Goal: Task Accomplishment & Management: Complete application form

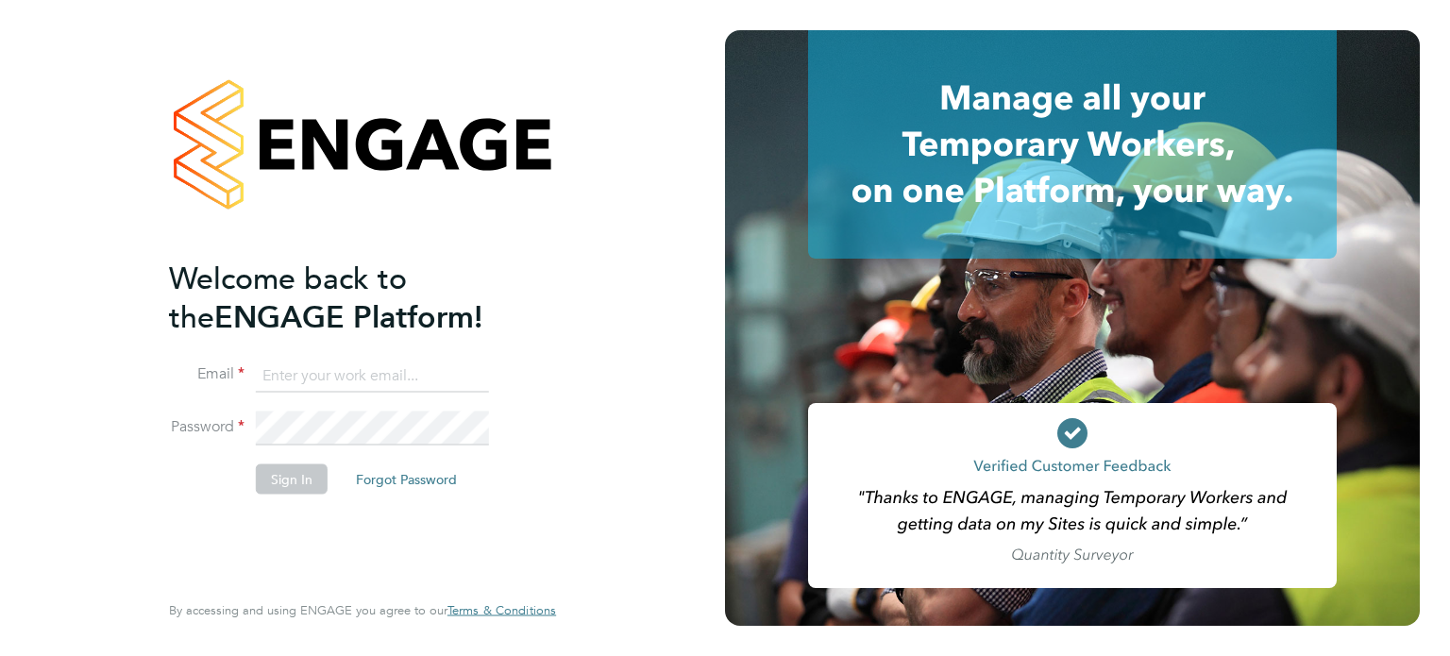
type input "[PERSON_NAME][EMAIL_ADDRESS][PERSON_NAME][DOMAIN_NAME]"
click at [304, 484] on button "Sign In" at bounding box center [292, 478] width 72 height 30
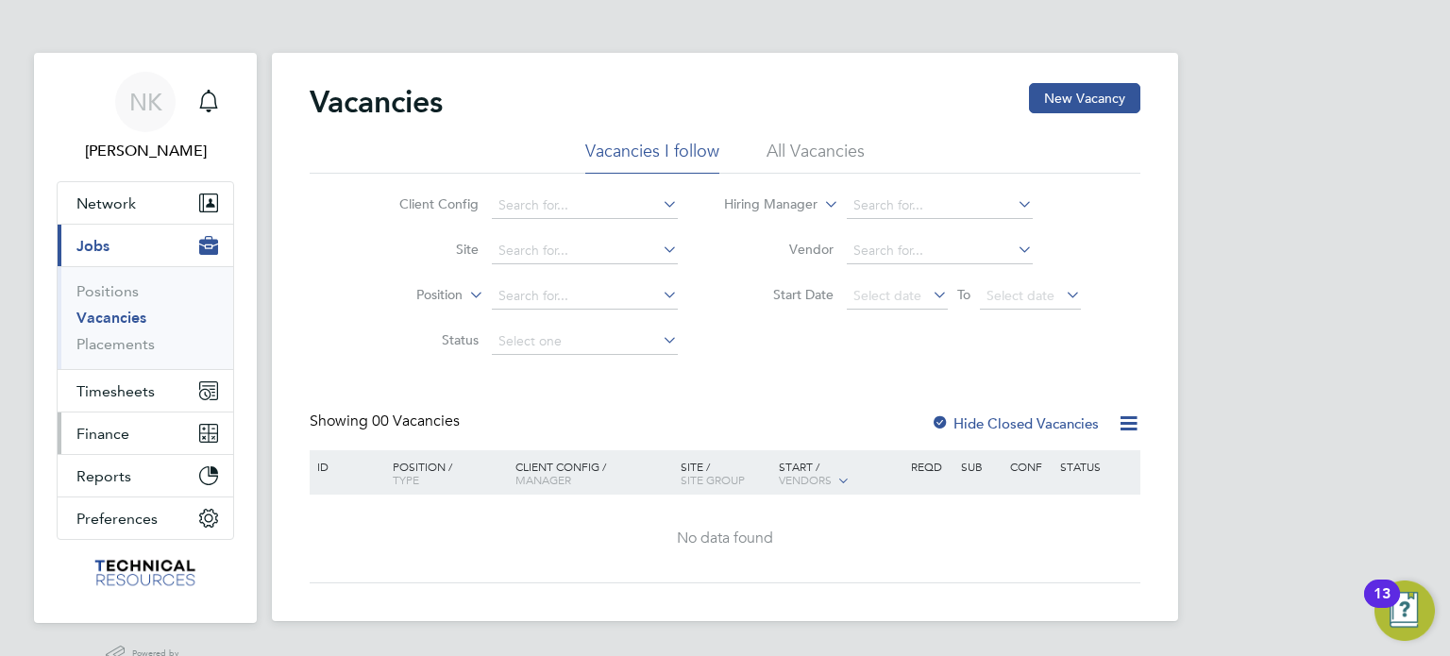
click at [121, 432] on span "Finance" at bounding box center [102, 434] width 53 height 18
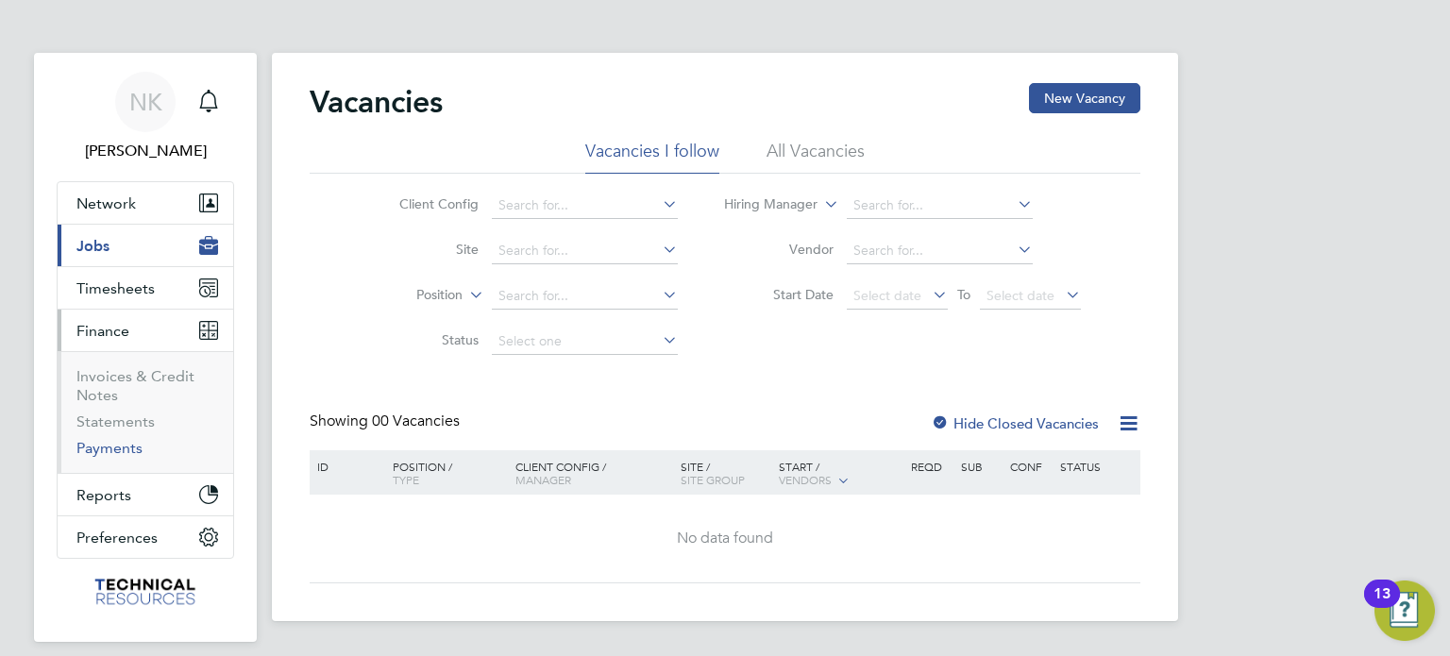
click at [122, 445] on link "Payments" at bounding box center [109, 448] width 66 height 18
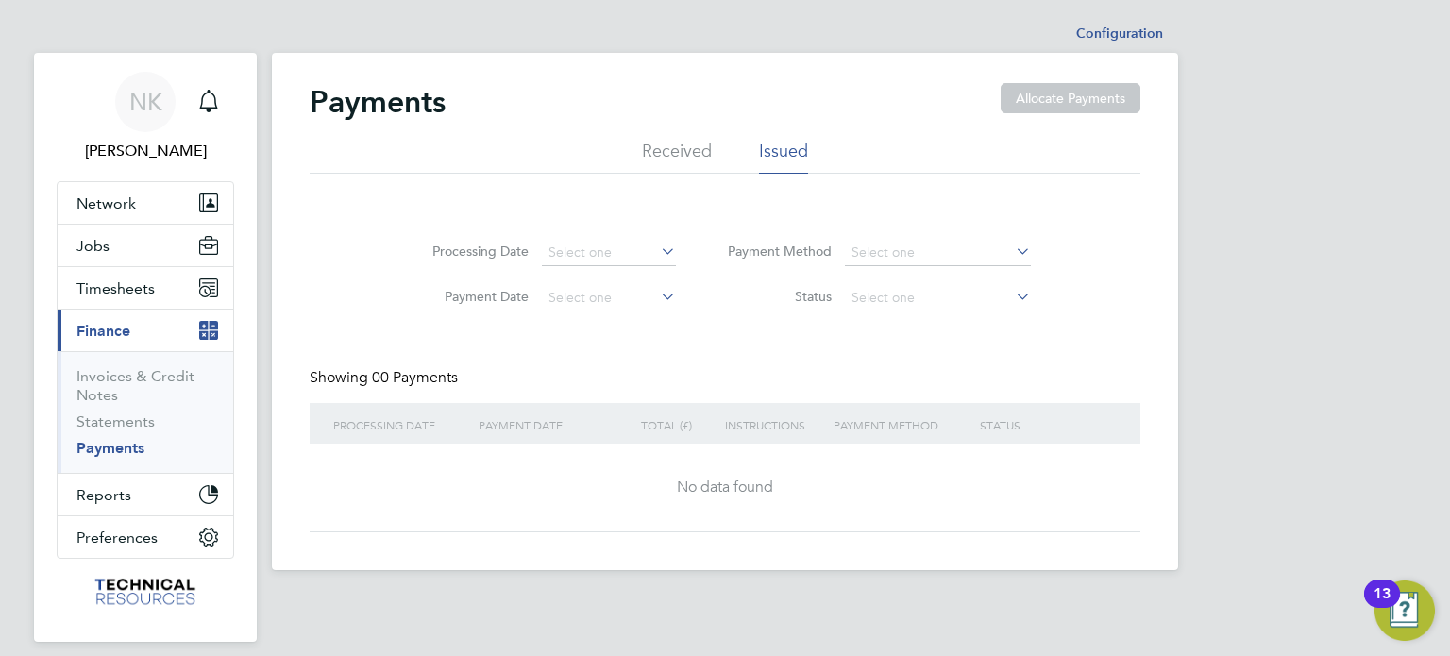
click at [700, 161] on li "Received" at bounding box center [677, 157] width 70 height 34
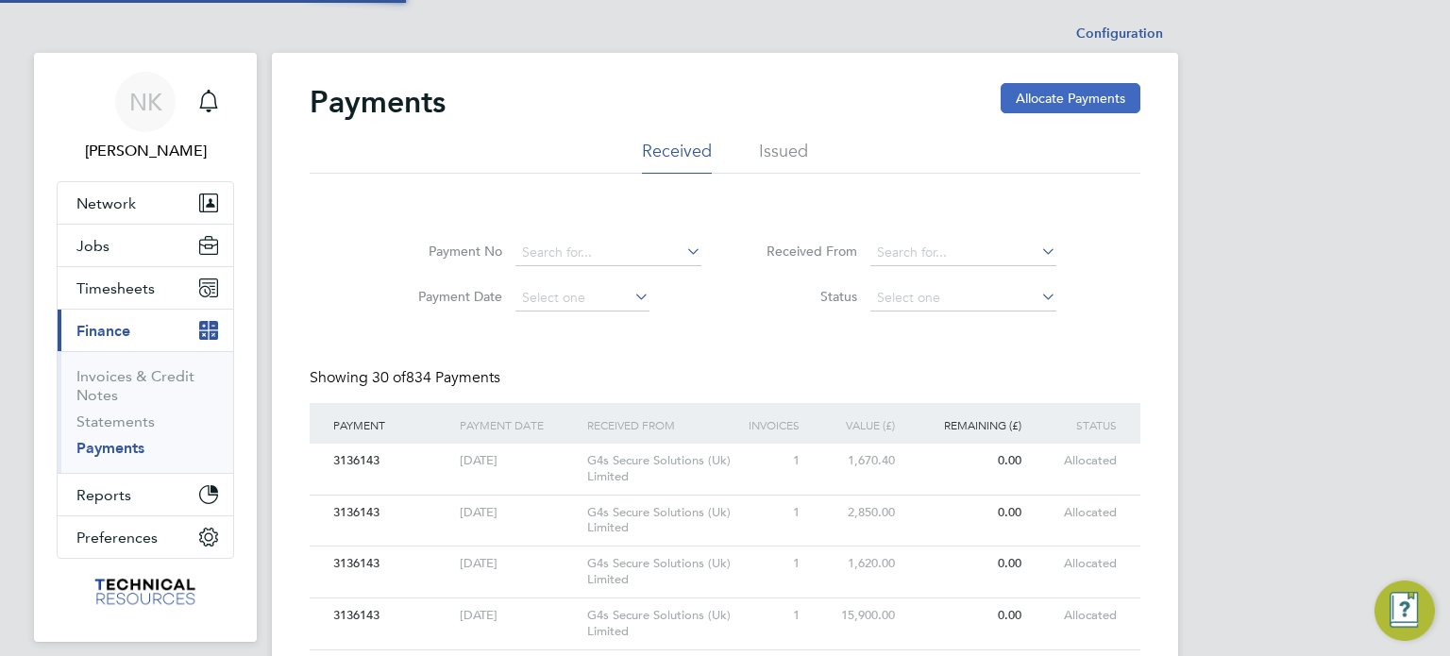
click at [1072, 97] on button "Allocate Payments" at bounding box center [1071, 98] width 140 height 30
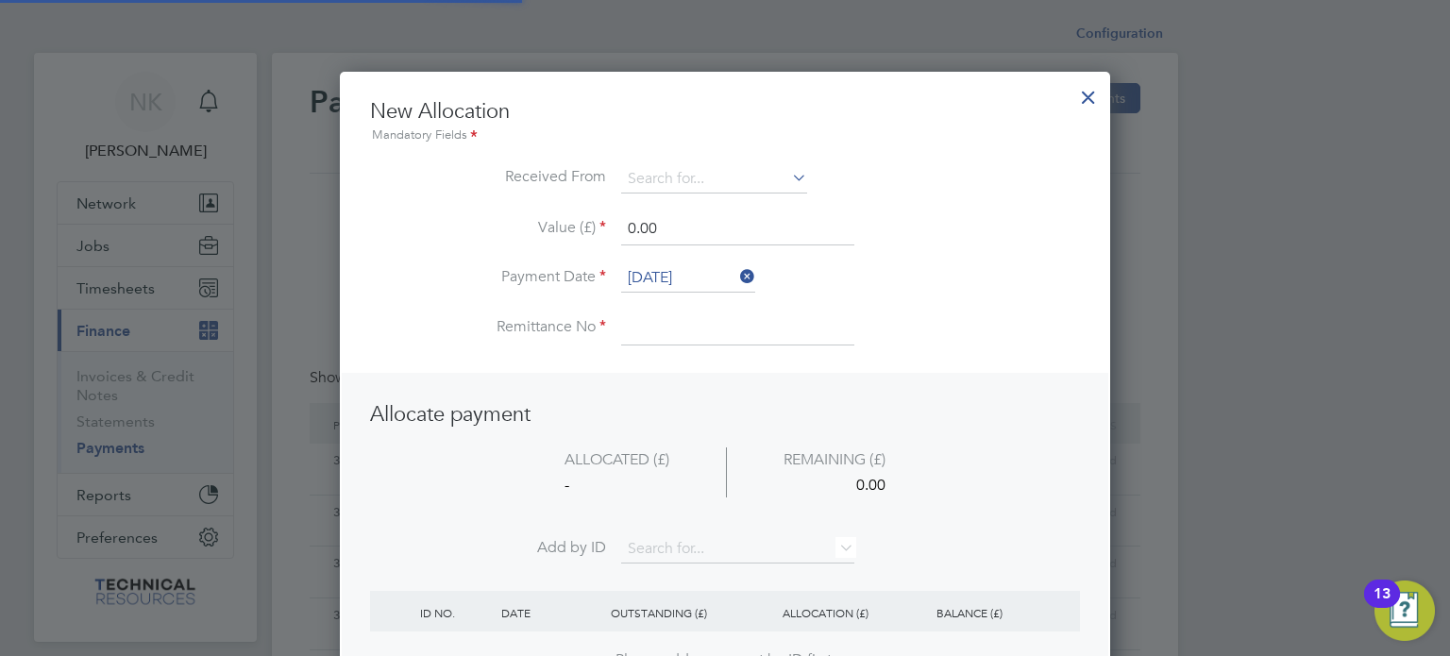
scroll to position [745, 771]
click at [766, 183] on input at bounding box center [714, 179] width 186 height 28
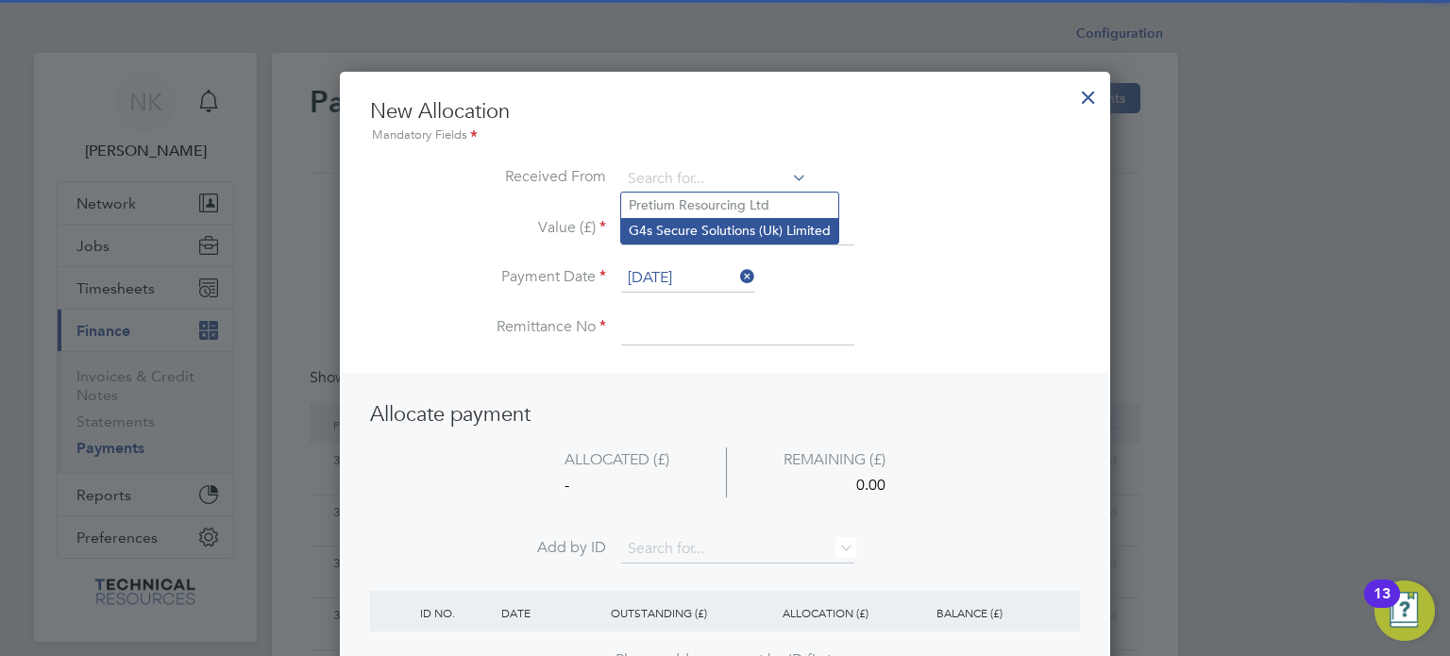
click at [749, 222] on li "G4s Secure Solutions (Uk) Limited" at bounding box center [729, 230] width 217 height 25
type input "G4s Secure Solutions (Uk) Limited"
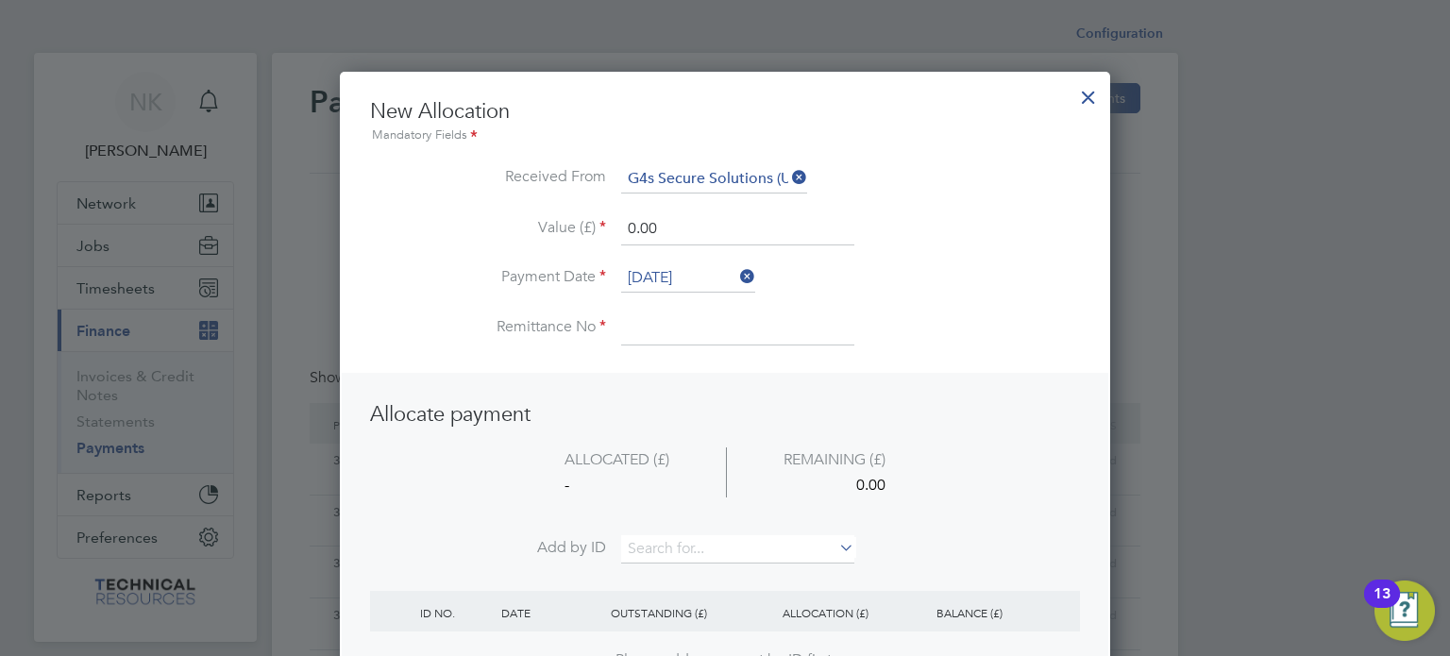
click at [699, 281] on input "[DATE]" at bounding box center [688, 278] width 134 height 28
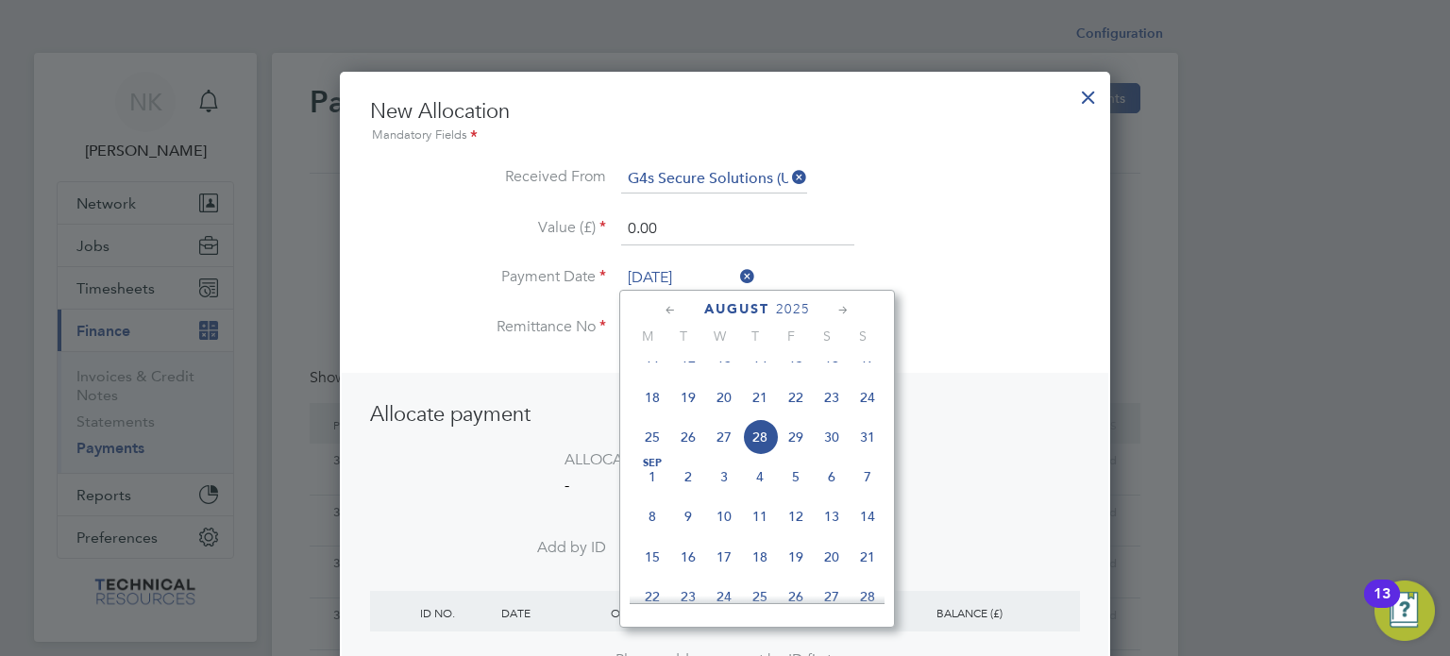
click at [759, 376] on span "14" at bounding box center [760, 358] width 36 height 36
type input "[DATE]"
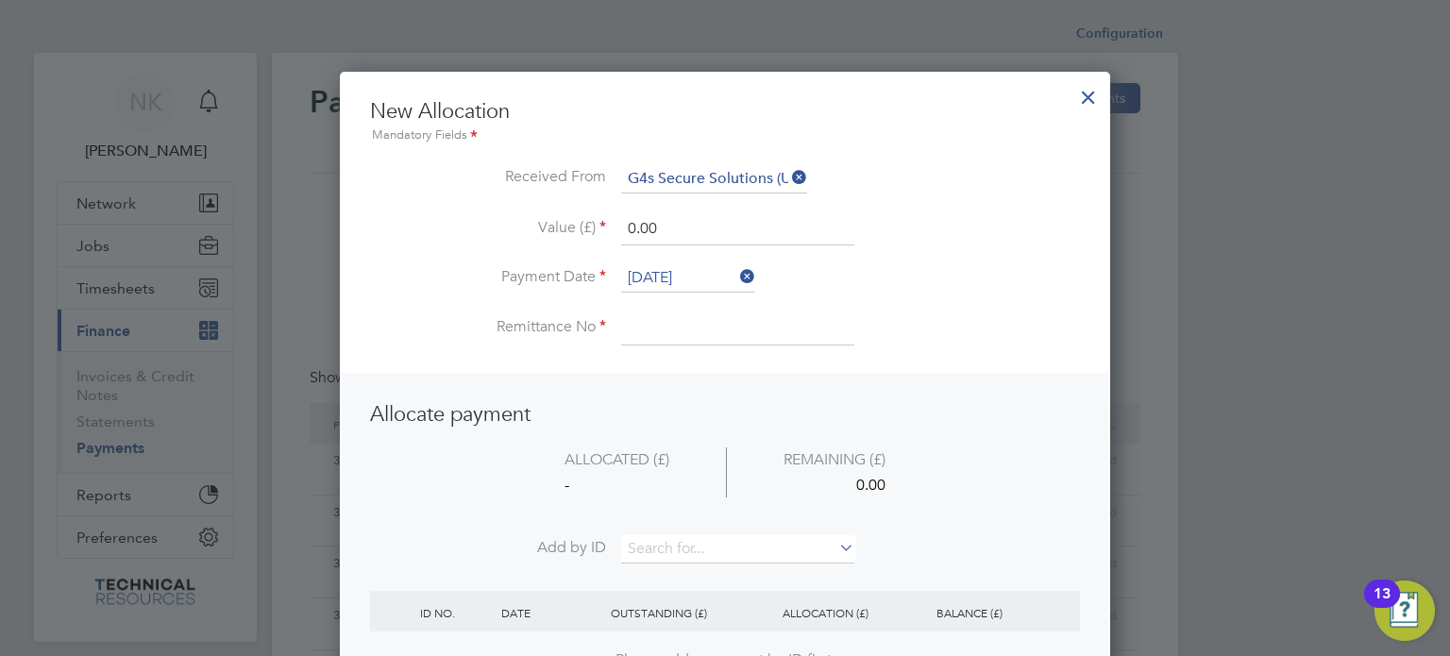
click at [668, 339] on input at bounding box center [737, 328] width 233 height 34
paste input "3136405"
type input "3136405"
drag, startPoint x: 699, startPoint y: 221, endPoint x: 651, endPoint y: 224, distance: 47.3
click at [651, 224] on input "0.00" at bounding box center [737, 229] width 233 height 34
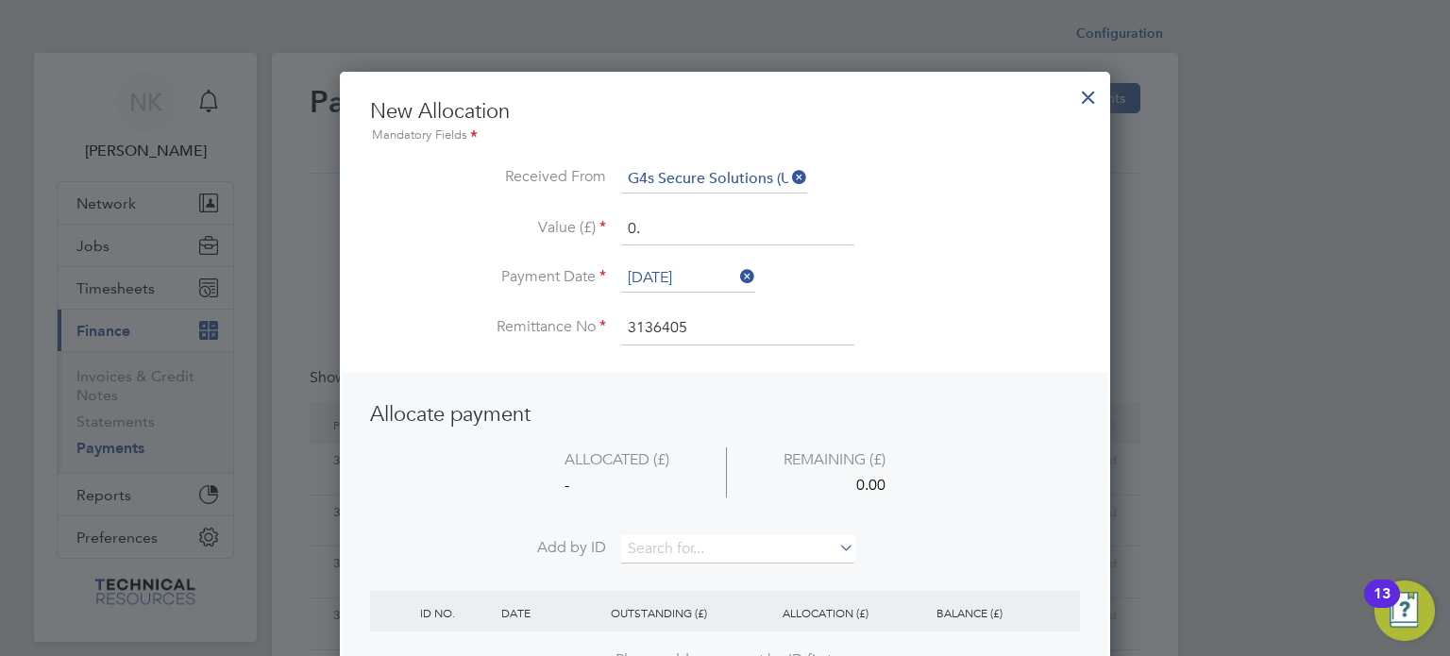
type input "0"
type input "3540.00"
click at [665, 547] on input at bounding box center [737, 549] width 233 height 28
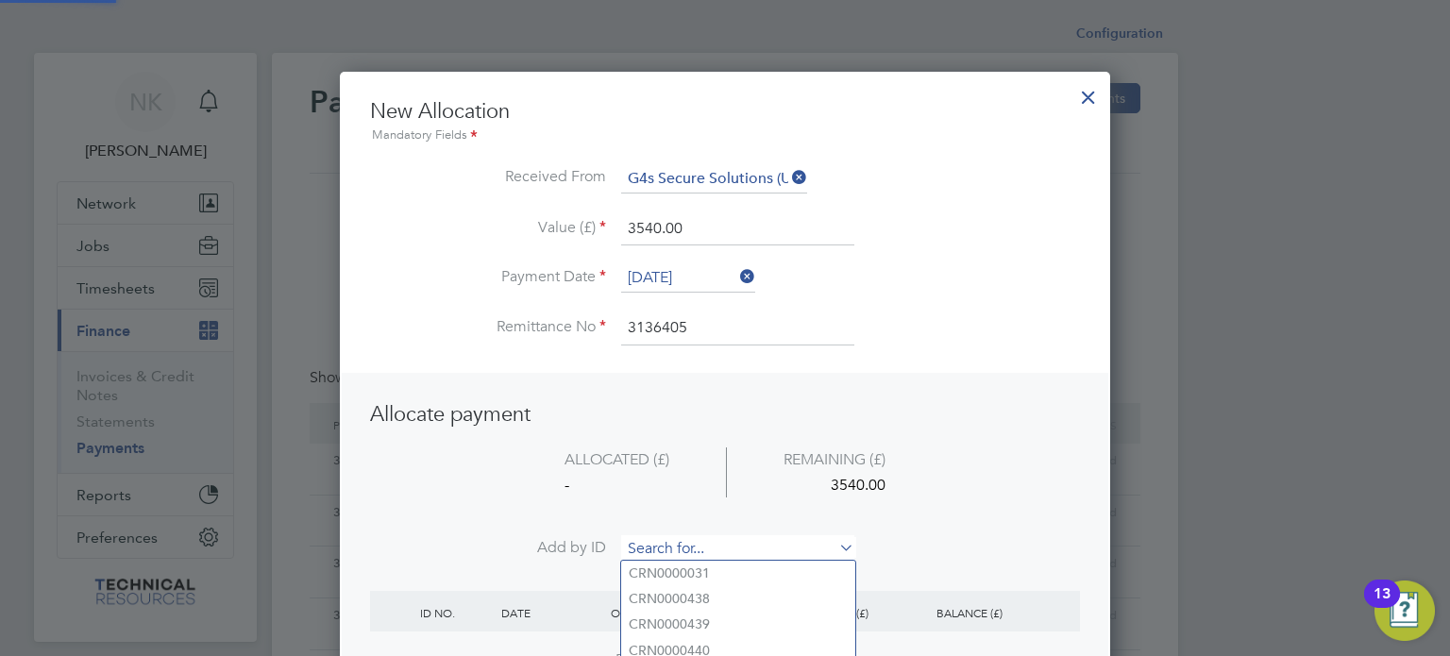
paste input "INV0006716"
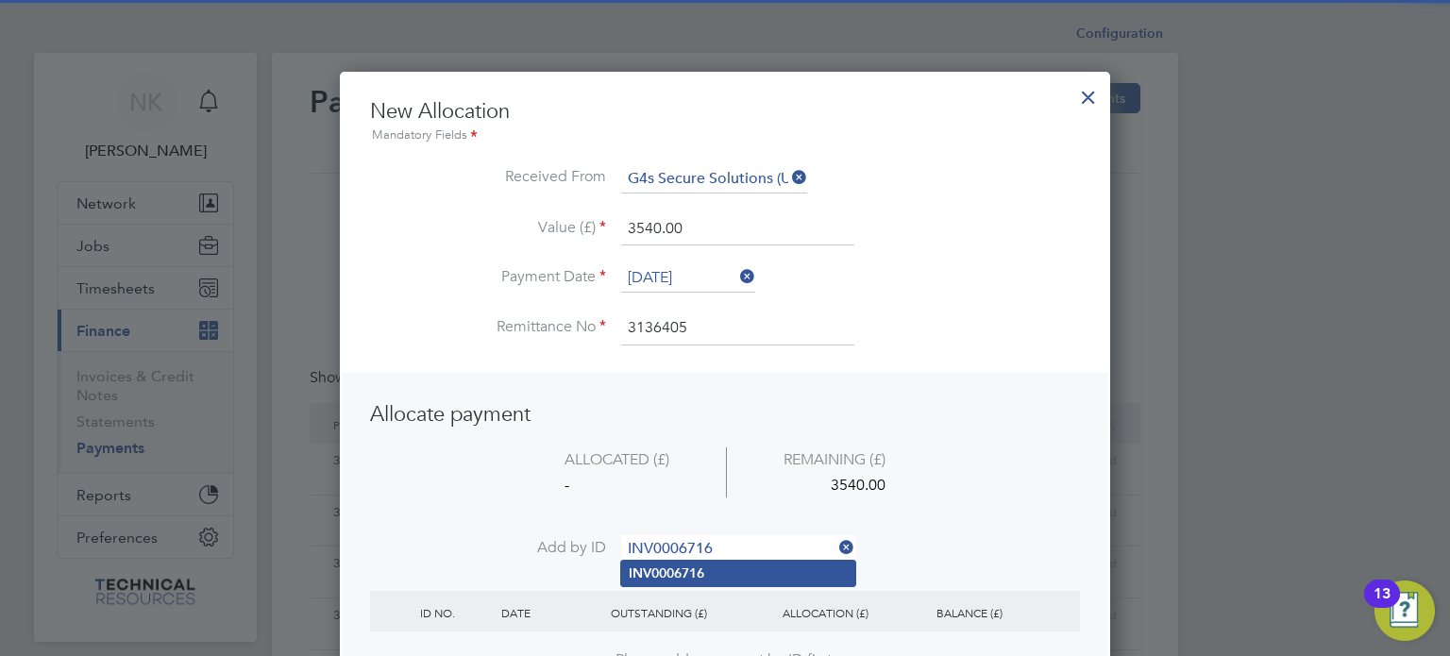
type input "INV0006716"
click at [661, 570] on b "INV0006716" at bounding box center [667, 573] width 76 height 16
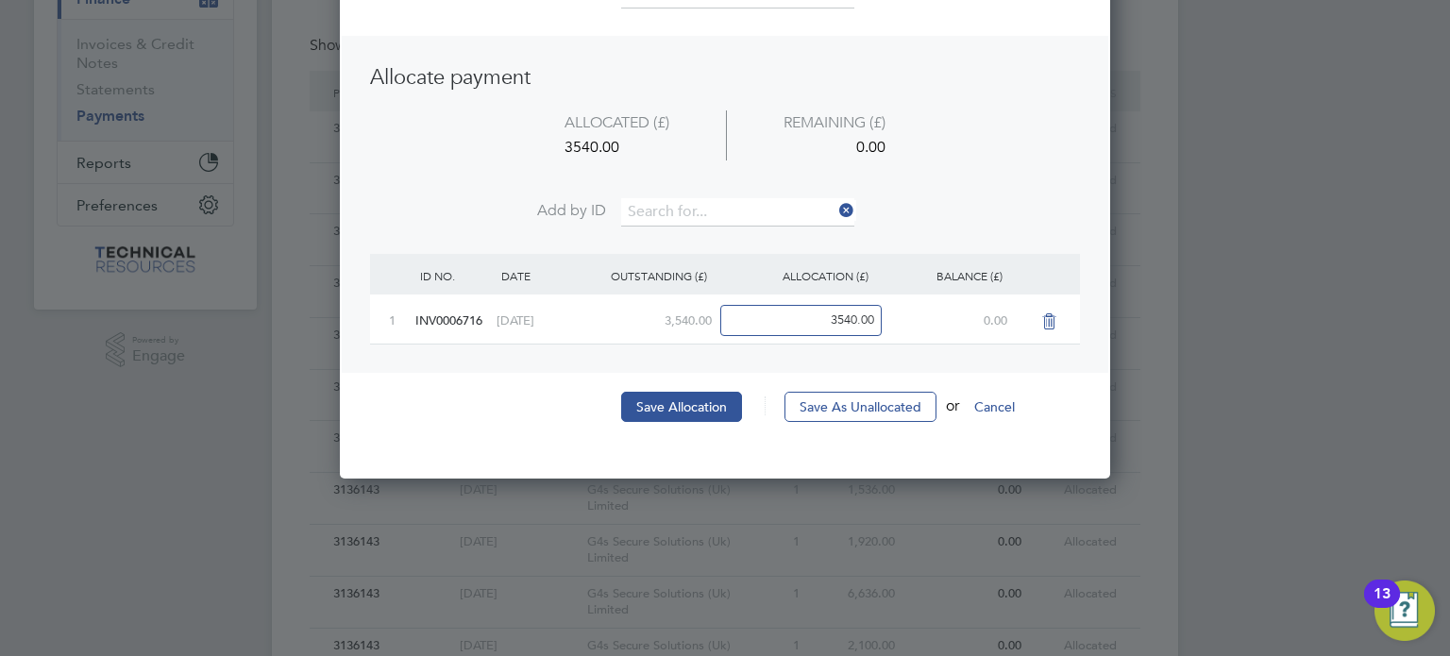
scroll to position [332, 0]
click at [700, 403] on button "Save Allocation" at bounding box center [681, 407] width 121 height 30
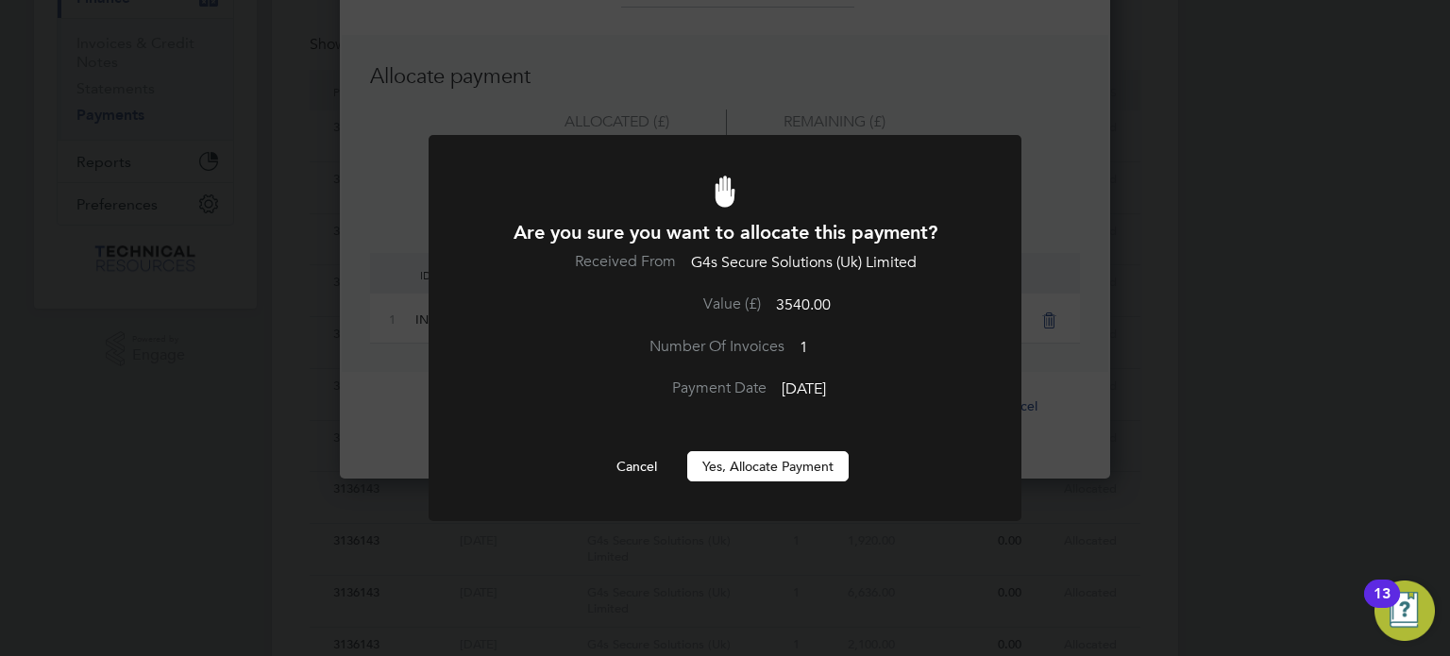
click at [777, 464] on button "Yes, Allocate Payment" at bounding box center [767, 466] width 161 height 30
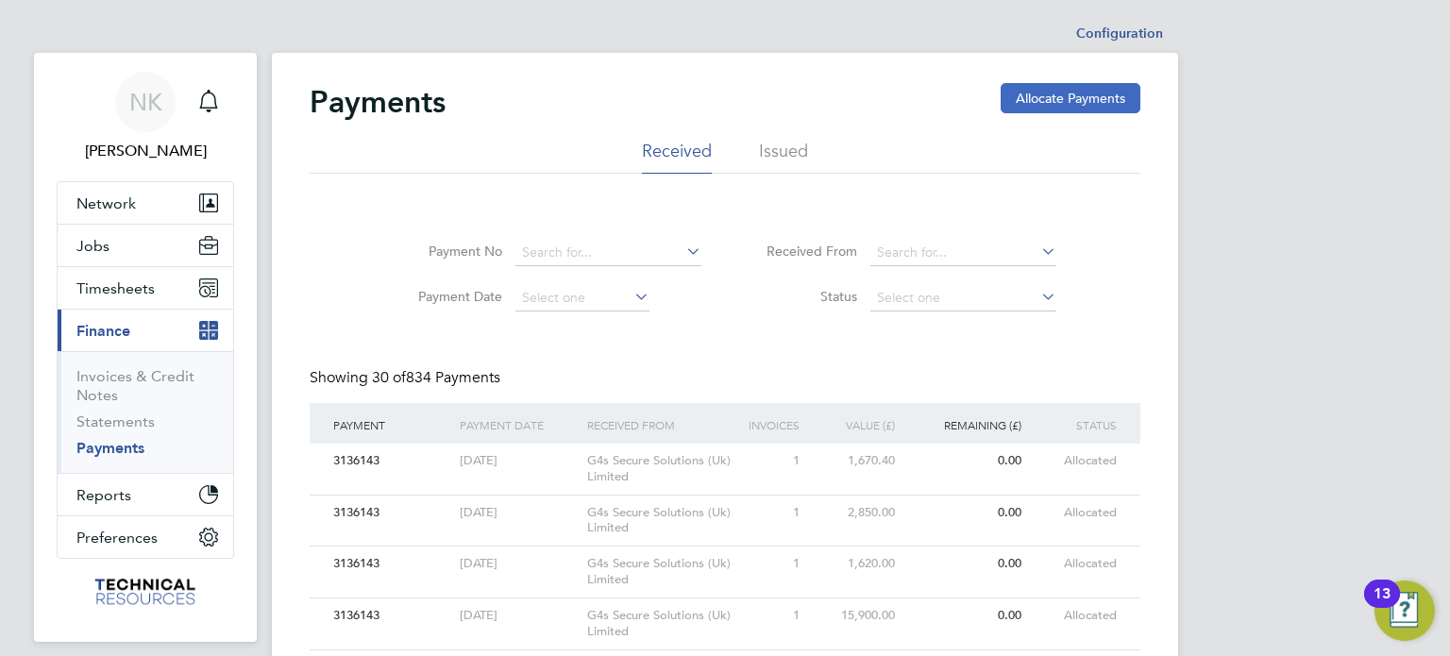
click at [1031, 95] on button "Allocate Payments" at bounding box center [1071, 98] width 140 height 30
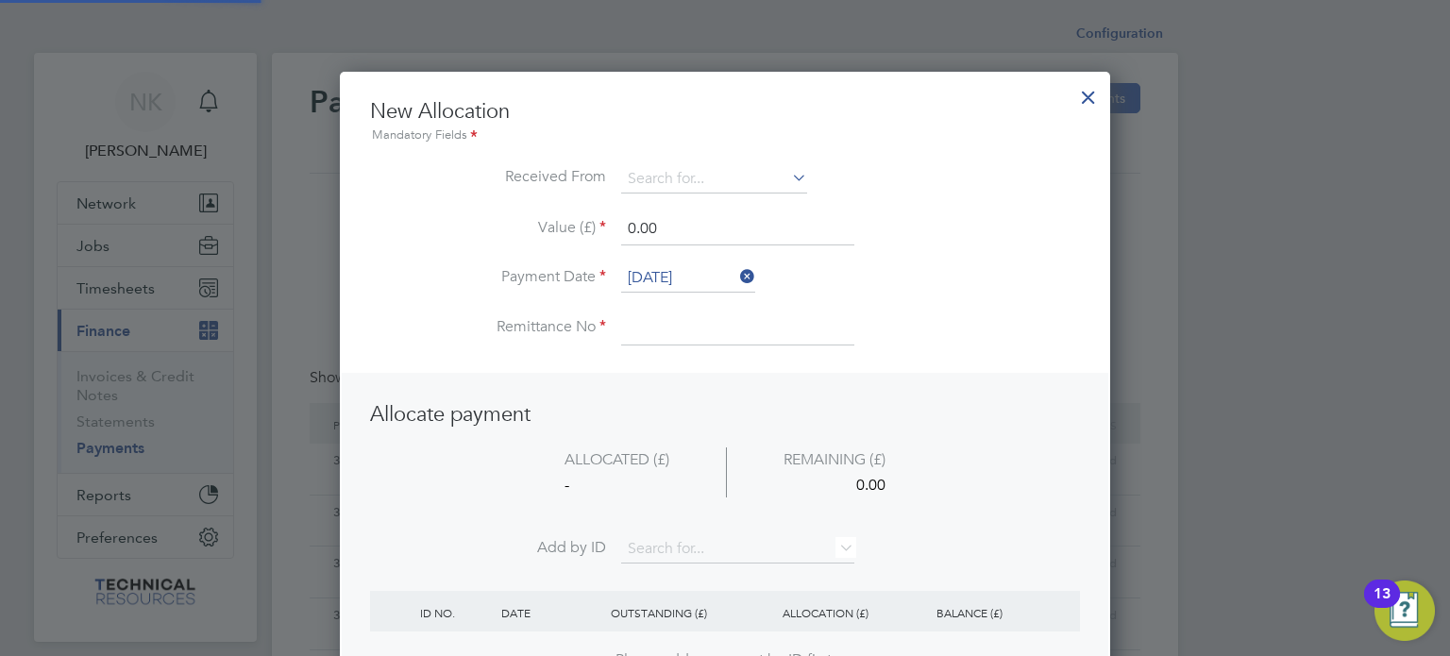
scroll to position [745, 771]
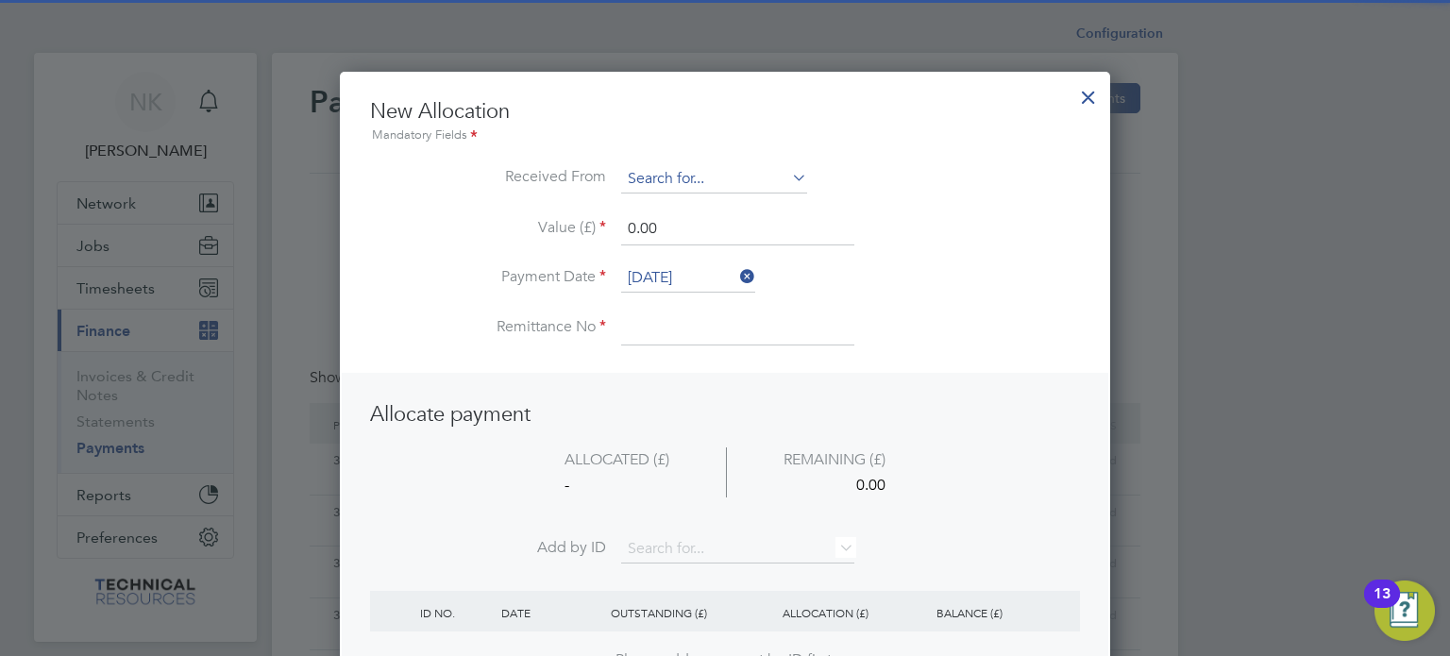
click at [780, 184] on input at bounding box center [714, 179] width 186 height 28
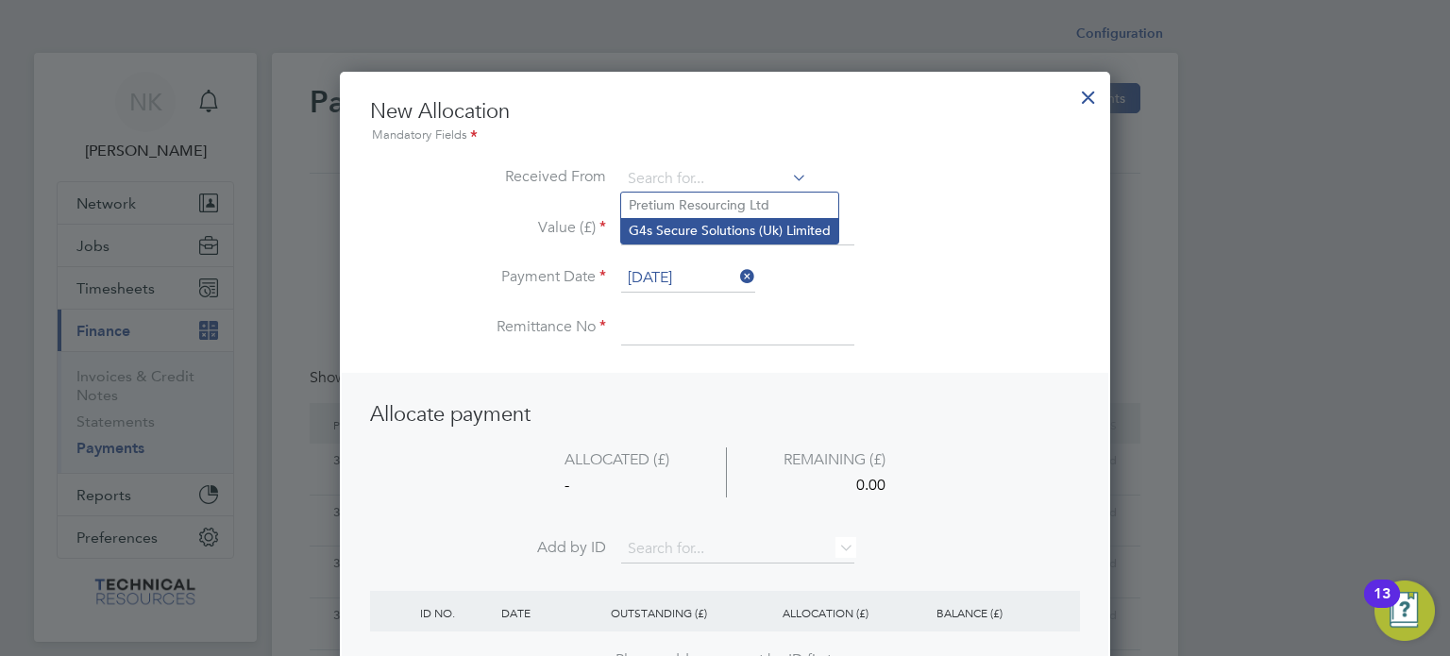
click at [755, 221] on li "G4s Secure Solutions (Uk) Limited" at bounding box center [729, 230] width 217 height 25
type input "G4s Secure Solutions (Uk) Limited"
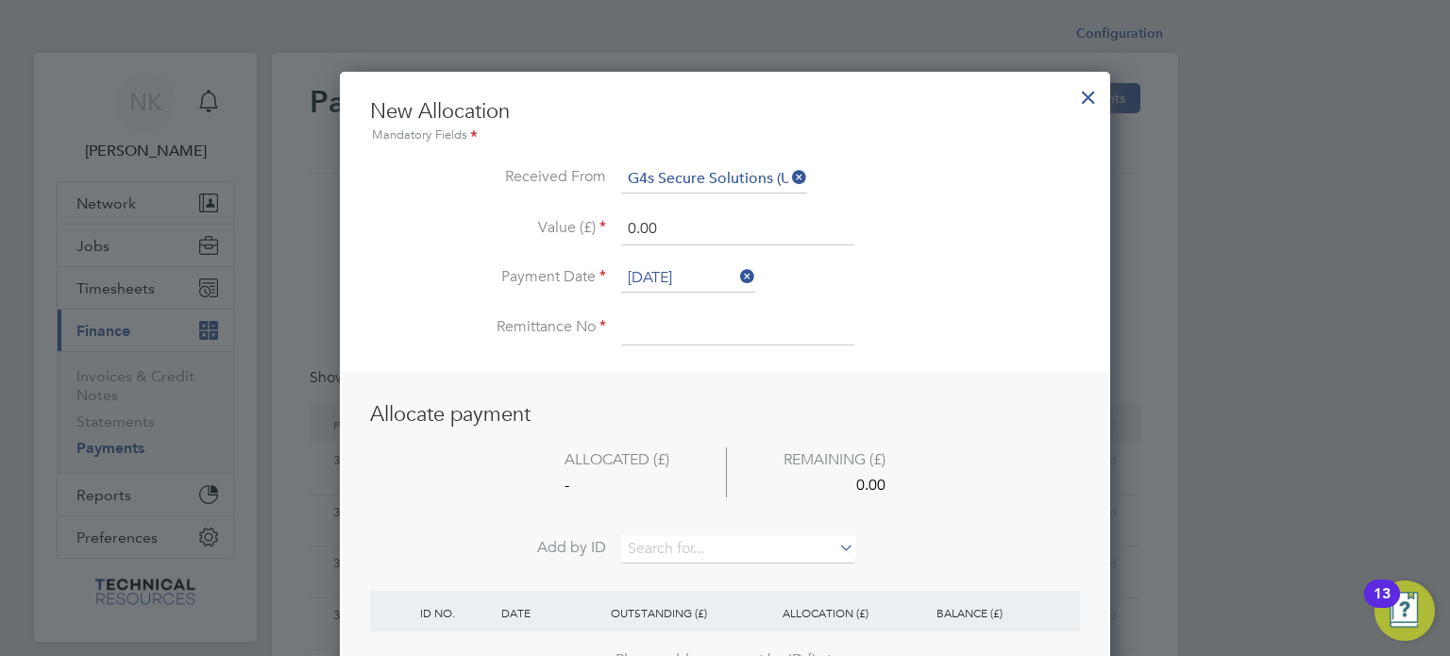
click at [702, 271] on input "[DATE]" at bounding box center [688, 278] width 134 height 28
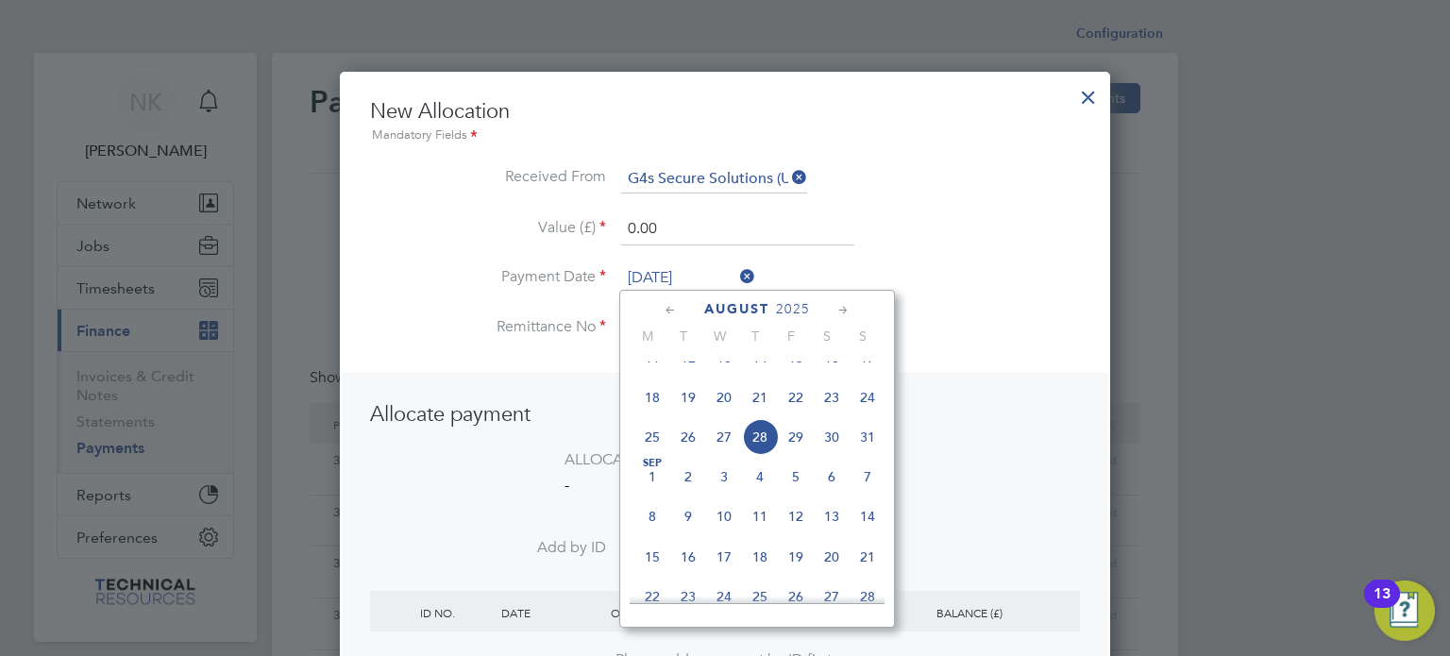
click at [763, 376] on span "14" at bounding box center [760, 358] width 36 height 36
type input "[DATE]"
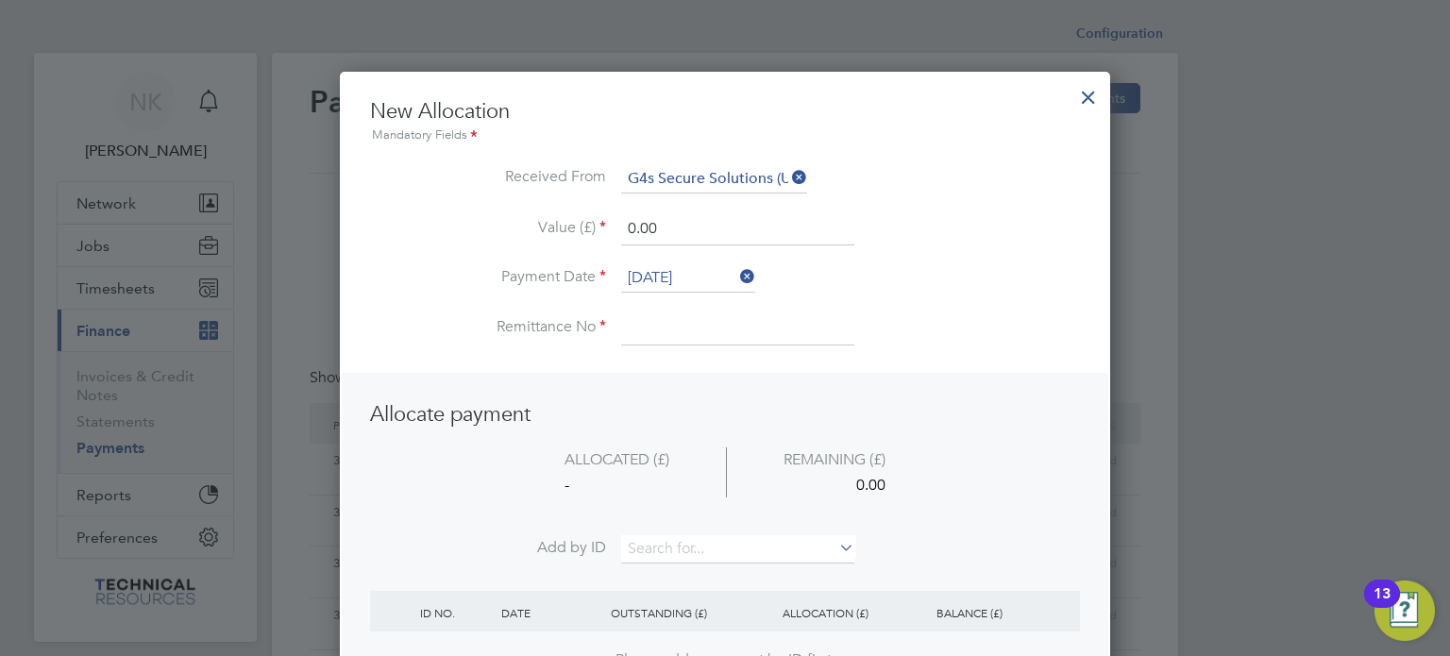
click at [702, 339] on input at bounding box center [737, 328] width 233 height 34
type input "3136405"
drag, startPoint x: 688, startPoint y: 229, endPoint x: 492, endPoint y: 230, distance: 196.3
click at [492, 230] on li "Value (£) 0.00" at bounding box center [725, 238] width 710 height 53
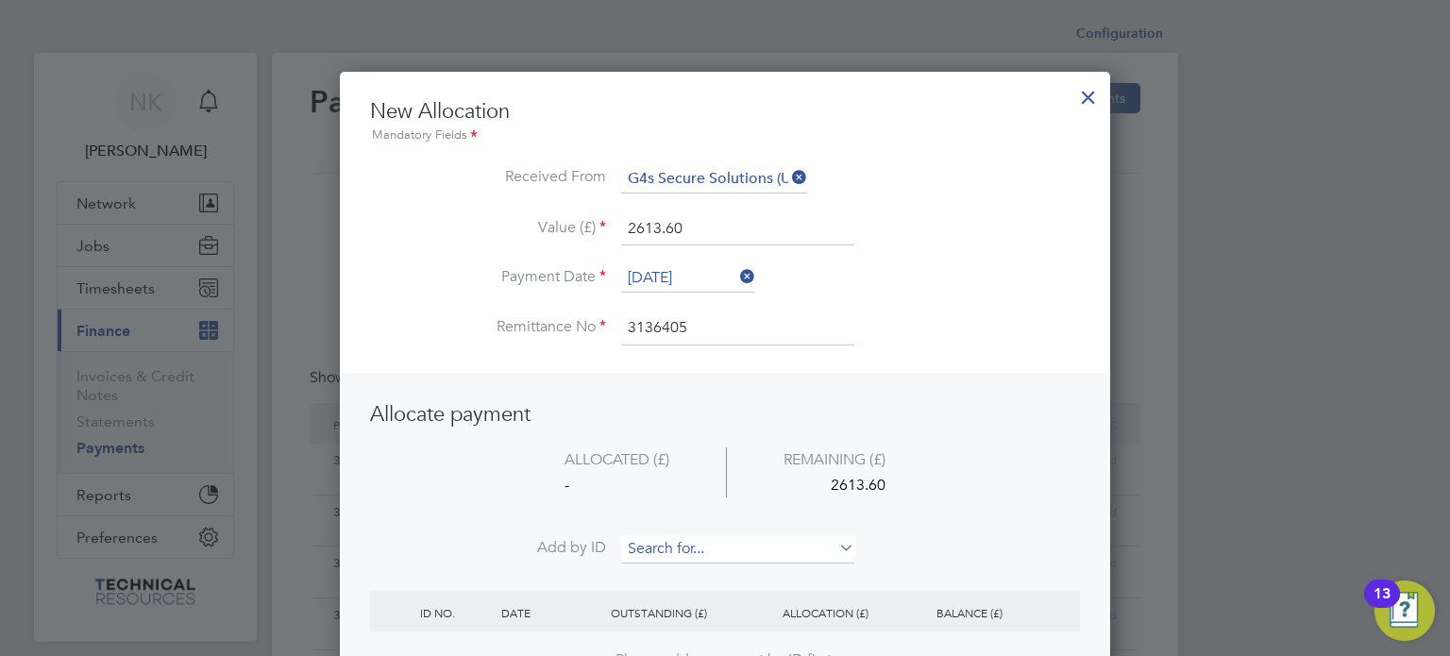
type input "2613.60"
click at [674, 555] on input at bounding box center [737, 549] width 233 height 28
paste input "INV0006717"
type input "INV0006717"
click at [669, 570] on b "INV0006717" at bounding box center [667, 573] width 76 height 16
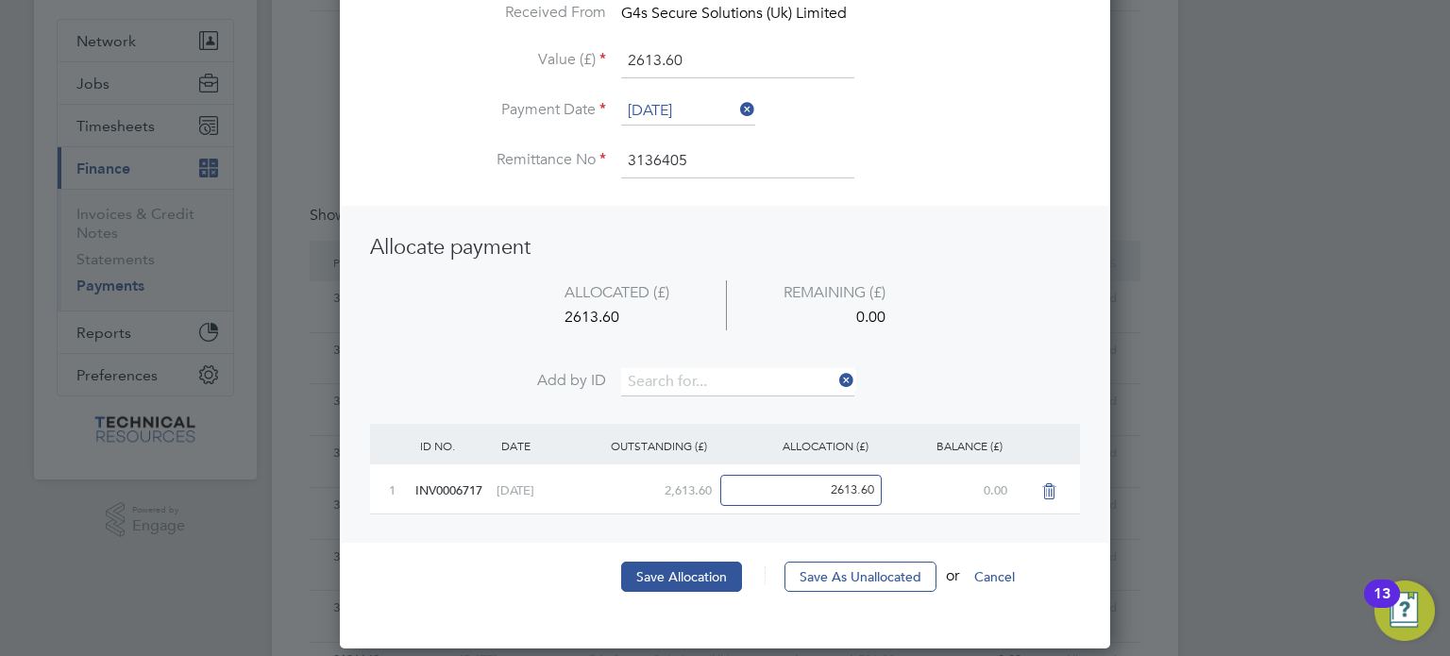
scroll to position [286, 0]
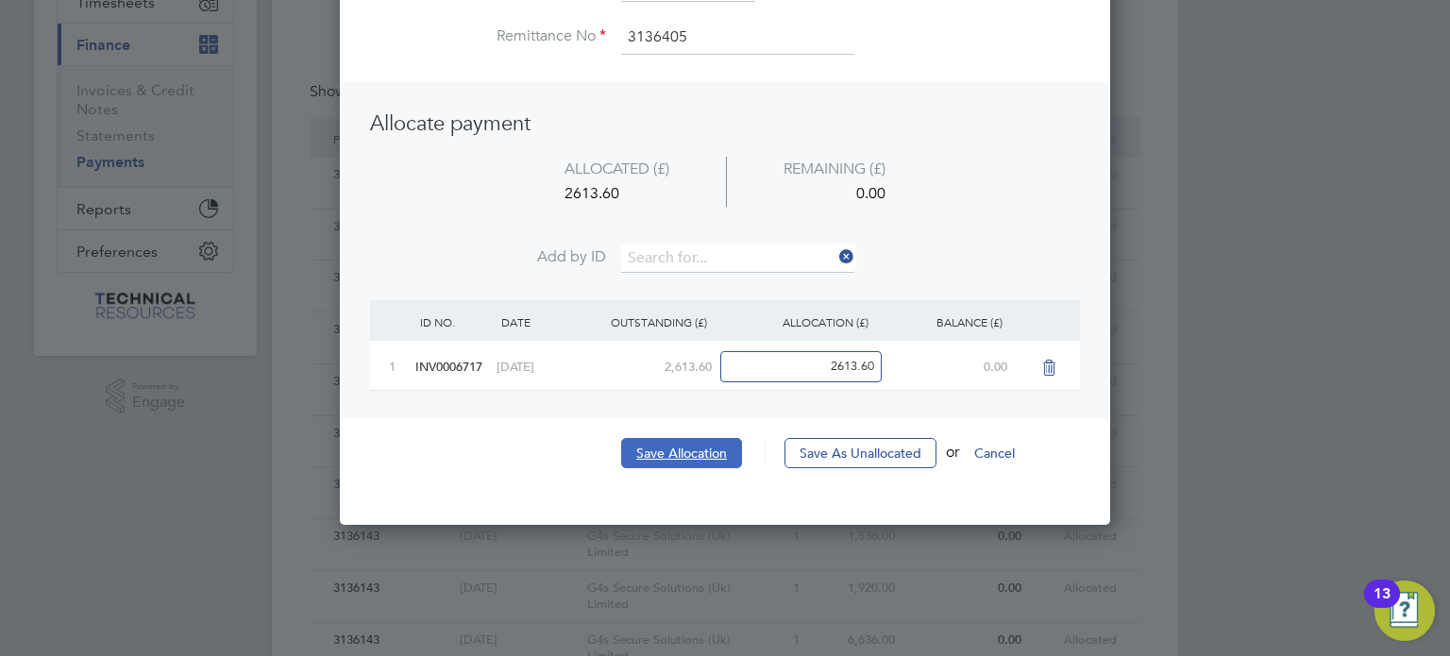
click at [702, 451] on button "Save Allocation" at bounding box center [681, 453] width 121 height 30
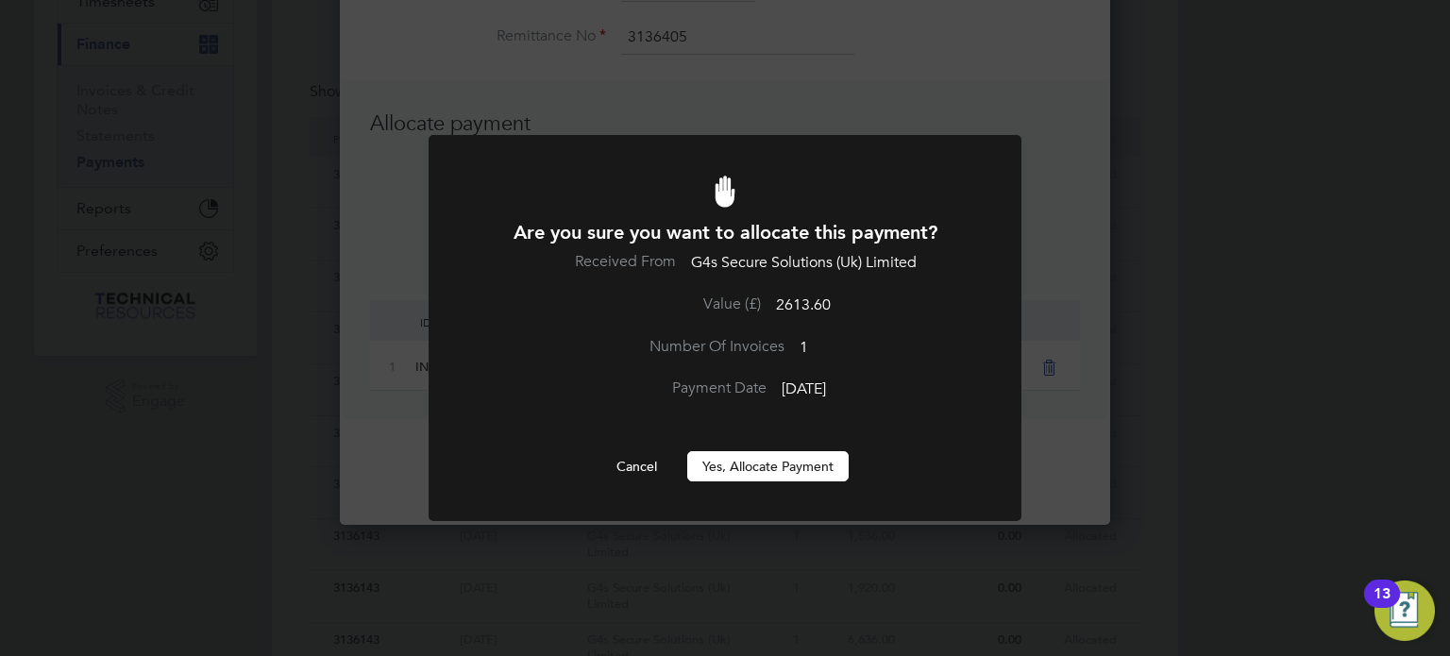
click at [748, 461] on button "Yes, Allocate Payment" at bounding box center [767, 466] width 161 height 30
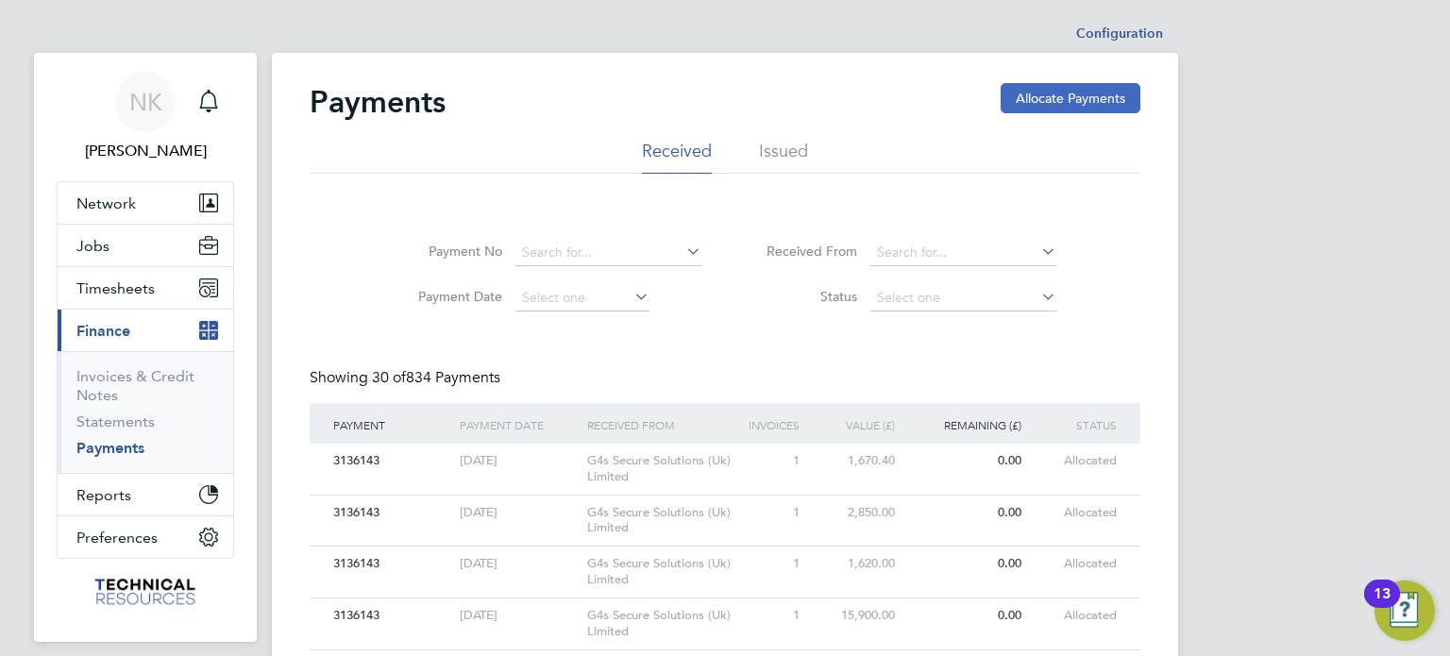
click at [1073, 100] on button "Allocate Payments" at bounding box center [1071, 98] width 140 height 30
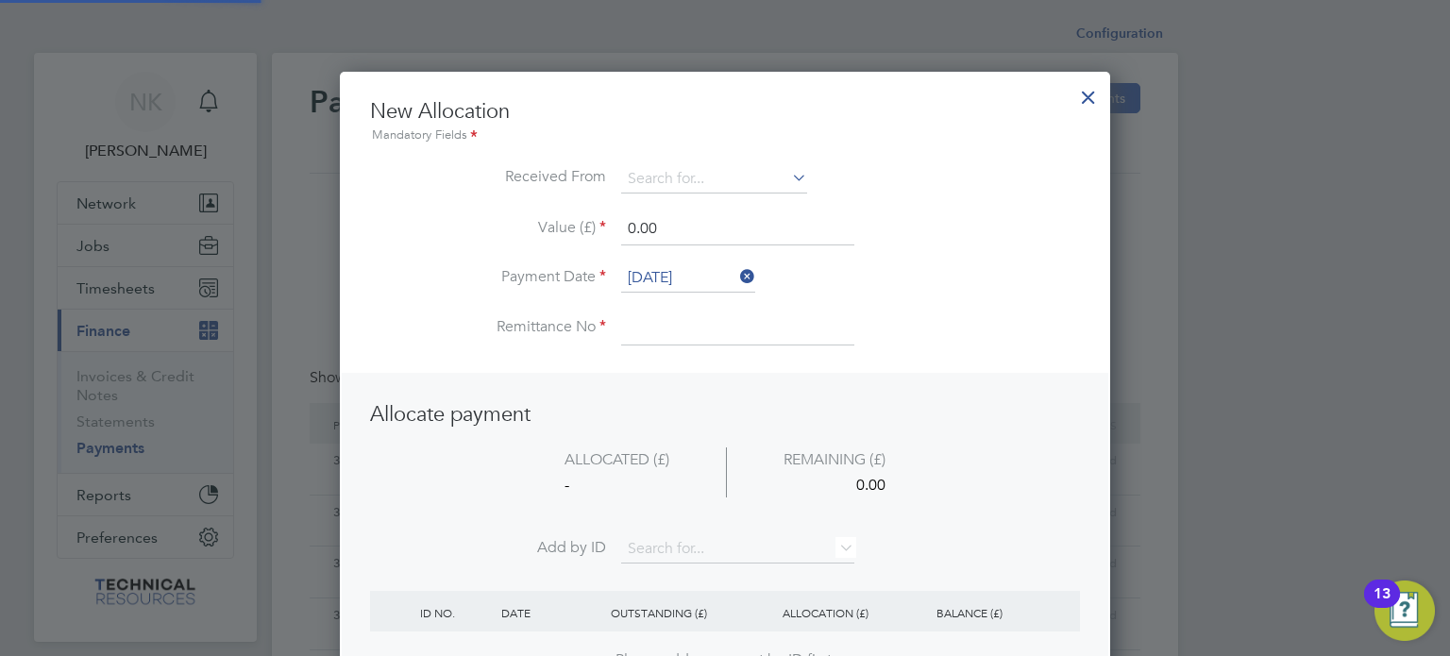
scroll to position [745, 771]
click at [700, 272] on input "[DATE]" at bounding box center [688, 278] width 134 height 28
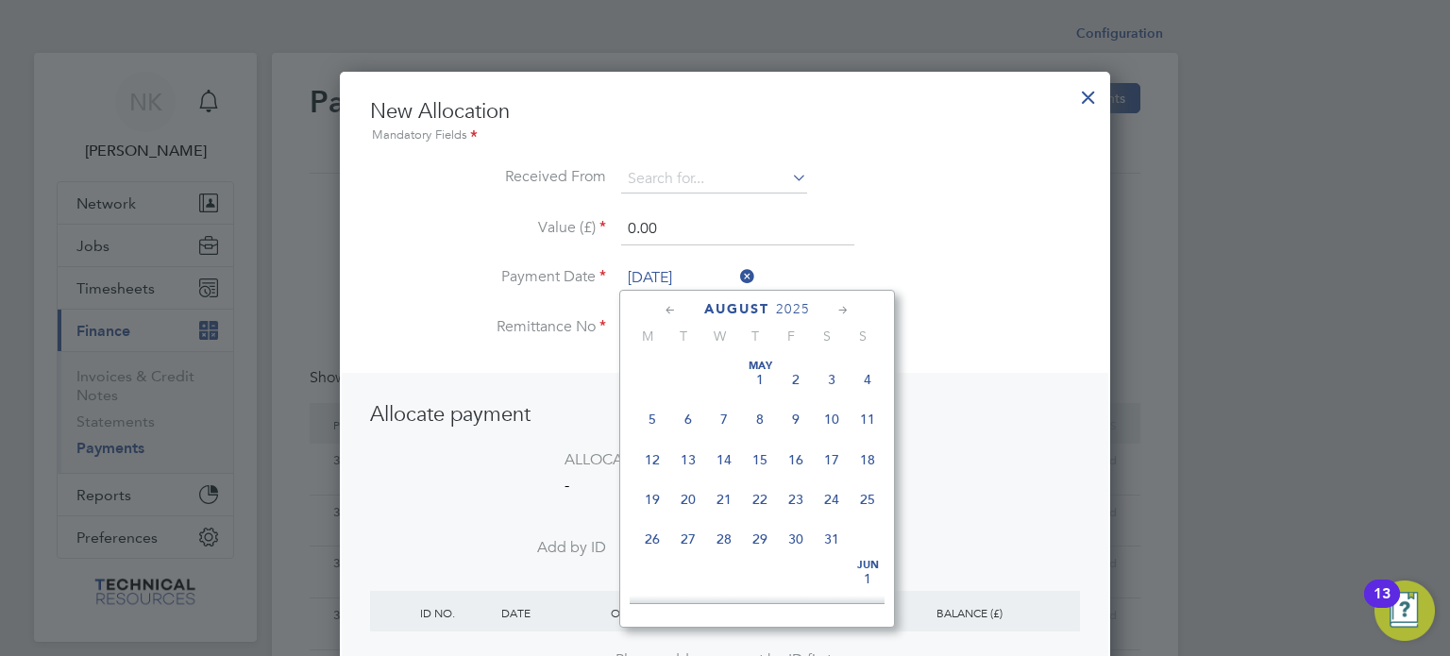
scroll to position [739, 0]
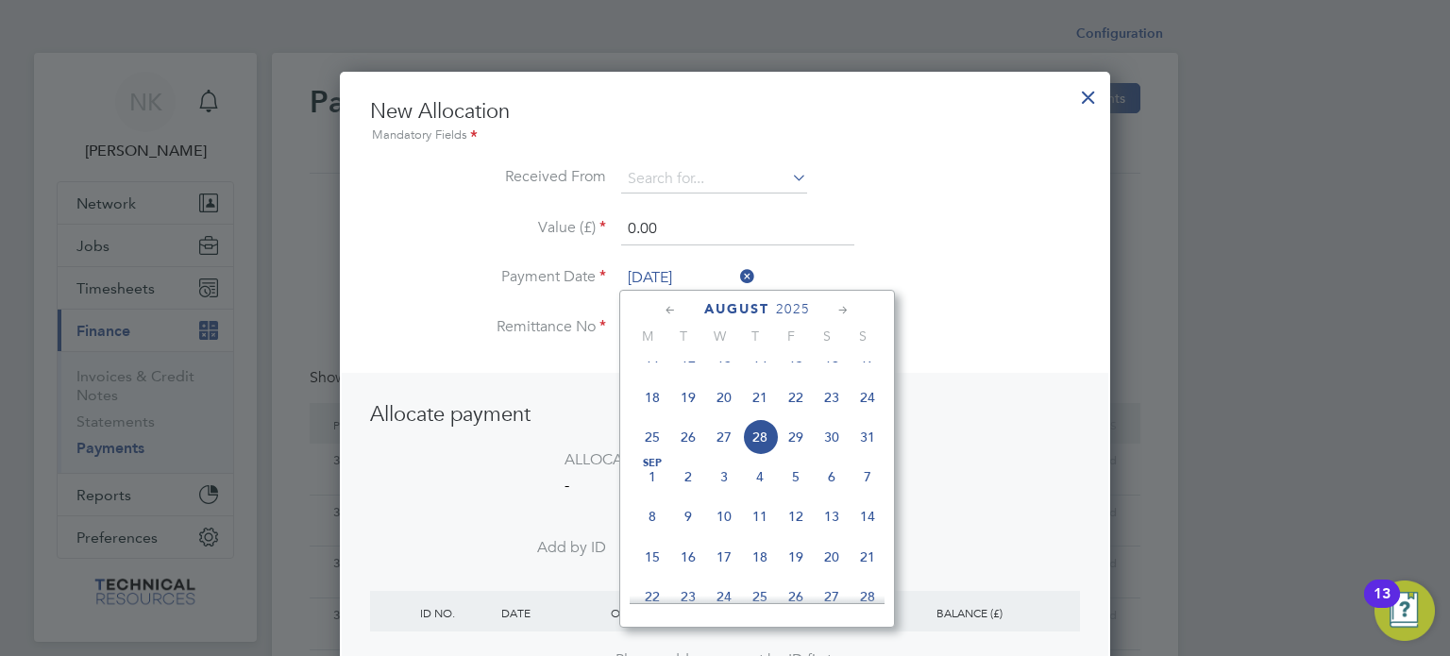
click at [759, 376] on span "14" at bounding box center [760, 358] width 36 height 36
type input "[DATE]"
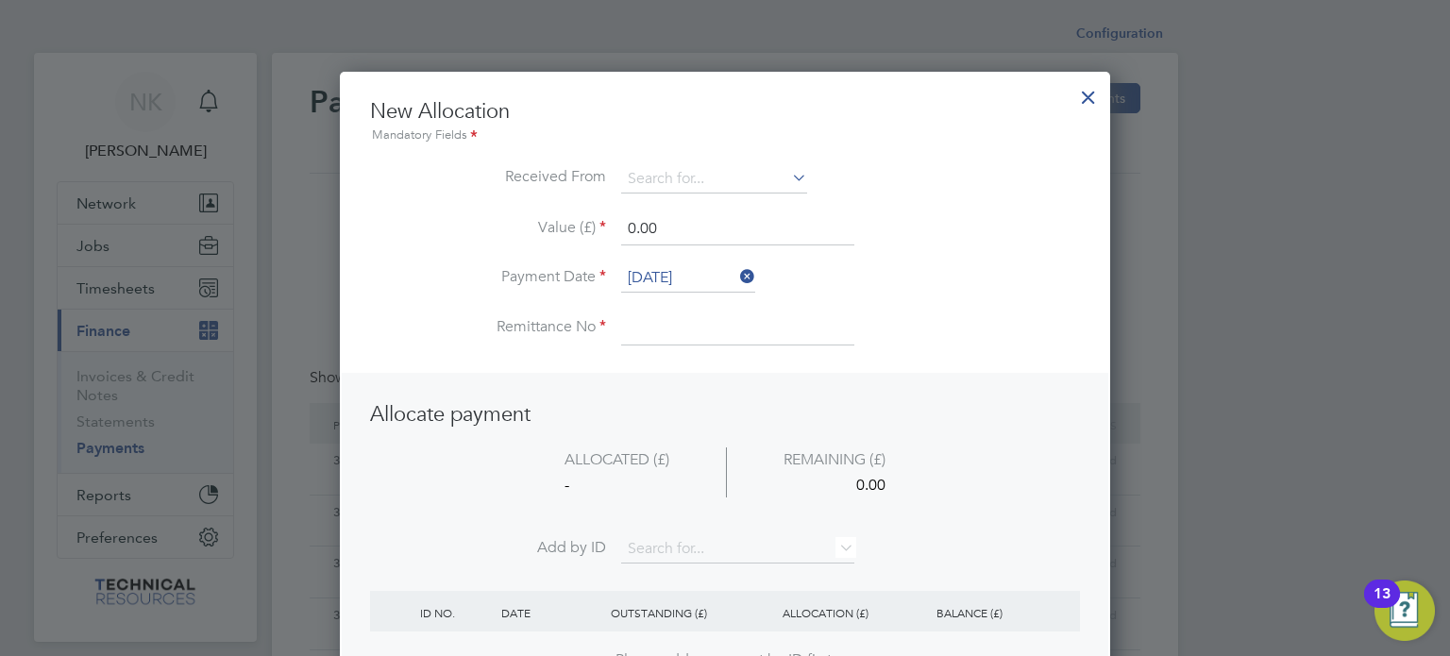
click at [656, 334] on input at bounding box center [737, 328] width 233 height 34
type input "3136405"
drag, startPoint x: 668, startPoint y: 228, endPoint x: 528, endPoint y: 232, distance: 140.7
click at [528, 232] on li "Value (£) 0.00" at bounding box center [725, 238] width 710 height 53
type input "1626.24"
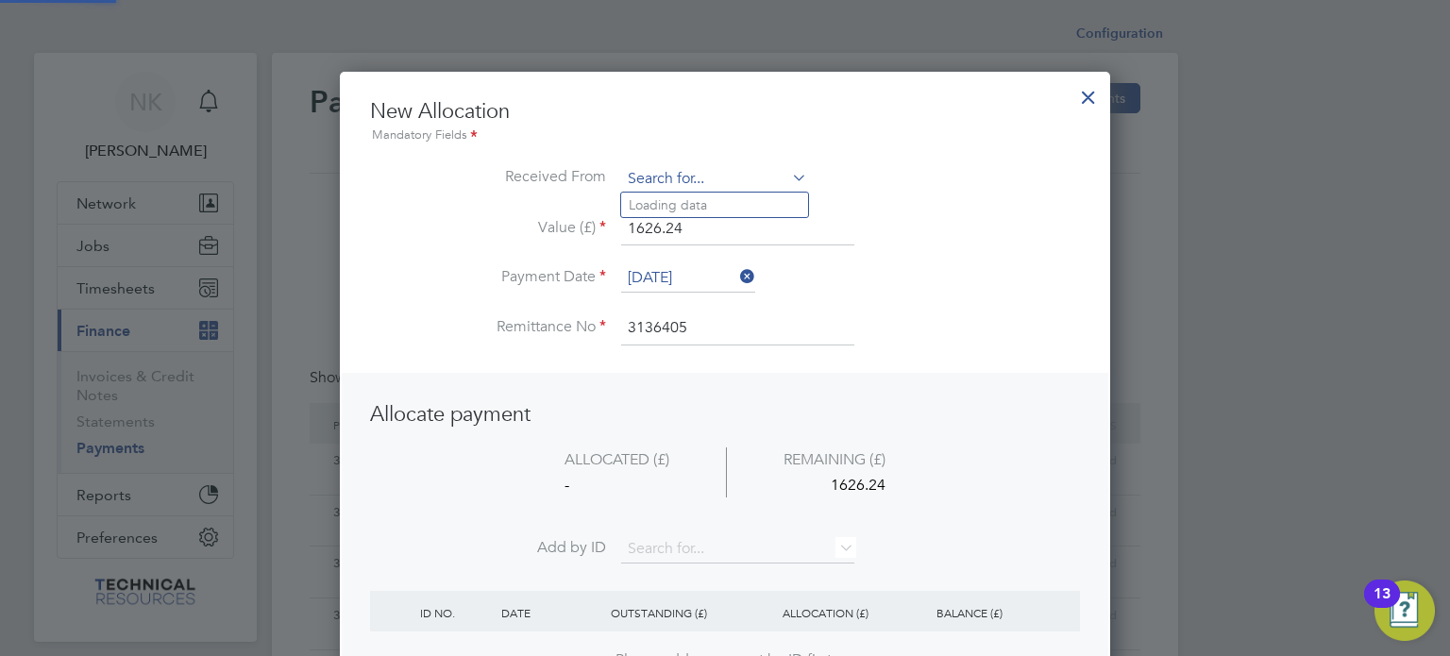
click at [667, 181] on input at bounding box center [714, 179] width 186 height 28
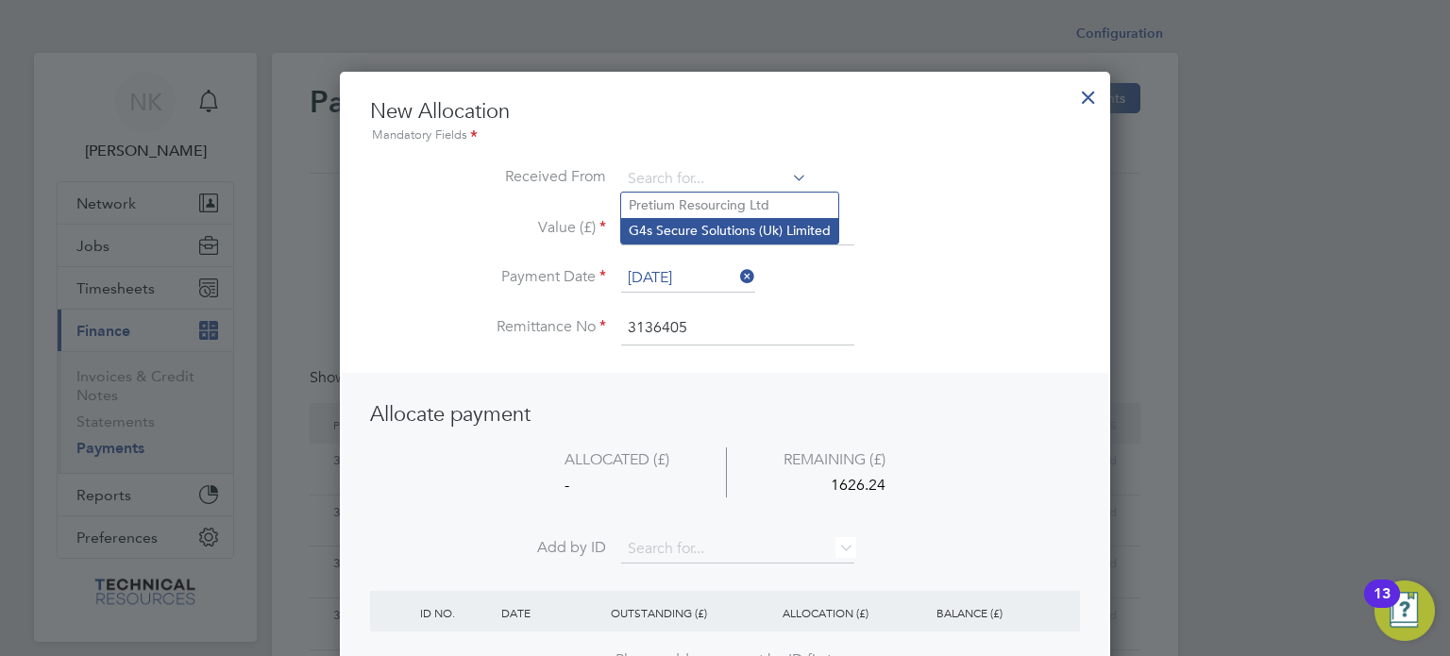
click at [691, 224] on li "G4s Secure Solutions (Uk) Limited" at bounding box center [729, 230] width 217 height 25
type input "G4s Secure Solutions (Uk) Limited"
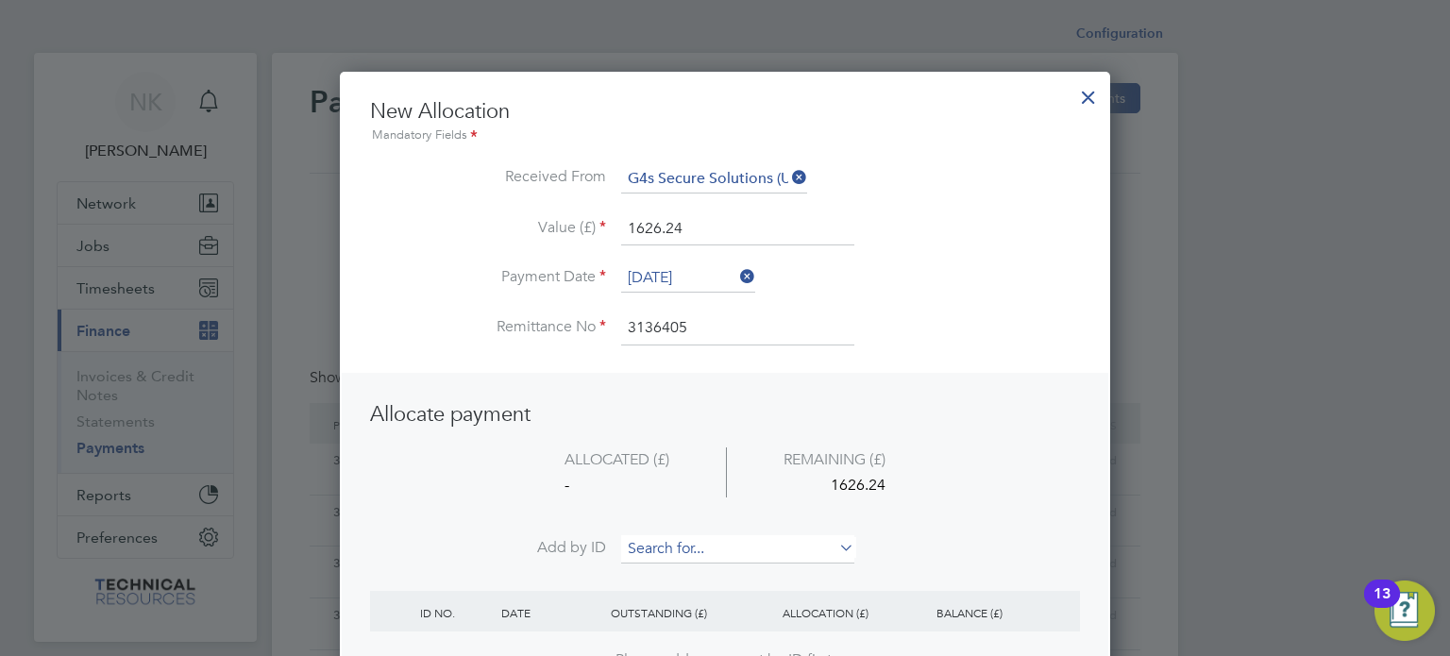
click at [668, 545] on input at bounding box center [737, 549] width 233 height 28
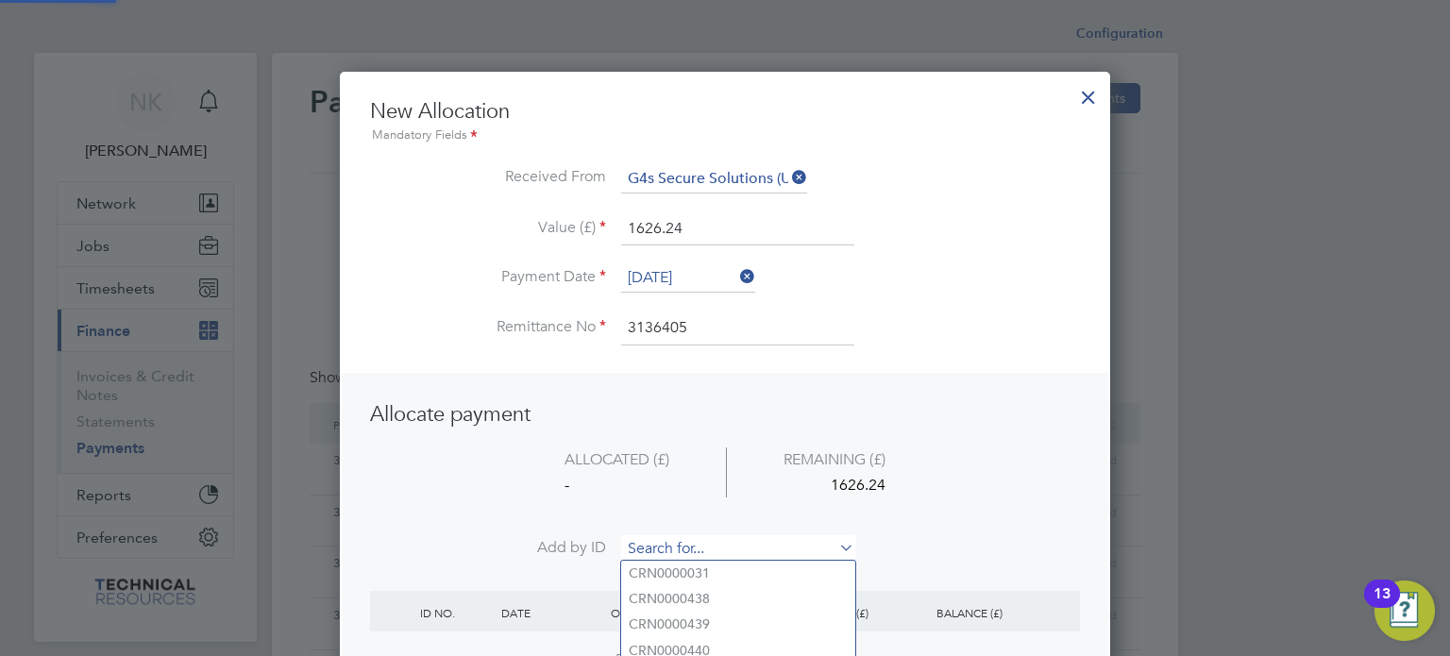
paste input "INV0006719"
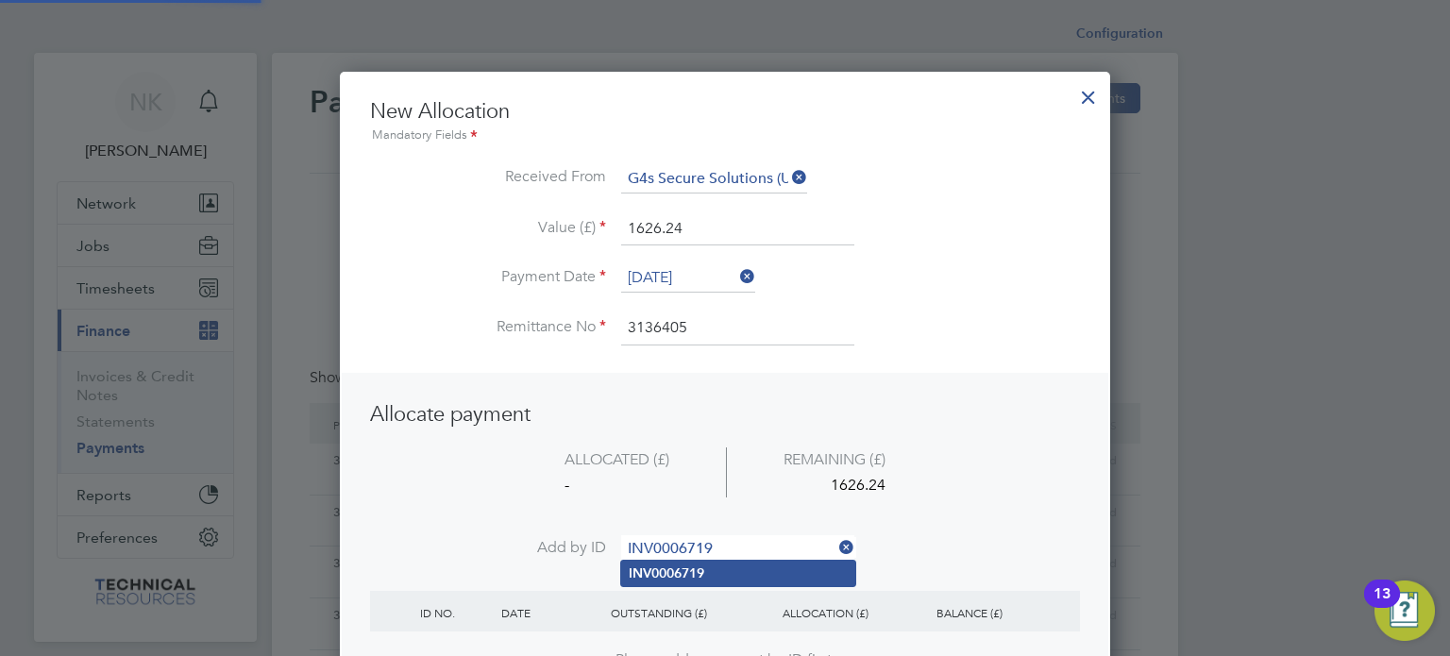
type input "INV0006719"
click at [667, 569] on b "INV0006719" at bounding box center [667, 573] width 76 height 16
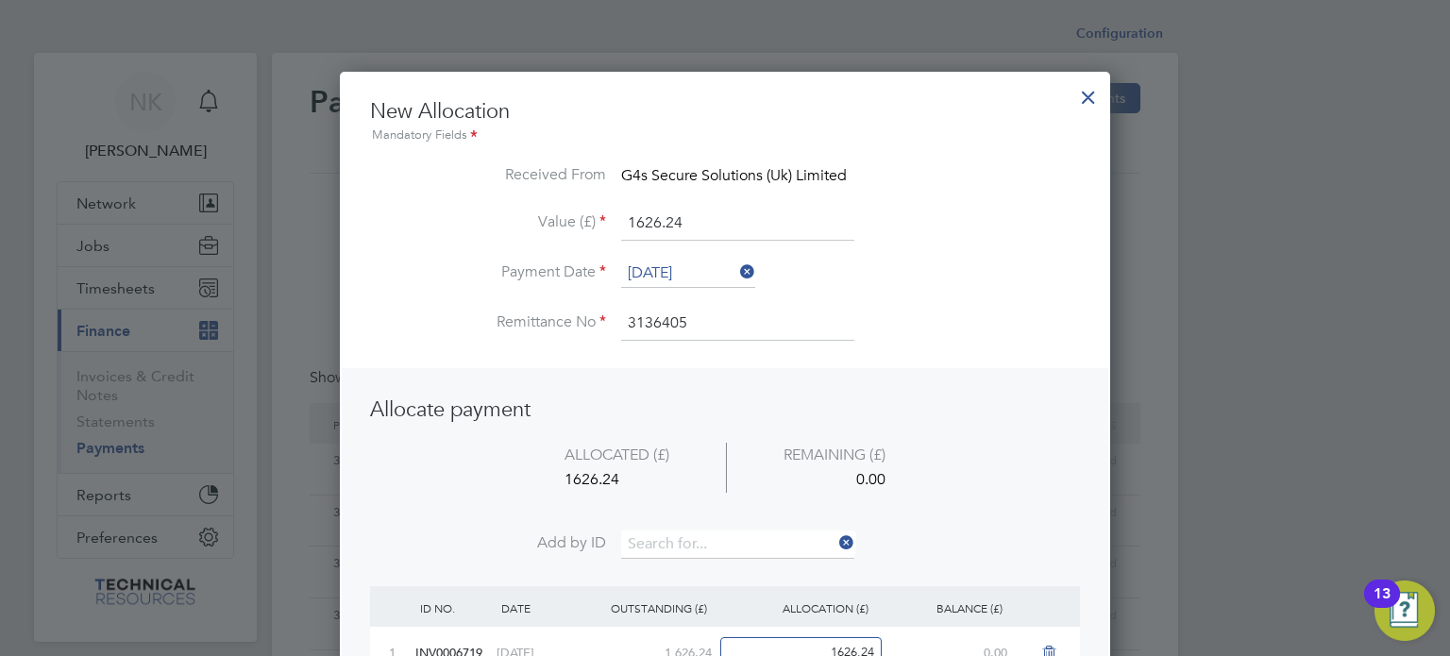
scroll to position [170, 0]
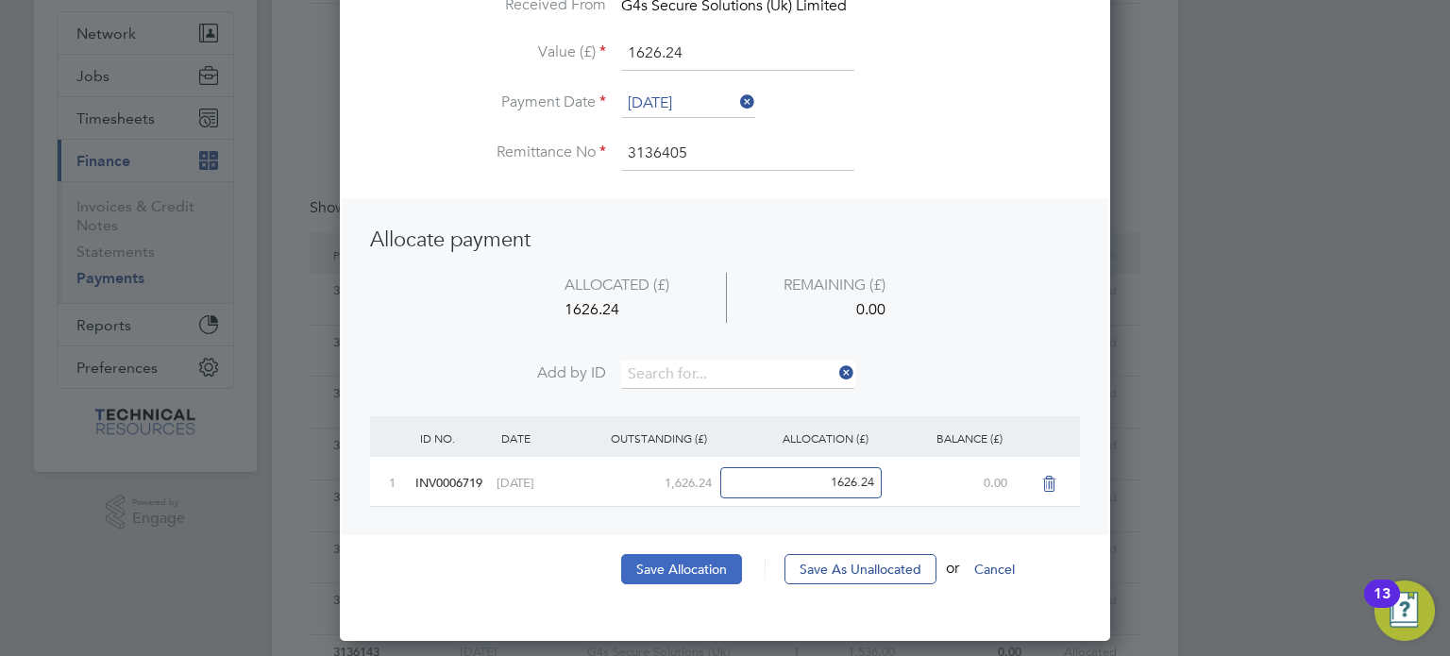
click at [670, 566] on button "Save Allocation" at bounding box center [681, 569] width 121 height 30
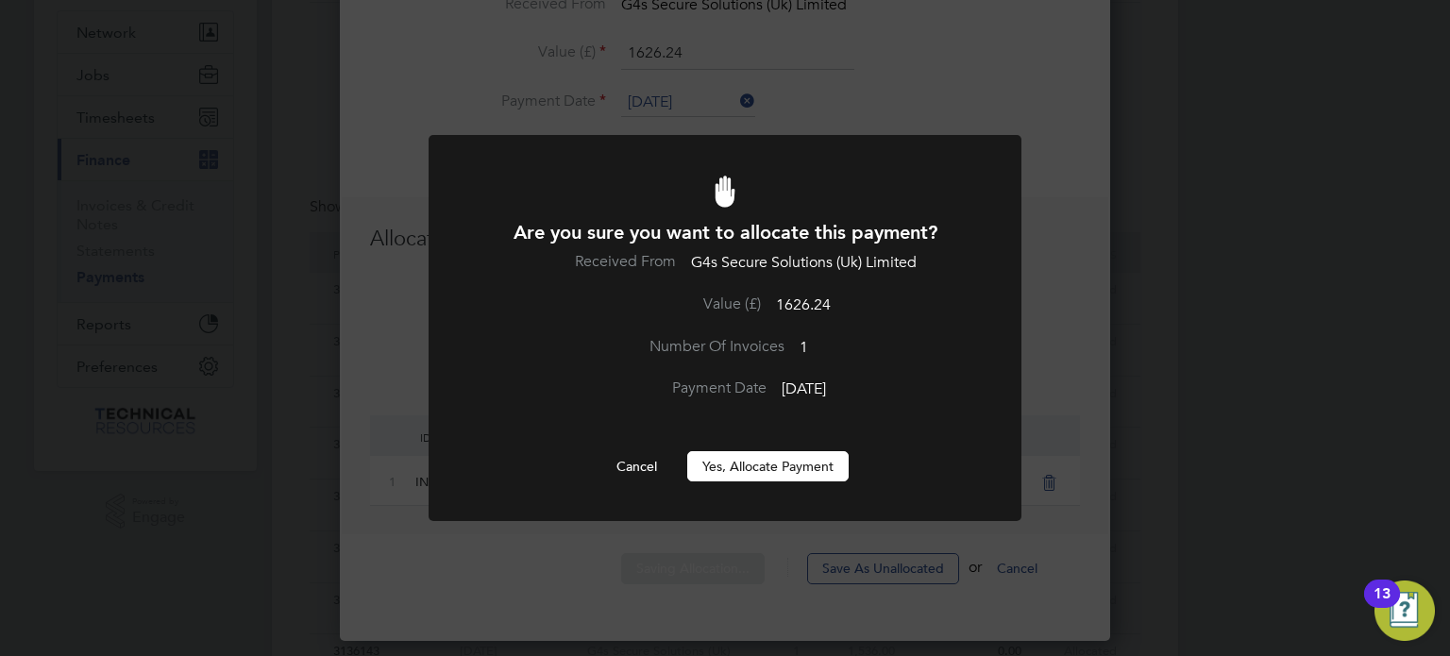
scroll to position [0, 0]
click at [749, 459] on button "Yes, Allocate Payment" at bounding box center [767, 466] width 161 height 30
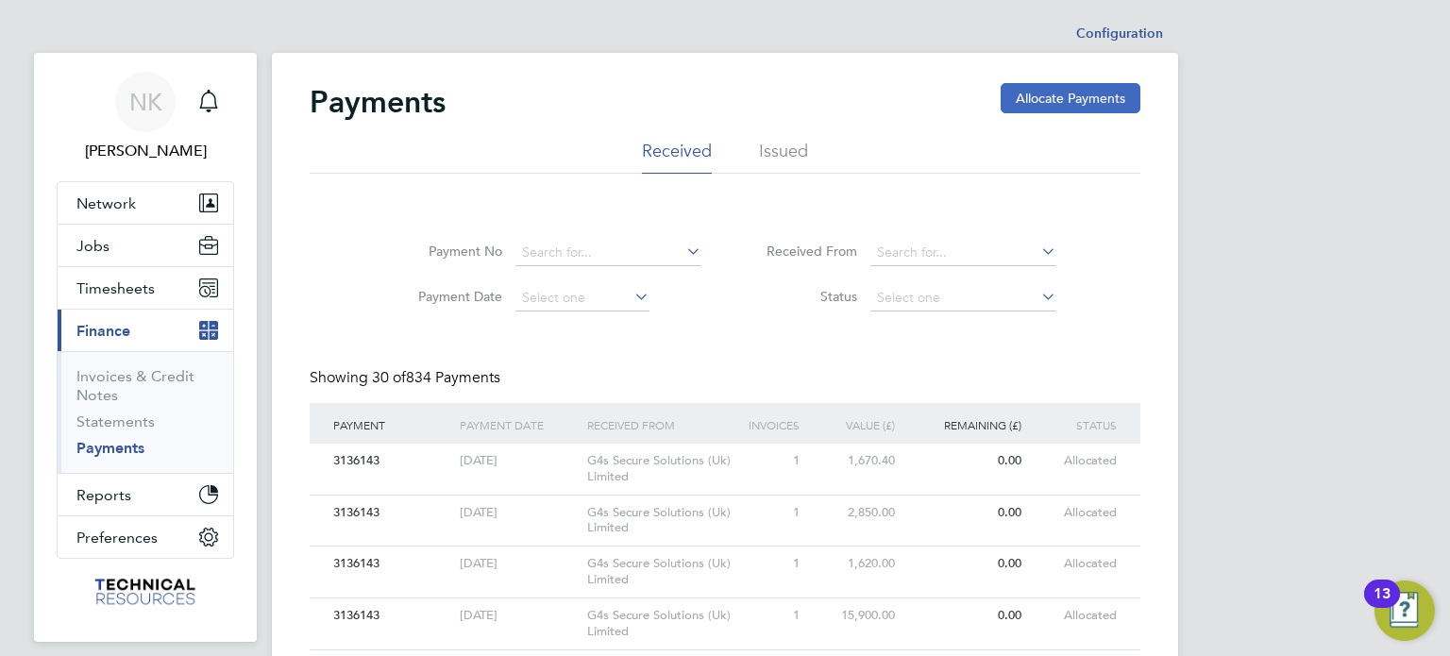
click at [1036, 108] on button "Allocate Payments" at bounding box center [1071, 98] width 140 height 30
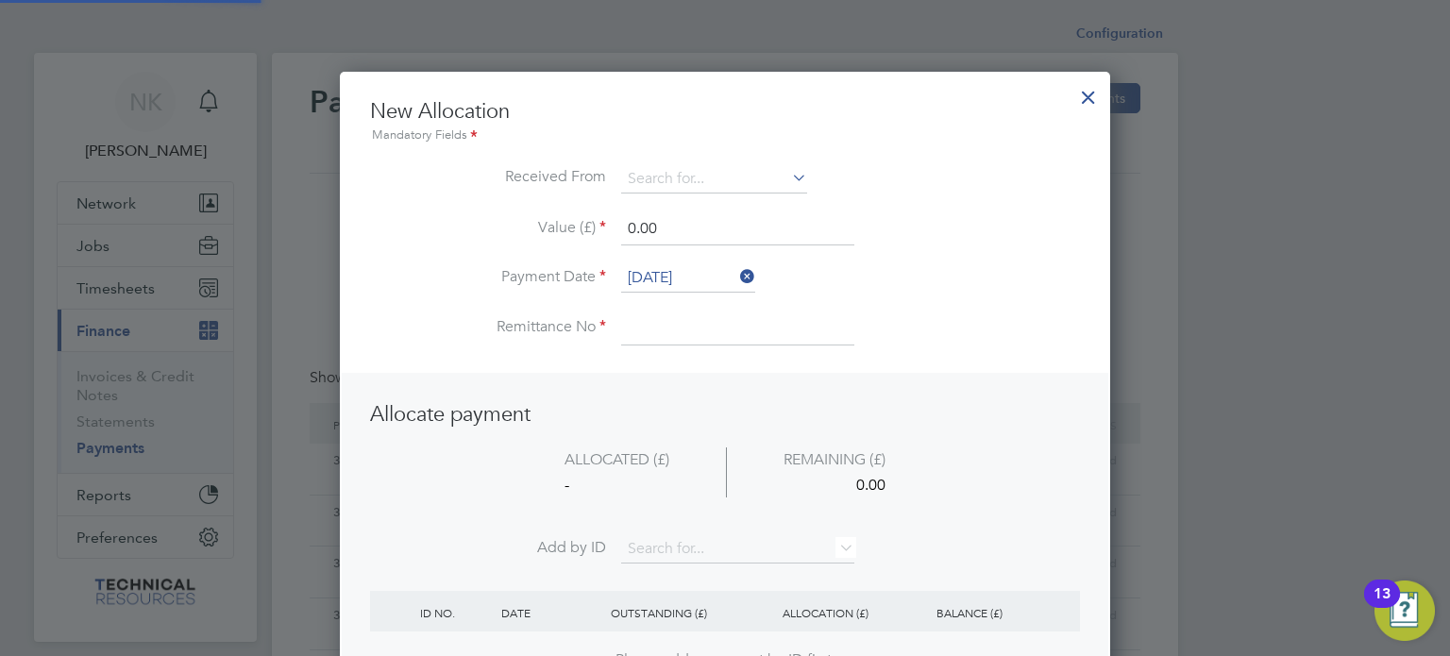
scroll to position [745, 771]
click at [694, 271] on input "[DATE]" at bounding box center [688, 278] width 134 height 28
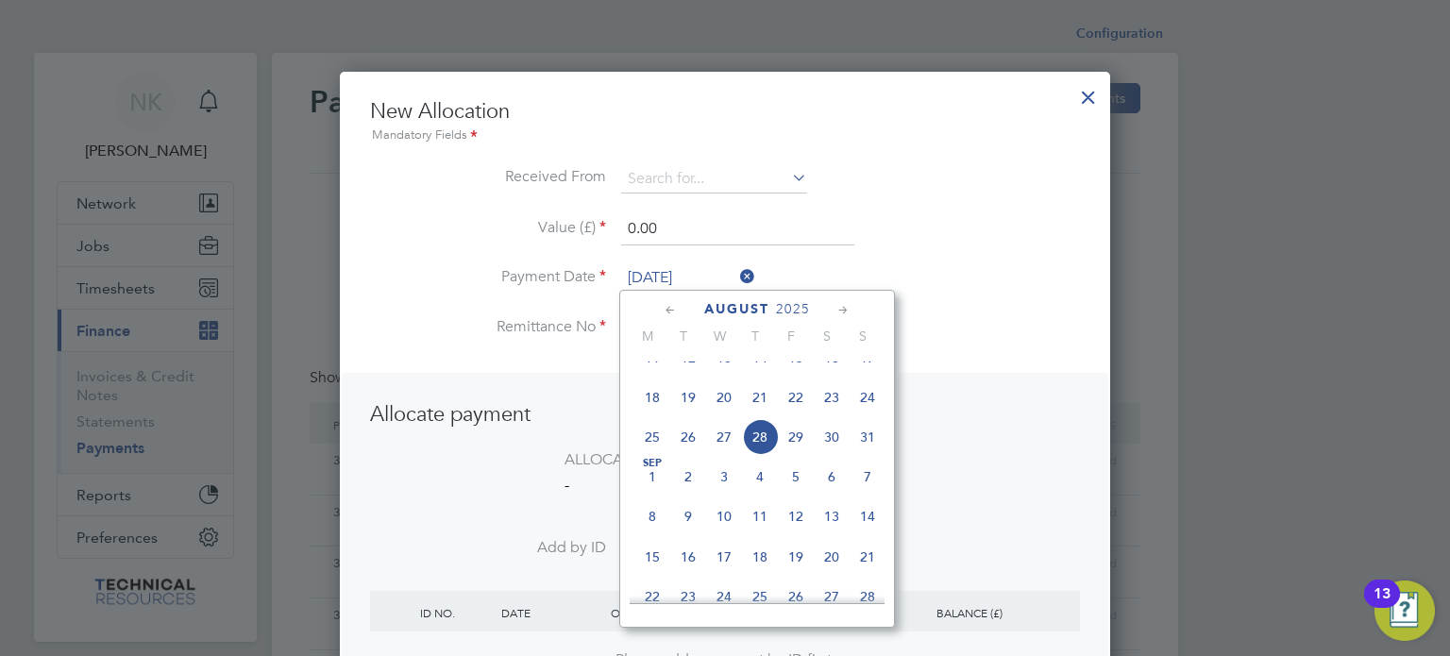
click at [766, 376] on span "14" at bounding box center [760, 358] width 36 height 36
type input "[DATE]"
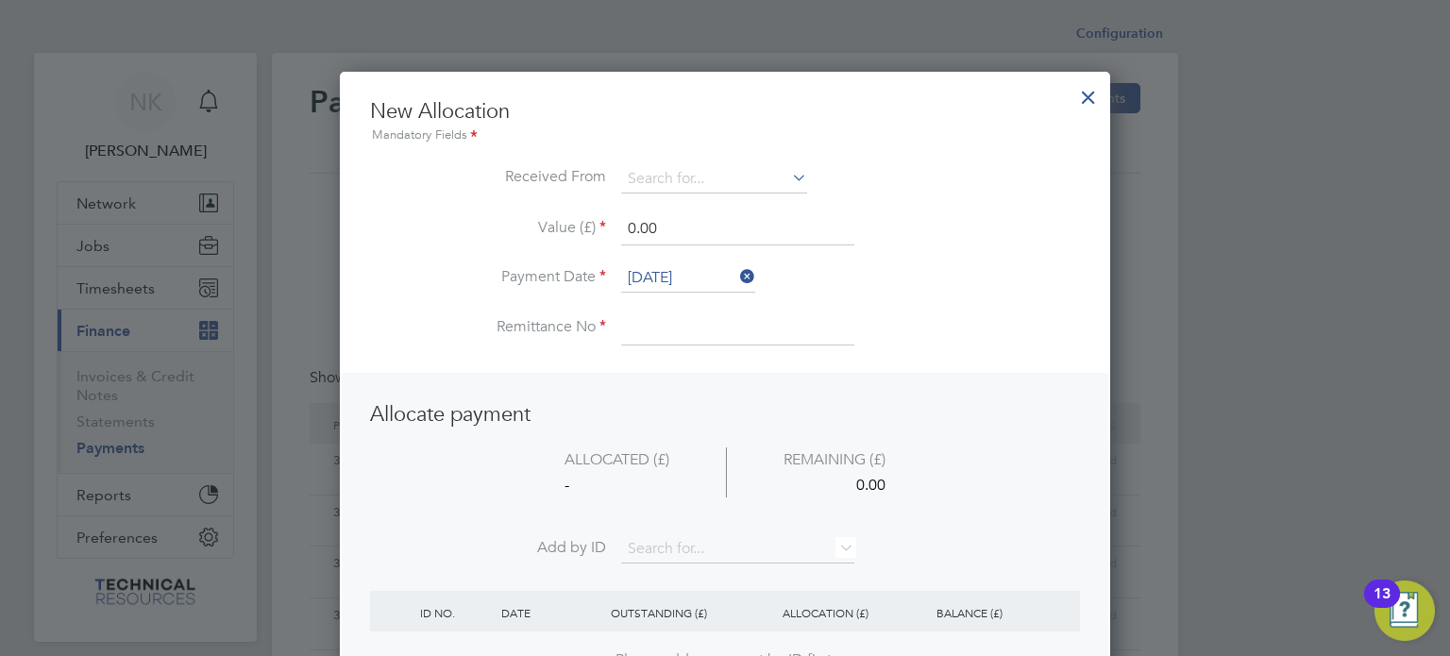
click at [694, 349] on li "Remittance No" at bounding box center [725, 337] width 710 height 53
click at [683, 328] on input at bounding box center [737, 328] width 233 height 34
type input "3136405"
click at [701, 179] on input at bounding box center [714, 179] width 186 height 28
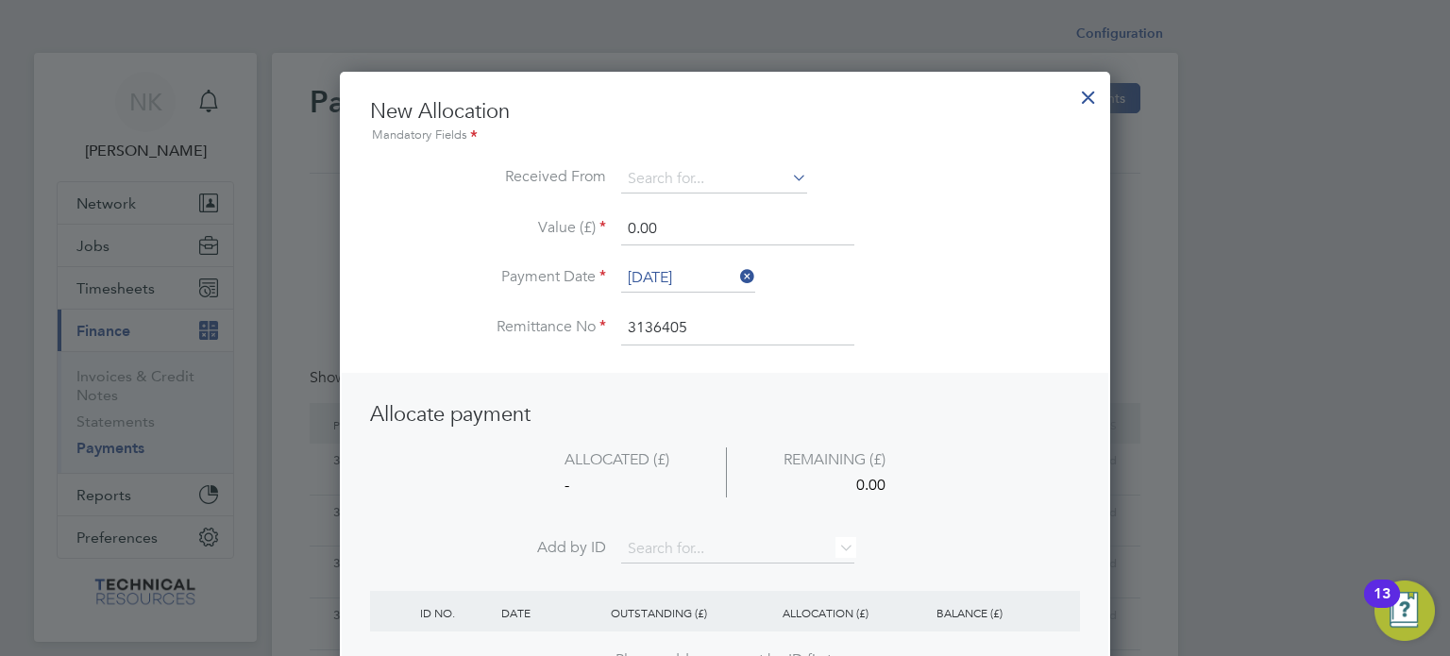
click at [723, 232] on li "G4s Secure Solutions (Uk) Limited" at bounding box center [729, 230] width 217 height 25
type input "G4s Secure Solutions (Uk) Limited"
drag, startPoint x: 665, startPoint y: 222, endPoint x: 536, endPoint y: 235, distance: 129.1
click at [536, 235] on li "Value (£) 0.00" at bounding box center [725, 238] width 710 height 53
type input "7020.00"
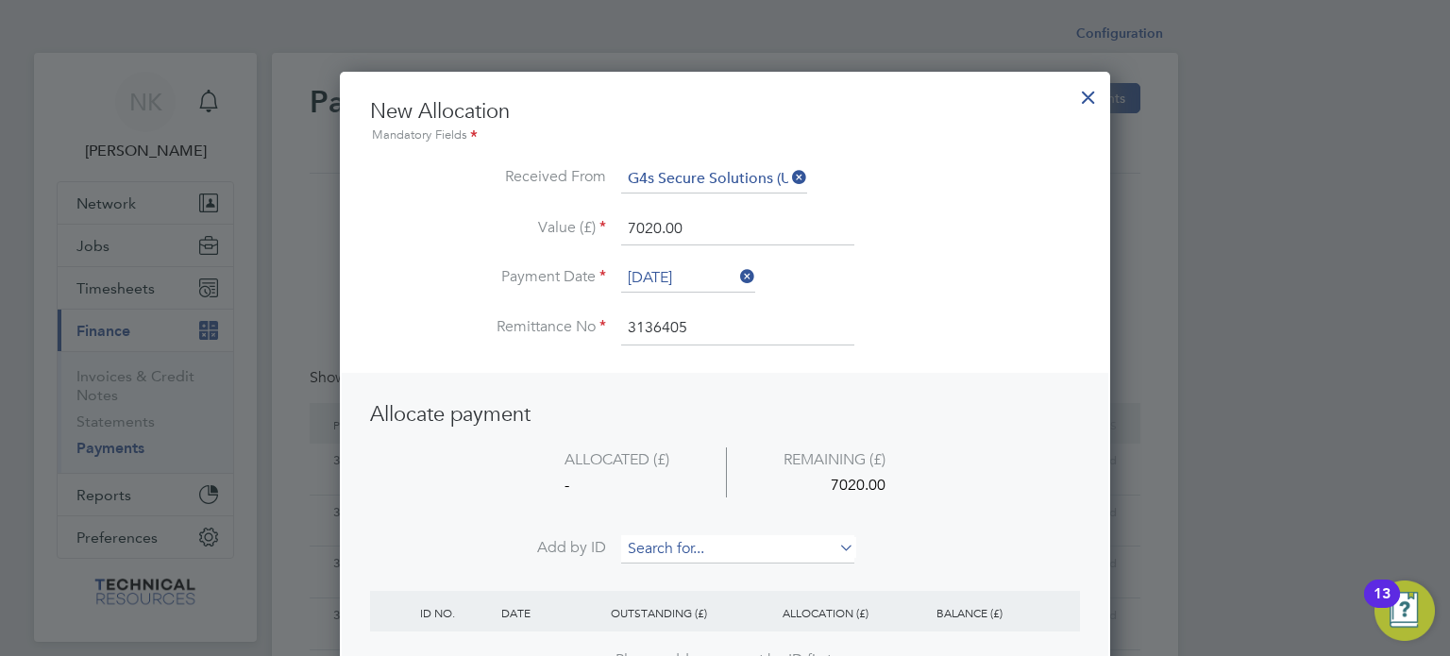
click at [644, 535] on input at bounding box center [737, 549] width 233 height 28
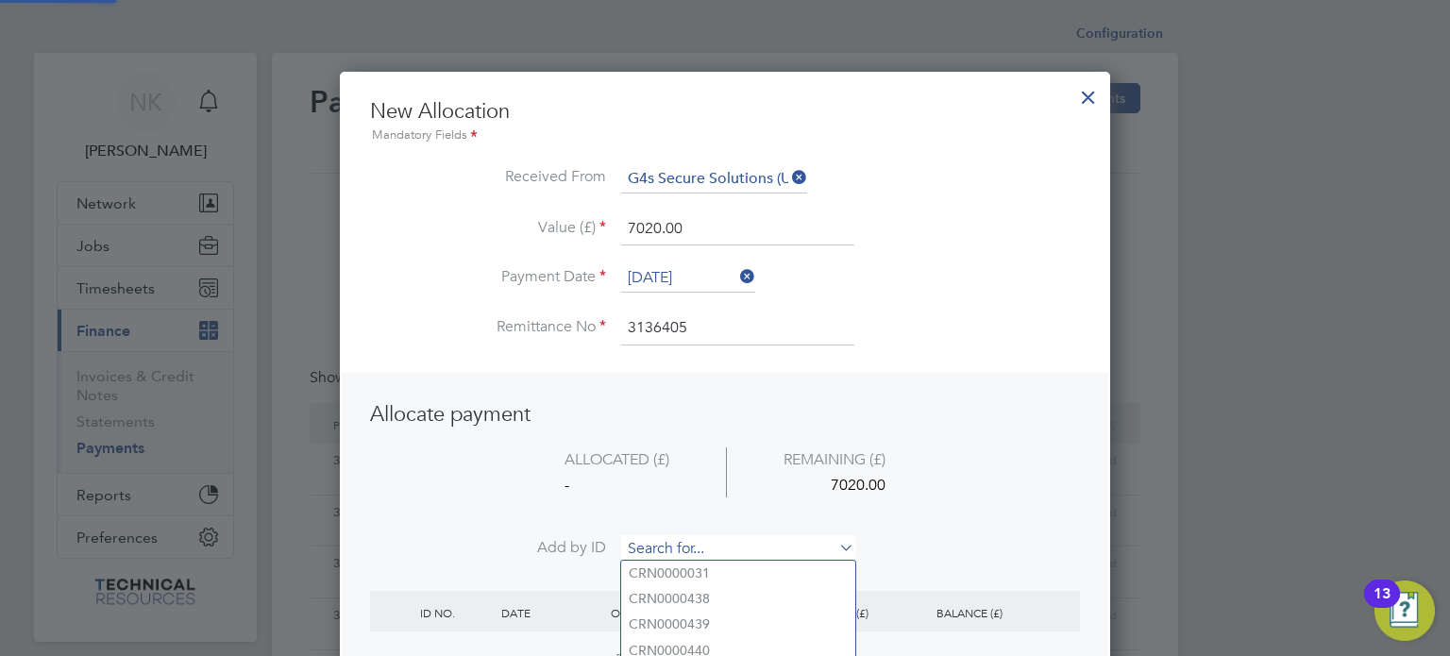
paste input "INV0006712"
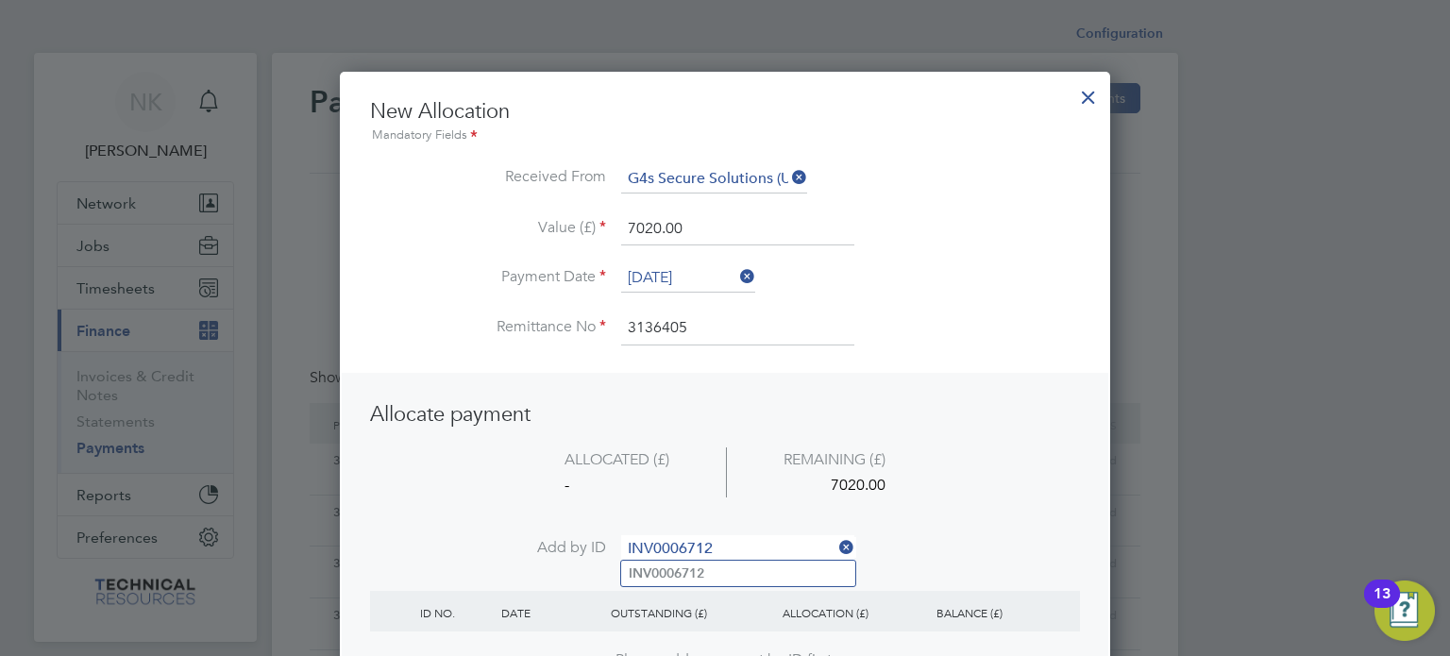
type input "INV0006712"
click at [656, 570] on b "INV0006712" at bounding box center [667, 573] width 76 height 16
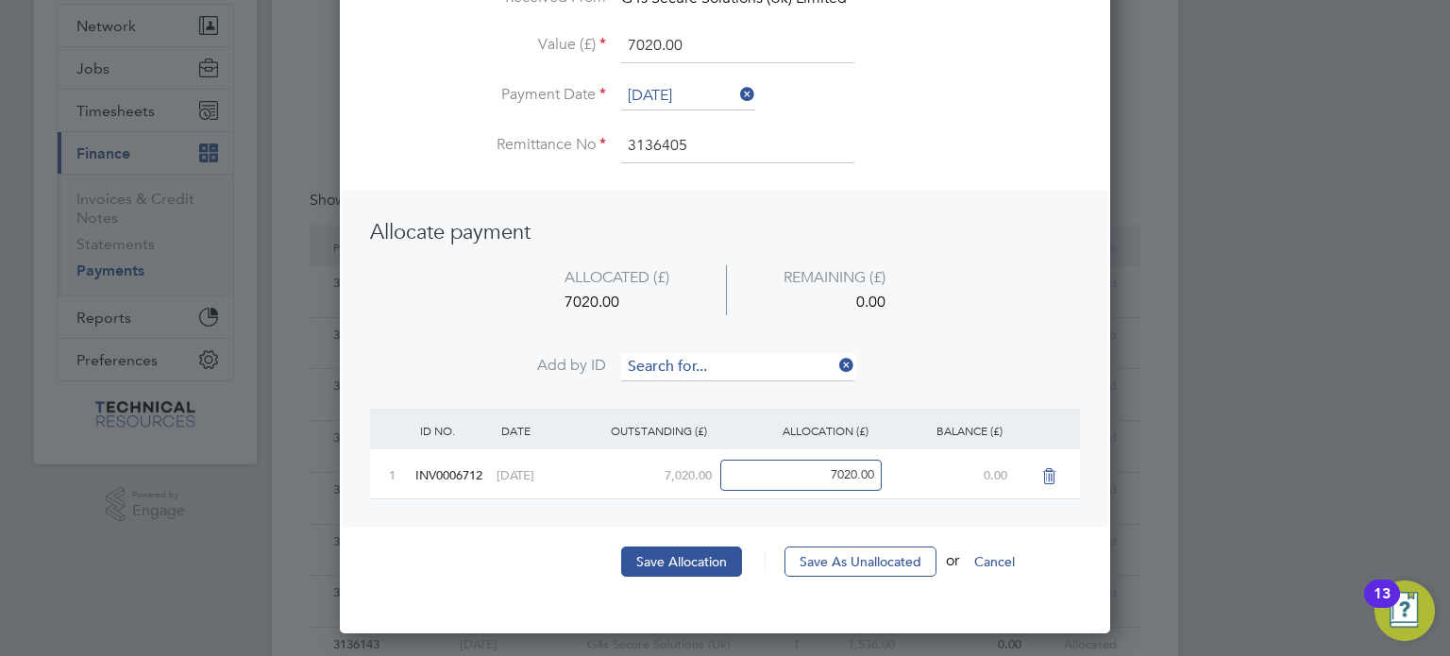
scroll to position [185, 0]
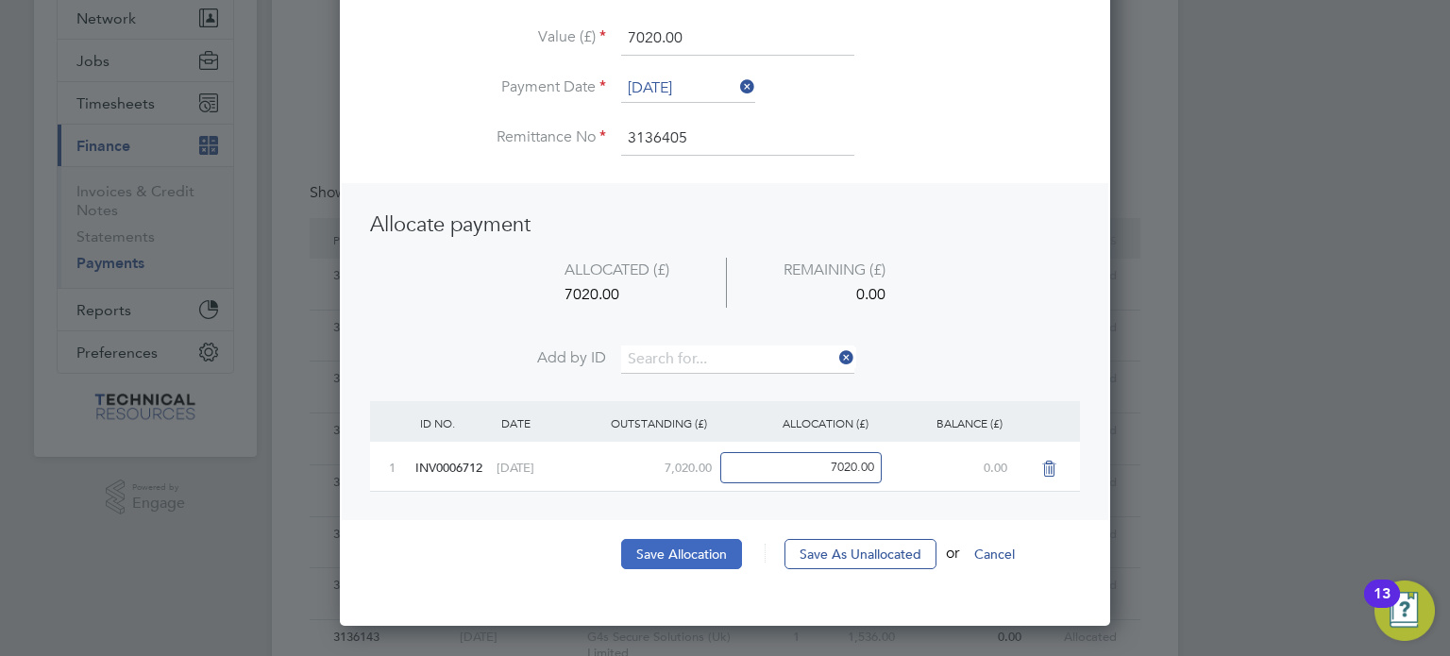
click at [683, 550] on button "Save Allocation" at bounding box center [681, 554] width 121 height 30
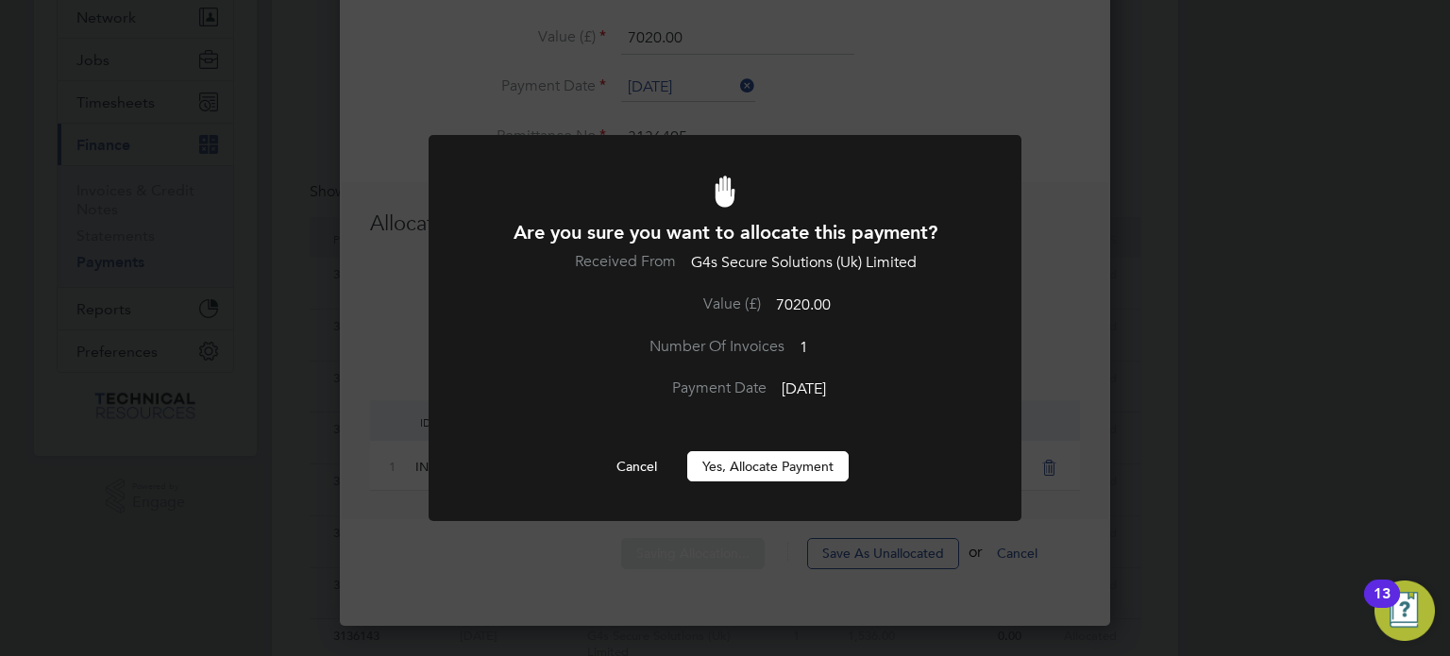
scroll to position [0, 0]
click at [797, 460] on button "Yes, Allocate Payment" at bounding box center [767, 466] width 161 height 30
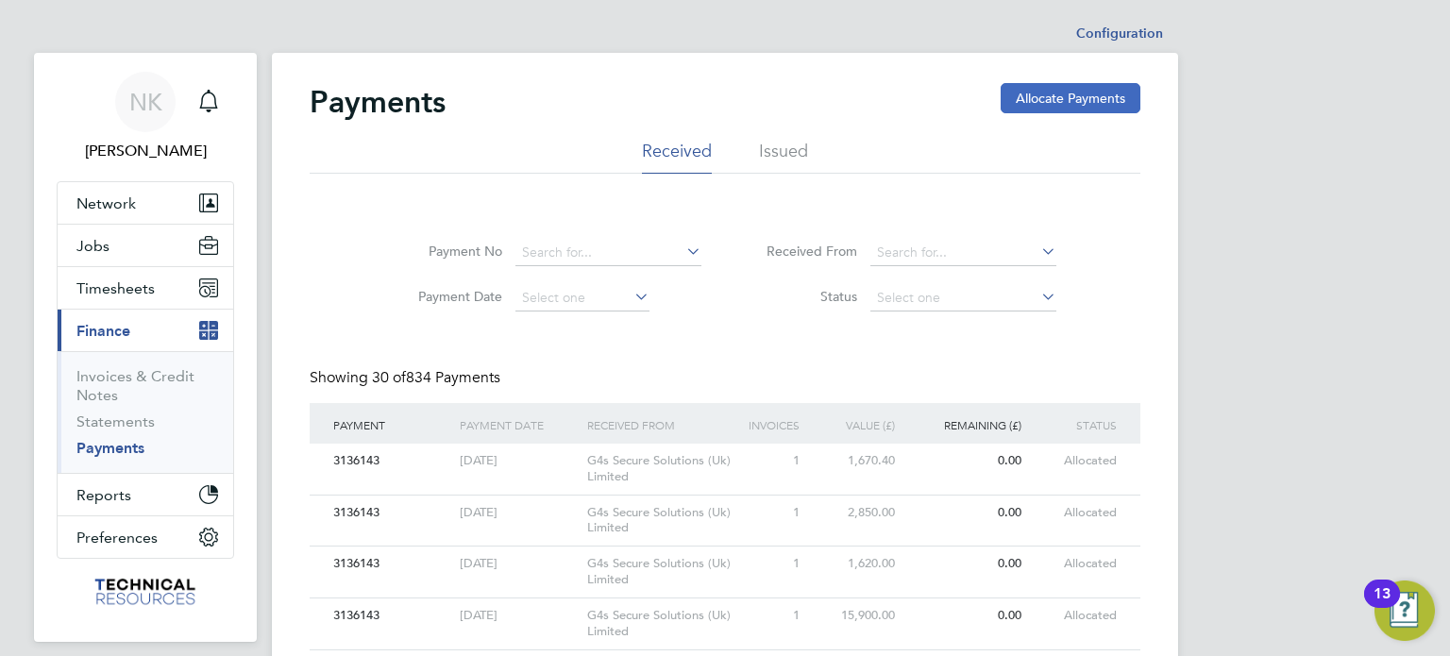
click at [1035, 101] on button "Allocate Payments" at bounding box center [1071, 98] width 140 height 30
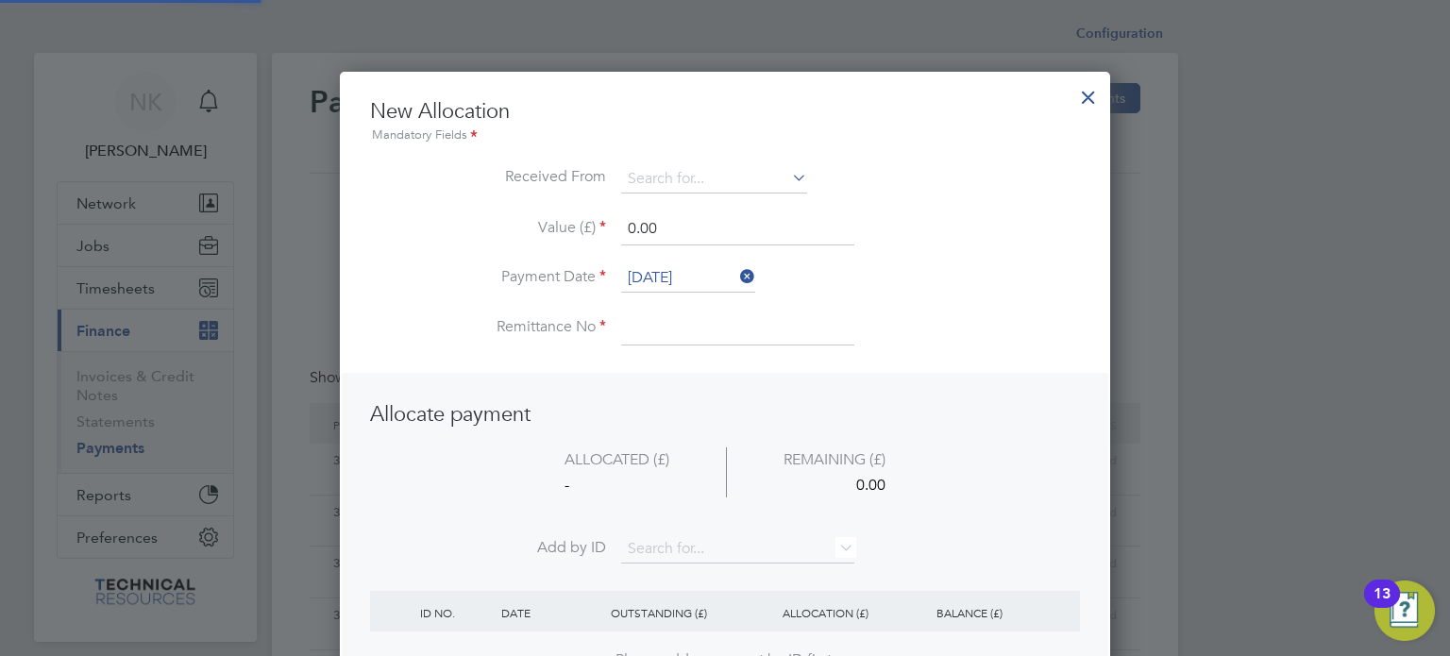
scroll to position [745, 771]
click at [788, 176] on icon at bounding box center [788, 177] width 0 height 26
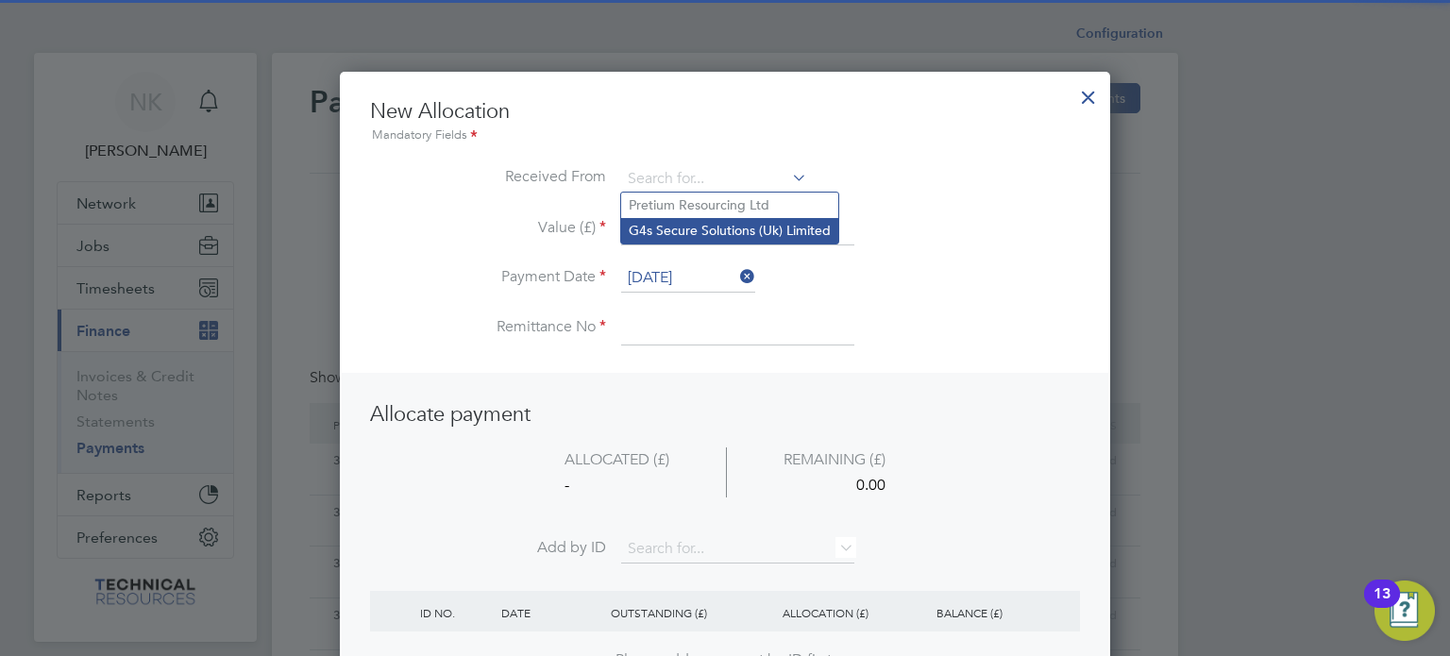
click at [763, 222] on li "G4s Secure Solutions (Uk) Limited" at bounding box center [729, 230] width 217 height 25
type input "G4s Secure Solutions (Uk) Limited"
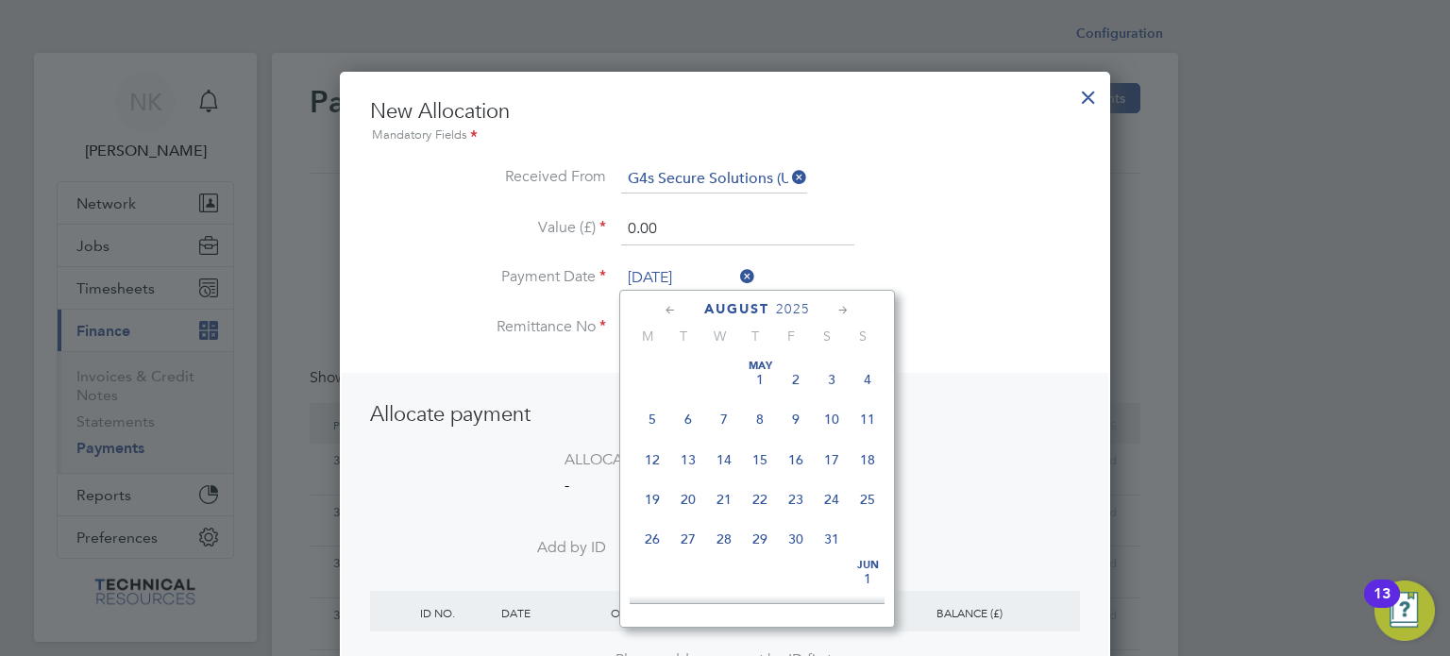
click at [687, 278] on input "[DATE]" at bounding box center [688, 278] width 134 height 28
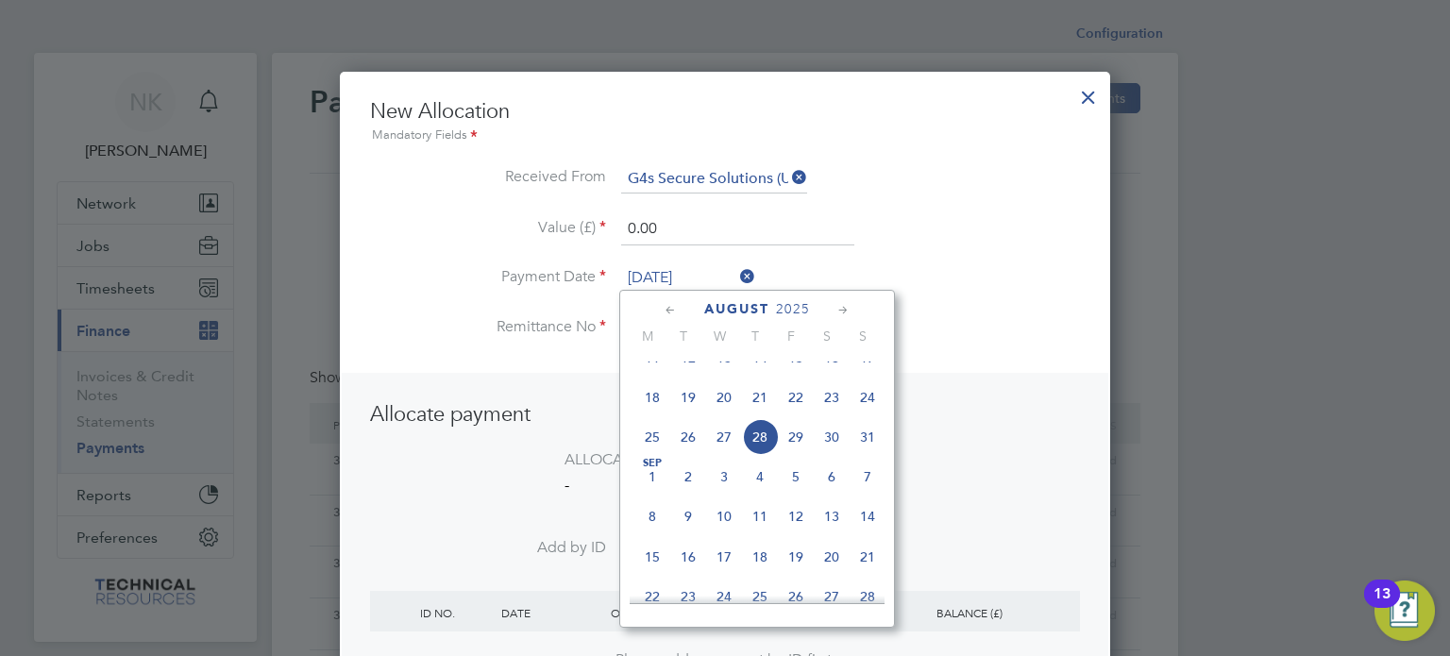
click at [766, 376] on span "14" at bounding box center [760, 358] width 36 height 36
type input "[DATE]"
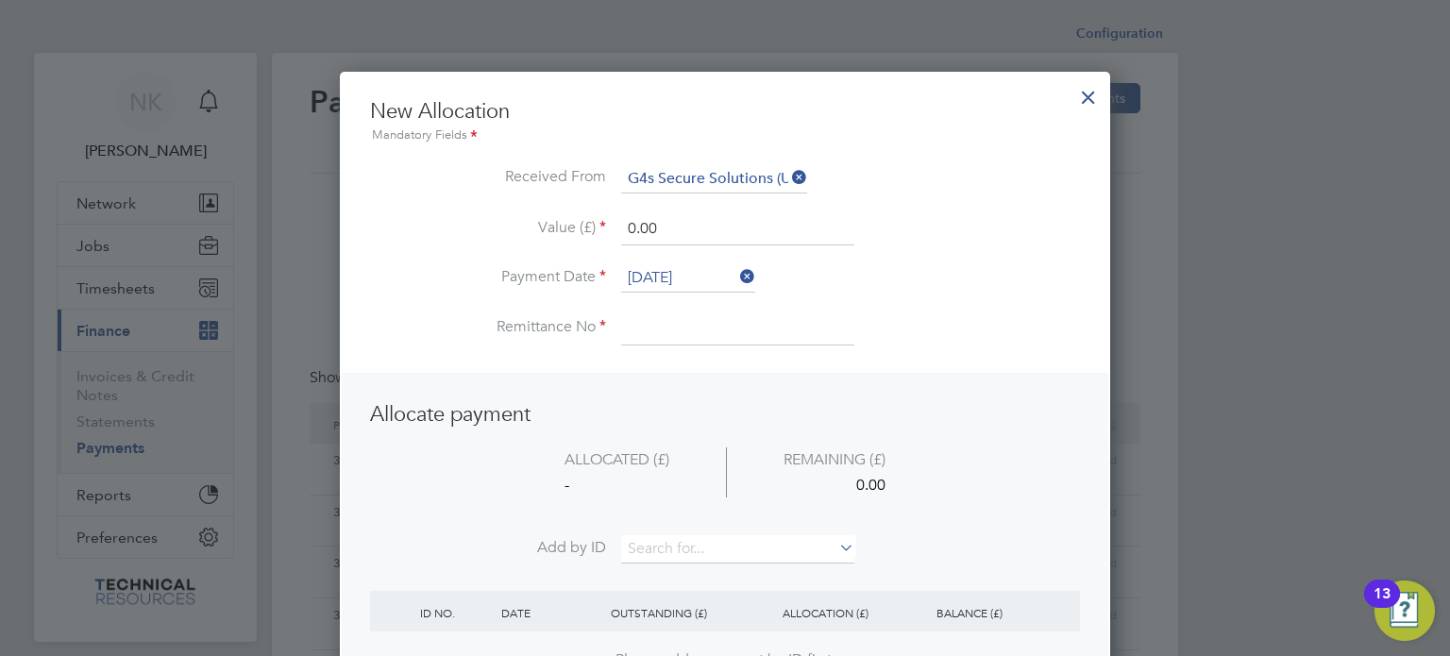
click at [677, 328] on input at bounding box center [737, 328] width 233 height 34
type input "3136405"
drag, startPoint x: 674, startPoint y: 227, endPoint x: 515, endPoint y: 243, distance: 159.3
click at [515, 243] on li "Value (£) 0.00" at bounding box center [725, 238] width 710 height 53
type input "2100.00"
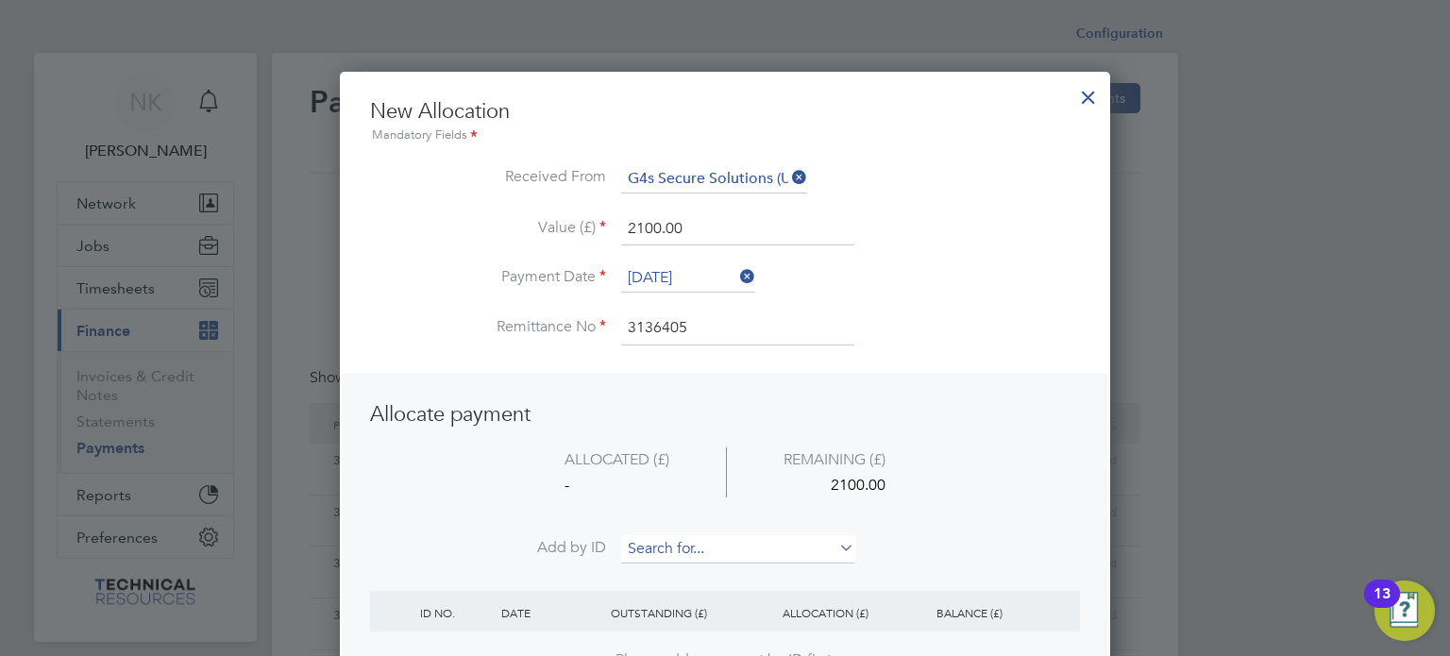
click at [683, 536] on input at bounding box center [737, 549] width 233 height 28
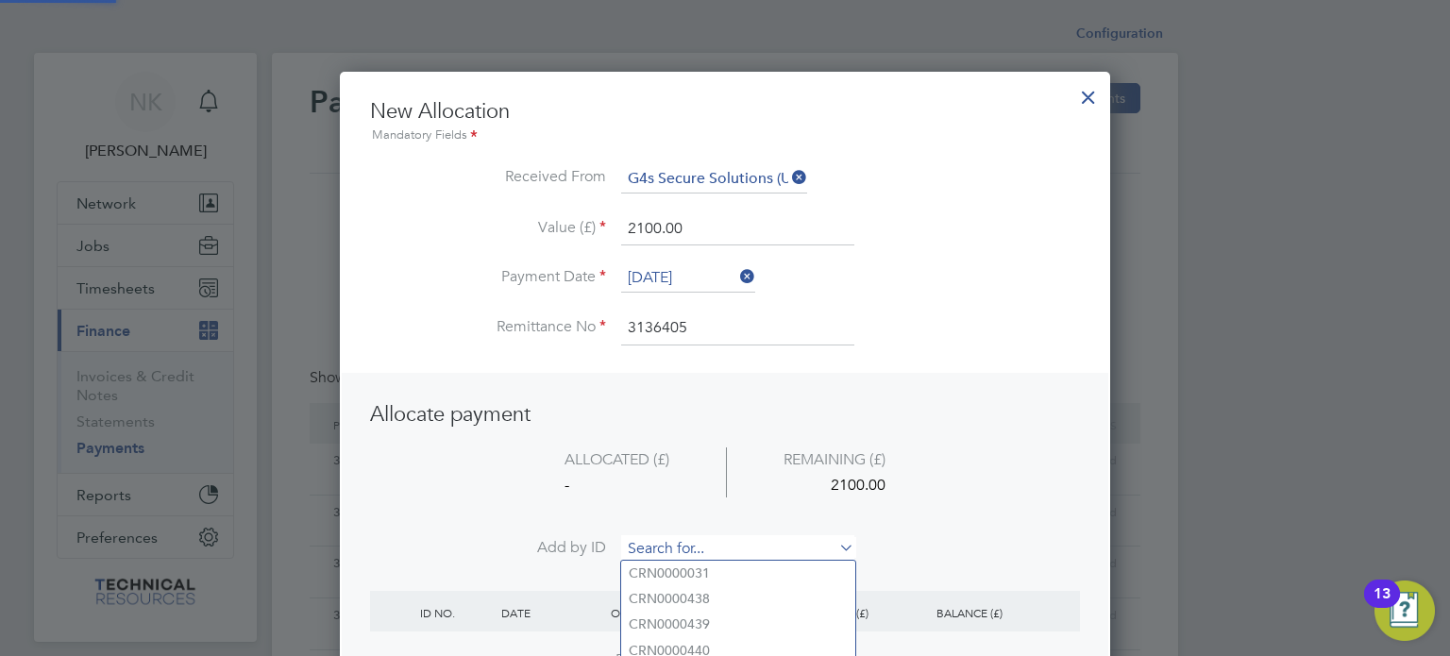
paste input "INV0006714"
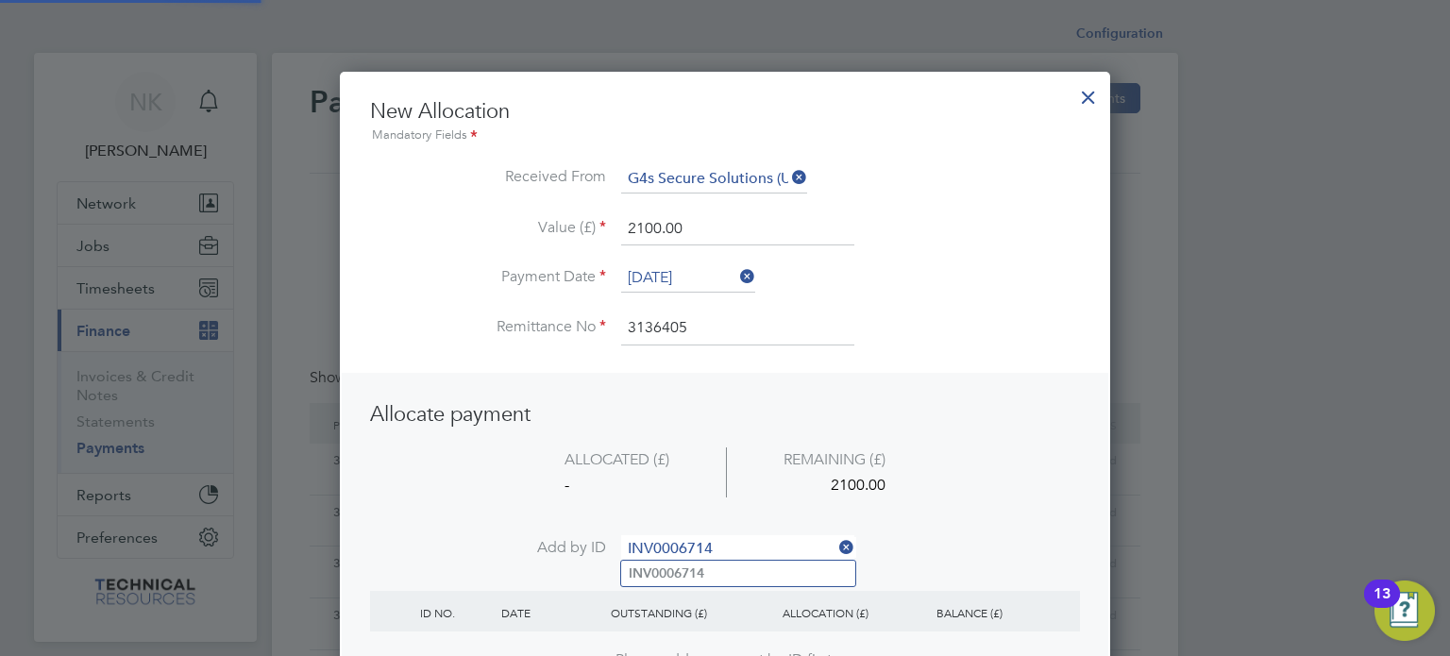
type input "INV0006714"
click at [685, 568] on b "INV0006714" at bounding box center [667, 573] width 76 height 16
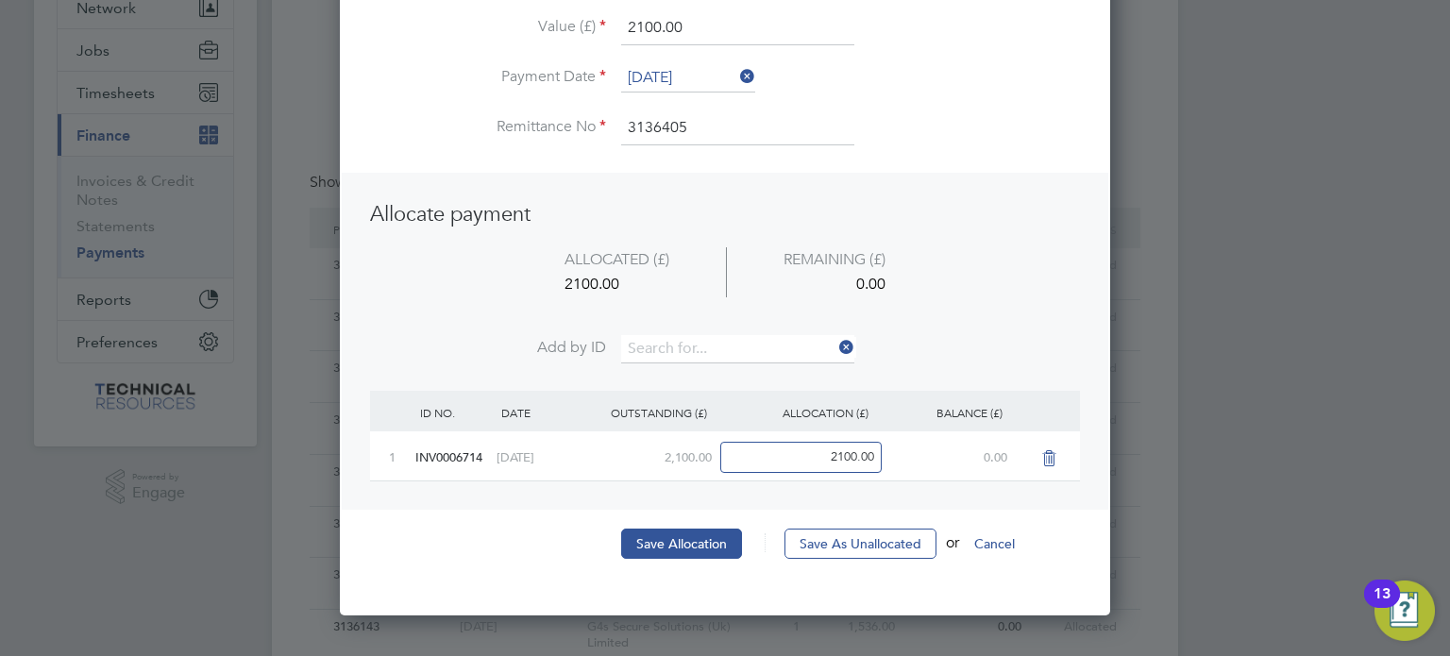
scroll to position [198, 0]
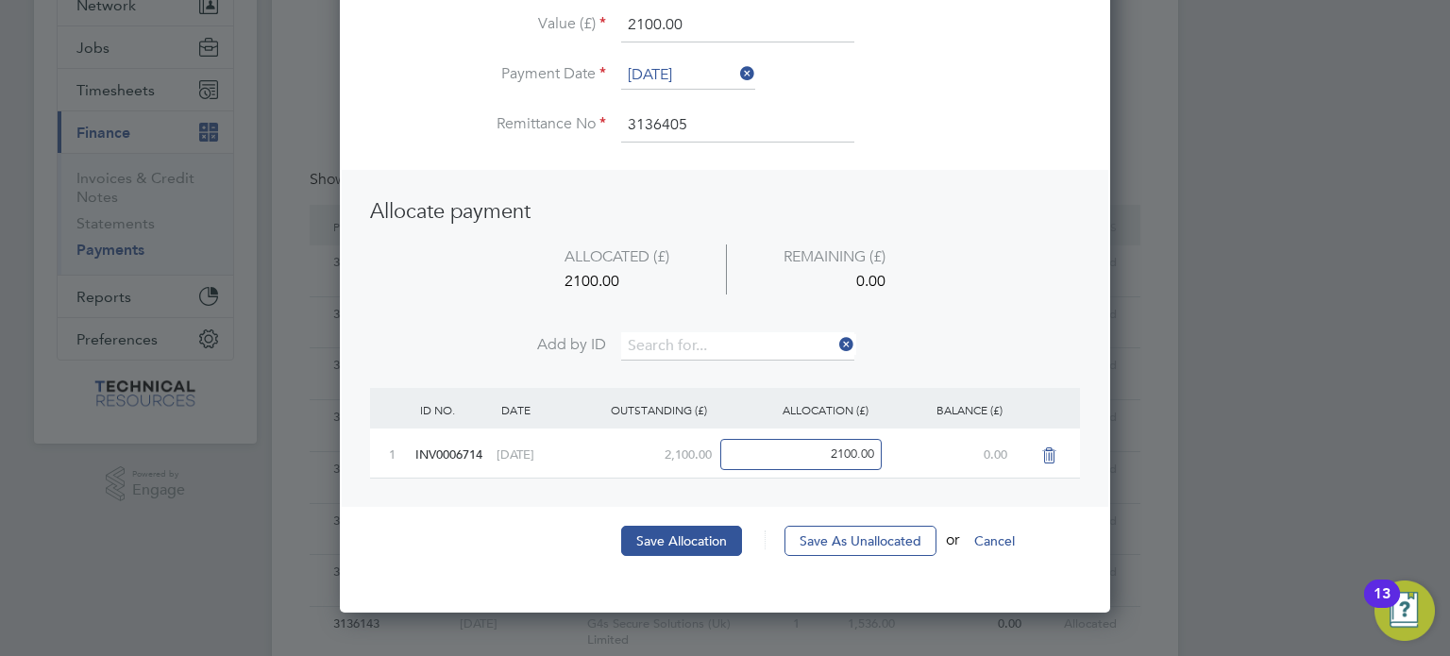
click at [691, 555] on li "Save Allocation Save As Unallocated or Cancel" at bounding box center [725, 550] width 710 height 49
click at [702, 536] on button "Save Allocation" at bounding box center [681, 541] width 121 height 30
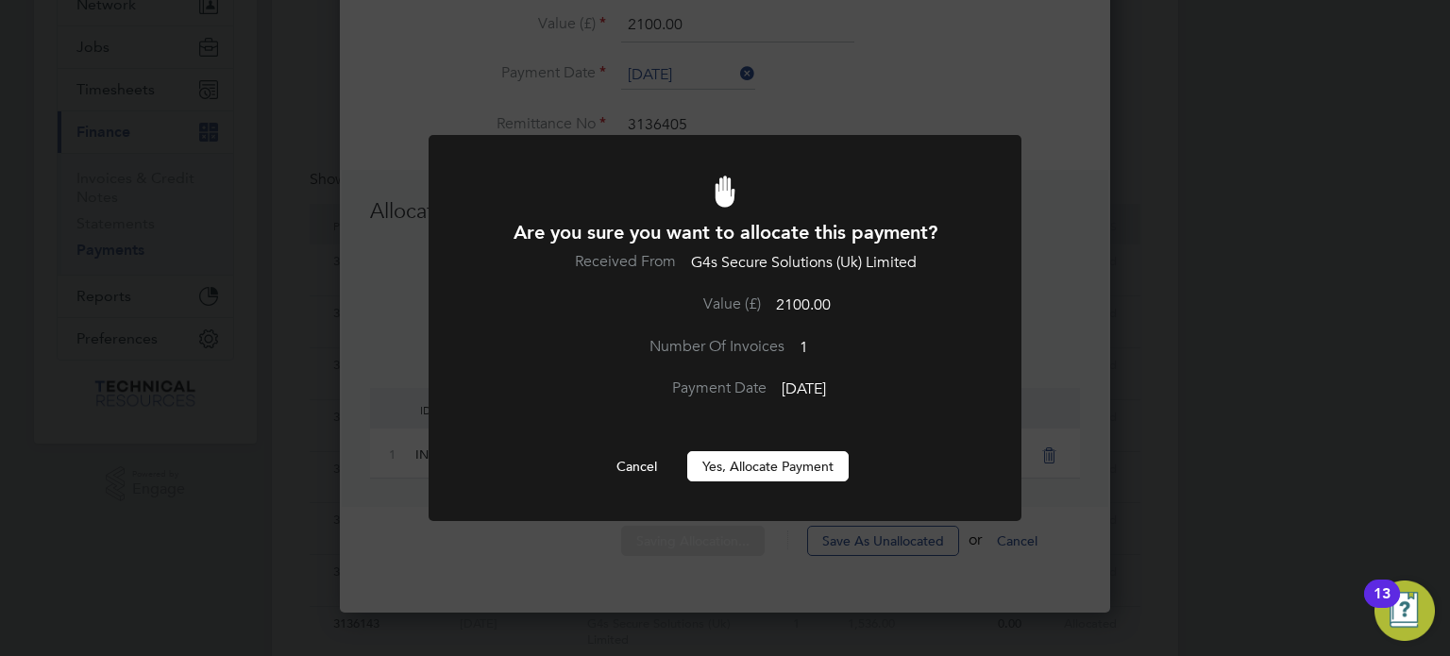
click at [774, 473] on button "Yes, Allocate Payment" at bounding box center [767, 466] width 161 height 30
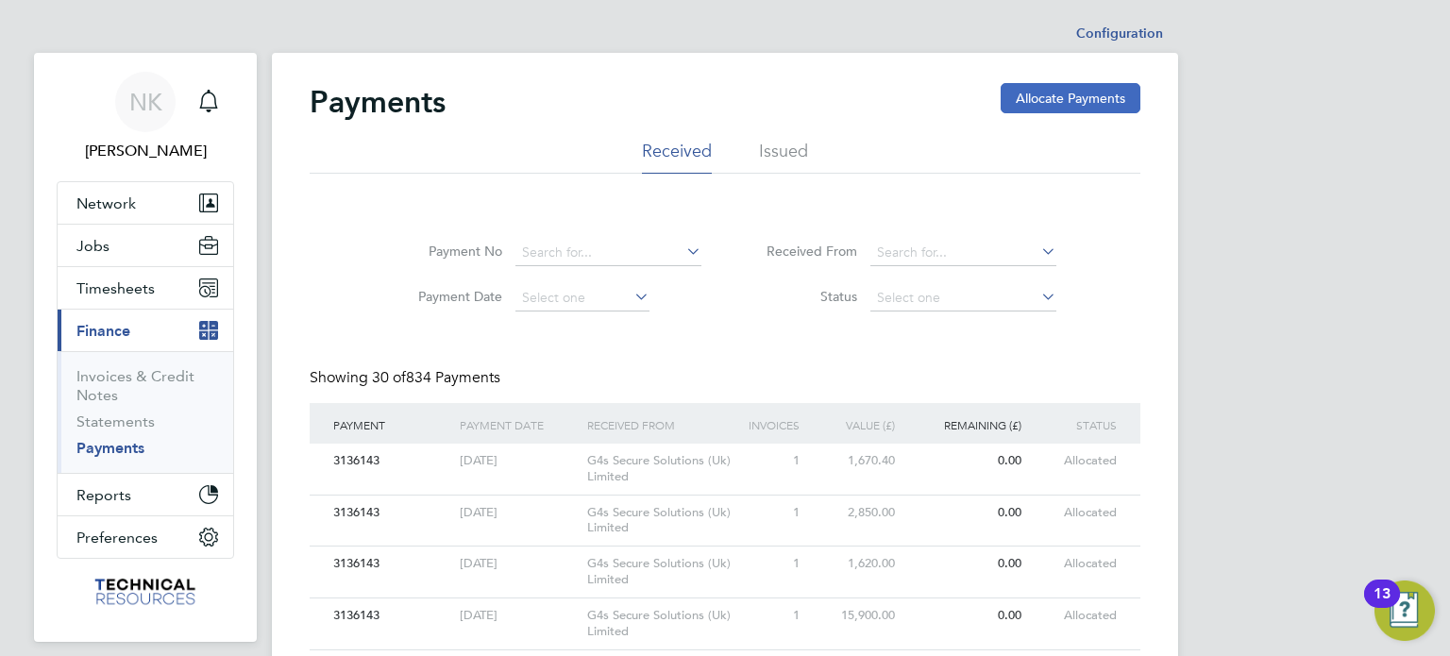
click at [1083, 93] on button "Allocate Payments" at bounding box center [1071, 98] width 140 height 30
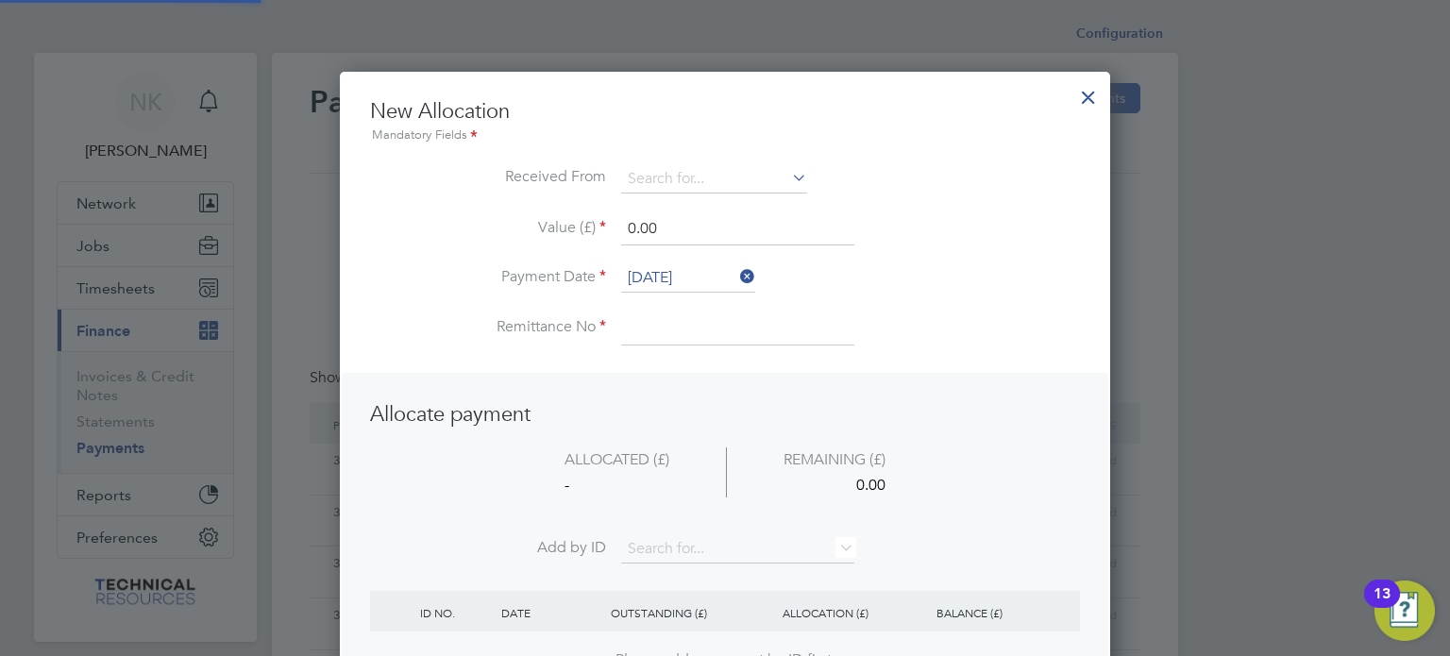
scroll to position [745, 771]
click at [722, 169] on input at bounding box center [714, 179] width 186 height 28
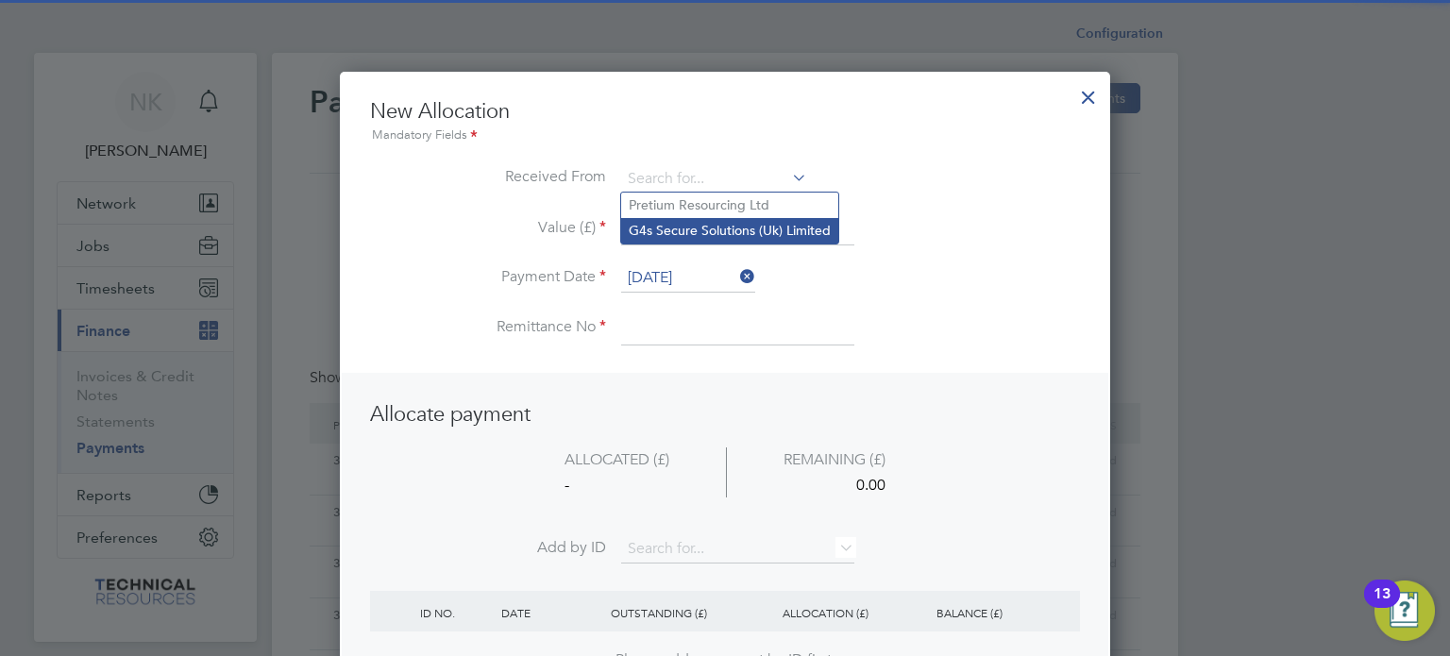
click at [709, 236] on li "G4s Secure Solutions (Uk) Limited" at bounding box center [729, 230] width 217 height 25
type input "G4s Secure Solutions (Uk) Limited"
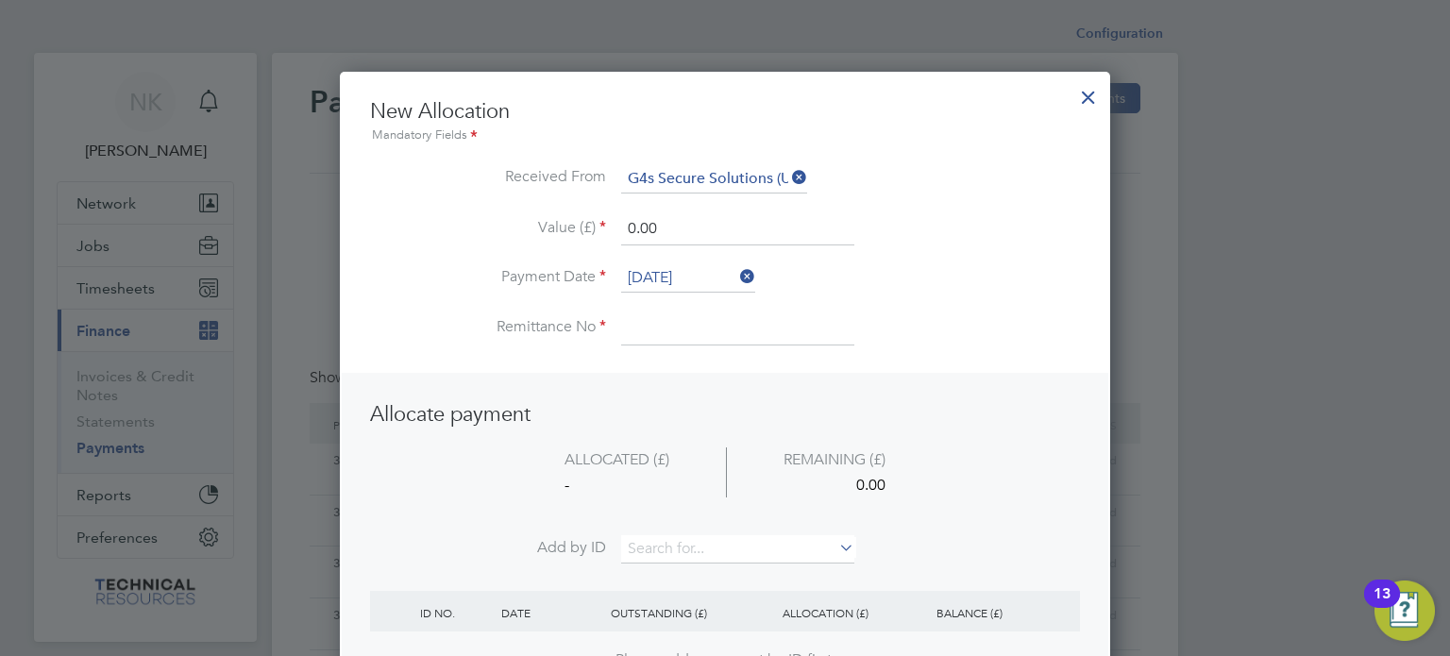
click at [676, 279] on input "[DATE]" at bounding box center [688, 278] width 134 height 28
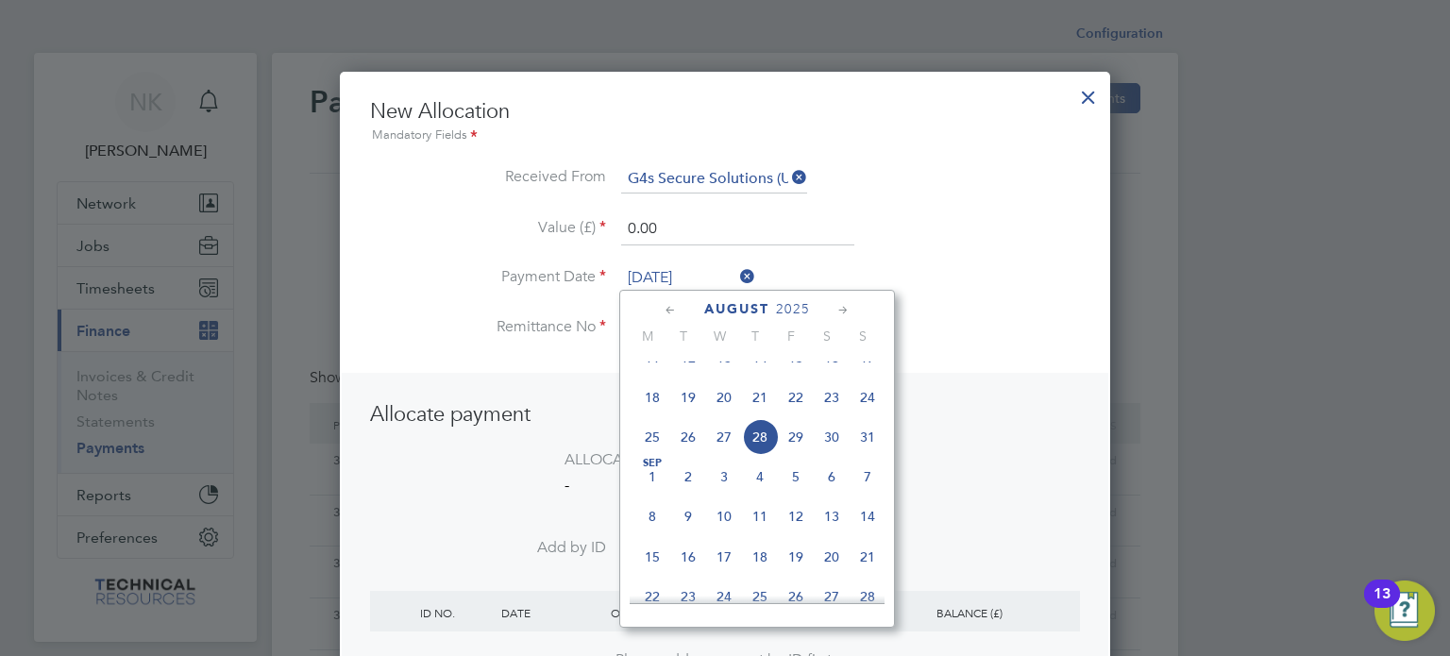
click at [765, 375] on span "14" at bounding box center [760, 358] width 36 height 36
type input "[DATE]"
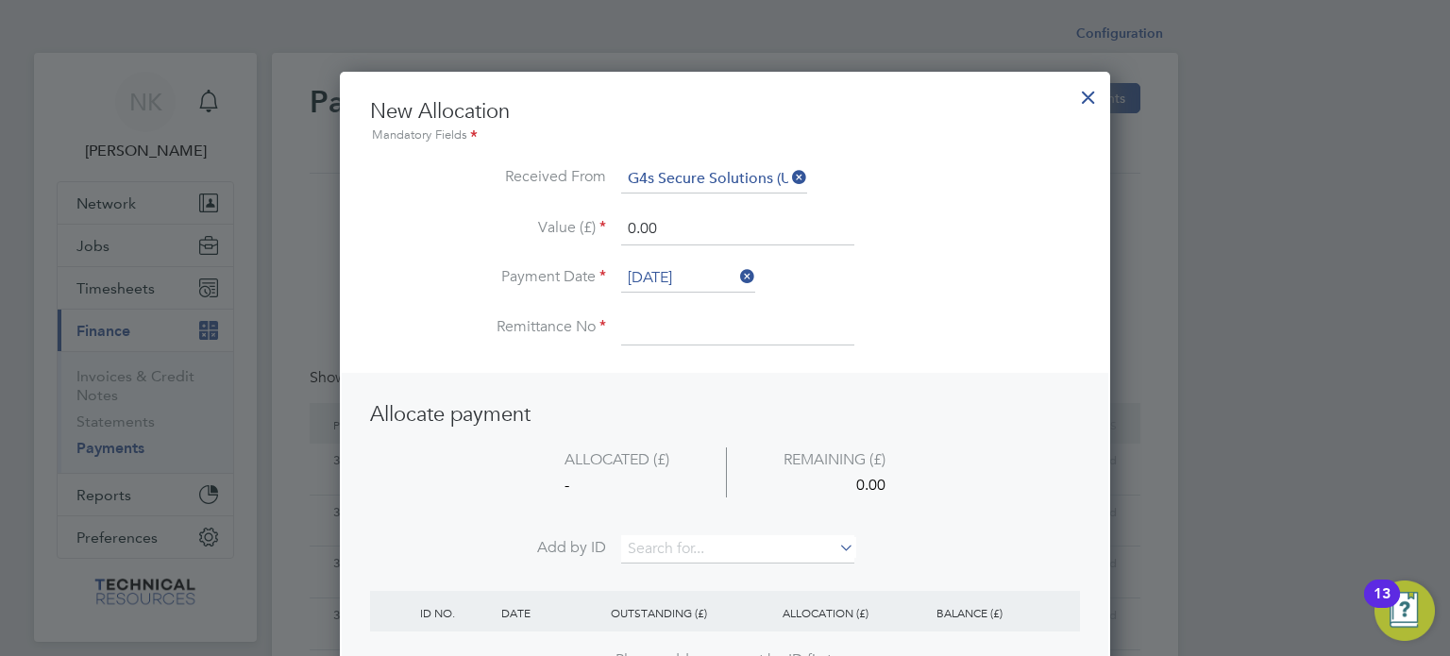
click at [676, 335] on input at bounding box center [737, 328] width 233 height 34
type input "3136405"
drag, startPoint x: 692, startPoint y: 227, endPoint x: 509, endPoint y: 229, distance: 183.1
click at [509, 229] on li "Value (£) 0.00" at bounding box center [725, 238] width 710 height 53
type input "1152.00"
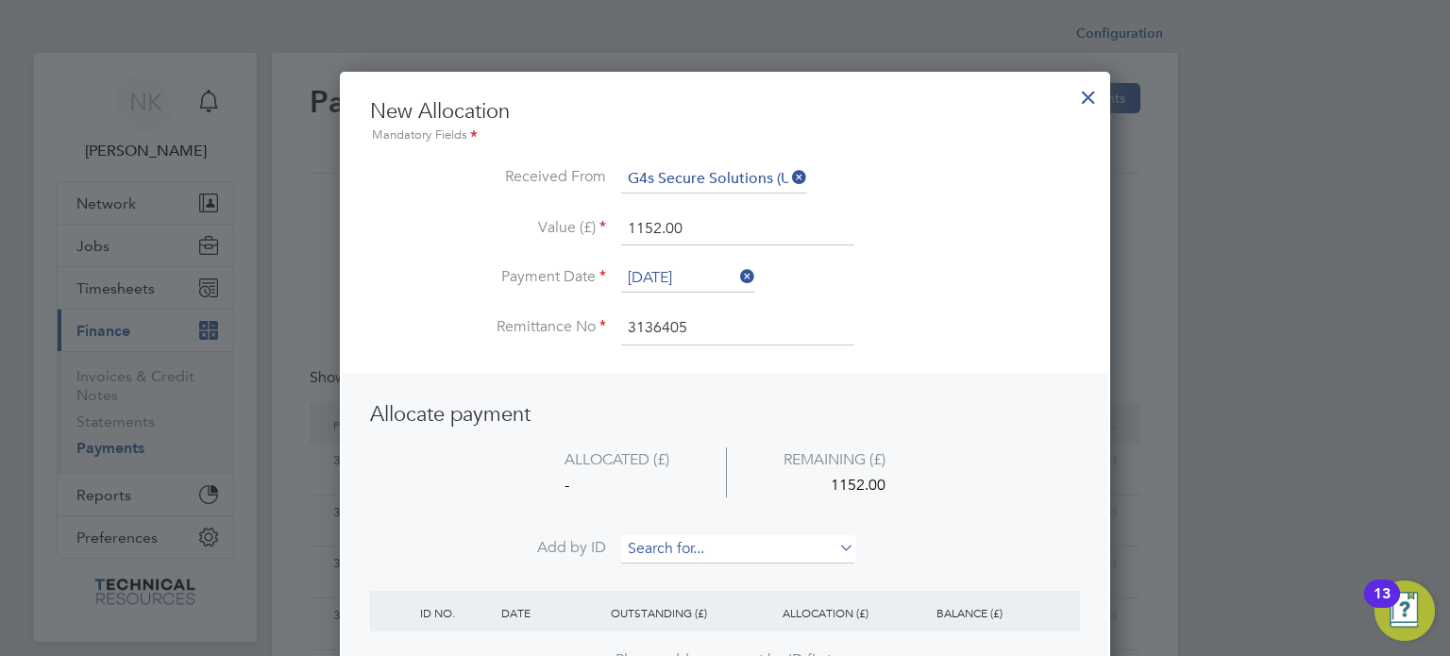
click at [685, 548] on input at bounding box center [737, 549] width 233 height 28
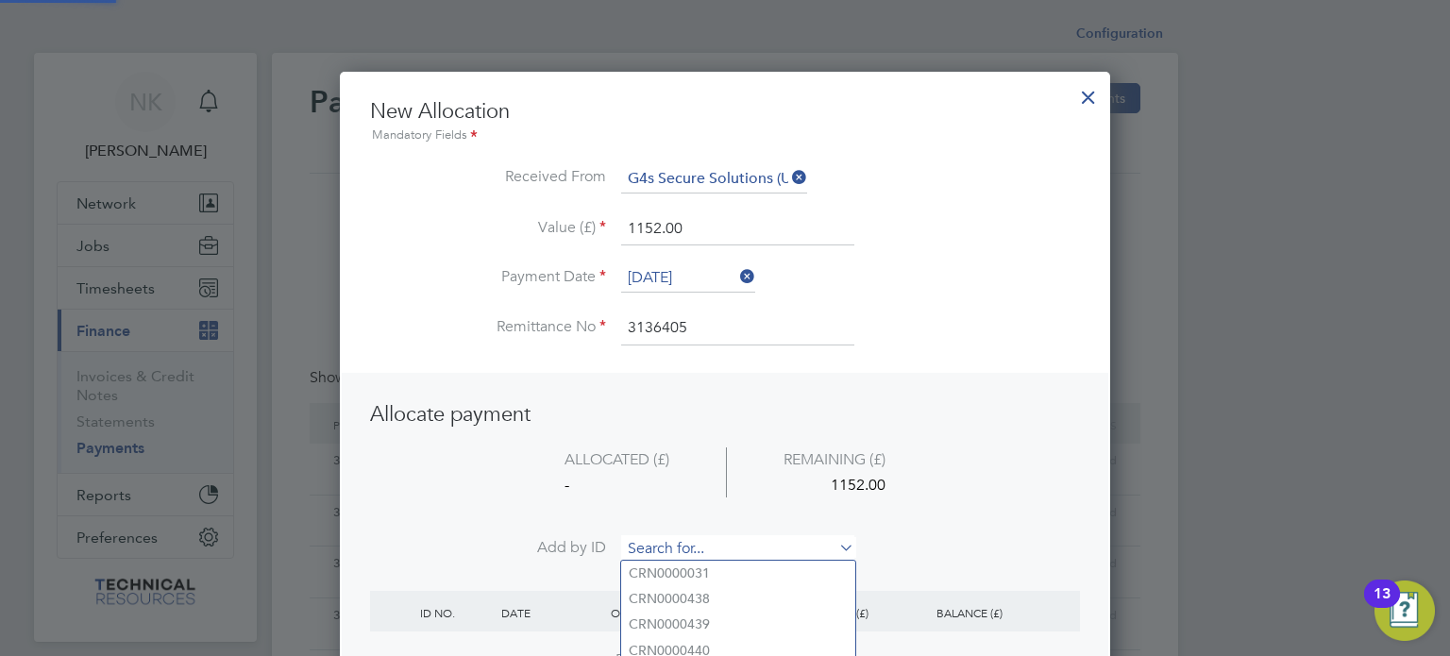
paste input "INV0006715"
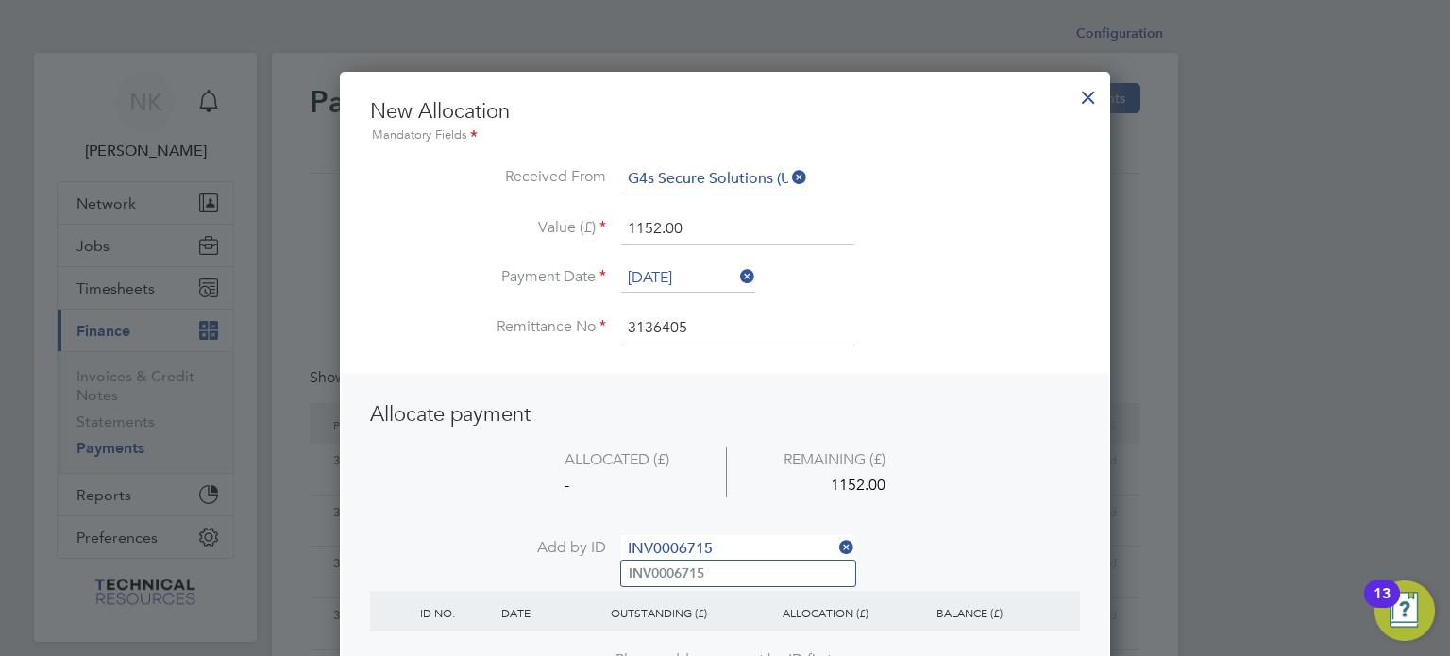
type input "INV0006715"
click at [685, 573] on b "INV0006715" at bounding box center [667, 573] width 76 height 16
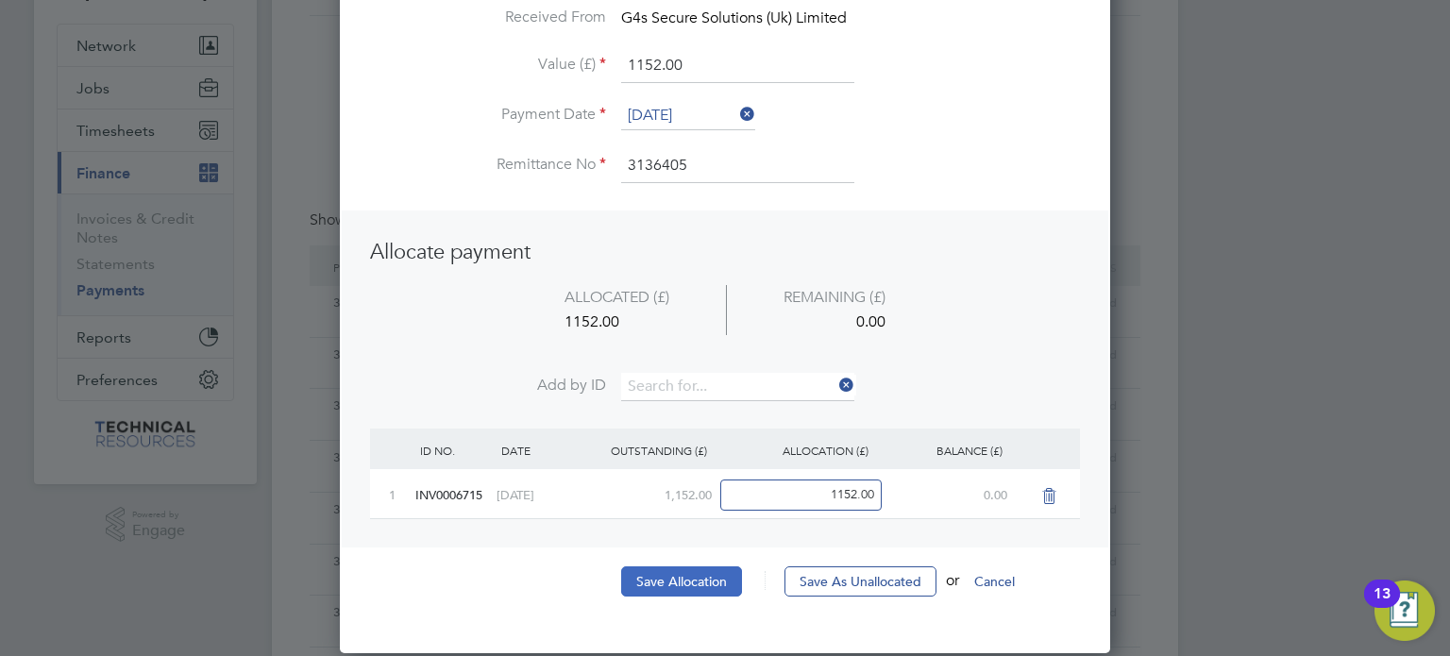
scroll to position [159, 0]
click at [677, 577] on button "Save Allocation" at bounding box center [681, 580] width 121 height 30
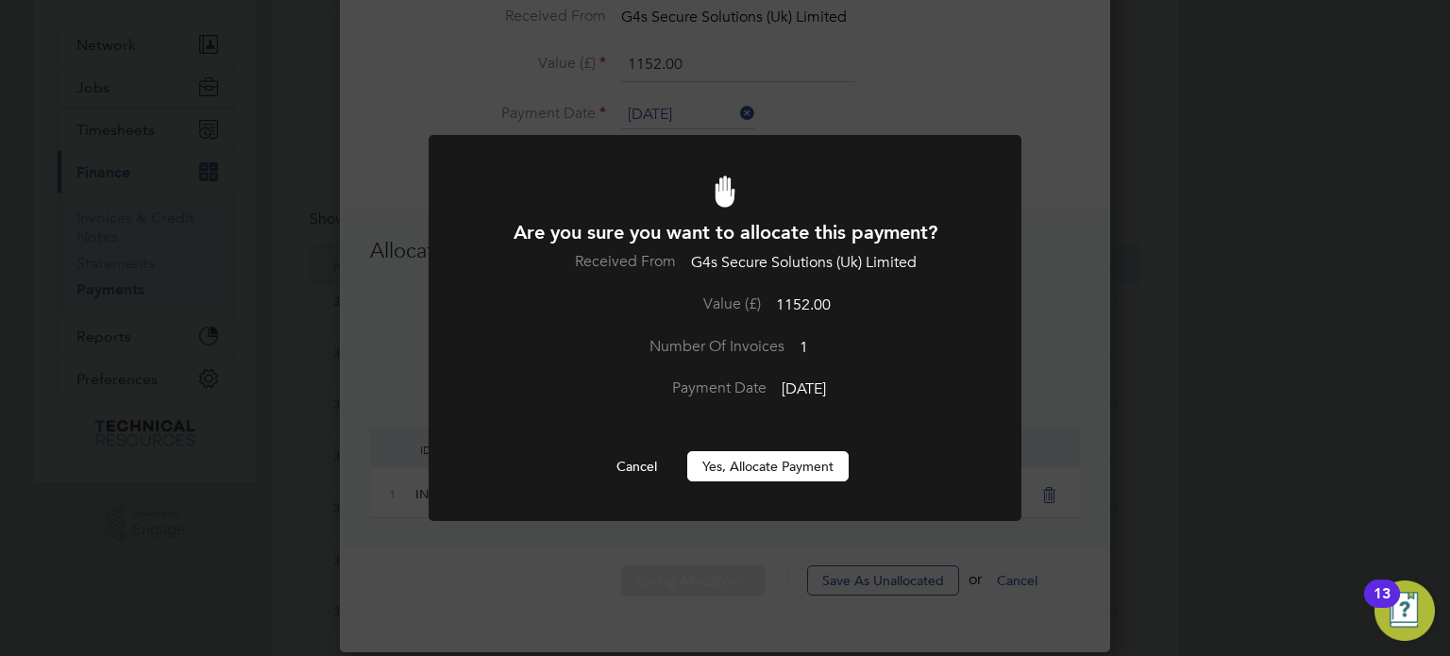
click at [772, 445] on div "Are you sure you want to allocate this payment? Received From G4s Secure Soluti…" at bounding box center [725, 350] width 491 height 261
click at [759, 469] on button "Yes, Allocate Payment" at bounding box center [767, 466] width 161 height 30
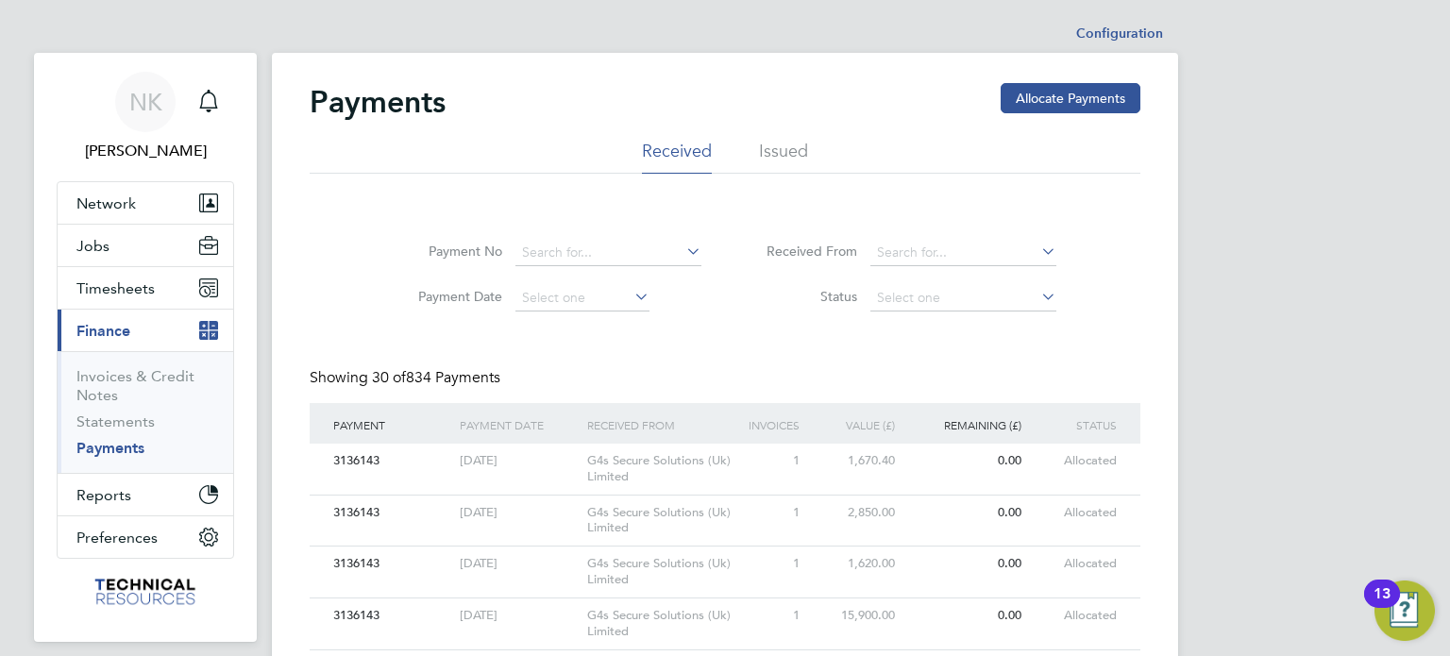
click at [1023, 109] on button "Allocate Payments" at bounding box center [1071, 98] width 140 height 30
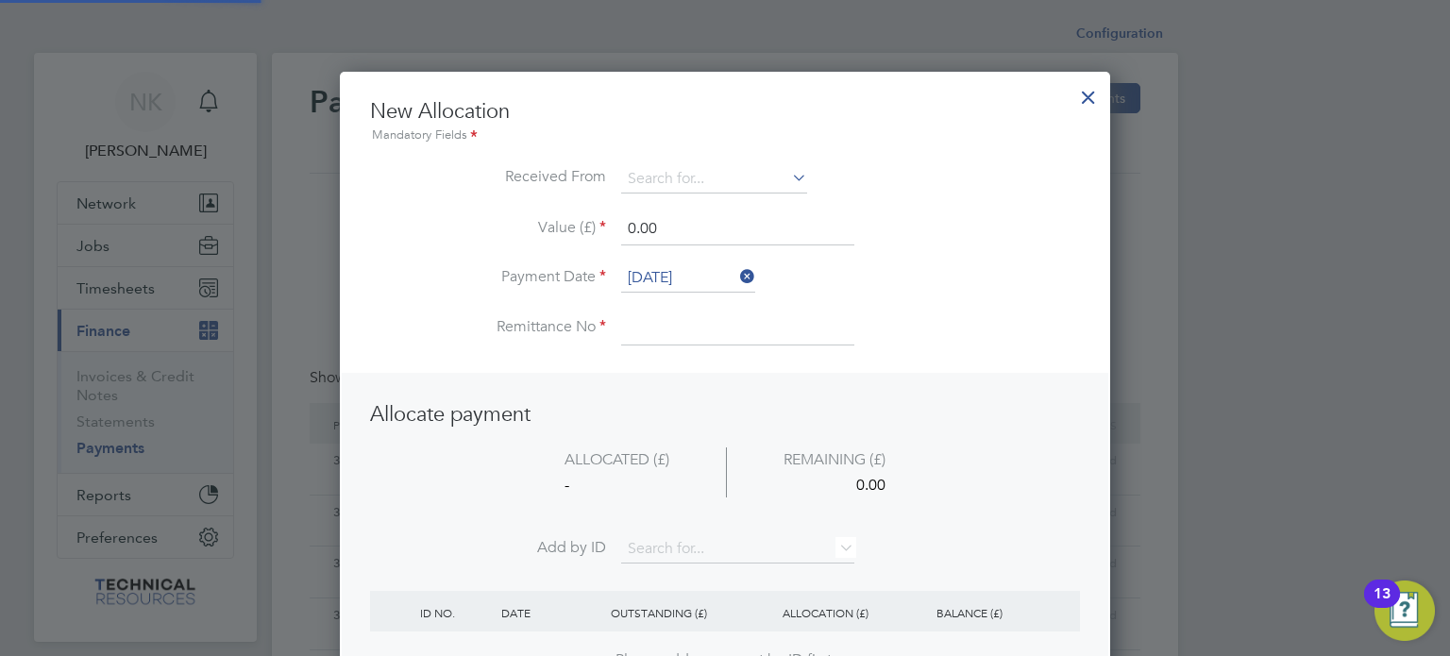
scroll to position [745, 771]
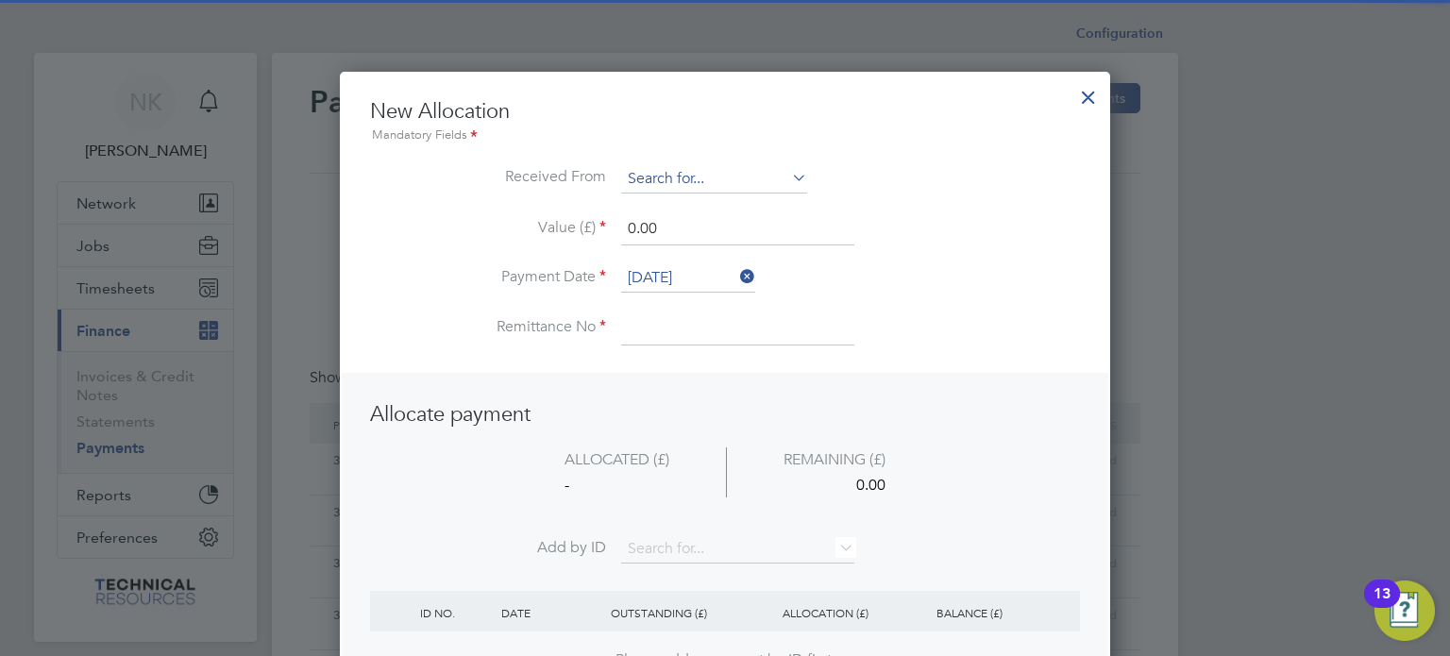
click at [780, 178] on input at bounding box center [714, 179] width 186 height 28
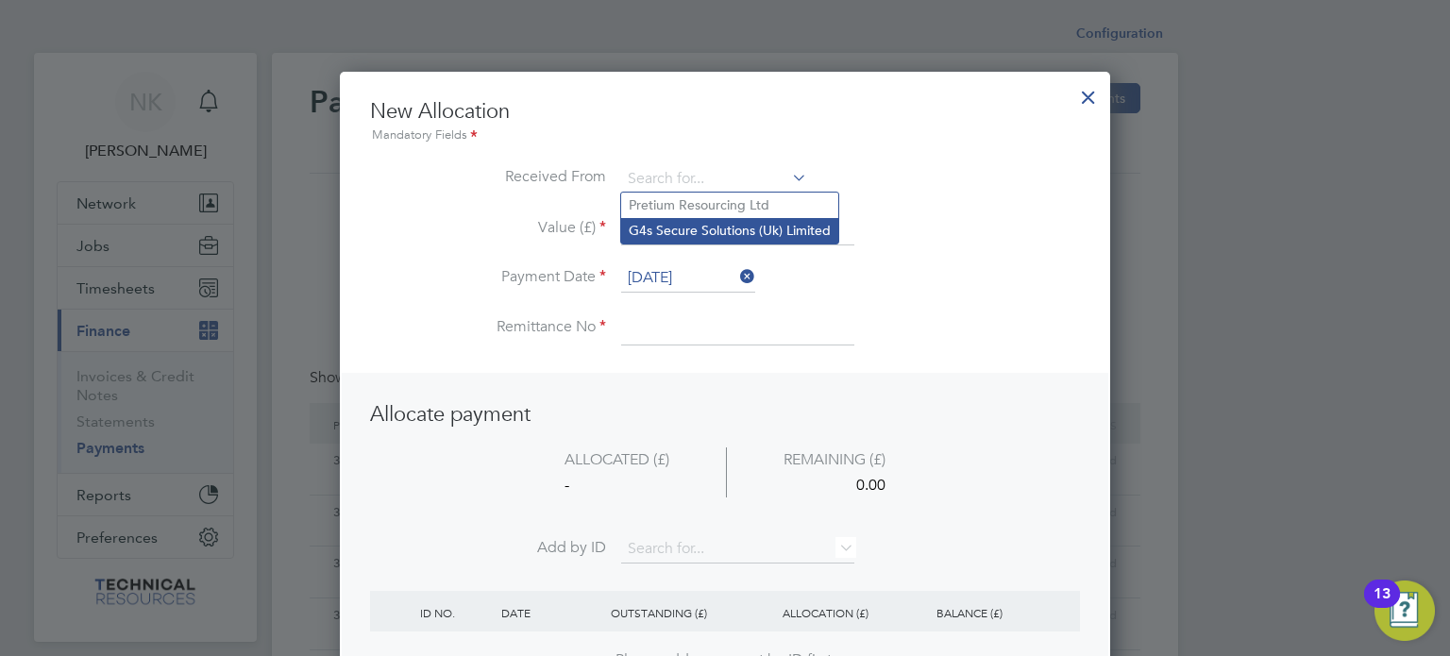
click at [763, 225] on li "G4s Secure Solutions (Uk) Limited" at bounding box center [729, 230] width 217 height 25
type input "G4s Secure Solutions (Uk) Limited"
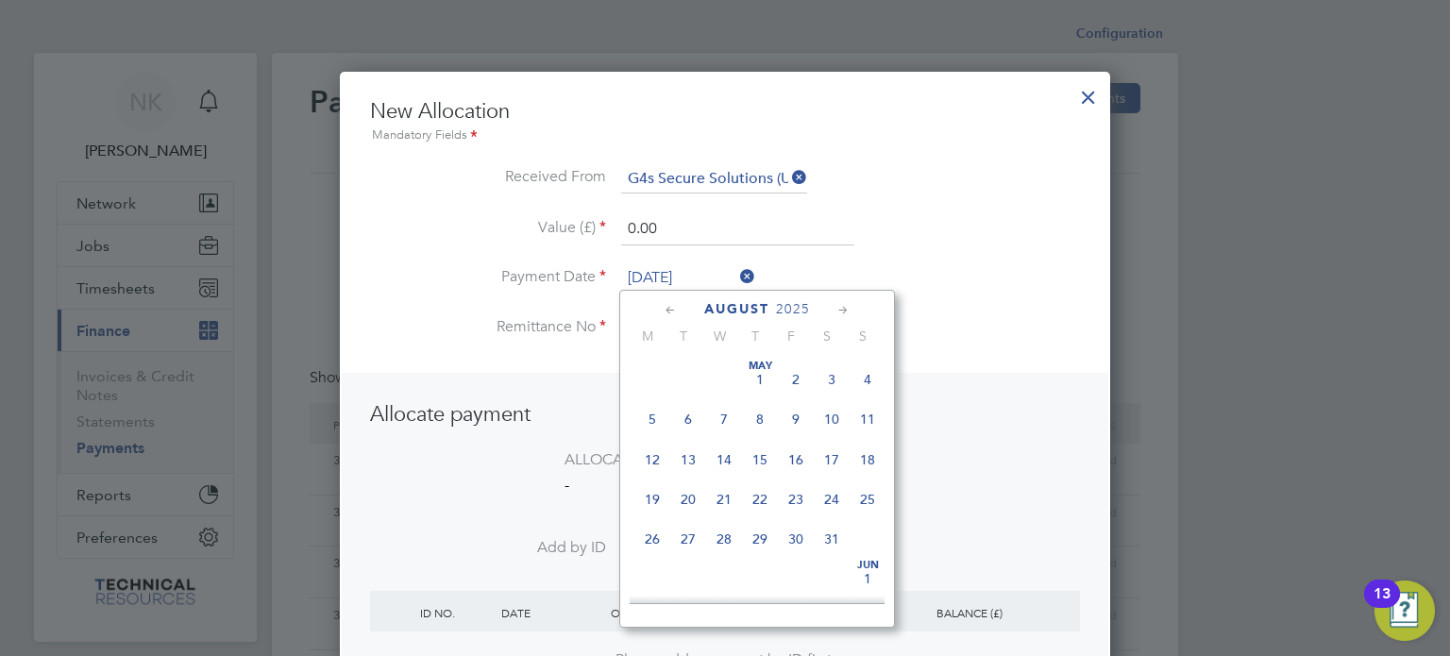
click at [673, 264] on input "[DATE]" at bounding box center [688, 278] width 134 height 28
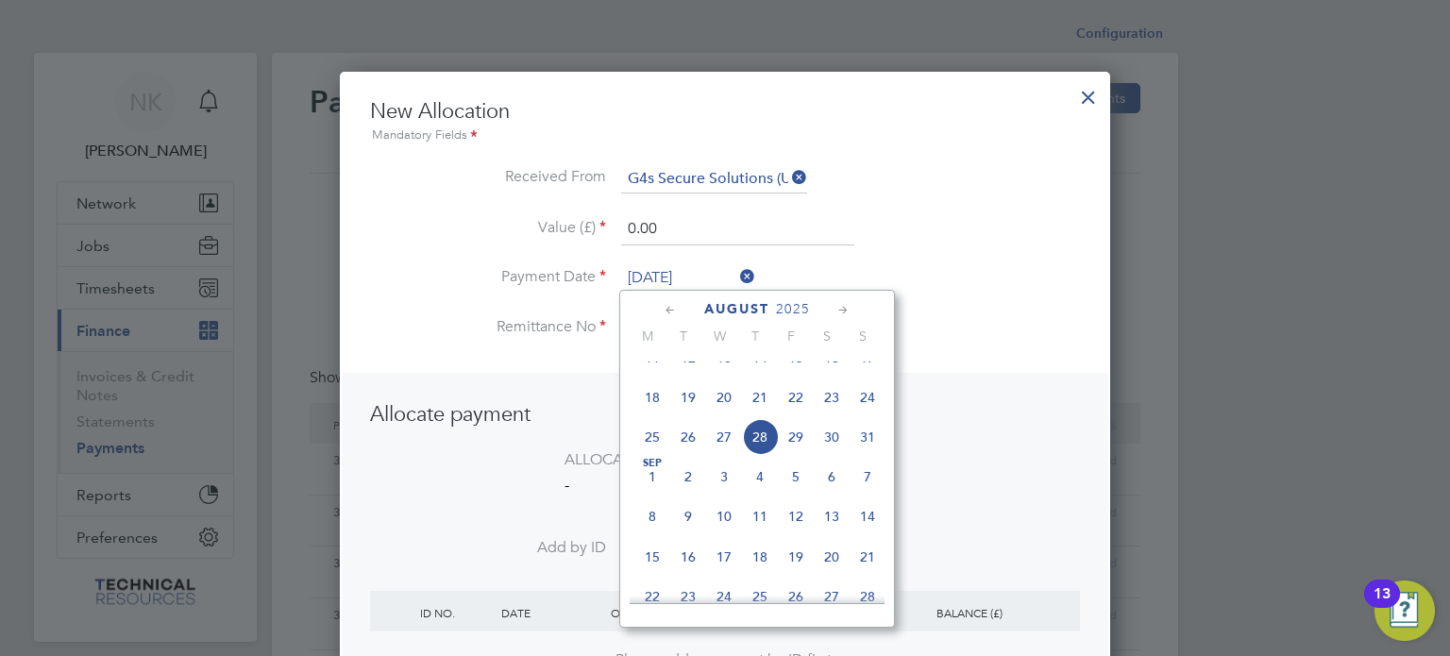
click at [754, 365] on span "14" at bounding box center [760, 358] width 36 height 36
type input "[DATE]"
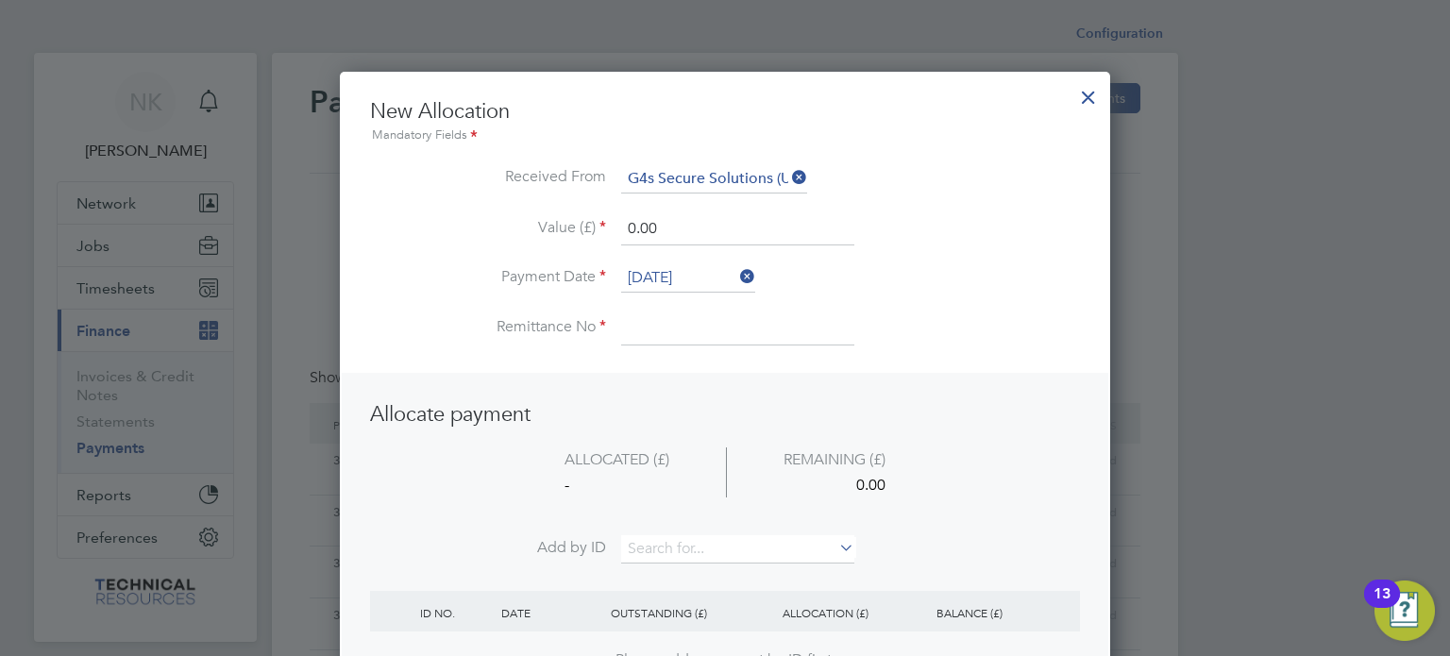
click at [696, 339] on input at bounding box center [737, 328] width 233 height 34
type input "3136405"
drag, startPoint x: 665, startPoint y: 223, endPoint x: 536, endPoint y: 225, distance: 128.4
click at [536, 225] on li "Value (£) 0.00" at bounding box center [725, 238] width 710 height 53
type input "1920.00"
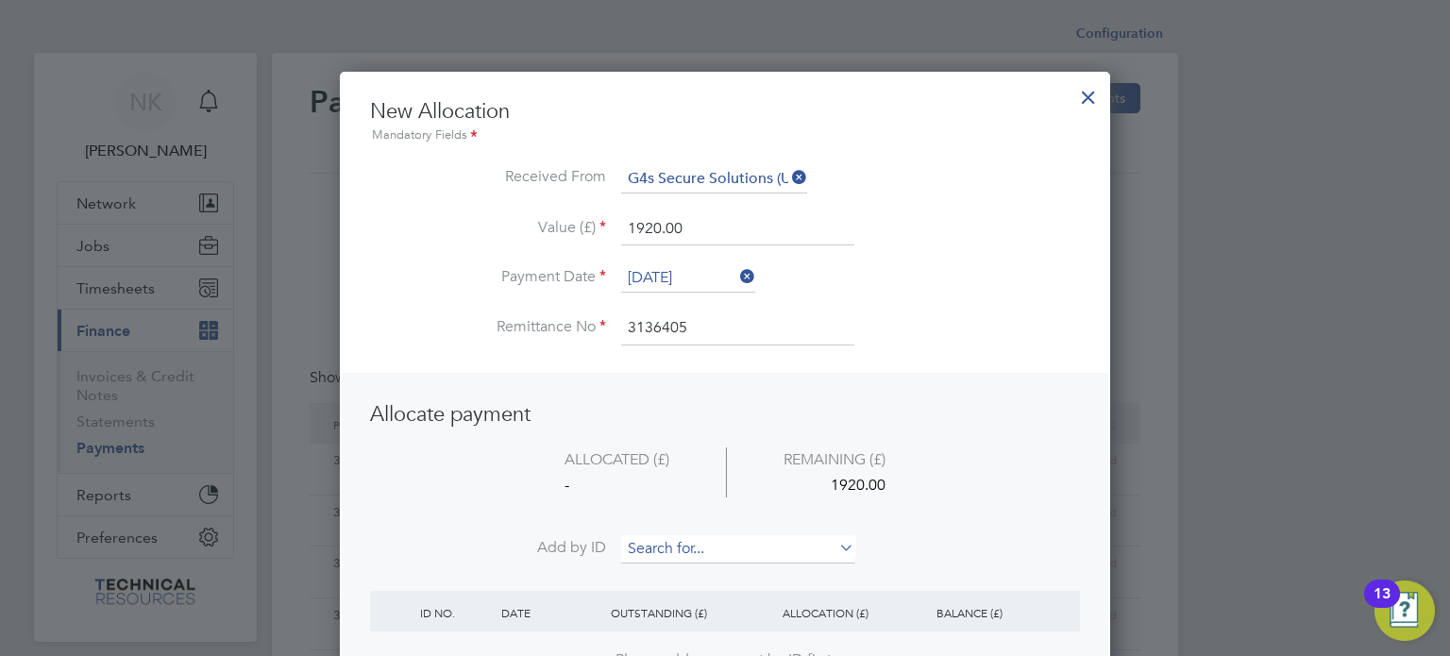
click at [681, 550] on input at bounding box center [737, 549] width 233 height 28
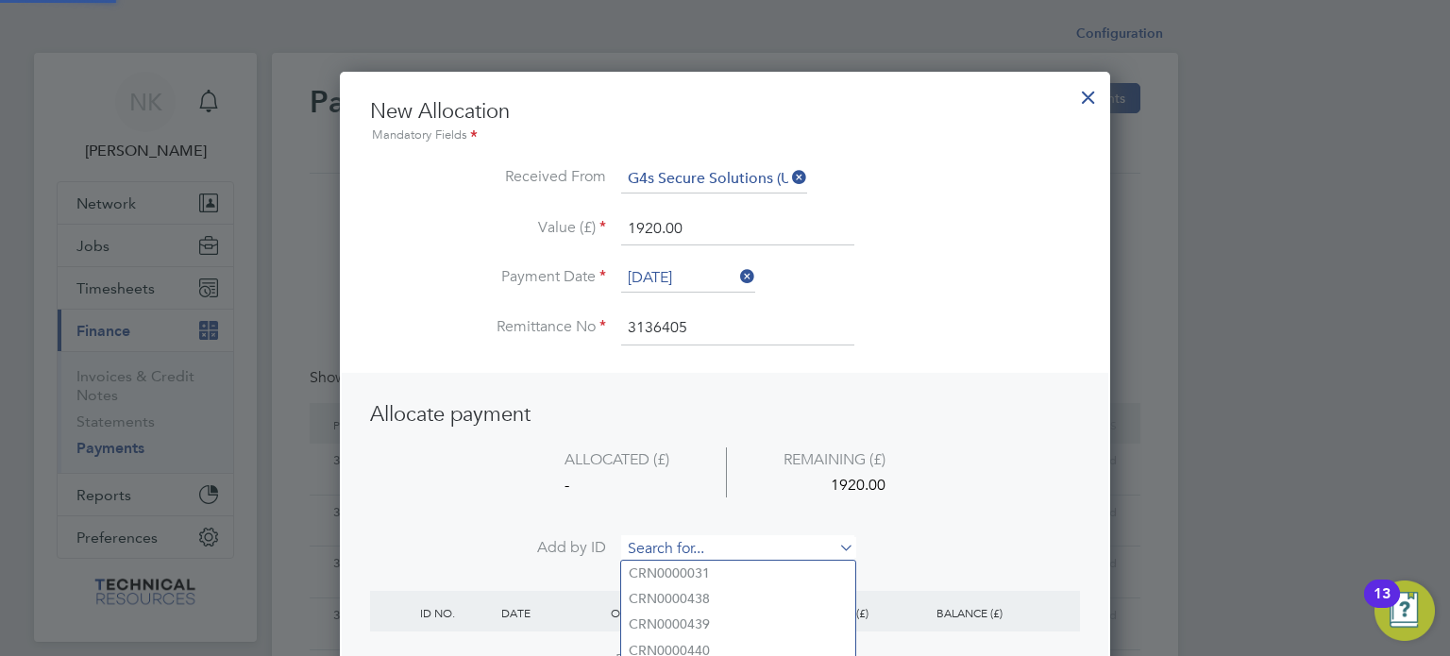
paste input "INV0006718"
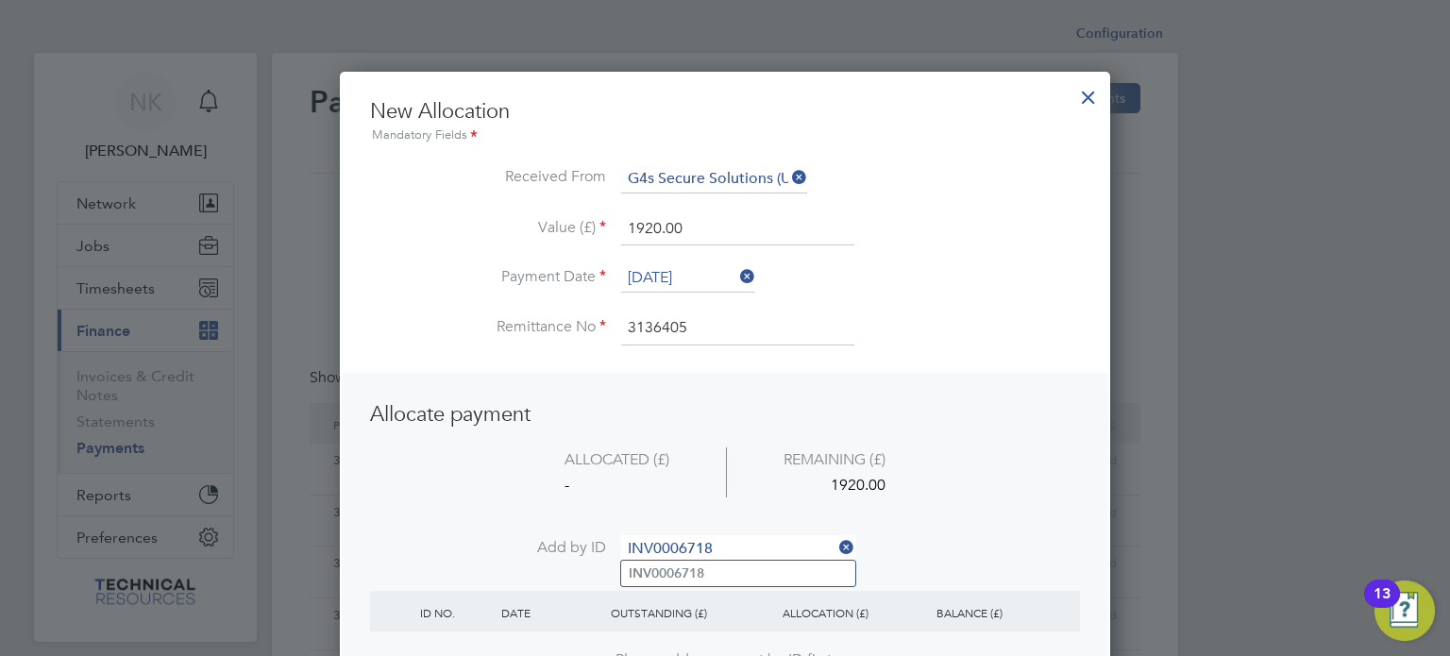
type input "INV0006718"
click at [676, 569] on b "INV0006718" at bounding box center [667, 573] width 76 height 16
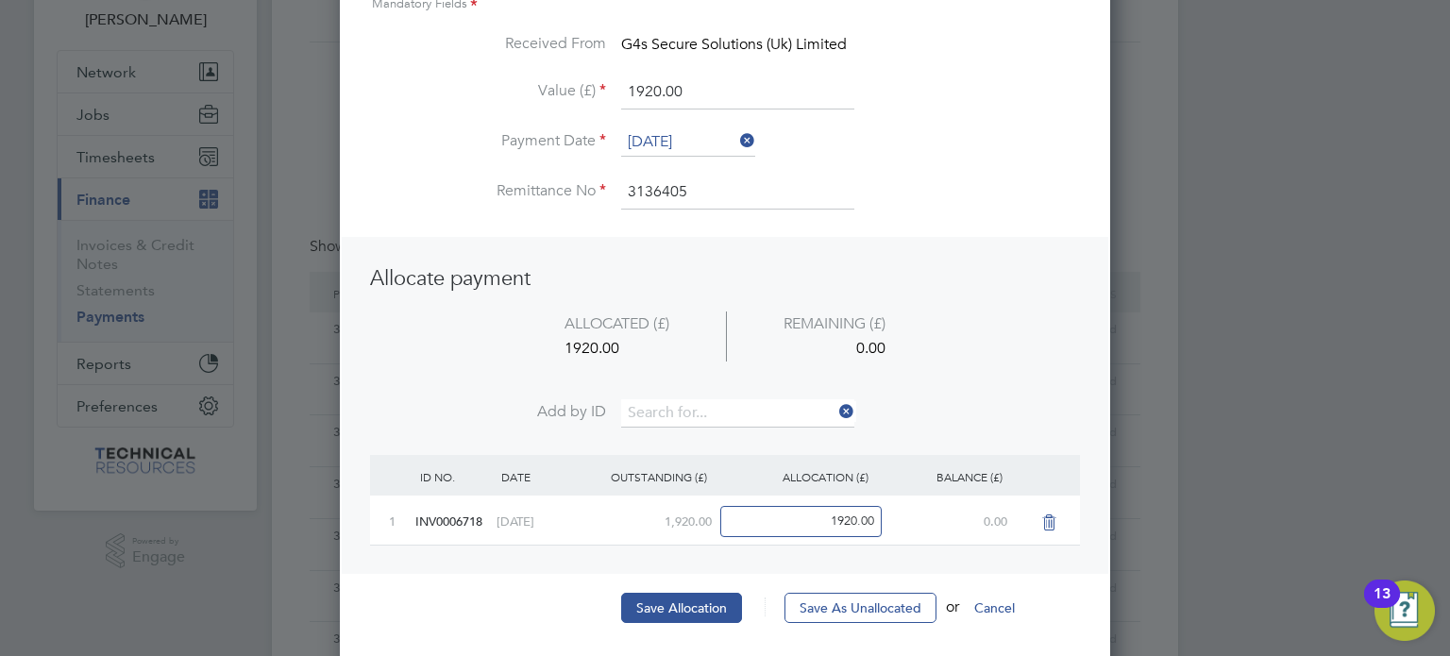
scroll to position [134, 0]
click at [670, 596] on button "Save Allocation" at bounding box center [681, 605] width 121 height 30
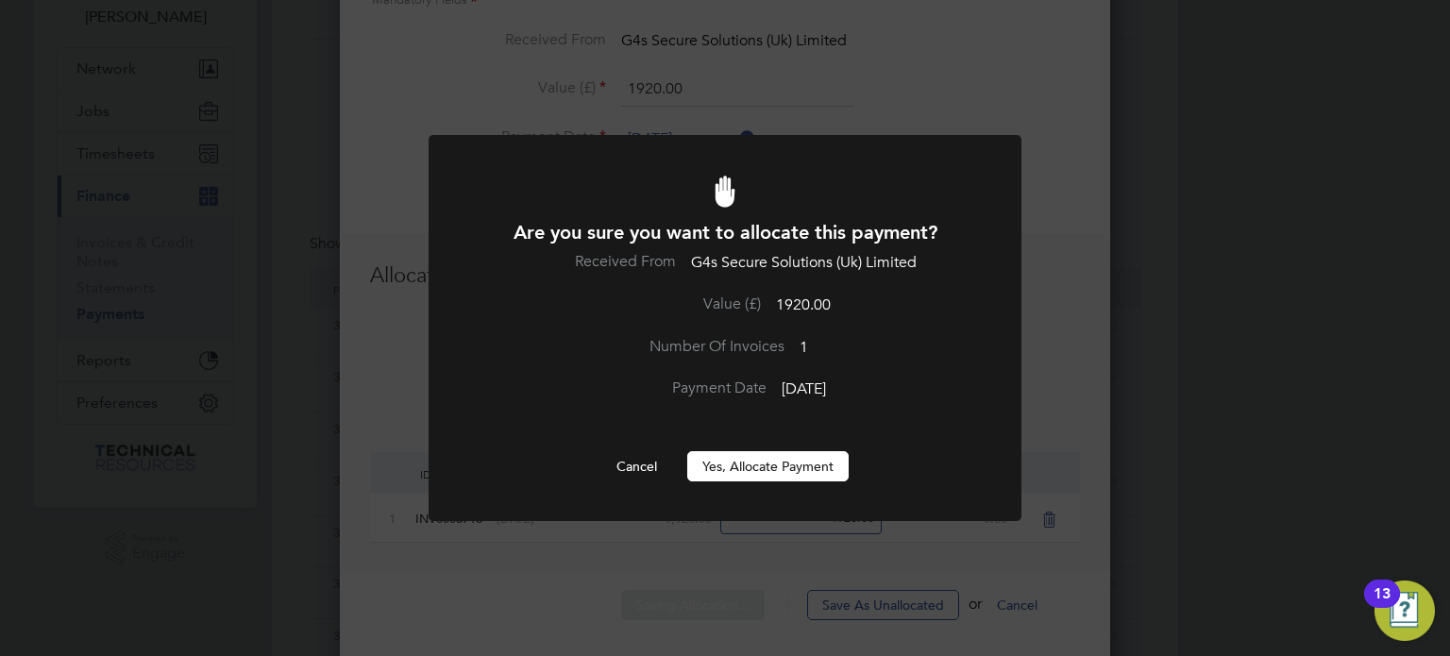
scroll to position [0, 0]
click at [812, 475] on button "Yes, Allocate Payment" at bounding box center [767, 466] width 161 height 30
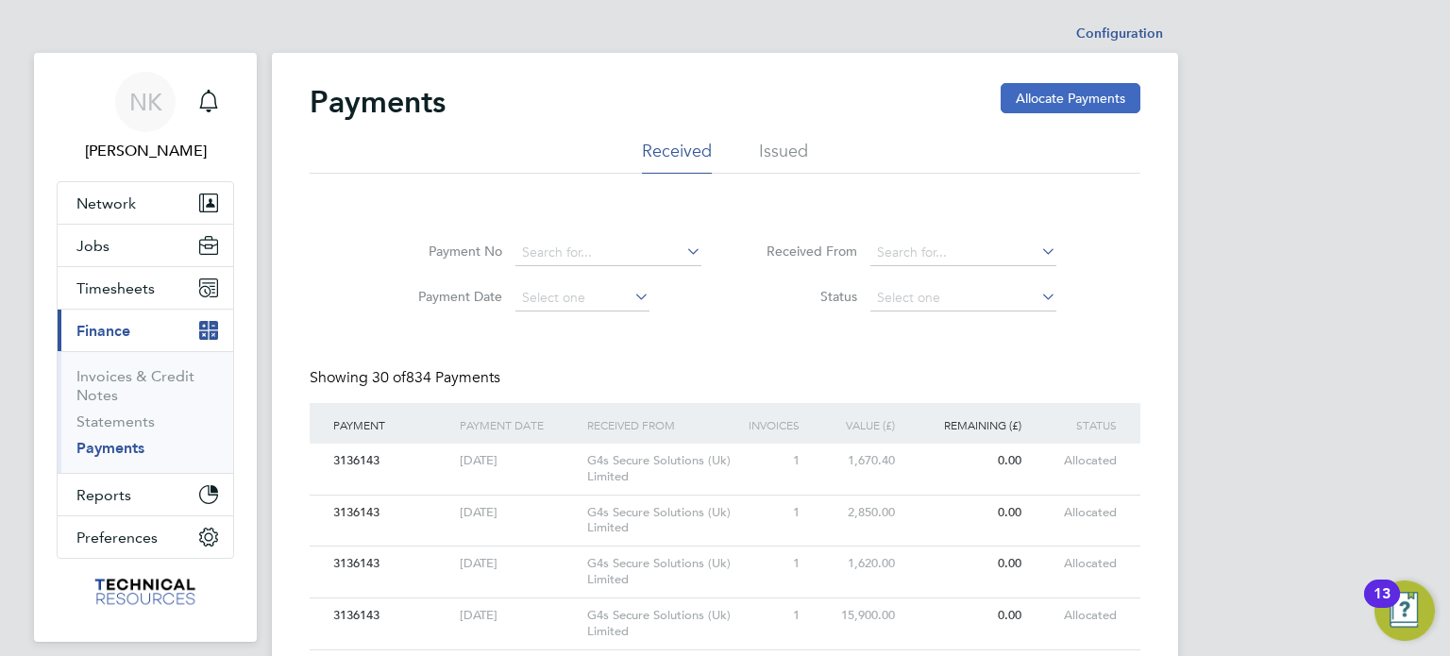
click at [1038, 99] on button "Allocate Payments" at bounding box center [1071, 98] width 140 height 30
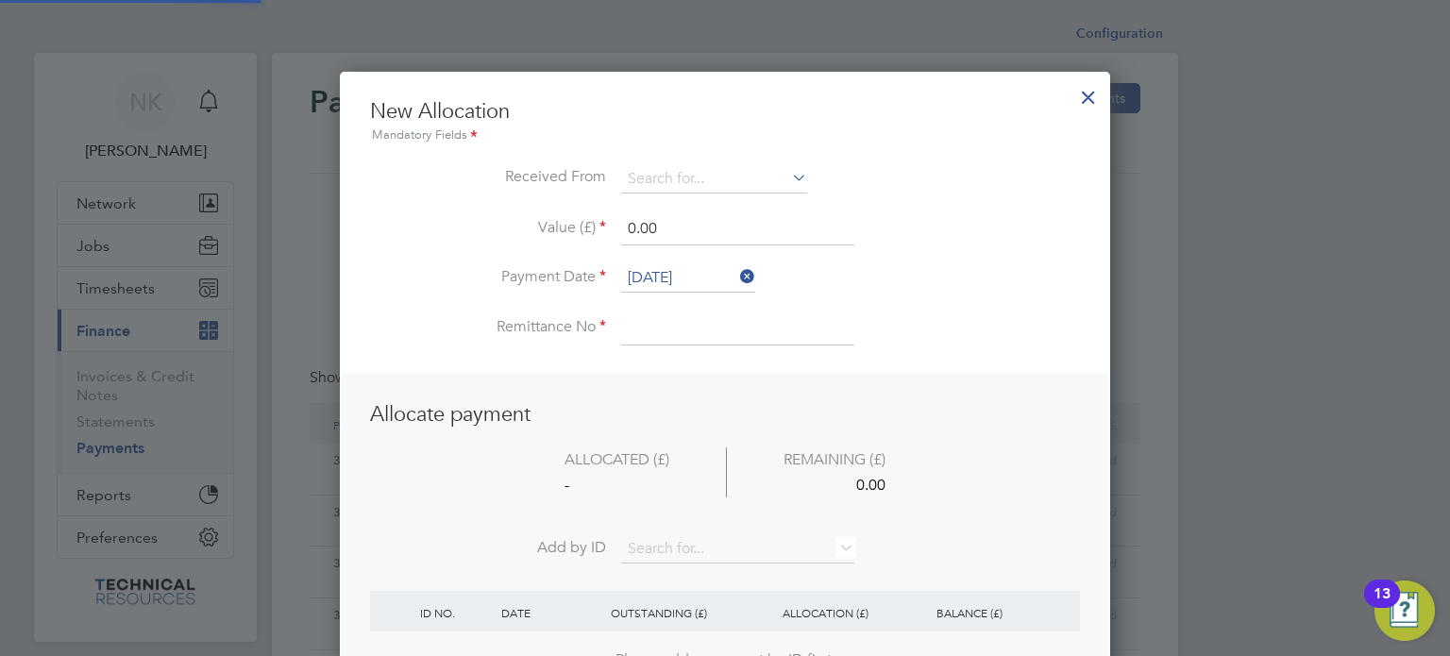
scroll to position [745, 771]
click at [759, 174] on input at bounding box center [714, 179] width 186 height 28
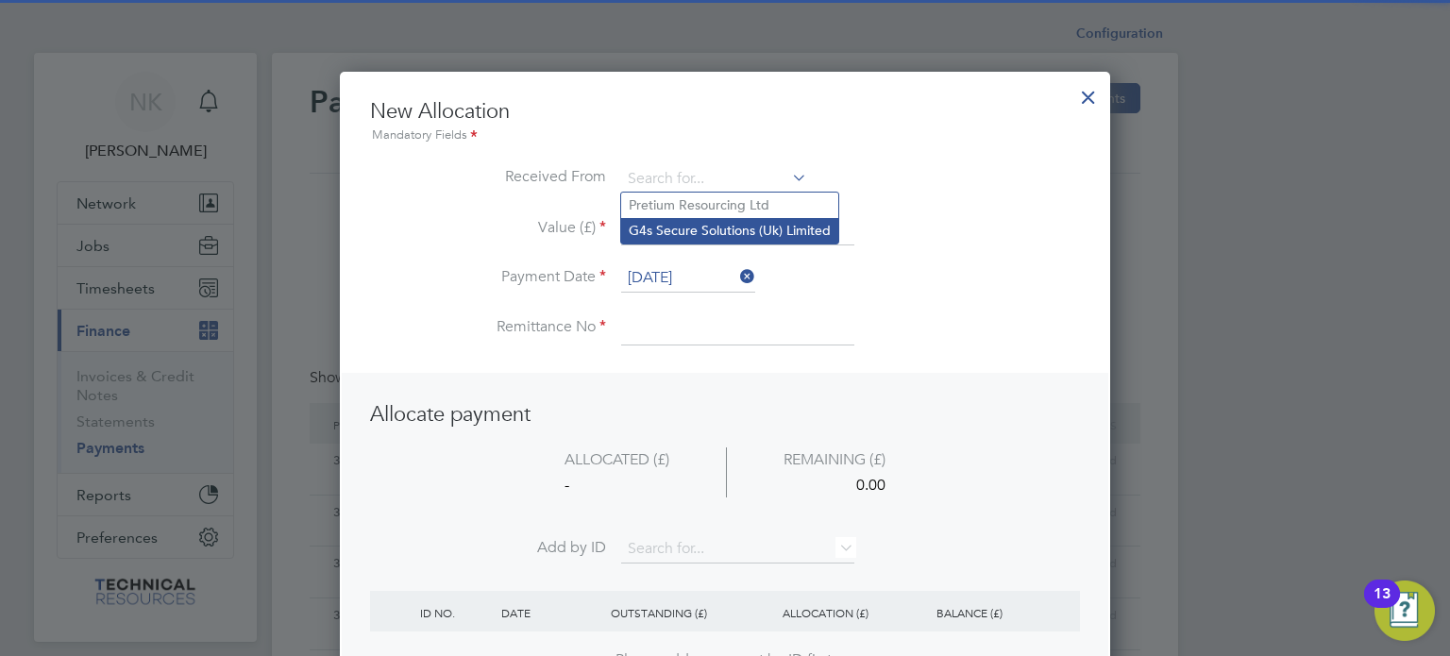
click at [730, 227] on li "G4s Secure Solutions (Uk) Limited" at bounding box center [729, 230] width 217 height 25
type input "G4s Secure Solutions (Uk) Limited"
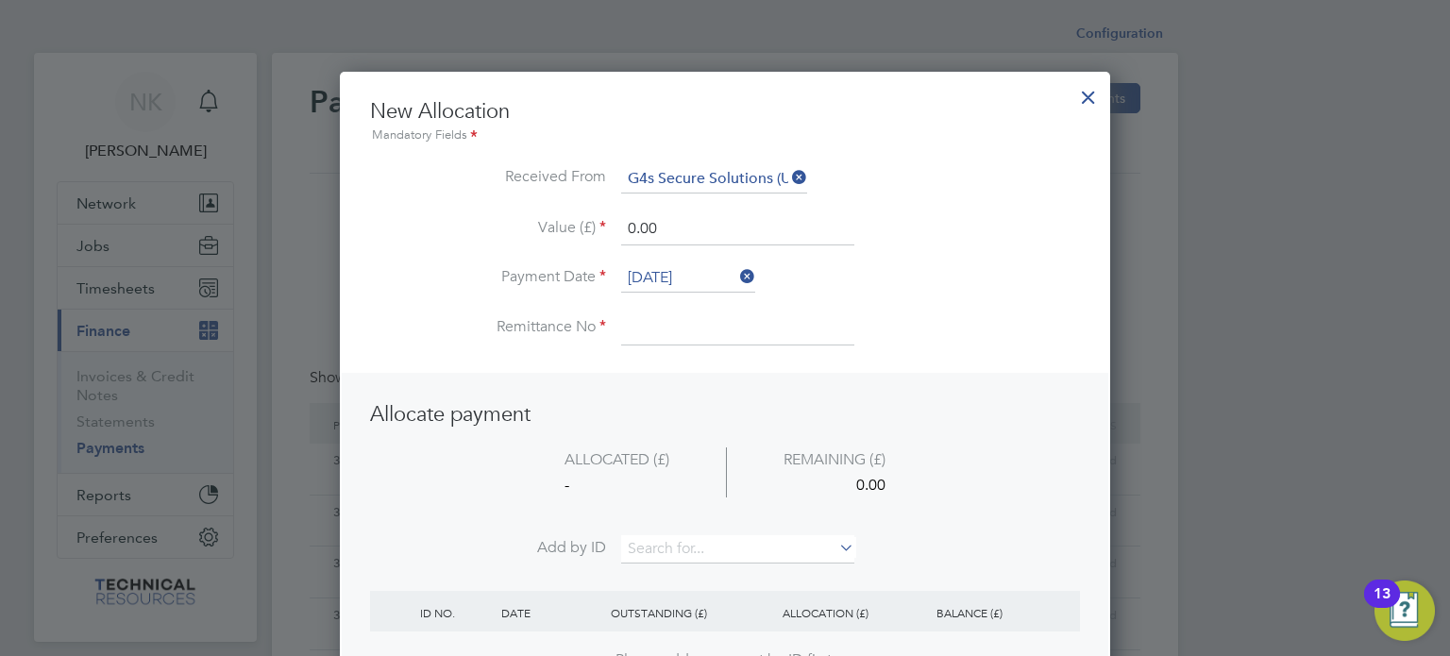
click at [706, 250] on li "Value (£) 0.00" at bounding box center [725, 238] width 710 height 53
click at [700, 262] on li "Value (£) 0.00" at bounding box center [725, 238] width 710 height 53
click at [692, 287] on input "[DATE]" at bounding box center [688, 278] width 134 height 28
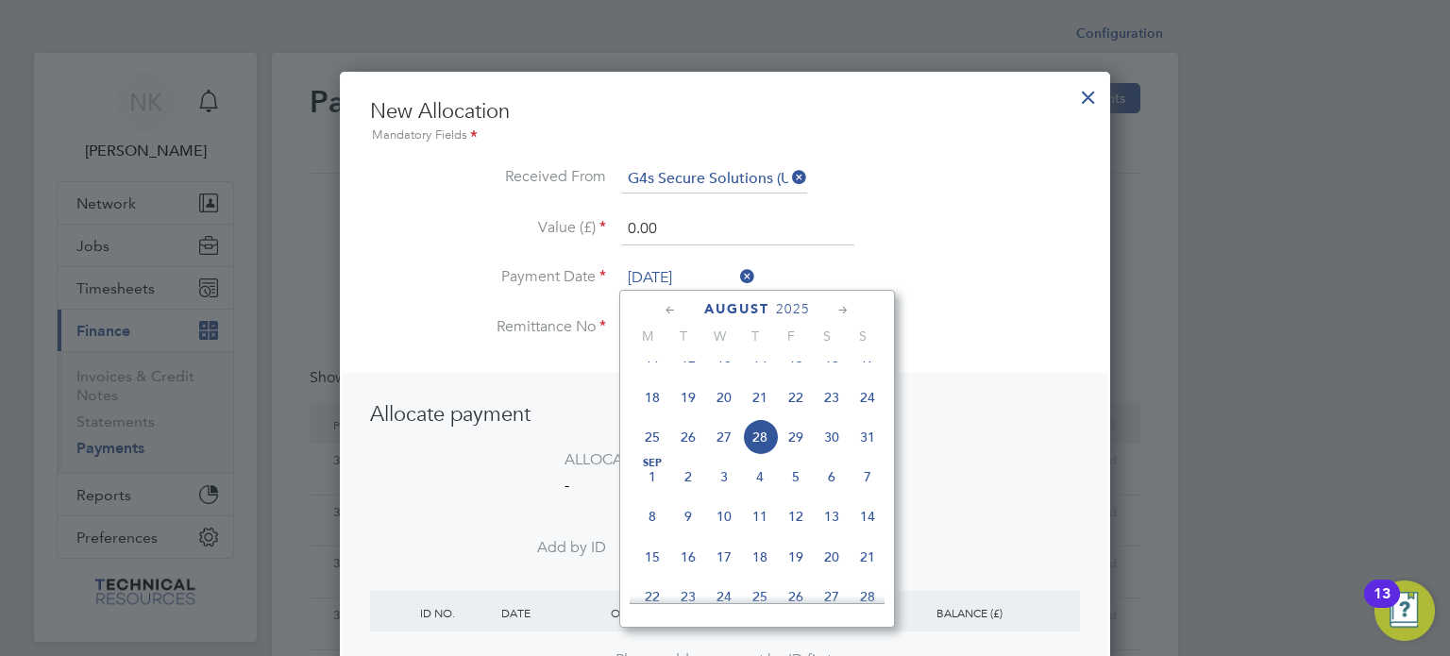
click at [762, 376] on span "14" at bounding box center [760, 358] width 36 height 36
type input "[DATE]"
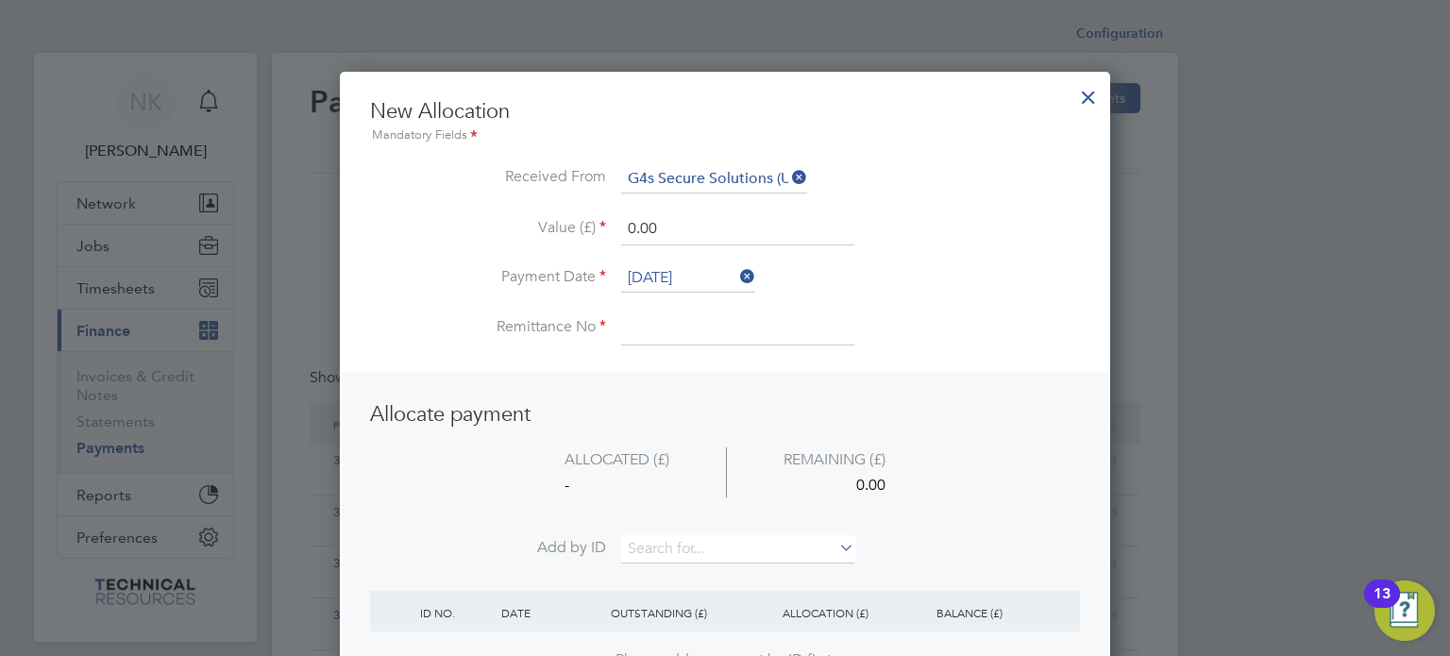
click at [668, 354] on li "Remittance No" at bounding box center [725, 337] width 710 height 53
click at [665, 336] on input at bounding box center [737, 328] width 233 height 34
type input "3136405"
drag, startPoint x: 687, startPoint y: 230, endPoint x: 524, endPoint y: 237, distance: 163.4
click at [524, 237] on li "Value (£) 0.00" at bounding box center [725, 238] width 710 height 53
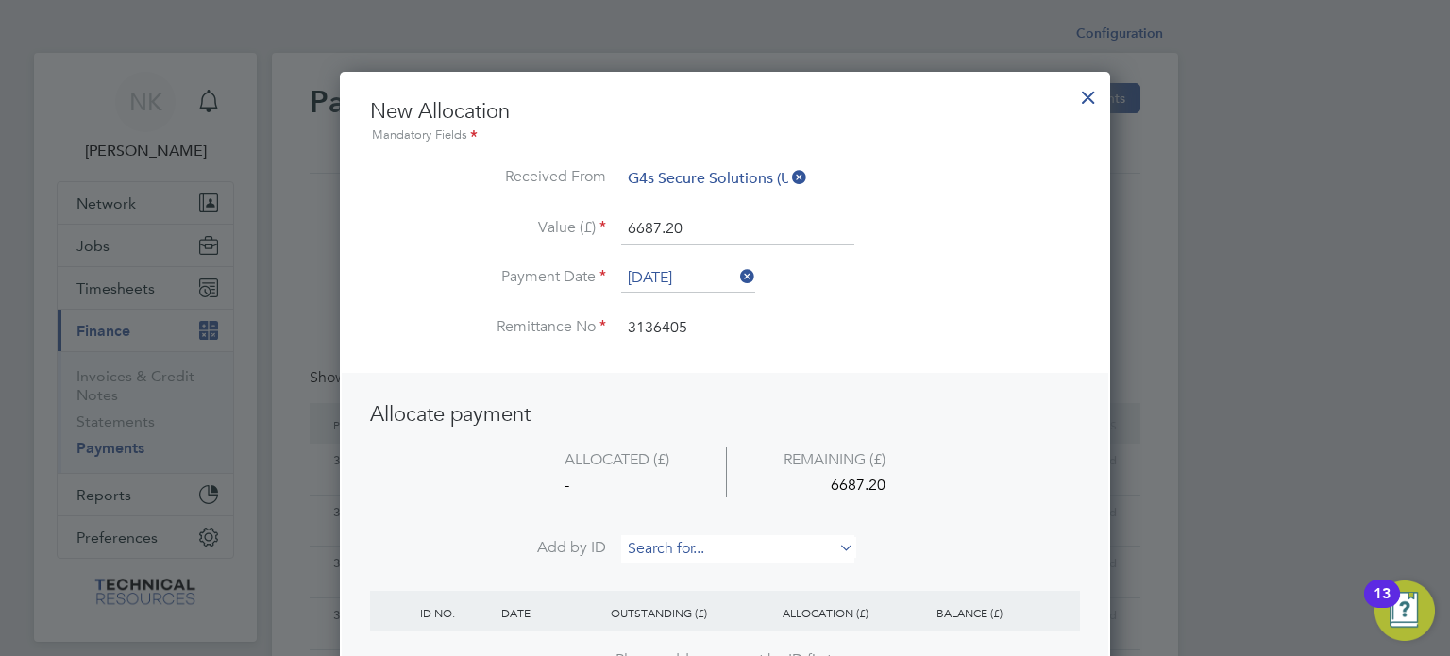
type input "6687.20"
click at [665, 538] on input at bounding box center [737, 549] width 233 height 28
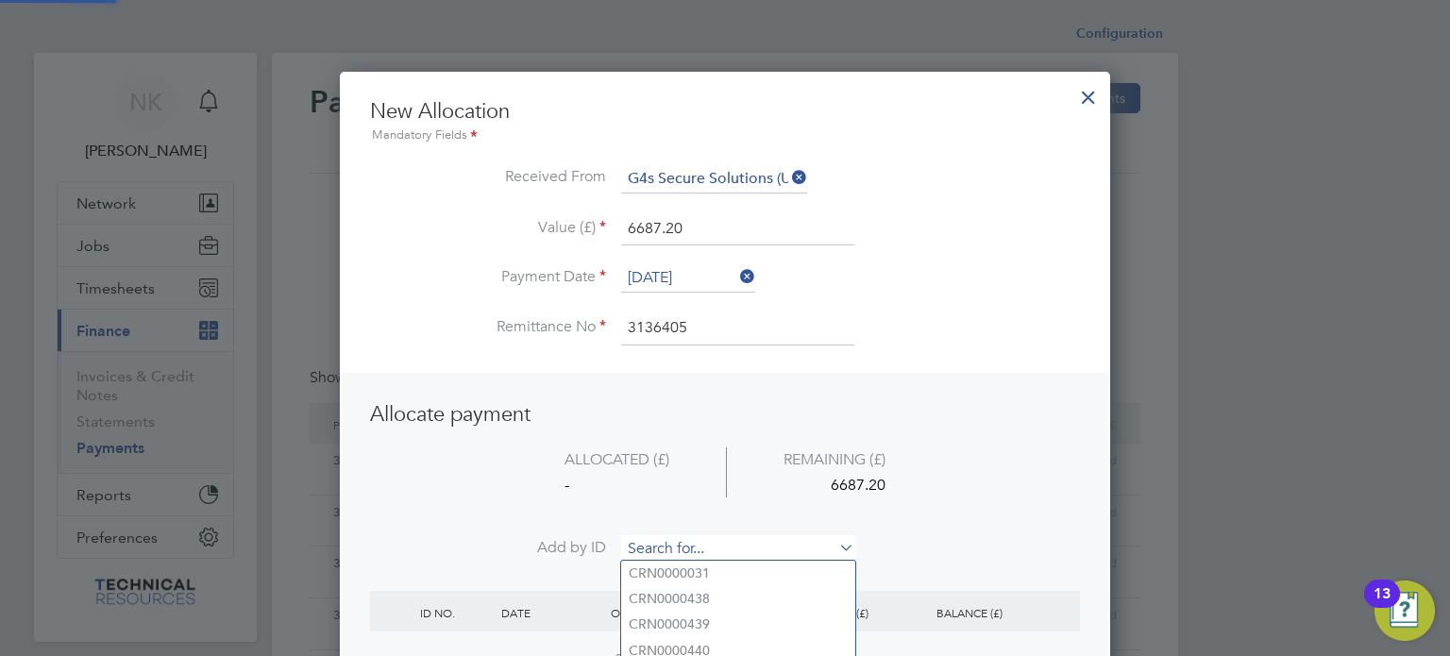
paste input "INV0006722"
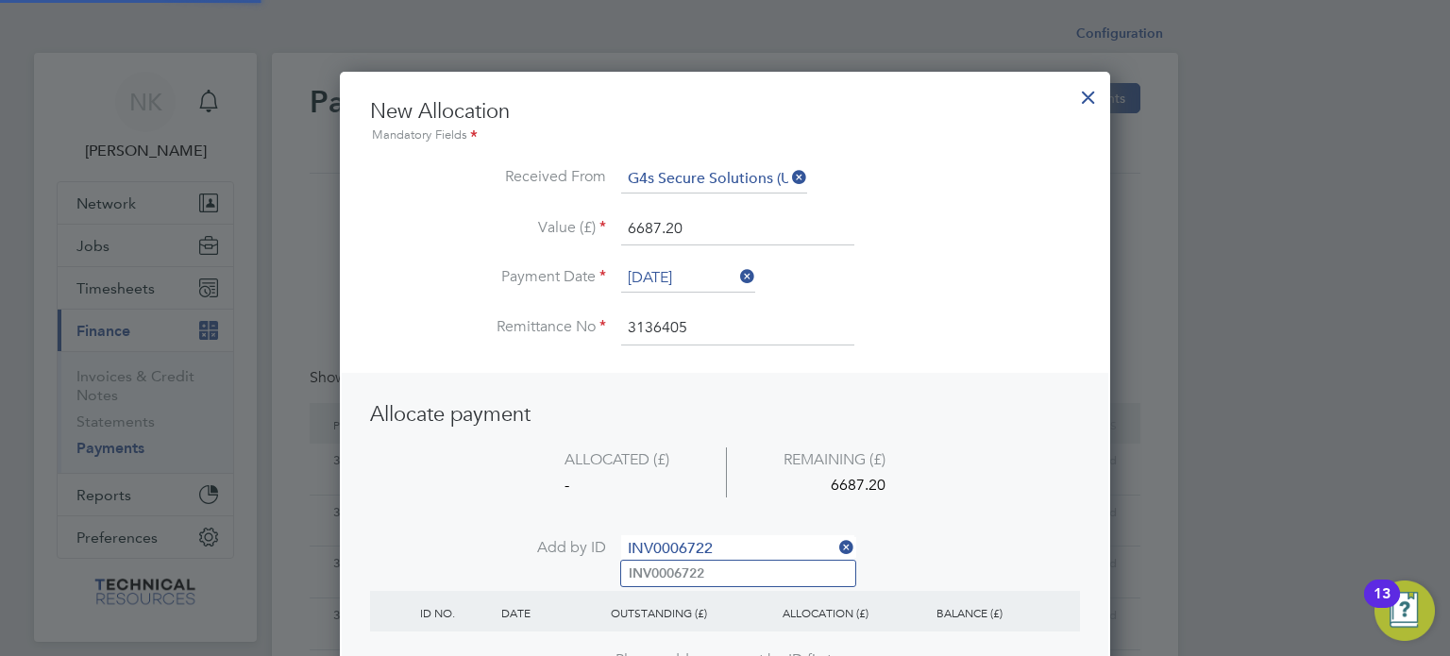
type input "INV0006722"
click at [668, 580] on b "INV0006722" at bounding box center [667, 573] width 76 height 16
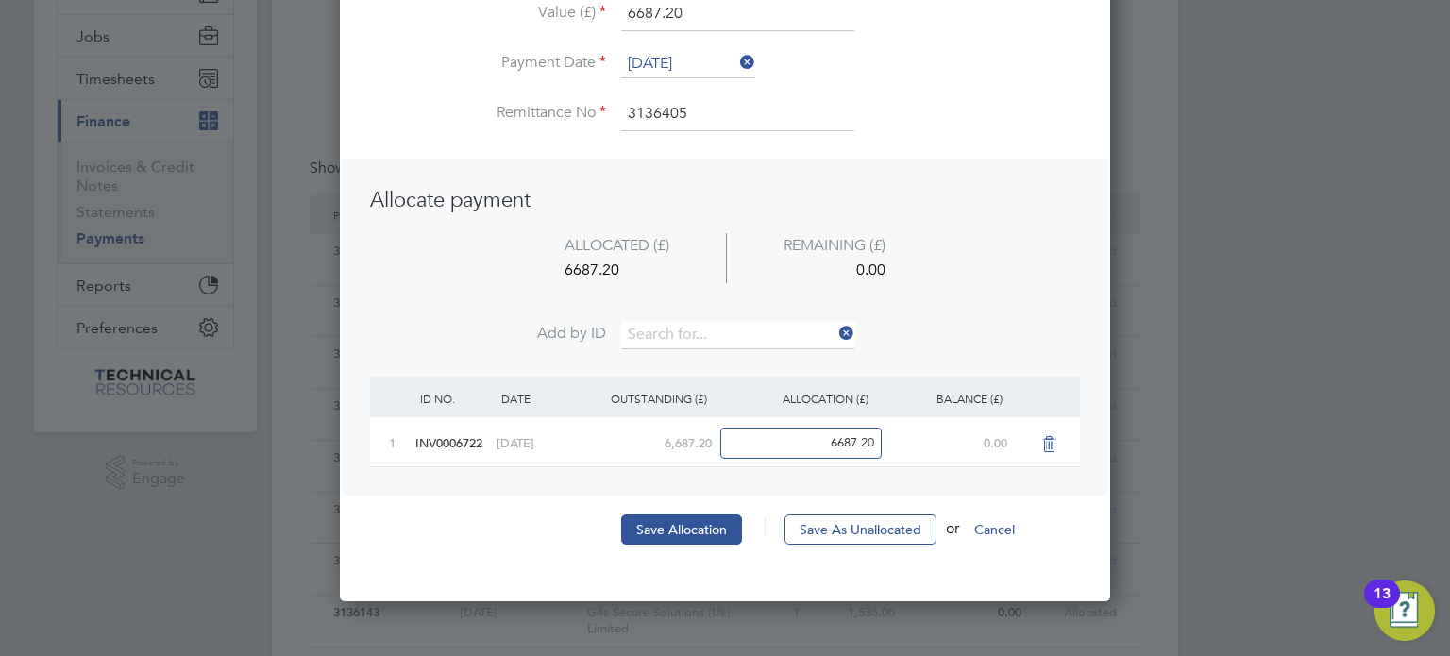
scroll to position [214, 0]
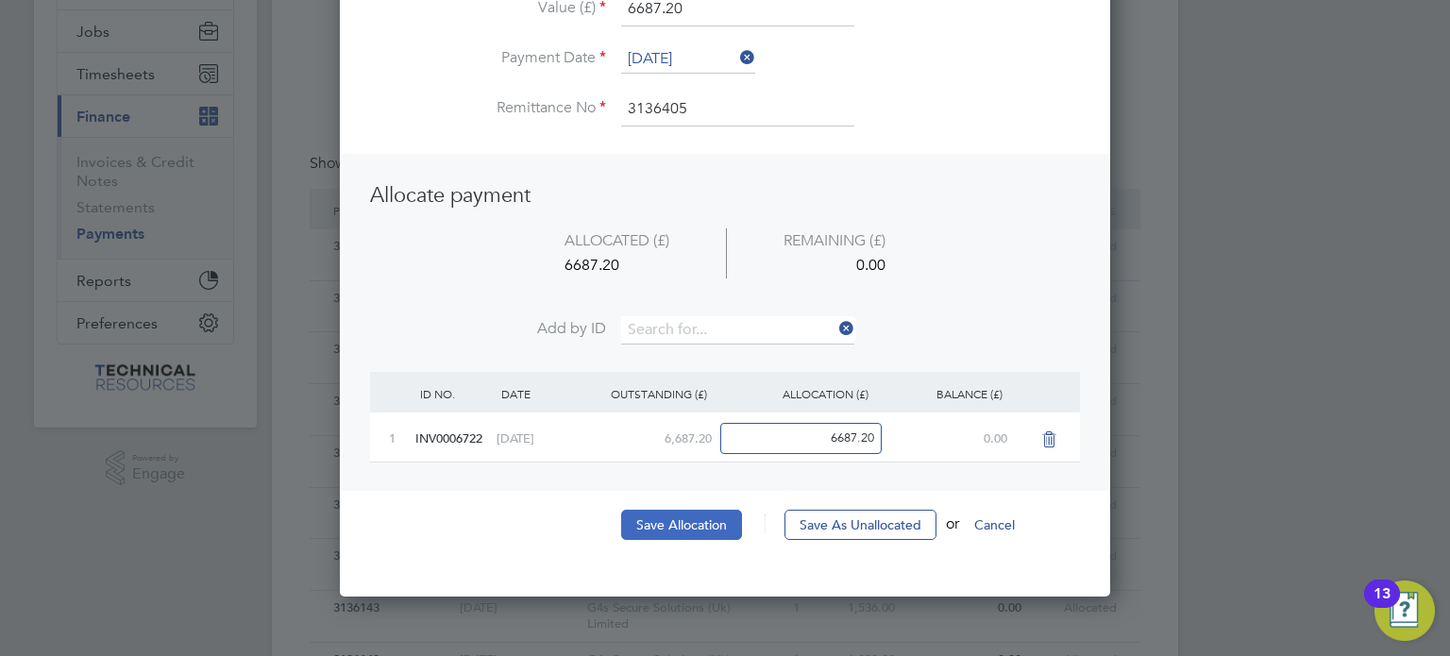
click at [687, 516] on button "Save Allocation" at bounding box center [681, 525] width 121 height 30
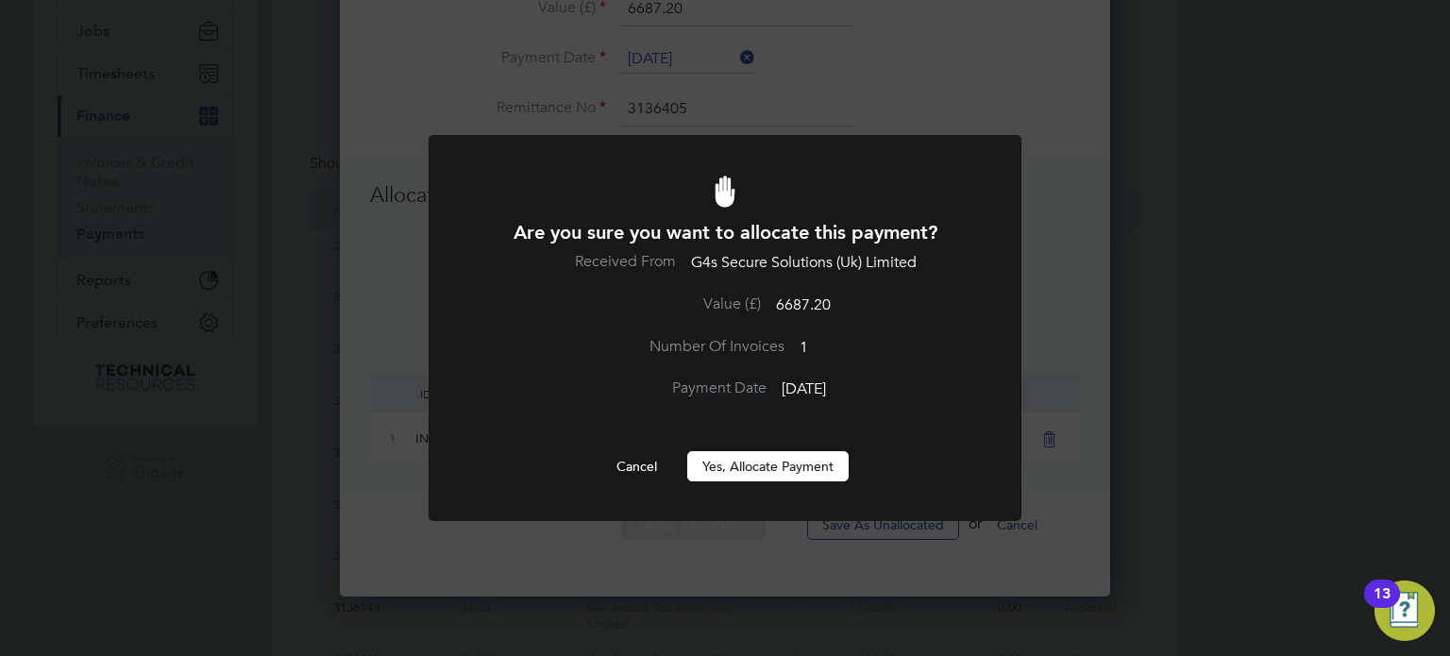
click at [773, 448] on div "Are you sure you want to allocate this payment? Received From G4s Secure Soluti…" at bounding box center [725, 350] width 491 height 261
click at [760, 471] on button "Yes, Allocate Payment" at bounding box center [767, 466] width 161 height 30
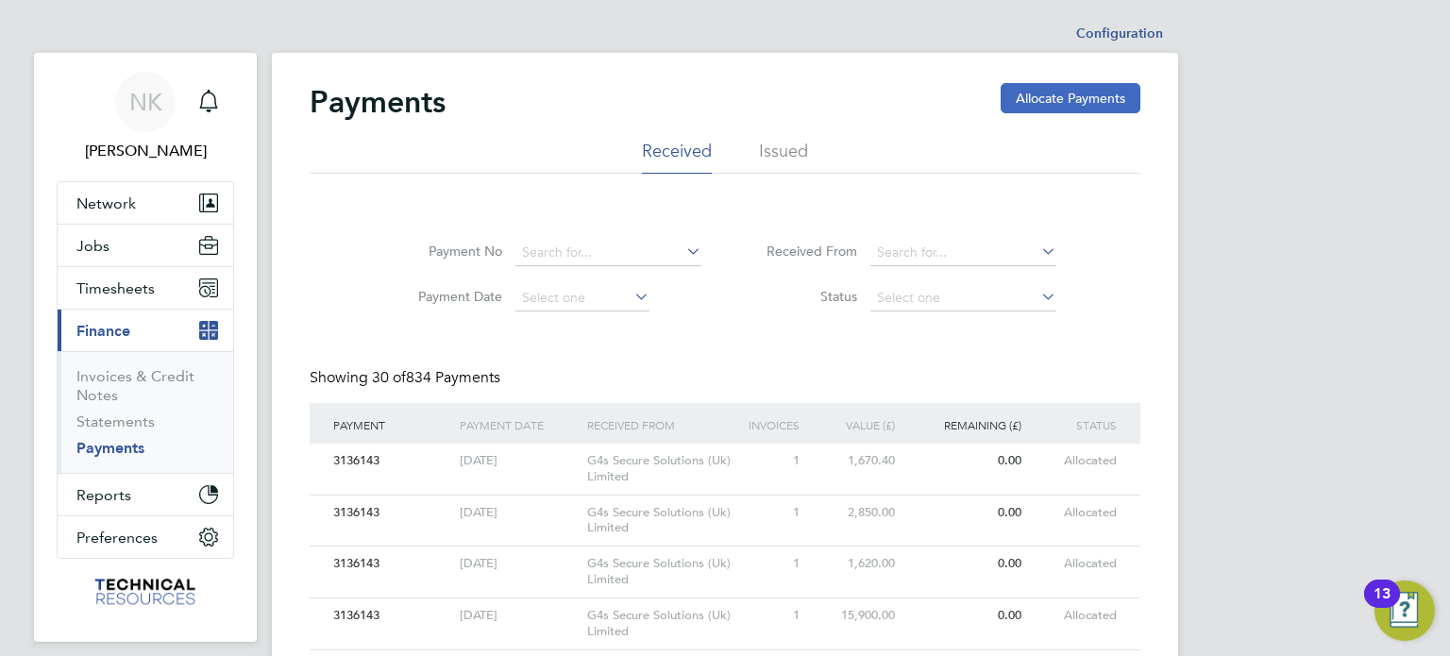
click at [1027, 94] on button "Allocate Payments" at bounding box center [1071, 98] width 140 height 30
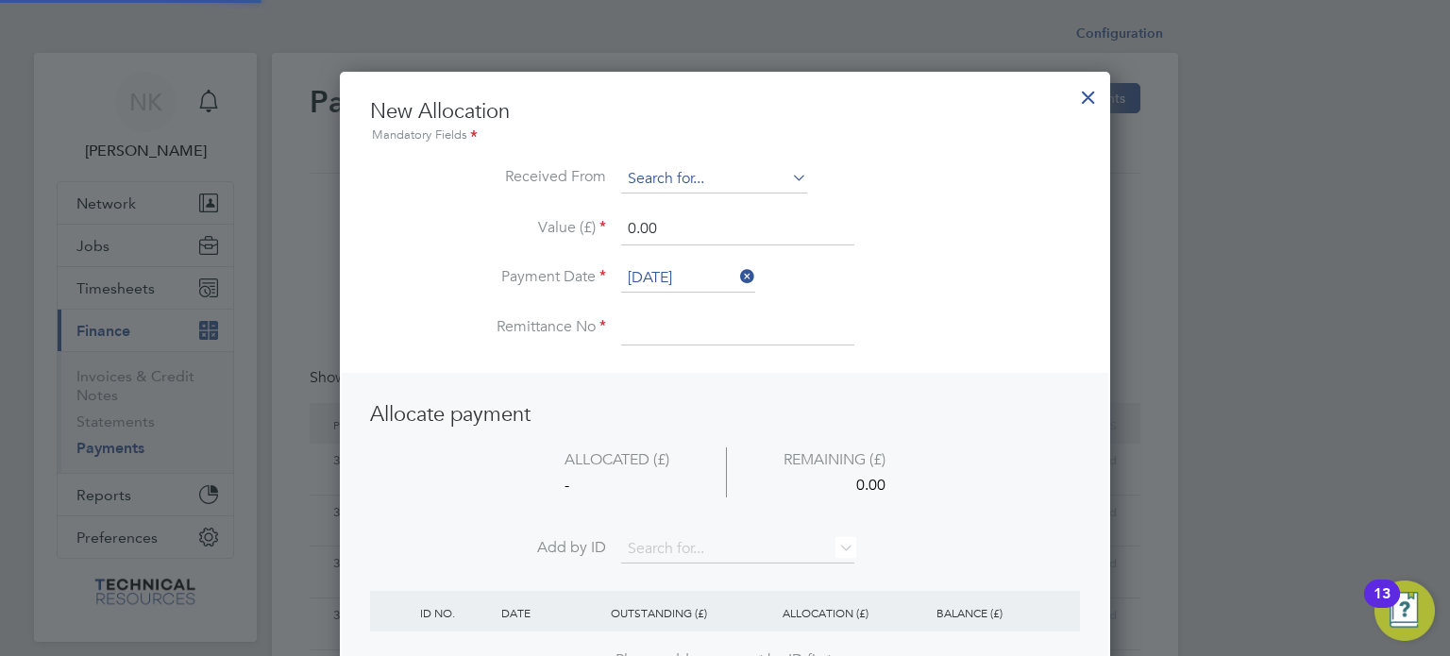
scroll to position [745, 771]
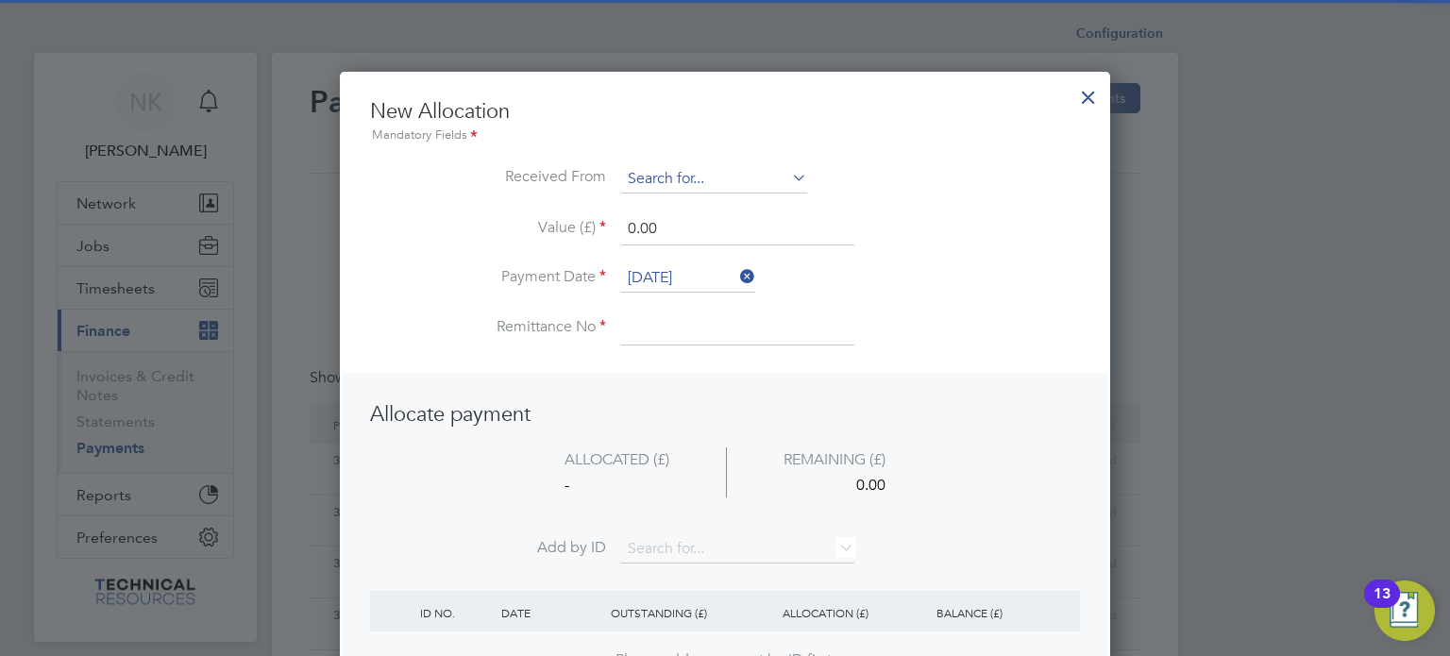
click at [777, 188] on input at bounding box center [714, 179] width 186 height 28
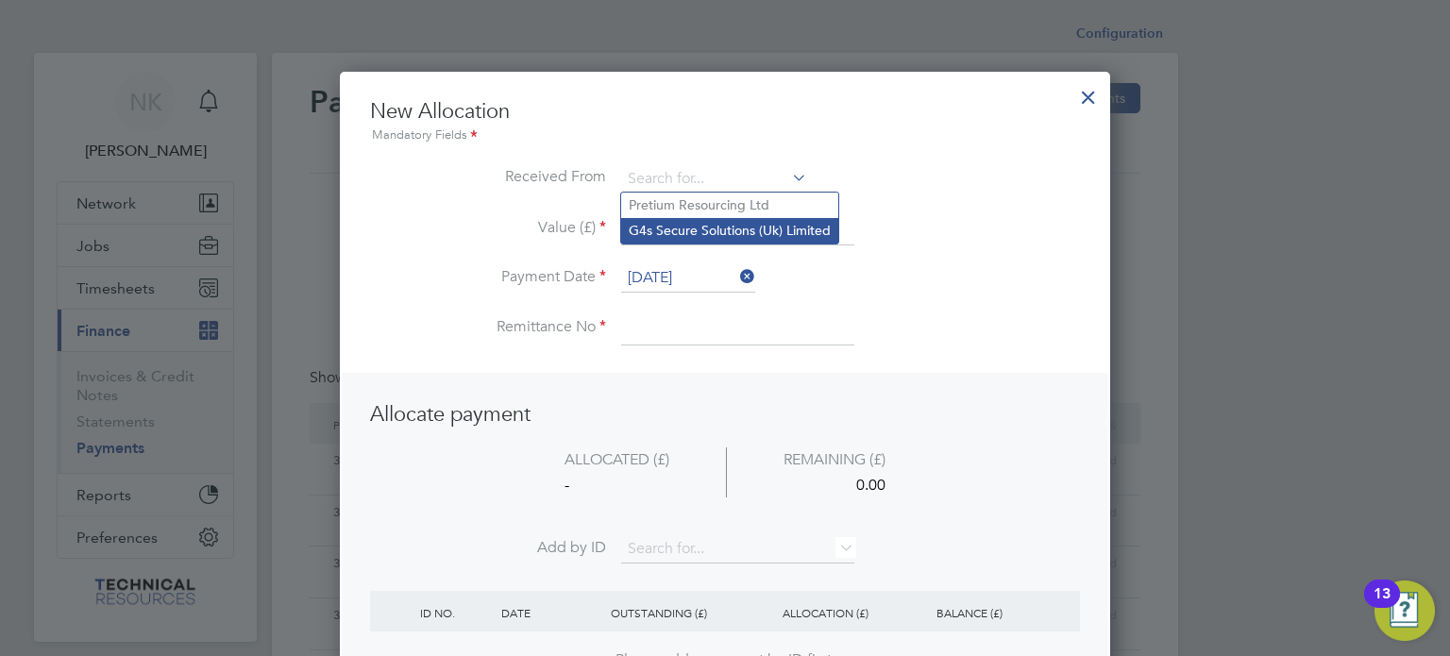
click at [744, 221] on li "G4s Secure Solutions (Uk) Limited" at bounding box center [729, 230] width 217 height 25
type input "G4s Secure Solutions (Uk) Limited"
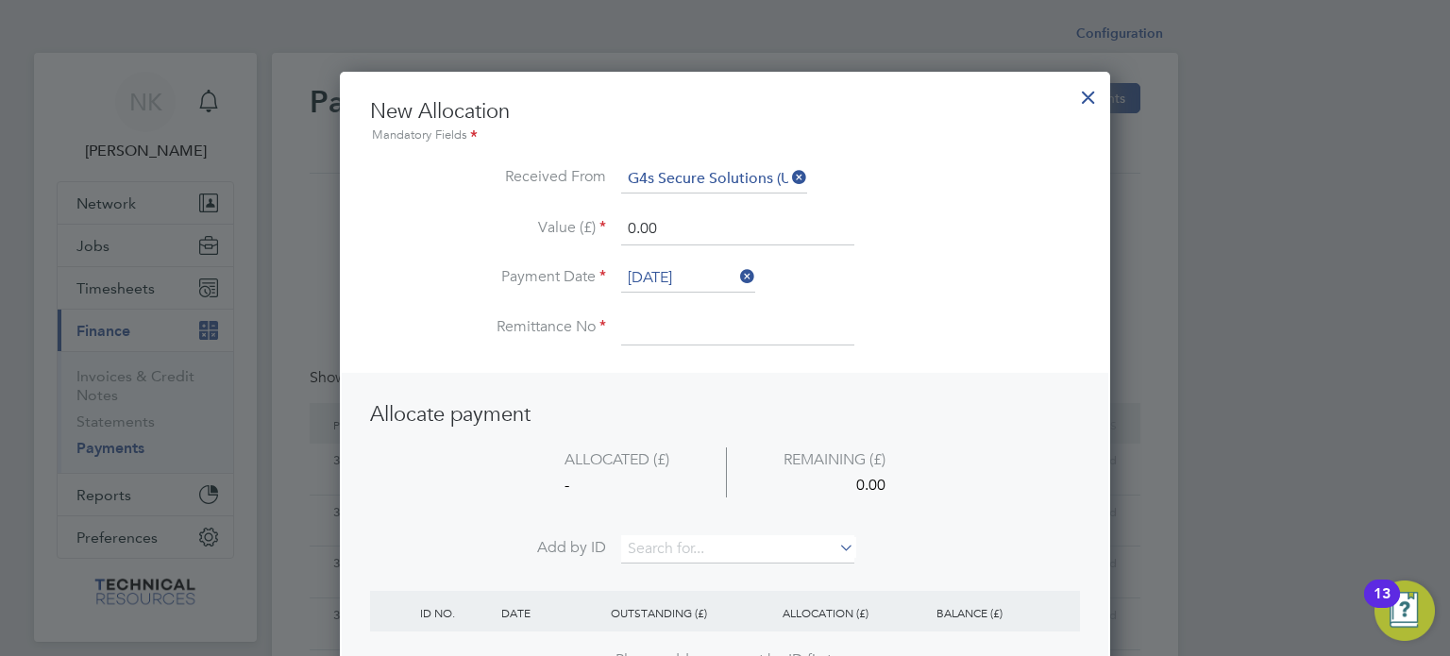
click at [684, 276] on input "[DATE]" at bounding box center [688, 278] width 134 height 28
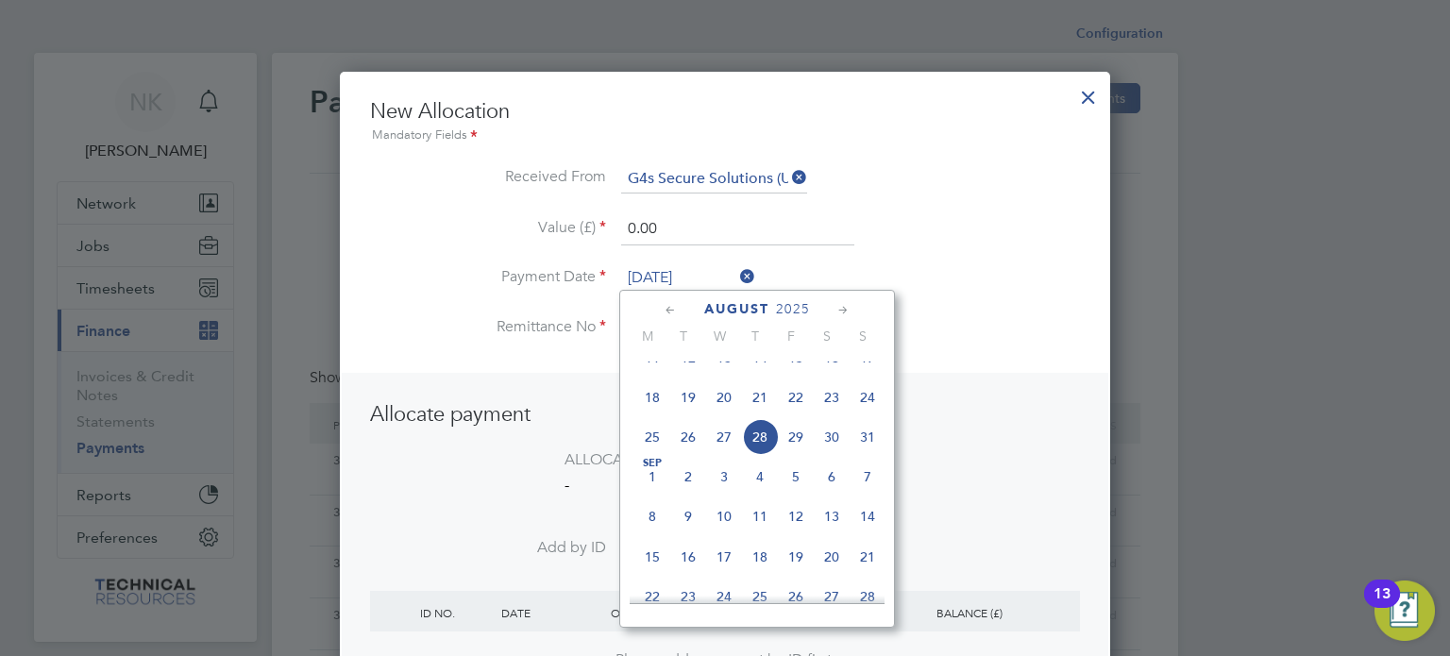
click at [760, 365] on span "14" at bounding box center [760, 358] width 36 height 36
type input "[DATE]"
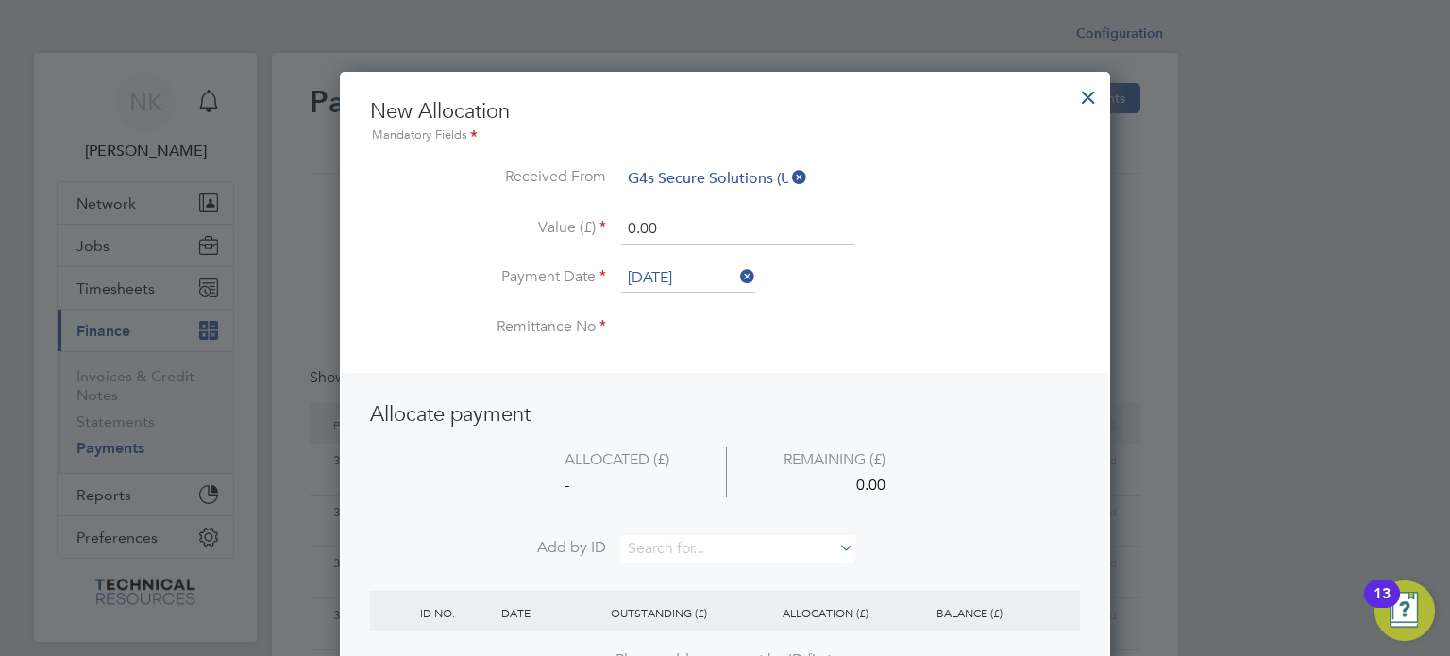
click at [672, 330] on input at bounding box center [737, 328] width 233 height 34
type input "3136405"
drag, startPoint x: 697, startPoint y: 238, endPoint x: 523, endPoint y: 244, distance: 173.8
click at [523, 244] on li "Value (£) 0.00" at bounding box center [725, 238] width 710 height 53
type input "14812.50"
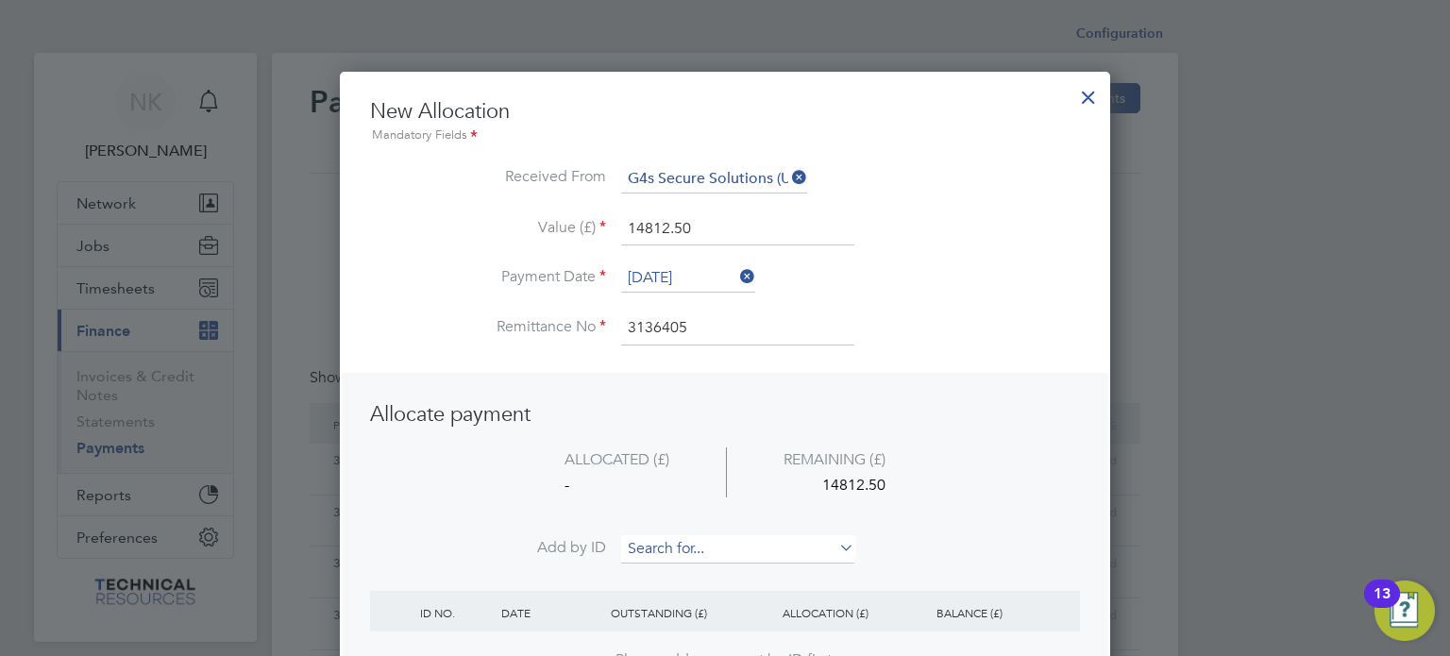
click at [663, 535] on input at bounding box center [737, 549] width 233 height 28
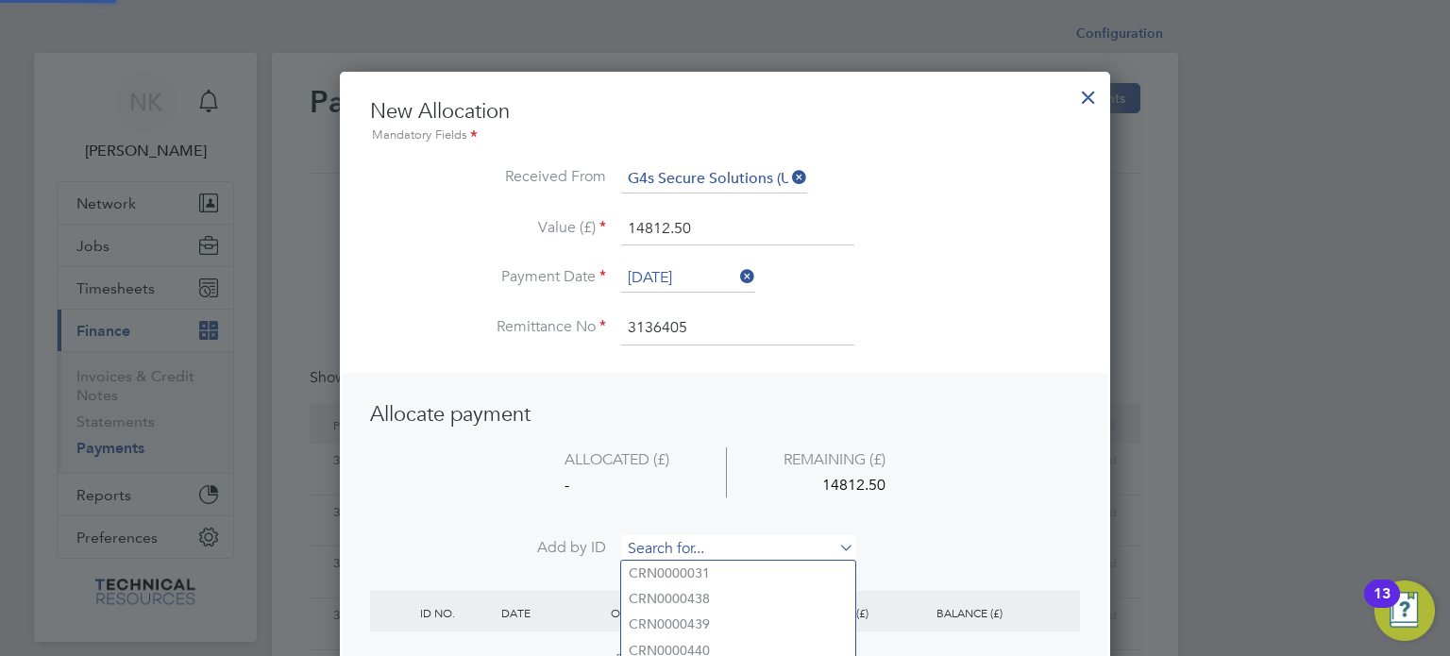
paste input "INV0006723"
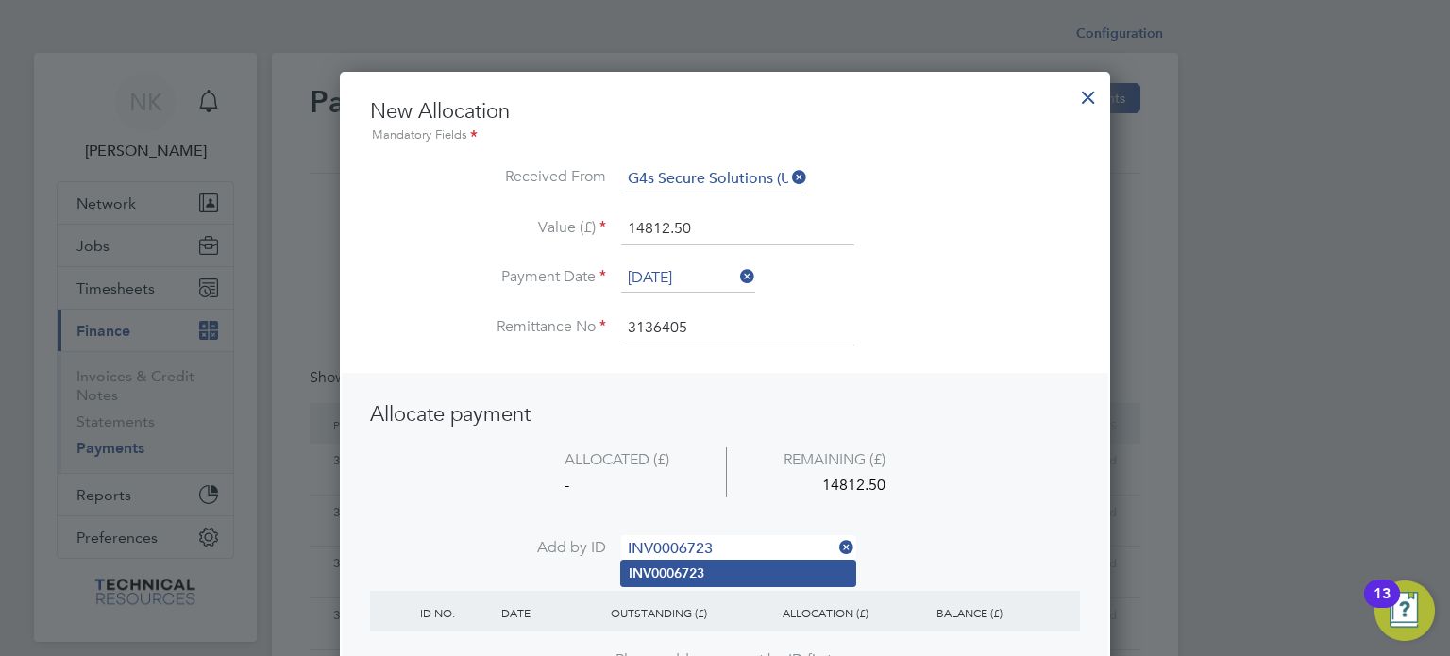
type input "INV0006723"
click at [668, 565] on b "INV0006723" at bounding box center [667, 573] width 76 height 16
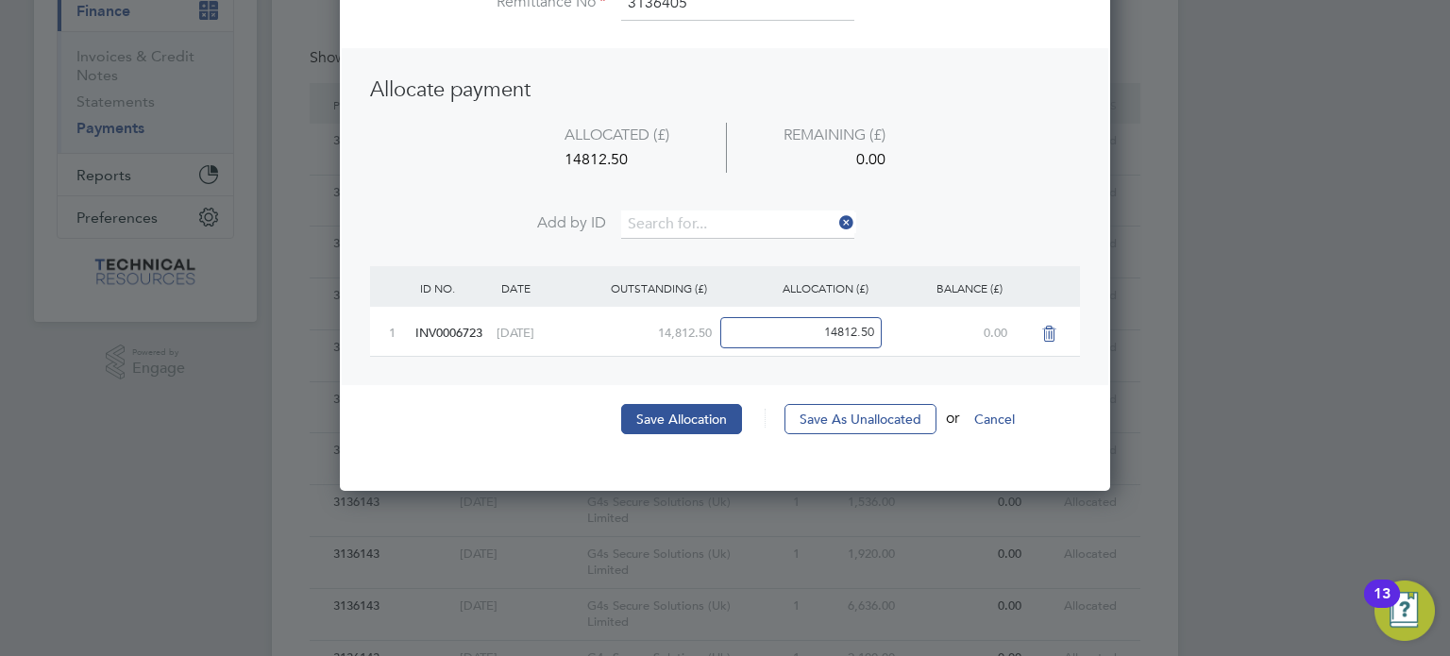
scroll to position [321, 0]
click at [708, 424] on button "Save Allocation" at bounding box center [681, 418] width 121 height 30
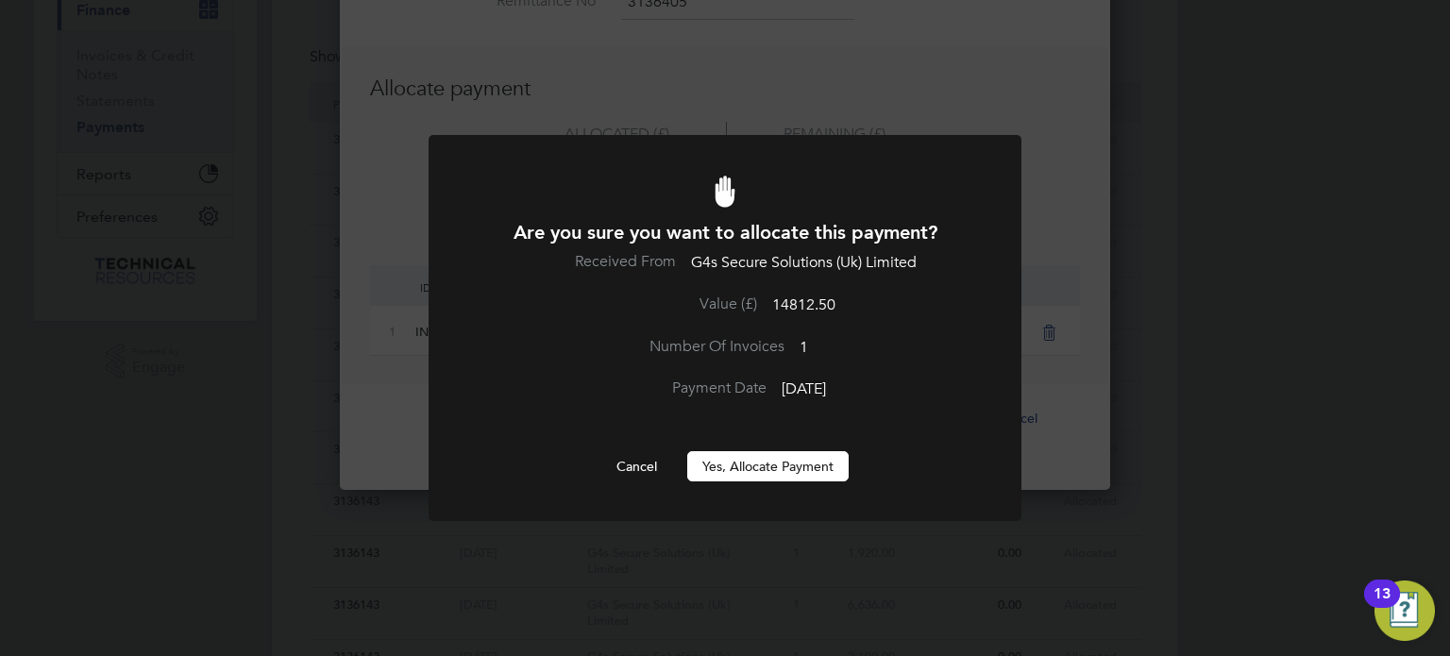
scroll to position [0, 0]
click at [716, 448] on div "Are you sure you want to allocate this payment? Received From G4s Secure Soluti…" at bounding box center [725, 350] width 491 height 261
click at [716, 454] on button "Yes, Allocate Payment" at bounding box center [767, 466] width 161 height 30
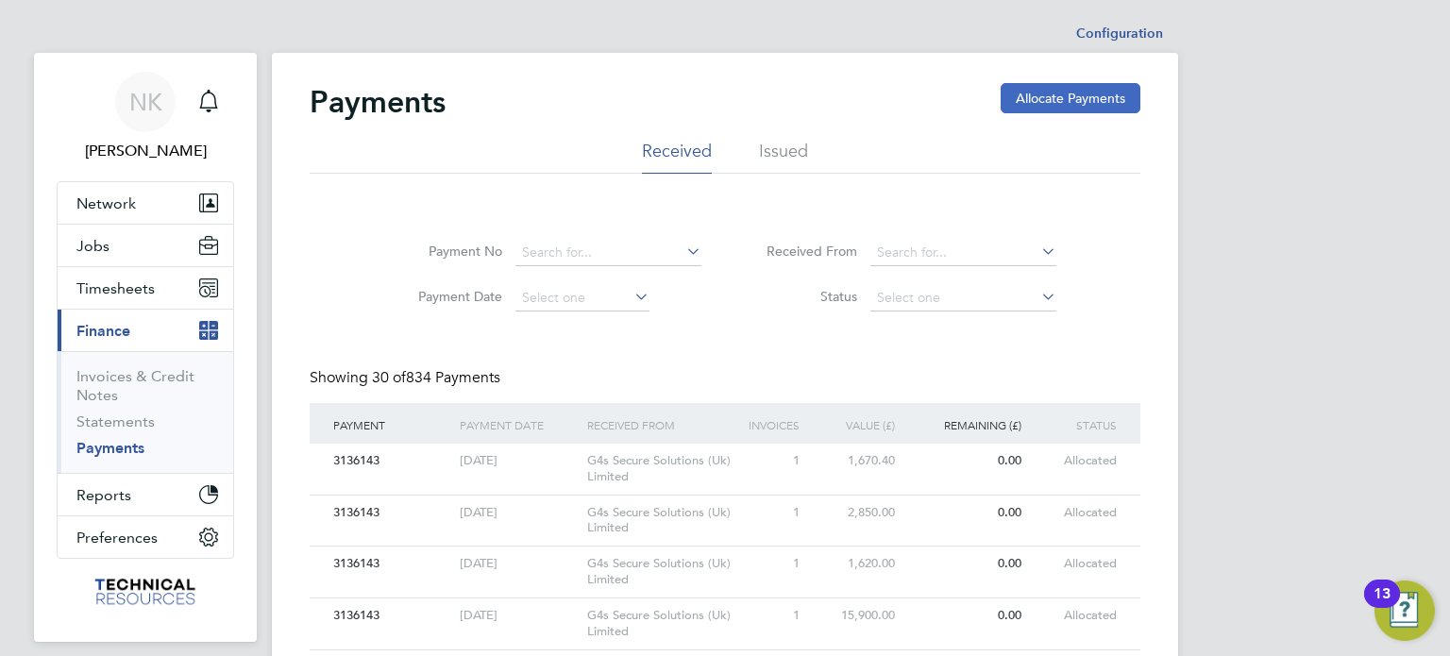
click at [1080, 93] on button "Allocate Payments" at bounding box center [1071, 98] width 140 height 30
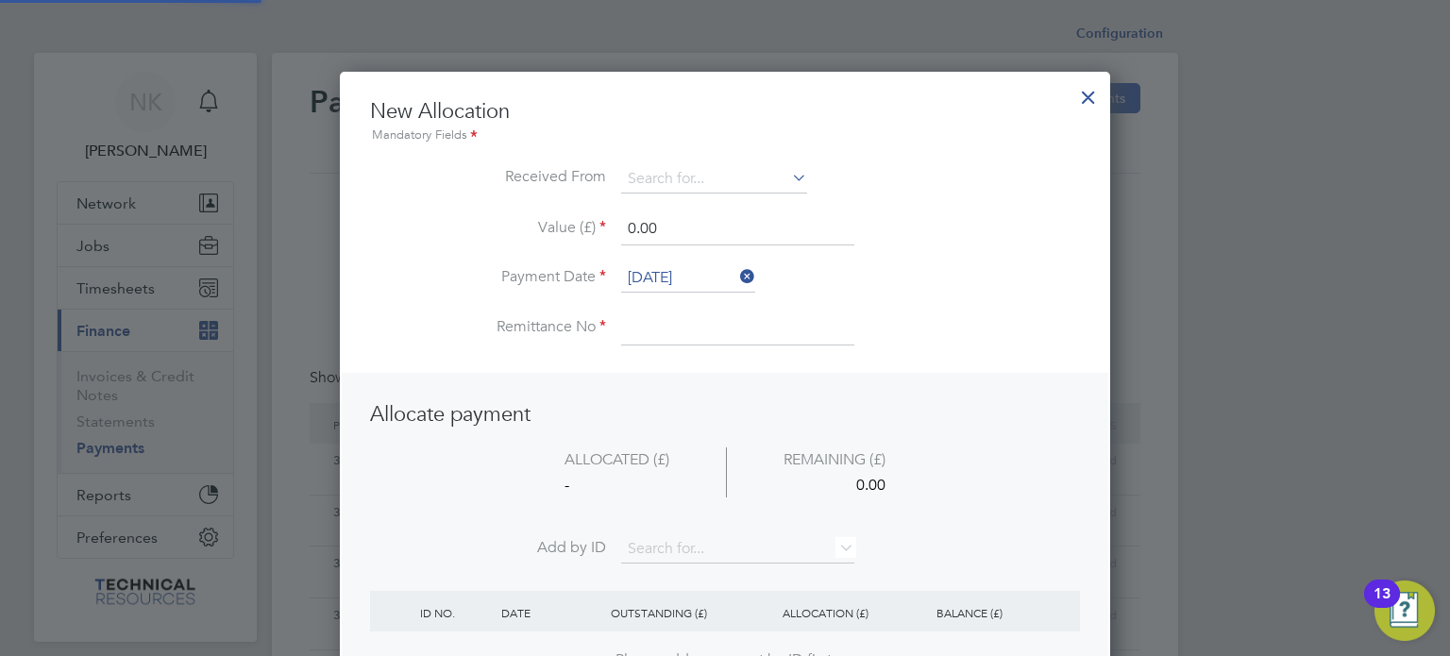
scroll to position [745, 771]
click at [730, 183] on input at bounding box center [714, 179] width 186 height 28
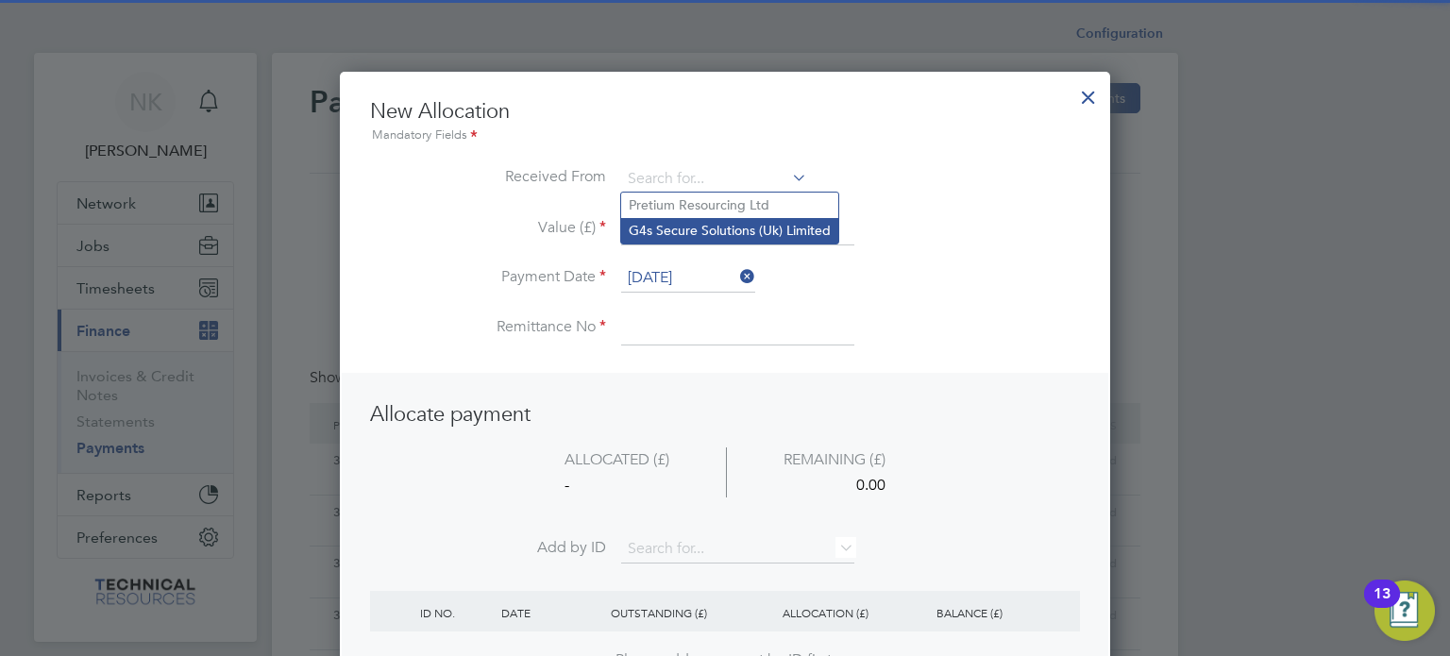
click at [705, 230] on li "G4s Secure Solutions (Uk) Limited" at bounding box center [729, 230] width 217 height 25
type input "G4s Secure Solutions (Uk) Limited"
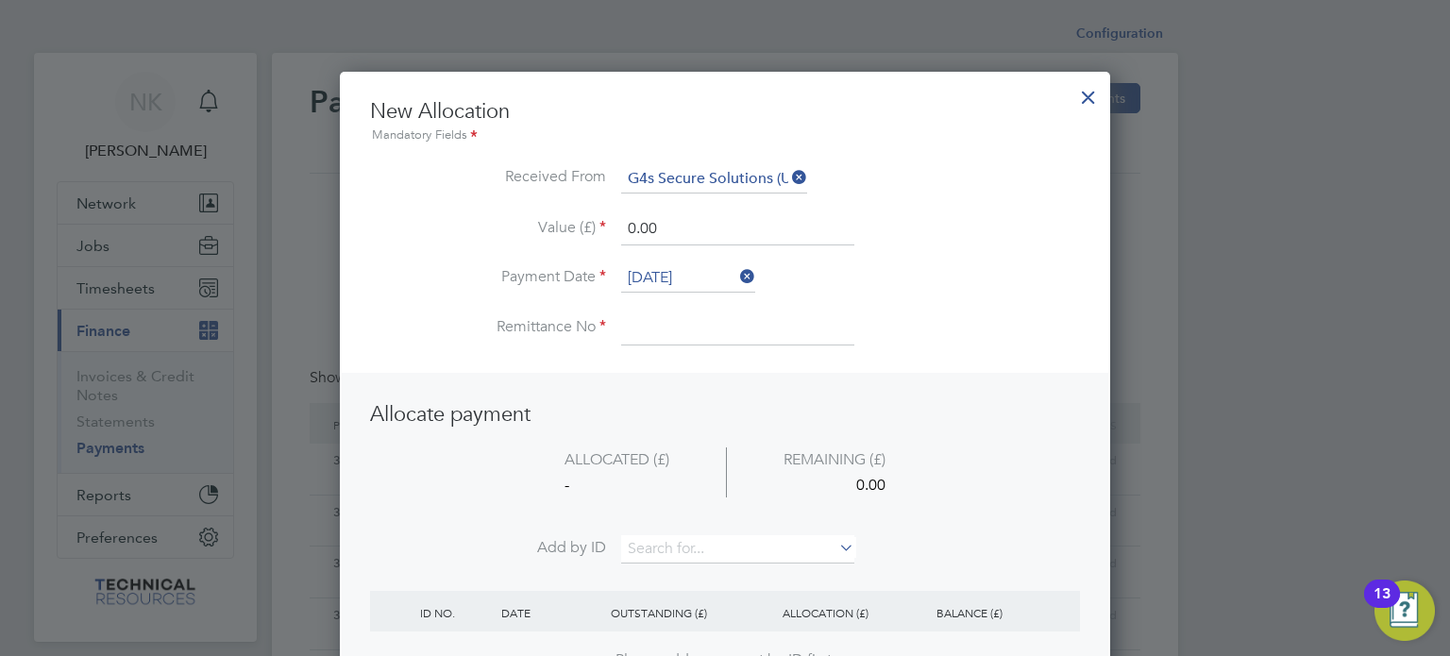
click at [680, 275] on input "[DATE]" at bounding box center [688, 278] width 134 height 28
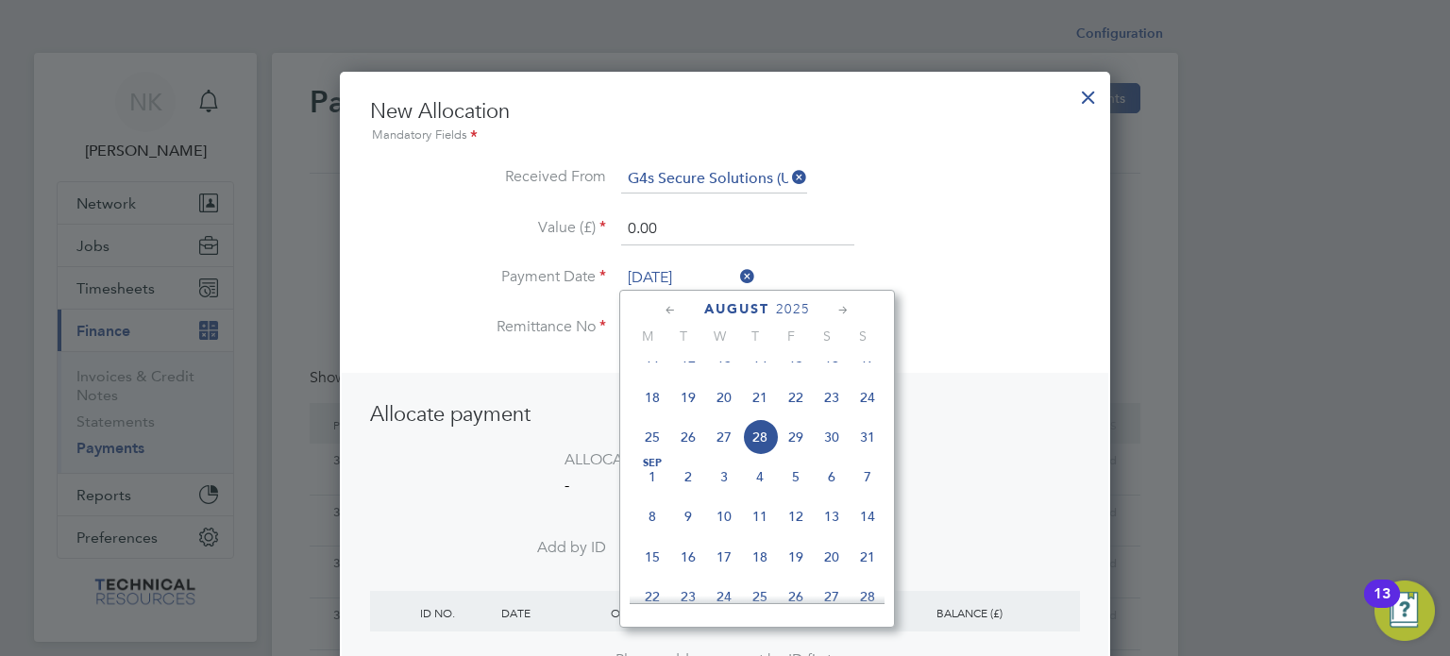
click at [757, 376] on span "14" at bounding box center [760, 358] width 36 height 36
type input "[DATE]"
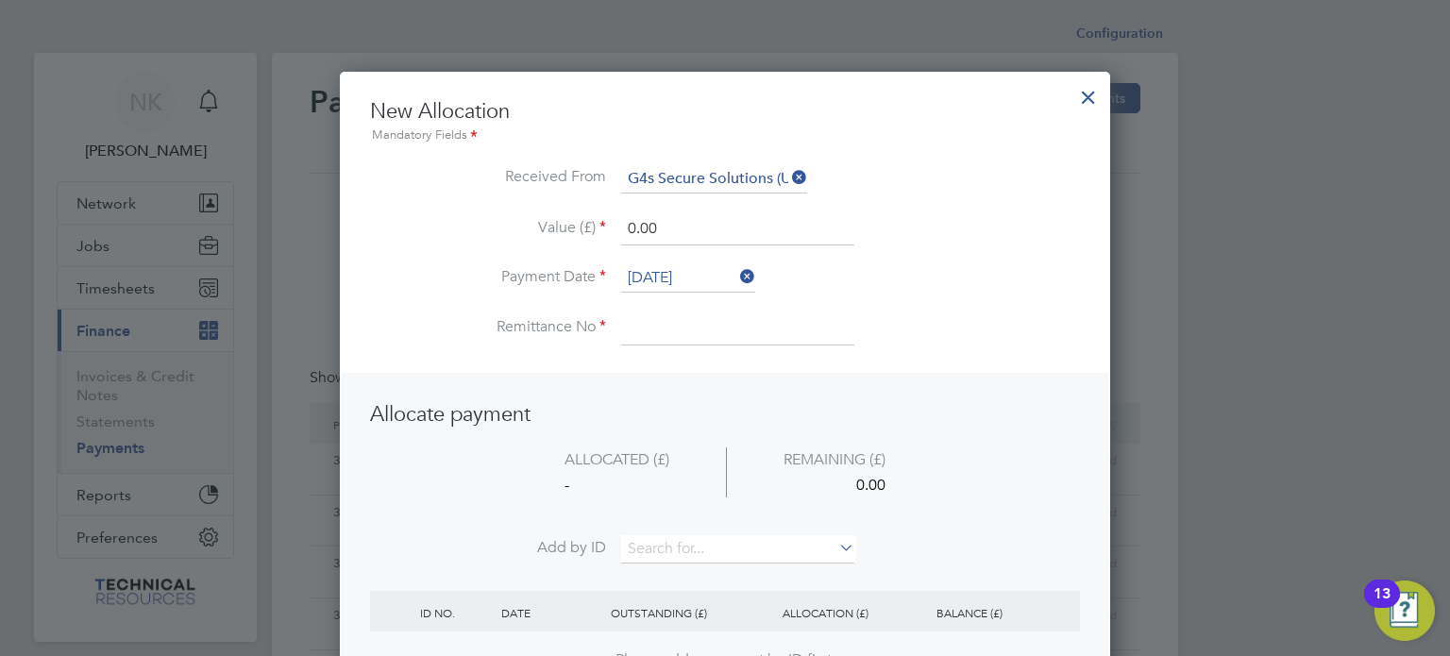
click at [674, 325] on input at bounding box center [737, 328] width 233 height 34
type input "3136405"
drag, startPoint x: 666, startPoint y: 224, endPoint x: 544, endPoint y: 227, distance: 122.7
click at [544, 227] on li "Value (£) 0.00" at bounding box center [725, 238] width 710 height 53
type input "786.07"
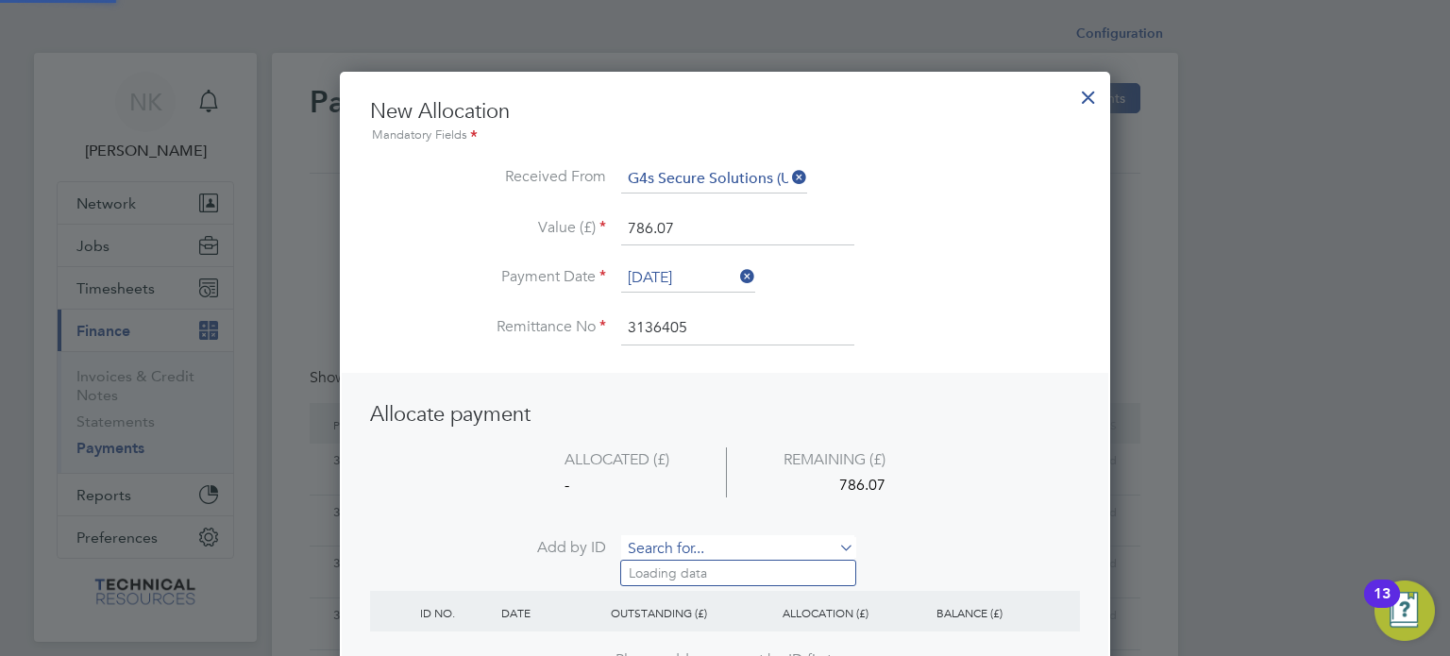
click at [670, 536] on input at bounding box center [737, 549] width 233 height 28
paste input "INV0006711"
type input "INV0006711"
click at [665, 567] on b "INV0006711" at bounding box center [667, 573] width 76 height 16
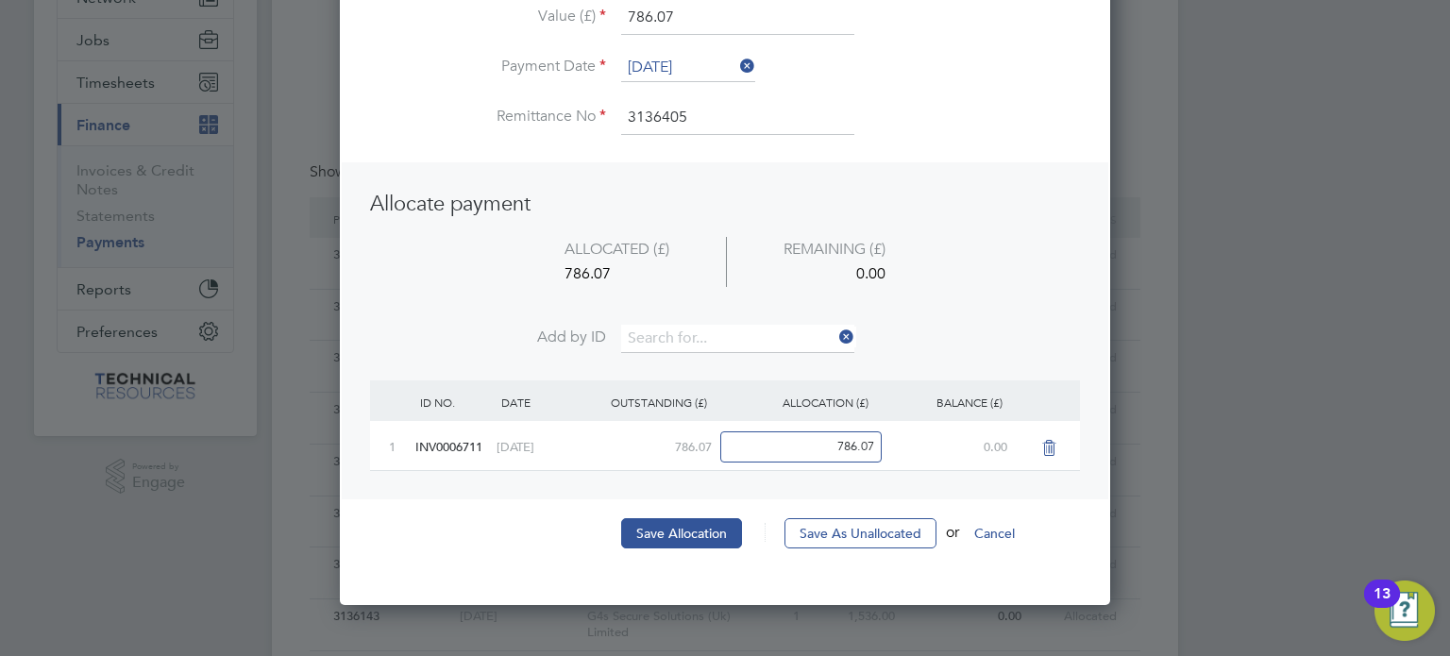
scroll to position [208, 0]
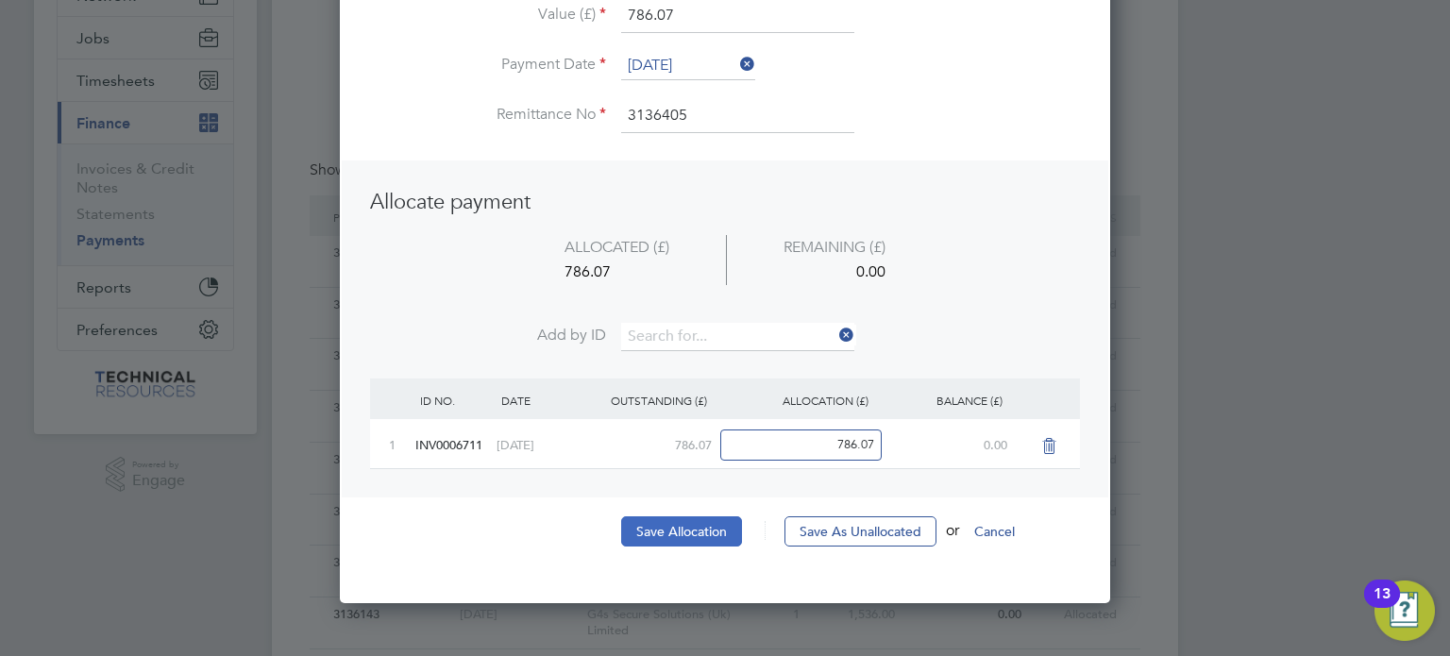
click at [682, 533] on button "Save Allocation" at bounding box center [681, 531] width 121 height 30
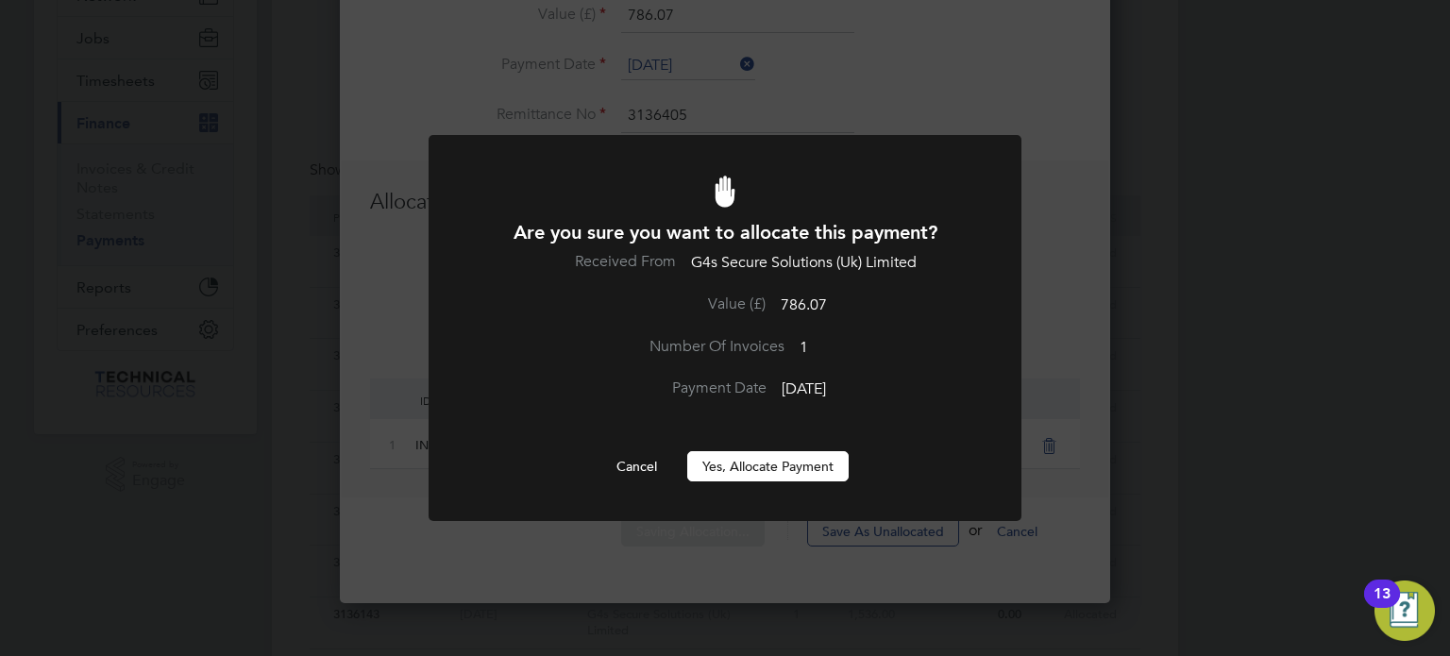
scroll to position [0, 0]
click at [740, 463] on button "Yes, Allocate Payment" at bounding box center [767, 466] width 161 height 30
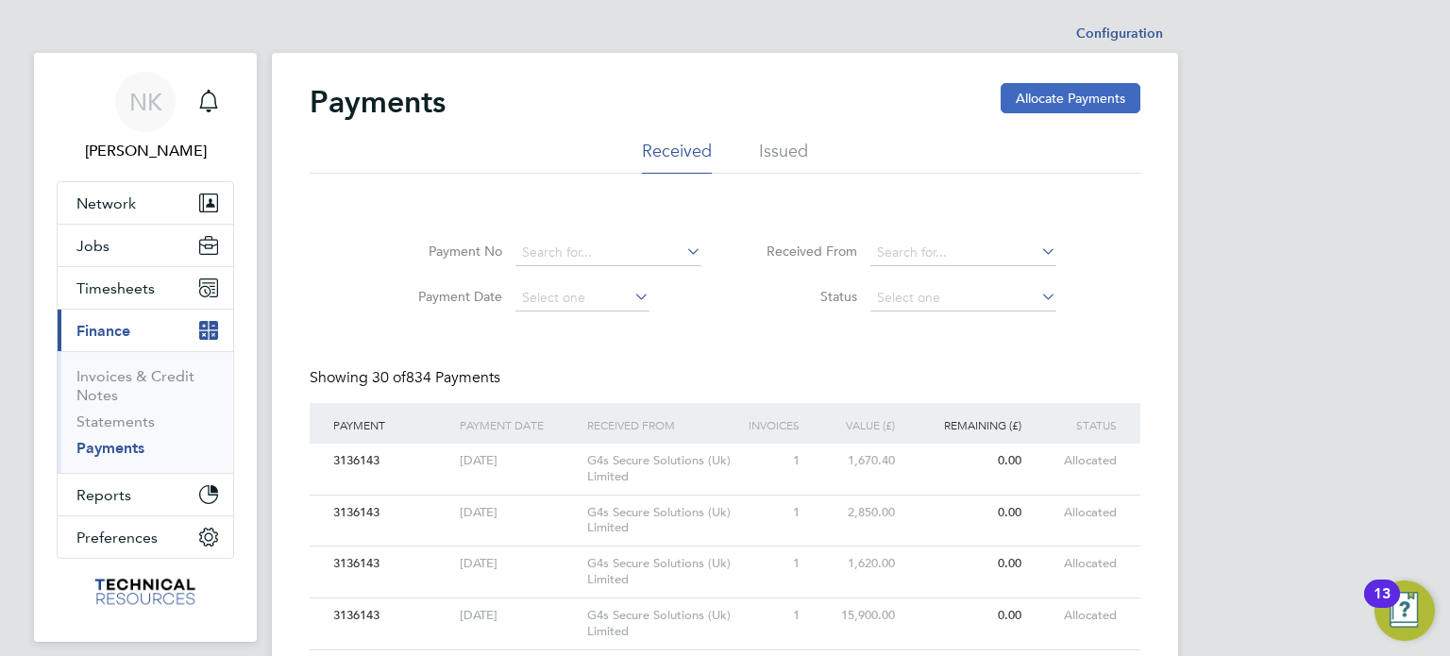
click at [1040, 107] on button "Allocate Payments" at bounding box center [1071, 98] width 140 height 30
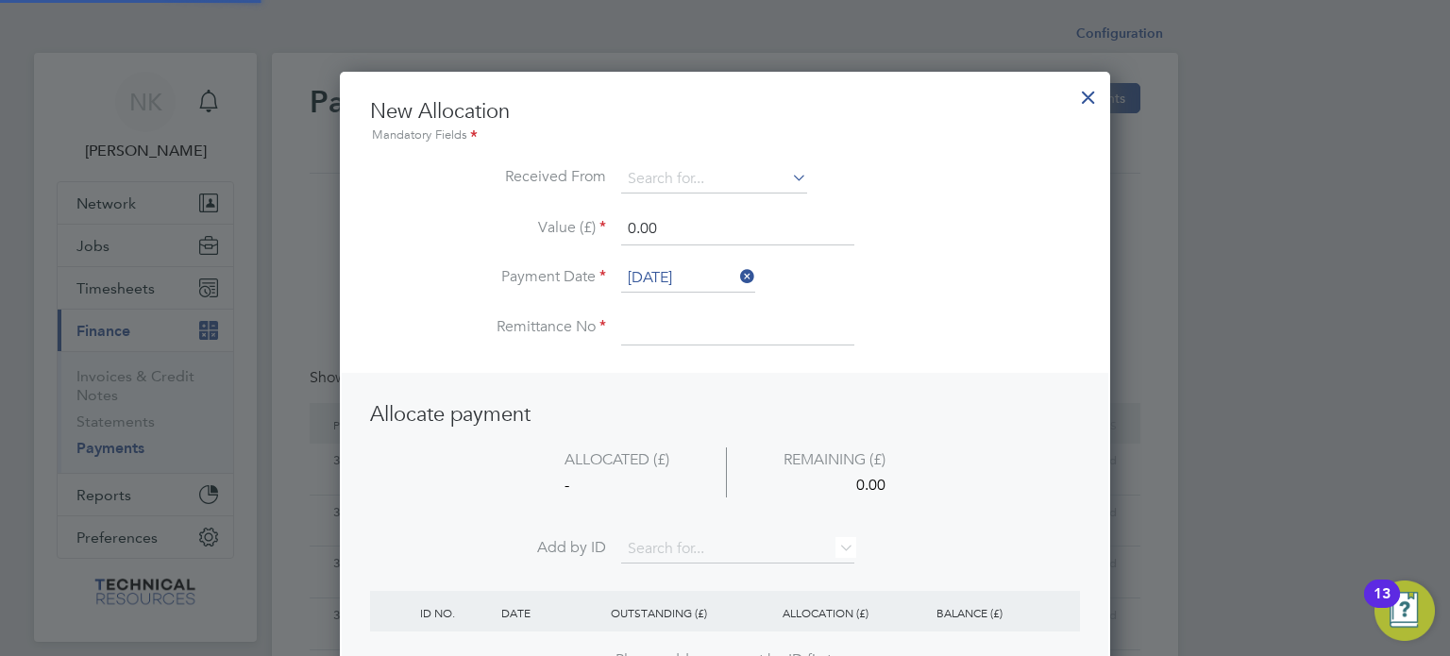
scroll to position [745, 771]
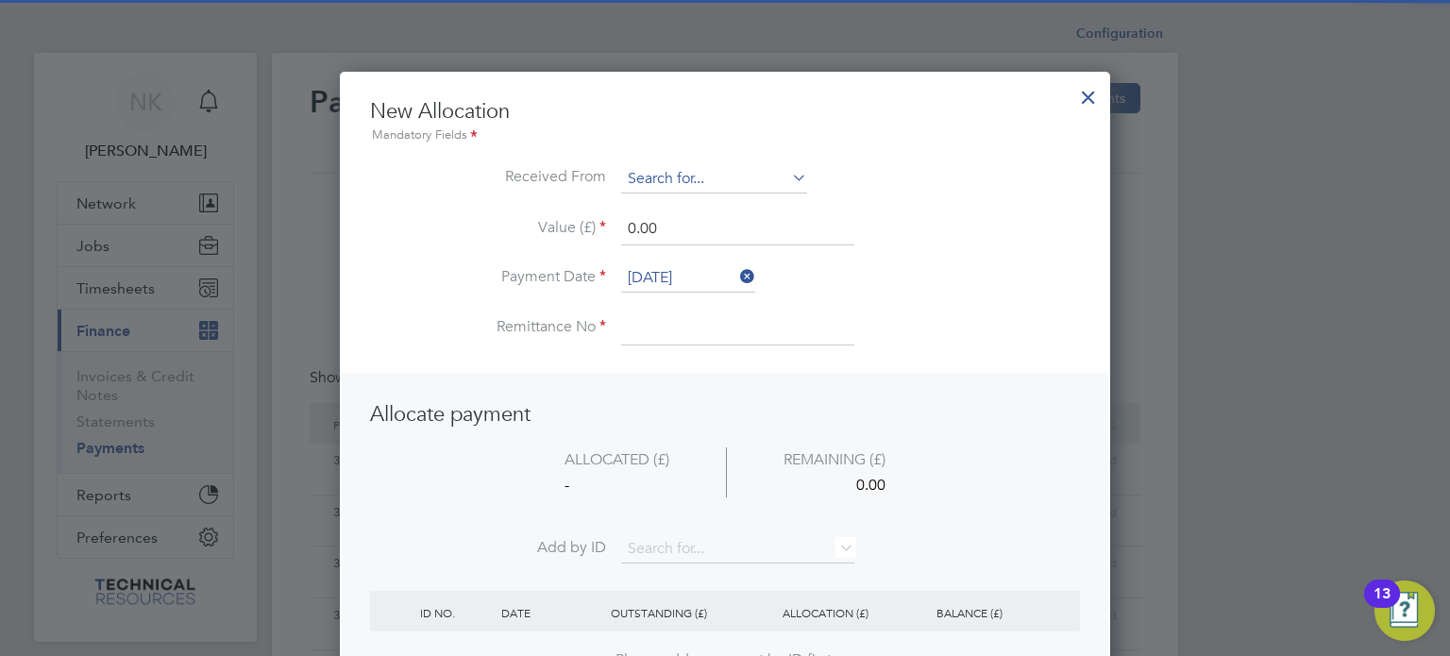
click at [782, 181] on input at bounding box center [714, 179] width 186 height 28
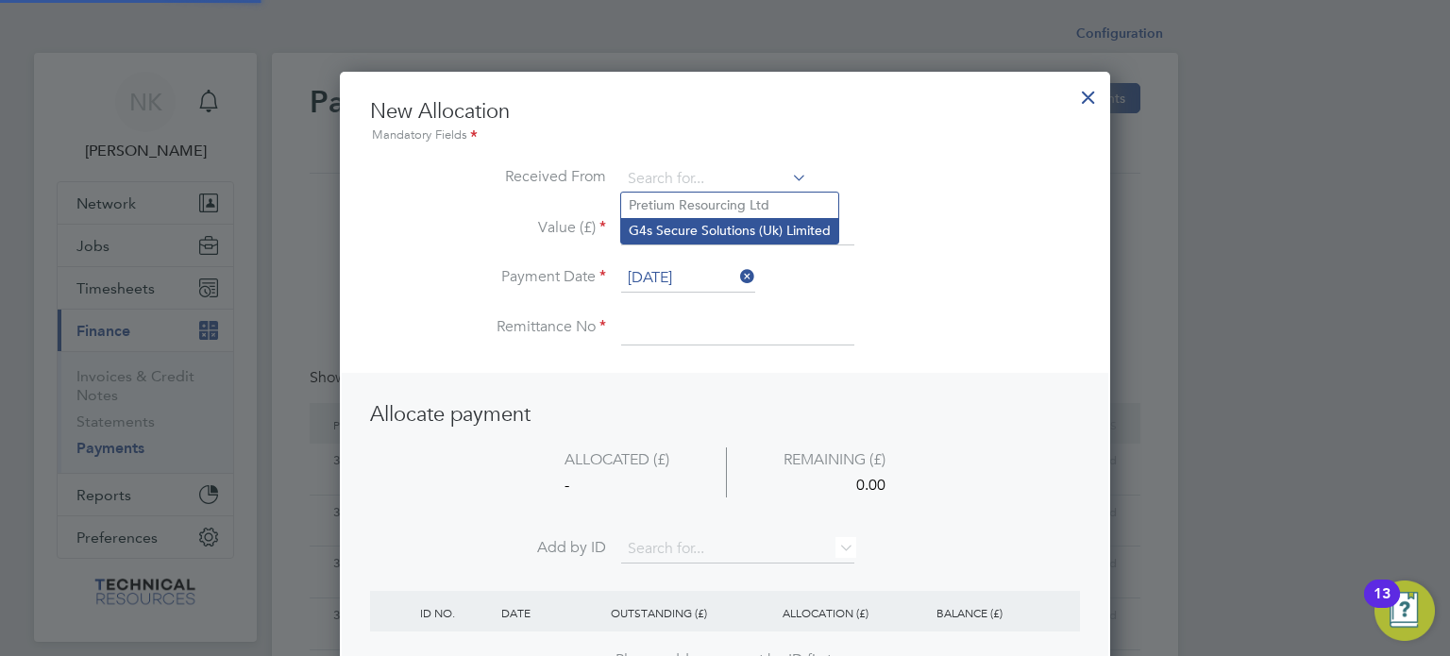
click at [750, 227] on li "G4s Secure Solutions (Uk) Limited" at bounding box center [729, 230] width 217 height 25
type input "G4s Secure Solutions (Uk) Limited"
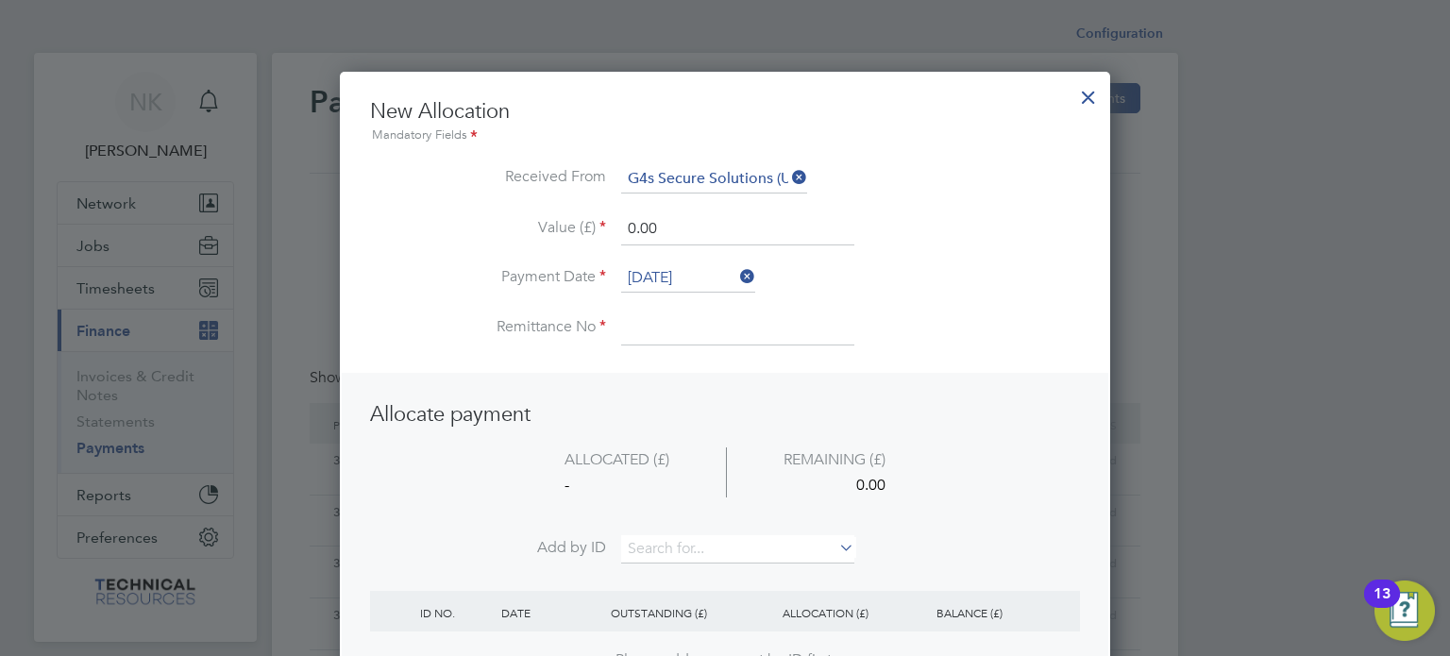
click at [687, 276] on input "[DATE]" at bounding box center [688, 278] width 134 height 28
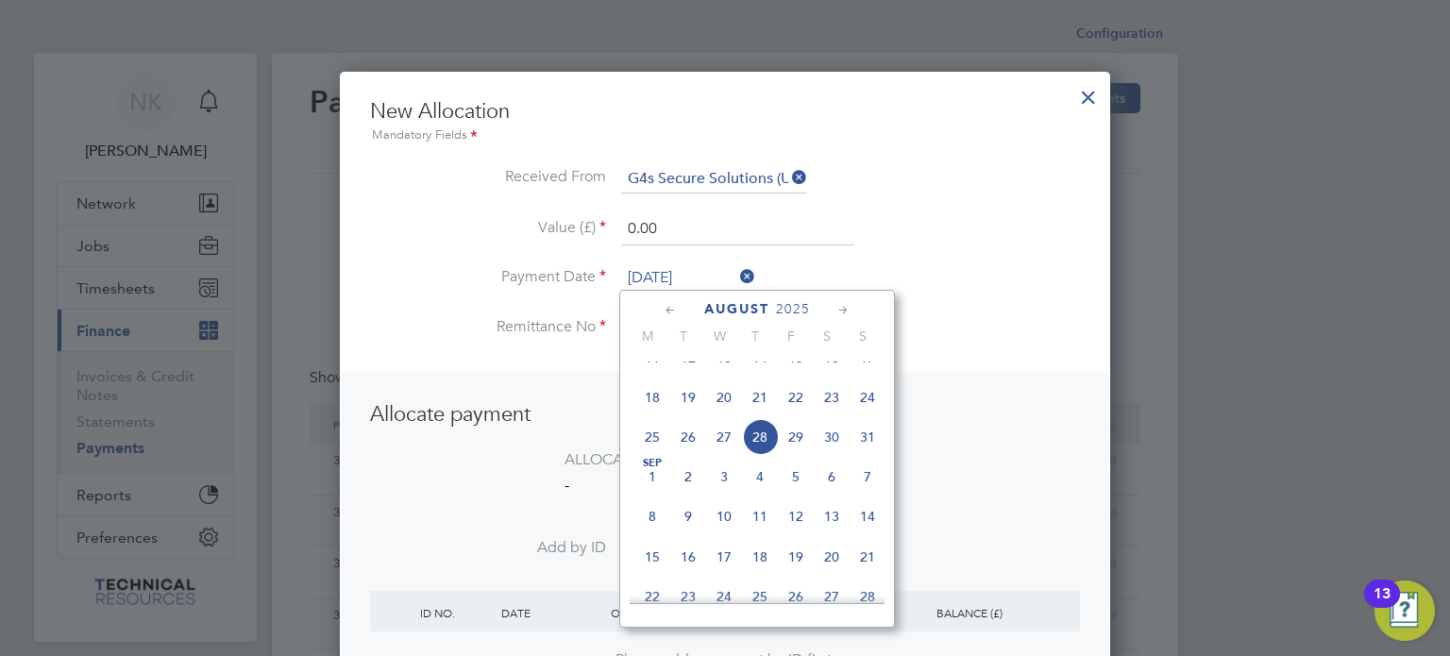
click at [758, 371] on span "14" at bounding box center [760, 358] width 36 height 36
type input "[DATE]"
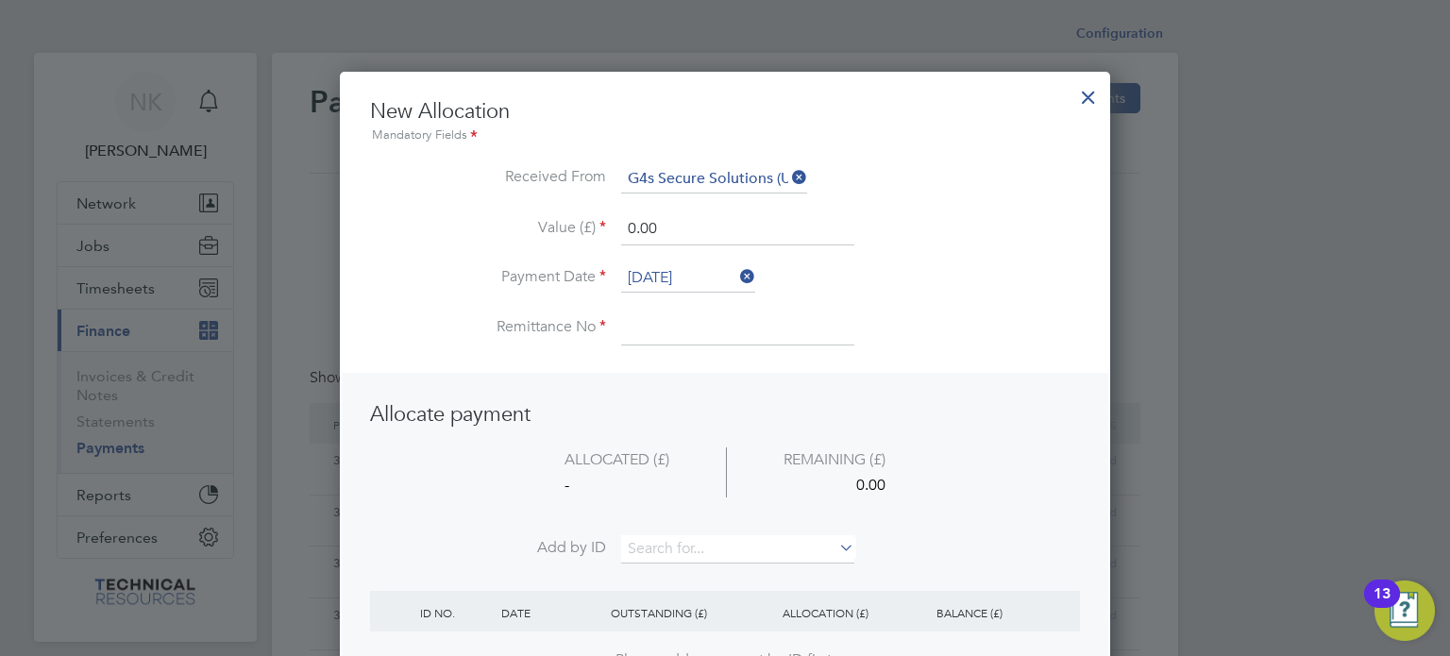
click at [677, 325] on input at bounding box center [737, 328] width 233 height 34
type input "3136405"
drag, startPoint x: 673, startPoint y: 227, endPoint x: 529, endPoint y: 238, distance: 144.8
click at [529, 238] on li "Value (£) 0.00" at bounding box center [725, 238] width 710 height 53
type input "1950.00"
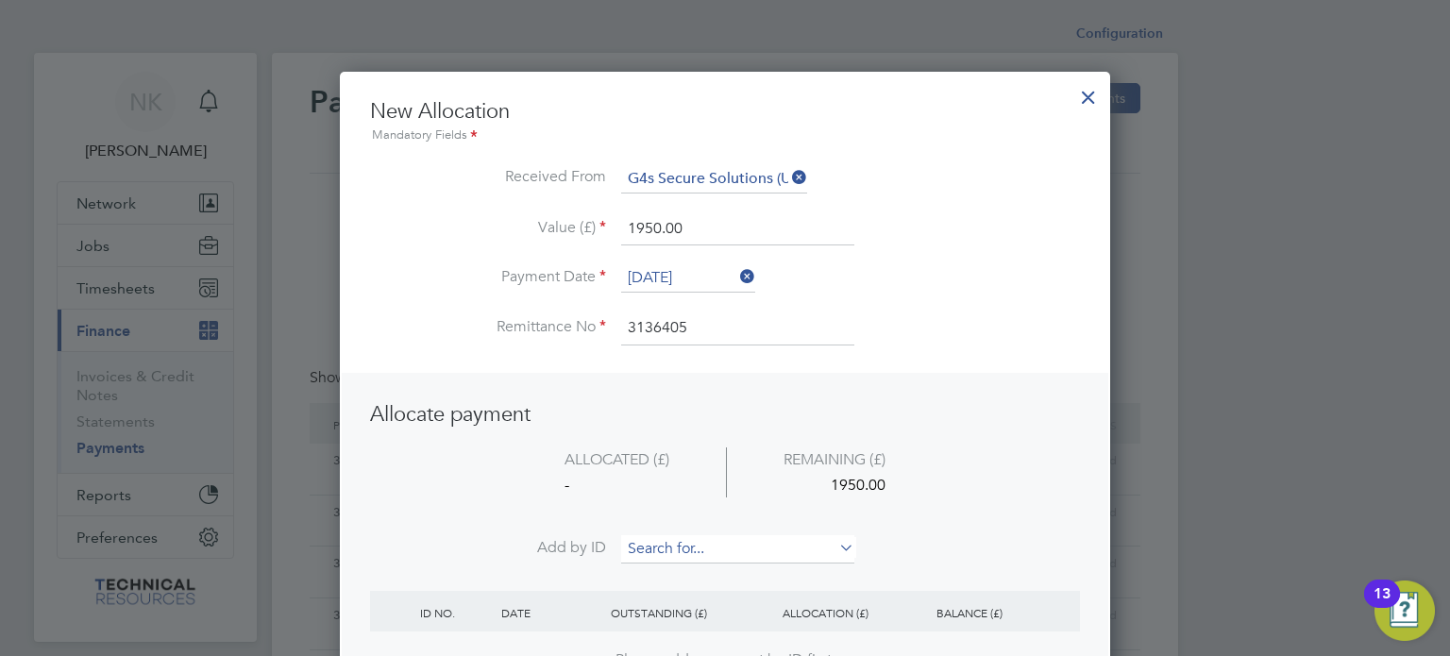
click at [680, 537] on input at bounding box center [737, 549] width 233 height 28
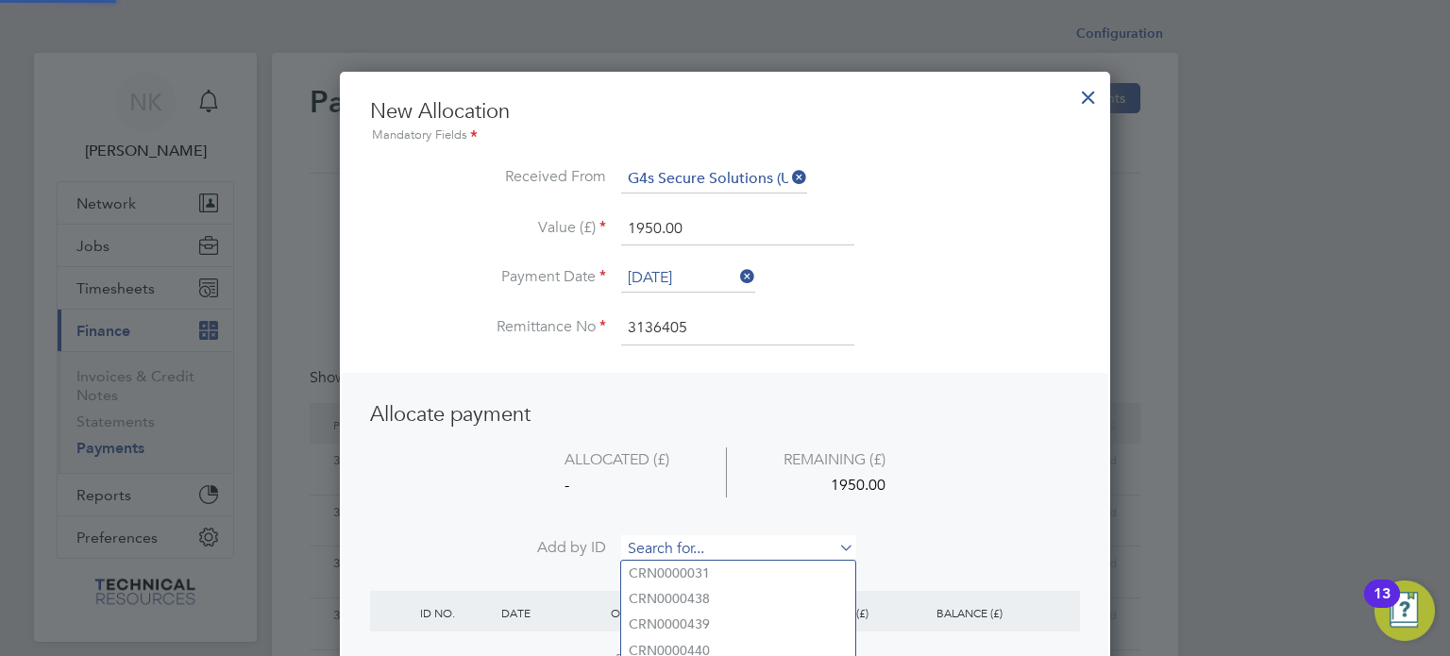
paste input "INV0006713"
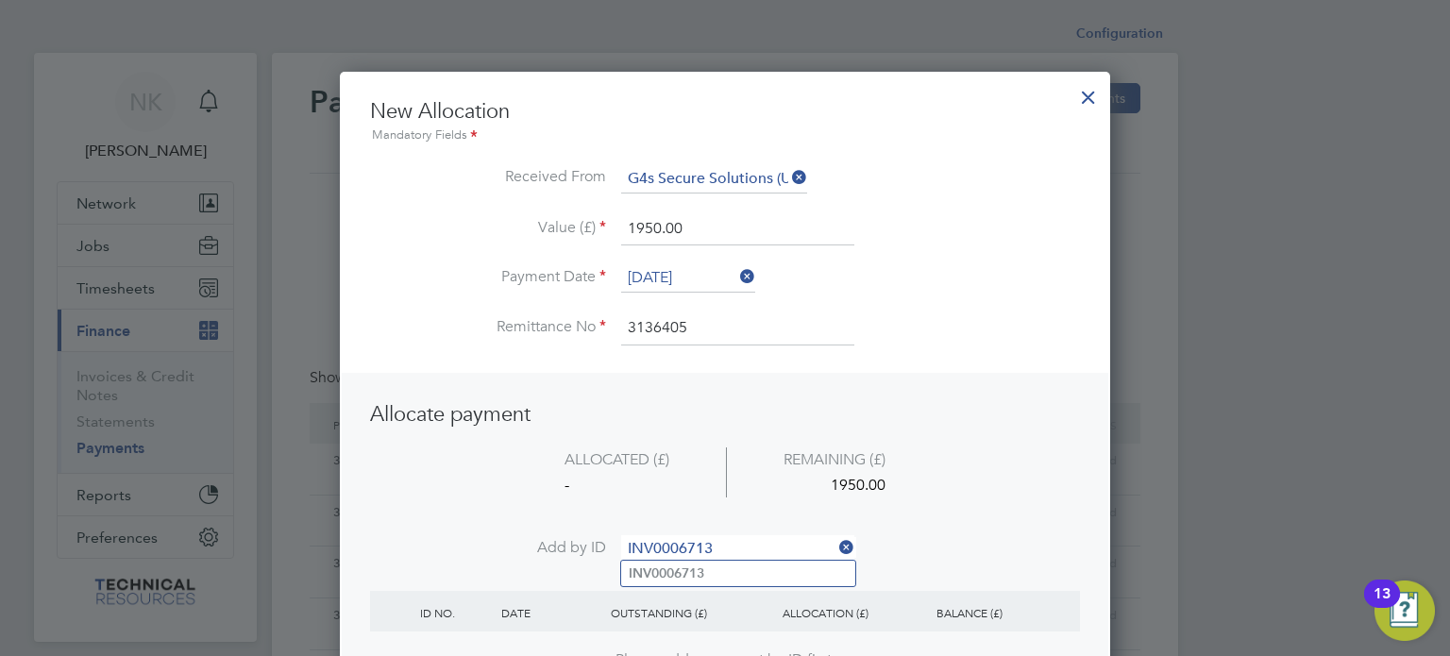
type input "INV0006713"
click at [669, 574] on b "INV0006713" at bounding box center [667, 573] width 76 height 16
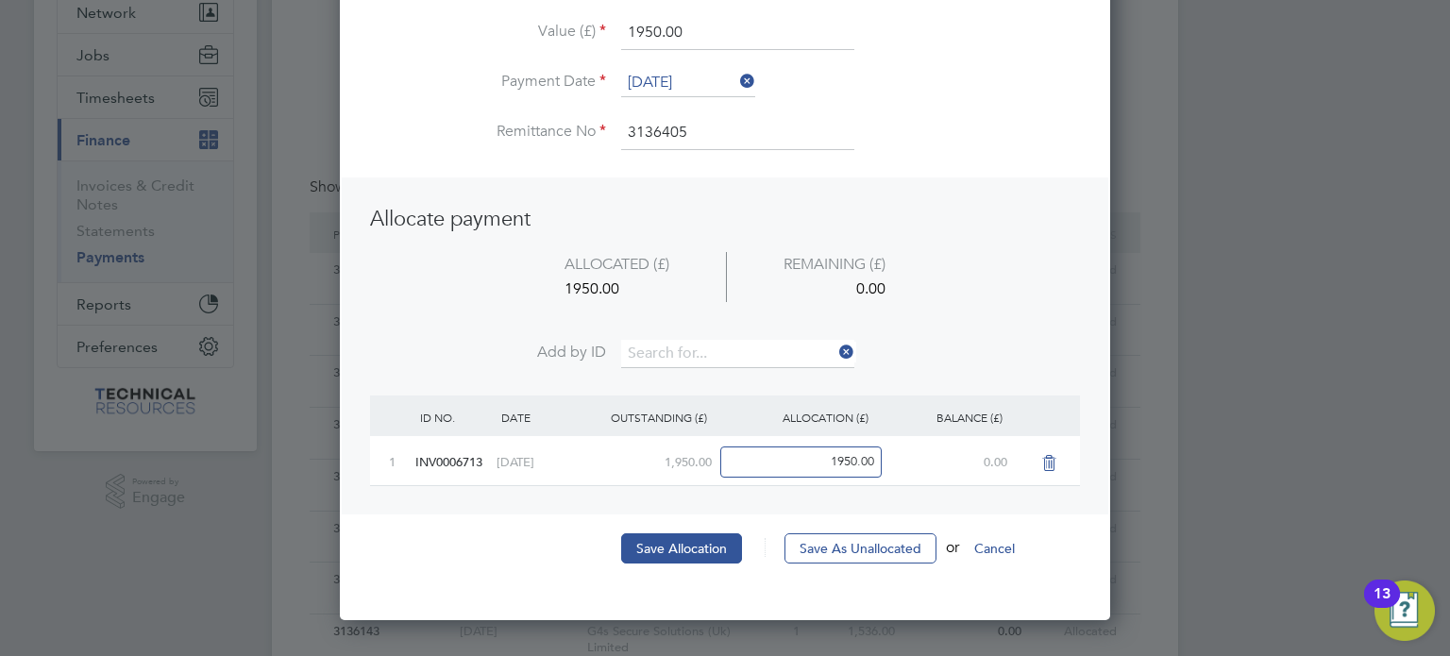
scroll to position [193, 0]
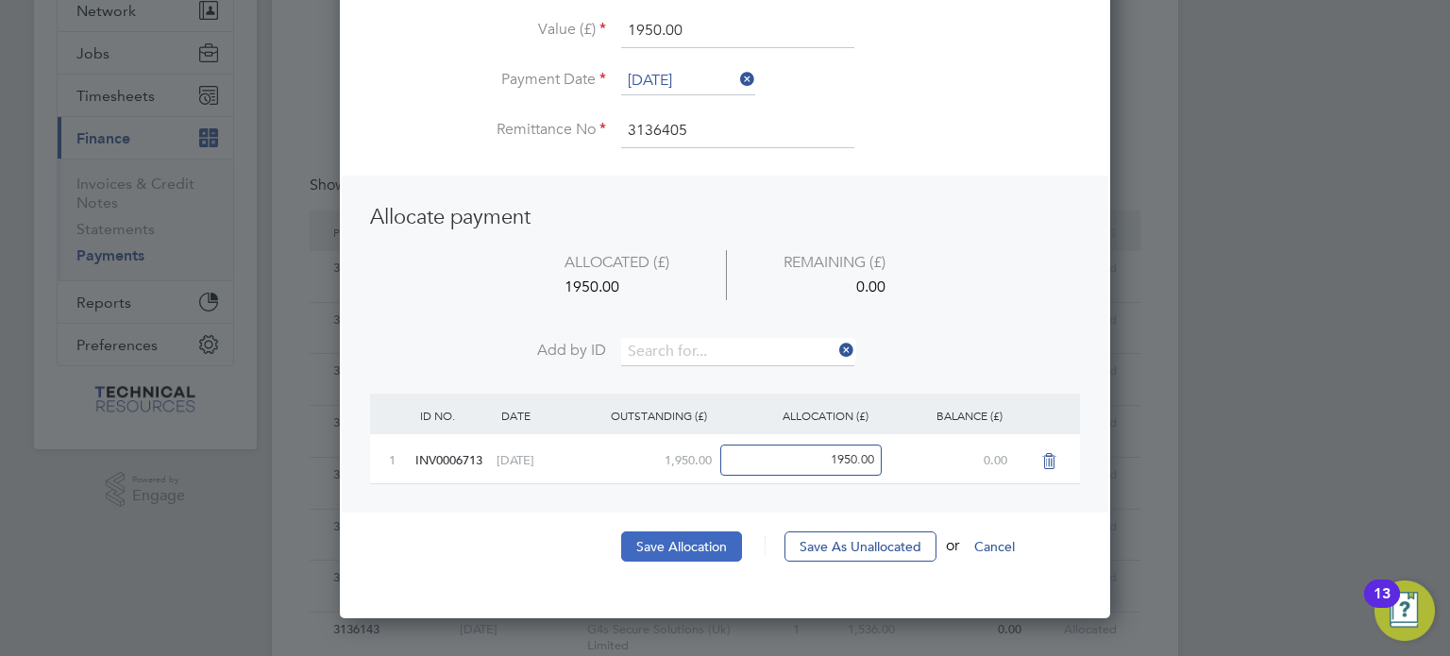
click at [688, 545] on button "Save Allocation" at bounding box center [681, 546] width 121 height 30
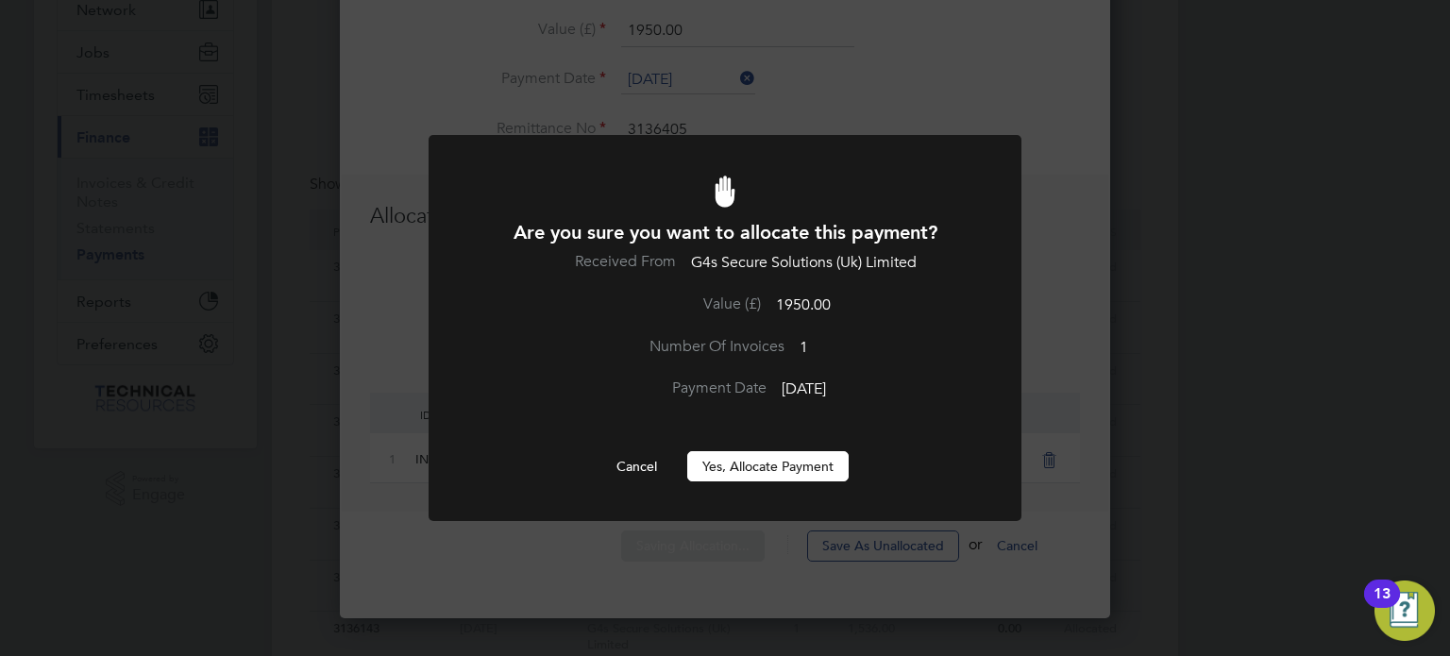
scroll to position [0, 0]
click at [732, 462] on button "Yes, Allocate Payment" at bounding box center [767, 466] width 161 height 30
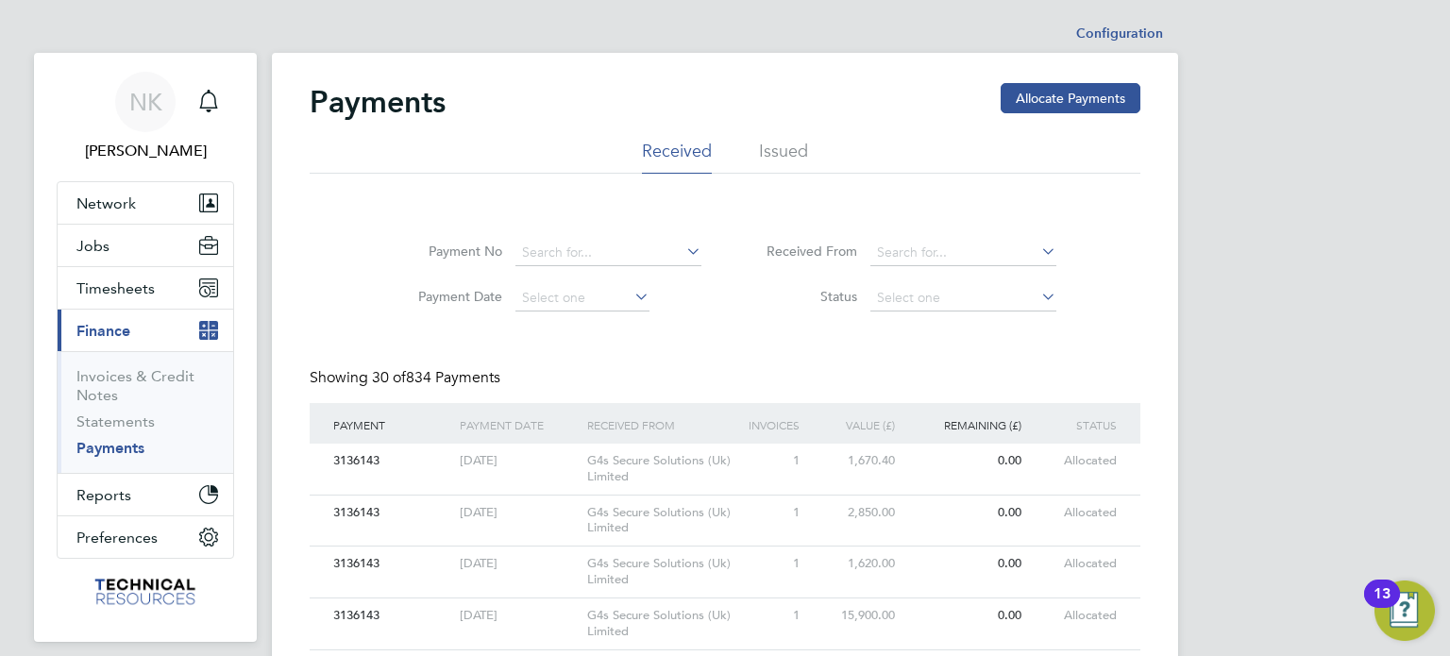
click at [1027, 101] on button "Allocate Payments" at bounding box center [1071, 98] width 140 height 30
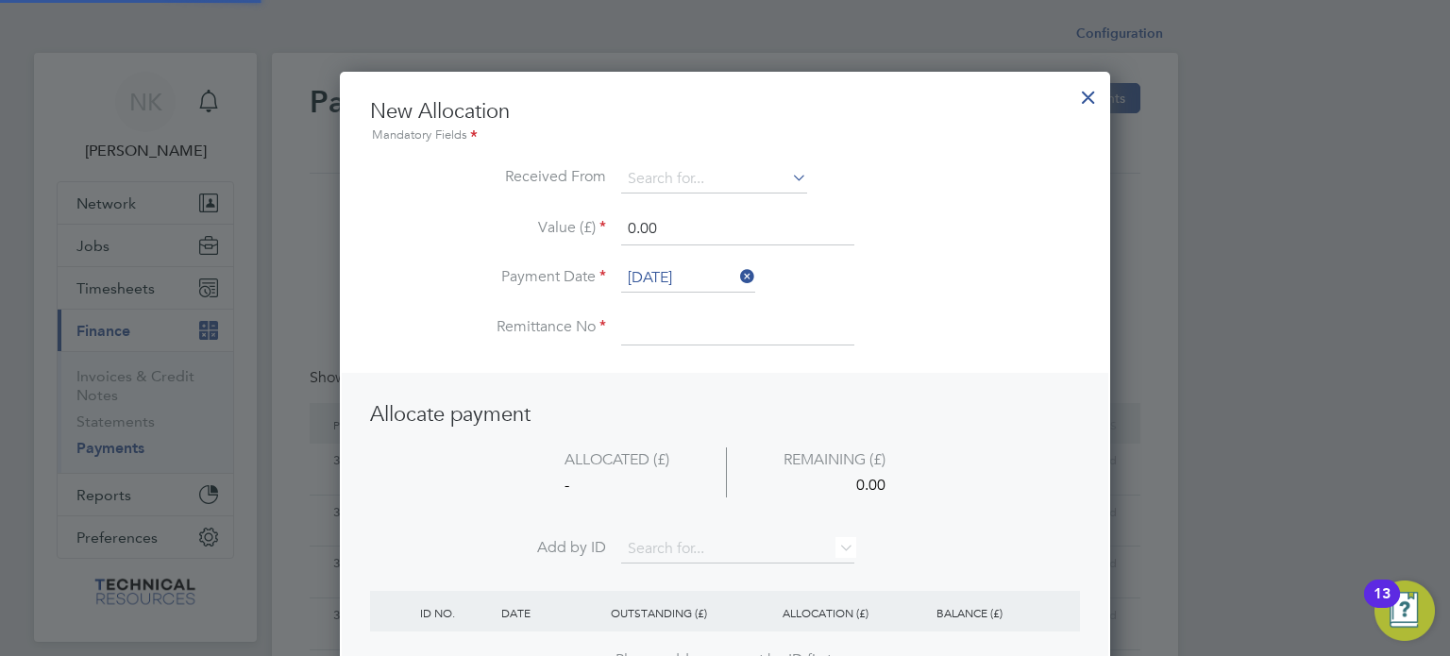
scroll to position [745, 771]
click at [785, 173] on input at bounding box center [714, 179] width 186 height 28
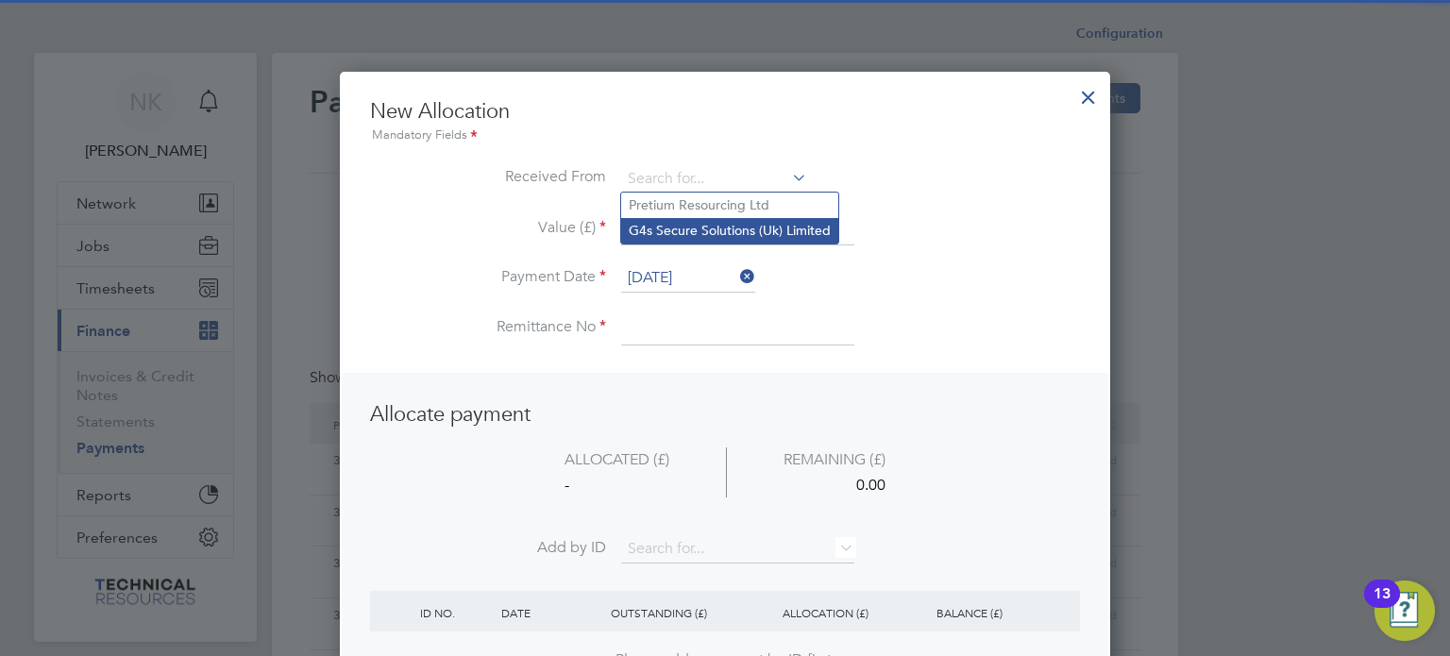
click at [760, 221] on li "G4s Secure Solutions (Uk) Limited" at bounding box center [729, 230] width 217 height 25
type input "G4s Secure Solutions (Uk) Limited"
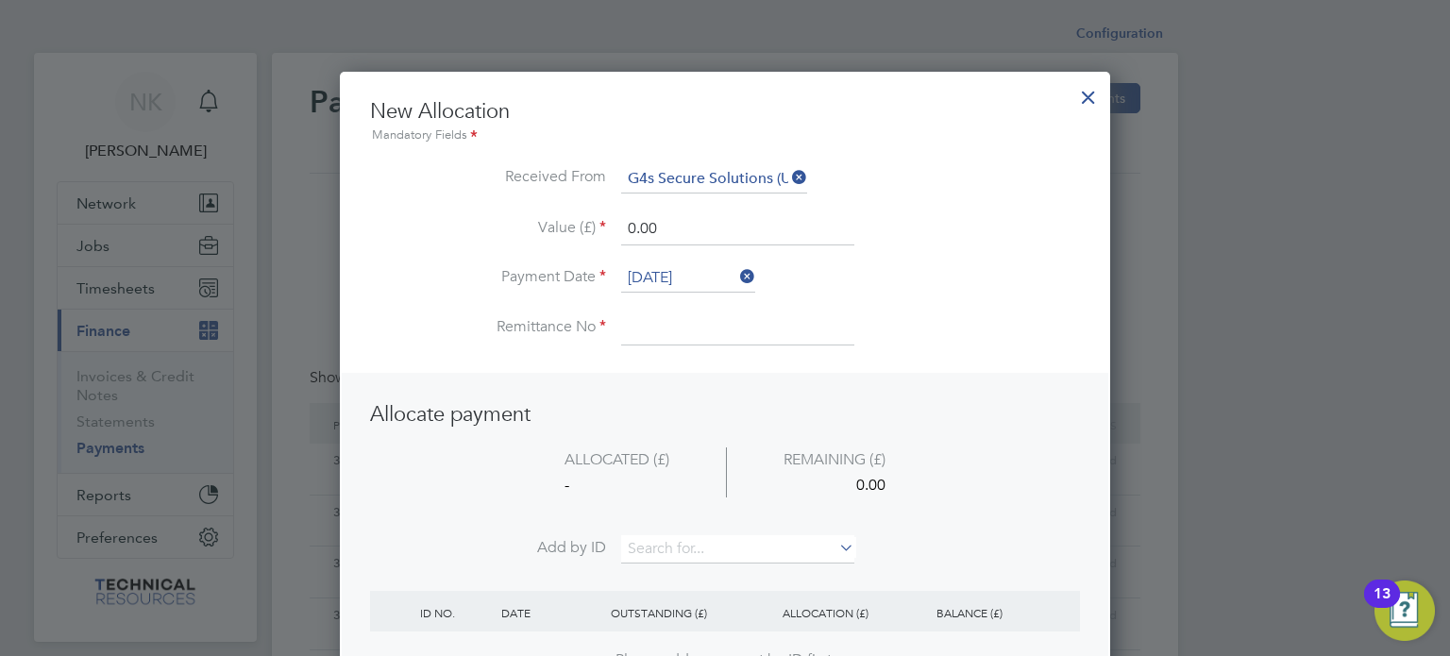
click at [692, 275] on input "[DATE]" at bounding box center [688, 278] width 134 height 28
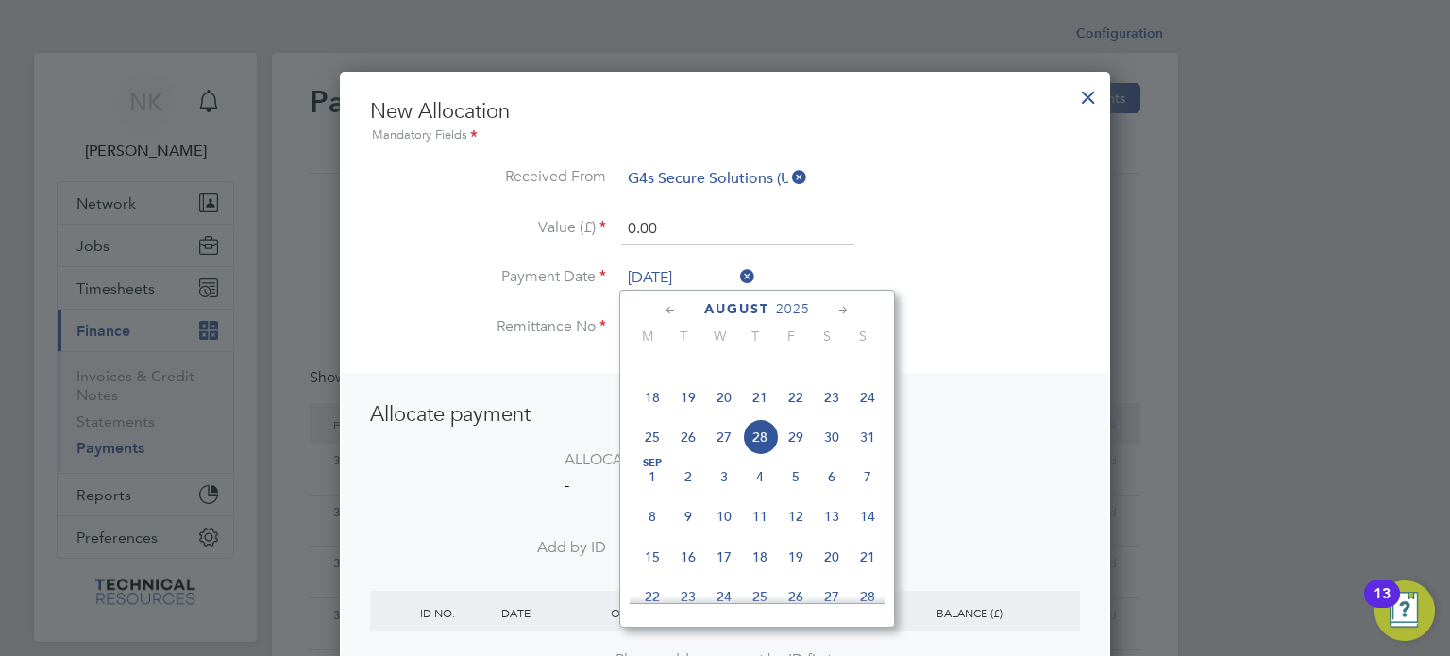
click at [754, 376] on span "14" at bounding box center [760, 358] width 36 height 36
type input "[DATE]"
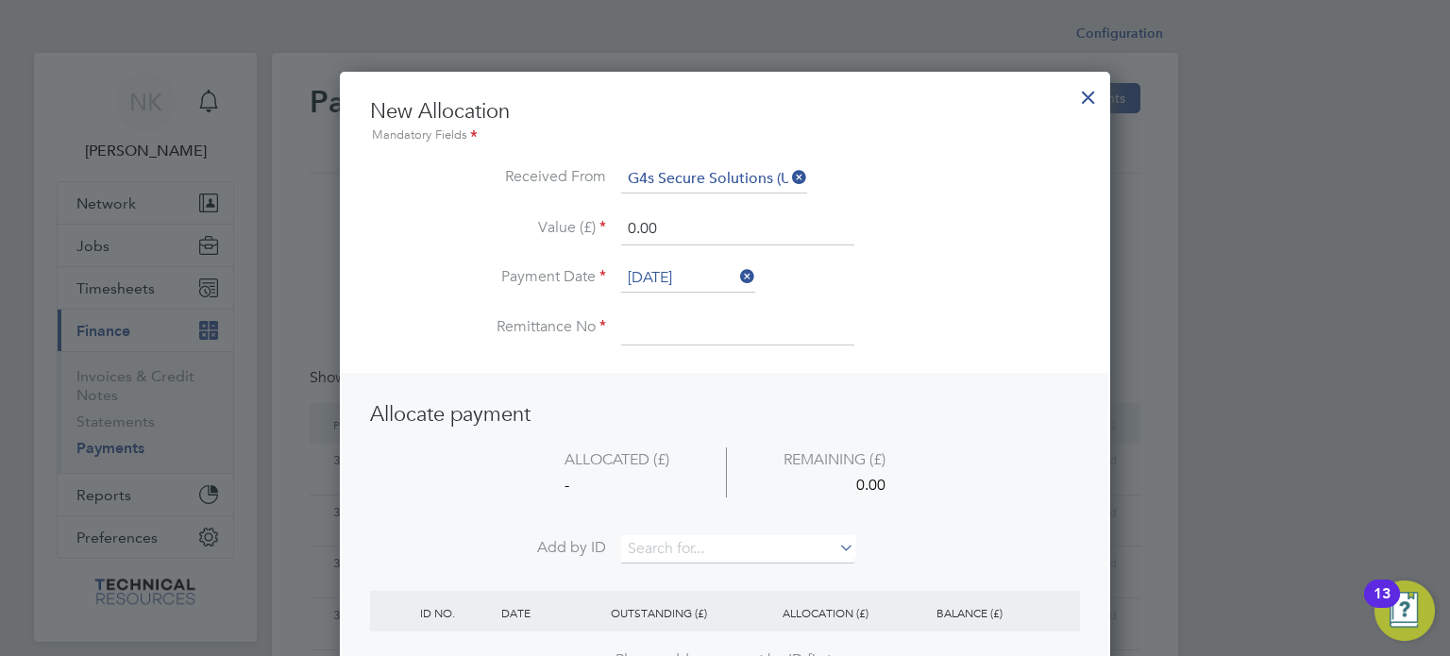
click at [677, 325] on input at bounding box center [737, 328] width 233 height 34
type input "3136405"
drag, startPoint x: 667, startPoint y: 226, endPoint x: 532, endPoint y: 233, distance: 135.2
click at [532, 233] on li "Value (£) 0.00" at bounding box center [725, 238] width 710 height 53
type input "562.37"
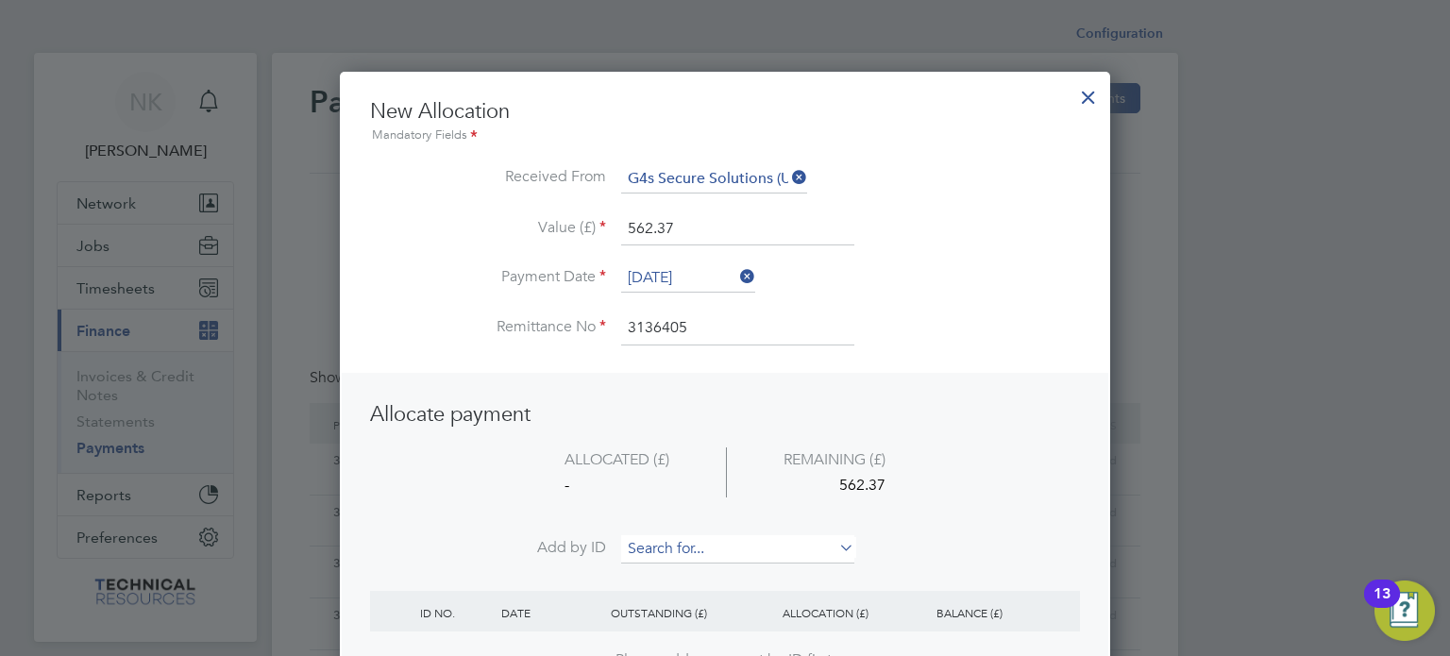
click at [653, 545] on input at bounding box center [737, 549] width 233 height 28
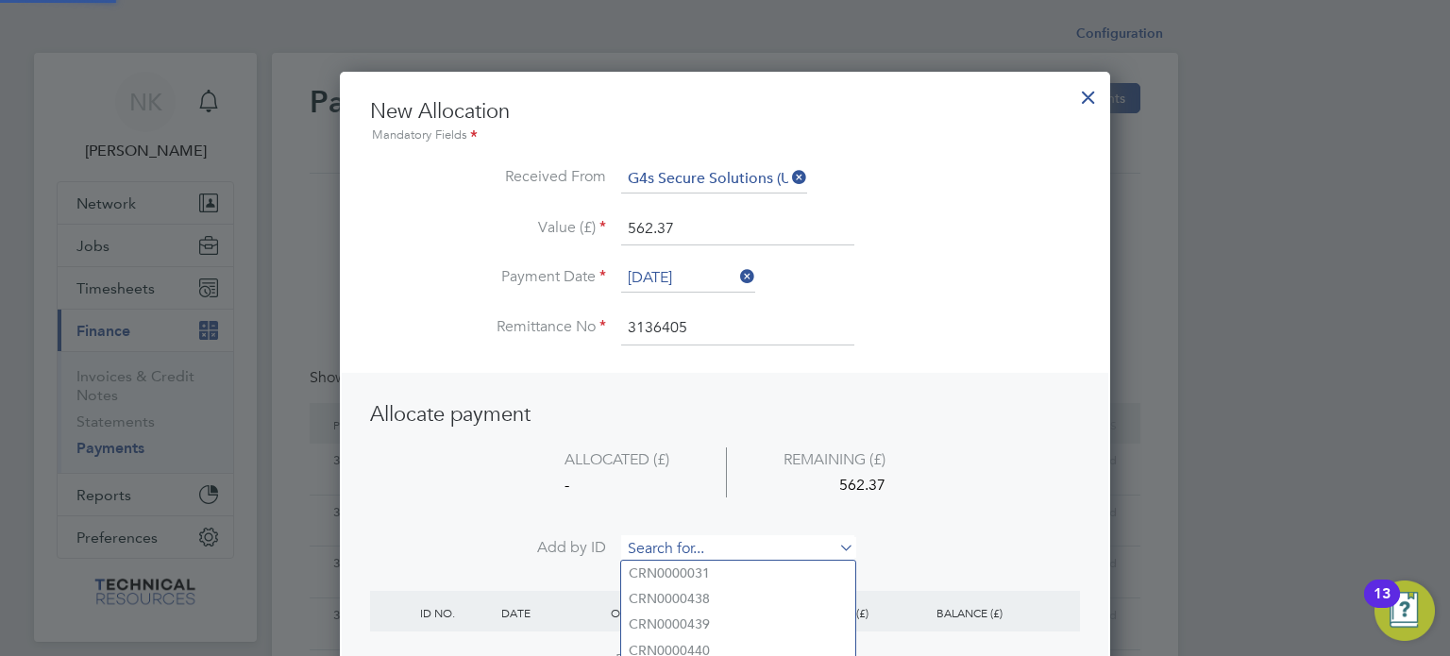
paste input "INV0006720"
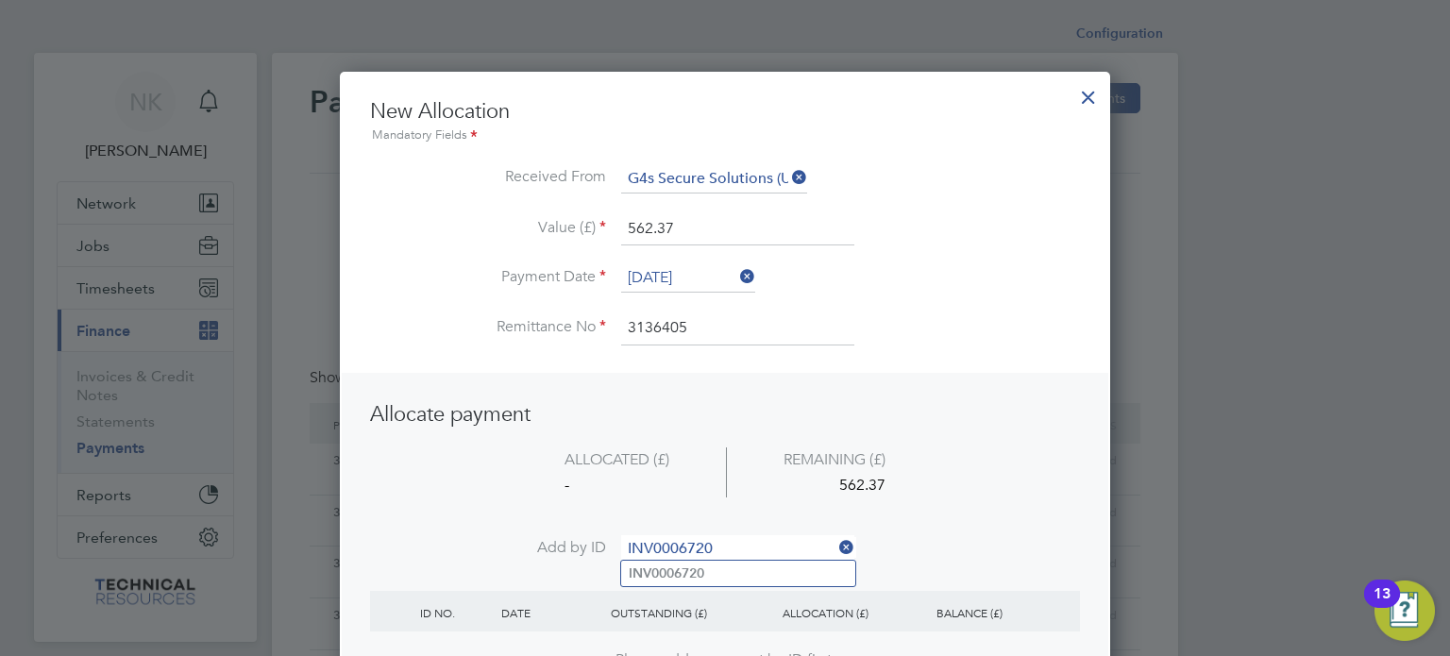
type input "INV0006720"
click at [656, 569] on b "INV0006720" at bounding box center [667, 573] width 76 height 16
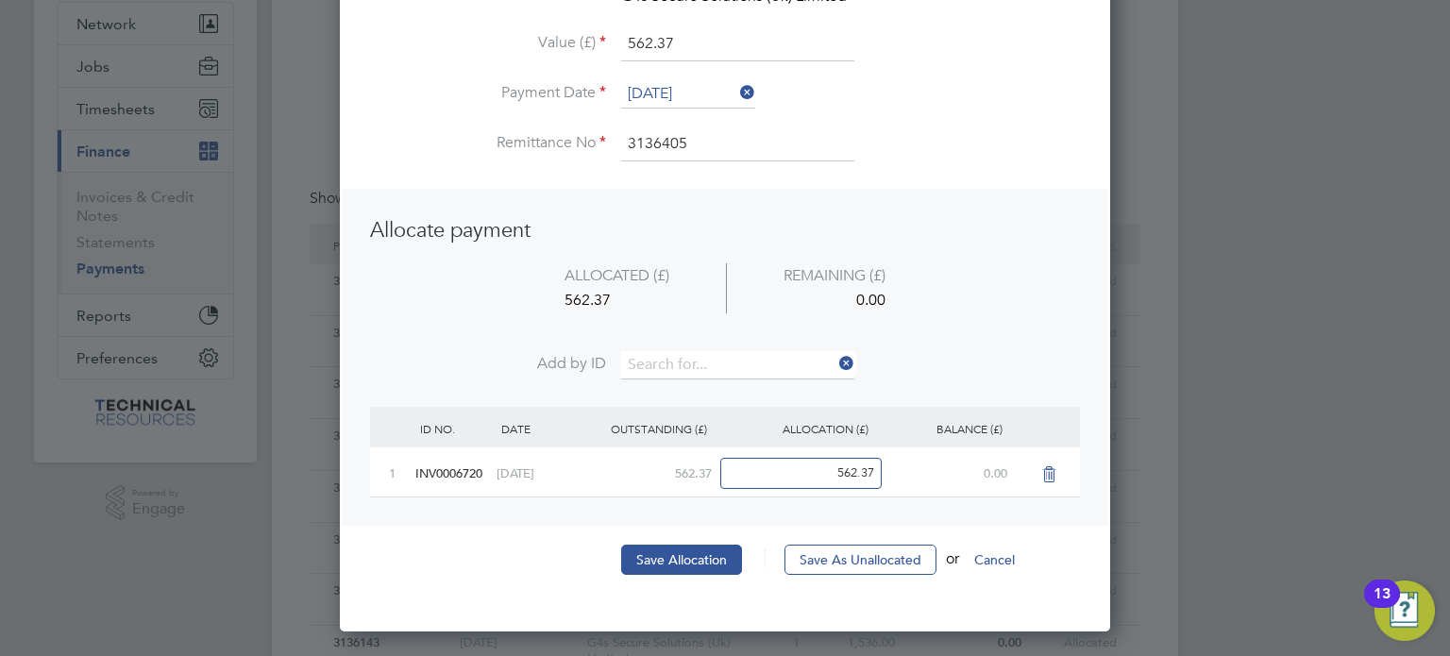
scroll to position [181, 0]
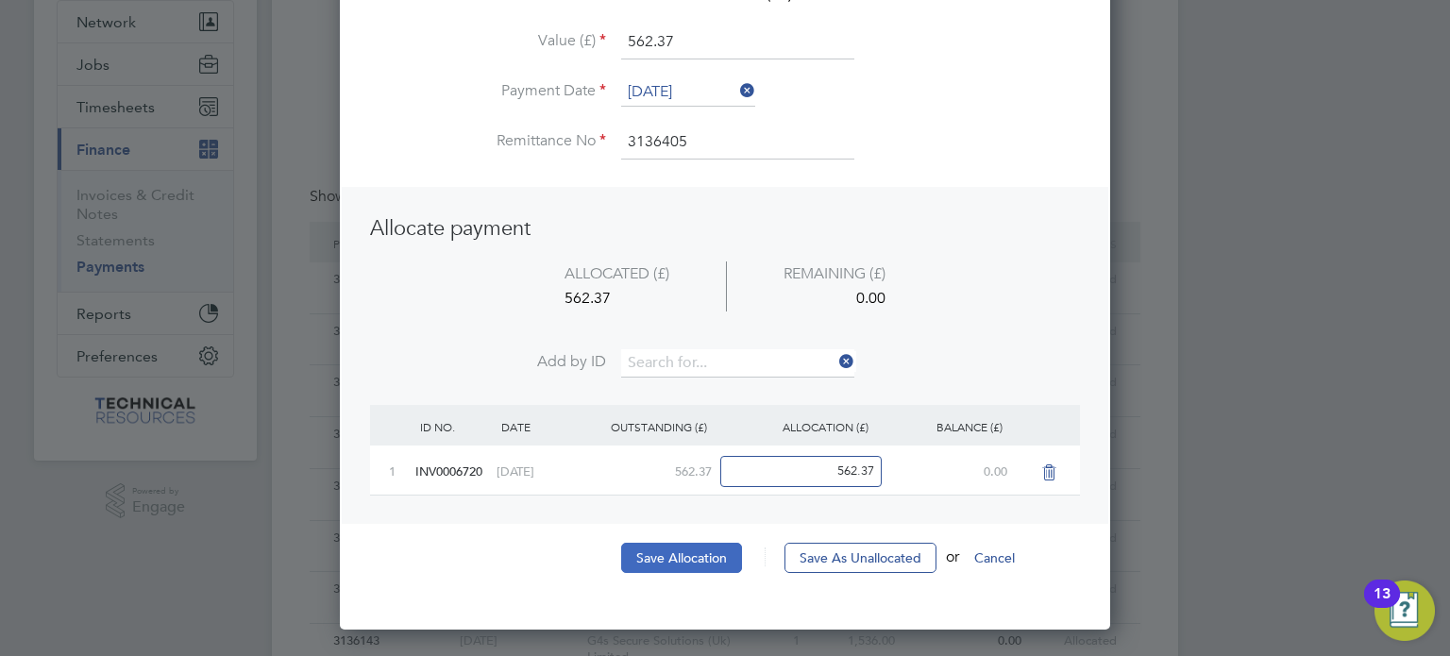
click at [688, 543] on button "Save Allocation" at bounding box center [681, 558] width 121 height 30
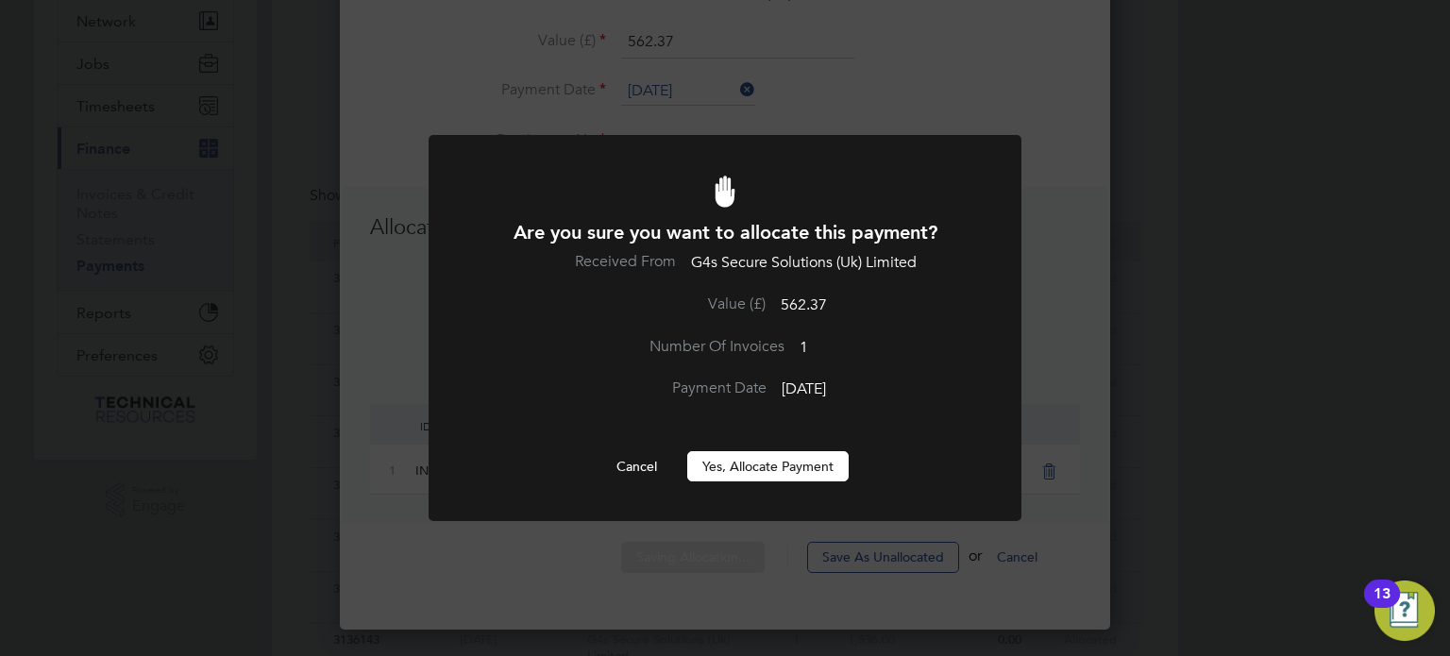
click at [812, 480] on button "Yes, Allocate Payment" at bounding box center [767, 466] width 161 height 30
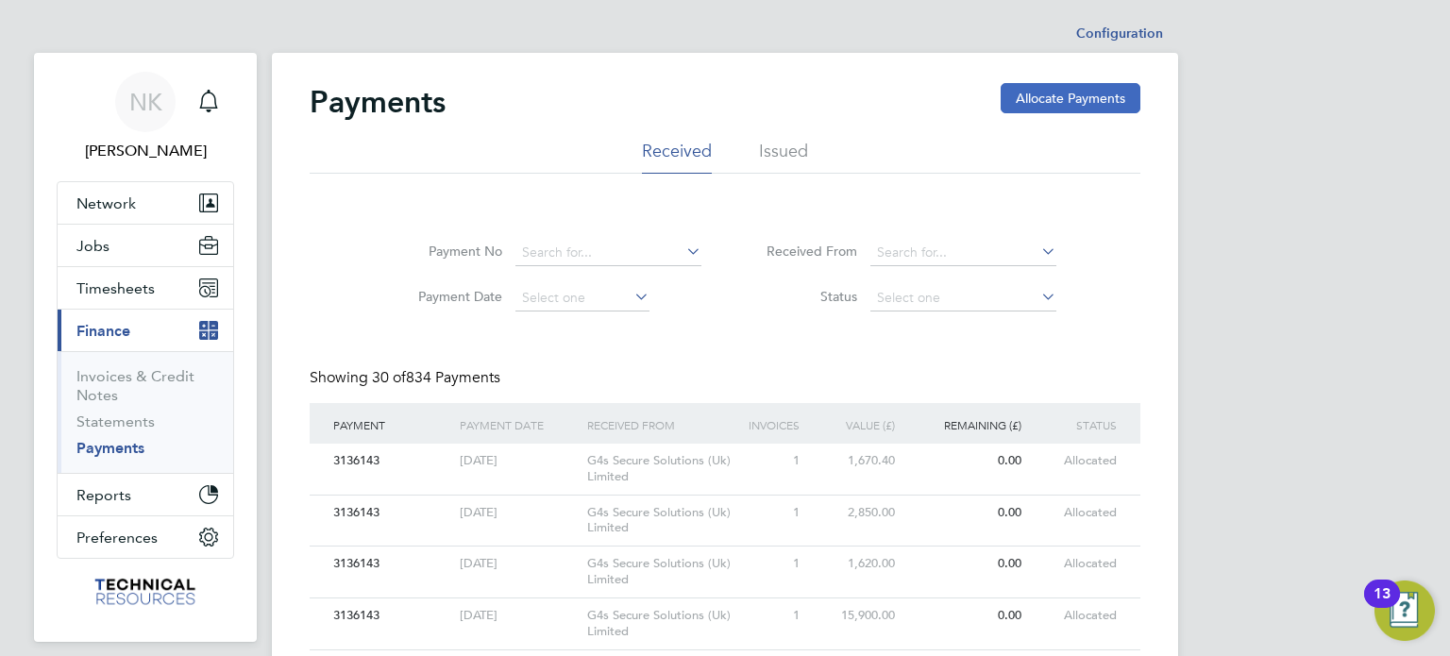
click at [1070, 98] on button "Allocate Payments" at bounding box center [1071, 98] width 140 height 30
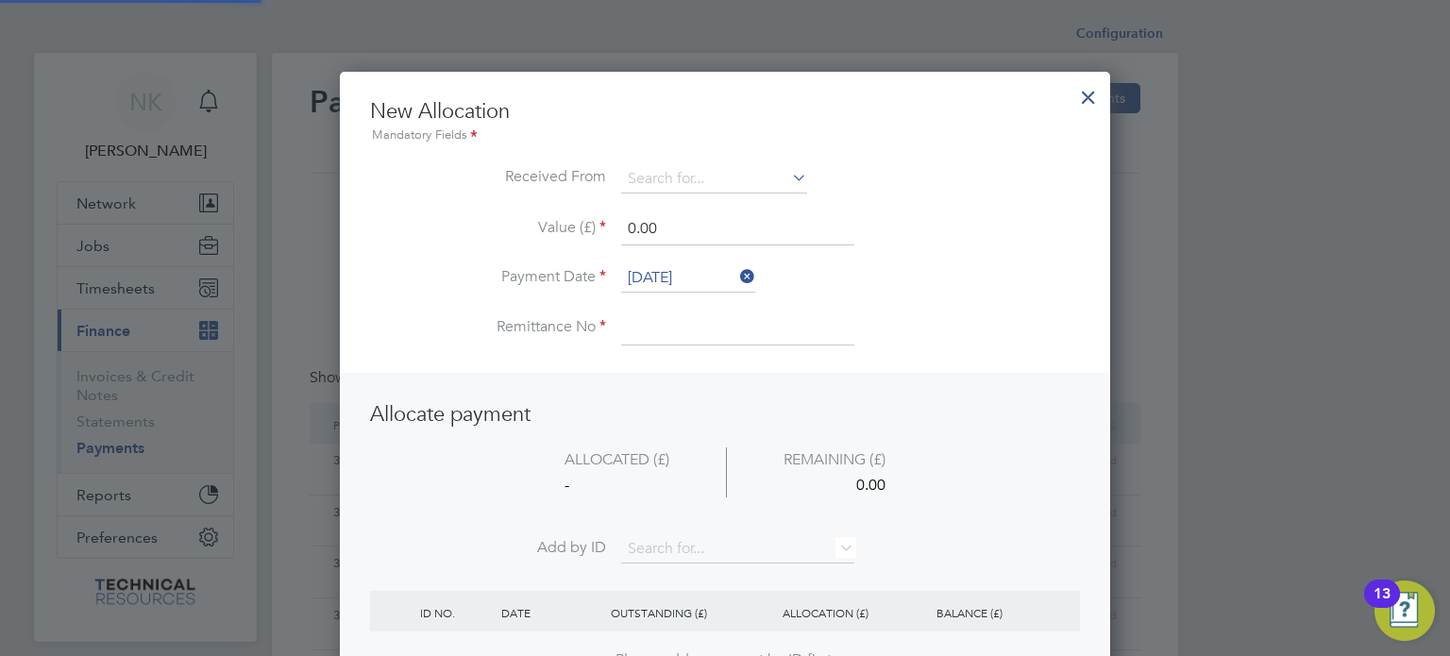
scroll to position [745, 771]
click at [758, 184] on input at bounding box center [714, 179] width 186 height 28
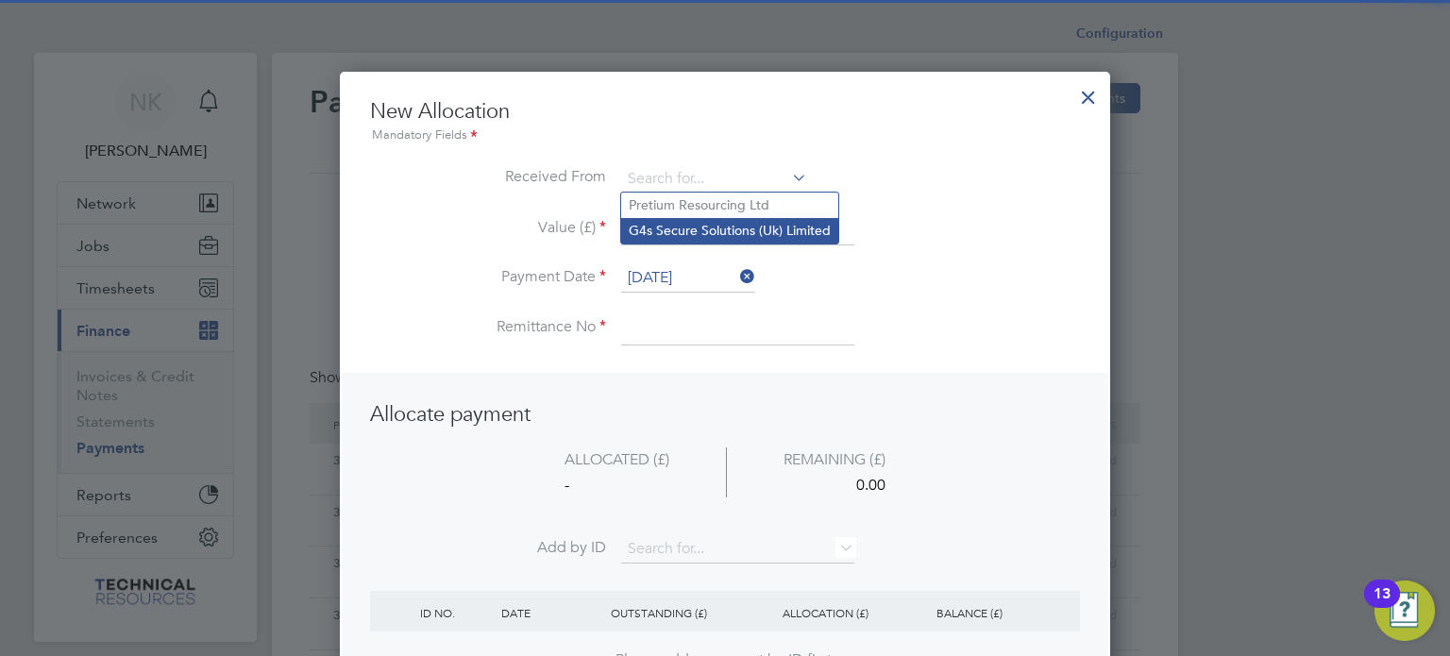
click at [741, 229] on li "G4s Secure Solutions (Uk) Limited" at bounding box center [729, 230] width 217 height 25
type input "G4s Secure Solutions (Uk) Limited"
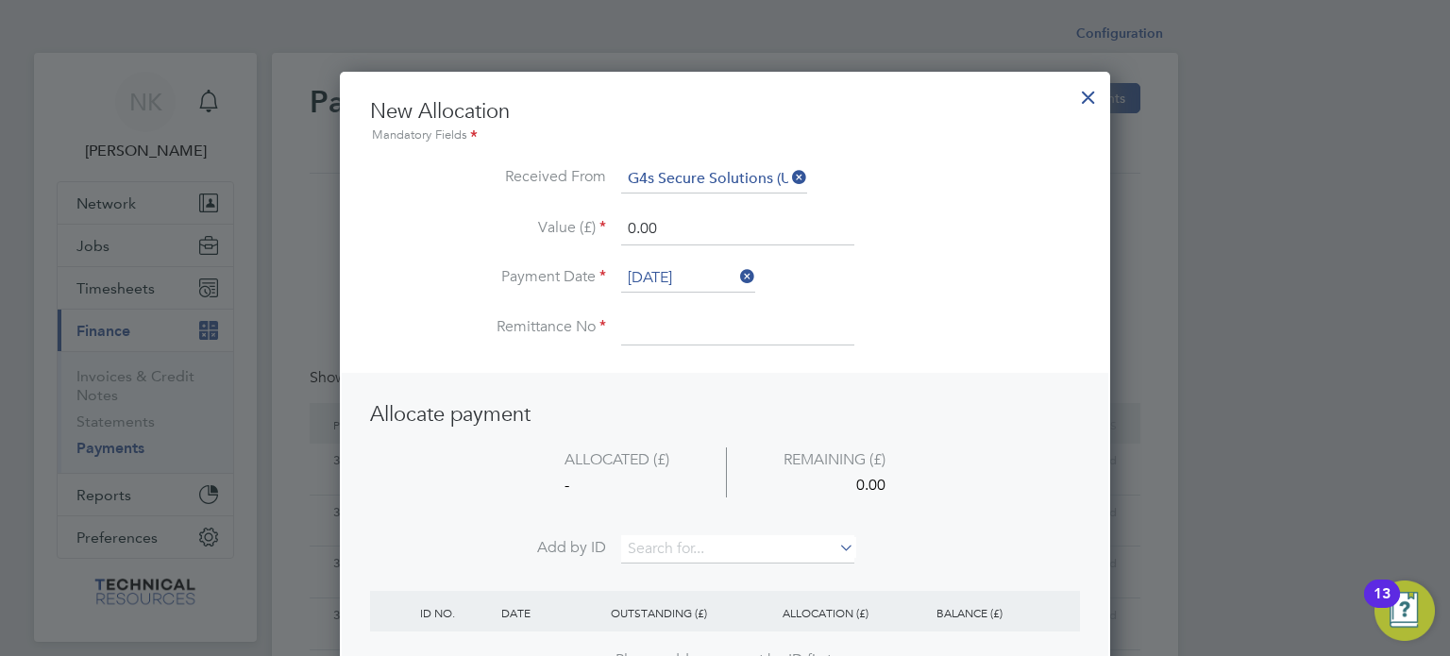
click at [699, 270] on input "[DATE]" at bounding box center [688, 278] width 134 height 28
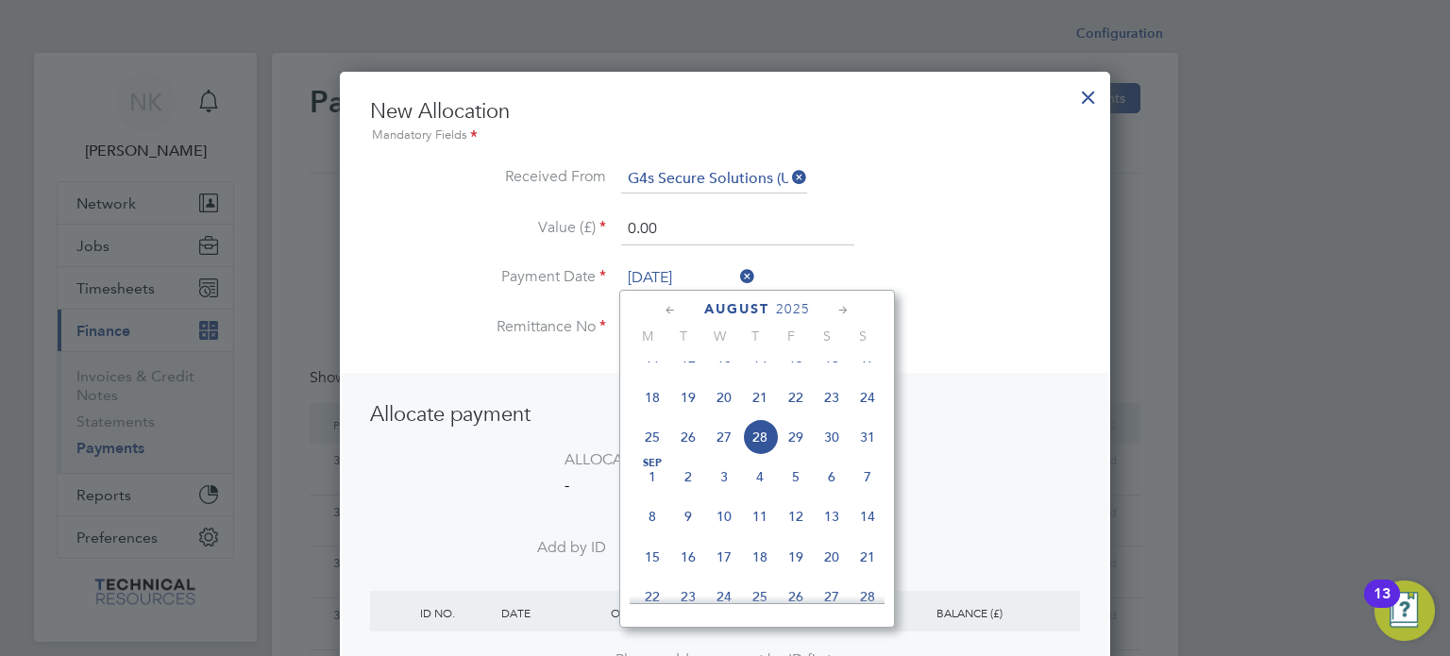
click at [760, 374] on span "14" at bounding box center [760, 358] width 36 height 36
type input "[DATE]"
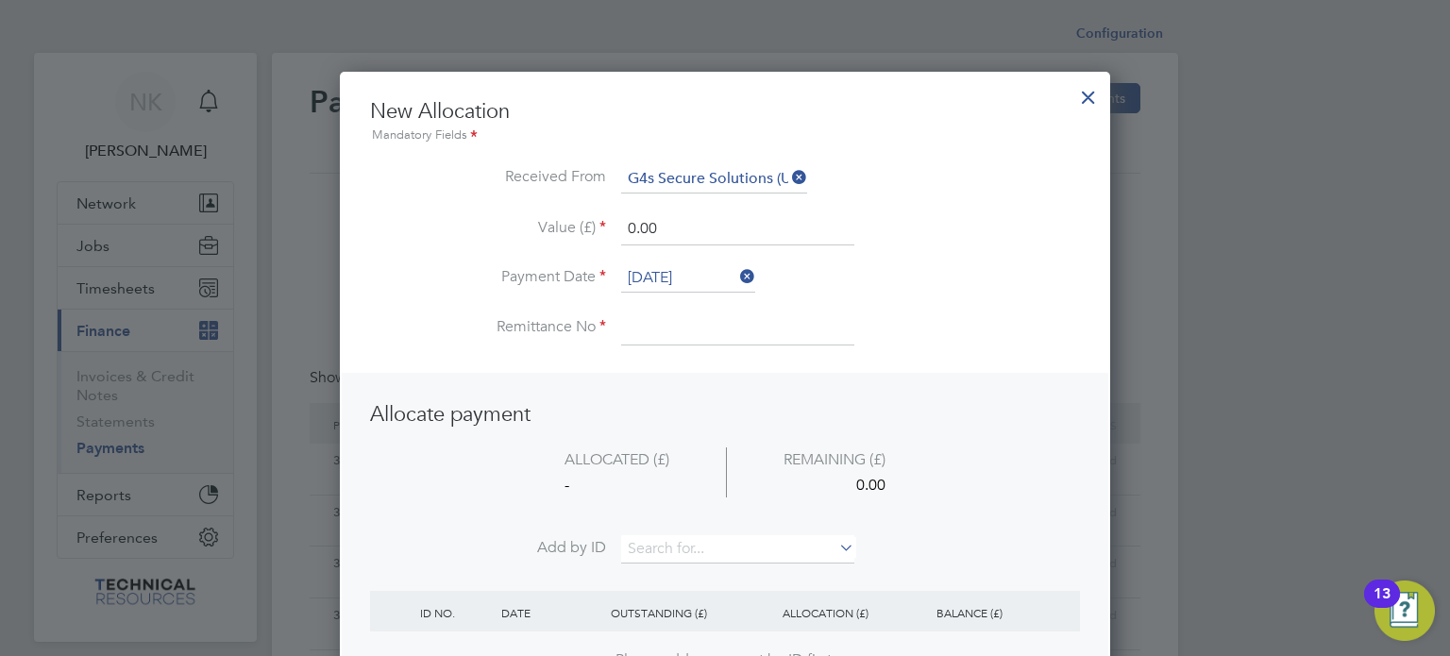
click at [682, 328] on input at bounding box center [737, 328] width 233 height 34
type input "3136405"
drag, startPoint x: 676, startPoint y: 218, endPoint x: 574, endPoint y: 229, distance: 102.6
click at [574, 229] on li "Value (£) 0.00" at bounding box center [725, 238] width 710 height 53
type input "11628.91"
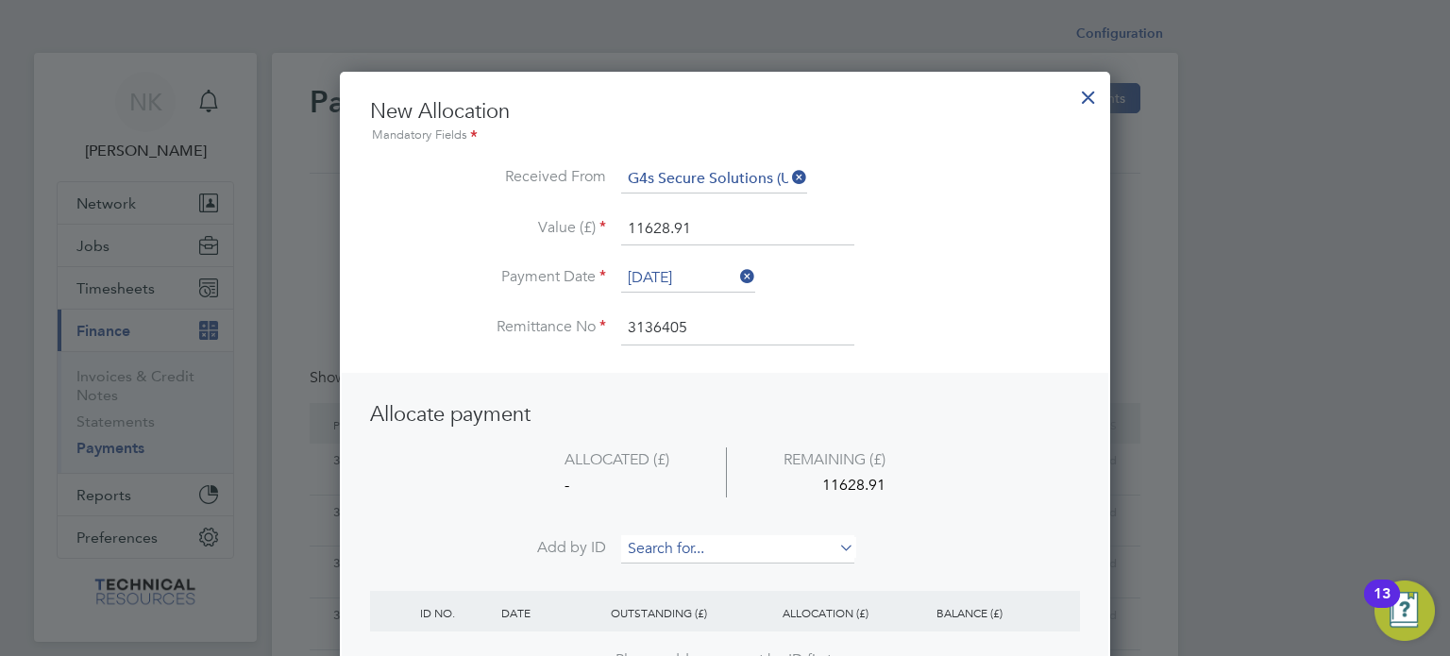
click at [661, 547] on input at bounding box center [737, 549] width 233 height 28
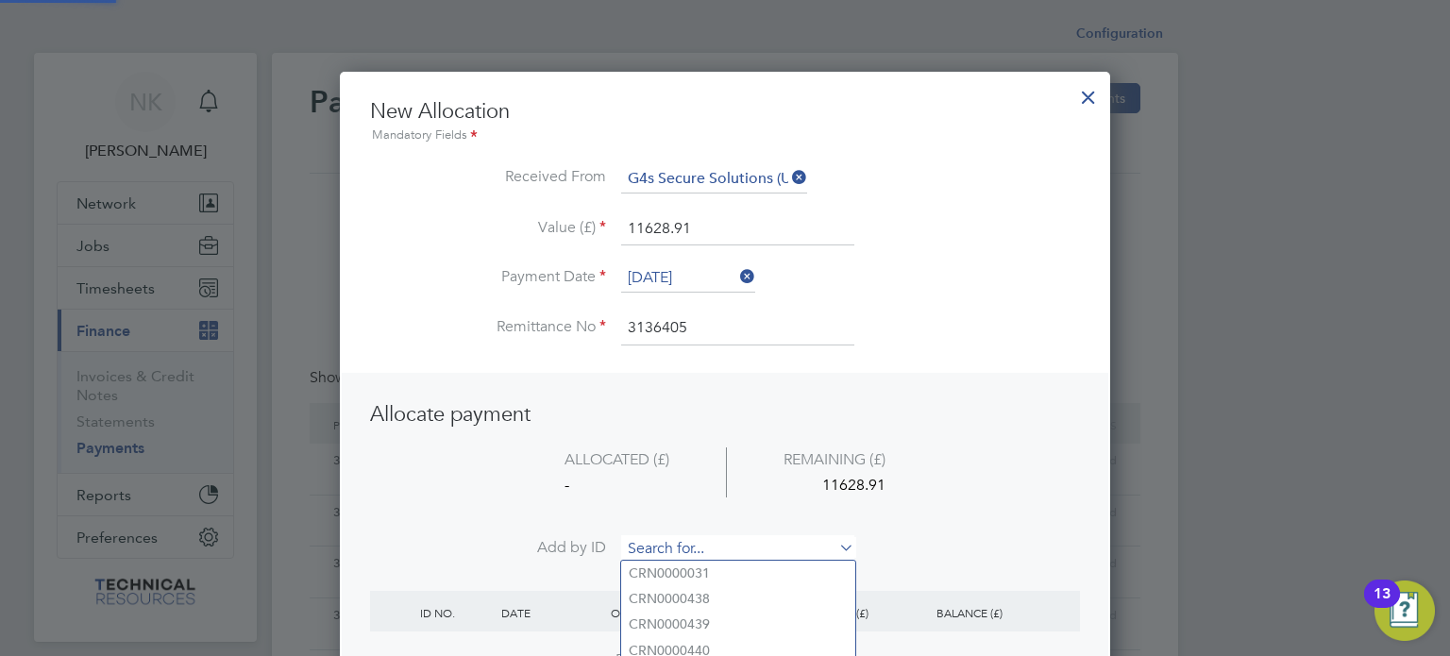
paste input "INV0006721"
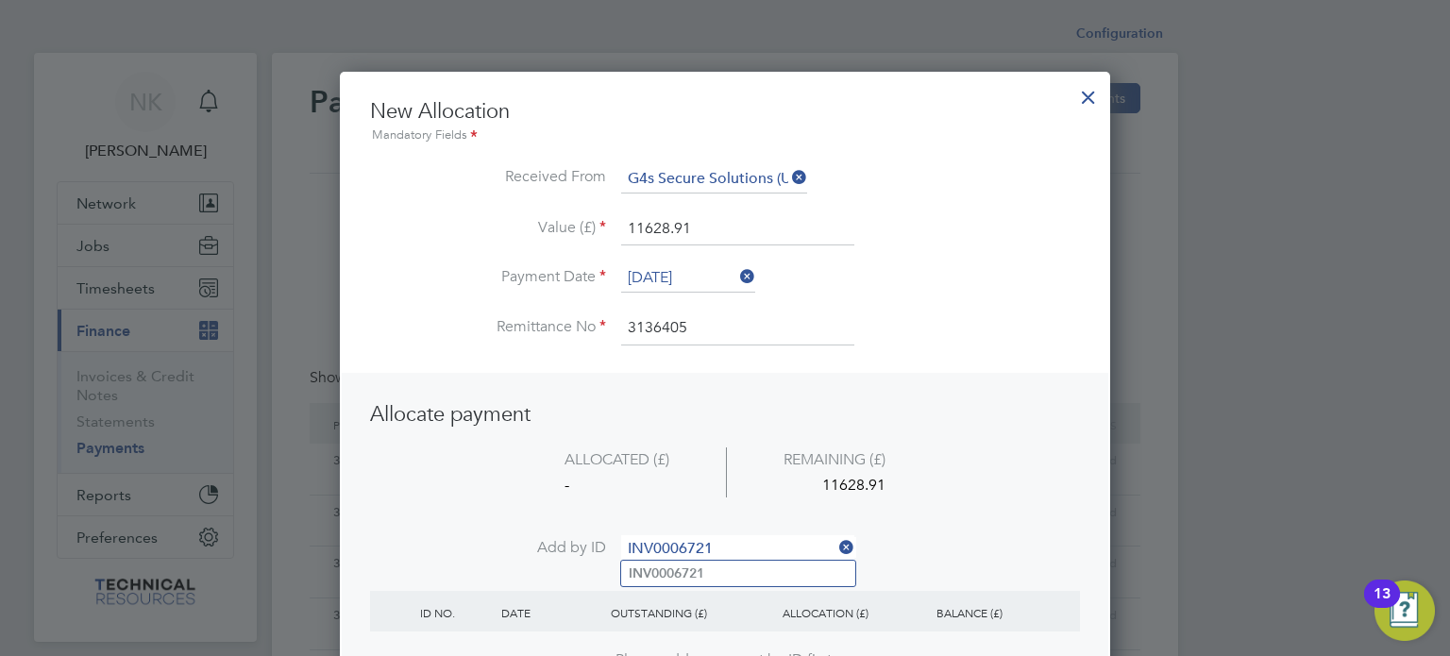
type input "INV0006721"
click at [663, 572] on b "INV0006721" at bounding box center [667, 573] width 76 height 16
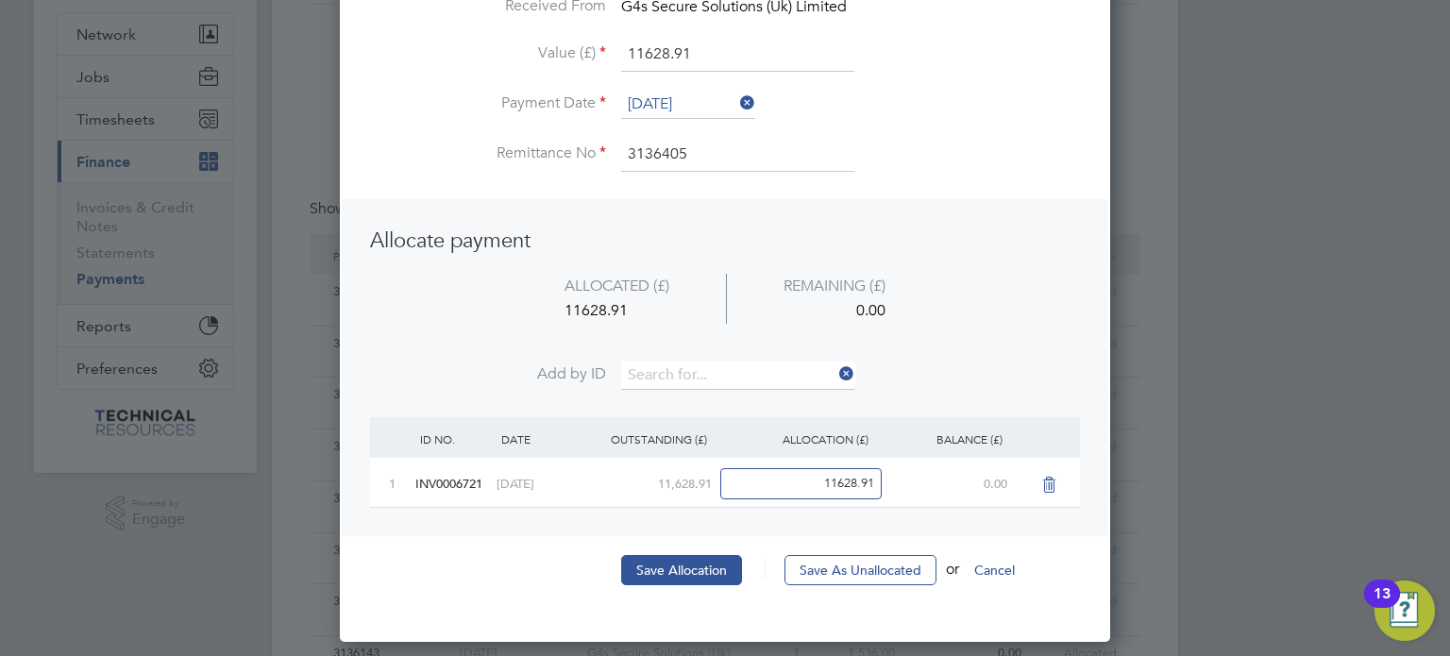
scroll to position [173, 0]
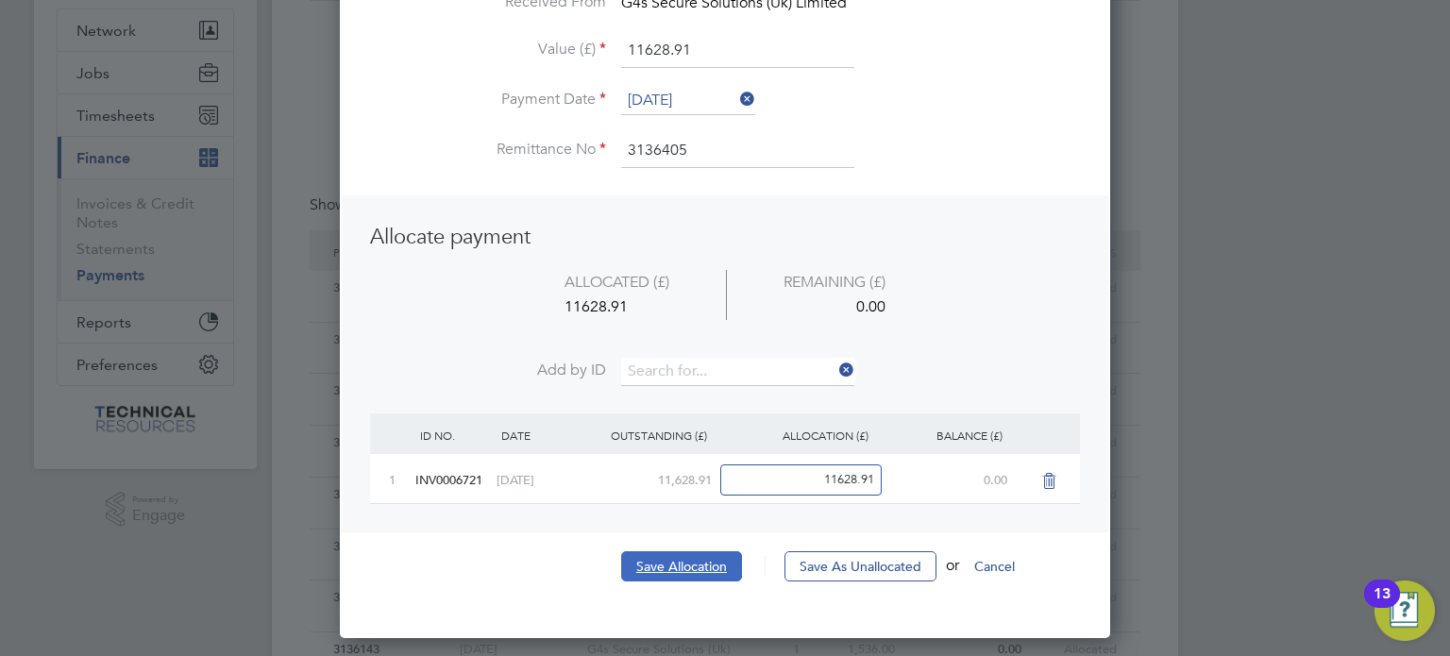
click at [664, 572] on button "Save Allocation" at bounding box center [681, 566] width 121 height 30
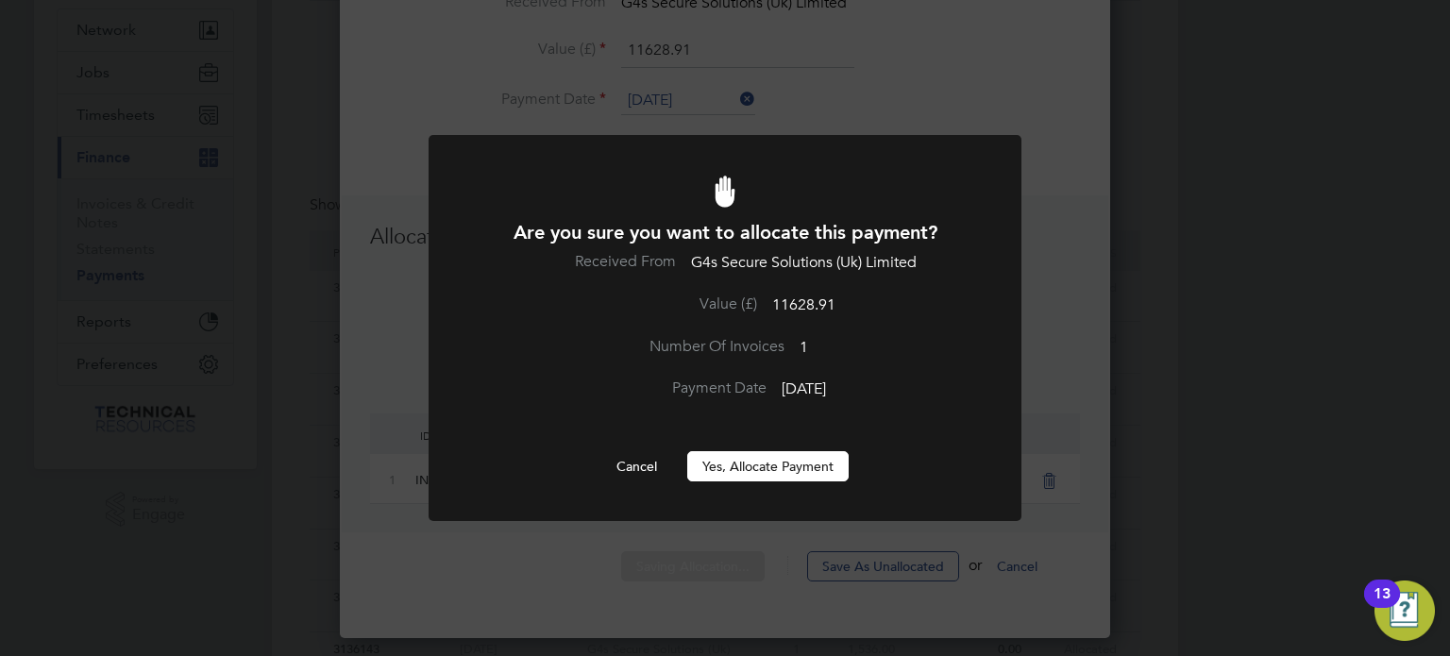
click at [774, 454] on button "Yes, Allocate Payment" at bounding box center [767, 466] width 161 height 30
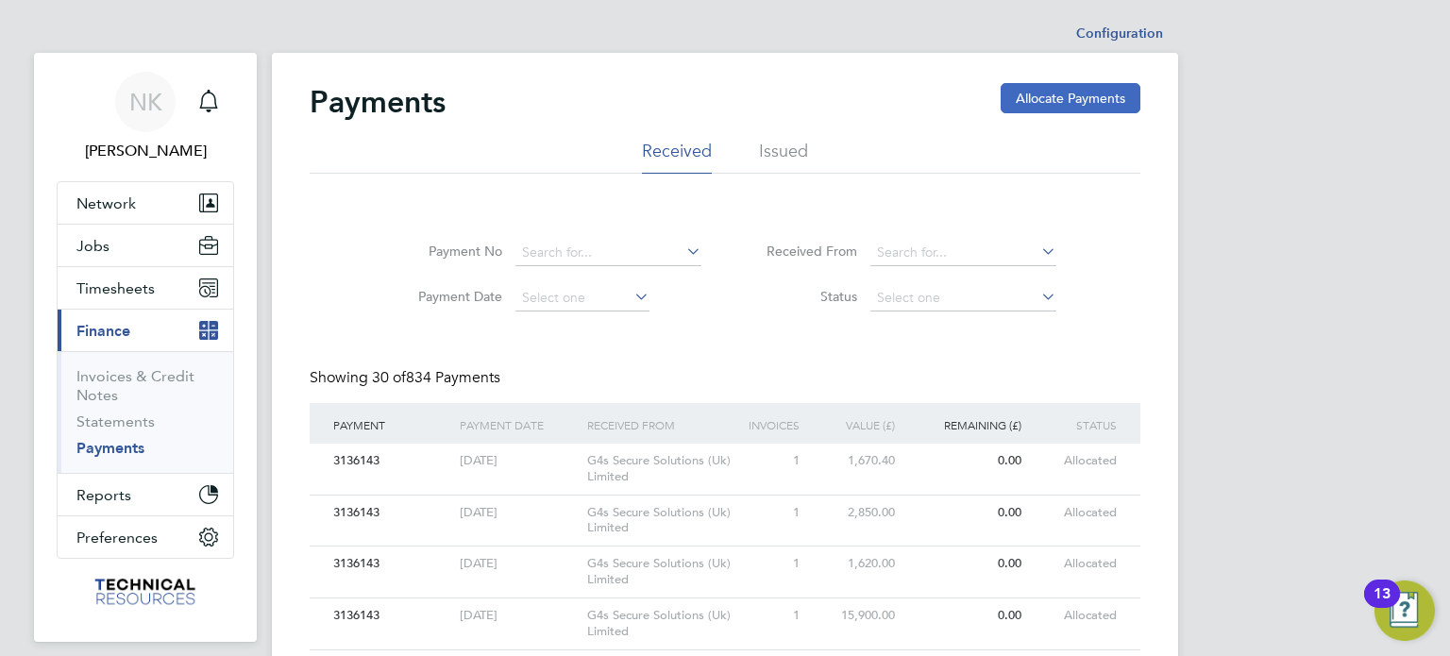
click at [1048, 99] on button "Allocate Payments" at bounding box center [1071, 98] width 140 height 30
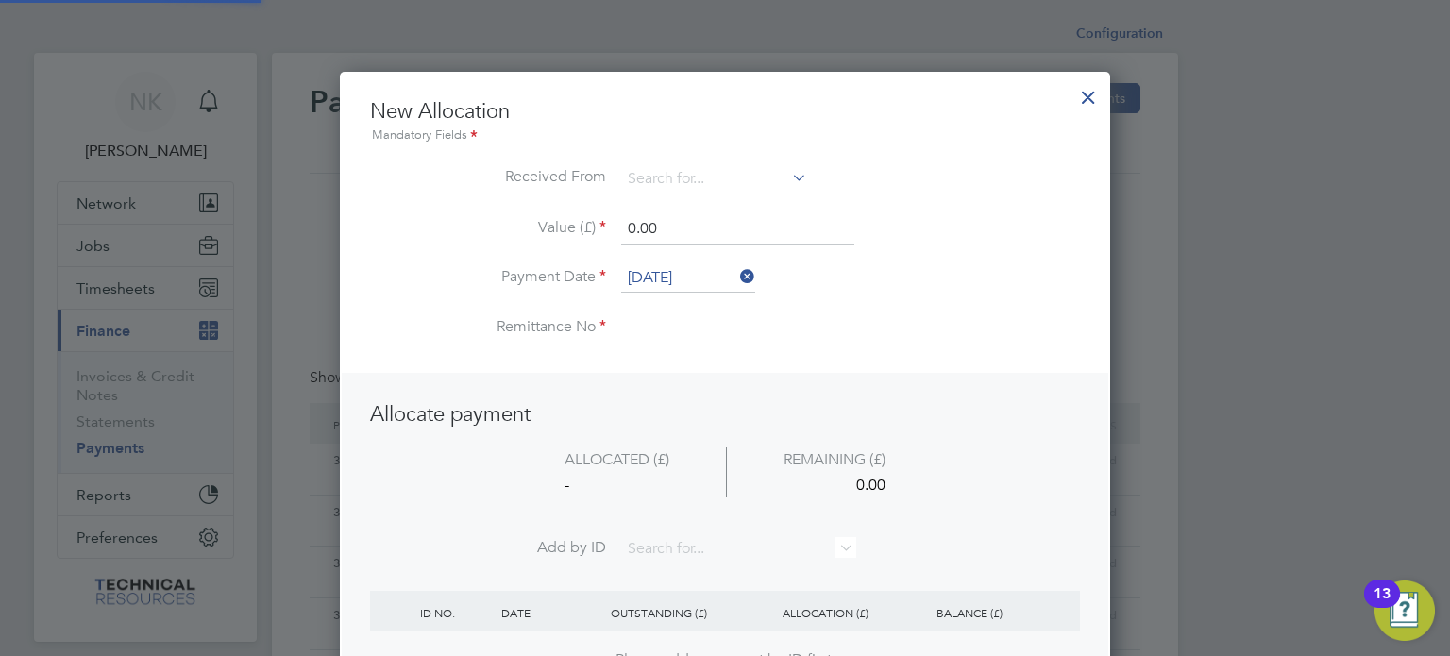
scroll to position [745, 771]
click at [768, 171] on input at bounding box center [714, 179] width 186 height 28
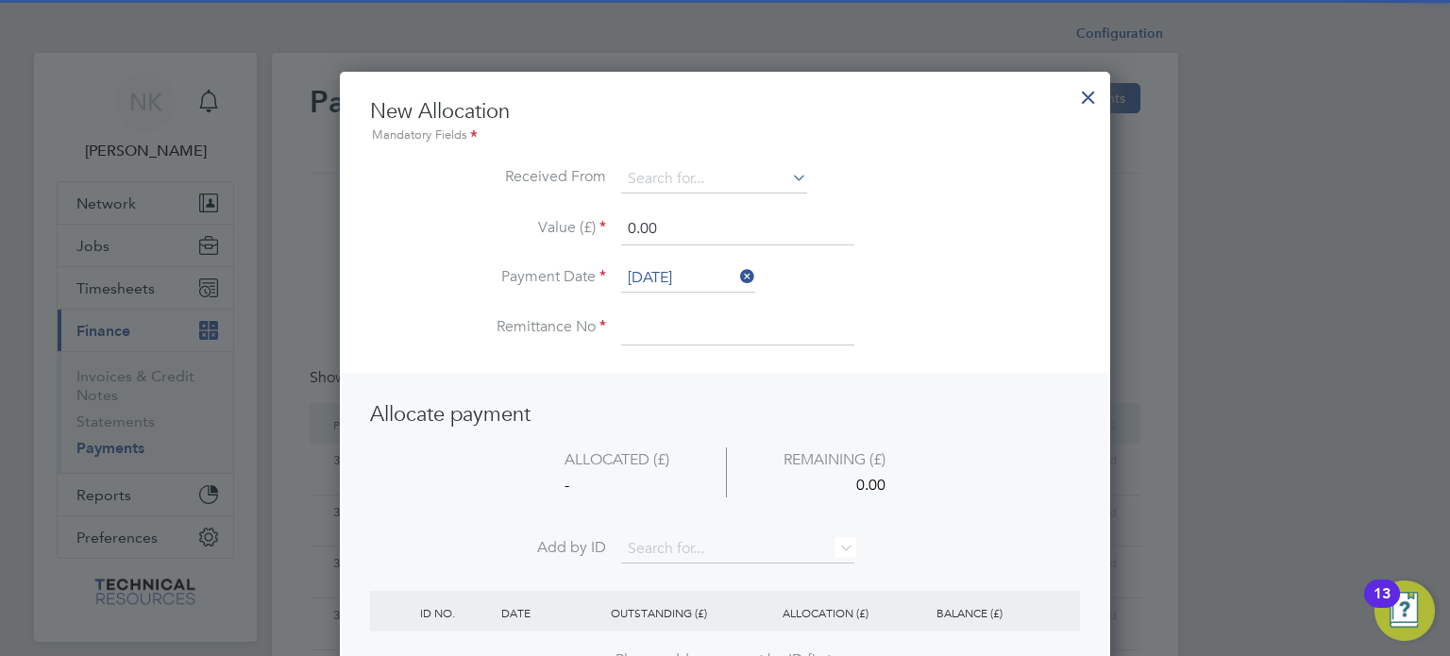
click at [729, 226] on li "G4s Secure Solutions (Uk) Limited" at bounding box center [729, 230] width 217 height 25
type input "G4s Secure Solutions (Uk) Limited"
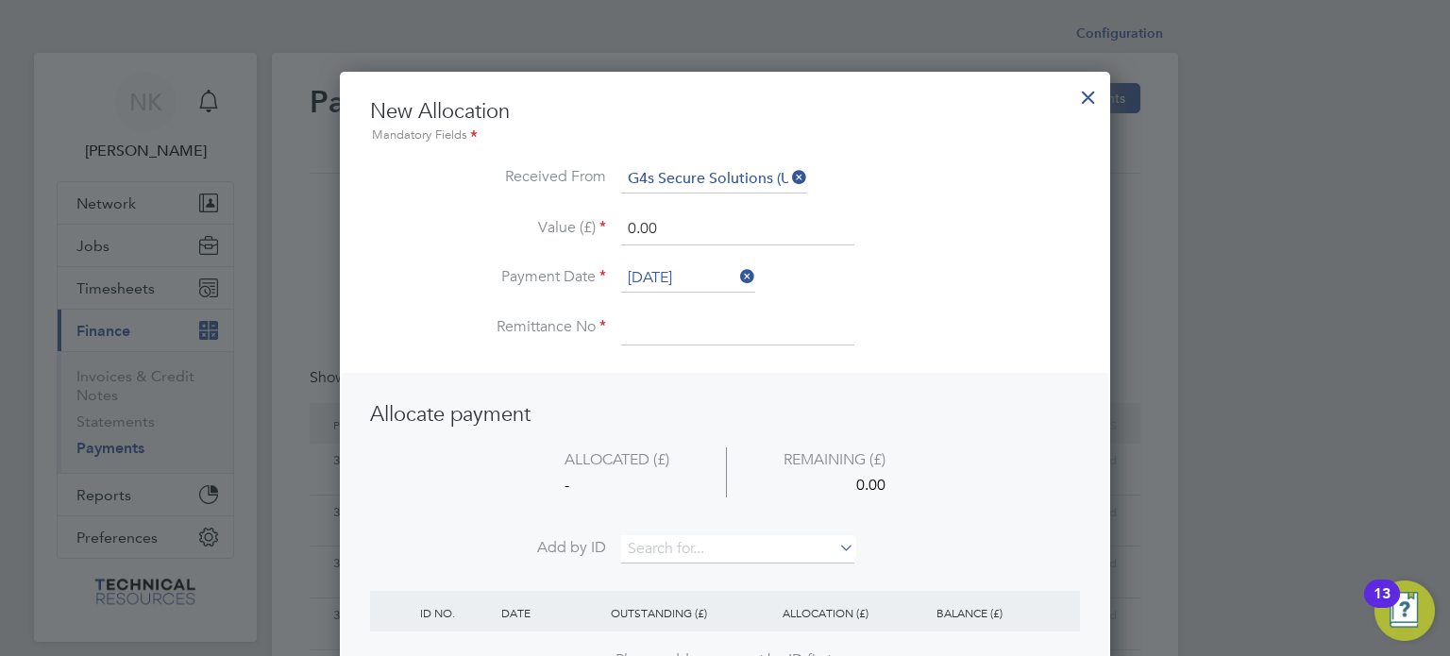
click at [683, 269] on input "[DATE]" at bounding box center [688, 278] width 134 height 28
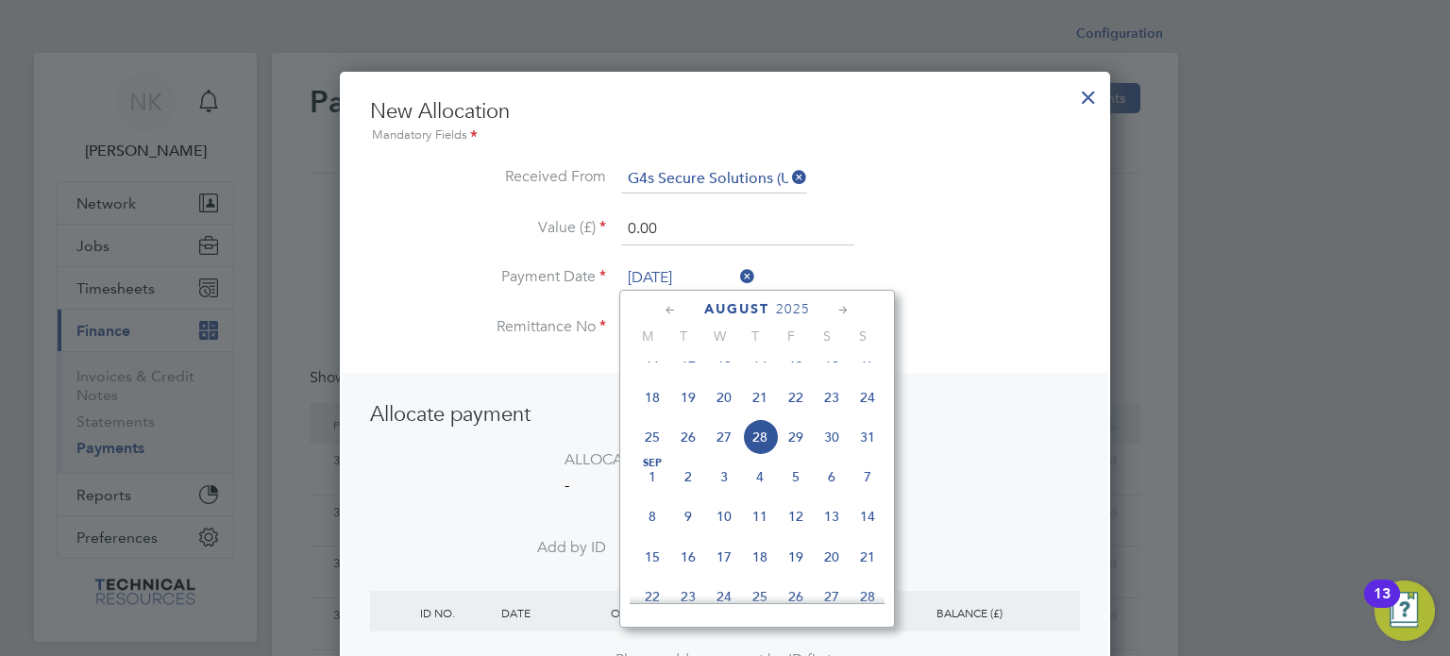
click at [763, 376] on span "14" at bounding box center [760, 358] width 36 height 36
type input "[DATE]"
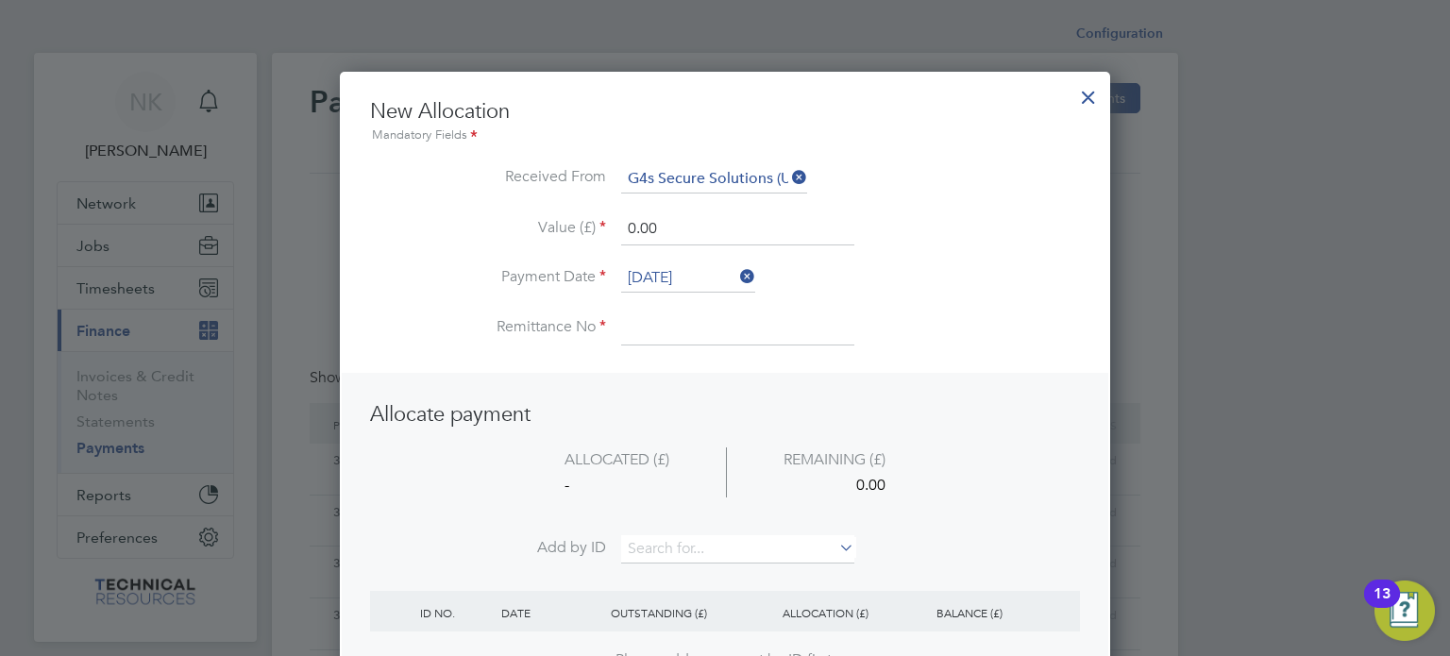
click at [682, 337] on input at bounding box center [737, 328] width 233 height 34
type input "3136405"
drag, startPoint x: 680, startPoint y: 222, endPoint x: 557, endPoint y: 208, distance: 123.5
click at [557, 208] on ul "New Allocation Mandatory Fields Received From G4s Secure Solutions (Uk) Limited…" at bounding box center [725, 231] width 710 height 266
type input "14.26"
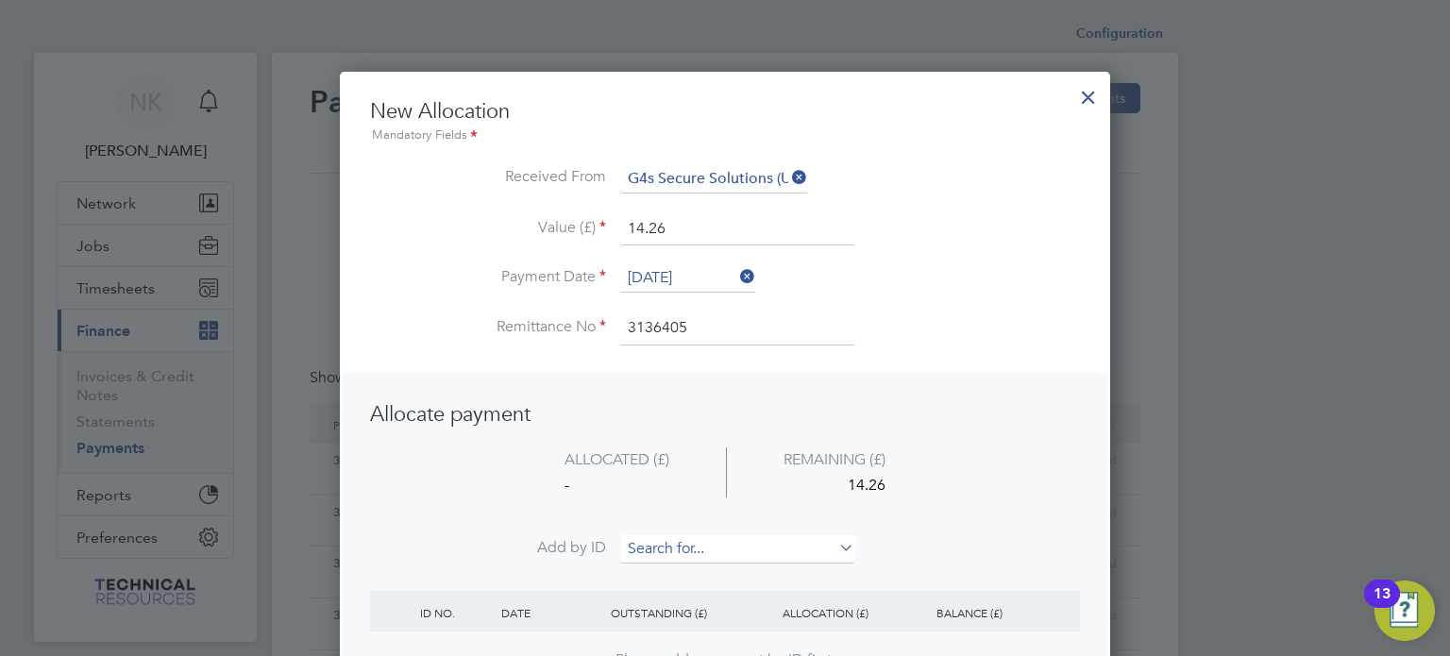
click at [734, 550] on input at bounding box center [737, 549] width 233 height 28
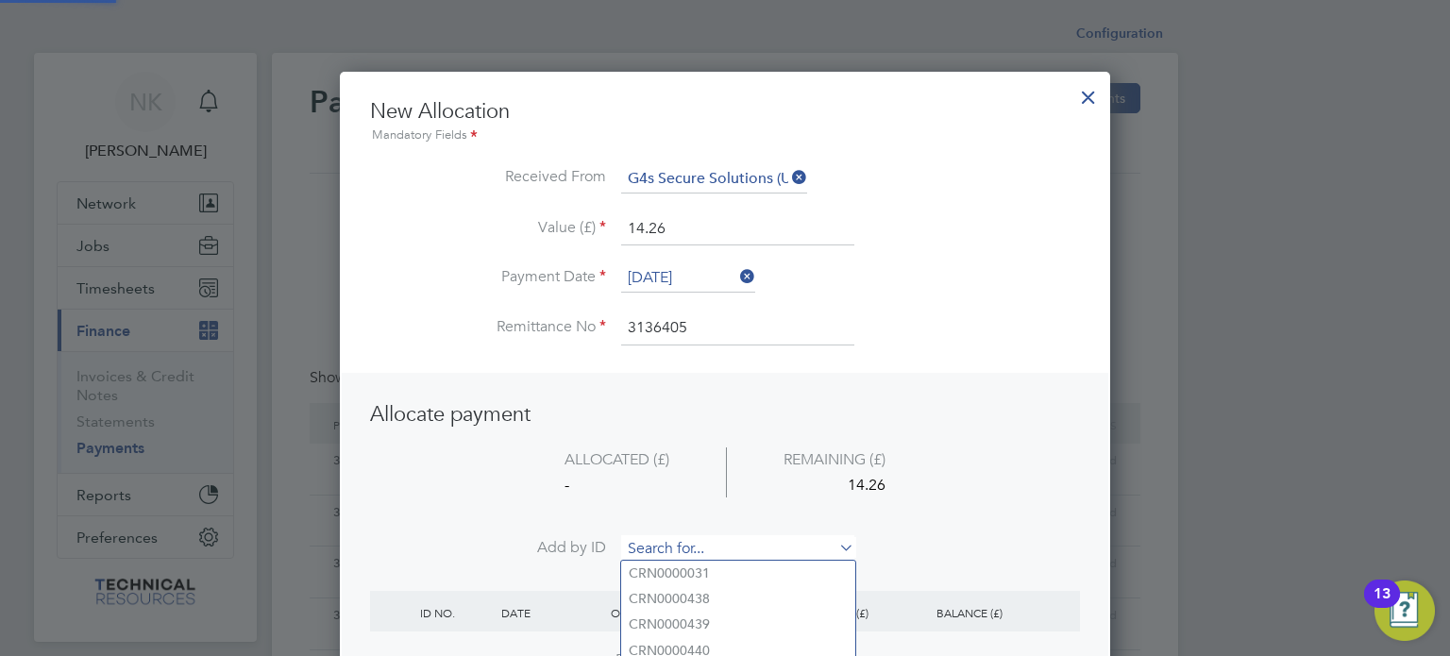
paste input "INV0006724"
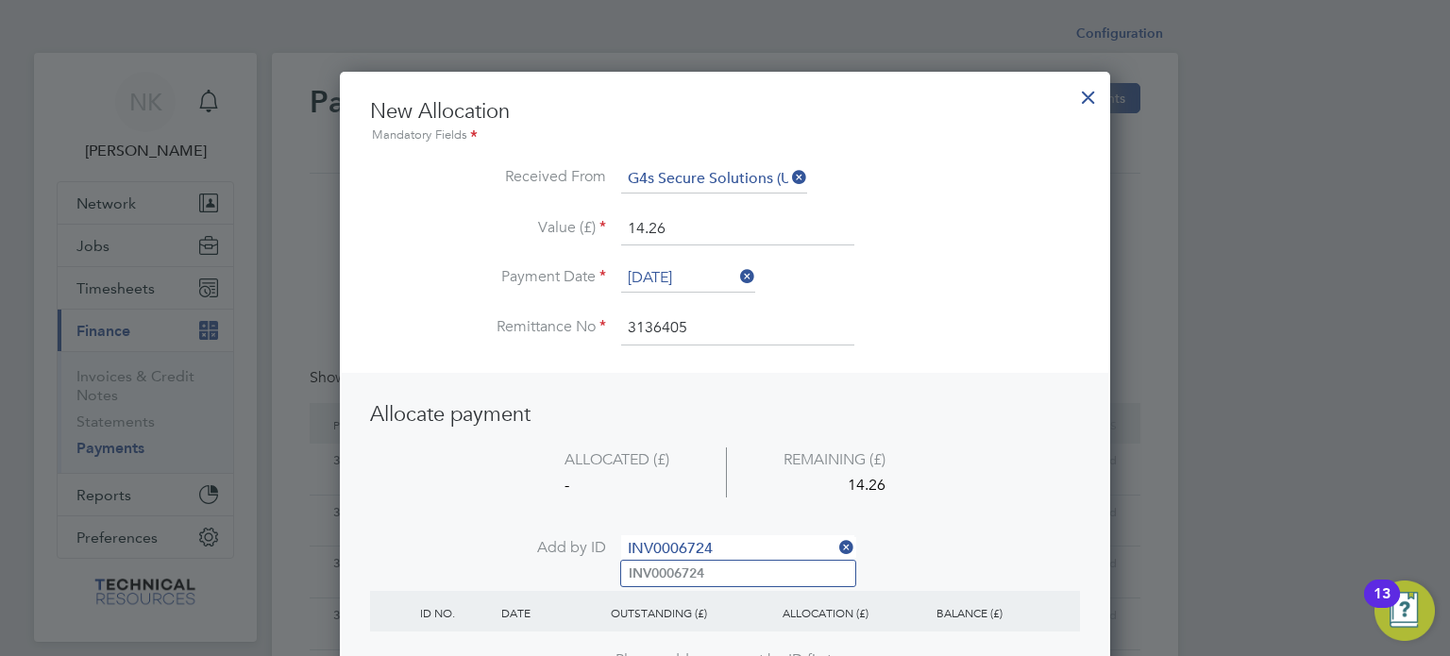
type input "INV0006724"
click at [707, 576] on li "INV0006724" at bounding box center [738, 573] width 234 height 25
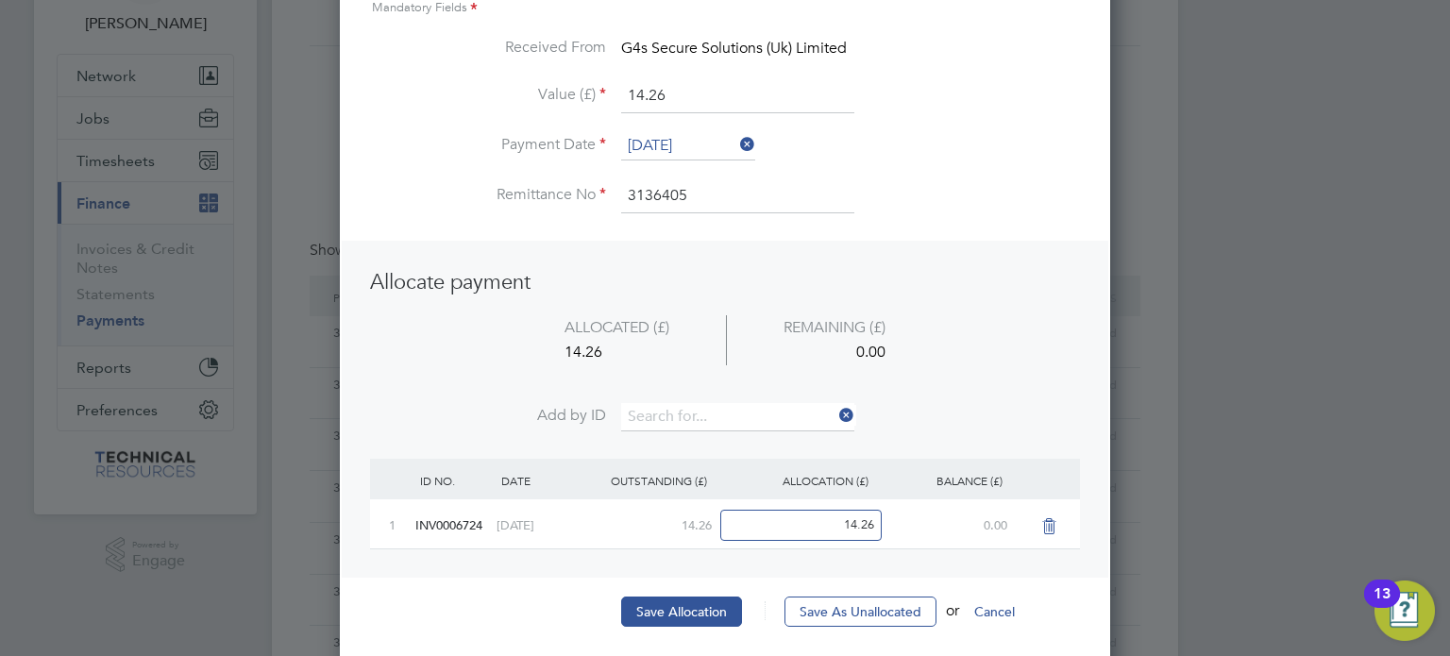
scroll to position [135, 0]
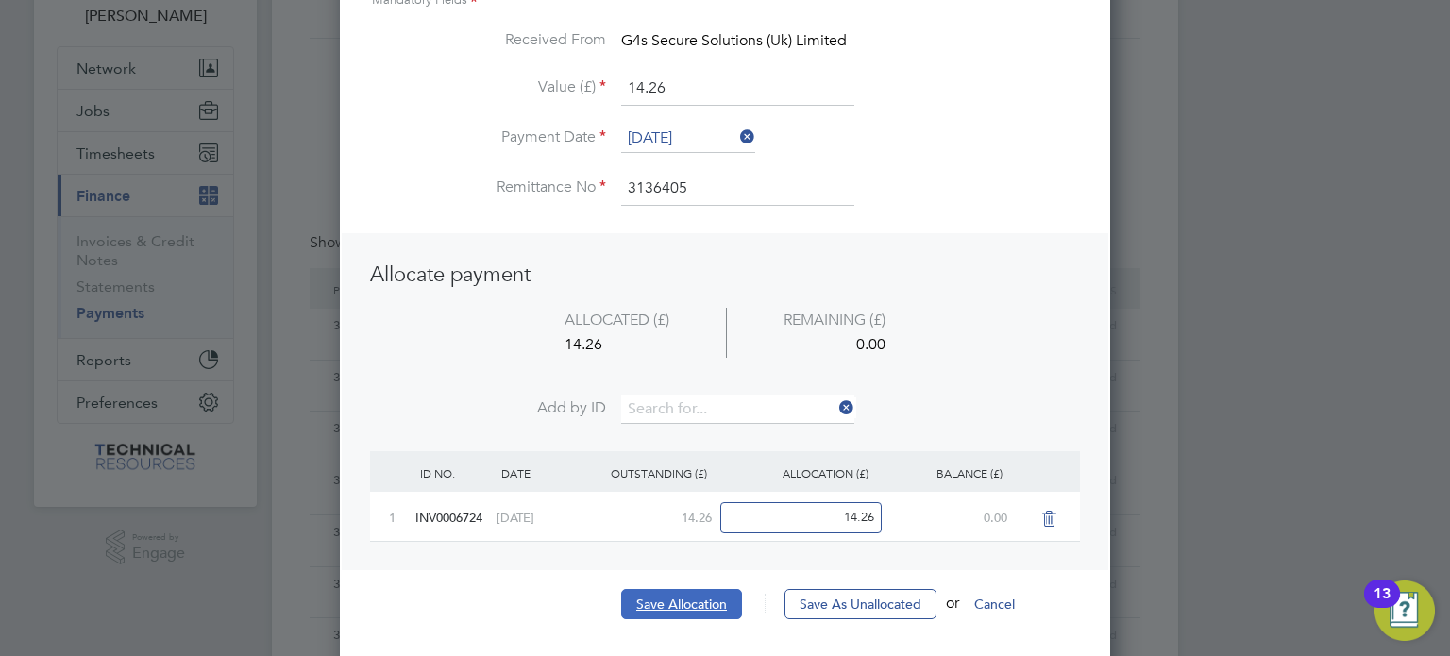
click at [683, 597] on button "Save Allocation" at bounding box center [681, 604] width 121 height 30
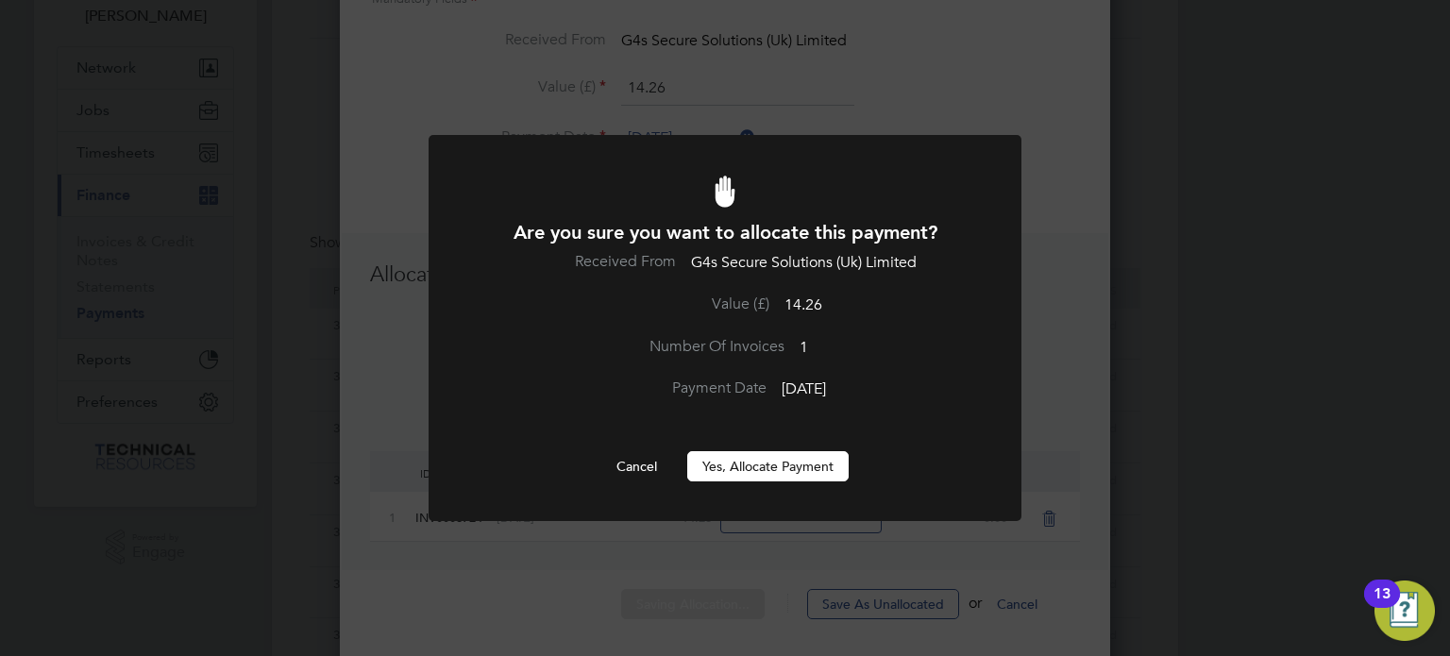
click at [767, 471] on button "Yes, Allocate Payment" at bounding box center [767, 466] width 161 height 30
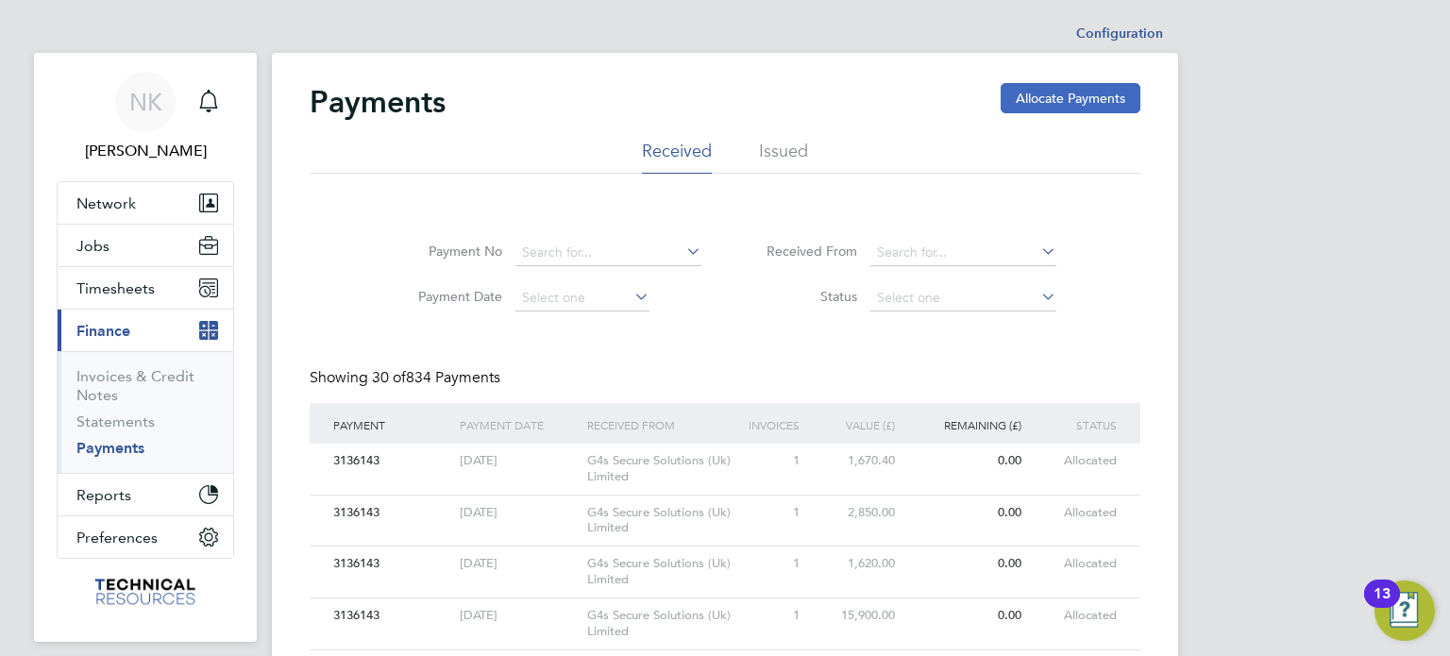
click at [1038, 105] on button "Allocate Payments" at bounding box center [1071, 98] width 140 height 30
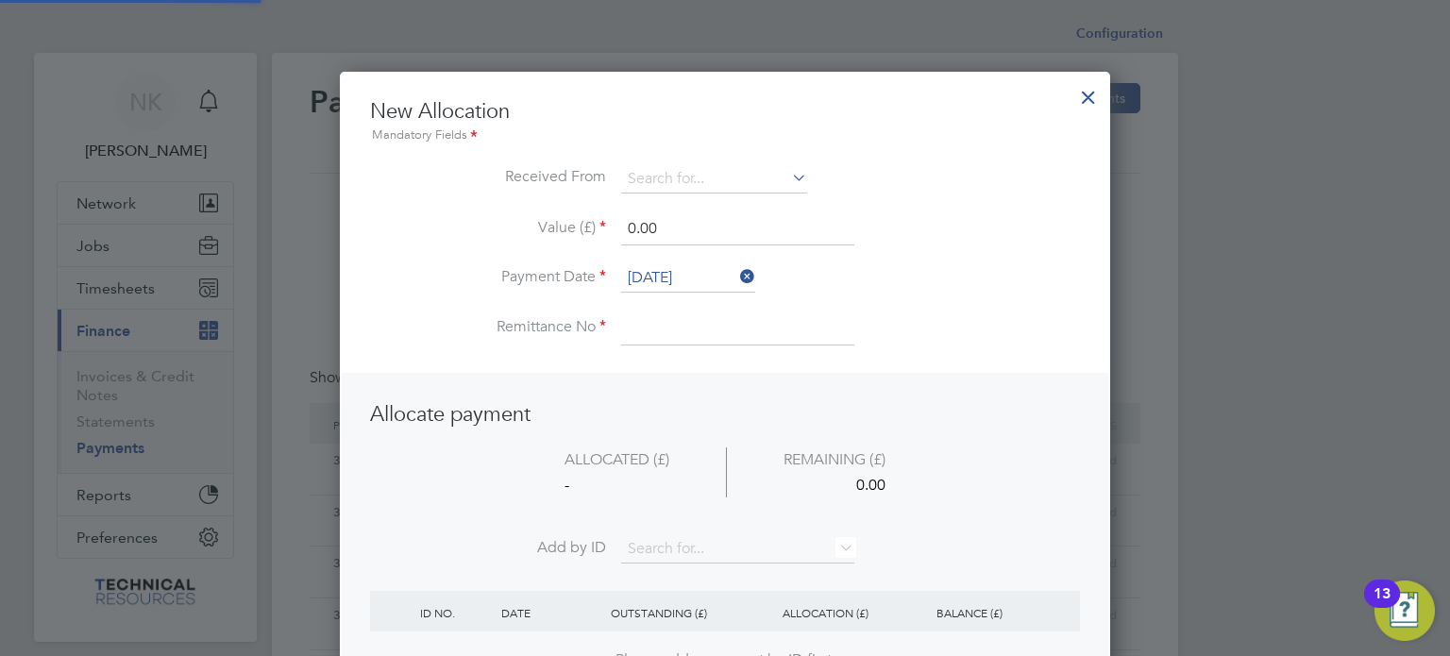
scroll to position [745, 771]
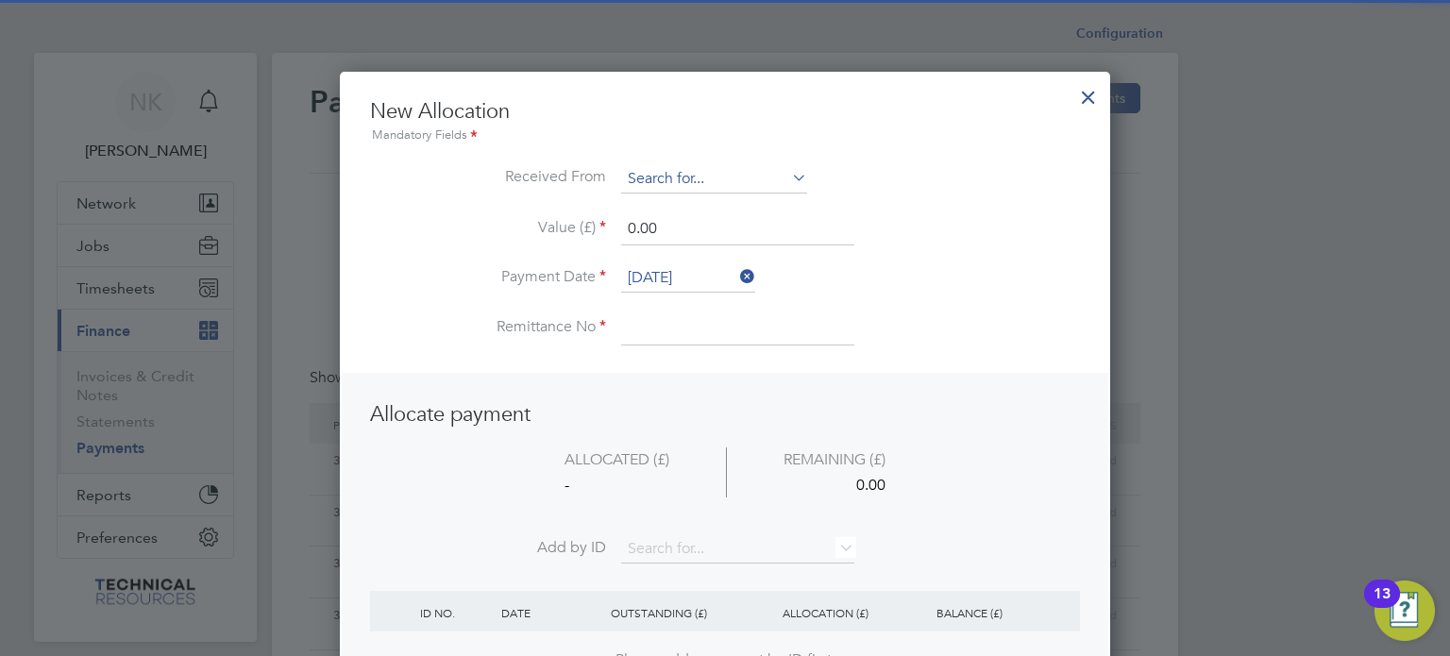
click at [769, 188] on input at bounding box center [714, 179] width 186 height 28
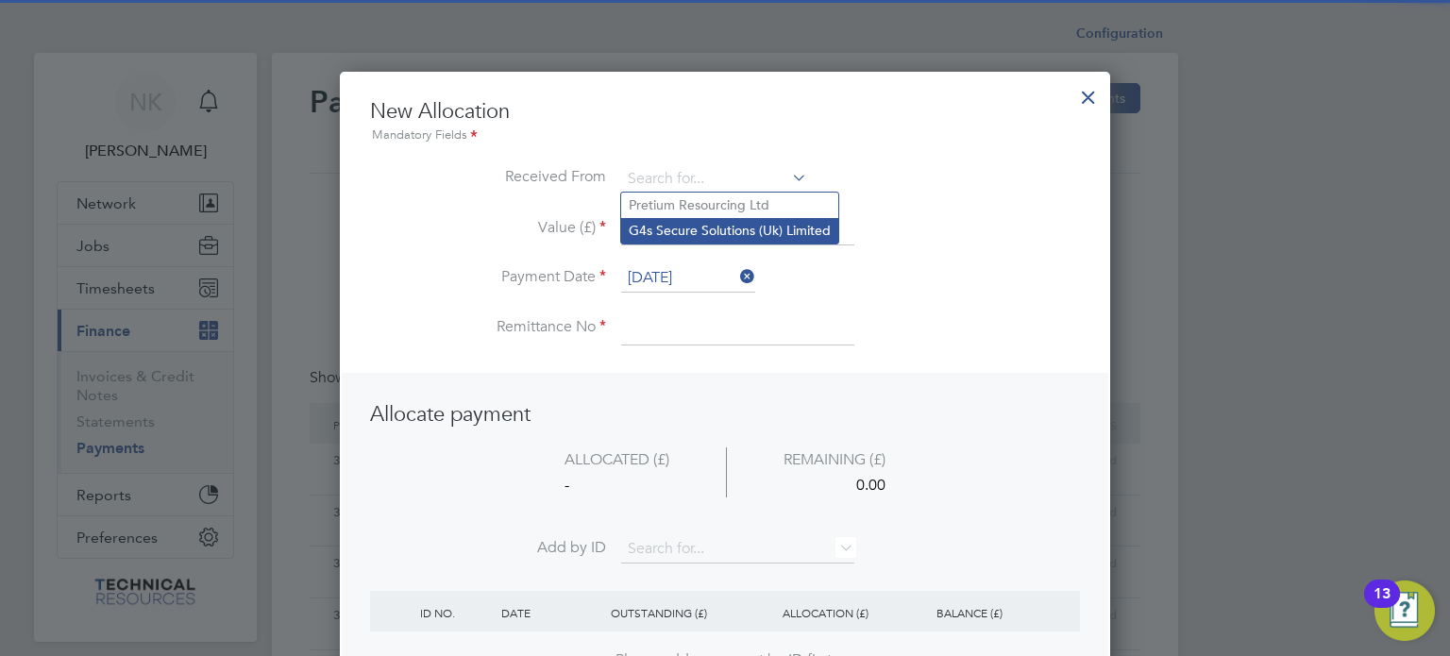
click at [744, 229] on li "G4s Secure Solutions (Uk) Limited" at bounding box center [729, 230] width 217 height 25
type input "G4s Secure Solutions (Uk) Limited"
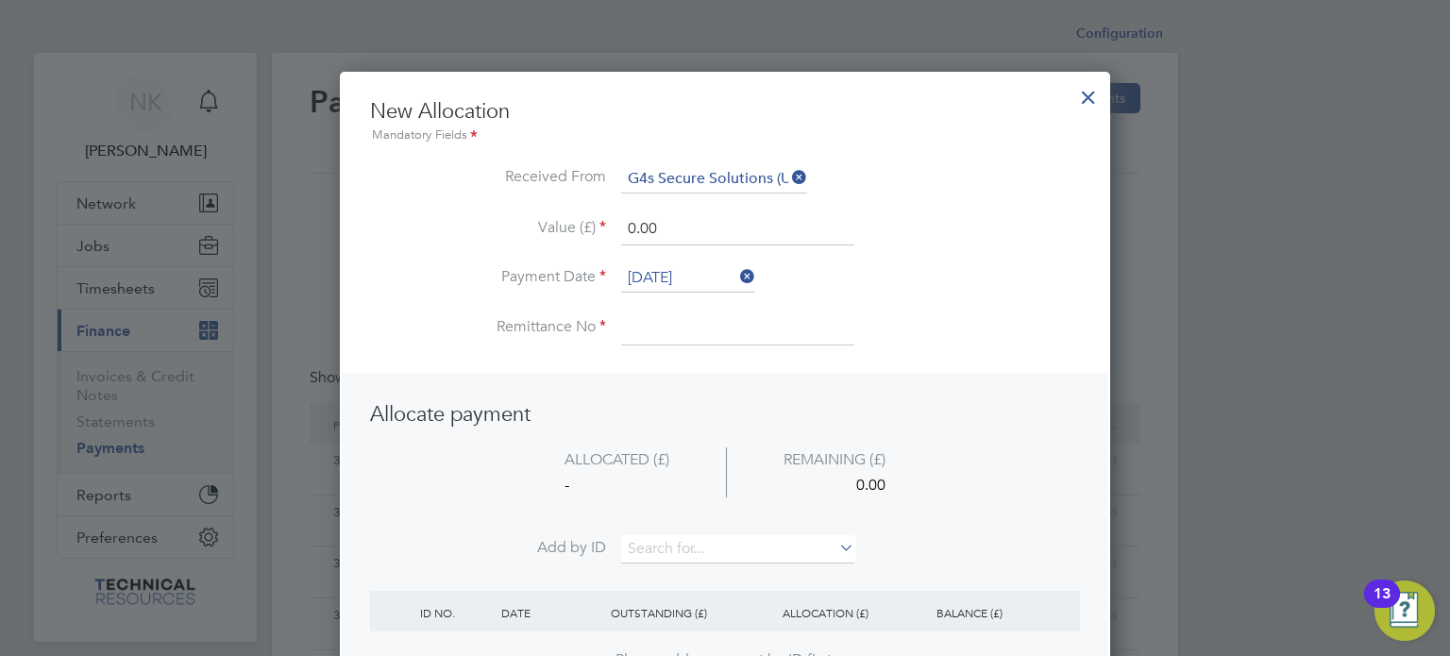
click at [685, 281] on input "[DATE]" at bounding box center [688, 278] width 134 height 28
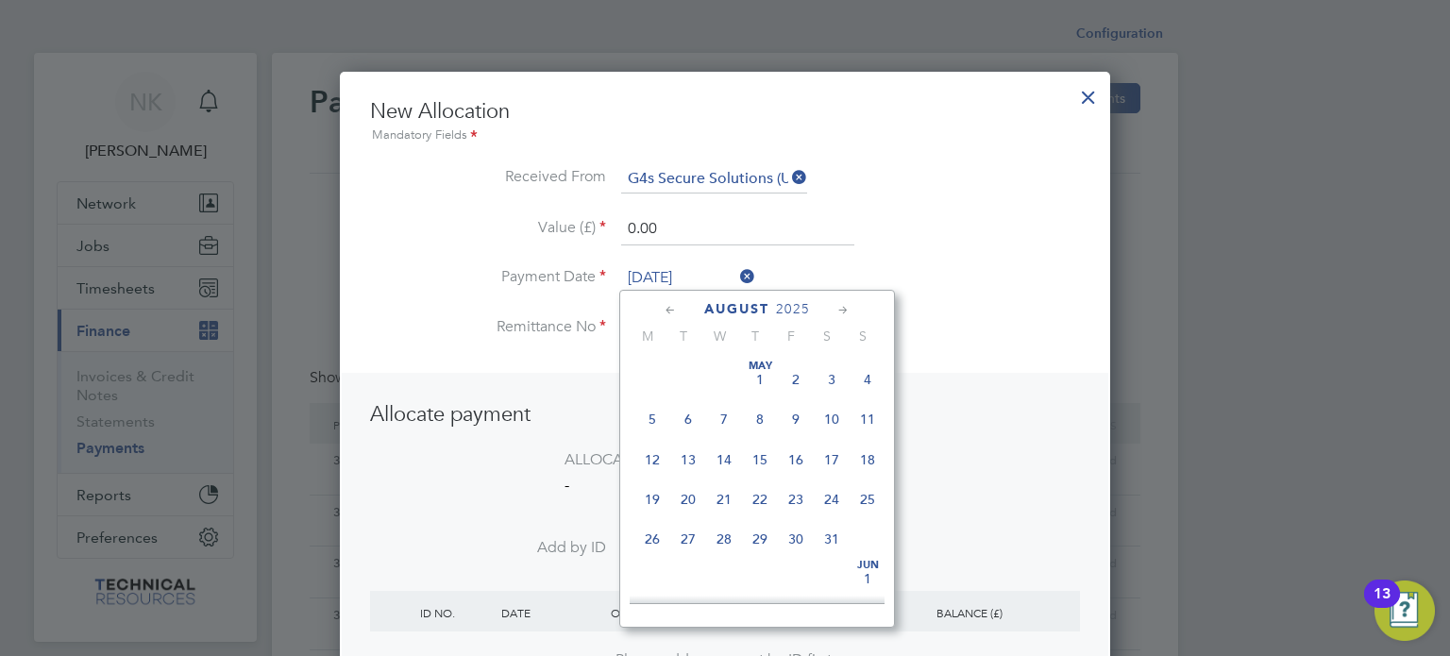
scroll to position [739, 0]
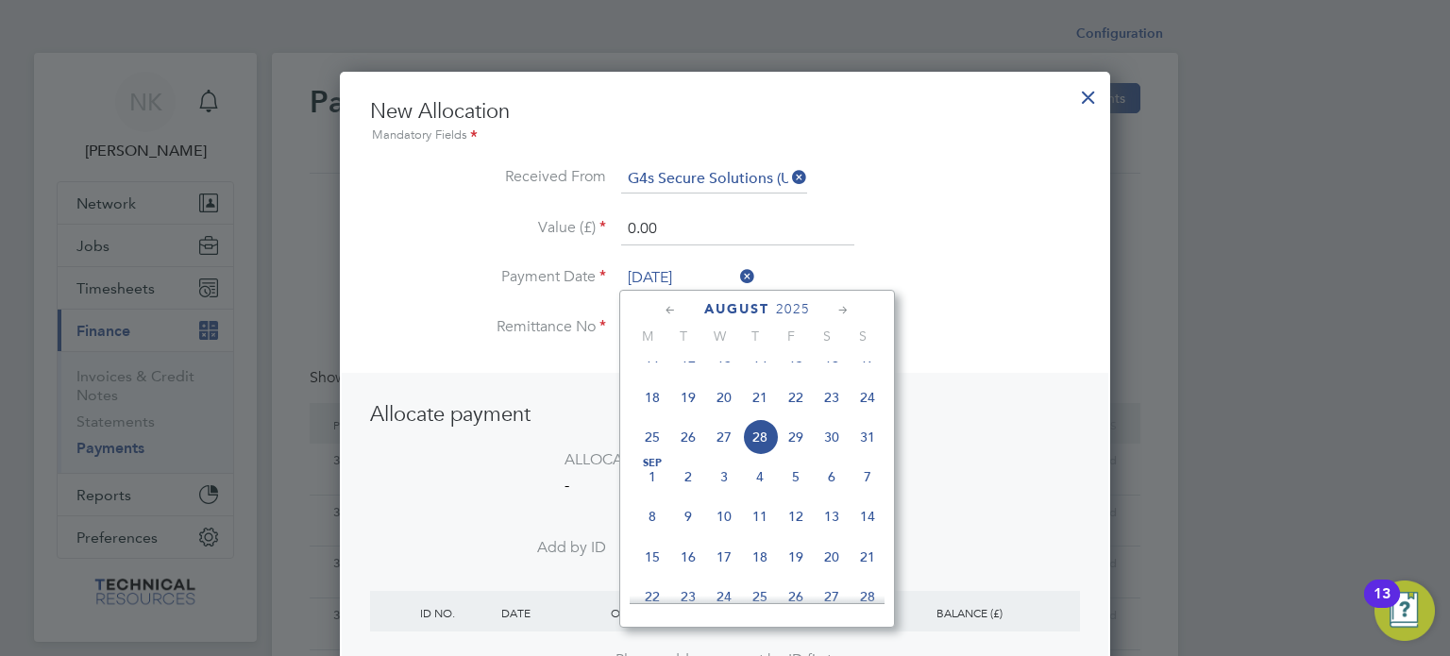
click at [755, 373] on span "14" at bounding box center [760, 358] width 36 height 36
type input "[DATE]"
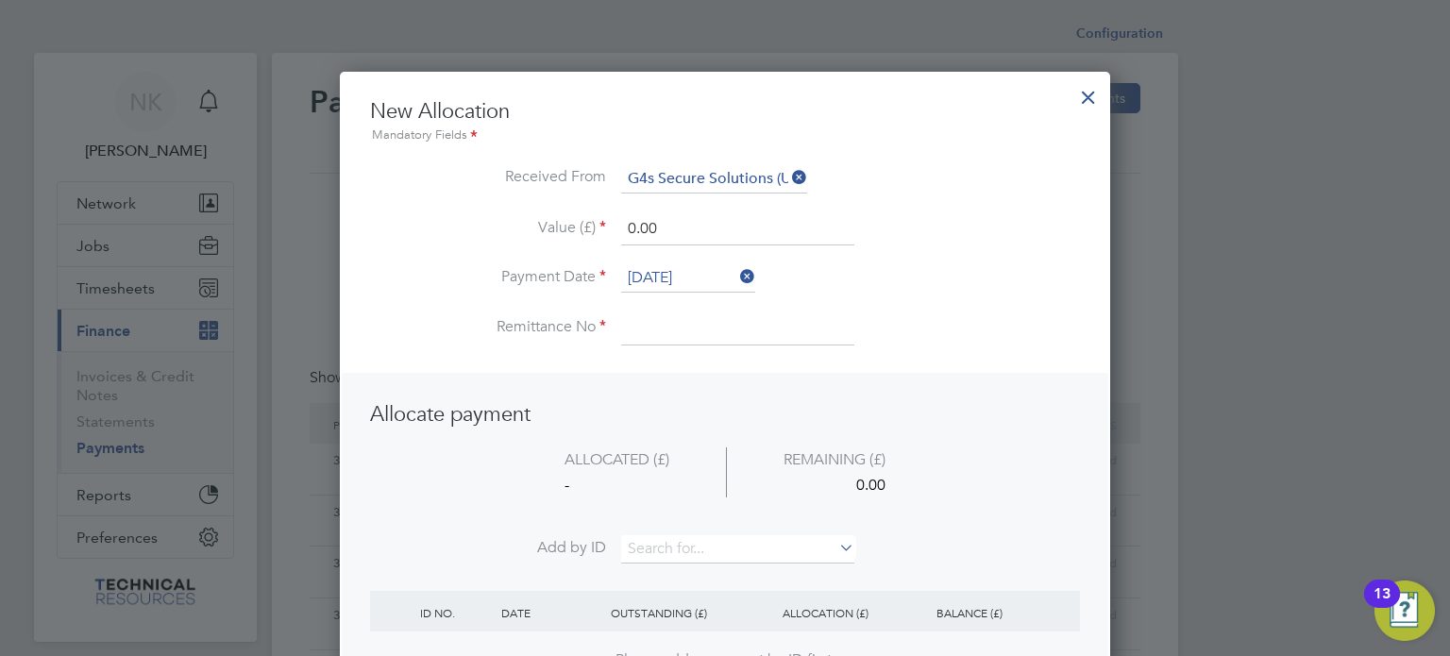
click at [650, 323] on input at bounding box center [737, 328] width 233 height 34
type input "3136405"
drag, startPoint x: 661, startPoint y: 222, endPoint x: 559, endPoint y: 224, distance: 102.0
click at [559, 224] on li "Value (£) 0.00" at bounding box center [725, 238] width 710 height 53
type input "1296.00"
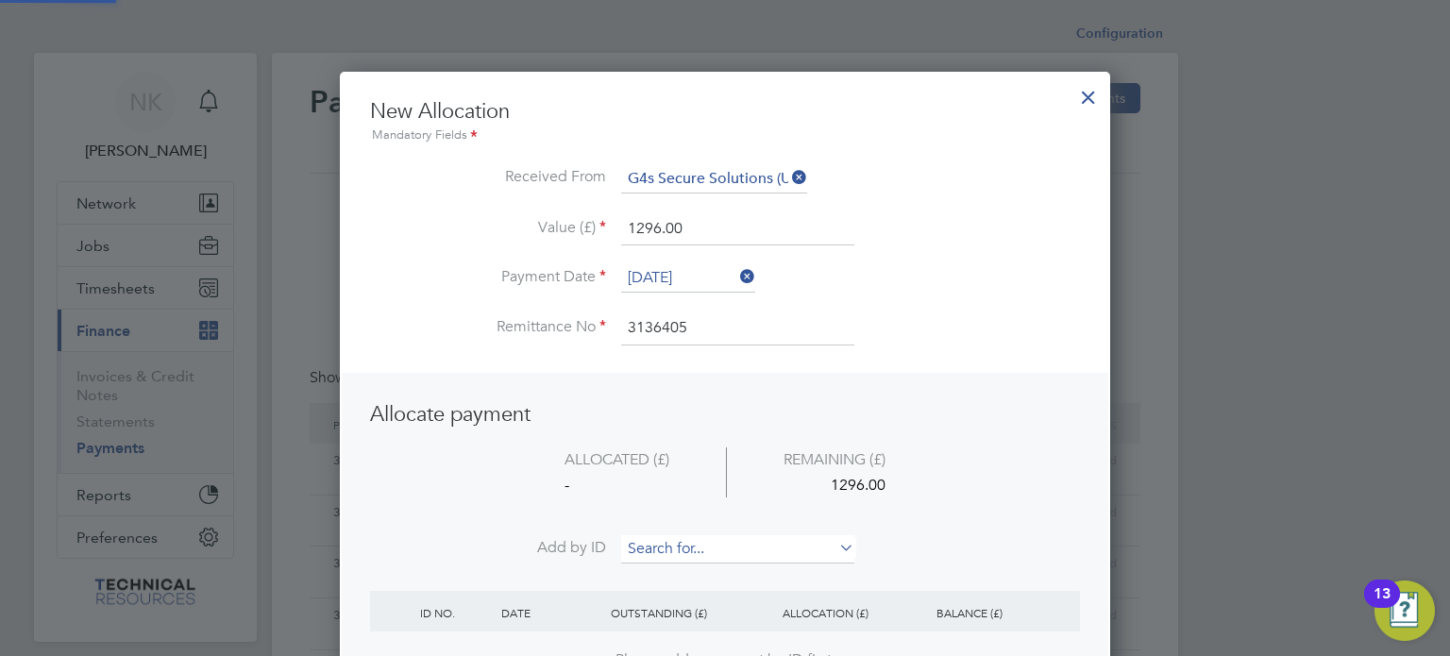
click at [672, 538] on input at bounding box center [737, 549] width 233 height 28
paste input "INV0006725"
type input "INV0006725"
click at [663, 567] on b "INV0006725" at bounding box center [667, 573] width 76 height 16
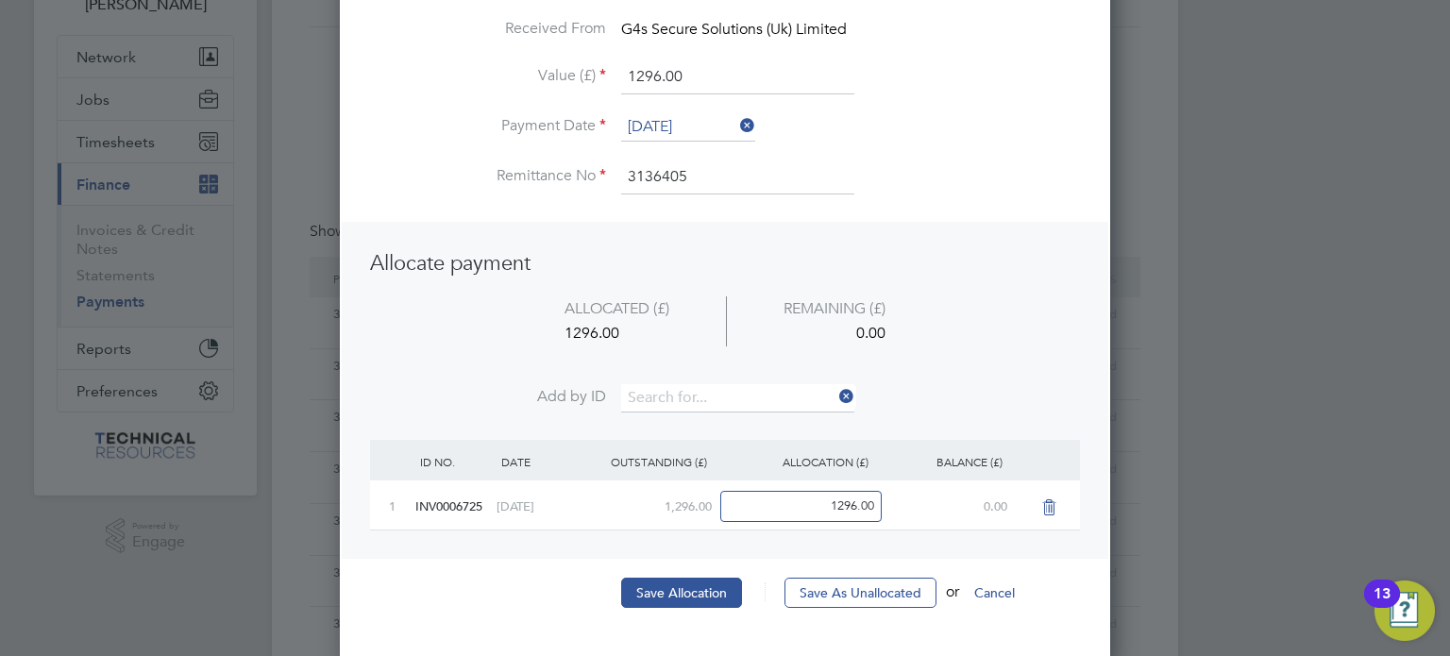
scroll to position [147, 0]
click at [659, 581] on button "Save Allocation" at bounding box center [681, 592] width 121 height 30
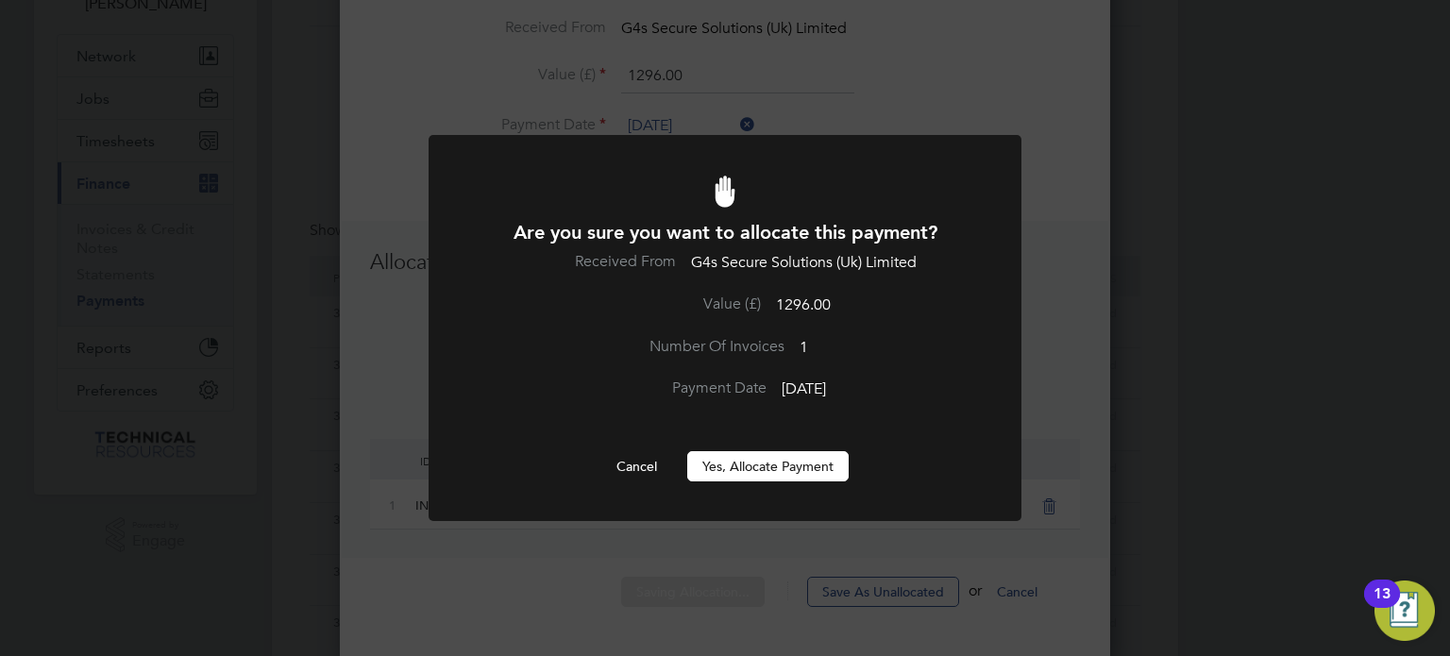
click at [744, 471] on button "Yes, Allocate Payment" at bounding box center [767, 466] width 161 height 30
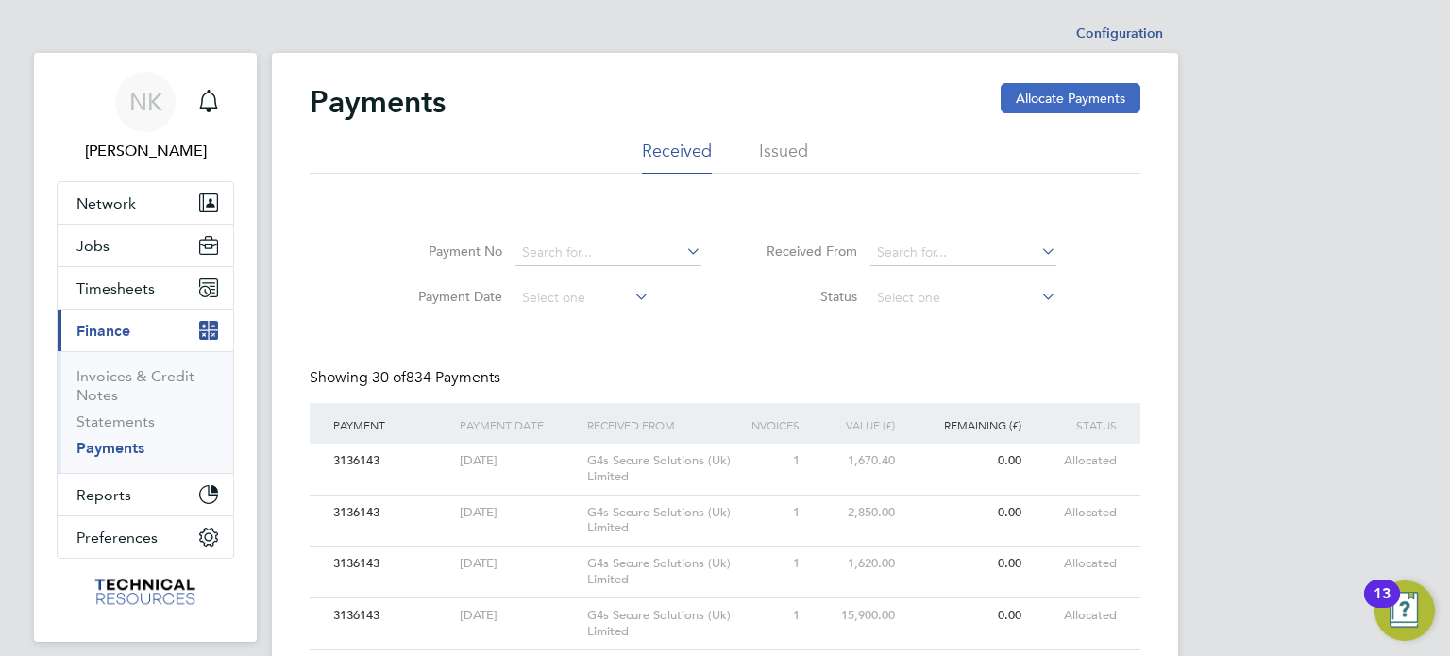
click at [1033, 90] on button "Allocate Payments" at bounding box center [1071, 98] width 140 height 30
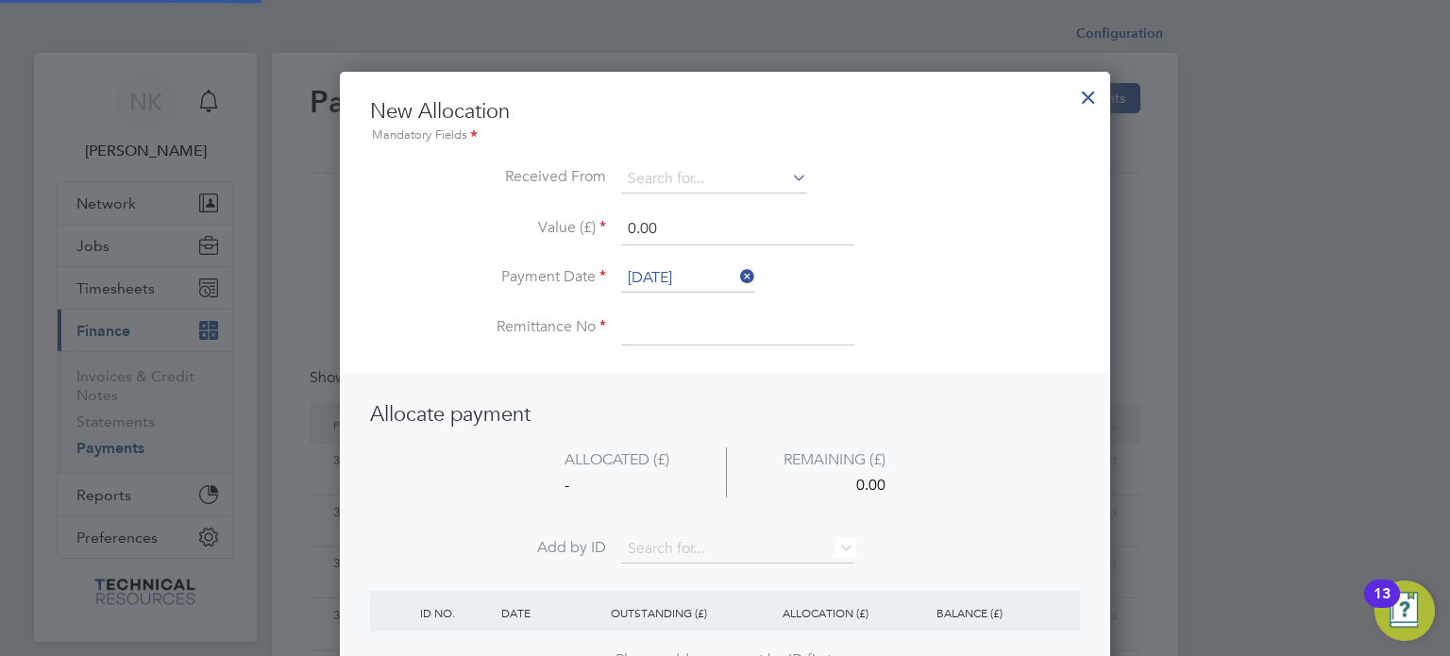
scroll to position [745, 771]
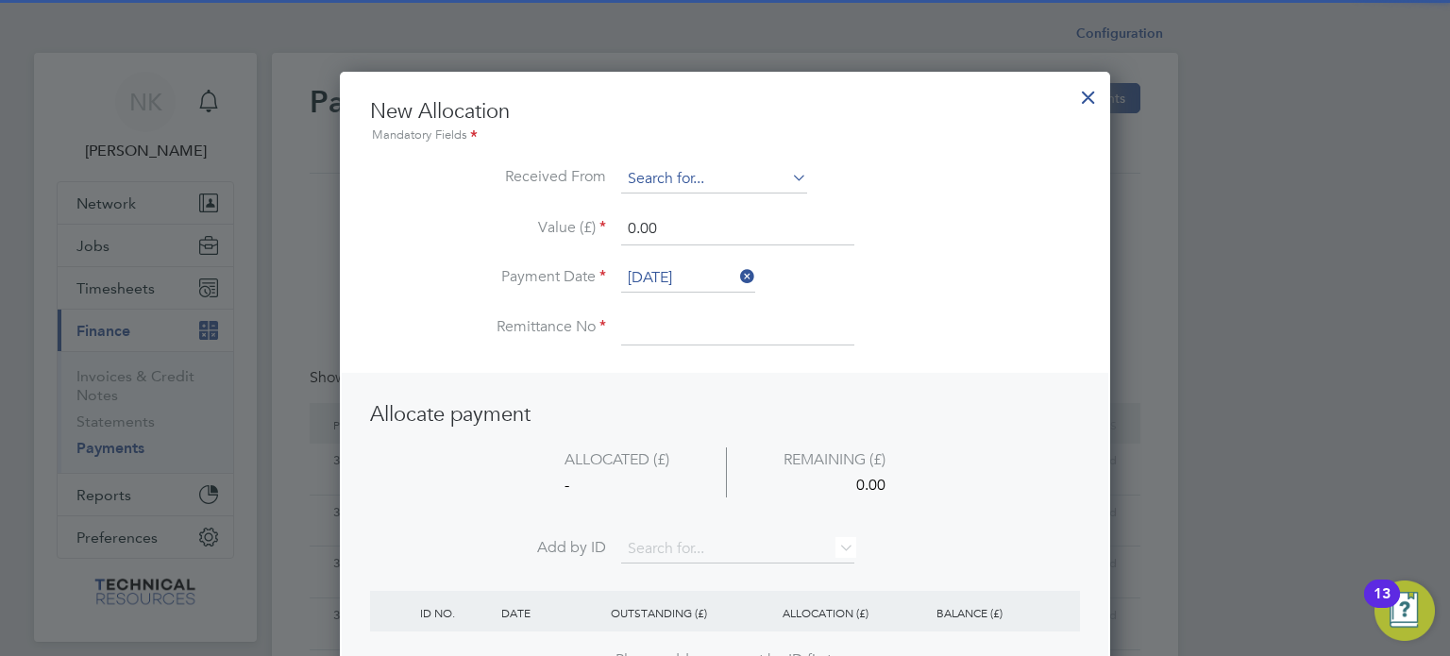
click at [778, 177] on input at bounding box center [714, 179] width 186 height 28
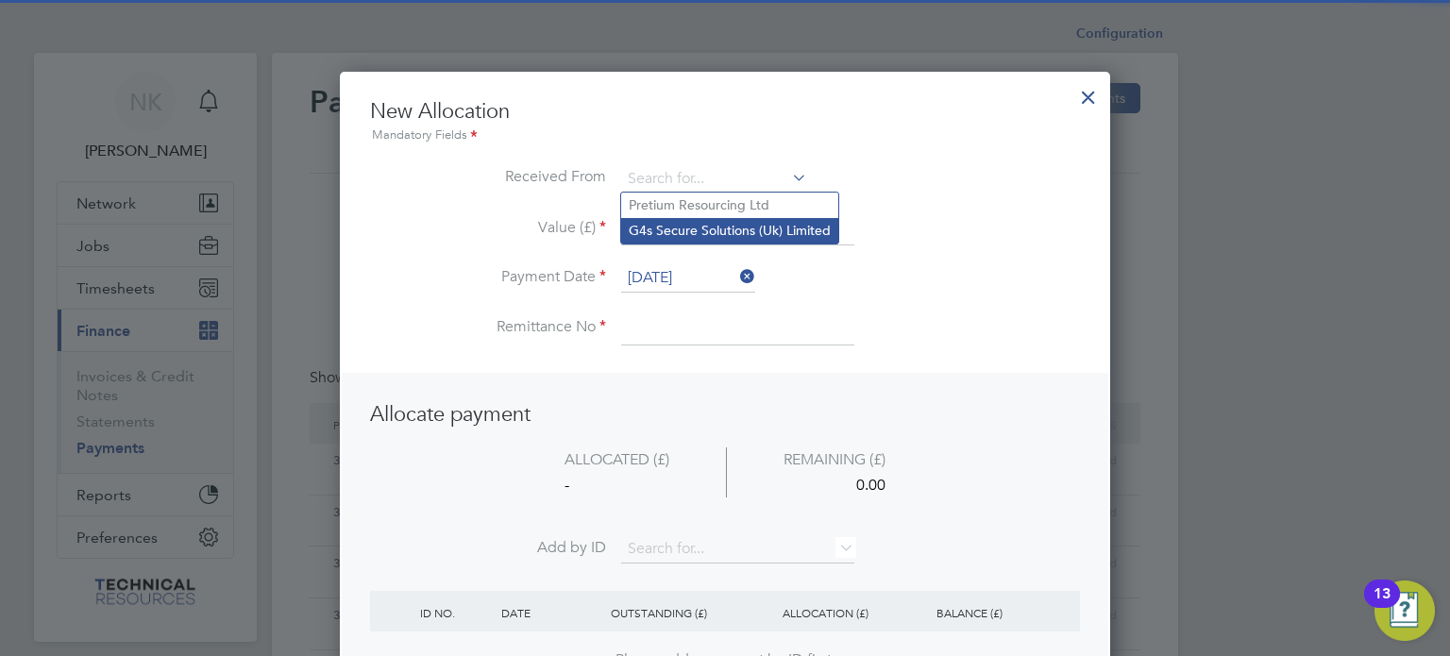
click at [762, 225] on li "G4s Secure Solutions (Uk) Limited" at bounding box center [729, 230] width 217 height 25
type input "G4s Secure Solutions (Uk) Limited"
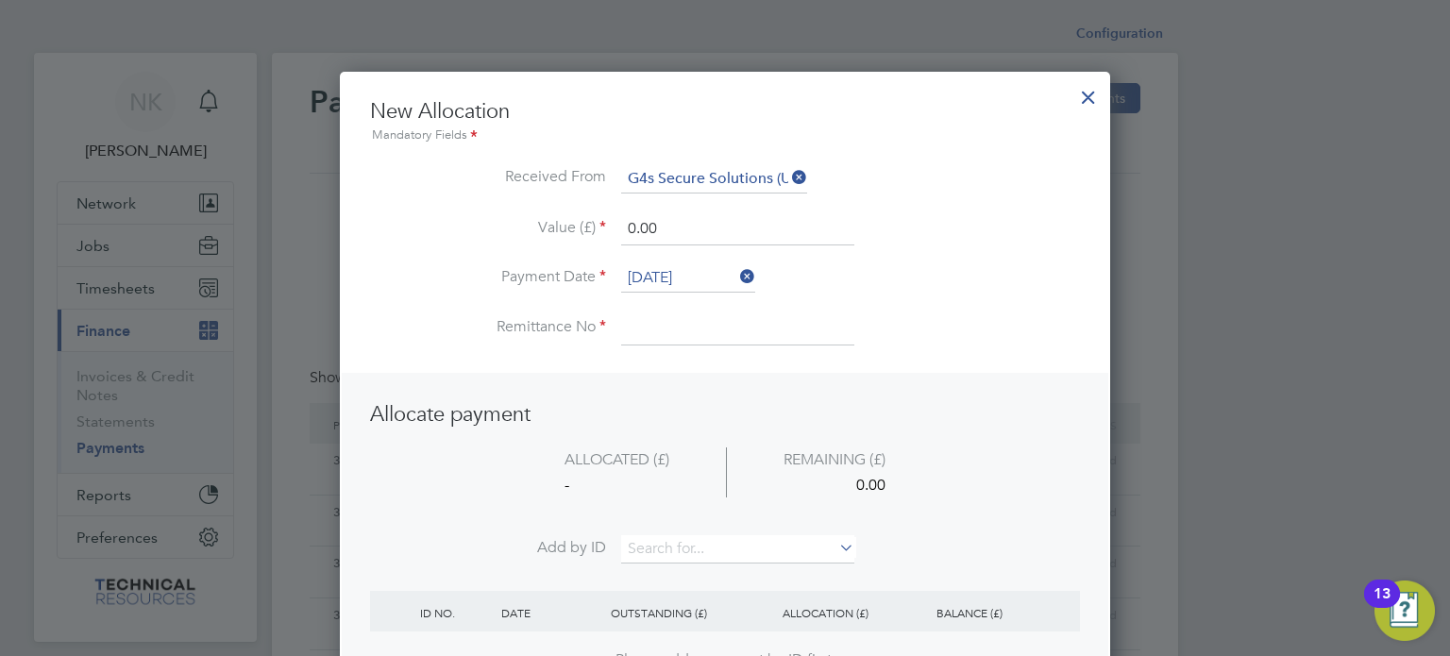
click at [685, 278] on input "[DATE]" at bounding box center [688, 278] width 134 height 28
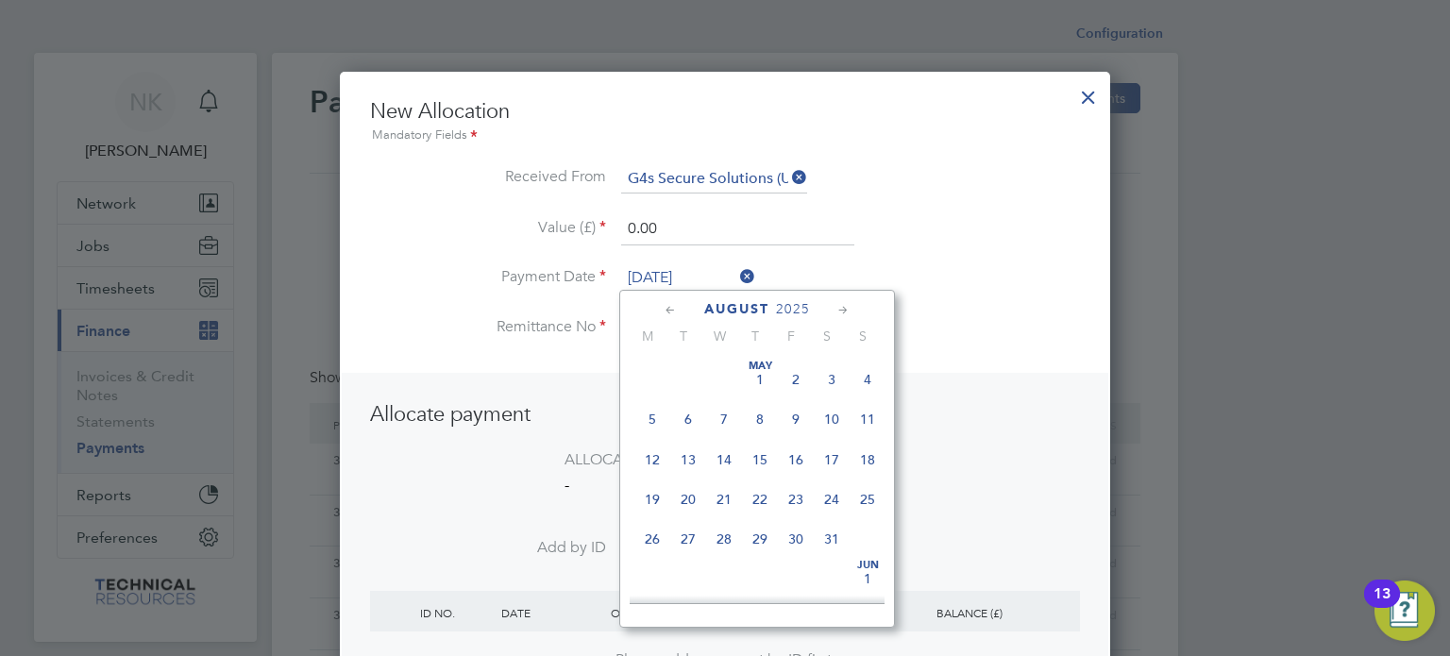
scroll to position [739, 0]
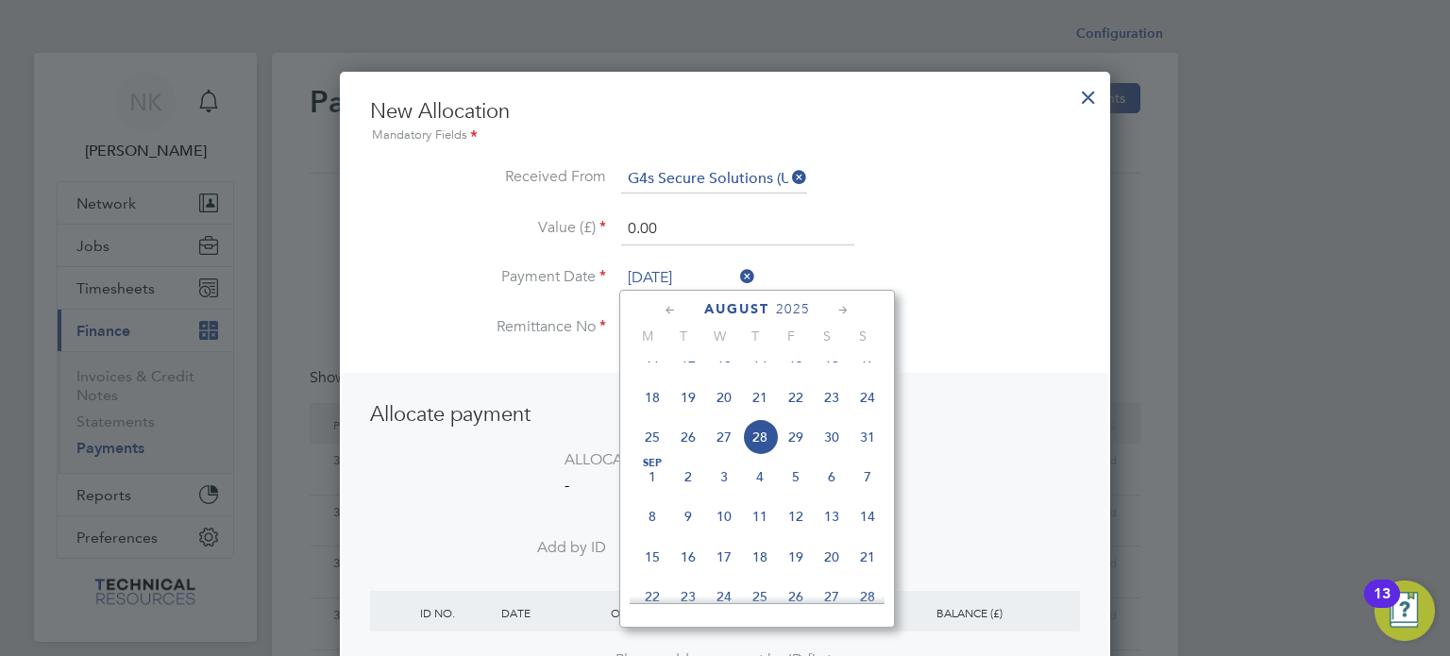
click at [763, 375] on span "14" at bounding box center [760, 358] width 36 height 36
type input "[DATE]"
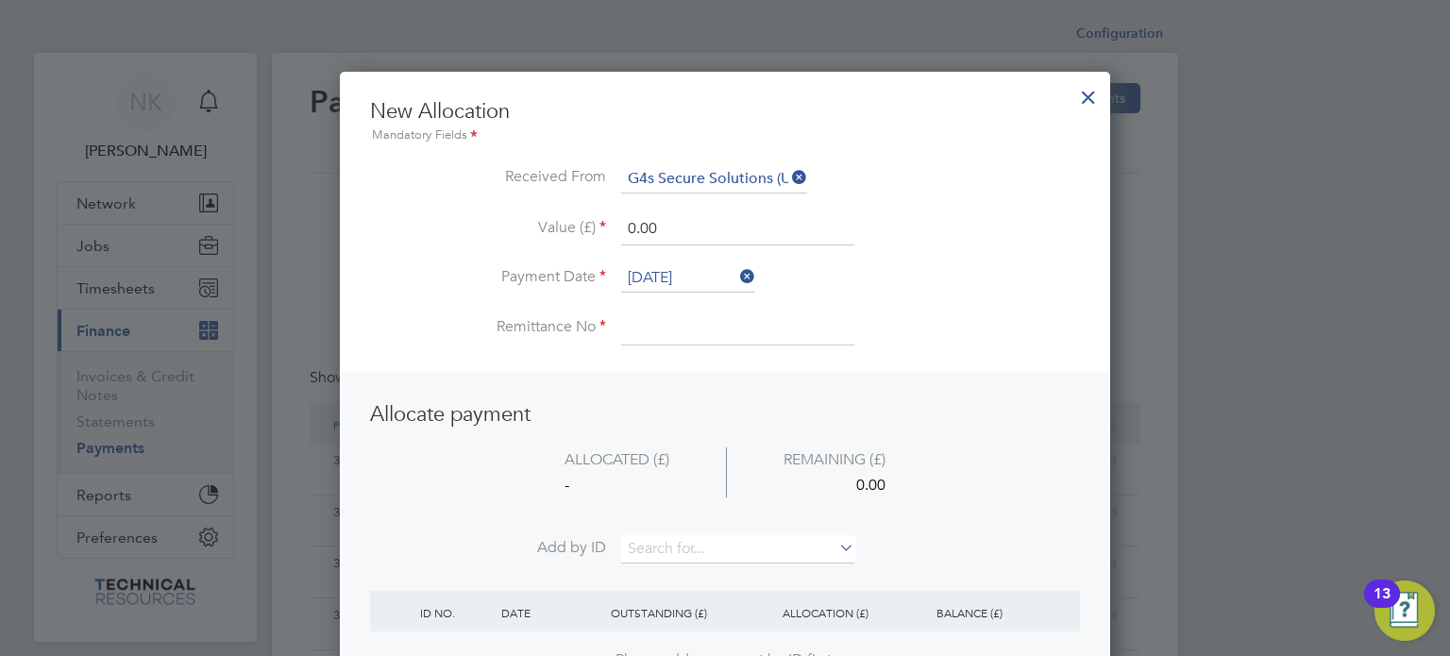
click at [683, 336] on input at bounding box center [737, 328] width 233 height 34
type input "3136405"
drag, startPoint x: 691, startPoint y: 226, endPoint x: 598, endPoint y: 240, distance: 94.5
click at [598, 240] on li "Value (£) 0.00" at bounding box center [725, 238] width 710 height 53
type input "2280.00"
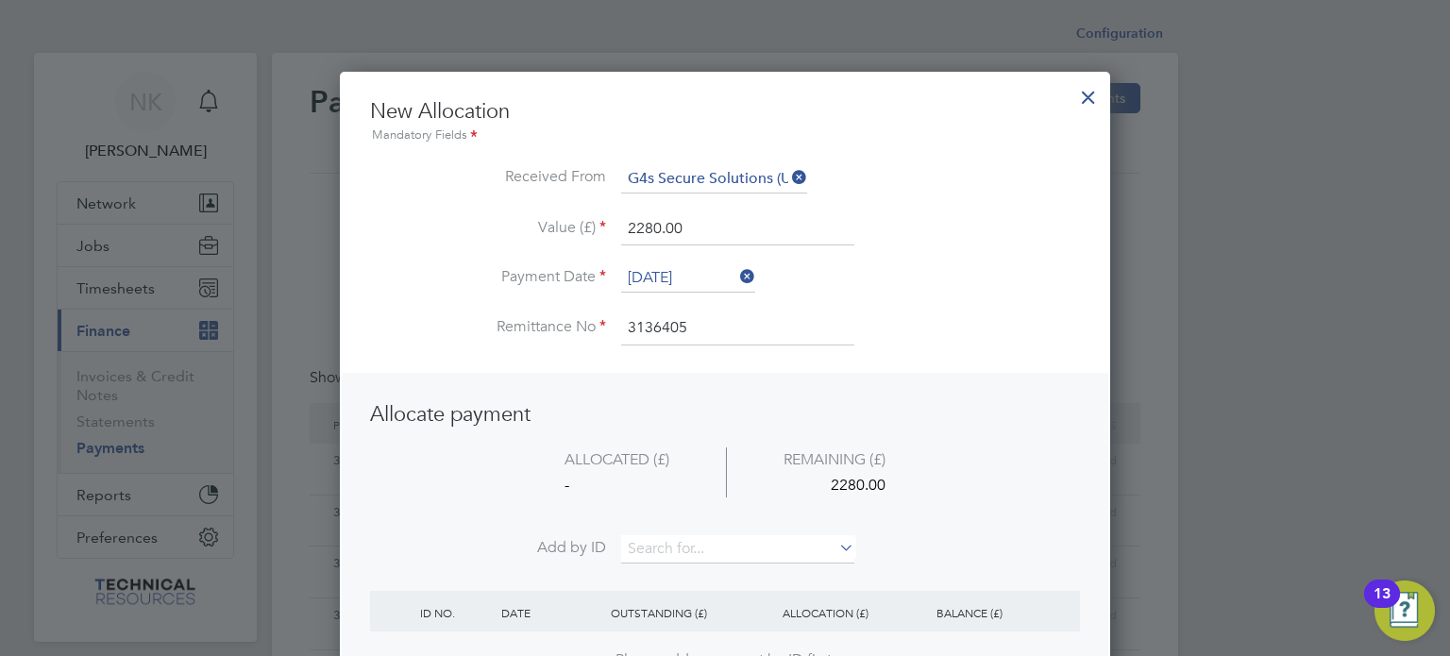
click at [664, 562] on li "Add by ID" at bounding box center [725, 558] width 710 height 47
click at [671, 549] on input at bounding box center [737, 549] width 233 height 28
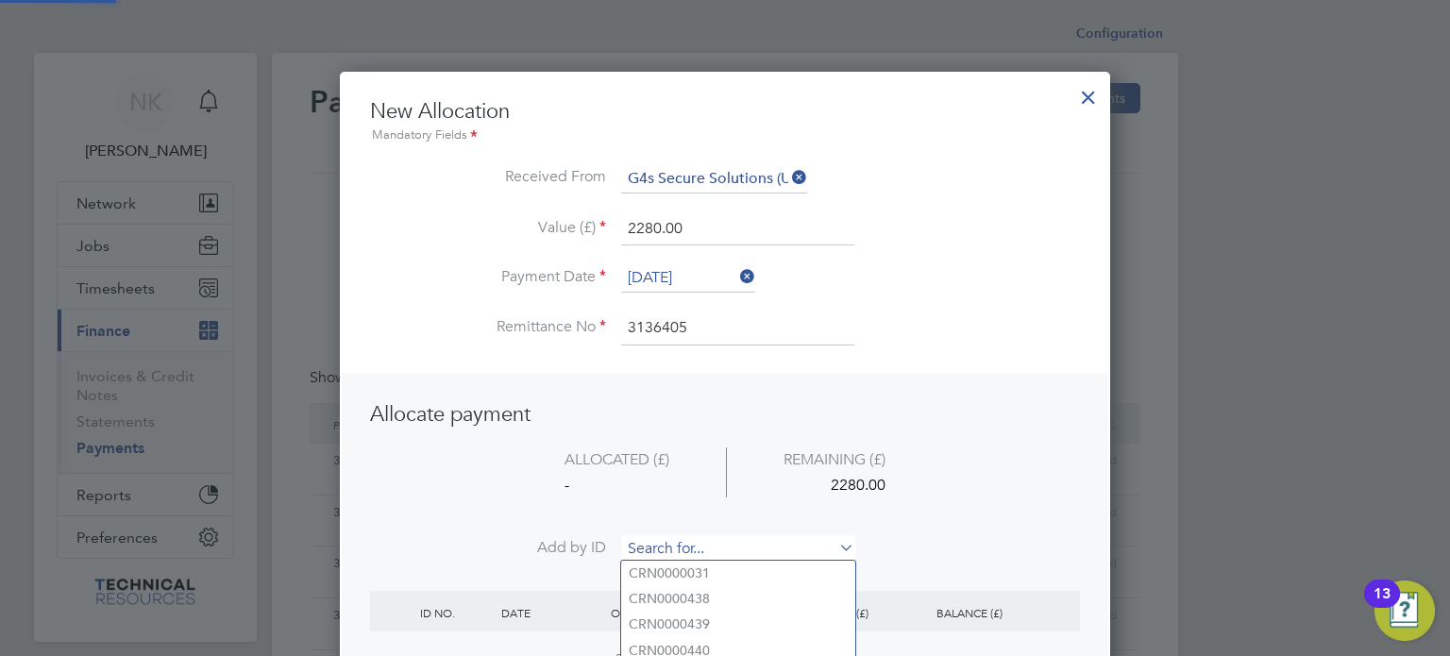
paste input "INV0006726"
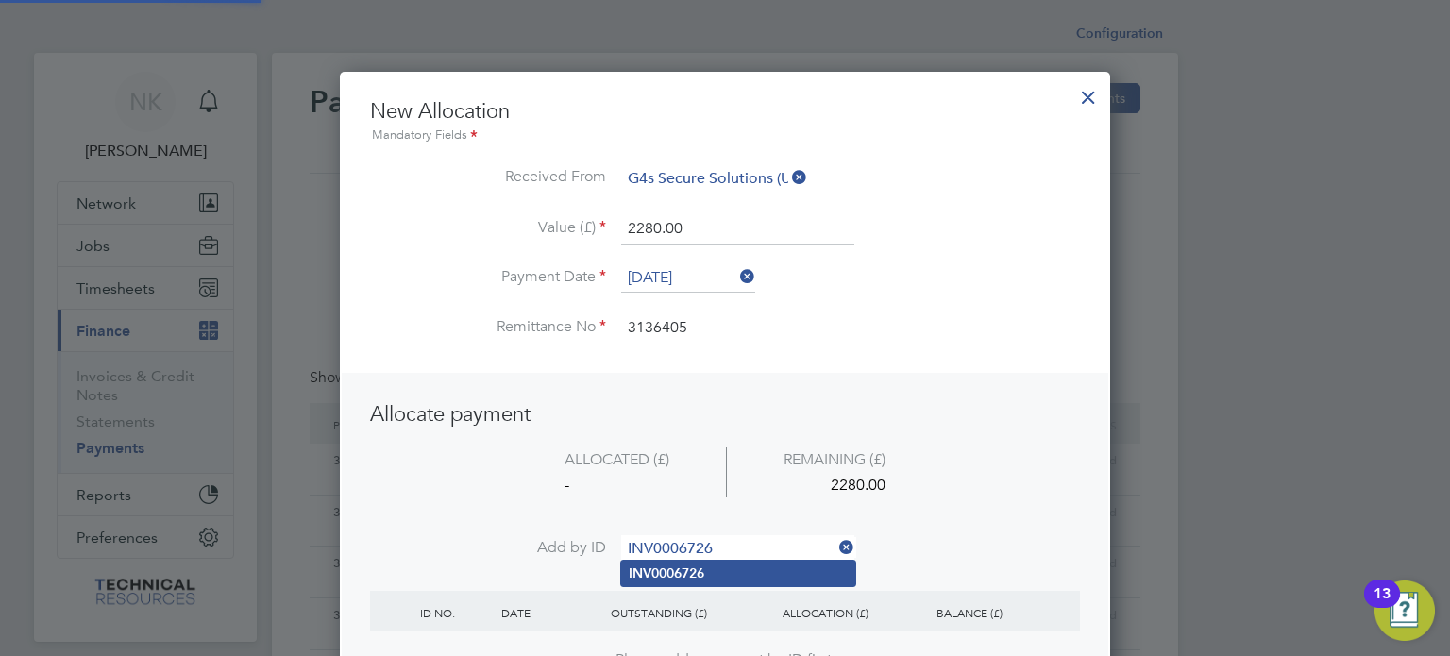
type input "INV0006726"
click at [667, 568] on b "INV0006726" at bounding box center [667, 573] width 76 height 16
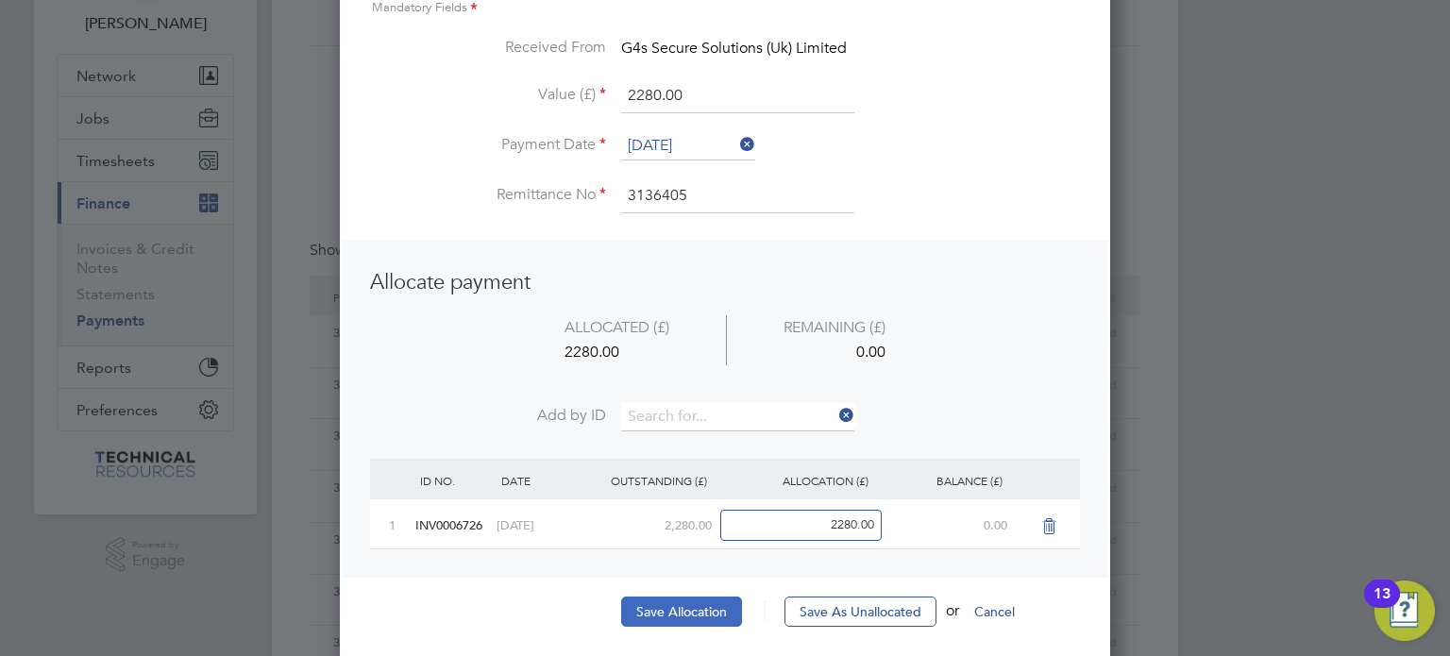
scroll to position [128, 0]
click at [656, 602] on button "Save Allocation" at bounding box center [681, 611] width 121 height 30
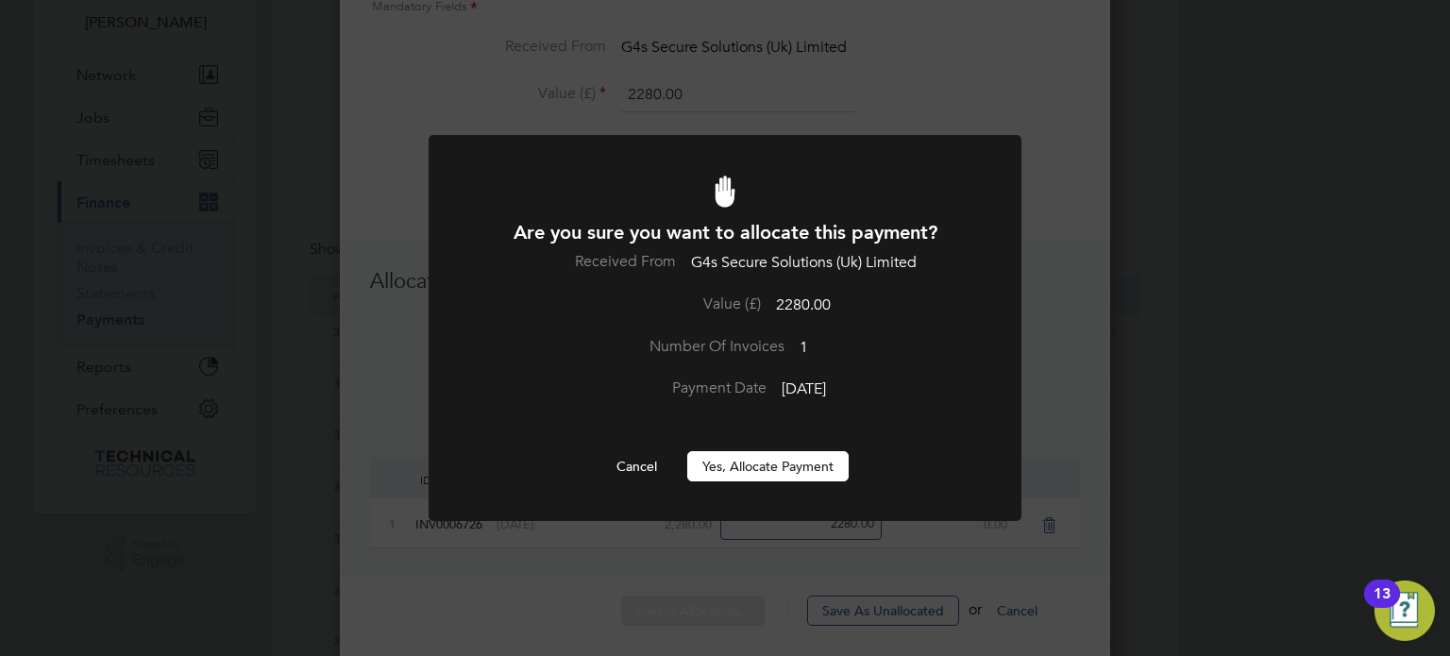
click at [765, 464] on button "Yes, Allocate Payment" at bounding box center [767, 466] width 161 height 30
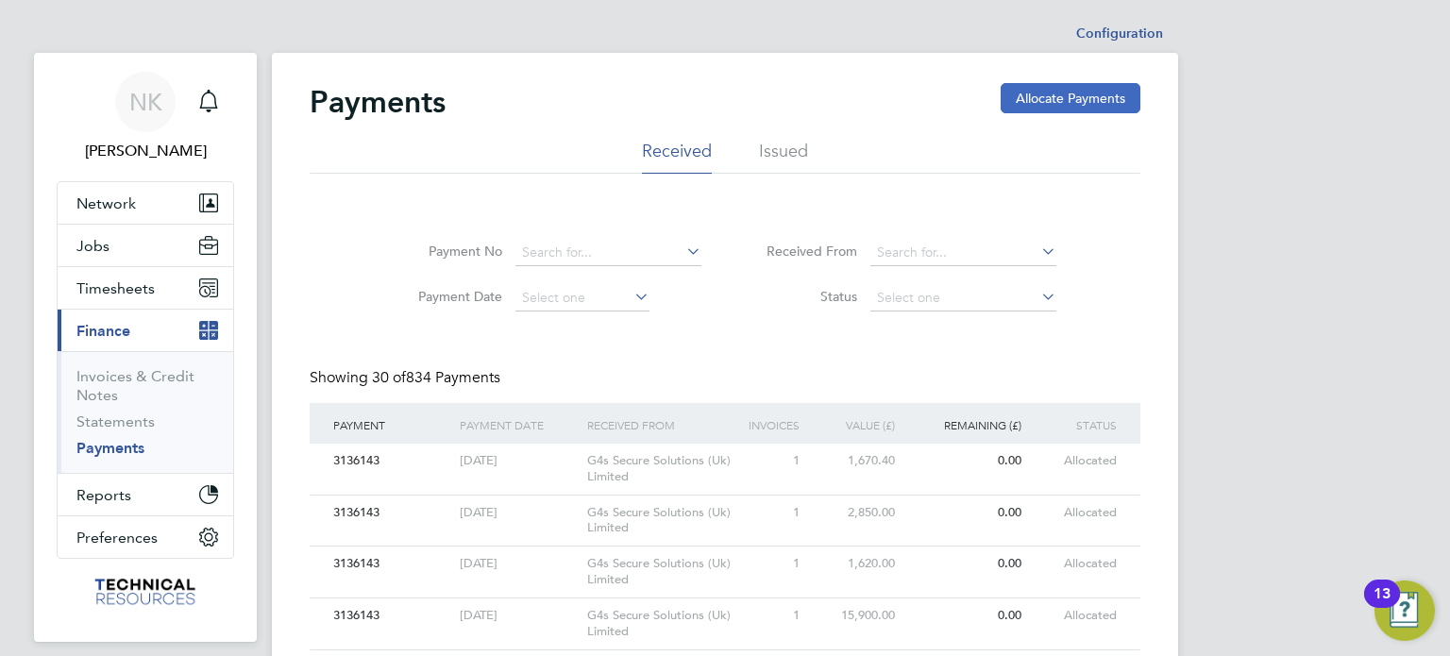
click at [1024, 93] on button "Allocate Payments" at bounding box center [1071, 98] width 140 height 30
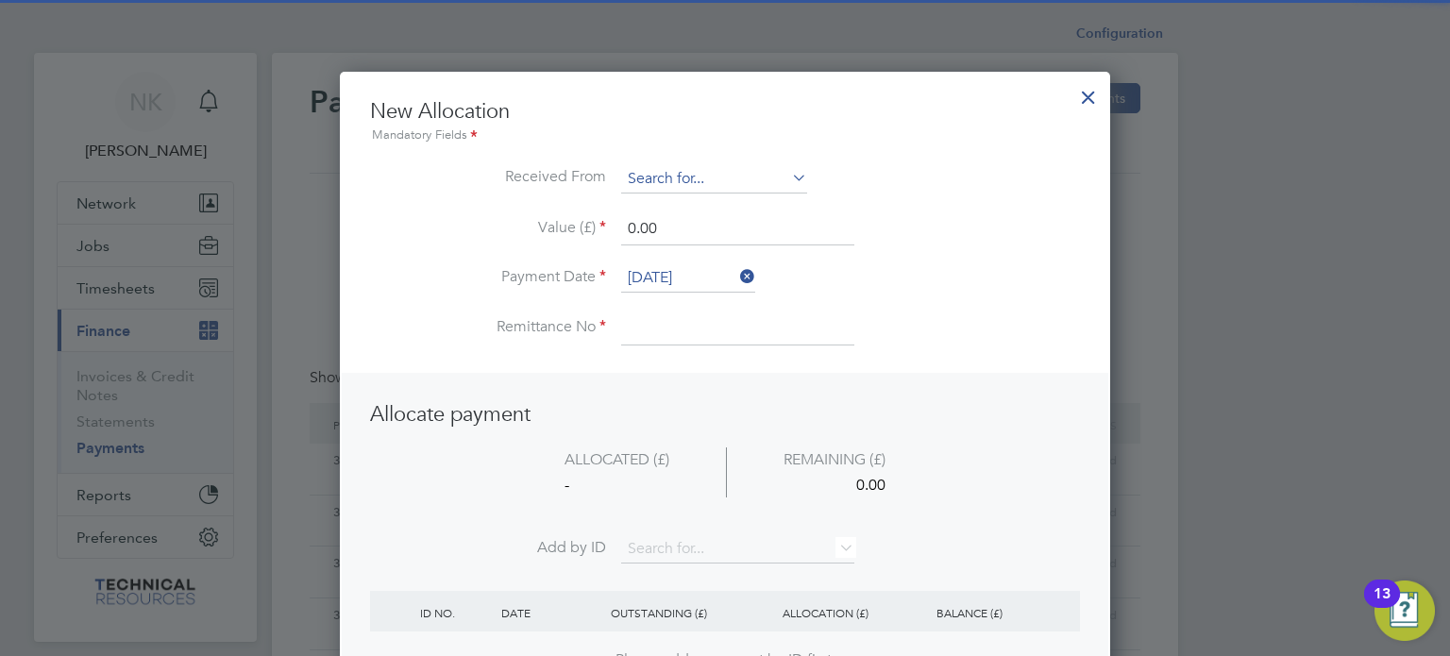
click at [738, 168] on input at bounding box center [714, 179] width 186 height 28
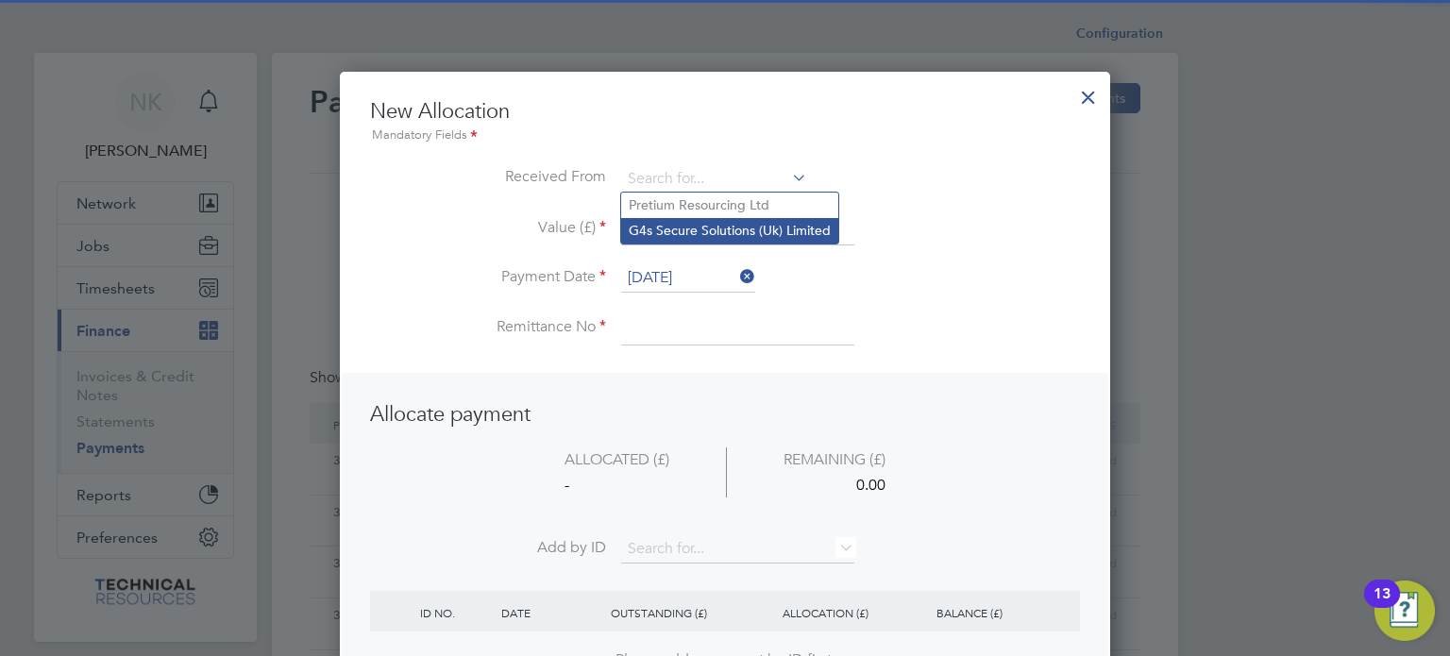
click at [713, 235] on li "G4s Secure Solutions (Uk) Limited" at bounding box center [729, 230] width 217 height 25
type input "G4s Secure Solutions (Uk) Limited"
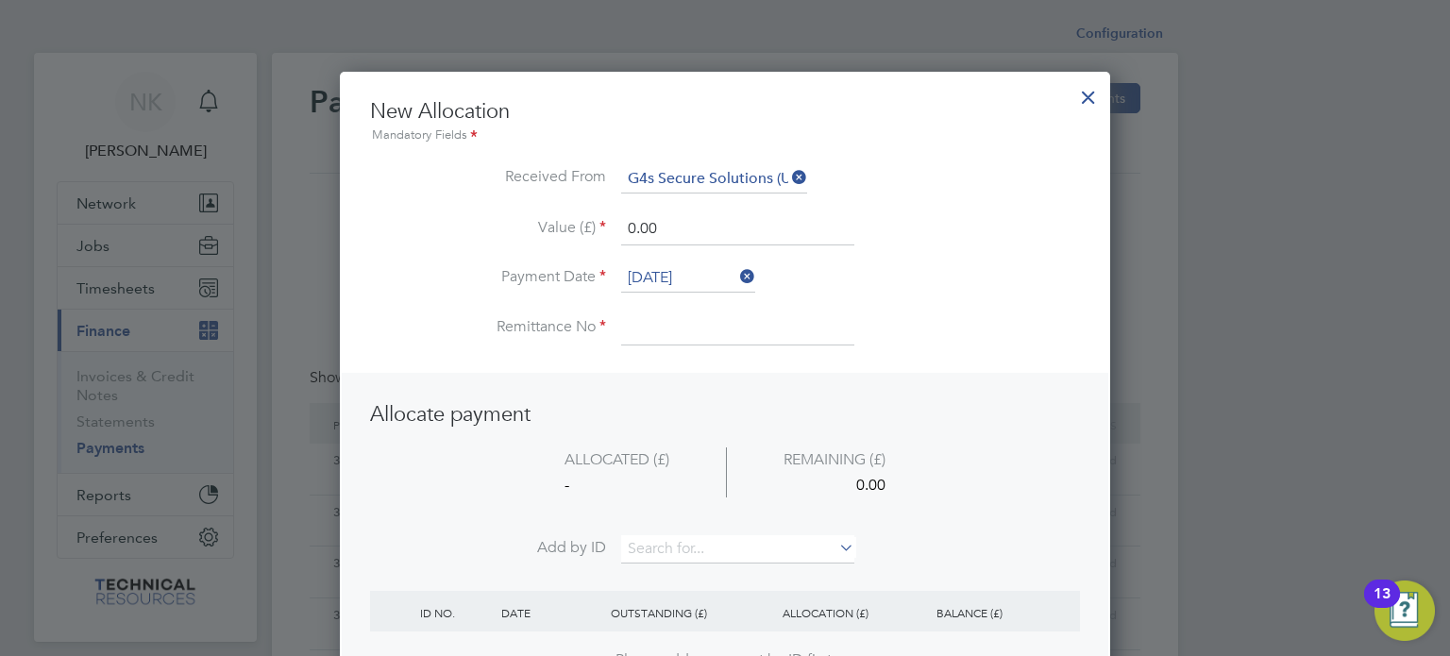
click at [674, 277] on input "[DATE]" at bounding box center [688, 278] width 134 height 28
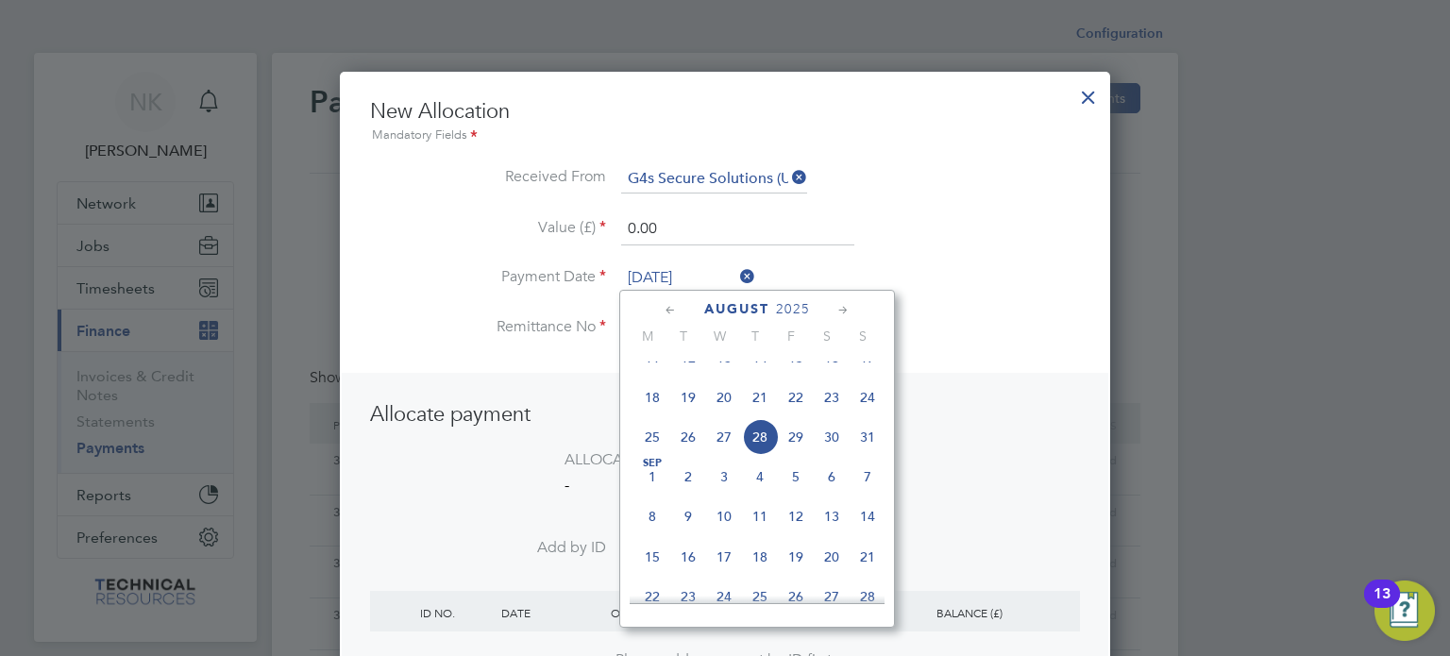
click at [758, 373] on span "14" at bounding box center [760, 358] width 36 height 36
type input "[DATE]"
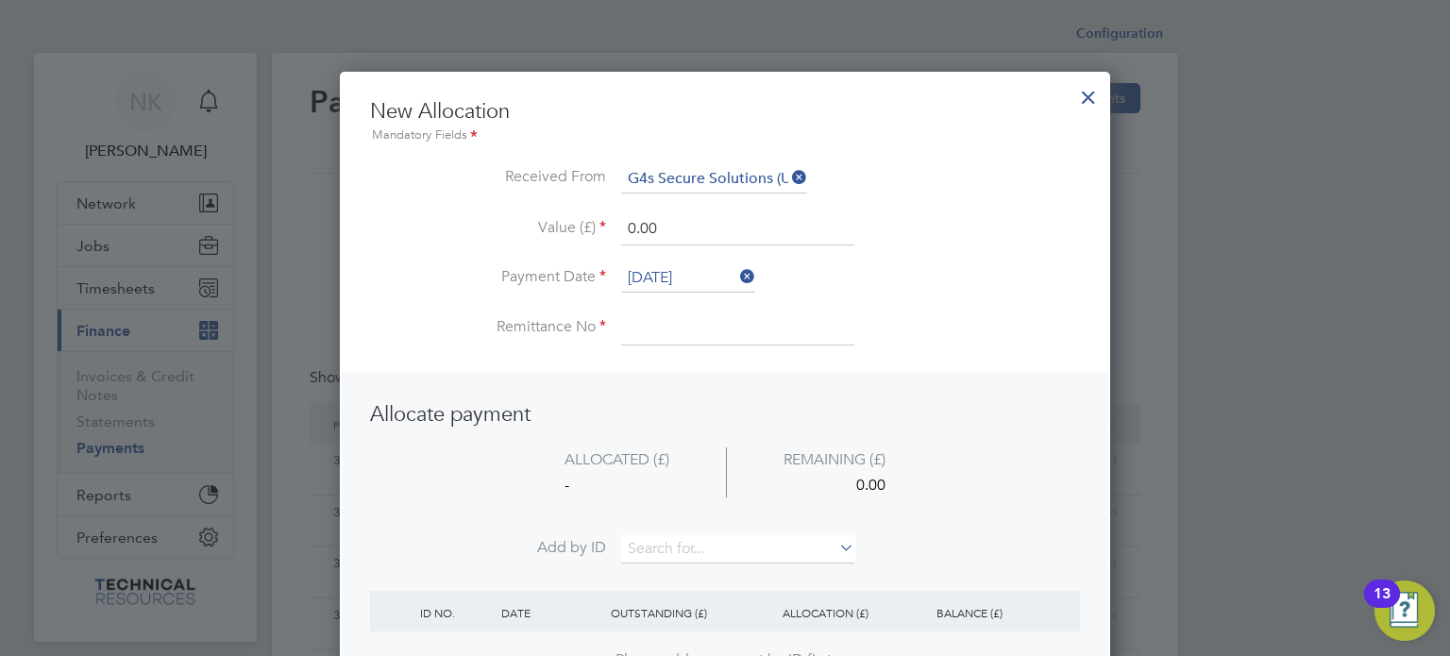
click at [668, 326] on input at bounding box center [737, 328] width 233 height 34
type input "3136405"
drag, startPoint x: 660, startPoint y: 216, endPoint x: 523, endPoint y: 210, distance: 137.0
click at [523, 210] on ul "New Allocation Mandatory Fields Received From G4s Secure Solutions (Uk) Limited…" at bounding box center [725, 231] width 710 height 266
type input "1560.00"
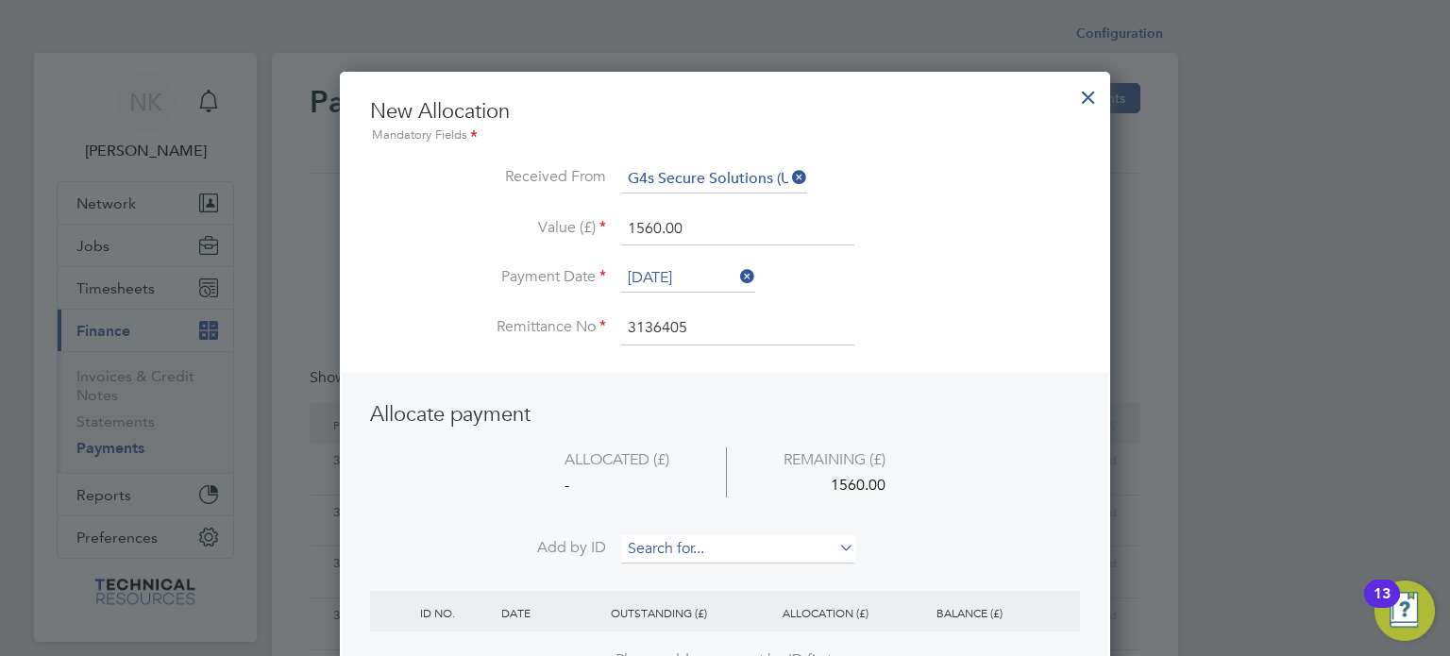
click at [693, 542] on input at bounding box center [737, 549] width 233 height 28
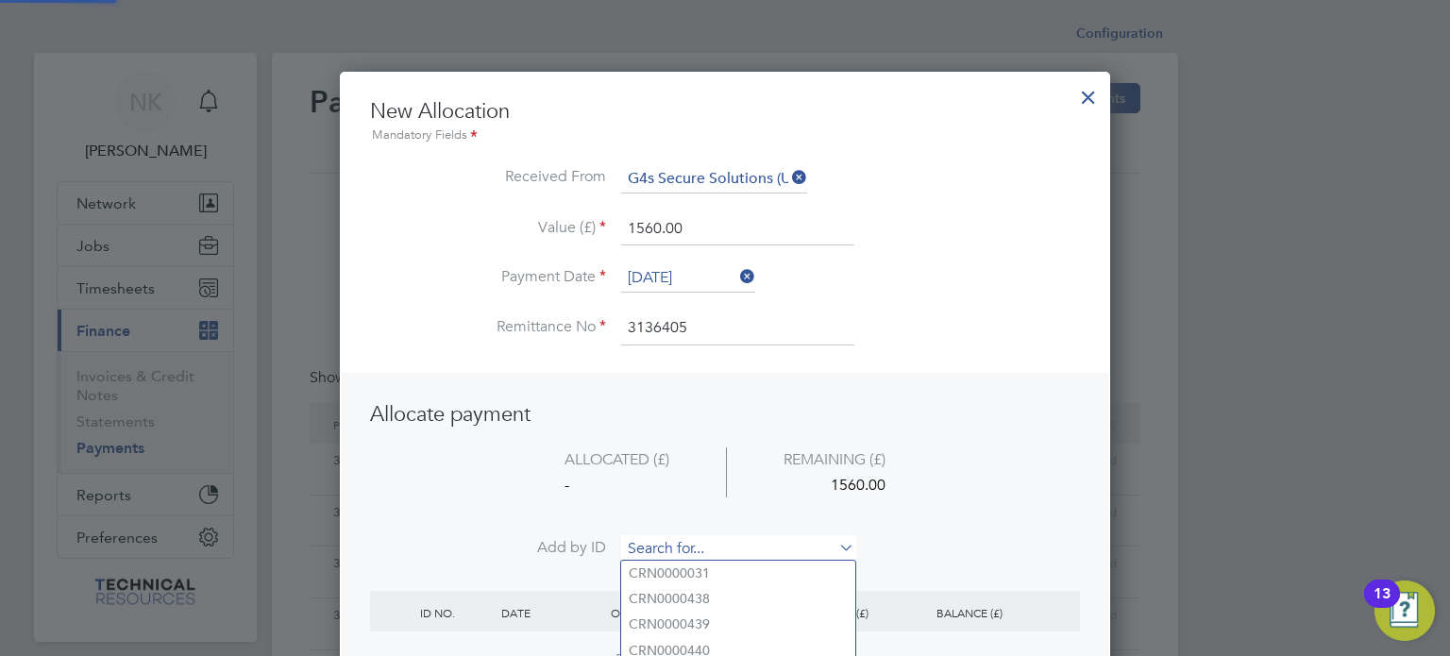
paste input "INV0006727"
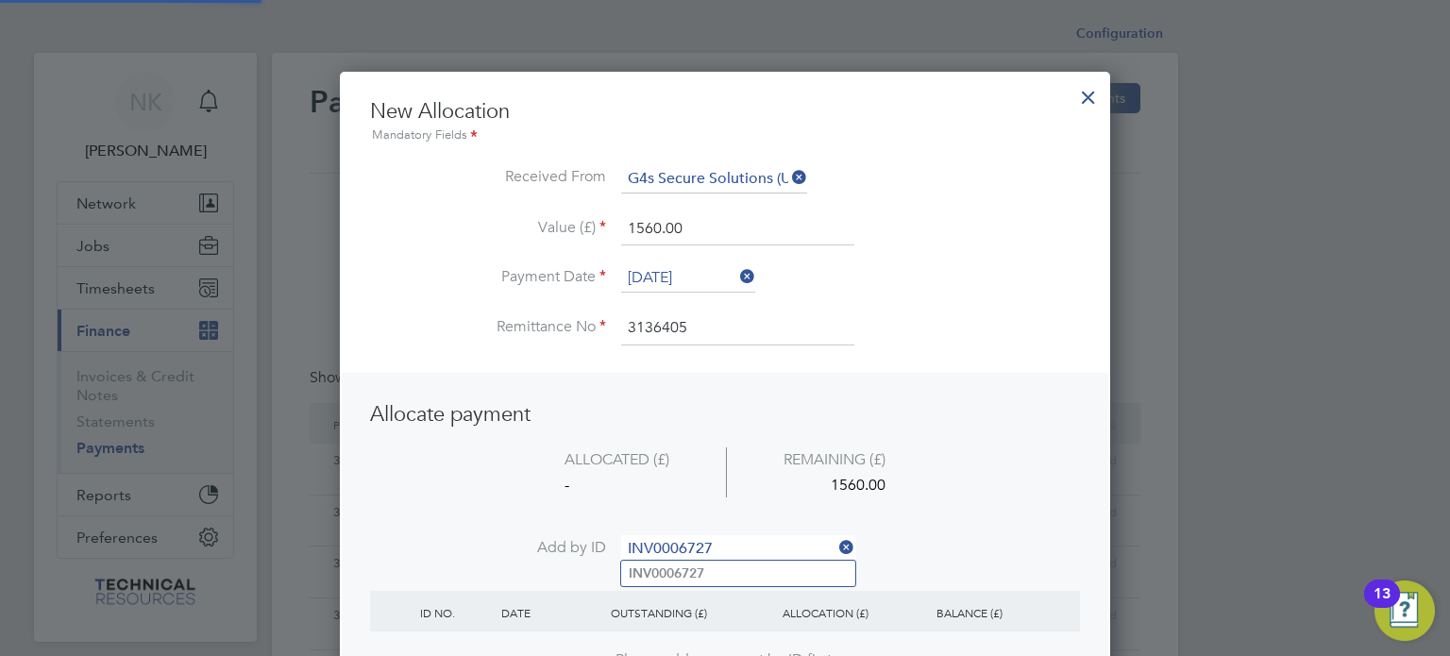
type input "INV0006727"
click at [683, 565] on b "INV0006727" at bounding box center [667, 573] width 76 height 16
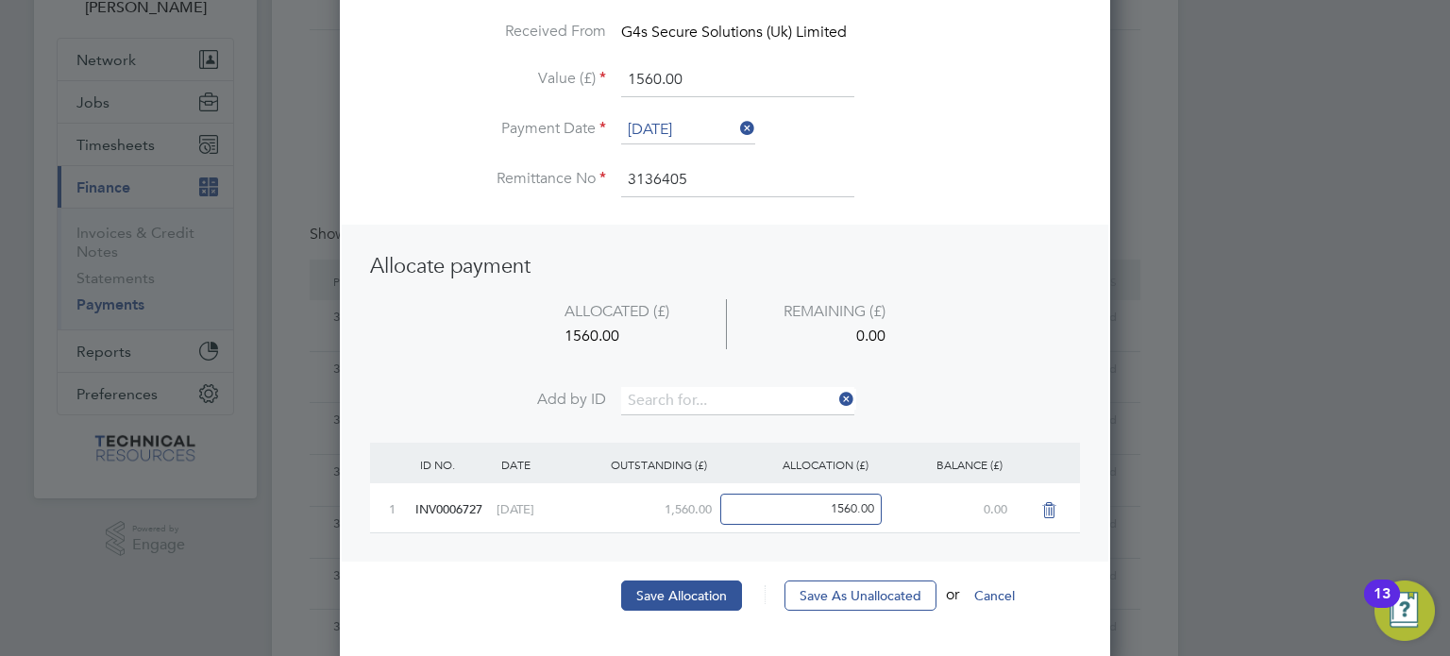
scroll to position [164, 0]
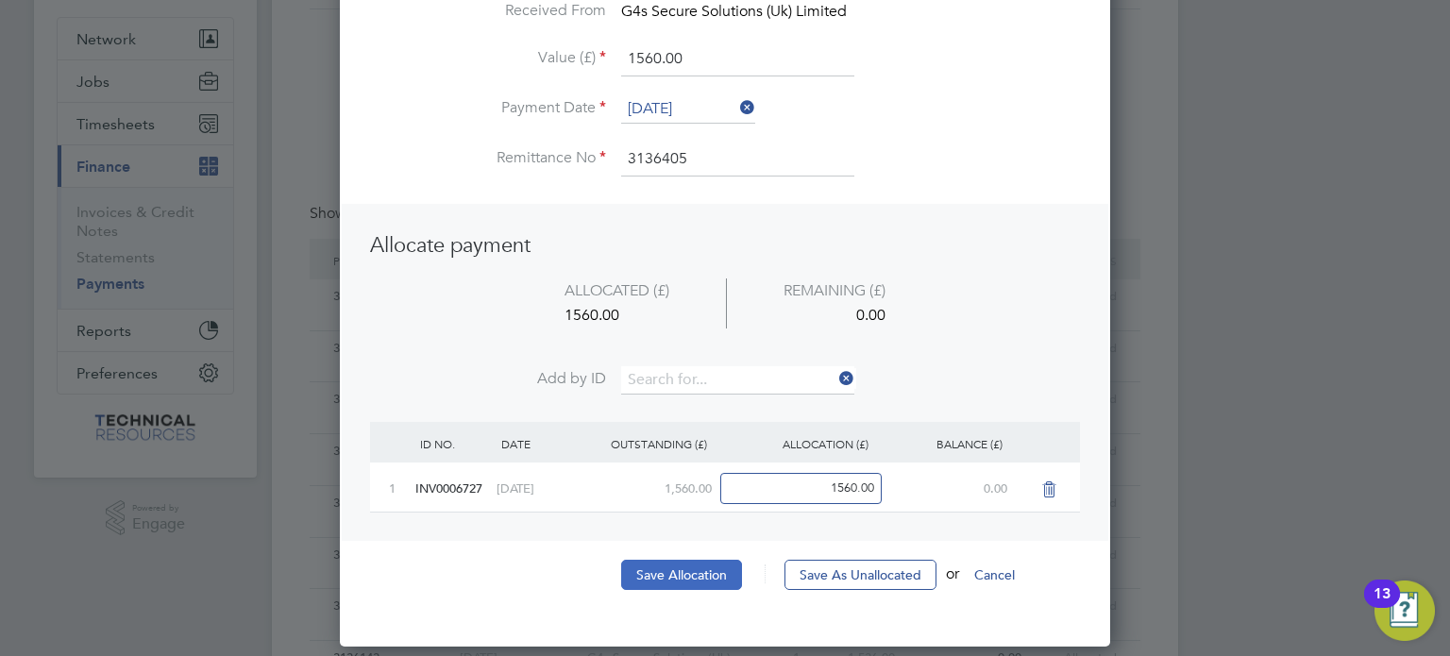
click at [691, 565] on button "Save Allocation" at bounding box center [681, 575] width 121 height 30
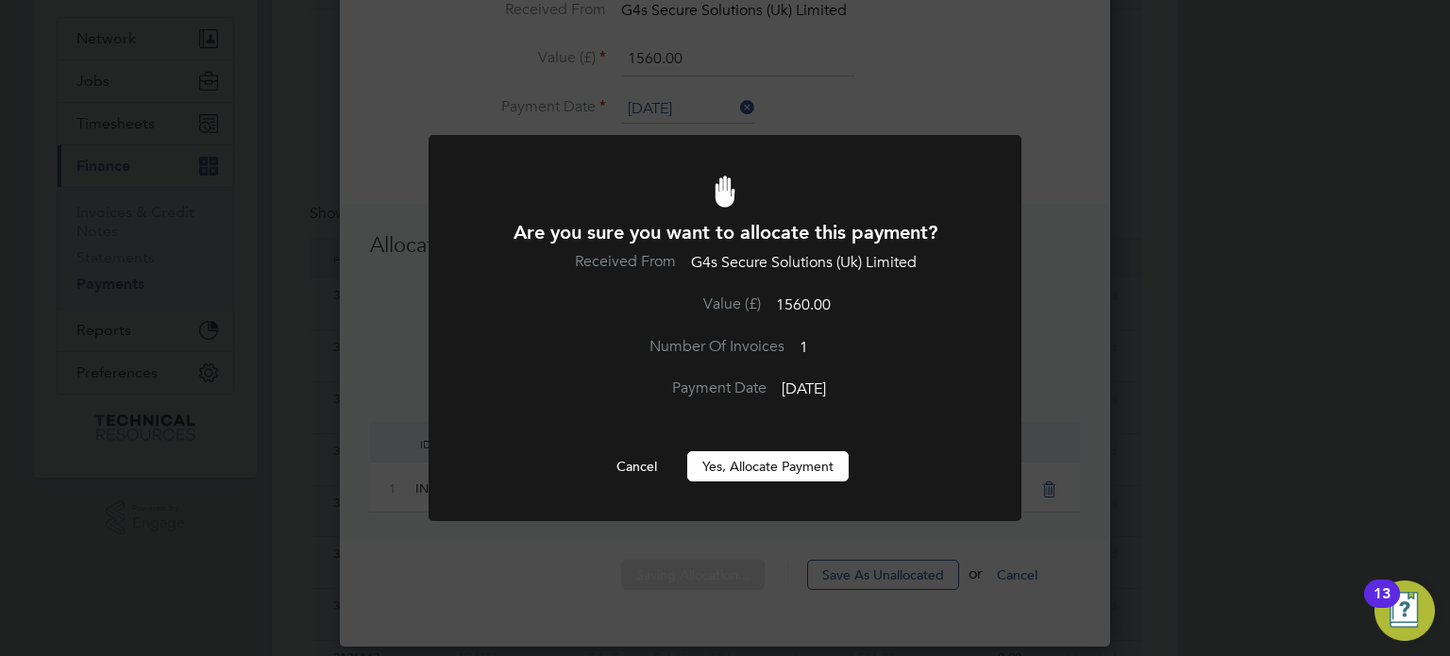
click at [774, 467] on button "Yes, Allocate Payment" at bounding box center [767, 466] width 161 height 30
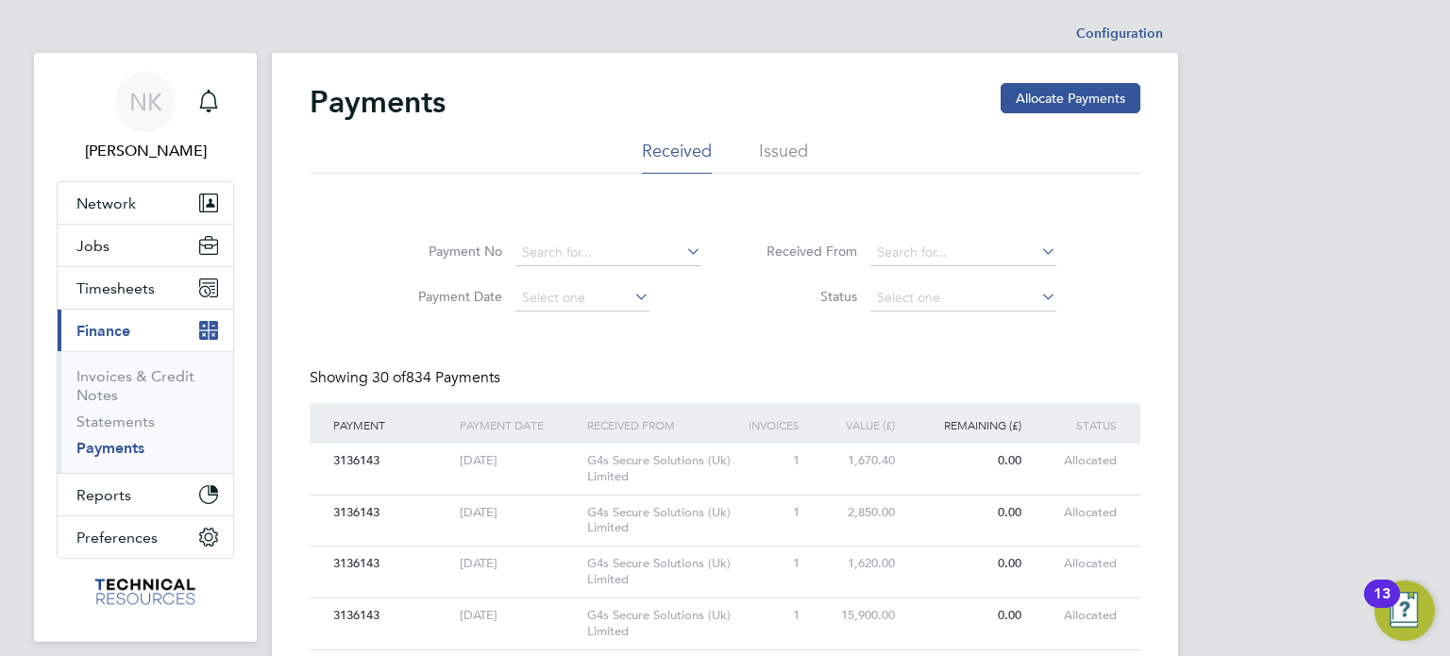
click at [1017, 99] on button "Allocate Payments" at bounding box center [1071, 98] width 140 height 30
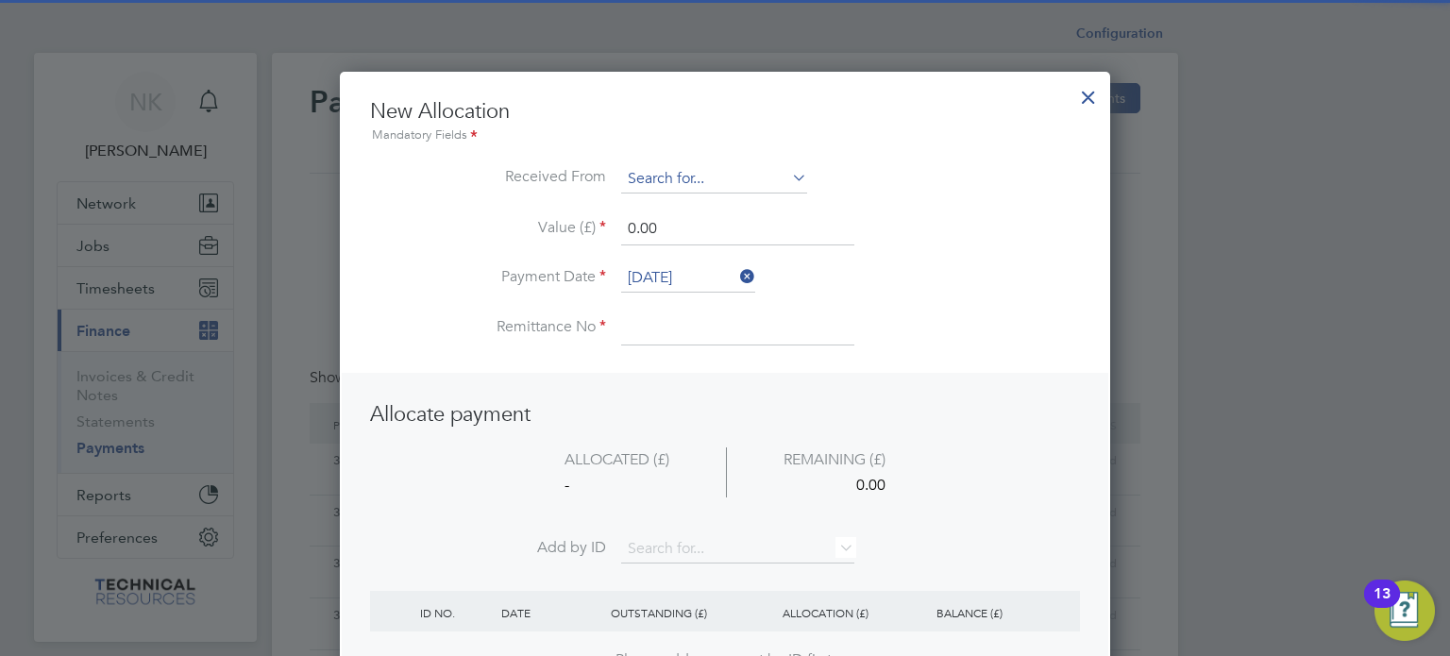
click at [748, 172] on input at bounding box center [714, 179] width 186 height 28
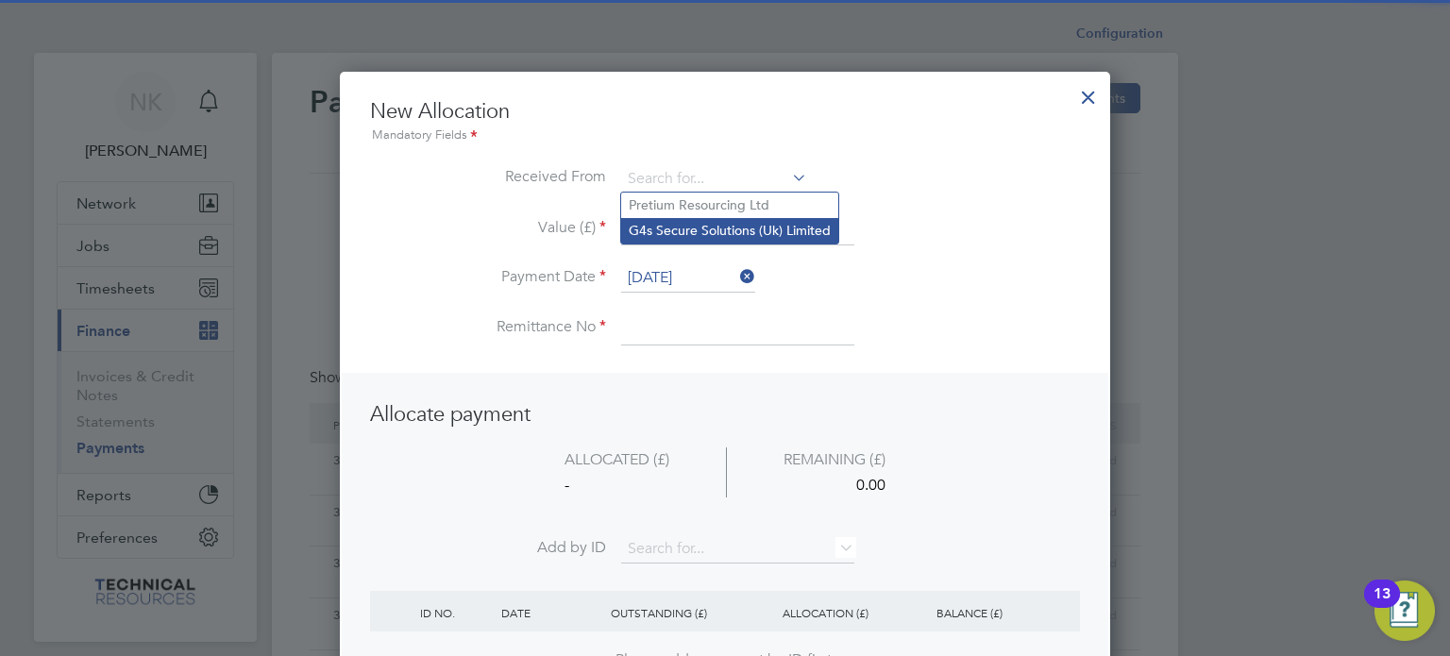
click at [735, 231] on li "G4s Secure Solutions (Uk) Limited" at bounding box center [729, 230] width 217 height 25
type input "G4s Secure Solutions (Uk) Limited"
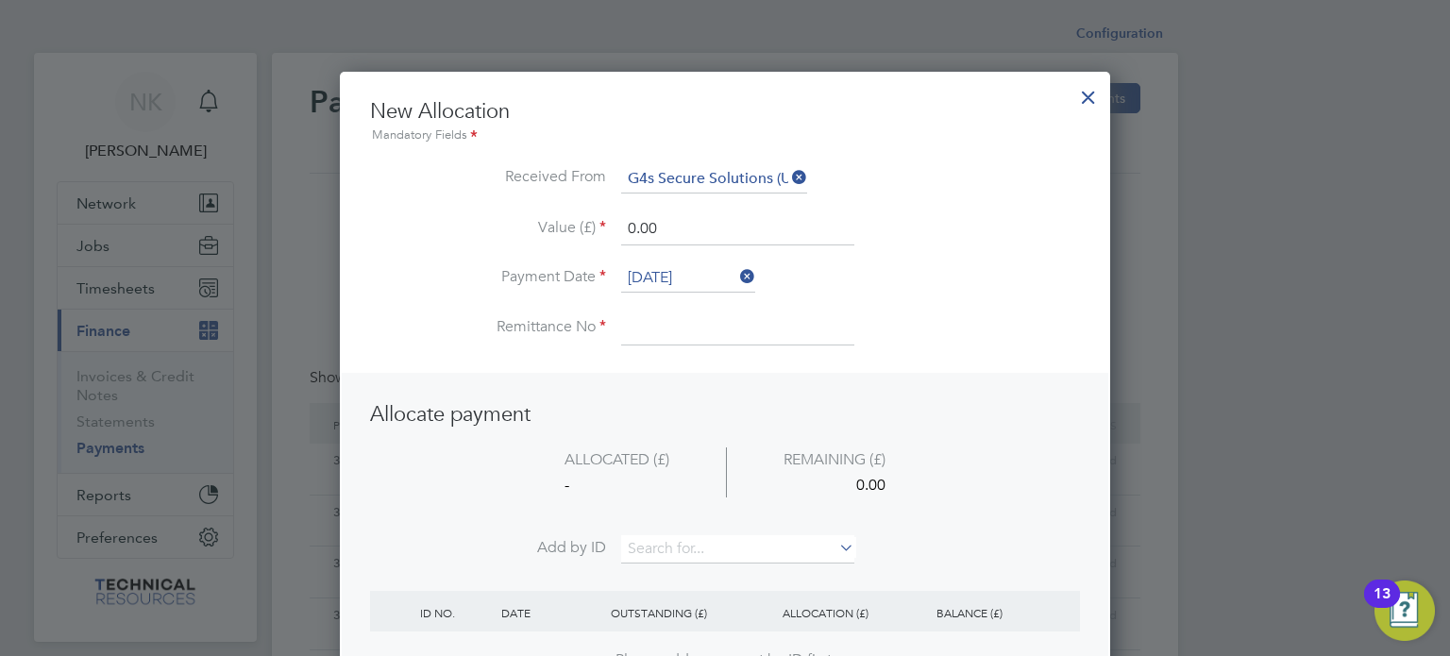
click at [692, 277] on input "[DATE]" at bounding box center [688, 278] width 134 height 28
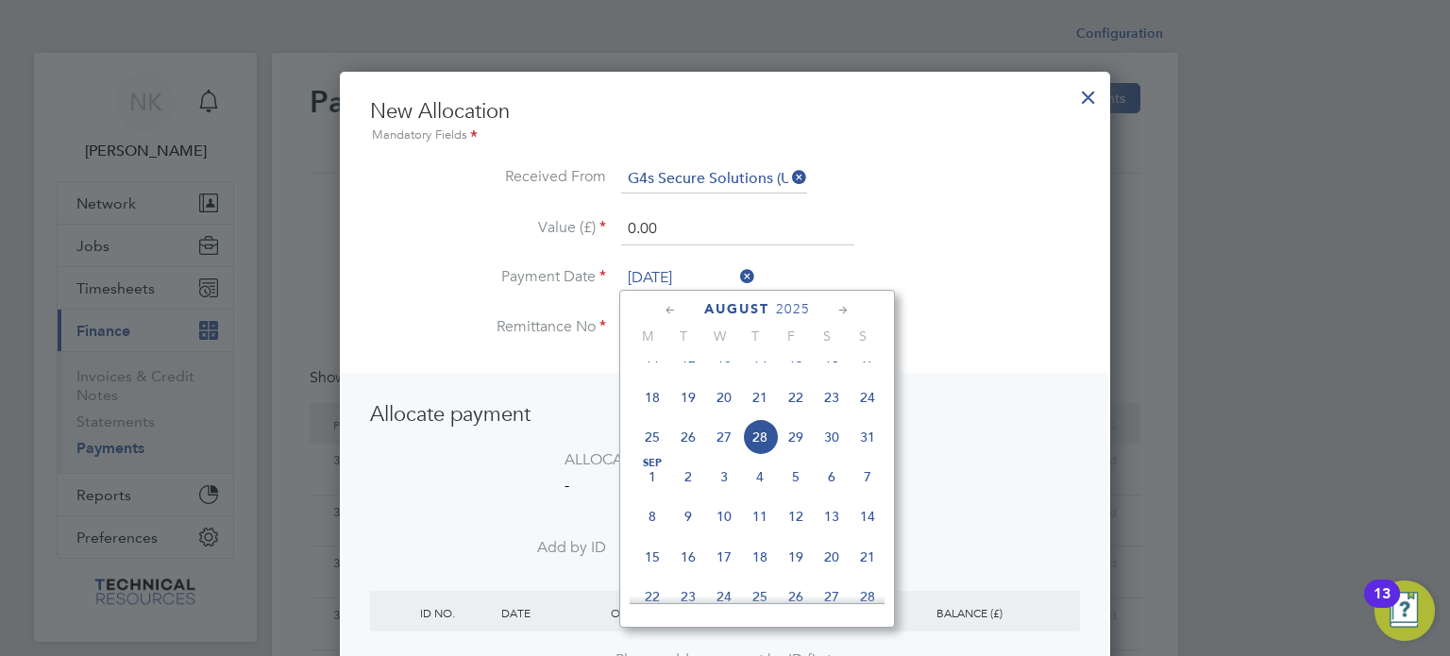
click at [764, 376] on span "14" at bounding box center [760, 358] width 36 height 36
type input "[DATE]"
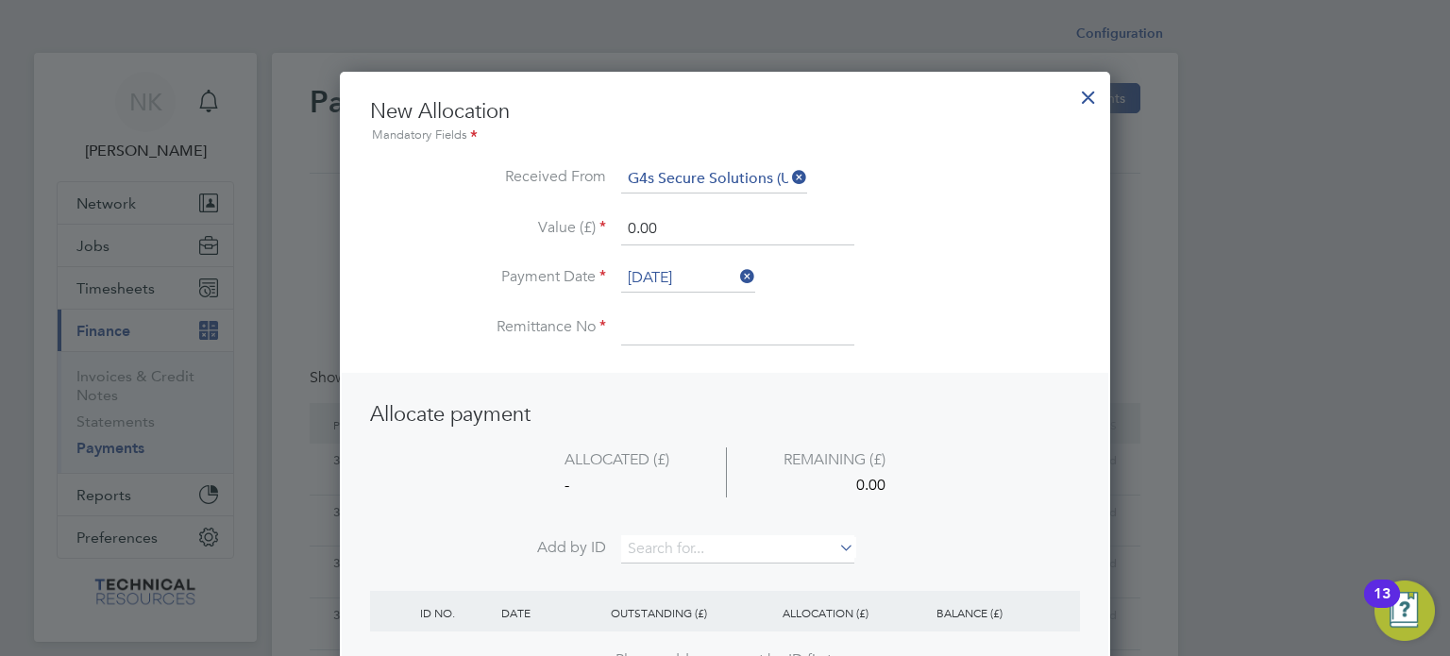
click at [669, 312] on input at bounding box center [737, 328] width 233 height 34
type input "3136405"
drag, startPoint x: 668, startPoint y: 222, endPoint x: 547, endPoint y: 241, distance: 122.3
click at [547, 241] on li "Value (£) 0.00" at bounding box center [725, 238] width 710 height 53
type input "1680.00"
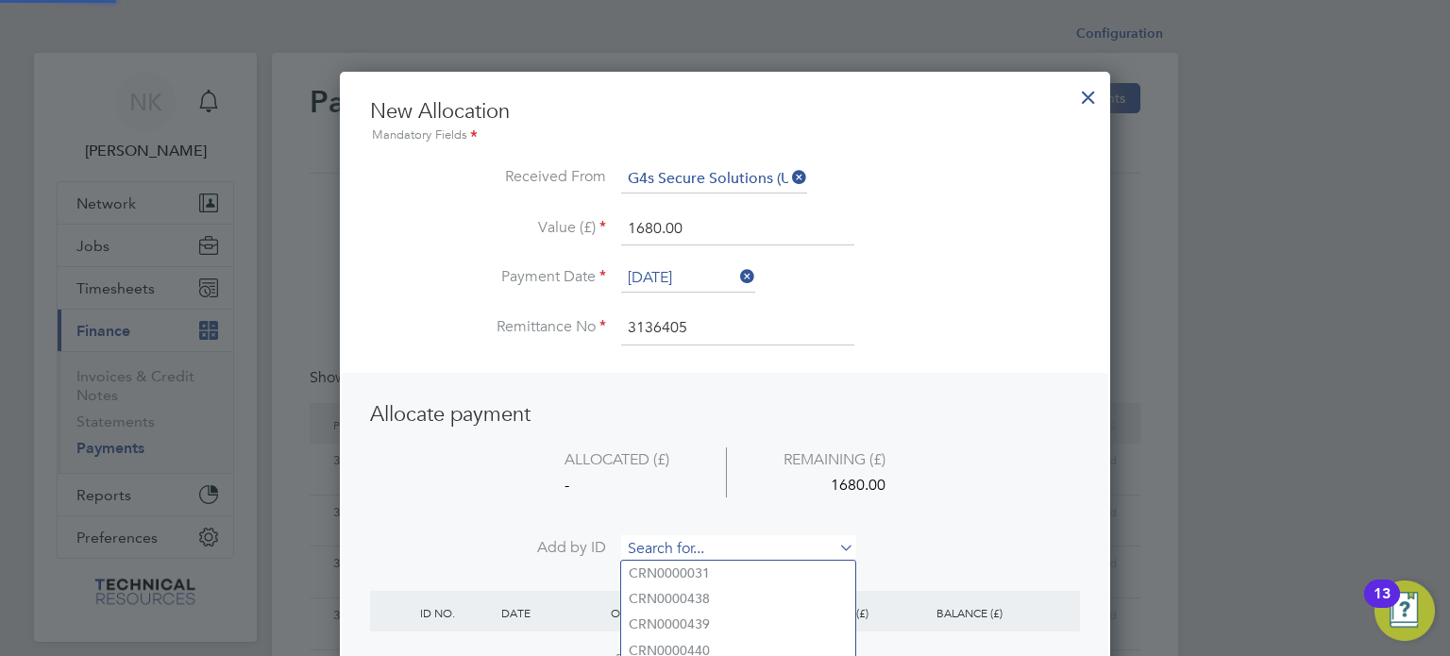
paste input "INV0006730"
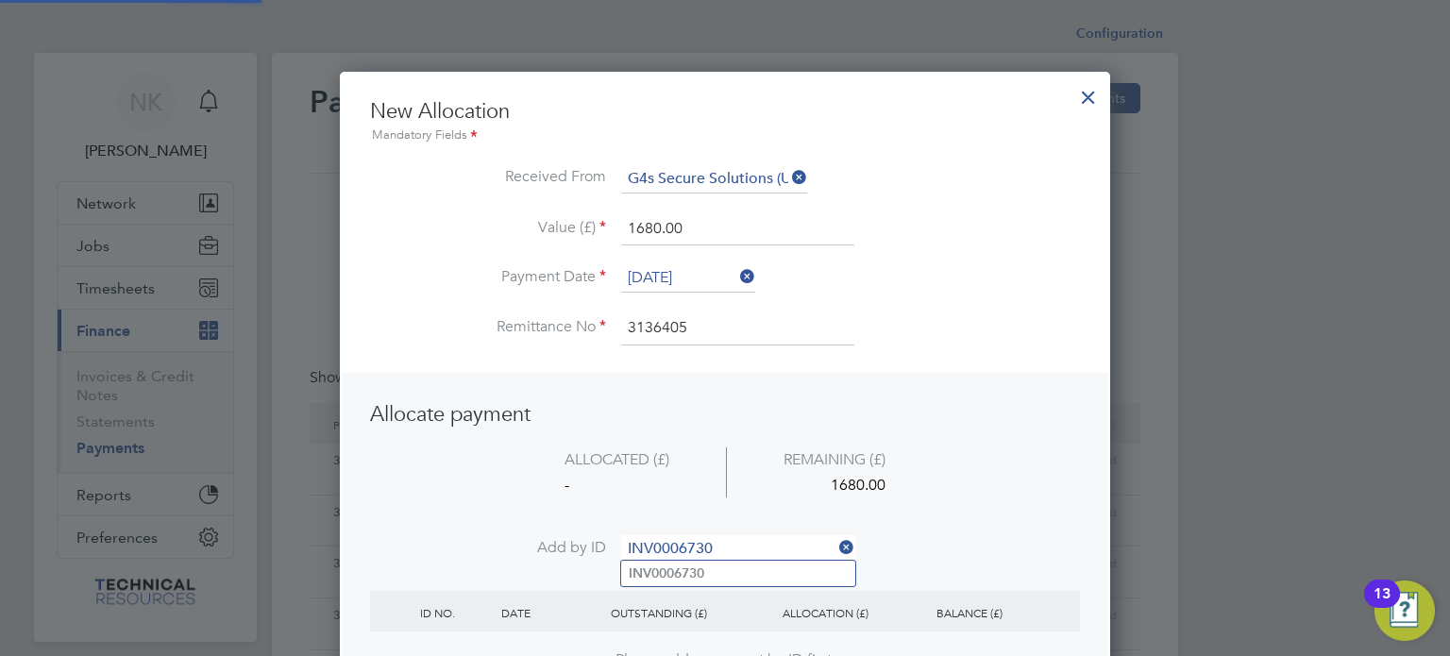
type input "INV0006730"
click at [687, 577] on b "INV0006730" at bounding box center [667, 573] width 76 height 16
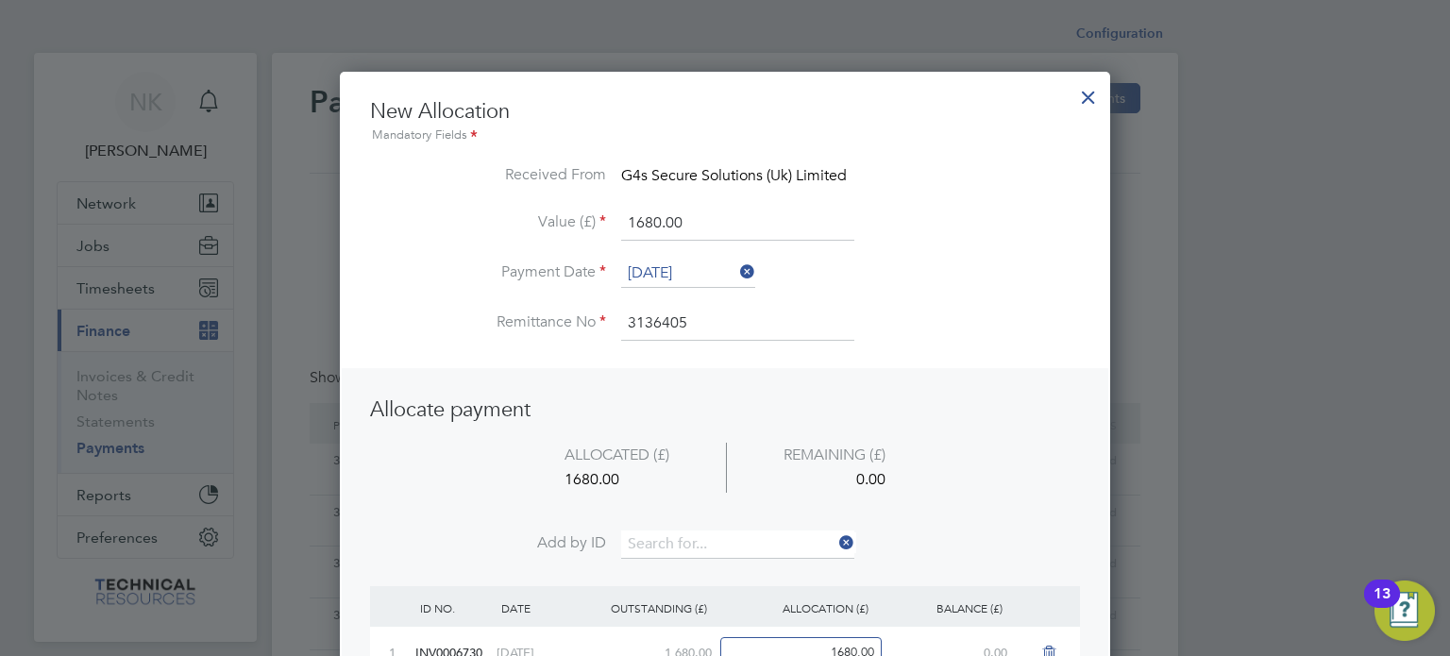
scroll to position [98, 0]
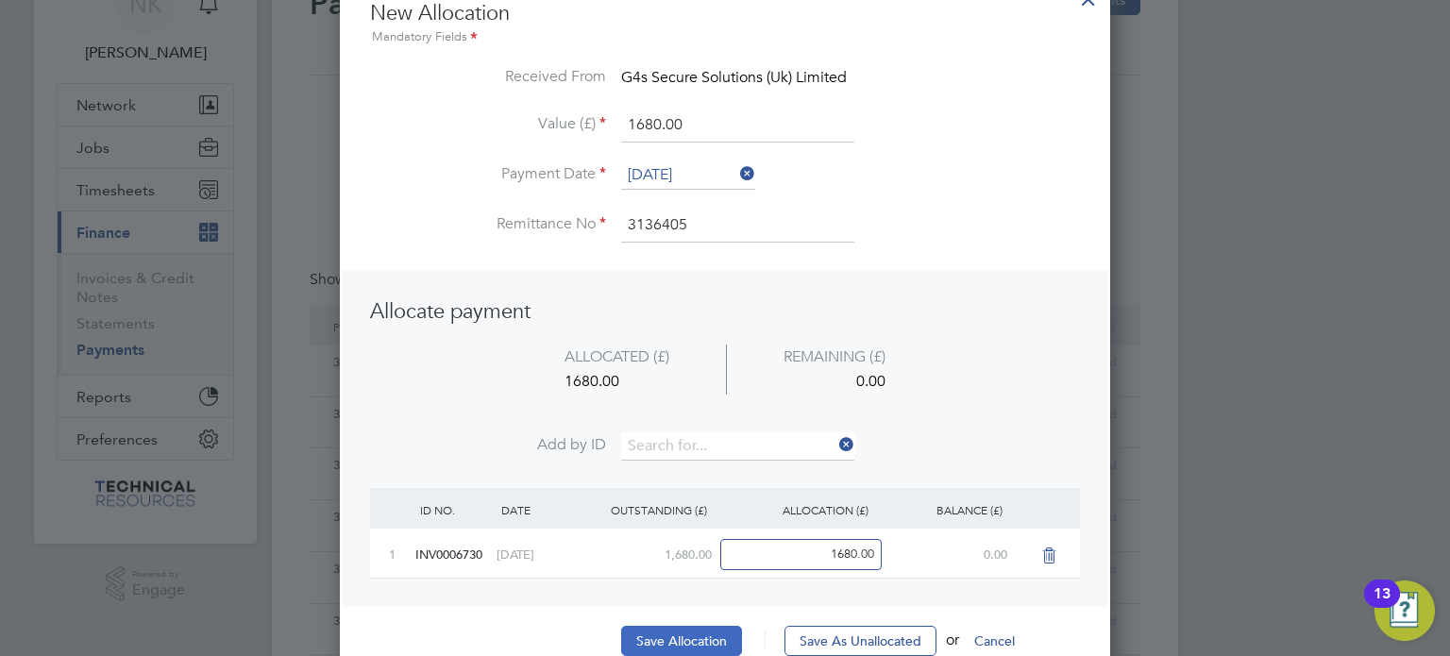
click at [657, 629] on button "Save Allocation" at bounding box center [681, 641] width 121 height 30
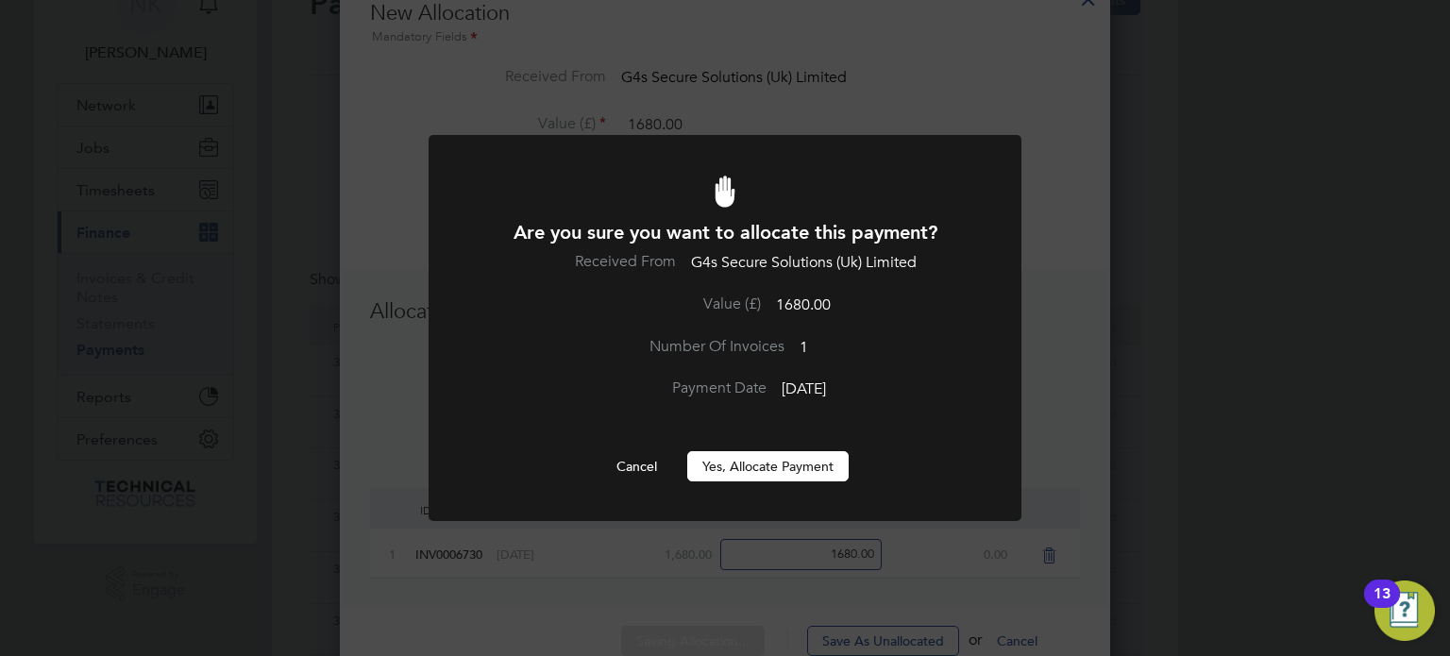
click at [737, 468] on button "Yes, Allocate Payment" at bounding box center [767, 466] width 161 height 30
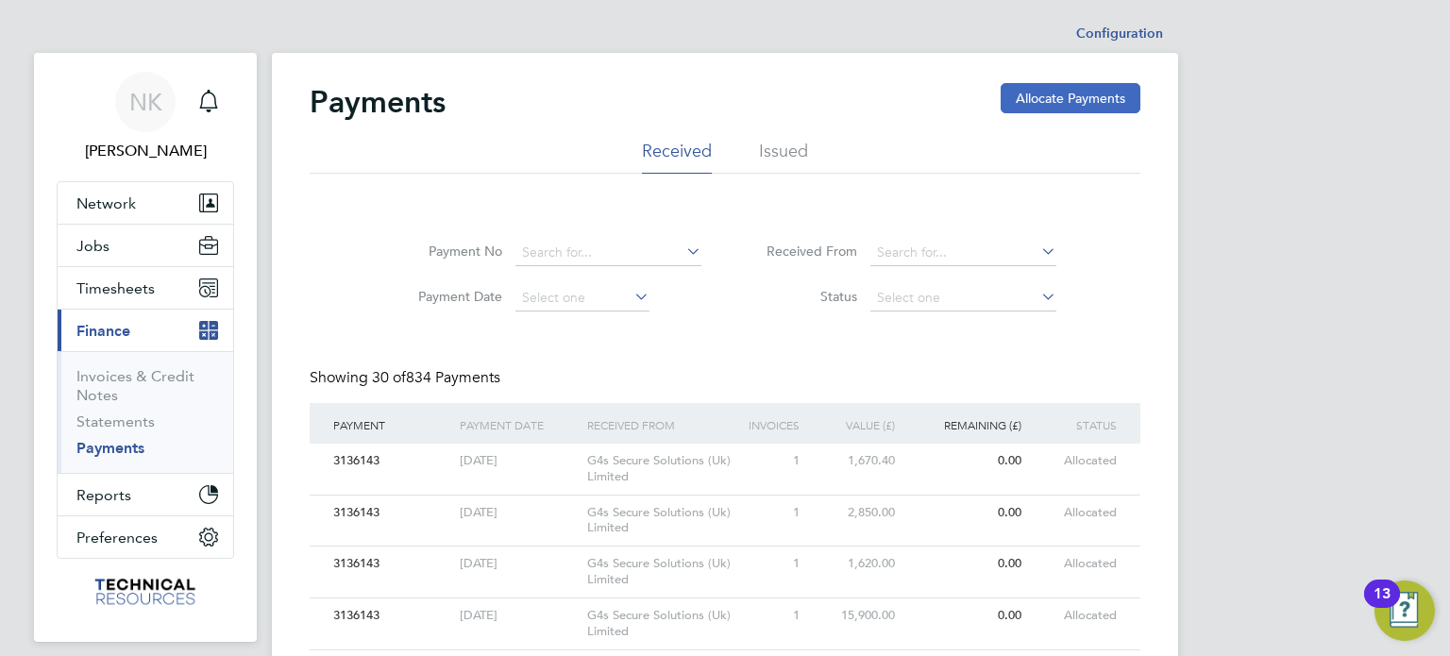
click at [1041, 97] on button "Allocate Payments" at bounding box center [1071, 98] width 140 height 30
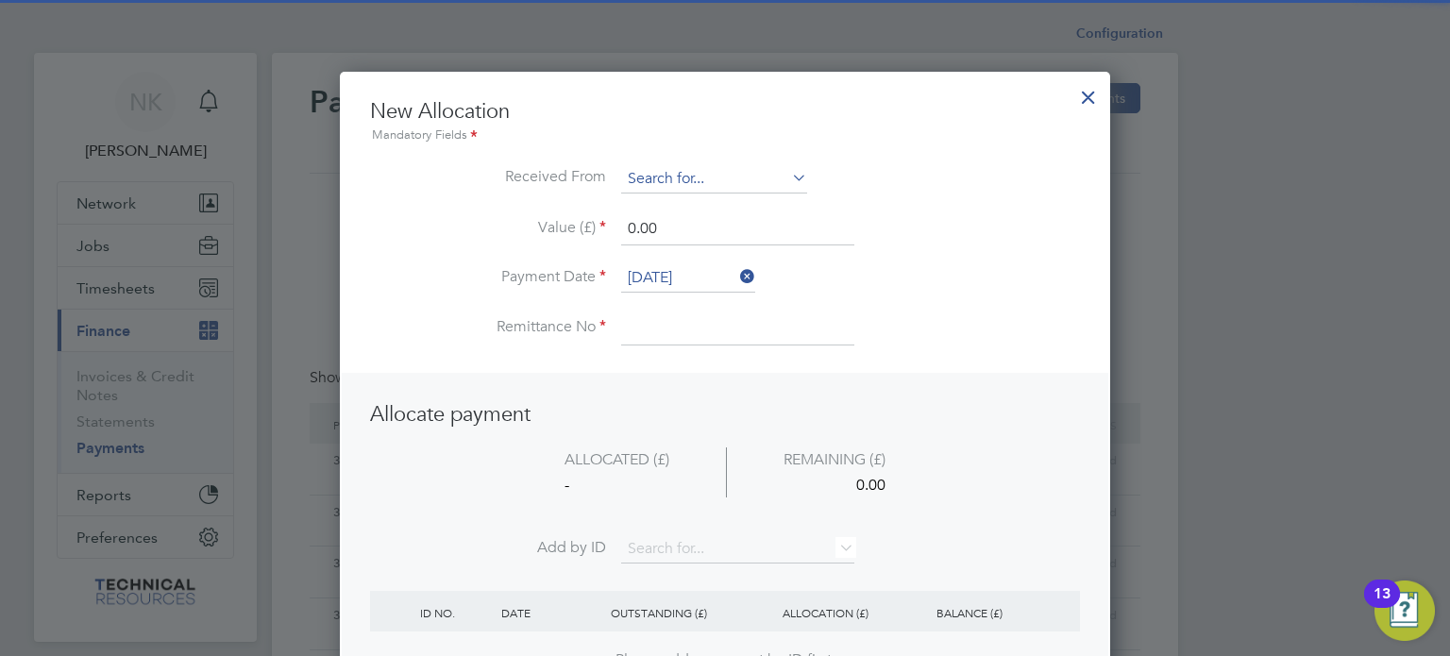
click at [737, 184] on input at bounding box center [714, 179] width 186 height 28
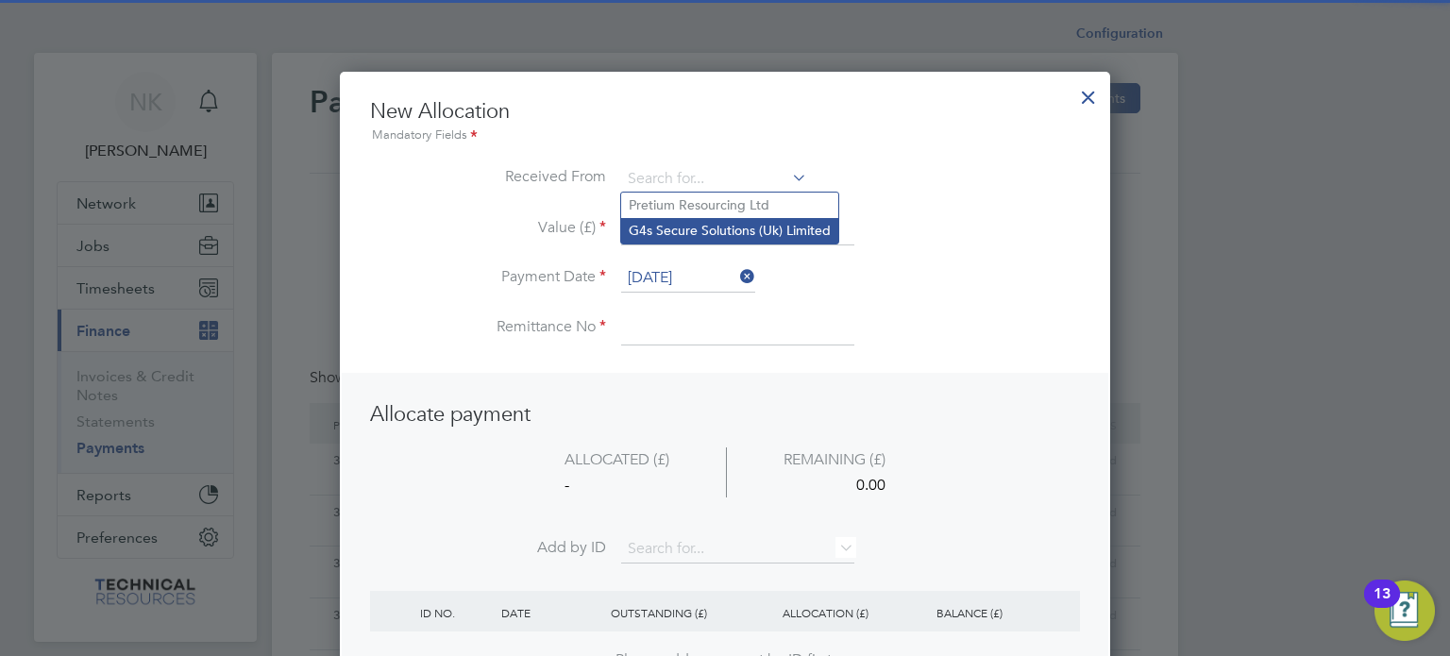
click at [725, 218] on li "G4s Secure Solutions (Uk) Limited" at bounding box center [729, 230] width 217 height 25
type input "G4s Secure Solutions (Uk) Limited"
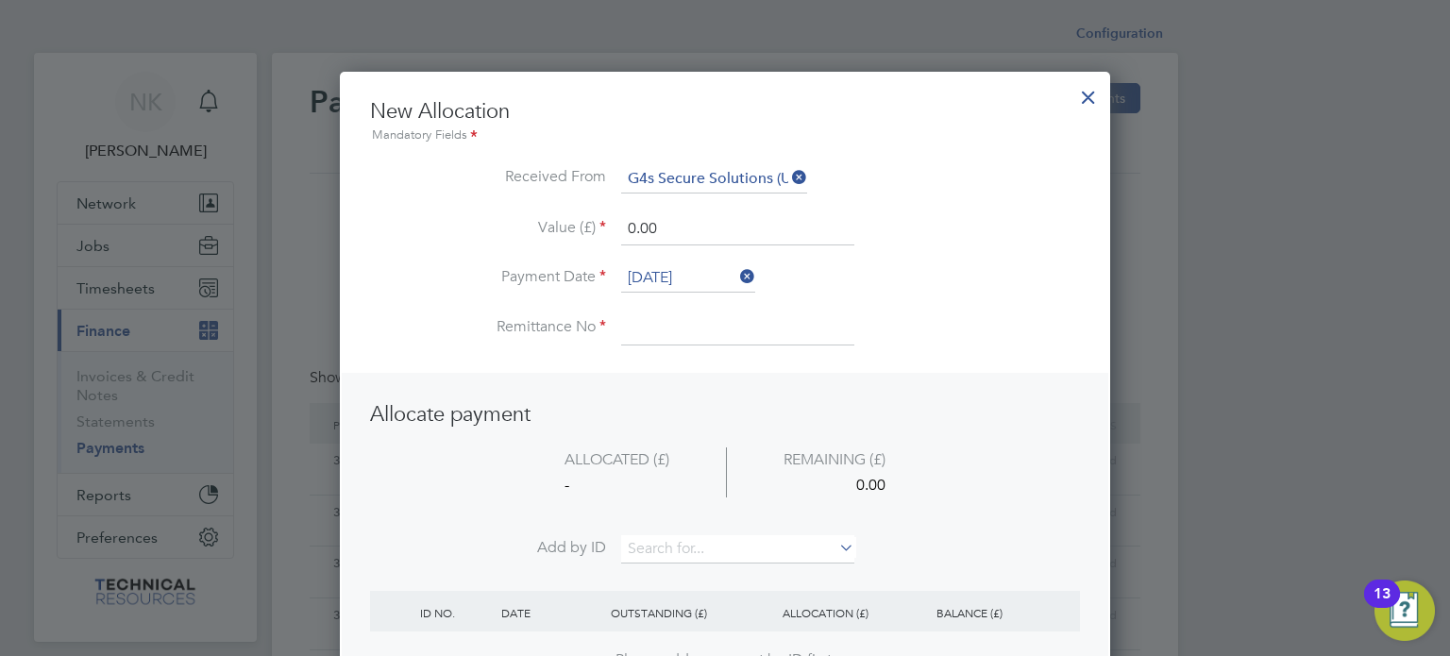
click at [698, 273] on input "[DATE]" at bounding box center [688, 278] width 134 height 28
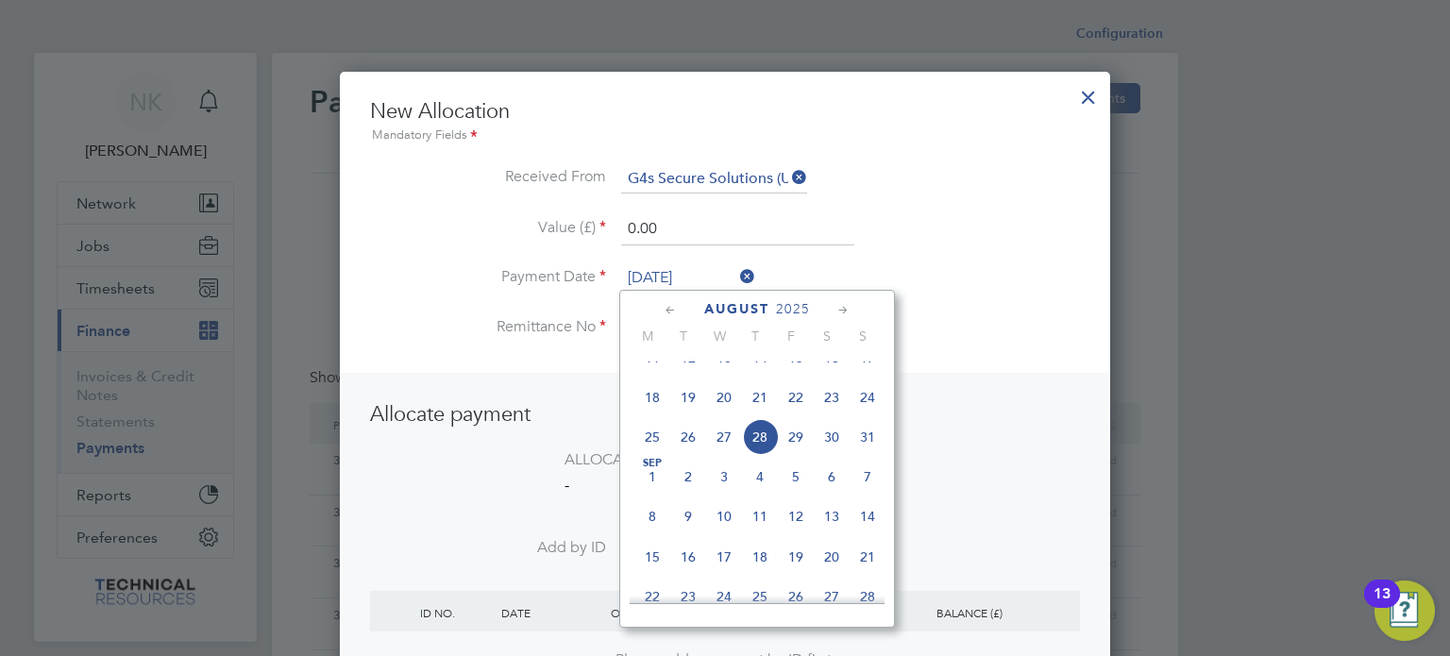
click at [759, 376] on span "14" at bounding box center [760, 358] width 36 height 36
type input "[DATE]"
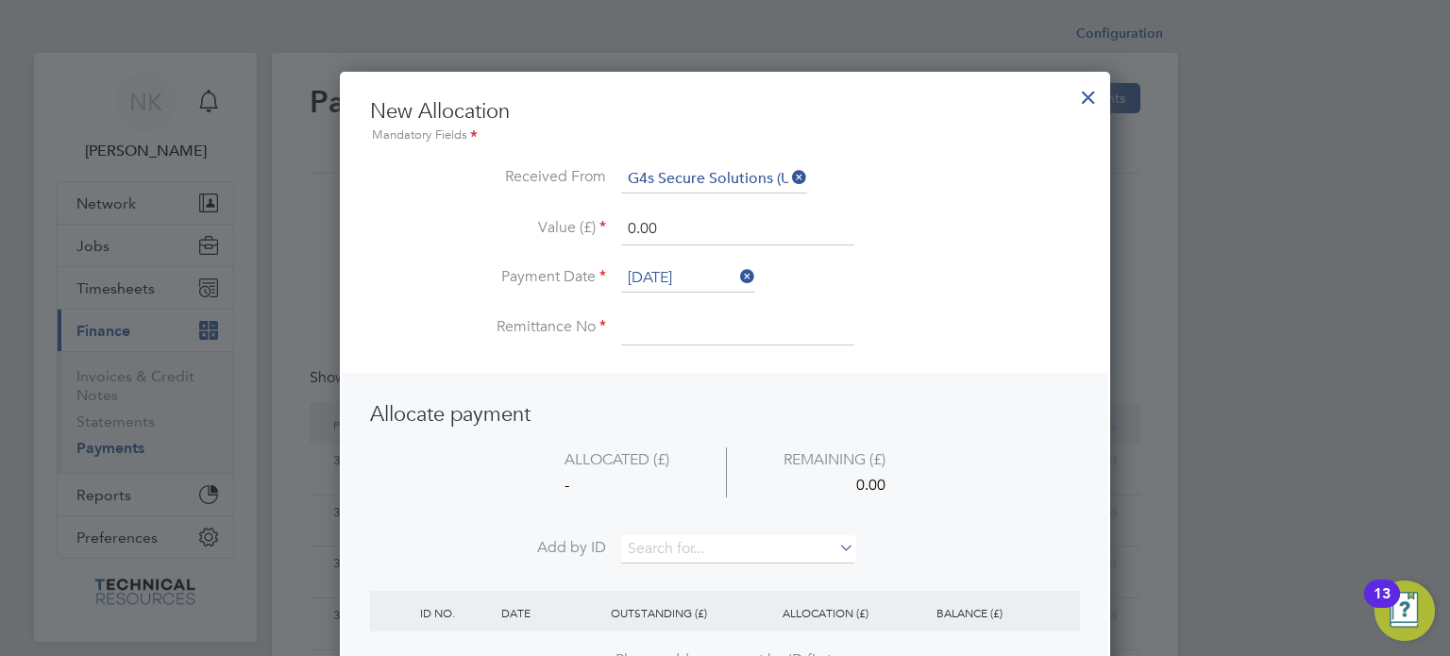
click at [659, 333] on input at bounding box center [737, 328] width 233 height 34
type input "3136405"
drag, startPoint x: 684, startPoint y: 228, endPoint x: 544, endPoint y: 233, distance: 140.7
click at [544, 233] on li "Value (£) 0.00" at bounding box center [725, 238] width 710 height 53
type input "1680.00"
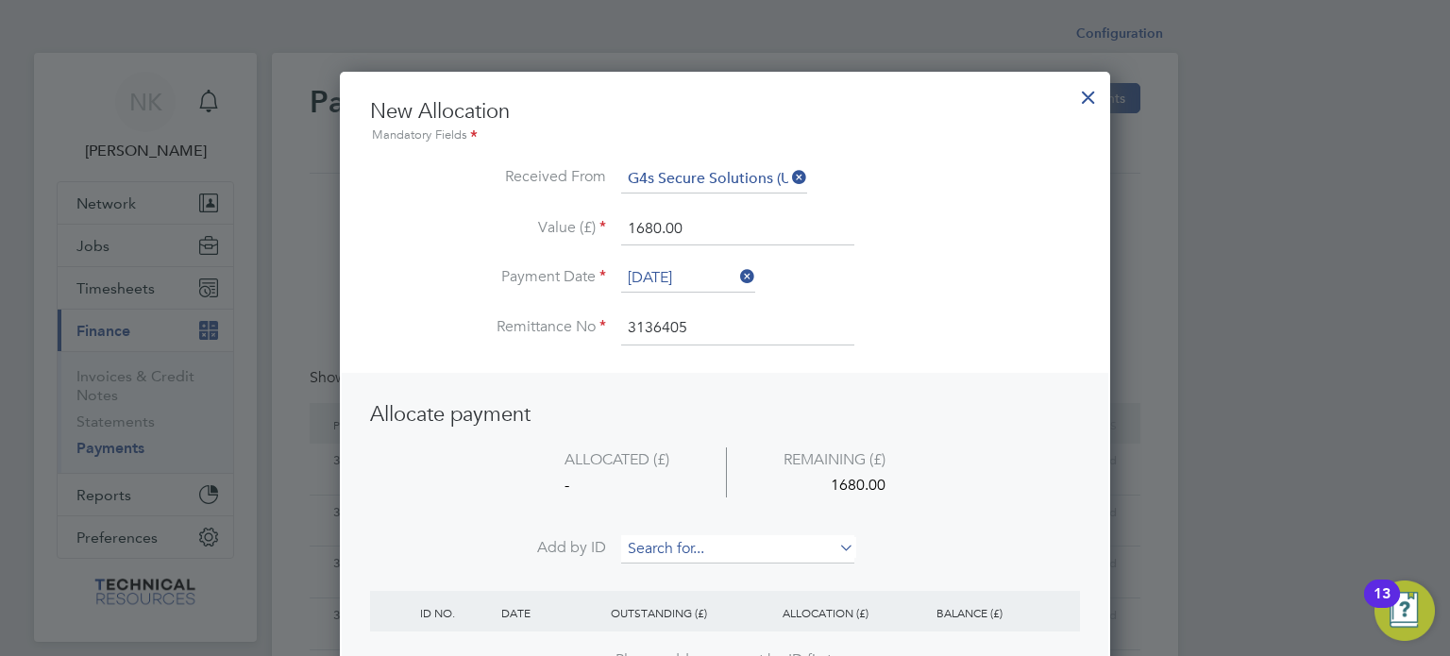
click at [675, 546] on input at bounding box center [737, 549] width 233 height 28
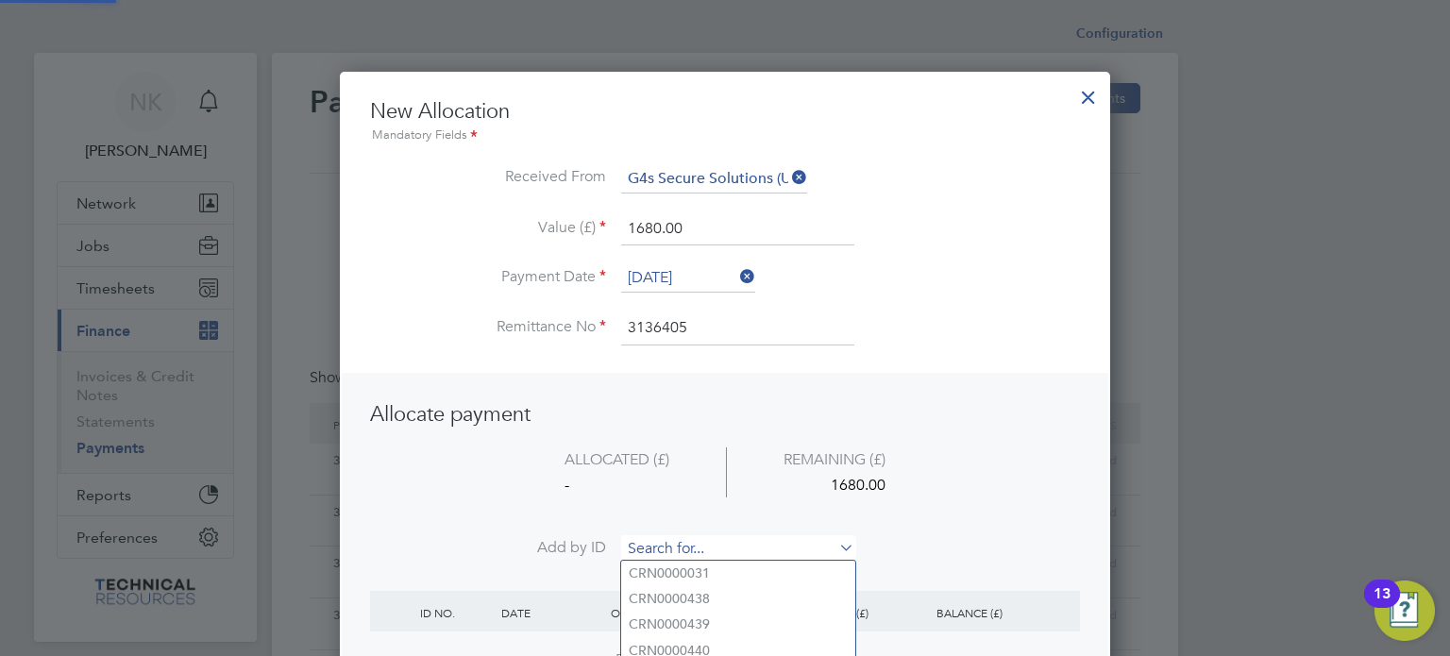
paste input "INV0006731"
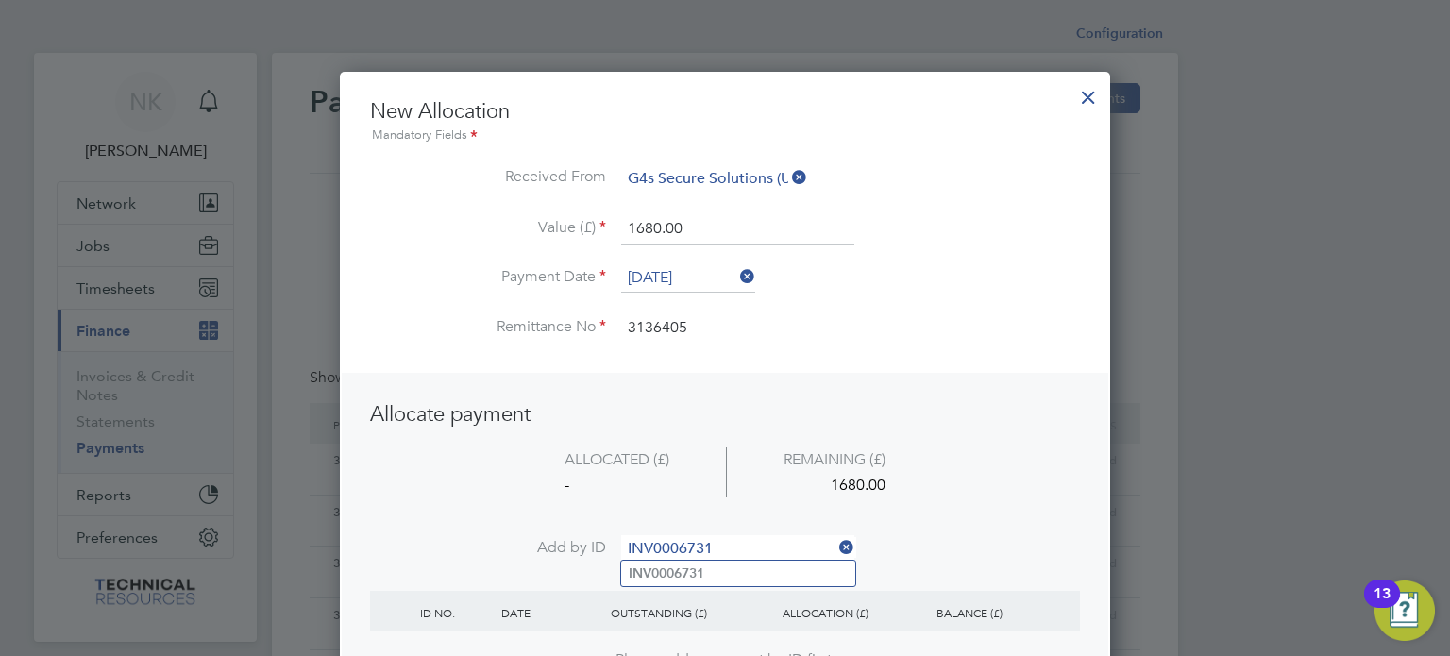
type input "INV0006731"
click at [668, 576] on b "INV0006731" at bounding box center [667, 573] width 76 height 16
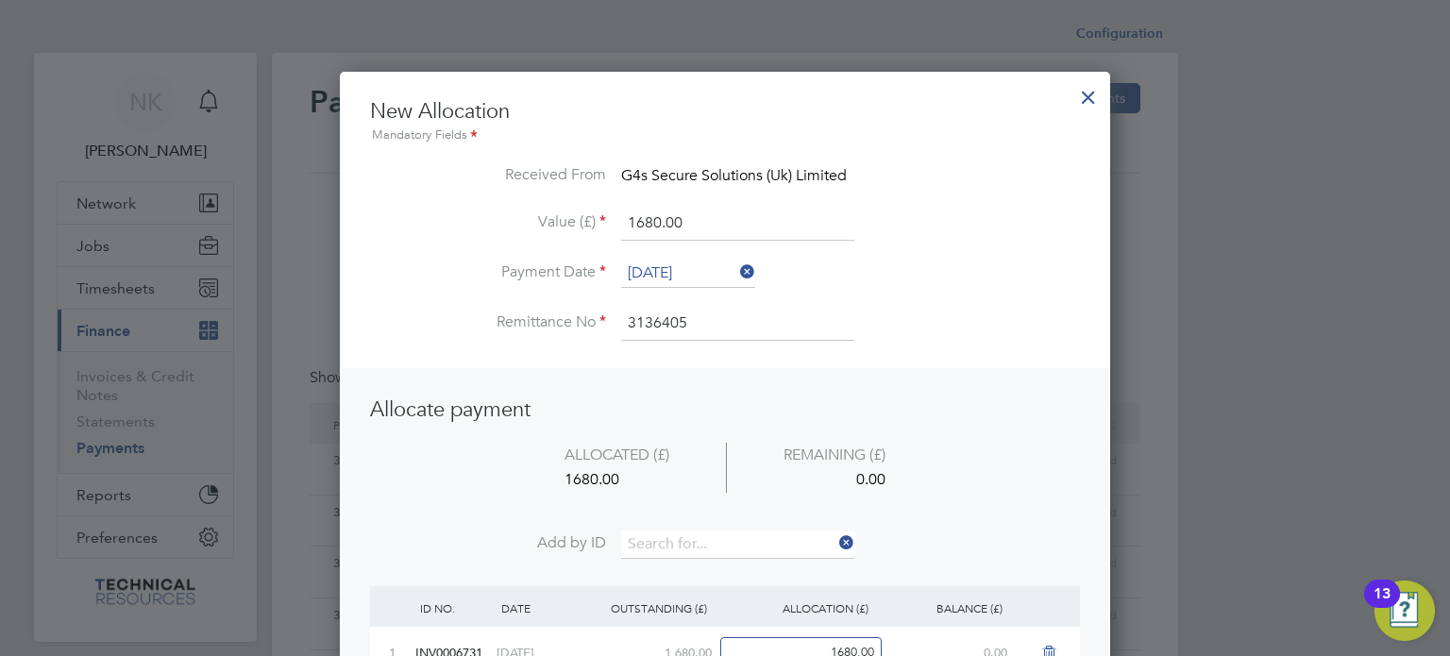
scroll to position [121, 0]
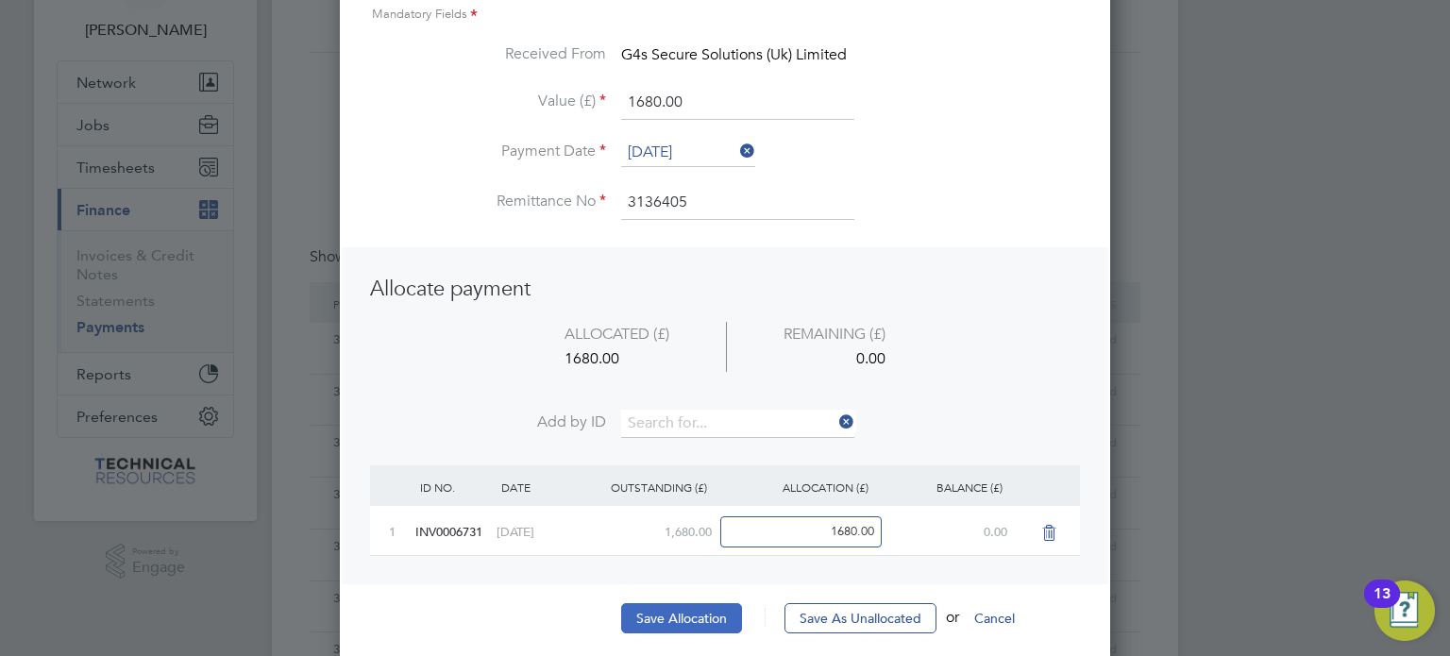
click at [657, 618] on button "Save Allocation" at bounding box center [681, 618] width 121 height 30
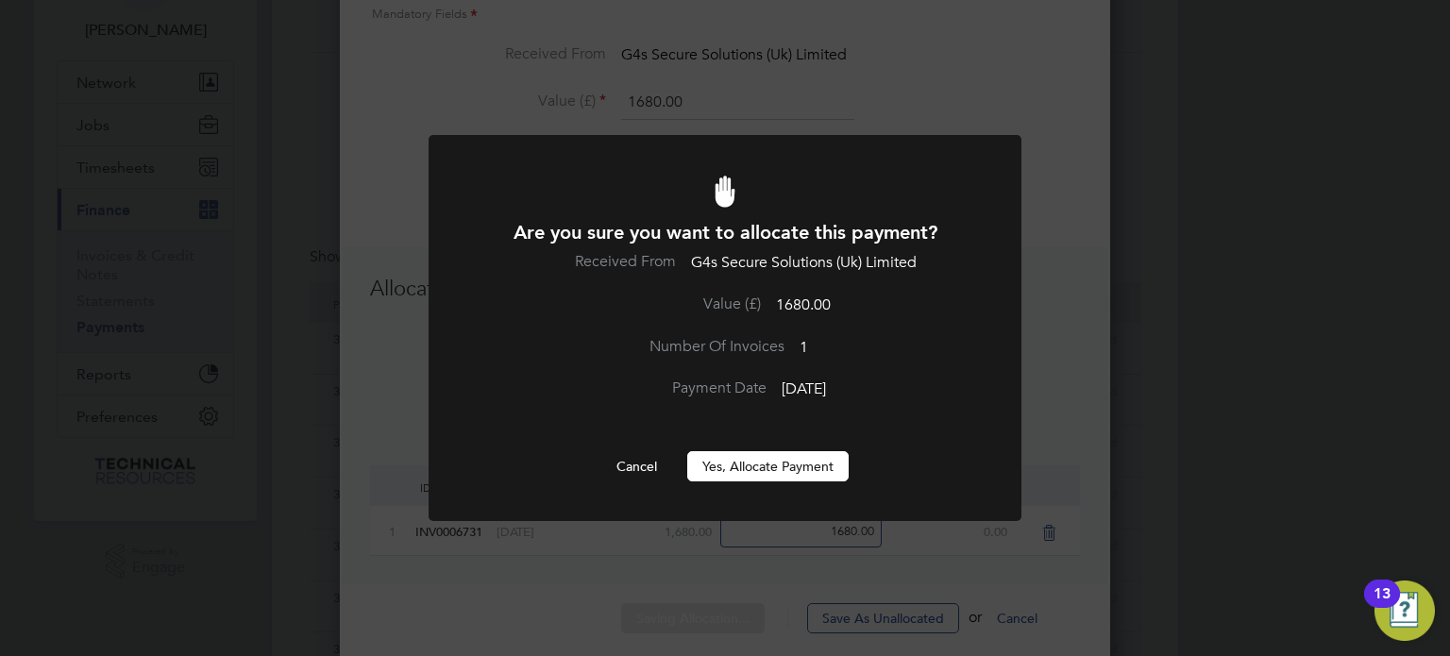
click at [766, 463] on button "Yes, Allocate Payment" at bounding box center [767, 466] width 161 height 30
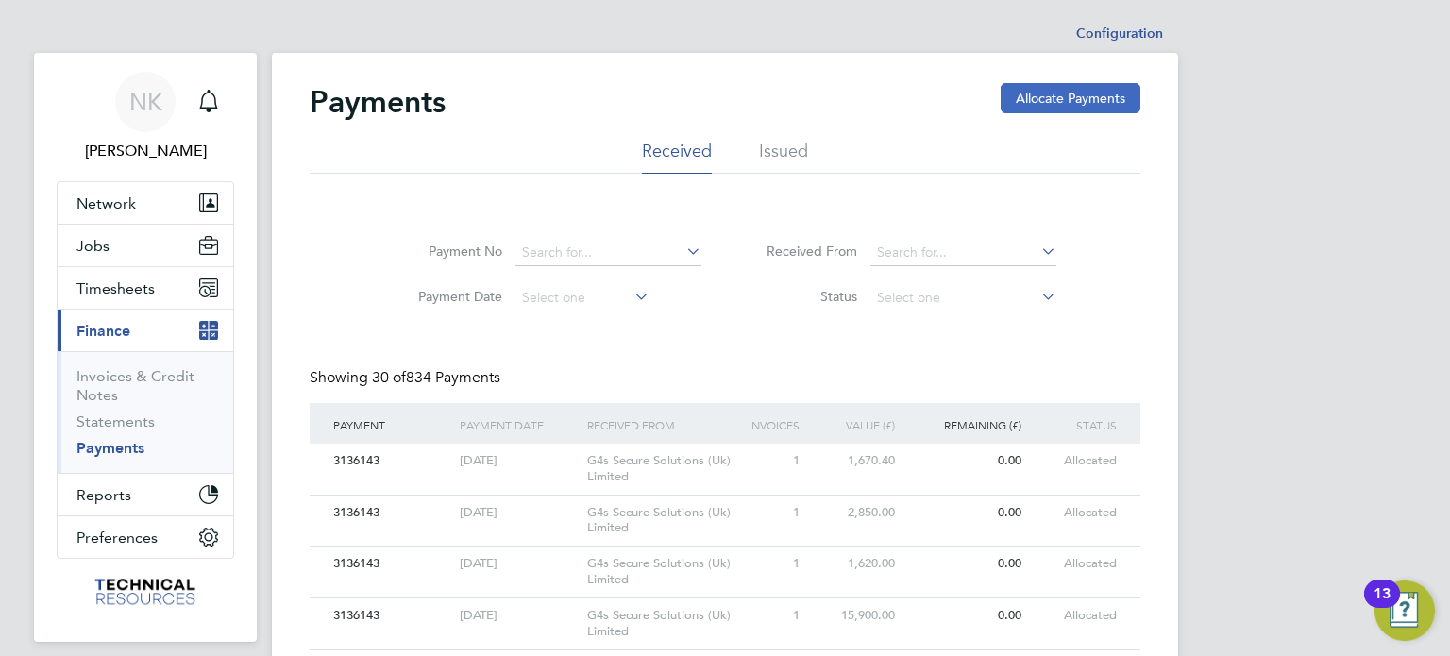
click at [1042, 93] on button "Allocate Payments" at bounding box center [1071, 98] width 140 height 30
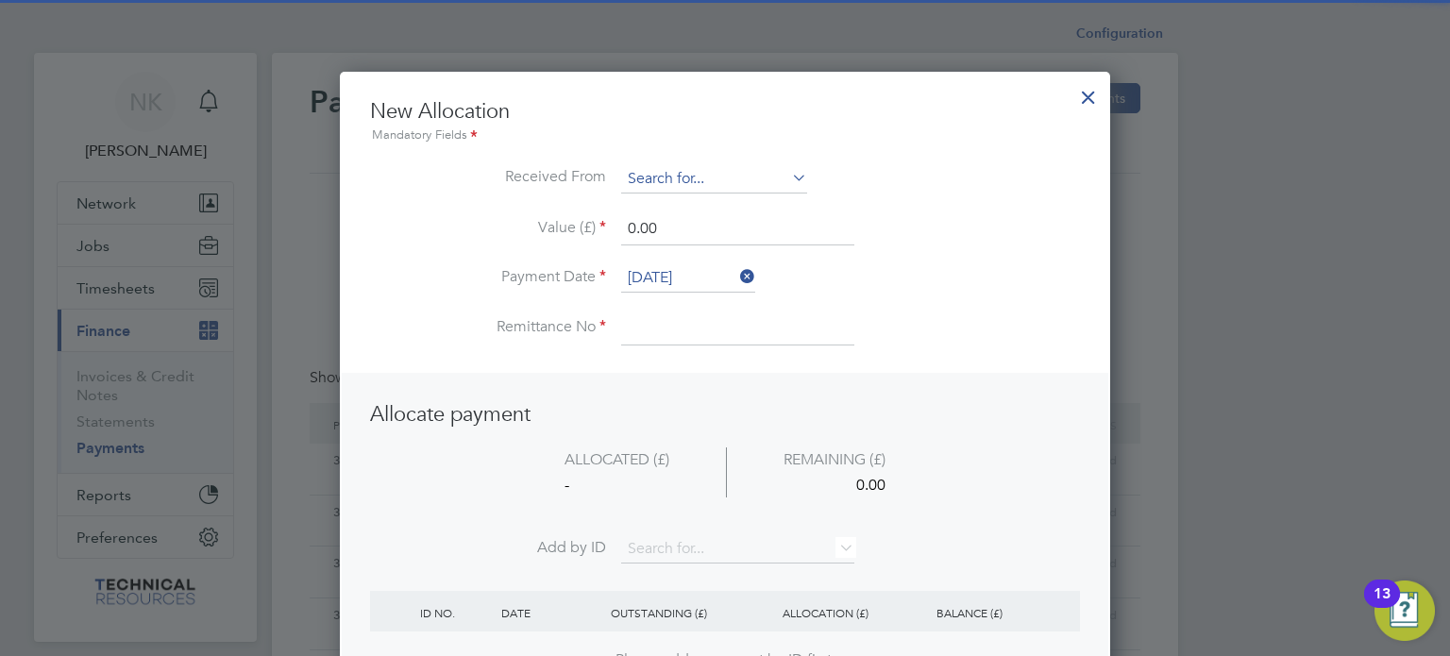
click at [755, 166] on input at bounding box center [714, 179] width 186 height 28
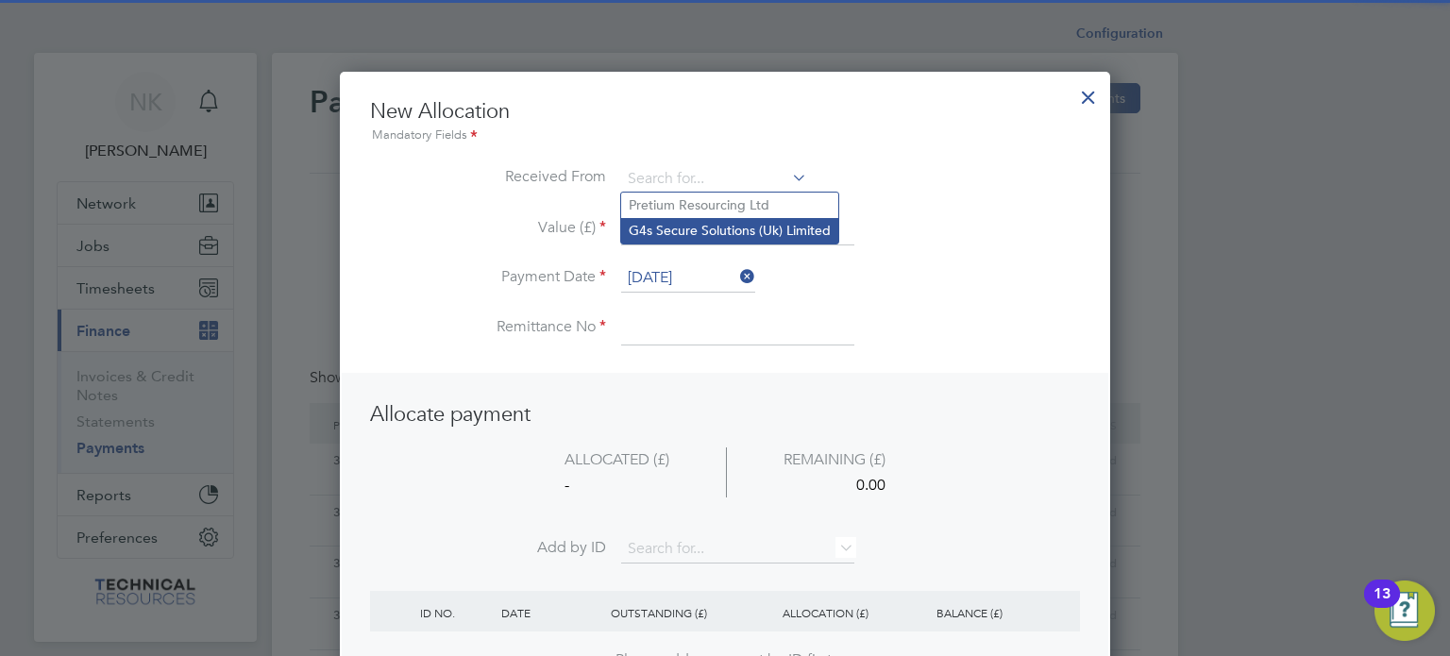
click at [725, 230] on li "G4s Secure Solutions (Uk) Limited" at bounding box center [729, 230] width 217 height 25
type input "G4s Secure Solutions (Uk) Limited"
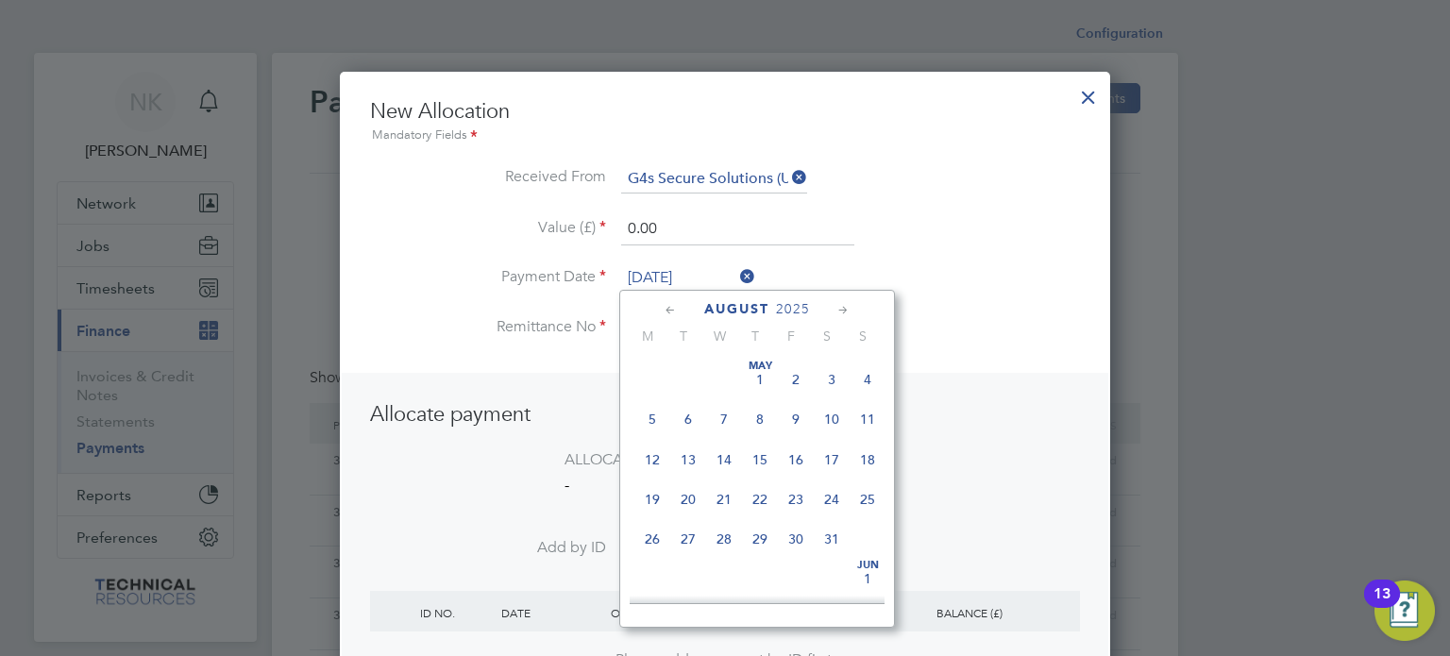
click at [684, 271] on input "[DATE]" at bounding box center [688, 278] width 134 height 28
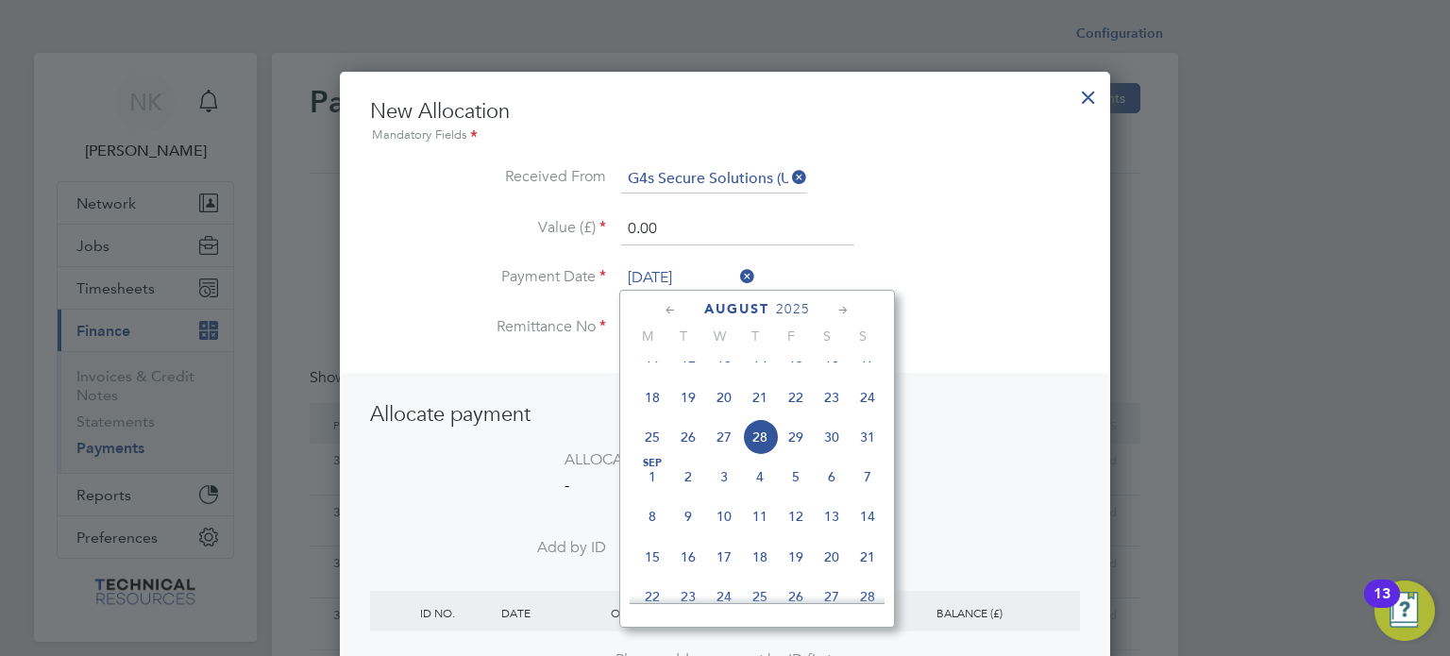
click at [754, 376] on span "14" at bounding box center [760, 358] width 36 height 36
type input "[DATE]"
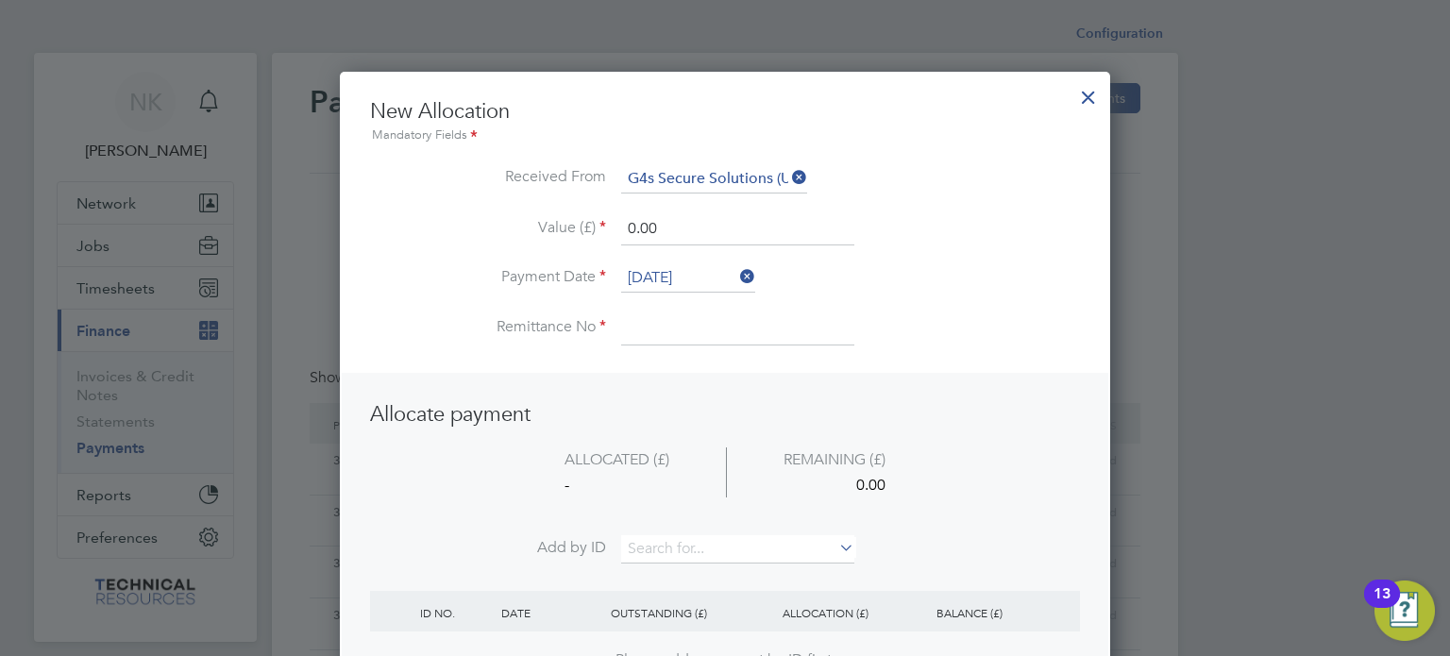
click at [681, 341] on input at bounding box center [737, 328] width 233 height 34
type input "3136405"
drag, startPoint x: 676, startPoint y: 221, endPoint x: 536, endPoint y: 222, distance: 139.7
click at [536, 222] on li "Value (£) 0.00" at bounding box center [725, 238] width 710 height 53
type input "1536.00"
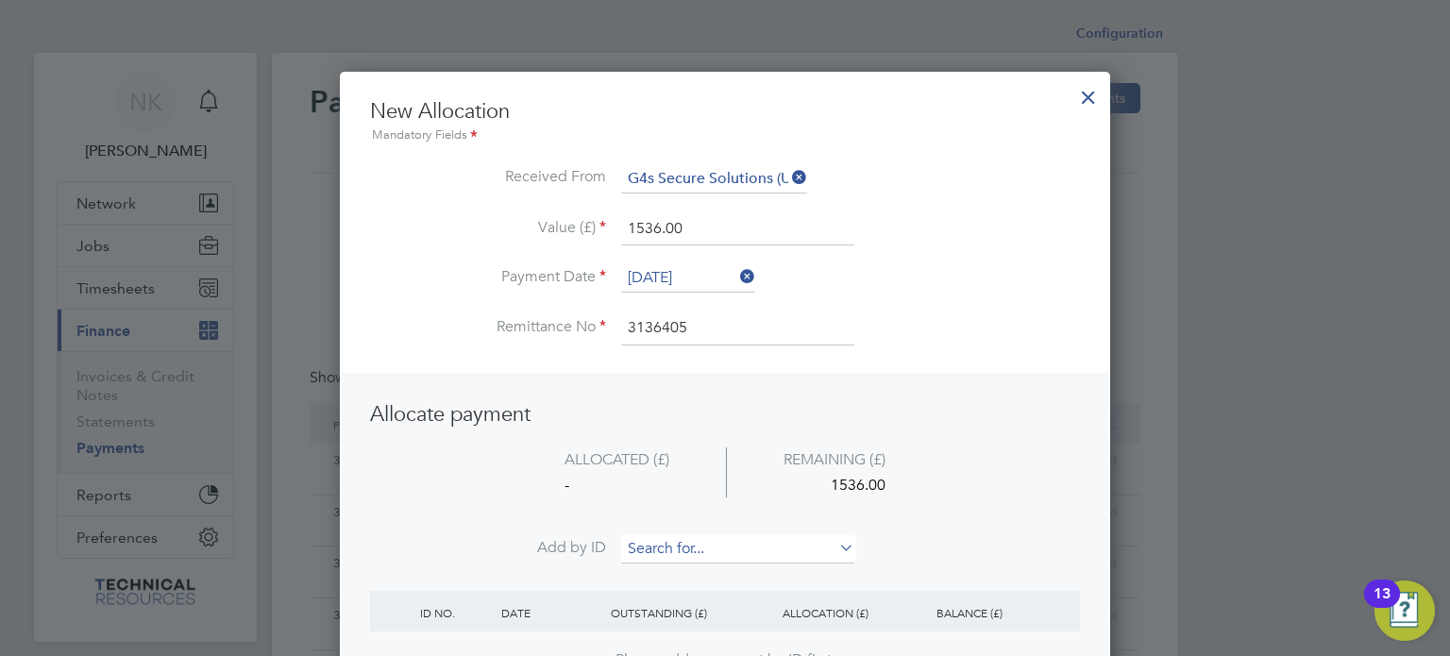
click at [671, 551] on input at bounding box center [737, 549] width 233 height 28
paste input "INV0006733"
type input "INV0006733"
click at [668, 574] on b "INV0006733" at bounding box center [667, 573] width 76 height 16
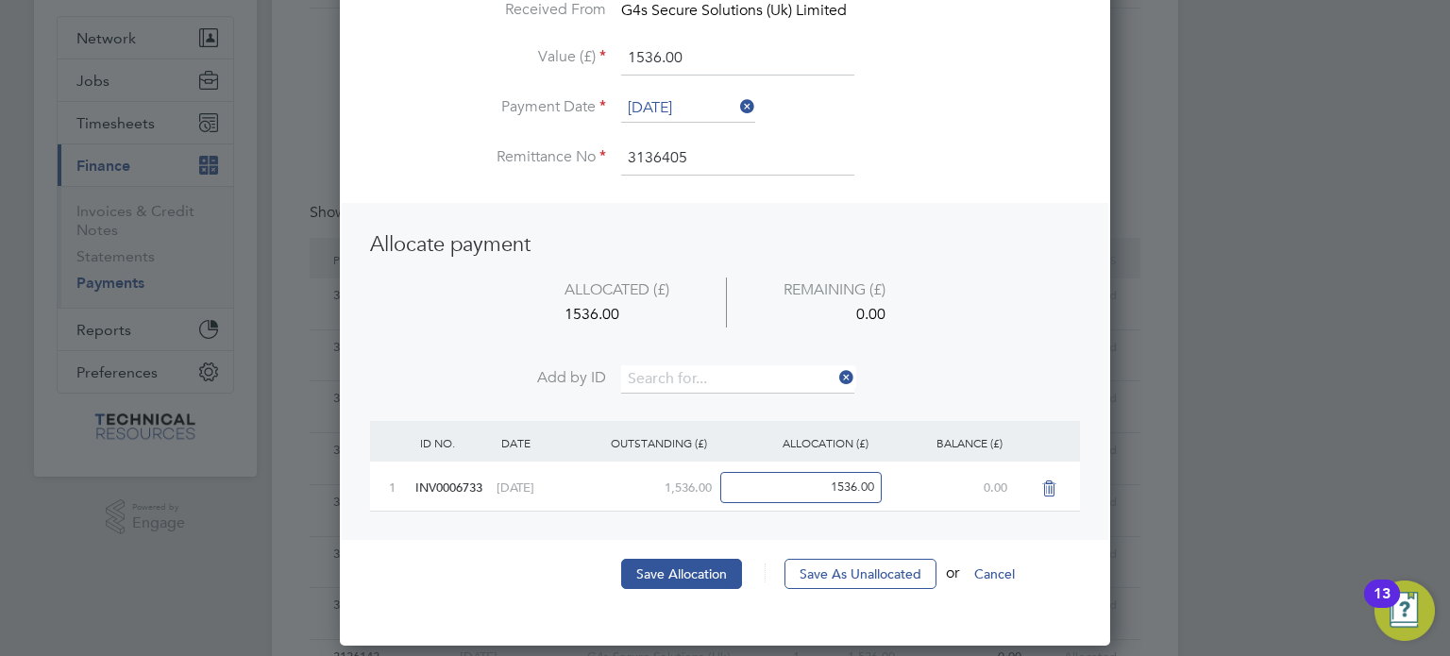
scroll to position [166, 0]
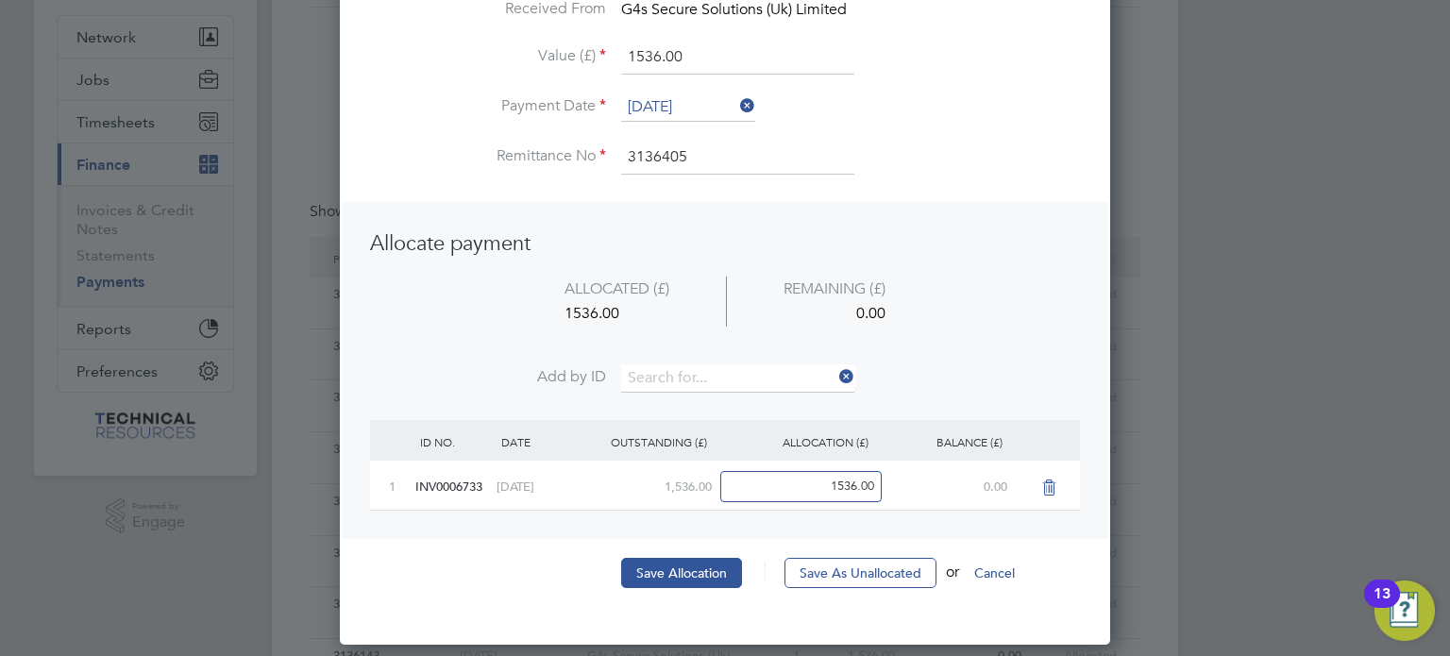
click at [668, 574] on button "Save Allocation" at bounding box center [681, 573] width 121 height 30
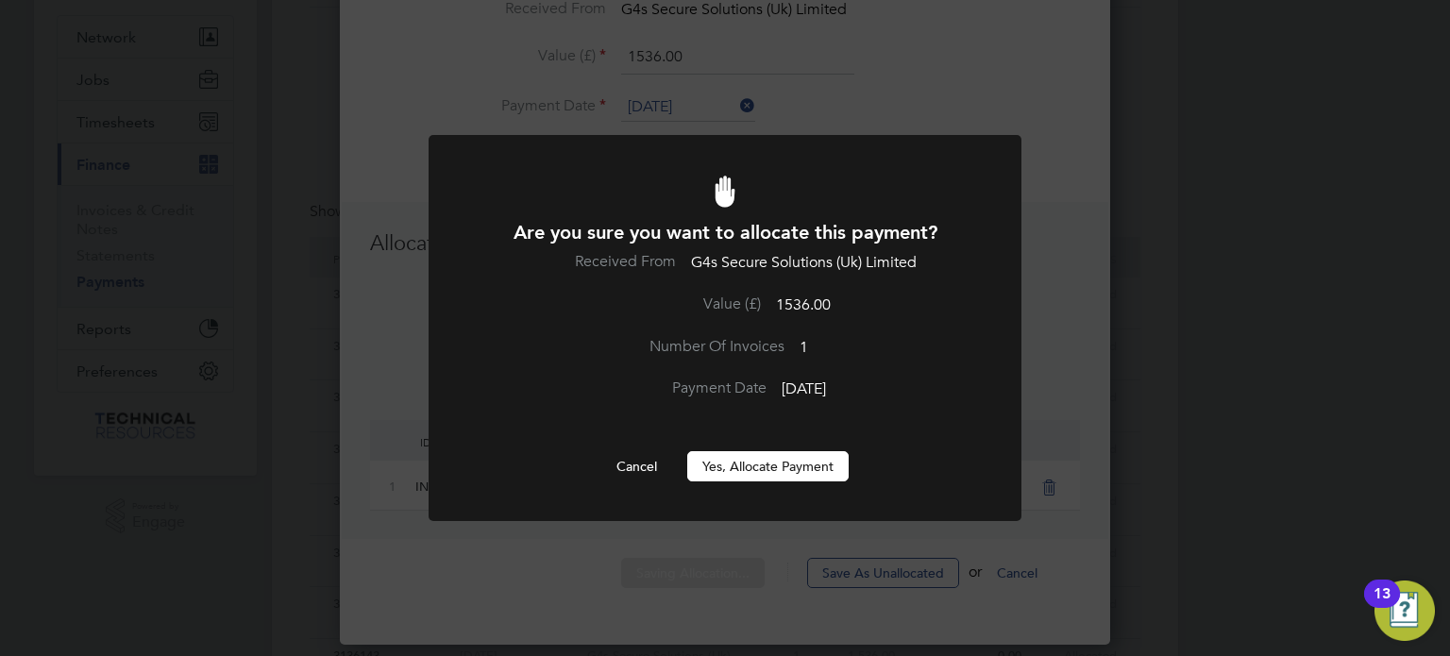
click at [748, 462] on button "Yes, Allocate Payment" at bounding box center [767, 466] width 161 height 30
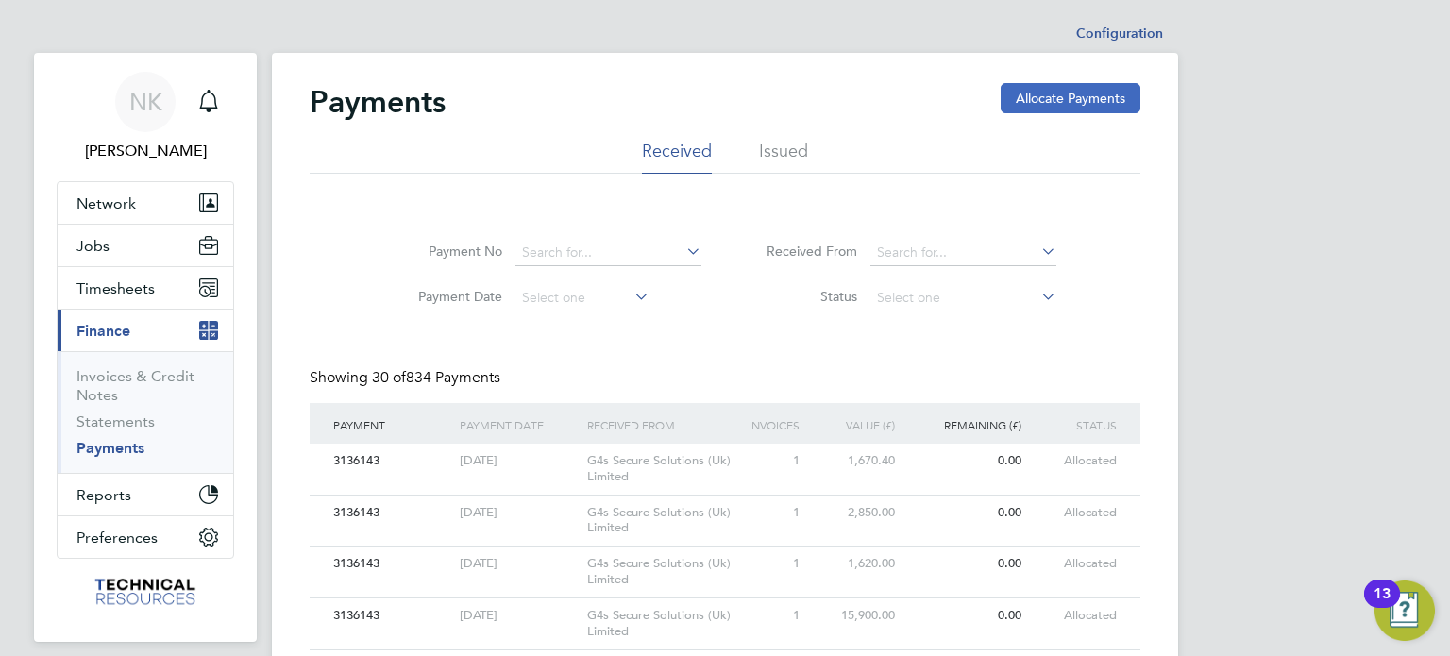
click at [1062, 90] on button "Allocate Payments" at bounding box center [1071, 98] width 140 height 30
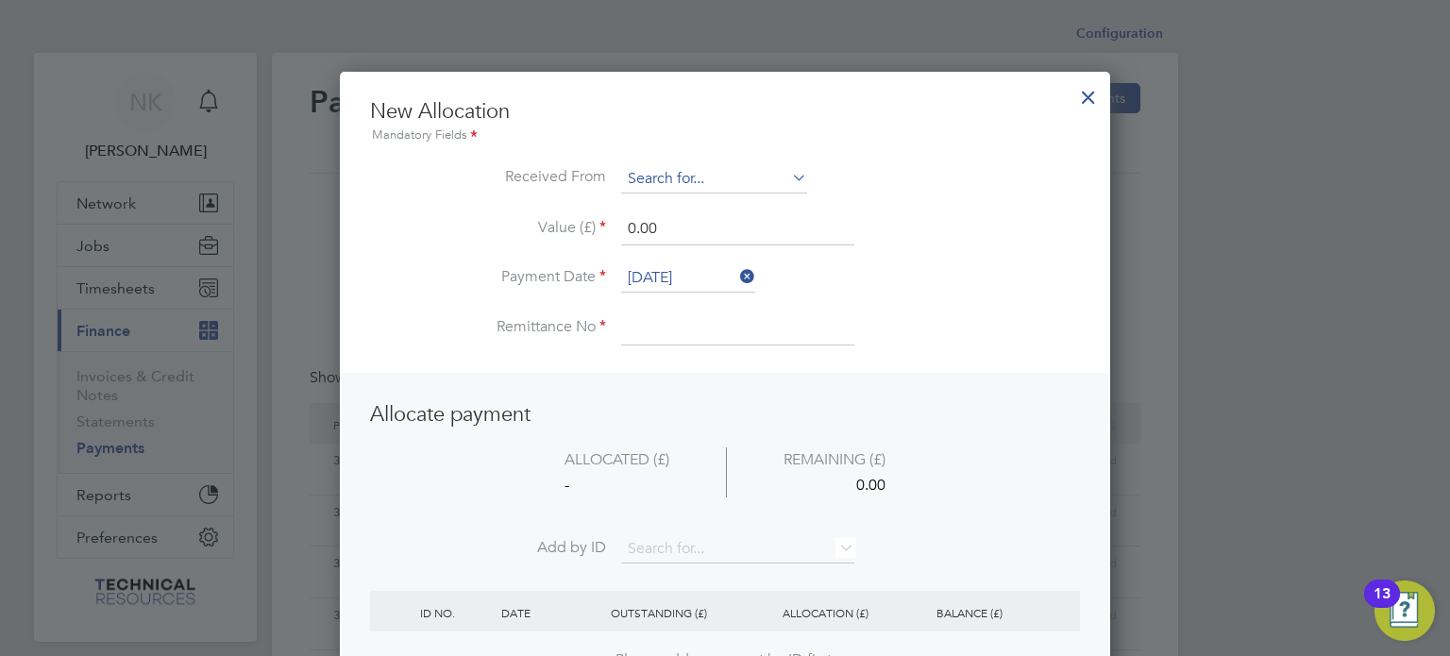
click at [718, 182] on input at bounding box center [714, 179] width 186 height 28
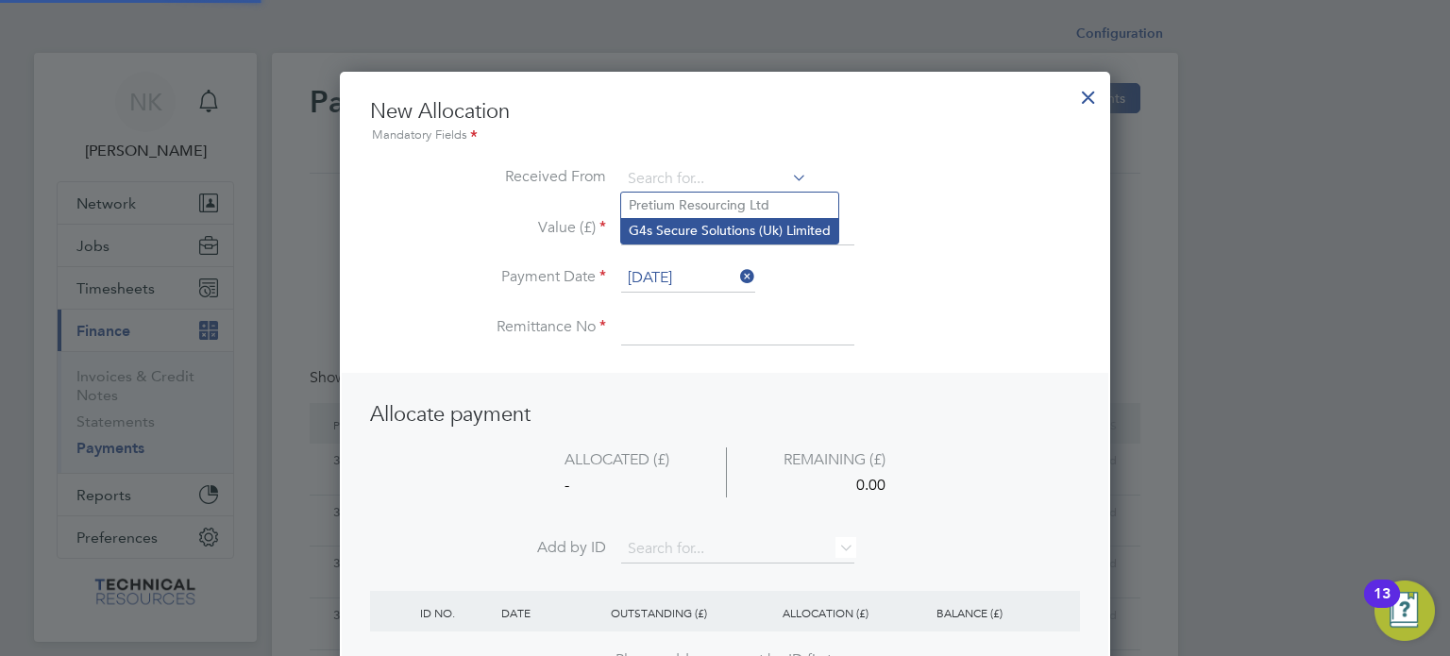
click at [721, 239] on li "G4s Secure Solutions (Uk) Limited" at bounding box center [729, 230] width 217 height 25
type input "G4s Secure Solutions (Uk) Limited"
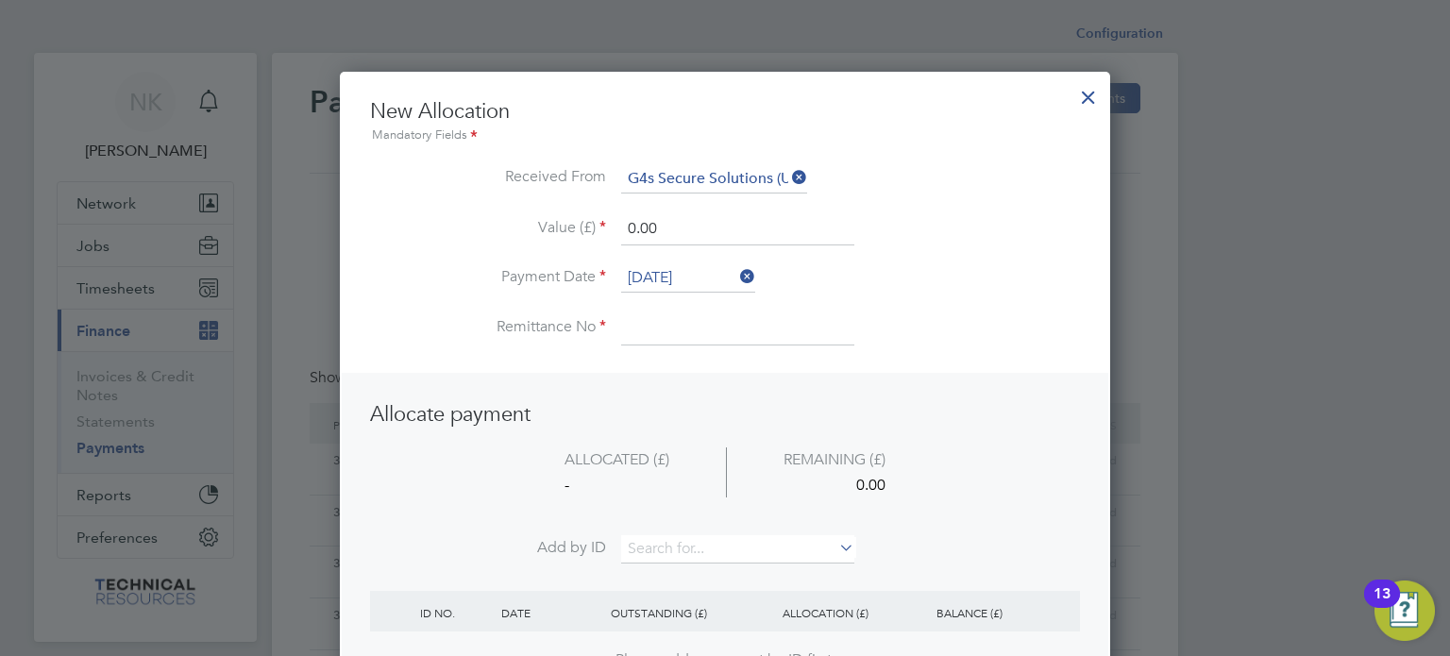
click at [683, 278] on input "[DATE]" at bounding box center [688, 278] width 134 height 28
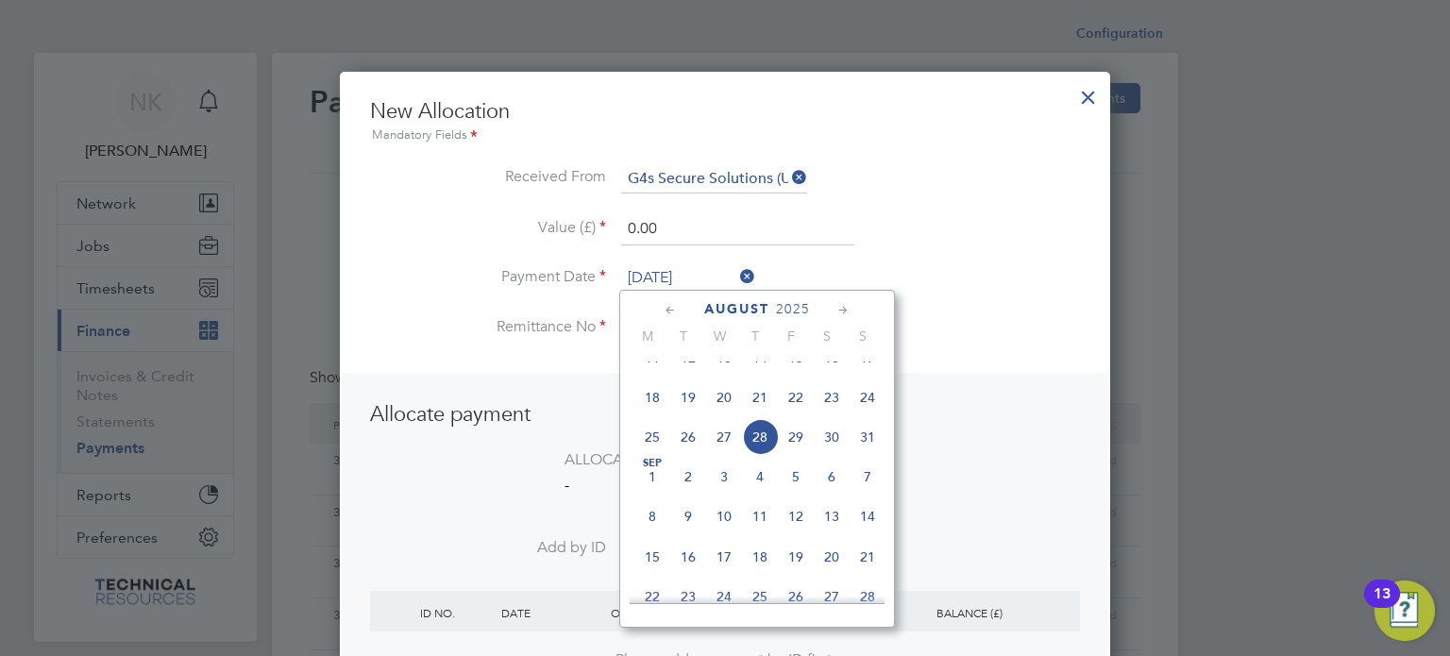
click at [763, 376] on span "14" at bounding box center [760, 358] width 36 height 36
type input "[DATE]"
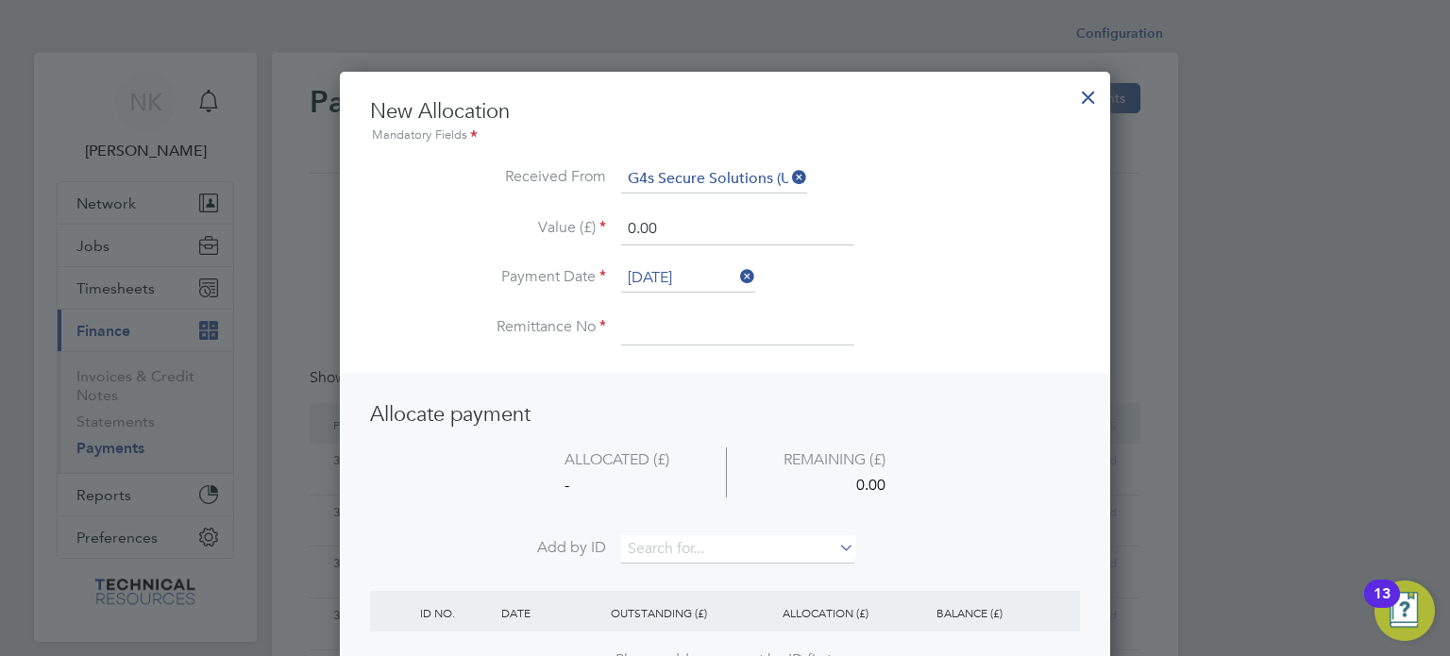
click at [665, 335] on input at bounding box center [737, 328] width 233 height 34
type input "3136405"
drag, startPoint x: 671, startPoint y: 210, endPoint x: 566, endPoint y: 212, distance: 104.8
click at [566, 212] on ul "New Allocation Mandatory Fields Received From G4s Secure Solutions (Uk) Limited…" at bounding box center [725, 231] width 710 height 266
drag, startPoint x: 716, startPoint y: 237, endPoint x: 611, endPoint y: 237, distance: 105.7
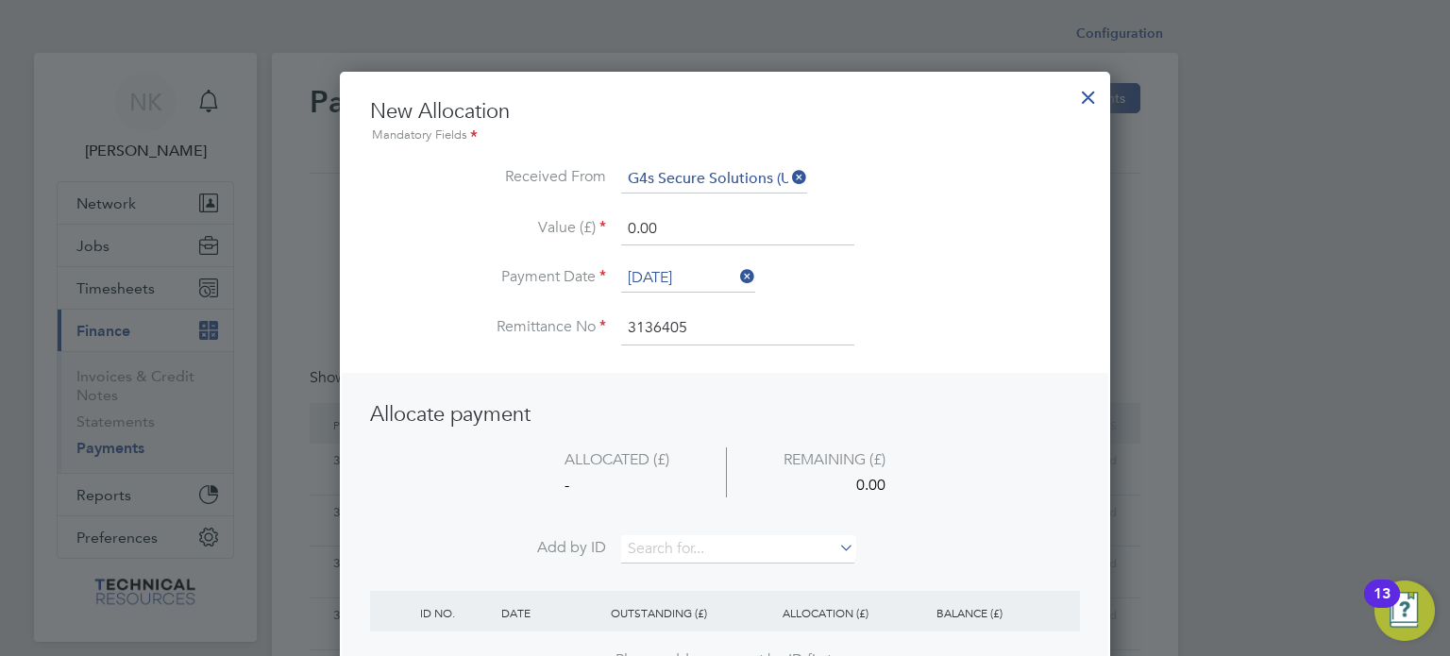
click at [611, 237] on li "Value (£) 0.00" at bounding box center [725, 238] width 710 height 53
type input "3600.00"
click at [691, 547] on input at bounding box center [737, 549] width 233 height 28
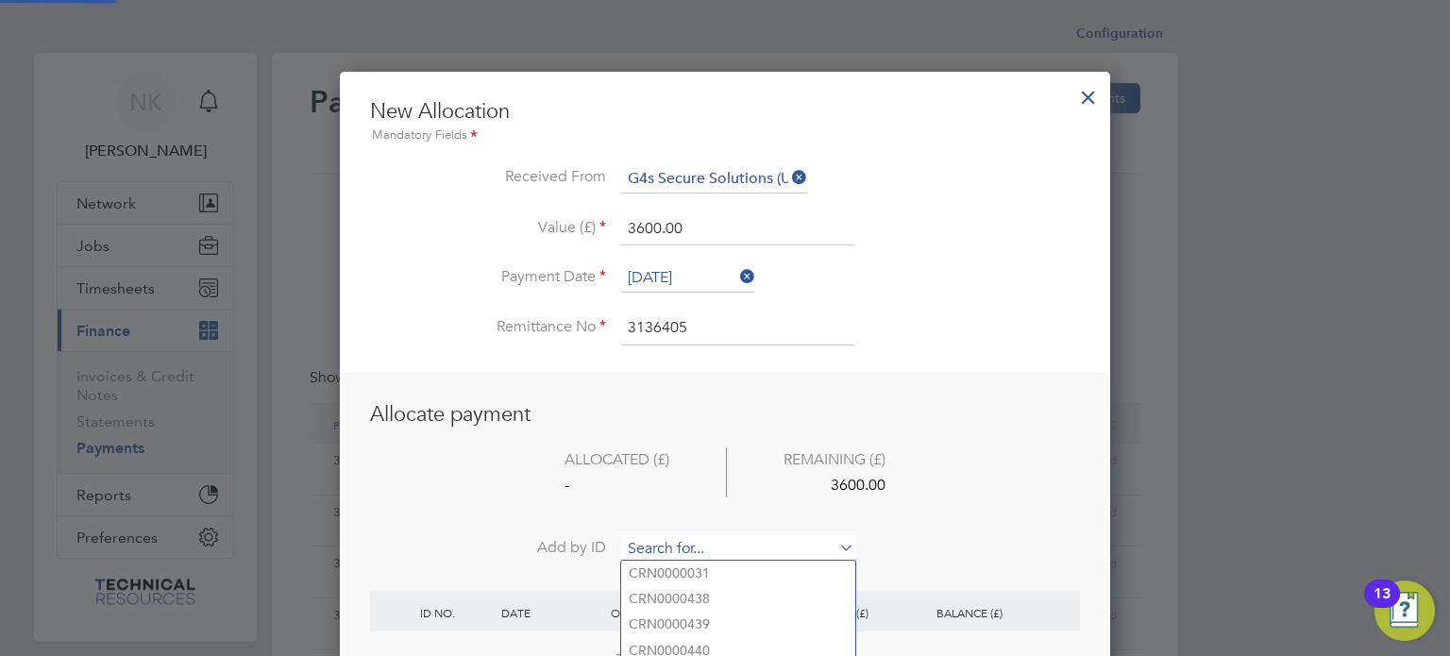
paste input "INV0006741"
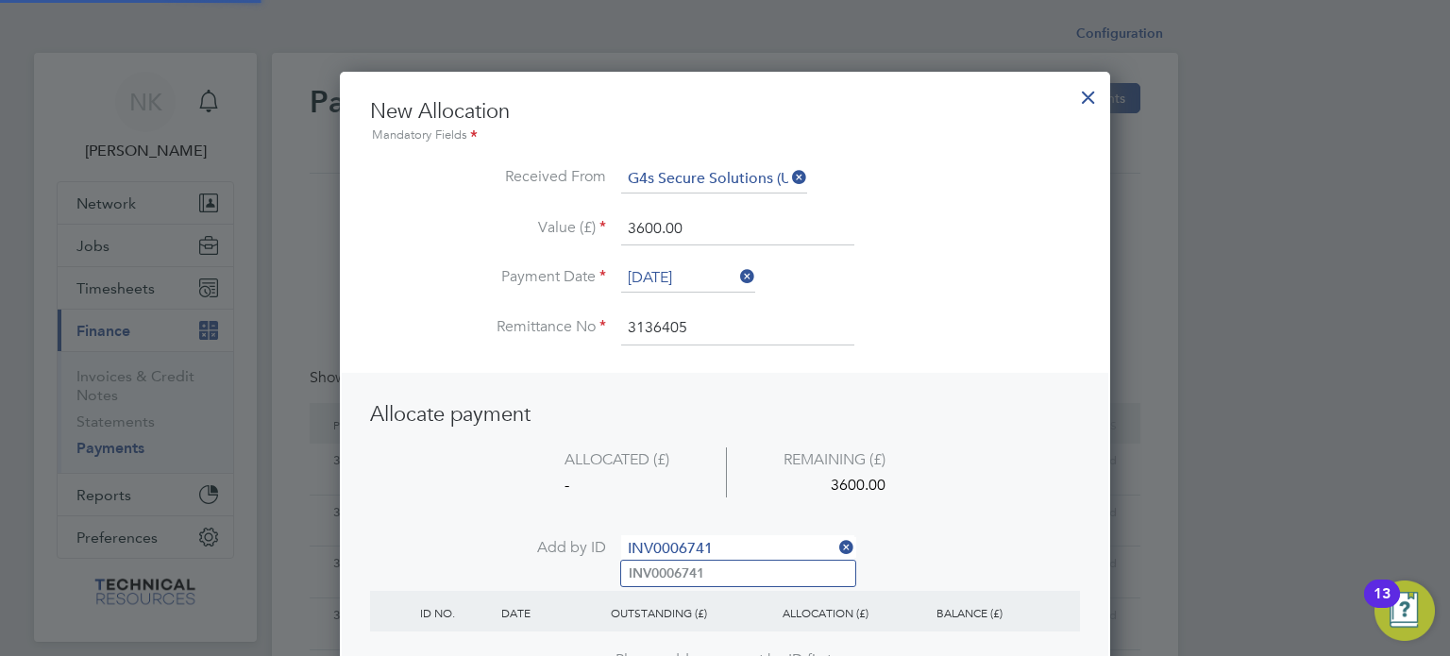
type input "INV0006741"
click at [682, 577] on b "INV0006741" at bounding box center [667, 573] width 76 height 16
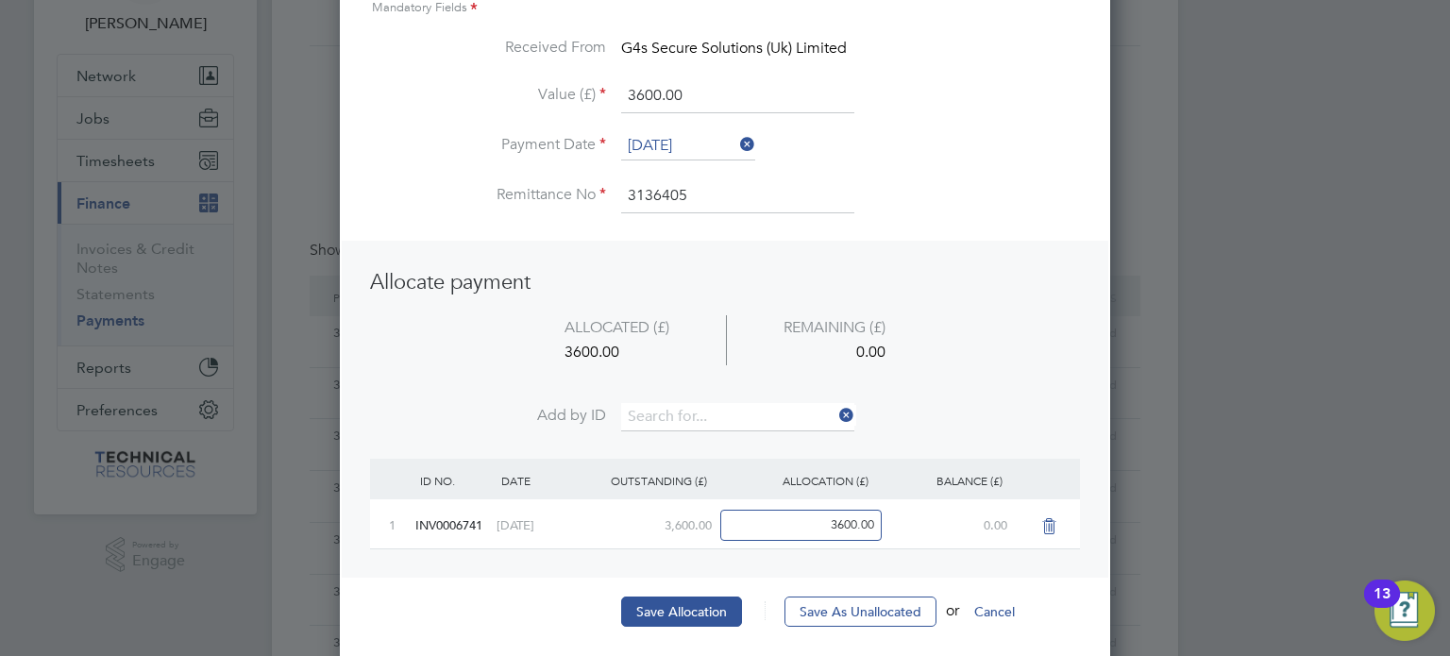
scroll to position [136, 0]
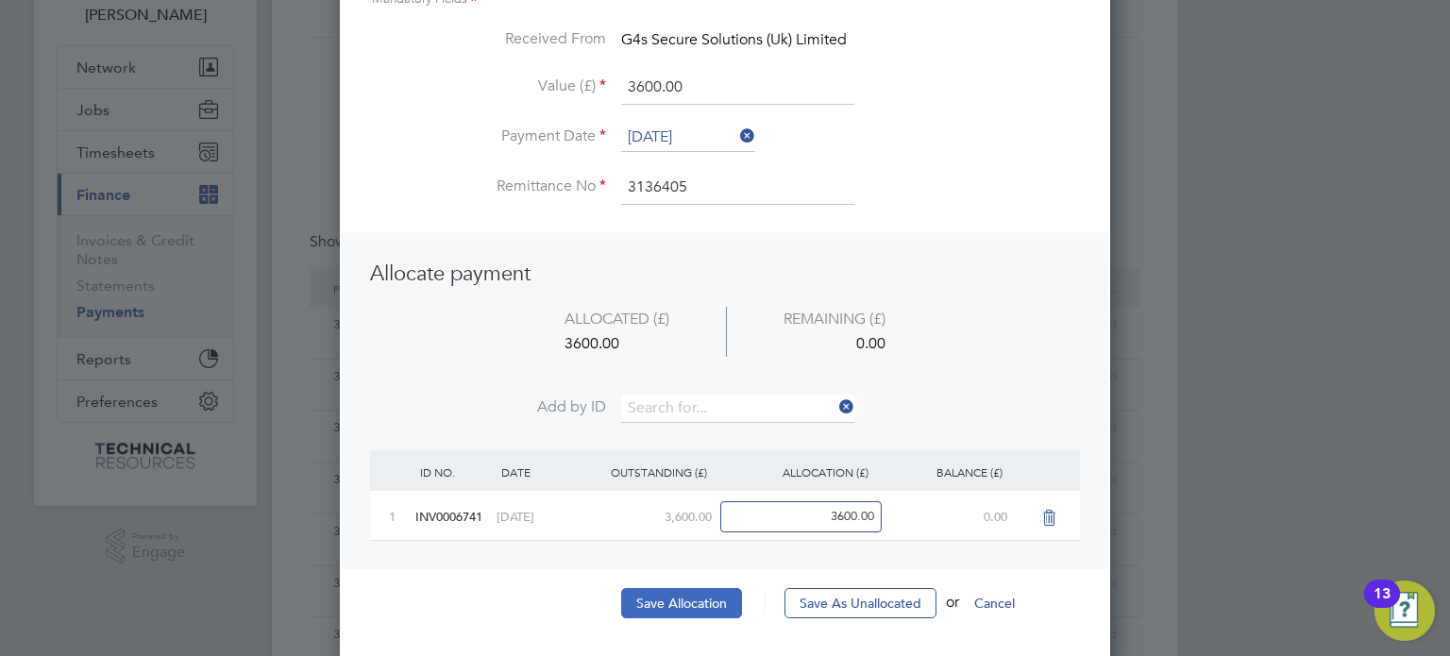
click at [668, 604] on button "Save Allocation" at bounding box center [681, 603] width 121 height 30
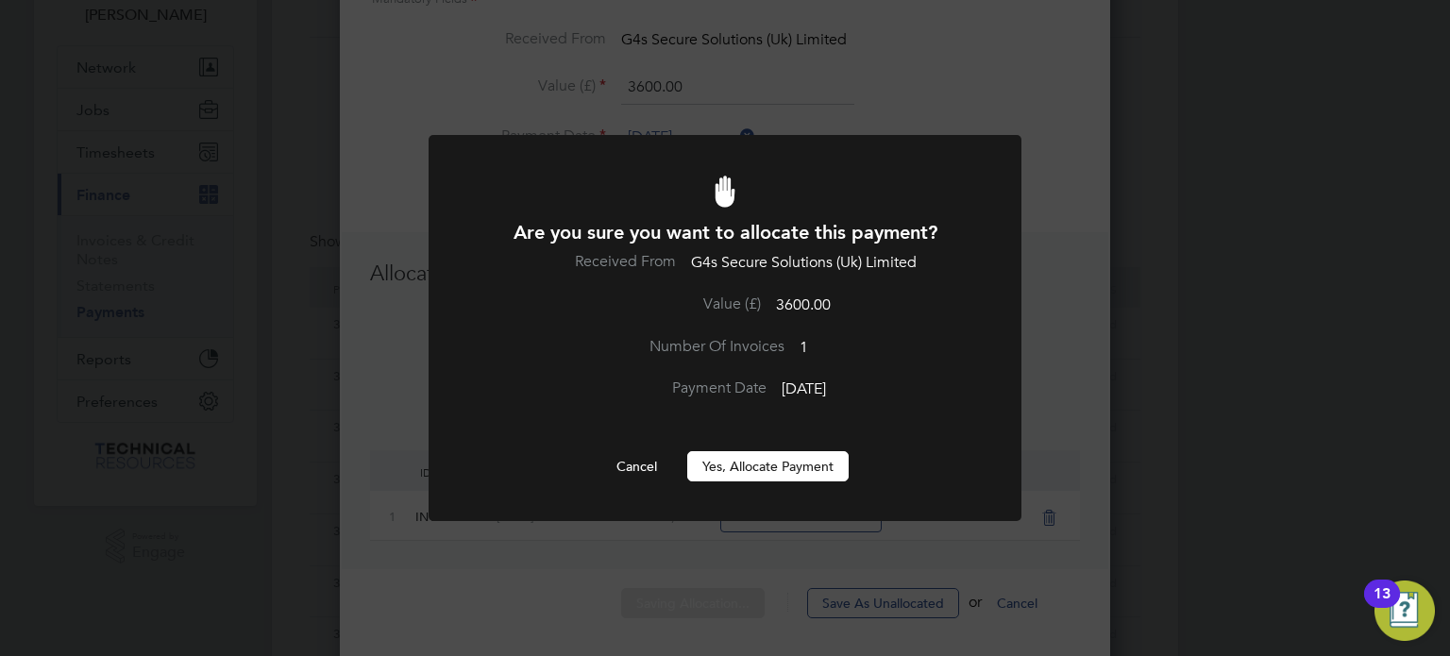
click at [786, 466] on button "Yes, Allocate Payment" at bounding box center [767, 466] width 161 height 30
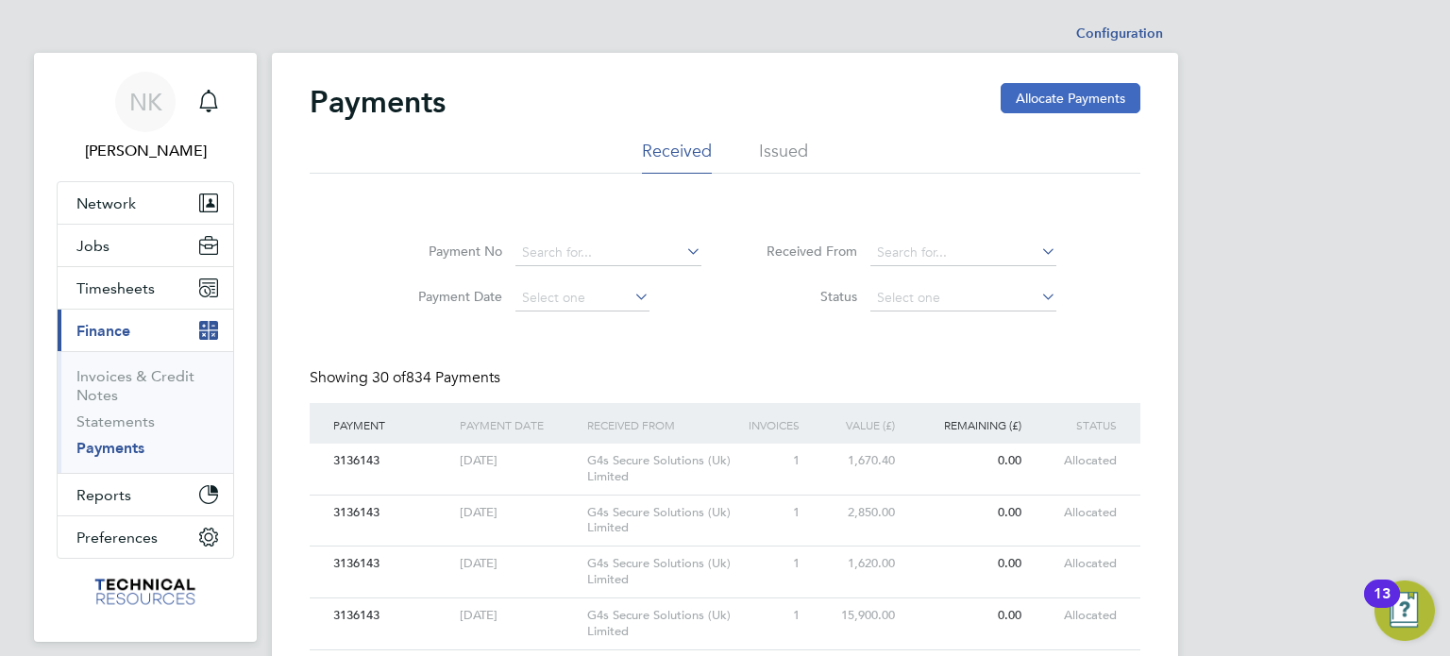
click at [1051, 93] on button "Allocate Payments" at bounding box center [1071, 98] width 140 height 30
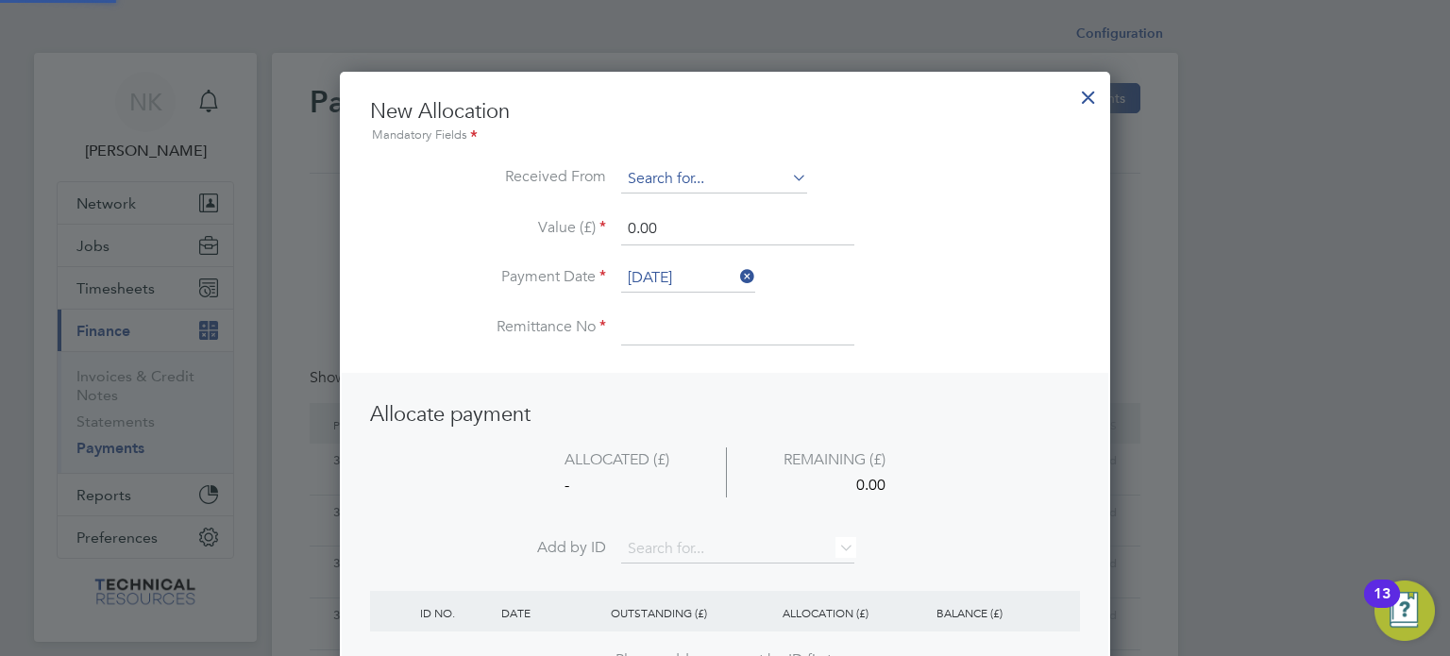
click at [714, 181] on input at bounding box center [714, 179] width 186 height 28
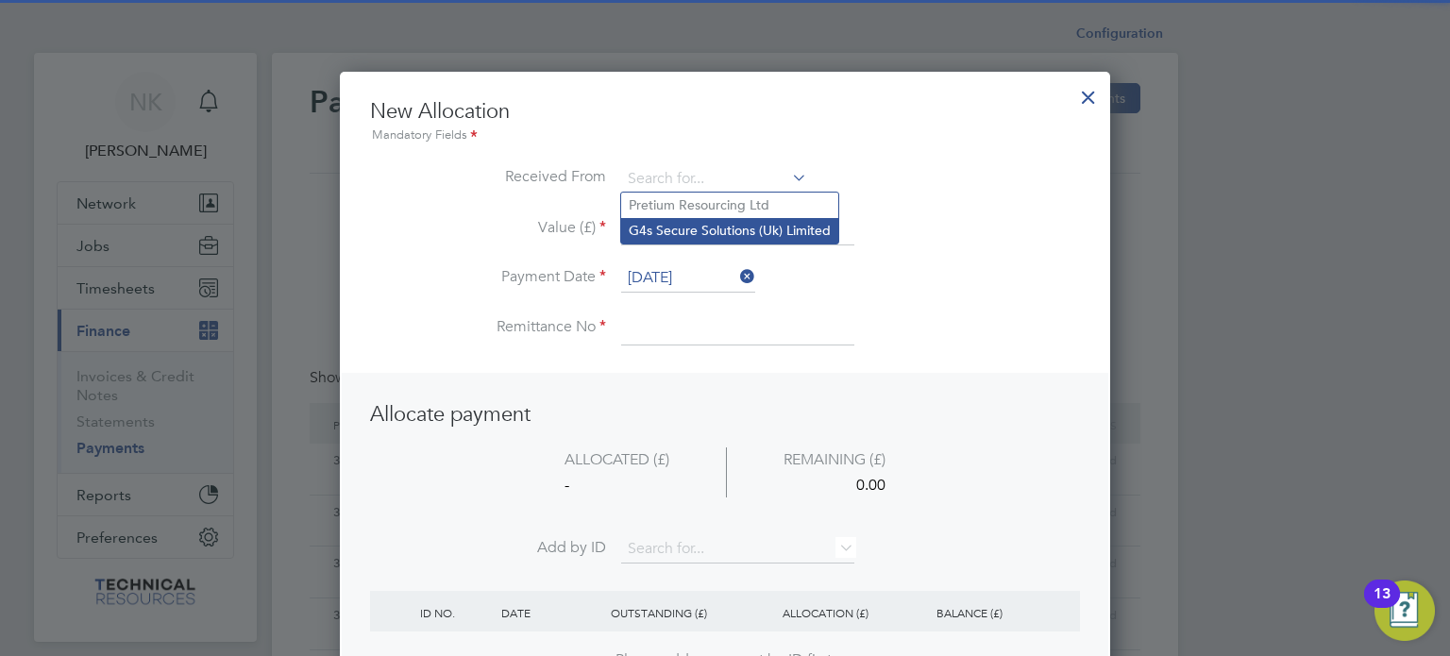
click at [708, 221] on li "G4s Secure Solutions (Uk) Limited" at bounding box center [729, 230] width 217 height 25
type input "G4s Secure Solutions (Uk) Limited"
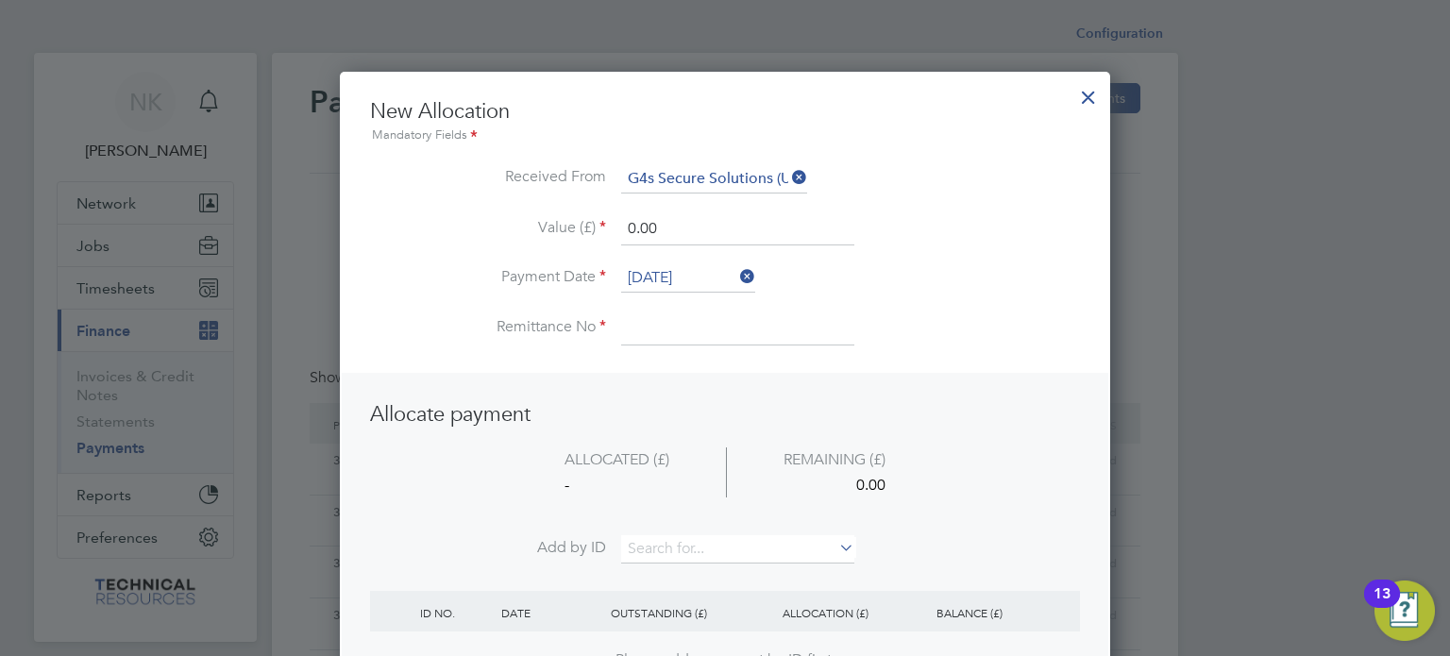
click at [683, 265] on input "[DATE]" at bounding box center [688, 278] width 134 height 28
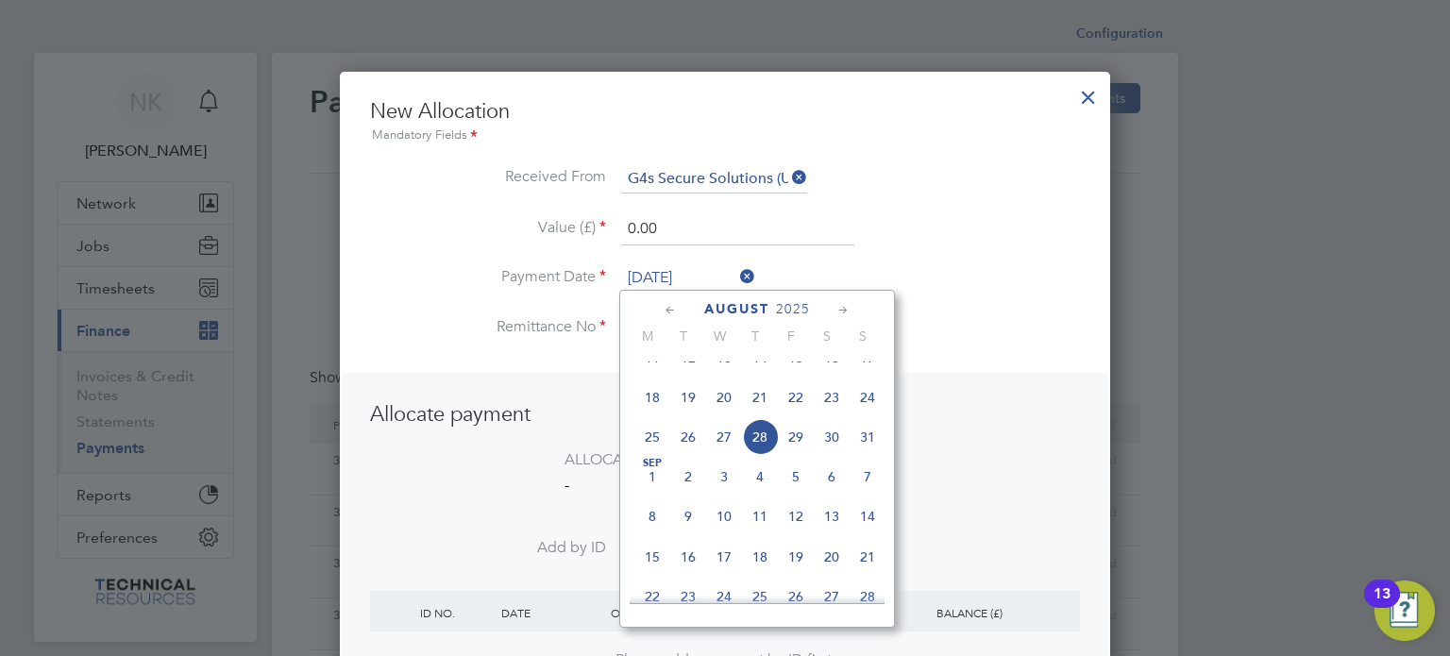
click at [766, 370] on span "14" at bounding box center [760, 358] width 36 height 36
type input "[DATE]"
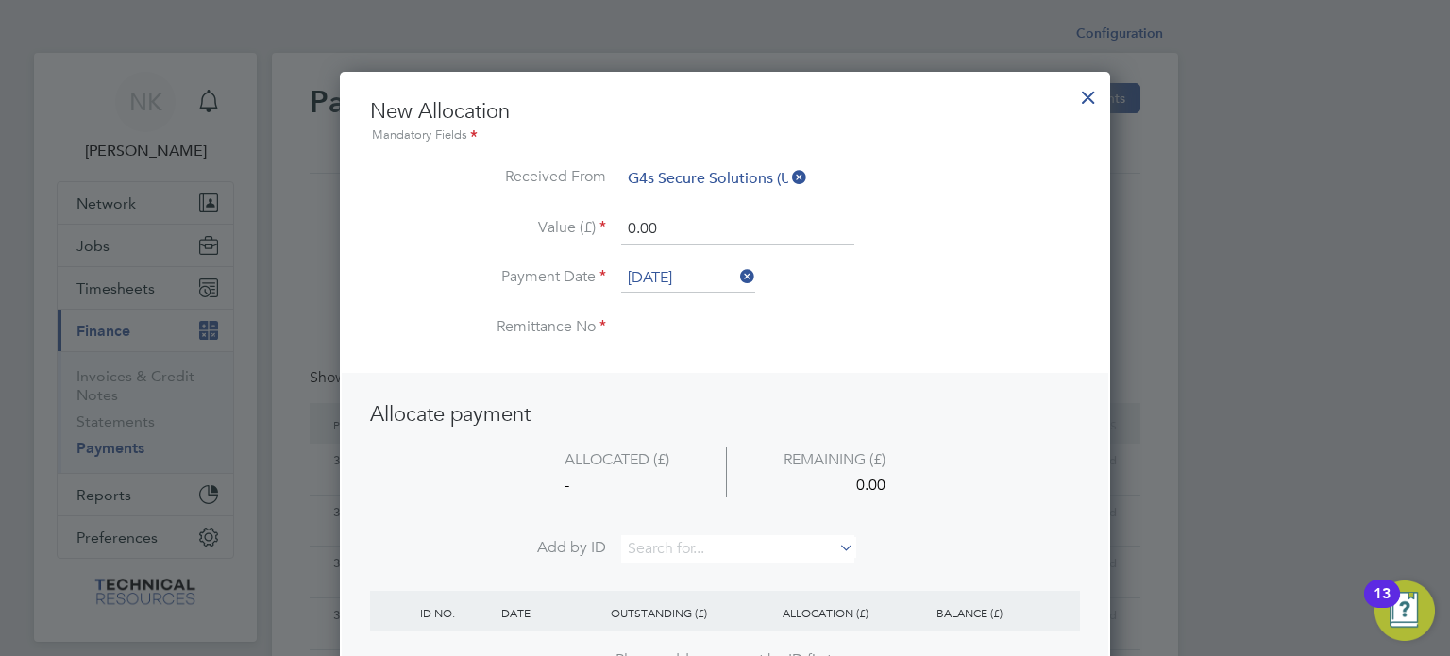
click at [631, 331] on input at bounding box center [737, 328] width 233 height 34
type input "3136405"
drag, startPoint x: 697, startPoint y: 219, endPoint x: 542, endPoint y: 217, distance: 154.8
click at [542, 217] on li "Value (£) 0.00" at bounding box center [725, 238] width 710 height 53
type input "2100.00"
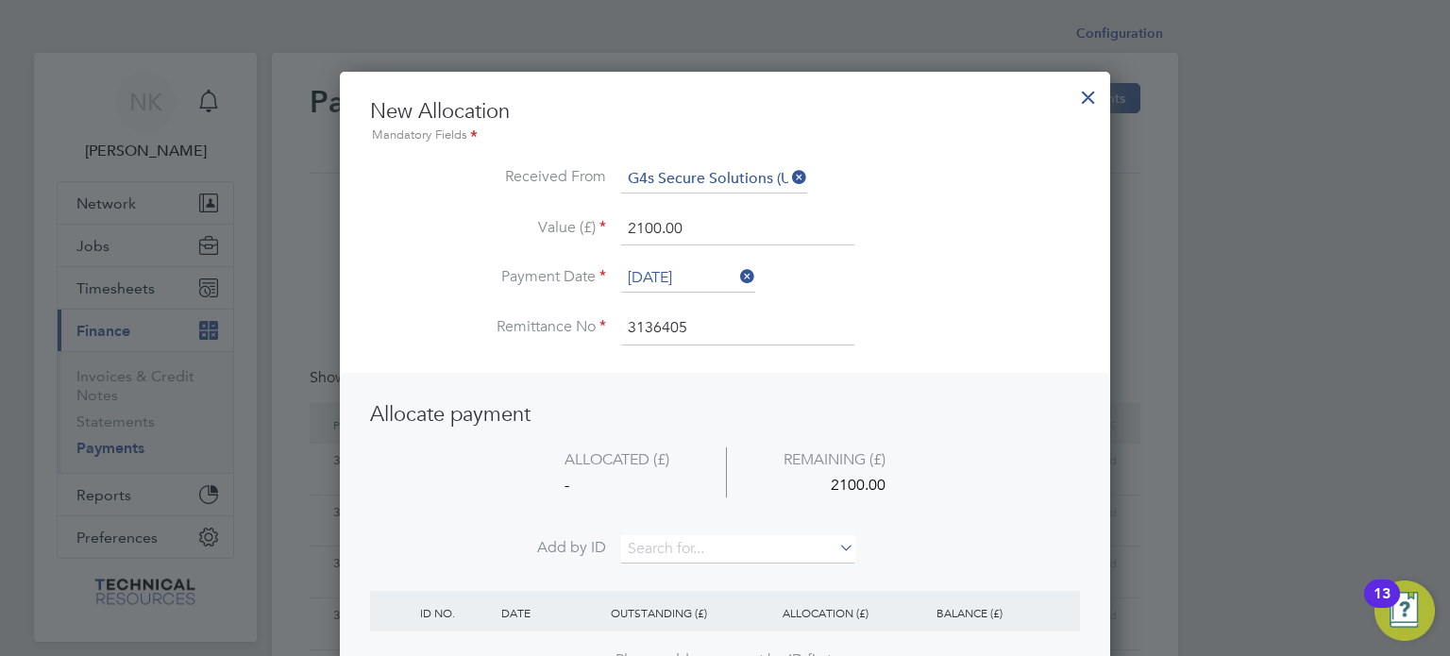
click at [688, 562] on li "Add by ID" at bounding box center [725, 558] width 710 height 47
click at [693, 553] on input at bounding box center [737, 549] width 233 height 28
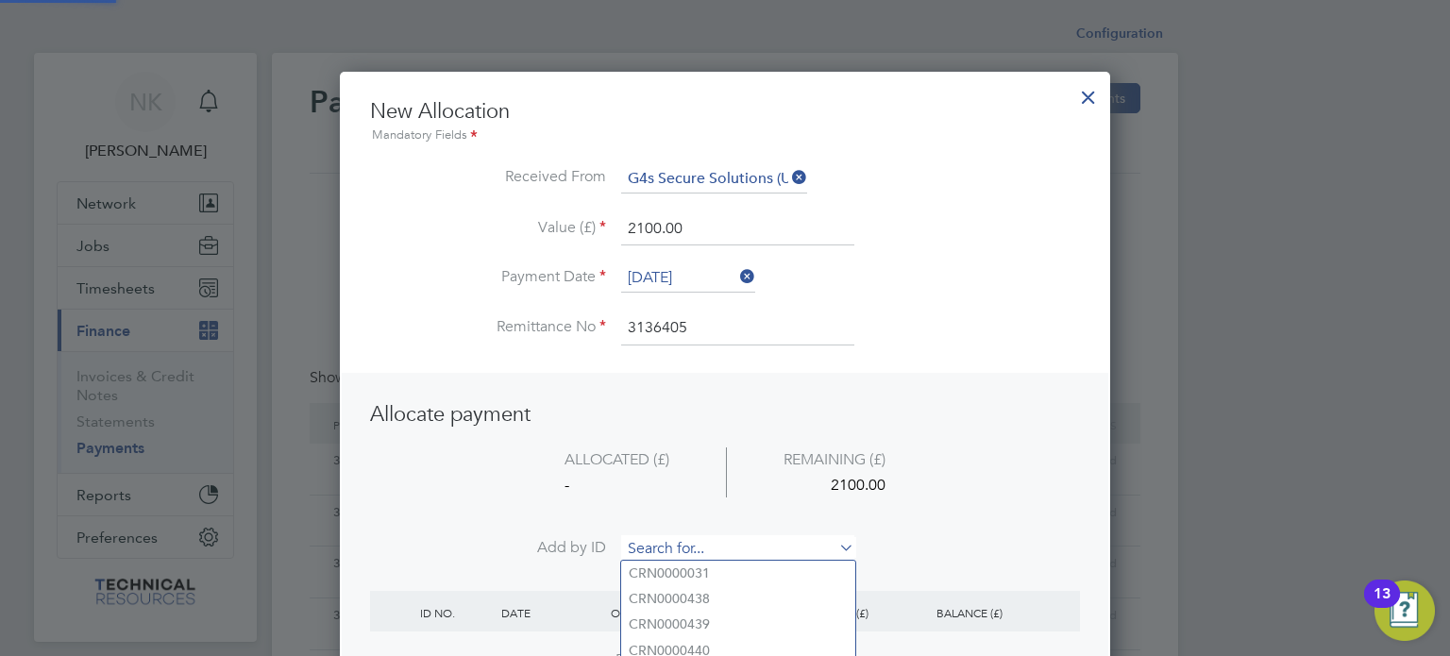
paste input "INV0006742"
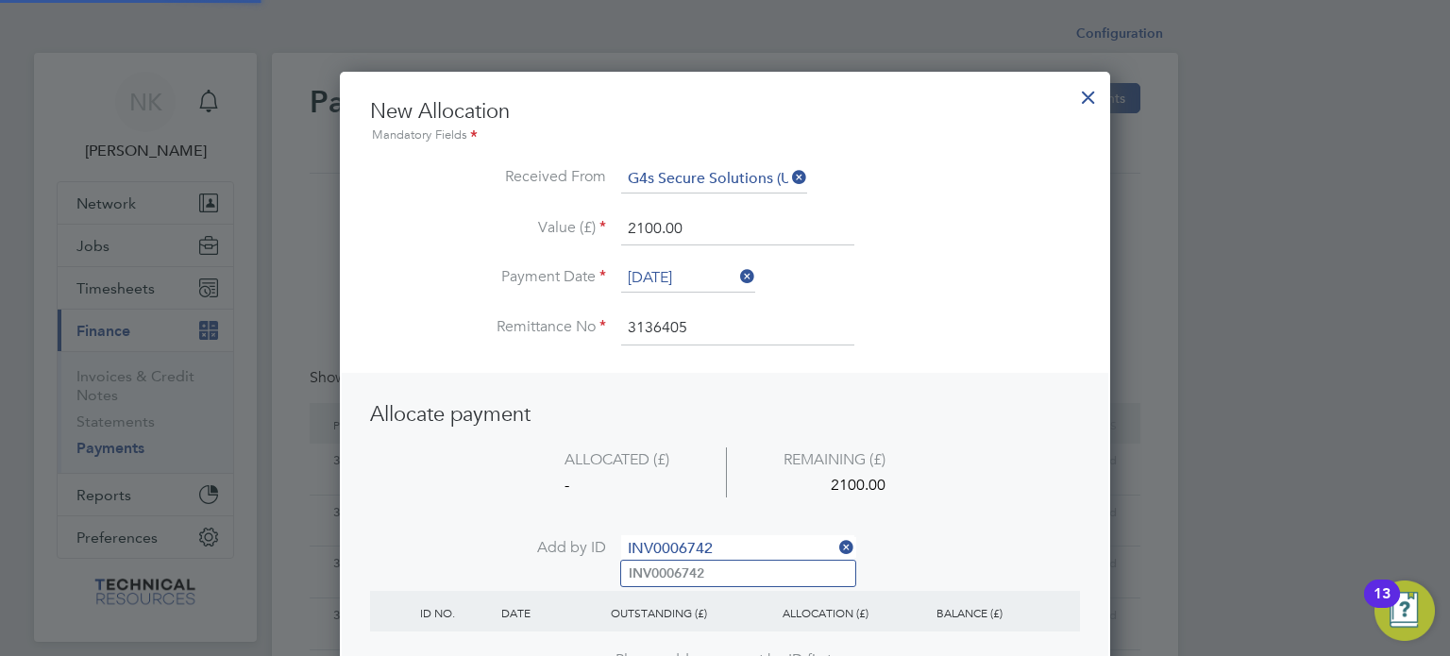
type input "INV0006742"
click at [686, 562] on li "INV0006742" at bounding box center [738, 573] width 234 height 25
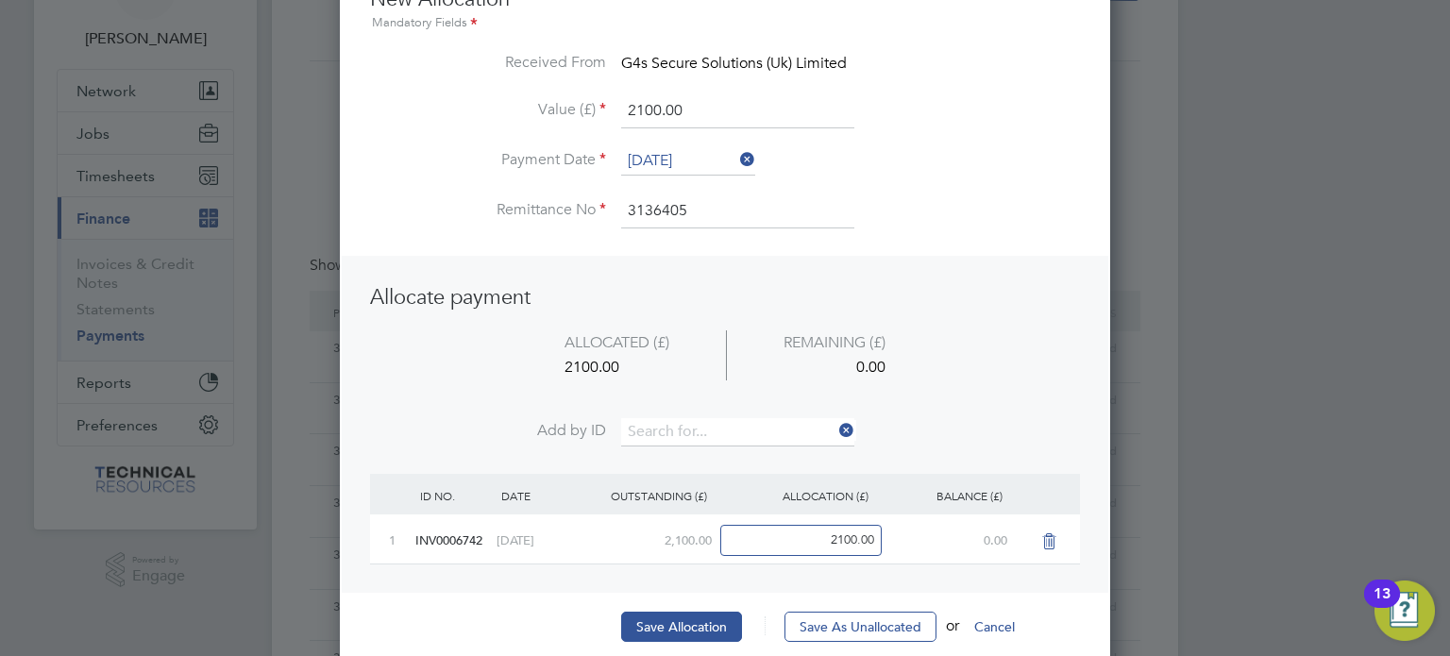
scroll to position [113, 0]
click at [659, 611] on button "Save Allocation" at bounding box center [681, 626] width 121 height 30
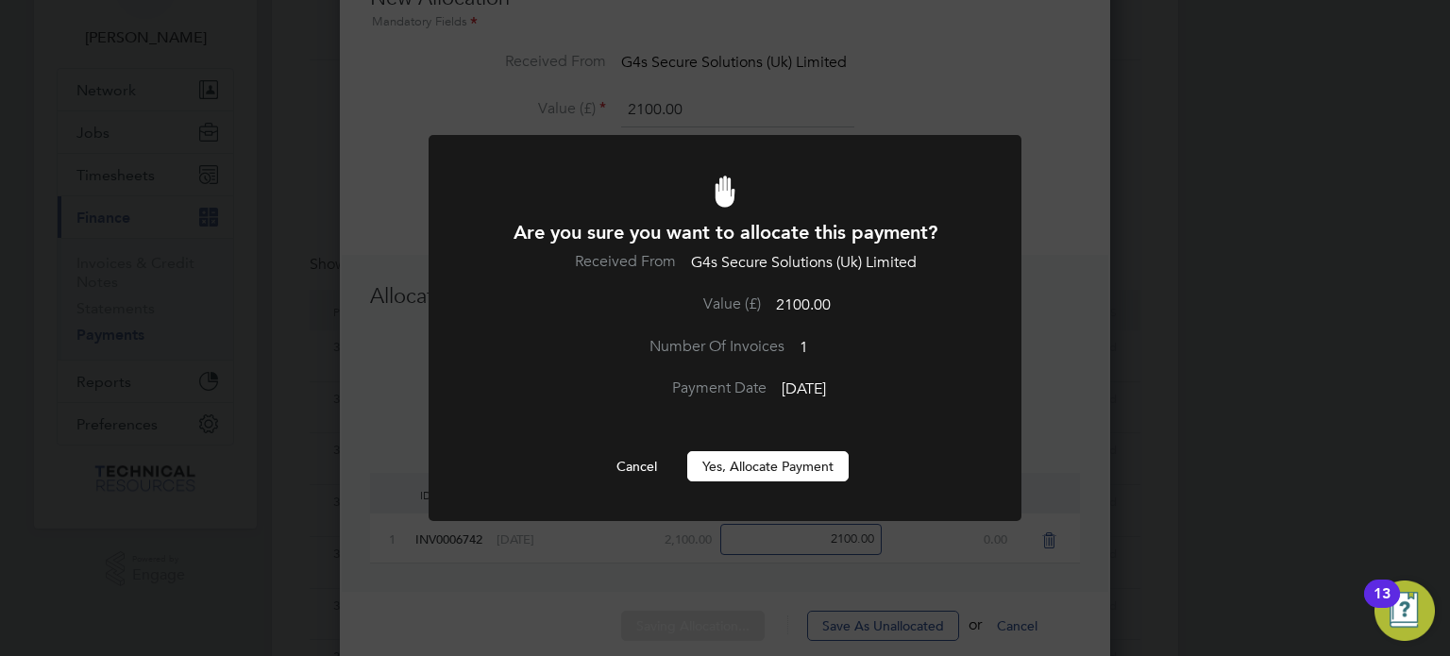
click at [744, 474] on button "Yes, Allocate Payment" at bounding box center [767, 466] width 161 height 30
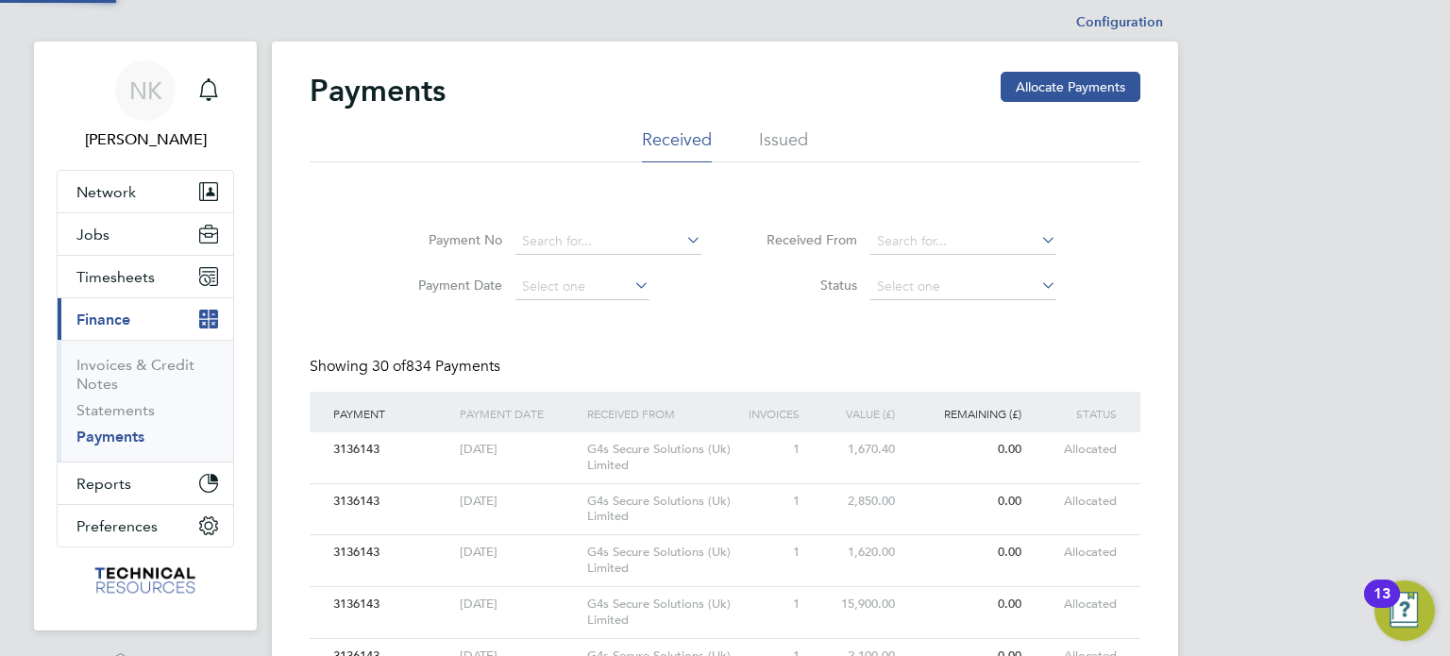
scroll to position [1, 0]
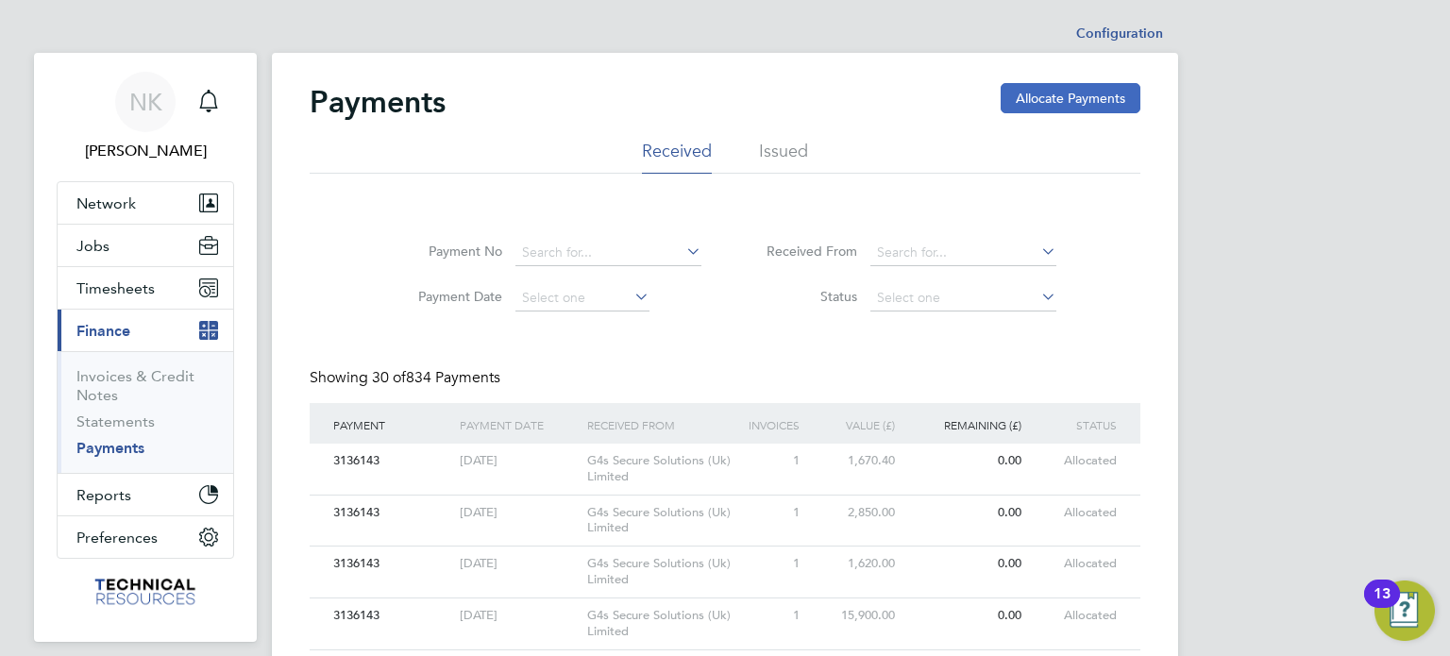
click at [1030, 98] on button "Allocate Payments" at bounding box center [1071, 98] width 140 height 30
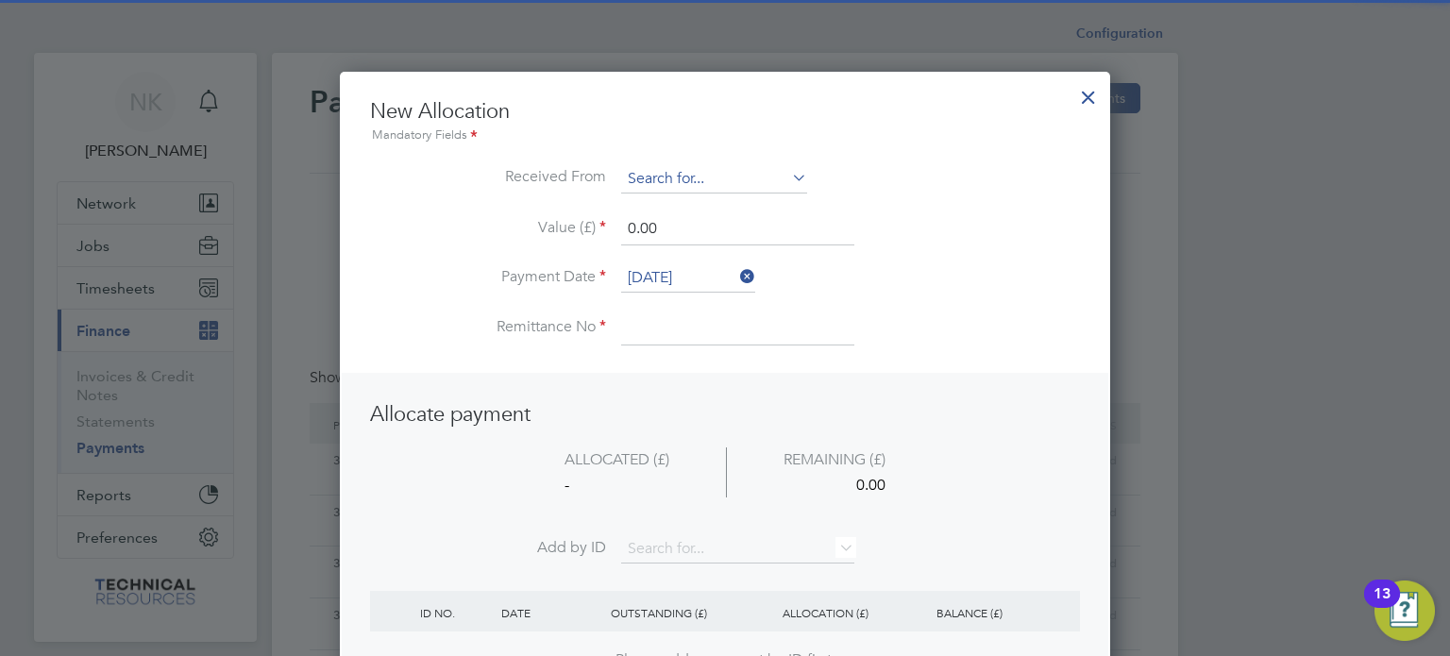
click at [750, 165] on input at bounding box center [714, 179] width 186 height 28
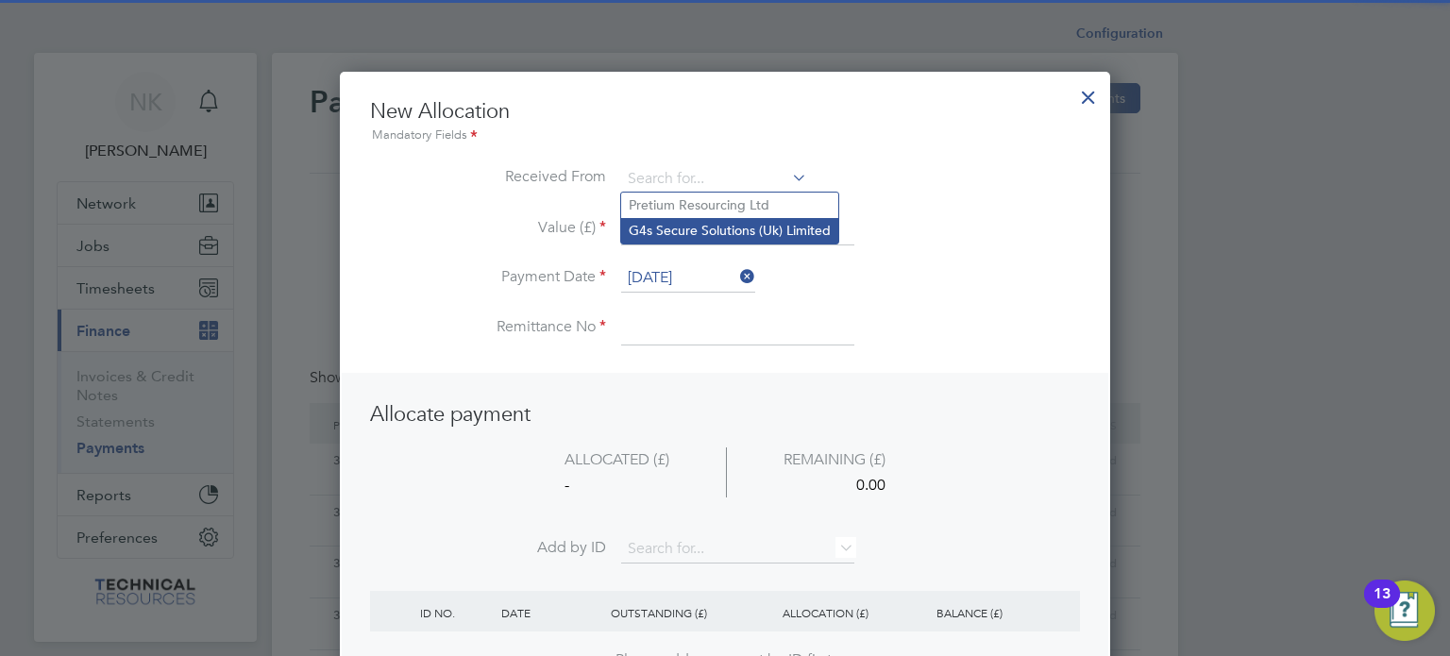
click at [732, 242] on li "G4s Secure Solutions (Uk) Limited" at bounding box center [729, 230] width 217 height 25
type input "G4s Secure Solutions (Uk) Limited"
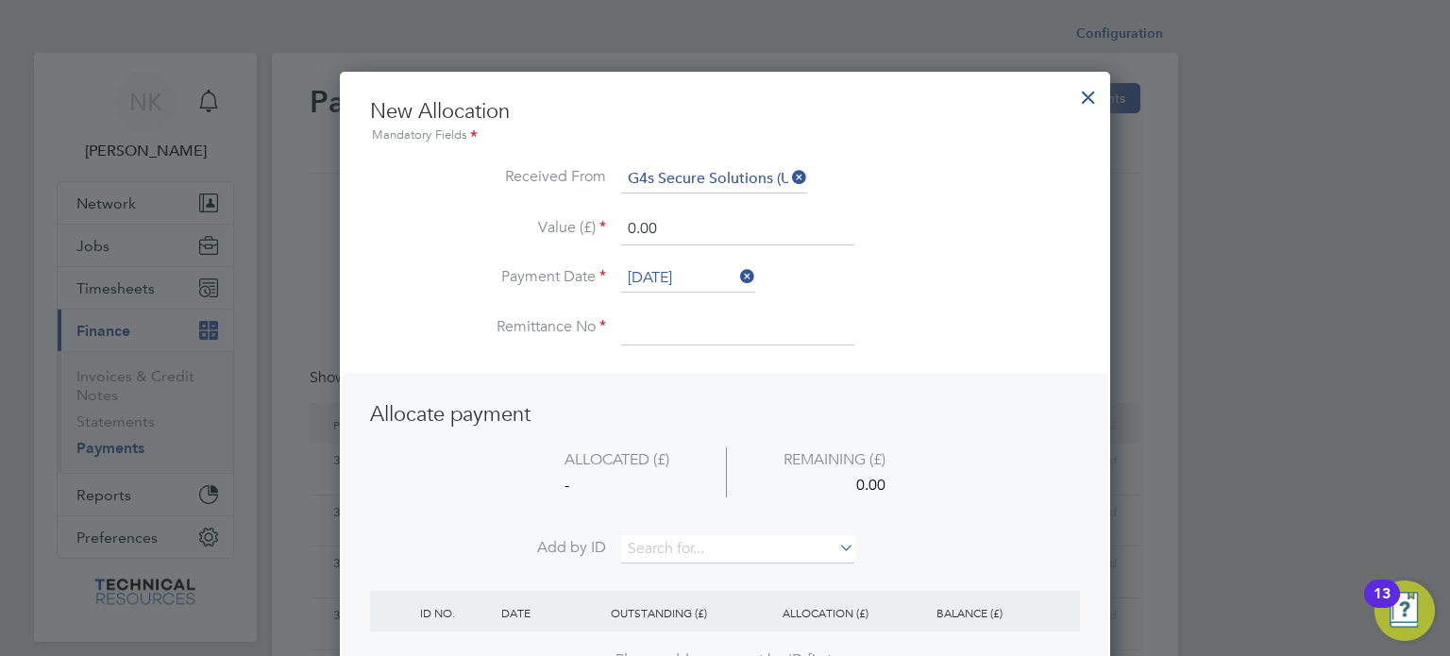
click at [682, 271] on input "[DATE]" at bounding box center [688, 278] width 134 height 28
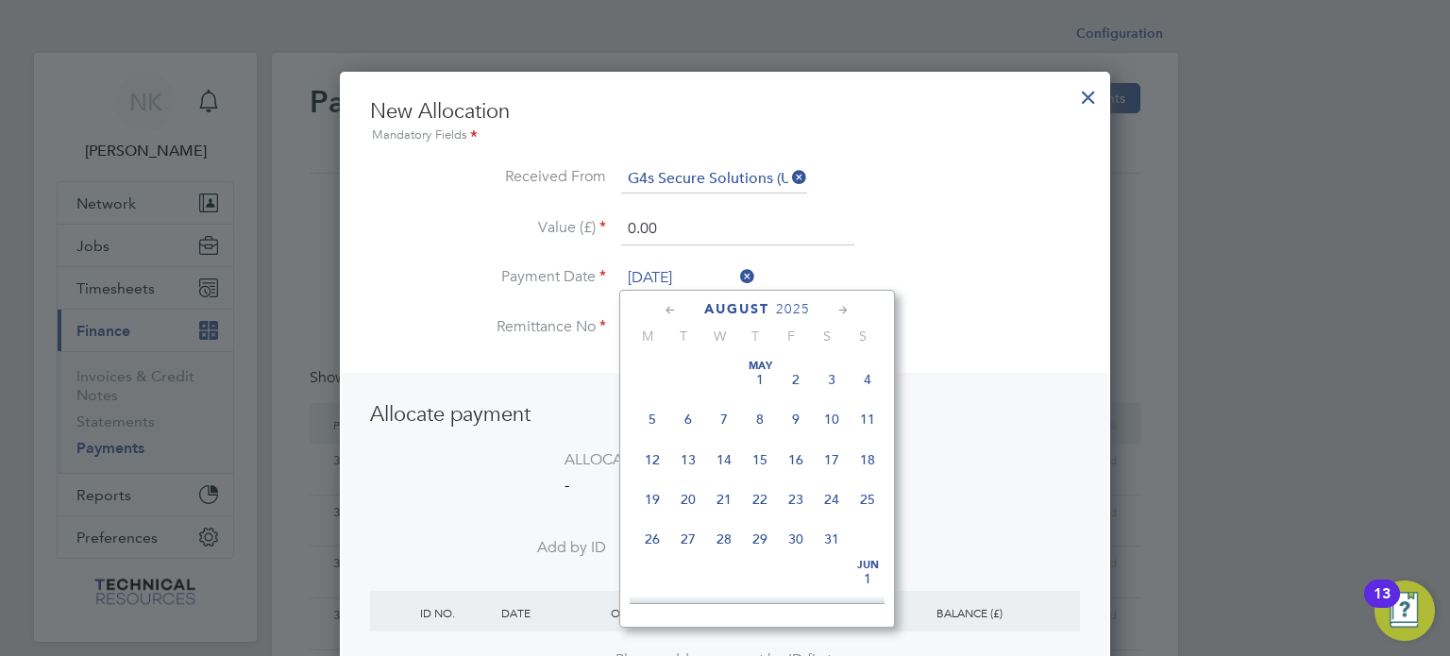
scroll to position [739, 0]
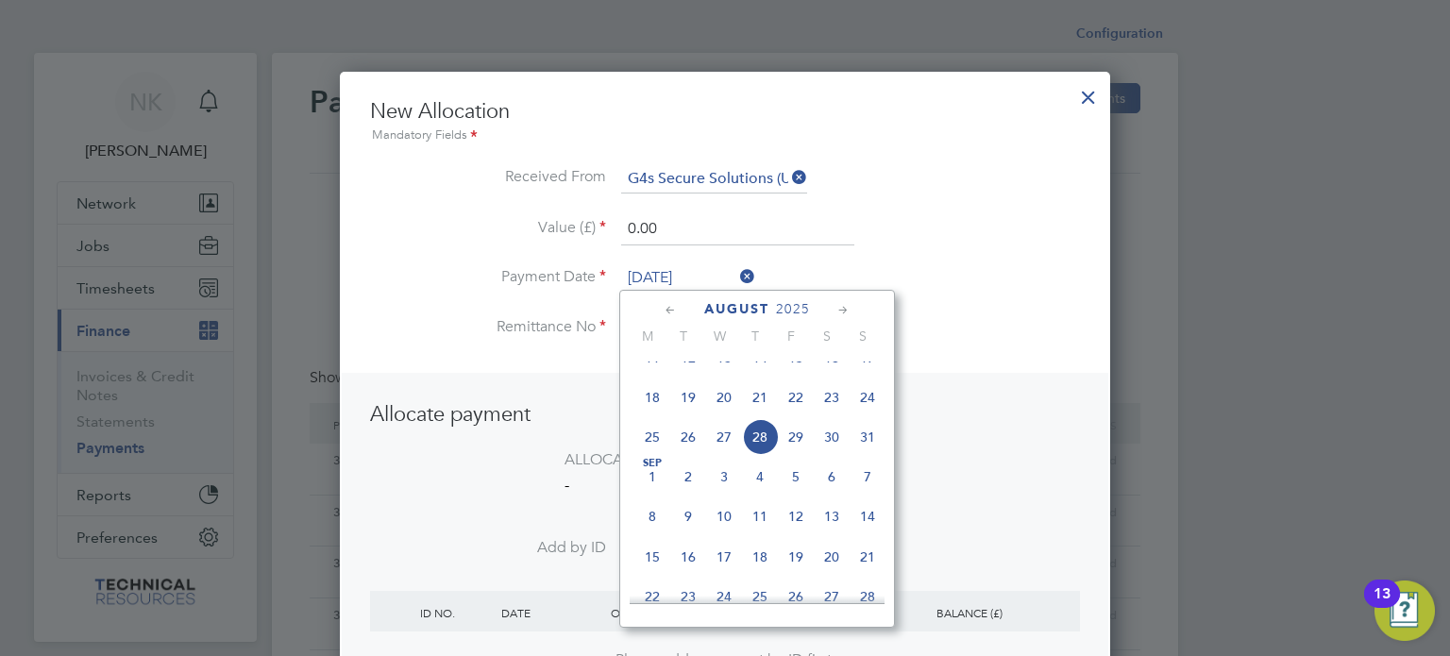
click at [772, 376] on span "14" at bounding box center [760, 358] width 36 height 36
type input "[DATE]"
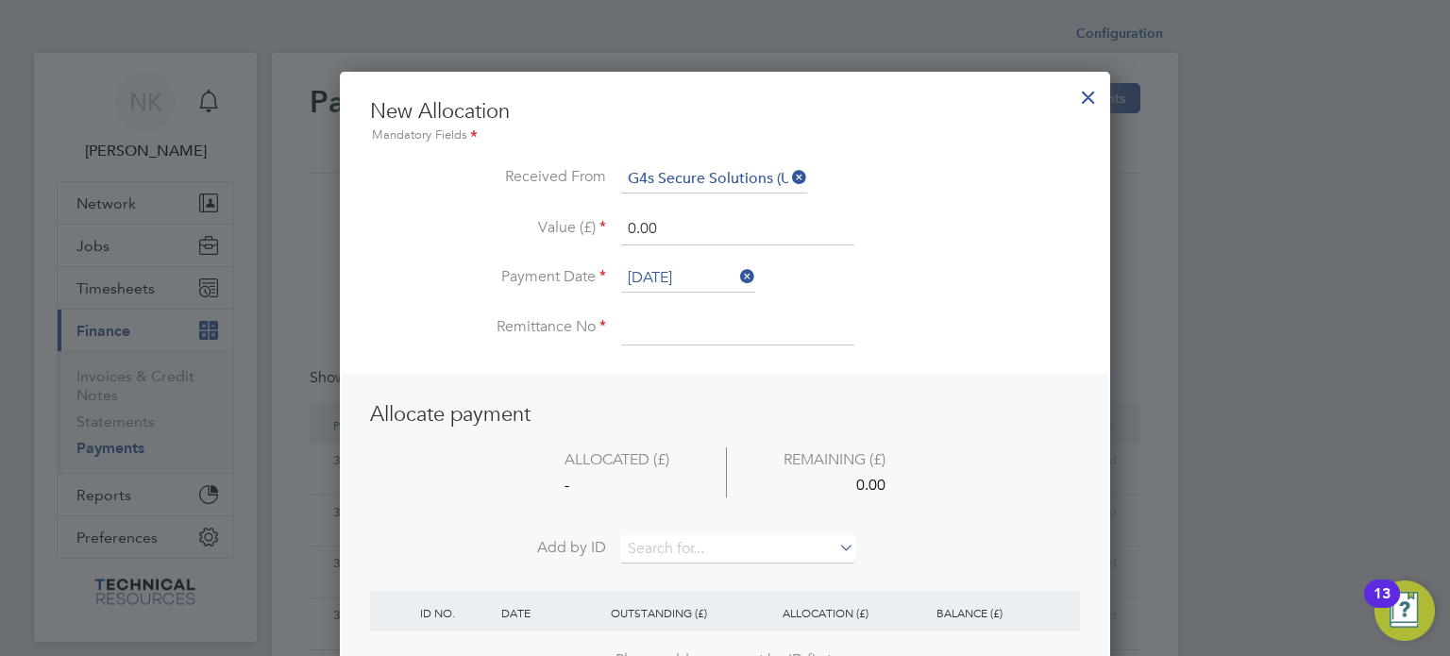
click at [676, 329] on input at bounding box center [737, 328] width 233 height 34
type input "3136405"
drag, startPoint x: 677, startPoint y: 220, endPoint x: 526, endPoint y: 212, distance: 151.2
click at [526, 212] on li "Value (£) 0.00" at bounding box center [725, 238] width 710 height 53
type input "1920.00"
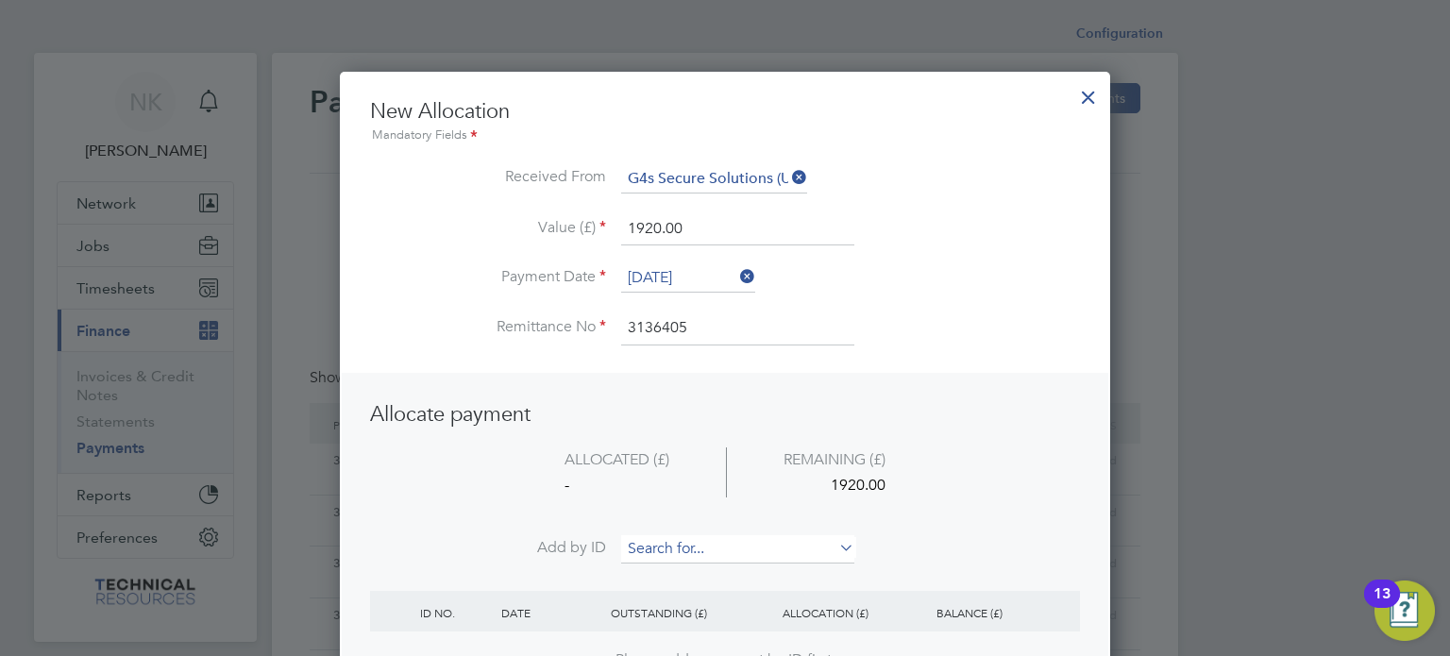
click at [711, 546] on input at bounding box center [737, 549] width 233 height 28
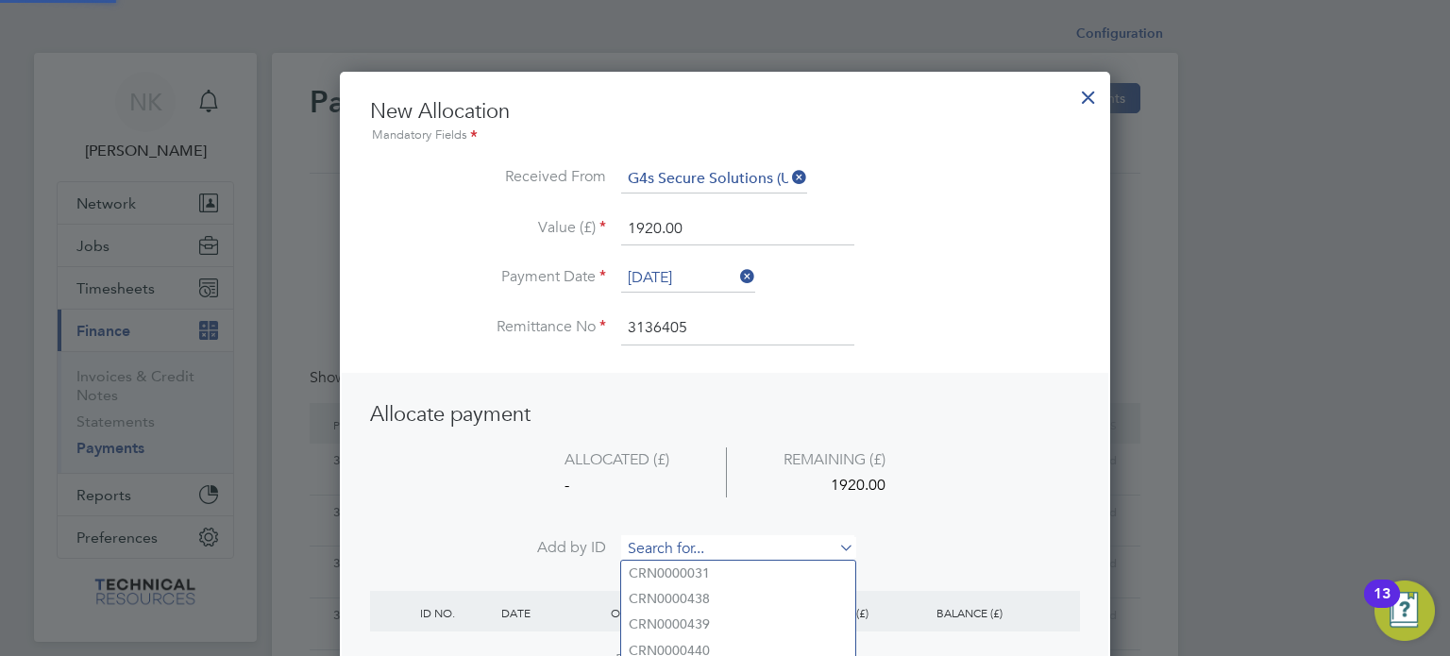
paste input "INV0006746"
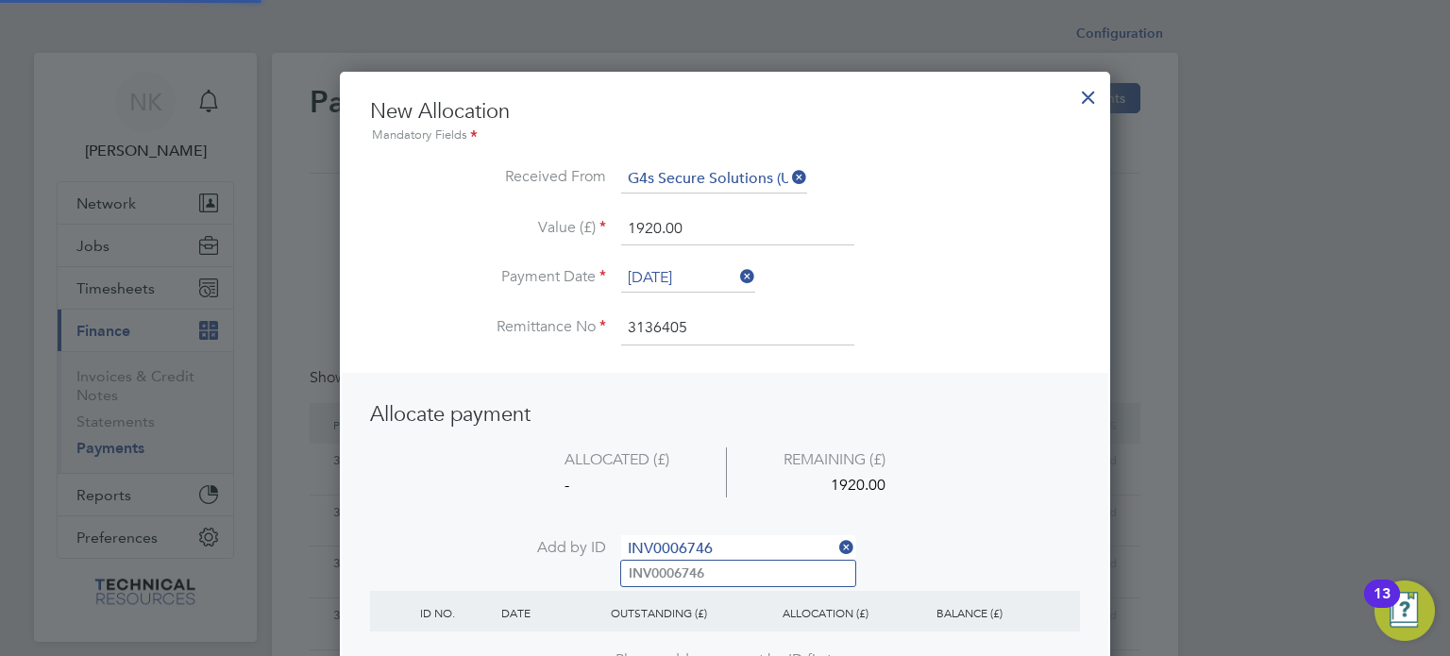
type input "INV0006746"
click at [696, 581] on li "INV0006746" at bounding box center [738, 573] width 234 height 25
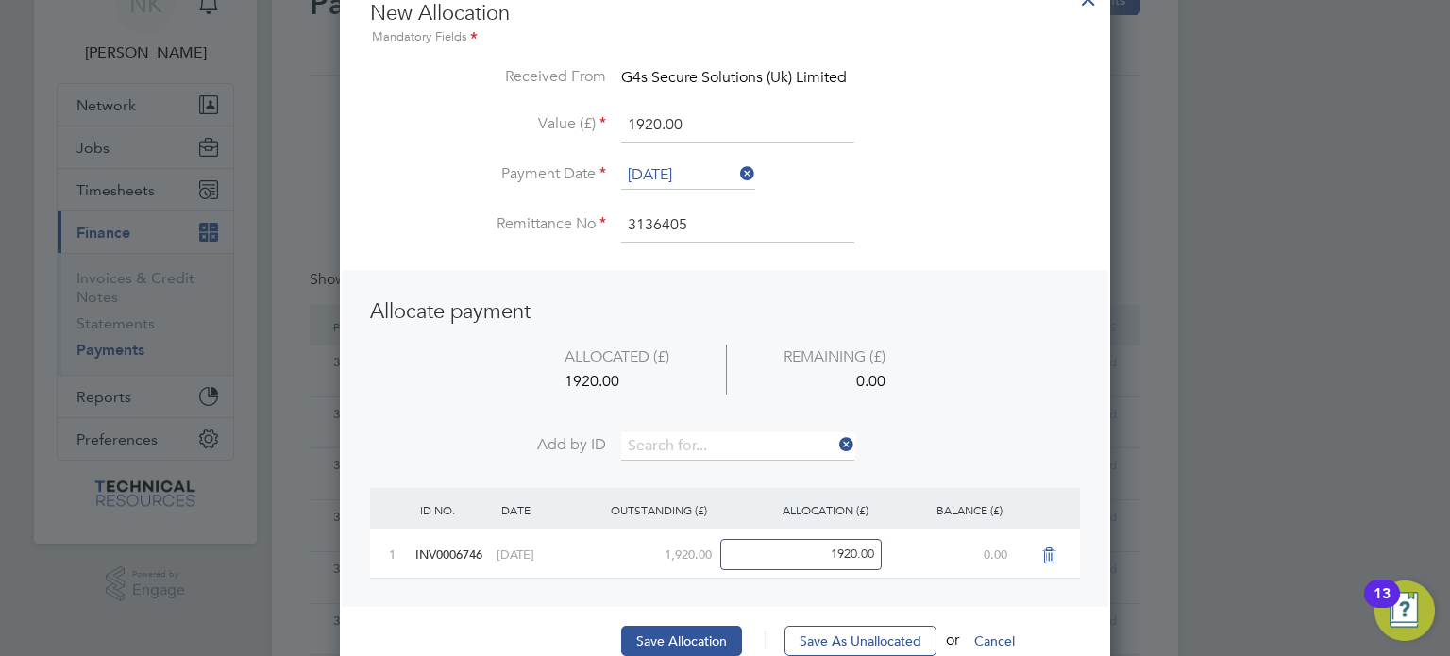
scroll to position [100, 0]
click at [665, 625] on button "Save Allocation" at bounding box center [681, 639] width 121 height 30
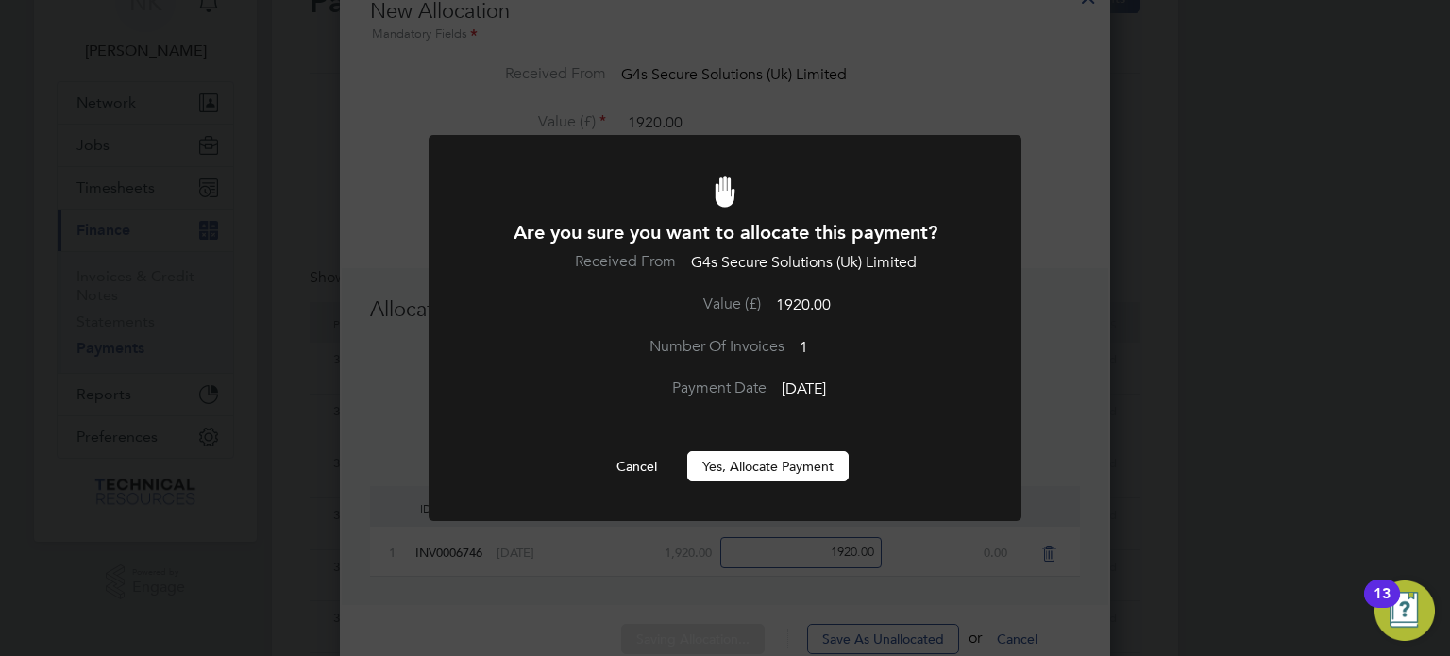
click at [765, 460] on button "Yes, Allocate Payment" at bounding box center [767, 466] width 161 height 30
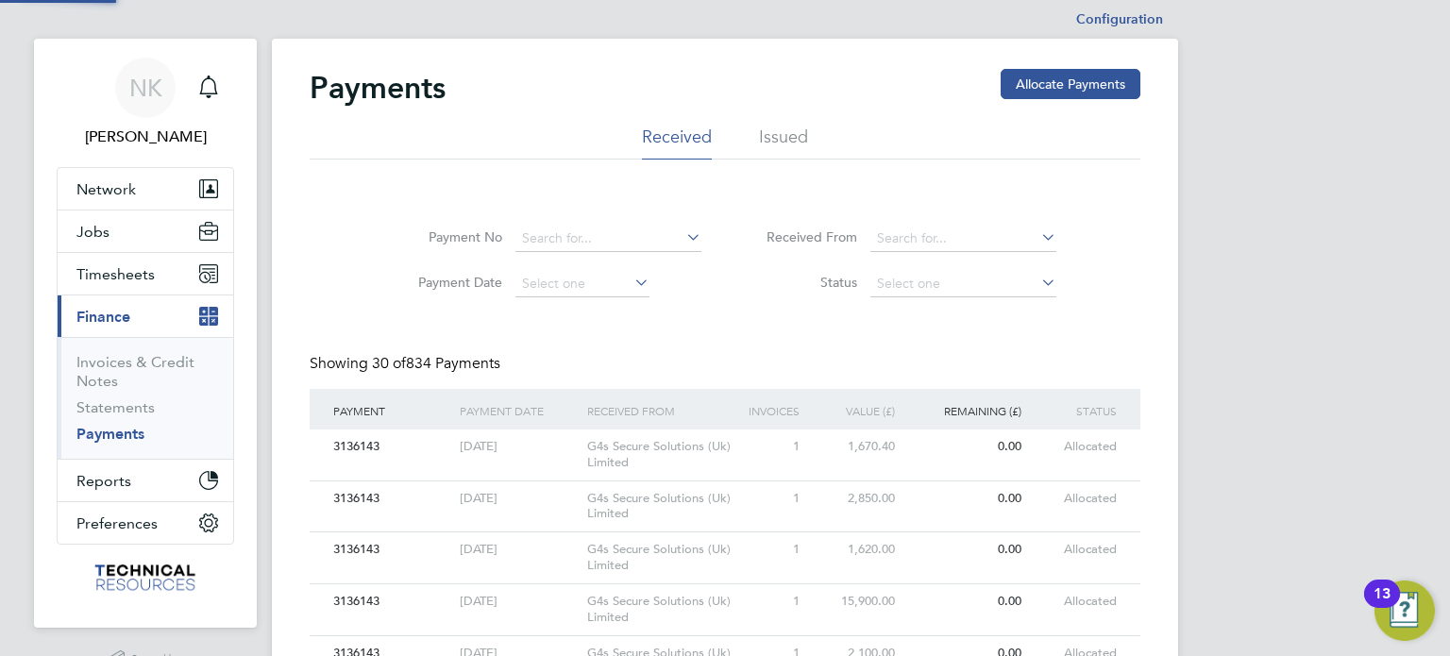
scroll to position [0, 0]
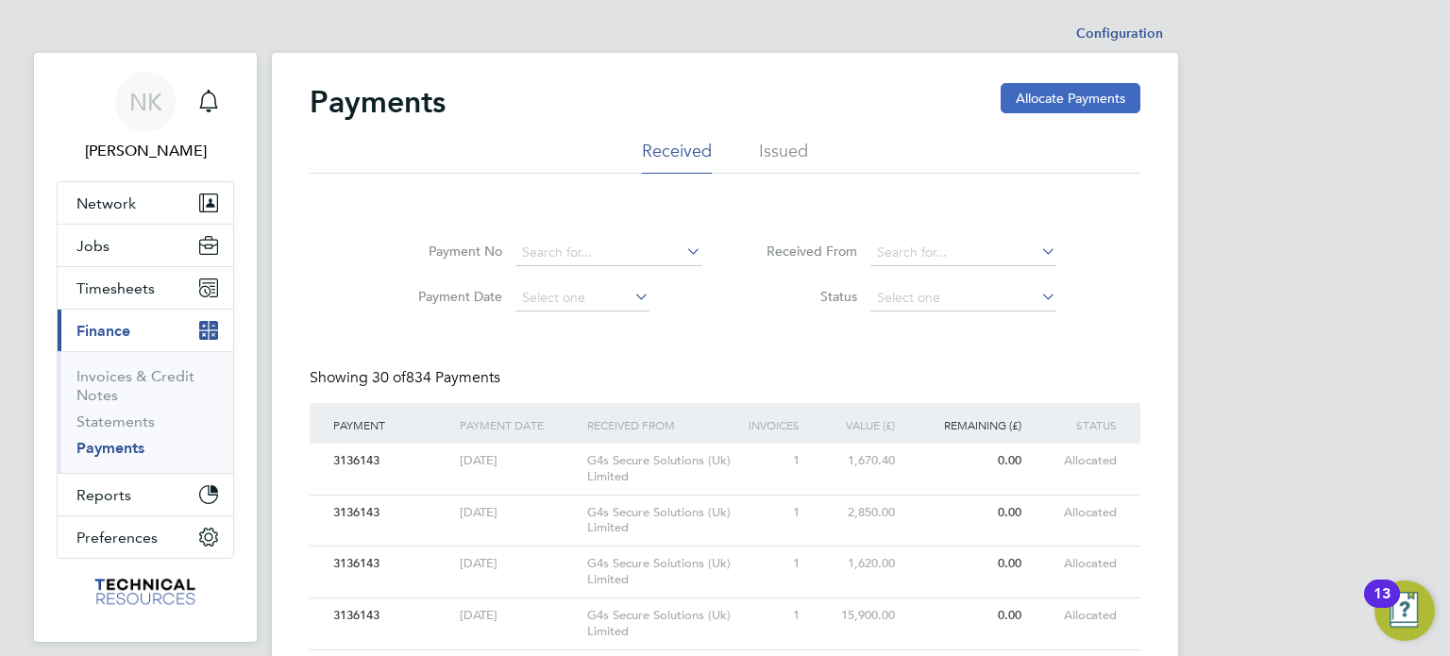
click at [1069, 91] on button "Allocate Payments" at bounding box center [1071, 98] width 140 height 30
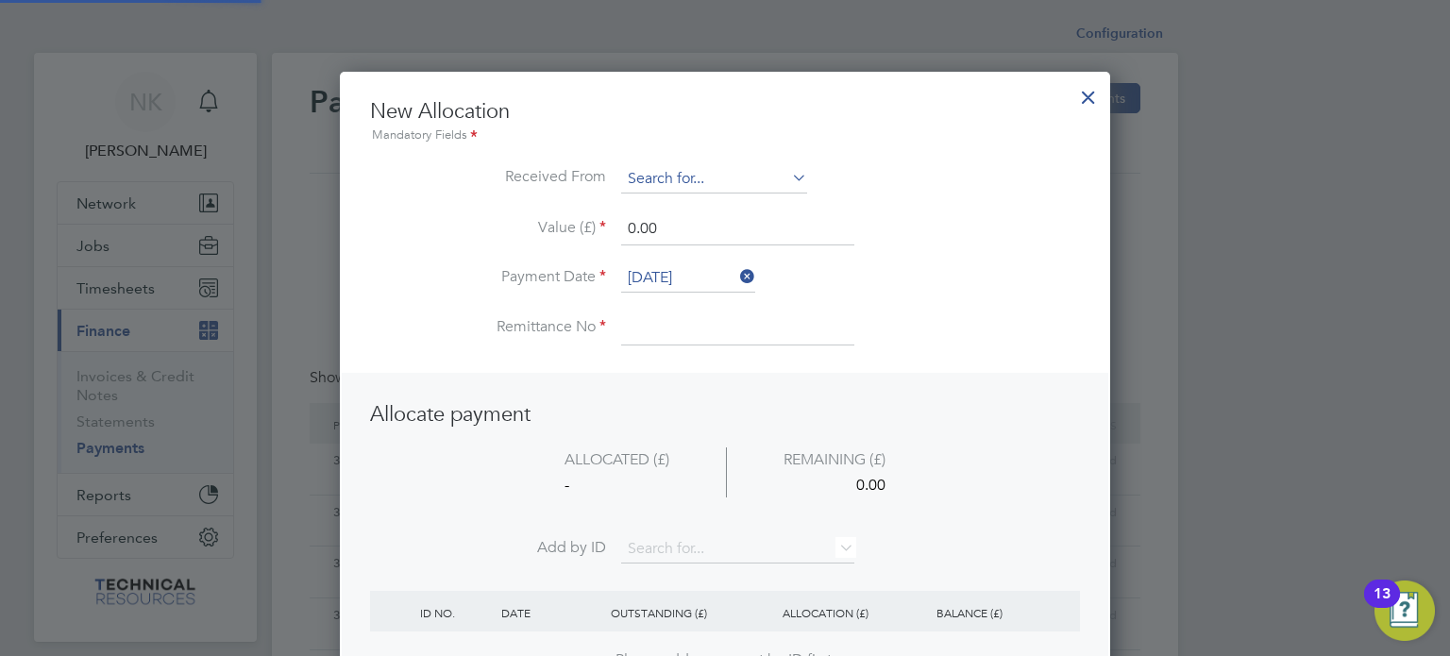
scroll to position [9, 9]
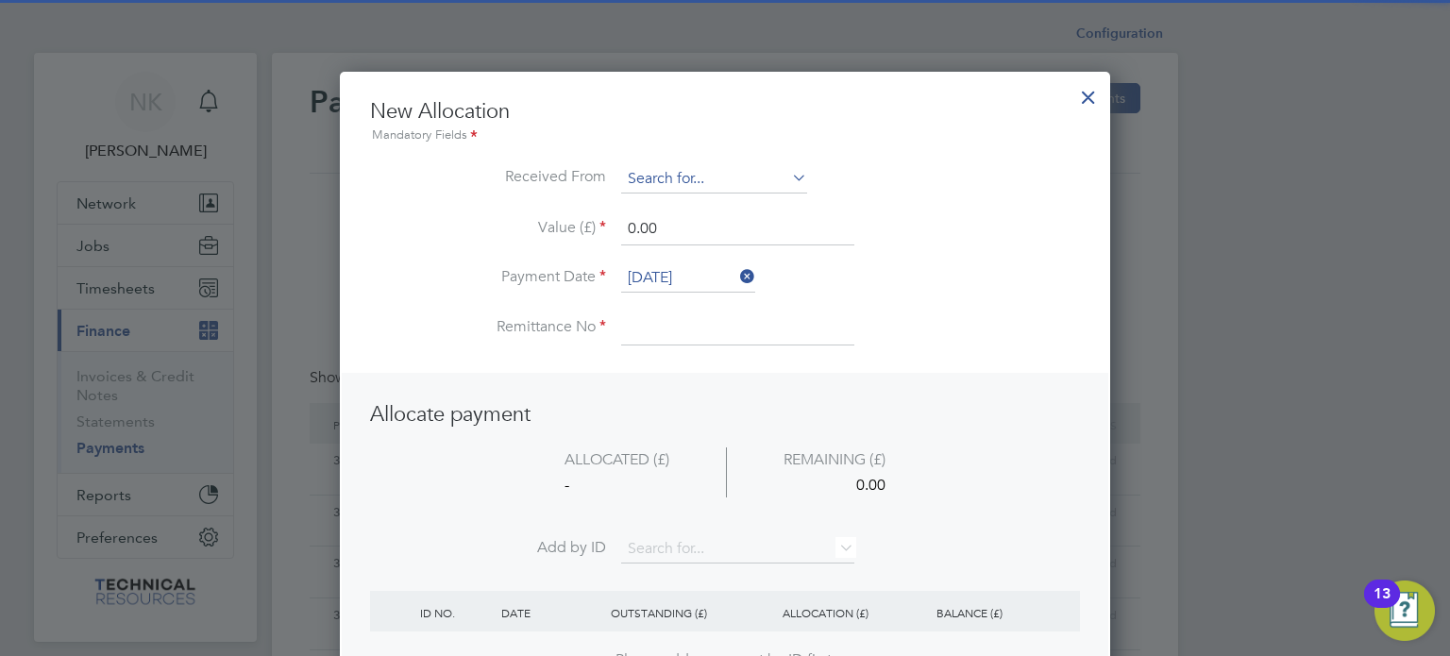
click at [703, 180] on input at bounding box center [714, 179] width 186 height 28
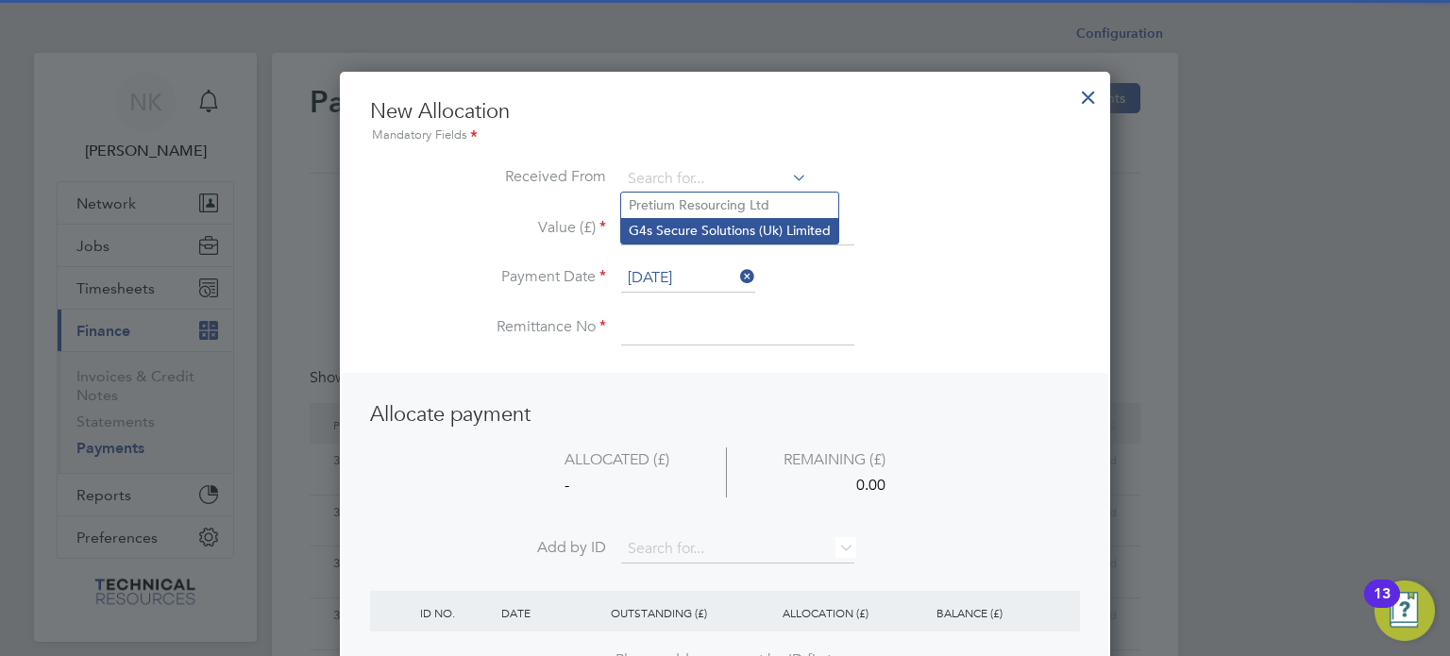
click at [721, 223] on li "G4s Secure Solutions (Uk) Limited" at bounding box center [729, 230] width 217 height 25
type input "G4s Secure Solutions (Uk) Limited"
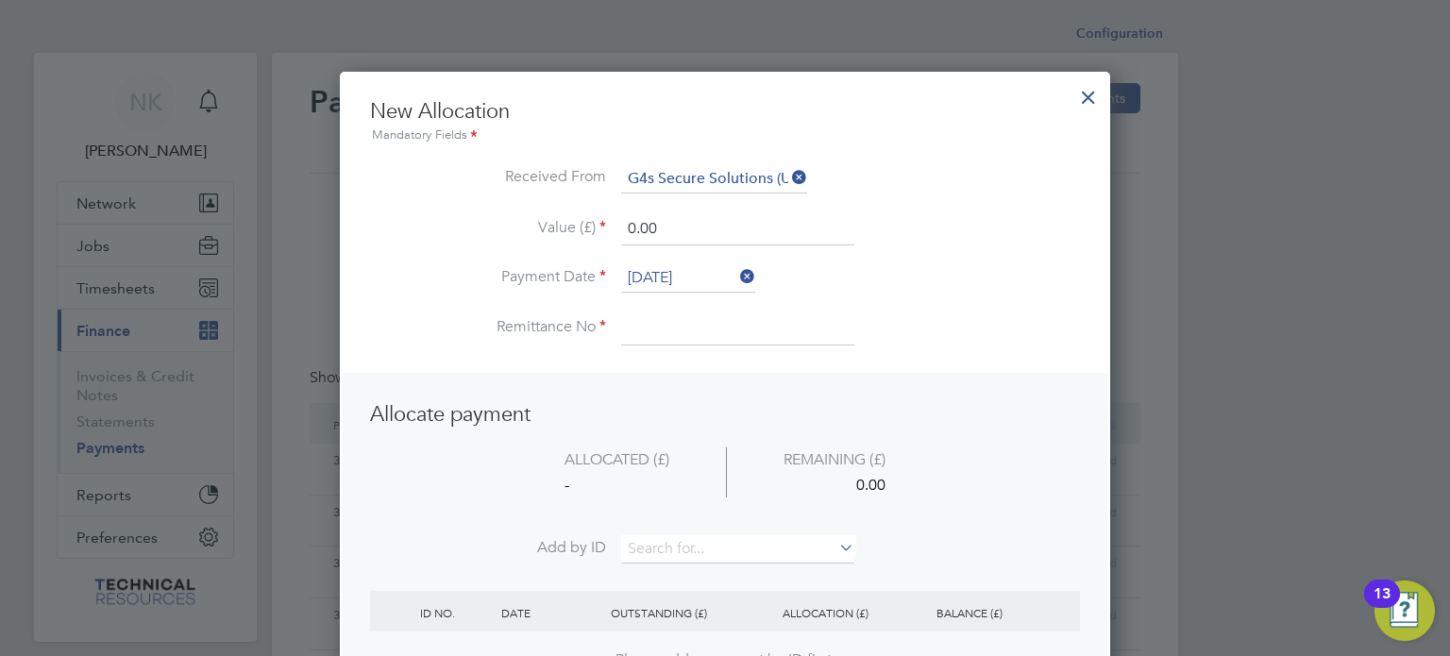
click at [683, 279] on input "[DATE]" at bounding box center [688, 278] width 134 height 28
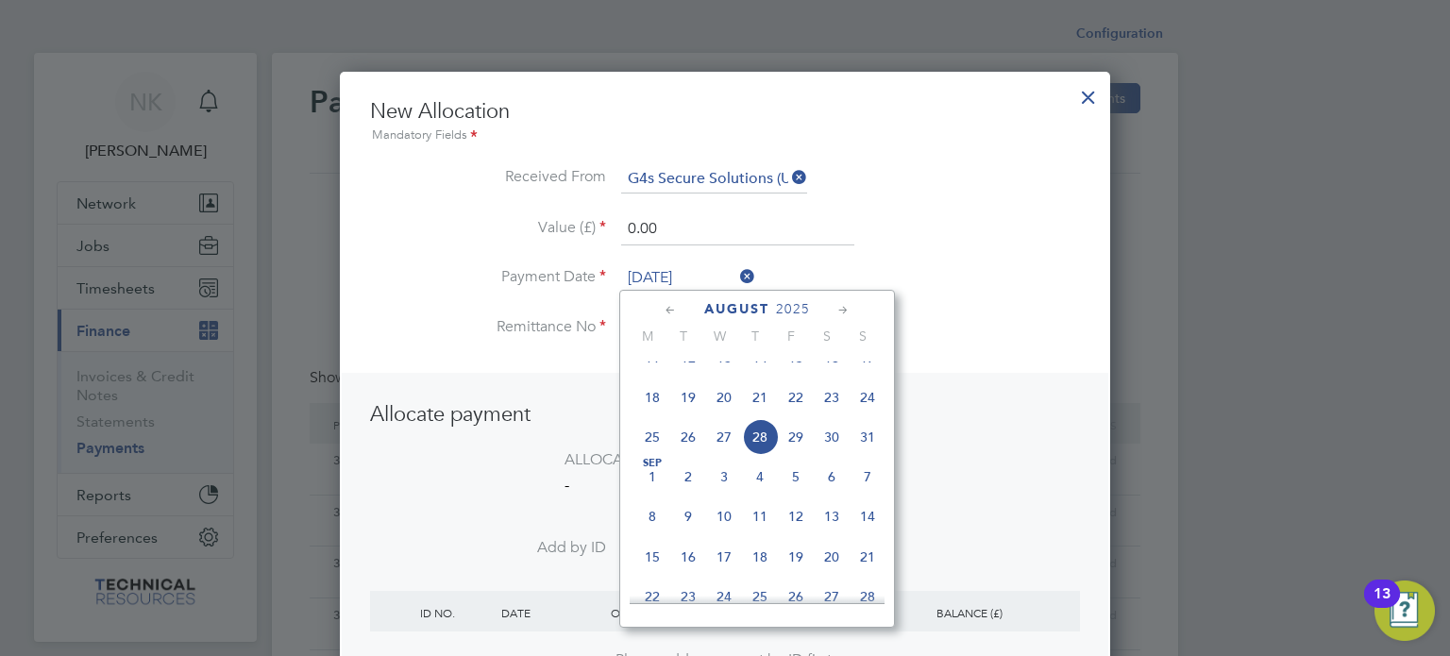
click at [763, 373] on span "14" at bounding box center [760, 358] width 36 height 36
type input "[DATE]"
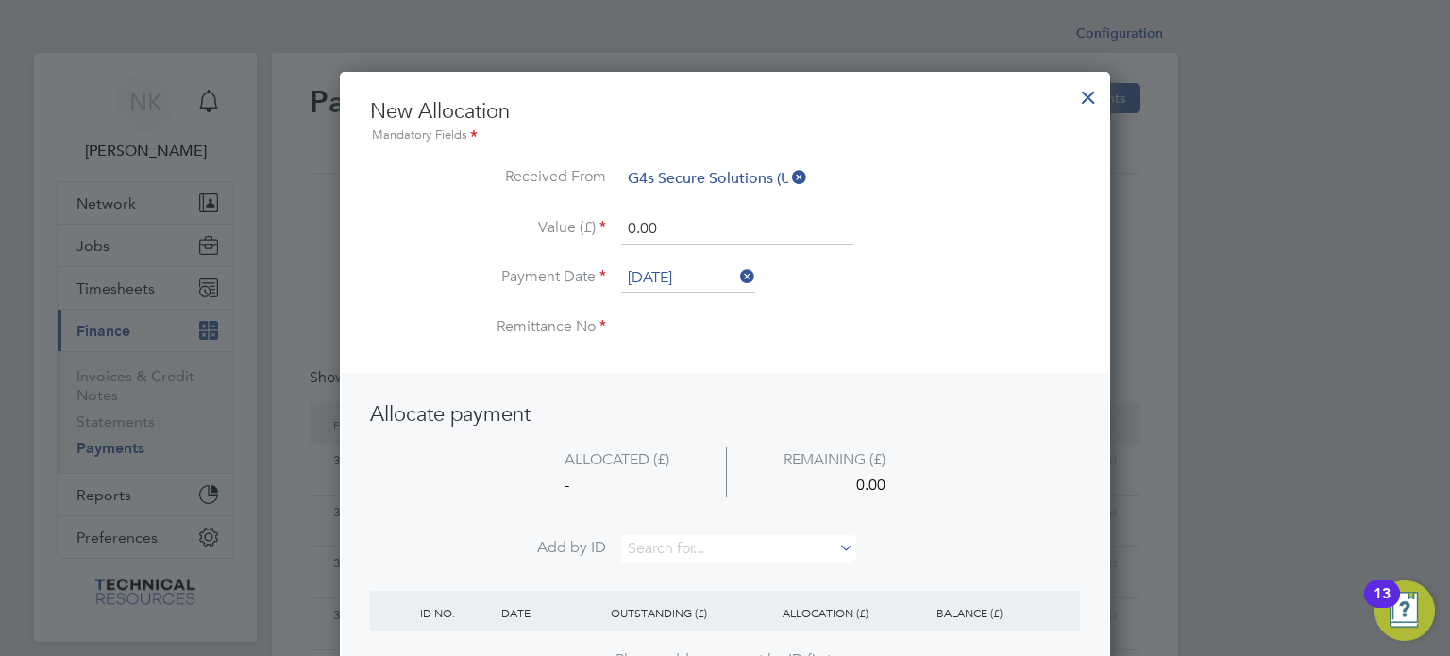
click at [673, 338] on input at bounding box center [737, 328] width 233 height 34
type input "3136405"
drag, startPoint x: 680, startPoint y: 217, endPoint x: 556, endPoint y: 219, distance: 123.7
click at [556, 219] on li "Value (£) 0.00" at bounding box center [725, 238] width 710 height 53
type input "2100.00"
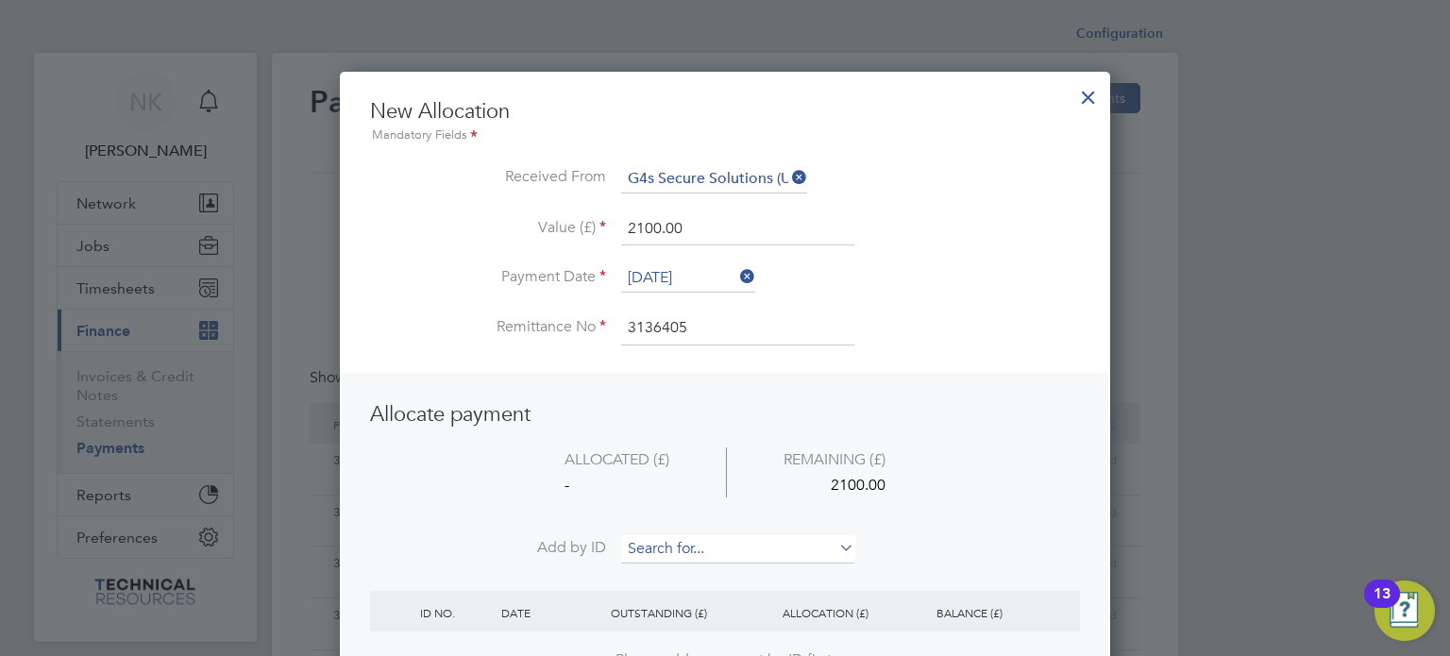
click at [668, 540] on input at bounding box center [737, 549] width 233 height 28
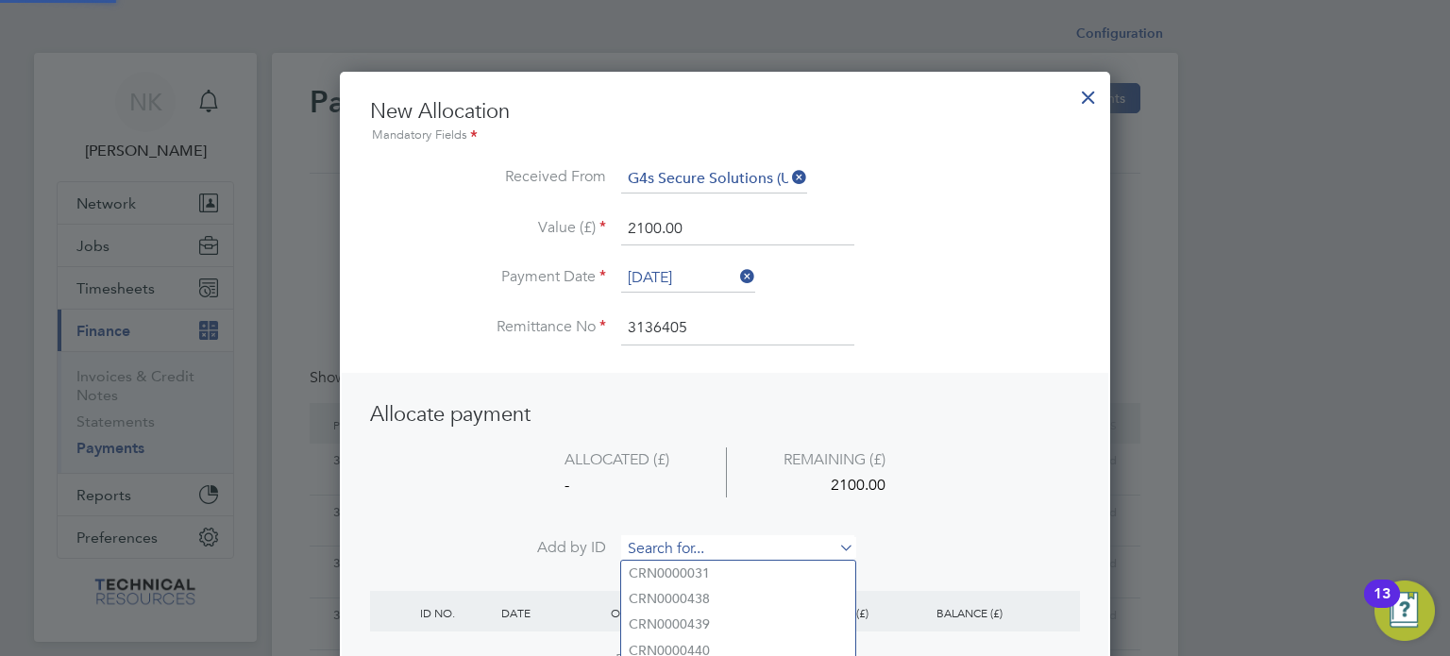
paste input "INV0006747"
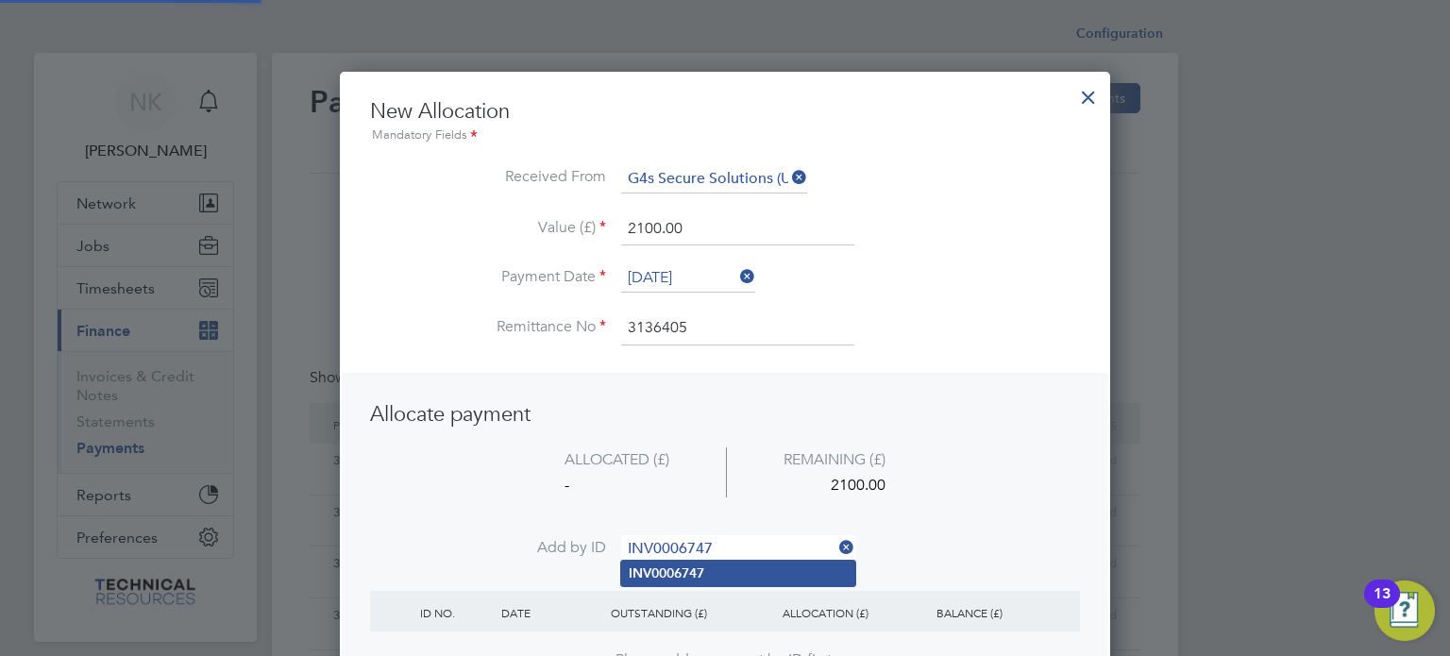
type input "INV0006747"
click at [671, 569] on b "INV0006747" at bounding box center [667, 573] width 76 height 16
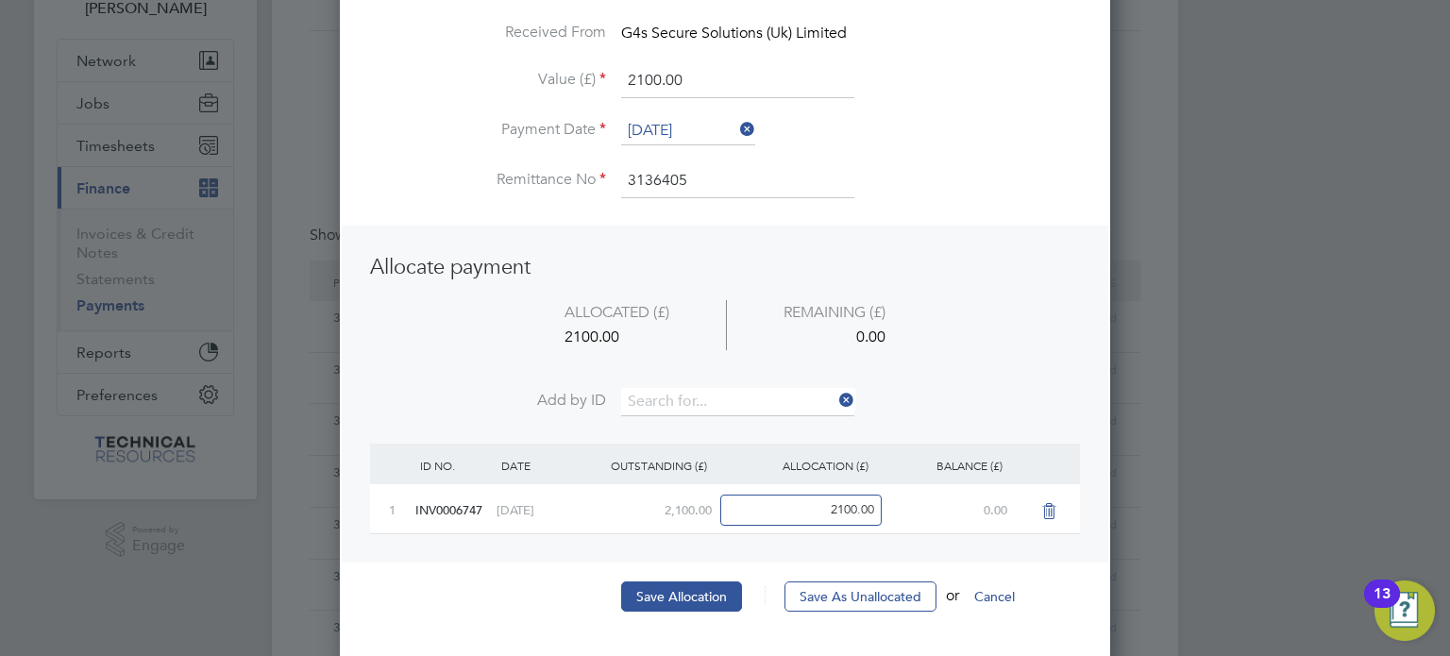
scroll to position [143, 0]
click at [656, 607] on button "Save Allocation" at bounding box center [681, 596] width 121 height 30
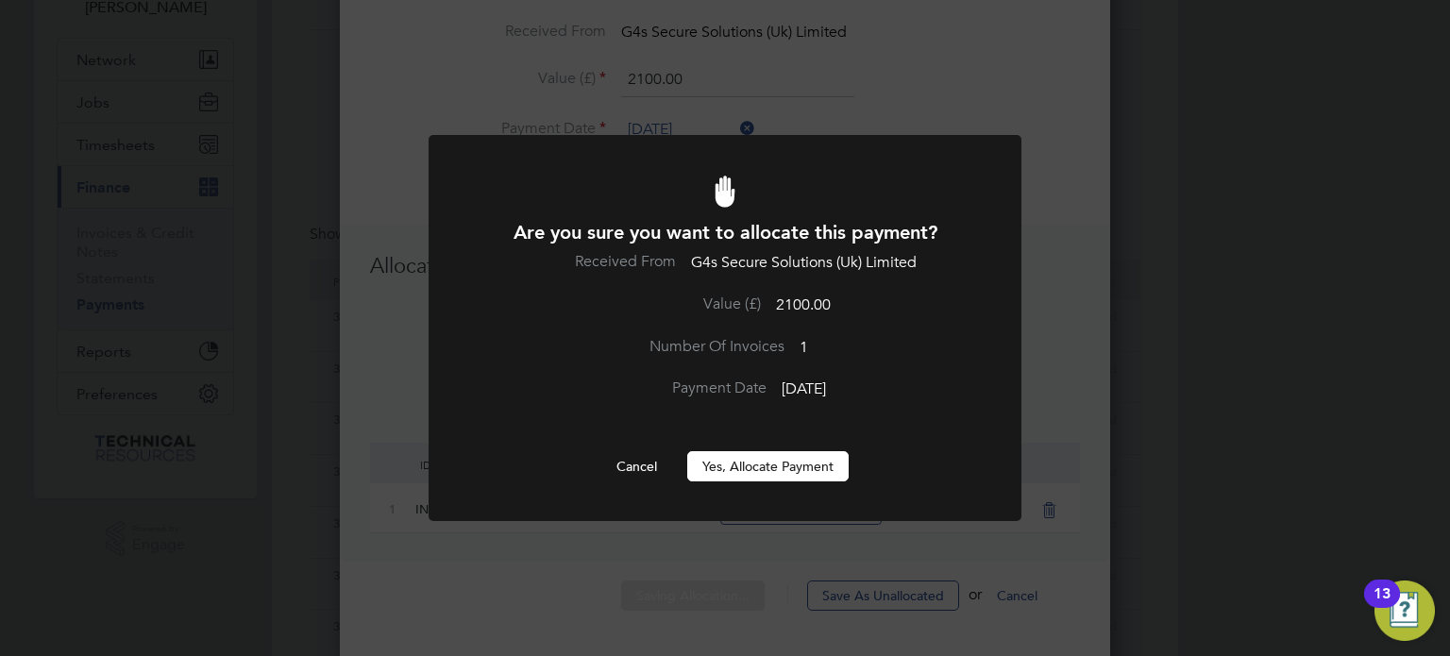
click at [771, 469] on button "Yes, Allocate Payment" at bounding box center [767, 466] width 161 height 30
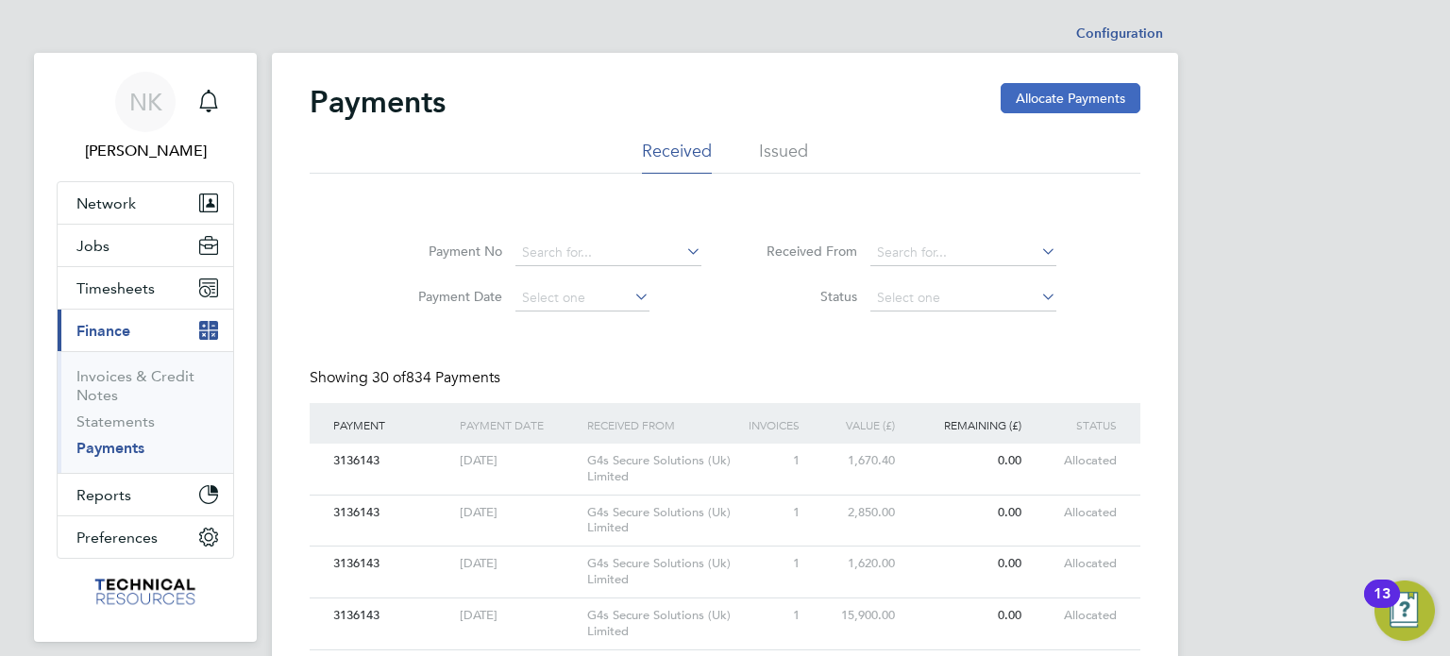
click at [1039, 107] on button "Allocate Payments" at bounding box center [1071, 98] width 140 height 30
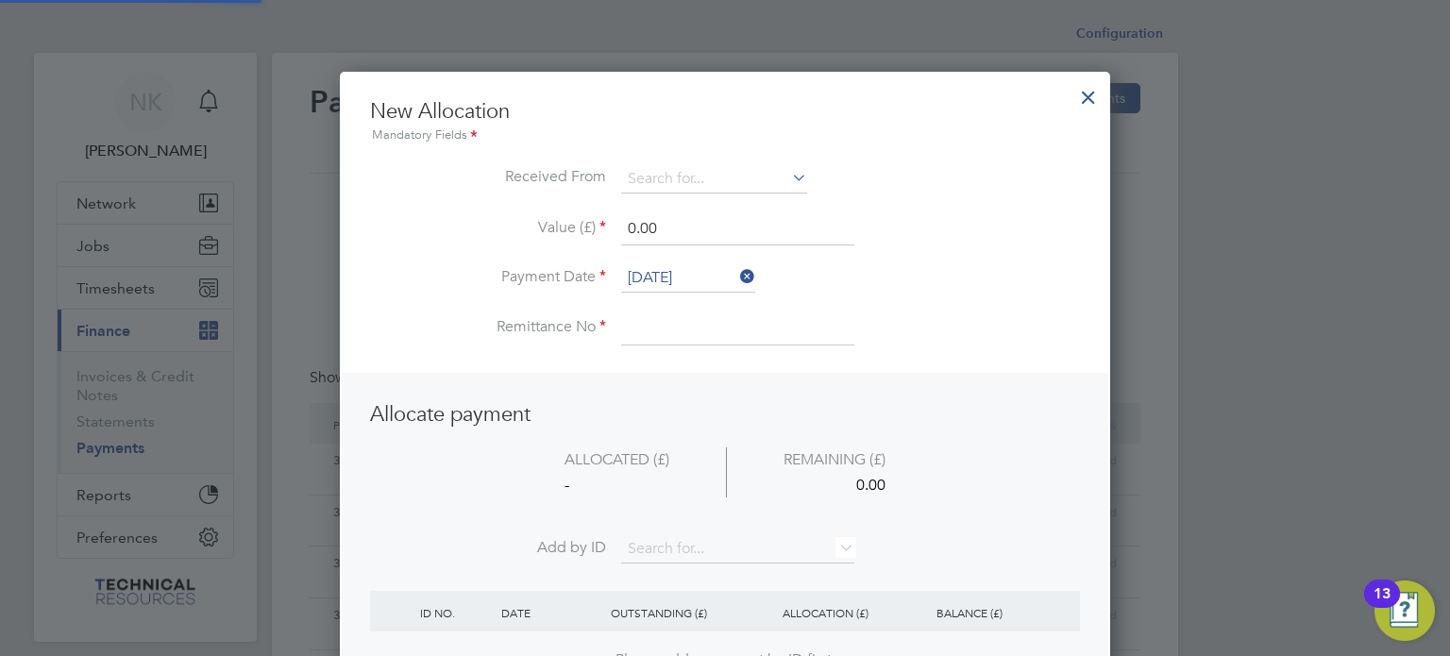
scroll to position [9, 9]
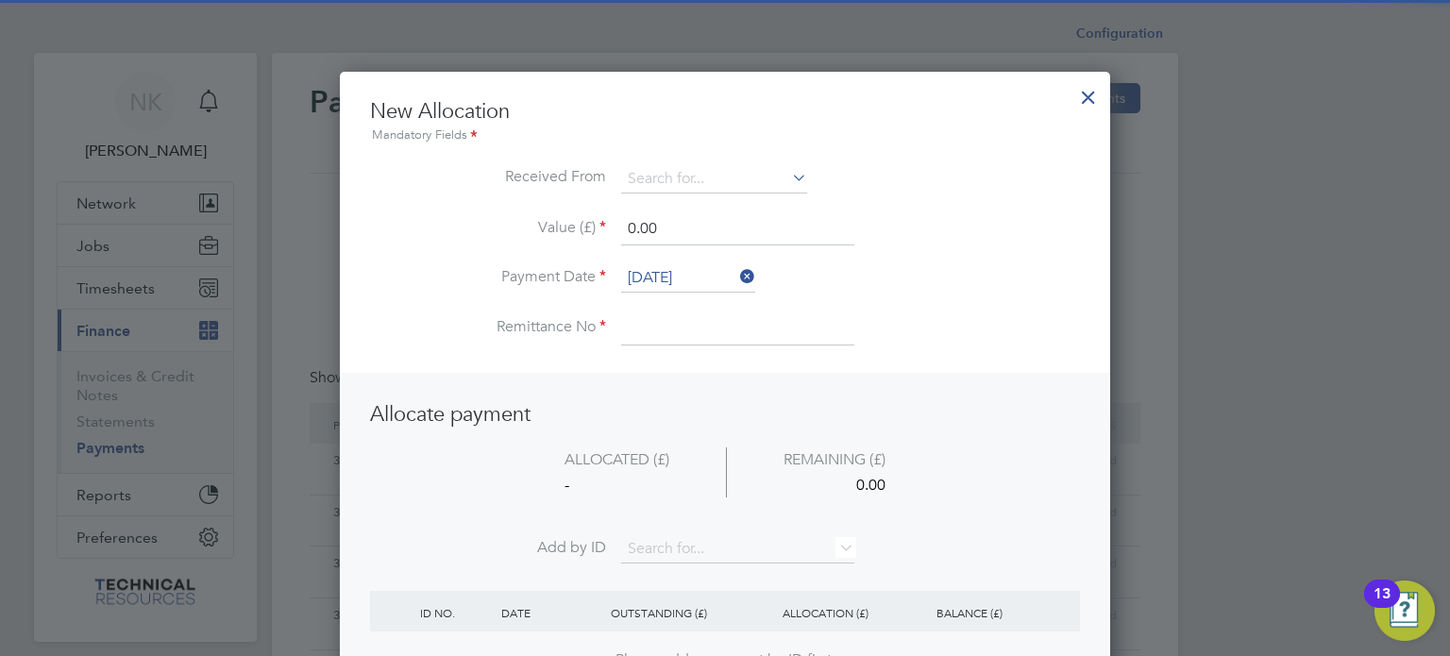
click at [788, 176] on icon at bounding box center [788, 177] width 0 height 26
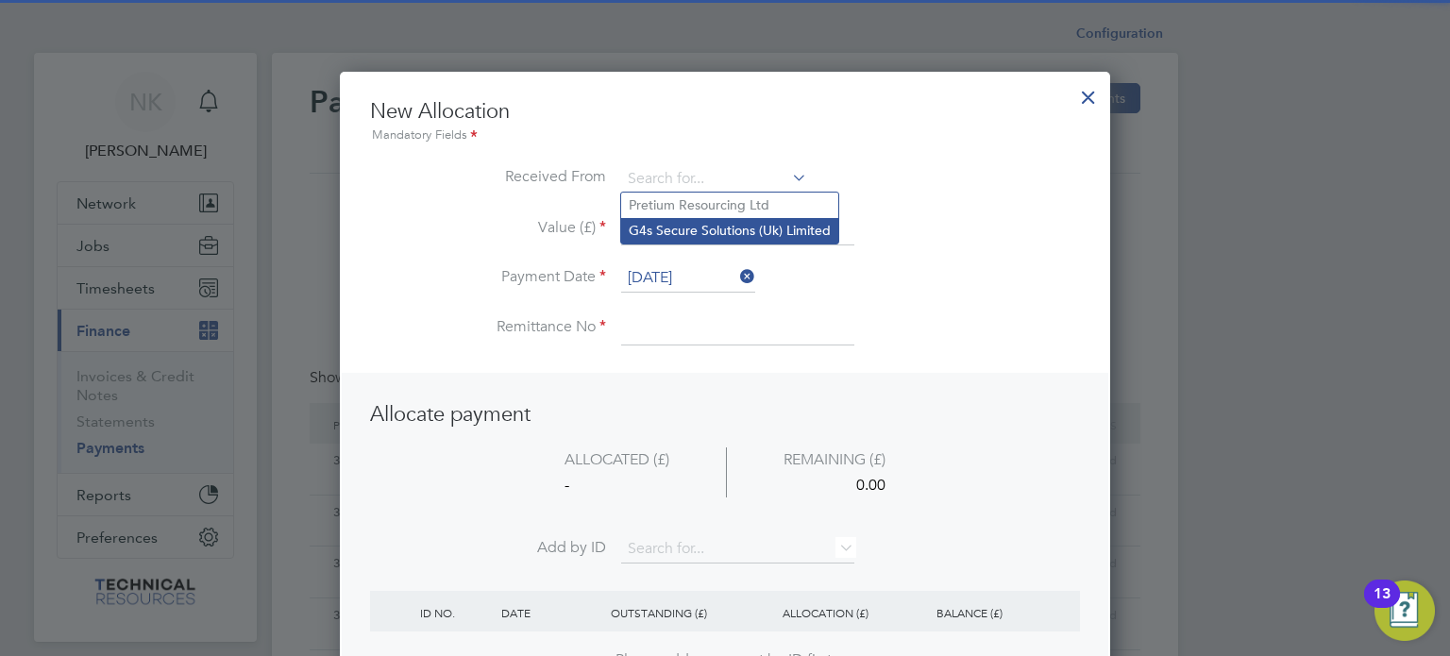
click at [755, 229] on li "G4s Secure Solutions (Uk) Limited" at bounding box center [729, 230] width 217 height 25
type input "G4s Secure Solutions (Uk) Limited"
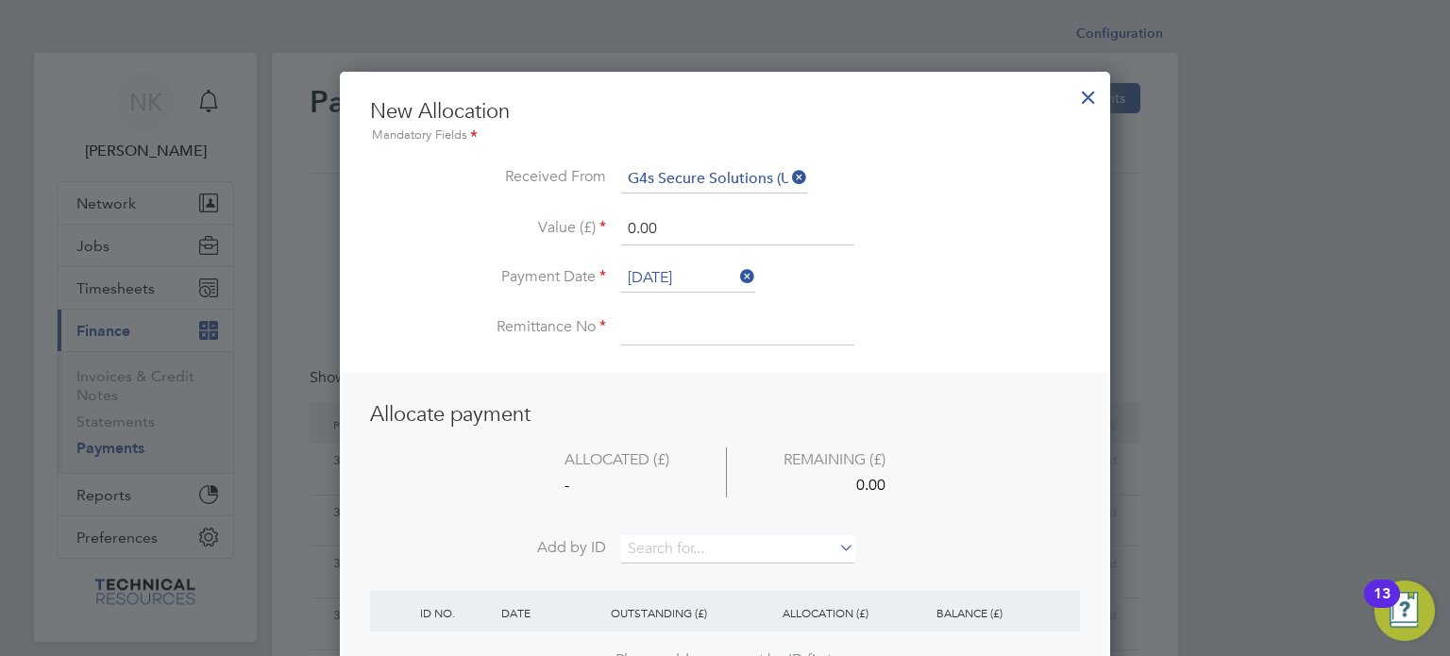
click at [682, 270] on input "[DATE]" at bounding box center [688, 278] width 134 height 28
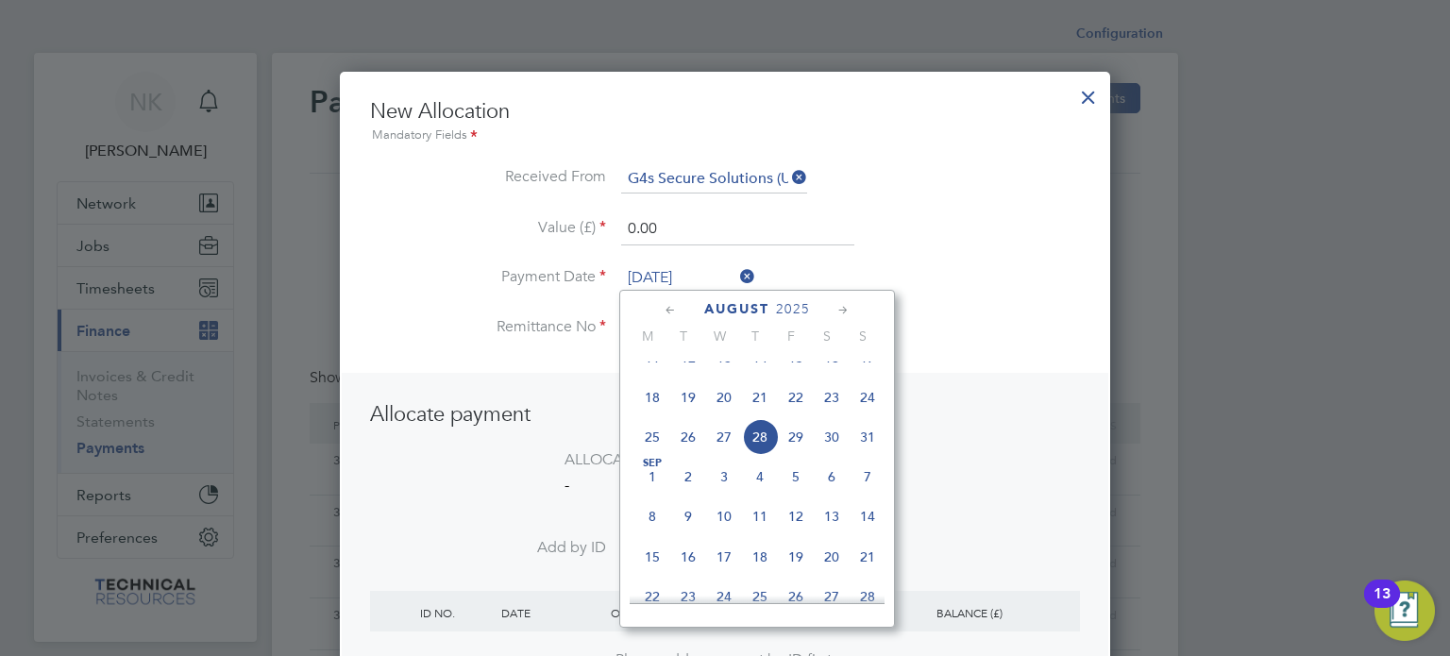
click at [759, 369] on span "14" at bounding box center [760, 358] width 36 height 36
type input "[DATE]"
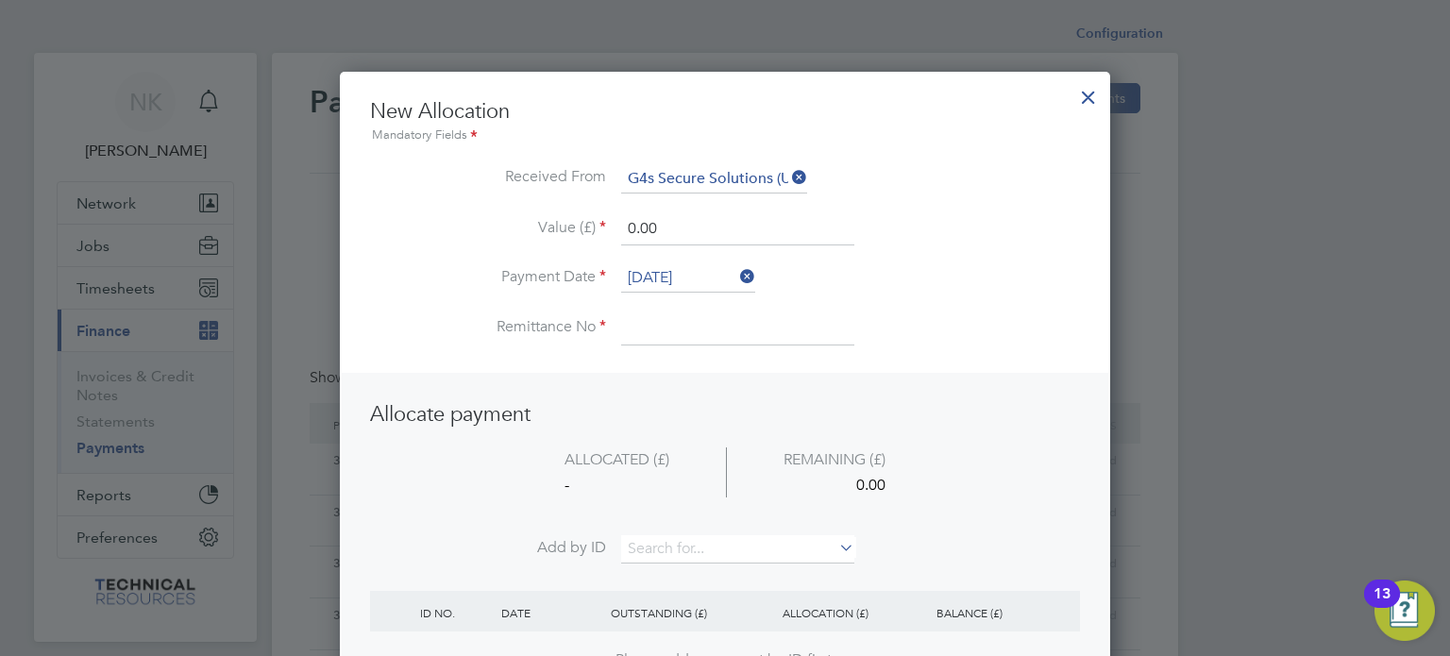
click at [669, 305] on li "Payment Date [DATE]" at bounding box center [725, 287] width 710 height 47
click at [657, 330] on input at bounding box center [737, 328] width 233 height 34
type input "3136405"
drag, startPoint x: 683, startPoint y: 223, endPoint x: 560, endPoint y: 228, distance: 123.8
click at [560, 228] on li "Value (£) 0.00" at bounding box center [725, 238] width 710 height 53
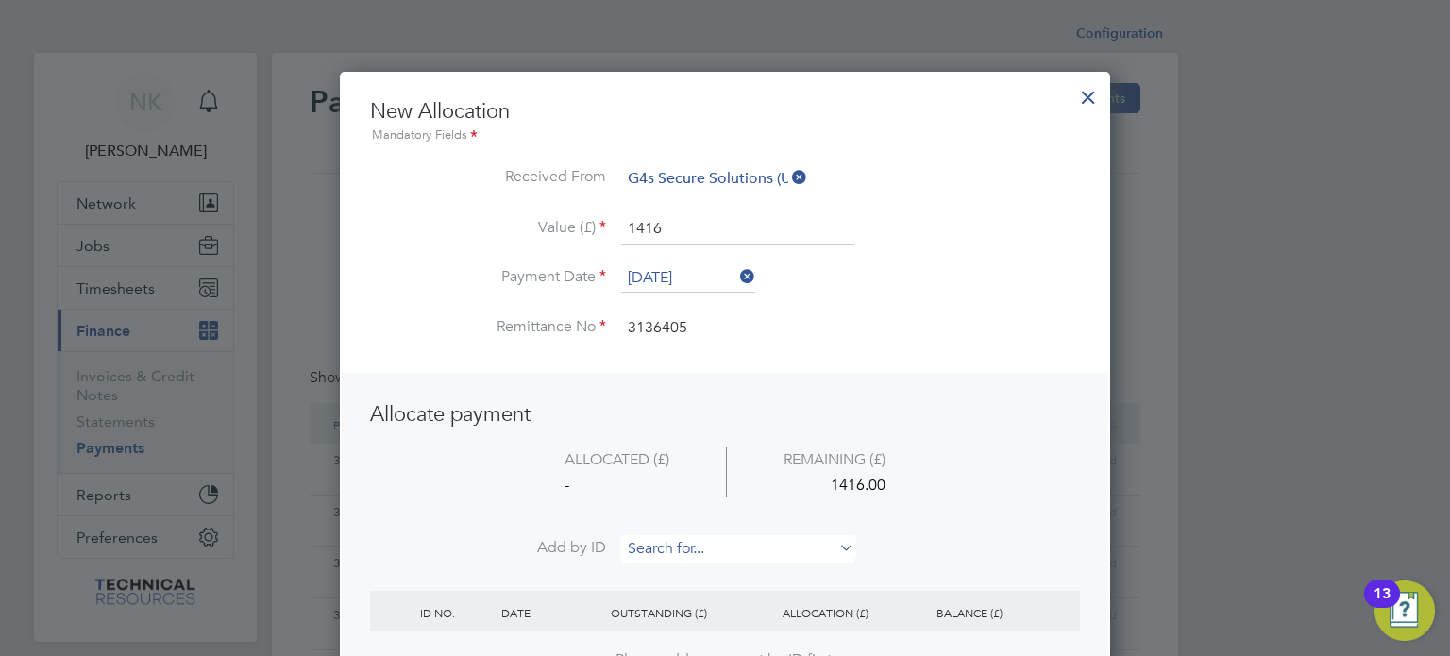
type input "1416.00"
click at [676, 537] on input at bounding box center [737, 549] width 233 height 28
paste input "INV0006729"
type input "INV0006729"
click at [665, 569] on b "INV0006729" at bounding box center [667, 573] width 76 height 16
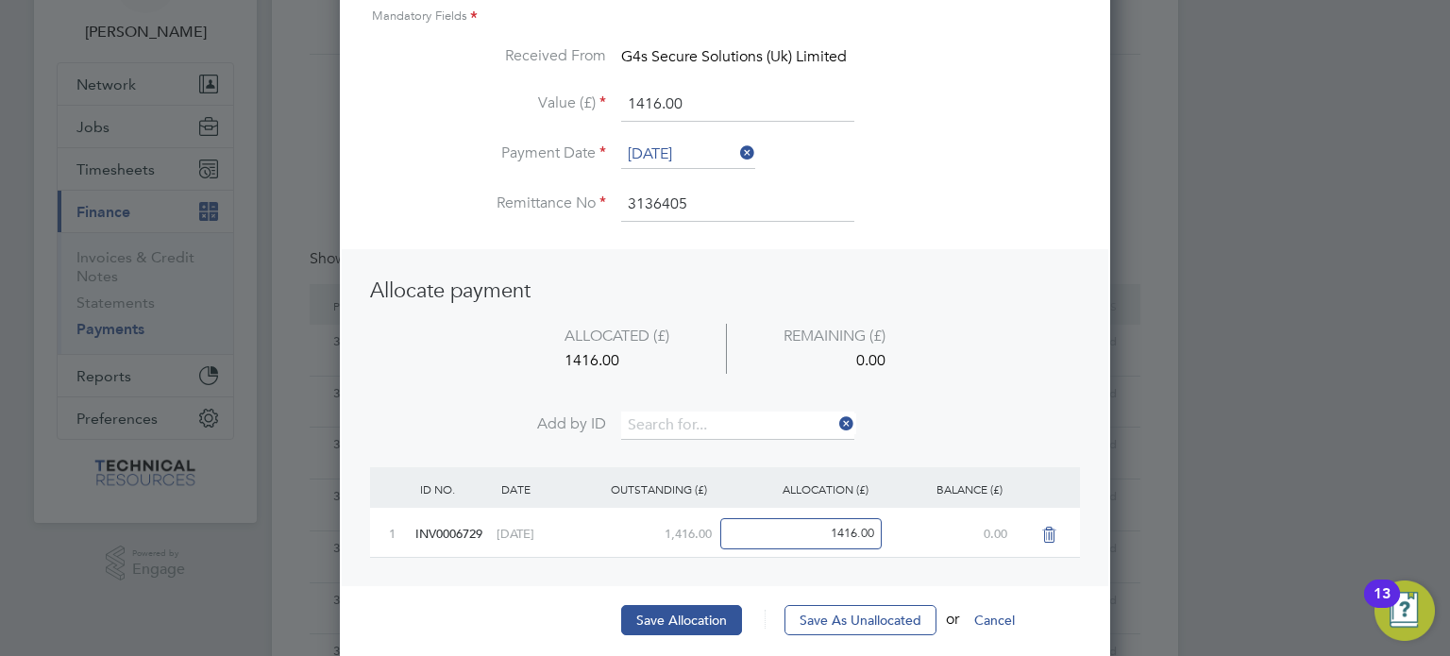
scroll to position [120, 0]
click at [663, 613] on button "Save Allocation" at bounding box center [681, 619] width 121 height 30
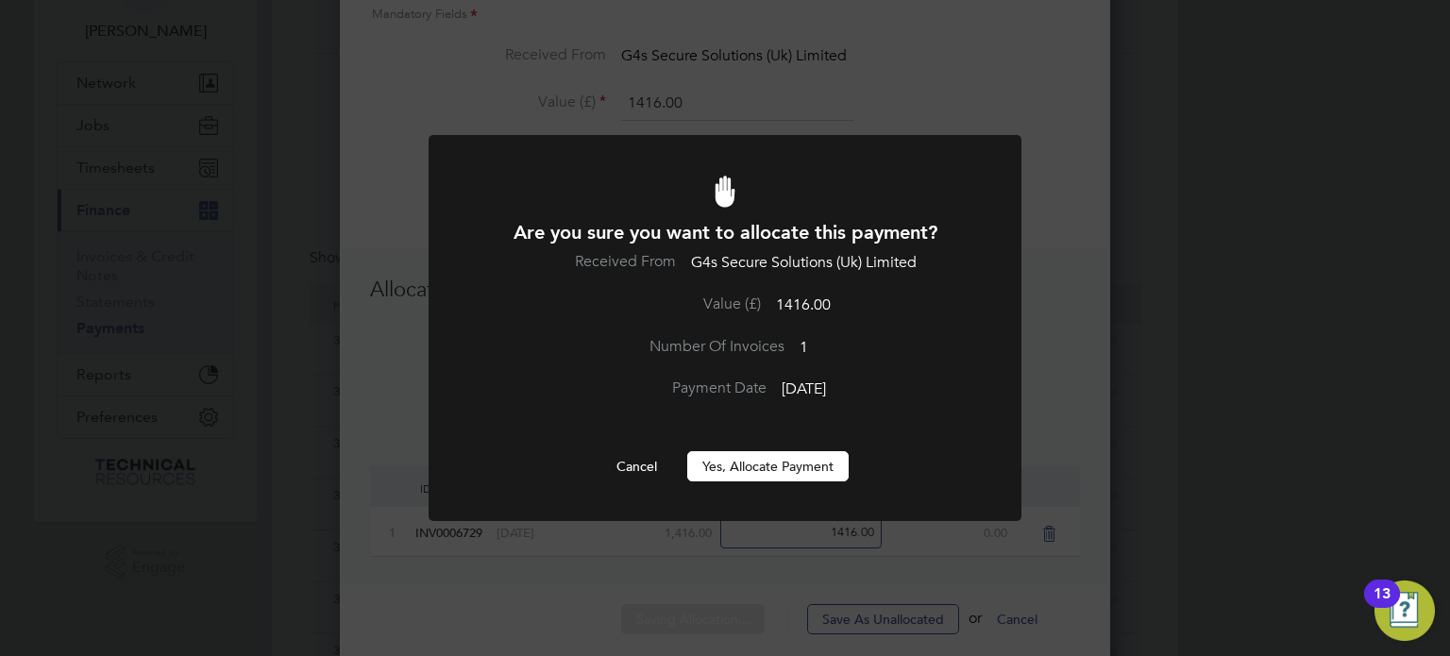
click at [781, 468] on button "Yes, Allocate Payment" at bounding box center [767, 466] width 161 height 30
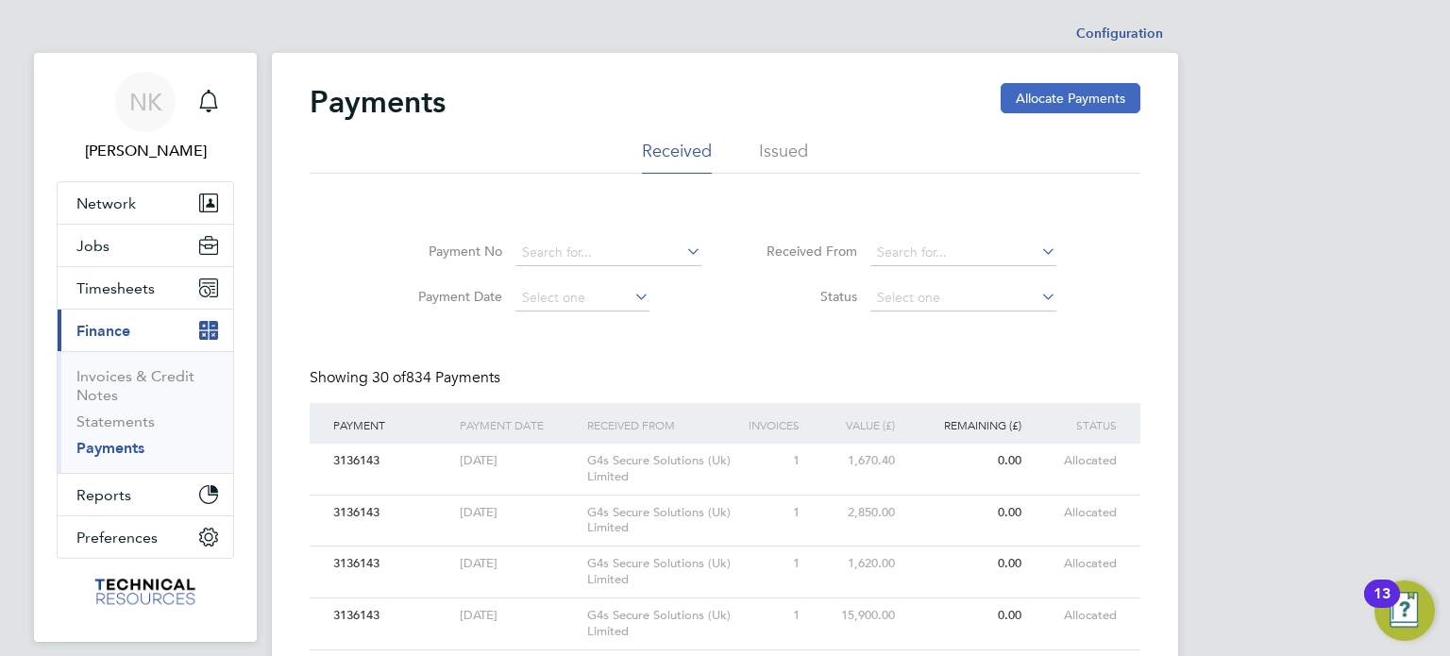
click at [1028, 99] on button "Allocate Payments" at bounding box center [1071, 98] width 140 height 30
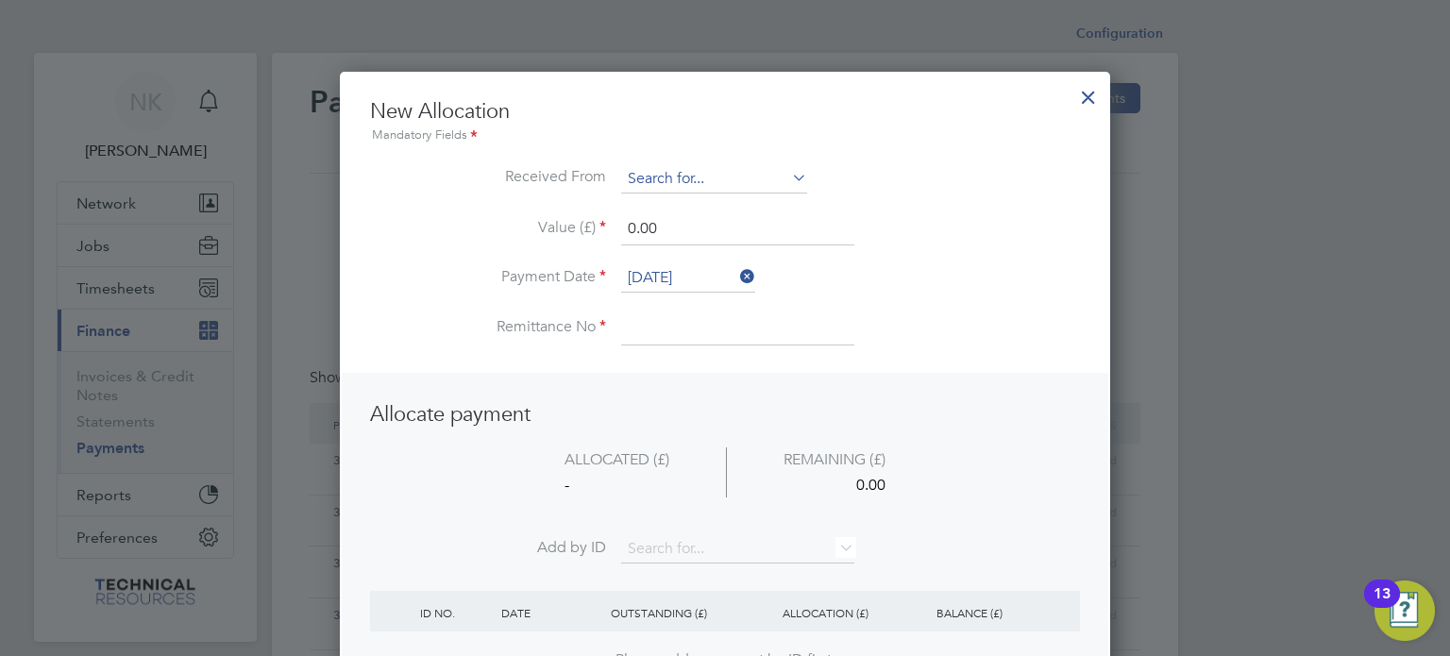
click at [757, 176] on input at bounding box center [714, 179] width 186 height 28
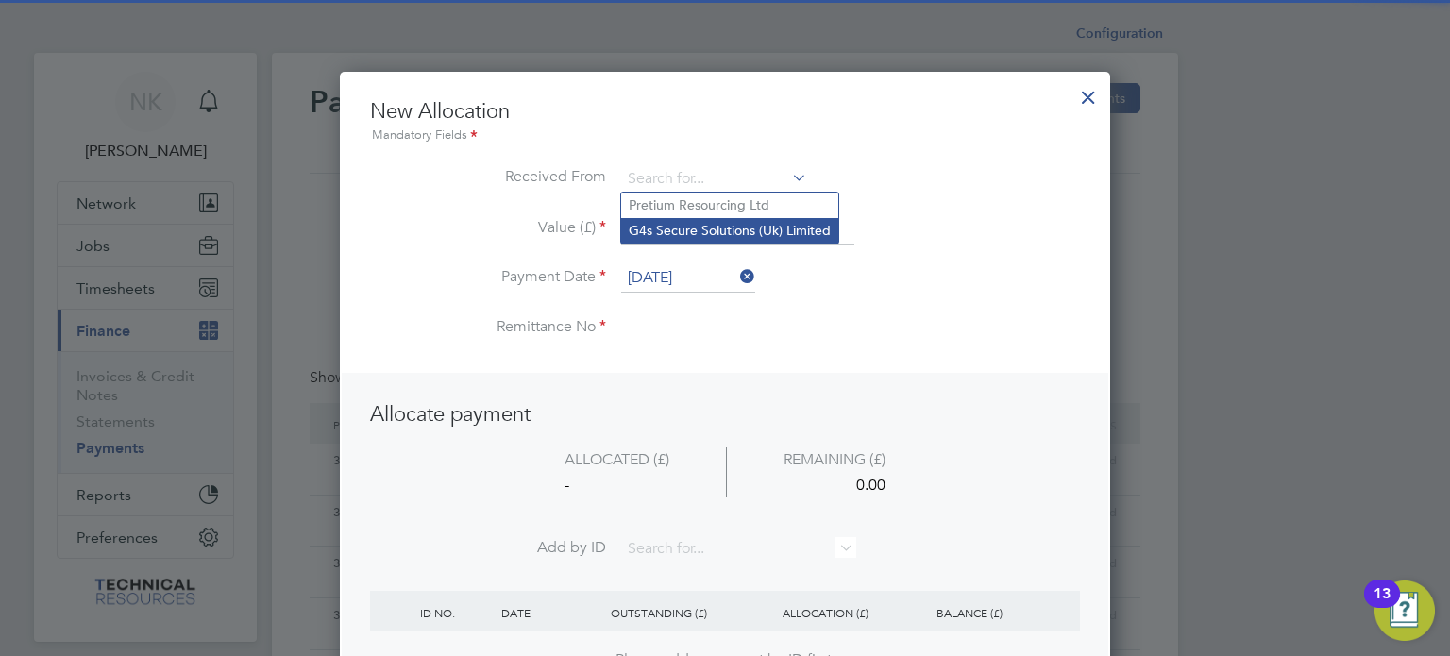
click at [752, 229] on li "G4s Secure Solutions (Uk) Limited" at bounding box center [729, 230] width 217 height 25
type input "G4s Secure Solutions (Uk) Limited"
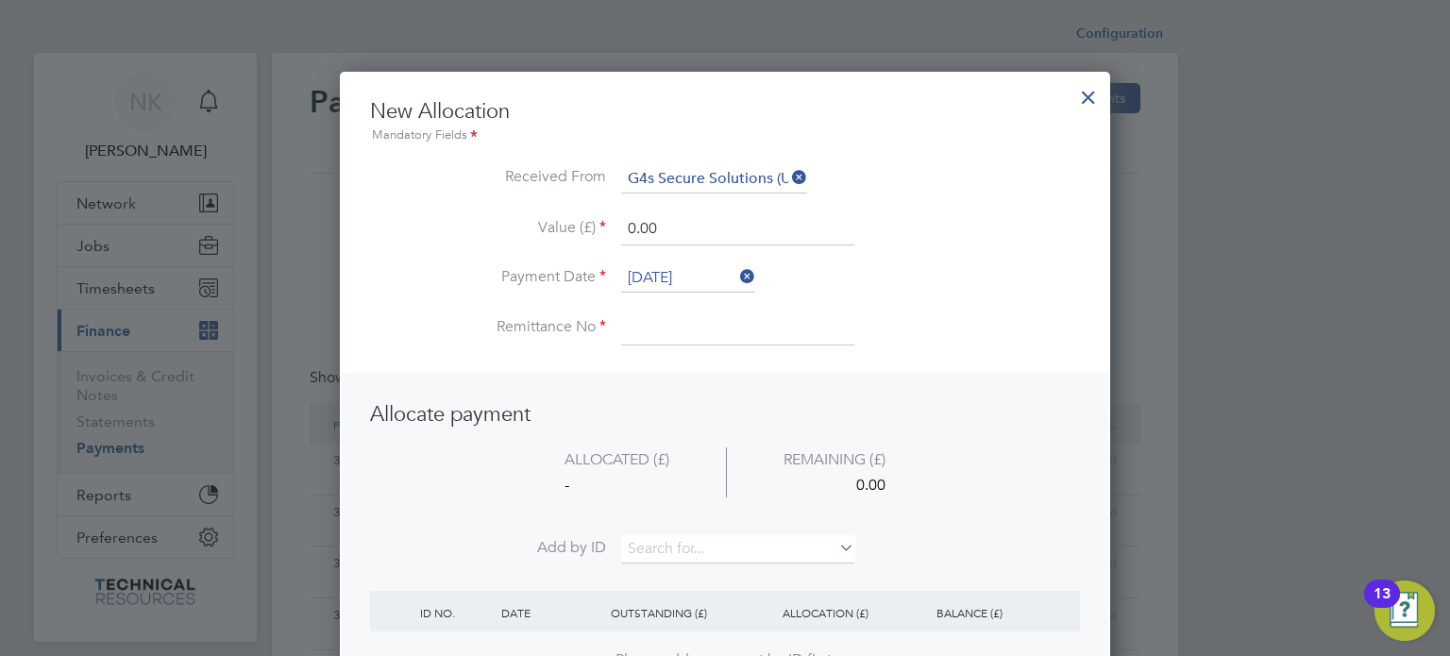
click at [689, 256] on li "Value (£) 0.00" at bounding box center [725, 238] width 710 height 53
click at [683, 264] on input "[DATE]" at bounding box center [688, 278] width 134 height 28
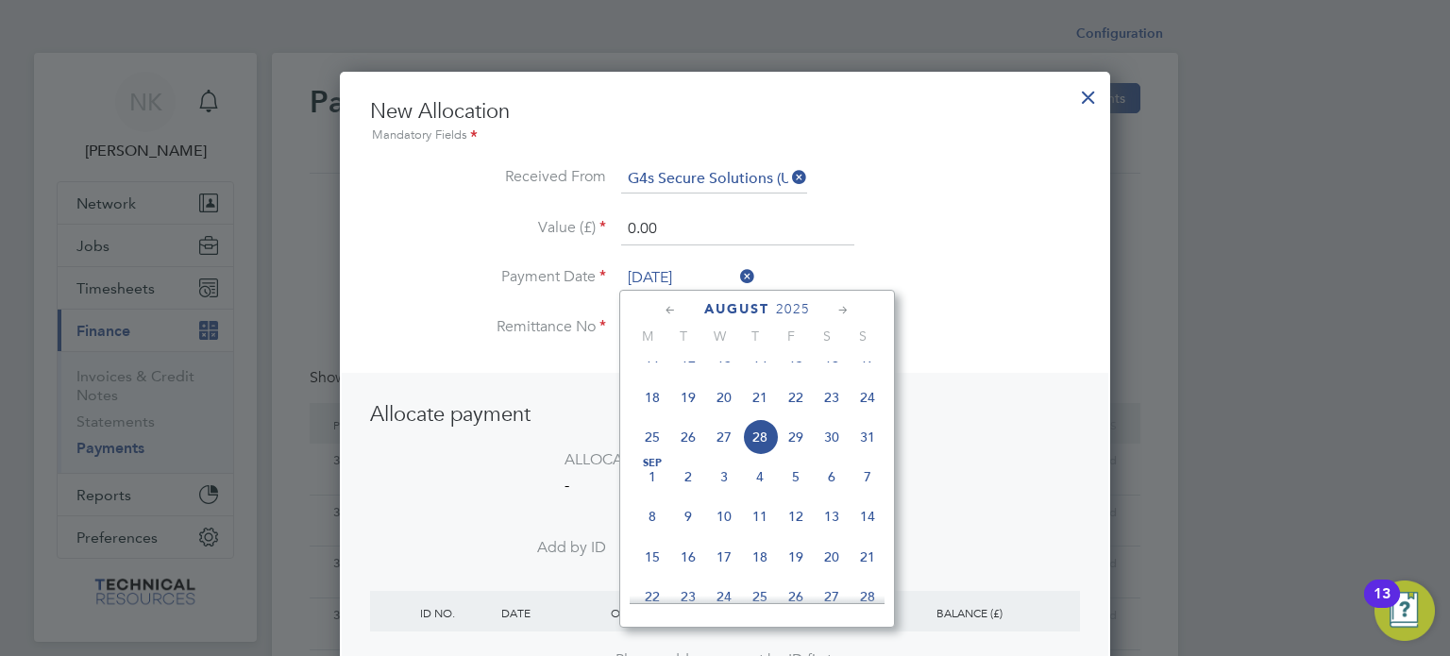
click at [769, 368] on span "14" at bounding box center [760, 358] width 36 height 36
type input "[DATE]"
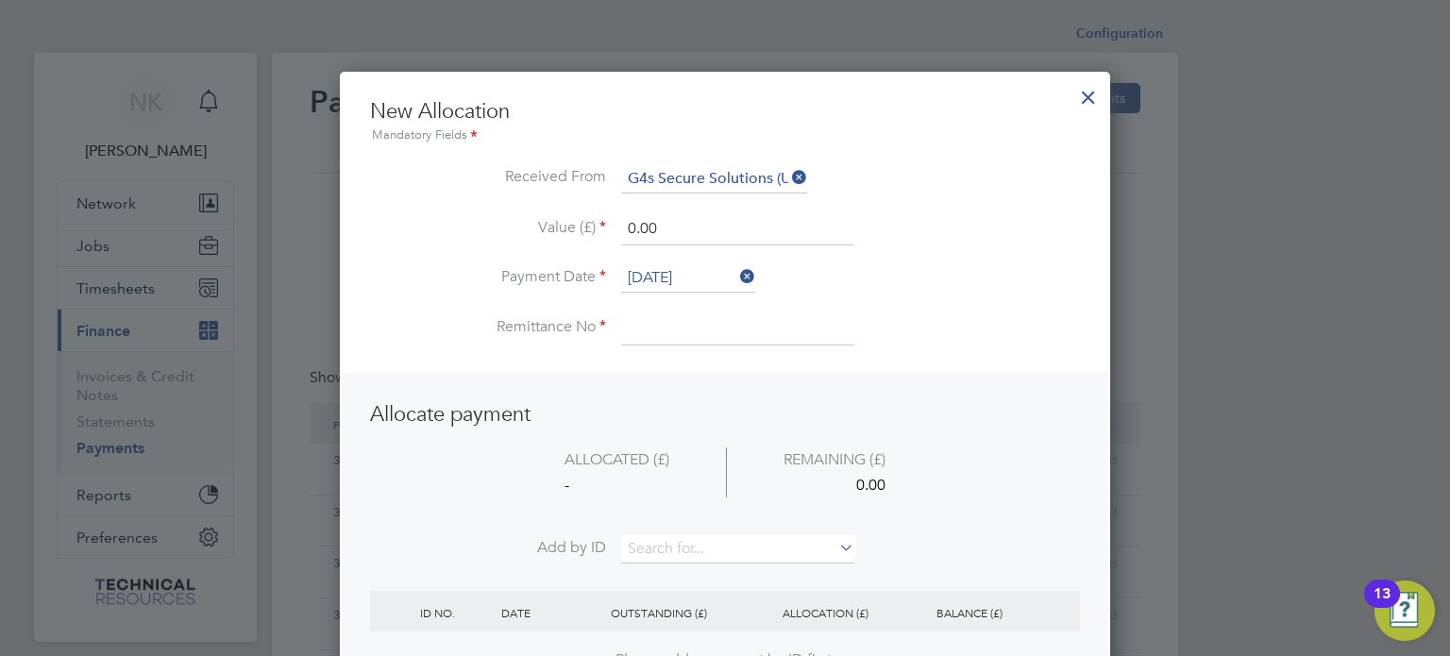
click at [675, 335] on input at bounding box center [737, 328] width 233 height 34
type input "3136405"
drag, startPoint x: 682, startPoint y: 229, endPoint x: 541, endPoint y: 252, distance: 142.5
click at [541, 252] on li "Value (£) 0.00" at bounding box center [725, 238] width 710 height 53
type input "2613.60"
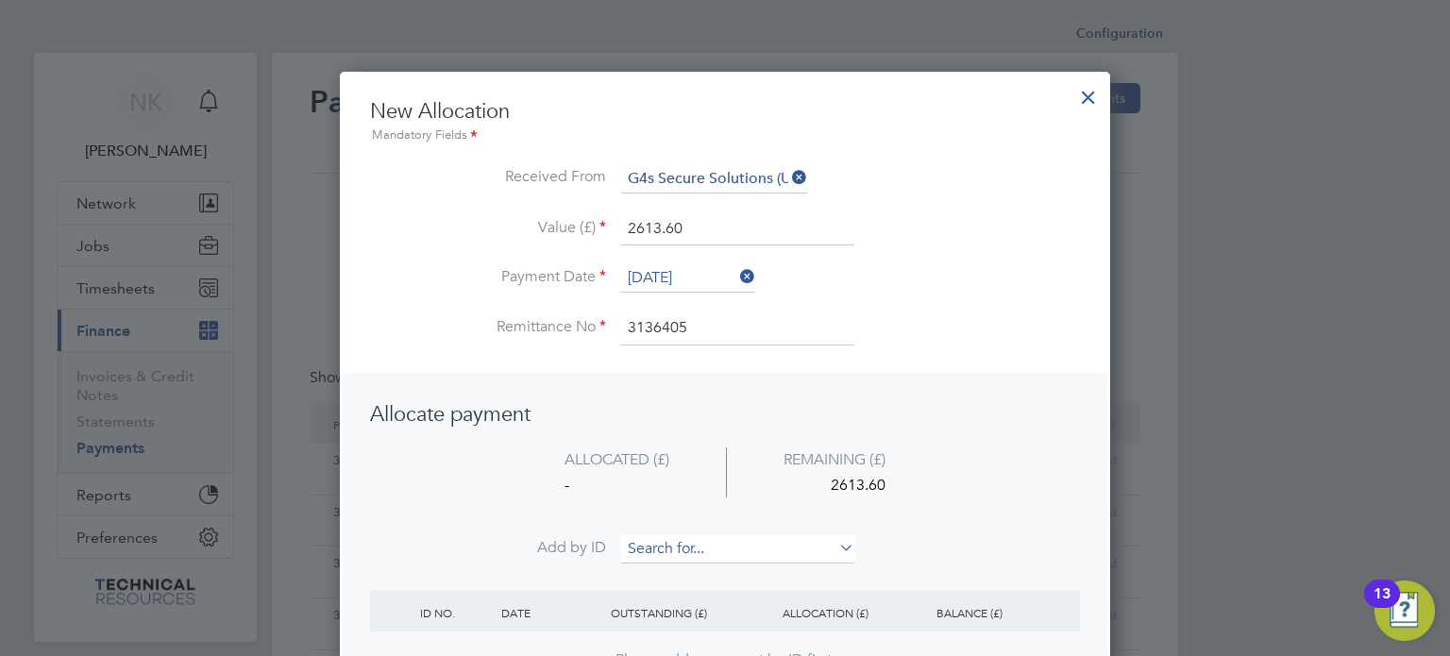
click at [702, 545] on input at bounding box center [737, 549] width 233 height 28
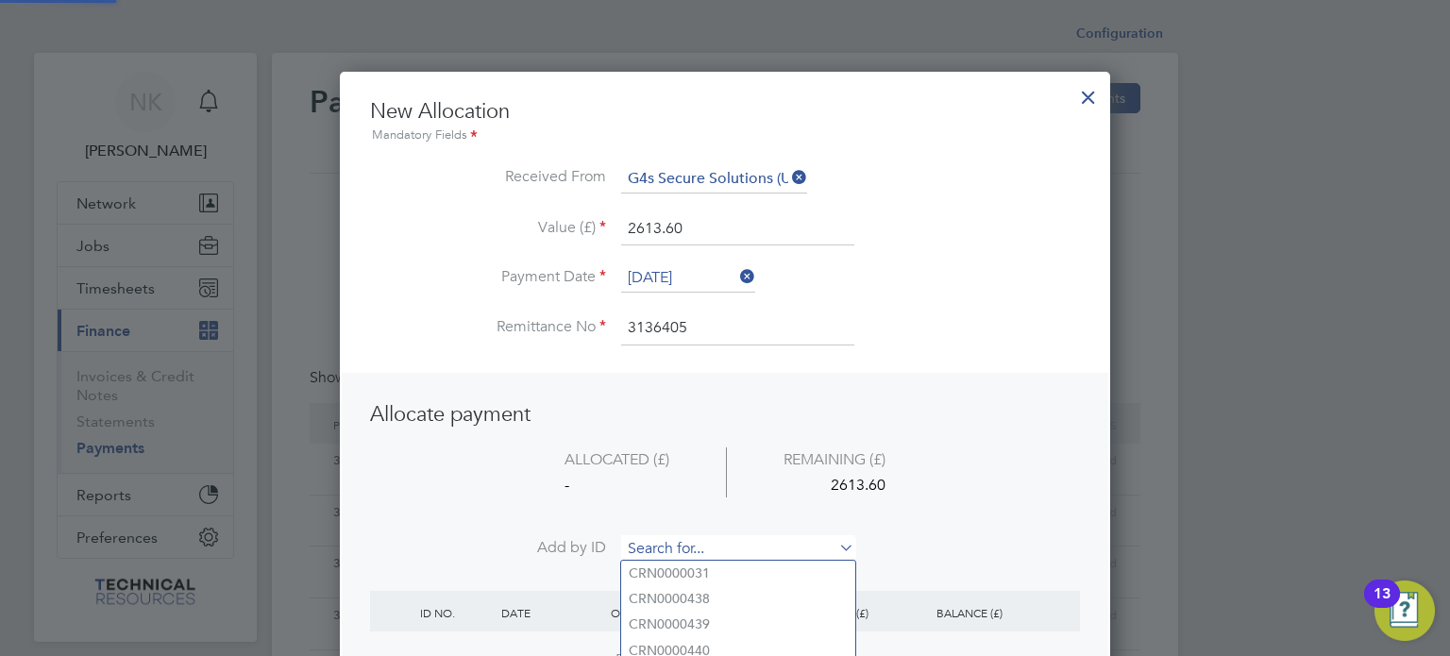
paste input "INV0006732"
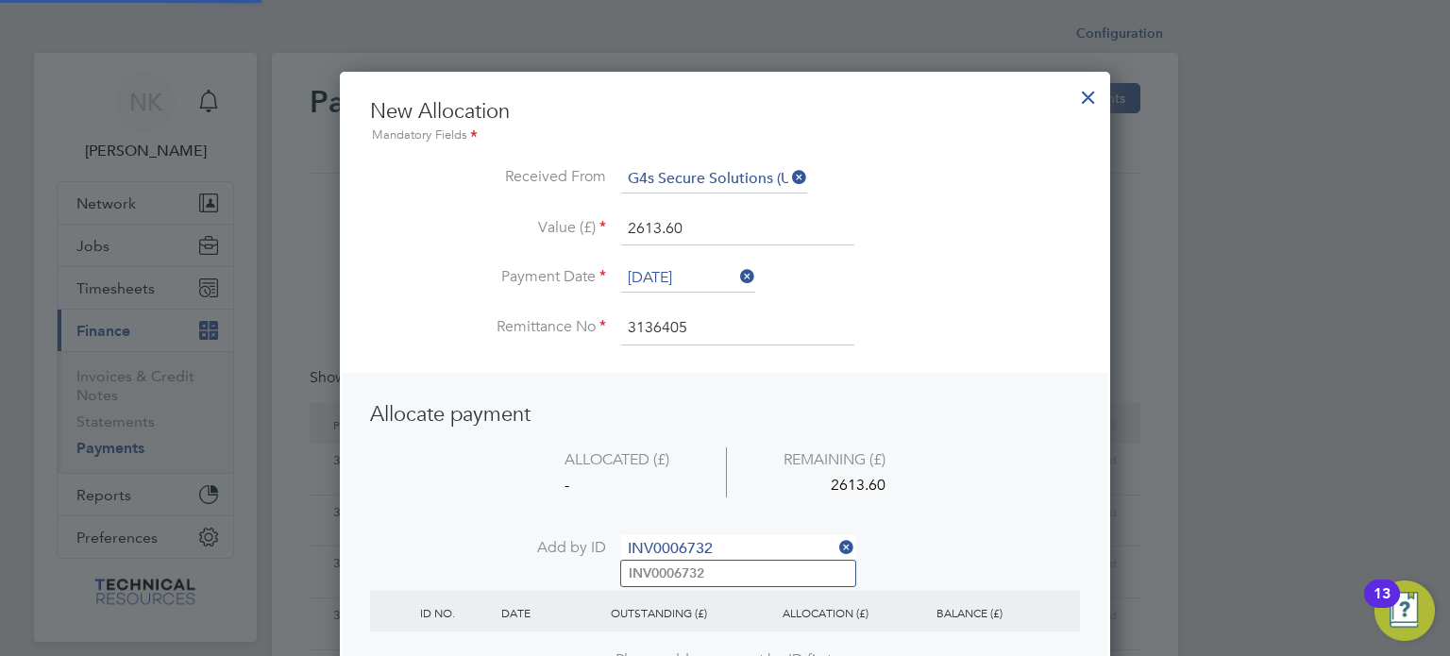
type input "INV0006732"
click at [687, 573] on b "INV0006732" at bounding box center [667, 573] width 76 height 16
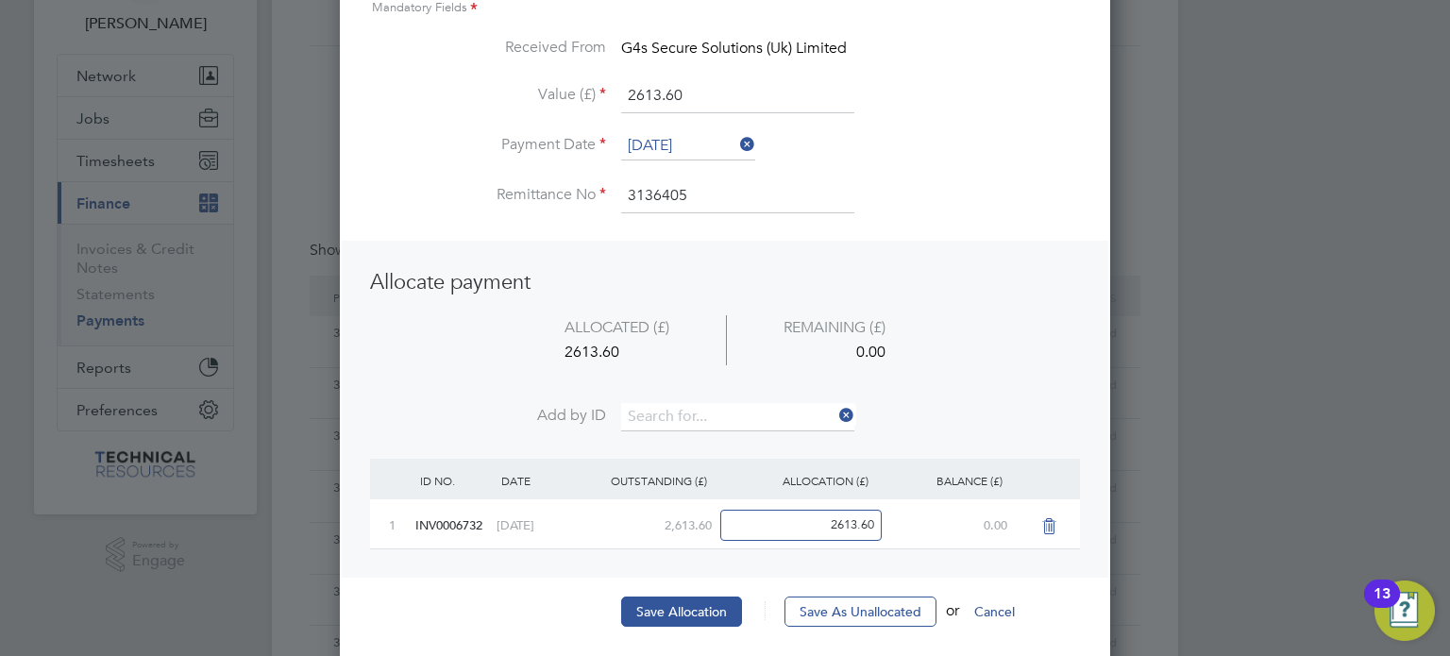
scroll to position [128, 0]
click at [678, 596] on button "Save Allocation" at bounding box center [681, 611] width 121 height 30
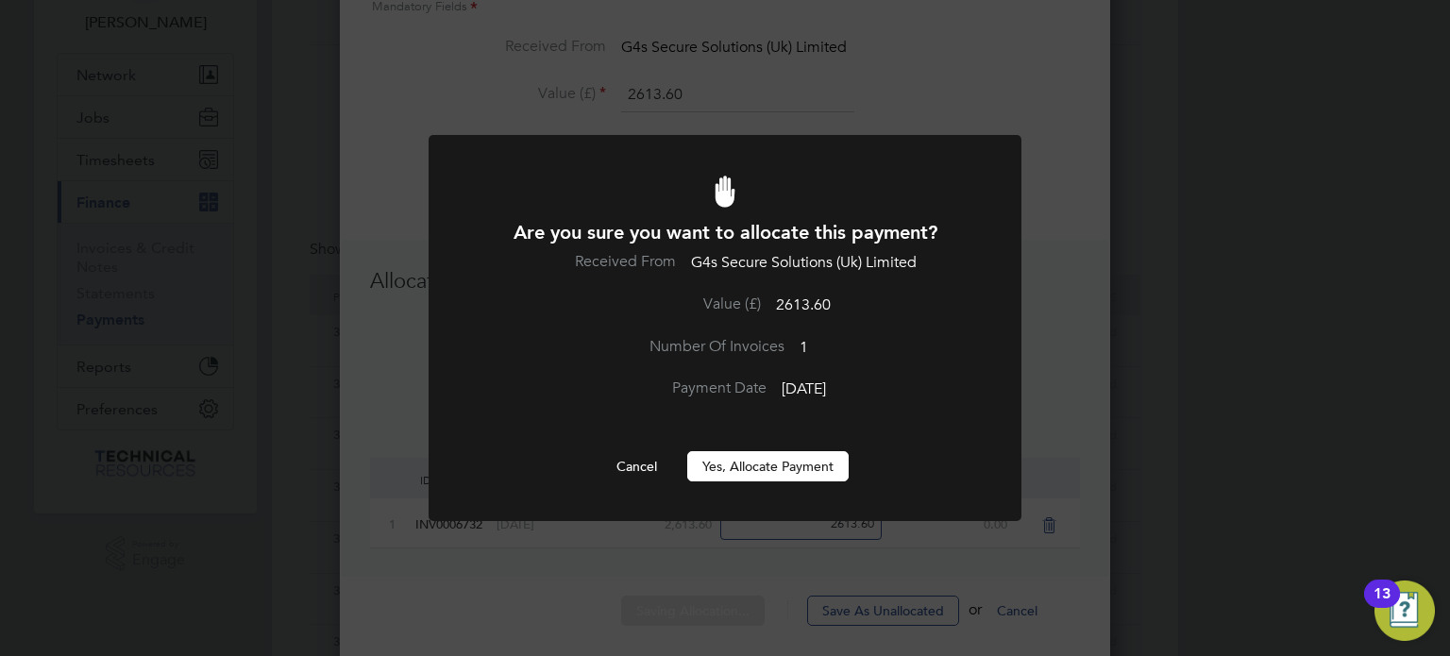
click at [760, 474] on button "Yes, Allocate Payment" at bounding box center [767, 466] width 161 height 30
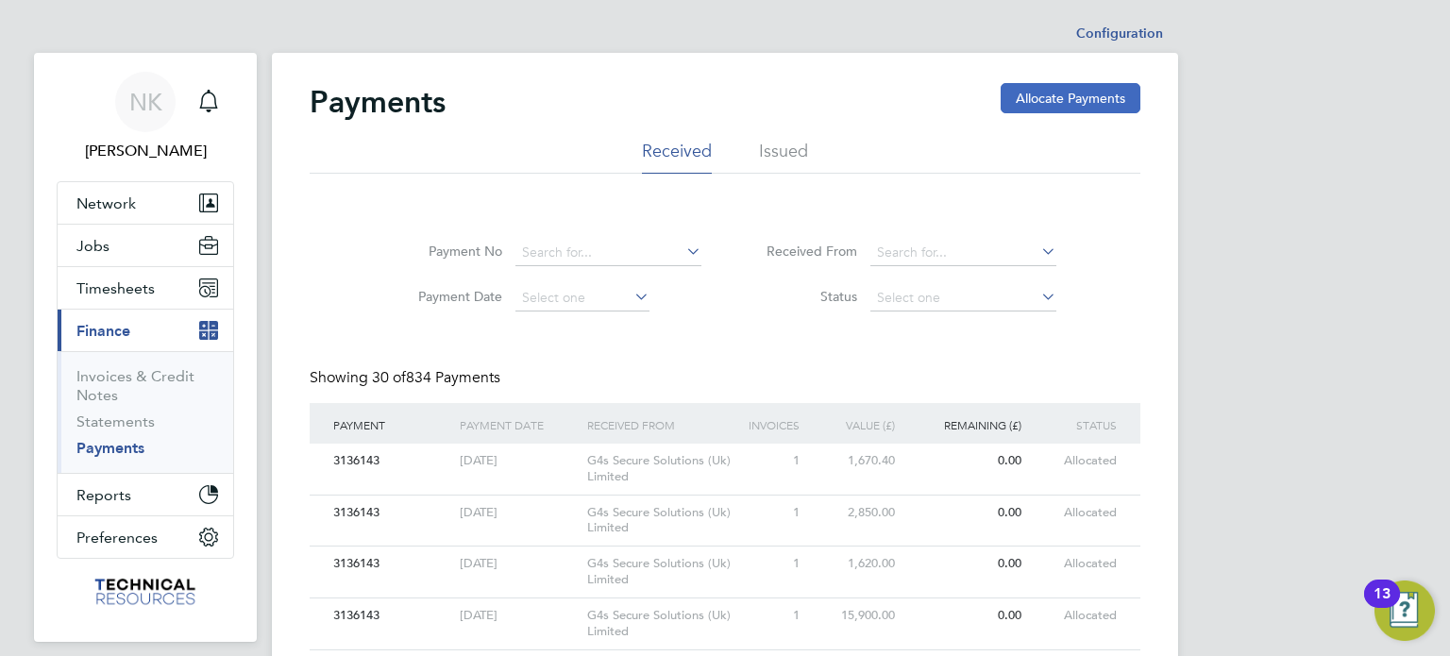
click at [1019, 101] on button "Allocate Payments" at bounding box center [1071, 98] width 140 height 30
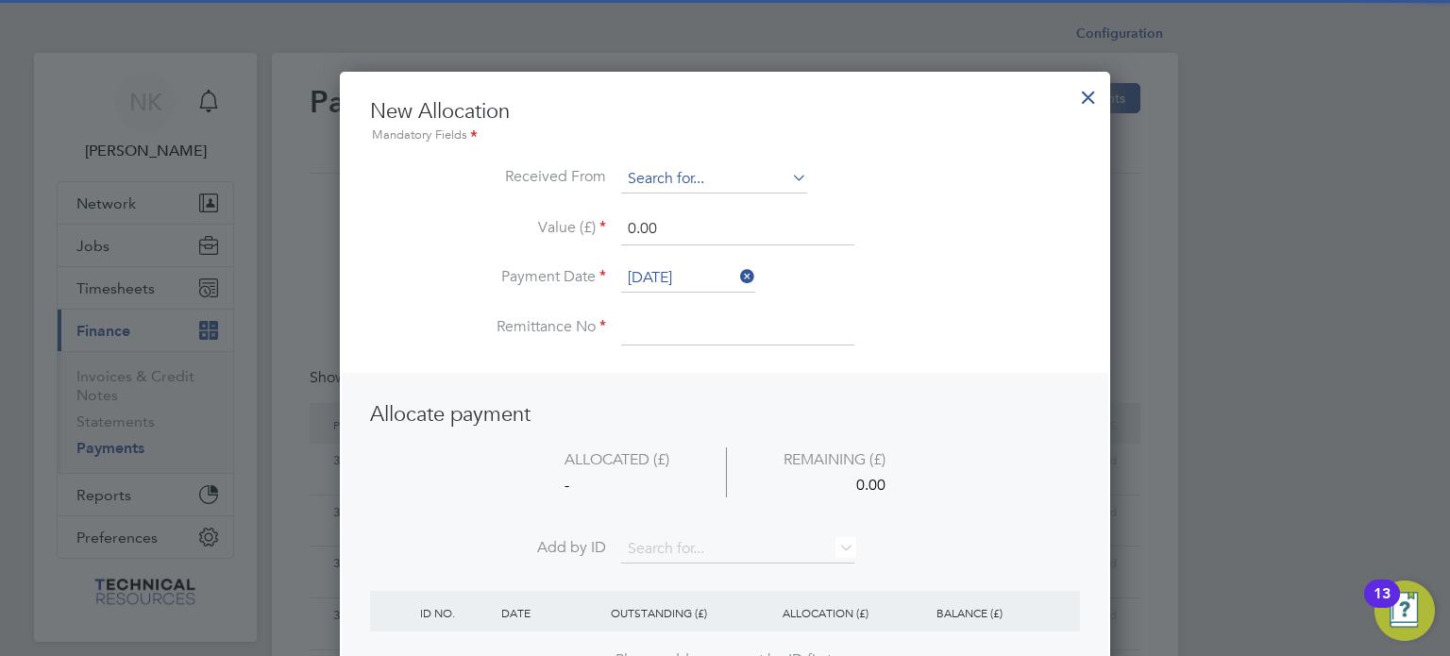
click at [771, 173] on input at bounding box center [714, 179] width 186 height 28
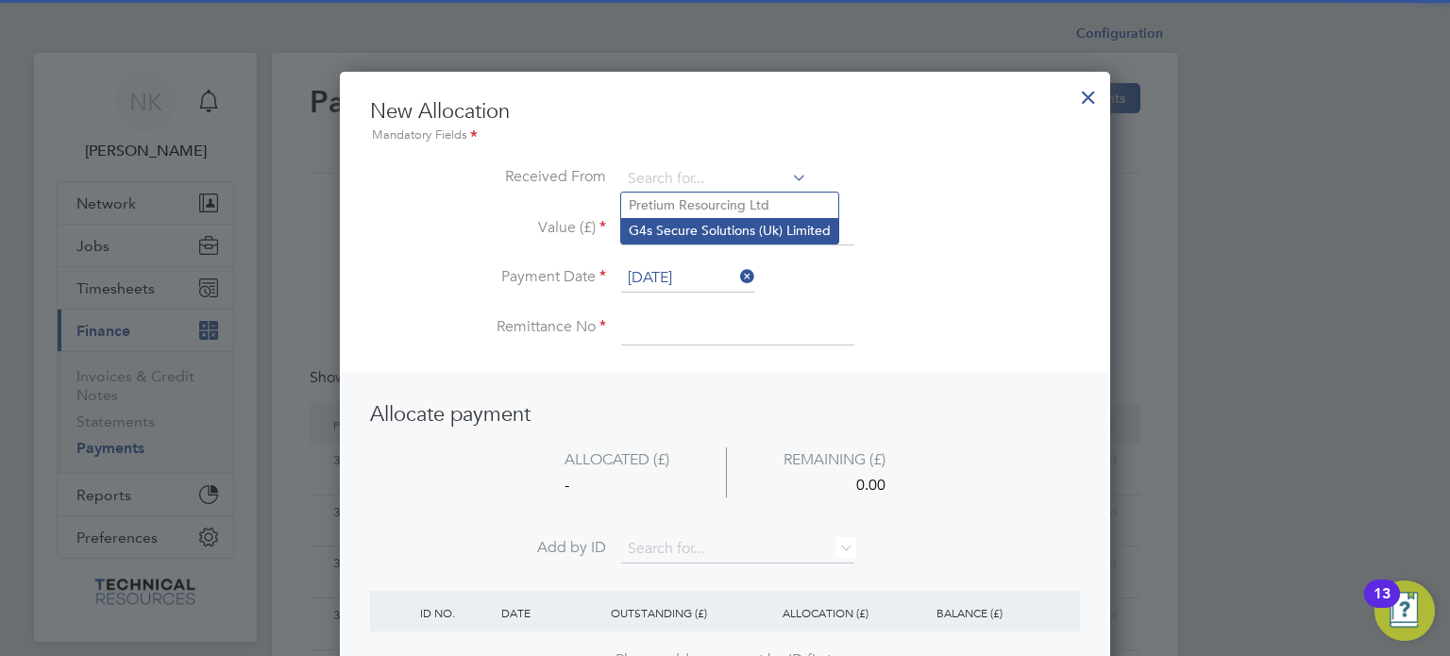
click at [747, 227] on li "G4s Secure Solutions (Uk) Limited" at bounding box center [729, 230] width 217 height 25
type input "G4s Secure Solutions (Uk) Limited"
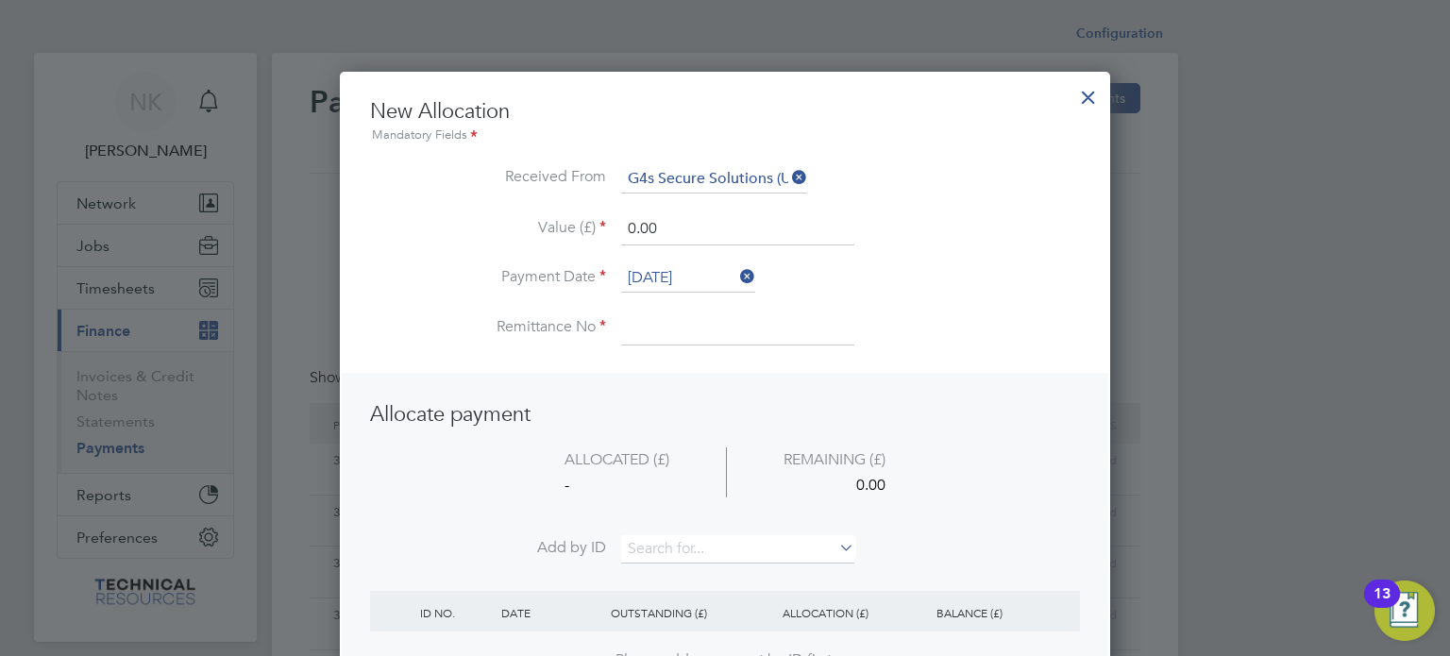
click at [680, 277] on input "[DATE]" at bounding box center [688, 278] width 134 height 28
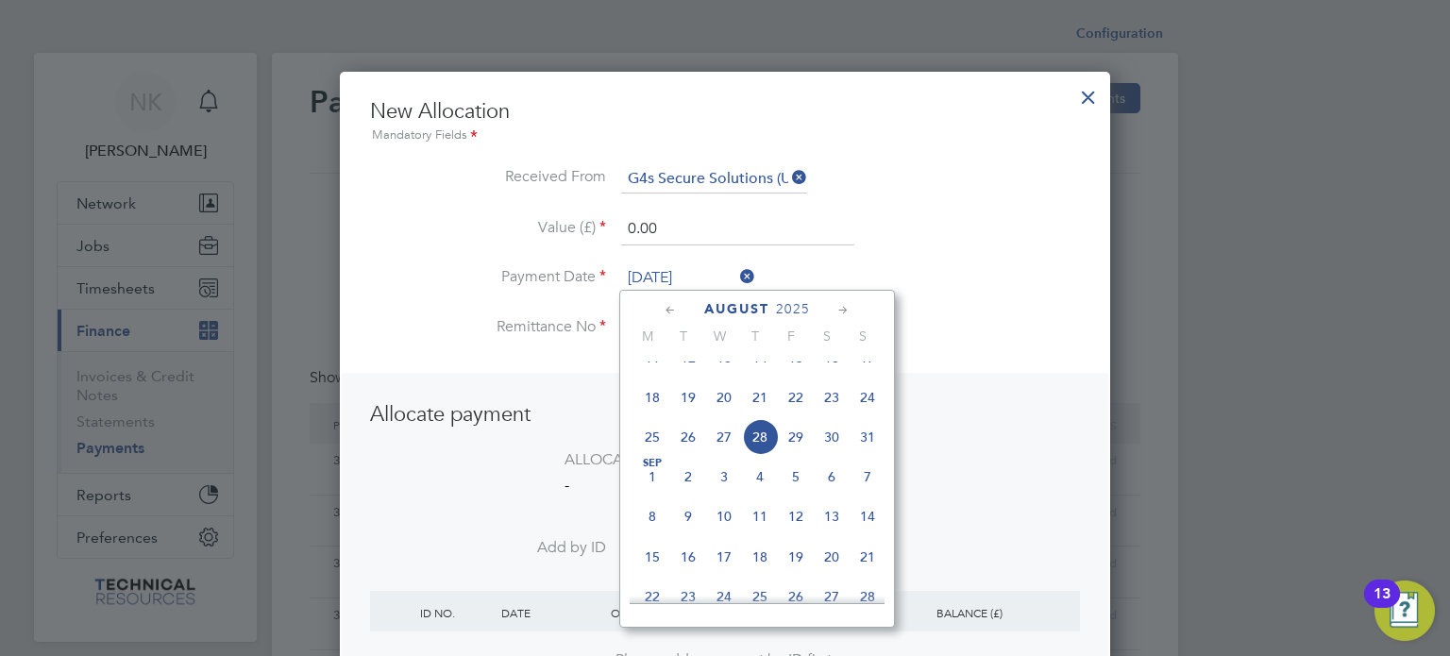
click at [758, 373] on span "14" at bounding box center [760, 358] width 36 height 36
type input "[DATE]"
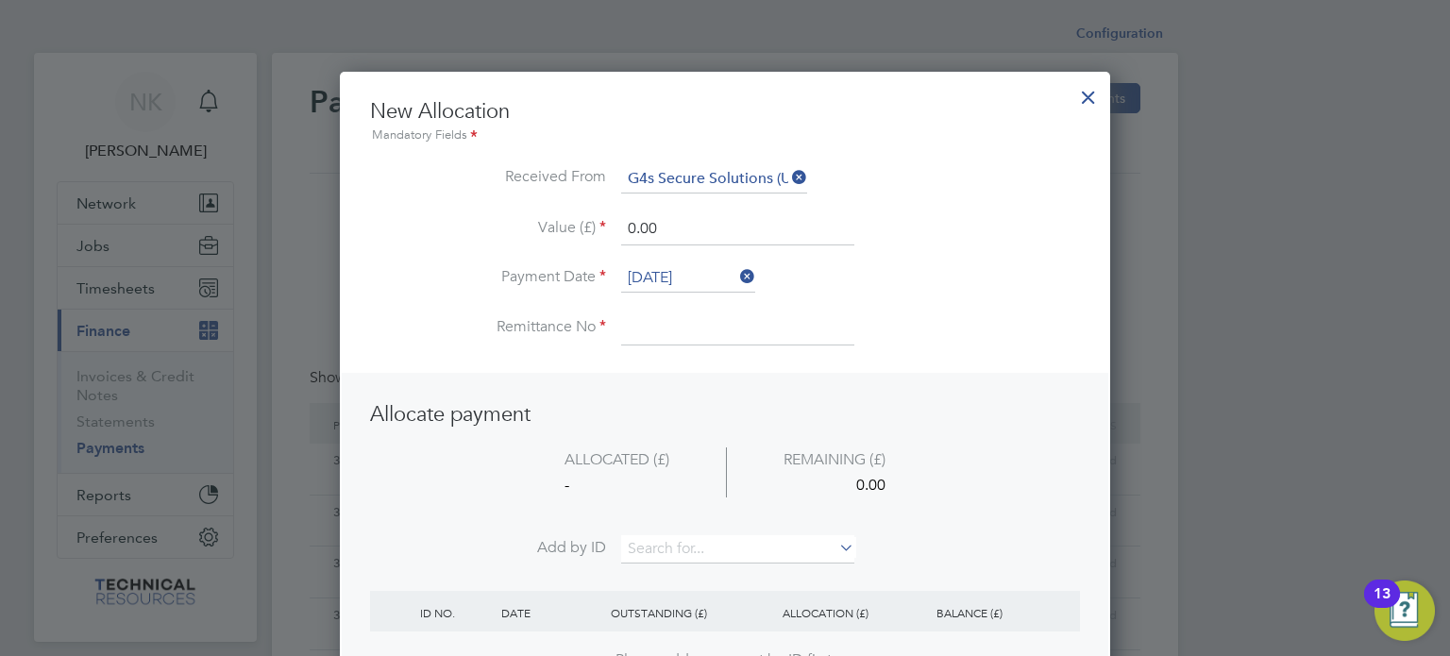
click at [694, 335] on input at bounding box center [737, 328] width 233 height 34
type input "3136405"
drag, startPoint x: 691, startPoint y: 226, endPoint x: 524, endPoint y: 226, distance: 167.1
click at [524, 226] on li "Value (£) 0.00" at bounding box center [725, 238] width 710 height 53
type input "2149.06"
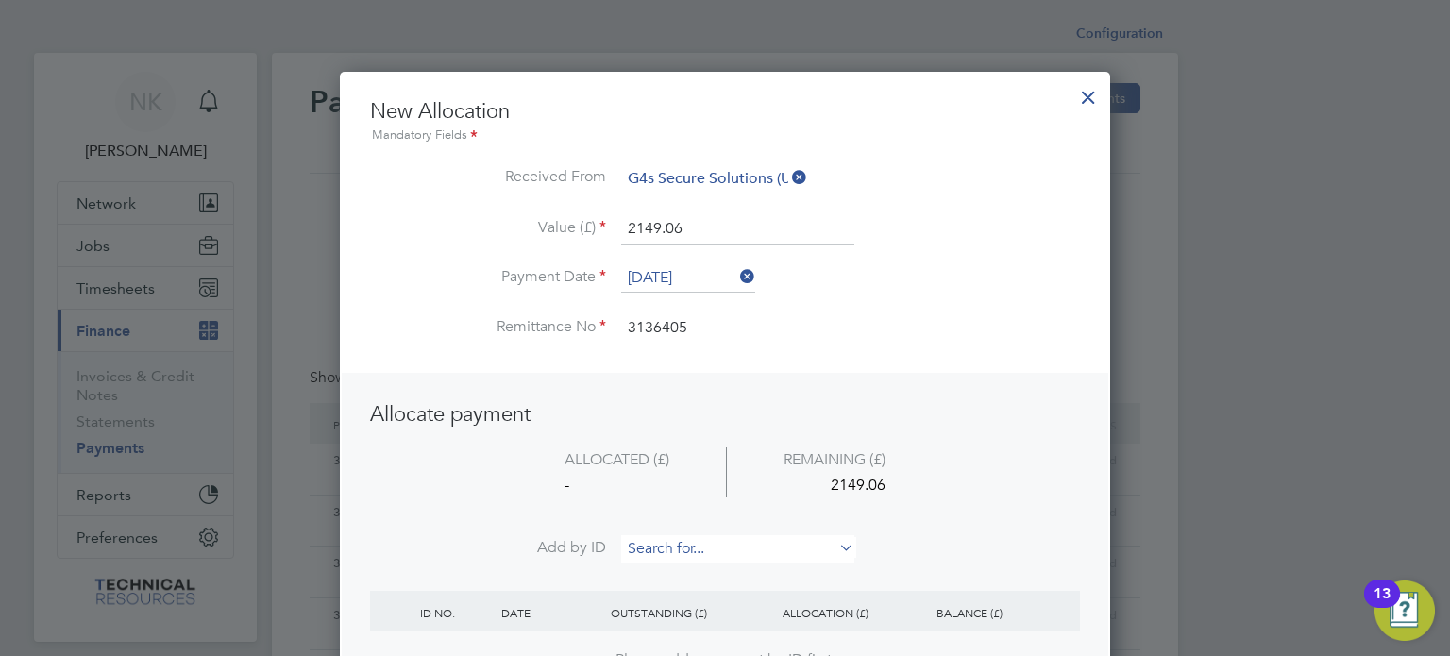
click at [655, 545] on input at bounding box center [737, 549] width 233 height 28
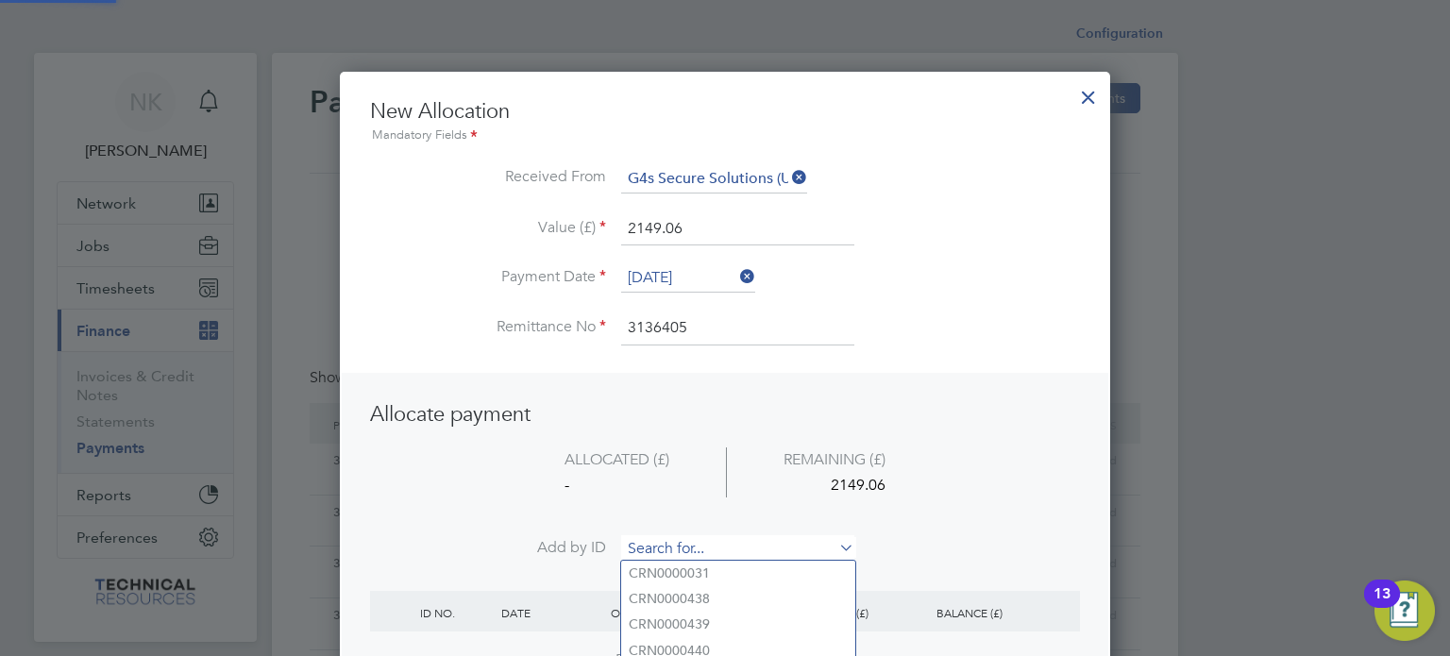
paste input "INV0006735"
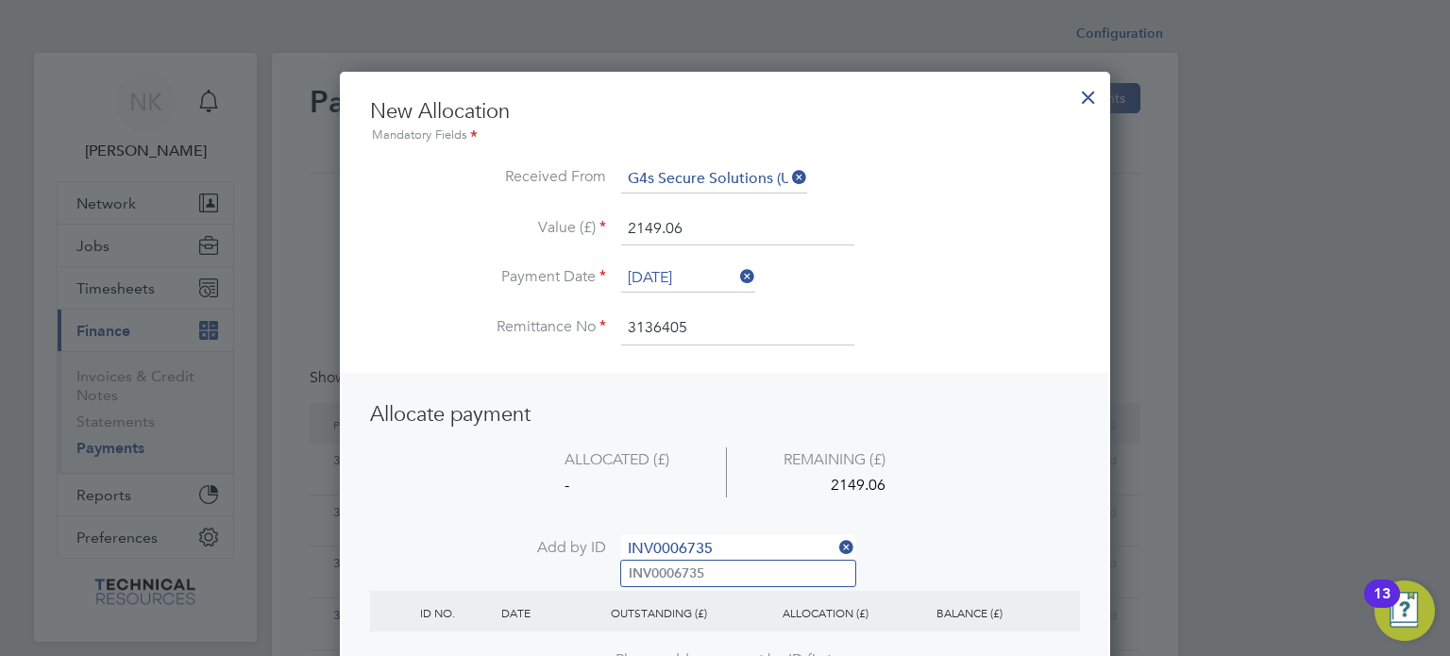
type input "INV0006735"
click at [655, 571] on b "INV0006735" at bounding box center [667, 573] width 76 height 16
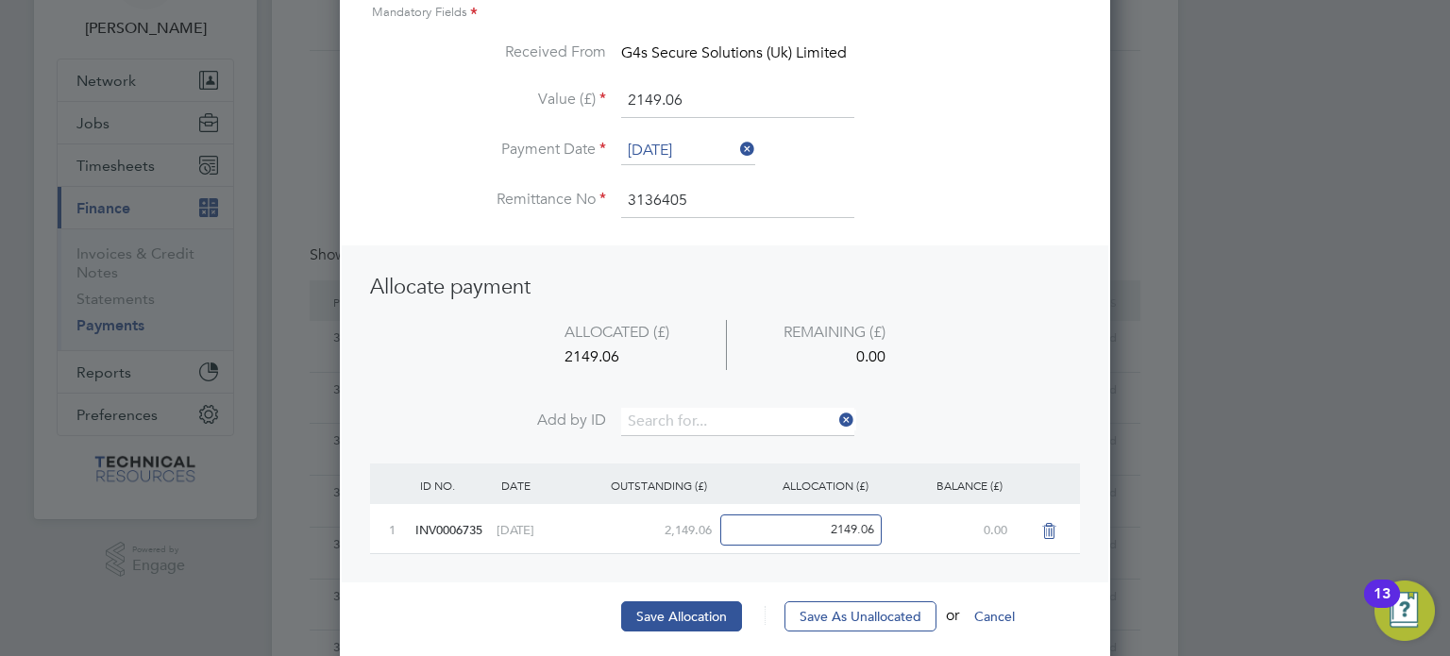
scroll to position [124, 0]
click at [642, 603] on button "Save Allocation" at bounding box center [681, 615] width 121 height 30
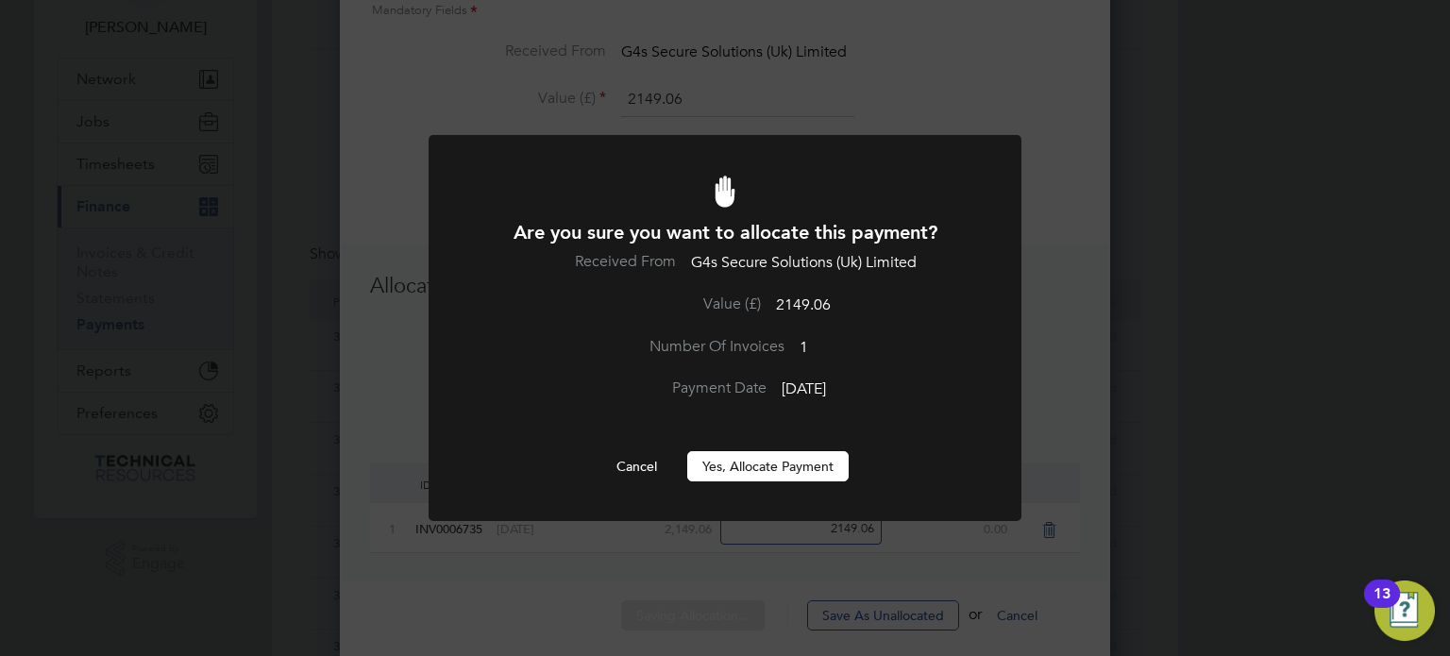
click at [752, 464] on button "Yes, Allocate Payment" at bounding box center [767, 466] width 161 height 30
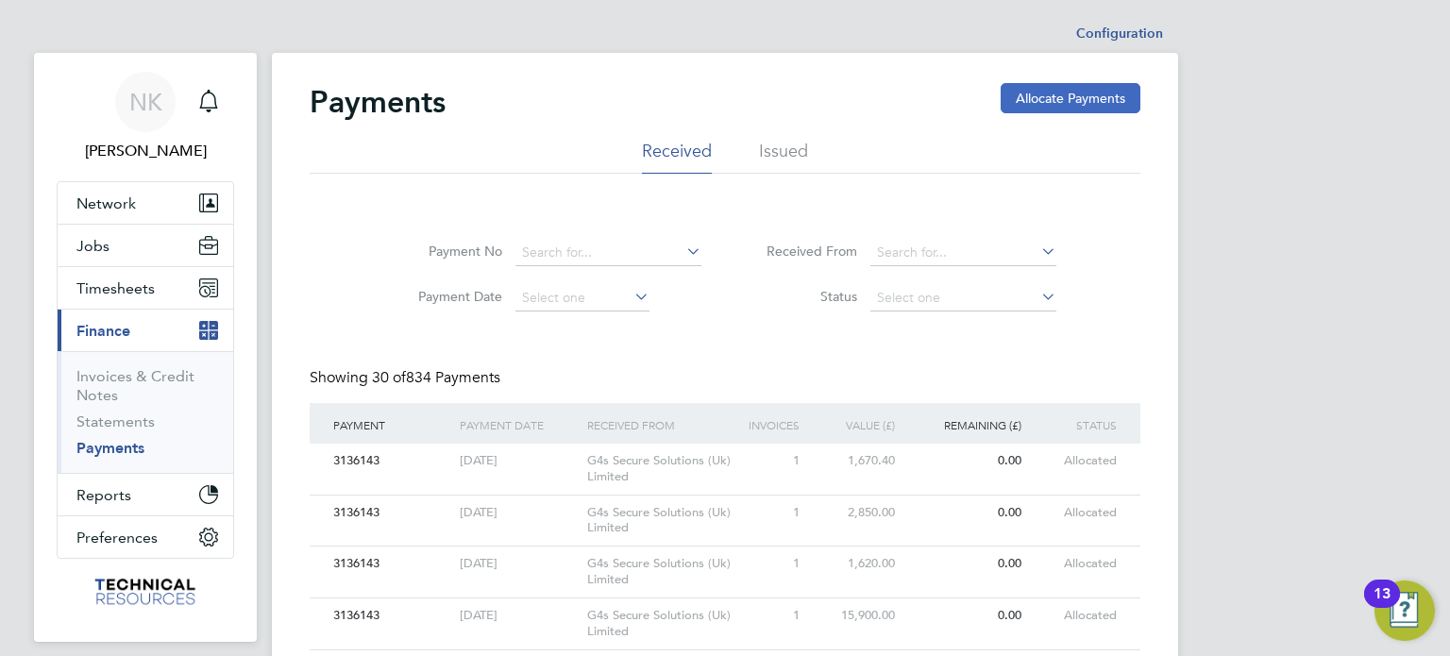
click at [1032, 106] on button "Allocate Payments" at bounding box center [1071, 98] width 140 height 30
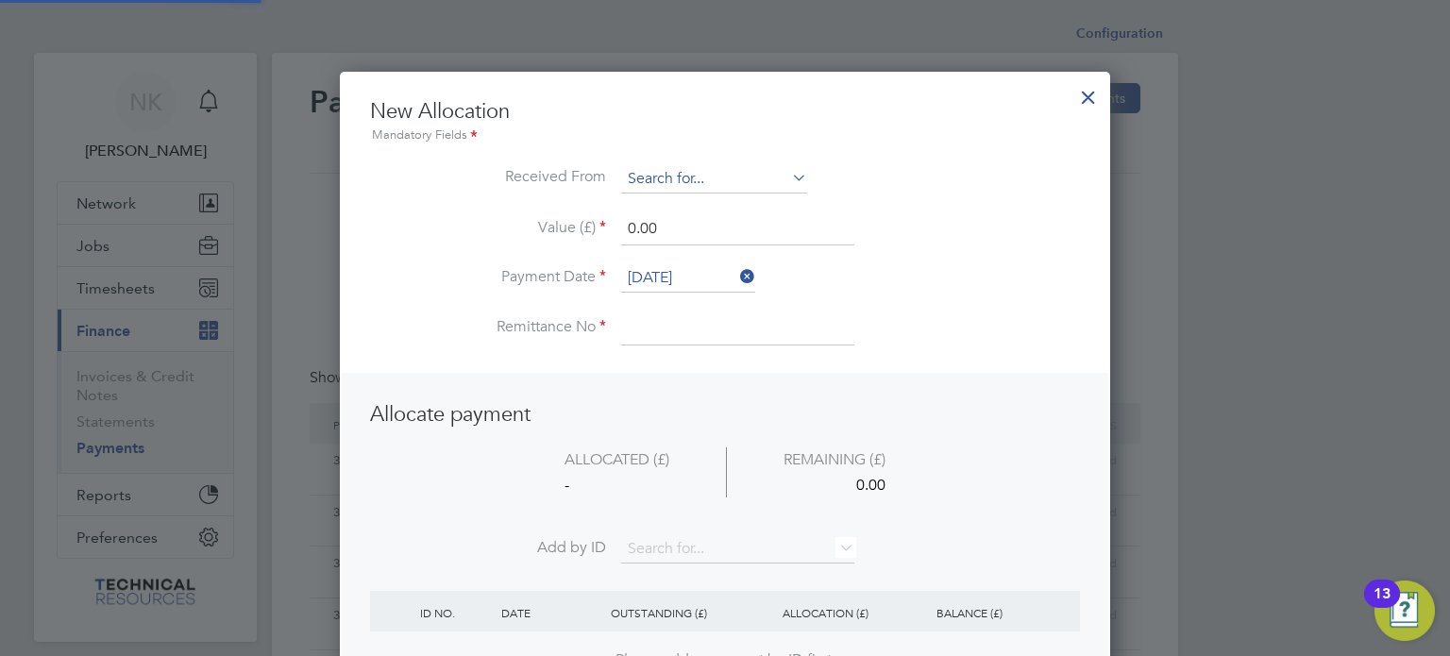
scroll to position [9, 9]
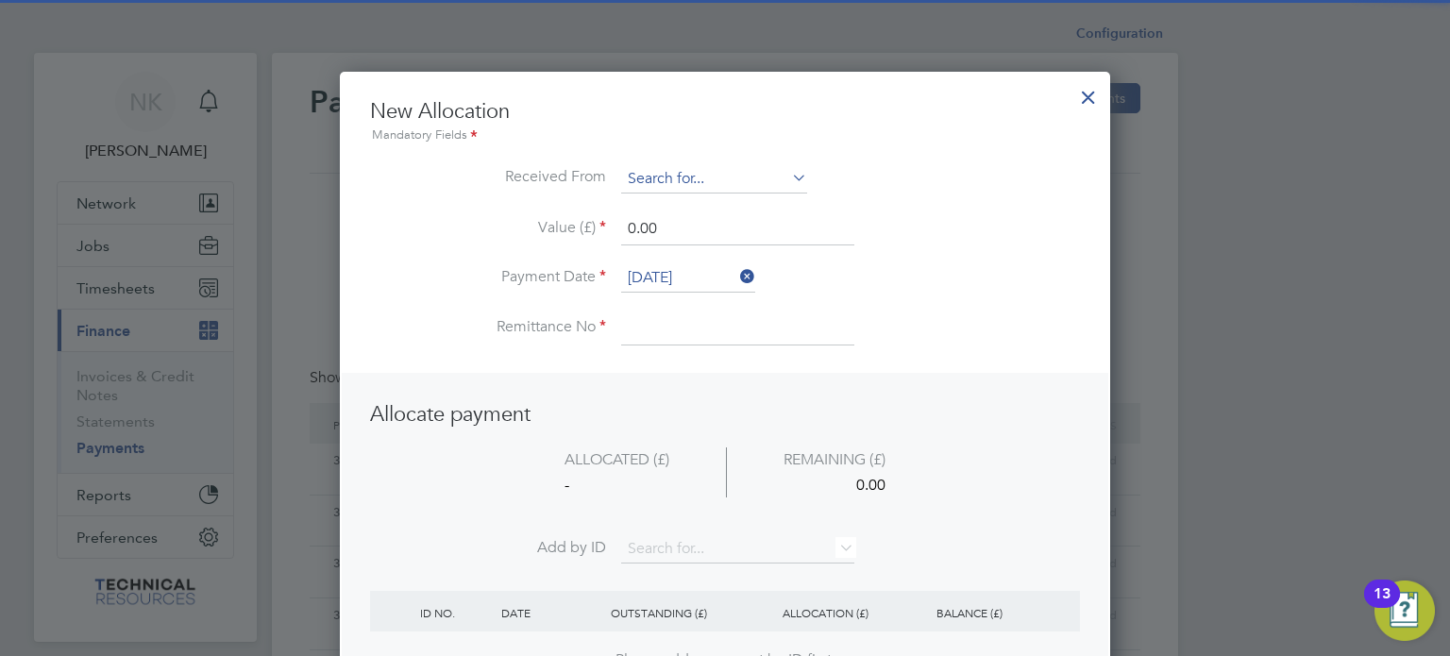
click at [735, 190] on input at bounding box center [714, 179] width 186 height 28
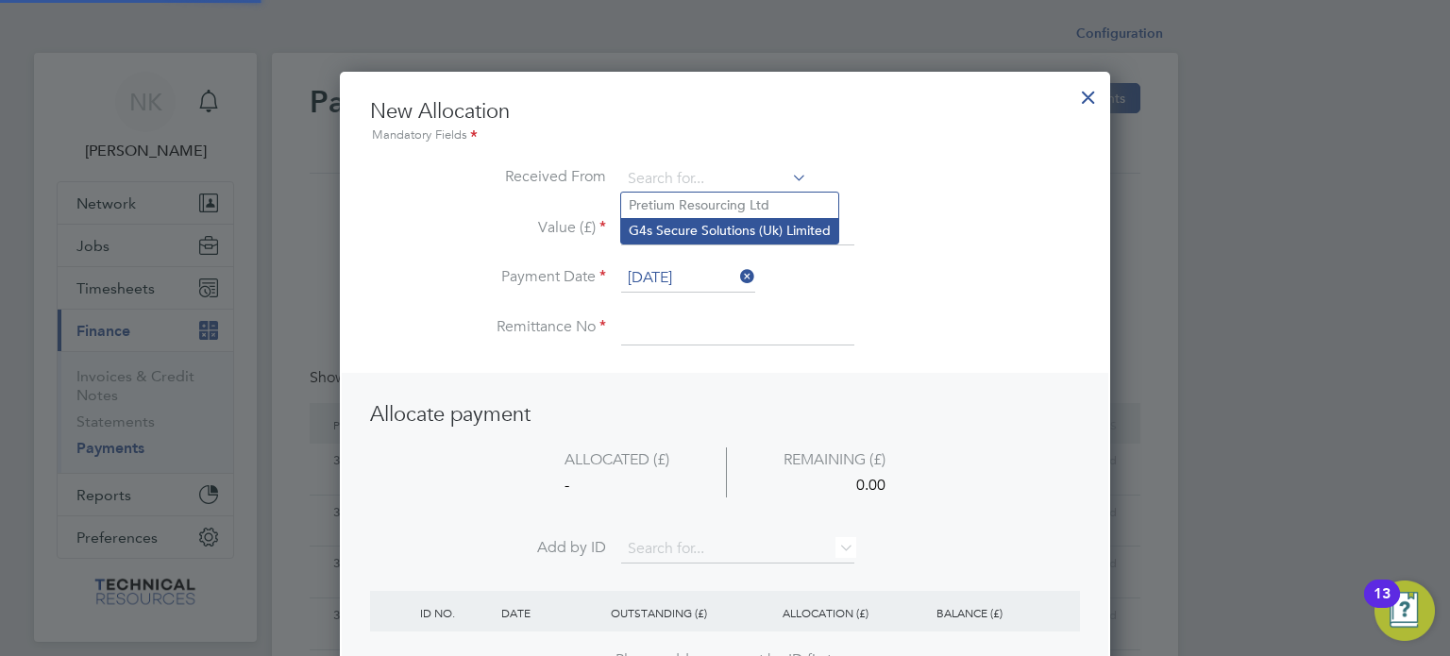
click at [729, 224] on li "G4s Secure Solutions (Uk) Limited" at bounding box center [729, 230] width 217 height 25
type input "G4s Secure Solutions (Uk) Limited"
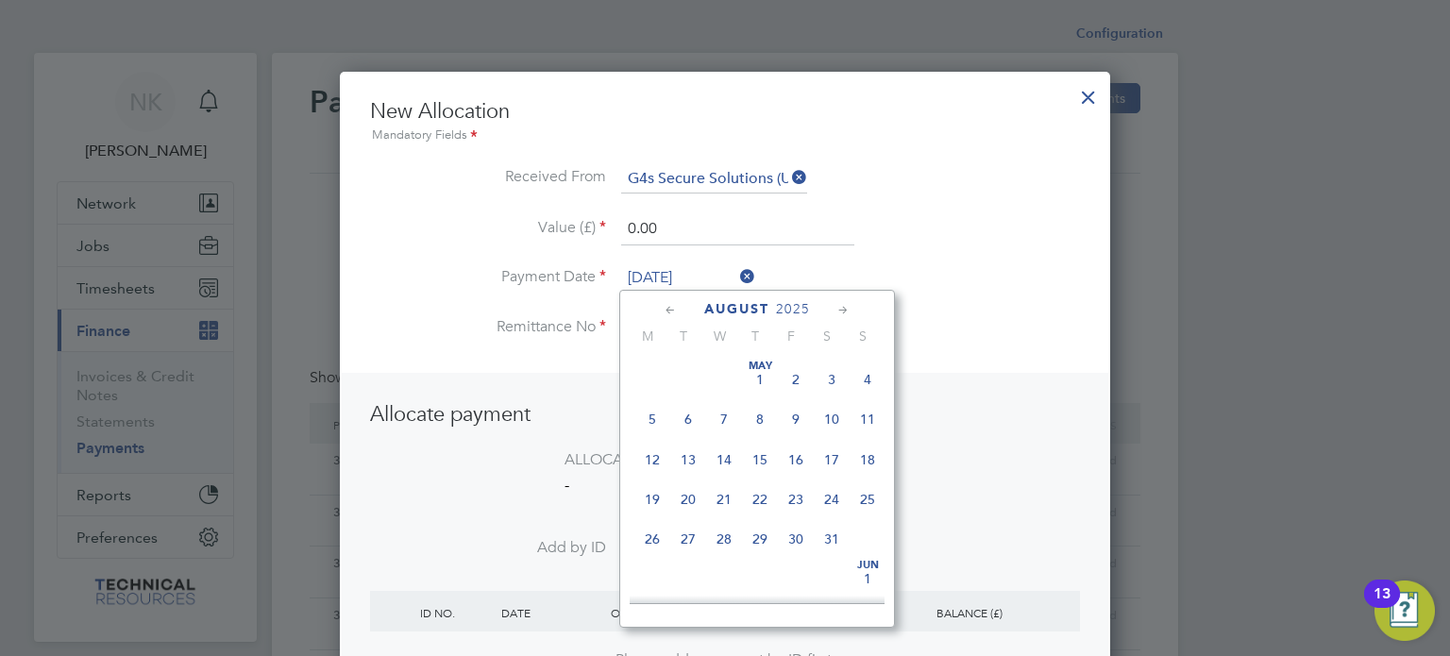
click at [681, 271] on input "[DATE]" at bounding box center [688, 278] width 134 height 28
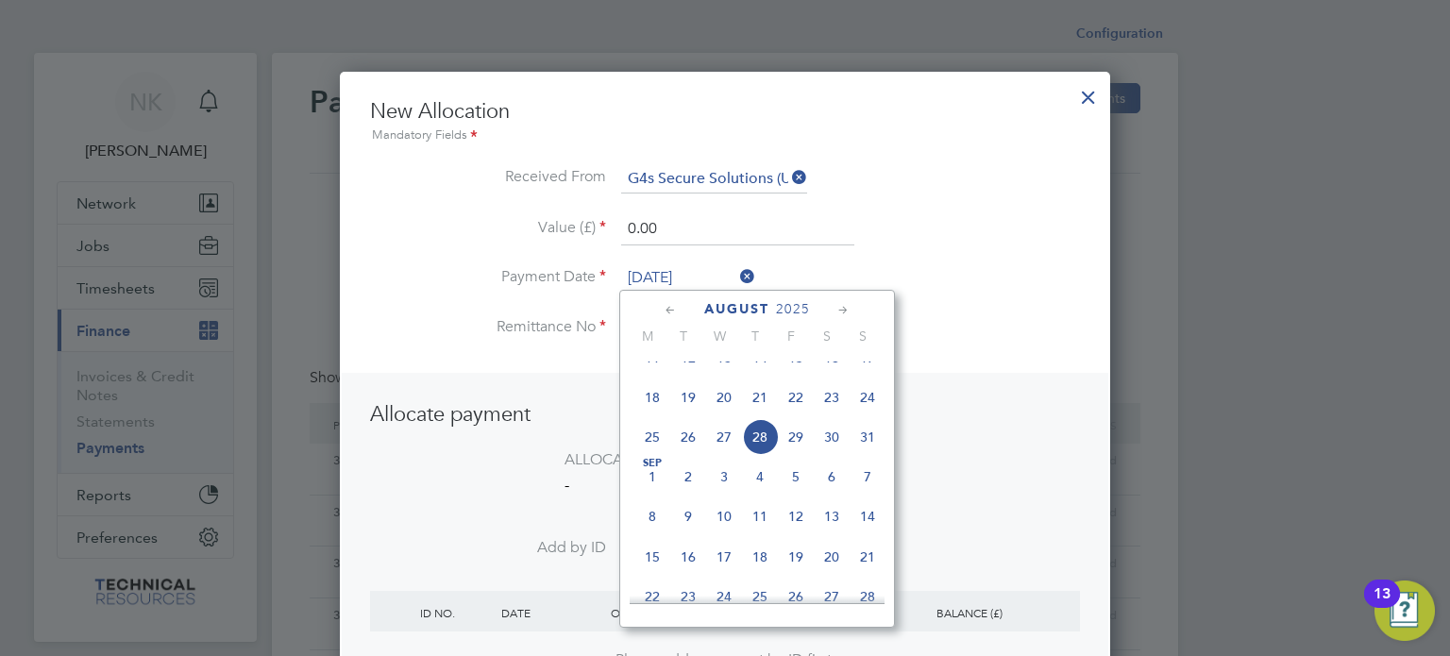
click at [761, 374] on span "14" at bounding box center [760, 358] width 36 height 36
type input "[DATE]"
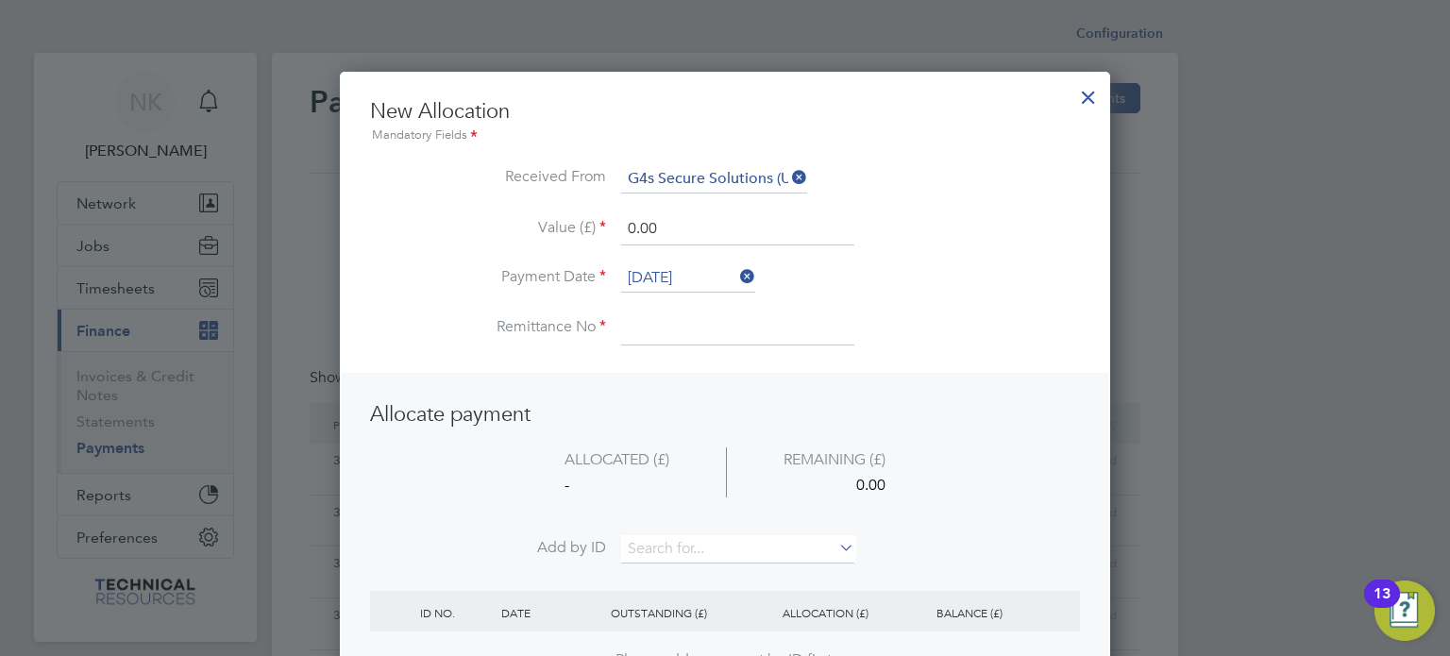
click at [676, 328] on input at bounding box center [737, 328] width 233 height 34
type input "3136405"
drag, startPoint x: 672, startPoint y: 219, endPoint x: 545, endPoint y: 216, distance: 127.5
click at [545, 216] on li "Value (£) 0.00" at bounding box center [725, 238] width 710 height 53
type input "1626.24"
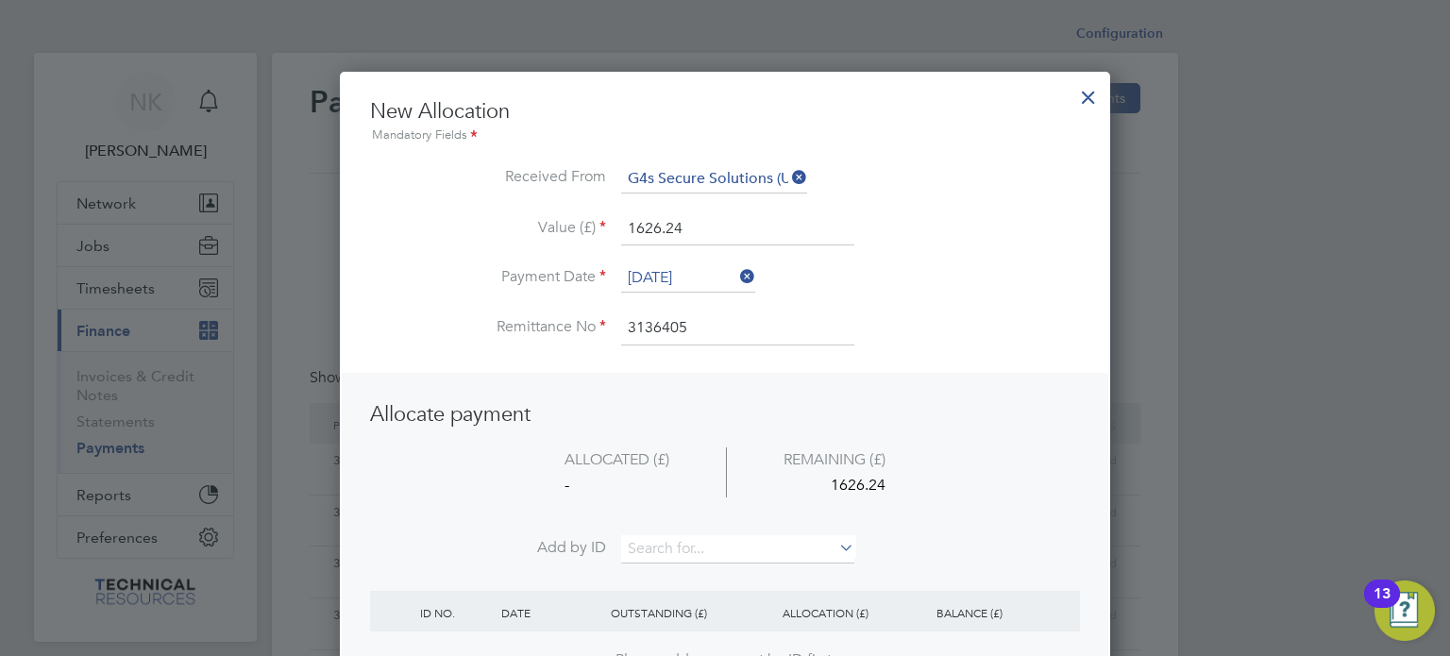
click at [660, 562] on li "Add by ID" at bounding box center [725, 558] width 710 height 47
click at [673, 543] on input at bounding box center [737, 549] width 233 height 28
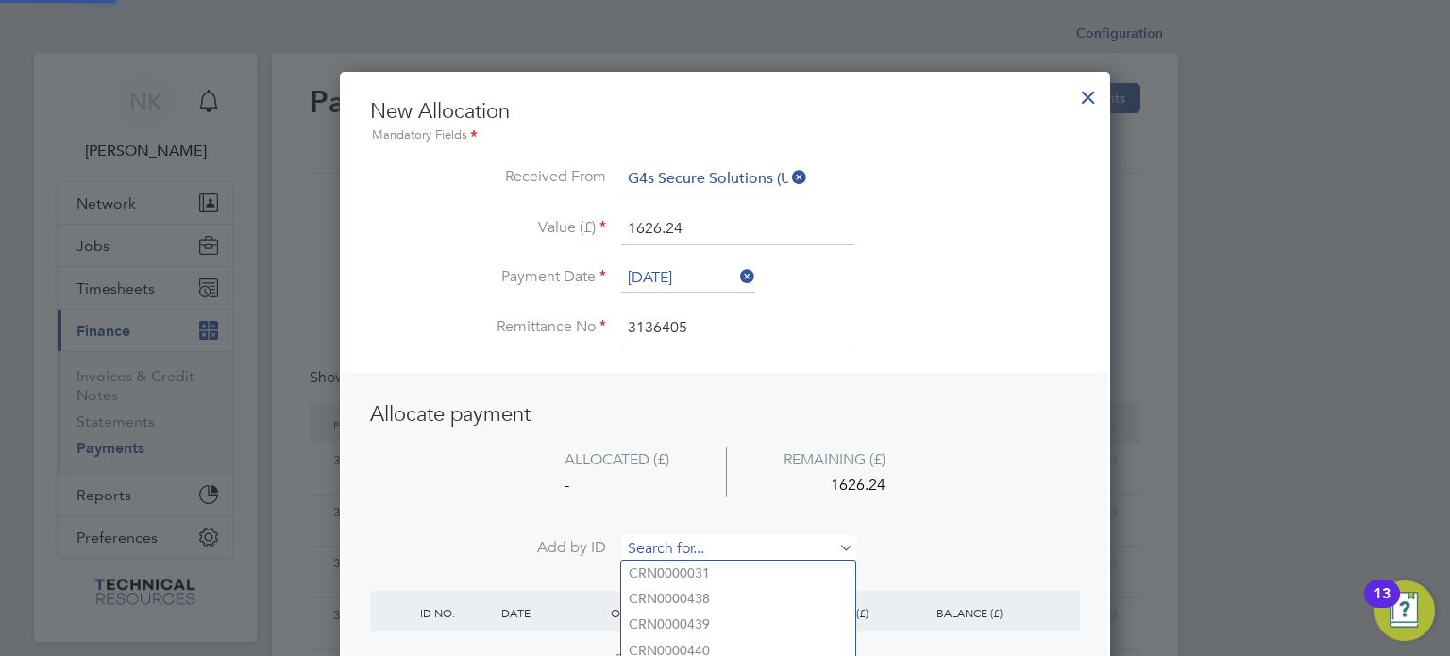
paste input "INV0006736"
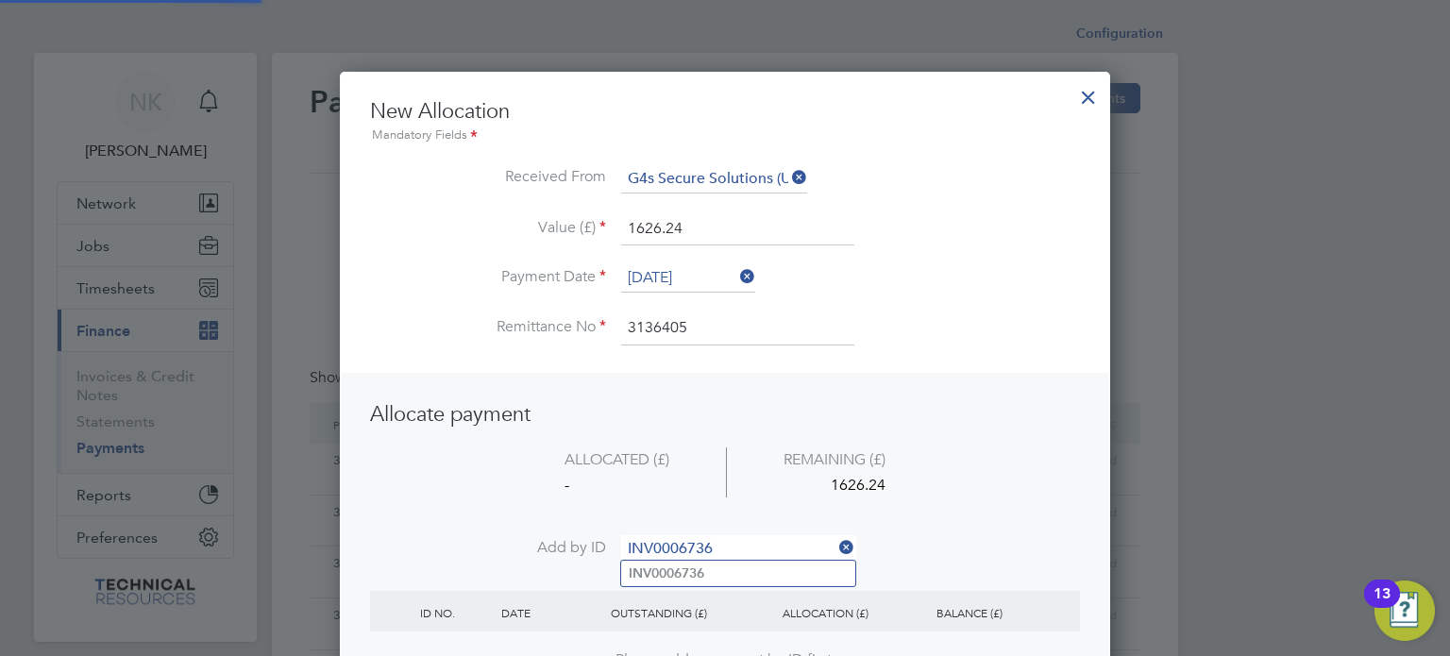
type input "INV0006736"
click at [671, 569] on b "INV0006736" at bounding box center [667, 573] width 76 height 16
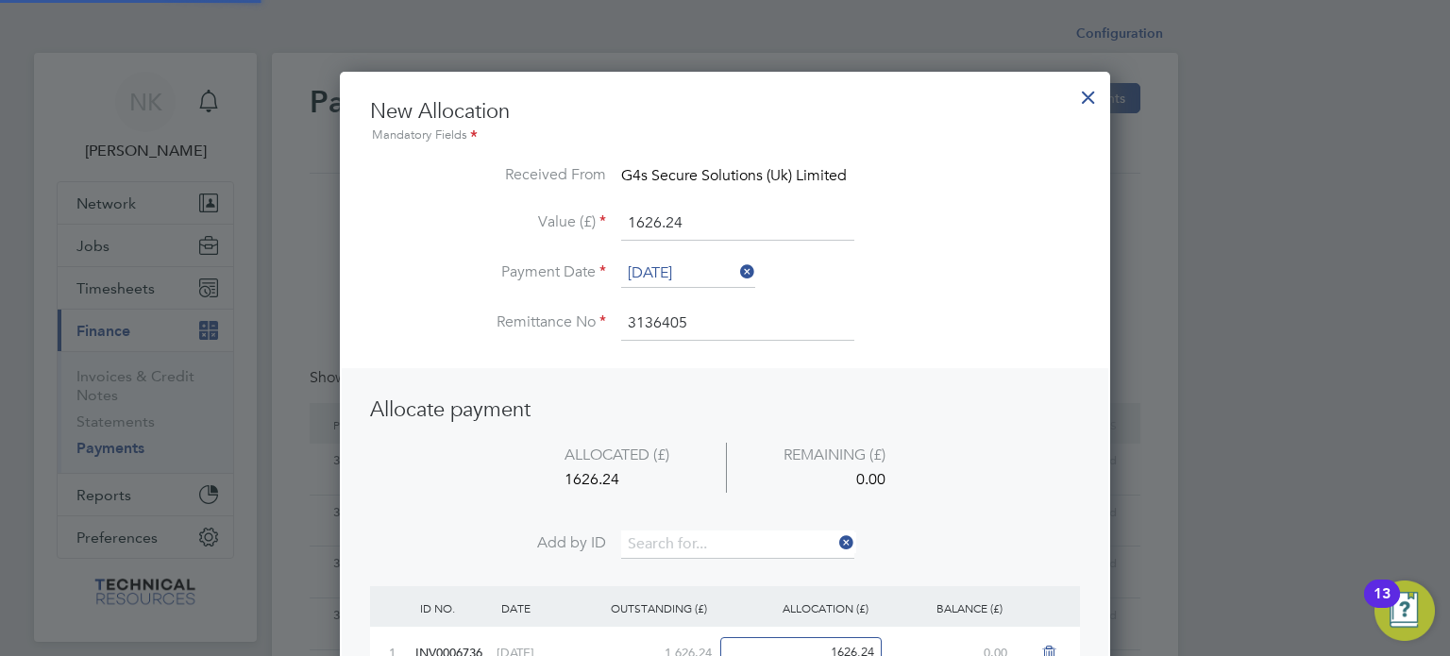
scroll to position [737, 771]
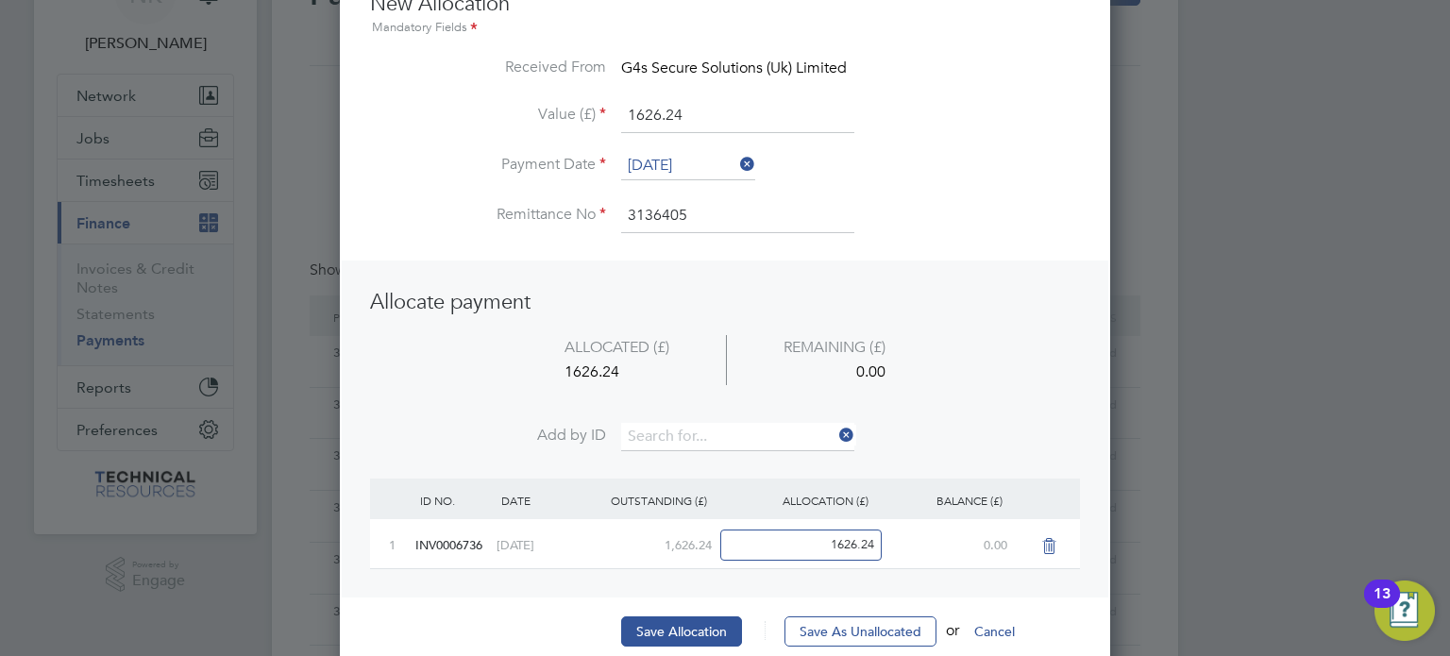
scroll to position [113, 0]
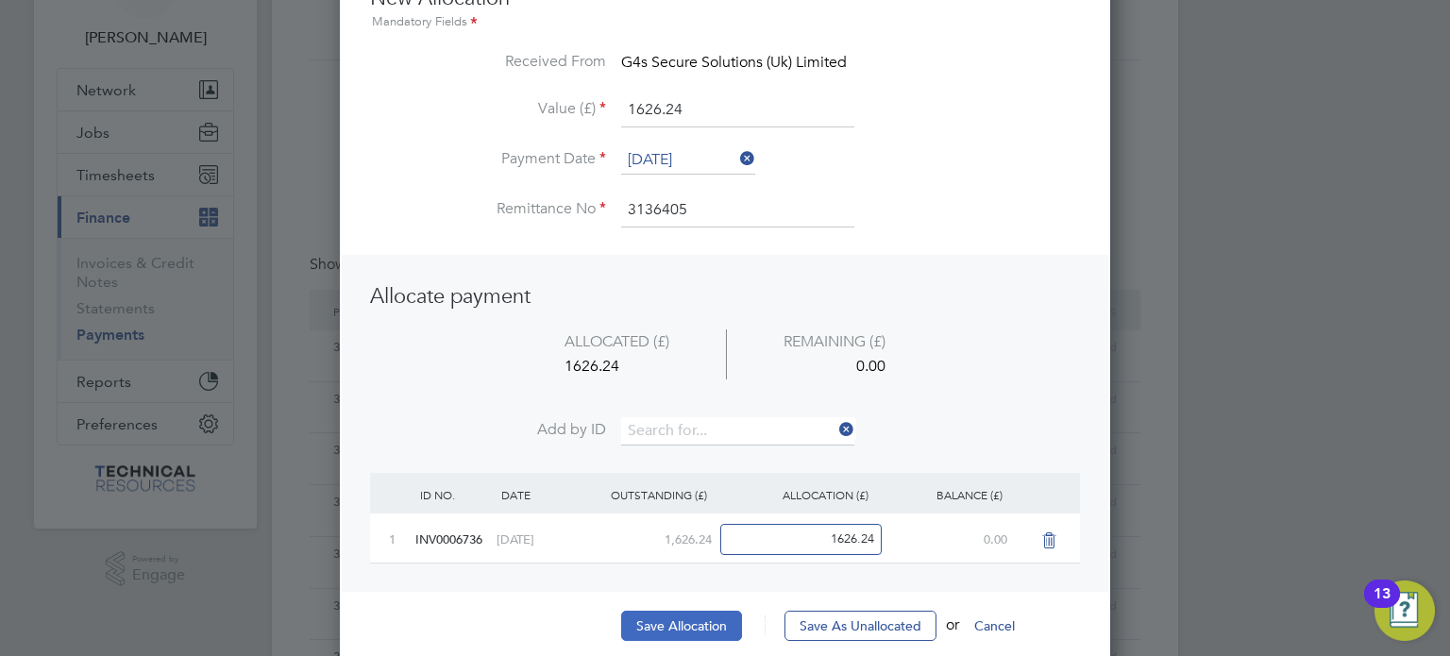
click at [658, 616] on button "Save Allocation" at bounding box center [681, 626] width 121 height 30
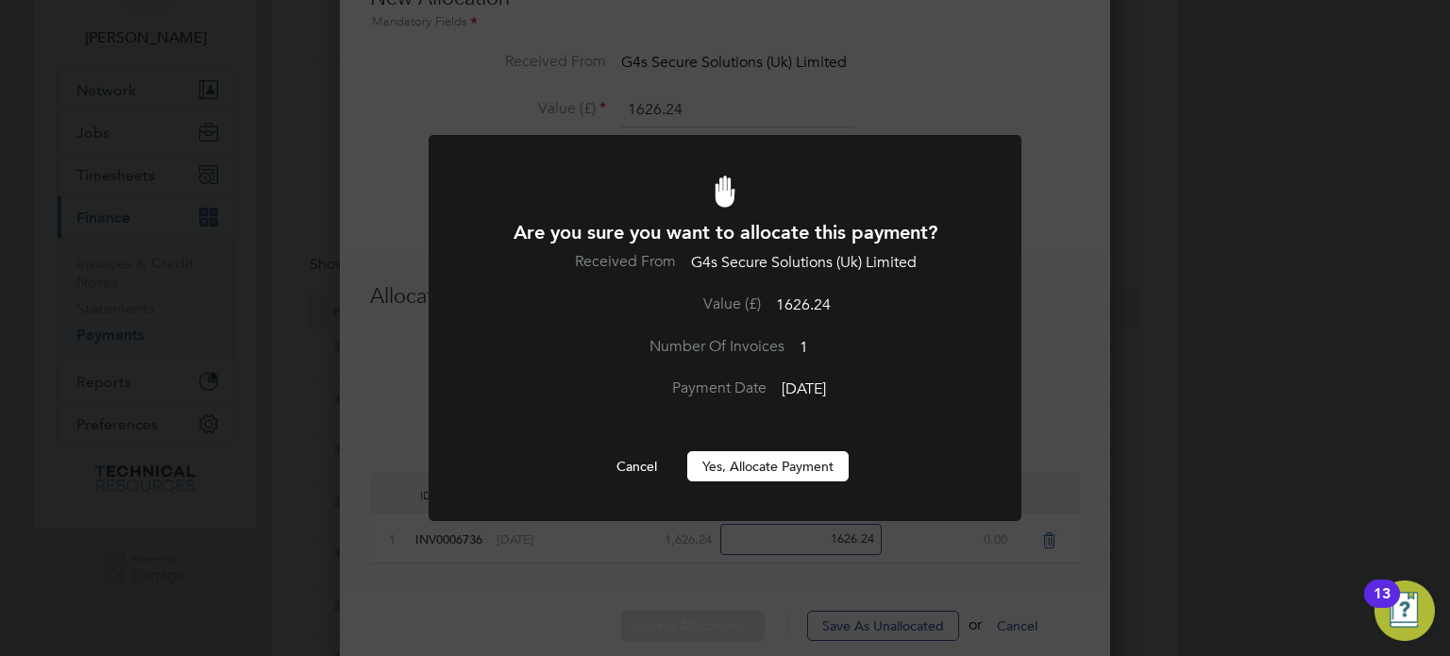
click at [756, 467] on button "Yes, Allocate Payment" at bounding box center [767, 466] width 161 height 30
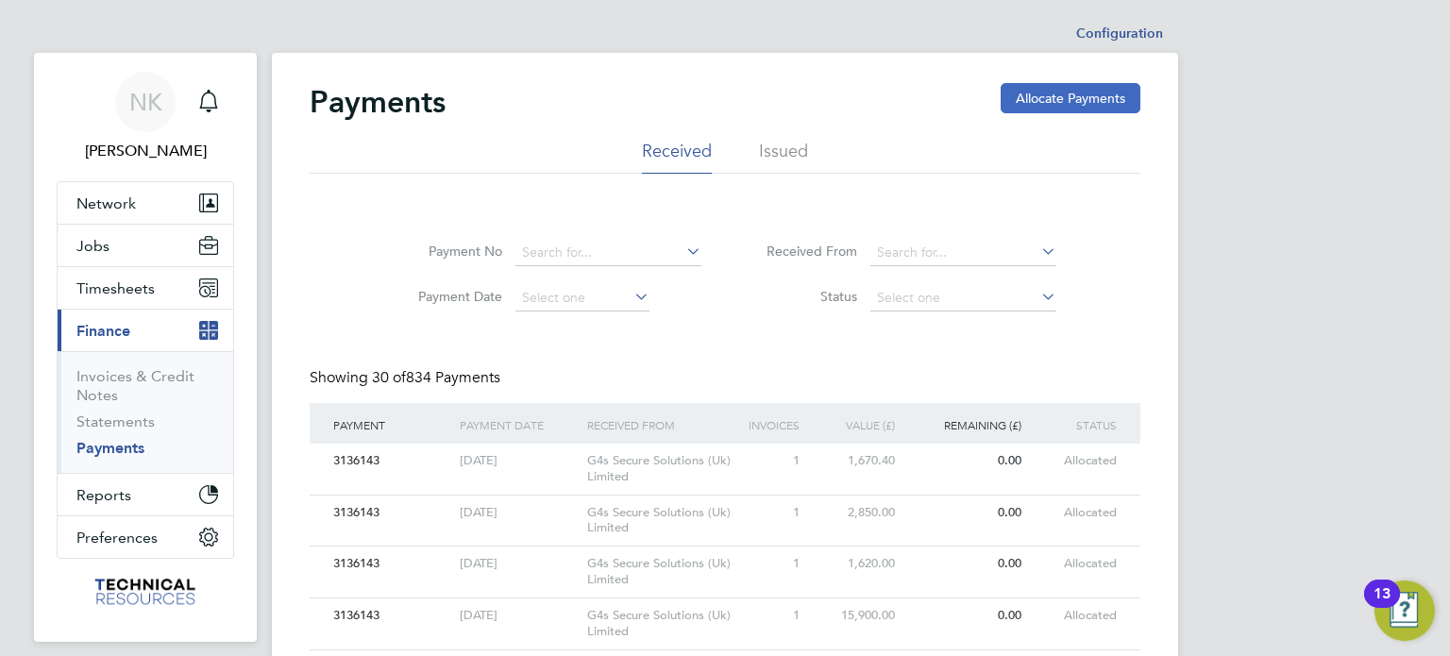
click at [1050, 97] on button "Allocate Payments" at bounding box center [1071, 98] width 140 height 30
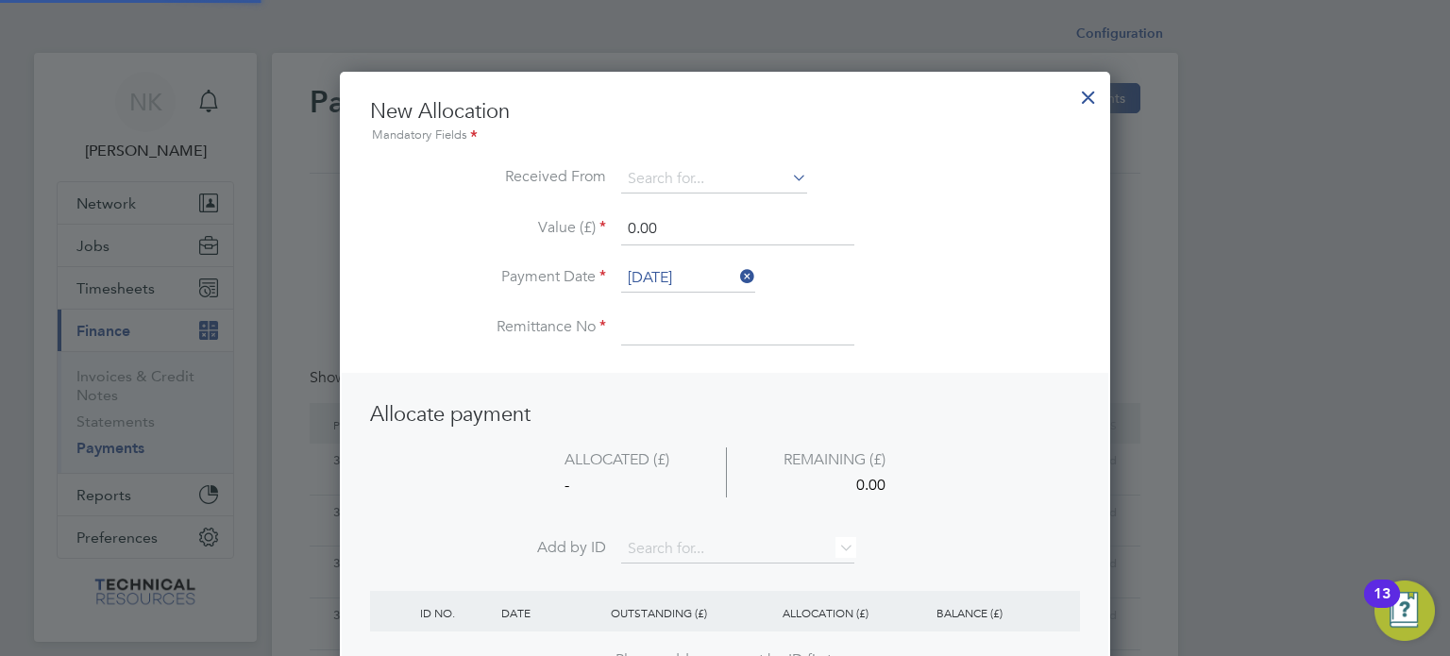
scroll to position [745, 771]
click at [779, 177] on input at bounding box center [714, 179] width 186 height 28
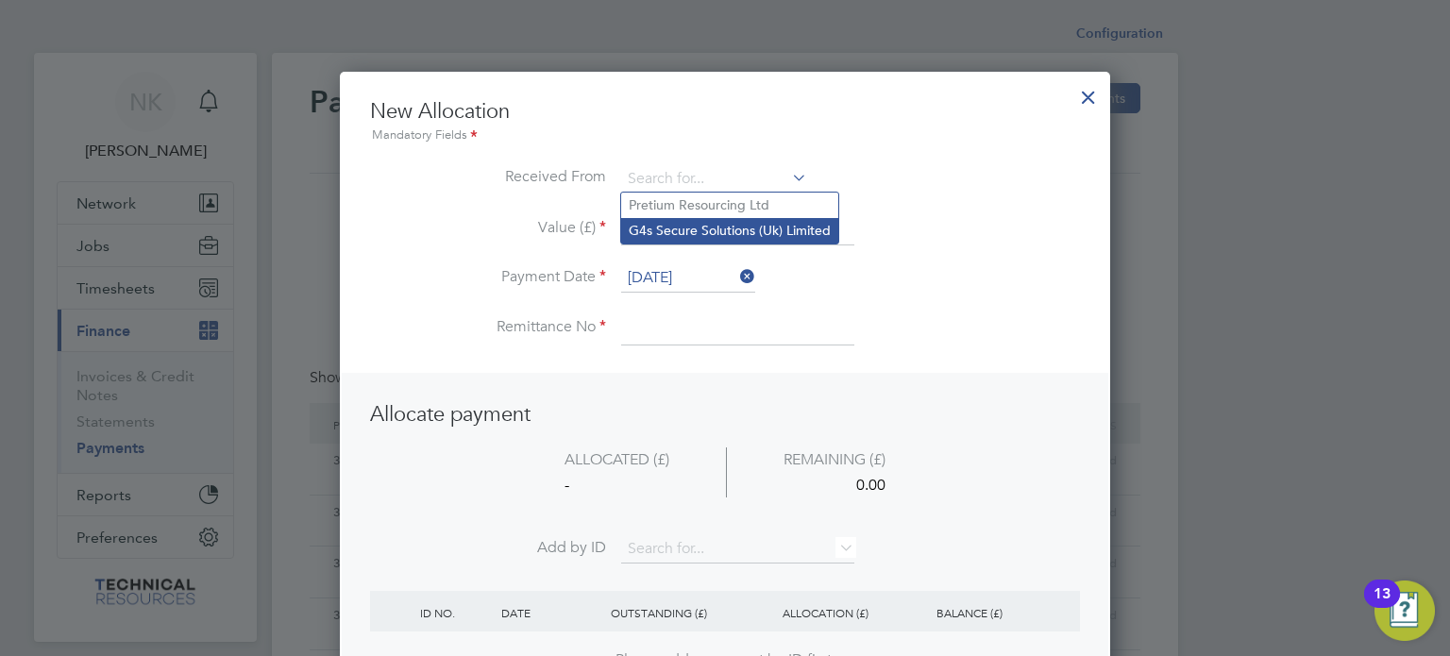
click at [761, 223] on li "G4s Secure Solutions (Uk) Limited" at bounding box center [729, 230] width 217 height 25
type input "G4s Secure Solutions (Uk) Limited"
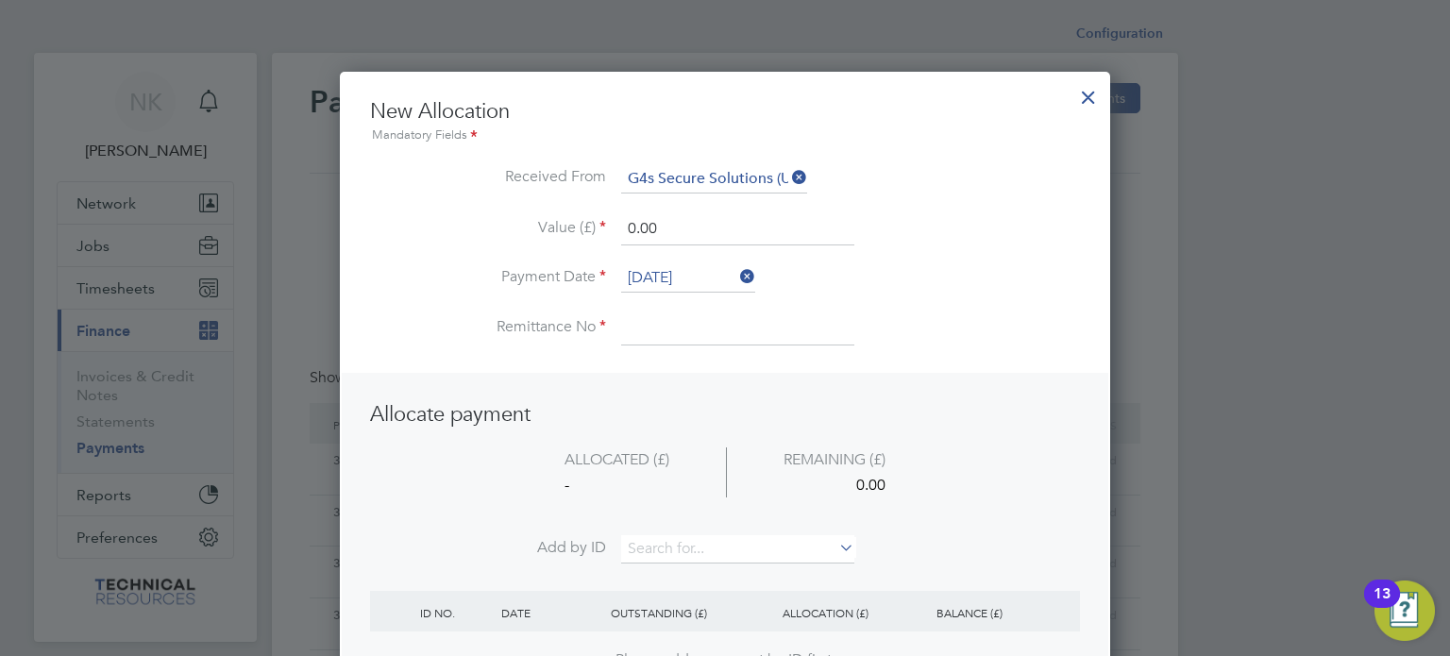
click at [684, 282] on input "[DATE]" at bounding box center [688, 278] width 134 height 28
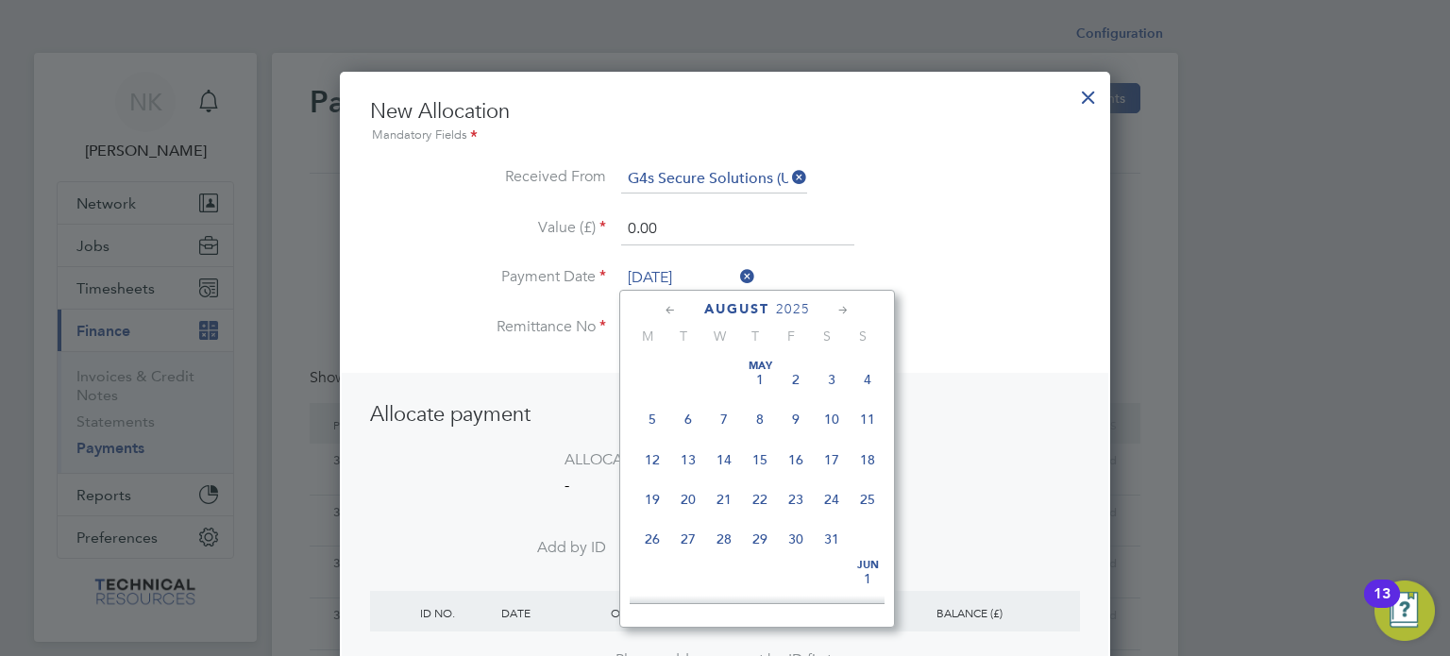
scroll to position [739, 0]
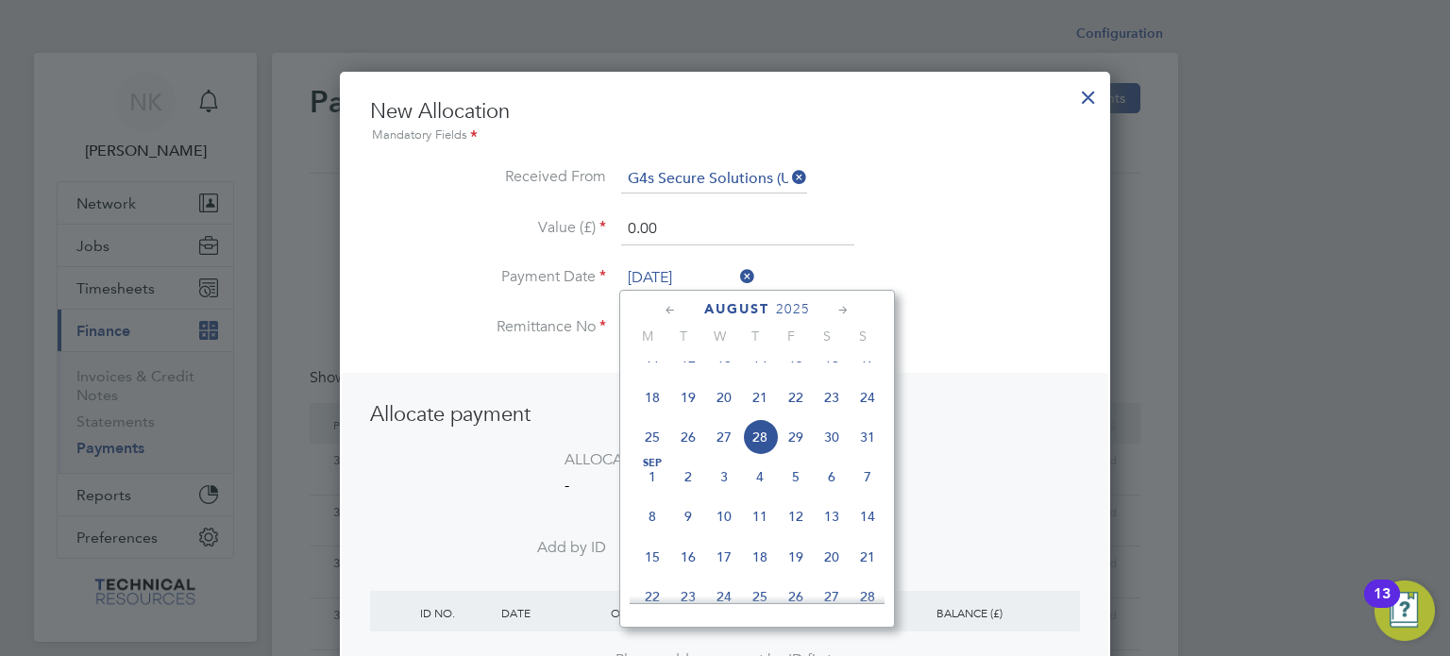
click at [762, 376] on span "14" at bounding box center [760, 358] width 36 height 36
type input "[DATE]"
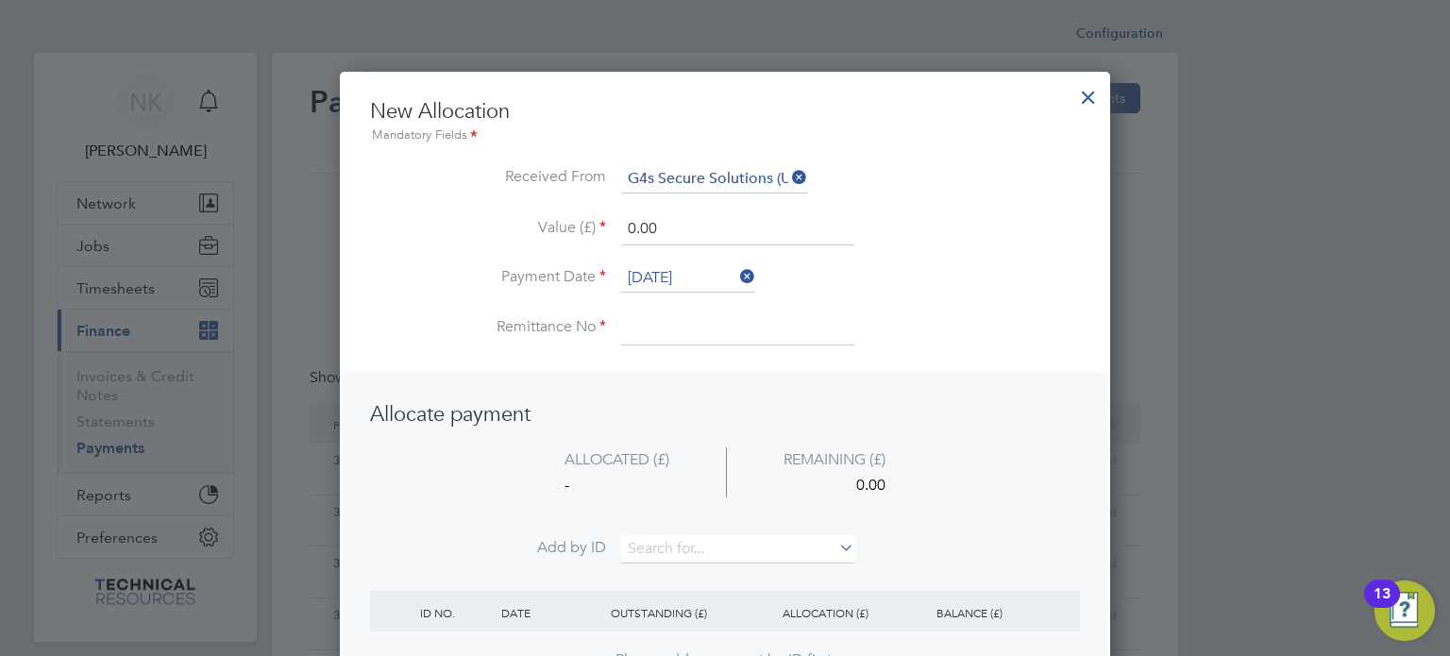
click at [705, 328] on input at bounding box center [737, 328] width 233 height 34
type input "3136405"
drag, startPoint x: 687, startPoint y: 222, endPoint x: 534, endPoint y: 228, distance: 153.1
click at [534, 228] on li "Value (£) 0.00" at bounding box center [725, 238] width 710 height 53
type input "3540.00"
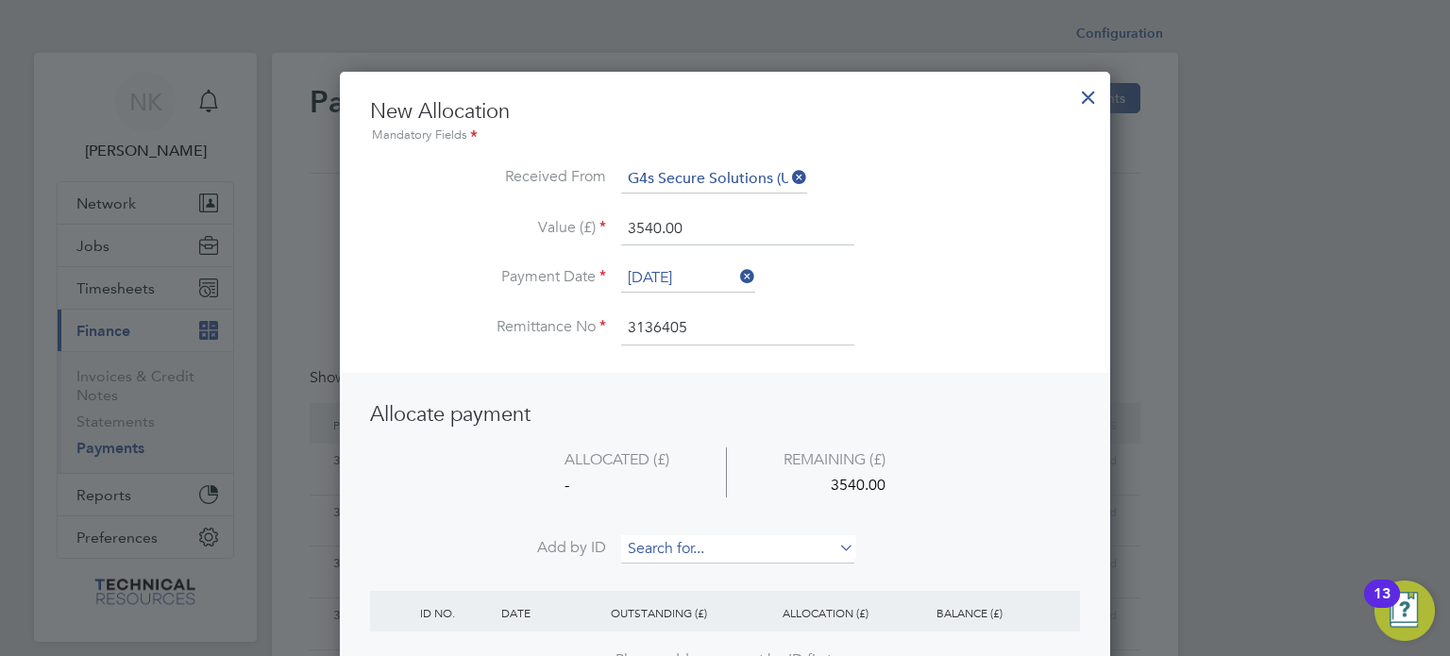
click at [714, 545] on input at bounding box center [737, 549] width 233 height 28
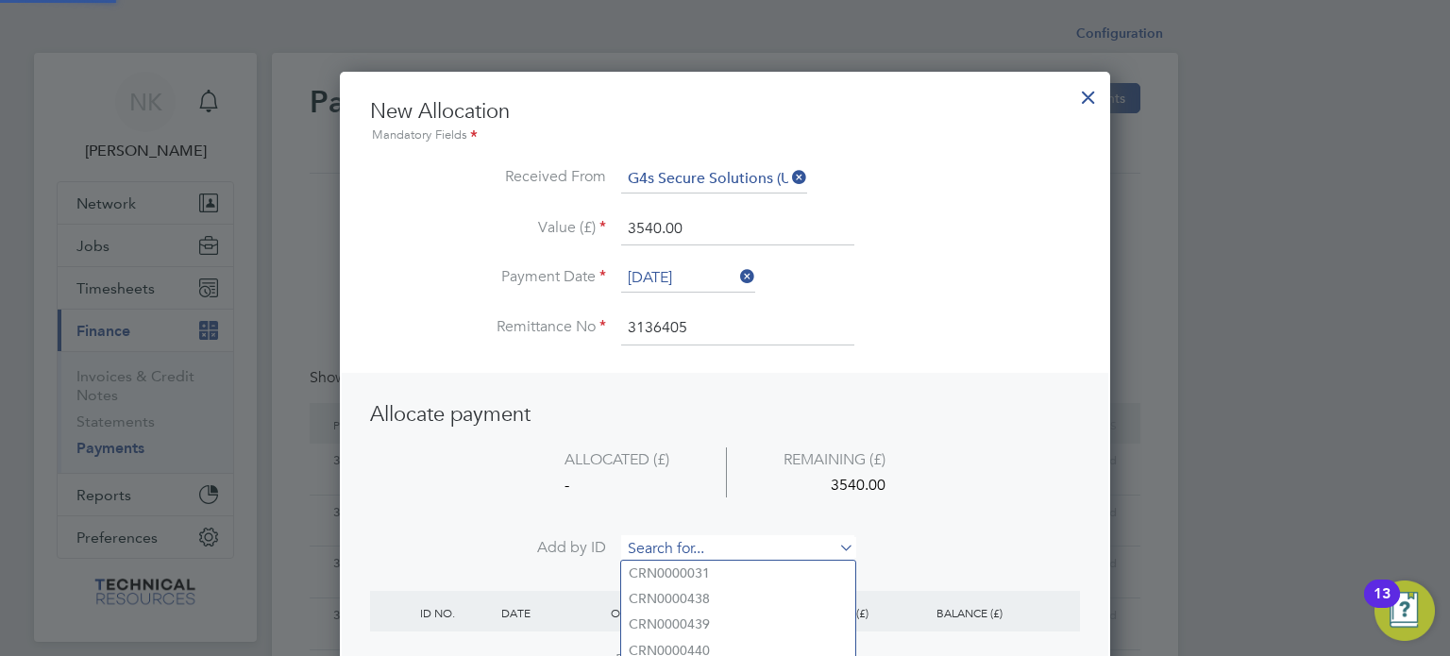
paste input "INV0006740"
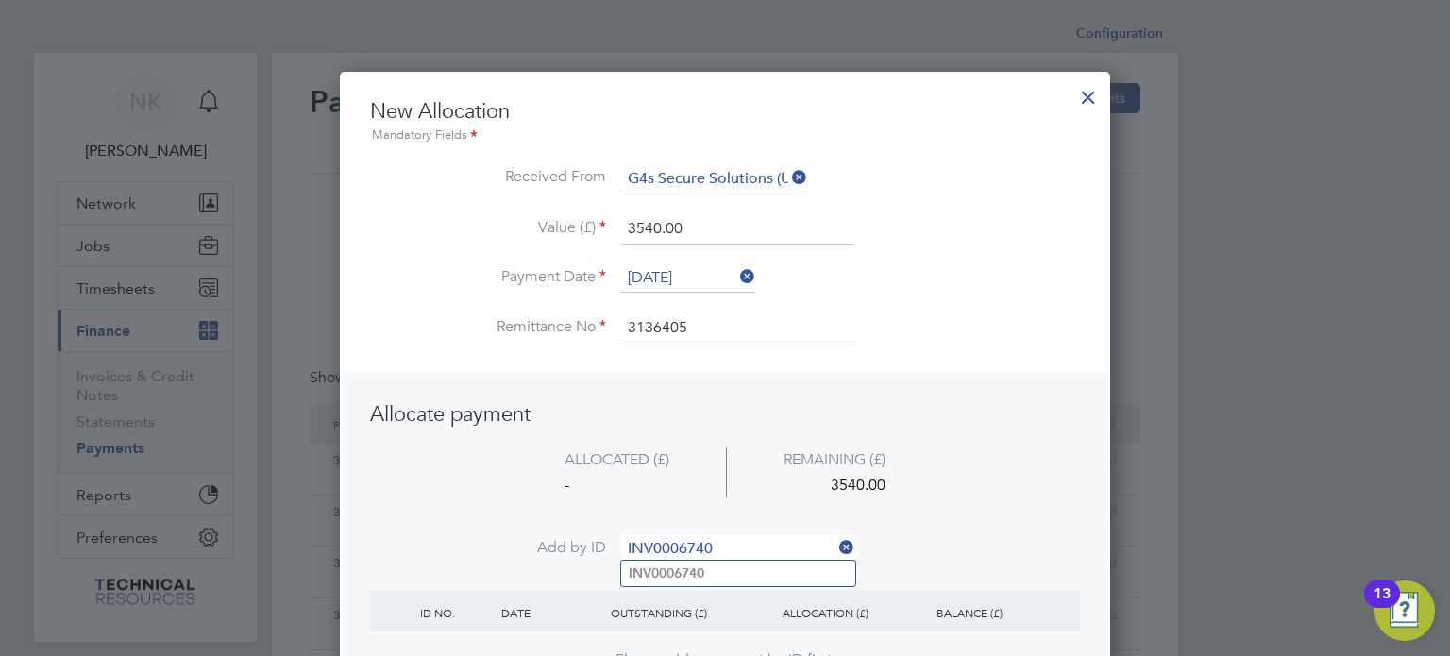
type input "INV0006740"
click at [704, 569] on b "INV0006740" at bounding box center [667, 573] width 76 height 16
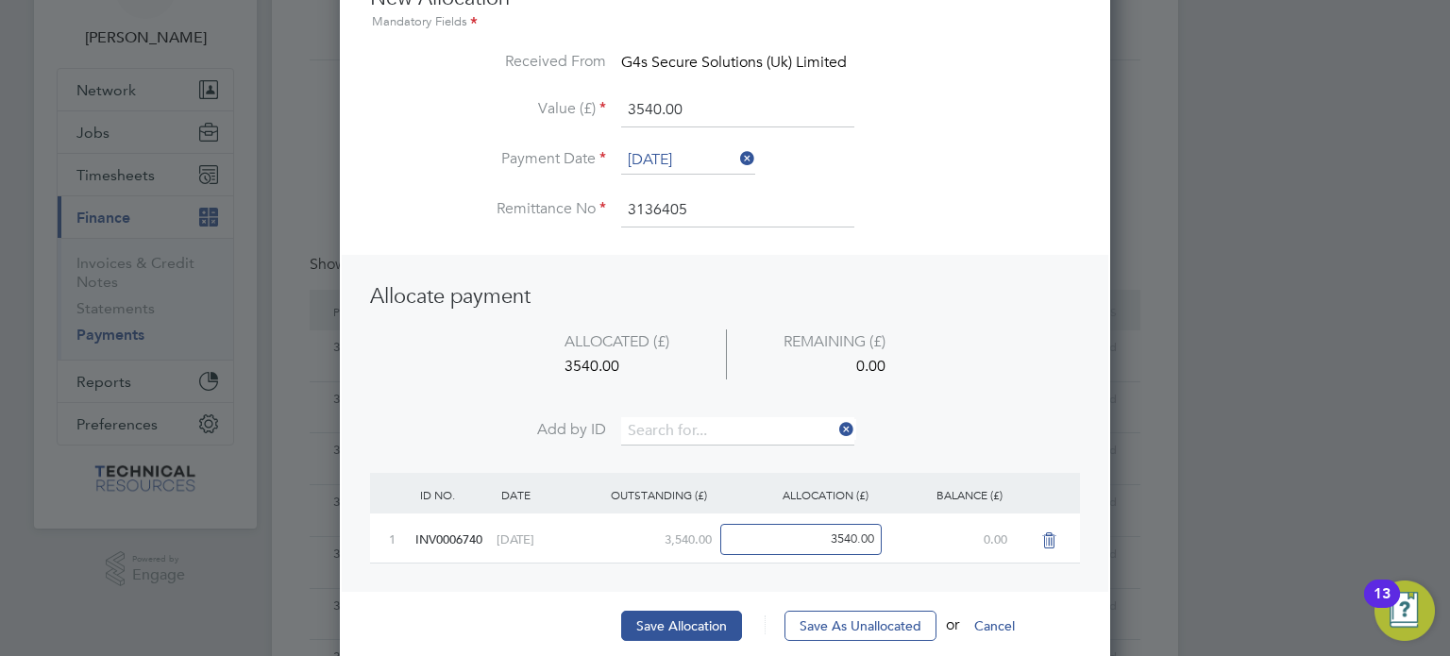
scroll to position [121, 0]
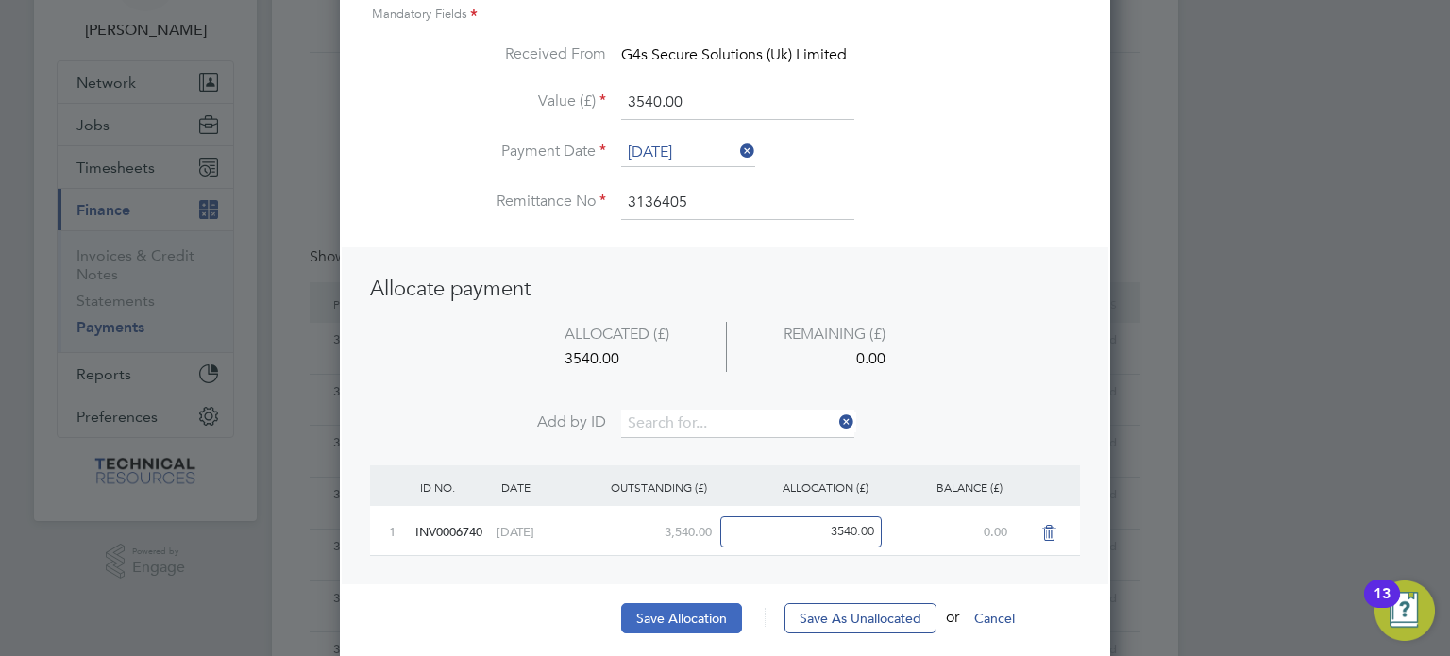
click at [683, 603] on button "Save Allocation" at bounding box center [681, 618] width 121 height 30
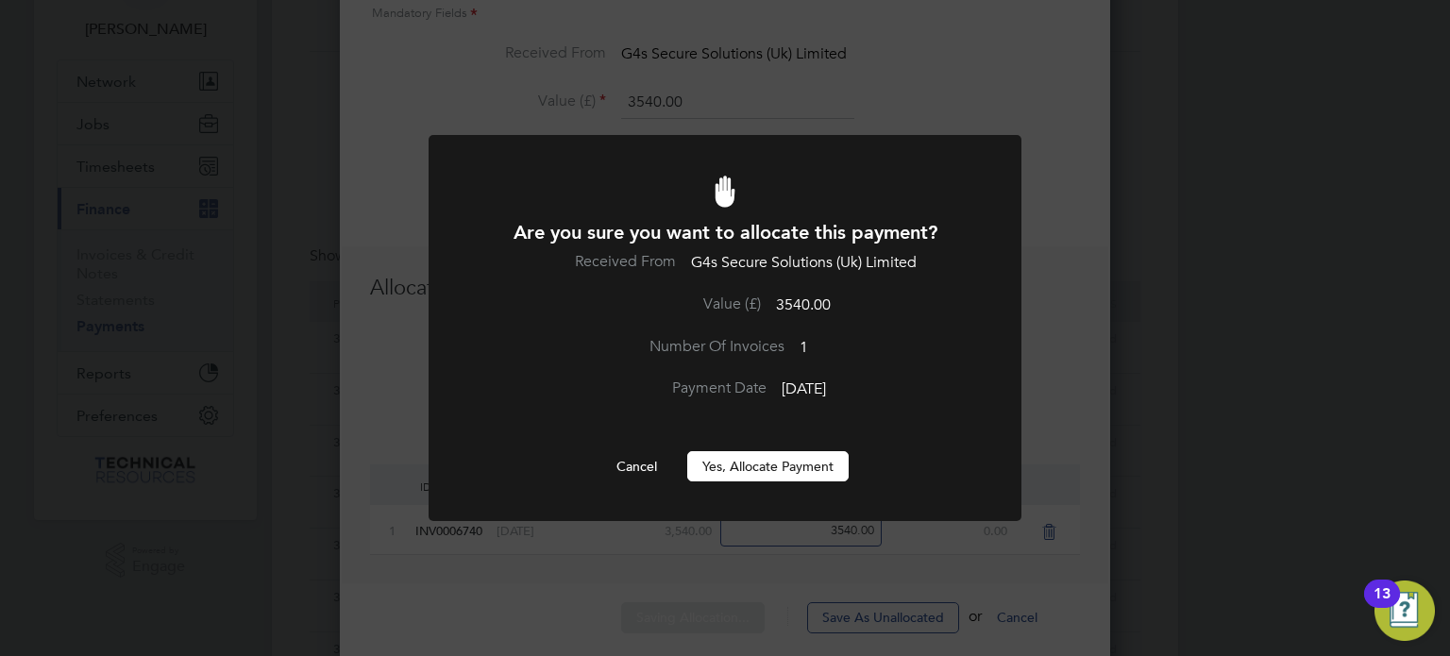
scroll to position [0, 0]
click at [757, 463] on button "Yes, Allocate Payment" at bounding box center [767, 466] width 161 height 30
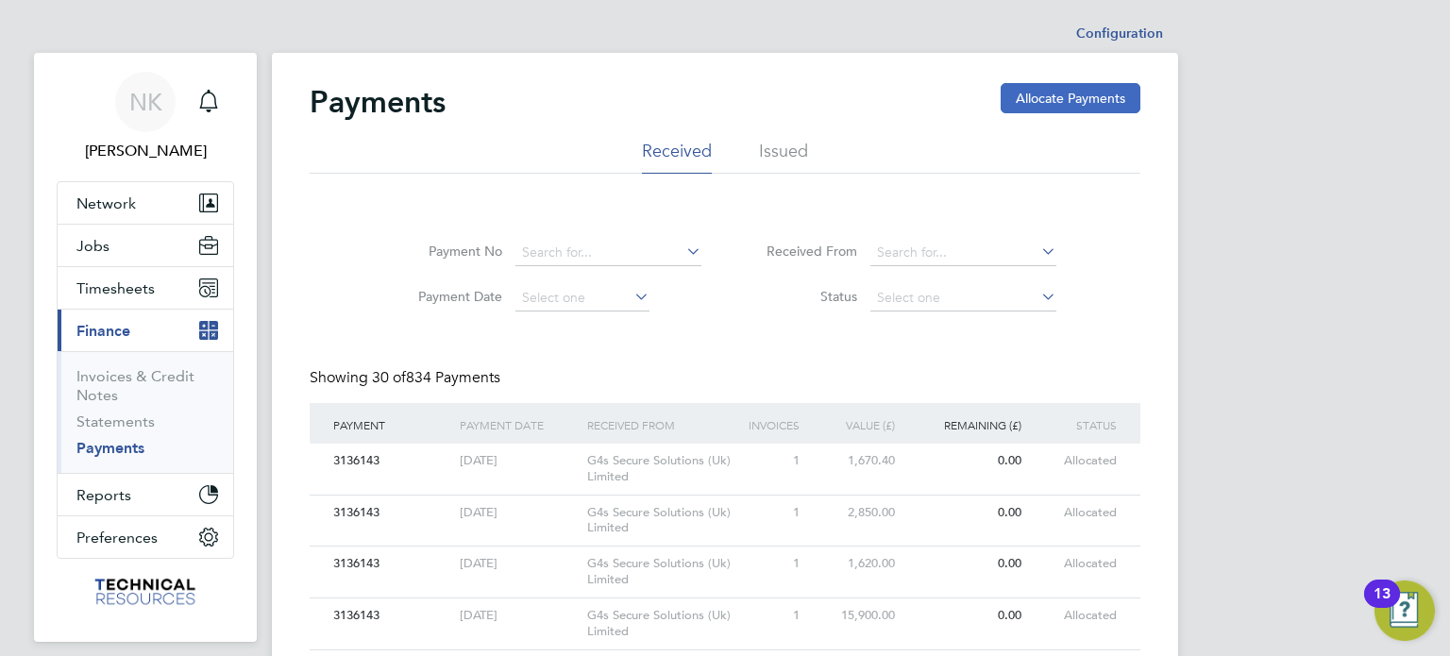
click at [1033, 83] on button "Allocate Payments" at bounding box center [1071, 98] width 140 height 30
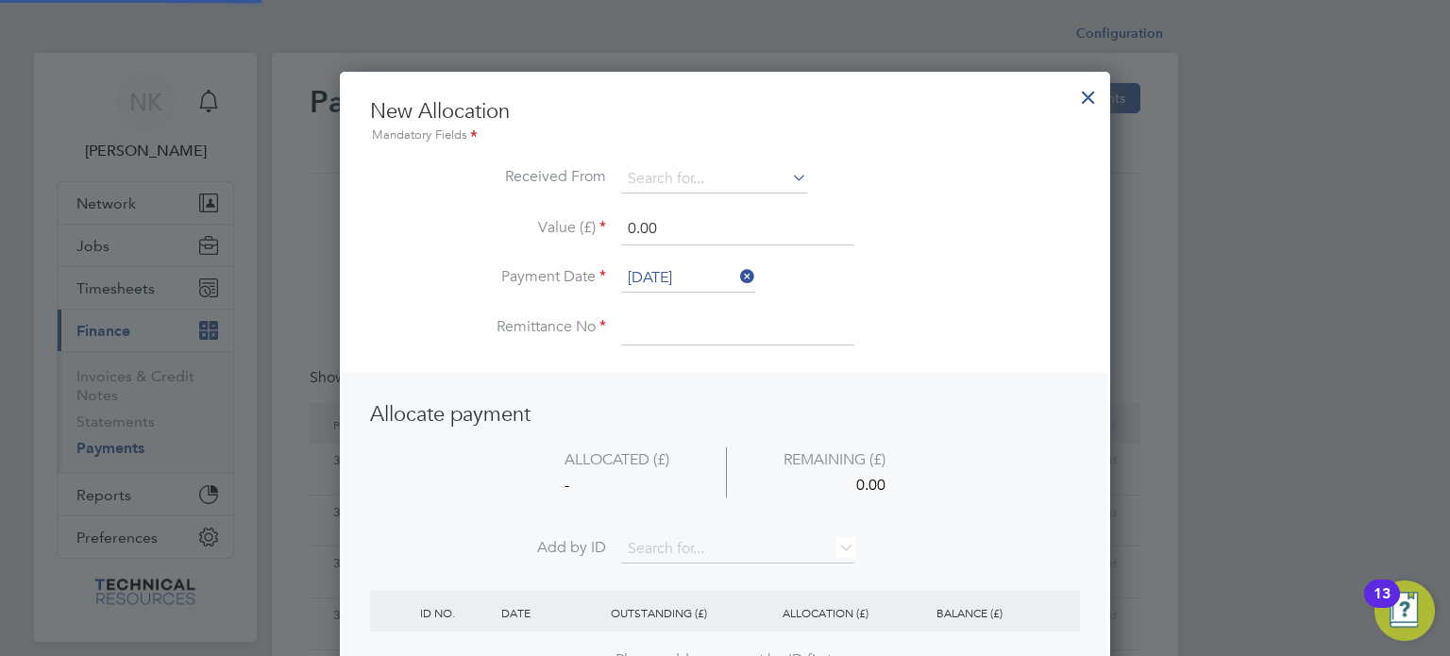
scroll to position [745, 771]
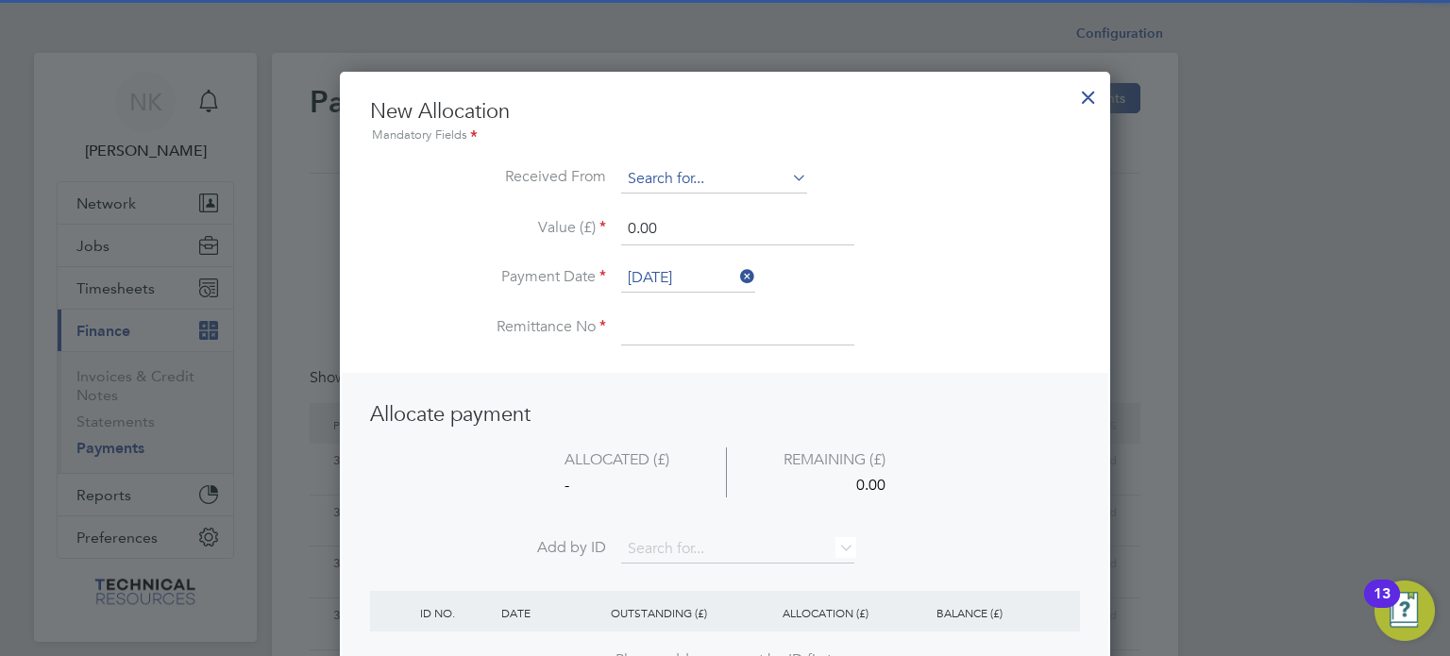
click at [675, 184] on input at bounding box center [714, 179] width 186 height 28
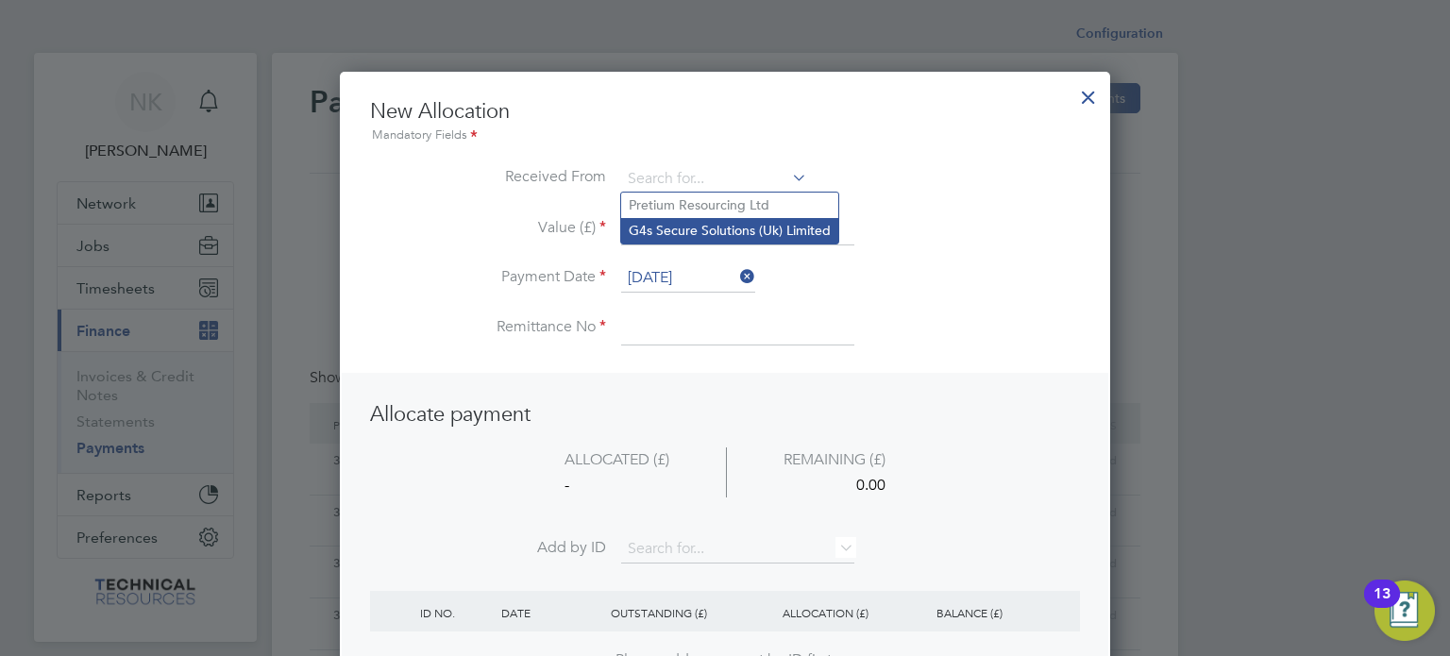
click at [761, 234] on li "G4s Secure Solutions (Uk) Limited" at bounding box center [729, 230] width 217 height 25
type input "G4s Secure Solutions (Uk) Limited"
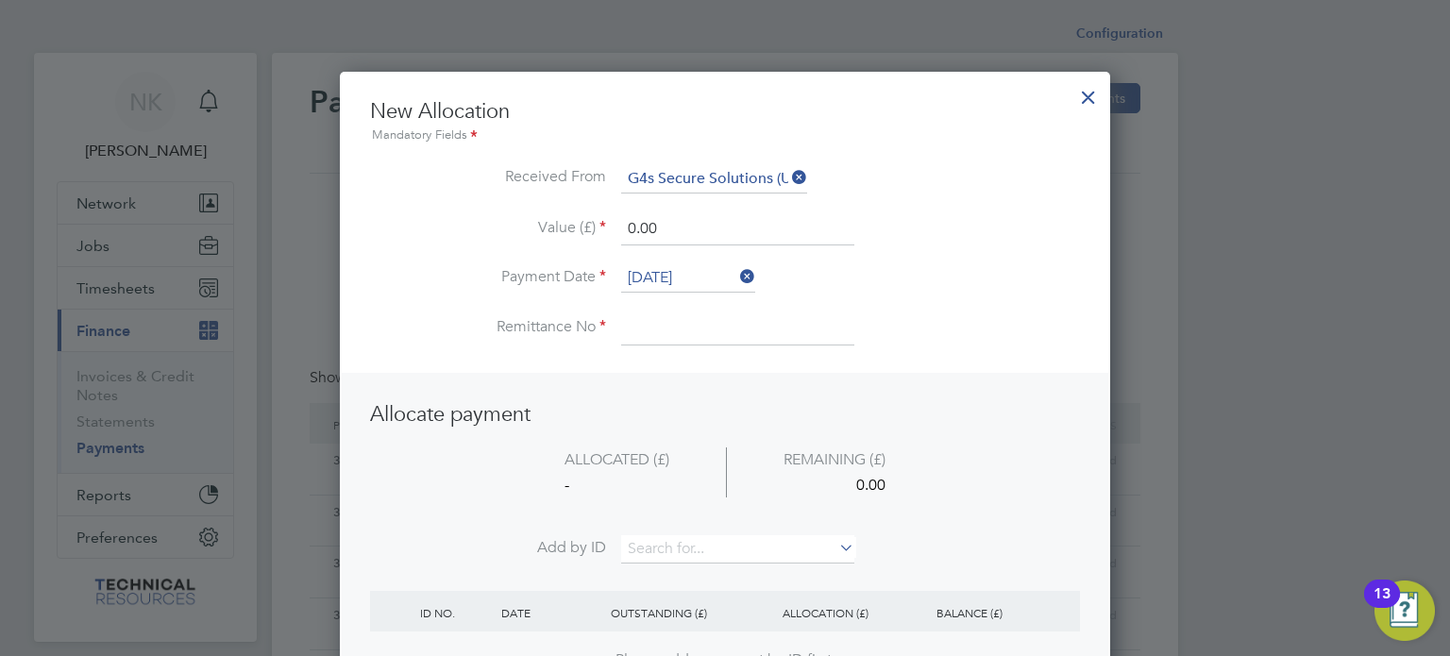
click at [710, 229] on input "0.00" at bounding box center [737, 229] width 233 height 34
click at [736, 270] on icon at bounding box center [736, 276] width 0 height 26
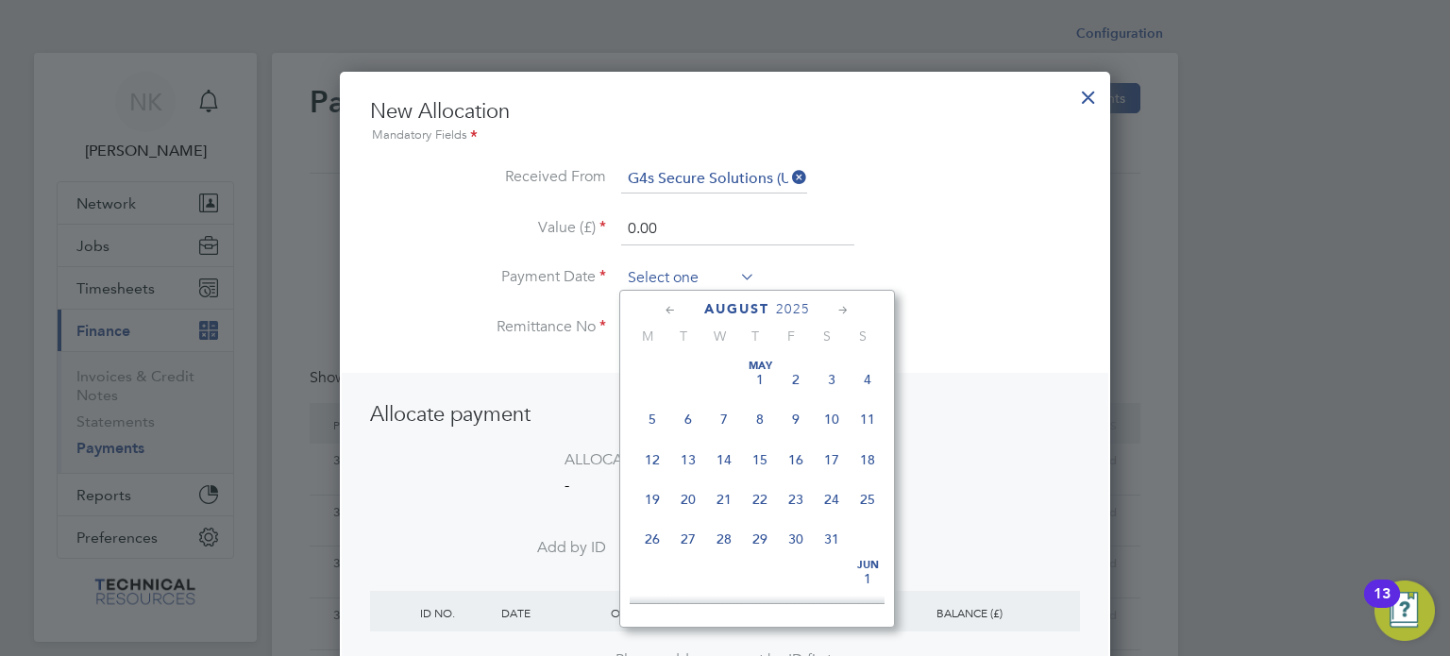
click at [716, 272] on input at bounding box center [688, 278] width 134 height 28
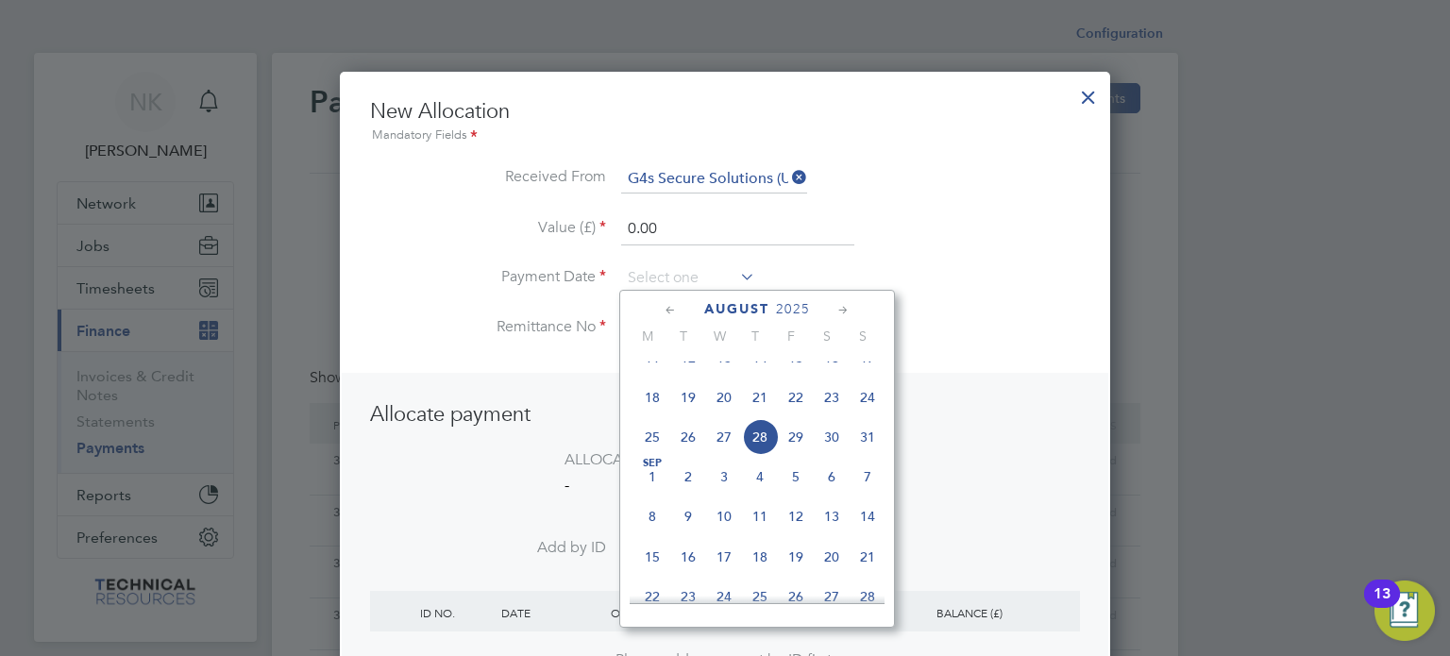
click at [763, 369] on span "14" at bounding box center [760, 358] width 36 height 36
type input "[DATE]"
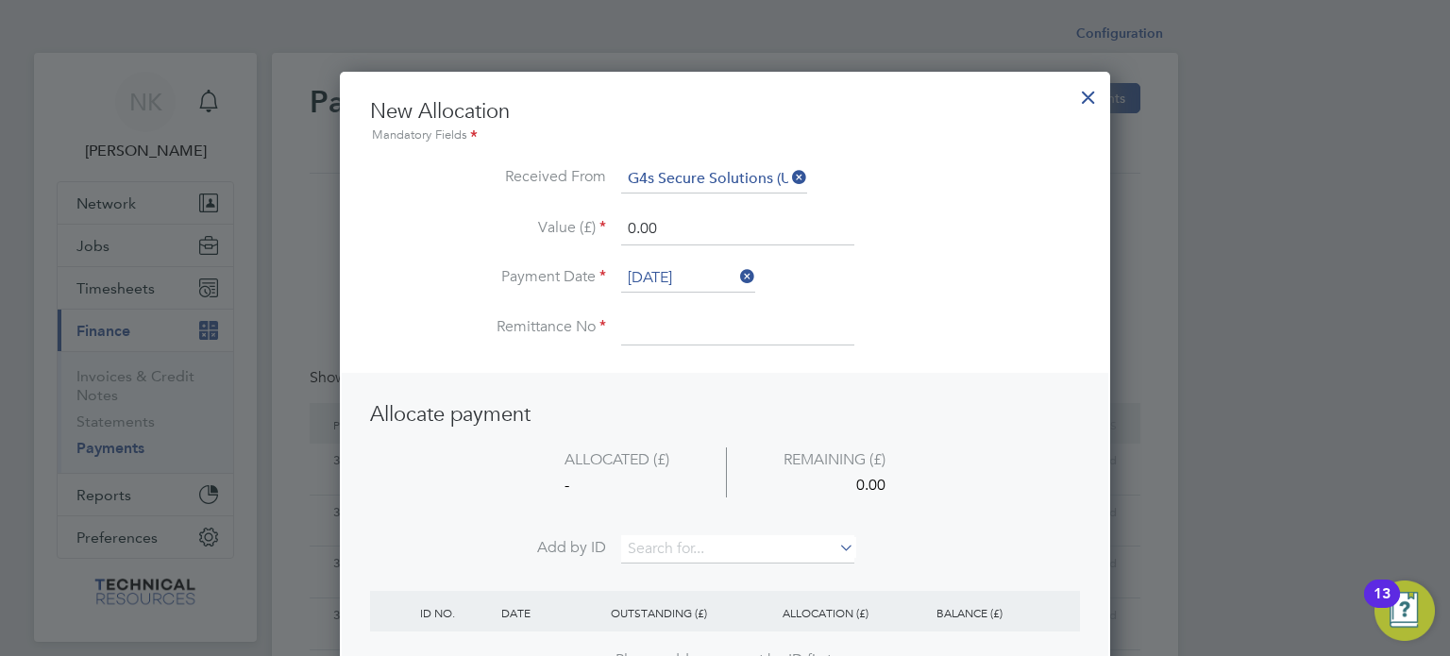
click at [686, 331] on input at bounding box center [737, 328] width 233 height 34
type input "3136405"
drag, startPoint x: 696, startPoint y: 238, endPoint x: 550, endPoint y: 233, distance: 145.4
click at [550, 233] on li "Value (£) 0.00" at bounding box center [725, 238] width 710 height 53
type input "3267.00"
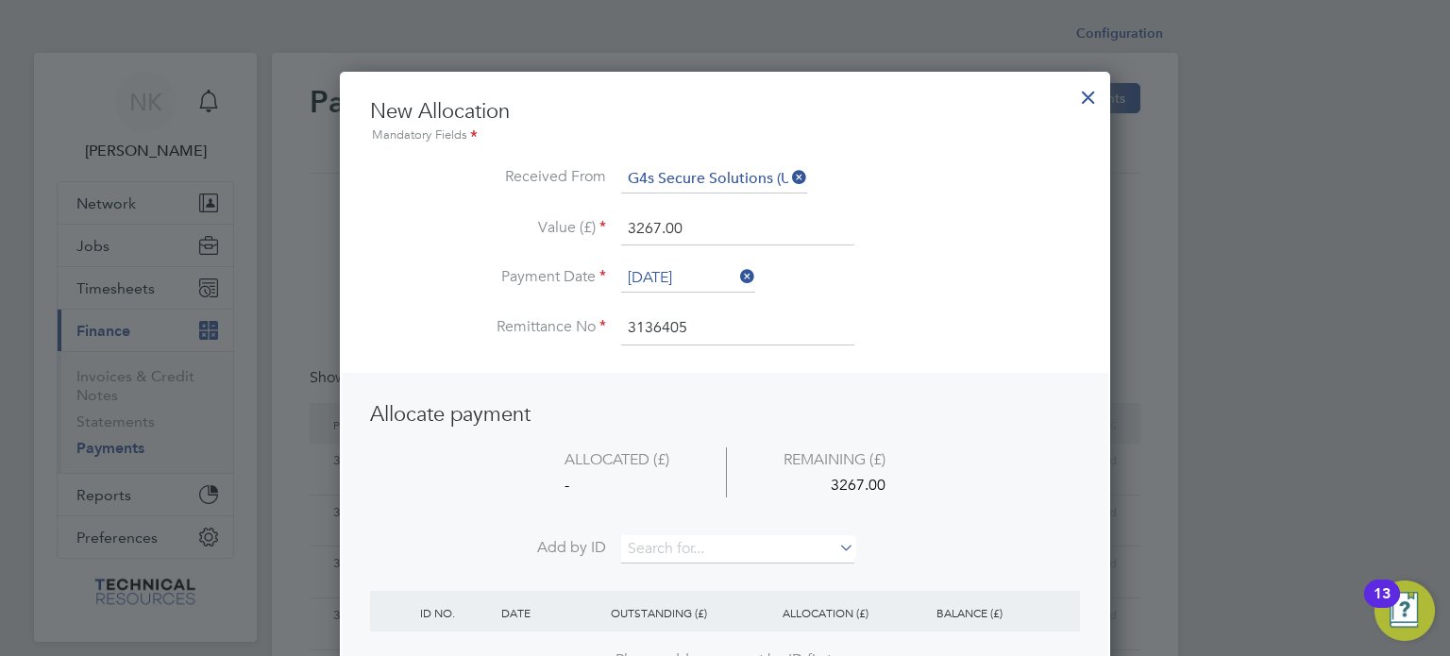
click at [683, 530] on li "ALLOCATED (£) REMAINING (£) - 3267.00" at bounding box center [725, 491] width 710 height 89
click at [680, 537] on input at bounding box center [737, 549] width 233 height 28
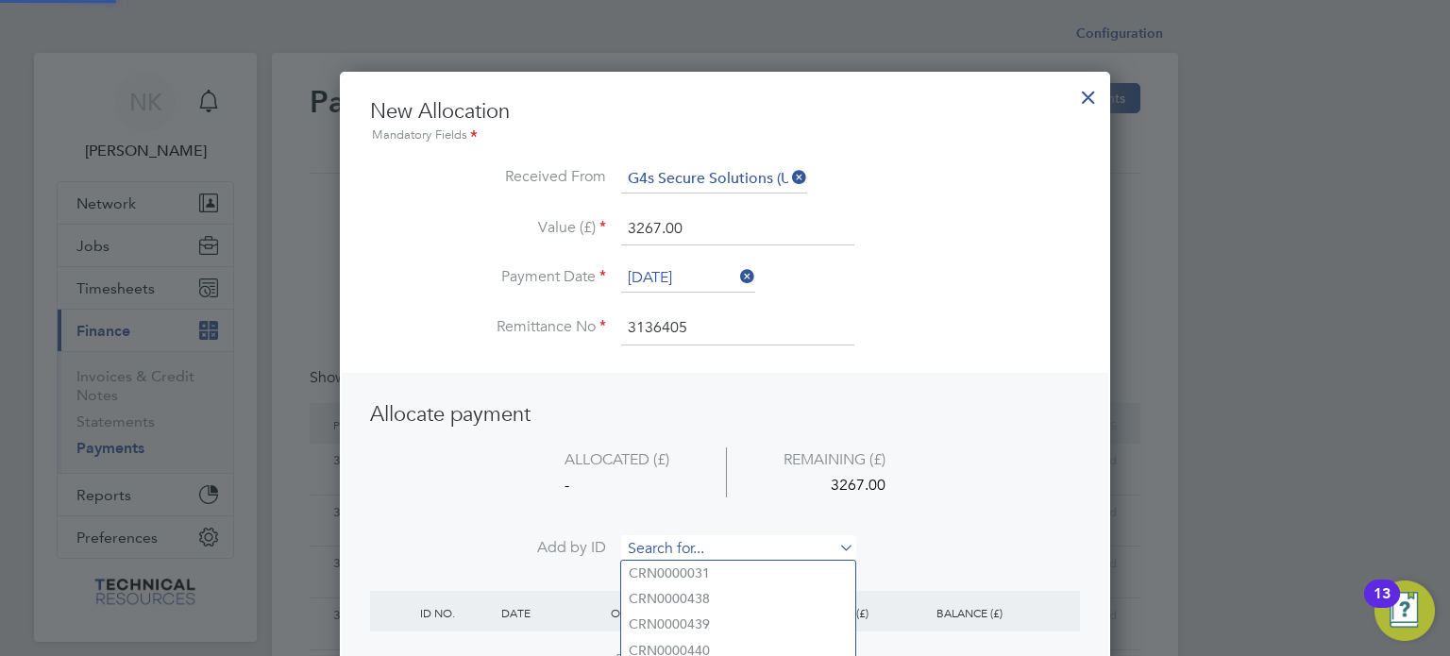
paste input "INV0006743"
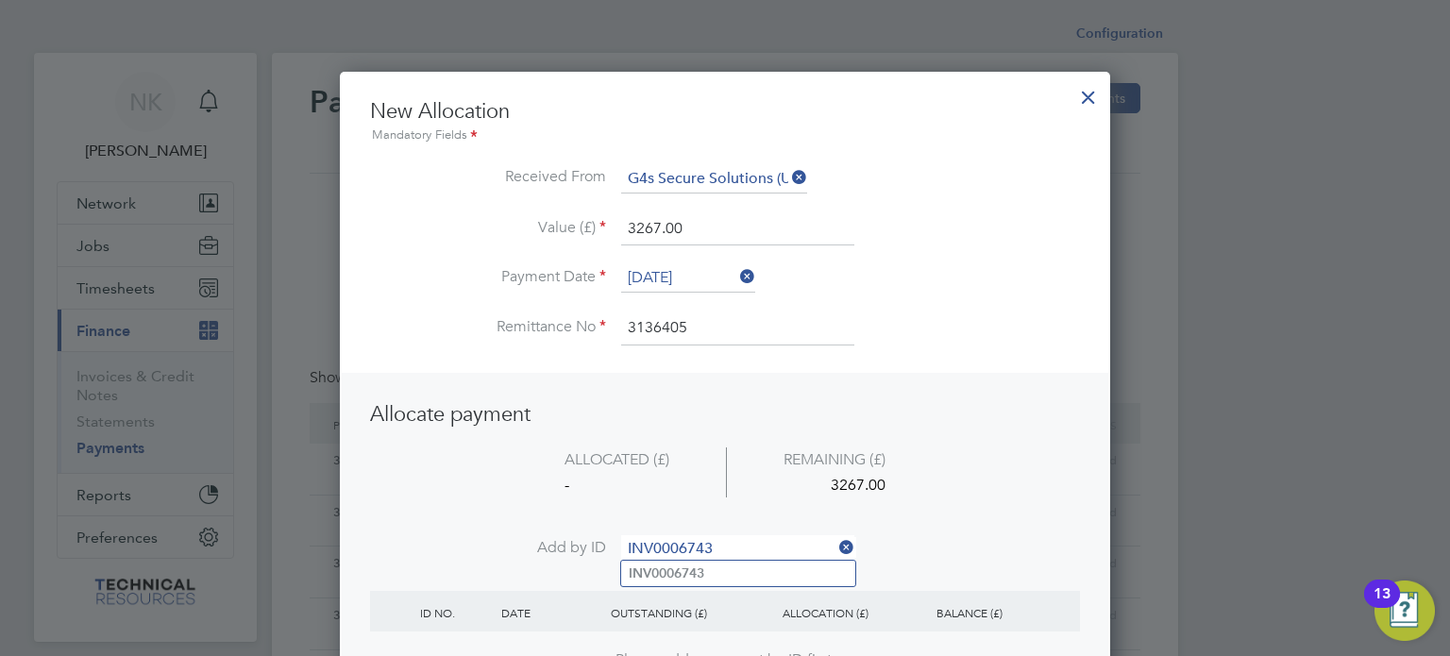
type input "INV0006743"
click at [673, 573] on b "INV0006743" at bounding box center [667, 573] width 76 height 16
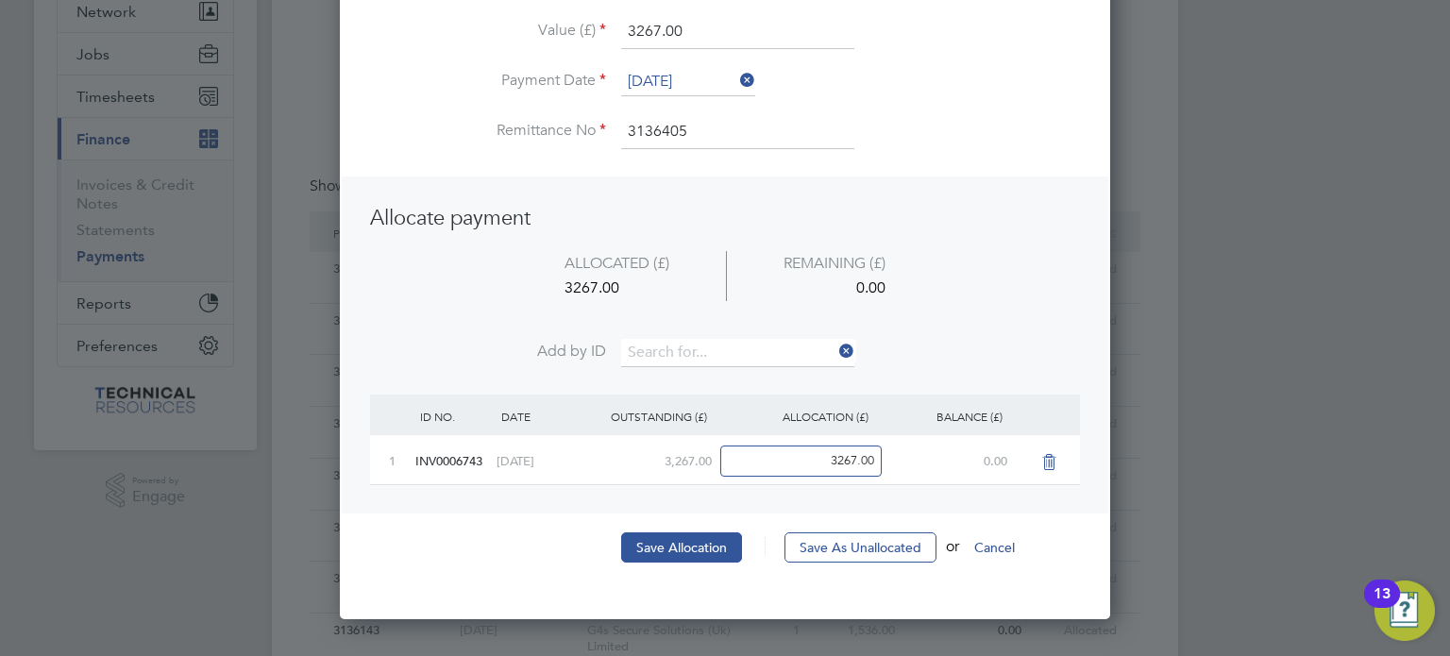
scroll to position [200, 0]
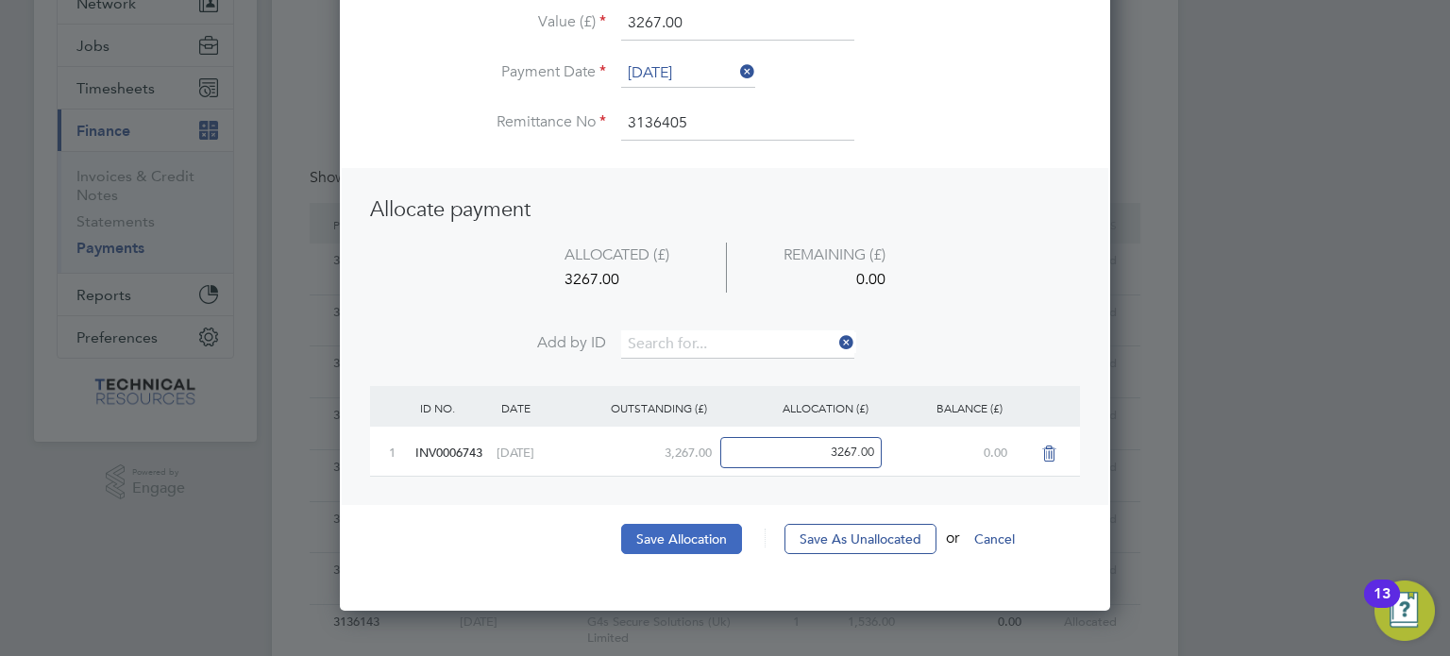
click at [700, 541] on button "Save Allocation" at bounding box center [681, 539] width 121 height 30
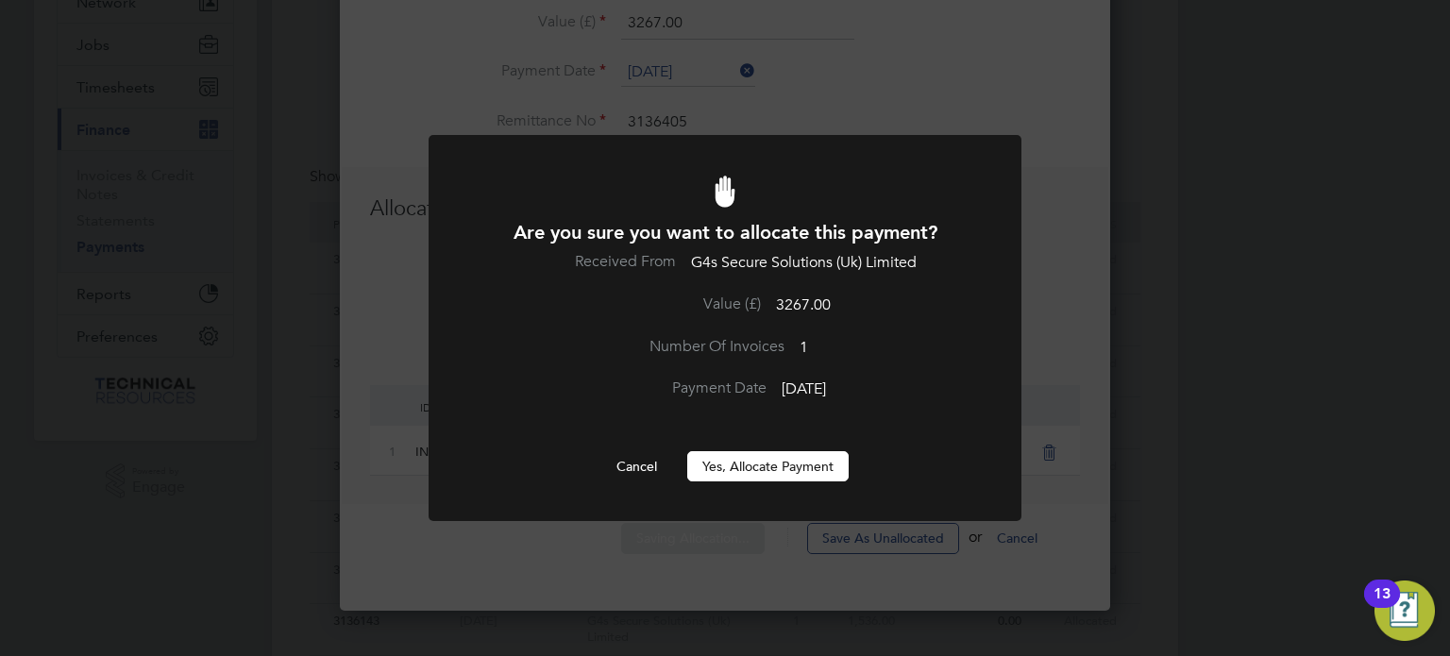
scroll to position [0, 0]
click at [747, 453] on button "Yes, Allocate Payment" at bounding box center [767, 466] width 161 height 30
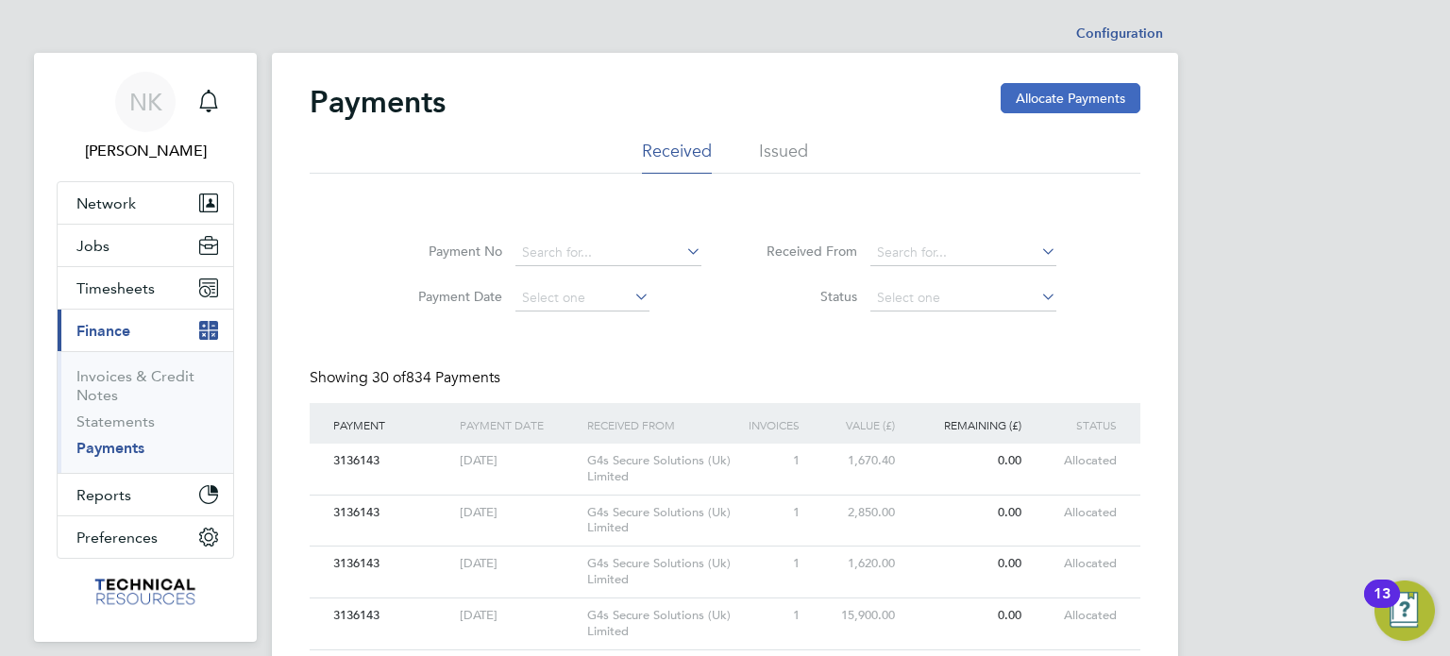
click at [1020, 98] on button "Allocate Payments" at bounding box center [1071, 98] width 140 height 30
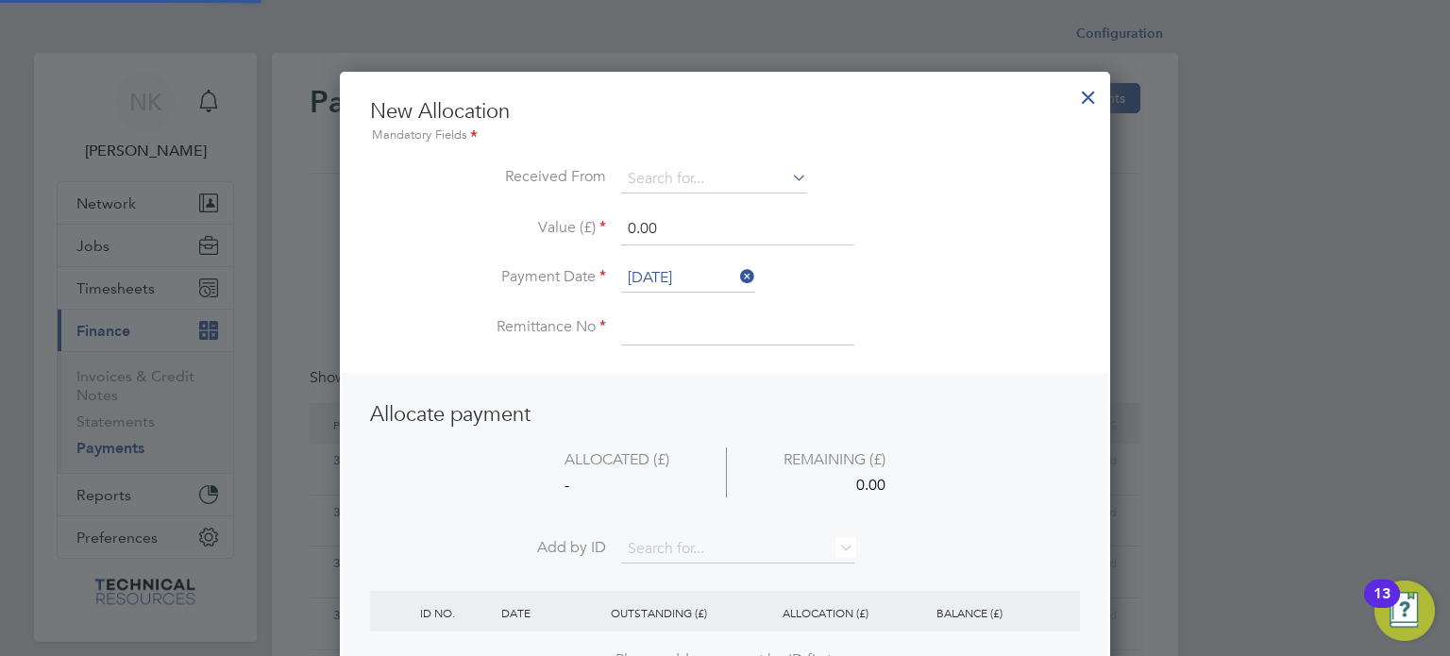
scroll to position [745, 771]
click at [740, 172] on input at bounding box center [714, 179] width 186 height 28
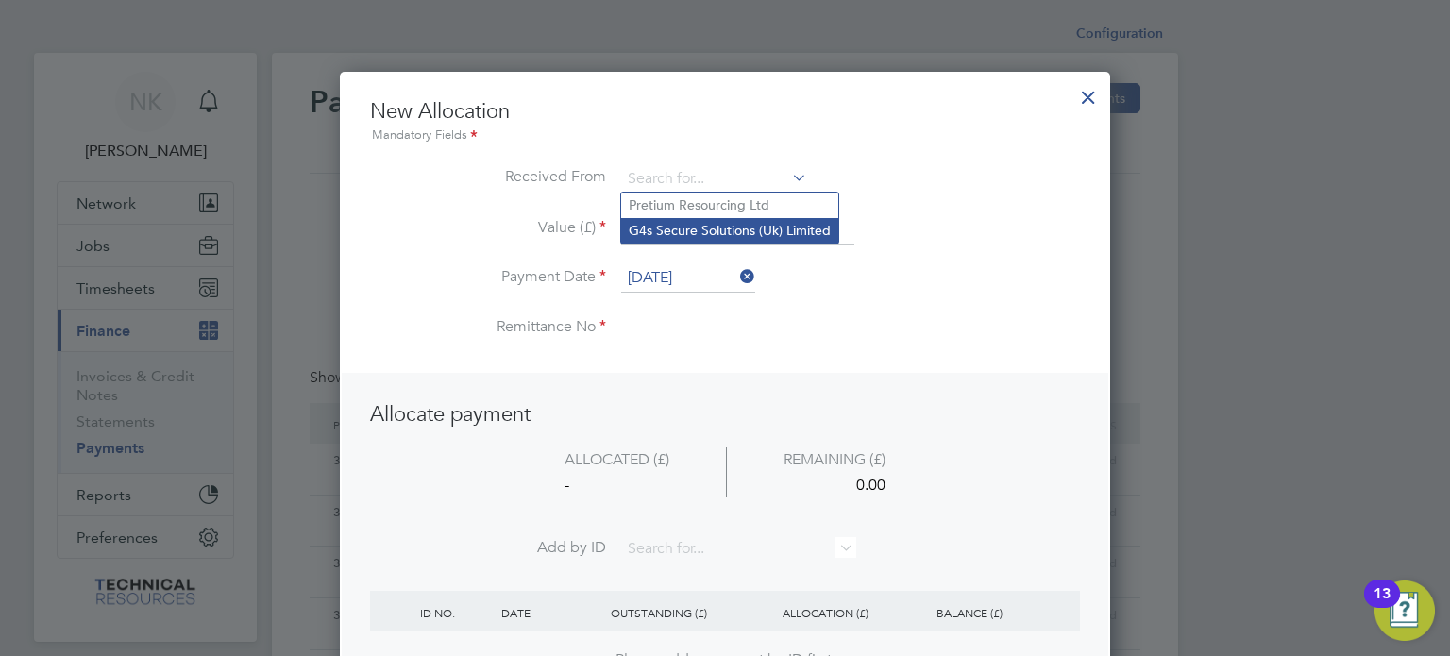
click at [744, 228] on li "G4s Secure Solutions (Uk) Limited" at bounding box center [729, 230] width 217 height 25
type input "G4s Secure Solutions (Uk) Limited"
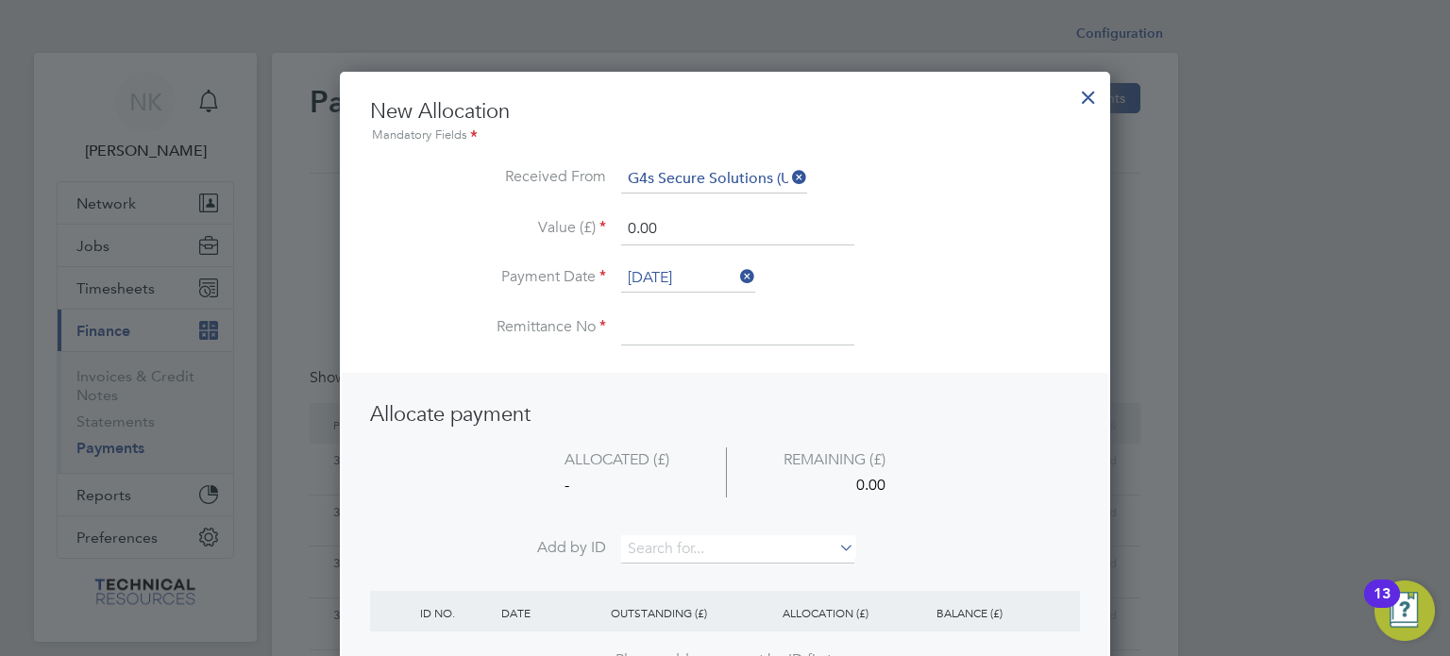
click at [712, 230] on input "0.00" at bounding box center [737, 229] width 233 height 34
click at [697, 274] on input "[DATE]" at bounding box center [688, 278] width 134 height 28
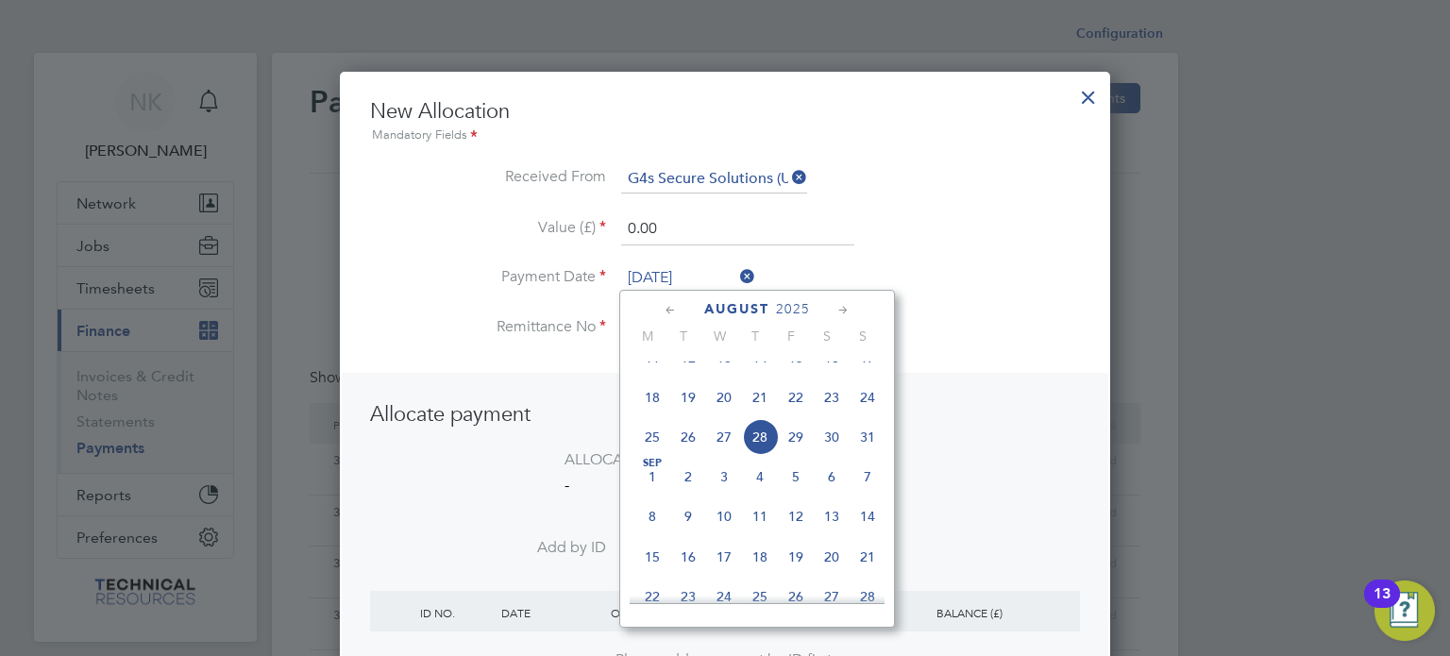
click at [759, 365] on span "14" at bounding box center [760, 358] width 36 height 36
type input "[DATE]"
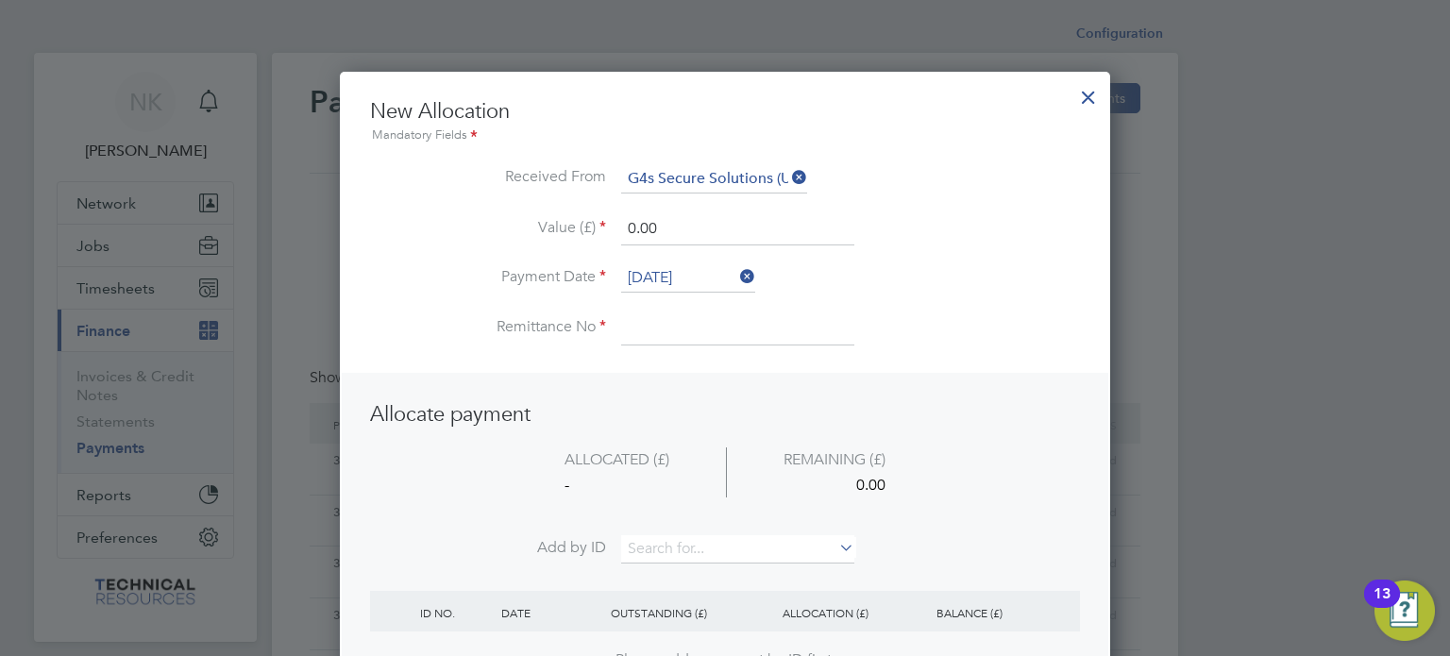
click at [683, 317] on input at bounding box center [737, 328] width 233 height 34
type input "3136405"
drag, startPoint x: 693, startPoint y: 223, endPoint x: 538, endPoint y: 234, distance: 155.2
click at [538, 234] on li "Value (£) 0.00" at bounding box center [725, 238] width 710 height 53
type input "2032.80"
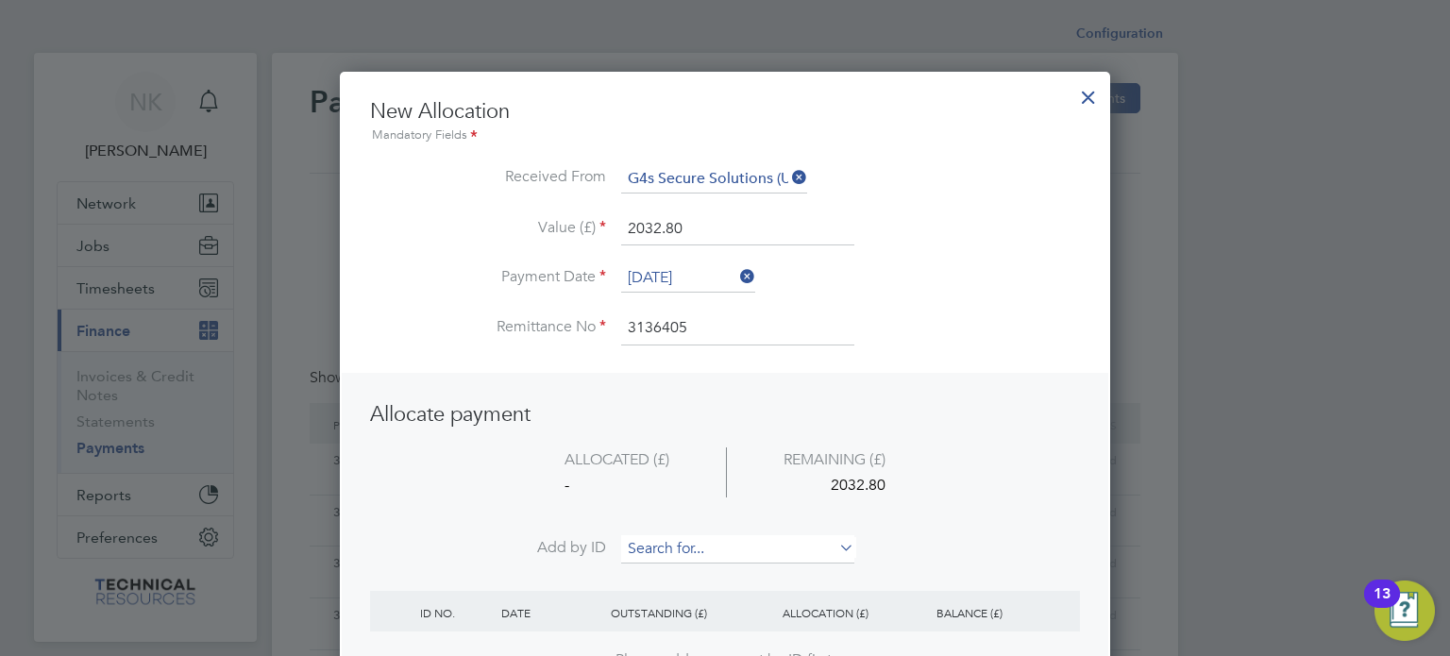
click at [661, 545] on input at bounding box center [737, 549] width 233 height 28
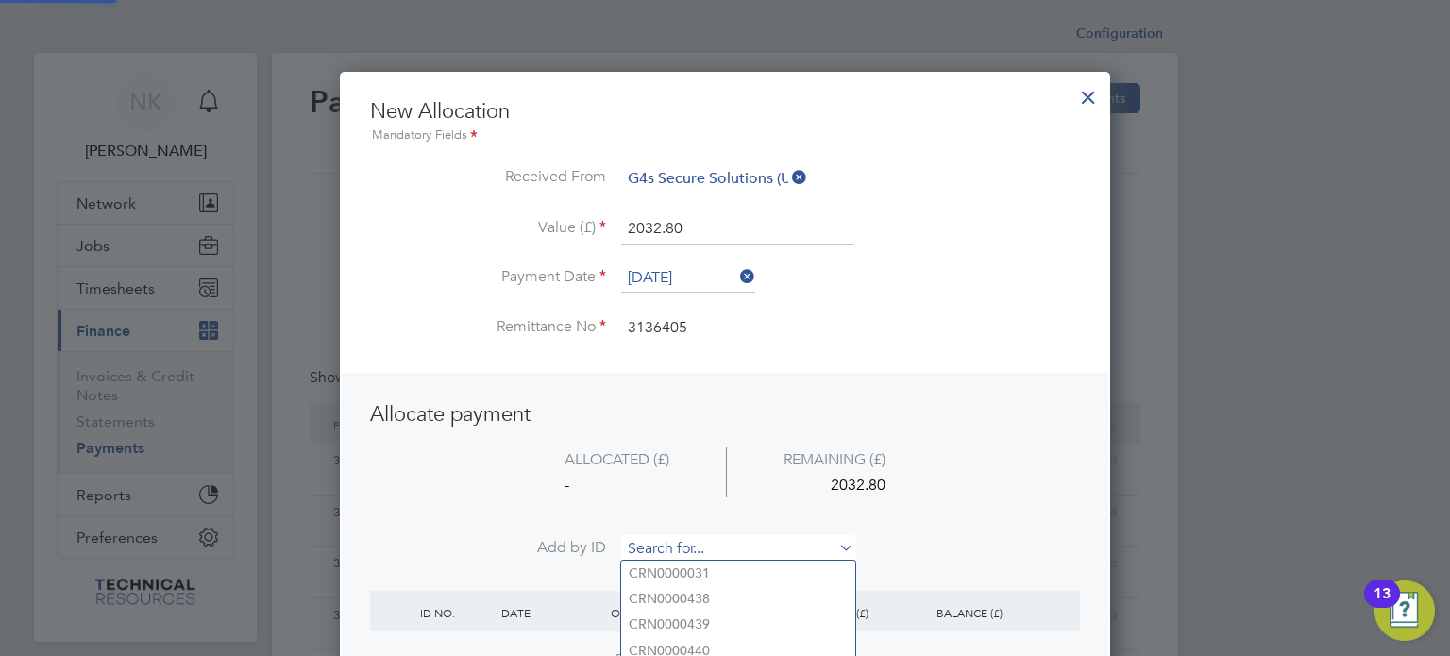
paste input "INV0006744"
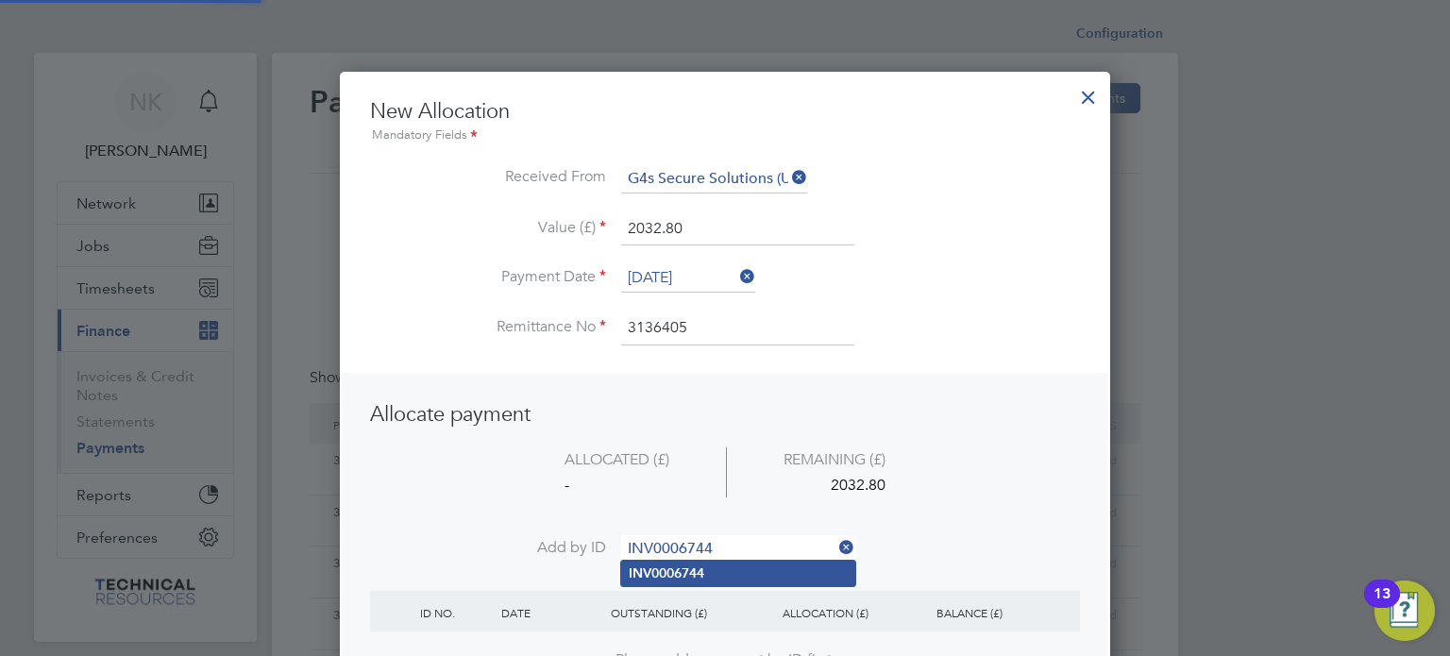
type input "INV0006744"
click at [668, 568] on b "INV0006744" at bounding box center [667, 573] width 76 height 16
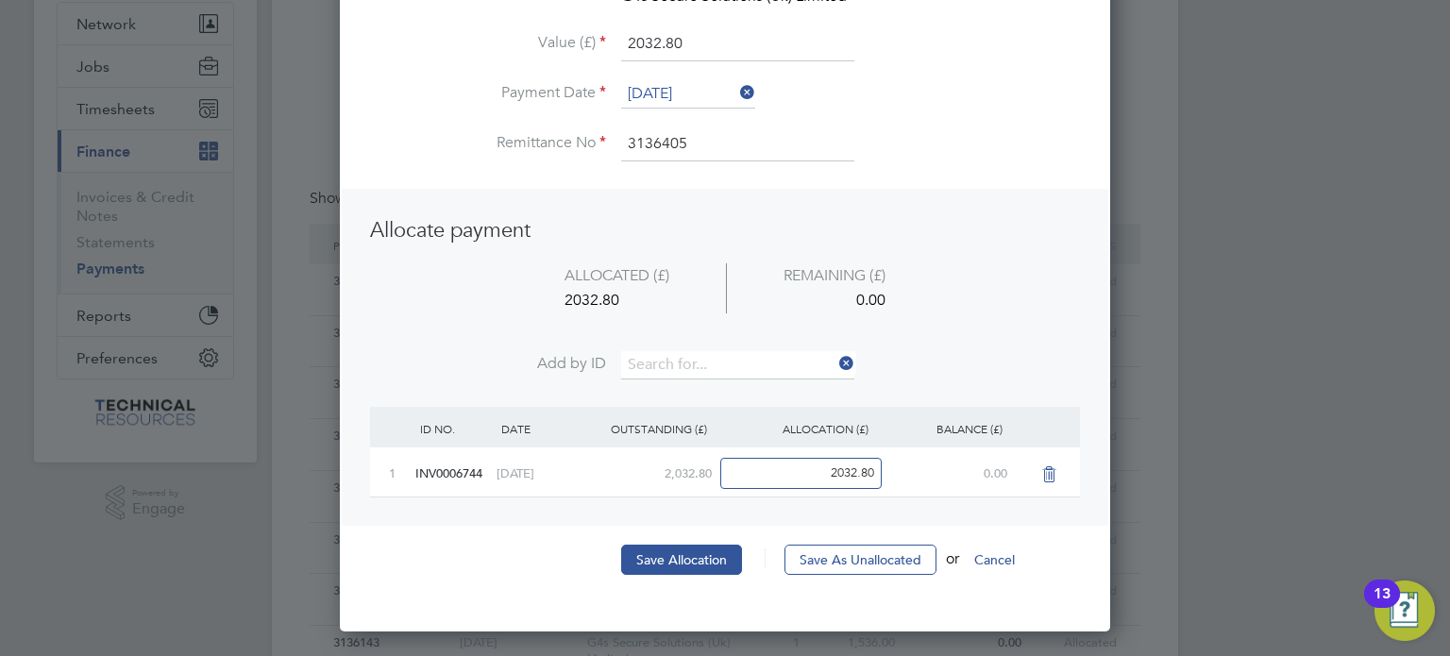
scroll to position [181, 0]
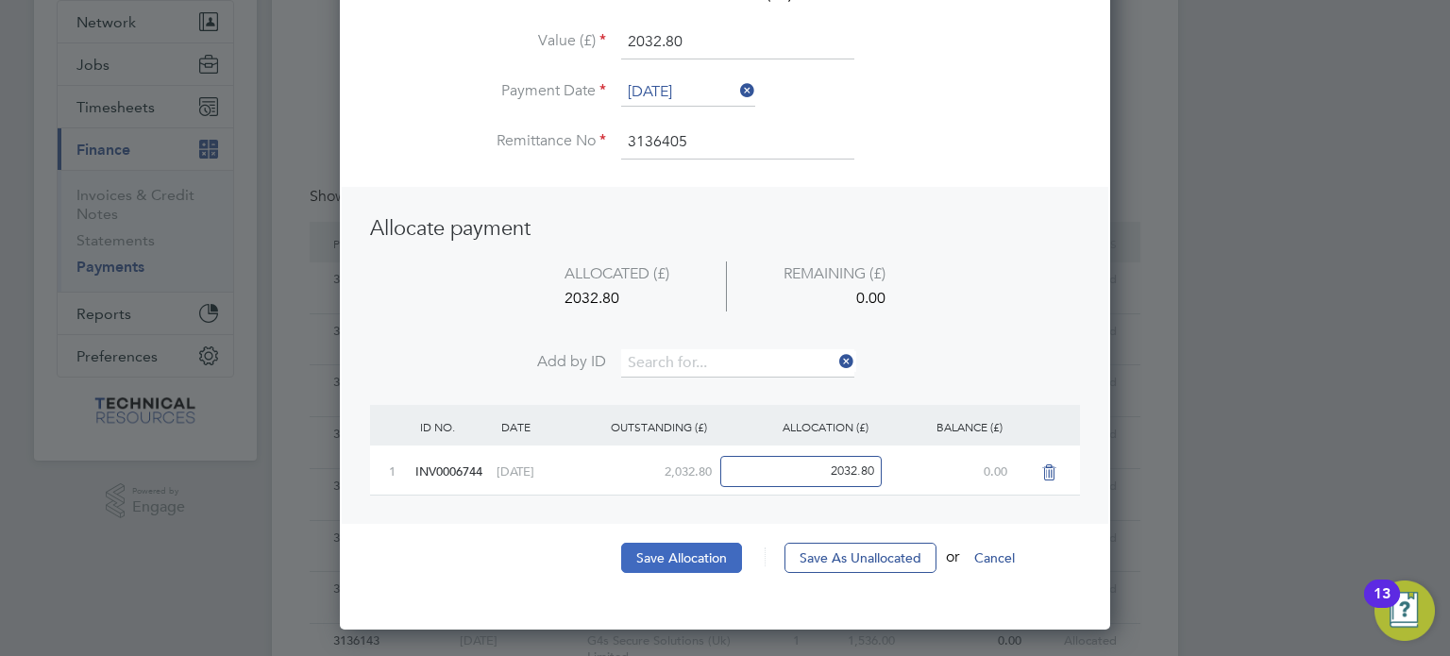
click at [676, 561] on button "Save Allocation" at bounding box center [681, 558] width 121 height 30
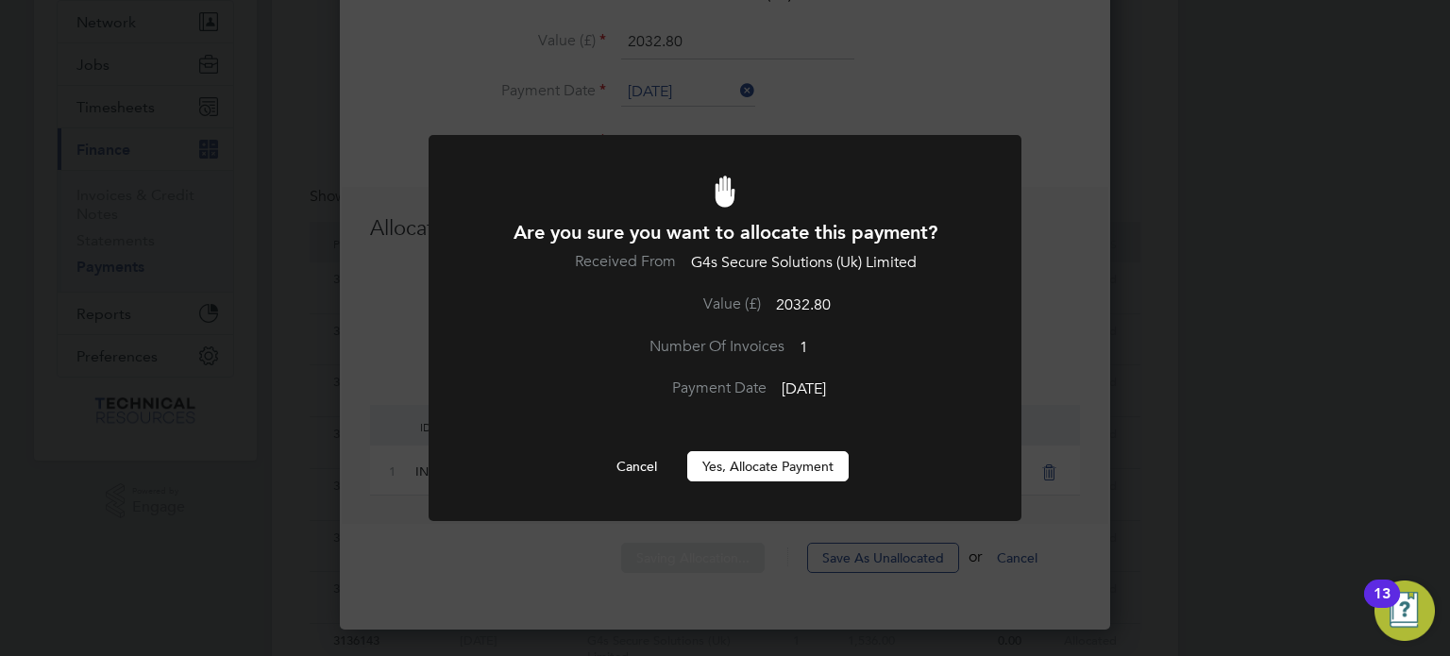
scroll to position [0, 0]
click at [760, 469] on button "Yes, Allocate Payment" at bounding box center [767, 466] width 161 height 30
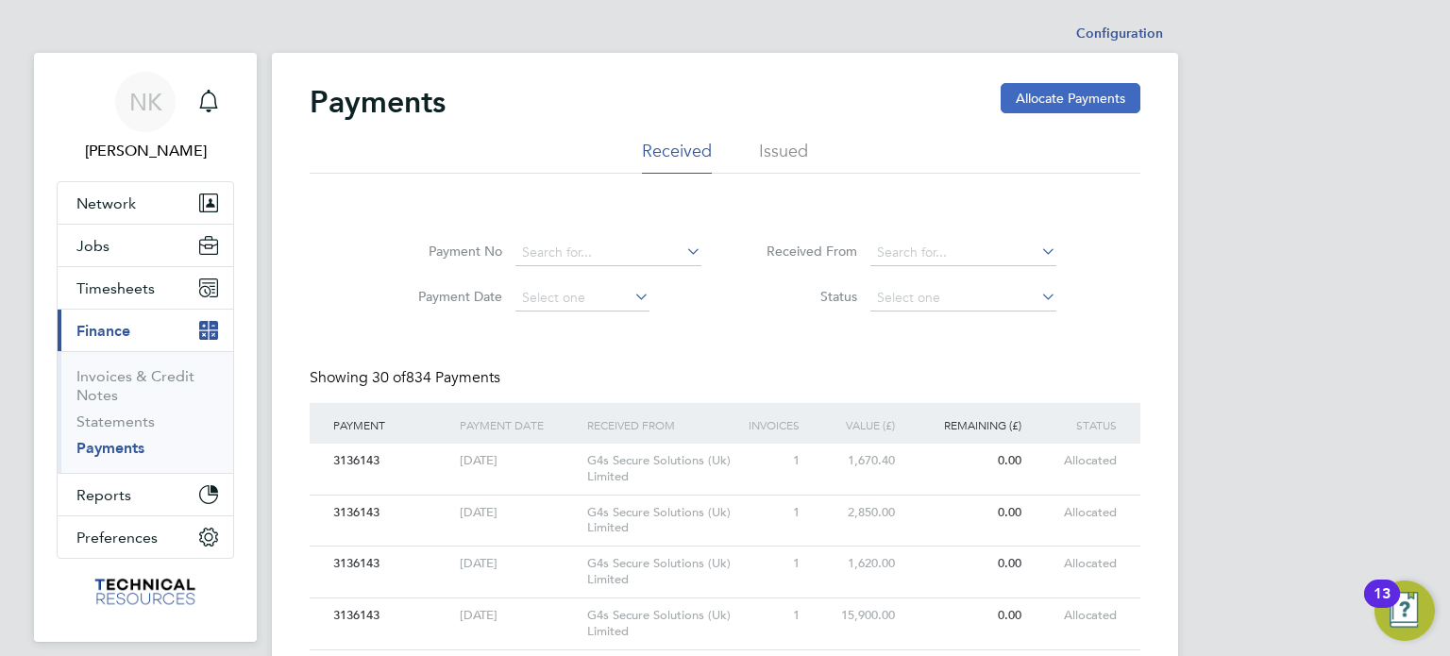
click at [1041, 91] on button "Allocate Payments" at bounding box center [1071, 98] width 140 height 30
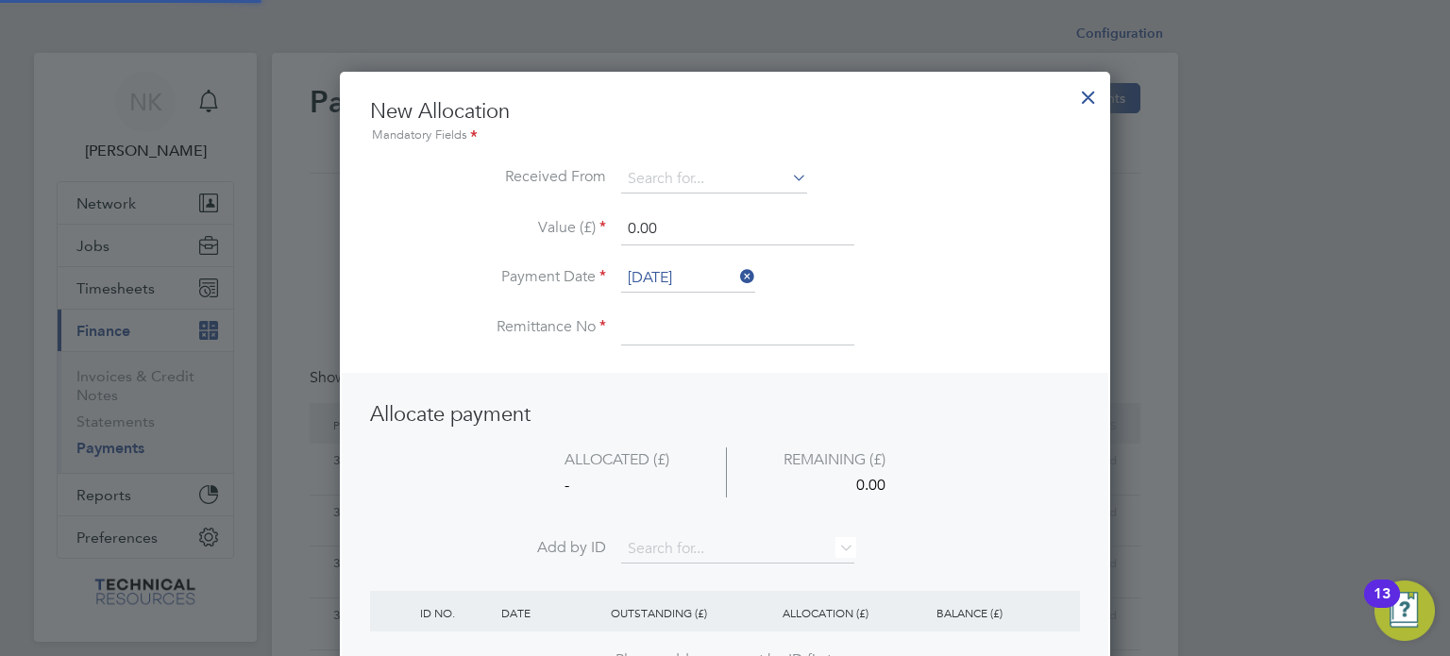
scroll to position [745, 771]
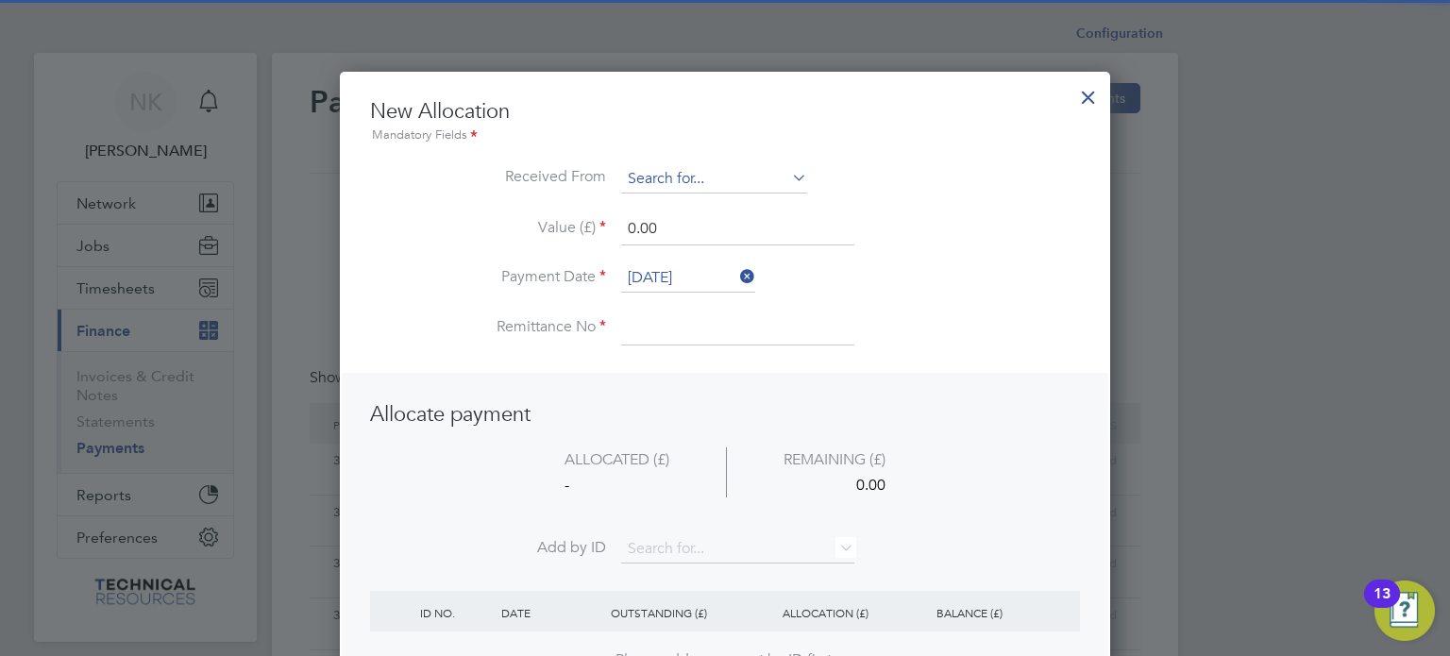
click at [766, 180] on input at bounding box center [714, 179] width 186 height 28
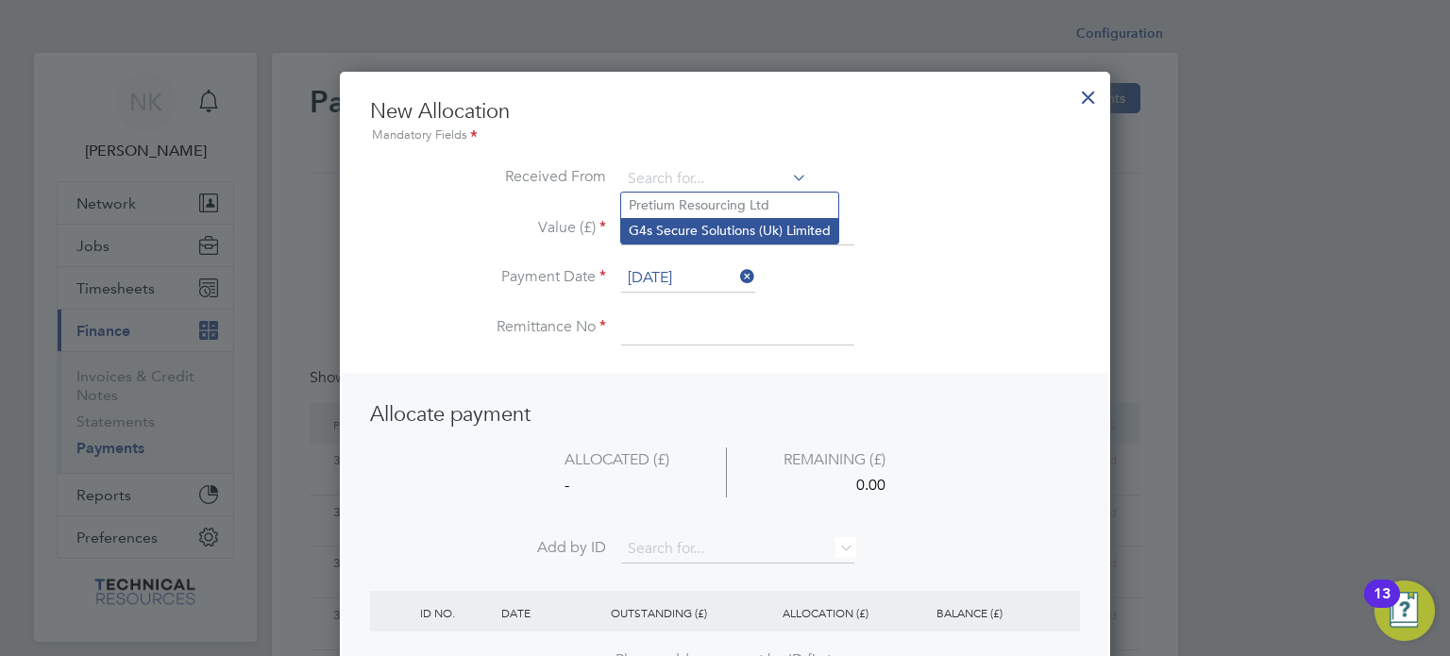
click at [752, 224] on li "G4s Secure Solutions (Uk) Limited" at bounding box center [729, 230] width 217 height 25
type input "G4s Secure Solutions (Uk) Limited"
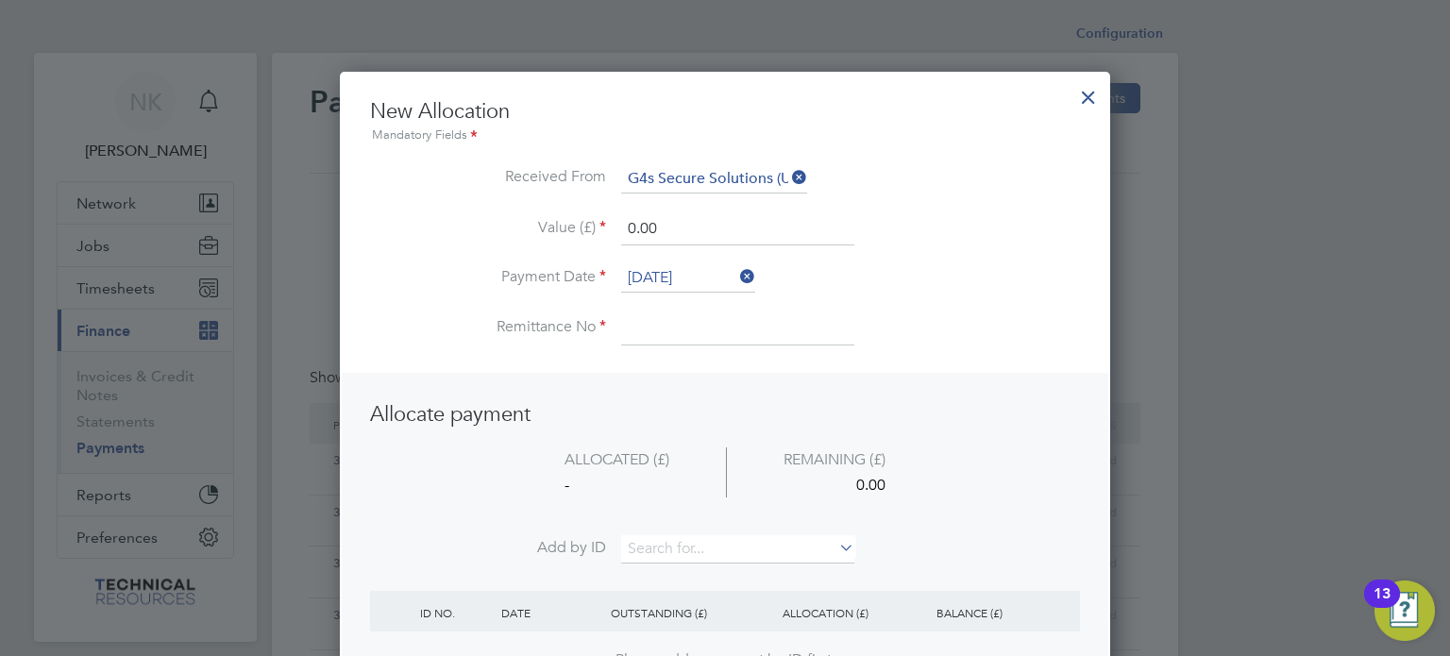
click at [666, 275] on input "[DATE]" at bounding box center [688, 278] width 134 height 28
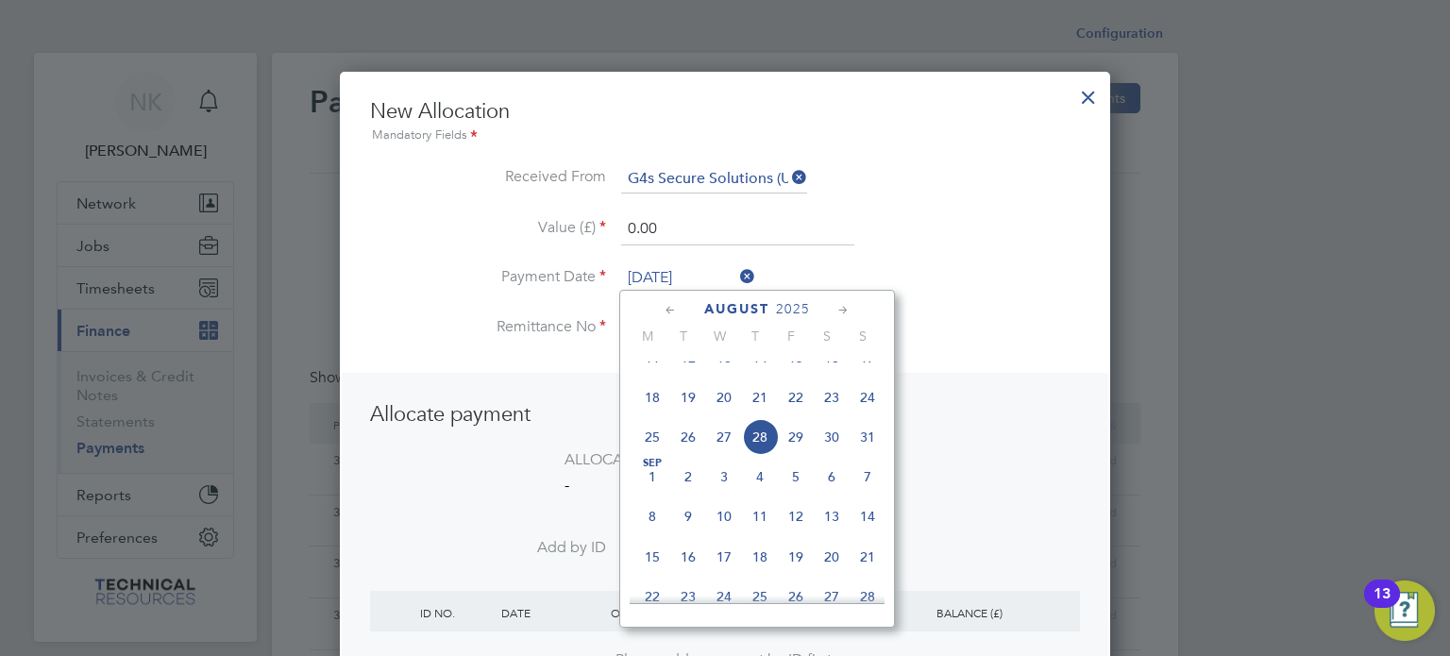
click at [768, 376] on span "14" at bounding box center [760, 358] width 36 height 36
type input "[DATE]"
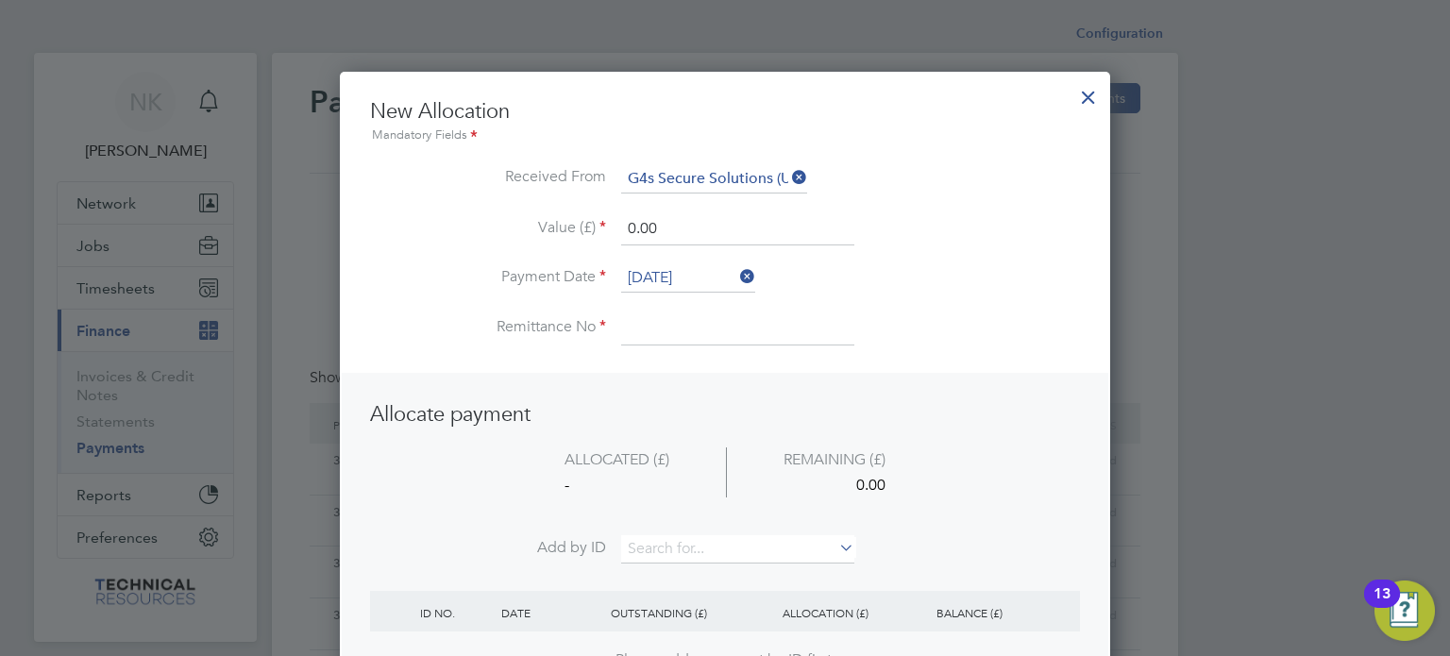
click at [668, 317] on input at bounding box center [737, 328] width 233 height 34
type input "3136405"
drag, startPoint x: 676, startPoint y: 237, endPoint x: 545, endPoint y: 223, distance: 132.0
click at [545, 223] on li "Value (£) 0.00" at bounding box center [725, 238] width 710 height 53
type input "2686.32"
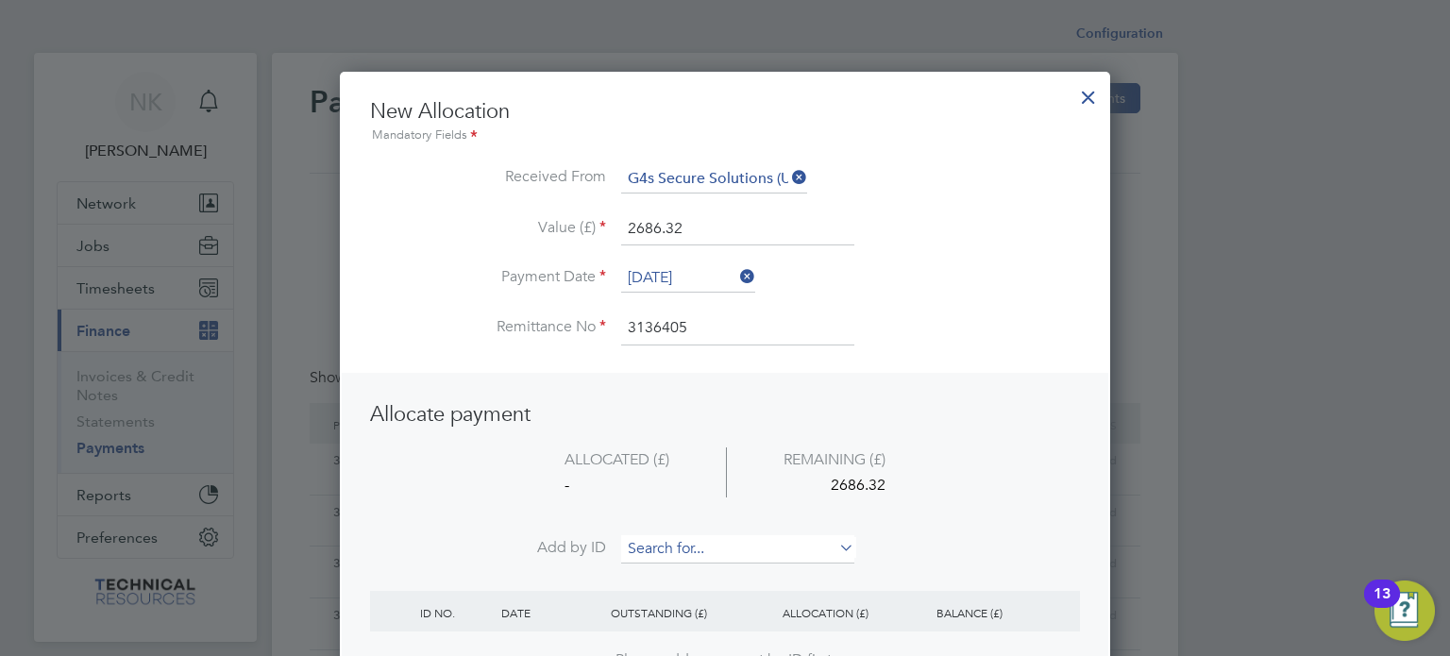
click at [672, 547] on input at bounding box center [737, 549] width 233 height 28
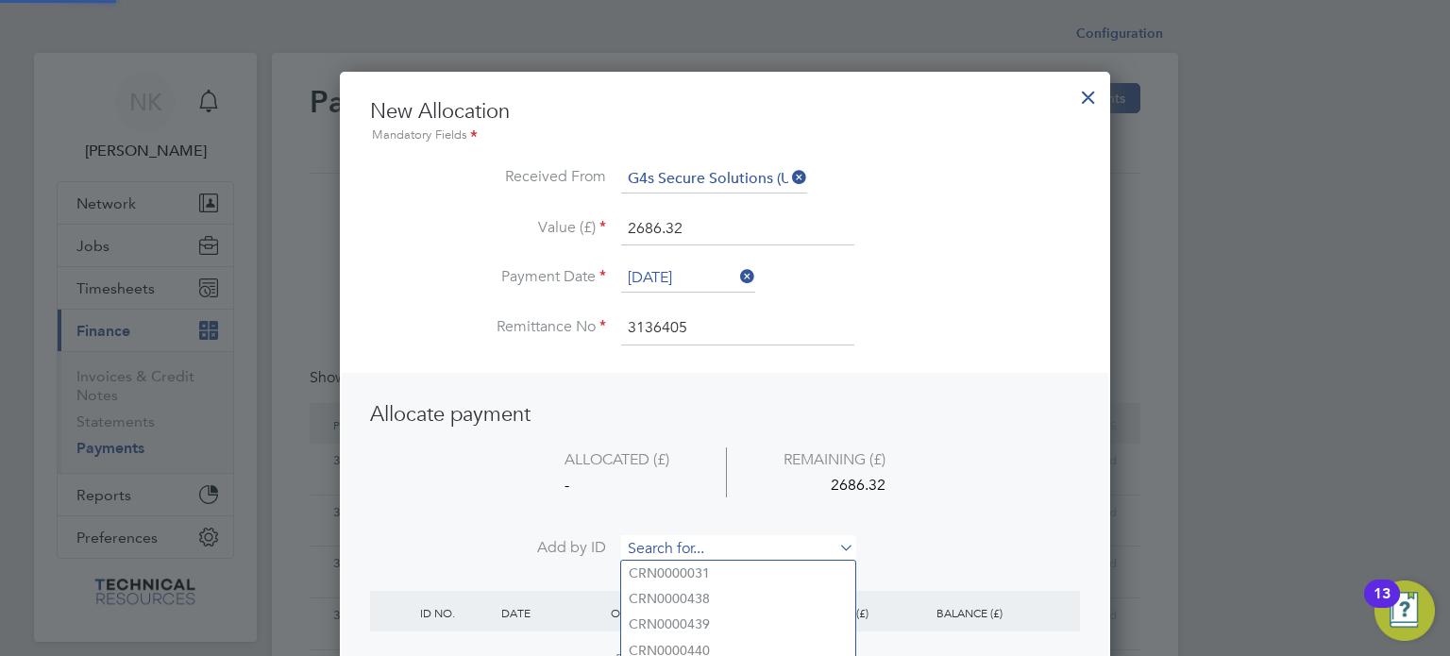
paste input "INV0006749"
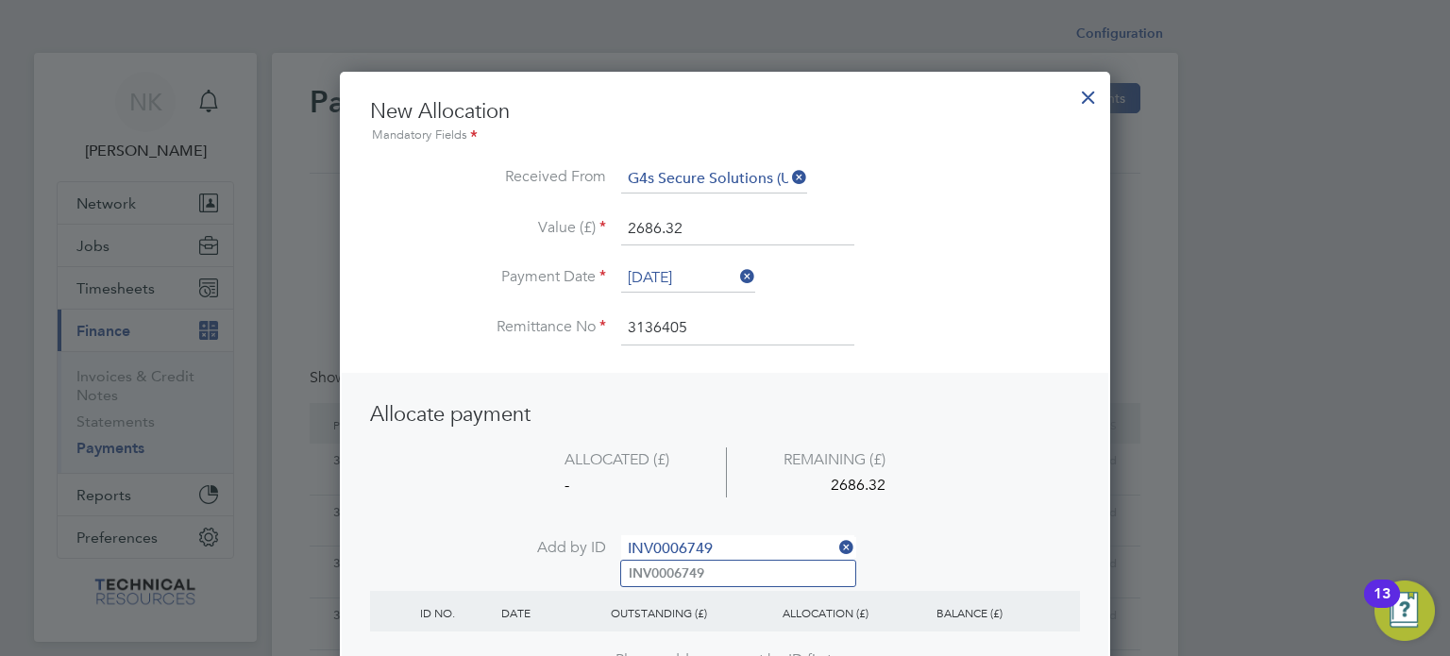
type input "INV0006749"
click at [665, 575] on b "INV0006749" at bounding box center [667, 573] width 76 height 16
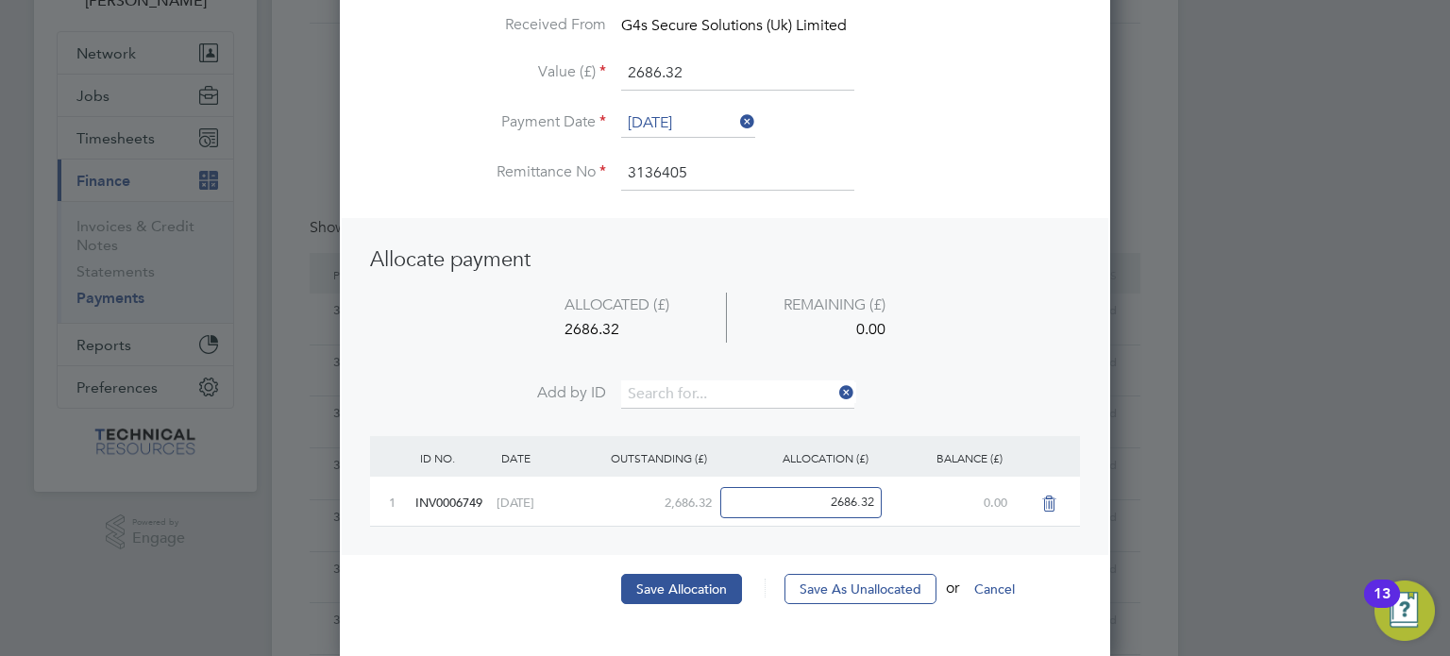
scroll to position [159, 0]
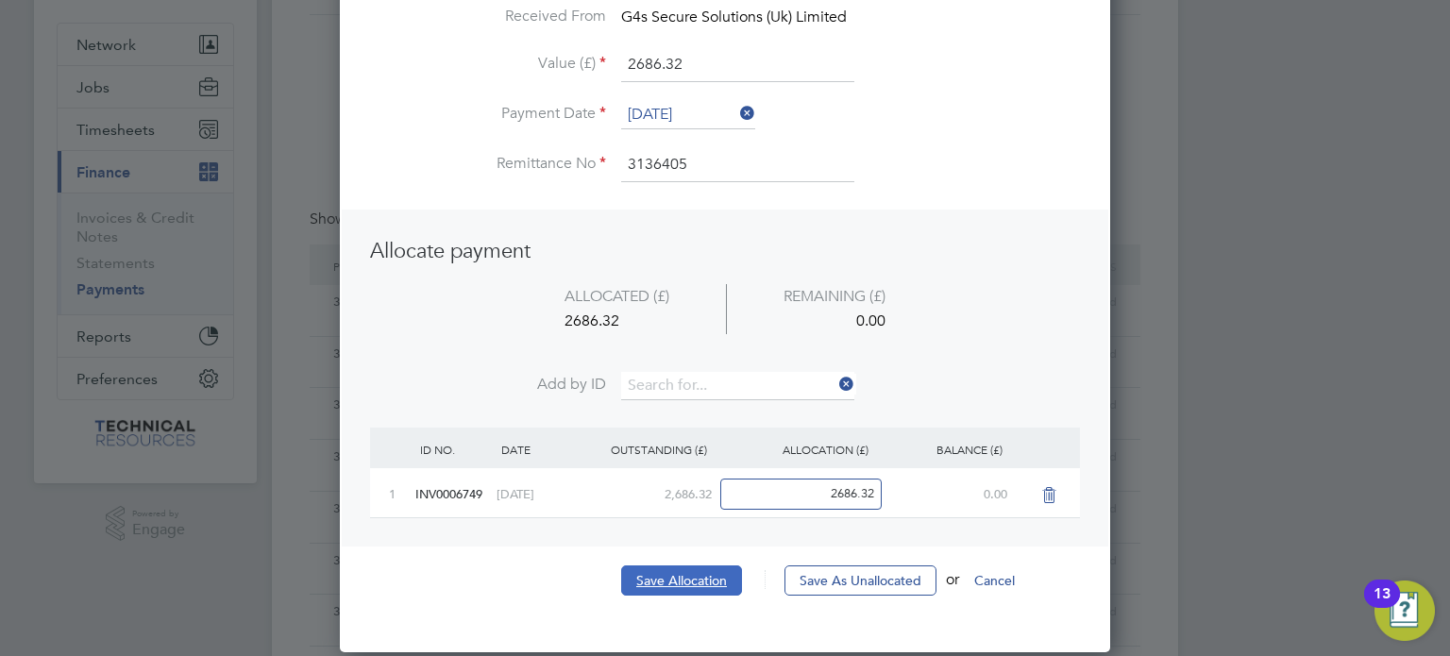
click at [665, 576] on button "Save Allocation" at bounding box center [681, 580] width 121 height 30
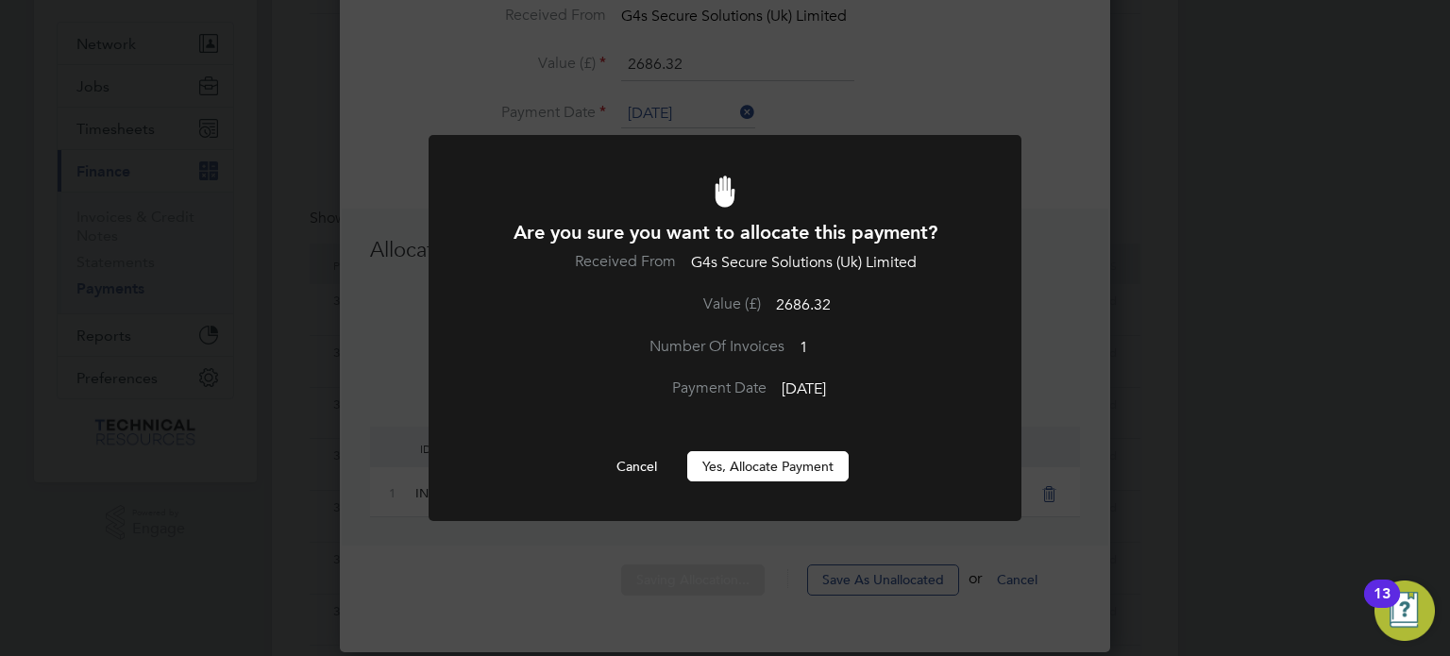
click at [813, 467] on button "Yes, Allocate Payment" at bounding box center [767, 466] width 161 height 30
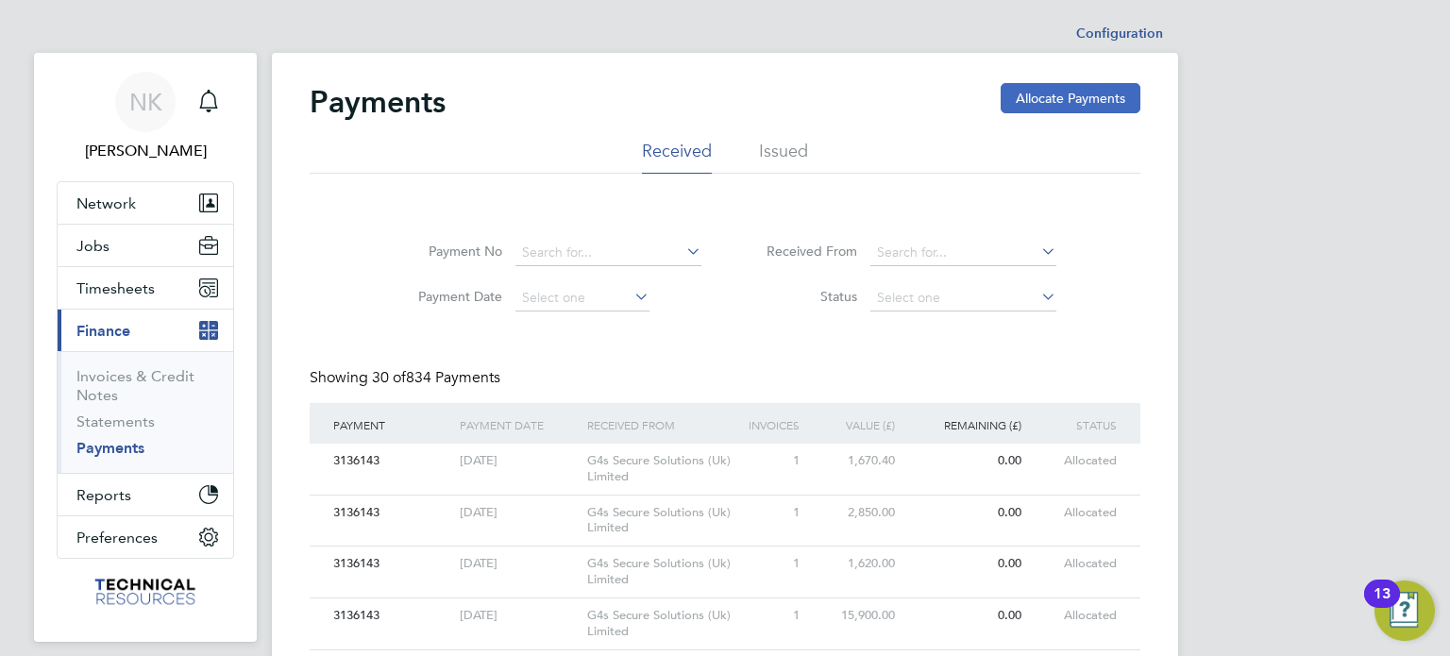
click at [1046, 86] on button "Allocate Payments" at bounding box center [1071, 98] width 140 height 30
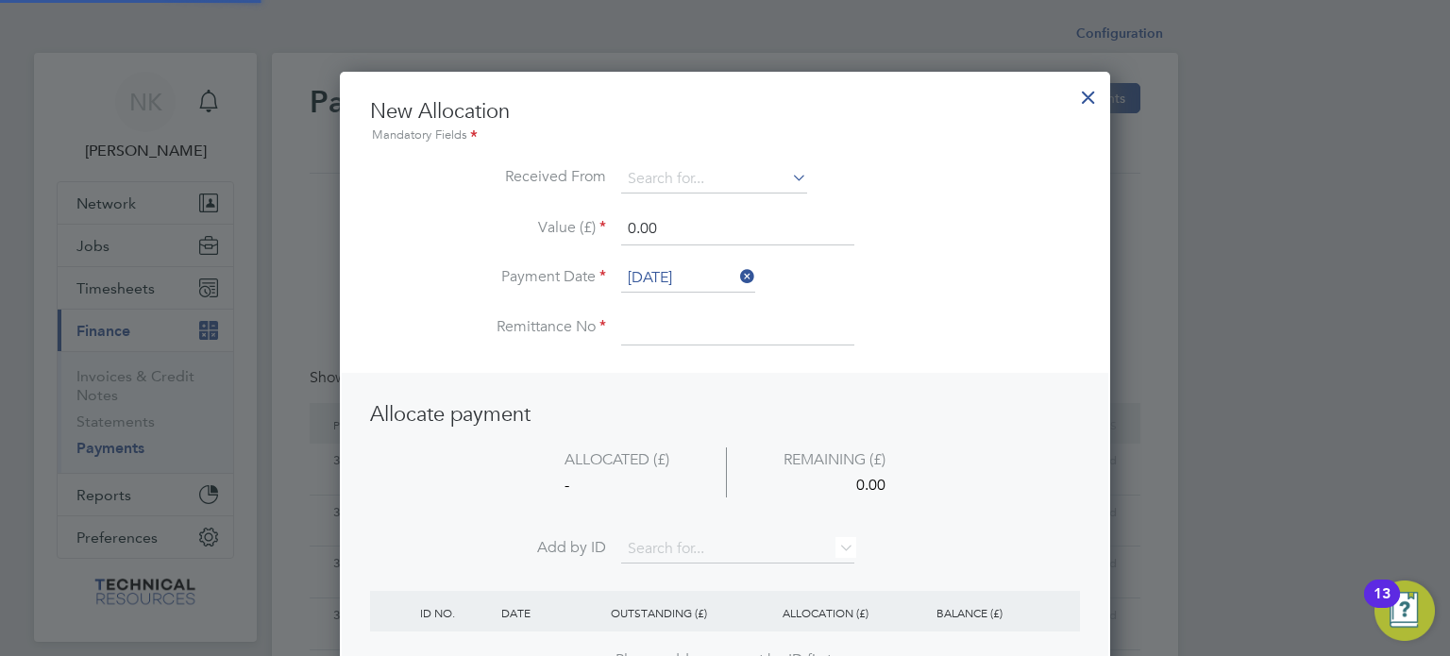
scroll to position [745, 771]
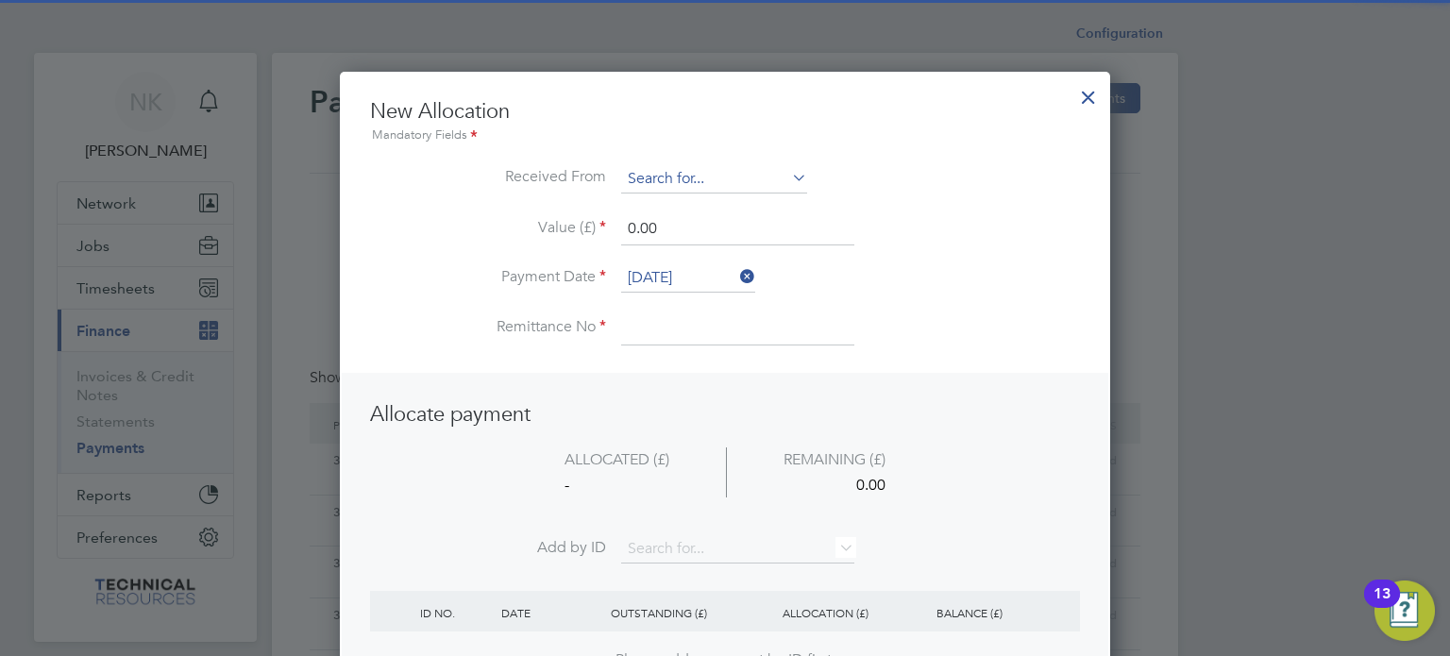
click at [767, 176] on input at bounding box center [714, 179] width 186 height 28
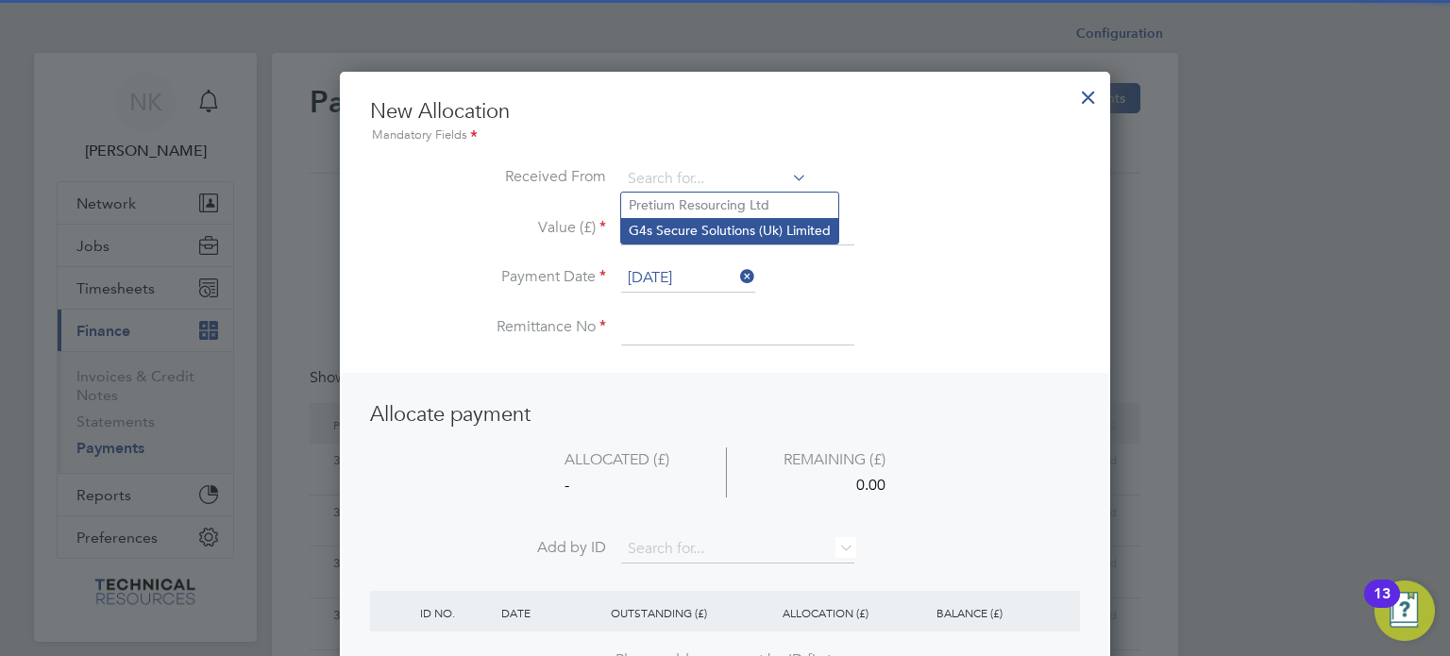
click at [754, 236] on li "G4s Secure Solutions (Uk) Limited" at bounding box center [729, 230] width 217 height 25
type input "G4s Secure Solutions (Uk) Limited"
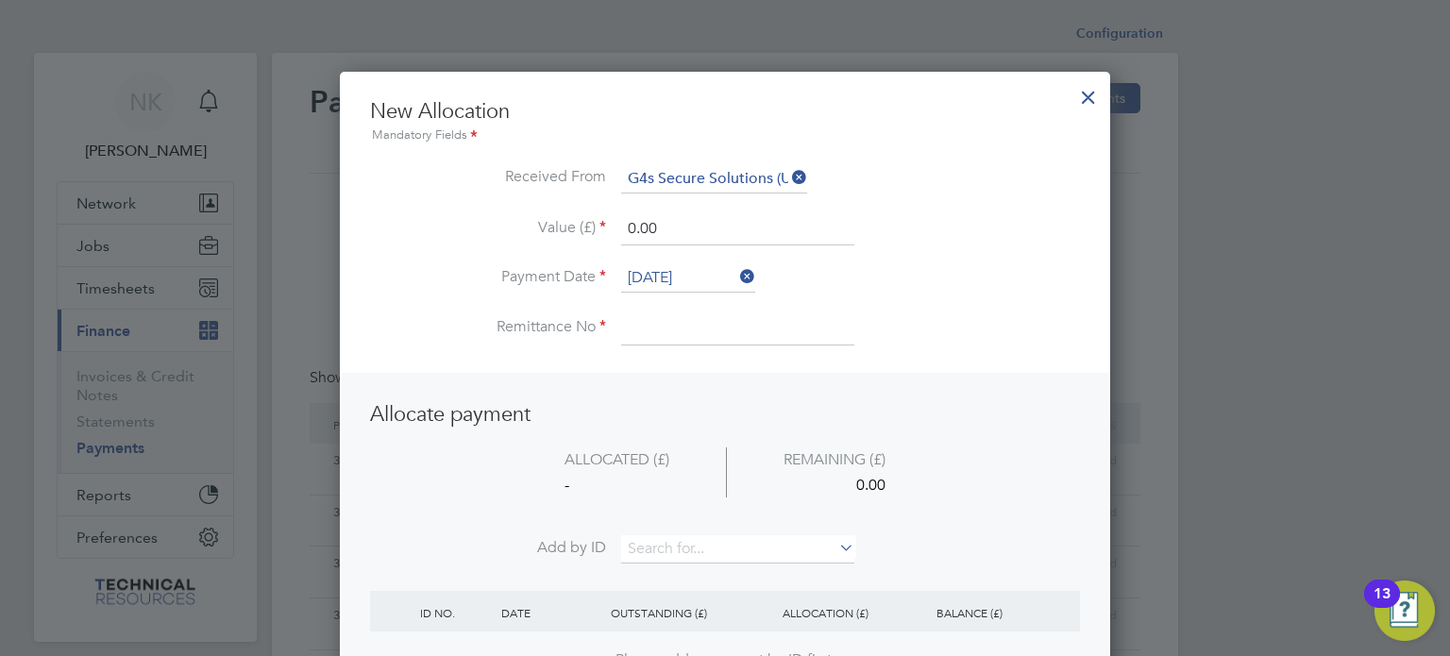
click at [674, 275] on input "[DATE]" at bounding box center [688, 278] width 134 height 28
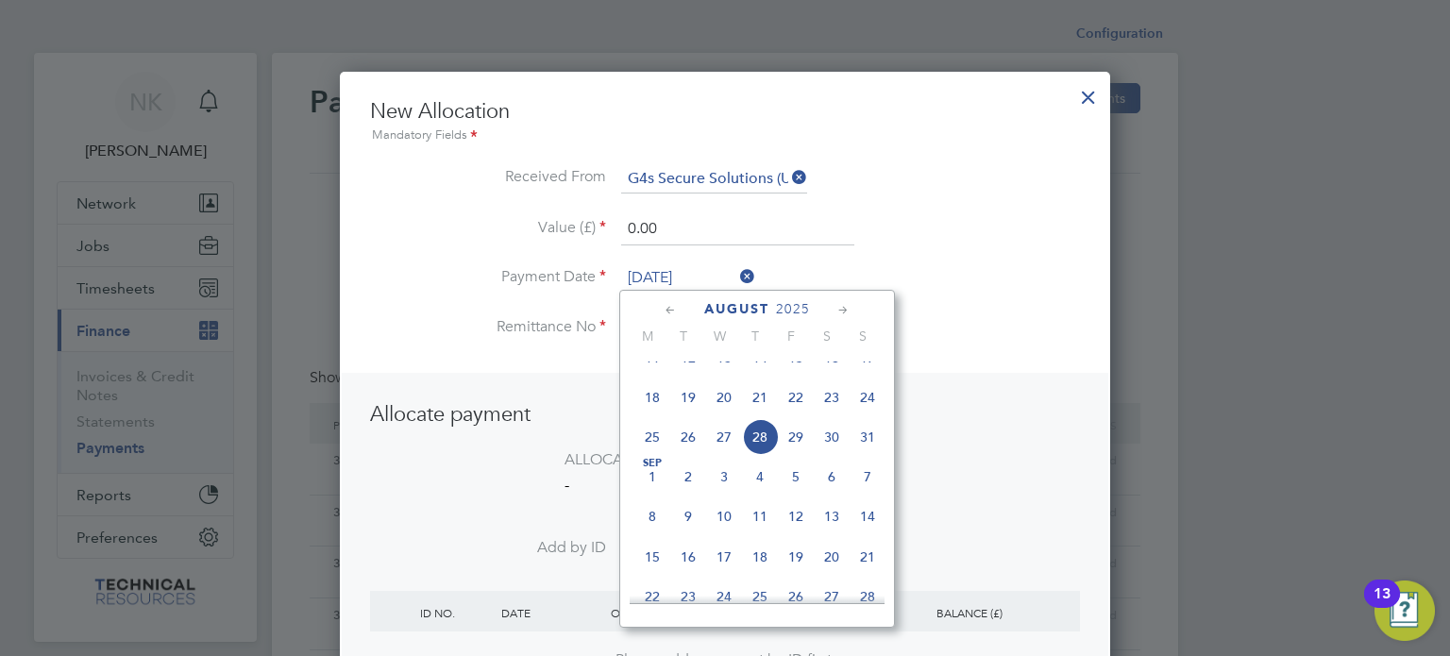
click at [759, 373] on span "14" at bounding box center [760, 358] width 36 height 36
type input "[DATE]"
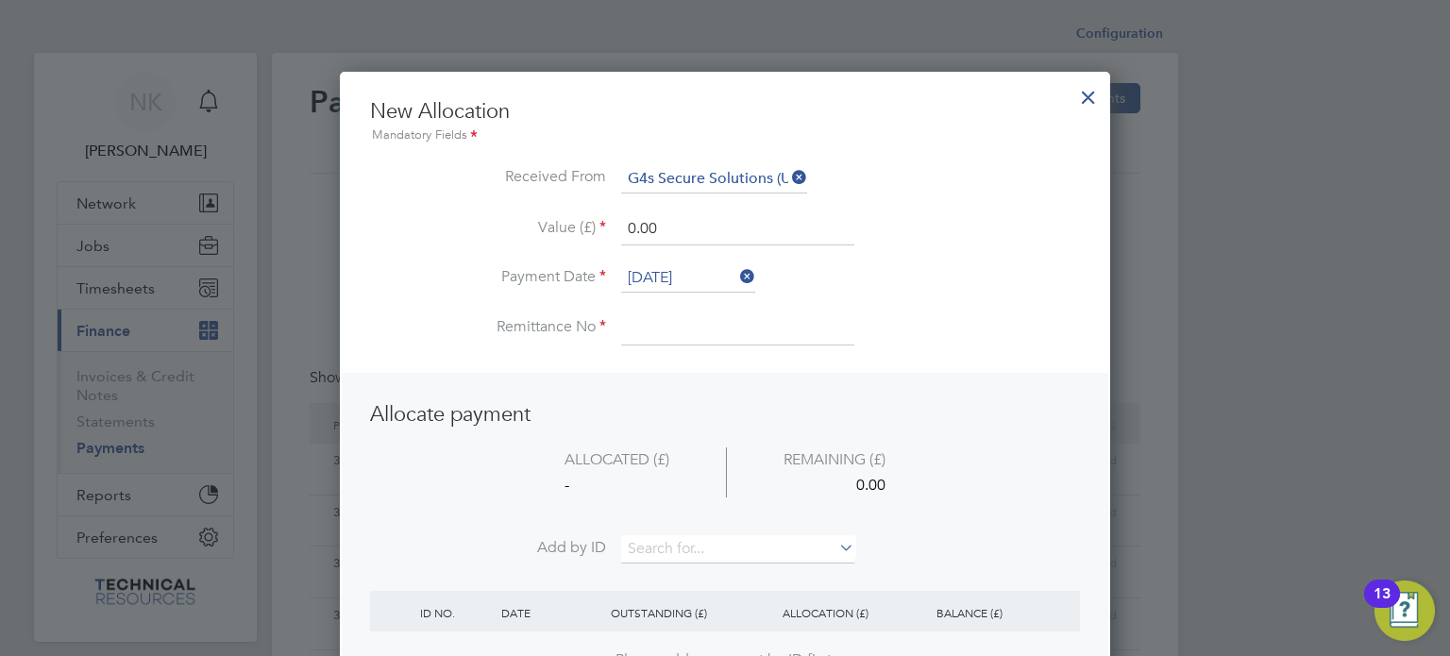
click at [665, 314] on input at bounding box center [737, 328] width 233 height 34
type input "3136405"
drag, startPoint x: 666, startPoint y: 221, endPoint x: 534, endPoint y: 227, distance: 132.3
click at [534, 227] on li "Value (£) 0.00" at bounding box center [725, 238] width 710 height 53
type input "7650.00"
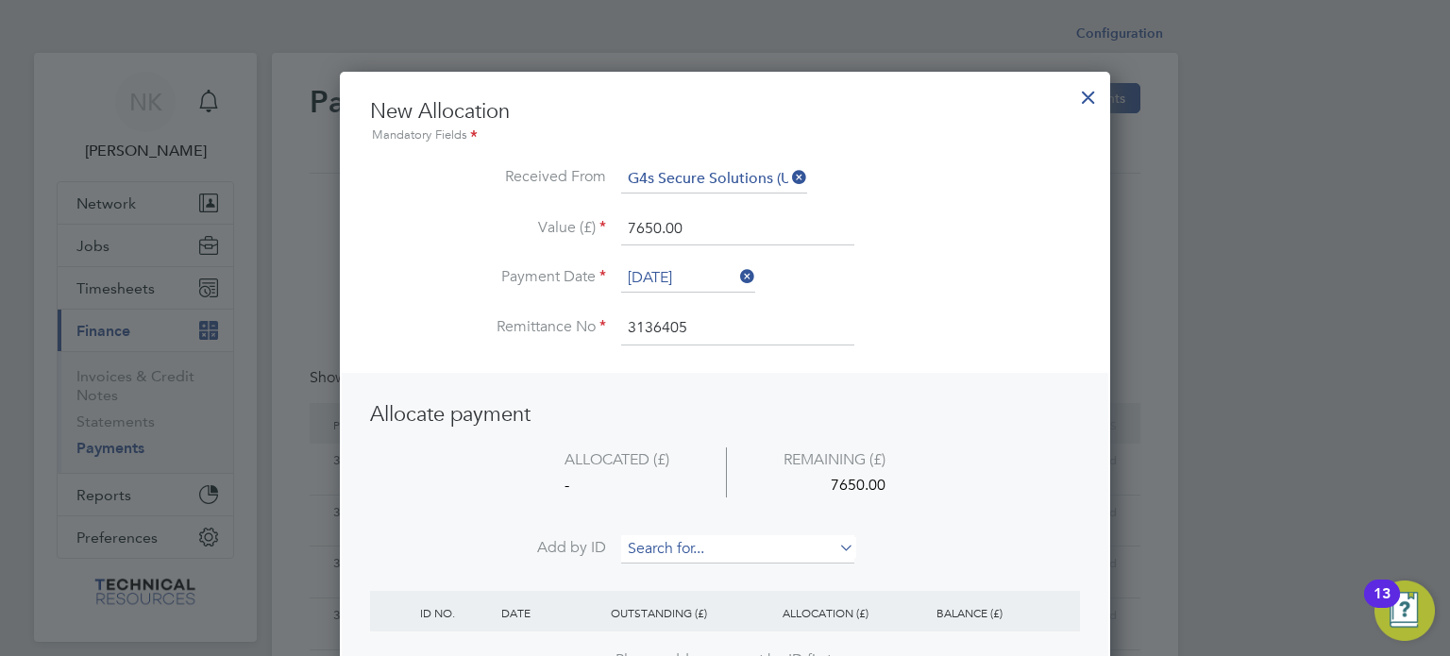
click at [655, 535] on input at bounding box center [737, 549] width 233 height 28
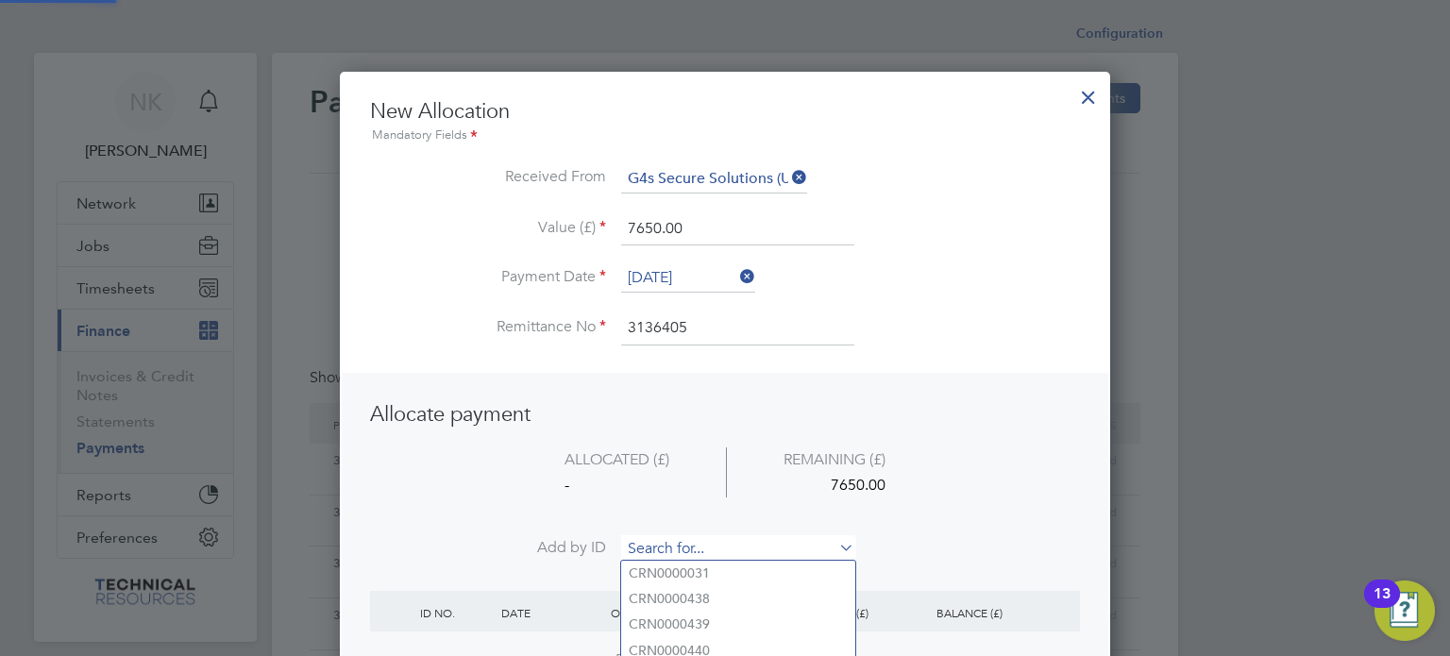
paste input "INV0006737"
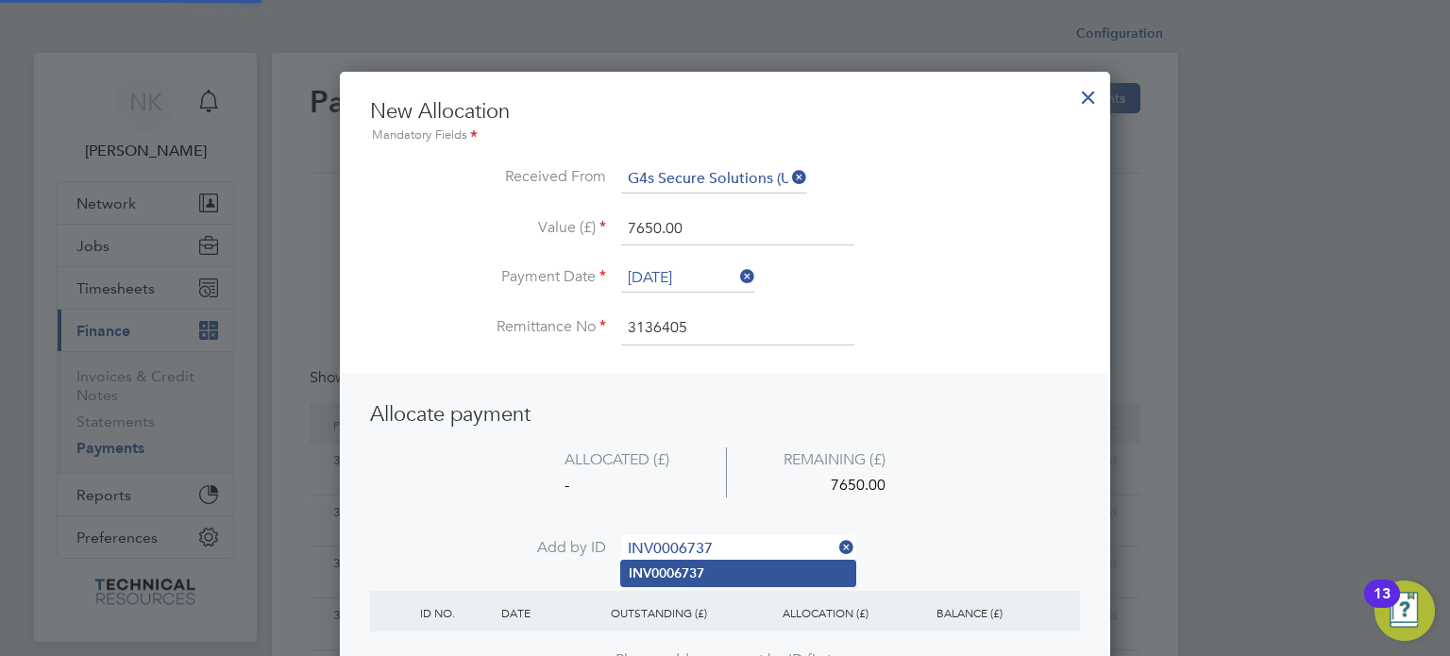
type input "INV0006737"
click at [648, 581] on li "INV0006737" at bounding box center [738, 573] width 234 height 25
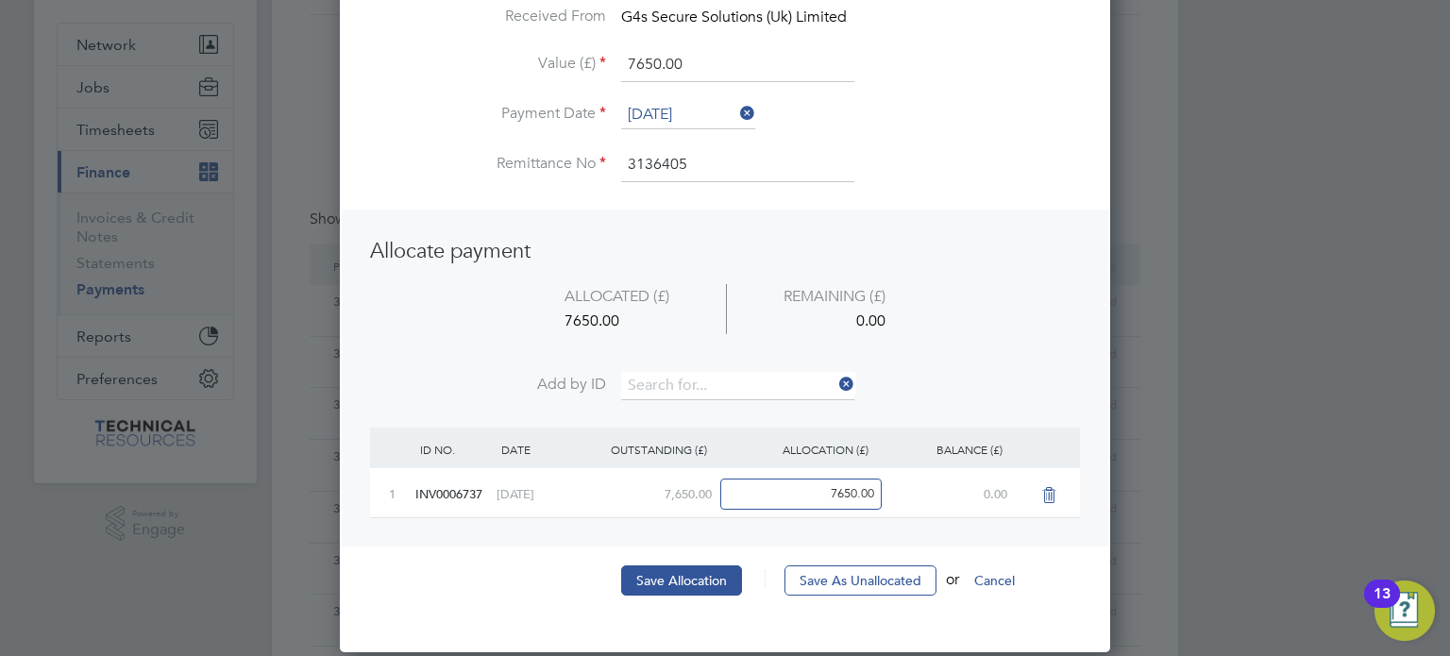
scroll to position [160, 0]
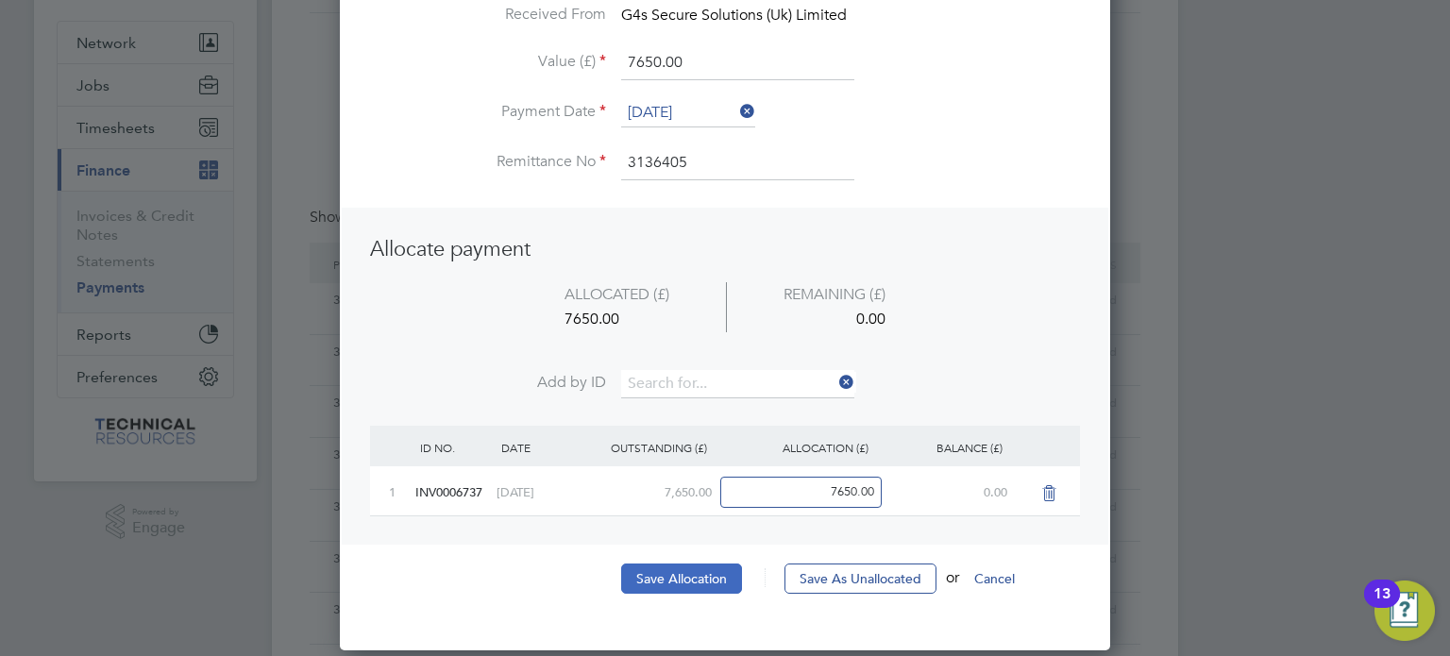
click at [663, 577] on button "Save Allocation" at bounding box center [681, 579] width 121 height 30
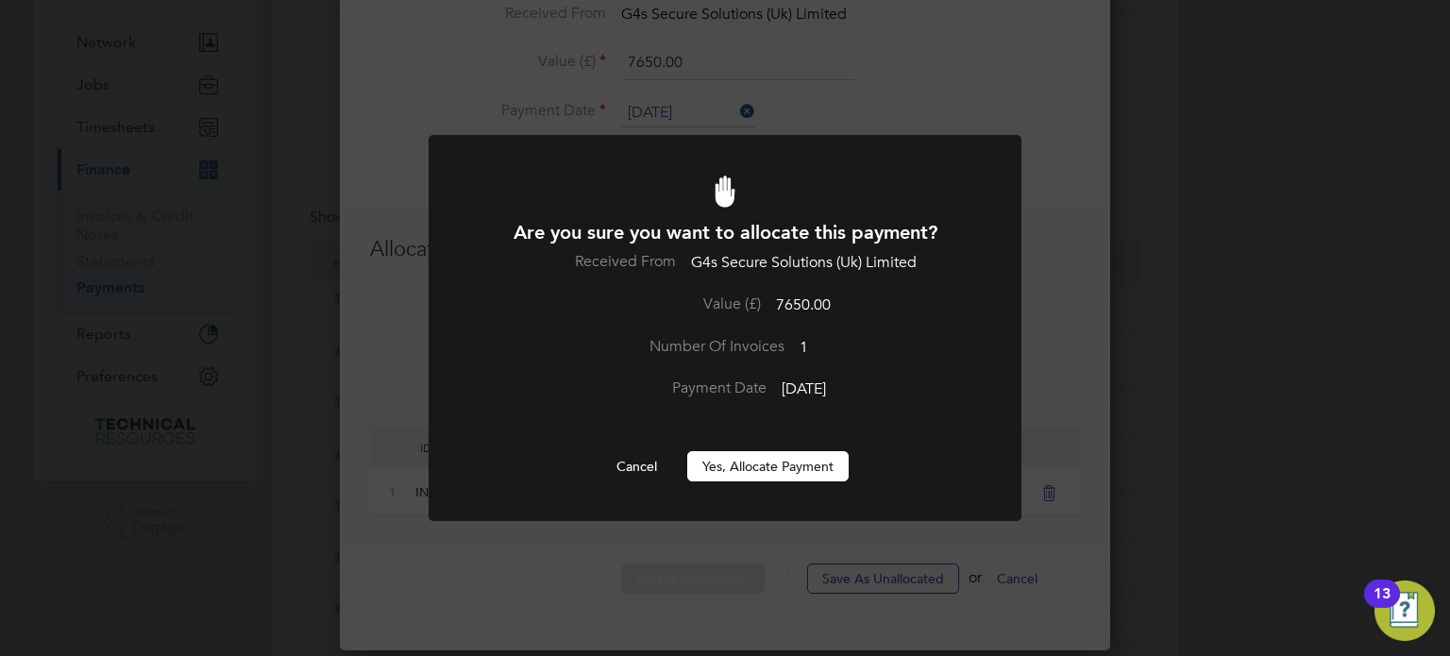
click at [774, 475] on button "Yes, Allocate Payment" at bounding box center [767, 466] width 161 height 30
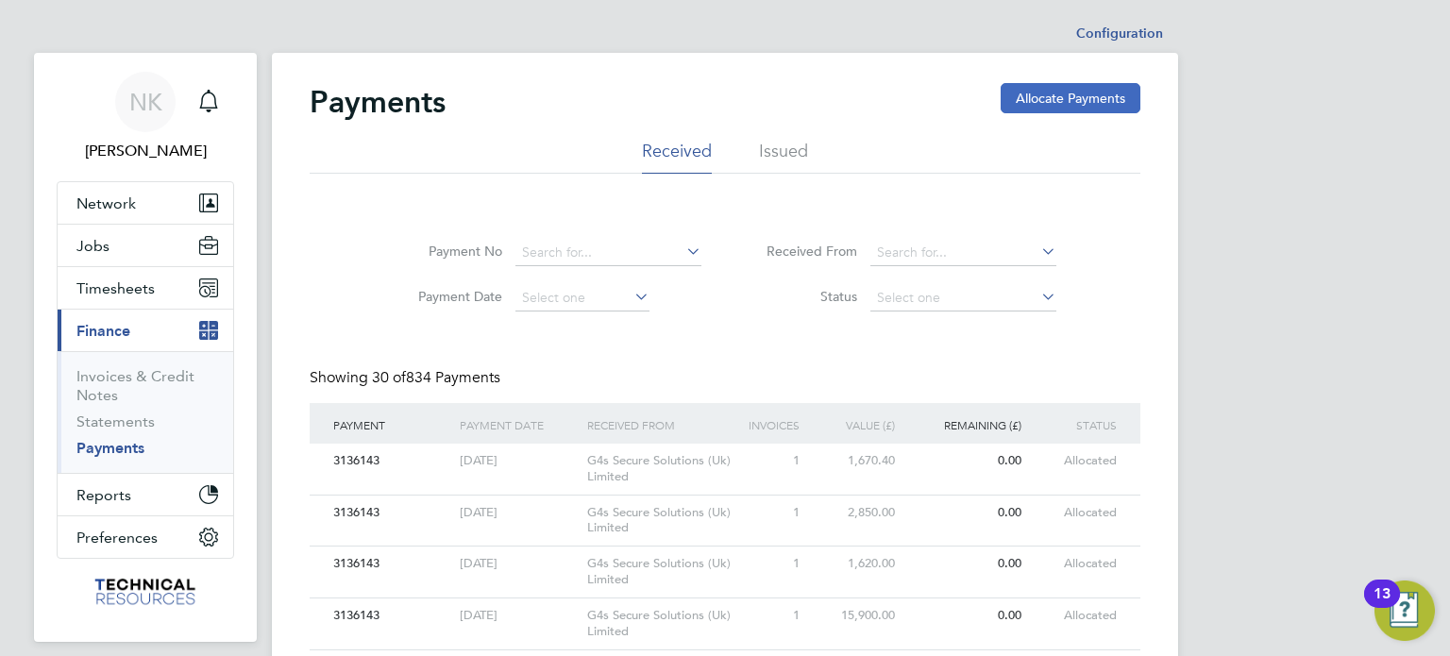
click at [1068, 104] on button "Allocate Payments" at bounding box center [1071, 98] width 140 height 30
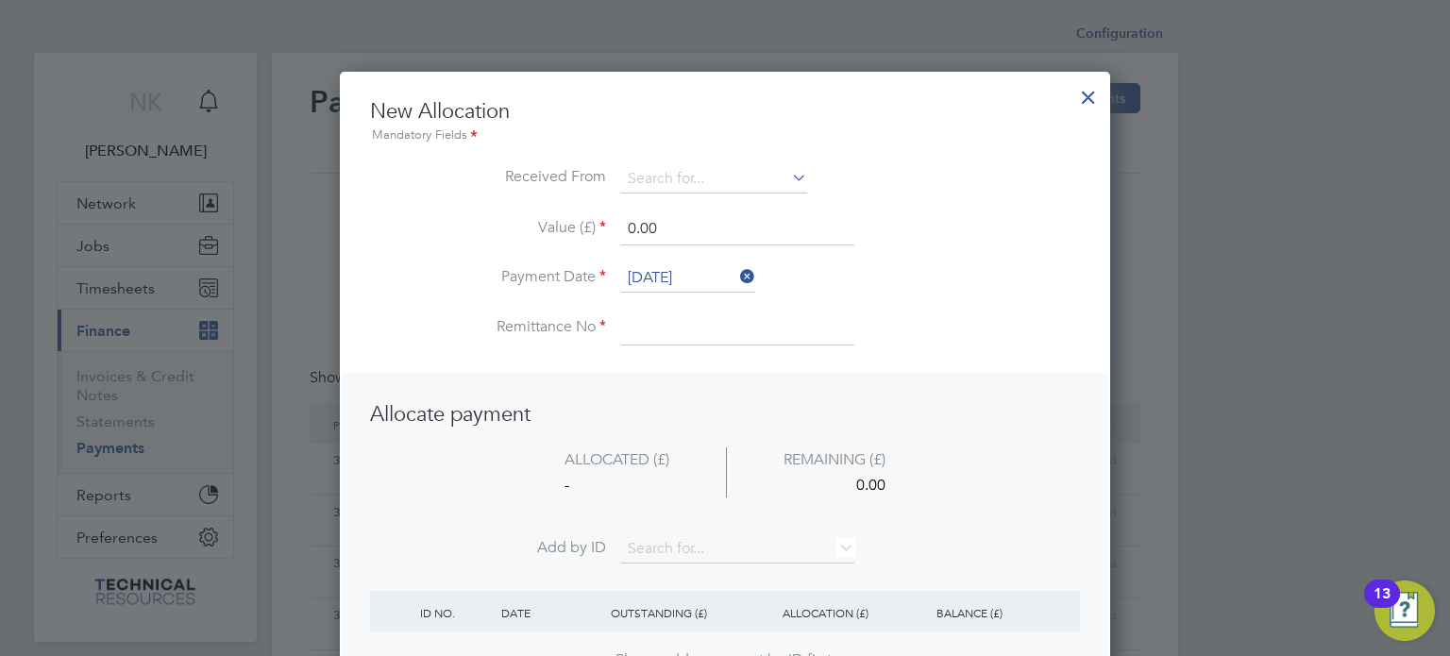
click at [651, 195] on li "Received From" at bounding box center [725, 188] width 710 height 47
click at [654, 188] on input at bounding box center [714, 179] width 186 height 28
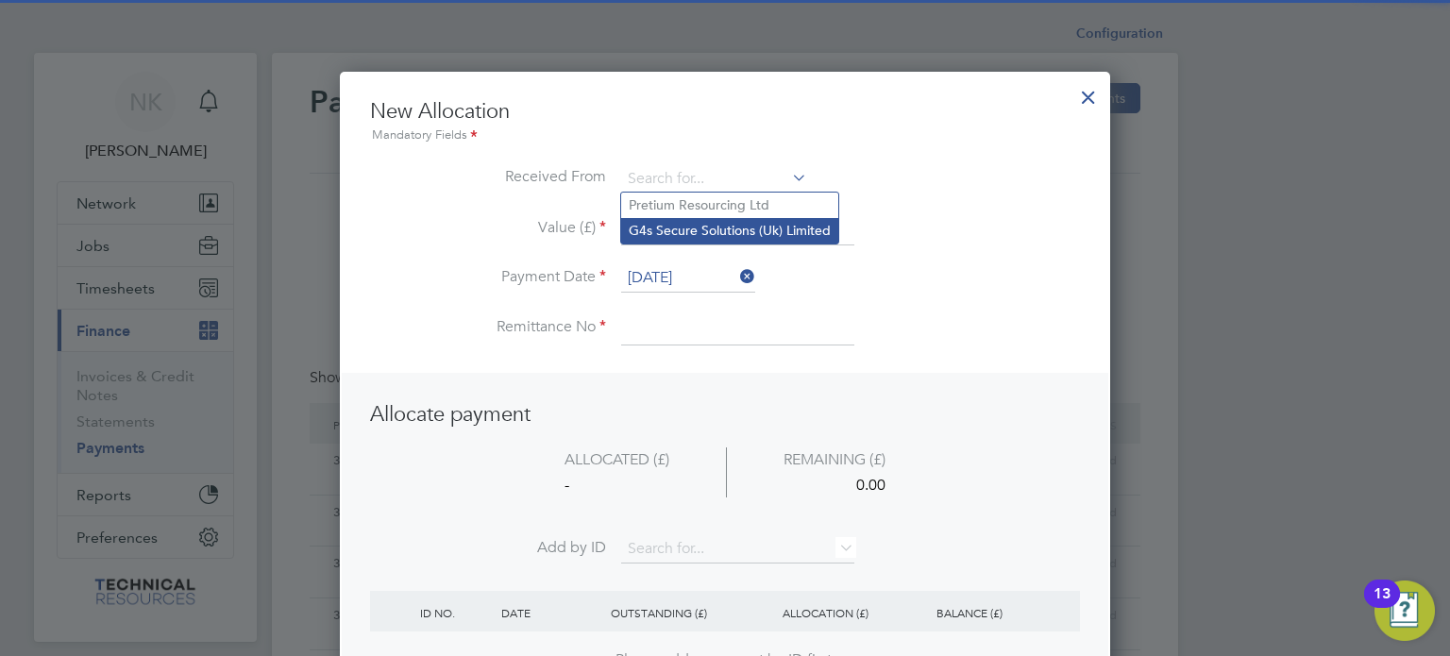
click at [691, 221] on li "G4s Secure Solutions (Uk) Limited" at bounding box center [729, 230] width 217 height 25
type input "G4s Secure Solutions (Uk) Limited"
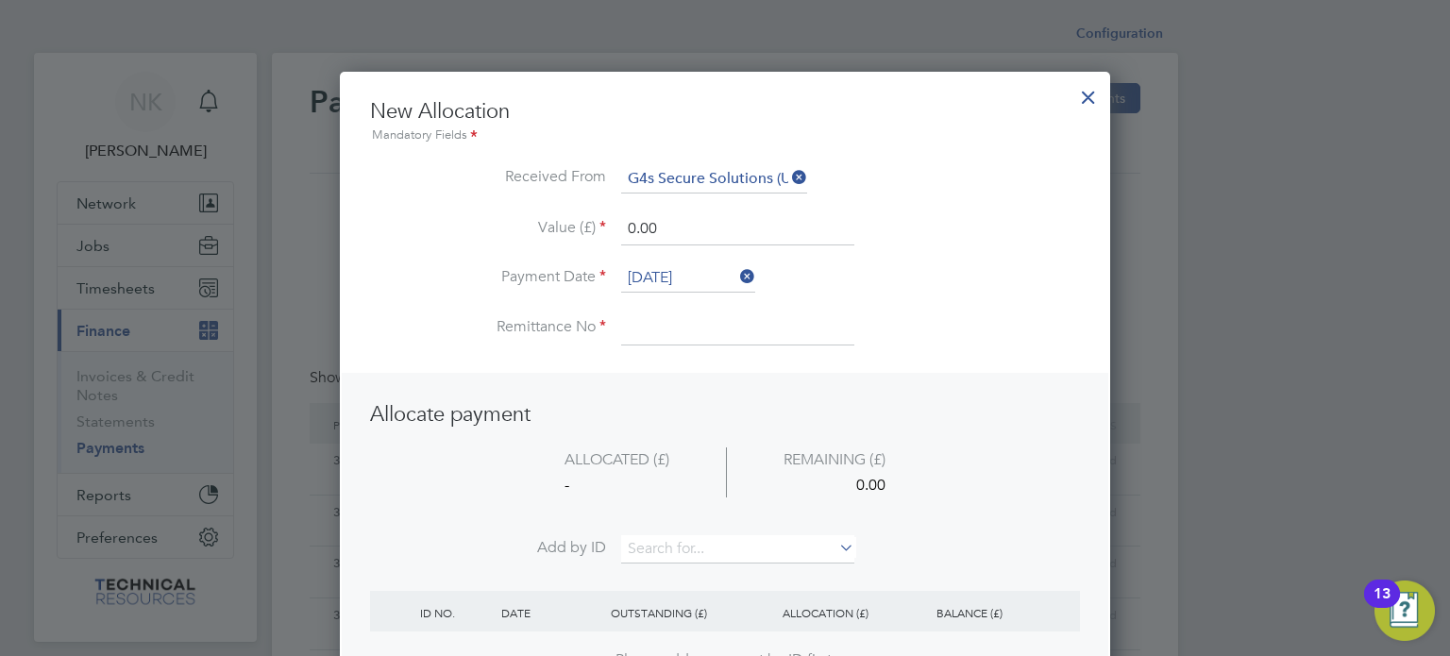
click at [676, 276] on input "[DATE]" at bounding box center [688, 278] width 134 height 28
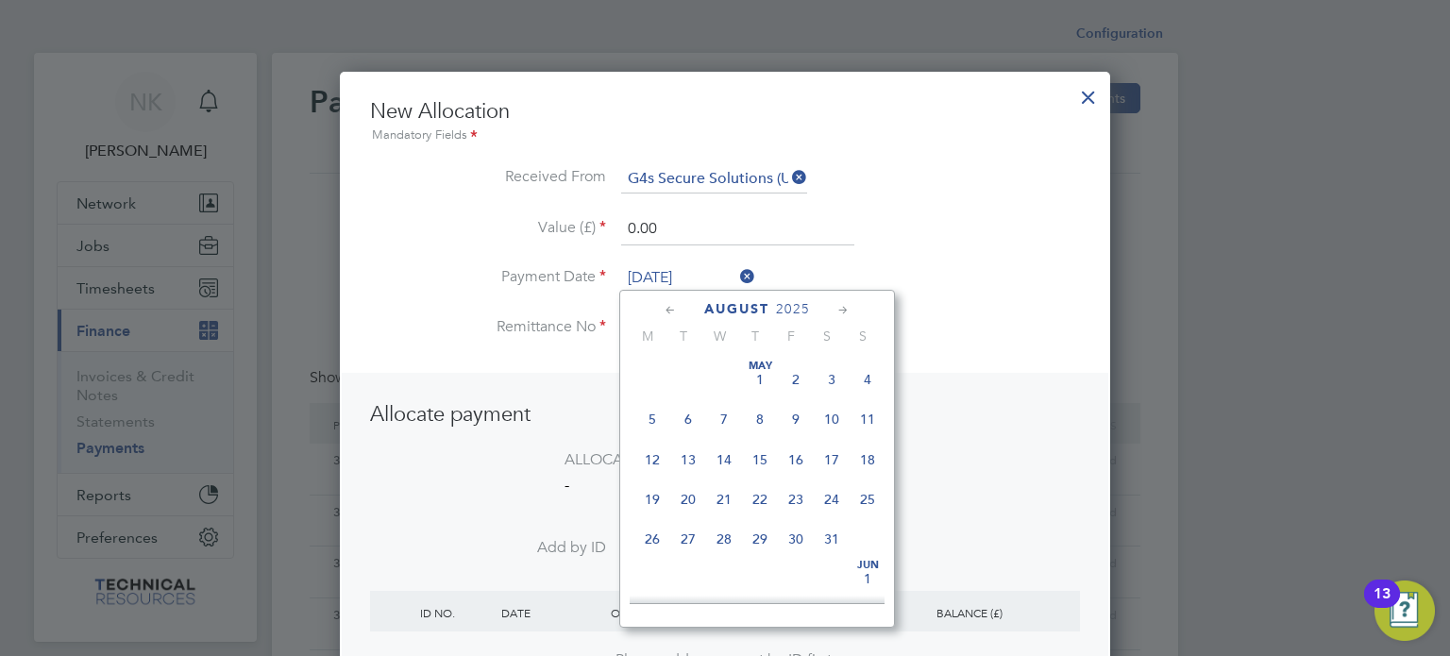
scroll to position [739, 0]
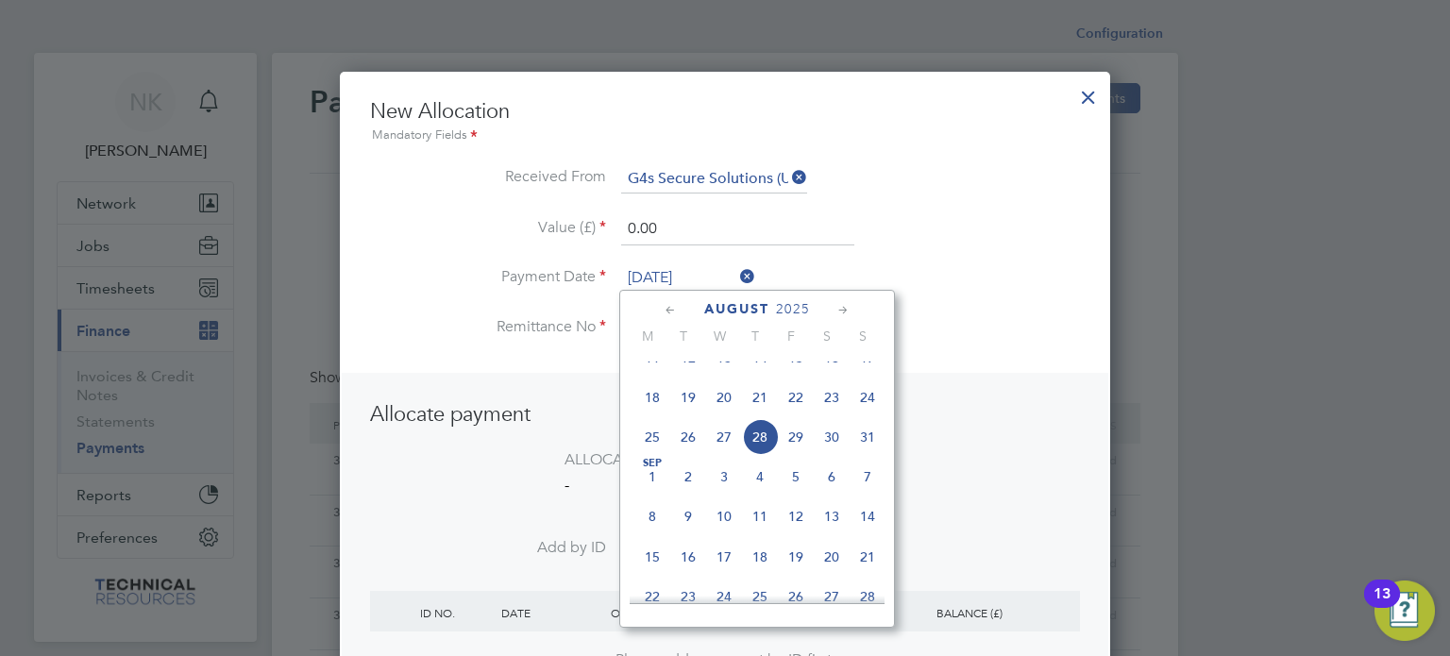
click at [759, 373] on span "14" at bounding box center [760, 358] width 36 height 36
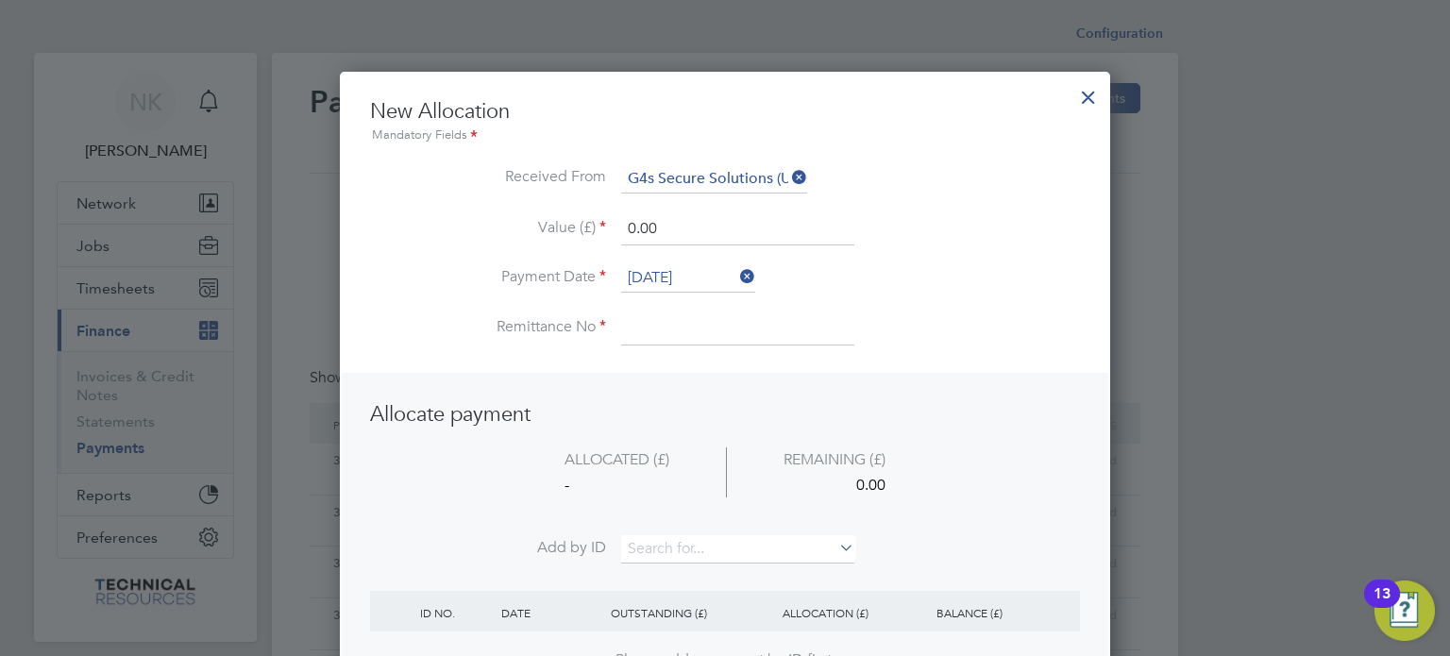
click at [670, 331] on input at bounding box center [737, 328] width 233 height 34
drag, startPoint x: 687, startPoint y: 226, endPoint x: 555, endPoint y: 231, distance: 132.3
click at [555, 231] on li "Value (£) 0.00" at bounding box center [725, 238] width 710 height 53
click at [642, 544] on input at bounding box center [737, 549] width 233 height 28
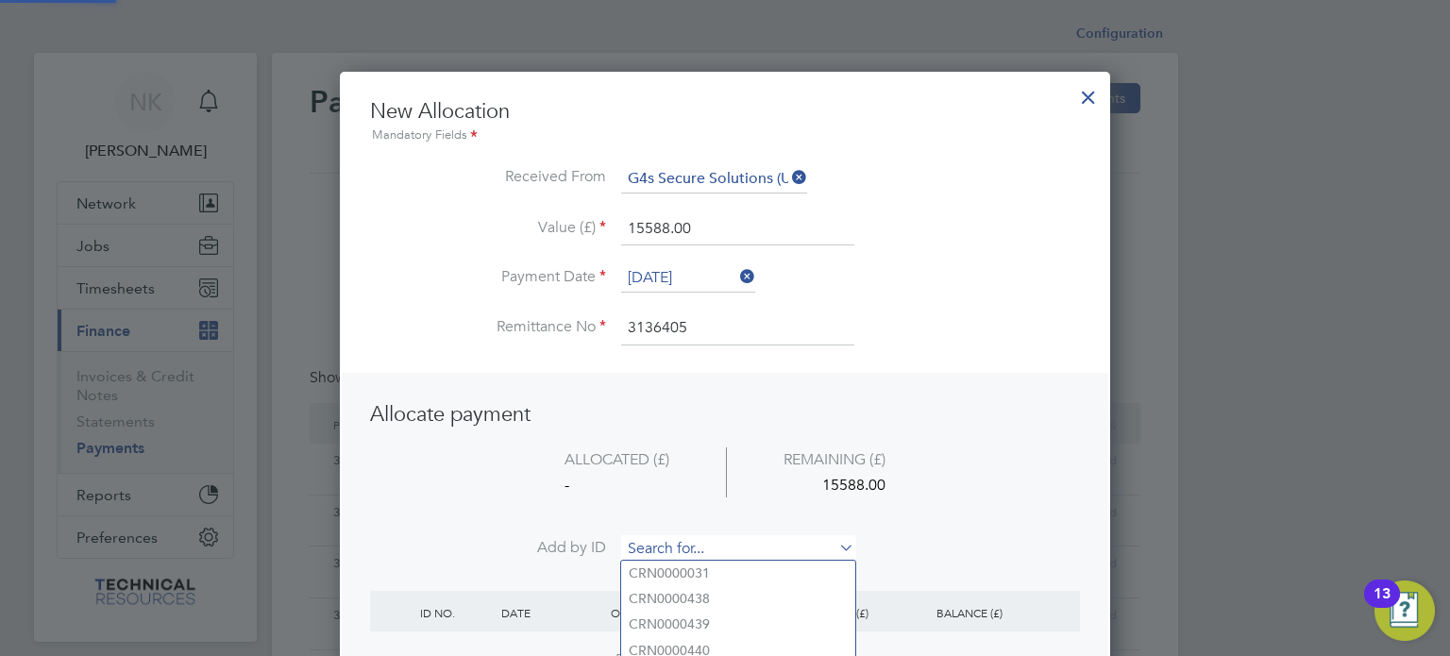
paste input "INV0006745"
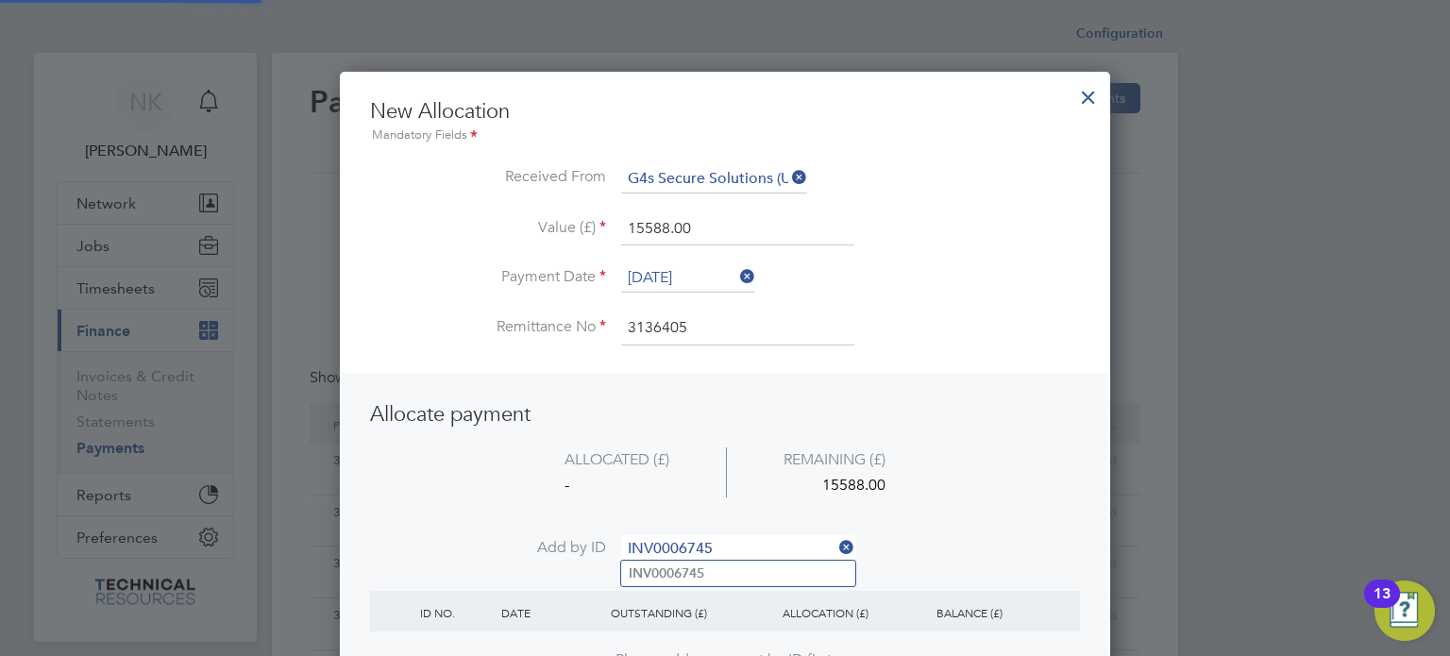
click at [649, 569] on b "INV0006745" at bounding box center [667, 573] width 76 height 16
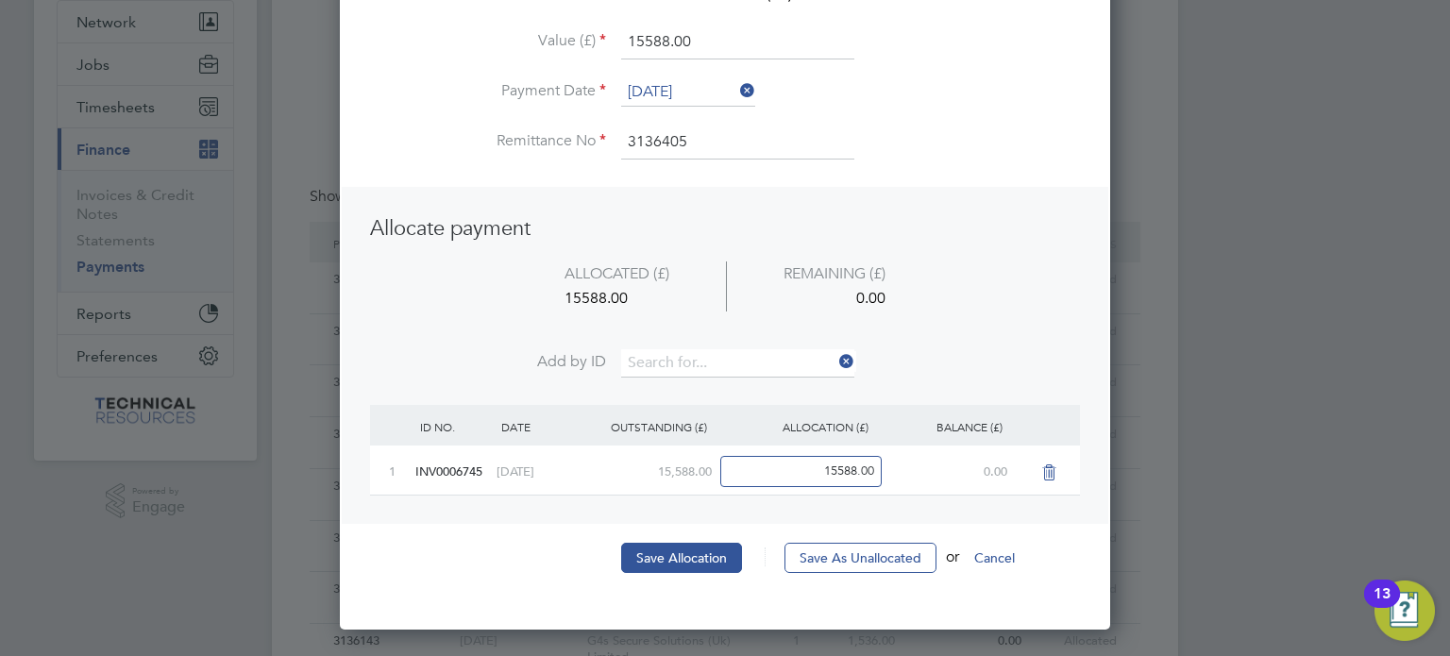
scroll to position [187, 0]
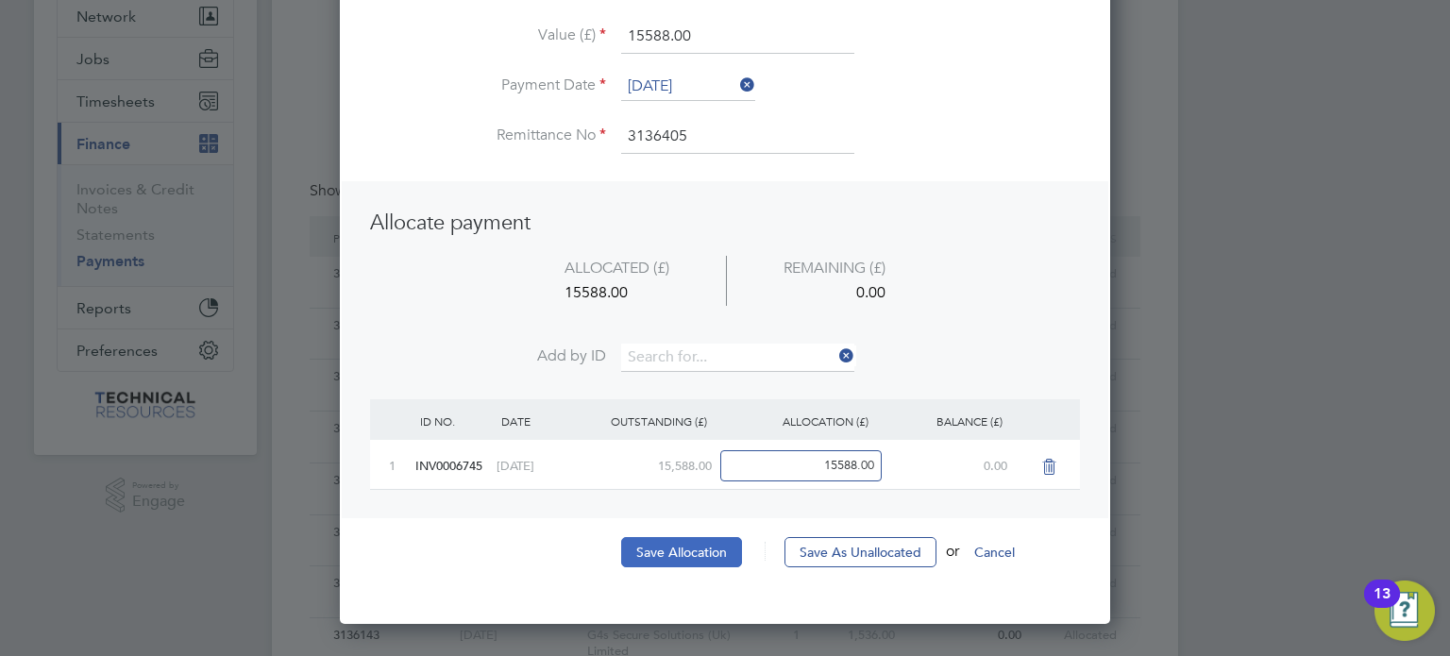
click at [673, 550] on button "Save Allocation" at bounding box center [681, 552] width 121 height 30
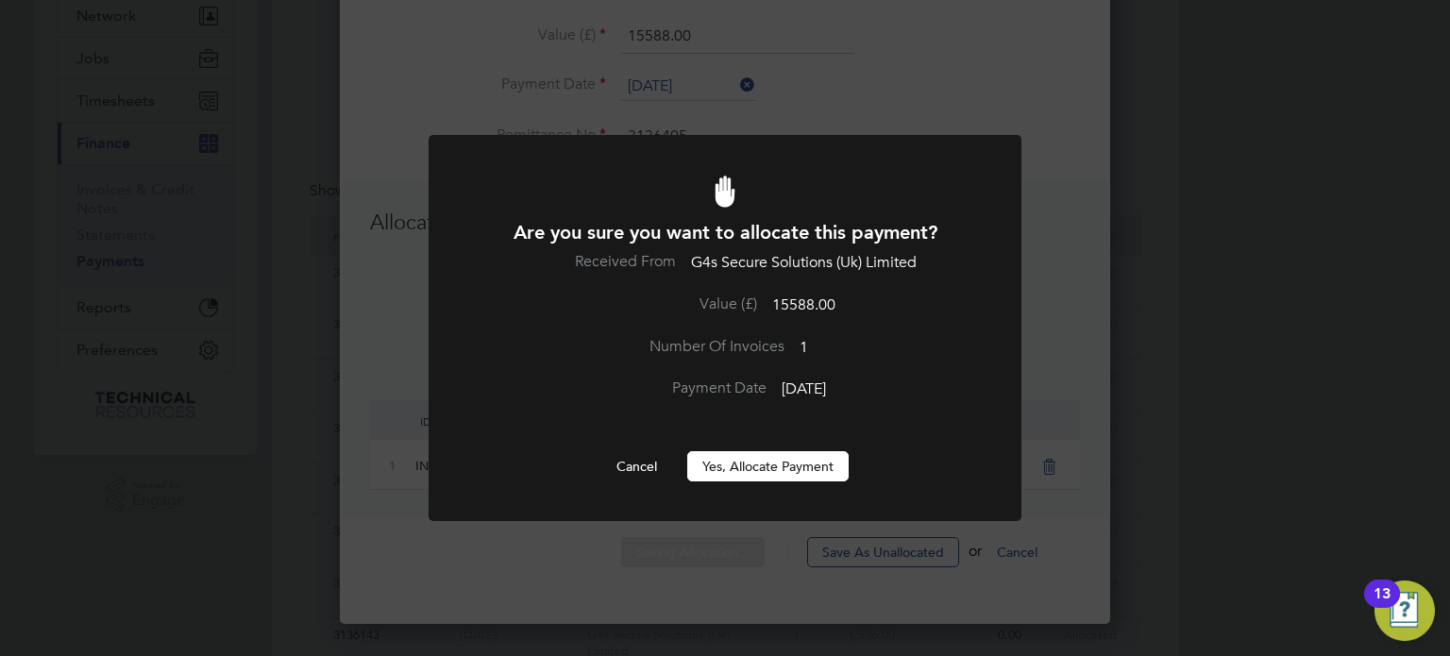
click at [730, 461] on button "Yes, Allocate Payment" at bounding box center [767, 466] width 161 height 30
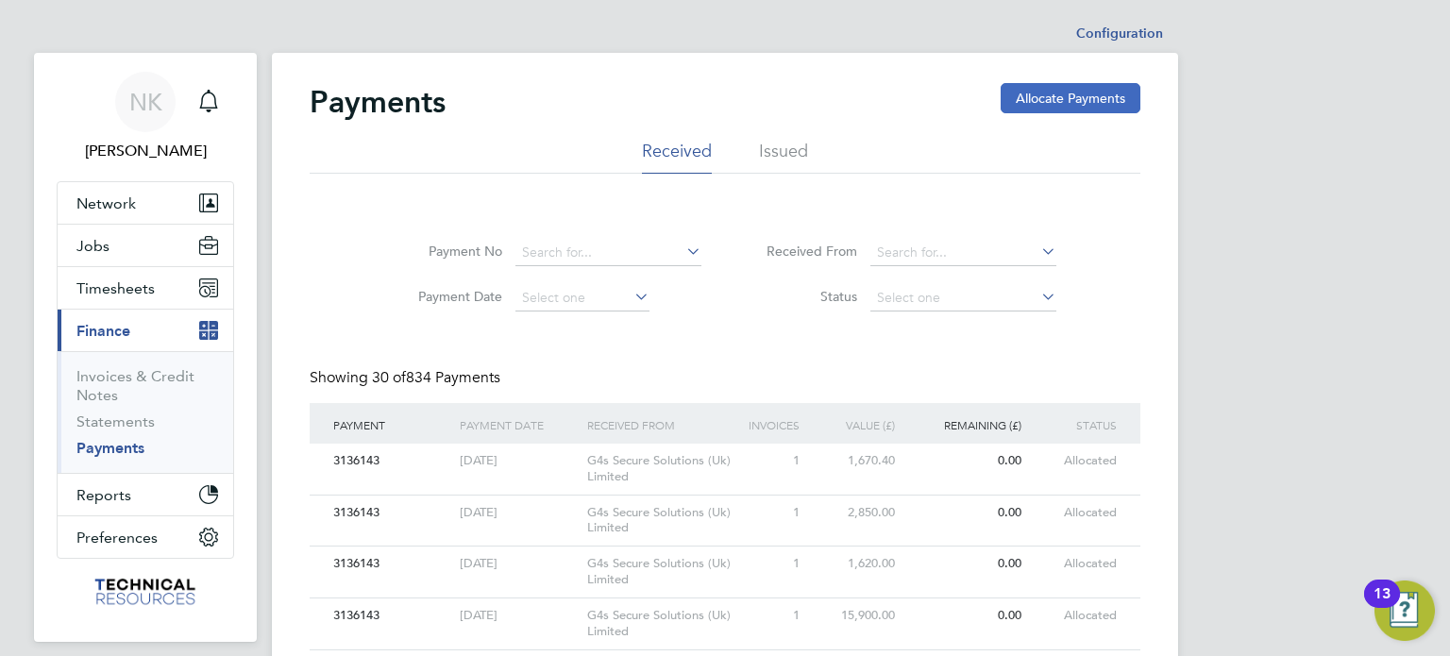
click at [1019, 97] on button "Allocate Payments" at bounding box center [1071, 98] width 140 height 30
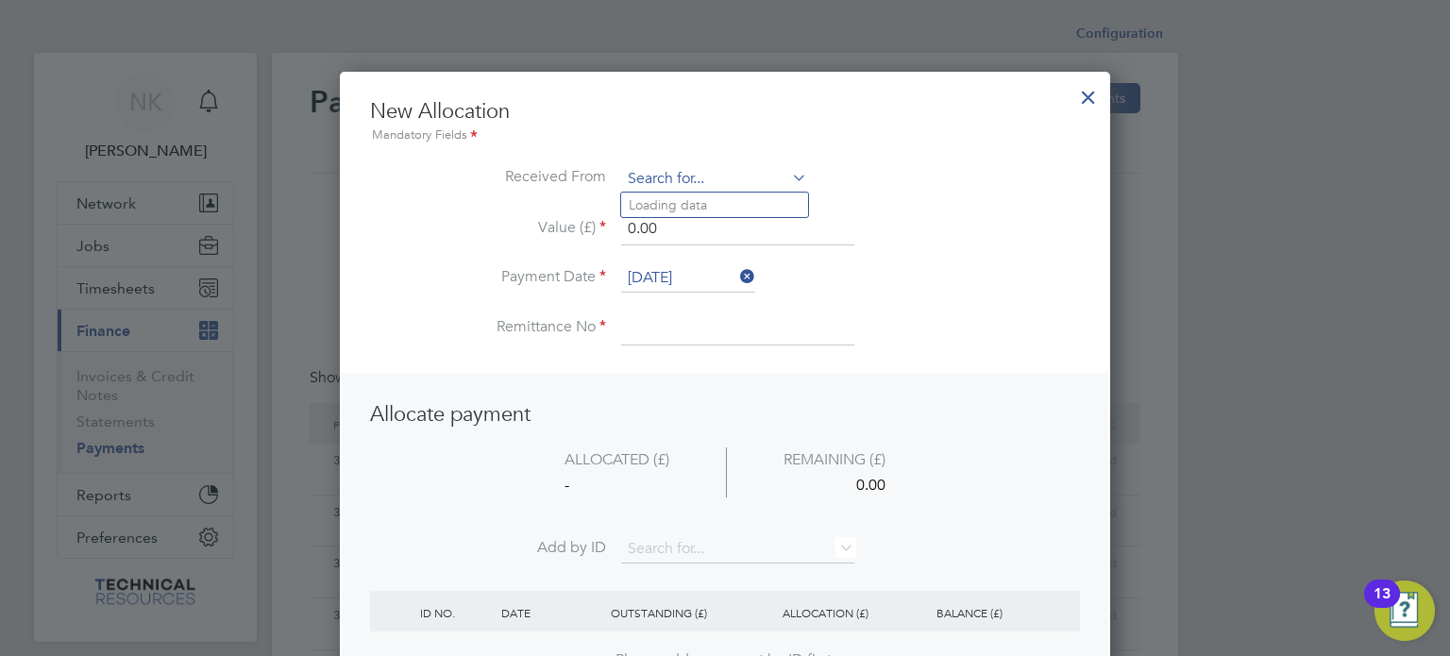
click at [729, 177] on input at bounding box center [714, 179] width 186 height 28
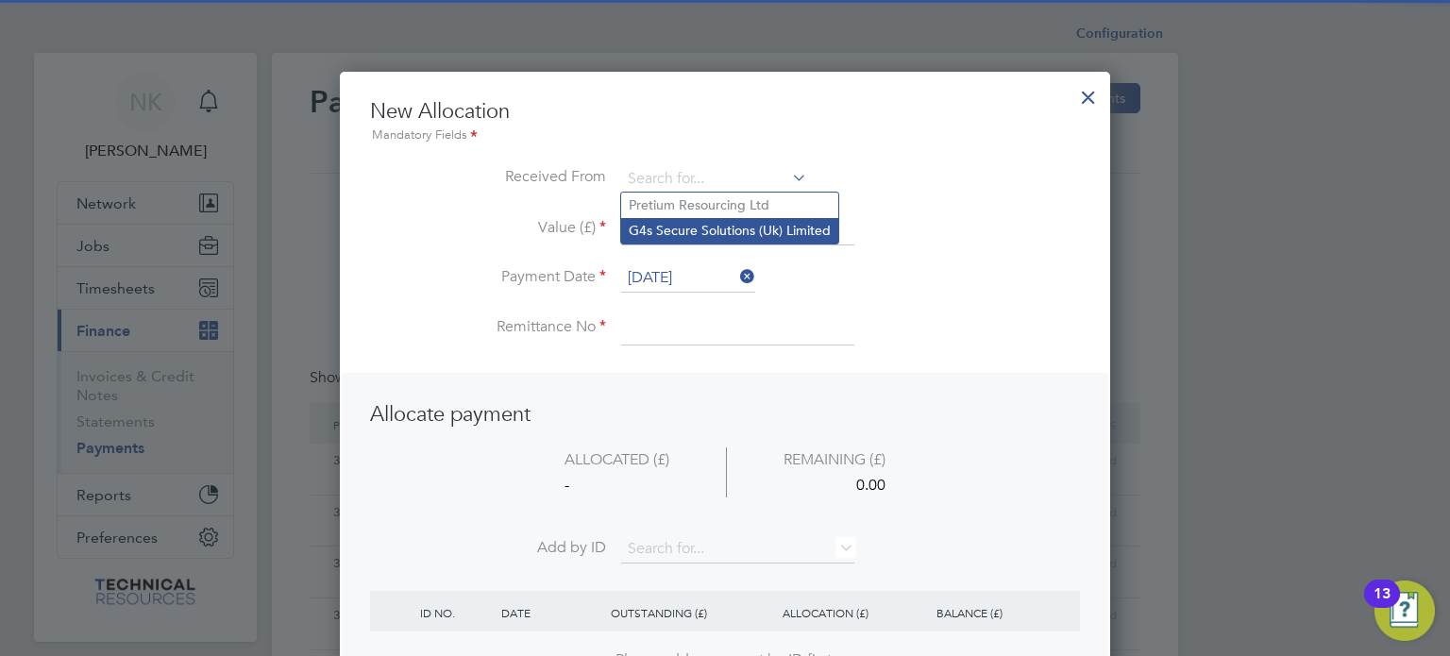
click at [734, 219] on li "G4s Secure Solutions (Uk) Limited" at bounding box center [729, 230] width 217 height 25
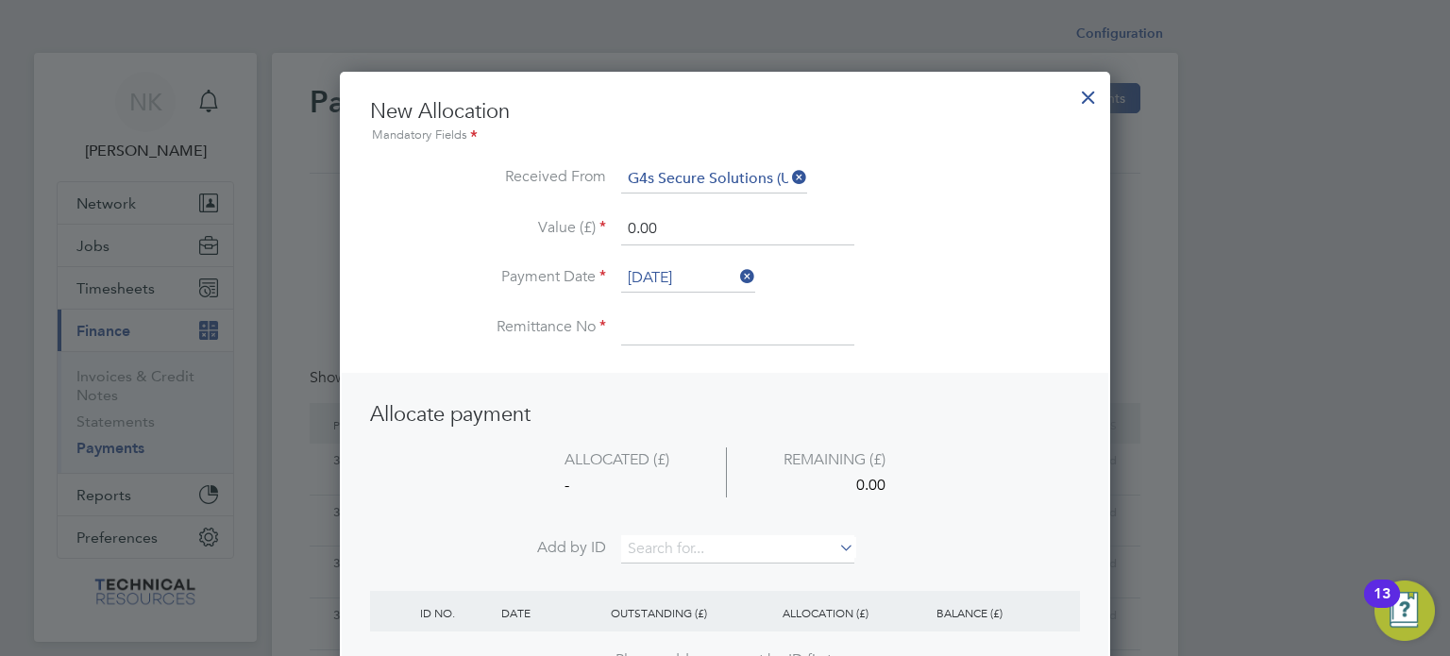
click at [702, 264] on input "[DATE]" at bounding box center [688, 278] width 134 height 28
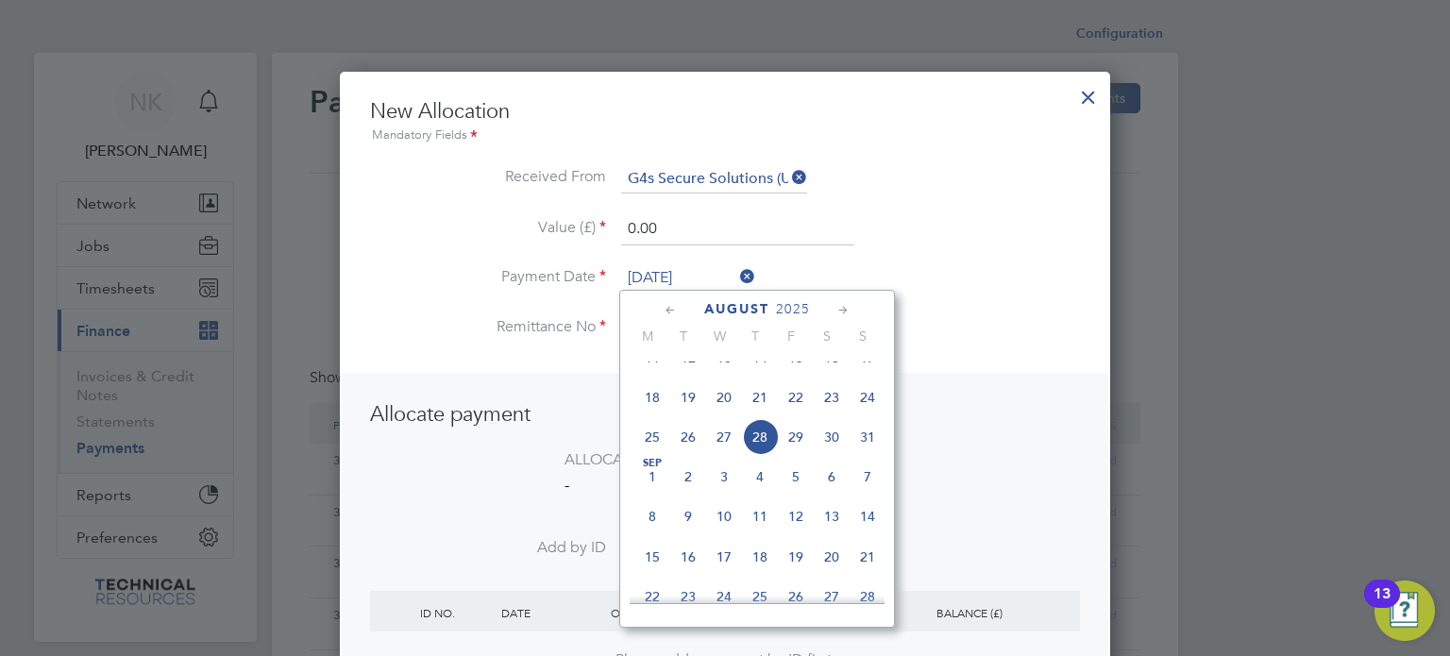
click at [763, 376] on span "14" at bounding box center [760, 358] width 36 height 36
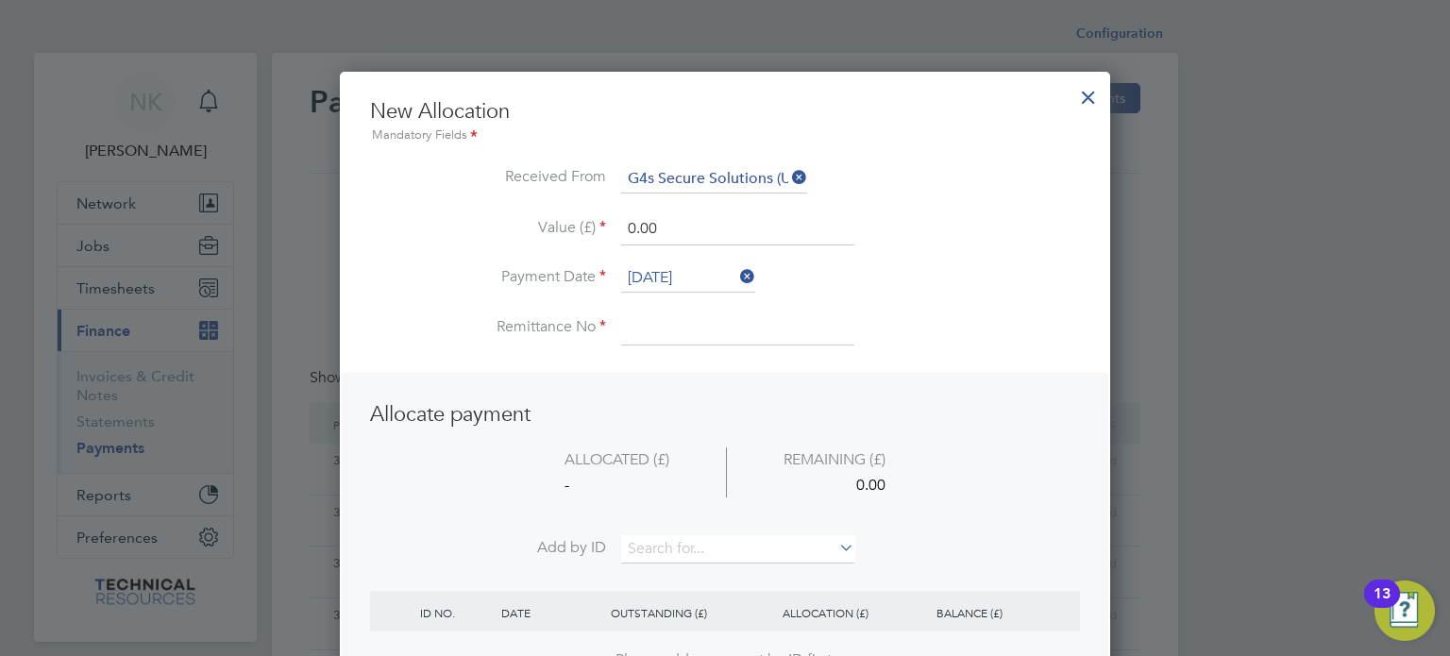
click at [668, 333] on input at bounding box center [737, 328] width 233 height 34
drag, startPoint x: 668, startPoint y: 233, endPoint x: 563, endPoint y: 249, distance: 106.9
click at [563, 249] on li "Value (£) 0.00" at bounding box center [725, 238] width 710 height 53
click at [661, 543] on input at bounding box center [737, 549] width 233 height 28
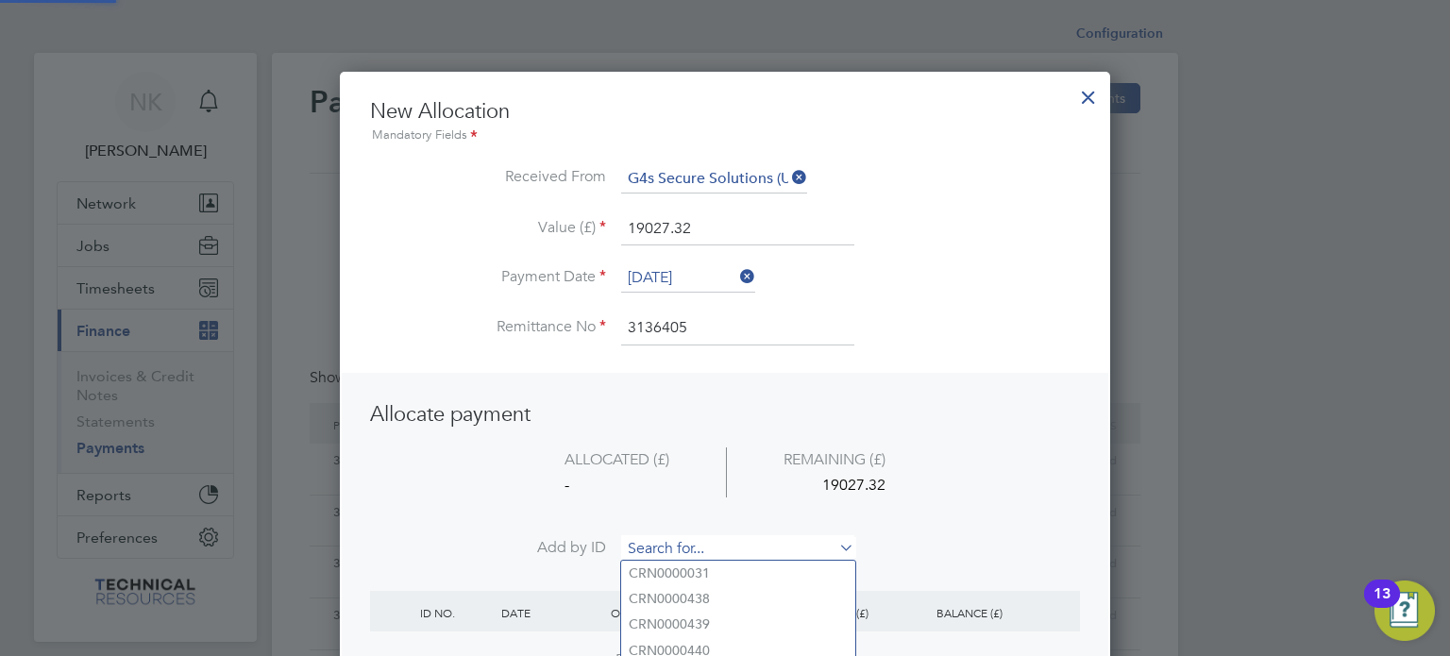
paste input "INV0006728"
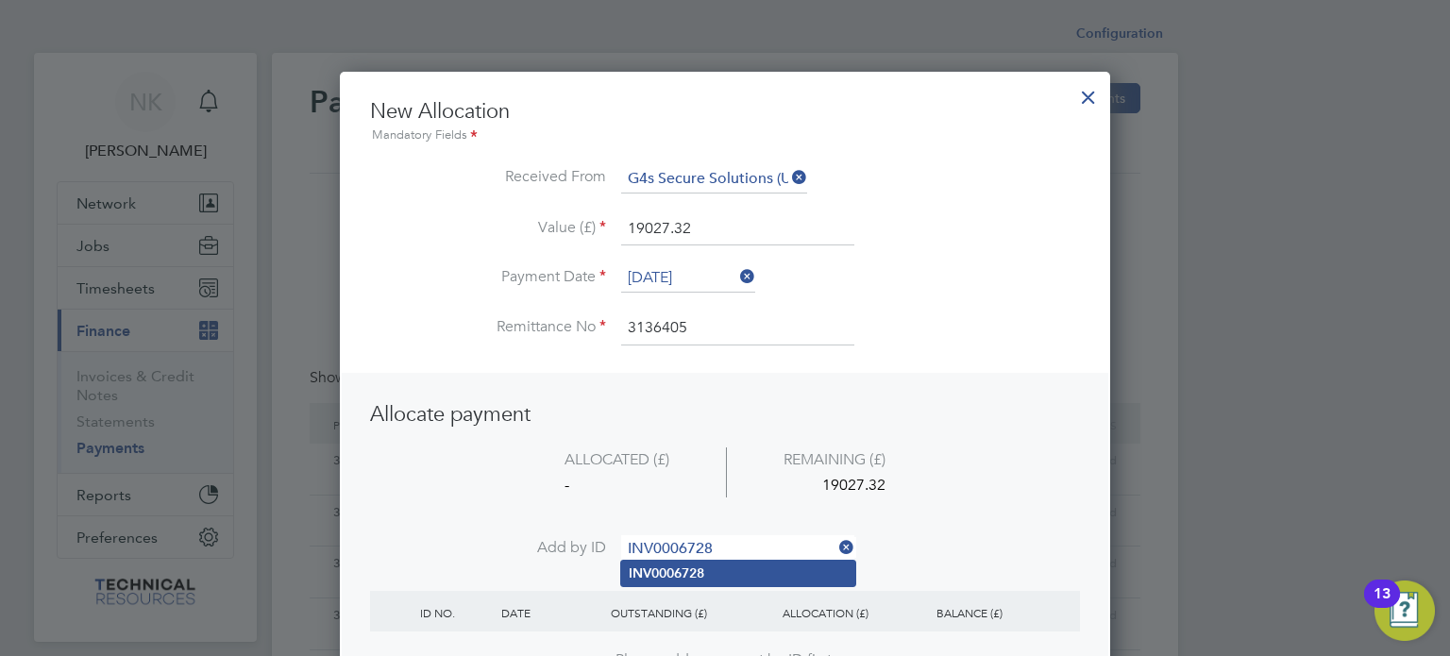
click at [655, 563] on li "INV0006728" at bounding box center [738, 573] width 234 height 25
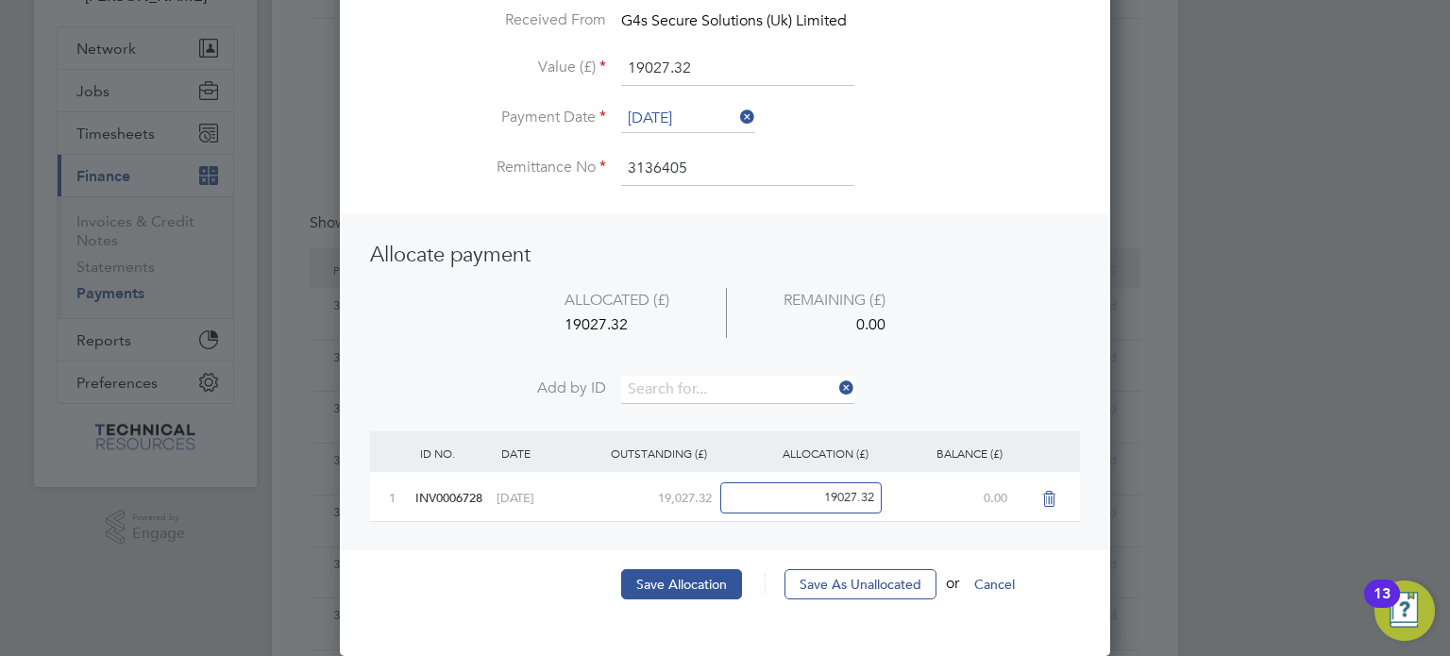
scroll to position [162, 0]
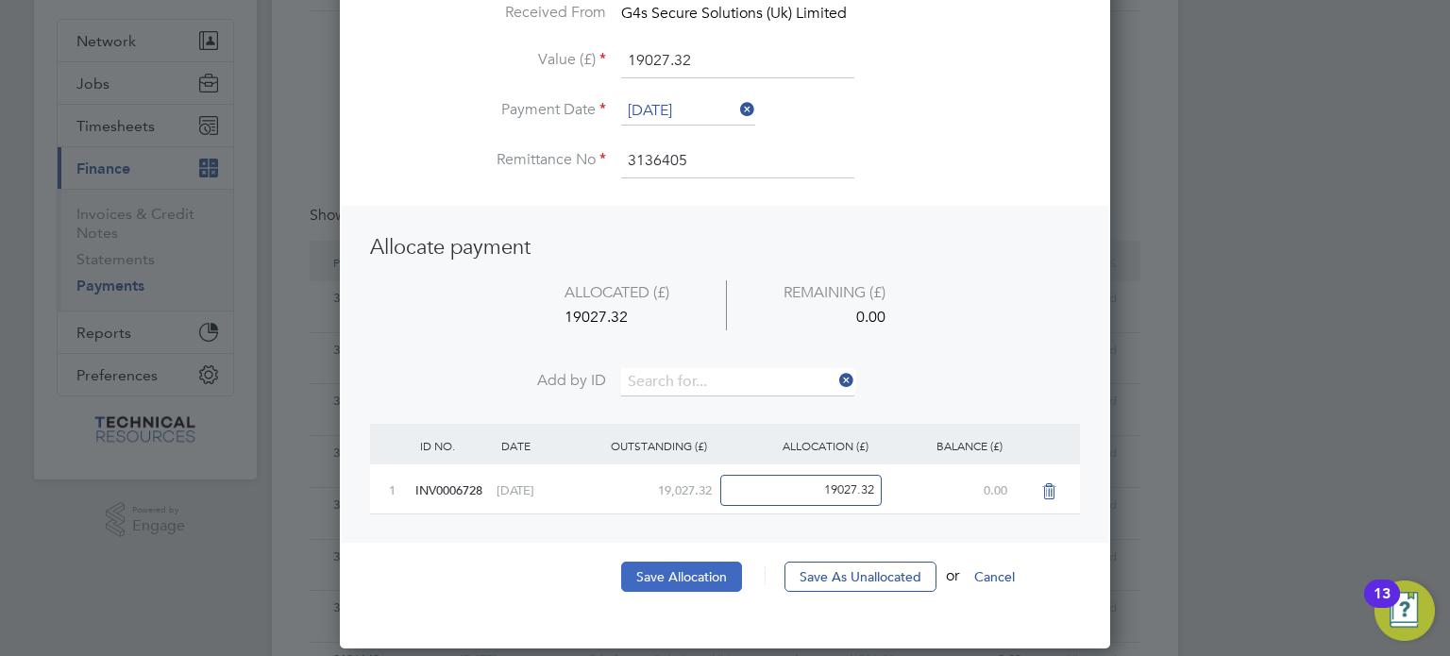
click at [661, 567] on button "Save Allocation" at bounding box center [681, 577] width 121 height 30
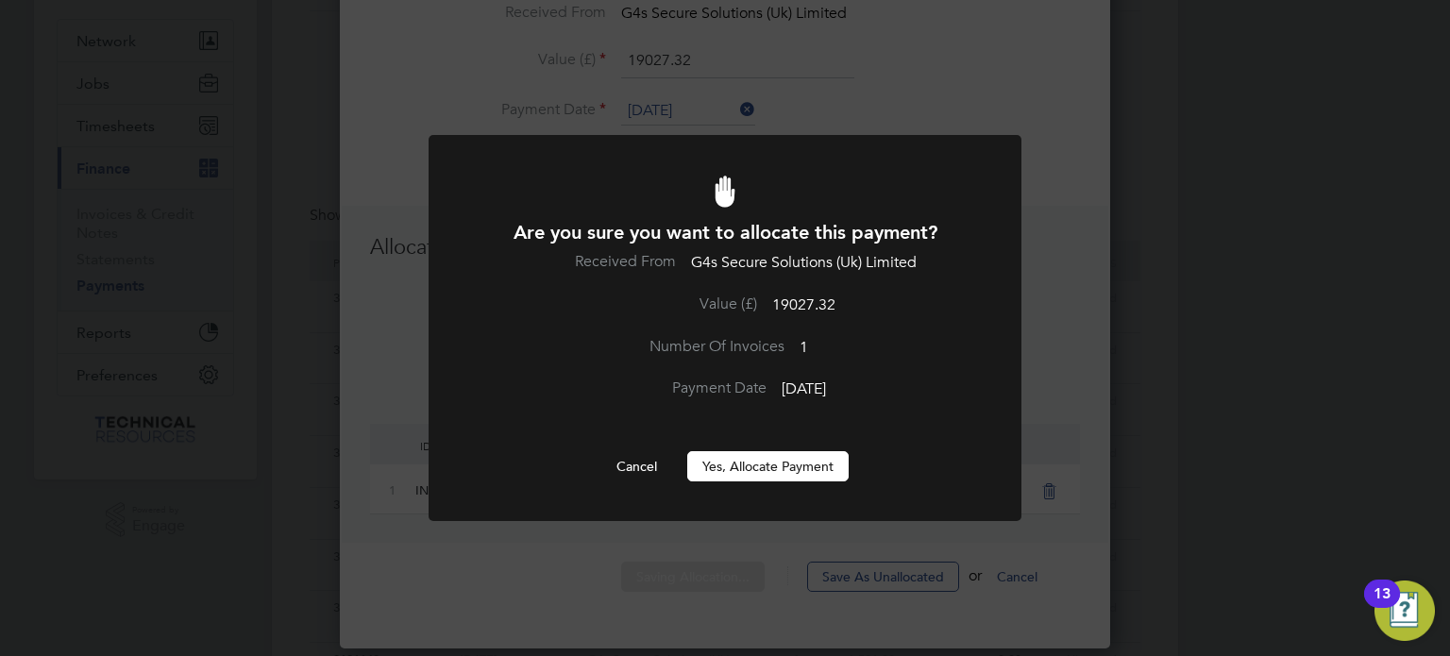
click at [777, 463] on button "Yes, Allocate Payment" at bounding box center [767, 466] width 161 height 30
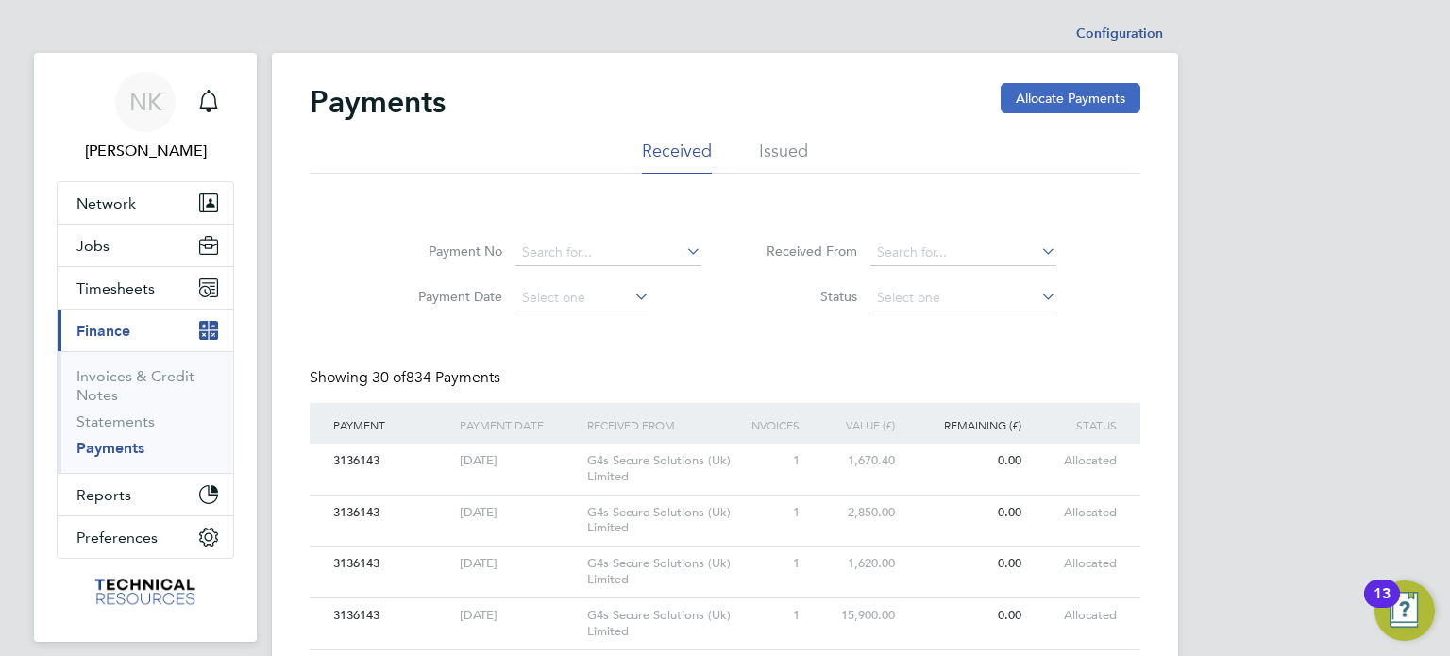
click at [1058, 101] on button "Allocate Payments" at bounding box center [1071, 98] width 140 height 30
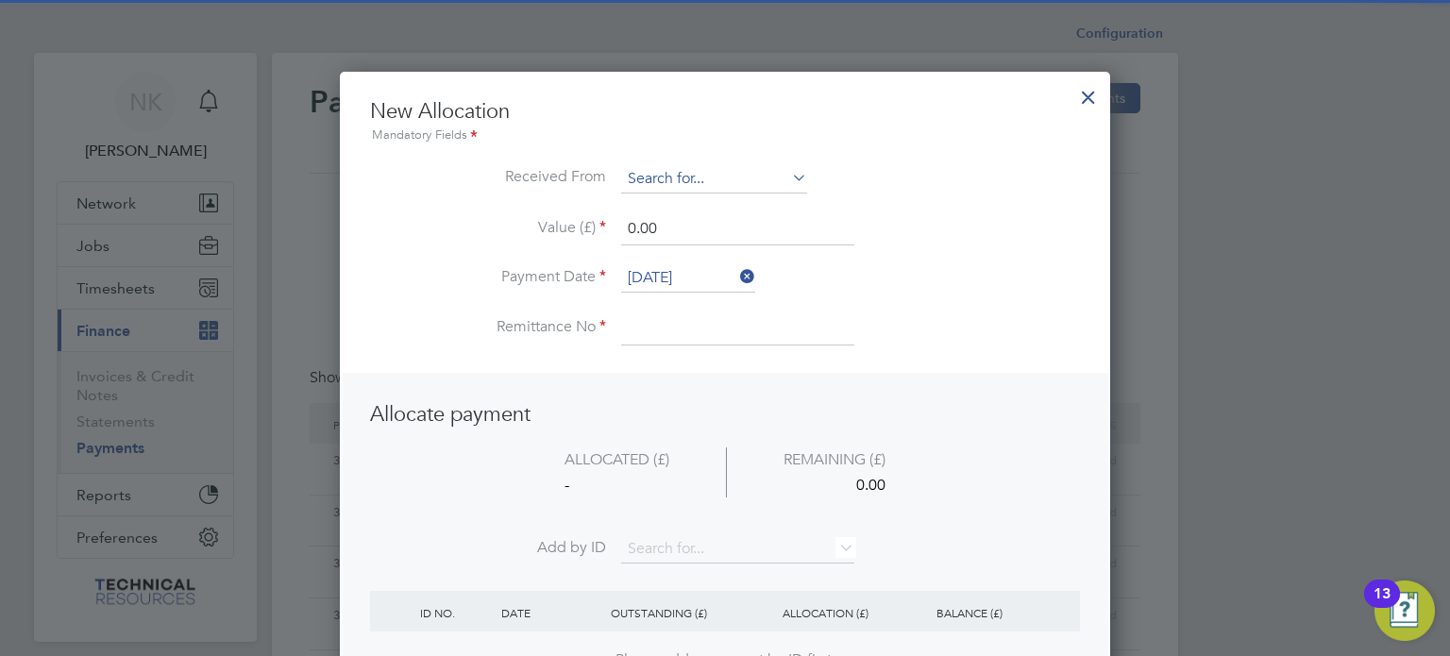
click at [725, 172] on input at bounding box center [714, 179] width 186 height 28
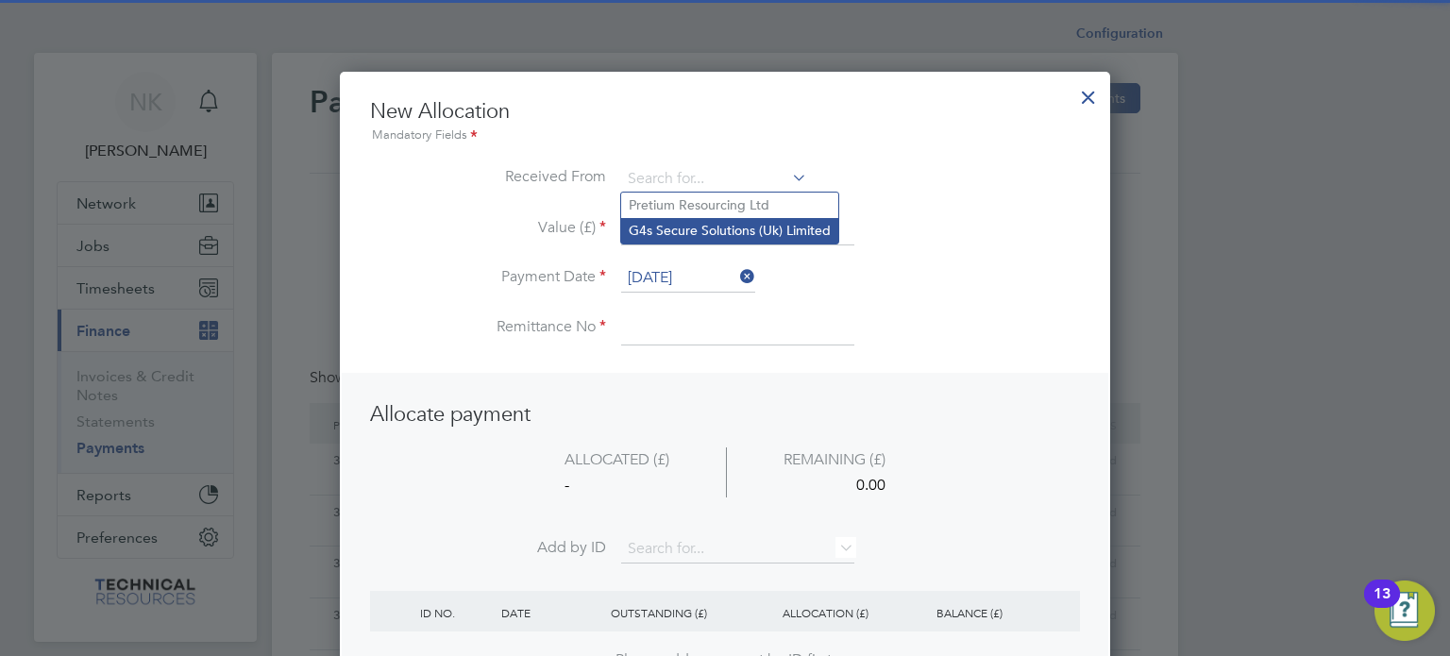
click at [728, 233] on li "G4s Secure Solutions (Uk) Limited" at bounding box center [729, 230] width 217 height 25
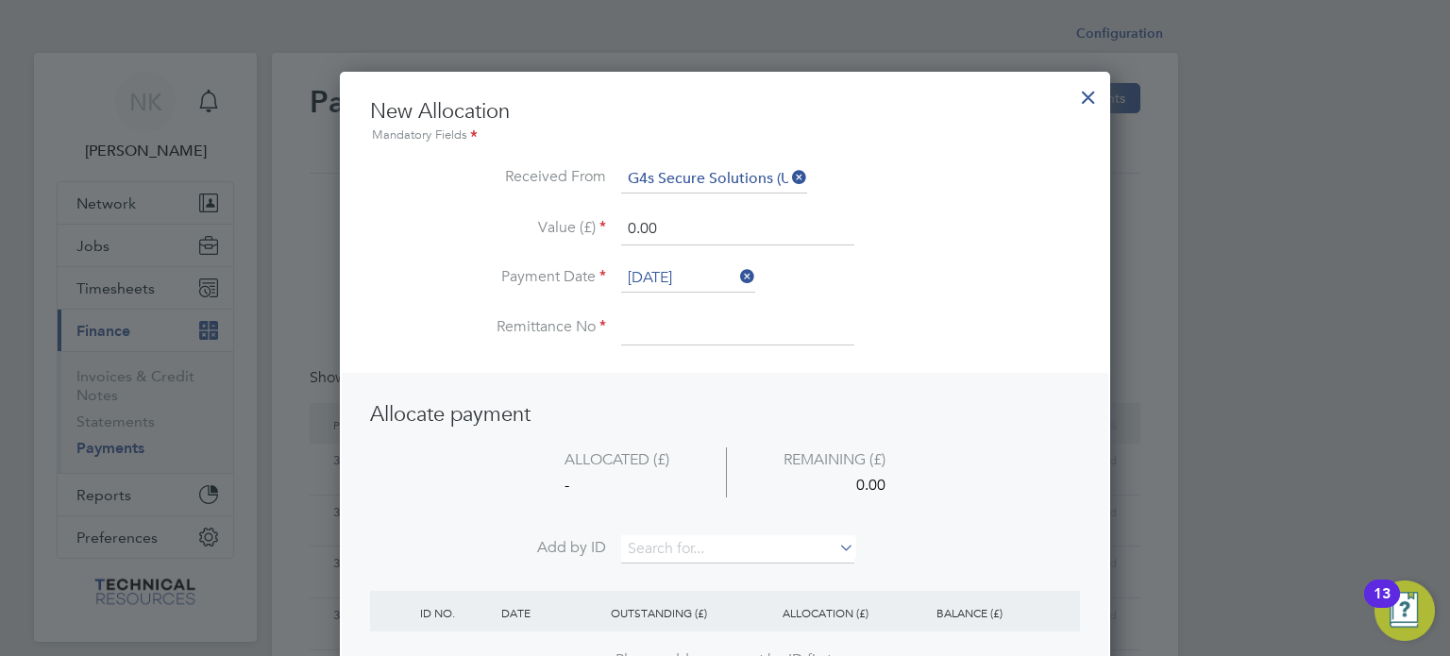
click at [689, 272] on input "[DATE]" at bounding box center [688, 278] width 134 height 28
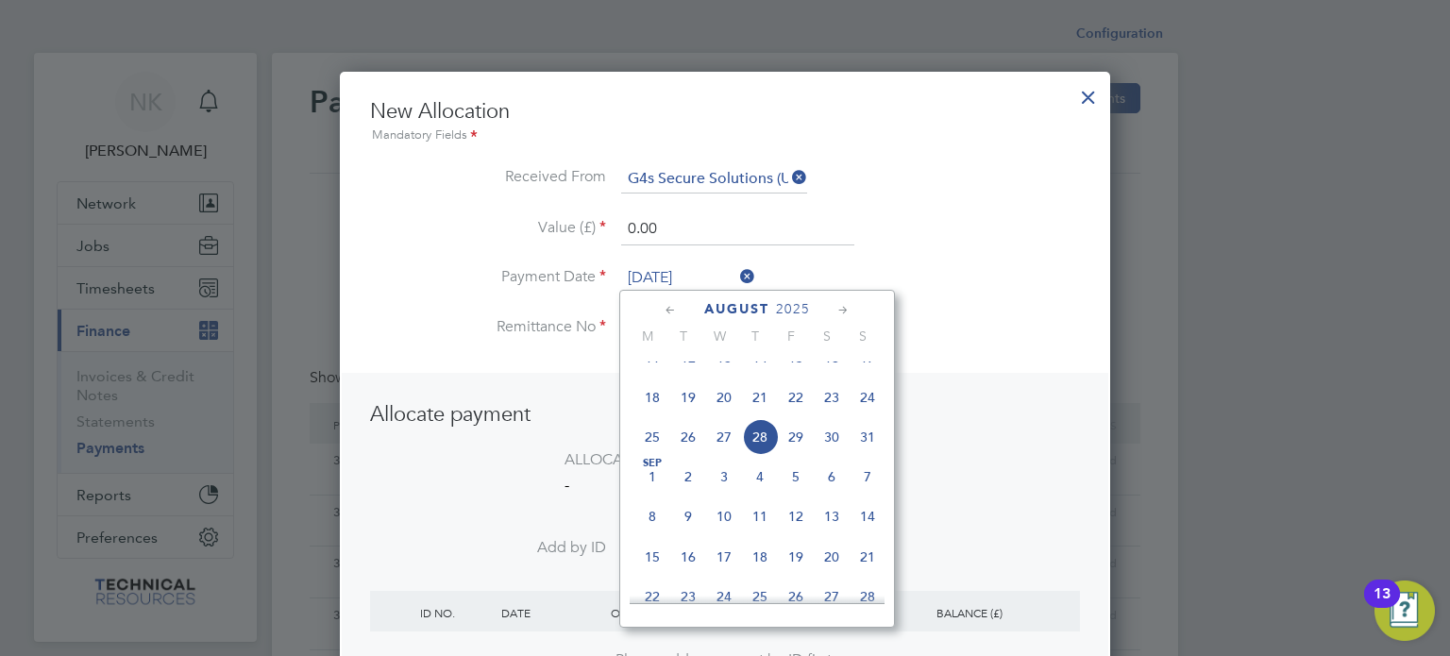
click at [755, 364] on span "14" at bounding box center [760, 358] width 36 height 36
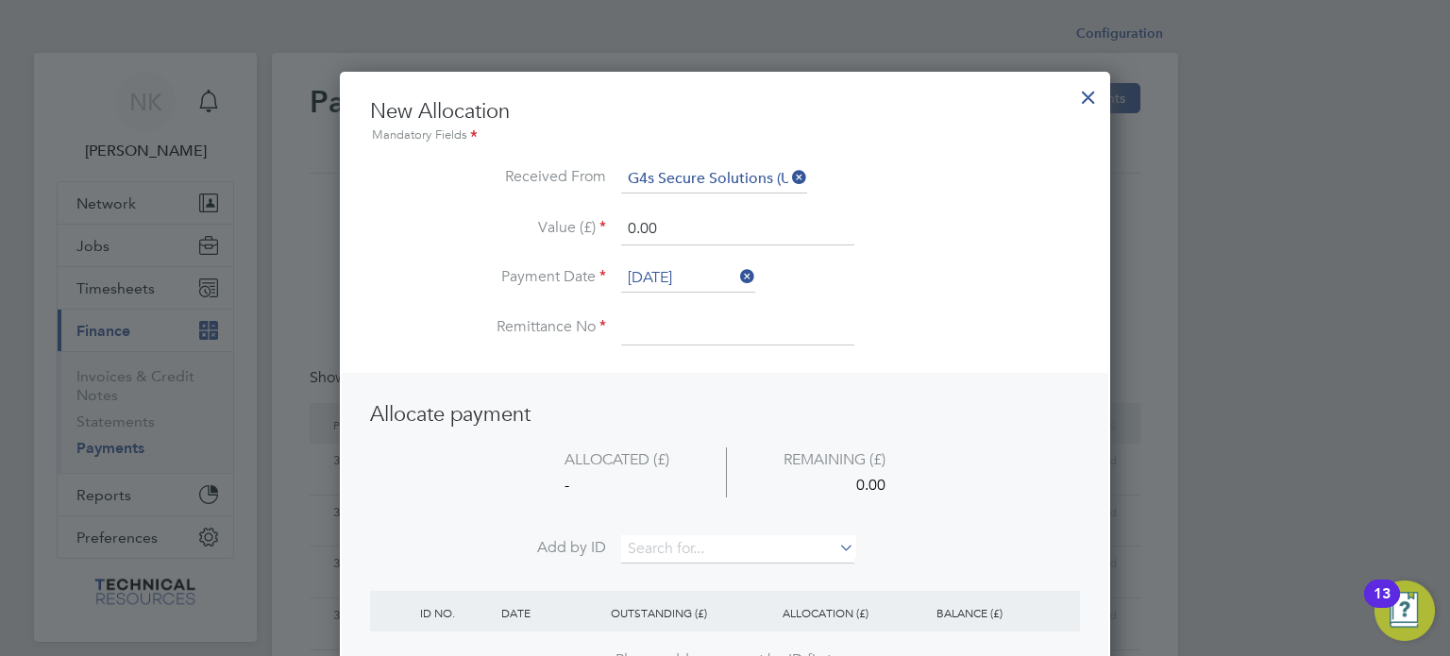
click at [682, 330] on input at bounding box center [737, 328] width 233 height 34
drag, startPoint x: 657, startPoint y: 224, endPoint x: 552, endPoint y: 236, distance: 105.5
click at [552, 236] on li "Value (£) 0.00" at bounding box center [725, 238] width 710 height 53
click at [669, 566] on li "Add by ID" at bounding box center [725, 558] width 710 height 47
click at [685, 550] on input at bounding box center [737, 549] width 233 height 28
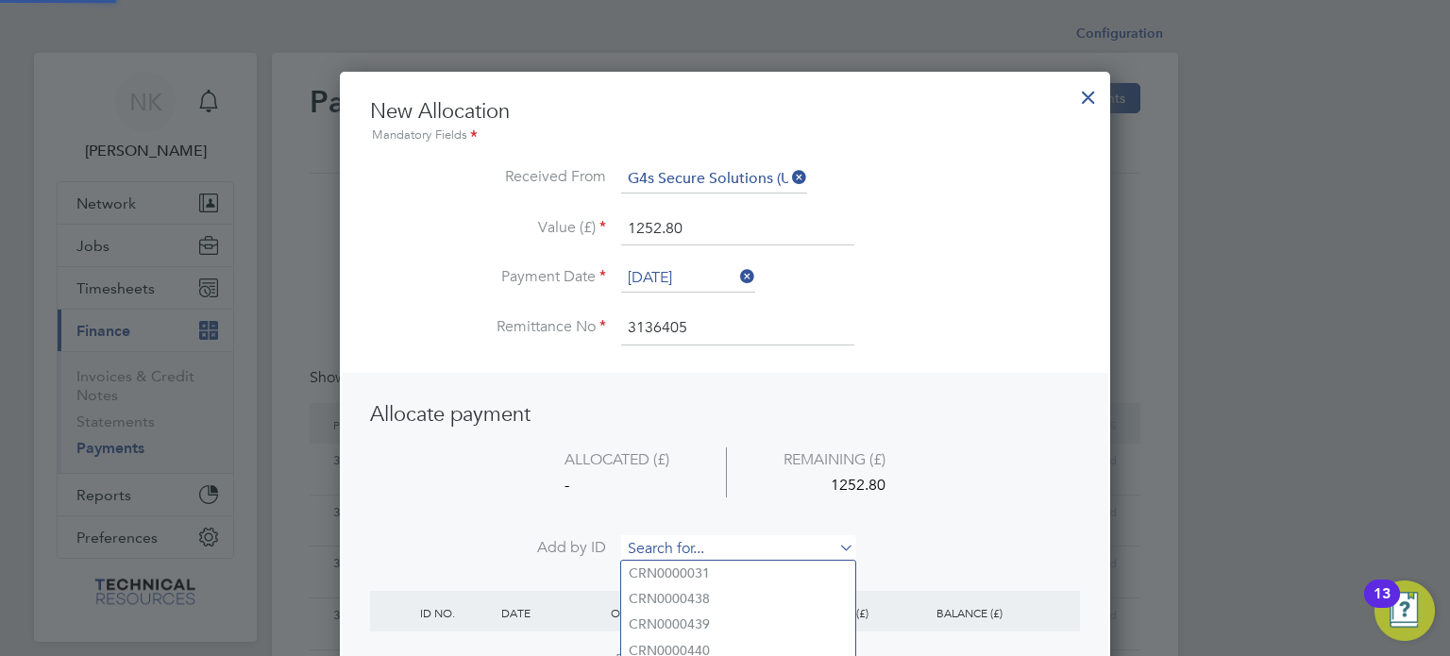
paste input "INV0006734"
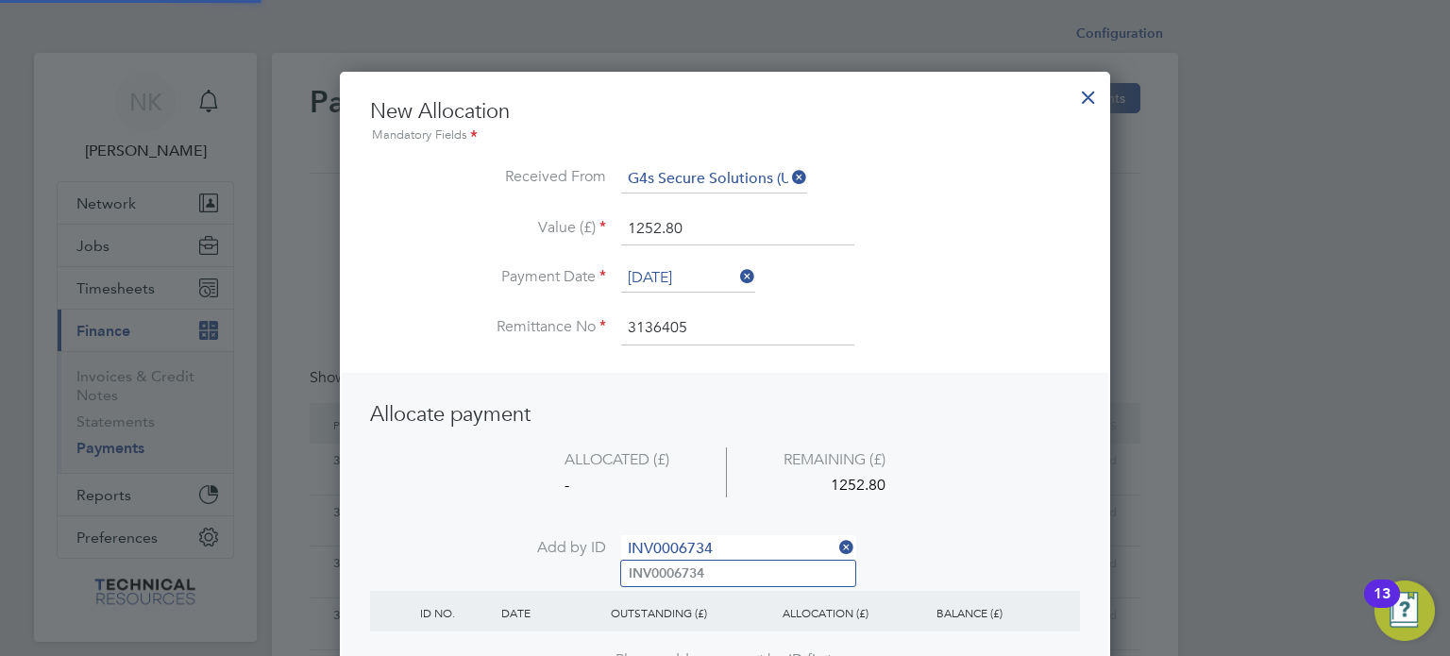
click at [682, 569] on b "INV0006734" at bounding box center [667, 573] width 76 height 16
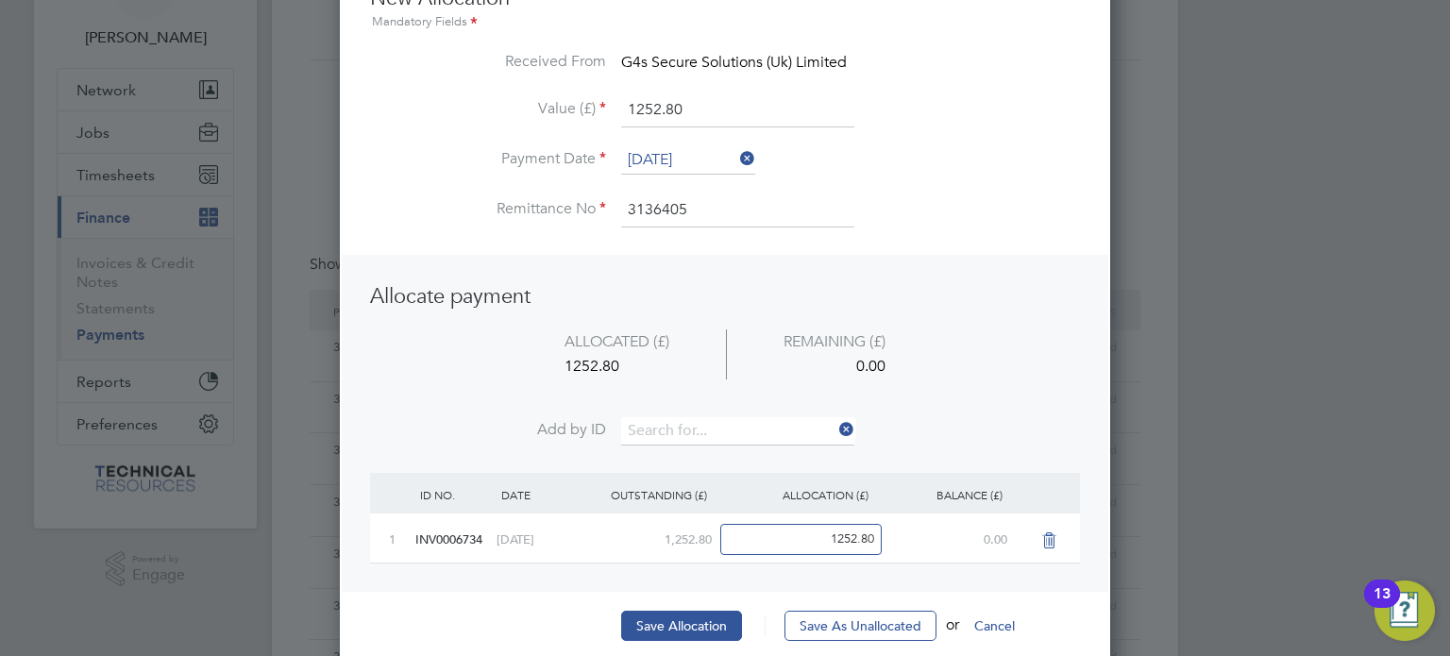
scroll to position [128, 0]
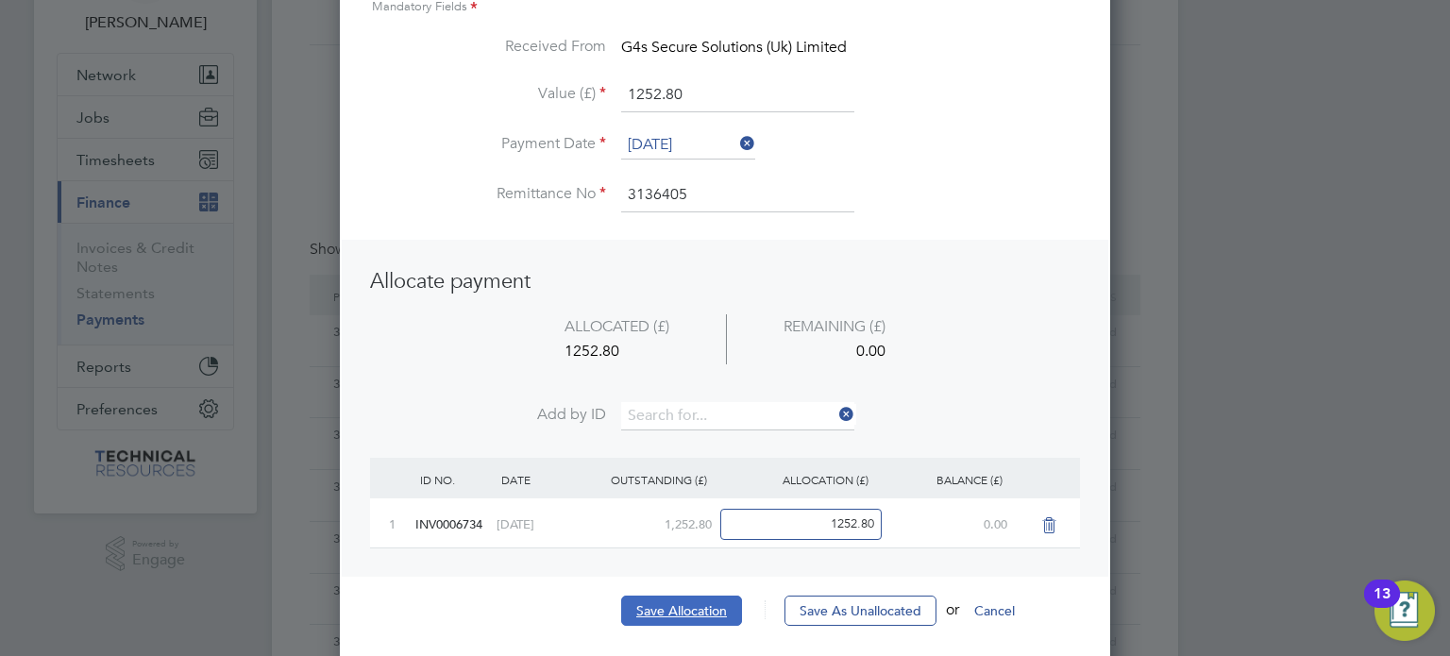
click at [691, 610] on button "Save Allocation" at bounding box center [681, 611] width 121 height 30
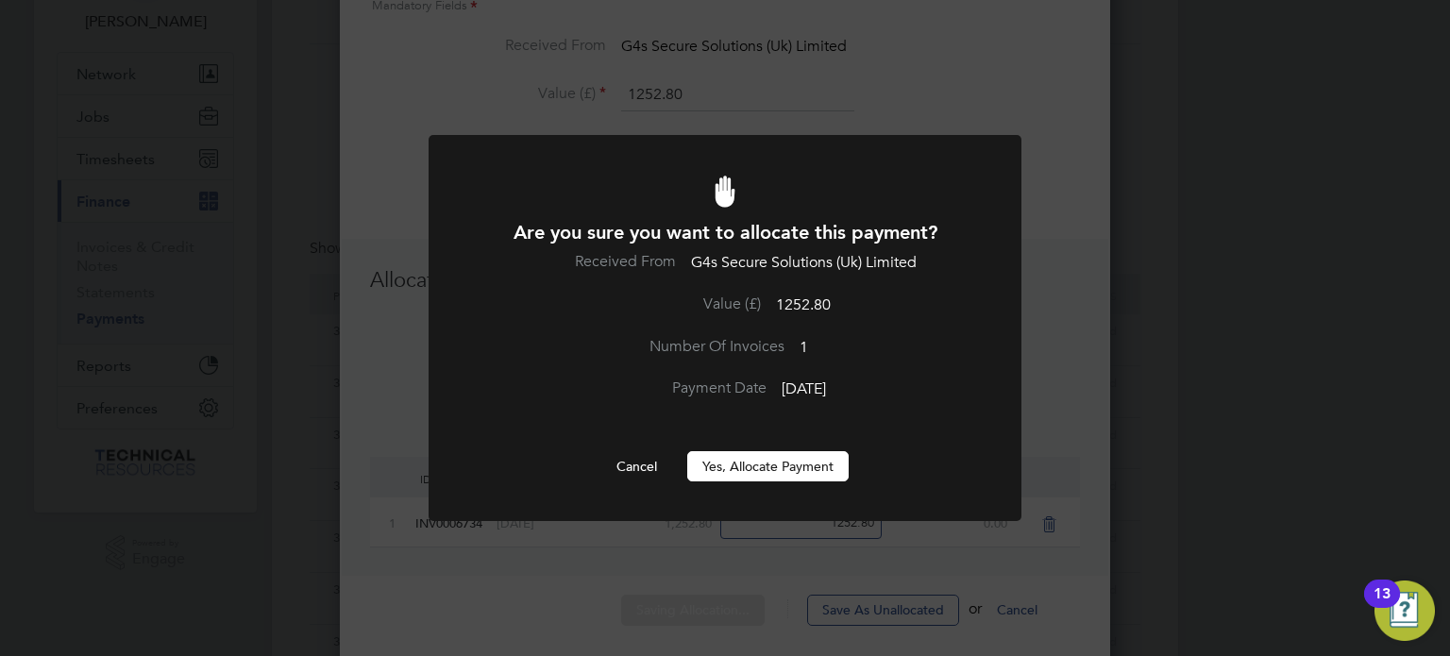
click at [797, 468] on button "Yes, Allocate Payment" at bounding box center [767, 466] width 161 height 30
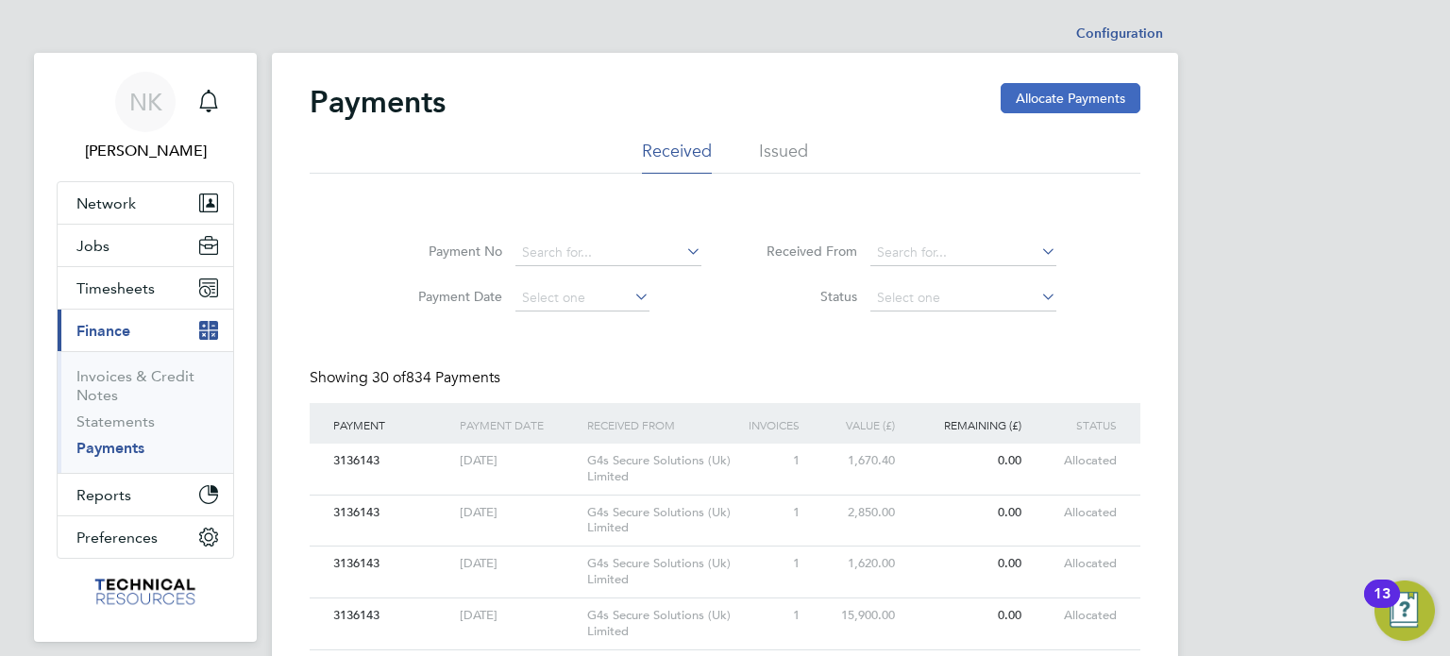
click at [1054, 93] on button "Allocate Payments" at bounding box center [1071, 98] width 140 height 30
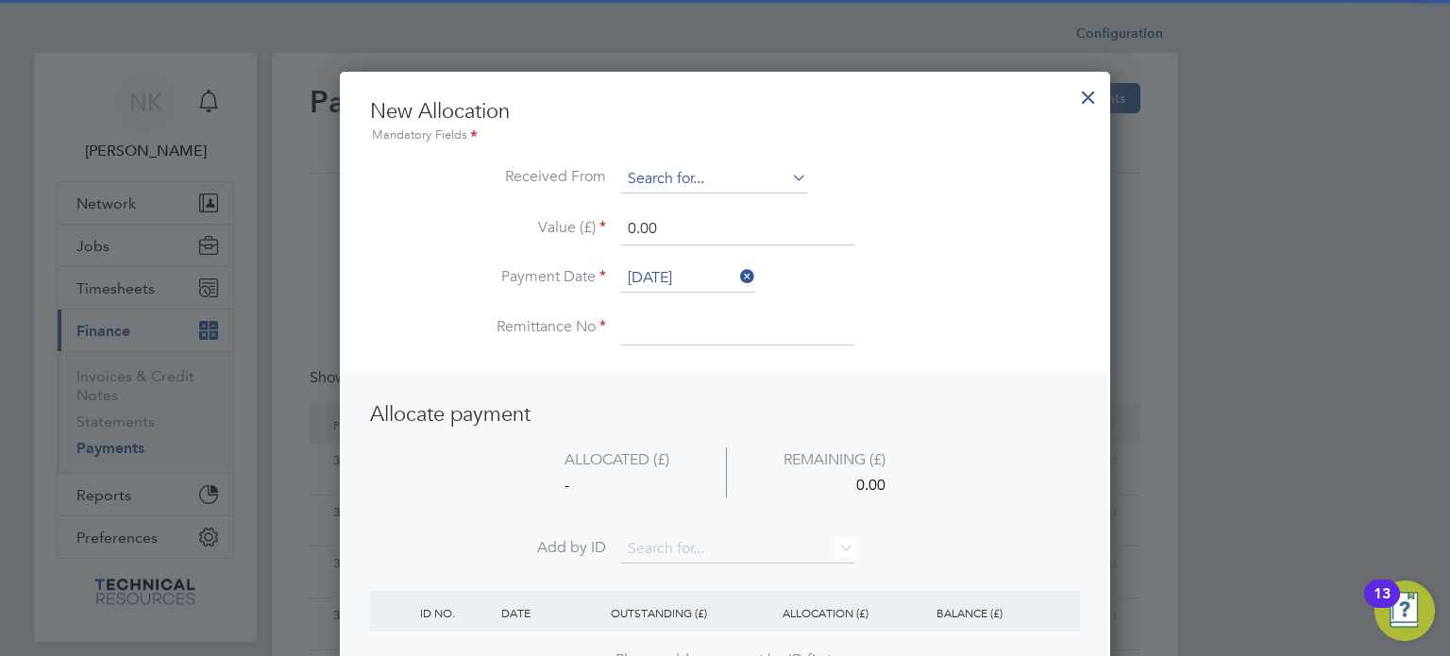
click at [752, 173] on input at bounding box center [714, 179] width 186 height 28
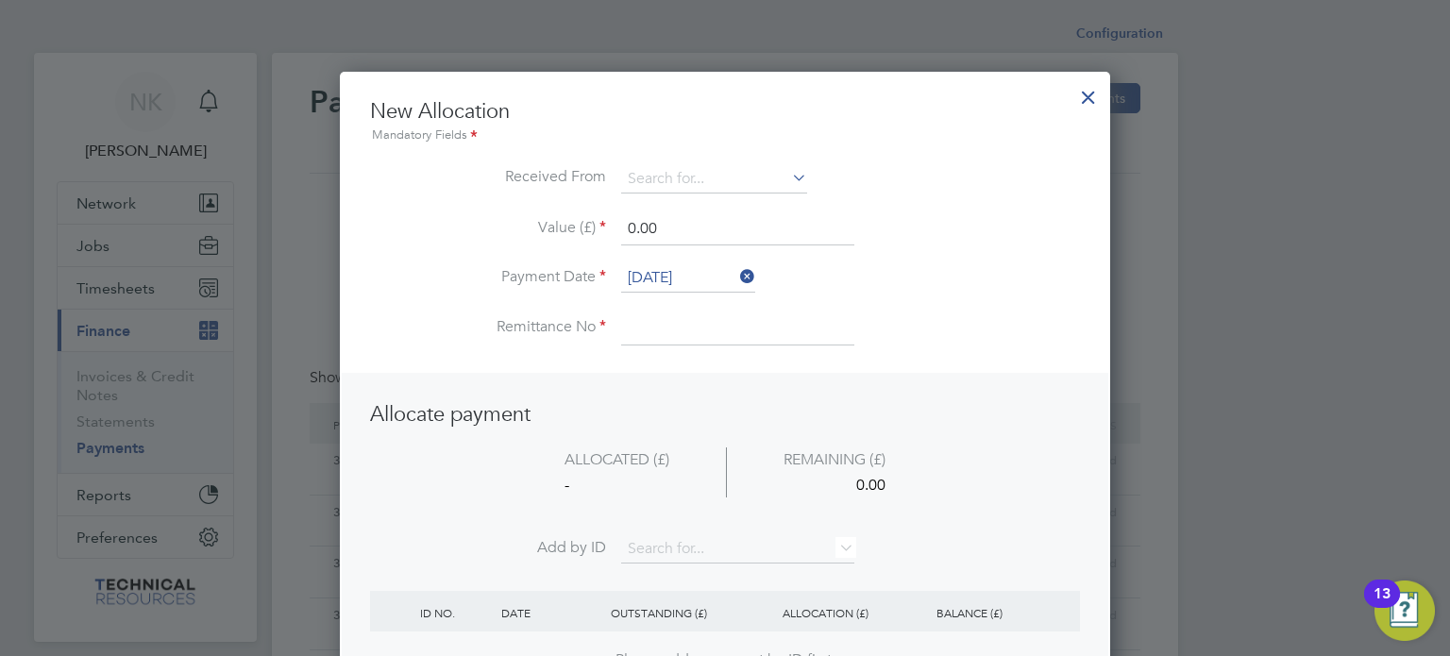
click at [734, 224] on li "G4s Secure Solutions (Uk) Limited" at bounding box center [729, 230] width 217 height 25
click at [684, 275] on input "[DATE]" at bounding box center [688, 278] width 134 height 28
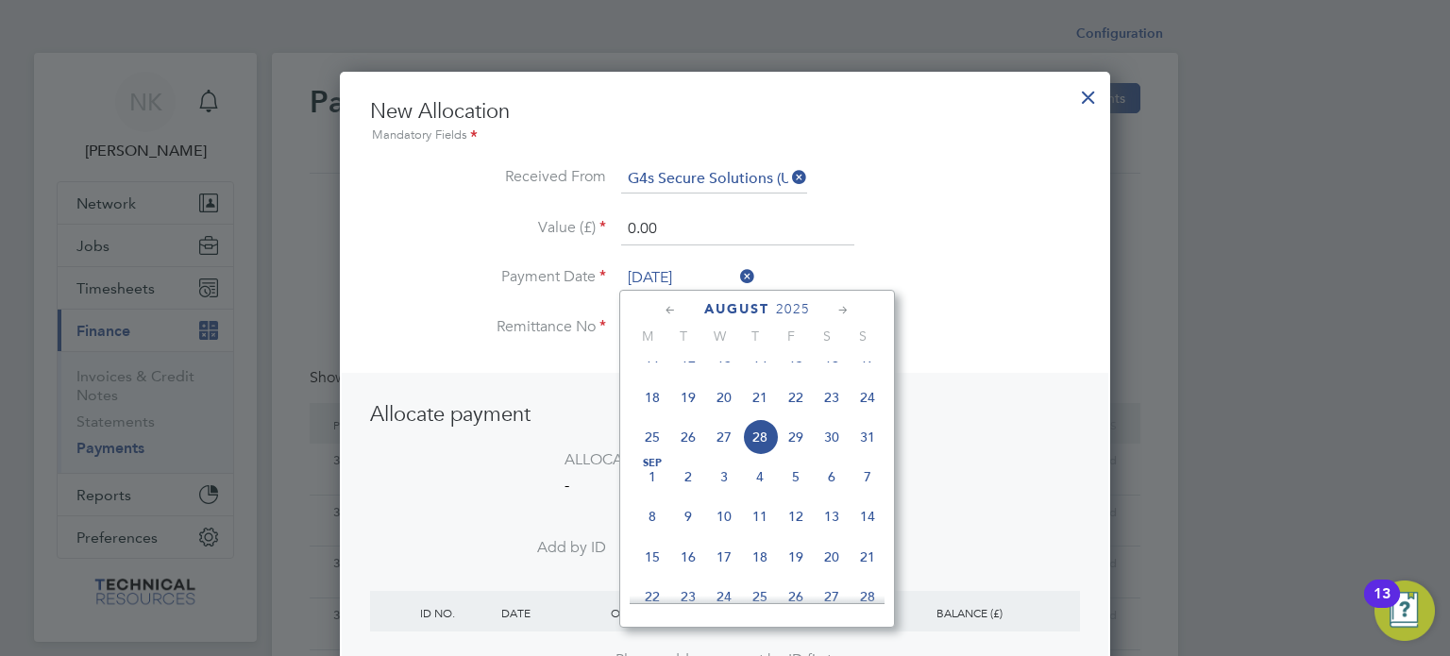
click at [755, 374] on span "14" at bounding box center [760, 358] width 36 height 36
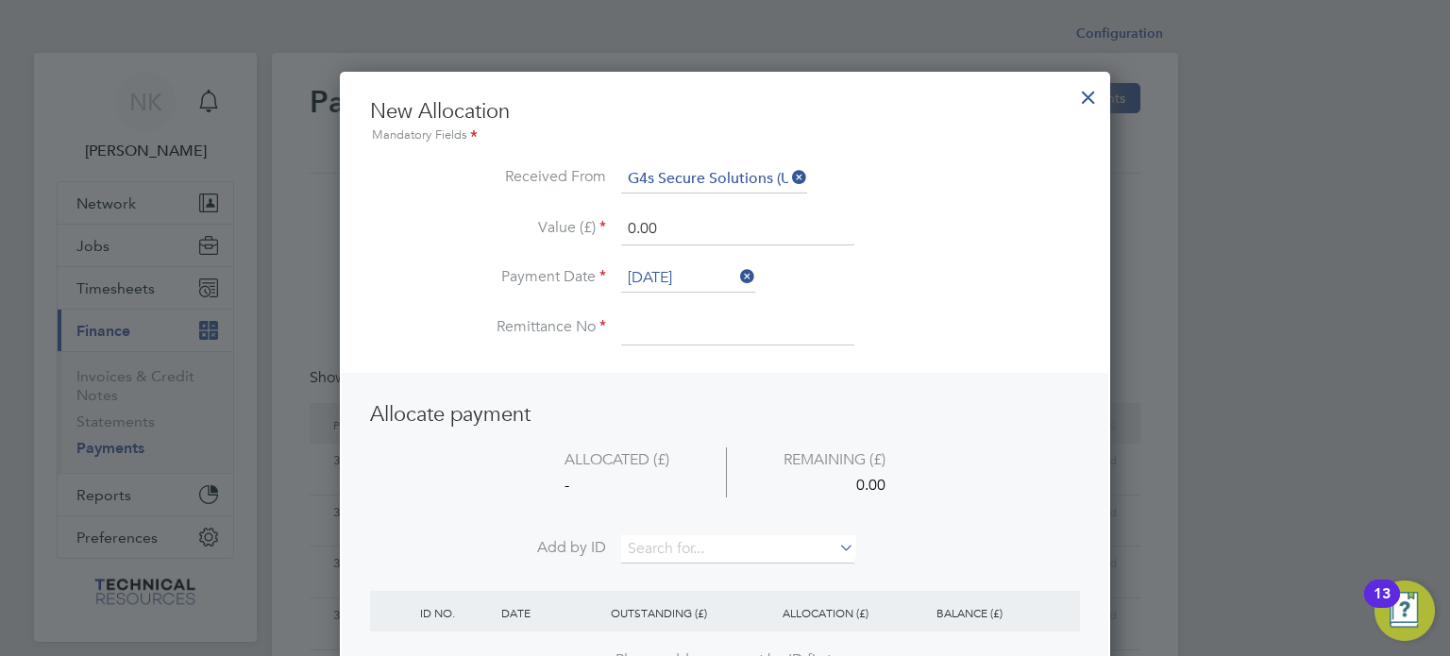
click at [687, 327] on input at bounding box center [737, 328] width 233 height 34
drag, startPoint x: 665, startPoint y: 224, endPoint x: 506, endPoint y: 227, distance: 158.6
click at [506, 227] on li "Value (£) 0.00" at bounding box center [725, 238] width 710 height 53
click at [653, 530] on li "ALLOCATED (£) REMAINING (£) - 1620.00" at bounding box center [725, 491] width 710 height 89
click at [652, 543] on input at bounding box center [737, 549] width 233 height 28
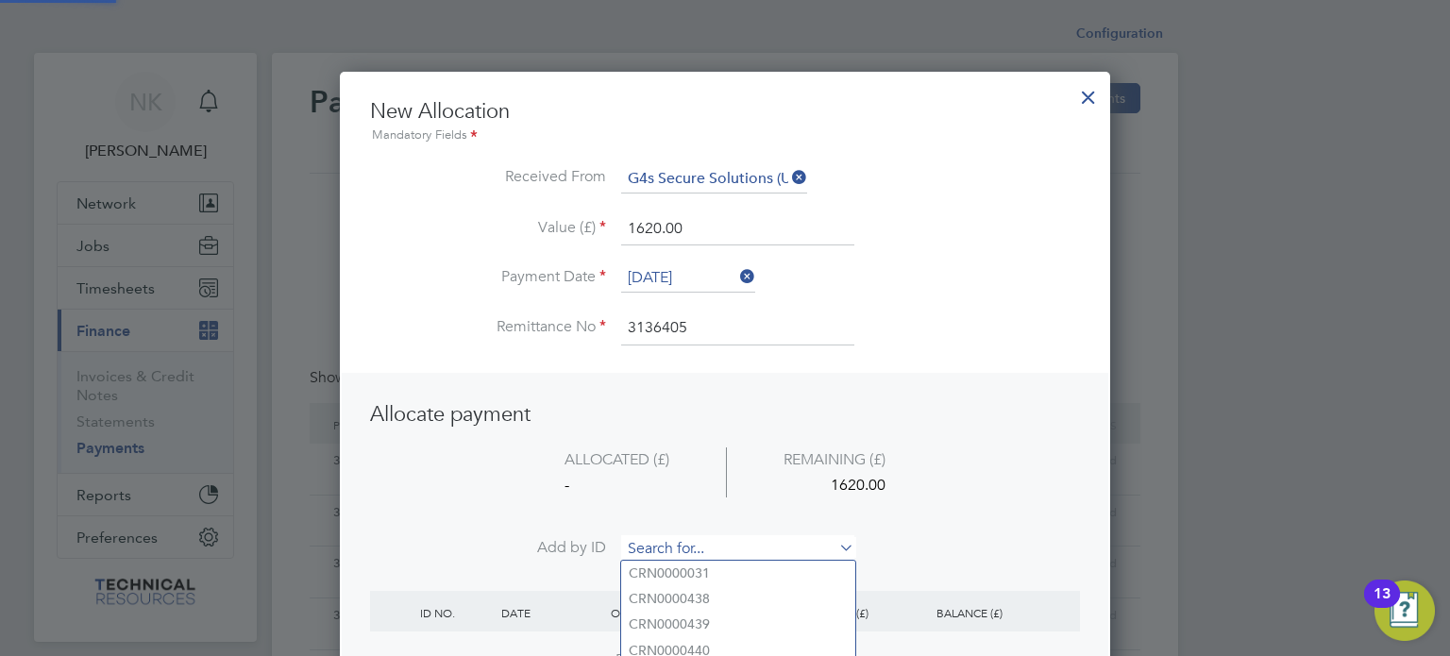
paste input "INV0006738"
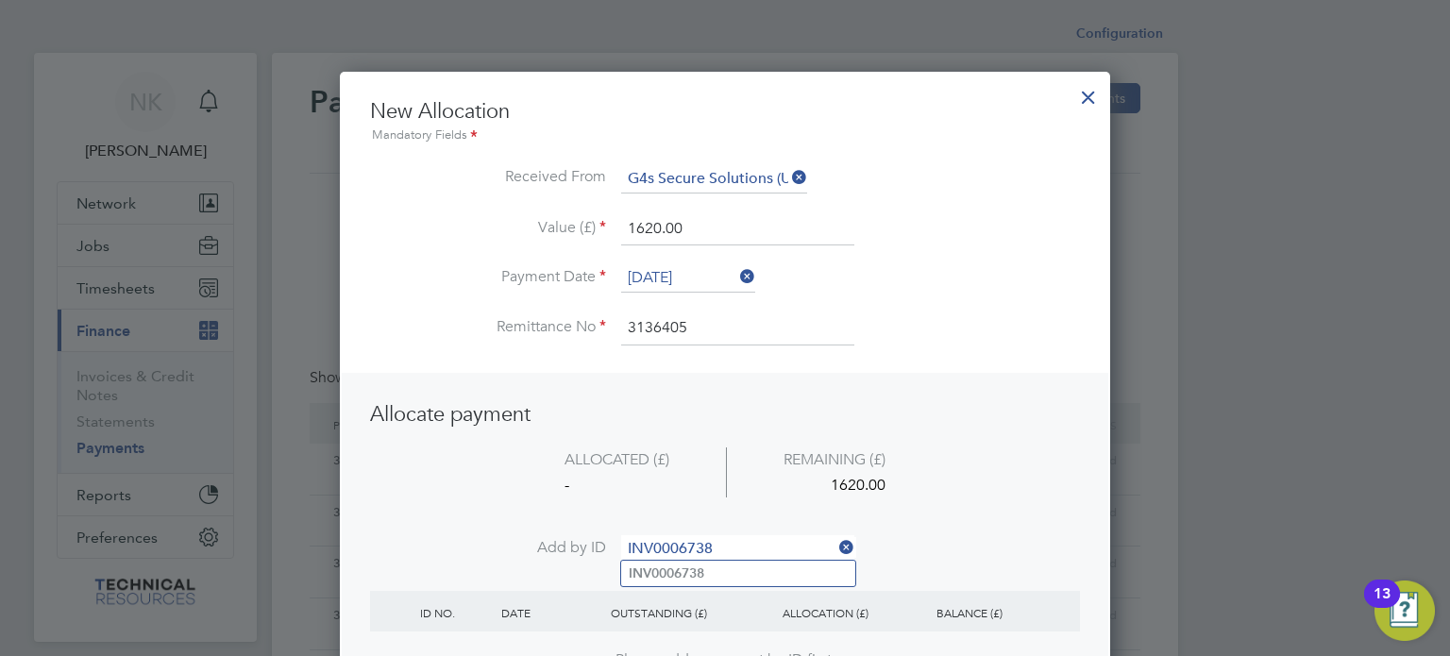
click at [665, 565] on b "INV0006738" at bounding box center [667, 573] width 76 height 16
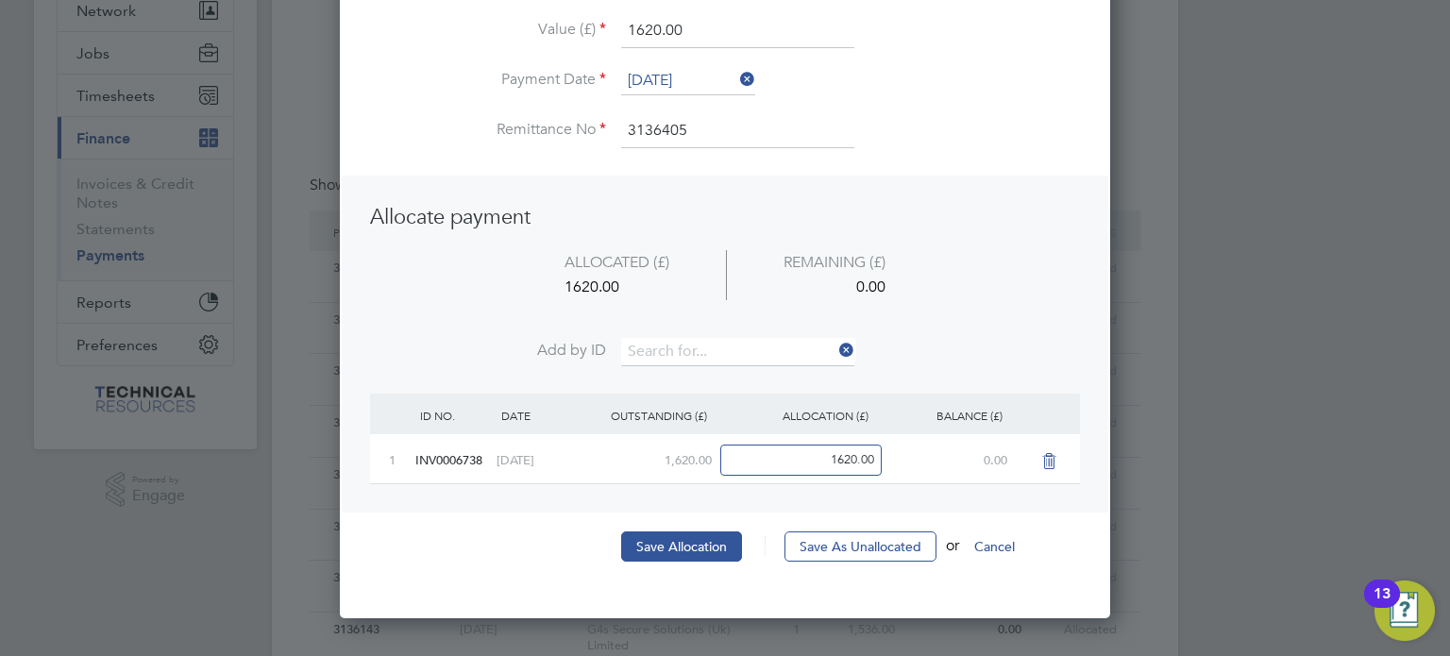
scroll to position [196, 0]
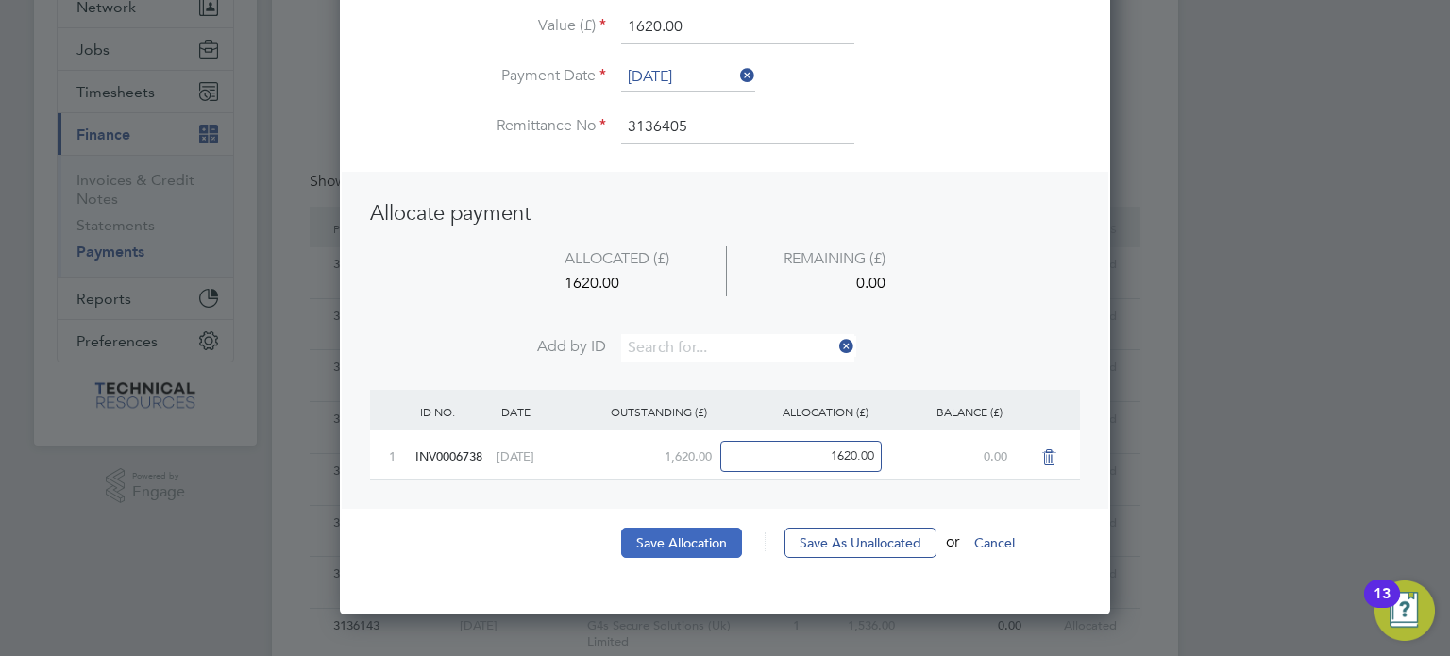
click at [687, 540] on button "Save Allocation" at bounding box center [681, 543] width 121 height 30
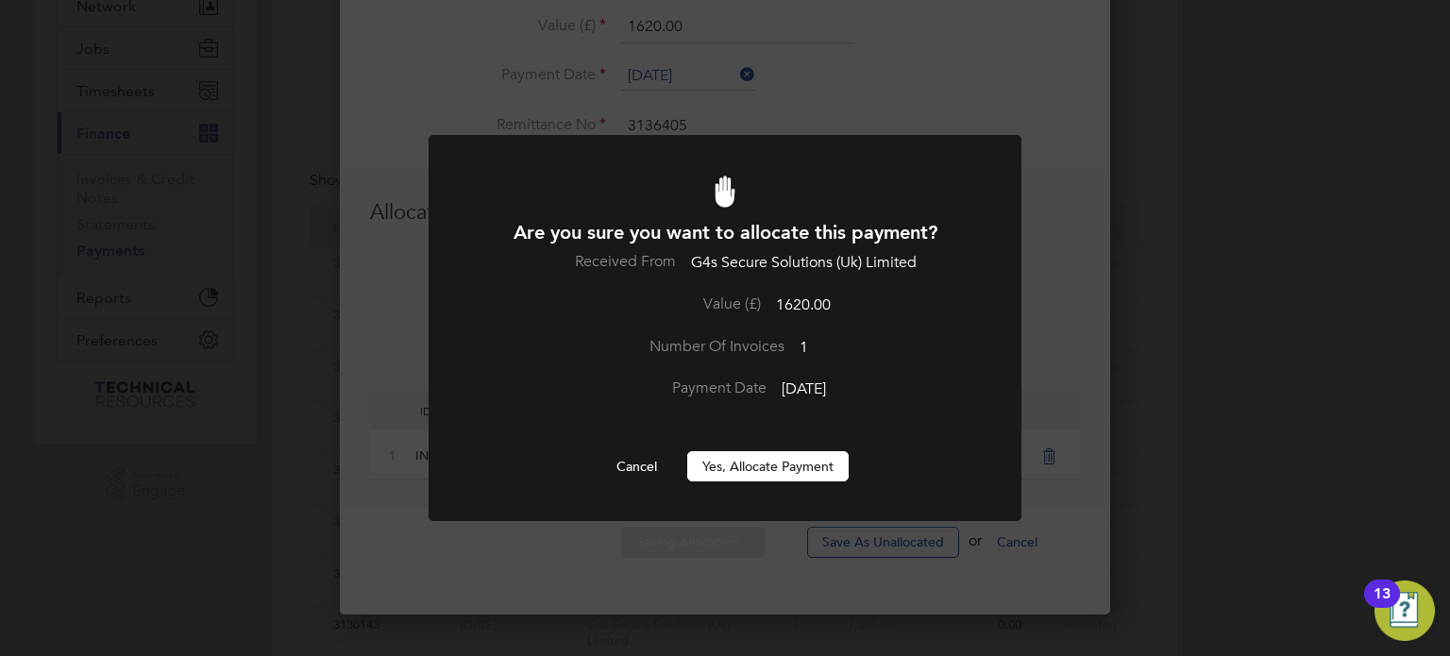
click at [763, 460] on button "Yes, Allocate Payment" at bounding box center [767, 466] width 161 height 30
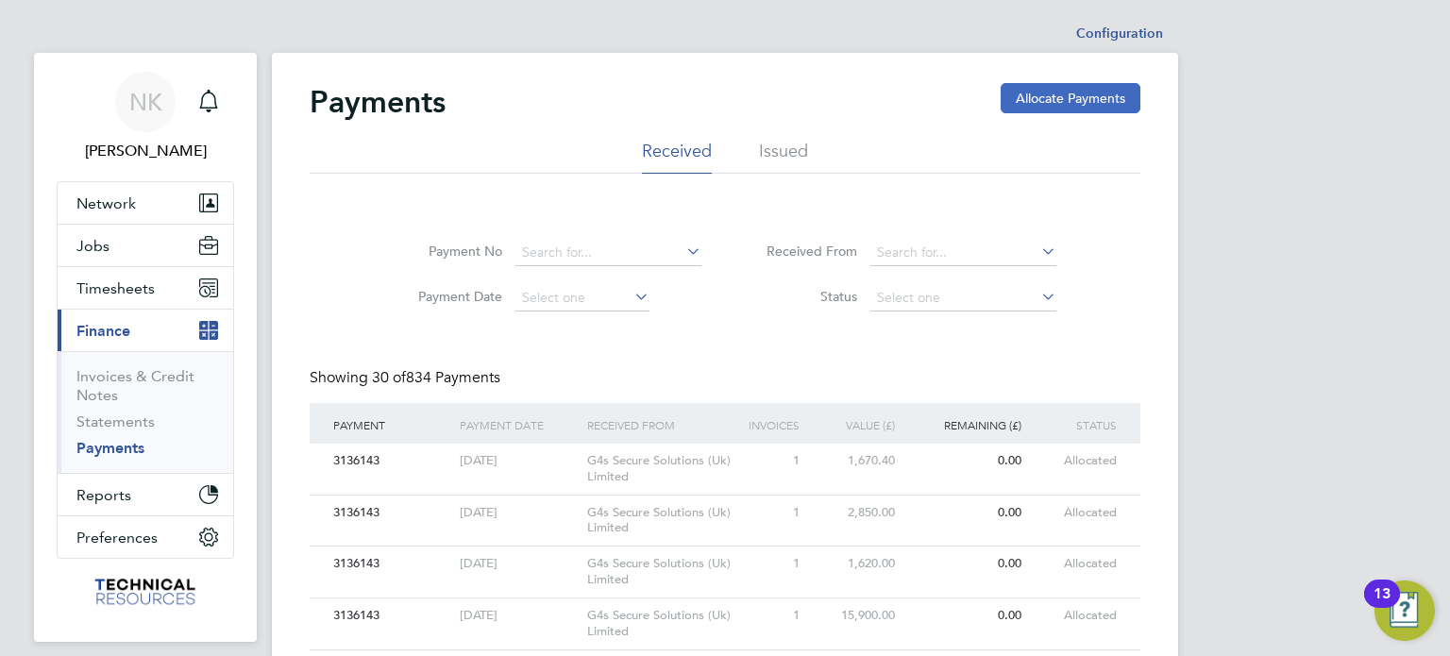
click at [1032, 90] on button "Allocate Payments" at bounding box center [1071, 98] width 140 height 30
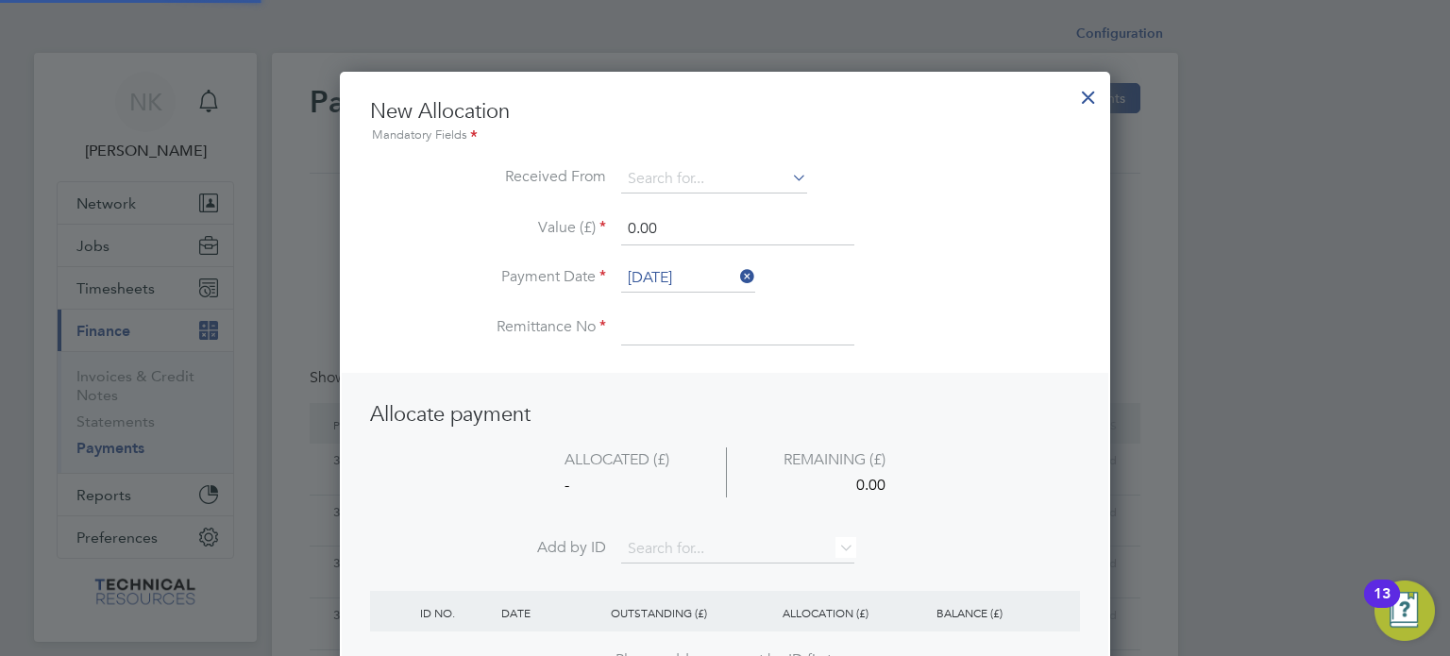
scroll to position [745, 771]
click at [710, 275] on input "[DATE]" at bounding box center [688, 278] width 134 height 28
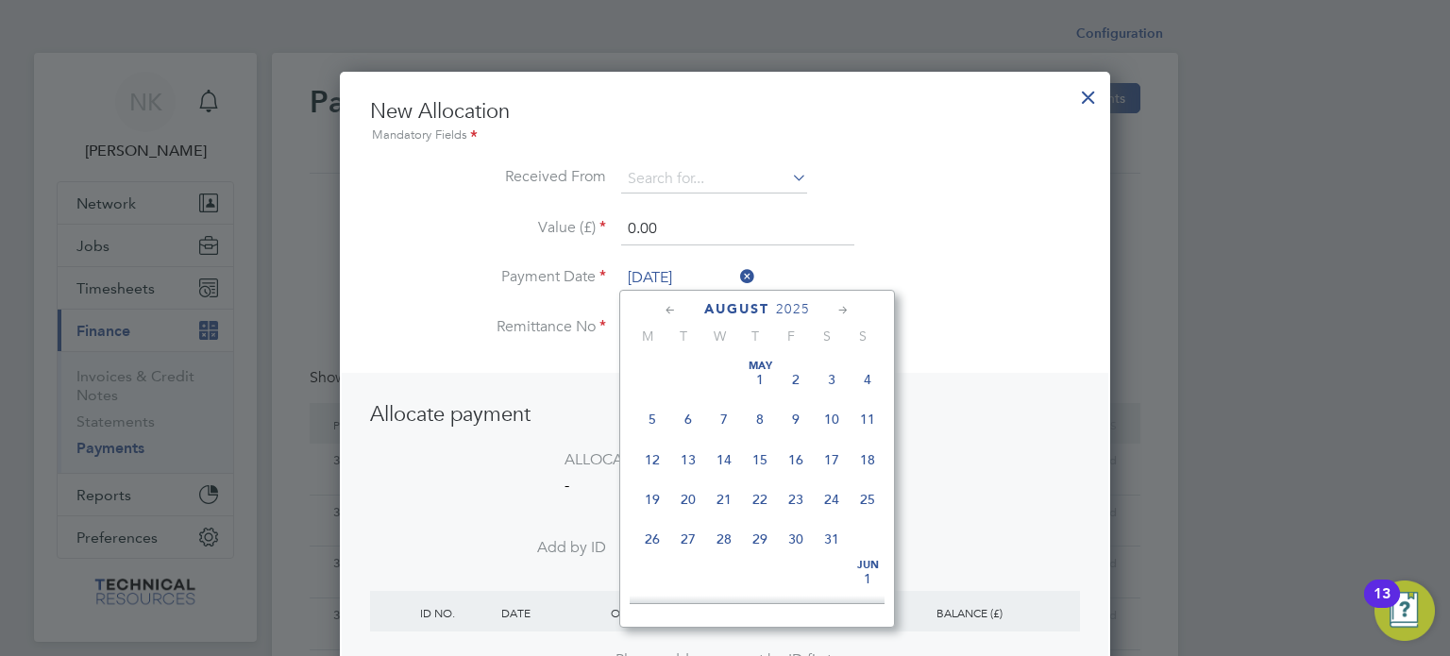
scroll to position [739, 0]
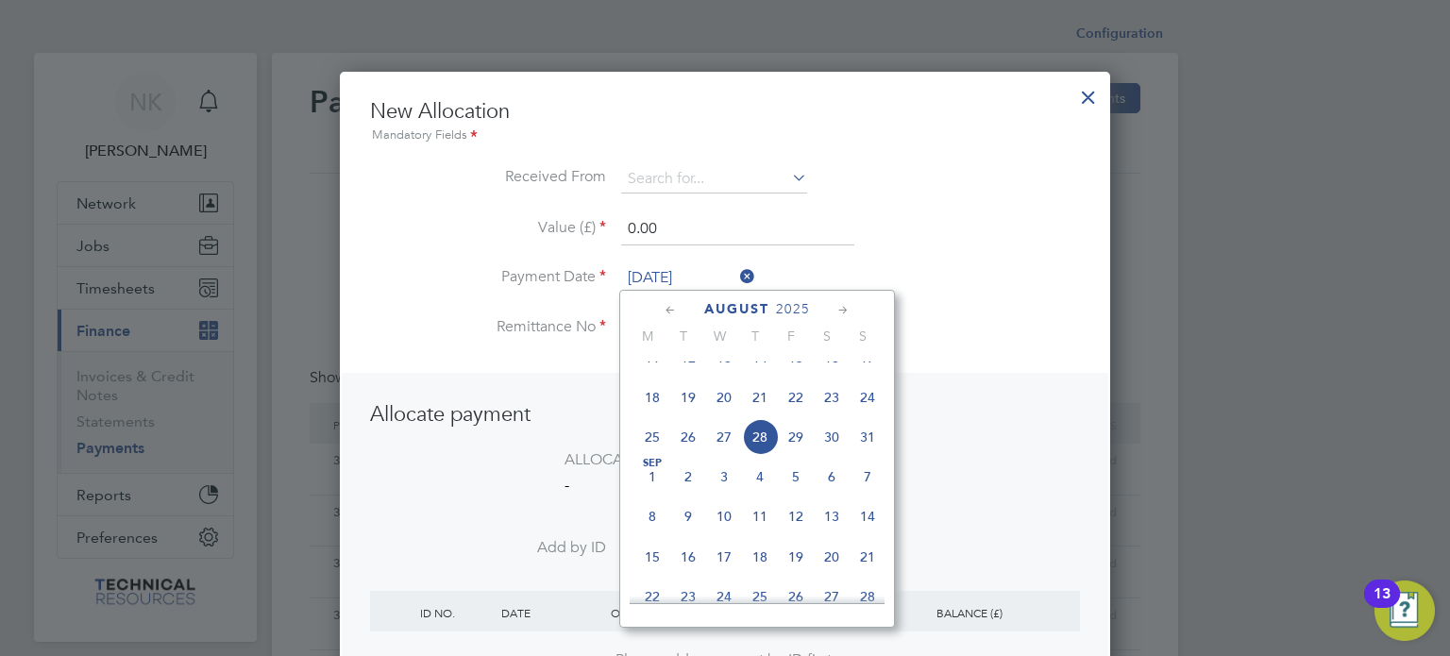
click at [763, 365] on span "14" at bounding box center [760, 358] width 36 height 36
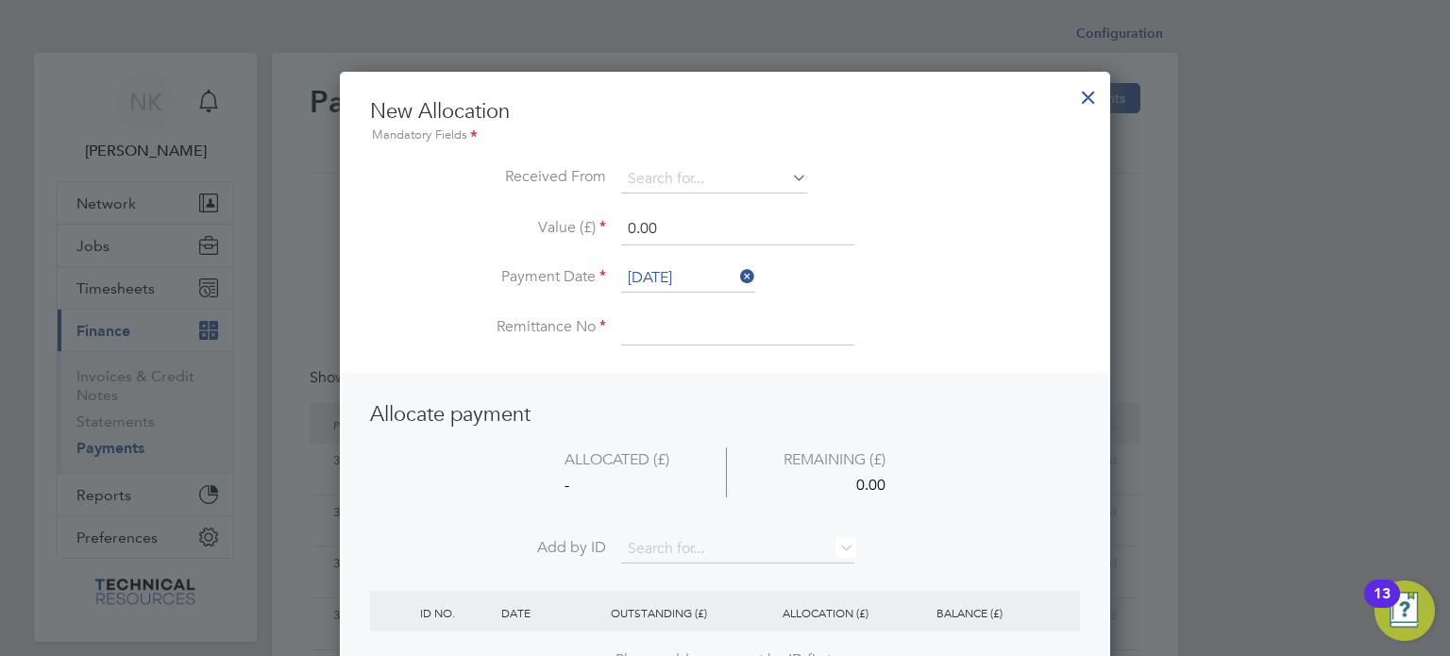
click at [670, 325] on input at bounding box center [737, 328] width 233 height 34
click at [680, 181] on input at bounding box center [714, 179] width 186 height 28
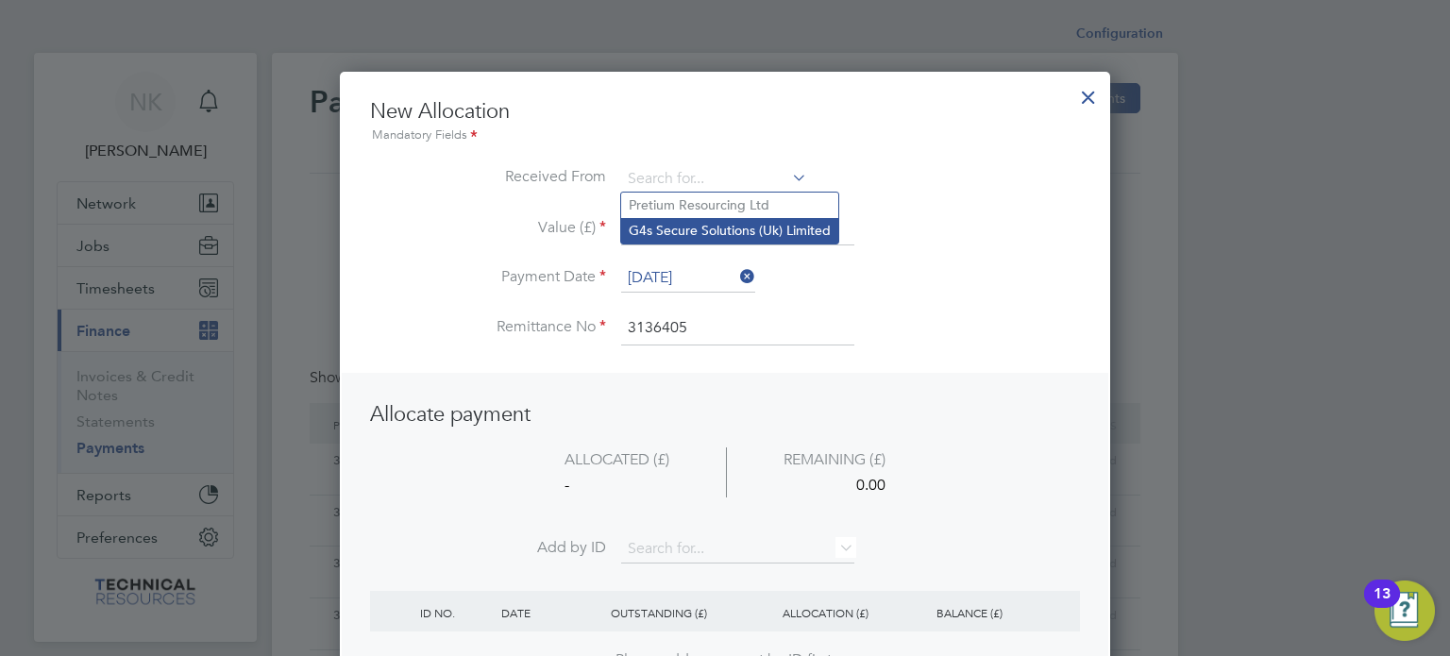
click at [678, 226] on li "G4s Secure Solutions (Uk) Limited" at bounding box center [729, 230] width 217 height 25
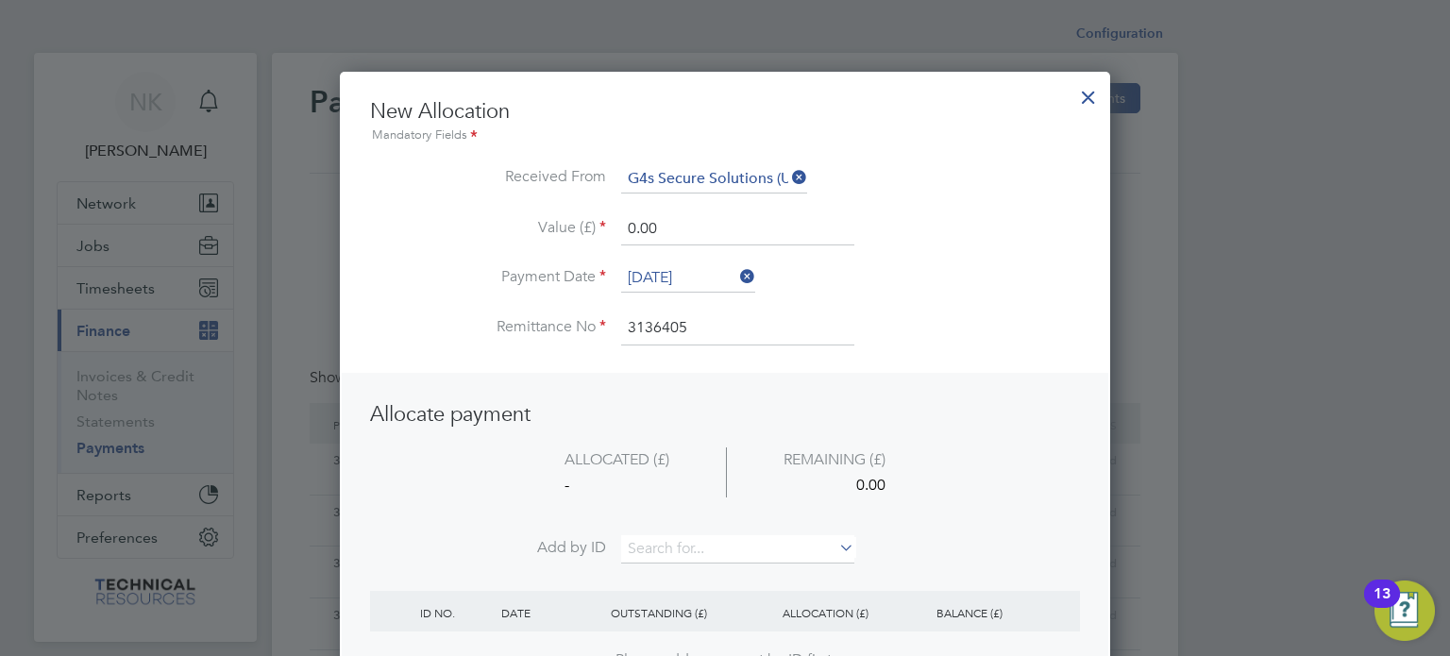
drag, startPoint x: 671, startPoint y: 221, endPoint x: 496, endPoint y: 180, distance: 180.2
click at [496, 180] on ul "New Allocation Mandatory Fields Received From G4s Secure Solutions (Uk) Limited…" at bounding box center [725, 231] width 710 height 266
click at [659, 524] on li "ALLOCATED (£) REMAINING (£) - 2850.00" at bounding box center [725, 491] width 710 height 89
click at [659, 547] on input at bounding box center [737, 549] width 233 height 28
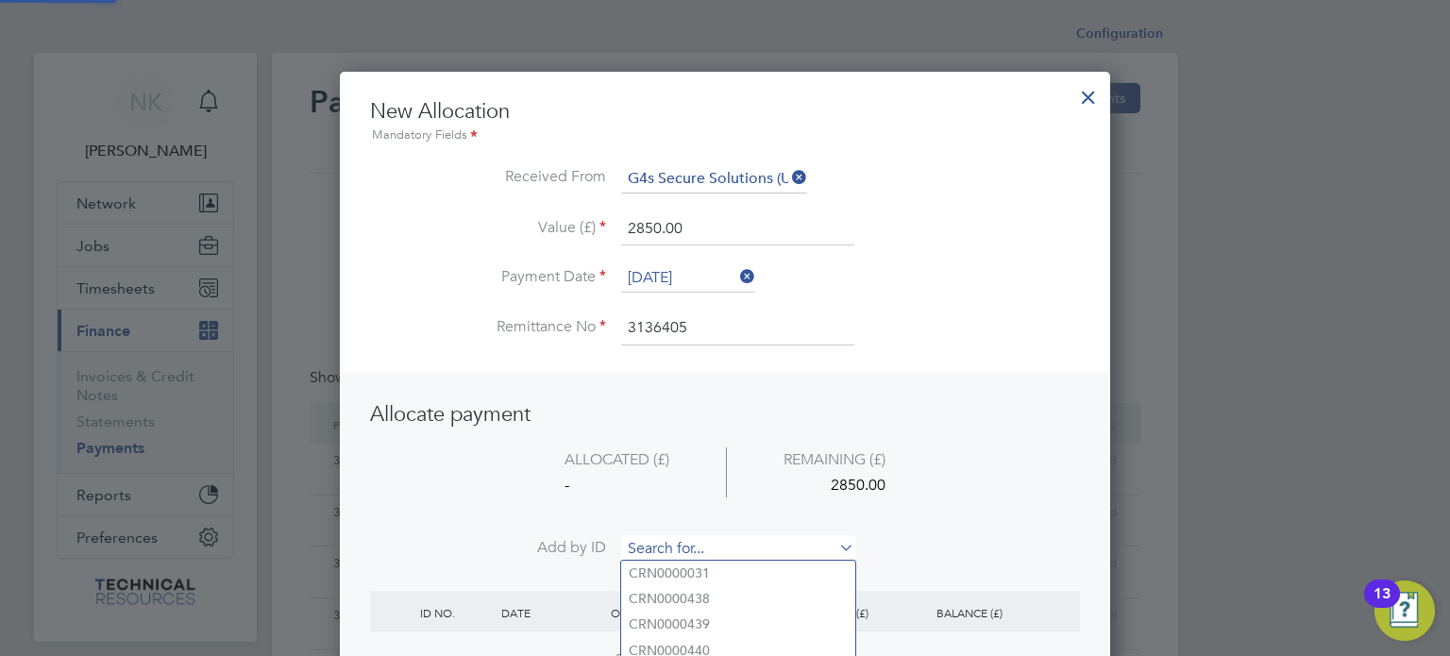
paste input "INV0006739"
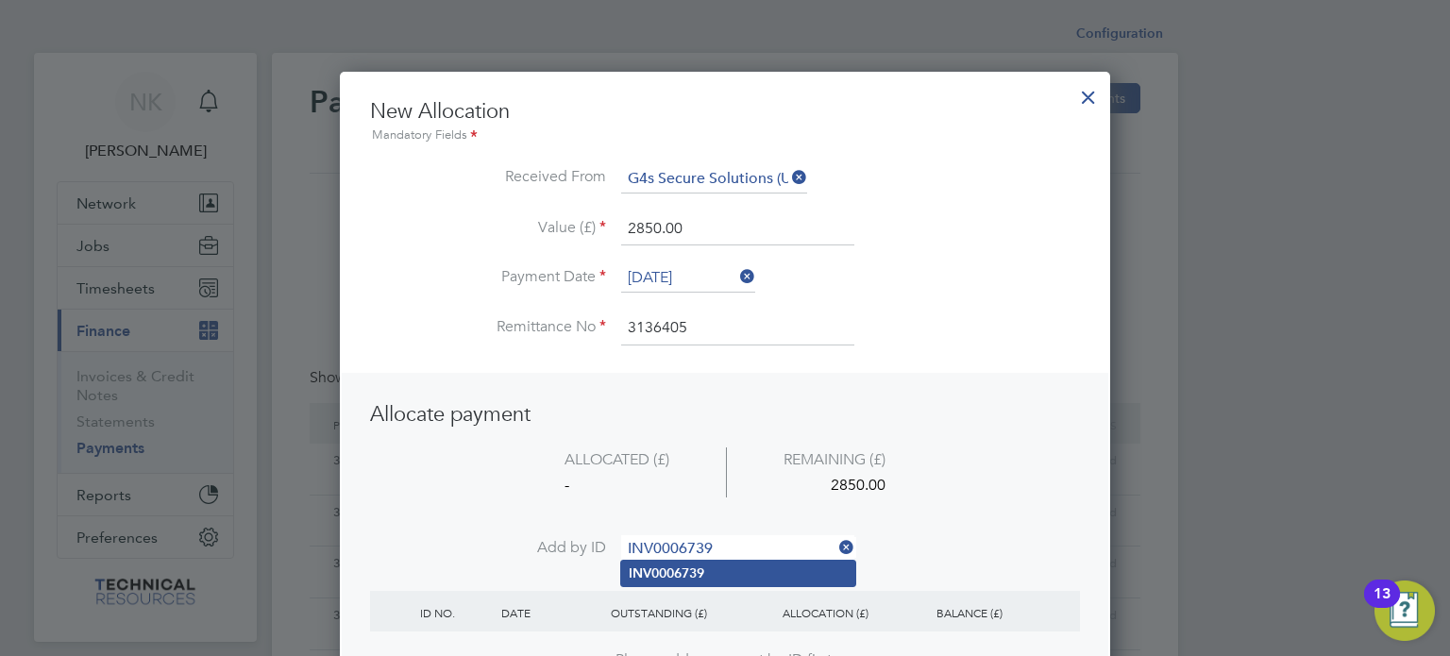
click at [653, 561] on li "INV0006739" at bounding box center [738, 573] width 234 height 25
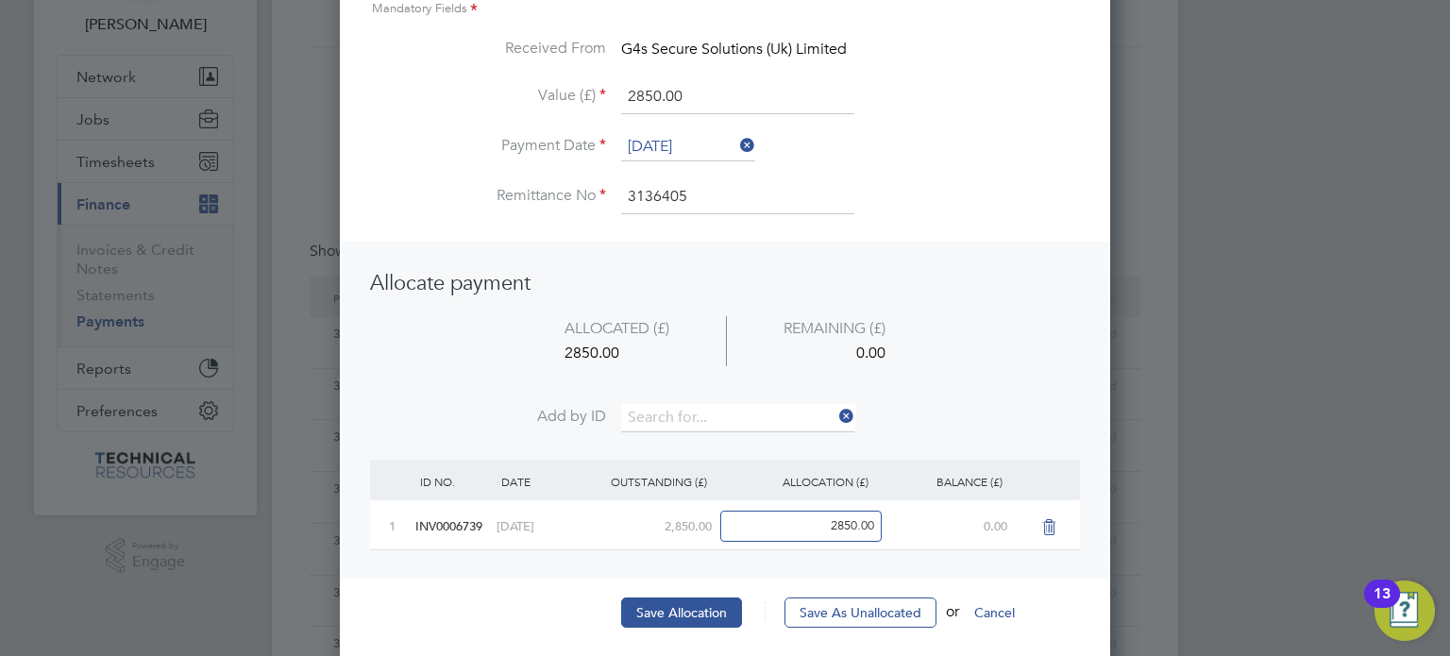
scroll to position [135, 0]
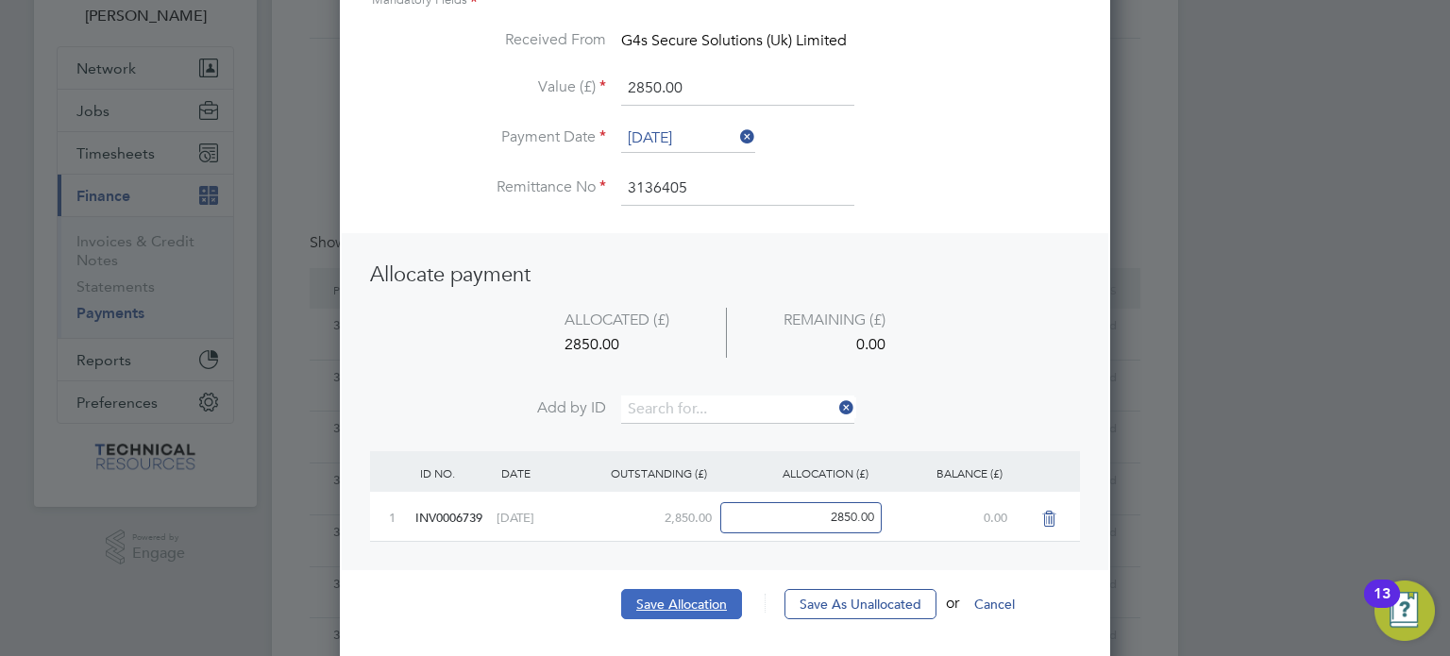
click at [653, 614] on button "Save Allocation" at bounding box center [681, 604] width 121 height 30
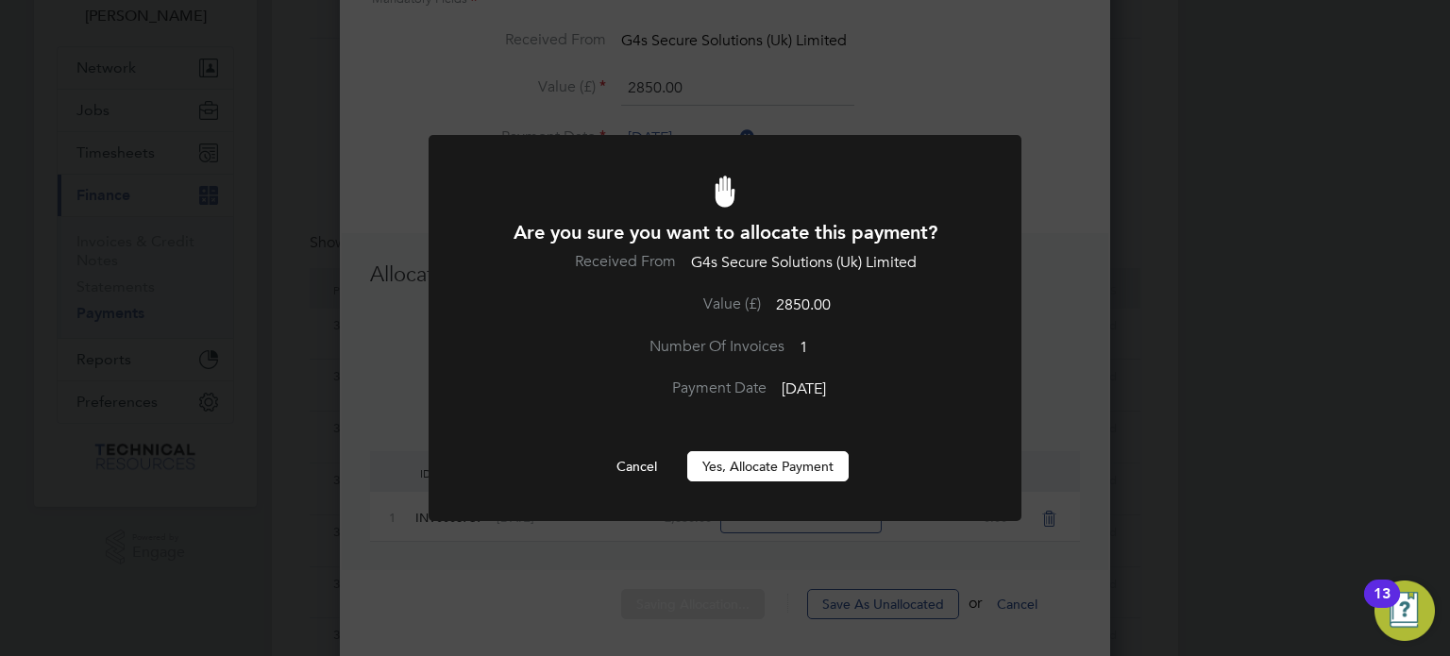
click at [746, 469] on button "Yes, Allocate Payment" at bounding box center [767, 466] width 161 height 30
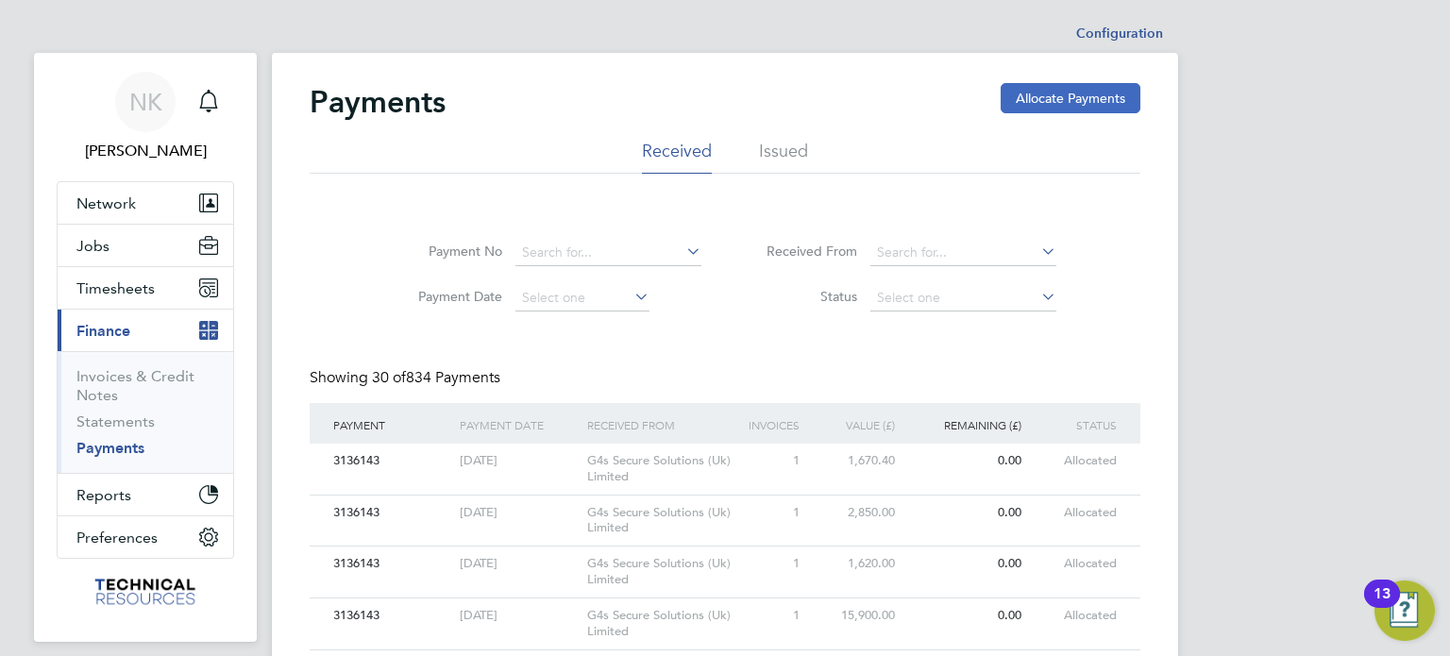
click at [1084, 102] on button "Allocate Payments" at bounding box center [1071, 98] width 140 height 30
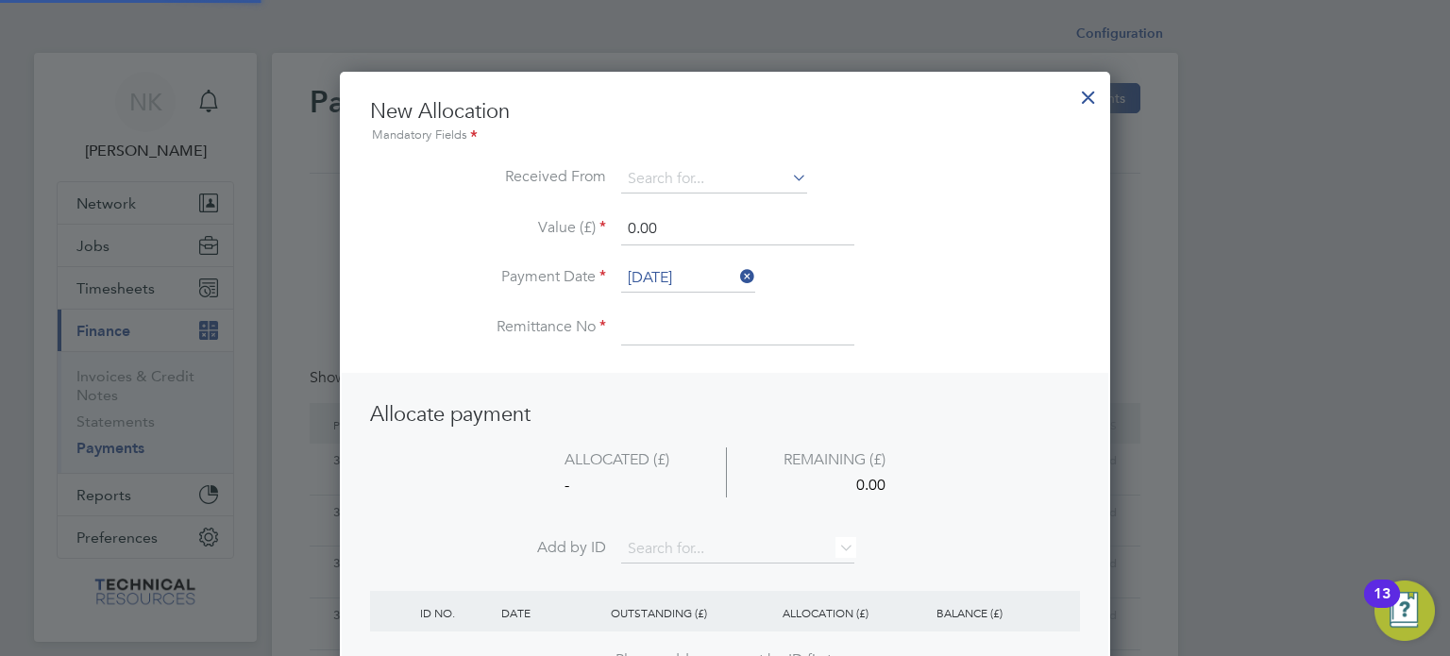
scroll to position [745, 771]
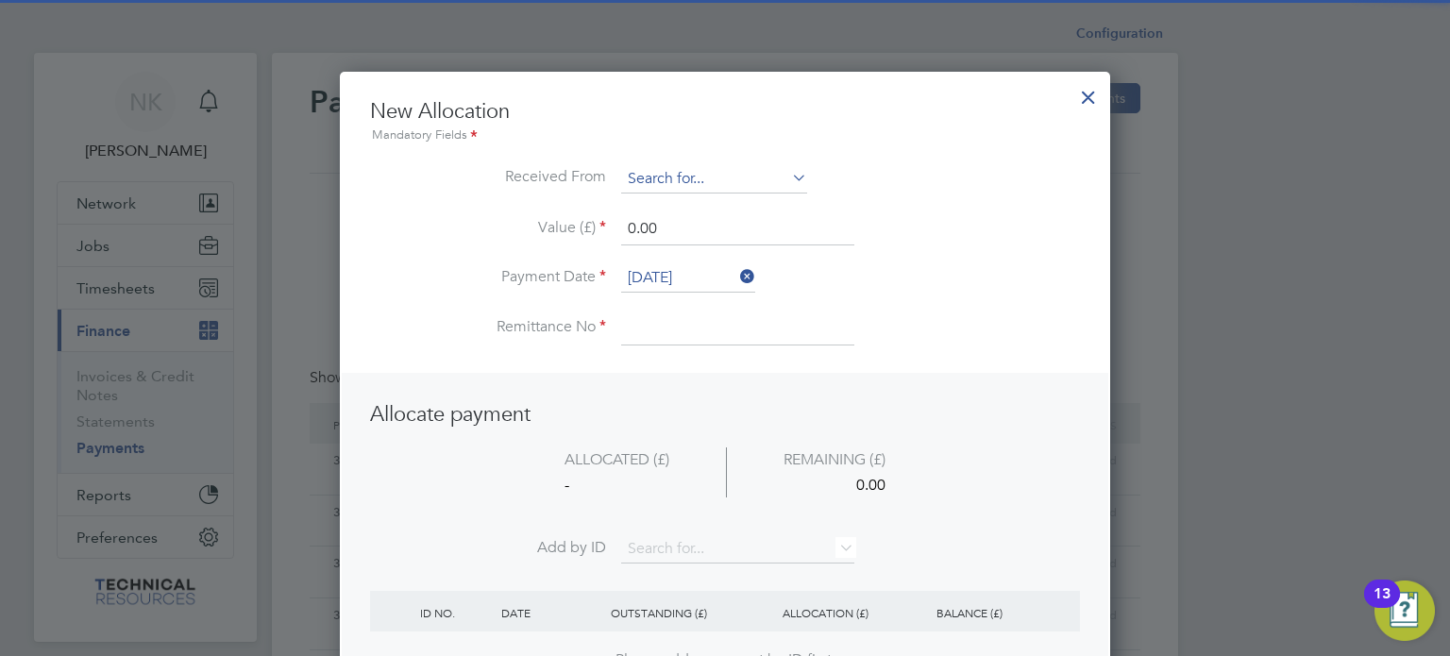
click at [688, 172] on input at bounding box center [714, 179] width 186 height 28
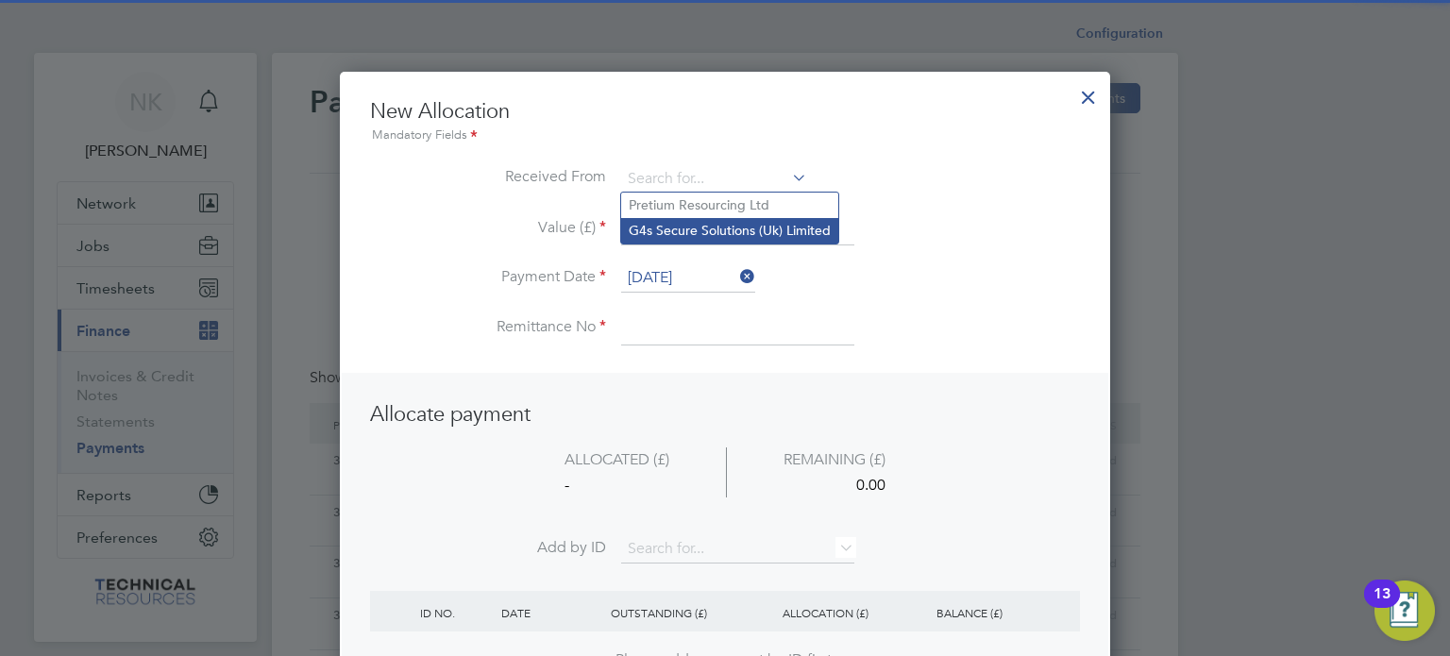
click at [691, 228] on li "G4s Secure Solutions (Uk) Limited" at bounding box center [729, 230] width 217 height 25
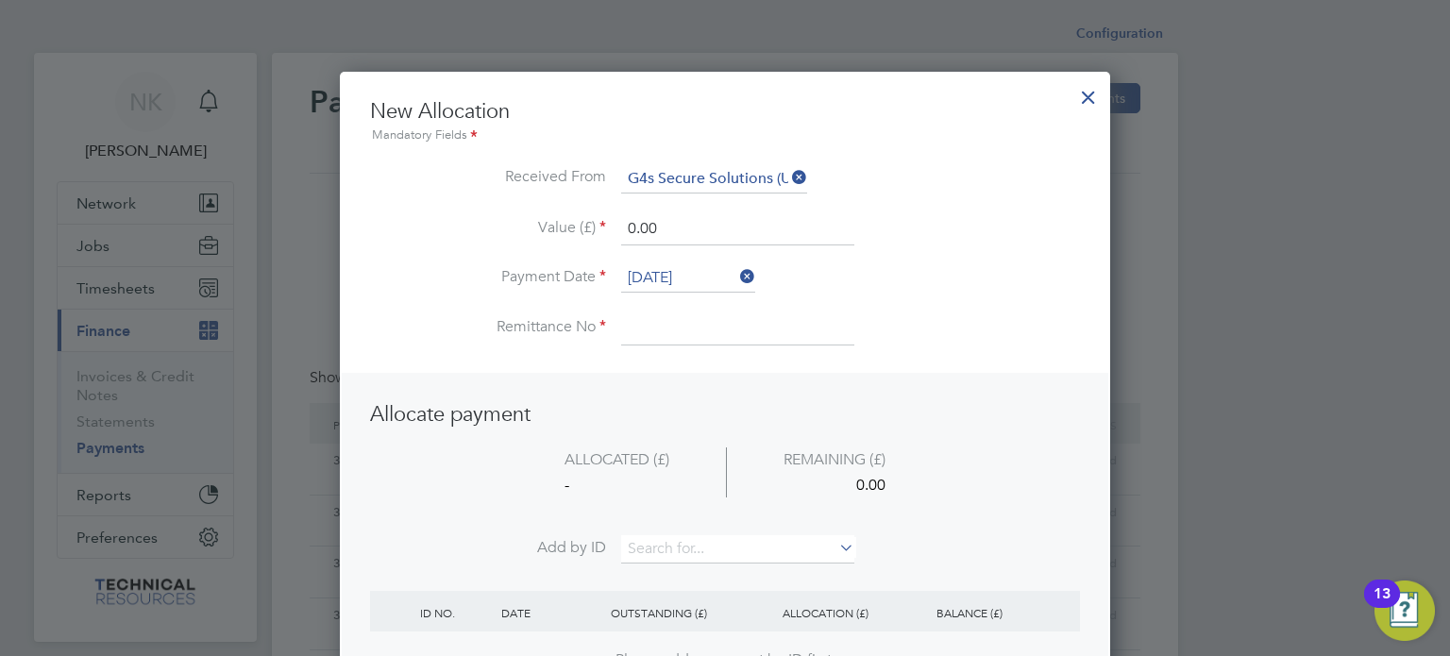
click at [678, 274] on input "[DATE]" at bounding box center [688, 278] width 134 height 28
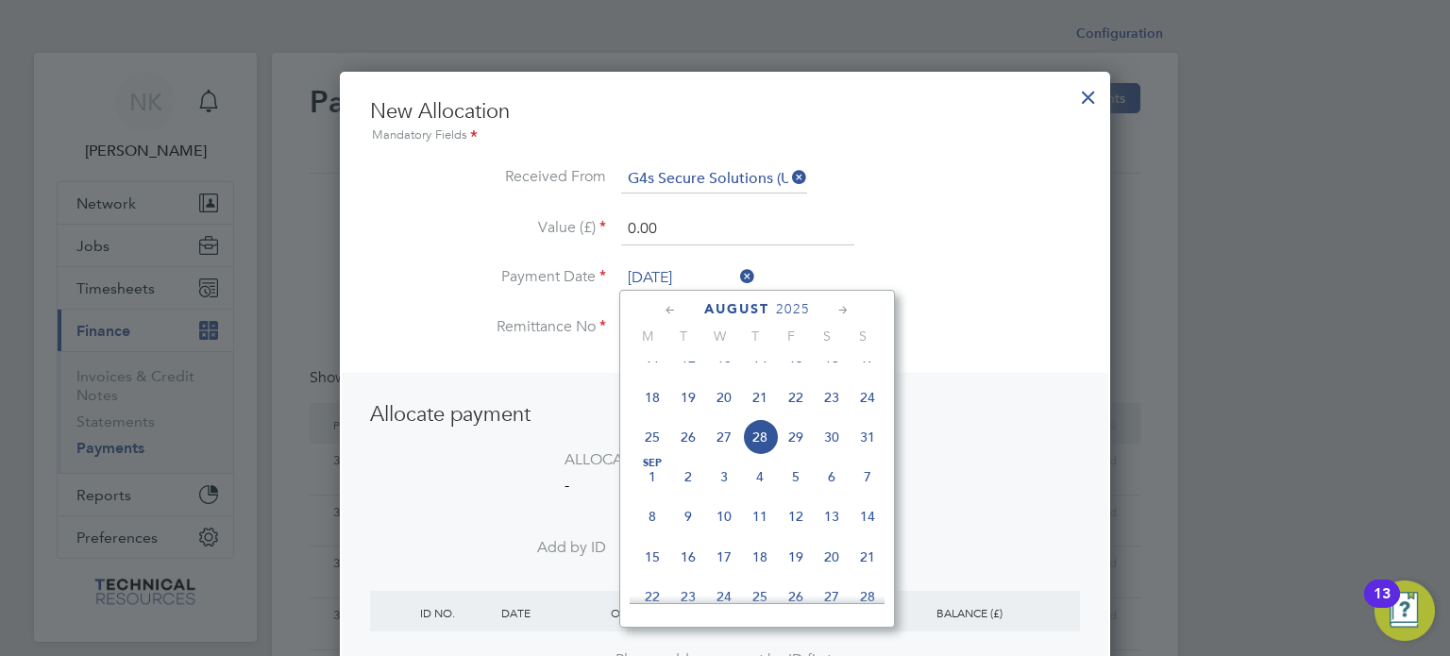
click at [760, 373] on span "14" at bounding box center [760, 358] width 36 height 36
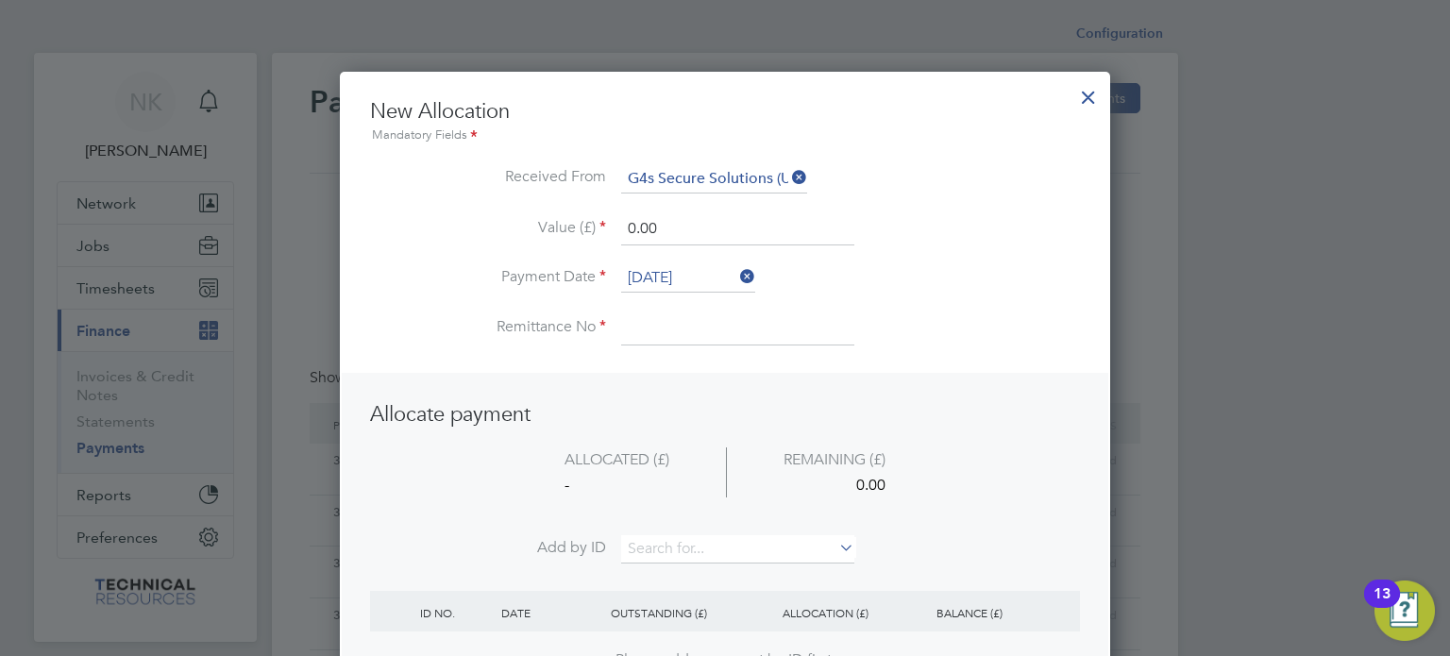
click at [669, 331] on input at bounding box center [737, 328] width 233 height 34
drag, startPoint x: 682, startPoint y: 229, endPoint x: 538, endPoint y: 221, distance: 143.7
click at [538, 221] on li "Value (£) 0.00" at bounding box center [725, 238] width 710 height 53
click at [676, 543] on input at bounding box center [737, 549] width 233 height 28
paste input "INV0006748"
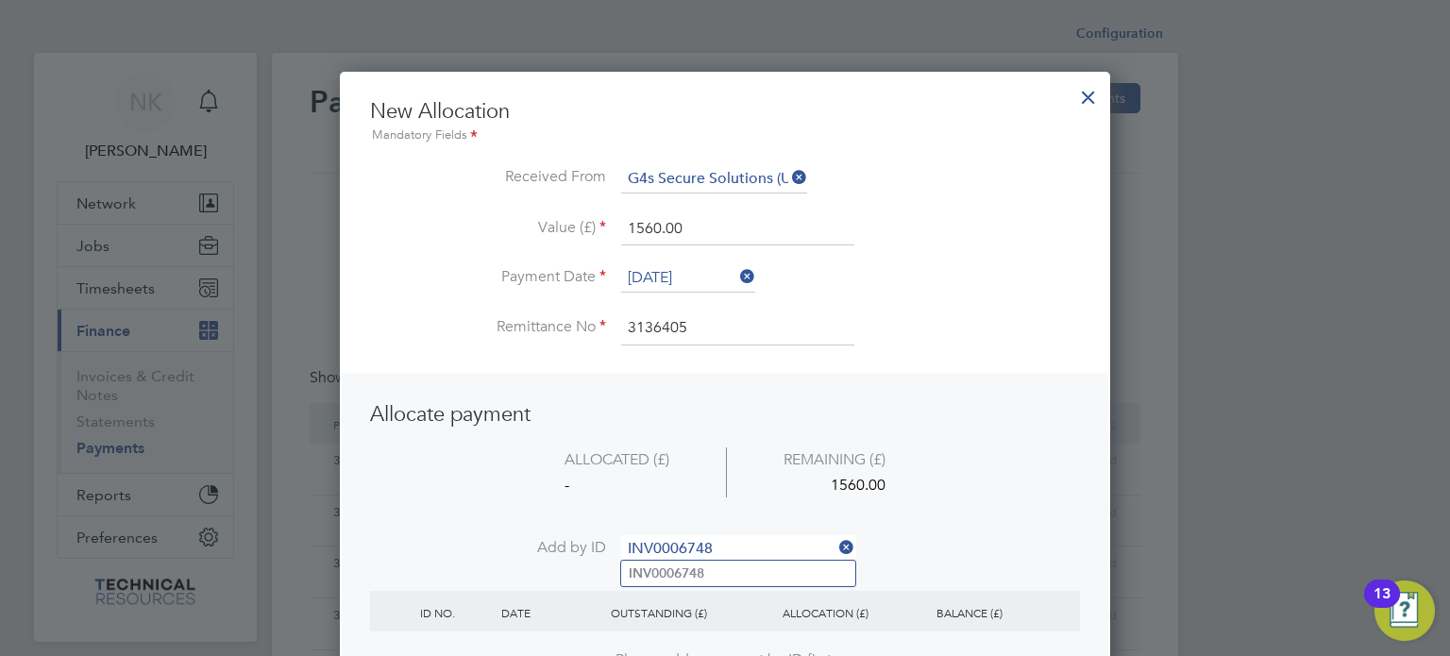
click at [671, 568] on b "INV0006748" at bounding box center [667, 573] width 76 height 16
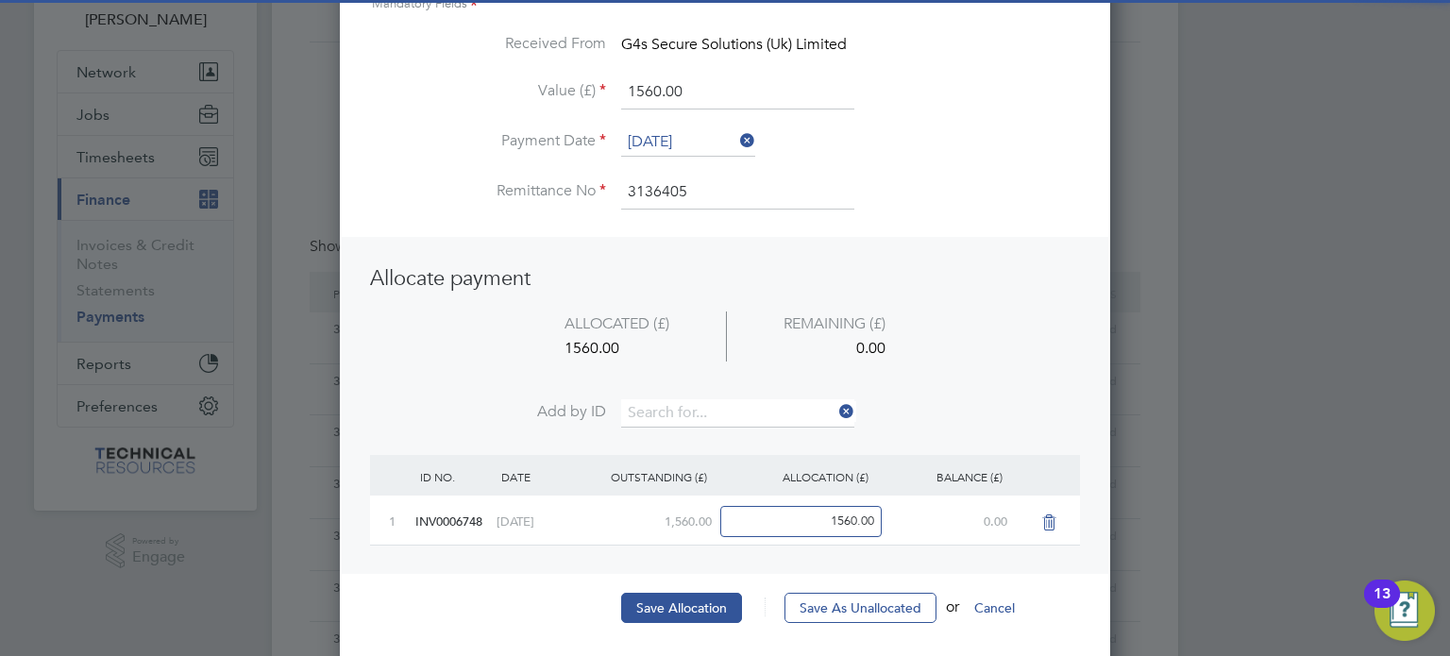
scroll to position [146, 0]
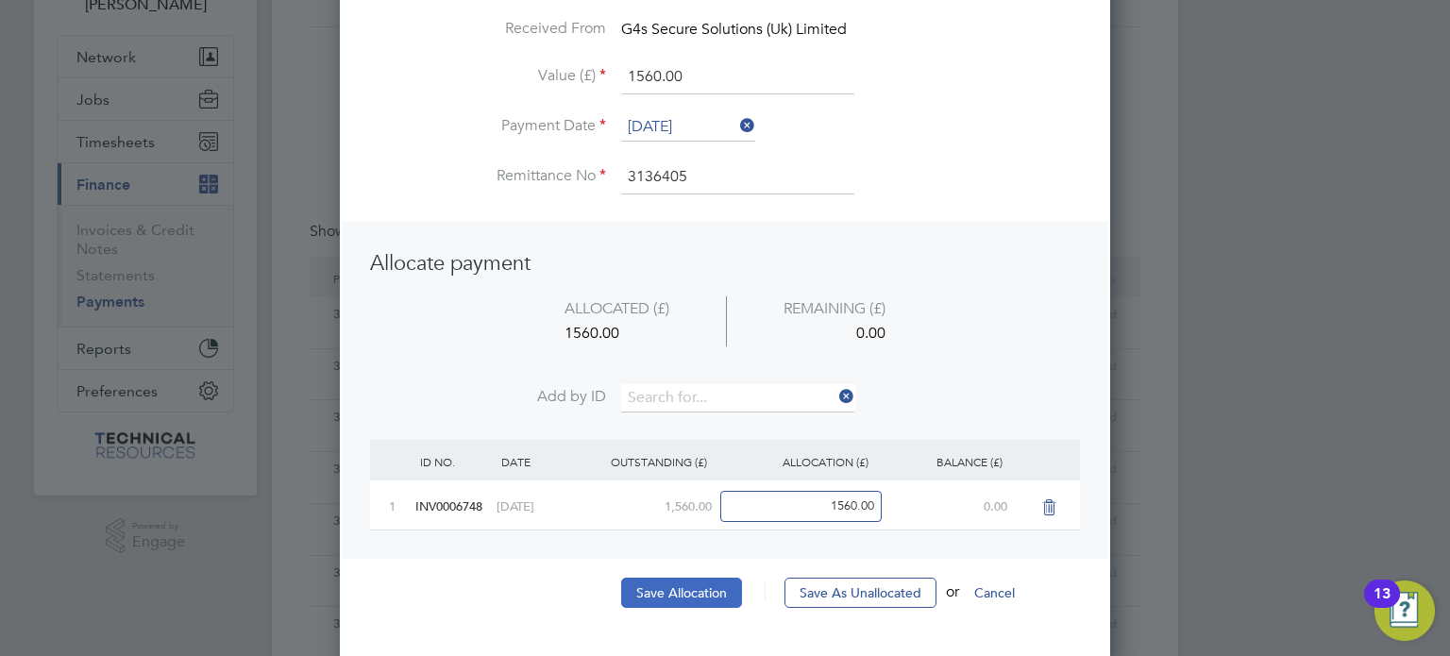
click at [668, 591] on button "Save Allocation" at bounding box center [681, 593] width 121 height 30
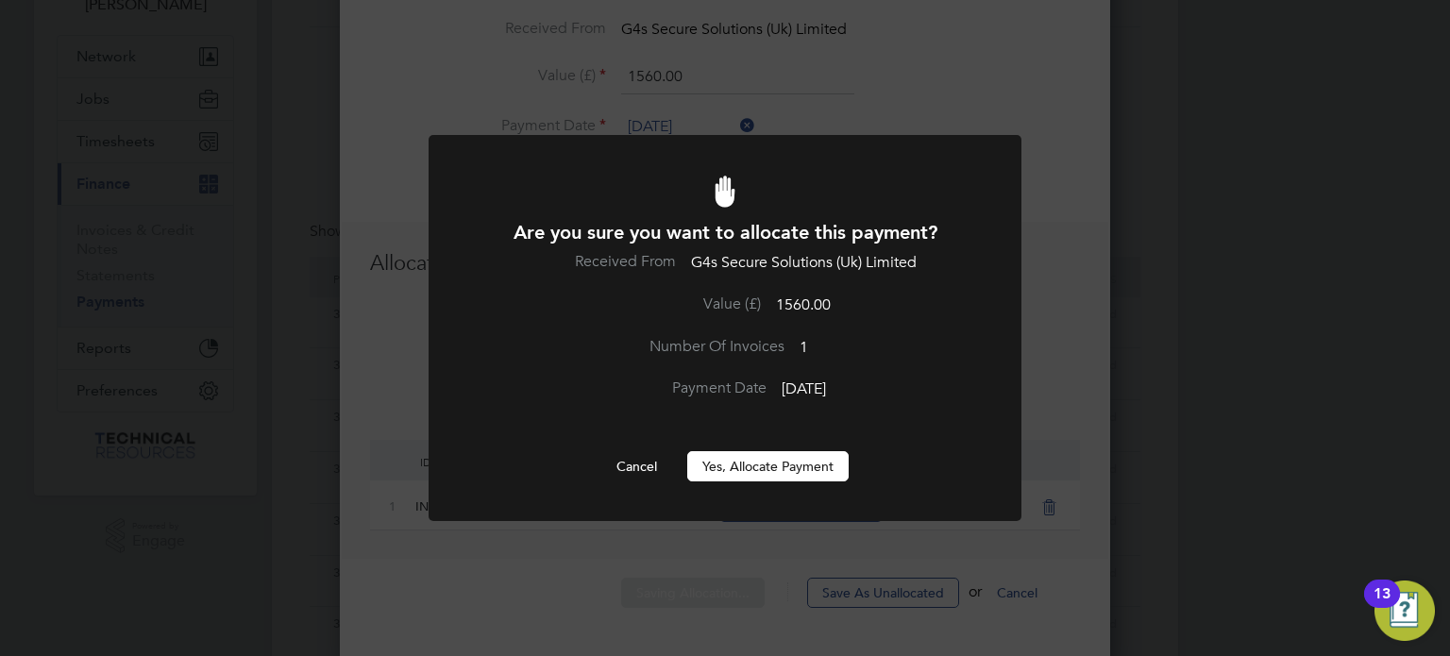
scroll to position [0, 0]
click at [757, 470] on button "Yes, Allocate Payment" at bounding box center [767, 466] width 161 height 30
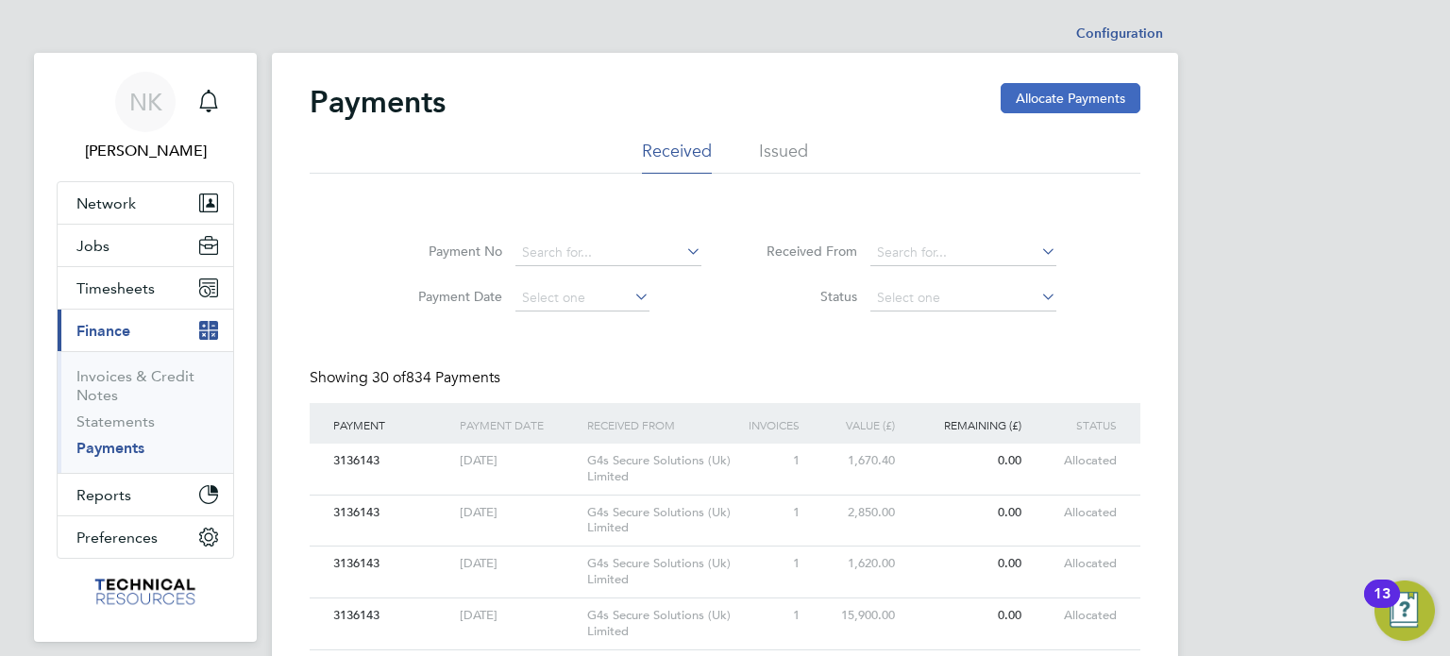
click at [1010, 91] on button "Allocate Payments" at bounding box center [1071, 98] width 140 height 30
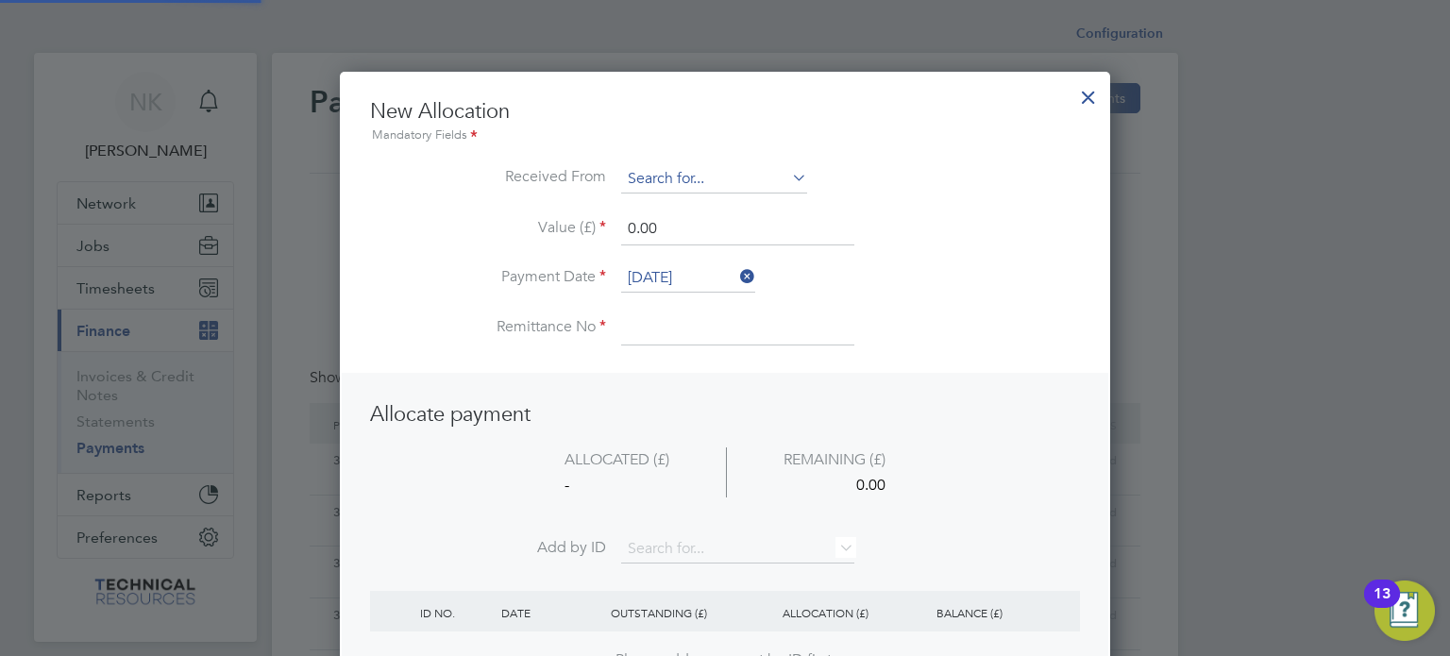
scroll to position [745, 771]
click at [706, 180] on input at bounding box center [714, 179] width 186 height 28
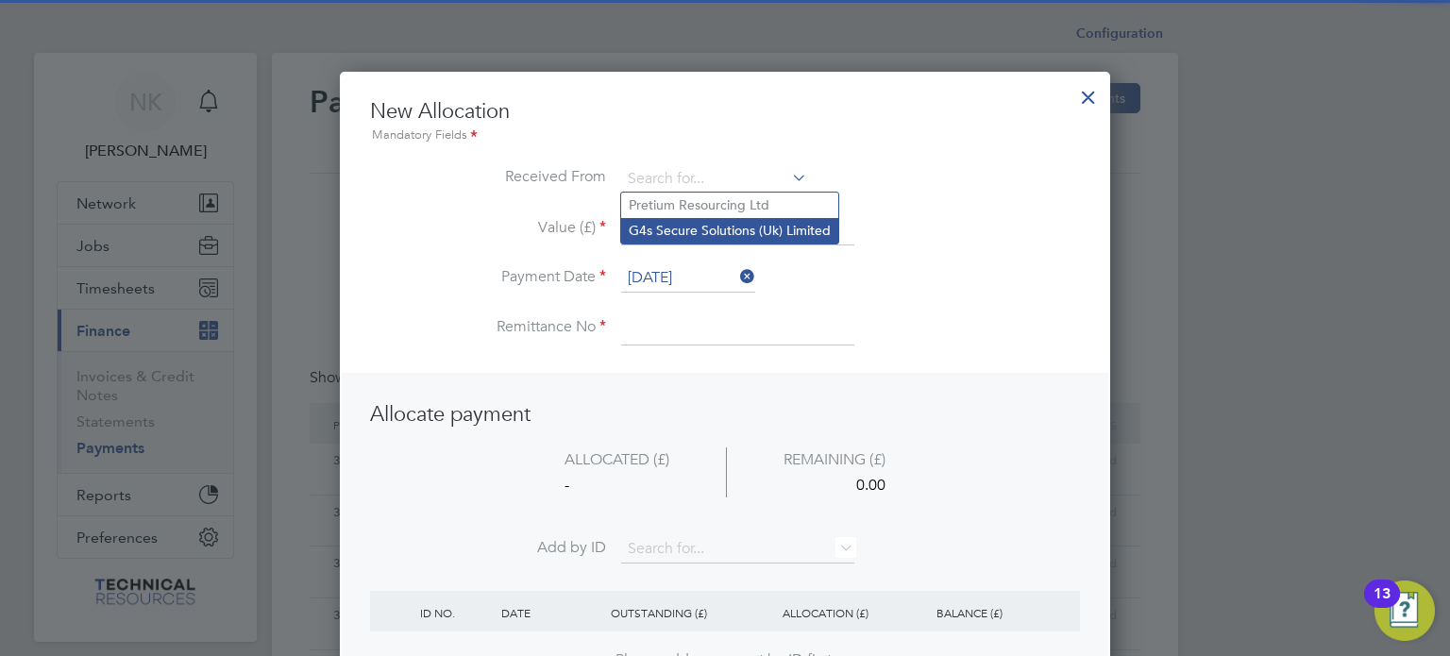
click at [702, 229] on li "G4s Secure Solutions (Uk) Limited" at bounding box center [729, 230] width 217 height 25
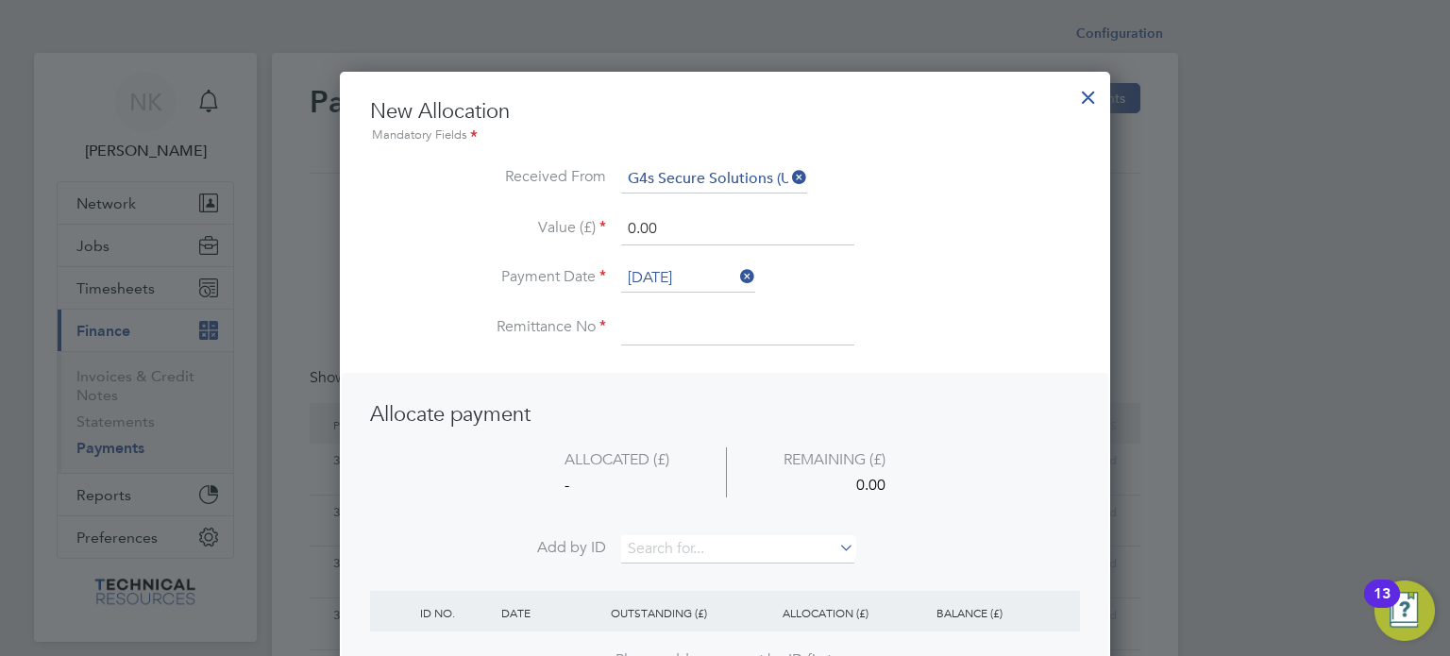
click at [685, 275] on input "[DATE]" at bounding box center [688, 278] width 134 height 28
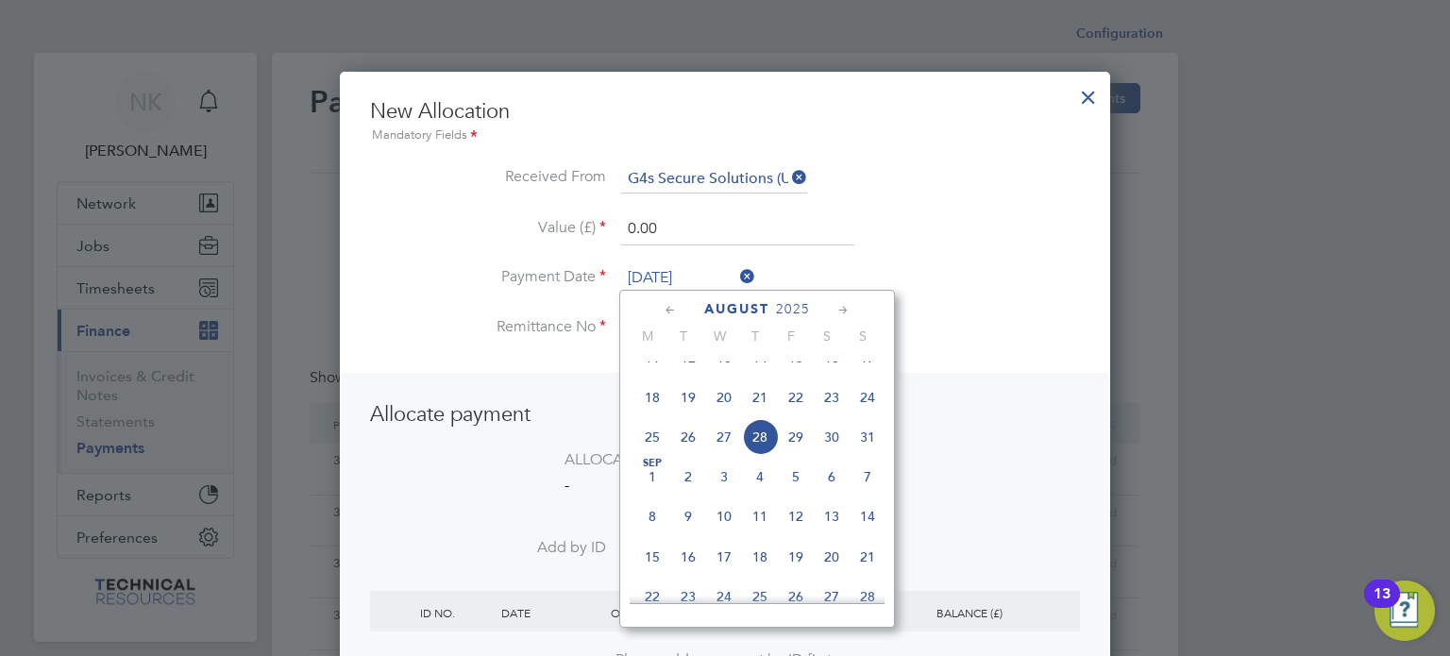
click at [763, 373] on span "14" at bounding box center [760, 358] width 36 height 36
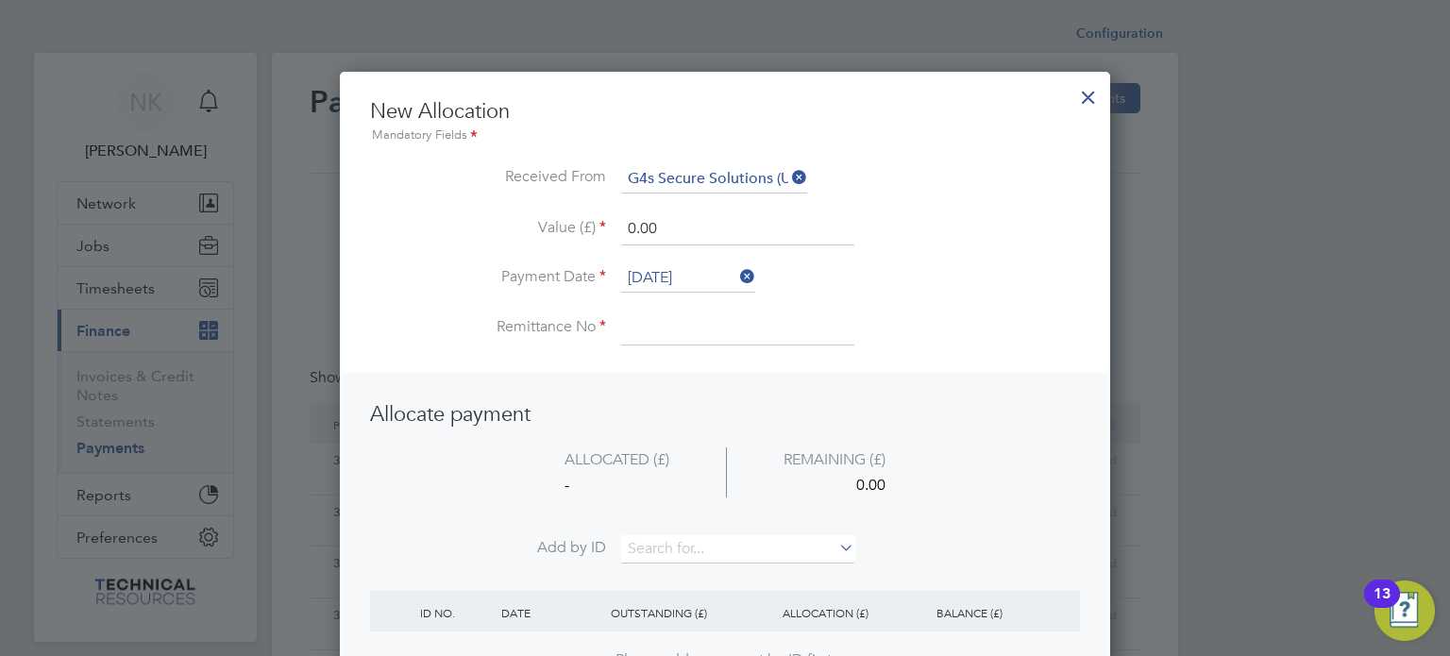
click at [671, 317] on input at bounding box center [737, 328] width 233 height 34
drag, startPoint x: 699, startPoint y: 226, endPoint x: 555, endPoint y: 214, distance: 144.9
click at [555, 214] on li "Value (£) 0.00" at bounding box center [725, 238] width 710 height 53
click at [688, 547] on input at bounding box center [737, 549] width 233 height 28
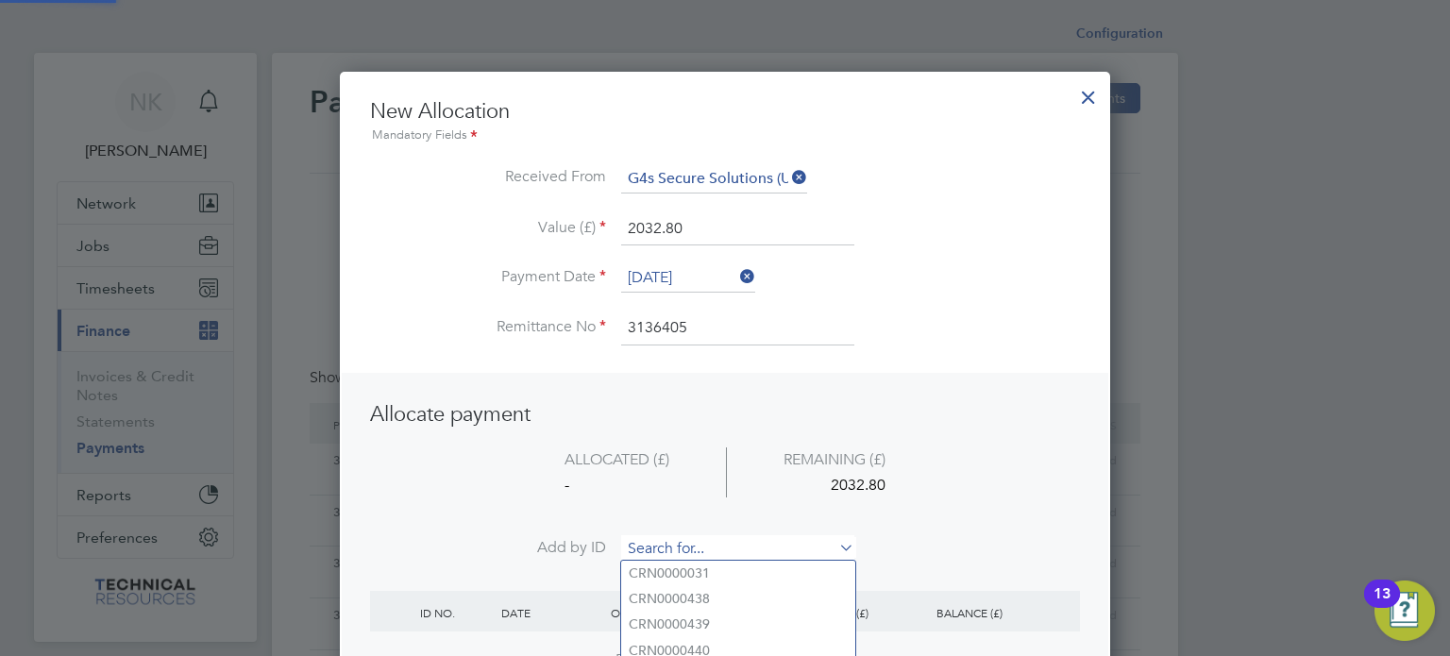
paste input "INV0006757"
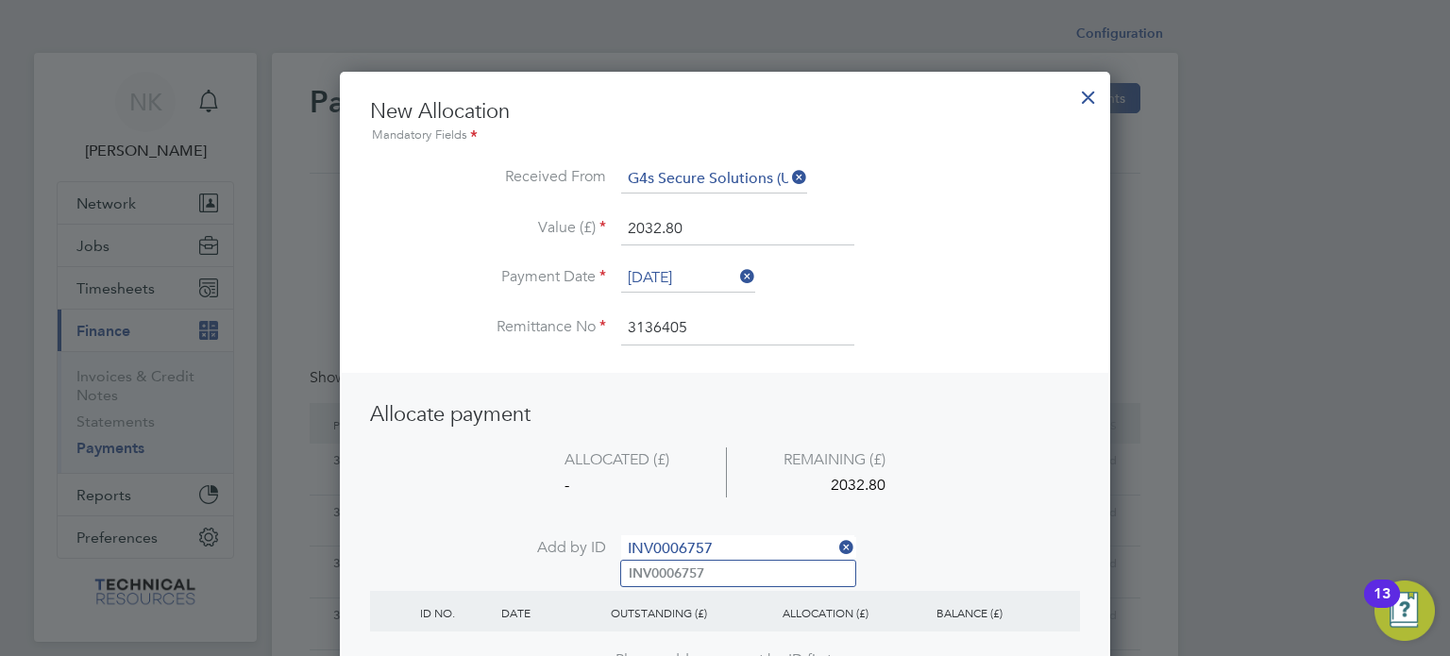
click at [680, 565] on b "INV0006757" at bounding box center [667, 573] width 76 height 16
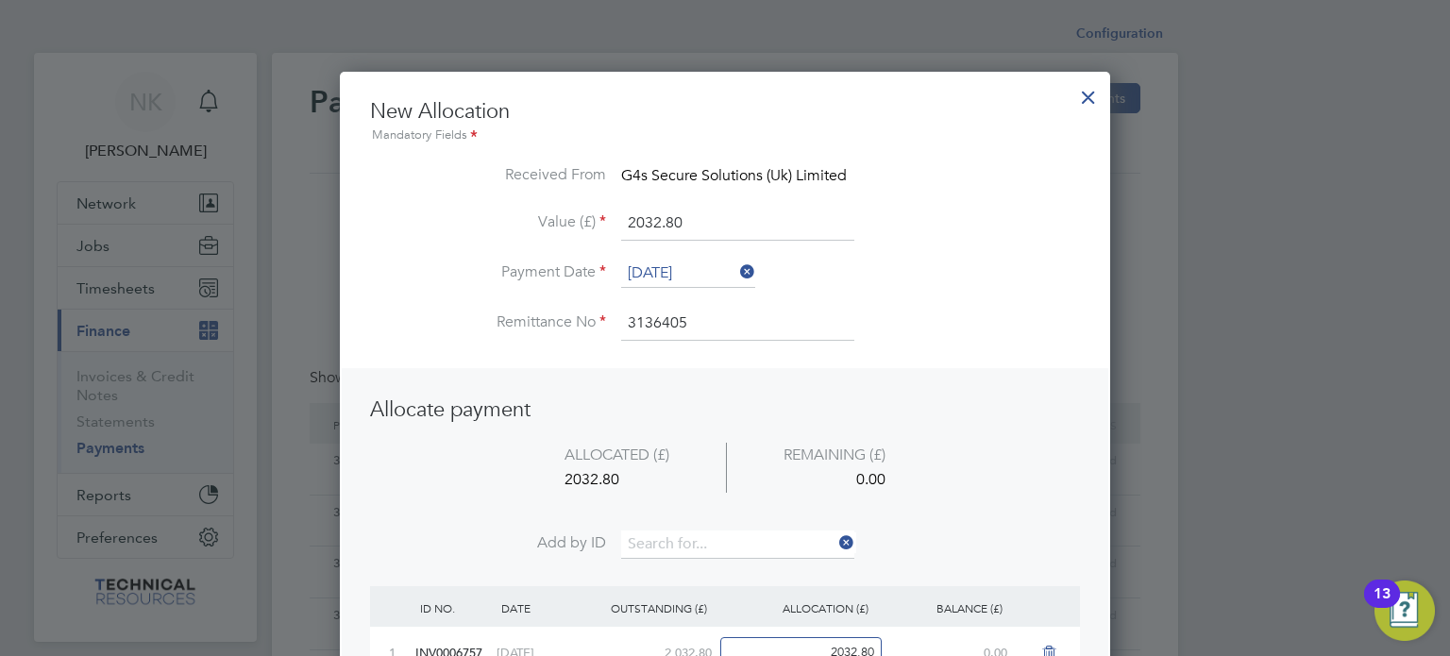
scroll to position [174, 0]
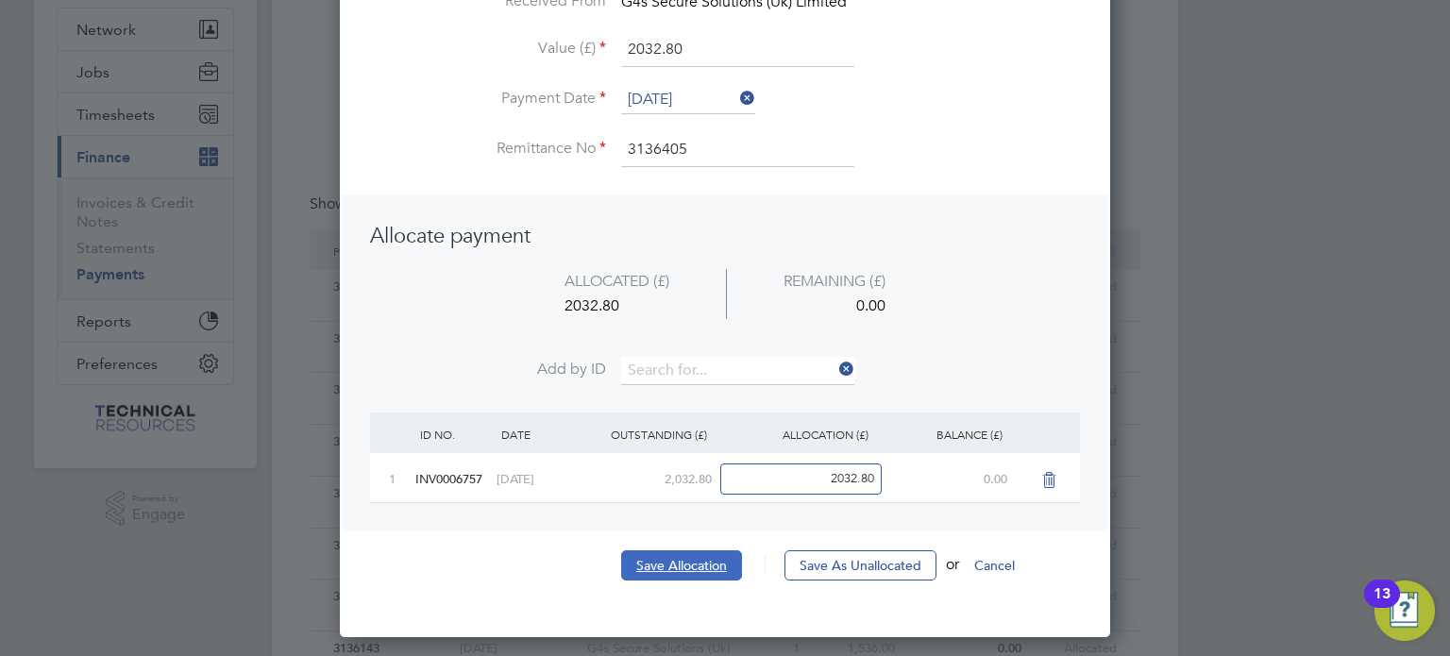
click at [676, 566] on button "Save Allocation" at bounding box center [681, 565] width 121 height 30
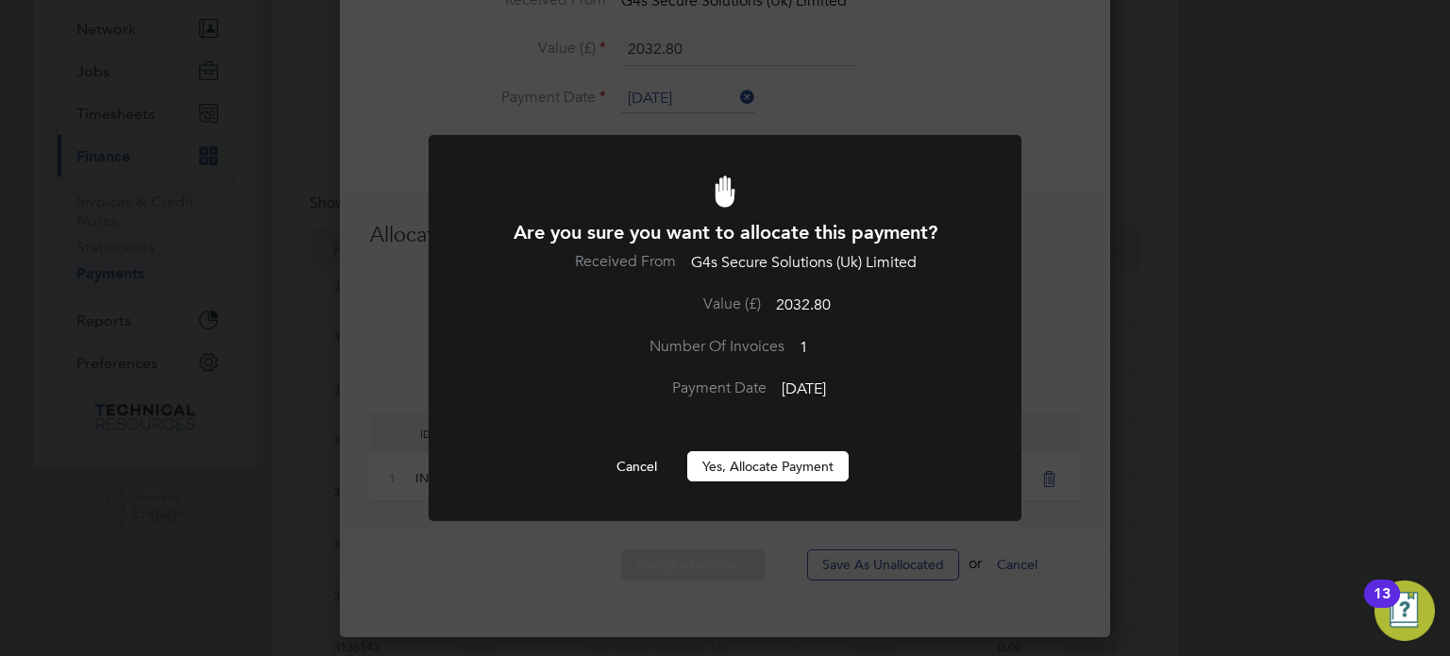
click at [750, 467] on button "Yes, Allocate Payment" at bounding box center [767, 466] width 161 height 30
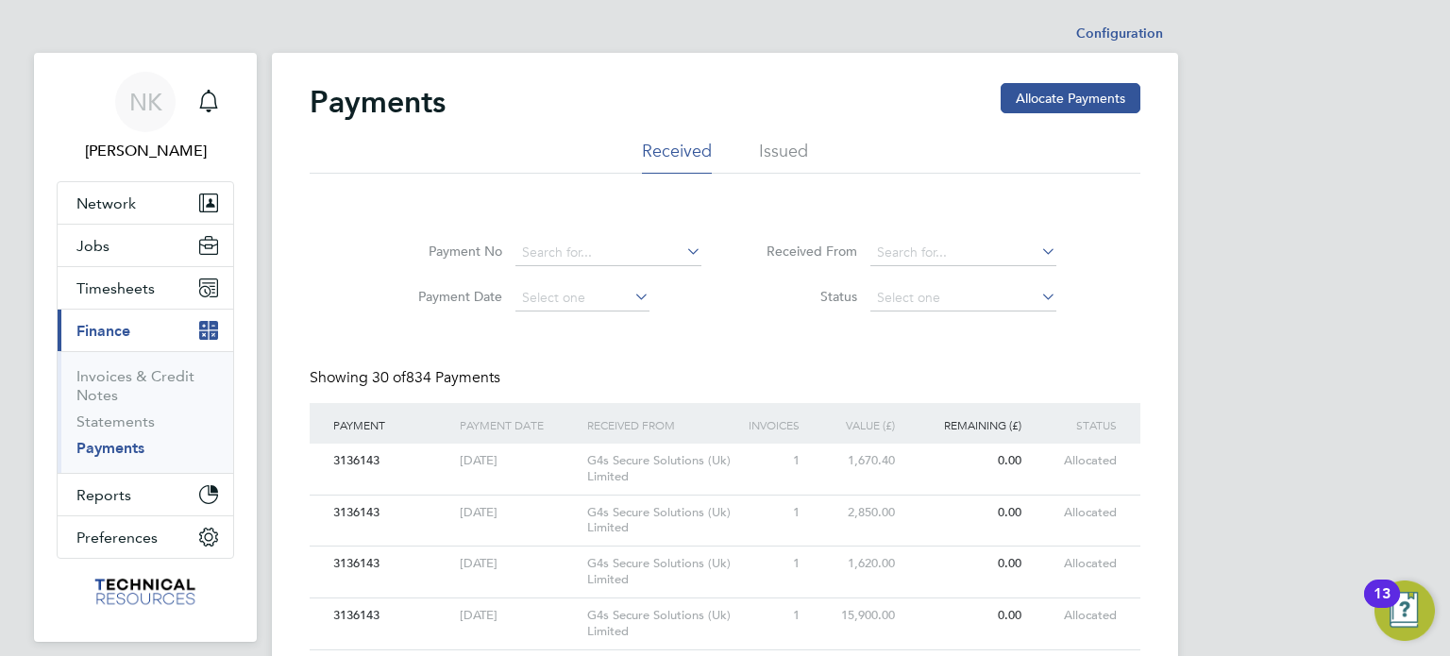
click at [1049, 87] on button "Allocate Payments" at bounding box center [1071, 98] width 140 height 30
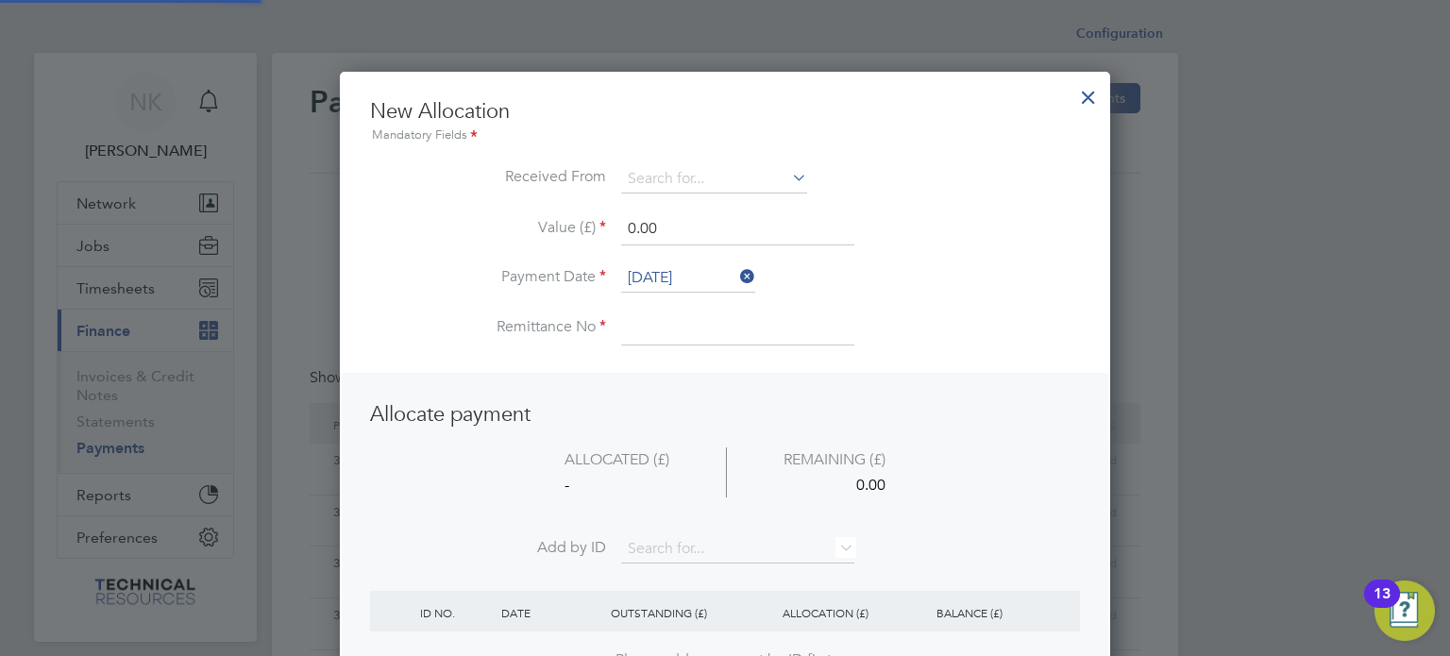
scroll to position [745, 771]
click at [724, 180] on input at bounding box center [714, 179] width 186 height 28
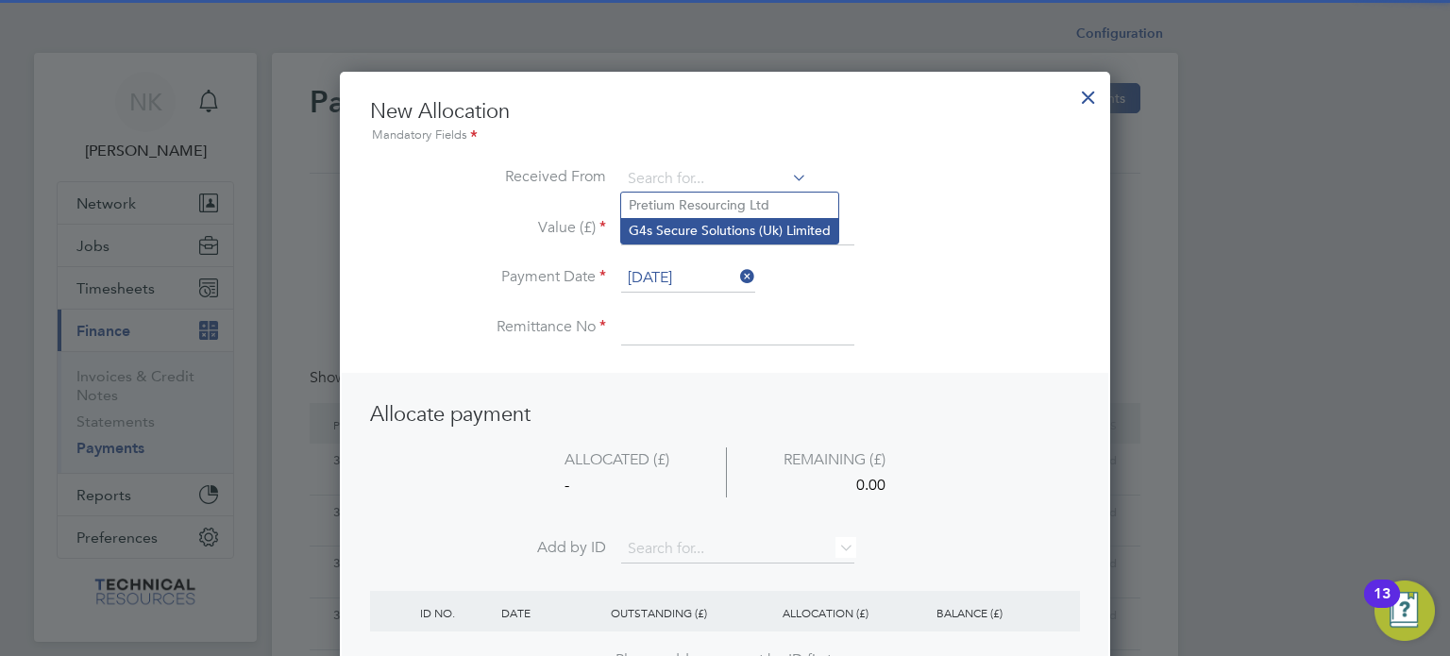
click at [714, 223] on li "G4s Secure Solutions (Uk) Limited" at bounding box center [729, 230] width 217 height 25
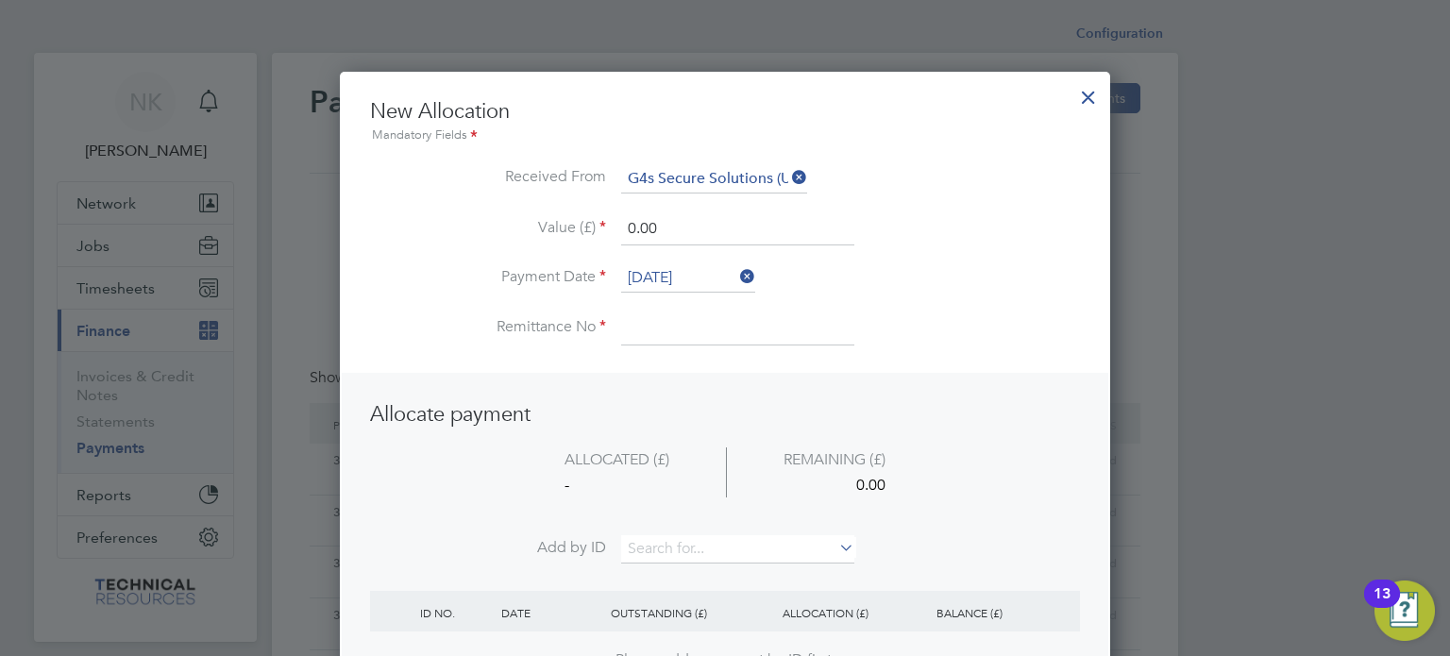
click at [698, 264] on input "[DATE]" at bounding box center [688, 278] width 134 height 28
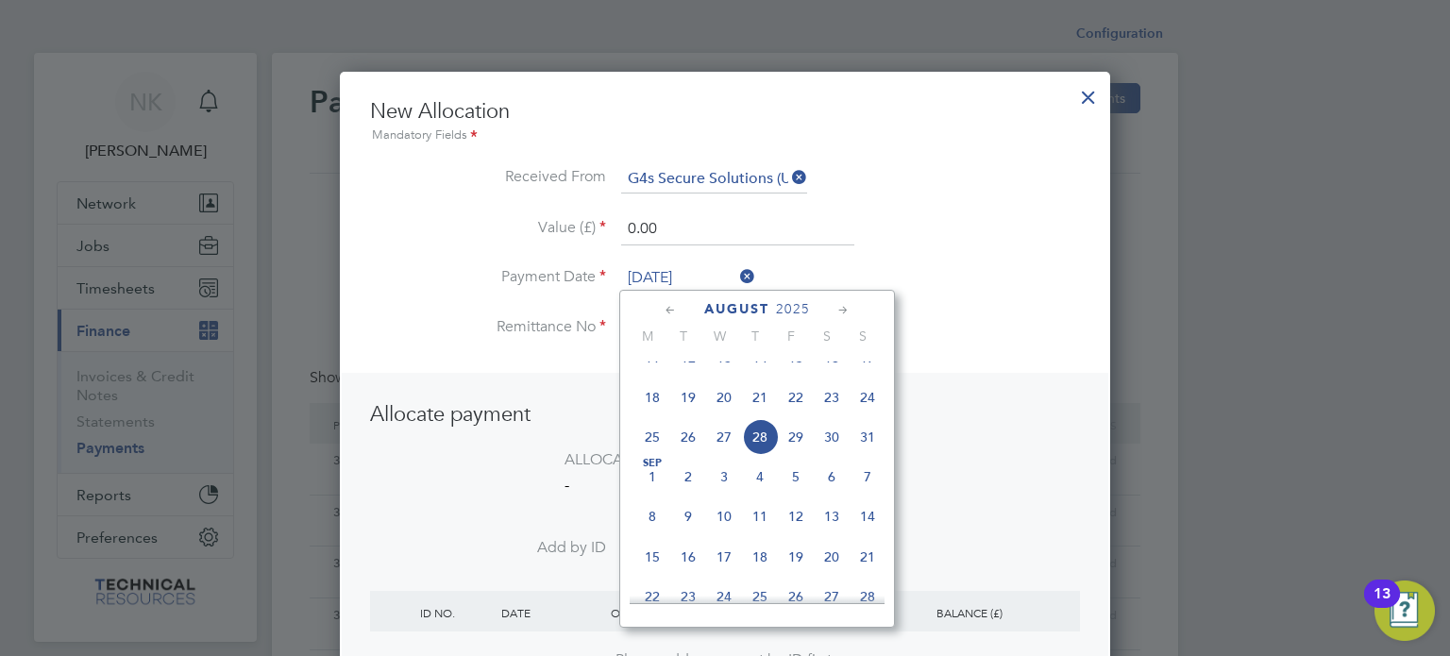
click at [758, 373] on span "14" at bounding box center [760, 358] width 36 height 36
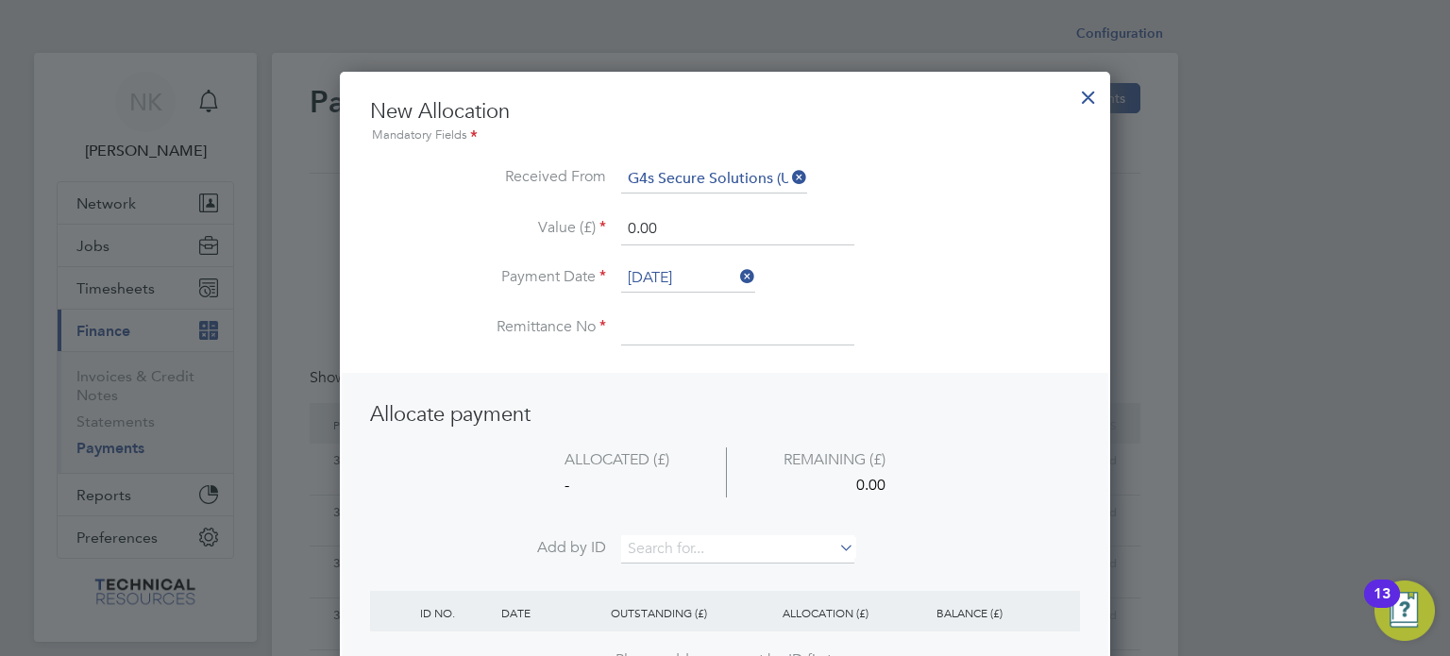
click at [691, 329] on input at bounding box center [737, 328] width 233 height 34
drag, startPoint x: 687, startPoint y: 227, endPoint x: 555, endPoint y: 228, distance: 132.2
click at [555, 228] on li "Value (£) 0.00" at bounding box center [725, 238] width 710 height 53
click at [650, 537] on input at bounding box center [737, 549] width 233 height 28
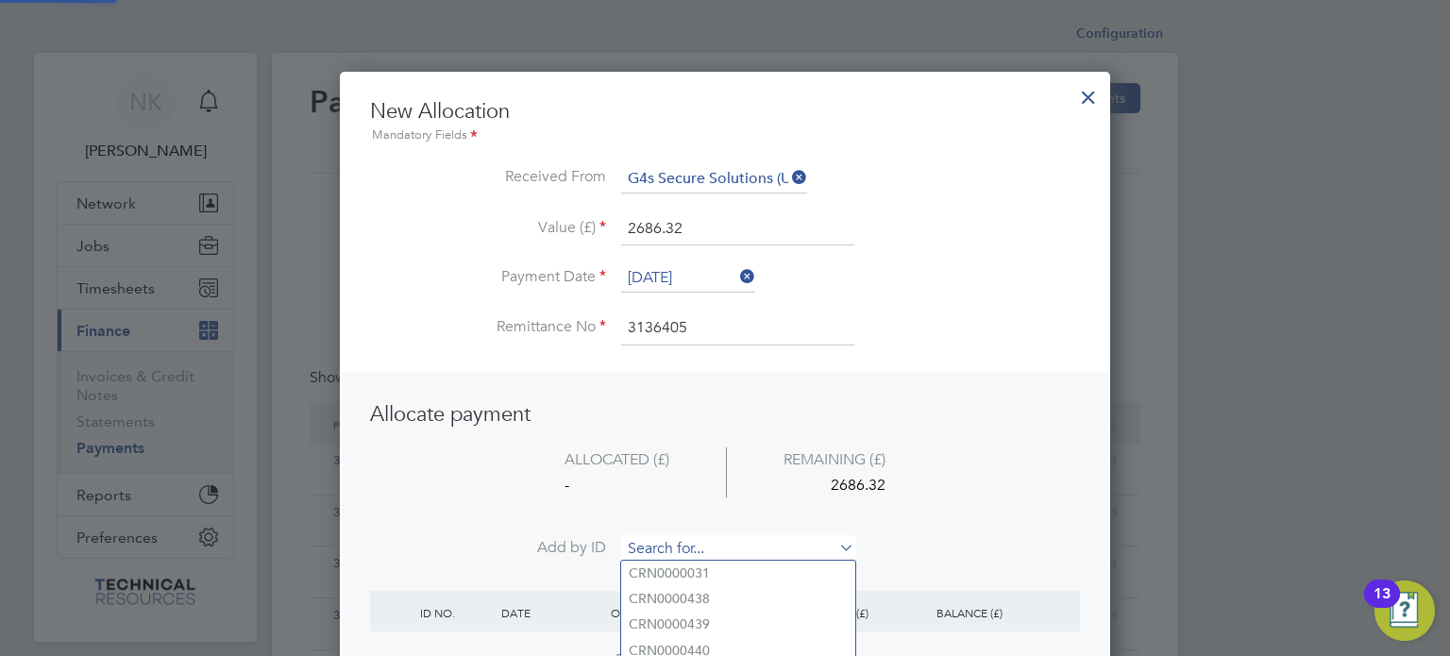
paste input "INV0006764"
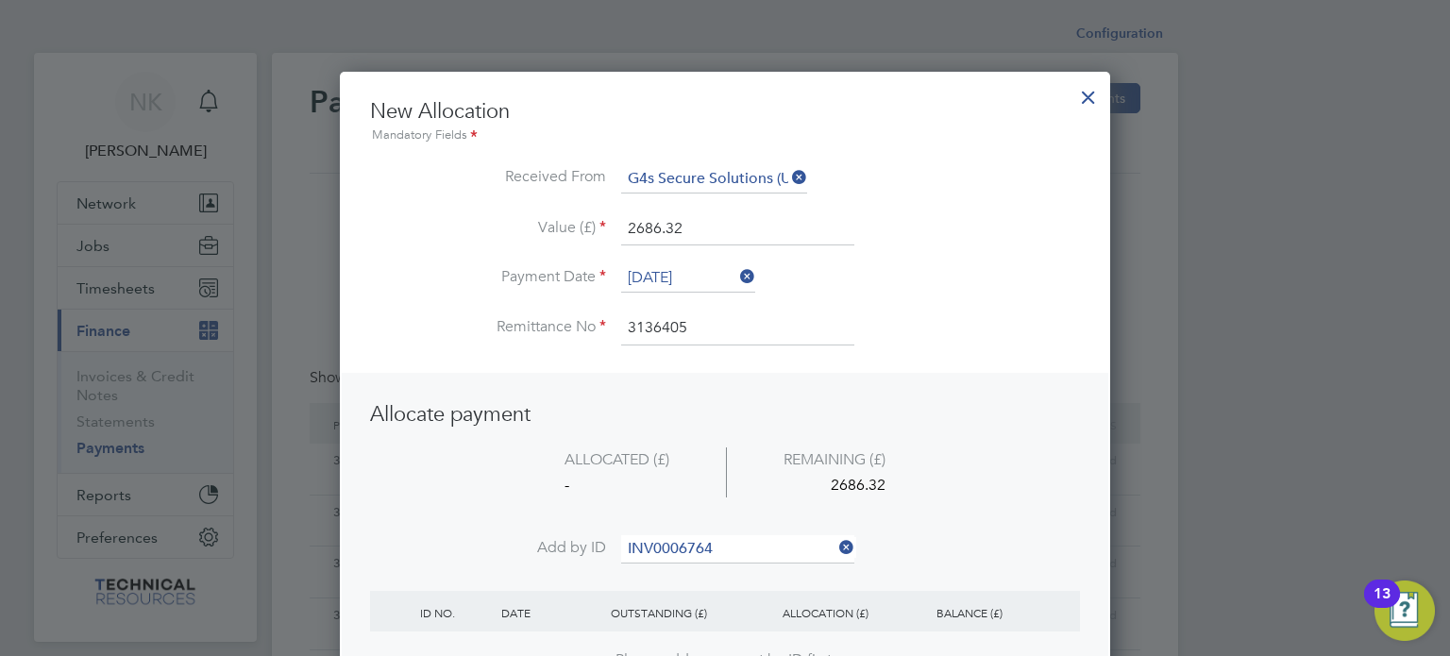
click at [654, 569] on b "INV0006764" at bounding box center [667, 573] width 76 height 16
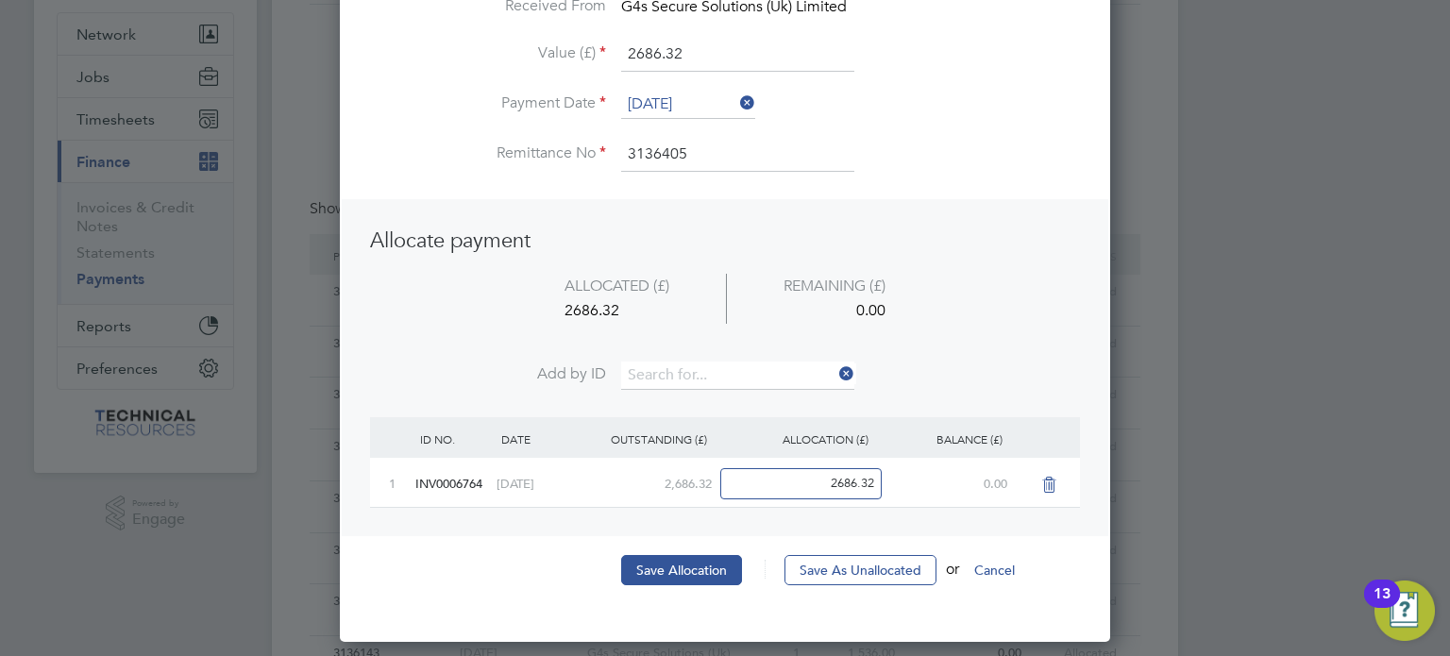
scroll to position [170, 0]
click at [684, 548] on div "New Allocation Mandatory Fields Received From G4s Secure Solutions (Uk) Limited…" at bounding box center [725, 265] width 710 height 675
click at [682, 559] on button "Save Allocation" at bounding box center [681, 569] width 121 height 30
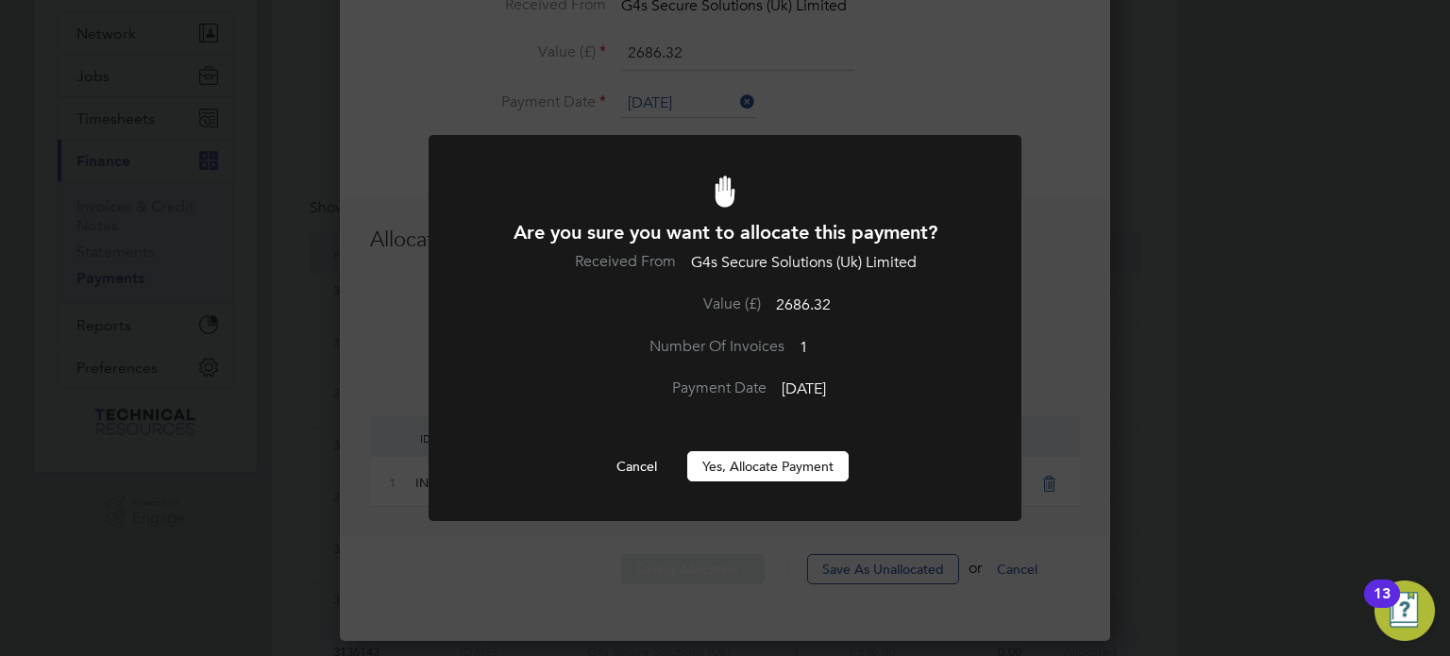
scroll to position [0, 0]
click at [763, 457] on button "Yes, Allocate Payment" at bounding box center [767, 466] width 161 height 30
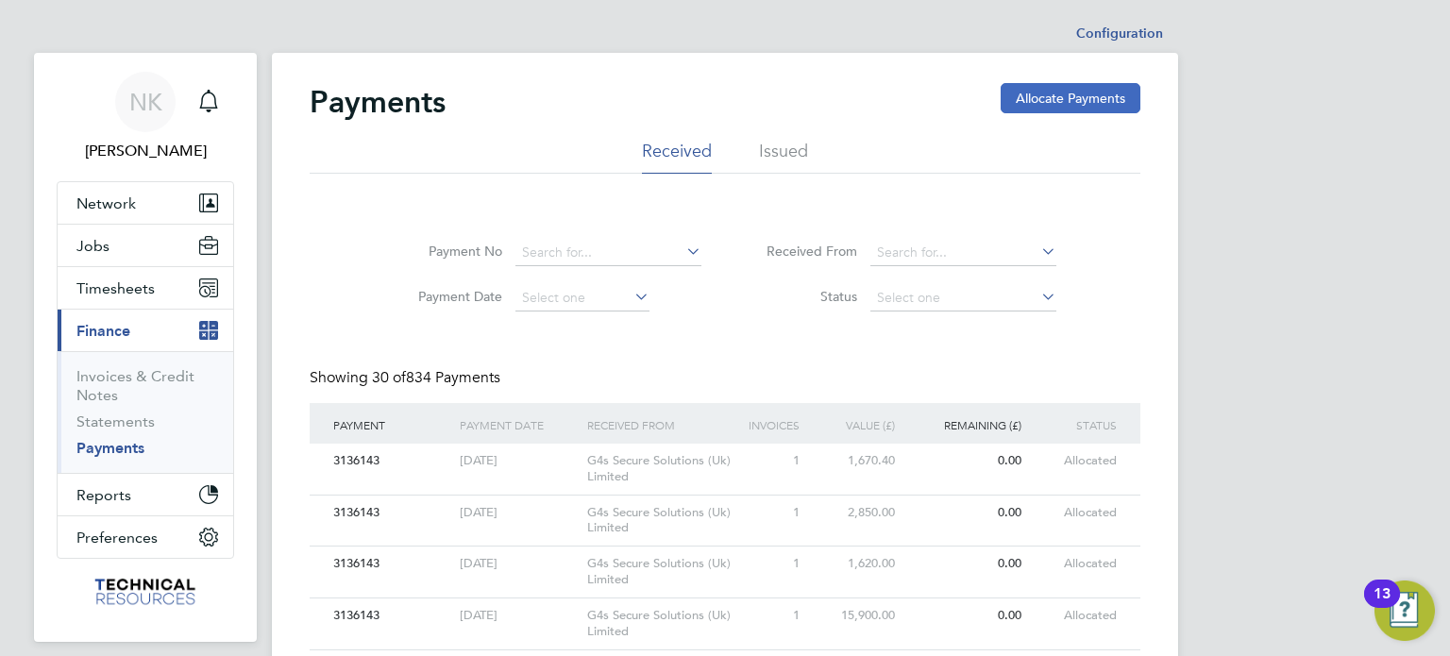
click at [1059, 86] on button "Allocate Payments" at bounding box center [1071, 98] width 140 height 30
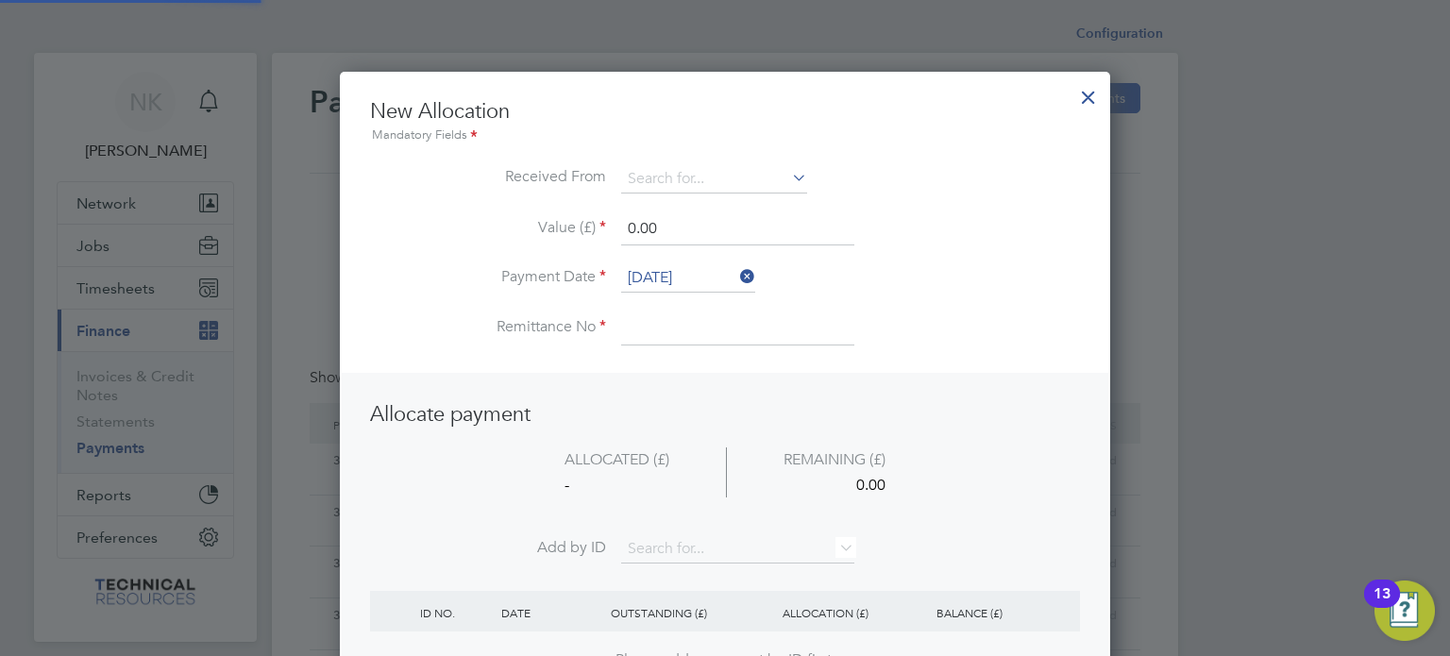
scroll to position [745, 771]
click at [716, 187] on input at bounding box center [714, 179] width 186 height 28
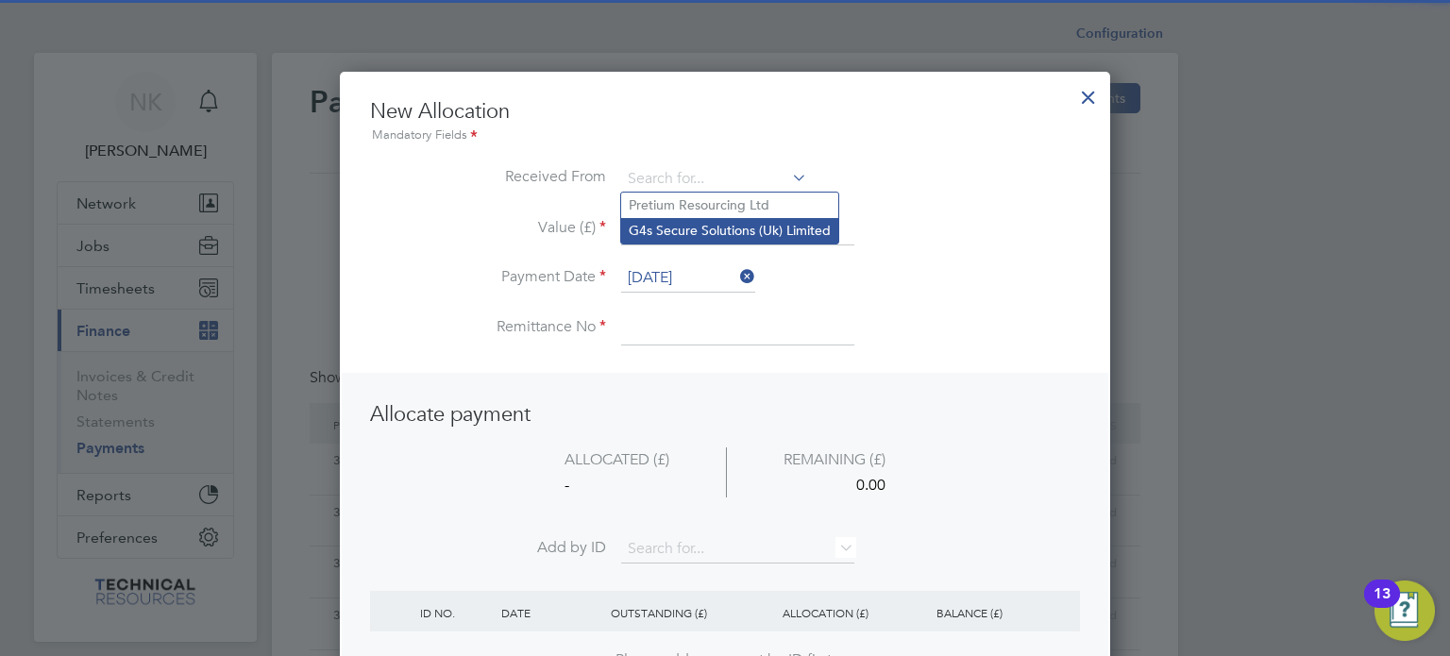
click at [708, 227] on li "G4s Secure Solutions (Uk) Limited" at bounding box center [729, 230] width 217 height 25
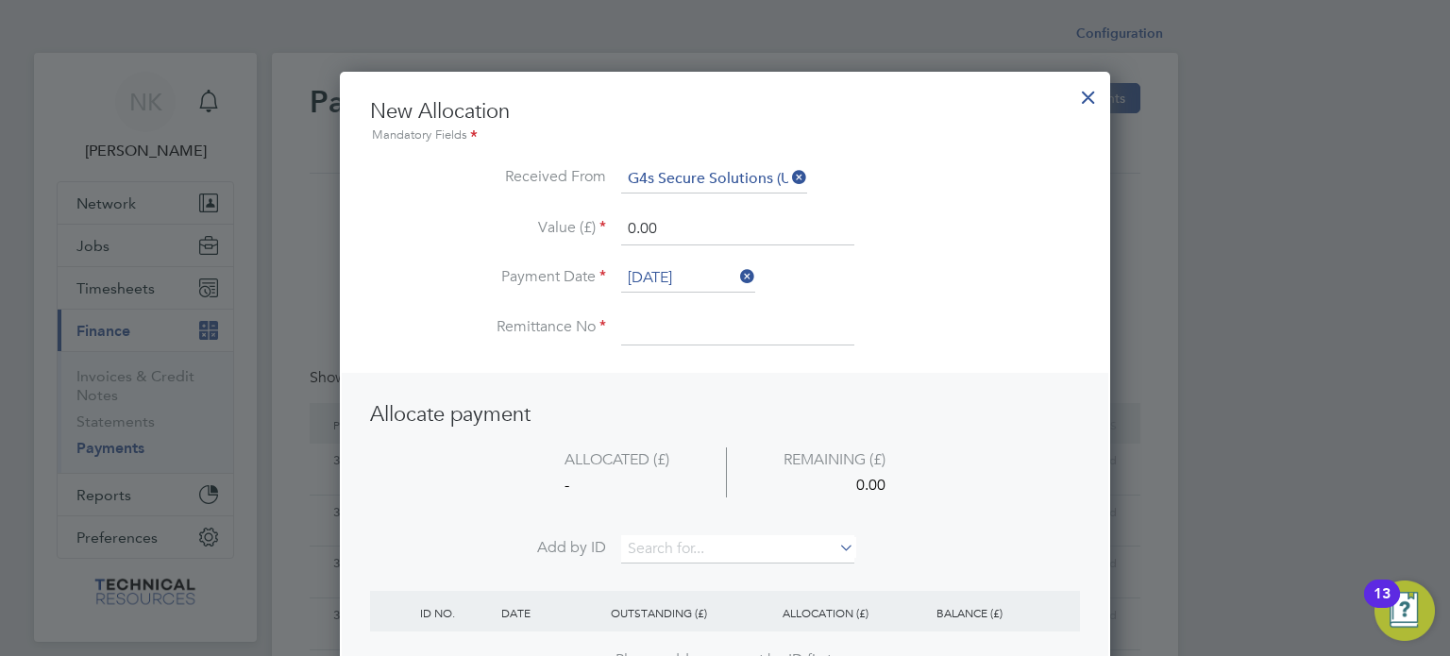
click at [683, 287] on input "[DATE]" at bounding box center [688, 278] width 134 height 28
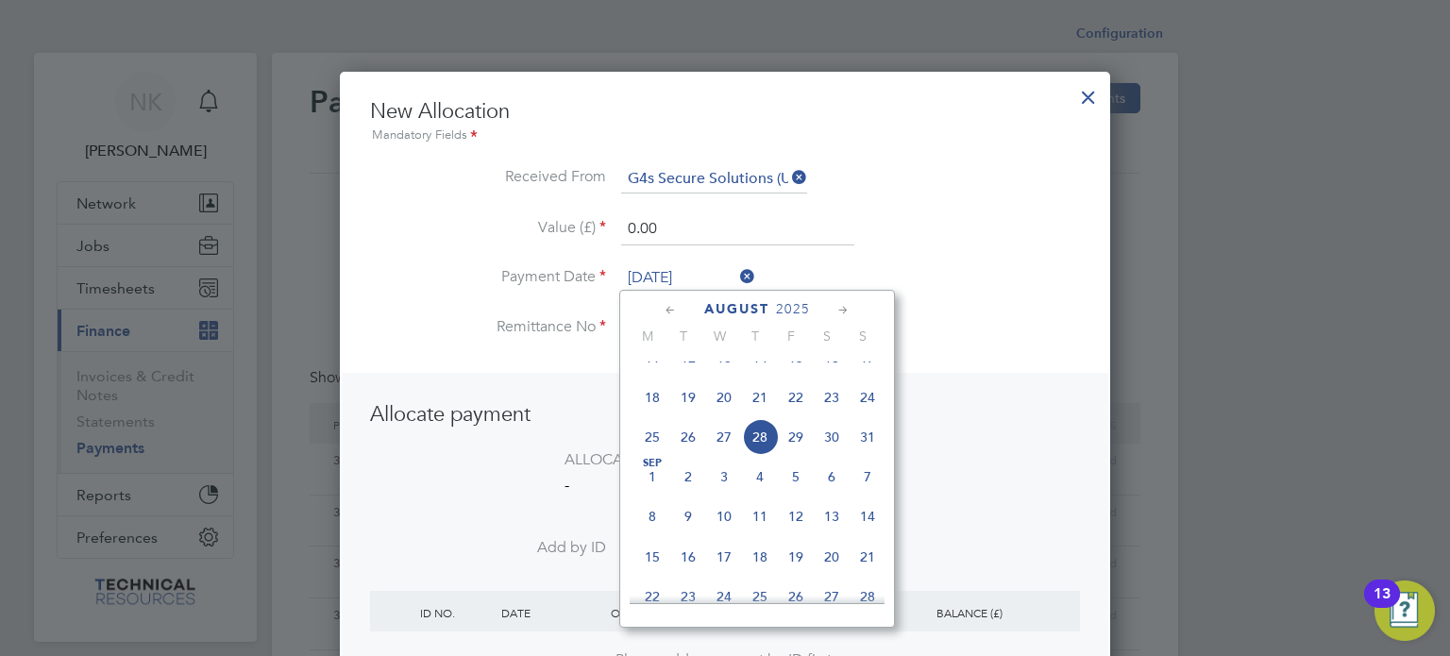
click at [757, 373] on span "14" at bounding box center [760, 358] width 36 height 36
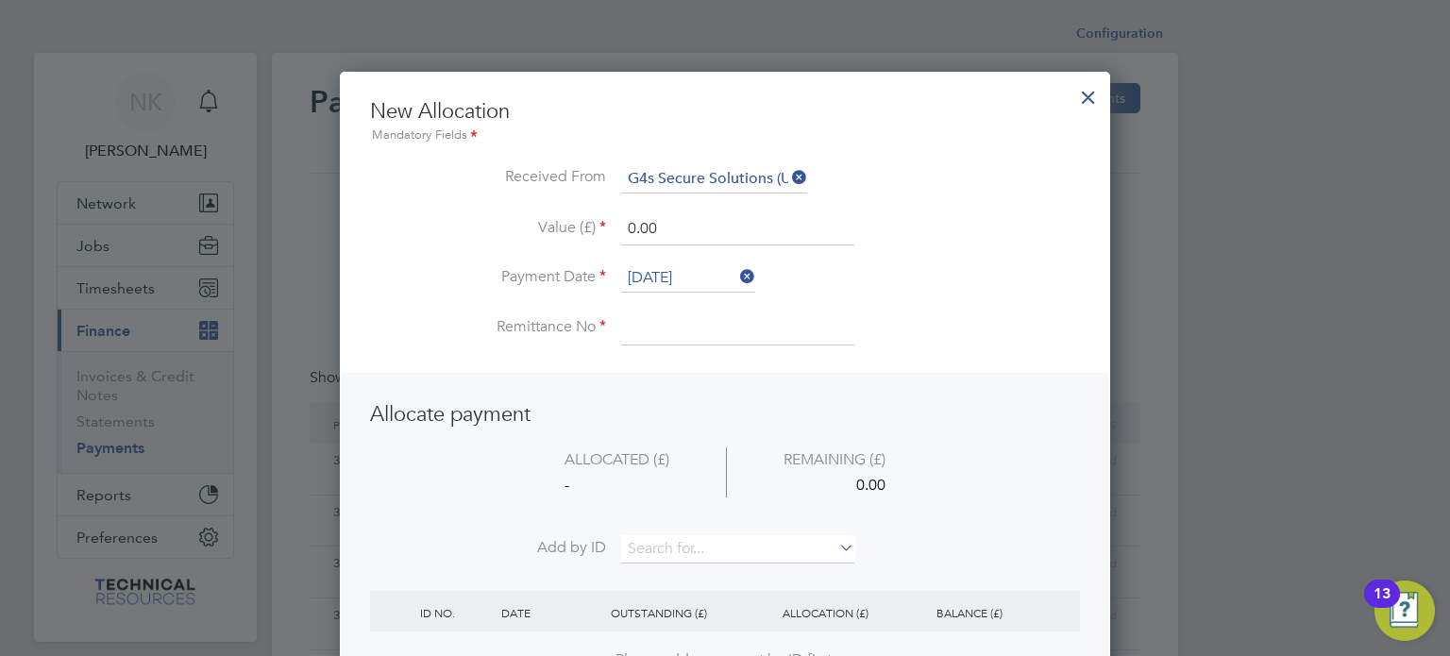
click at [685, 327] on input at bounding box center [737, 328] width 233 height 34
drag, startPoint x: 659, startPoint y: 239, endPoint x: 547, endPoint y: 242, distance: 112.4
click at [547, 242] on li "Value (£) 0.00" at bounding box center [725, 238] width 710 height 53
click at [650, 547] on input at bounding box center [737, 549] width 233 height 28
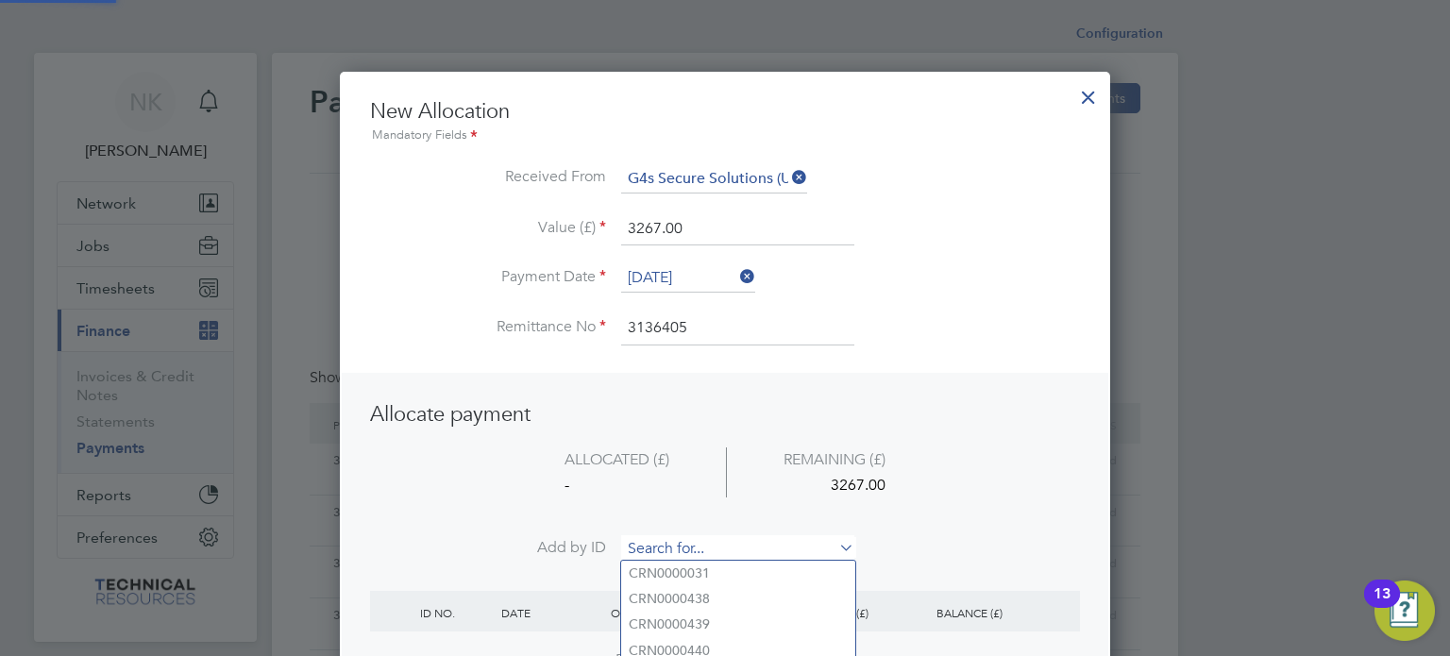
paste input "INV0006756"
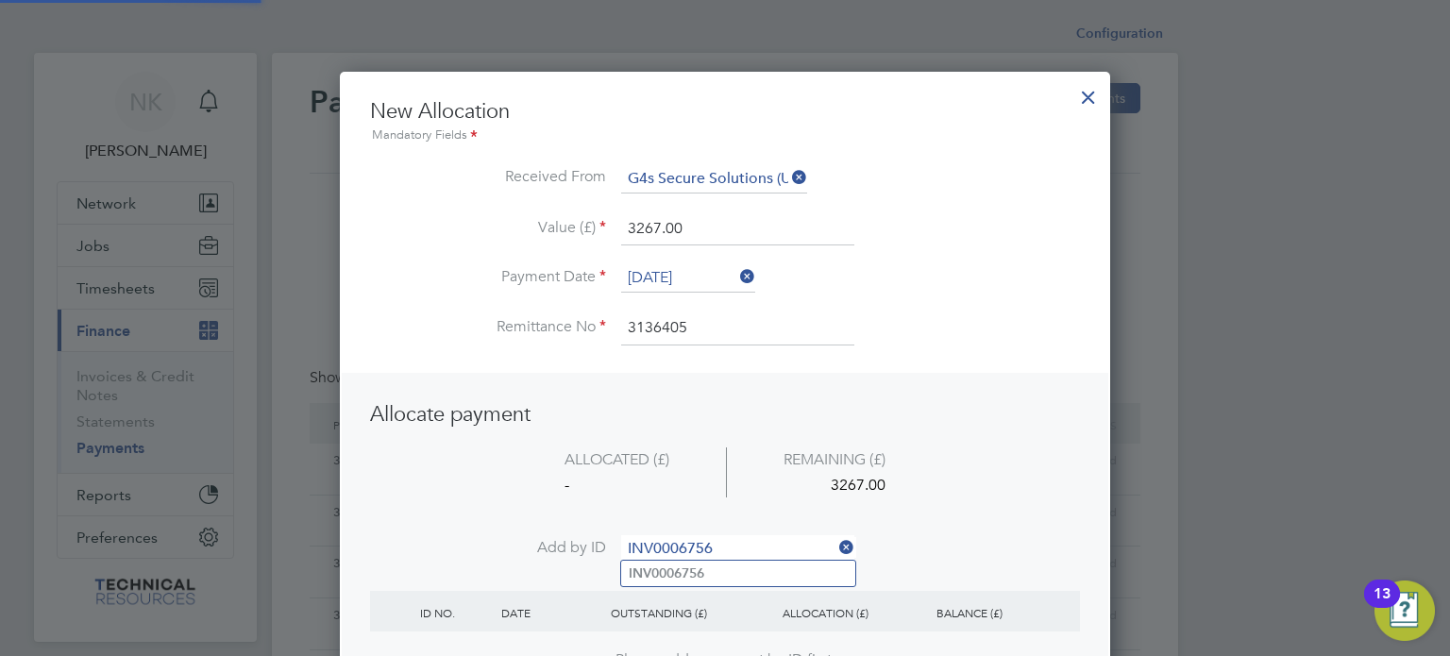
click at [657, 568] on b "INV0006756" at bounding box center [667, 573] width 76 height 16
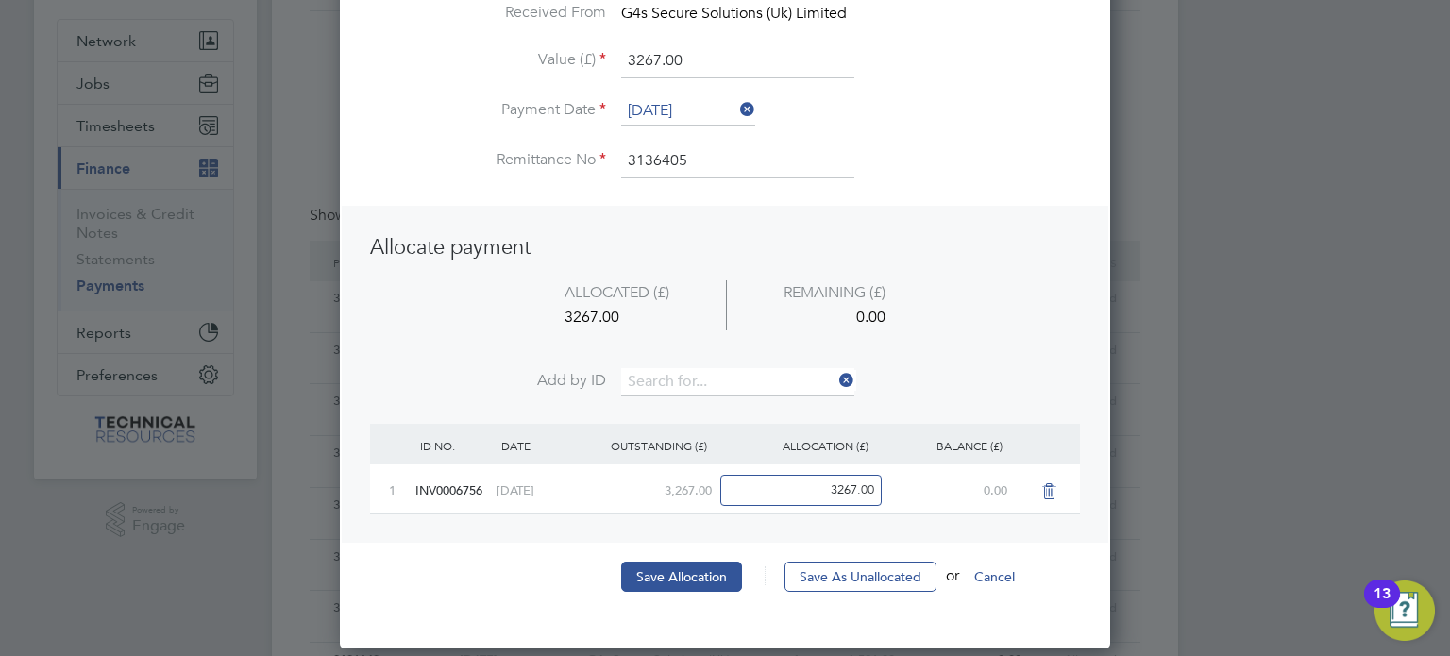
scroll to position [164, 0]
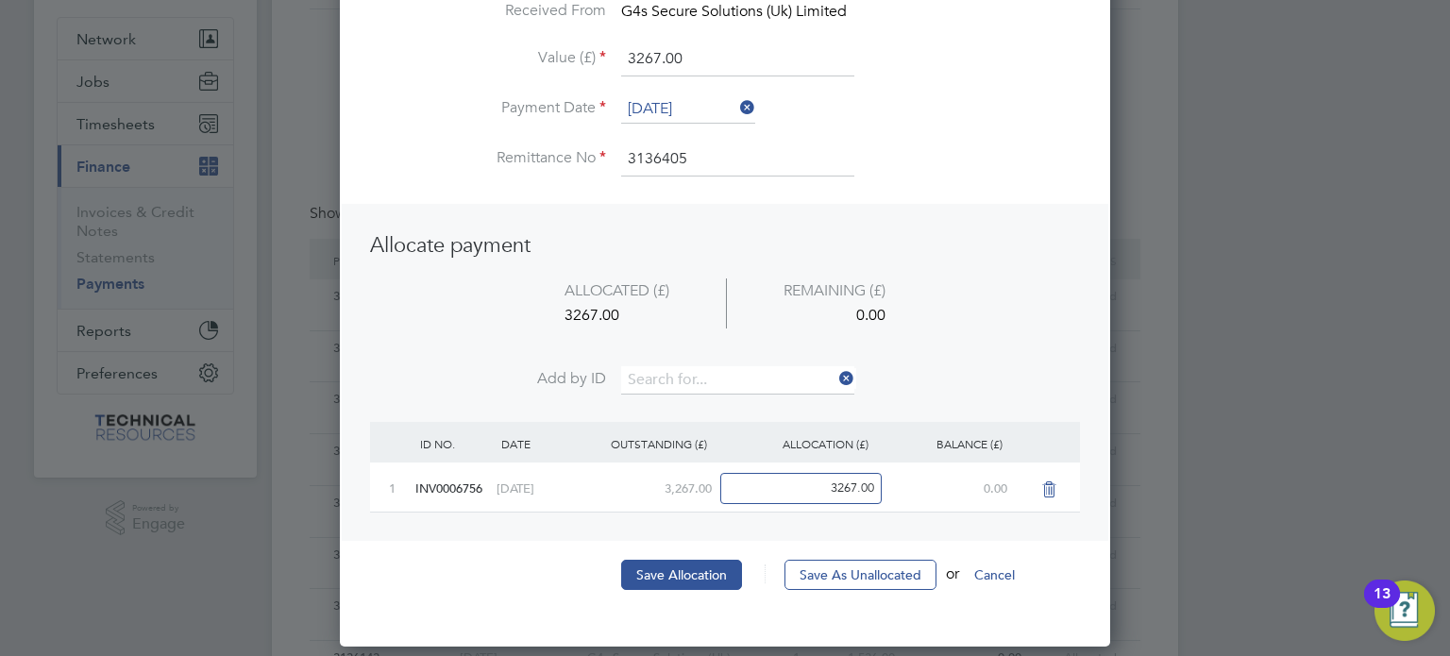
click at [657, 568] on button "Save Allocation" at bounding box center [681, 575] width 121 height 30
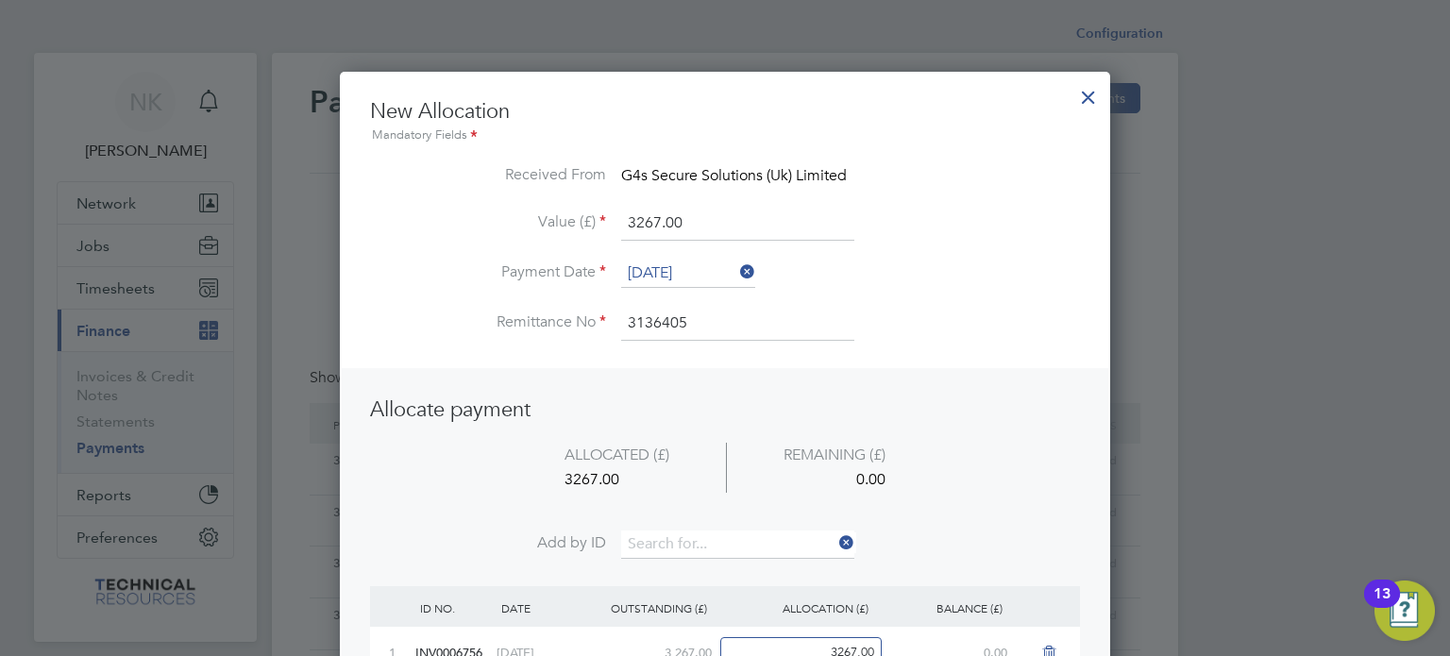
click at [0, 0] on div "Are you sure you want to allocate this payment? Received From G4s Secure Soluti…" at bounding box center [0, 0] width 0 height 0
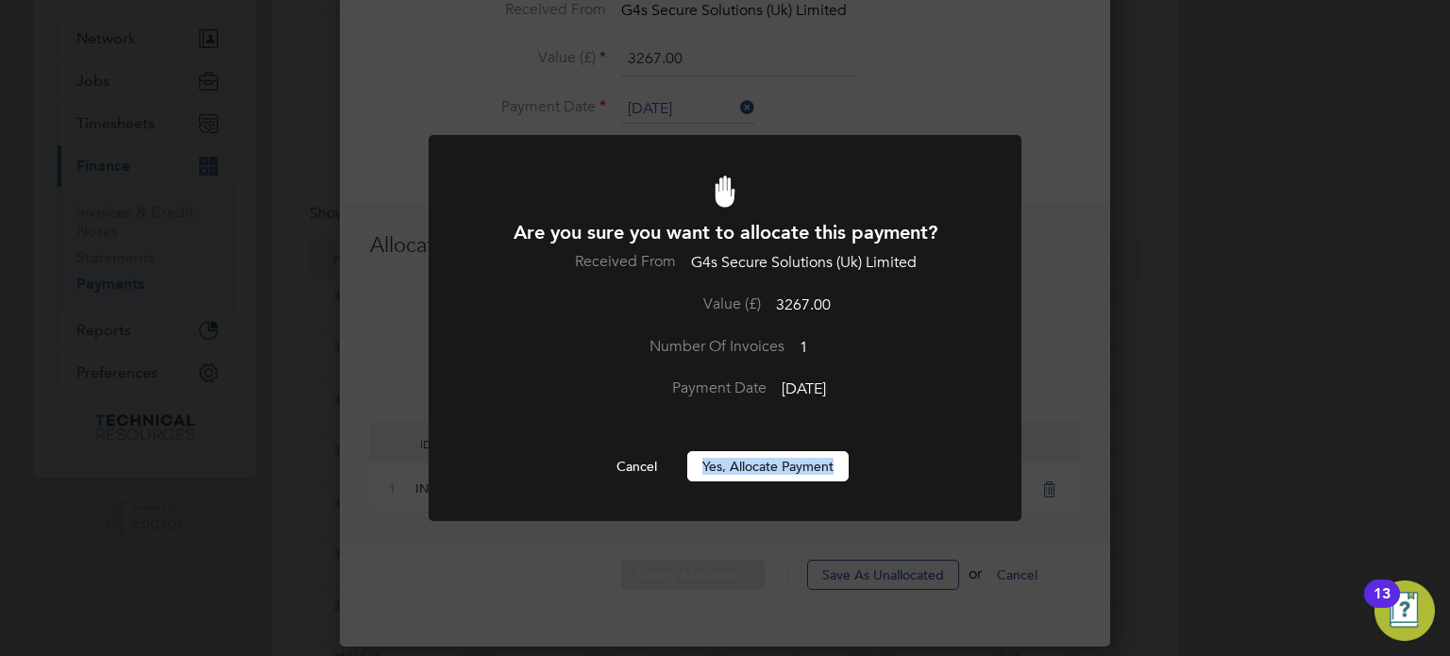
click at [761, 462] on button "Yes, Allocate Payment" at bounding box center [767, 466] width 161 height 30
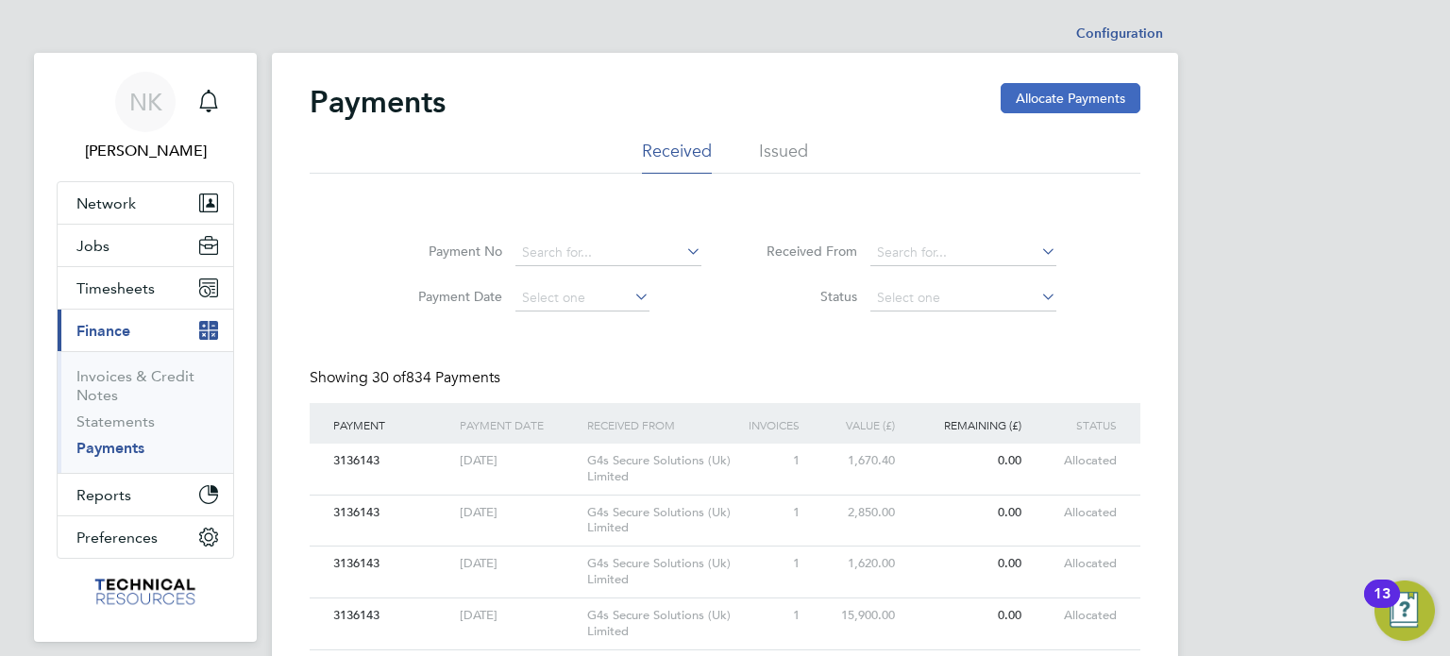
click at [1057, 101] on button "Allocate Payments" at bounding box center [1071, 98] width 140 height 30
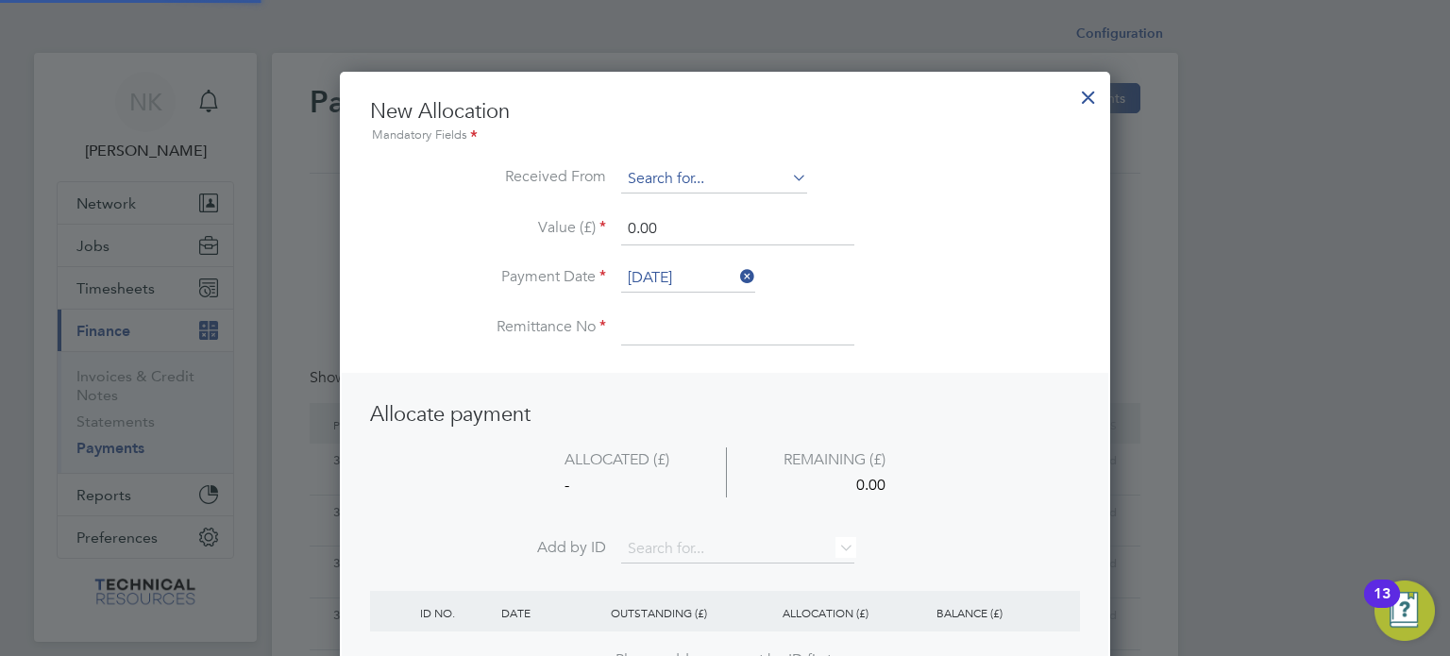
scroll to position [745, 771]
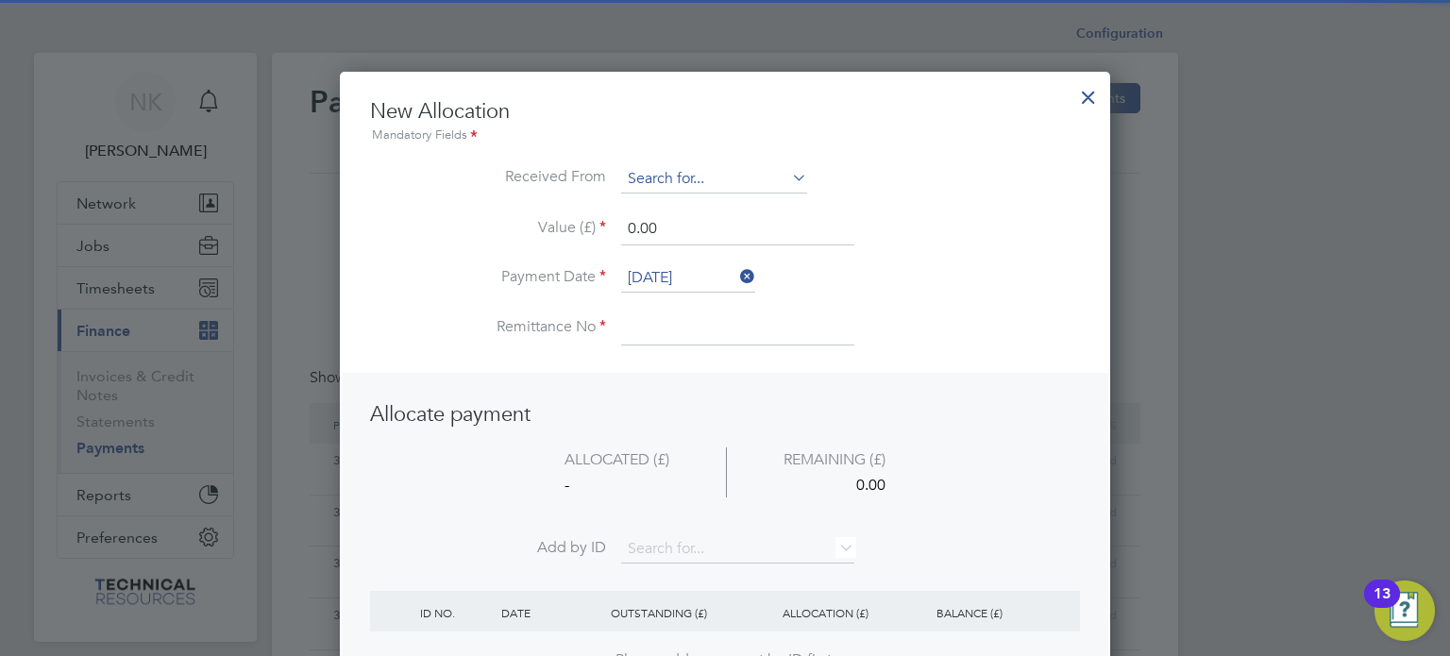
click at [720, 189] on input at bounding box center [714, 179] width 186 height 28
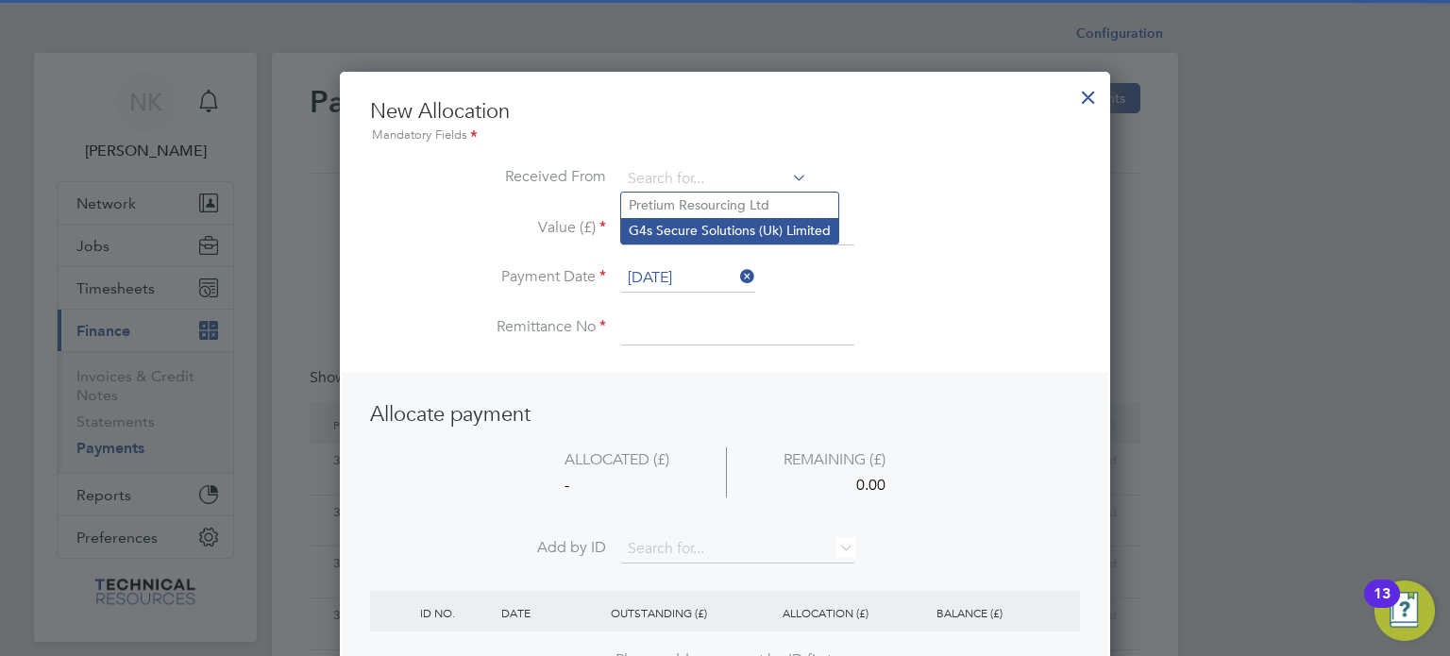
click at [721, 229] on li "G4s Secure Solutions (Uk) Limited" at bounding box center [729, 230] width 217 height 25
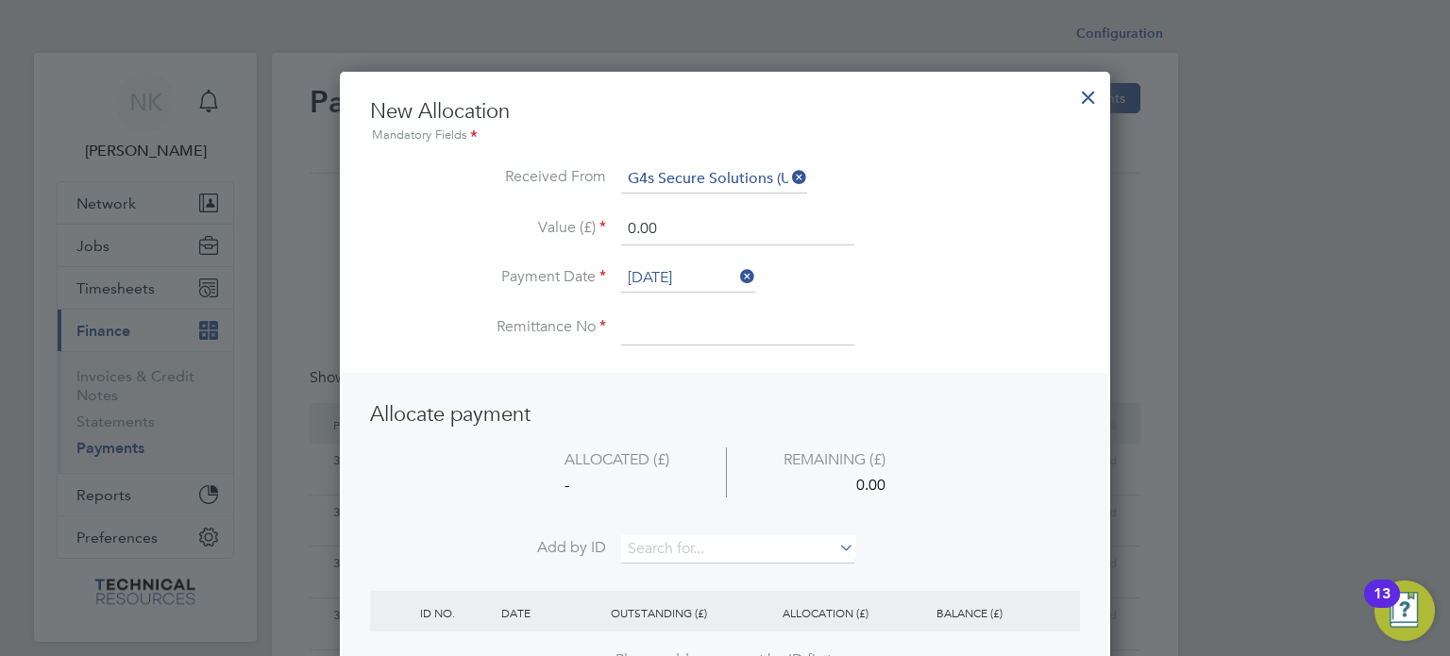
click at [693, 273] on input "[DATE]" at bounding box center [688, 278] width 134 height 28
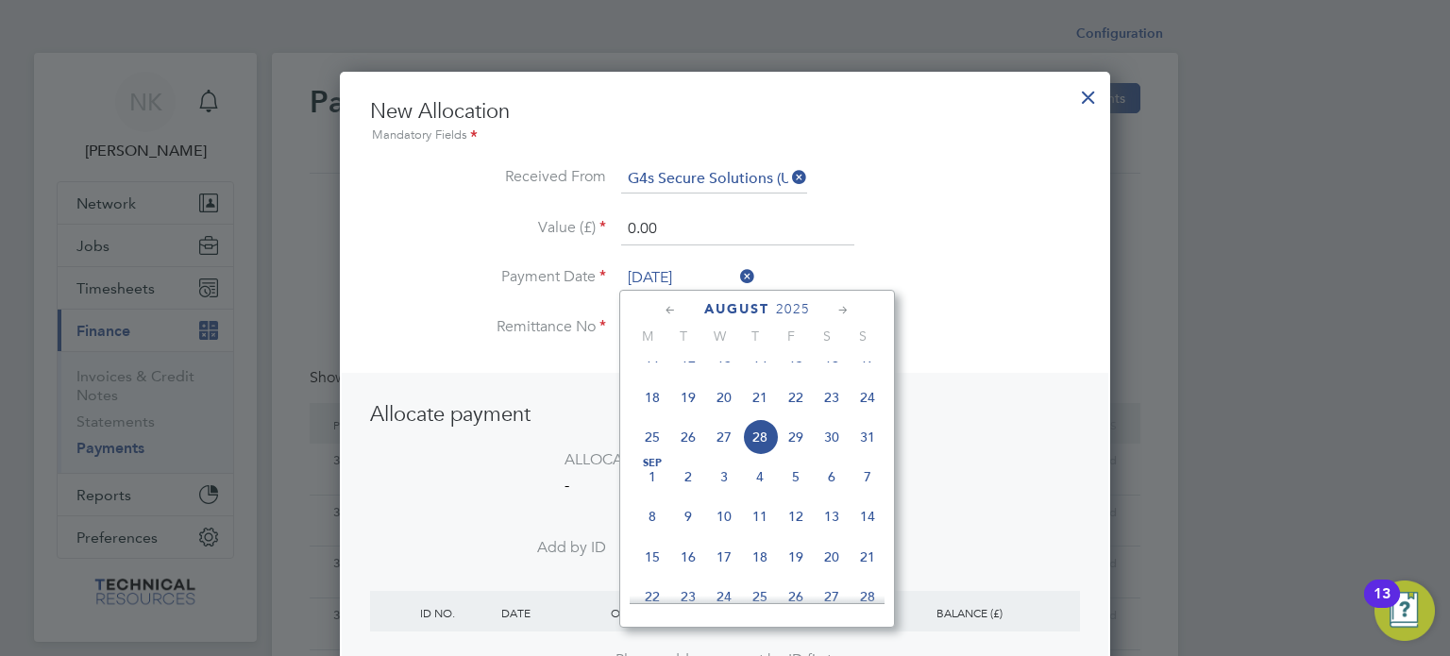
click at [766, 375] on span "14" at bounding box center [760, 358] width 36 height 36
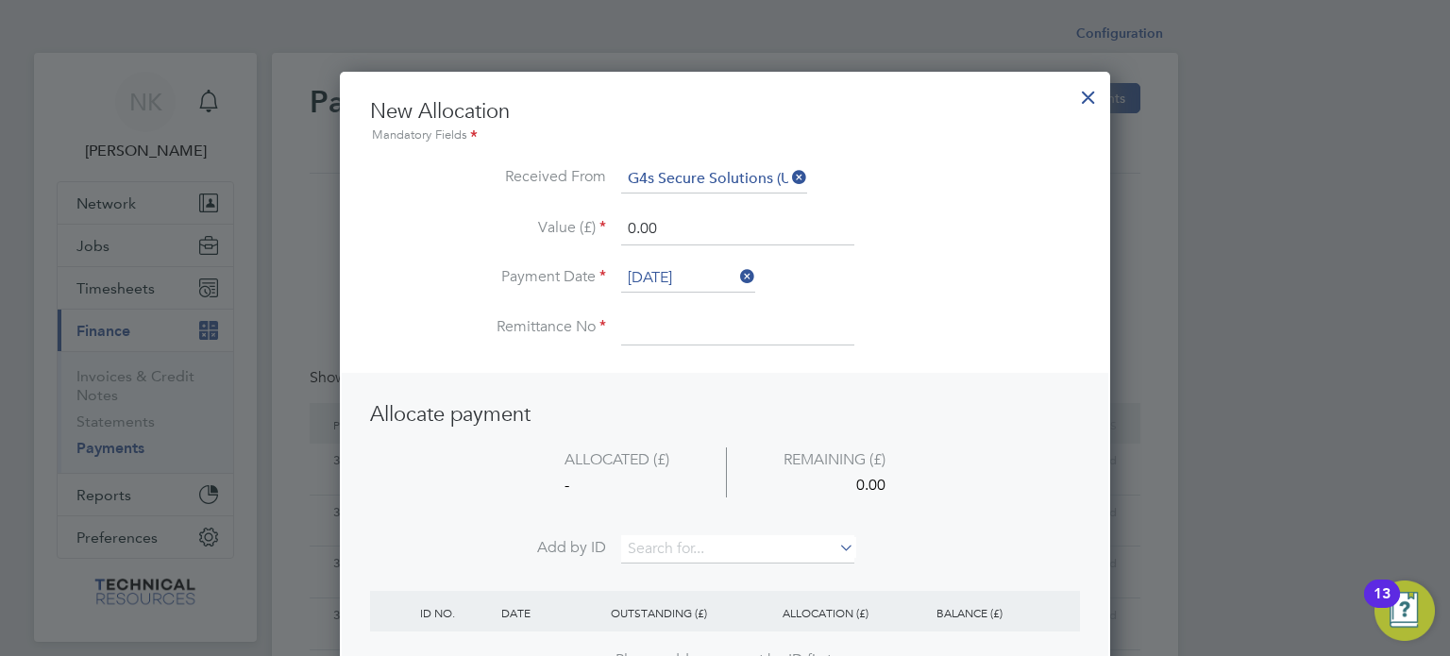
click at [690, 335] on input at bounding box center [737, 328] width 233 height 34
drag, startPoint x: 597, startPoint y: 212, endPoint x: 557, endPoint y: 210, distance: 39.7
click at [557, 212] on li "Value (£) 0.00" at bounding box center [725, 238] width 710 height 53
click at [709, 557] on input at bounding box center [737, 549] width 233 height 28
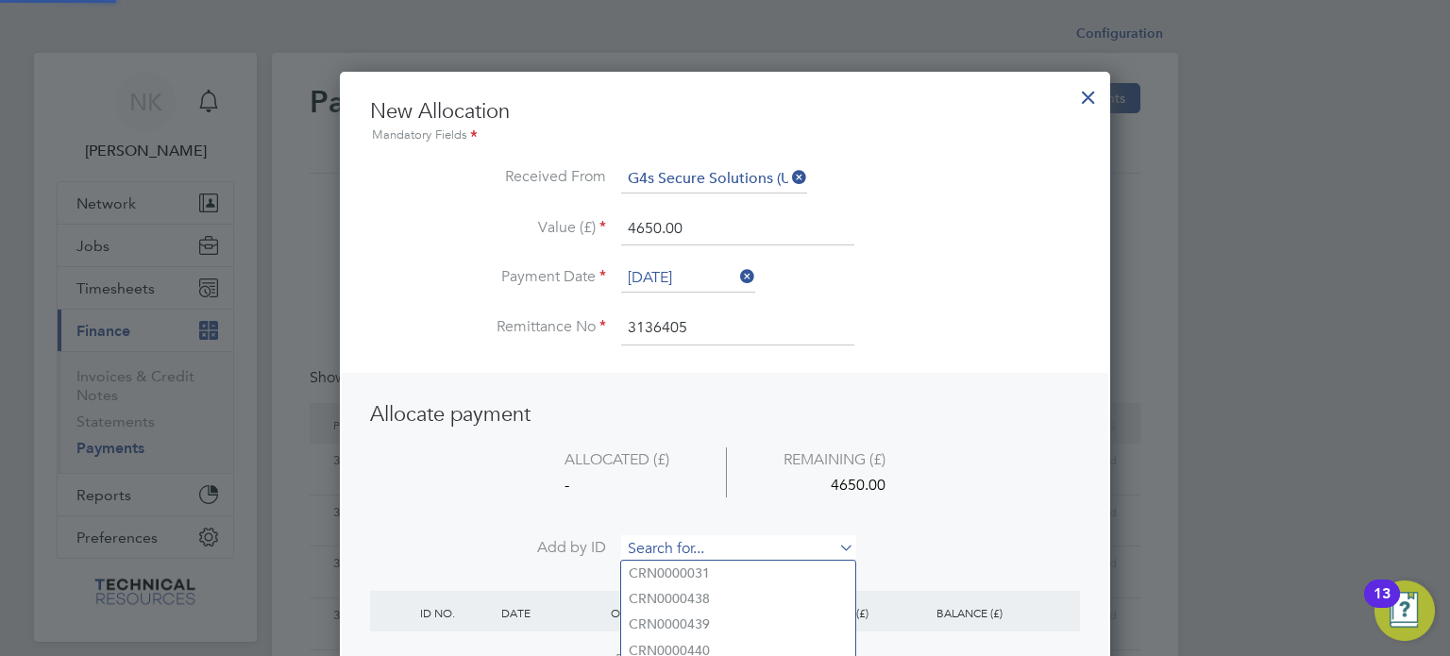
paste input "INV0006760"
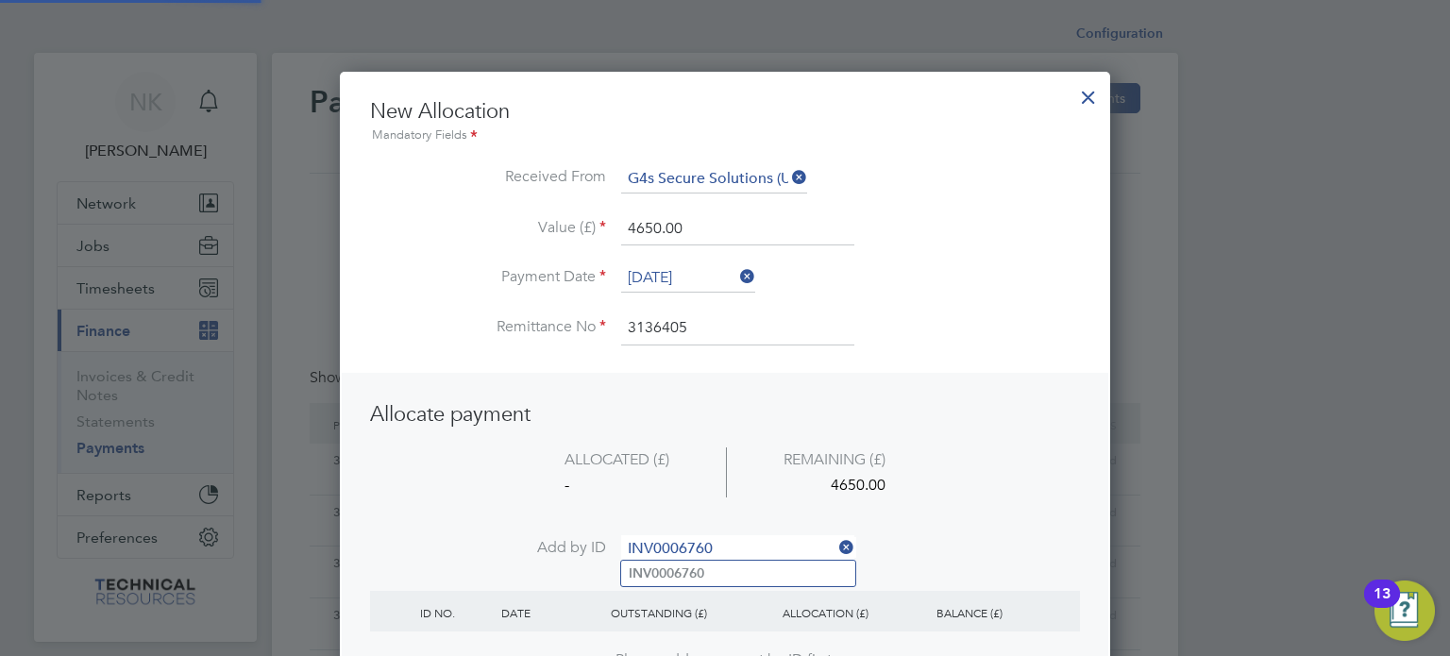
click at [695, 574] on b "INV0006760" at bounding box center [667, 573] width 76 height 16
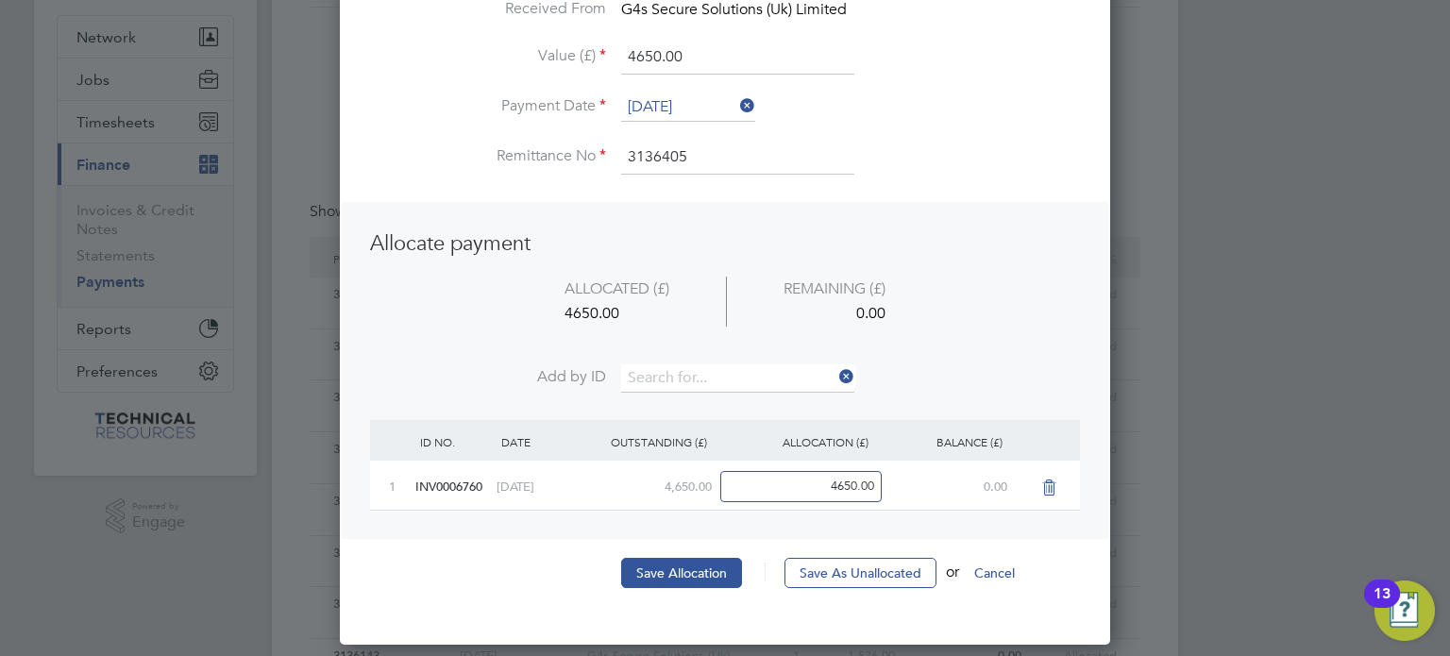
scroll to position [170, 0]
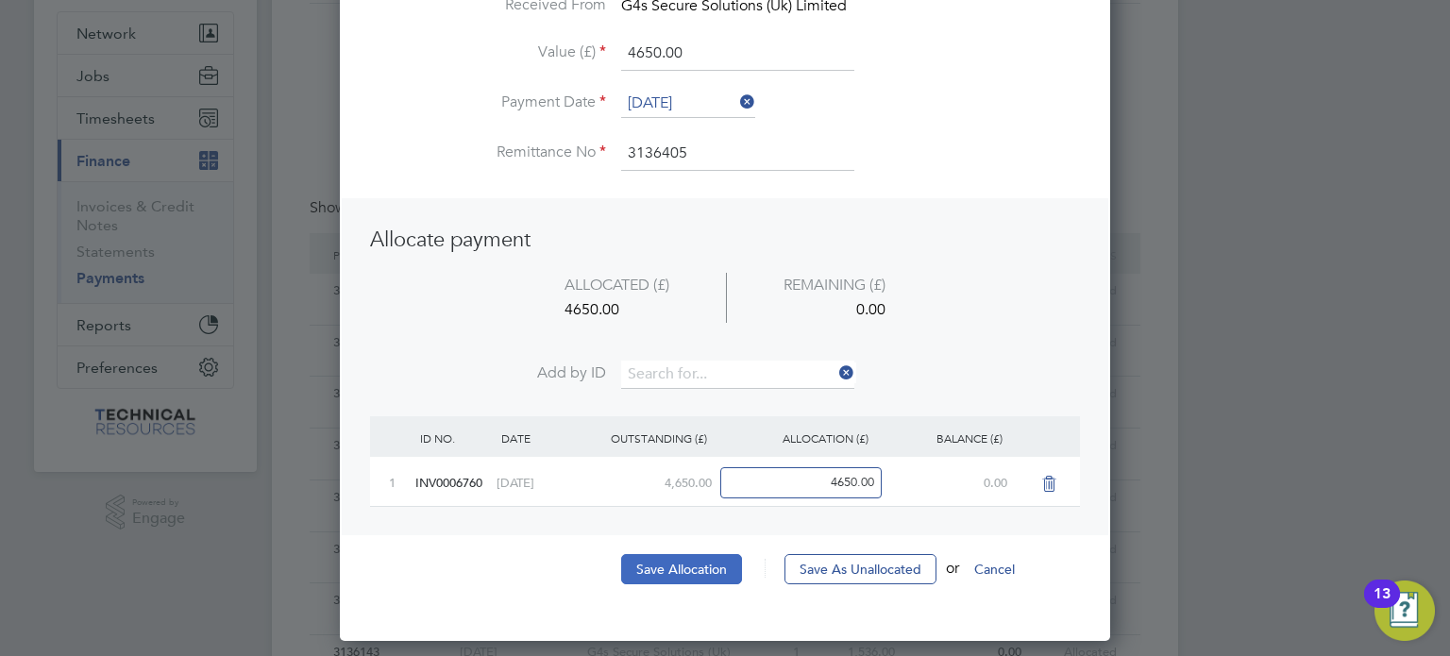
click at [688, 573] on button "Save Allocation" at bounding box center [681, 569] width 121 height 30
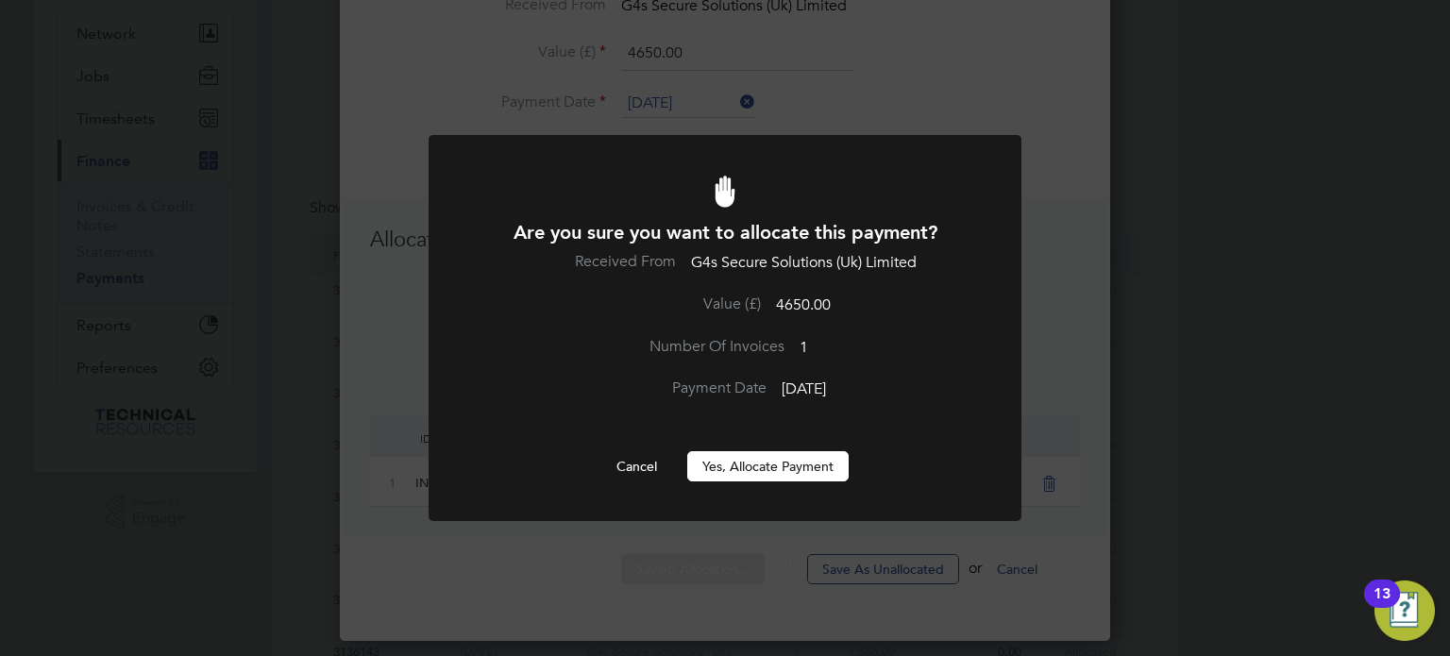
click at [773, 478] on button "Yes, Allocate Payment" at bounding box center [767, 466] width 161 height 30
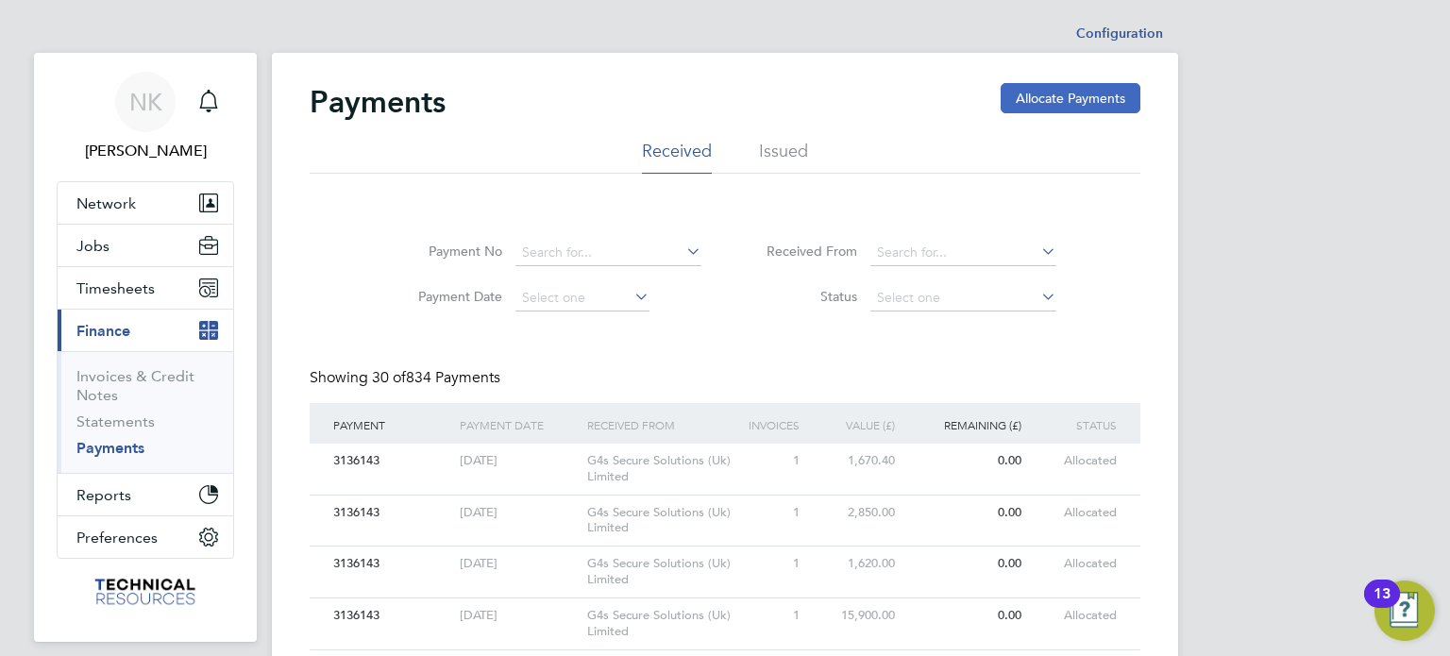
click at [1041, 109] on button "Allocate Payments" at bounding box center [1071, 98] width 140 height 30
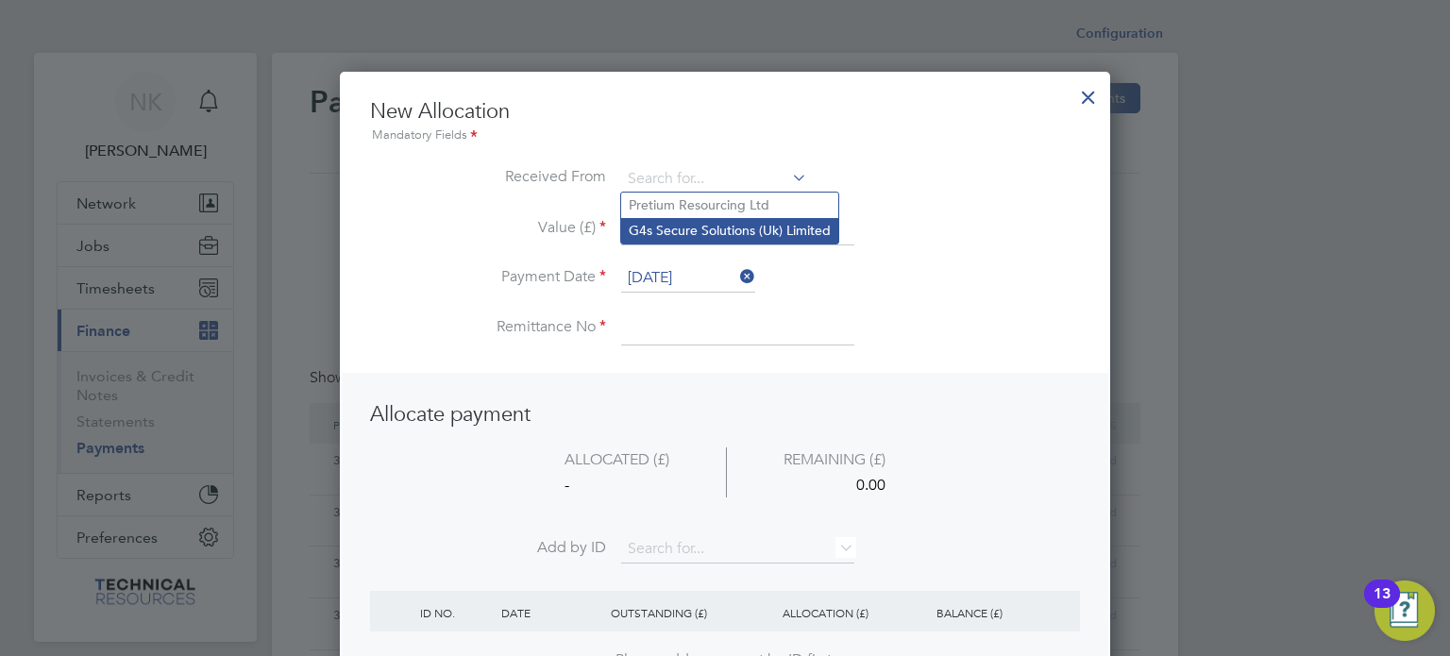
click at [725, 240] on li "G4s Secure Solutions (Uk) Limited" at bounding box center [729, 230] width 217 height 25
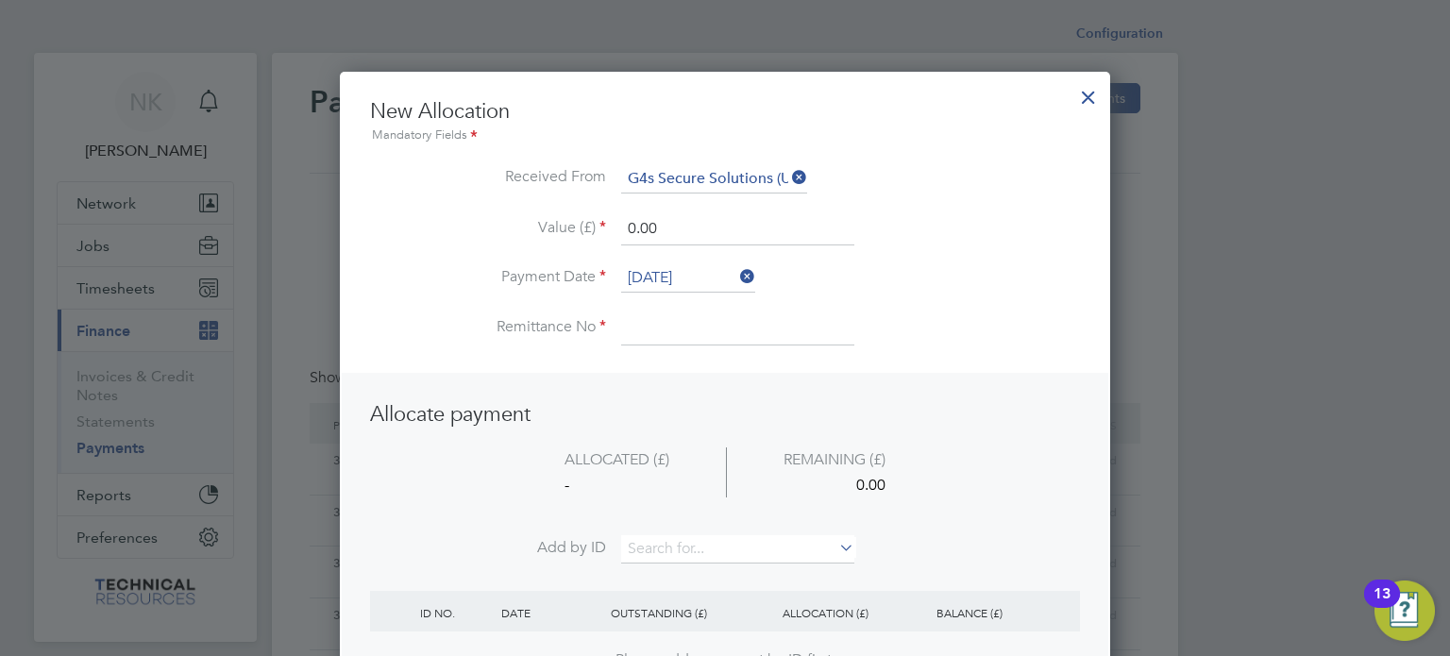
click at [706, 280] on input "[DATE]" at bounding box center [688, 278] width 134 height 28
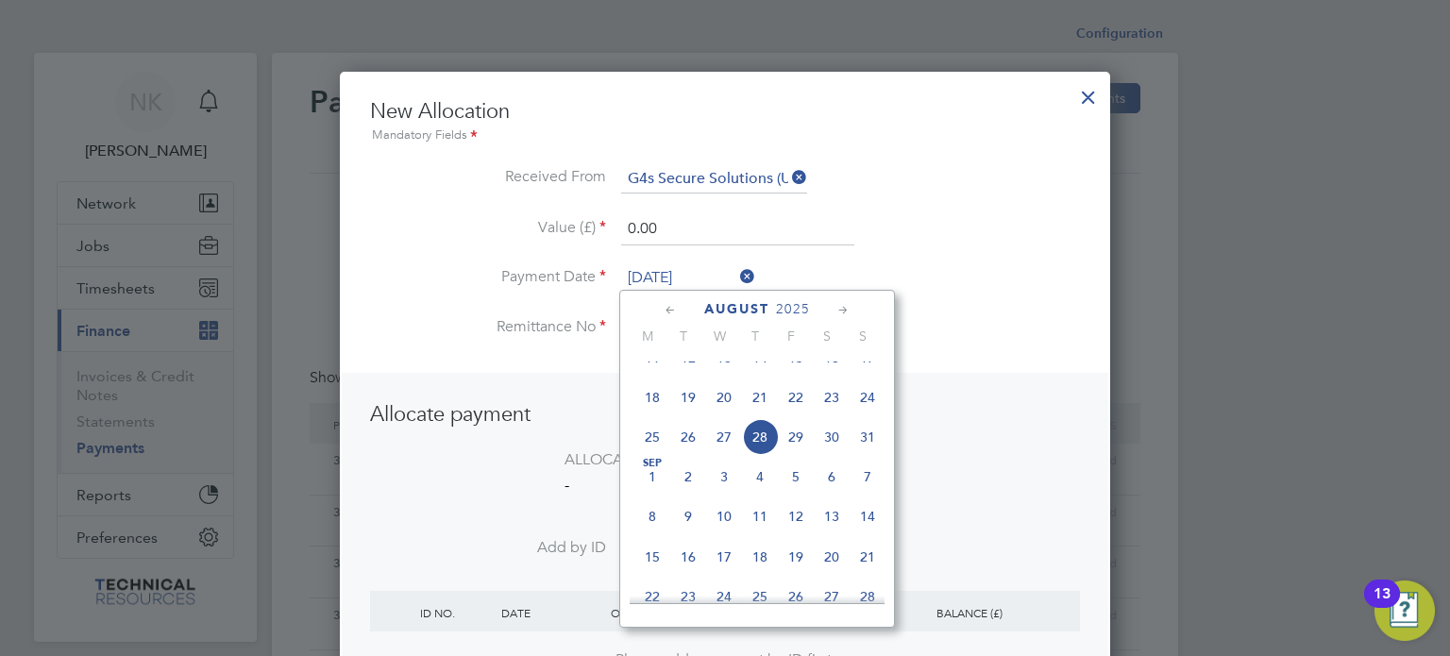
click at [763, 376] on span "14" at bounding box center [760, 358] width 36 height 36
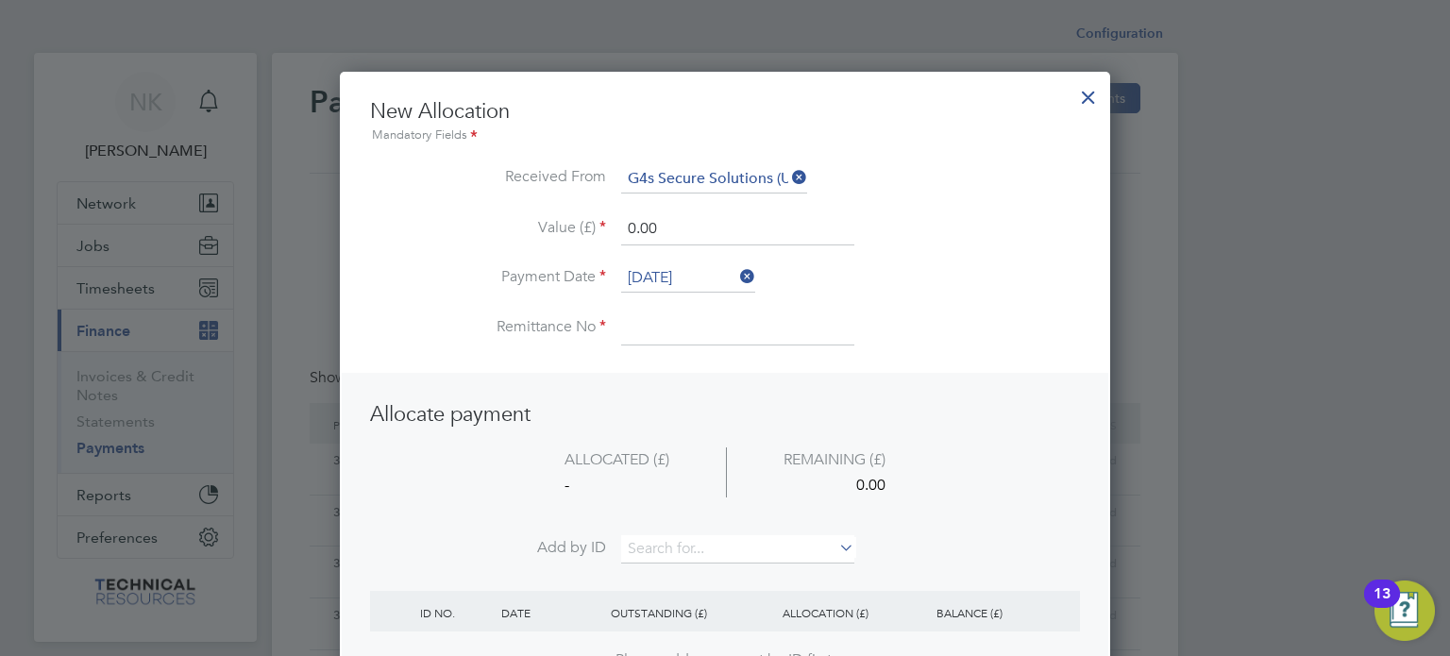
click at [676, 335] on input at bounding box center [737, 328] width 233 height 34
drag, startPoint x: 668, startPoint y: 218, endPoint x: 600, endPoint y: 216, distance: 68.0
click at [600, 216] on li "Value (£) 0.00" at bounding box center [725, 238] width 710 height 53
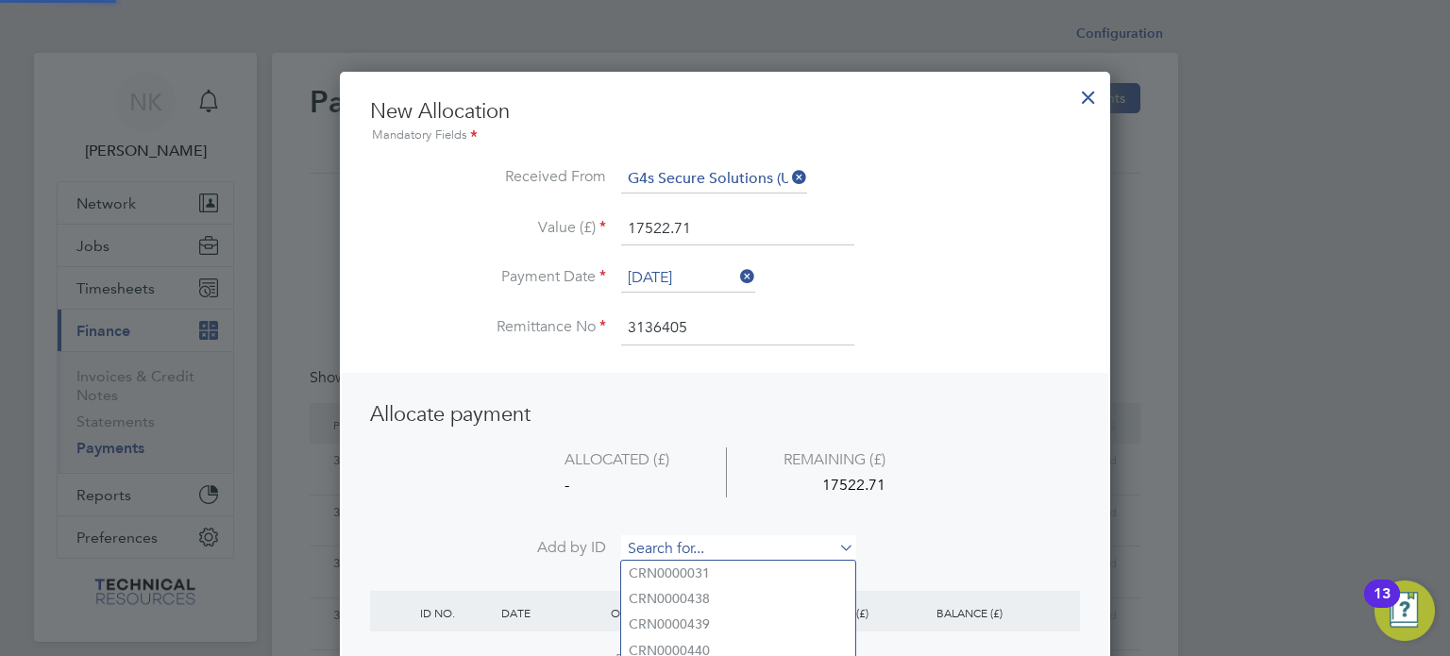
click at [700, 547] on input at bounding box center [737, 549] width 233 height 28
paste input "INV0006755"
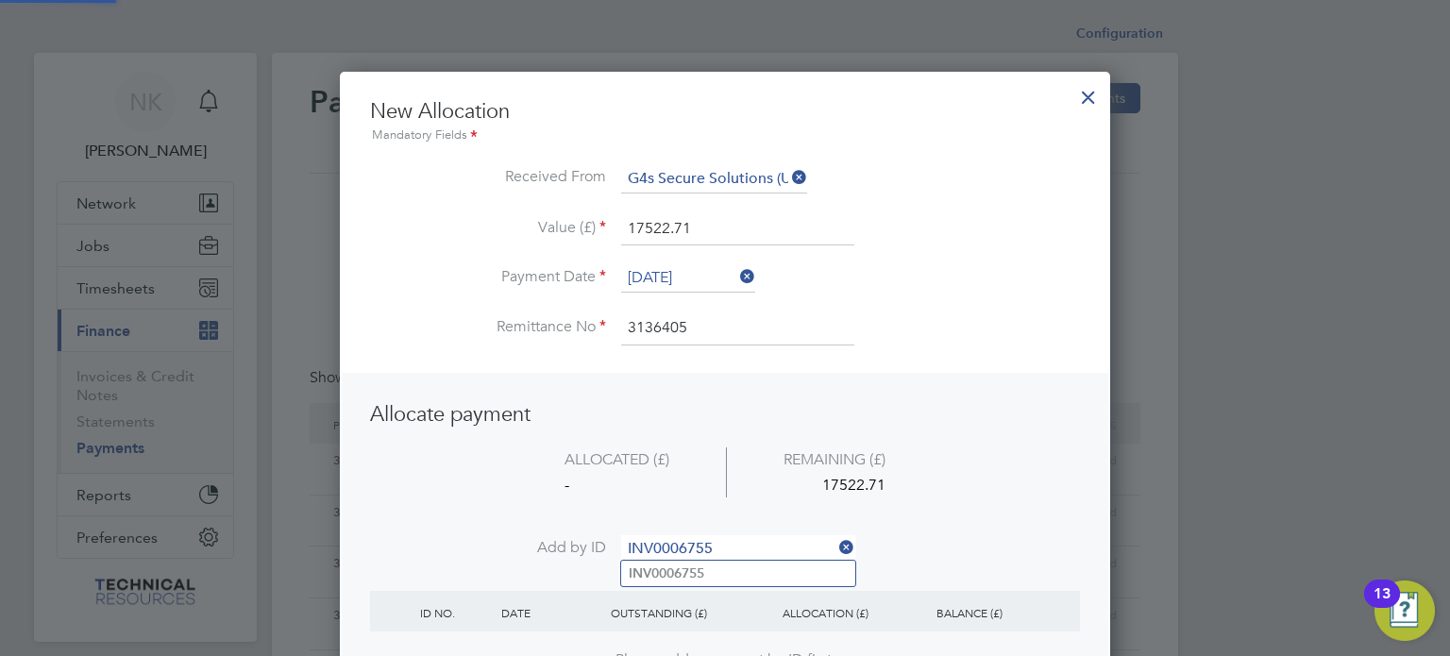
click at [691, 566] on b "INV0006755" at bounding box center [667, 573] width 76 height 16
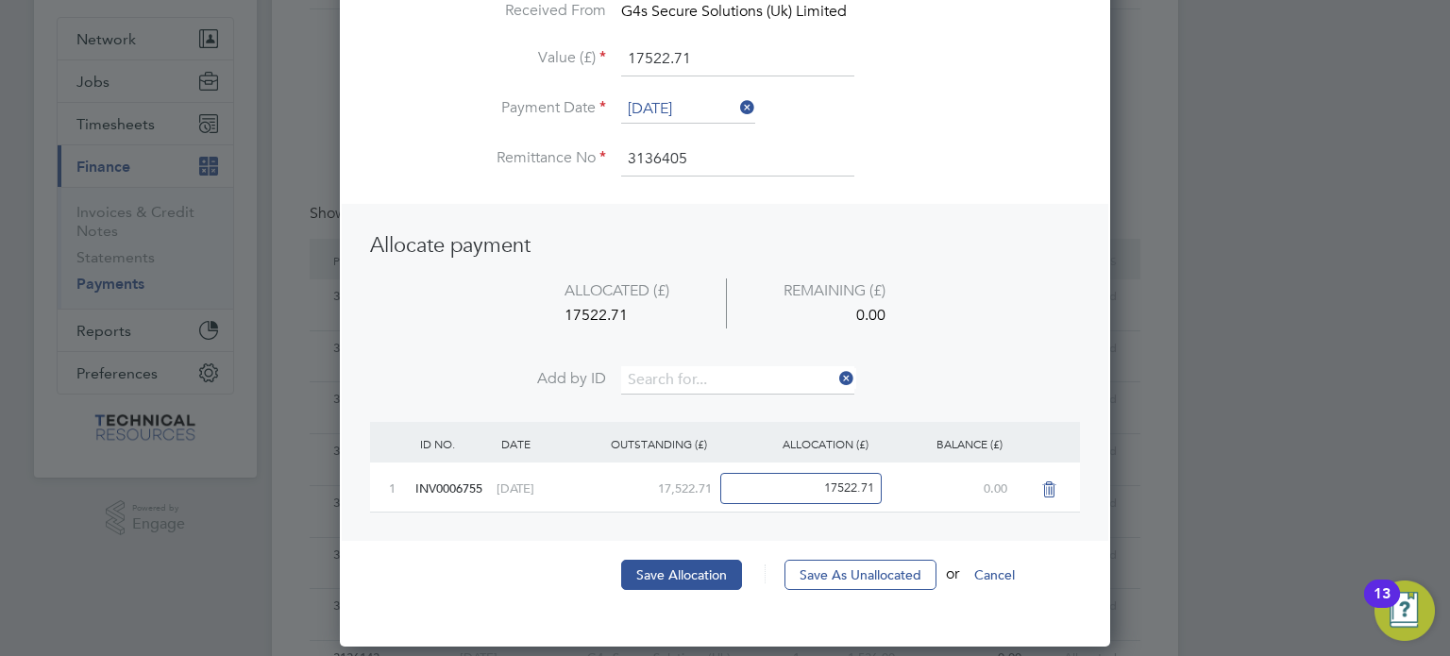
scroll to position [169, 0]
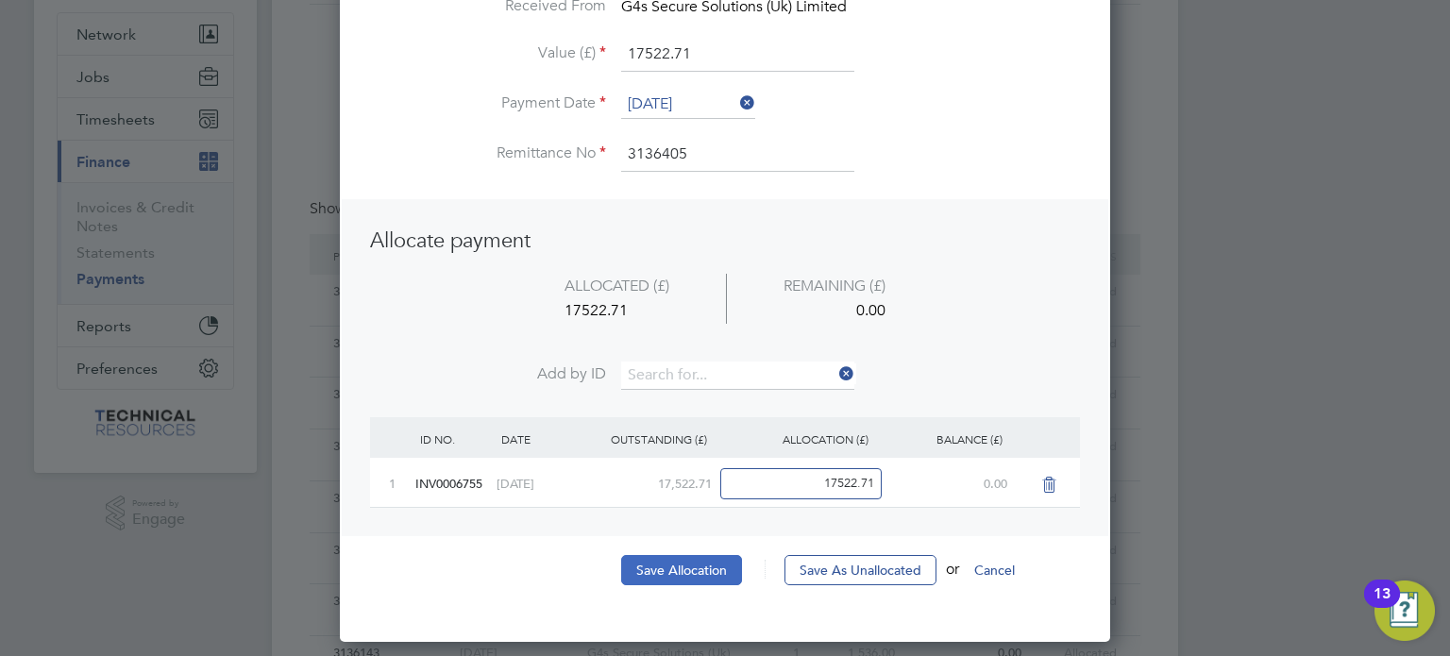
click at [687, 568] on button "Save Allocation" at bounding box center [681, 570] width 121 height 30
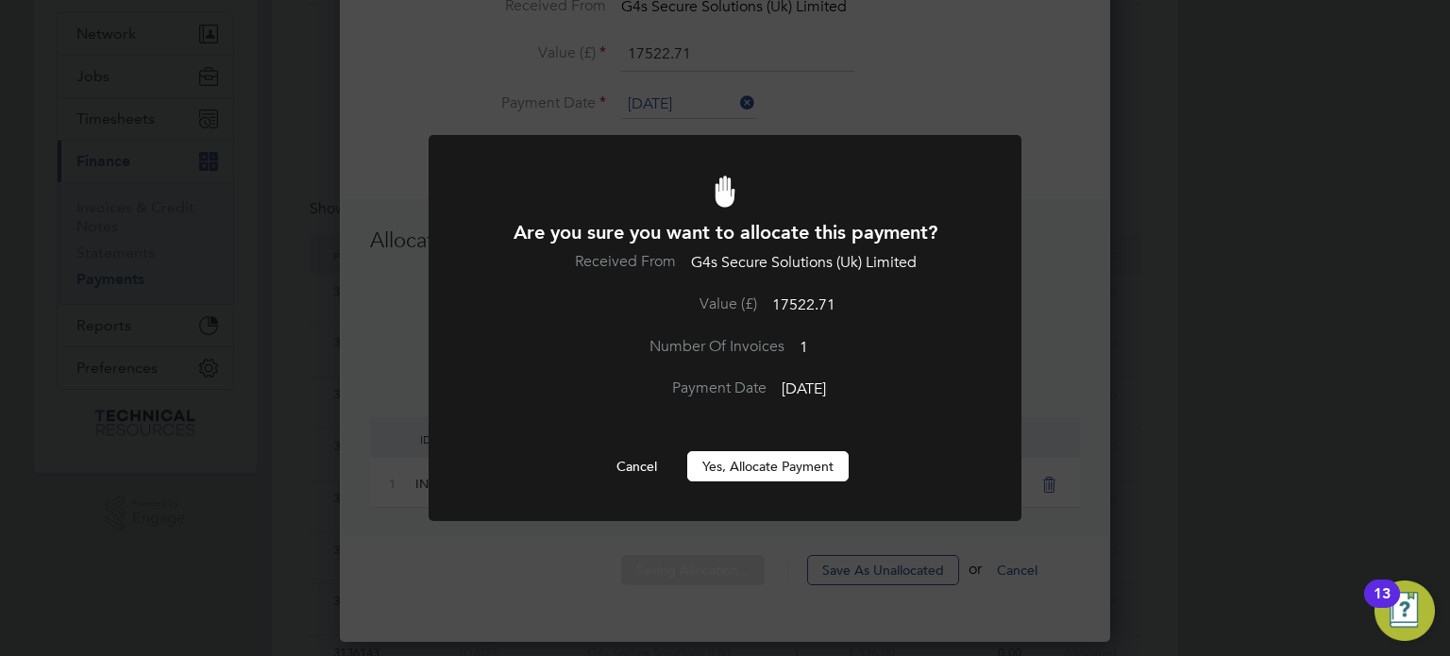
click at [768, 456] on button "Yes, Allocate Payment" at bounding box center [767, 466] width 161 height 30
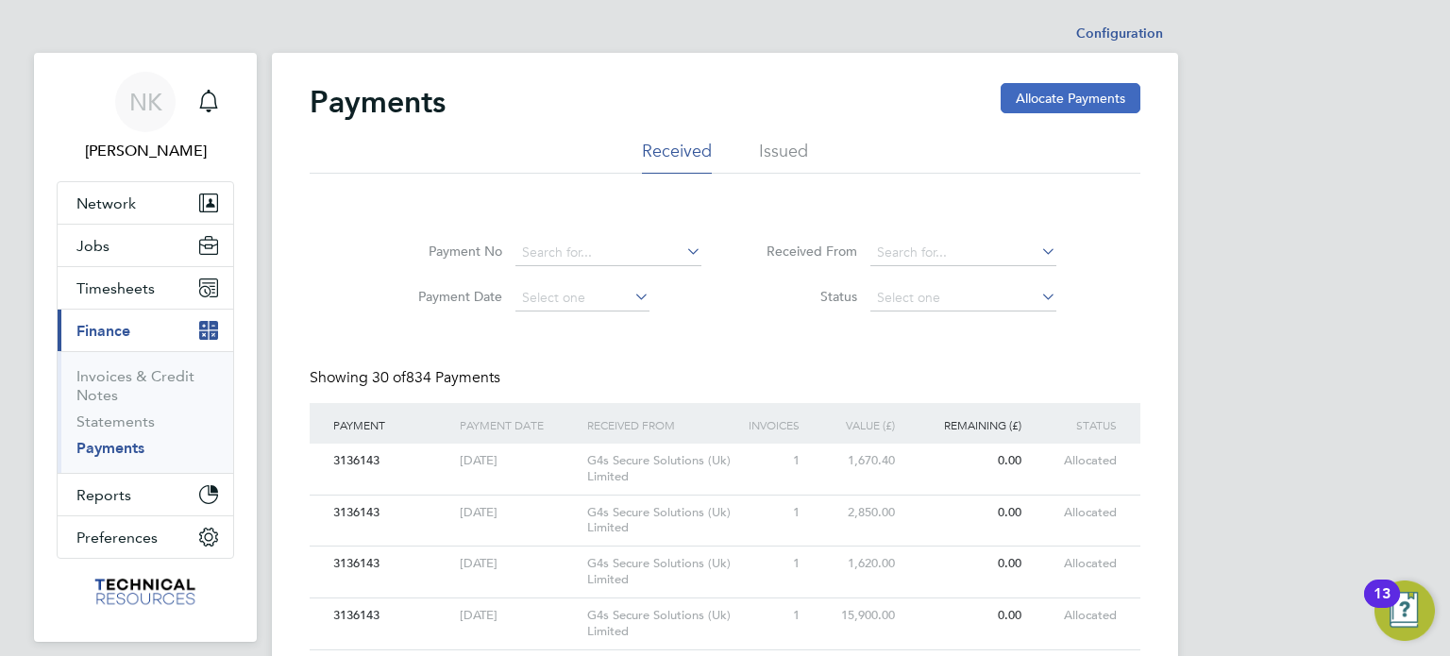
click at [1077, 106] on button "Allocate Payments" at bounding box center [1071, 98] width 140 height 30
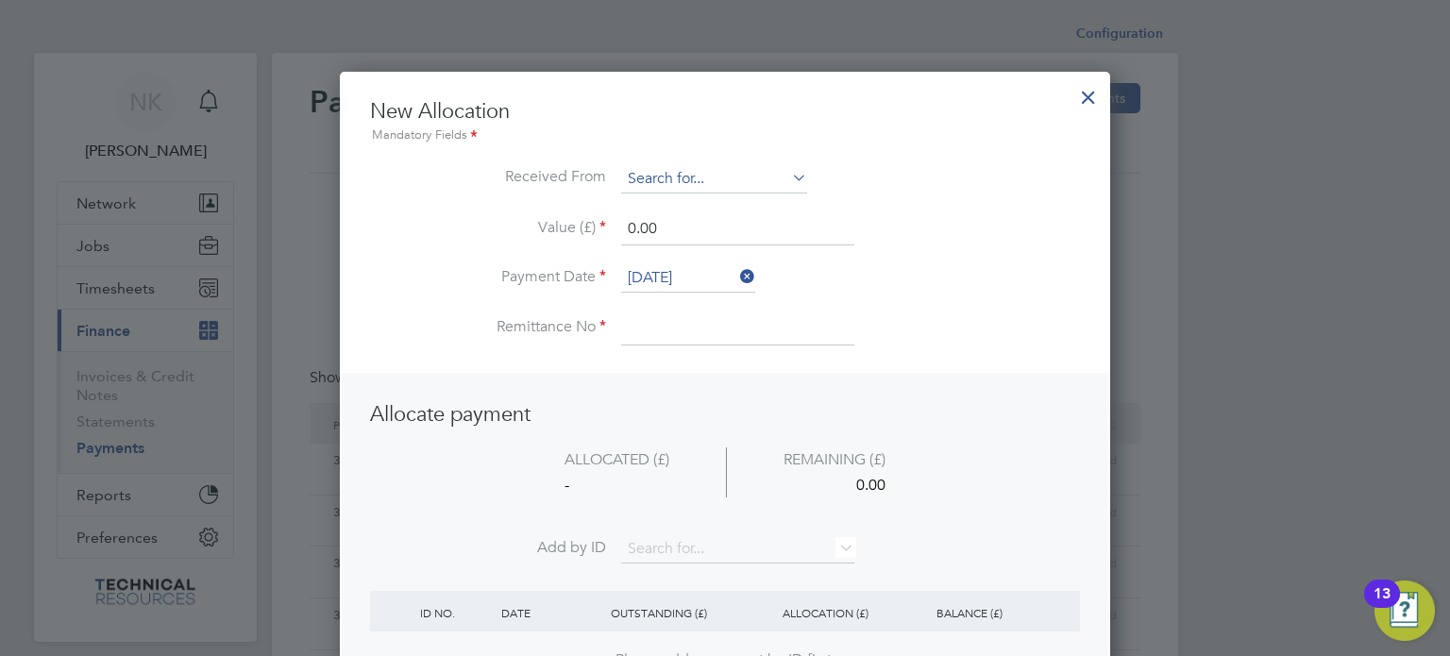
click at [761, 177] on input at bounding box center [714, 179] width 186 height 28
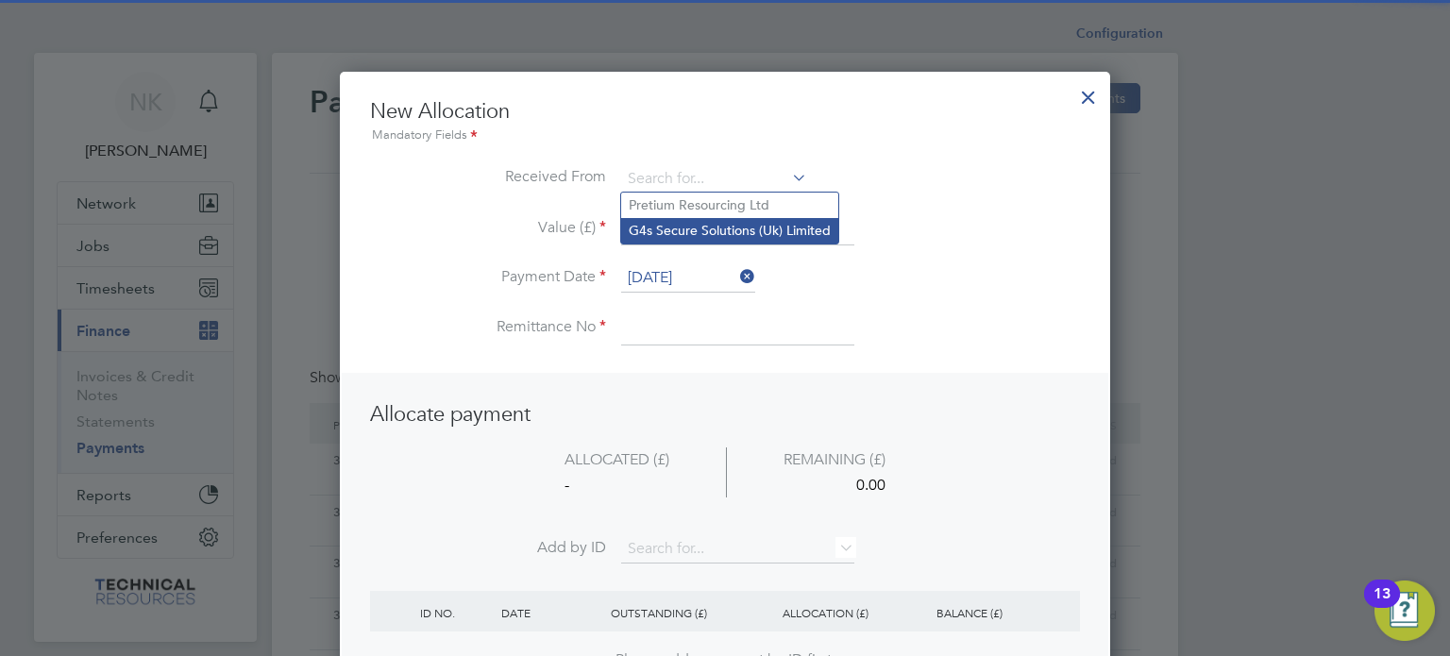
click at [743, 222] on li "G4s Secure Solutions (Uk) Limited" at bounding box center [729, 230] width 217 height 25
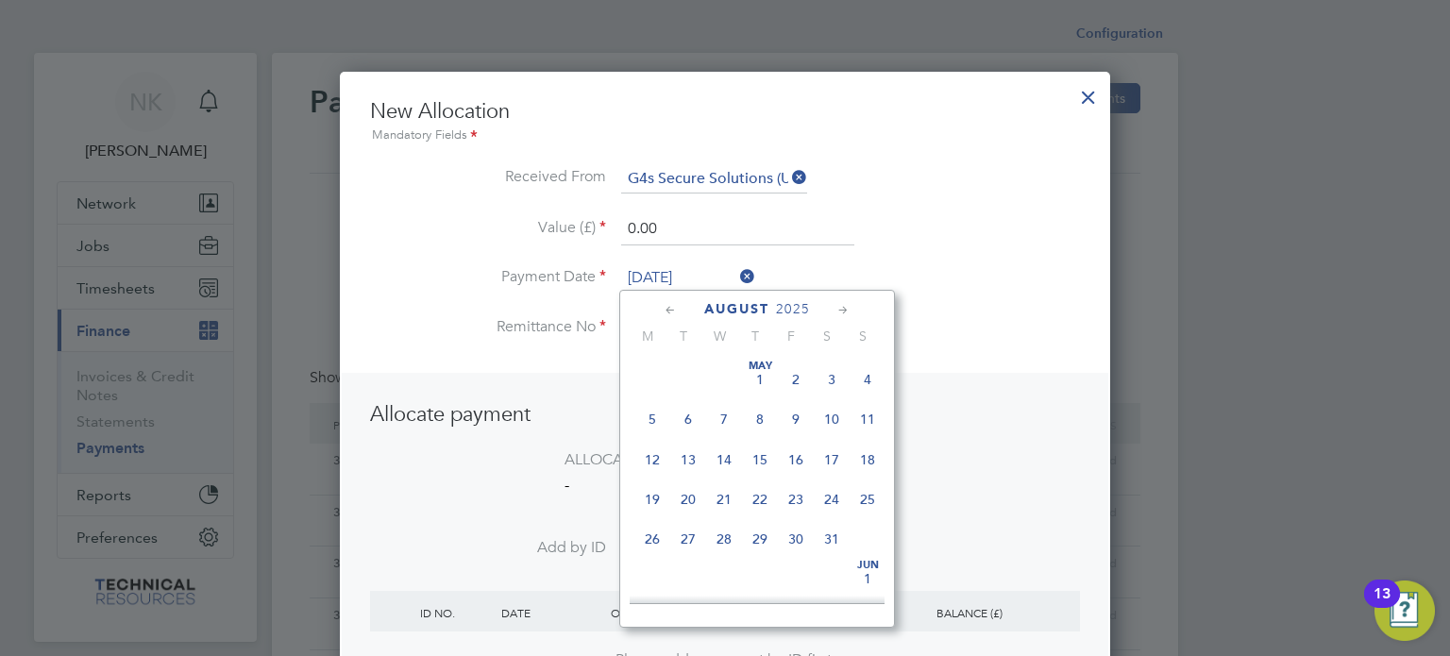
click at [705, 272] on input "[DATE]" at bounding box center [688, 278] width 134 height 28
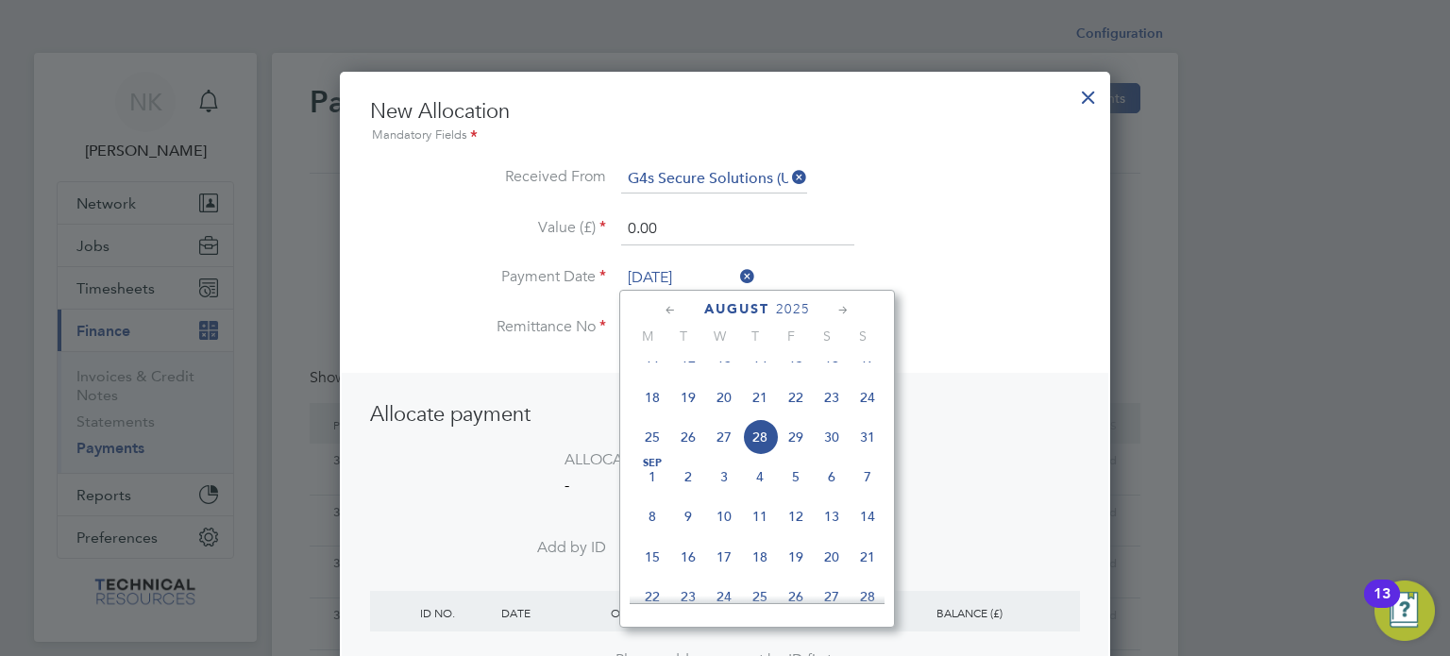
click at [760, 376] on span "14" at bounding box center [760, 358] width 36 height 36
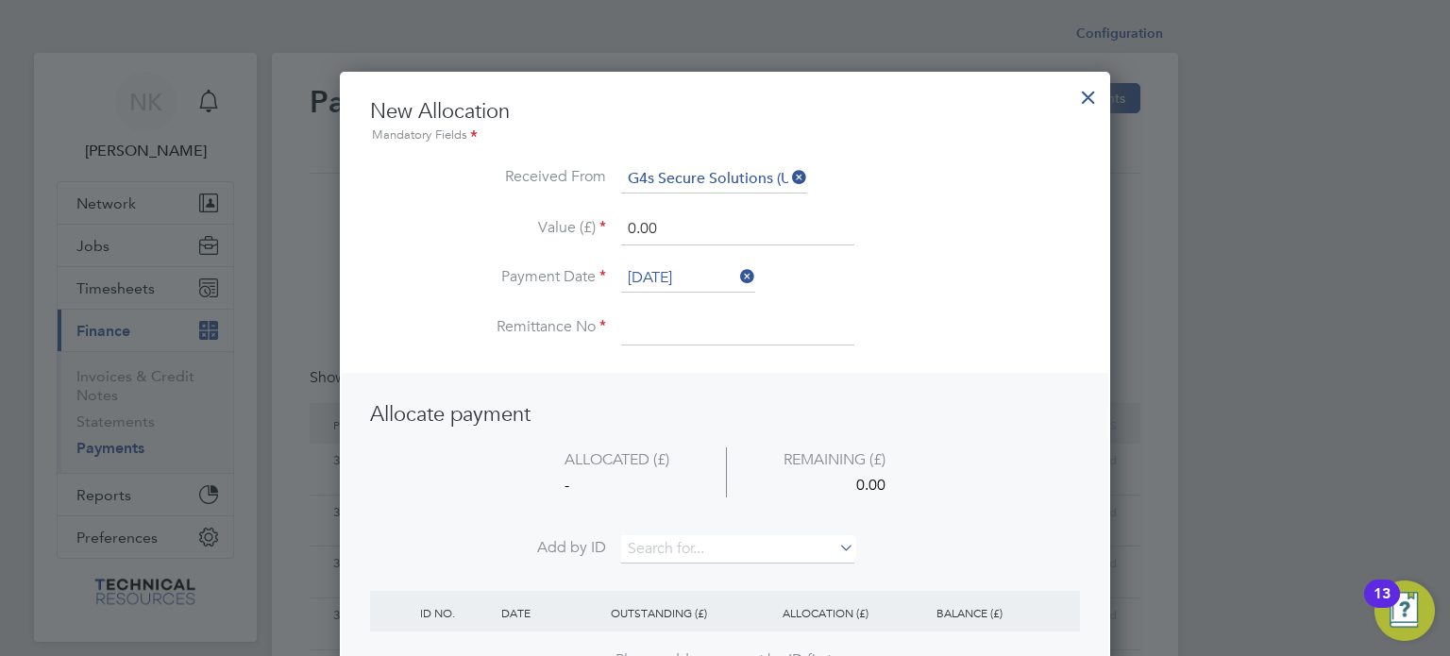
click at [702, 339] on input at bounding box center [737, 328] width 233 height 34
drag, startPoint x: 683, startPoint y: 222, endPoint x: 502, endPoint y: 197, distance: 182.9
click at [502, 197] on ul "New Allocation Mandatory Fields Received From G4s Secure Solutions (Uk) Limited…" at bounding box center [725, 231] width 710 height 266
click at [668, 544] on input at bounding box center [737, 549] width 233 height 28
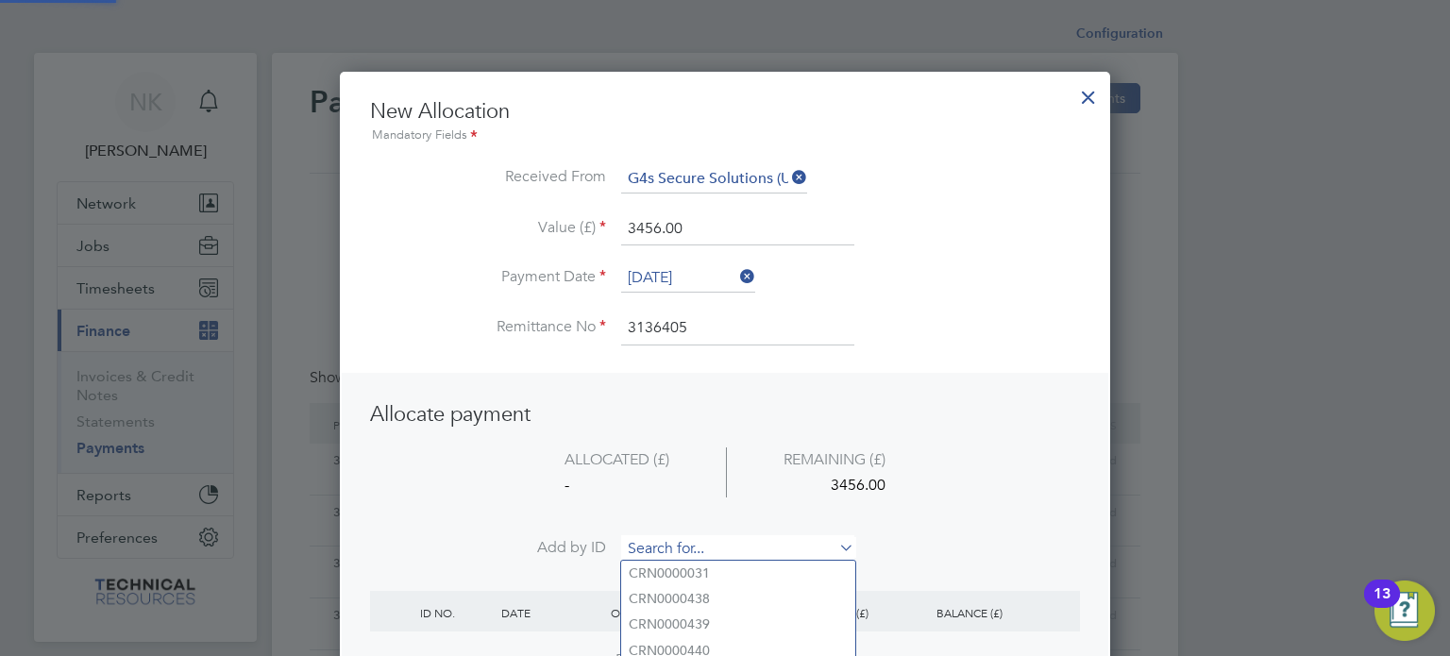
paste input "INV0006752"
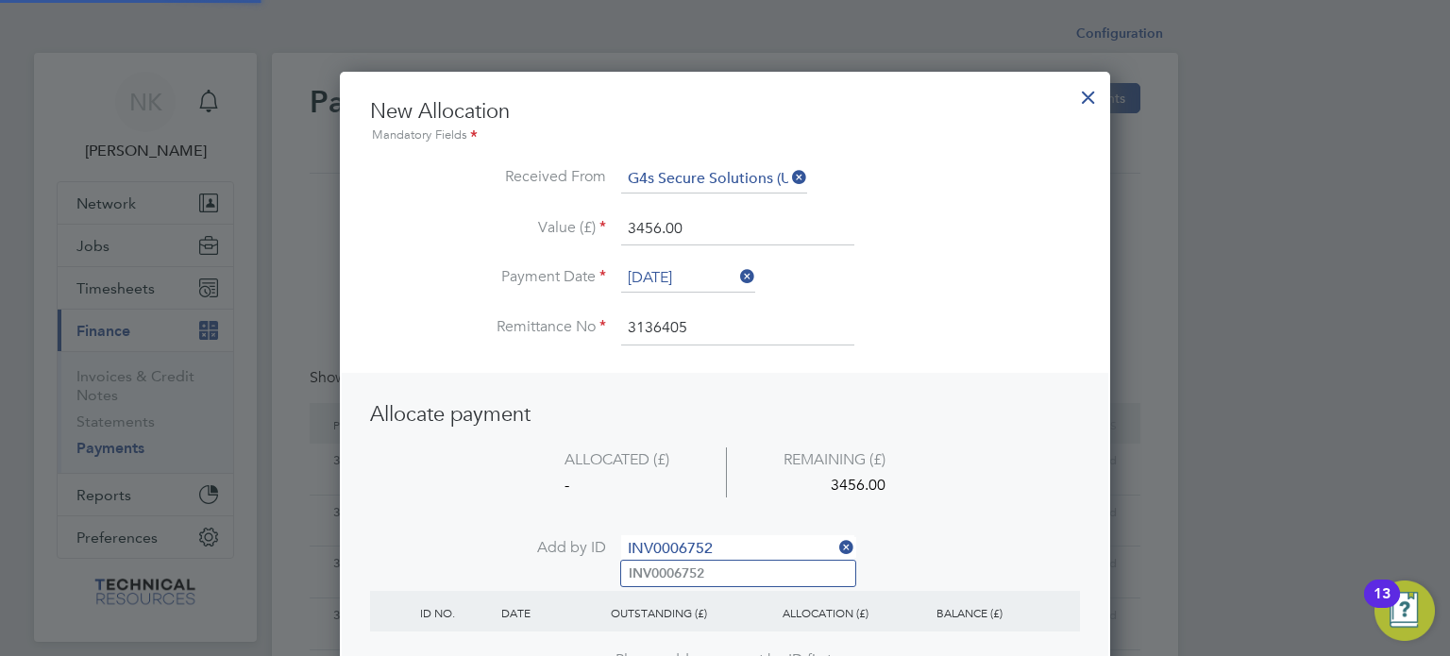
click at [667, 568] on b "INV0006752" at bounding box center [667, 573] width 76 height 16
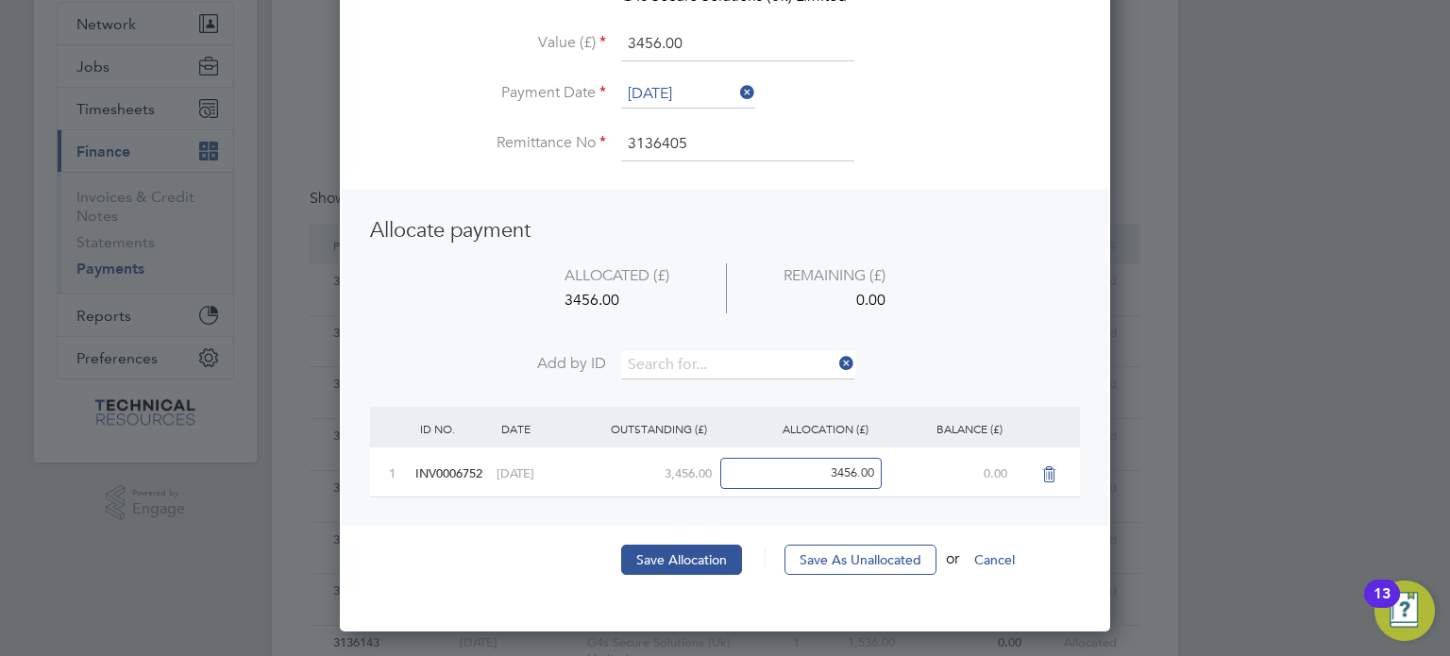
scroll to position [181, 0]
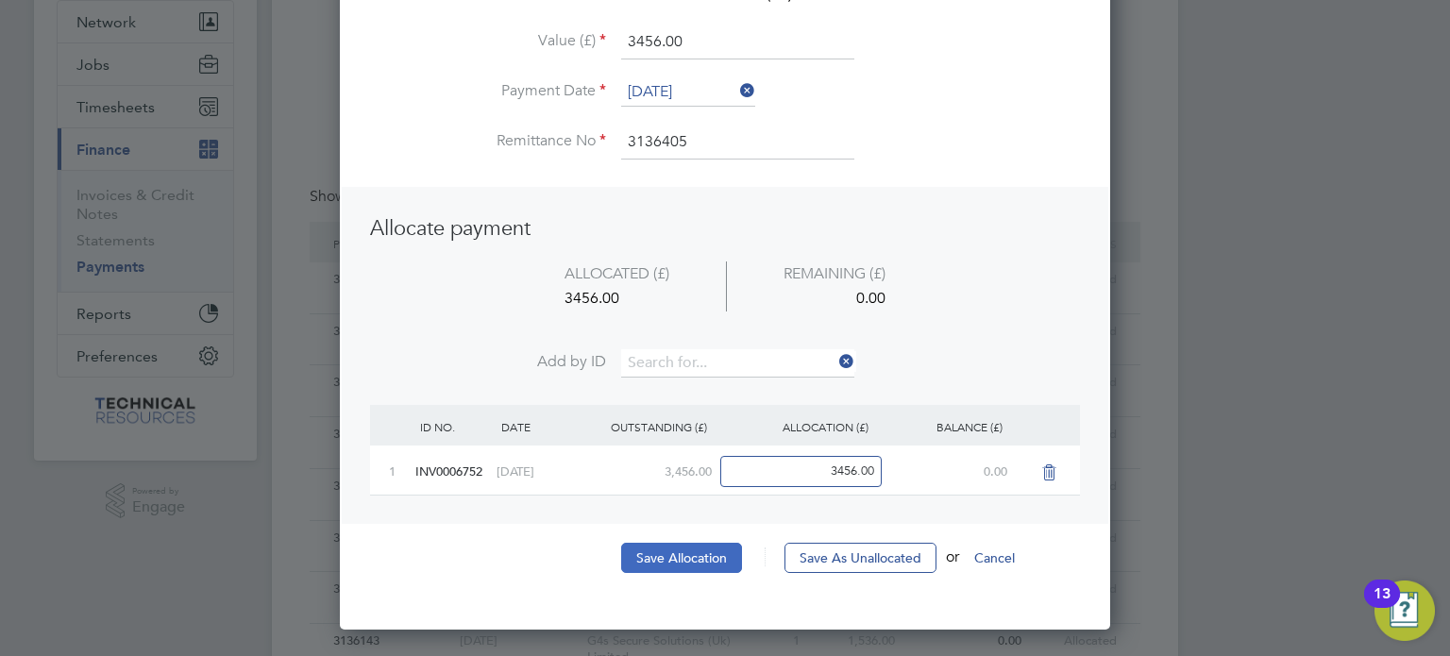
click at [689, 550] on button "Save Allocation" at bounding box center [681, 558] width 121 height 30
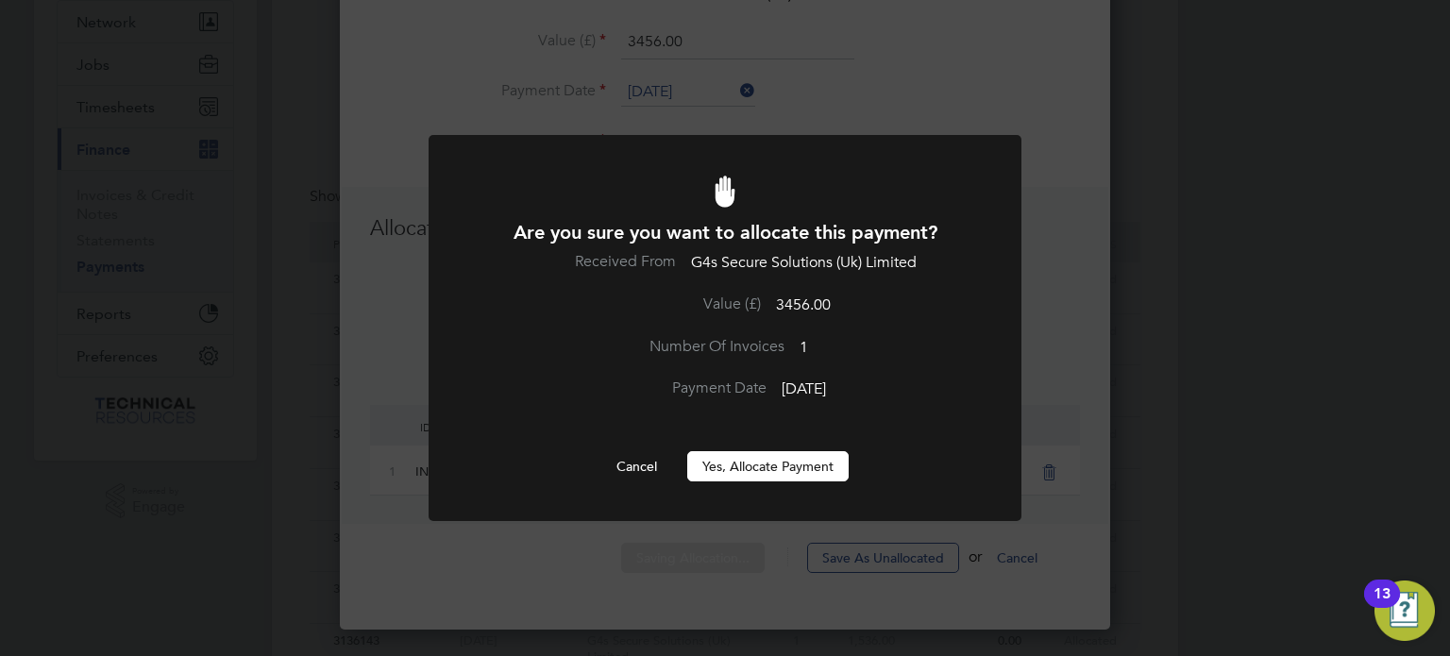
click at [759, 455] on button "Yes, Allocate Payment" at bounding box center [767, 466] width 161 height 30
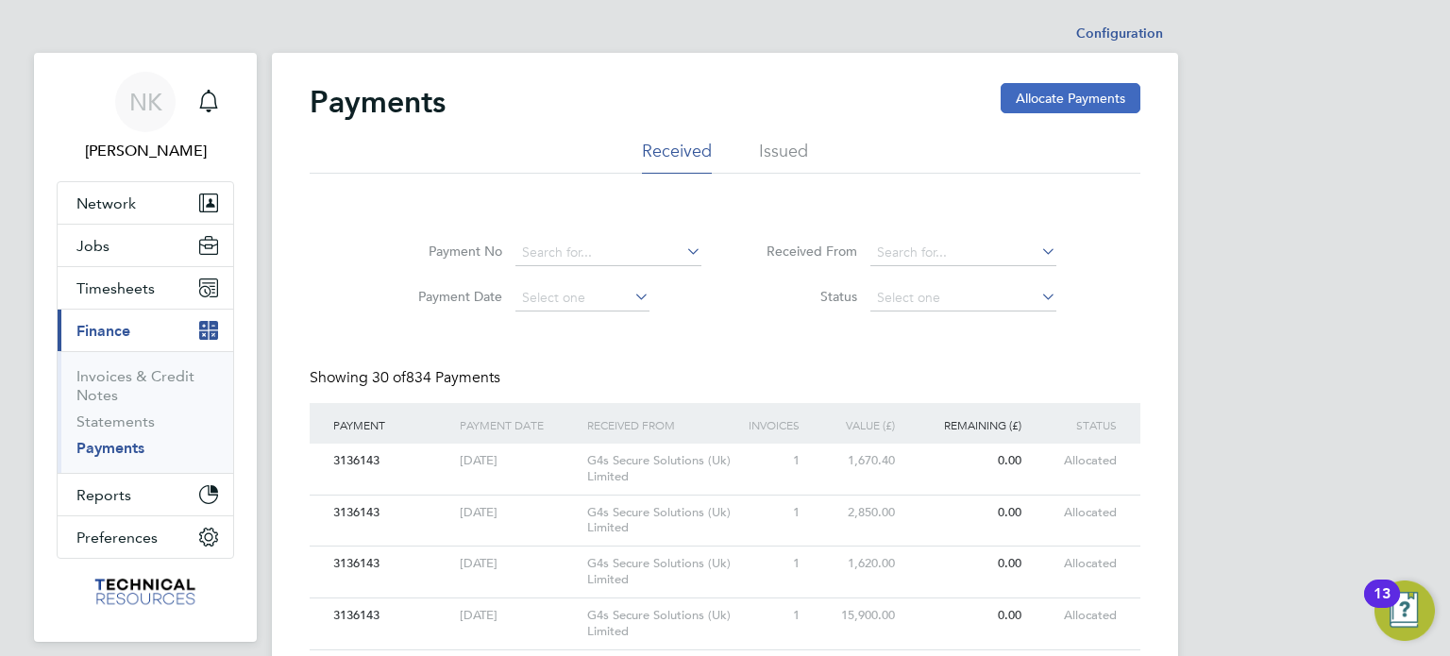
click at [1036, 97] on button "Allocate Payments" at bounding box center [1071, 98] width 140 height 30
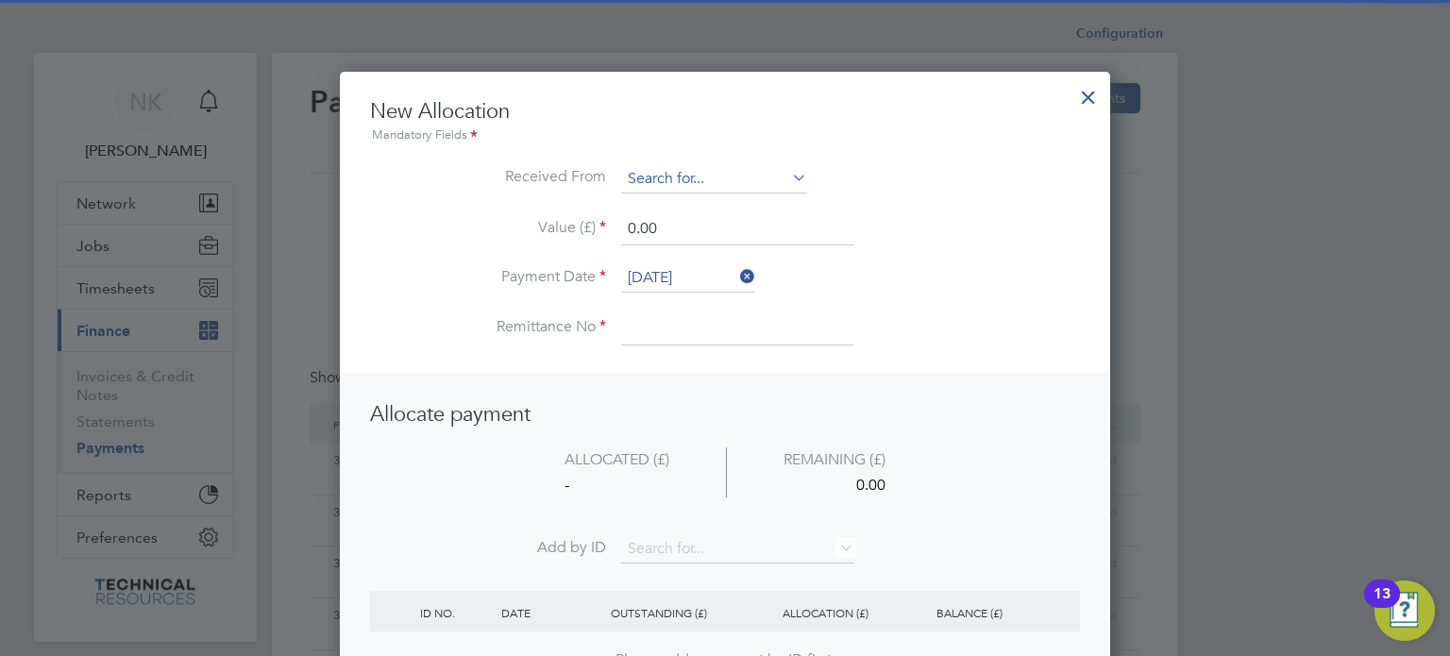
click at [747, 181] on input at bounding box center [714, 179] width 186 height 28
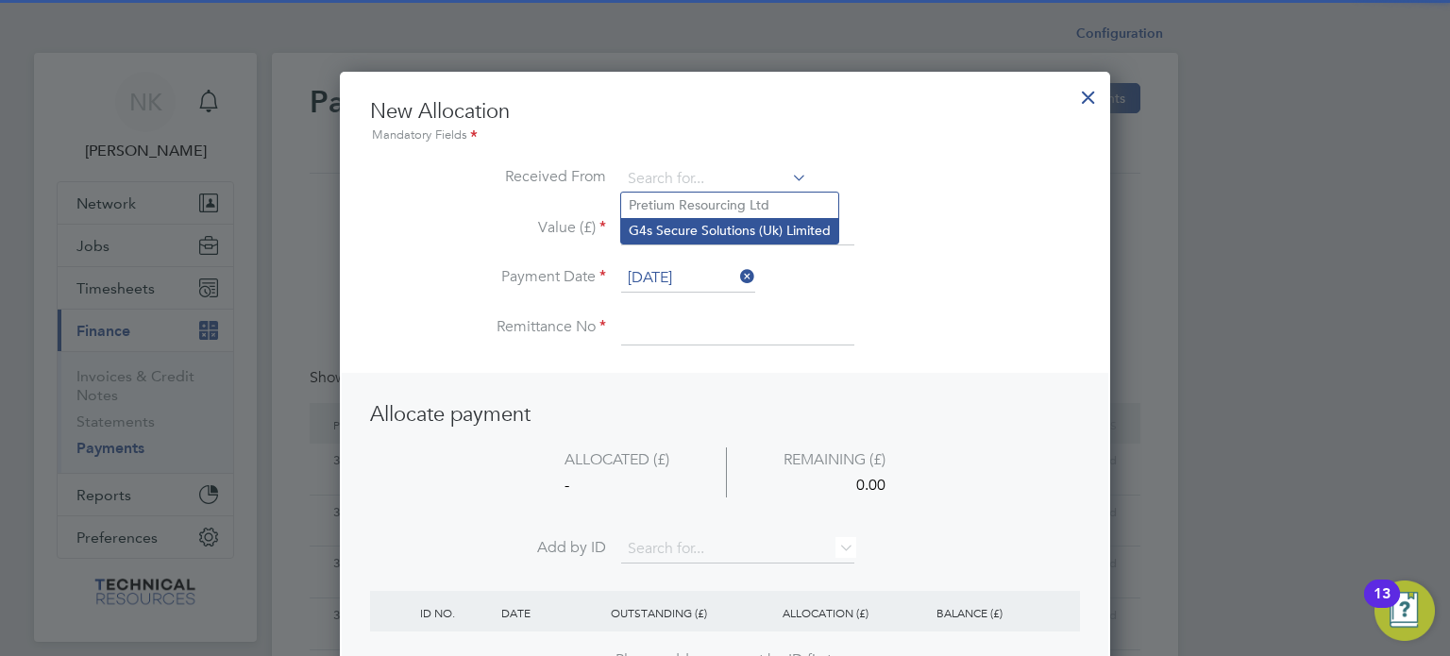
click at [724, 231] on li "G4s Secure Solutions (Uk) Limited" at bounding box center [729, 230] width 217 height 25
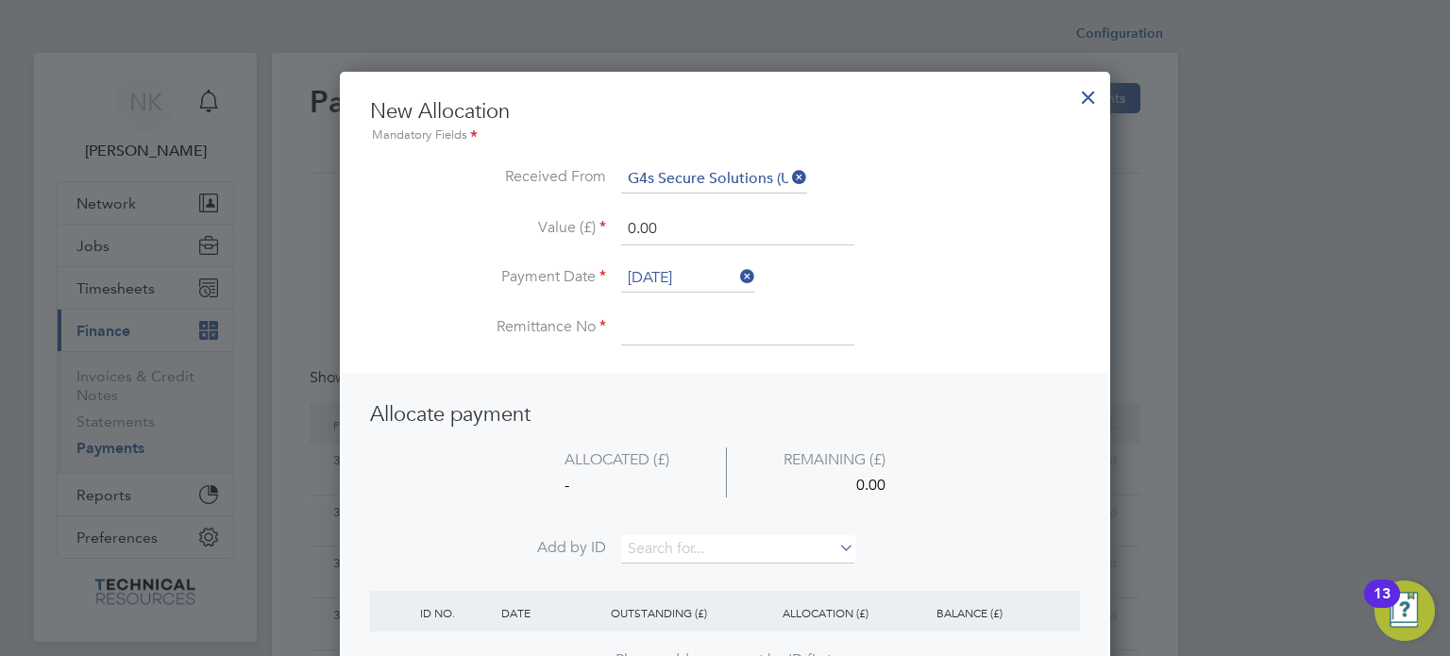
click at [699, 261] on li "Value (£) 0.00" at bounding box center [725, 238] width 710 height 53
click at [697, 279] on input "[DATE]" at bounding box center [688, 278] width 134 height 28
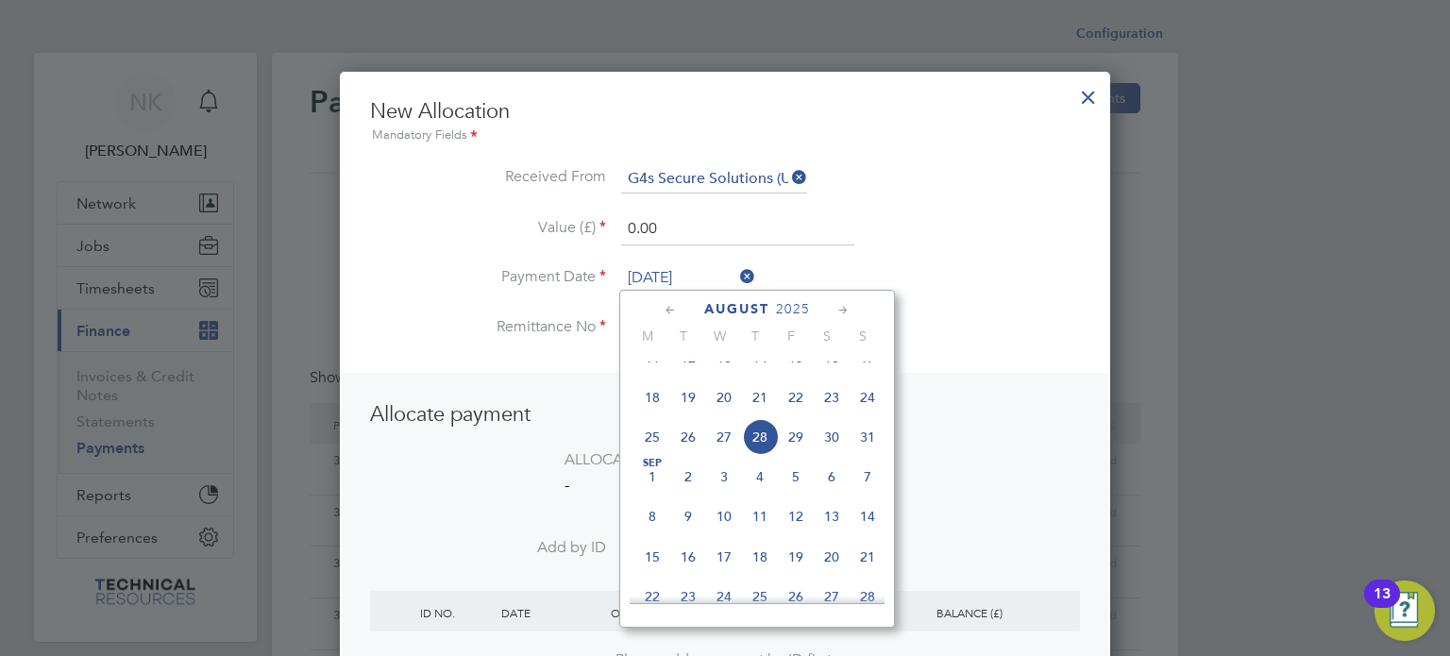
click at [763, 376] on span "14" at bounding box center [760, 358] width 36 height 36
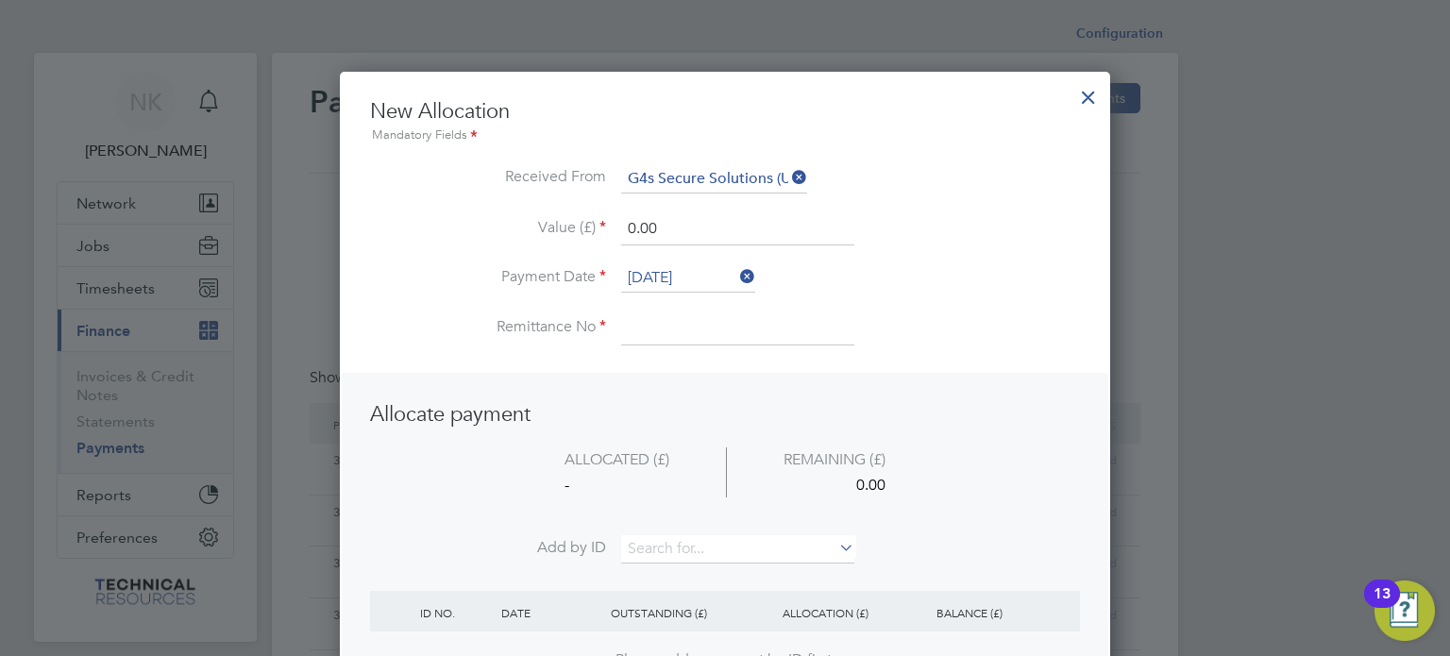
click at [683, 343] on input at bounding box center [737, 328] width 233 height 34
drag, startPoint x: 682, startPoint y: 229, endPoint x: 547, endPoint y: 235, distance: 136.0
click at [547, 235] on li "Value (£) 0.00" at bounding box center [725, 238] width 710 height 53
click at [693, 535] on input at bounding box center [737, 549] width 233 height 28
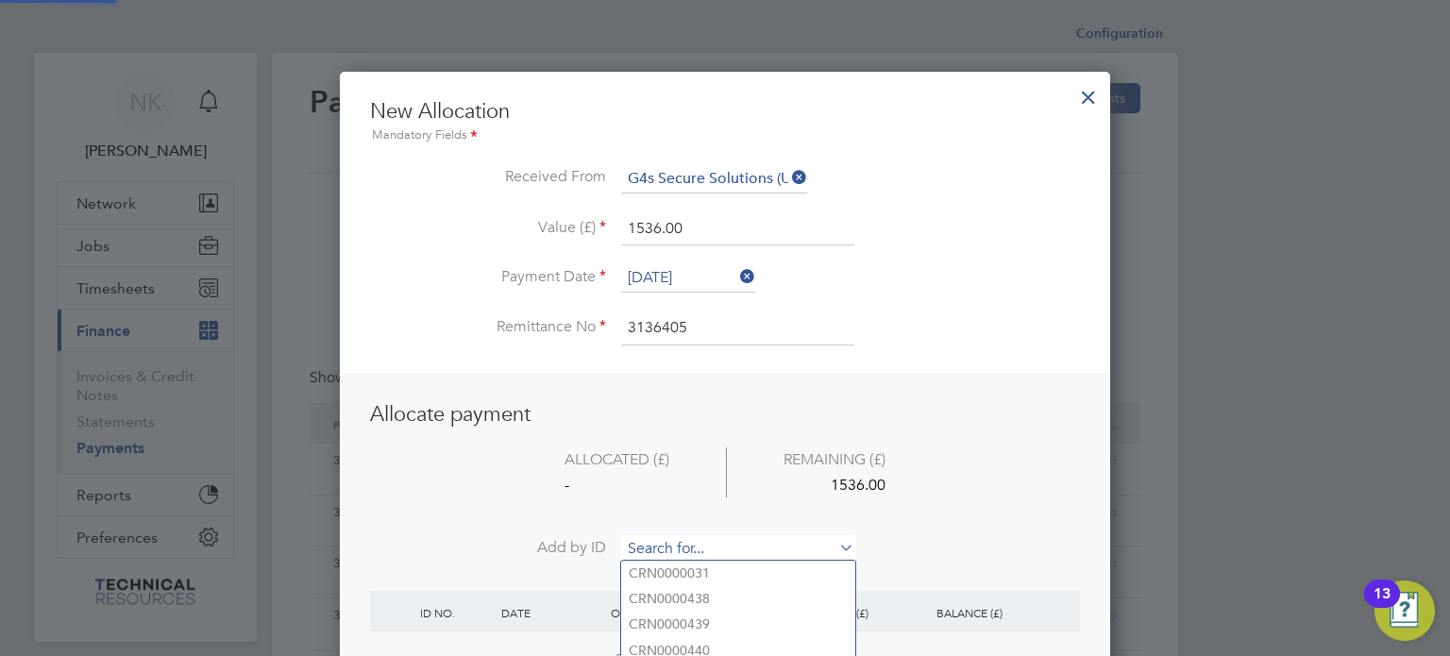
paste input "INV0006758"
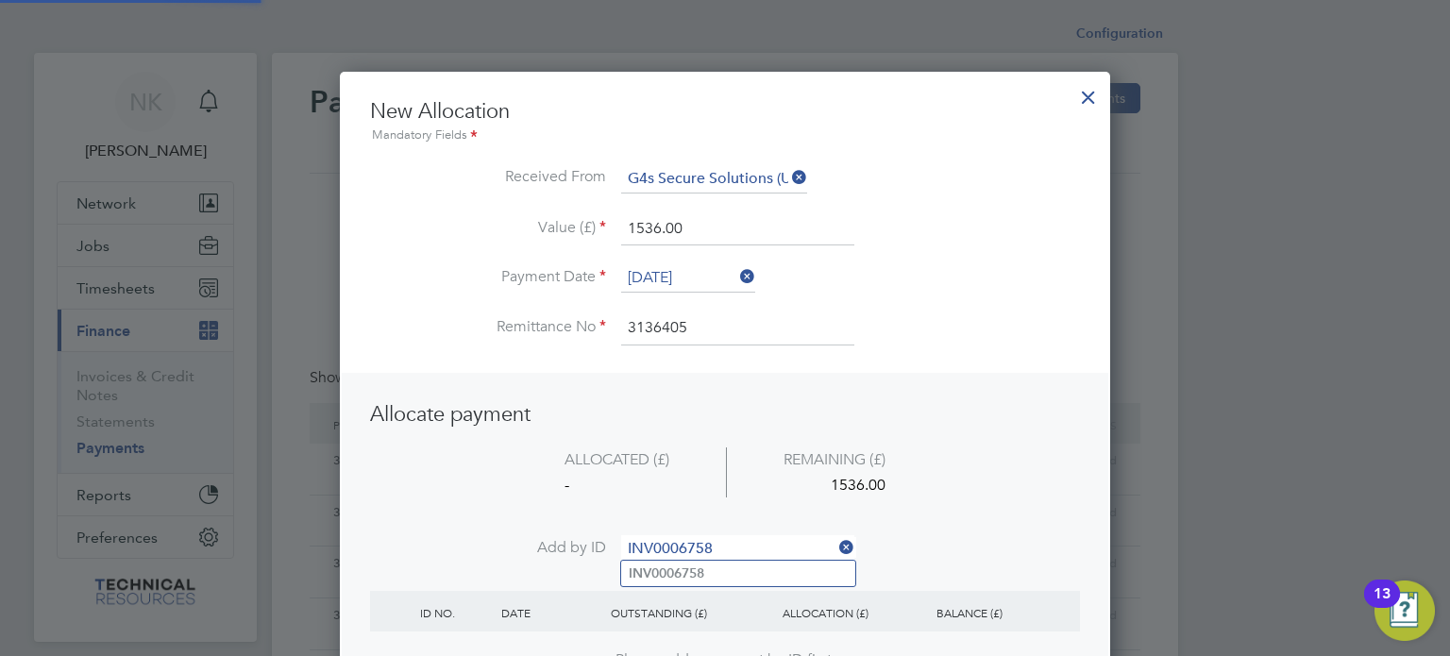
click at [681, 566] on b "INV0006758" at bounding box center [667, 573] width 76 height 16
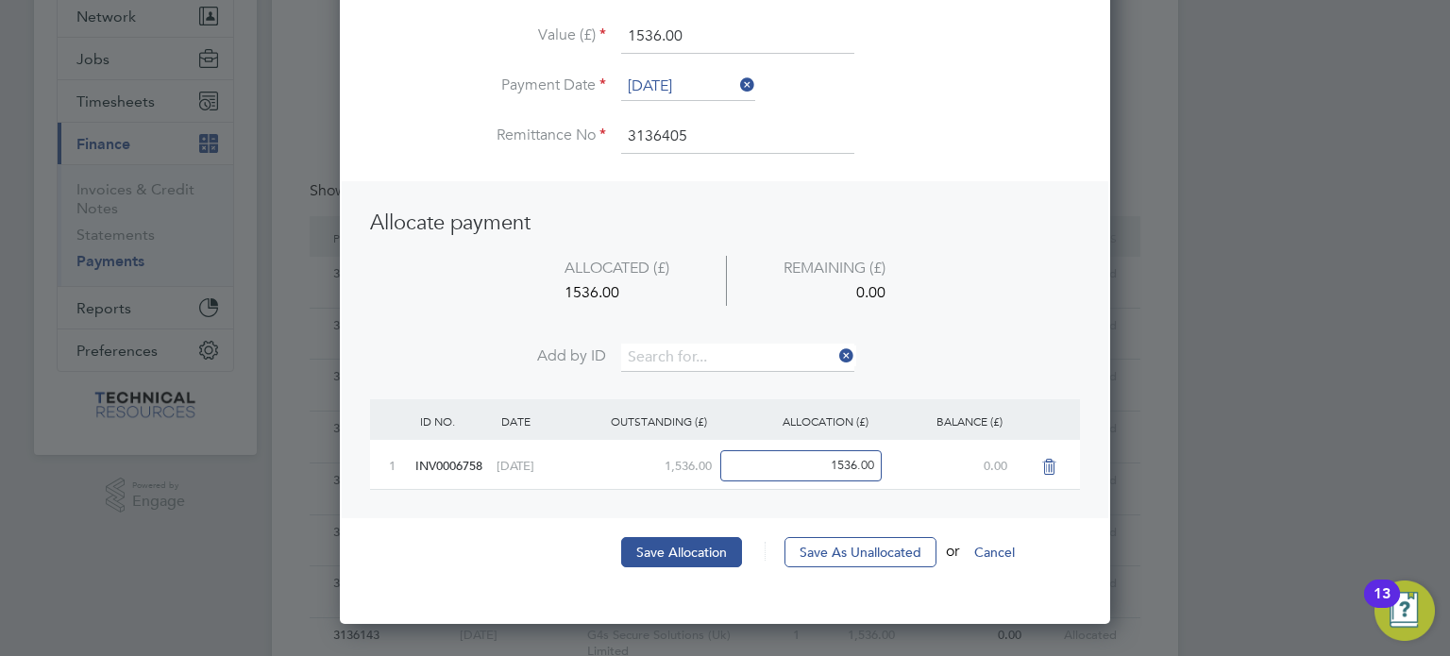
scroll to position [194, 0]
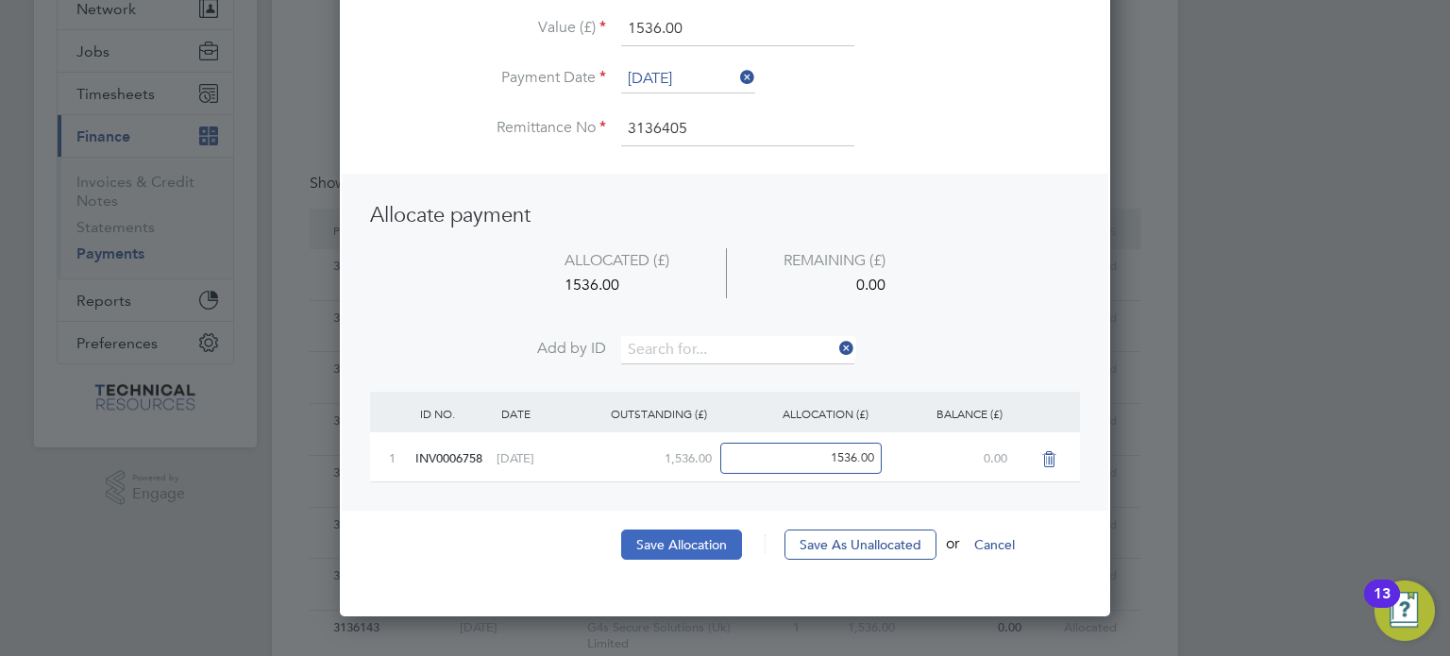
click at [691, 546] on button "Save Allocation" at bounding box center [681, 545] width 121 height 30
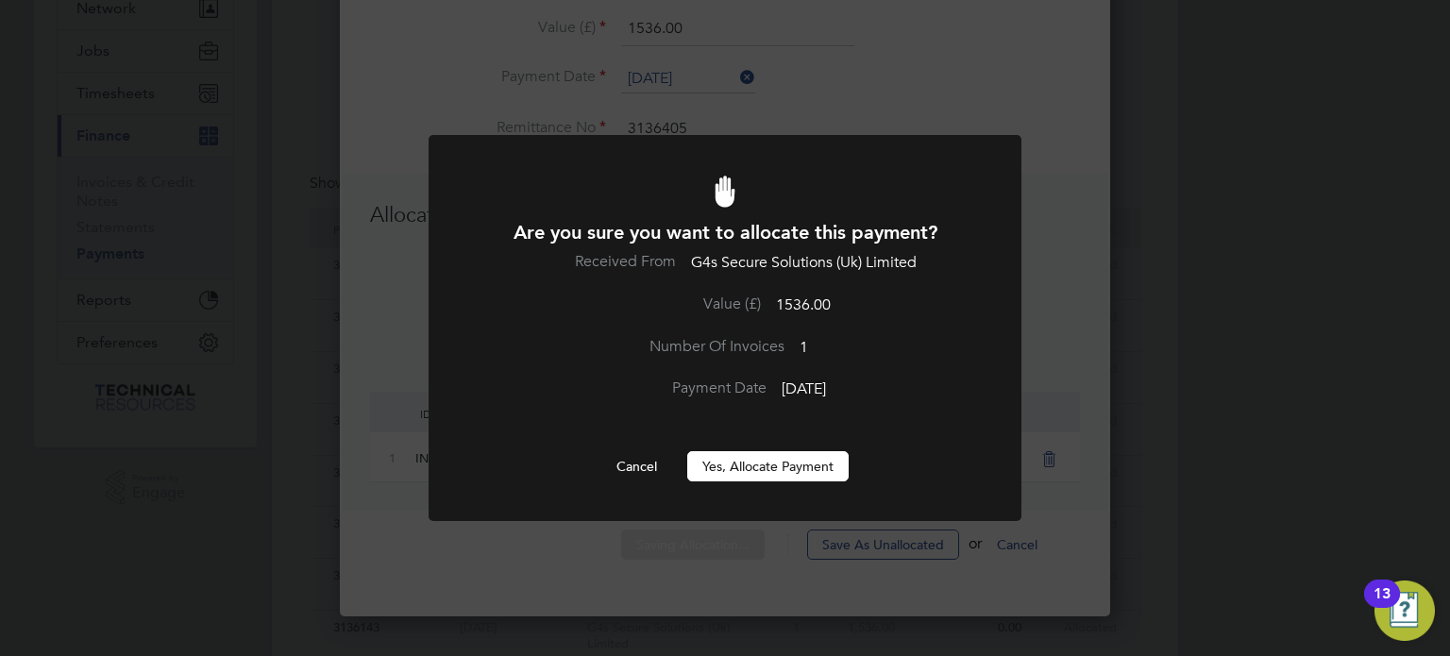
click at [754, 457] on button "Yes, Allocate Payment" at bounding box center [767, 466] width 161 height 30
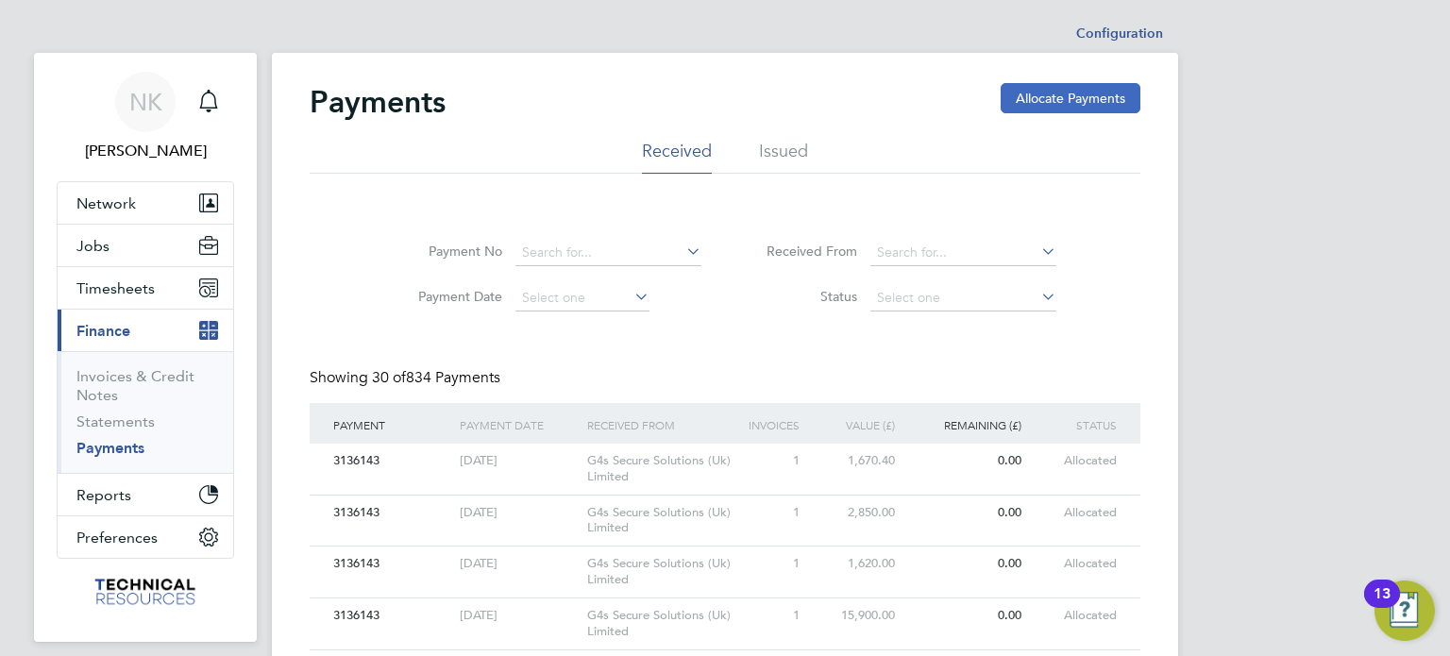
click at [1029, 101] on button "Allocate Payments" at bounding box center [1071, 98] width 140 height 30
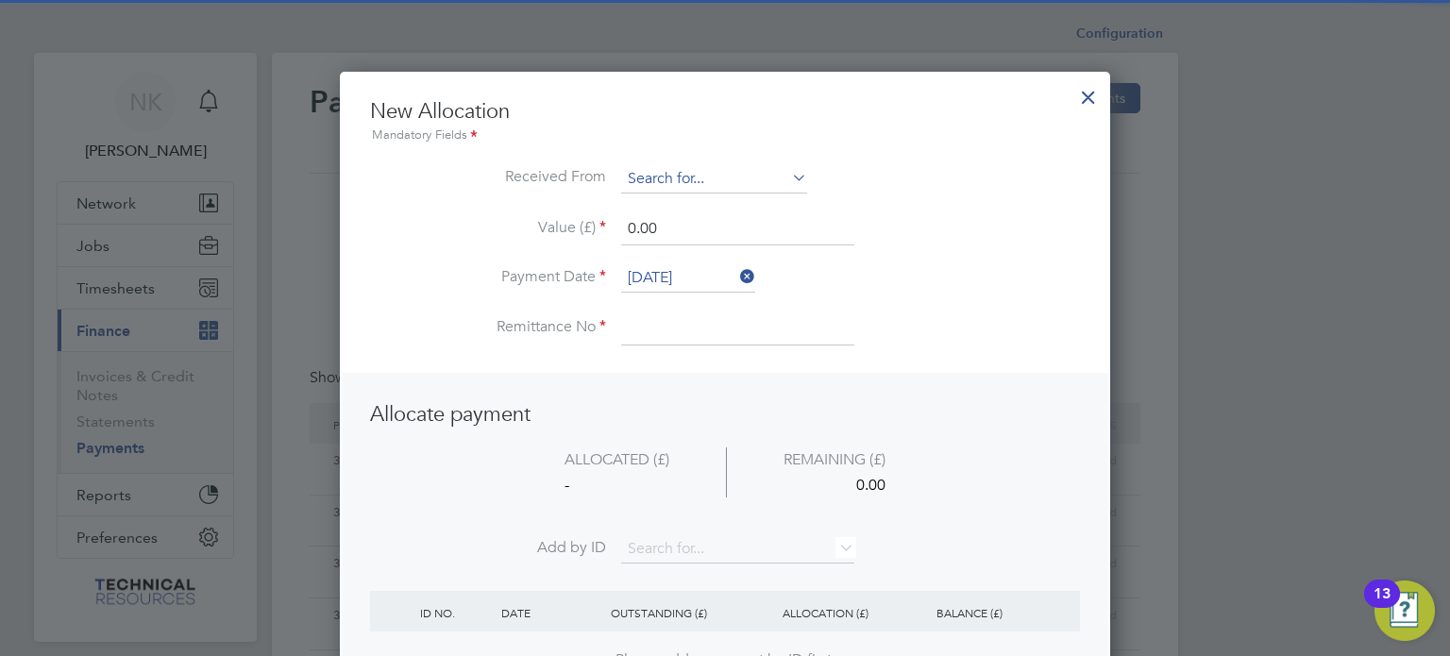
click at [752, 172] on input at bounding box center [714, 179] width 186 height 28
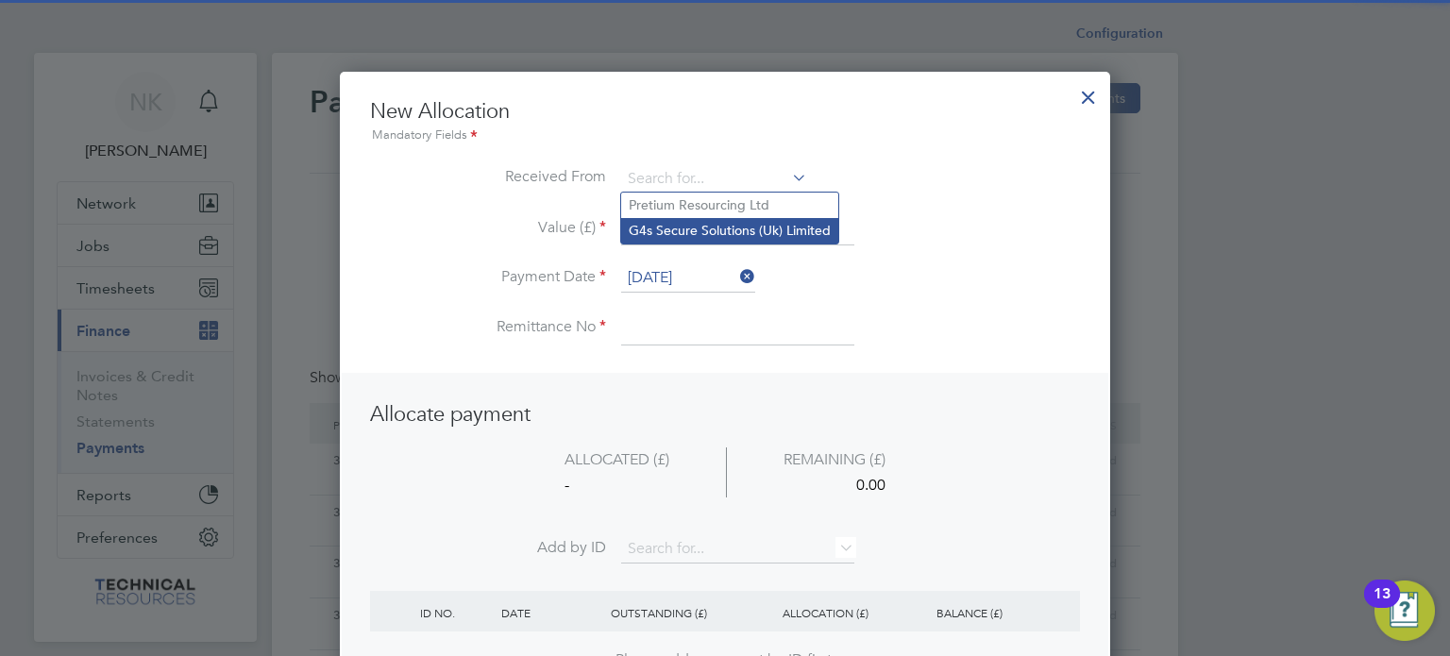
click at [740, 222] on li "G4s Secure Solutions (Uk) Limited" at bounding box center [729, 230] width 217 height 25
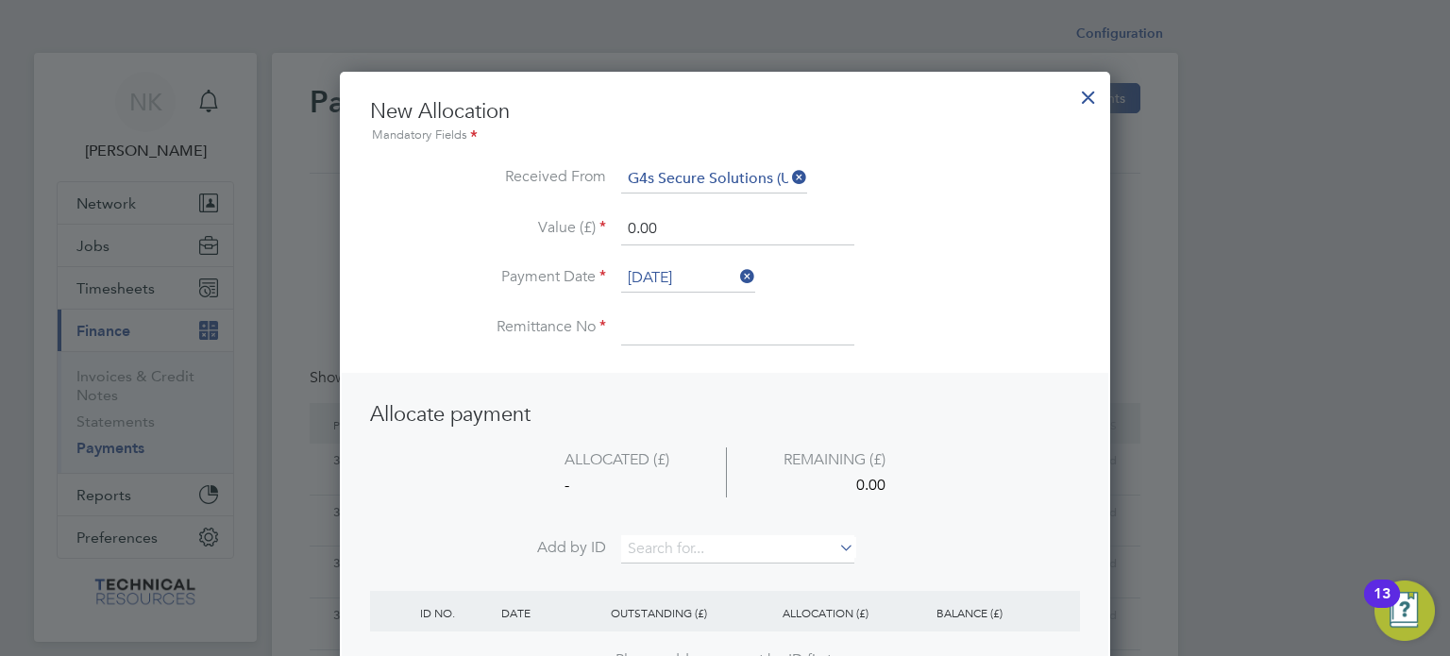
click at [698, 273] on input "[DATE]" at bounding box center [688, 278] width 134 height 28
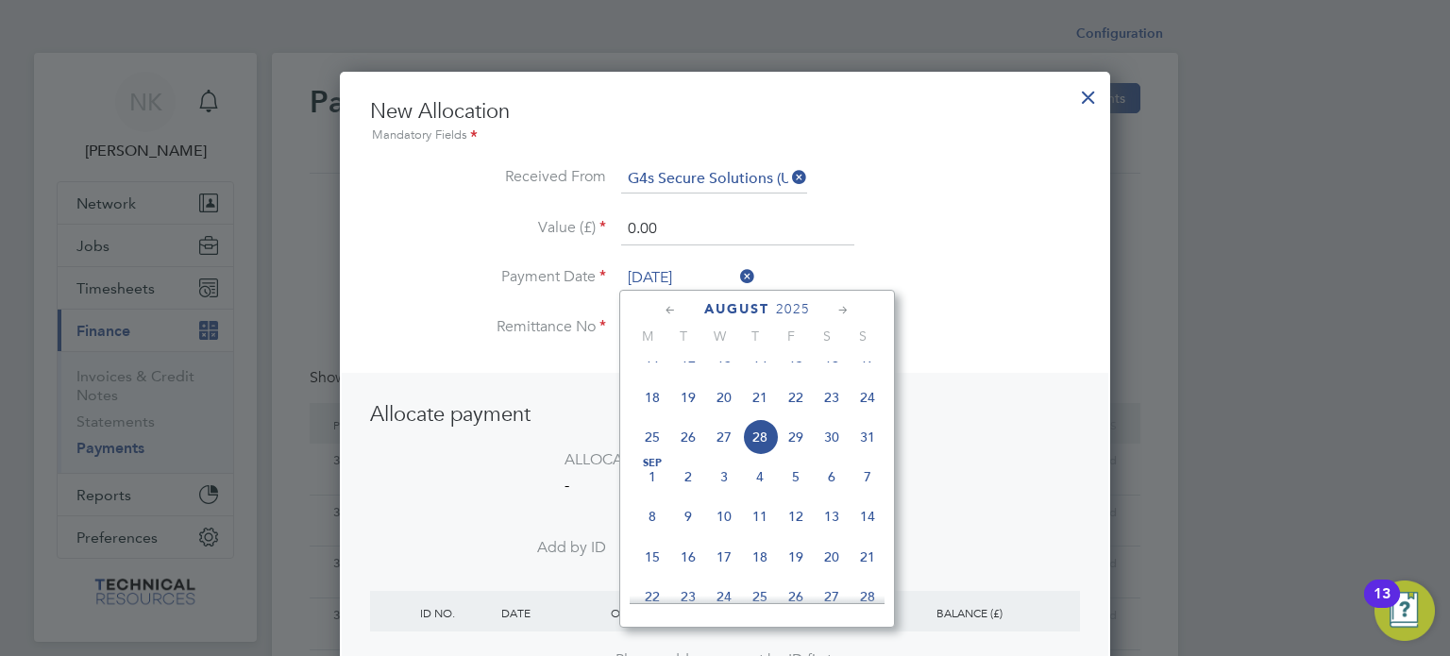
click at [757, 373] on span "14" at bounding box center [760, 358] width 36 height 36
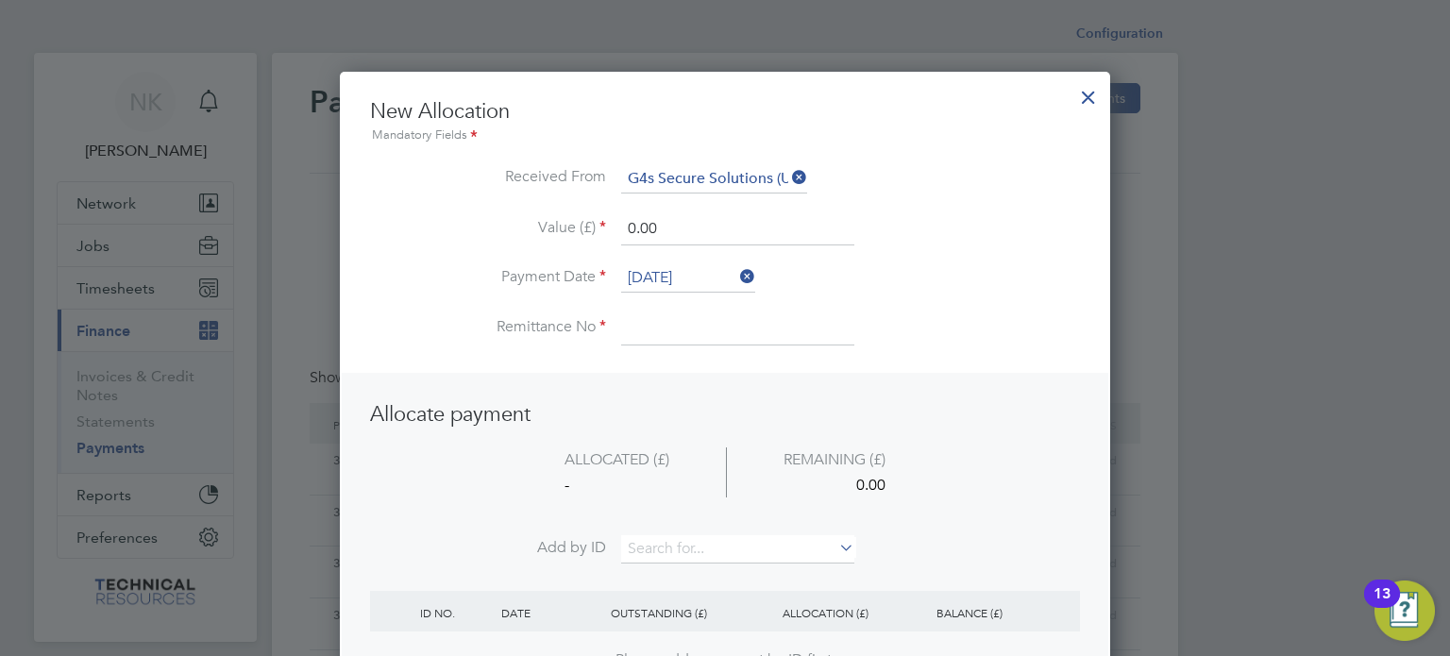
click at [691, 320] on input at bounding box center [737, 328] width 233 height 34
drag, startPoint x: 661, startPoint y: 225, endPoint x: 533, endPoint y: 210, distance: 128.2
click at [533, 212] on li "Value (£) 0.00" at bounding box center [725, 238] width 710 height 53
click at [719, 549] on input at bounding box center [737, 549] width 233 height 28
paste input "INV0006762"
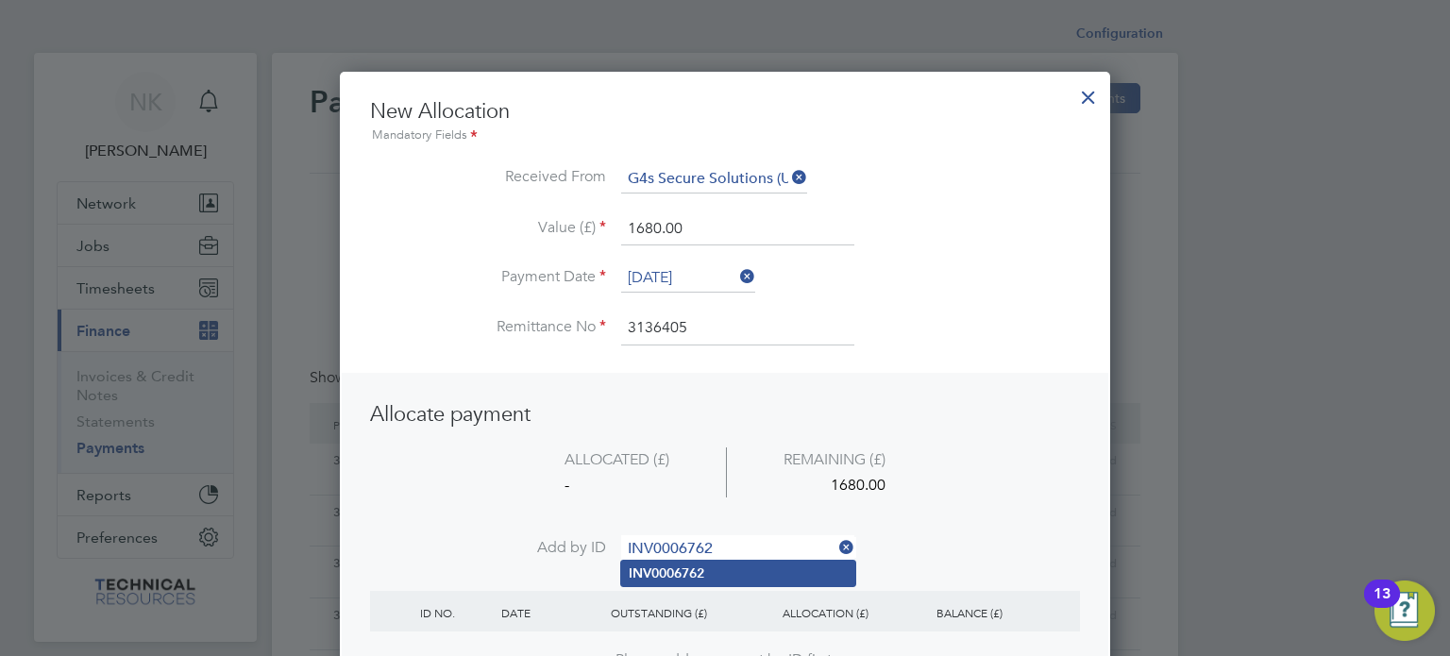
click at [694, 577] on b "INV0006762" at bounding box center [667, 573] width 76 height 16
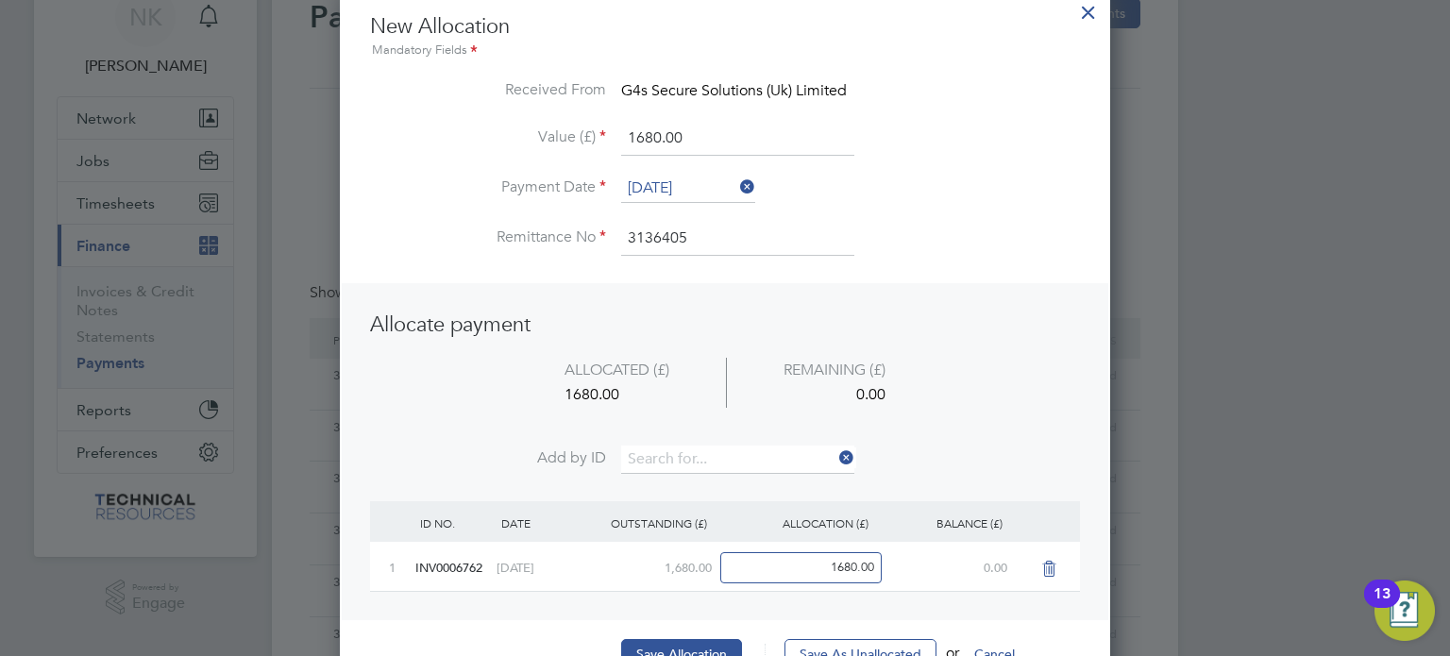
scroll to position [86, 0]
click at [682, 641] on button "Save Allocation" at bounding box center [681, 653] width 121 height 30
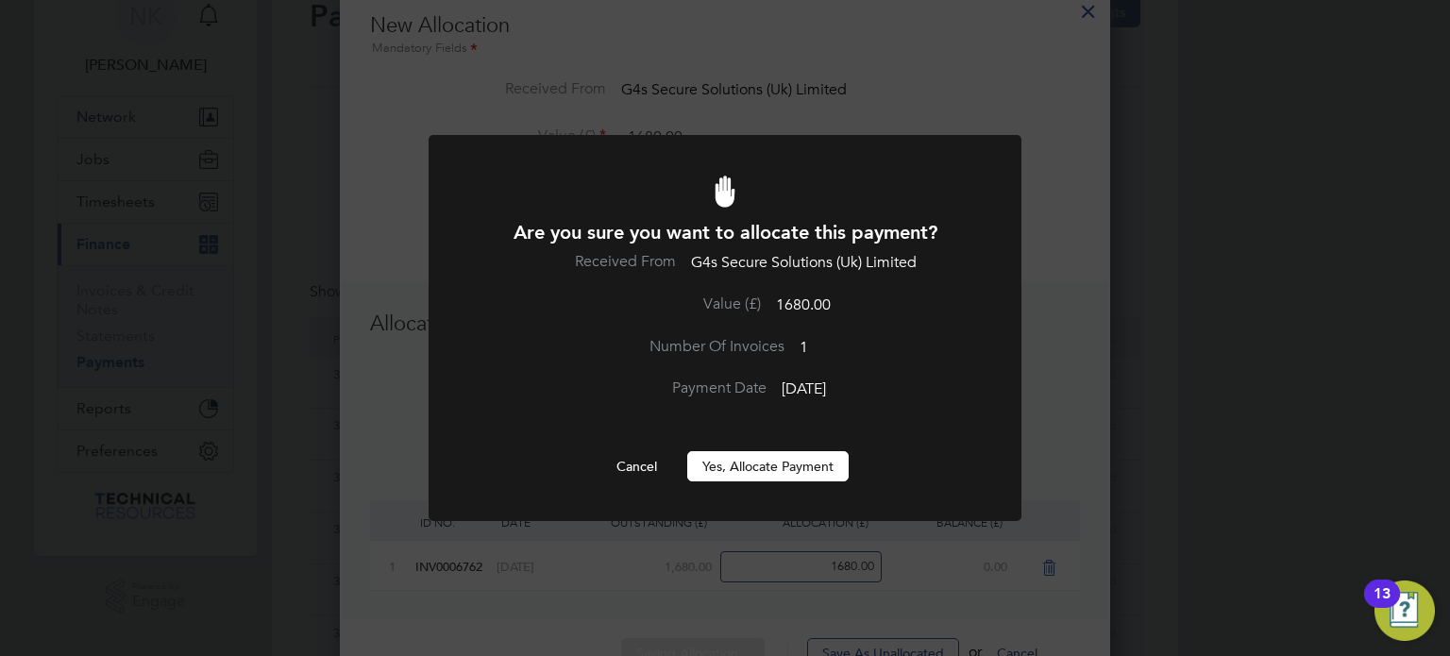
click at [776, 473] on button "Yes, Allocate Payment" at bounding box center [767, 466] width 161 height 30
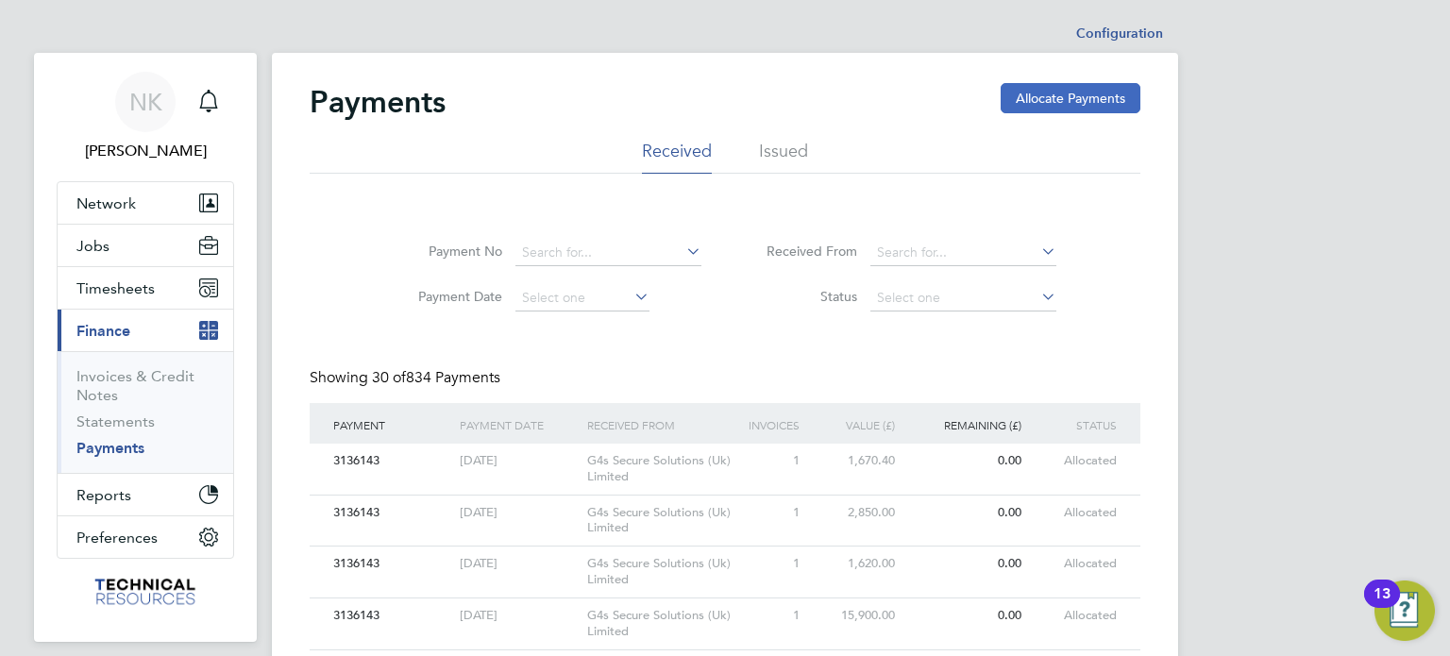
click at [1081, 93] on button "Allocate Payments" at bounding box center [1071, 98] width 140 height 30
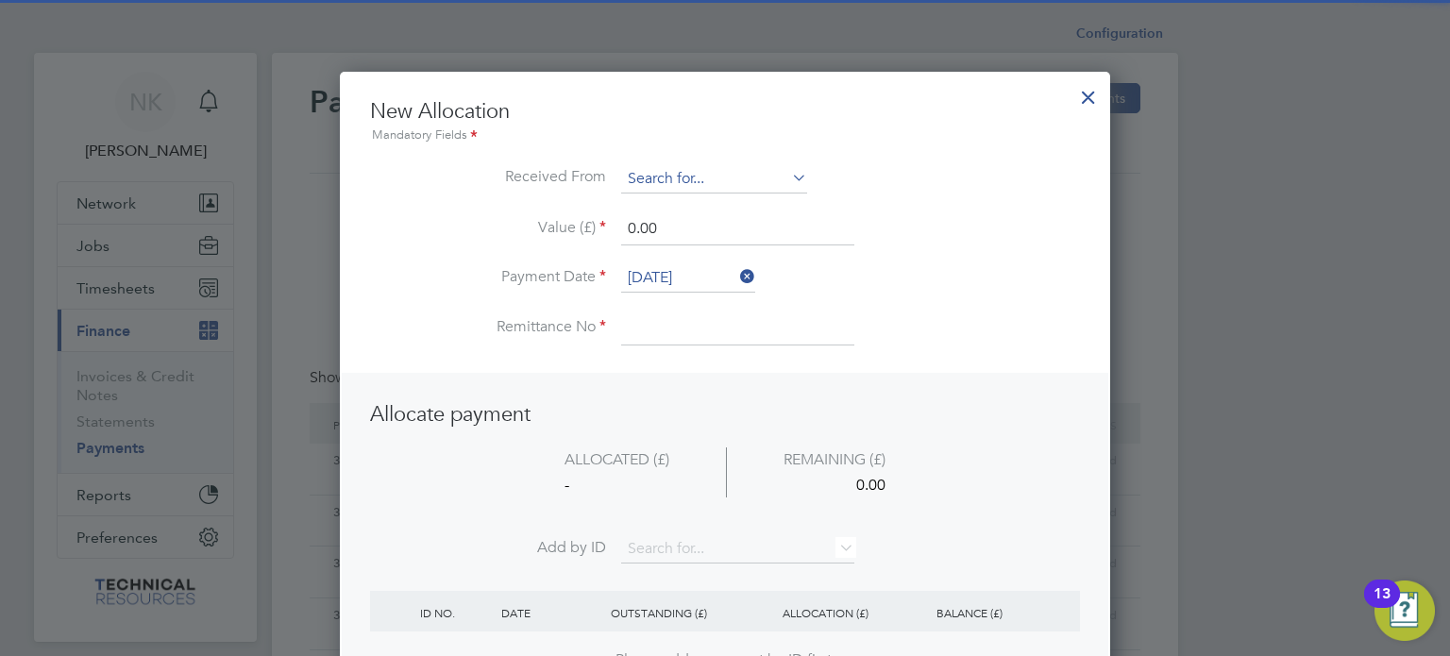
click at [751, 180] on input at bounding box center [714, 179] width 186 height 28
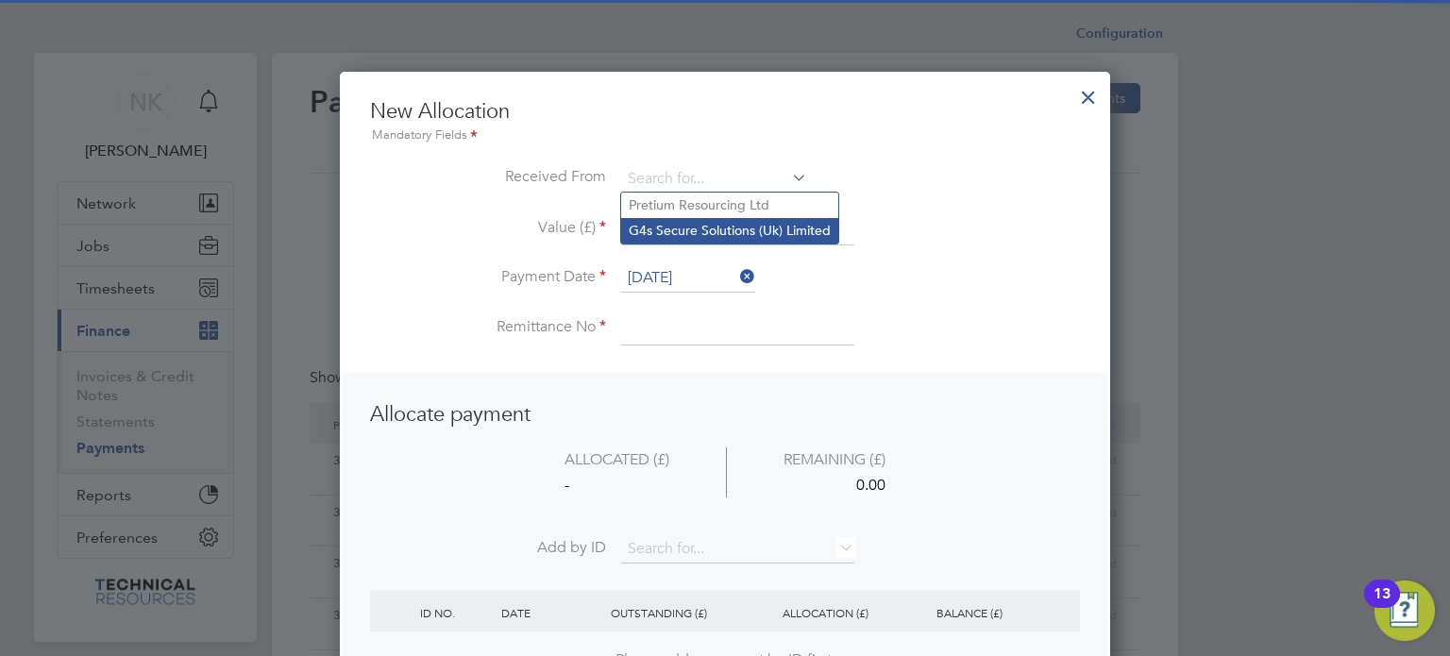
click at [740, 222] on li "G4s Secure Solutions (Uk) Limited" at bounding box center [729, 230] width 217 height 25
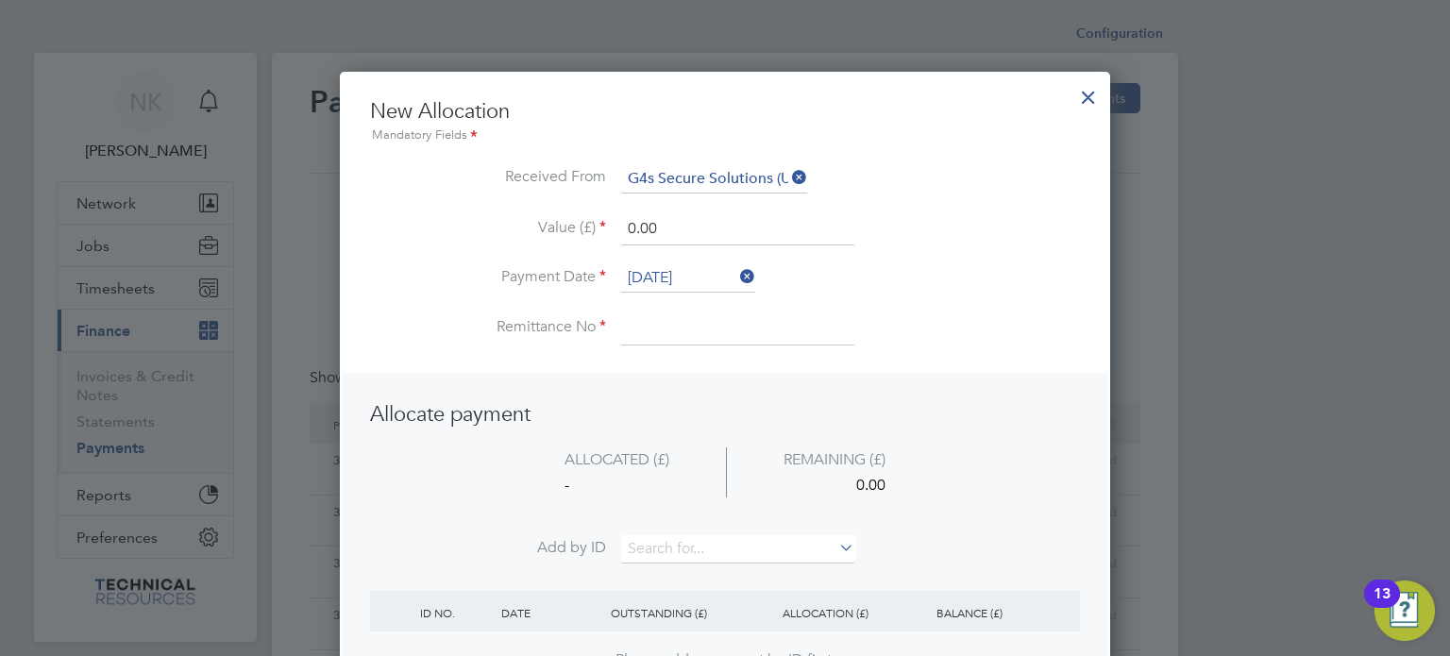
click at [693, 265] on input "[DATE]" at bounding box center [688, 278] width 134 height 28
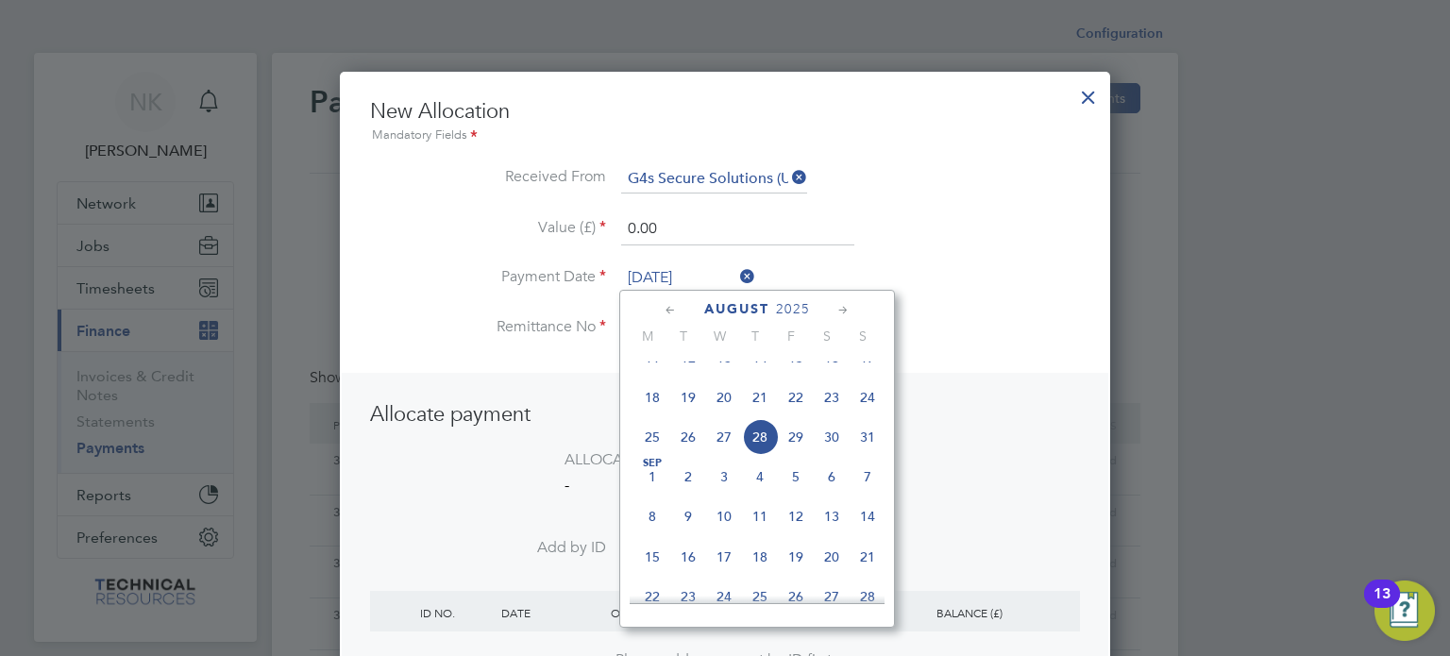
click at [765, 372] on span "14" at bounding box center [760, 358] width 36 height 36
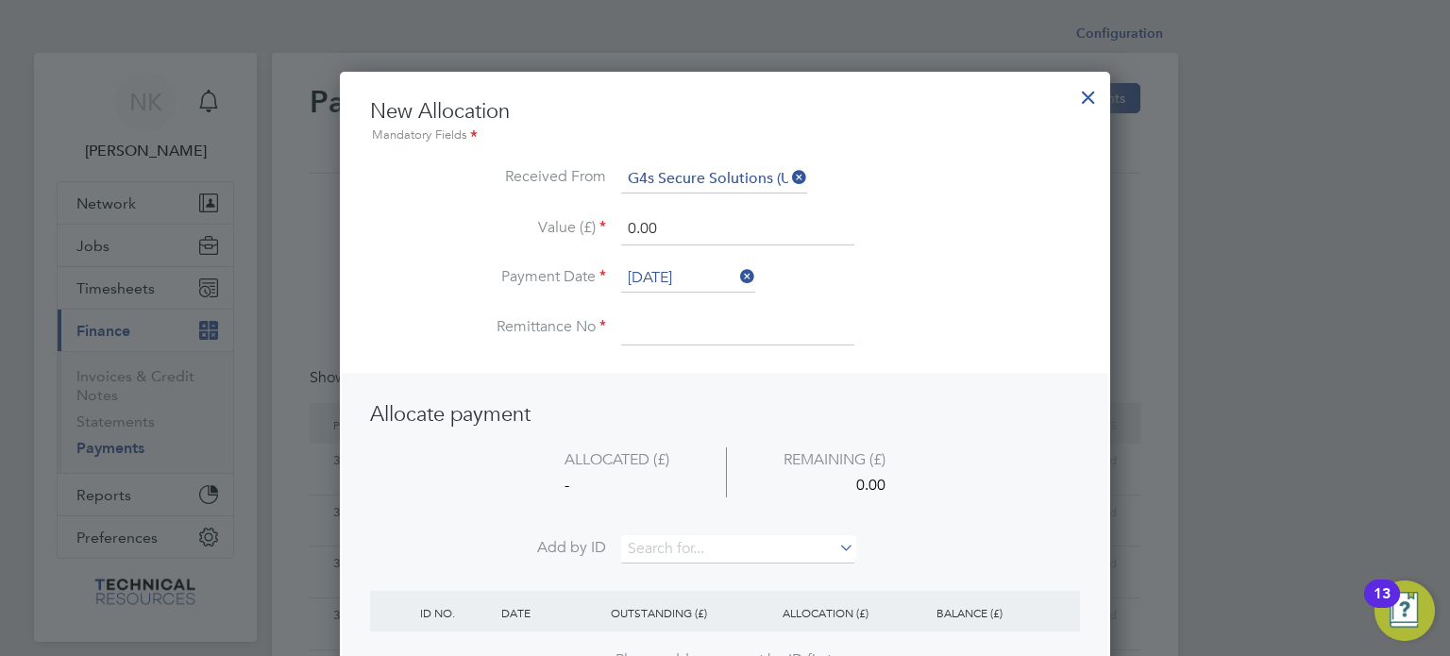
click at [693, 317] on input at bounding box center [737, 328] width 233 height 34
drag, startPoint x: 696, startPoint y: 233, endPoint x: 527, endPoint y: 229, distance: 169.0
click at [527, 229] on li "Value (£) 0.00" at bounding box center [725, 238] width 710 height 53
click at [684, 538] on input at bounding box center [737, 549] width 233 height 28
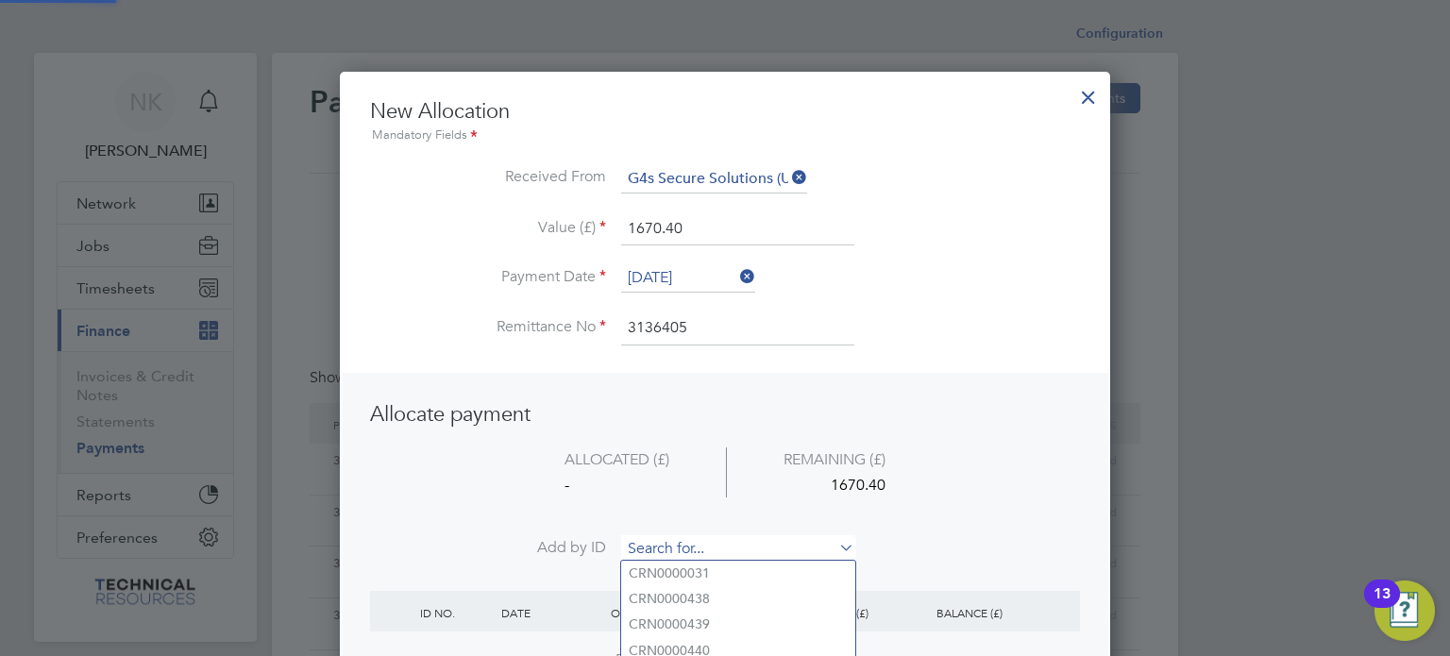
paste input "INV0006750"
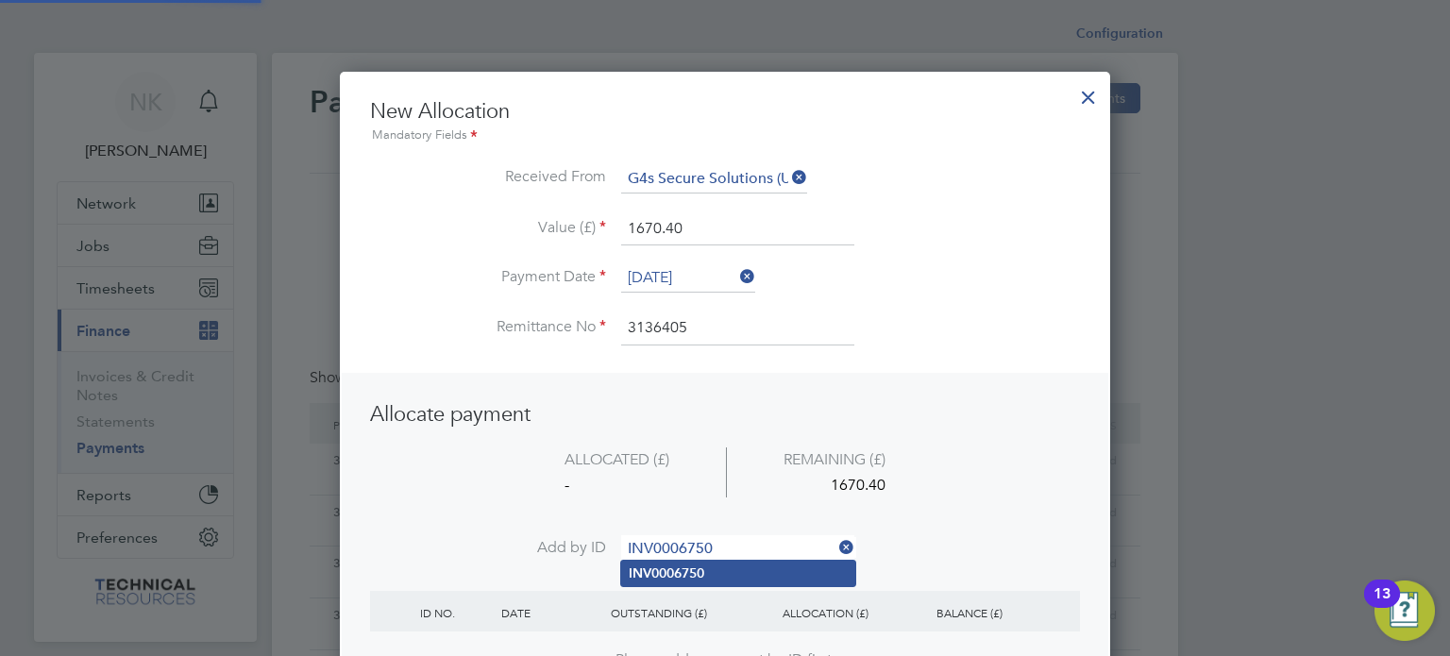
click at [676, 565] on b "INV0006750" at bounding box center [667, 573] width 76 height 16
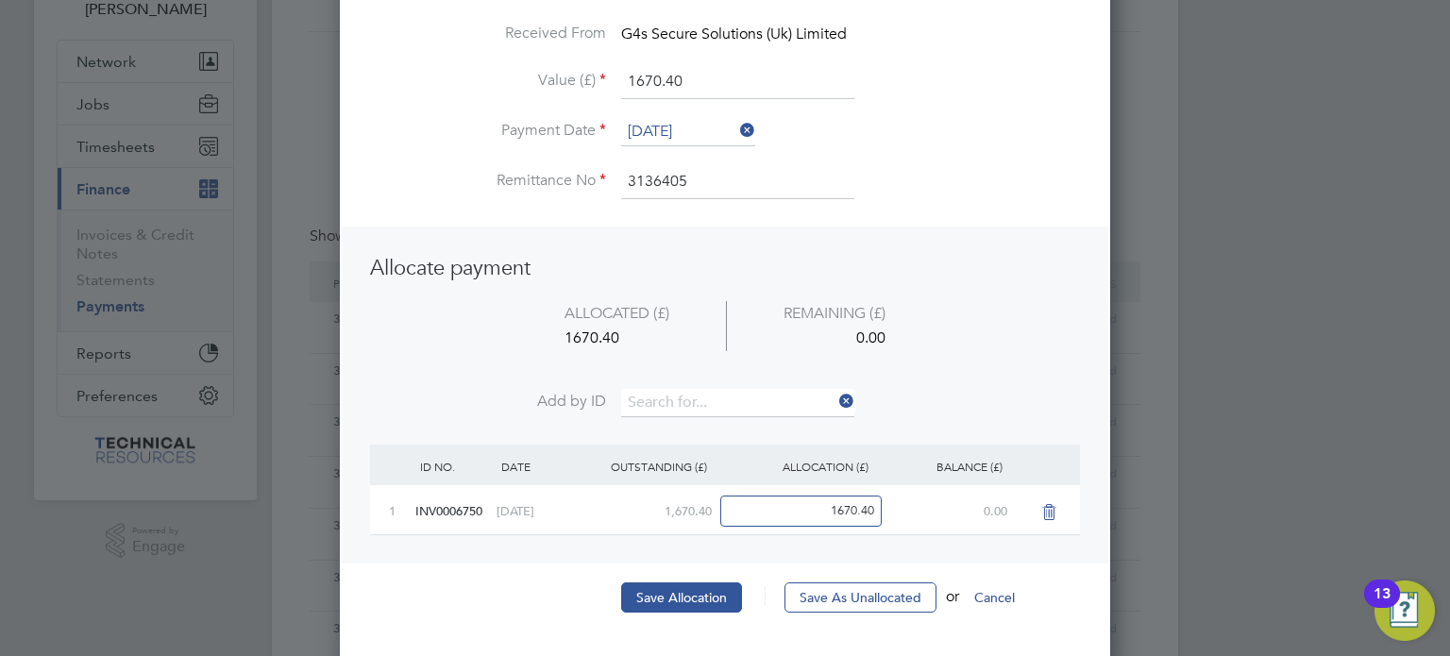
scroll to position [143, 0]
click at [666, 596] on button "Save Allocation" at bounding box center [681, 596] width 121 height 30
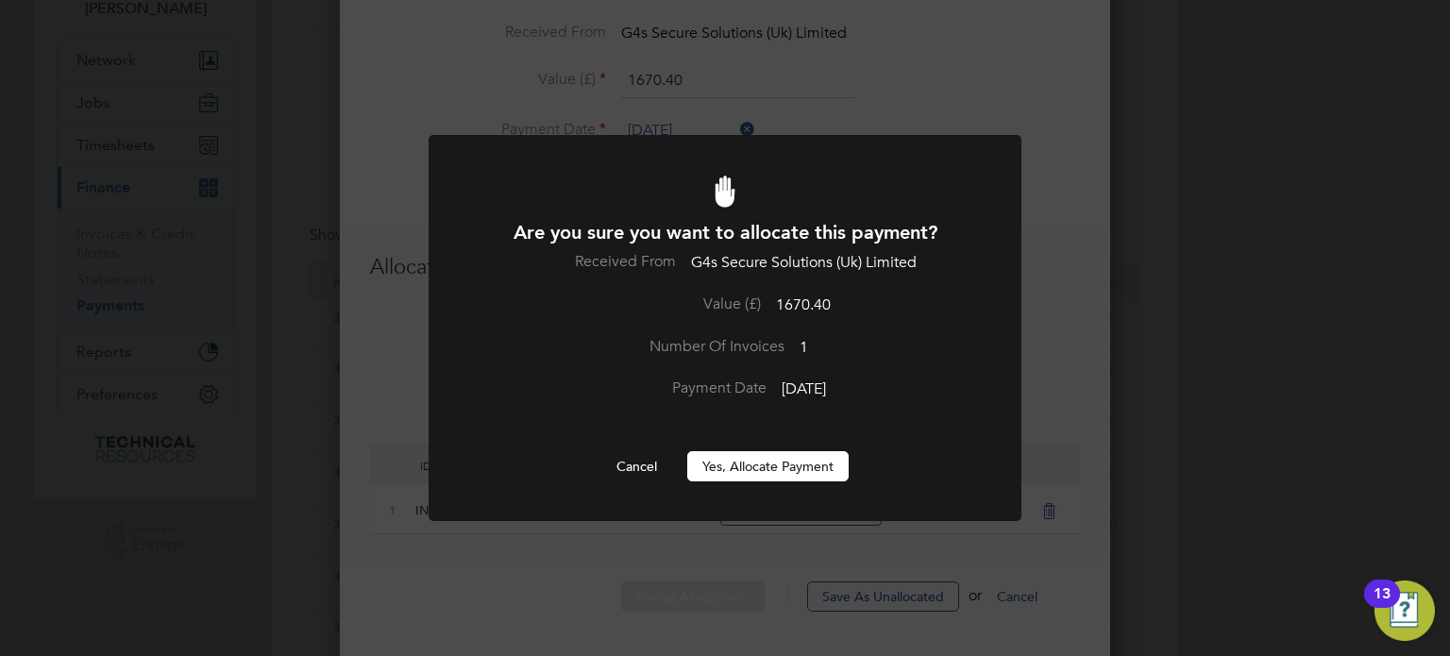
click at [765, 461] on button "Yes, Allocate Payment" at bounding box center [767, 466] width 161 height 30
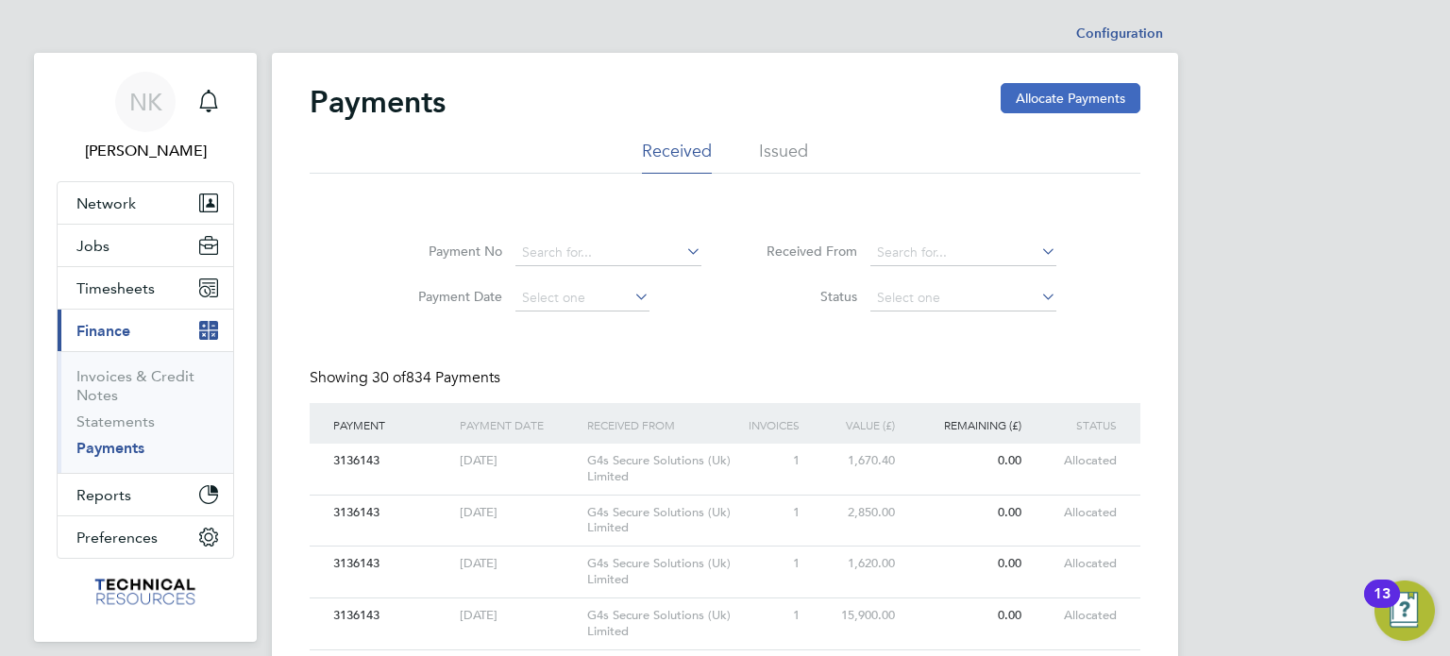
click at [1032, 91] on button "Allocate Payments" at bounding box center [1071, 98] width 140 height 30
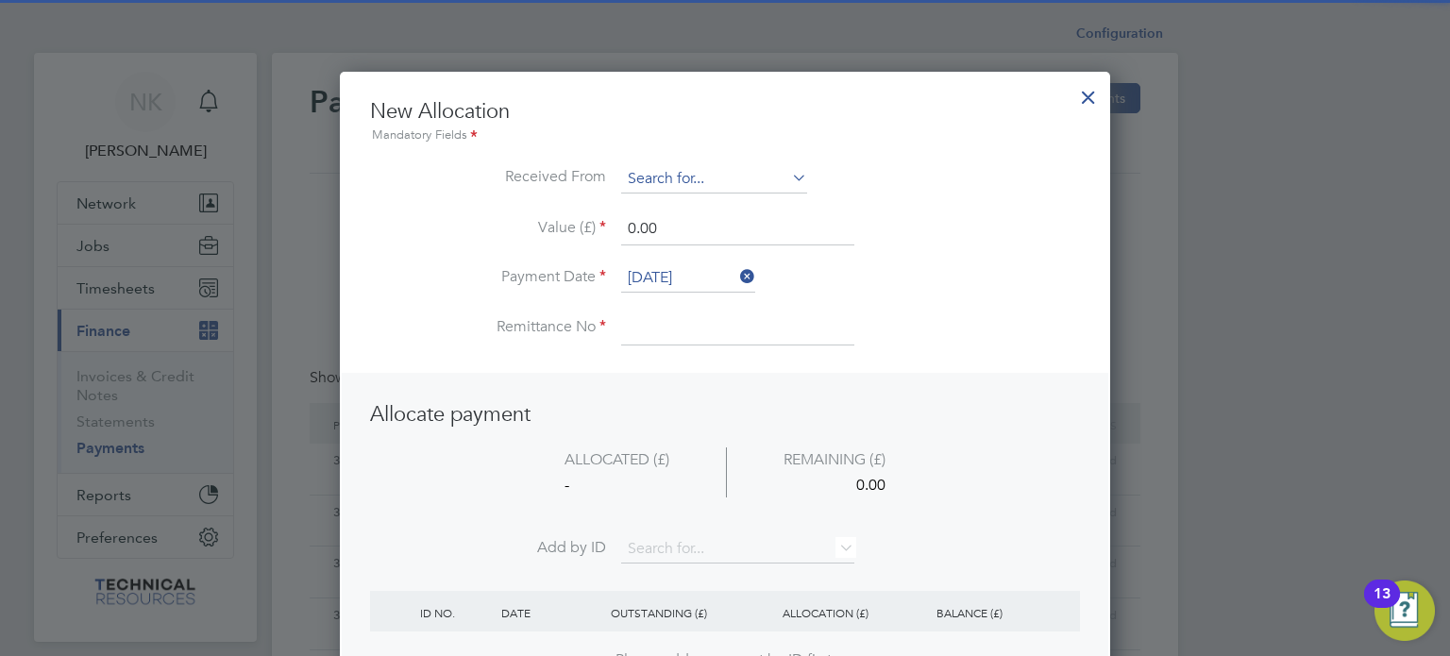
click at [749, 171] on input at bounding box center [714, 179] width 186 height 28
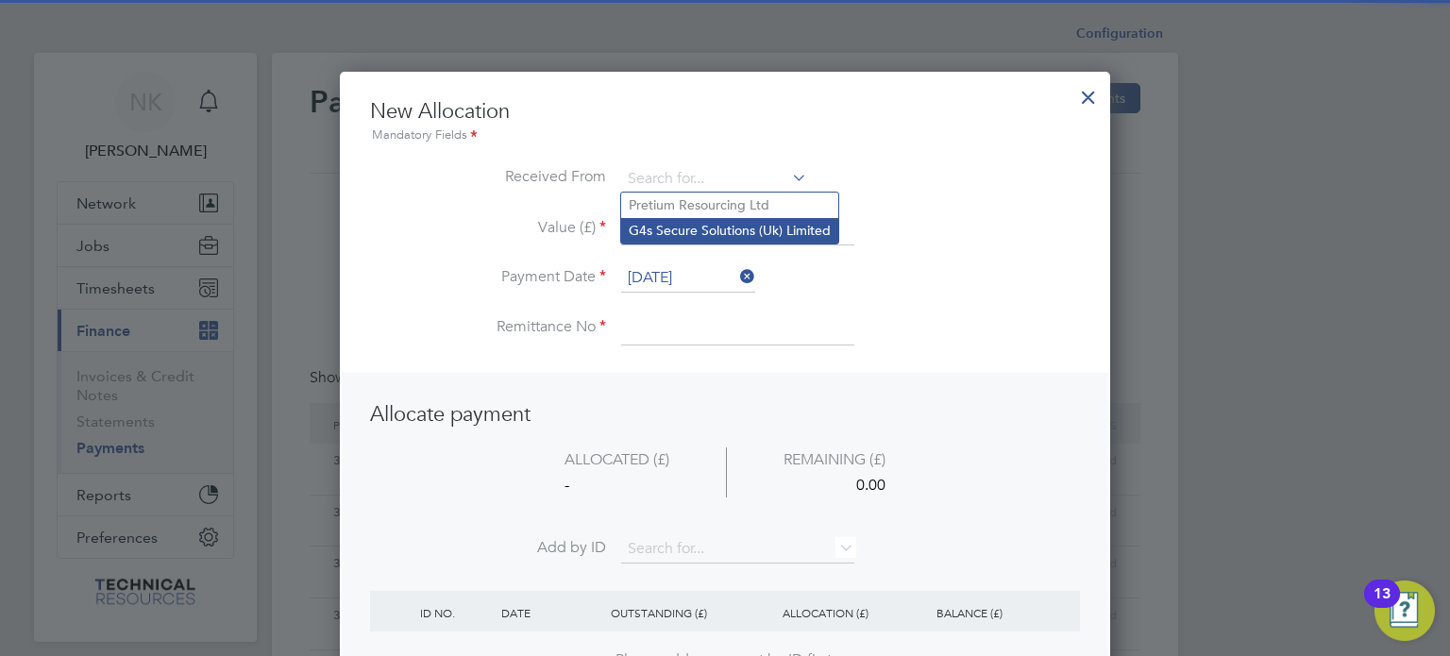
click at [740, 227] on li "G4s Secure Solutions (Uk) Limited" at bounding box center [729, 230] width 217 height 25
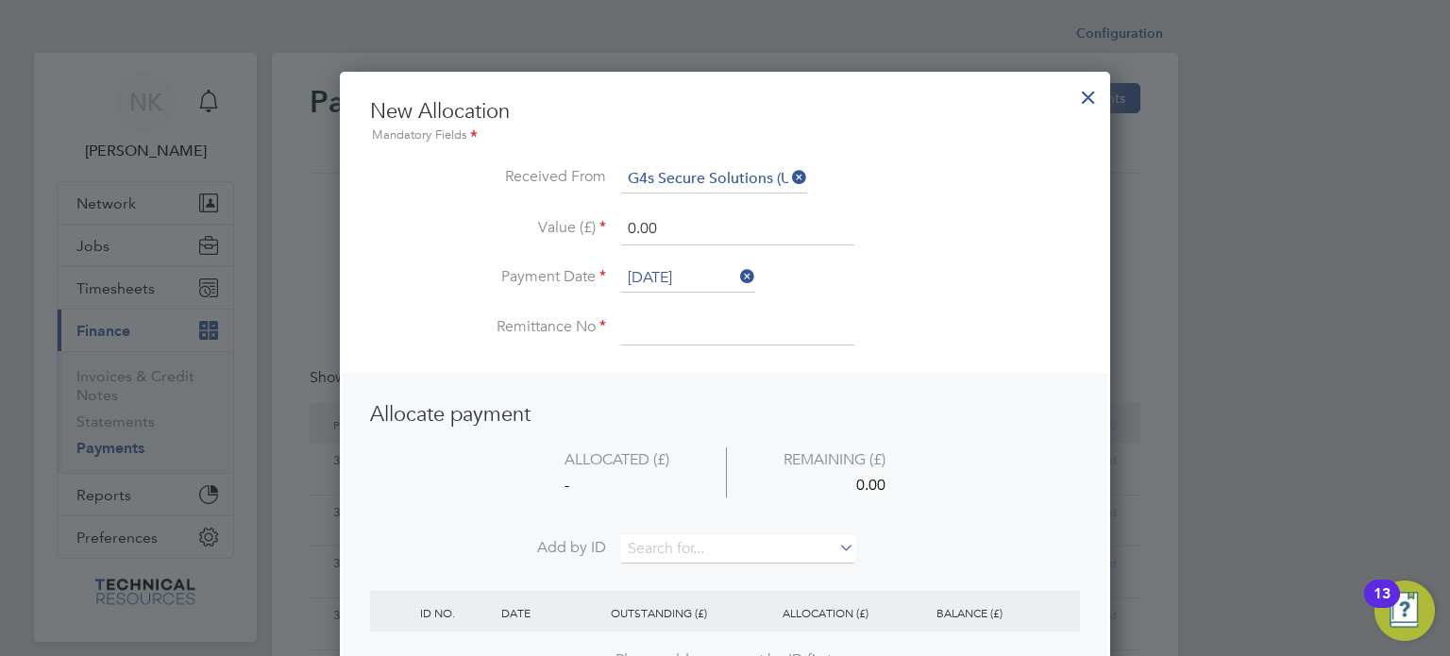
click at [692, 264] on input "[DATE]" at bounding box center [688, 278] width 134 height 28
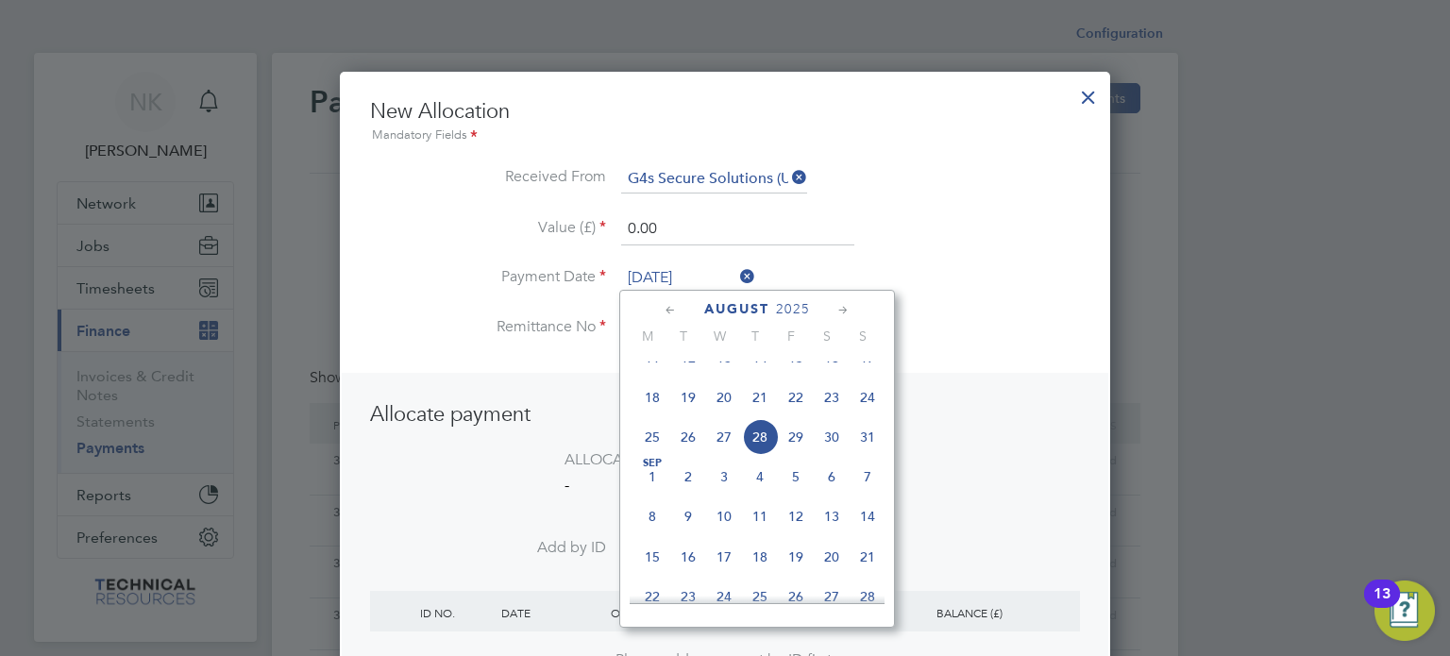
click at [761, 376] on span "14" at bounding box center [760, 358] width 36 height 36
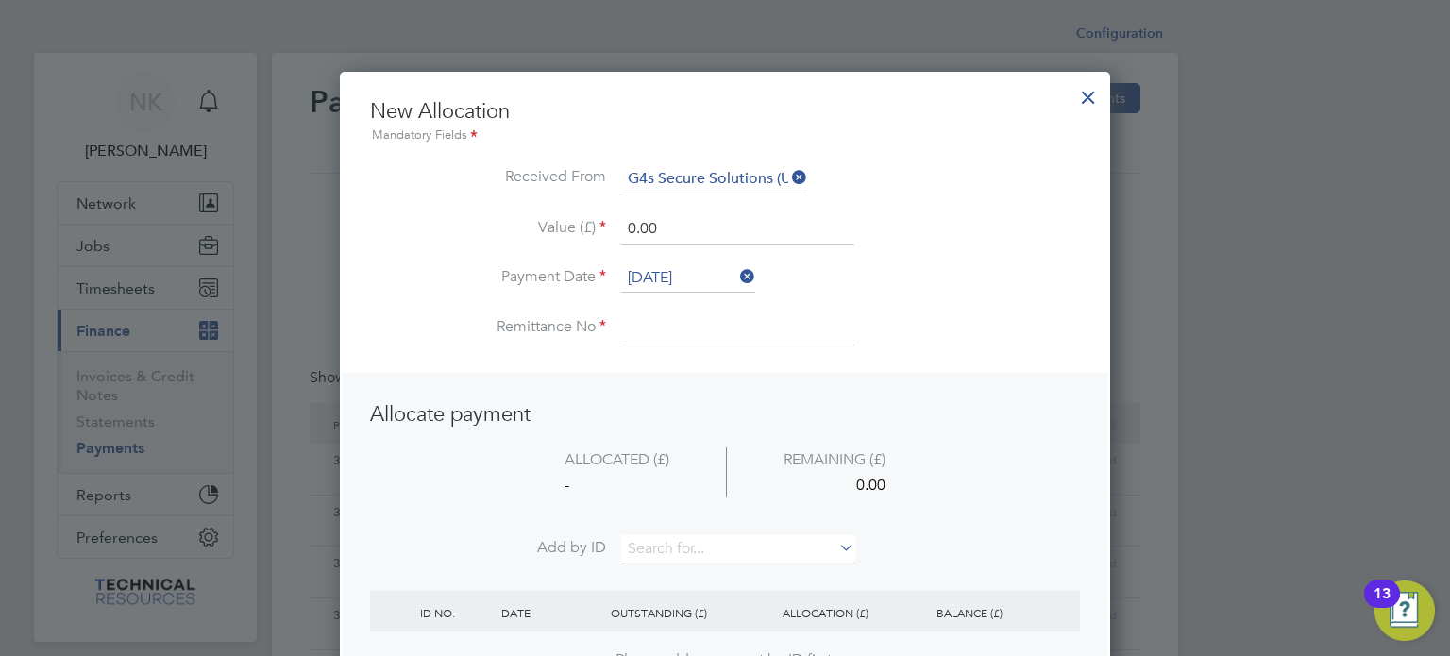
click at [669, 327] on input at bounding box center [737, 328] width 233 height 34
drag, startPoint x: 692, startPoint y: 226, endPoint x: 617, endPoint y: 240, distance: 75.9
click at [617, 240] on li "Value (£) 0.00" at bounding box center [725, 238] width 710 height 53
click at [656, 543] on input at bounding box center [737, 549] width 233 height 28
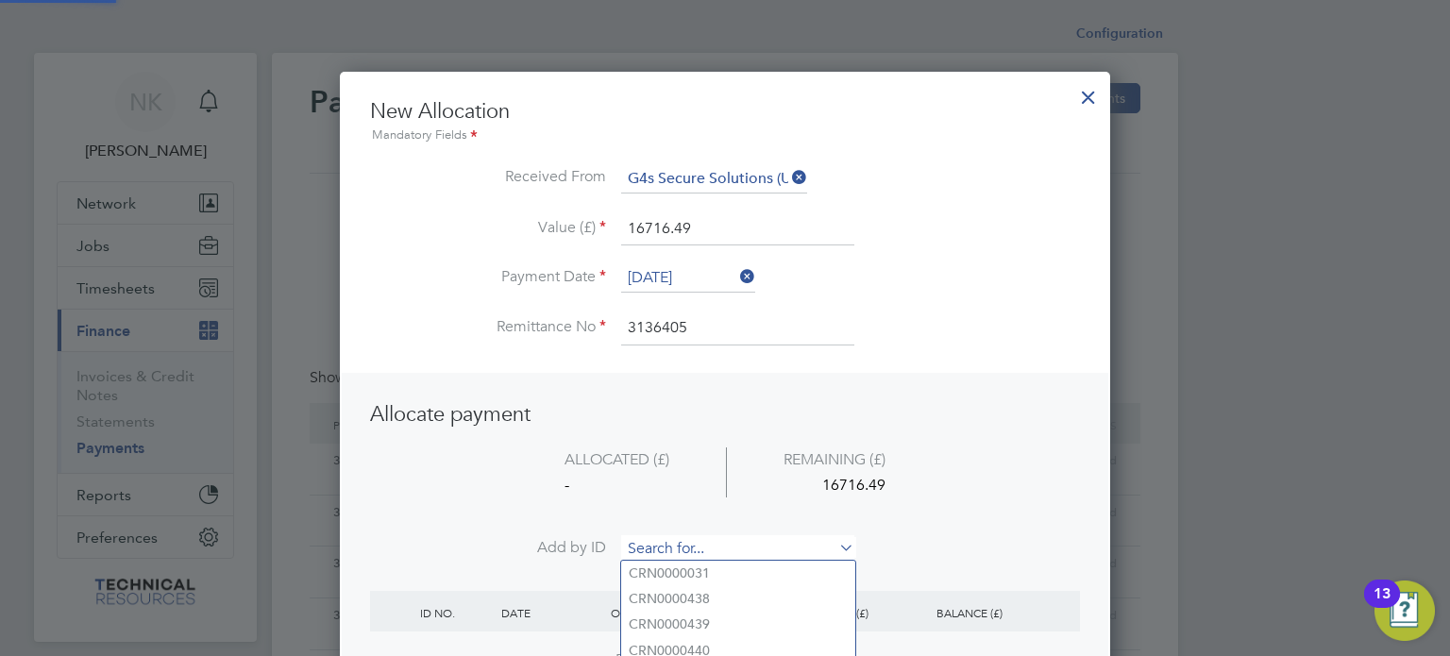
paste input "INV0006751"
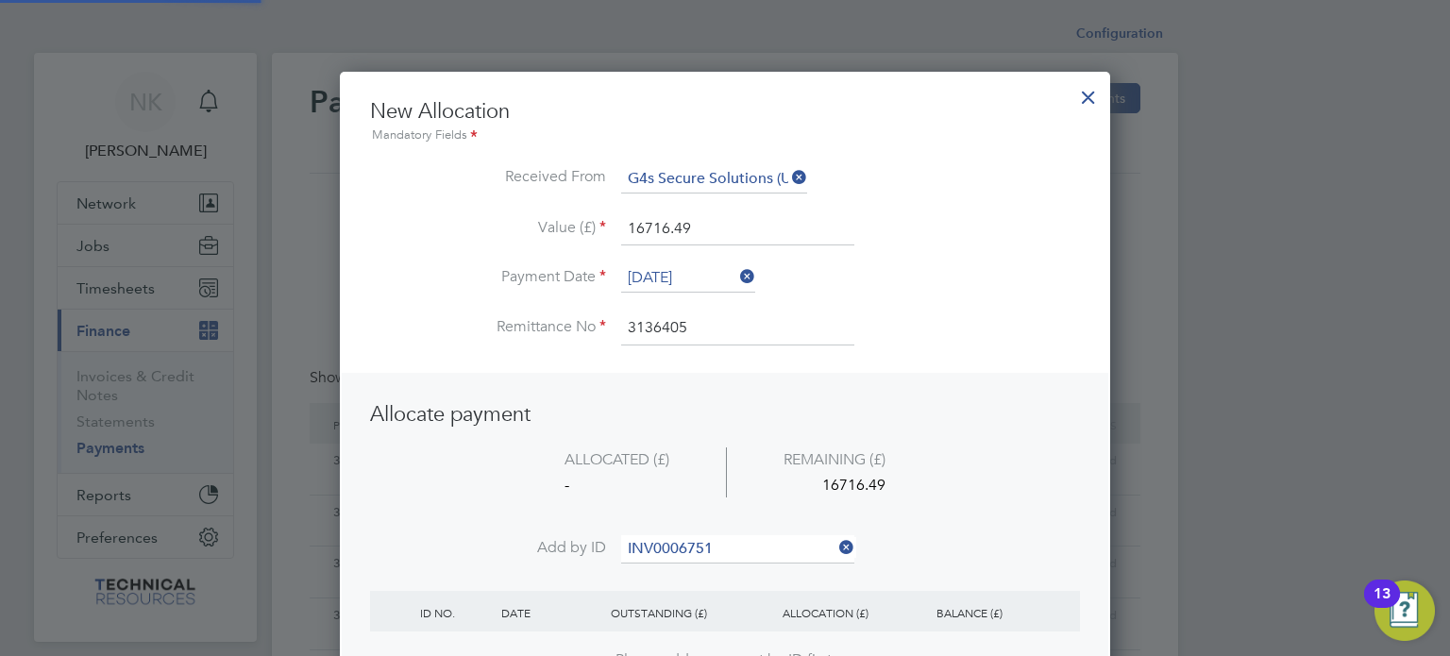
click at [656, 569] on b "INV0006751" at bounding box center [667, 573] width 76 height 16
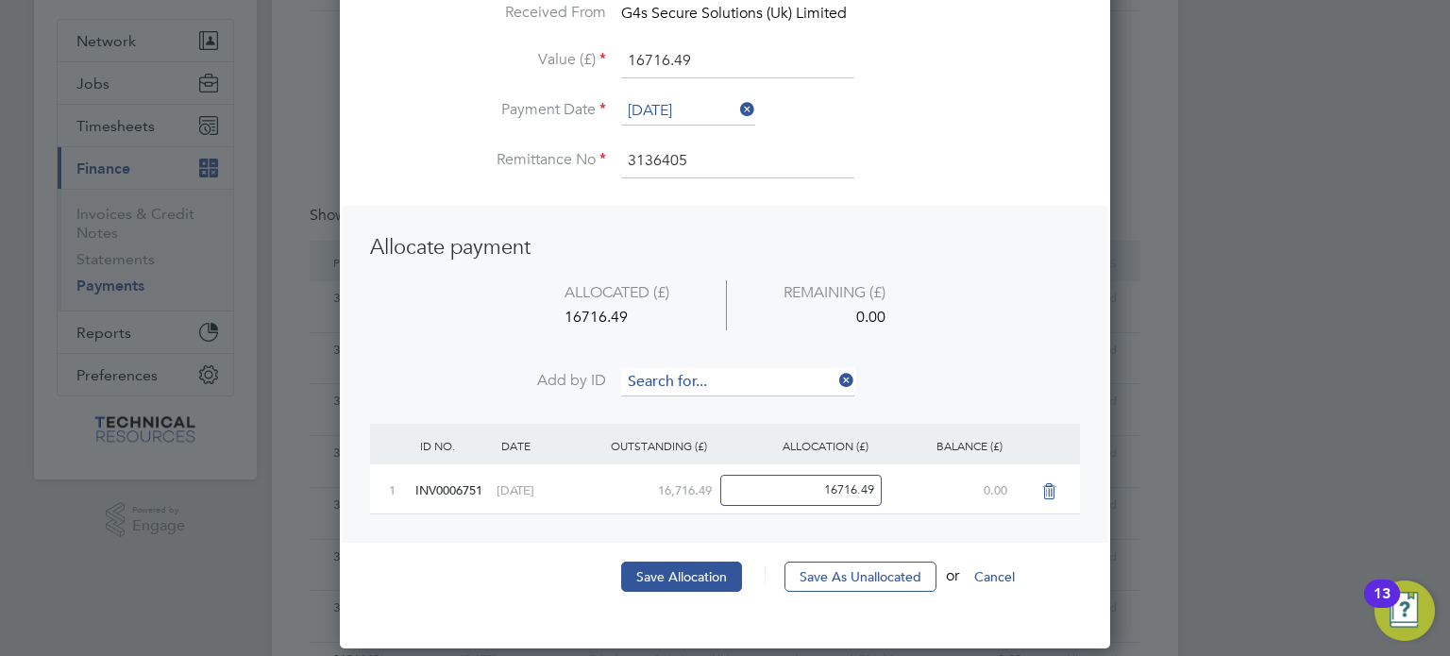
scroll to position [169, 0]
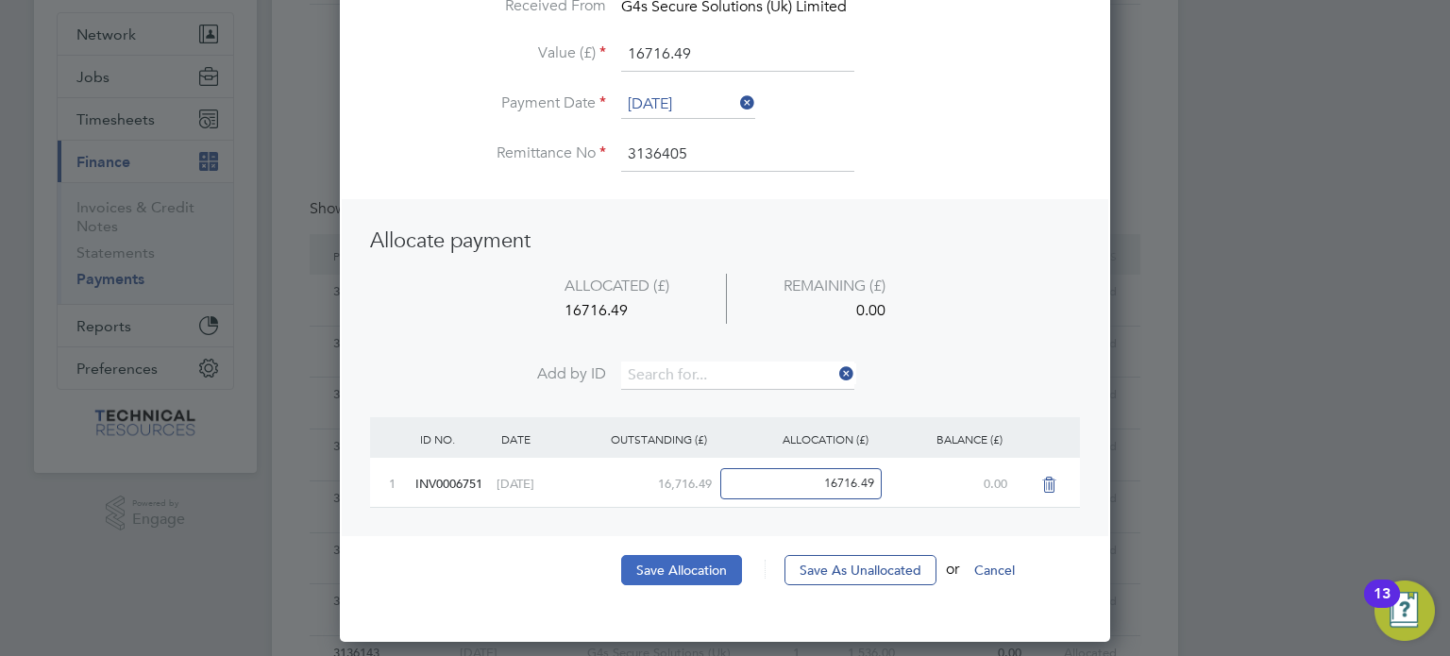
click at [669, 556] on button "Save Allocation" at bounding box center [681, 570] width 121 height 30
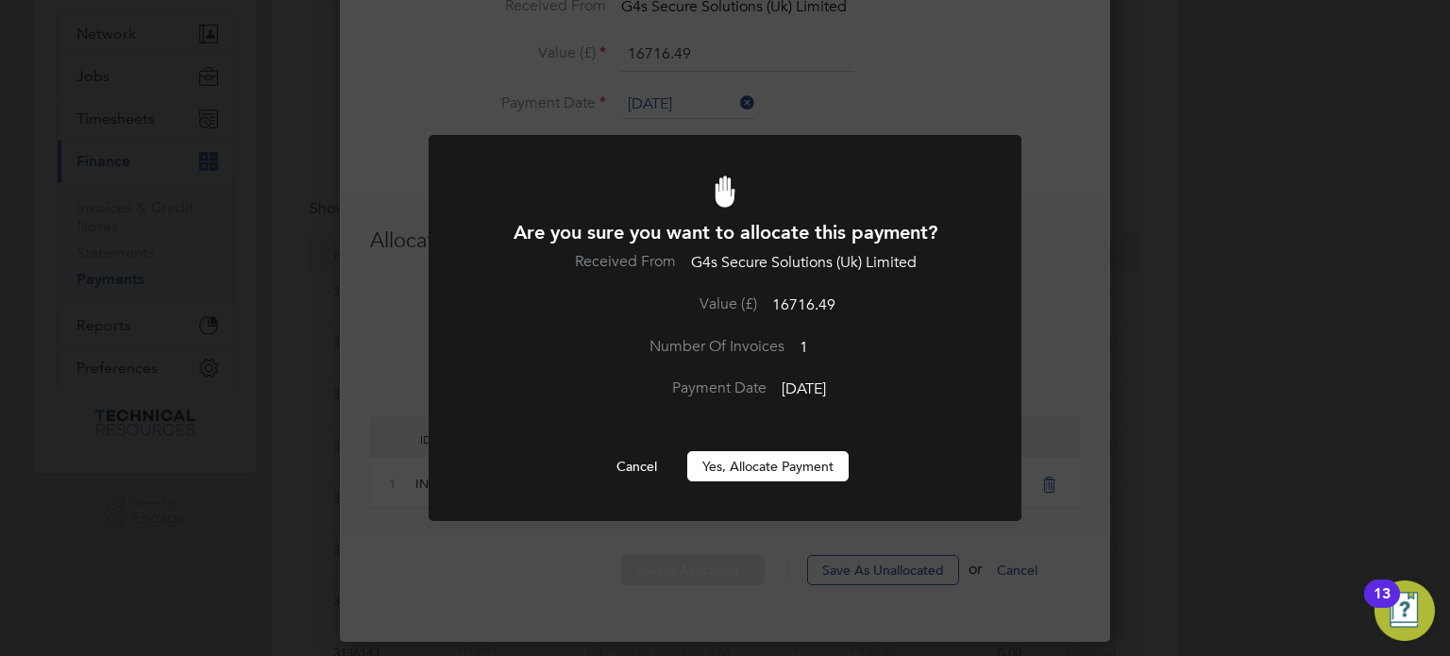
click at [763, 454] on button "Yes, Allocate Payment" at bounding box center [767, 466] width 161 height 30
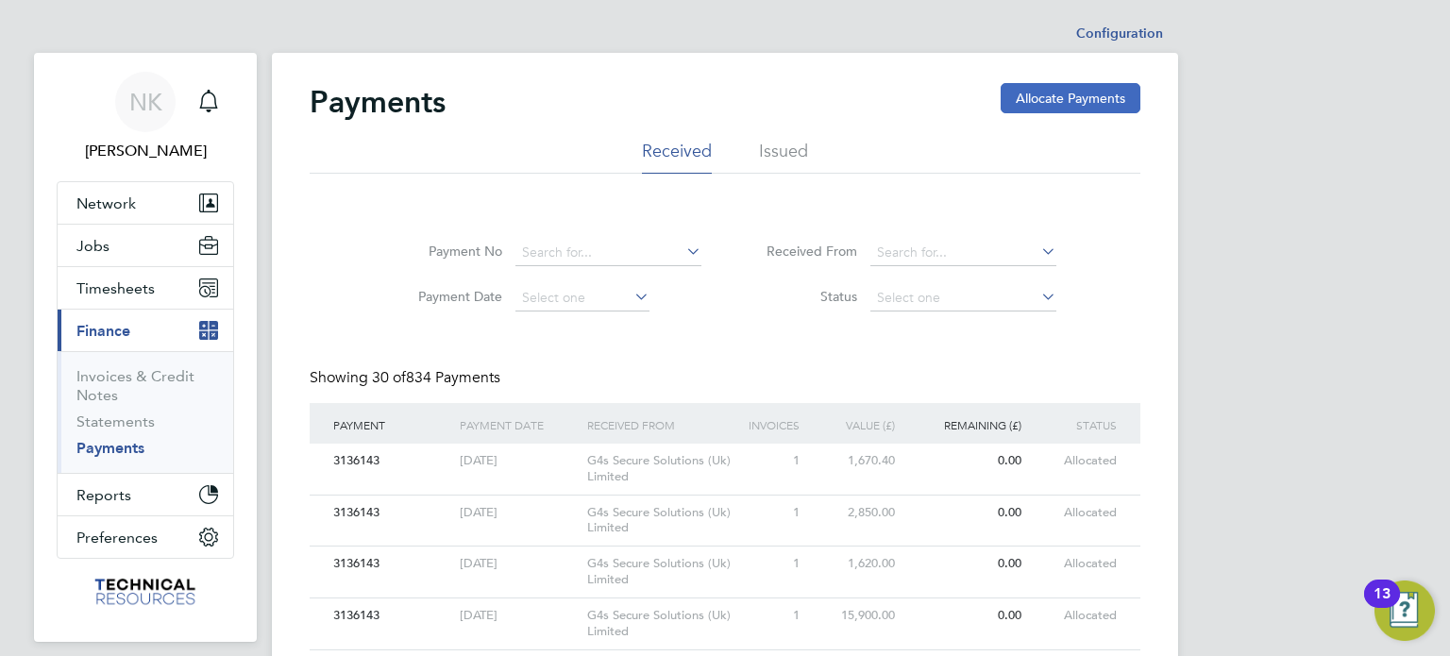
click at [1075, 90] on button "Allocate Payments" at bounding box center [1071, 98] width 140 height 30
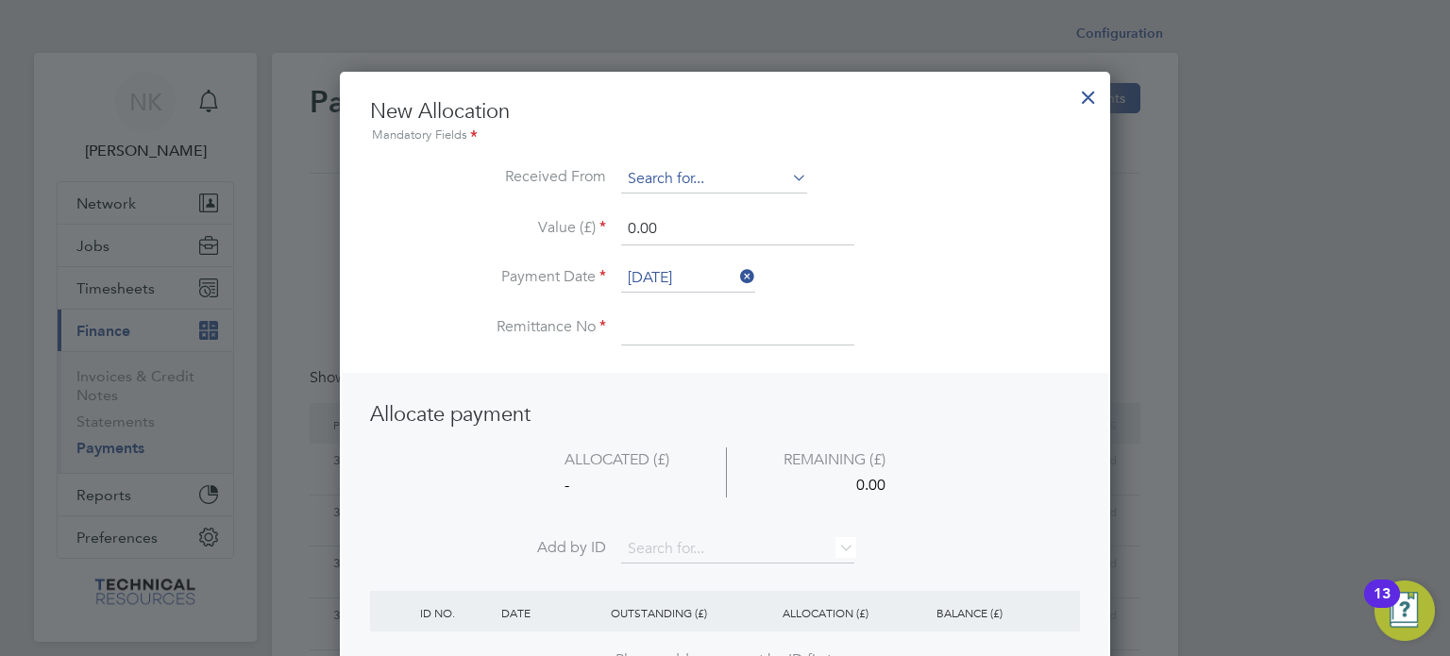
click at [717, 184] on input at bounding box center [714, 179] width 186 height 28
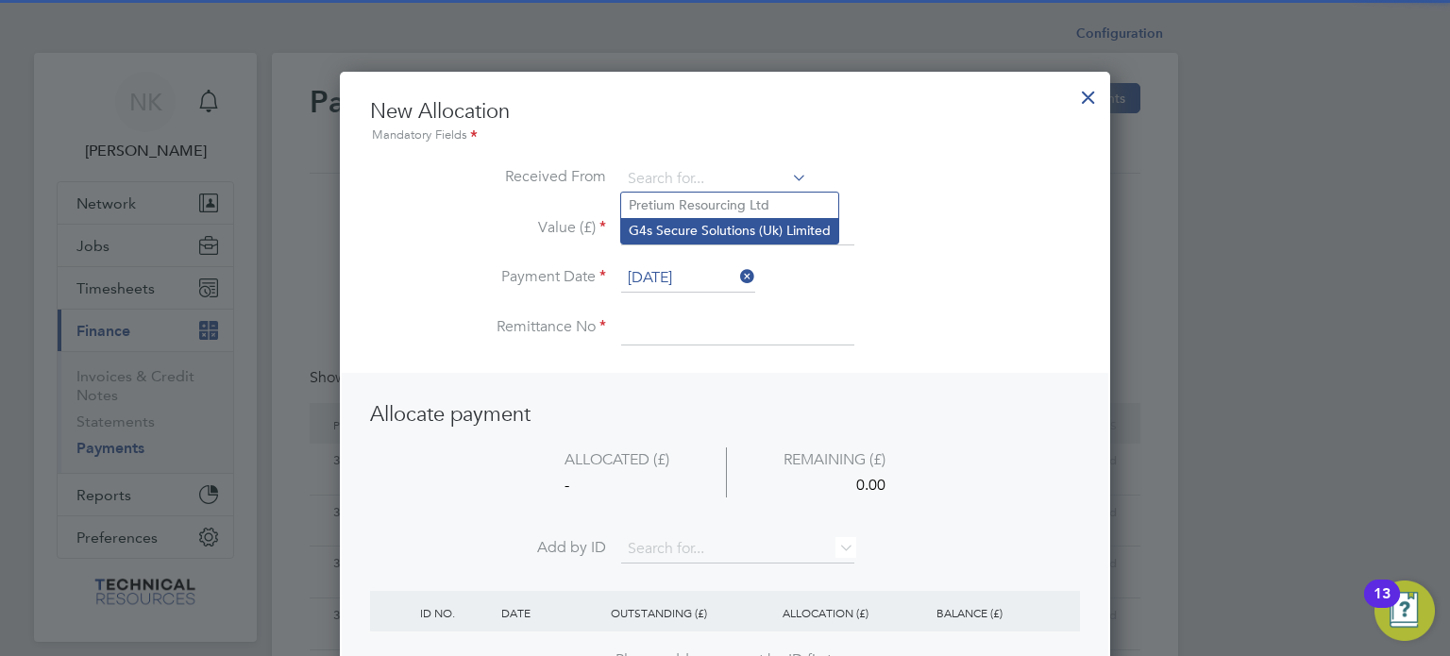
click at [715, 226] on li "G4s Secure Solutions (Uk) Limited" at bounding box center [729, 230] width 217 height 25
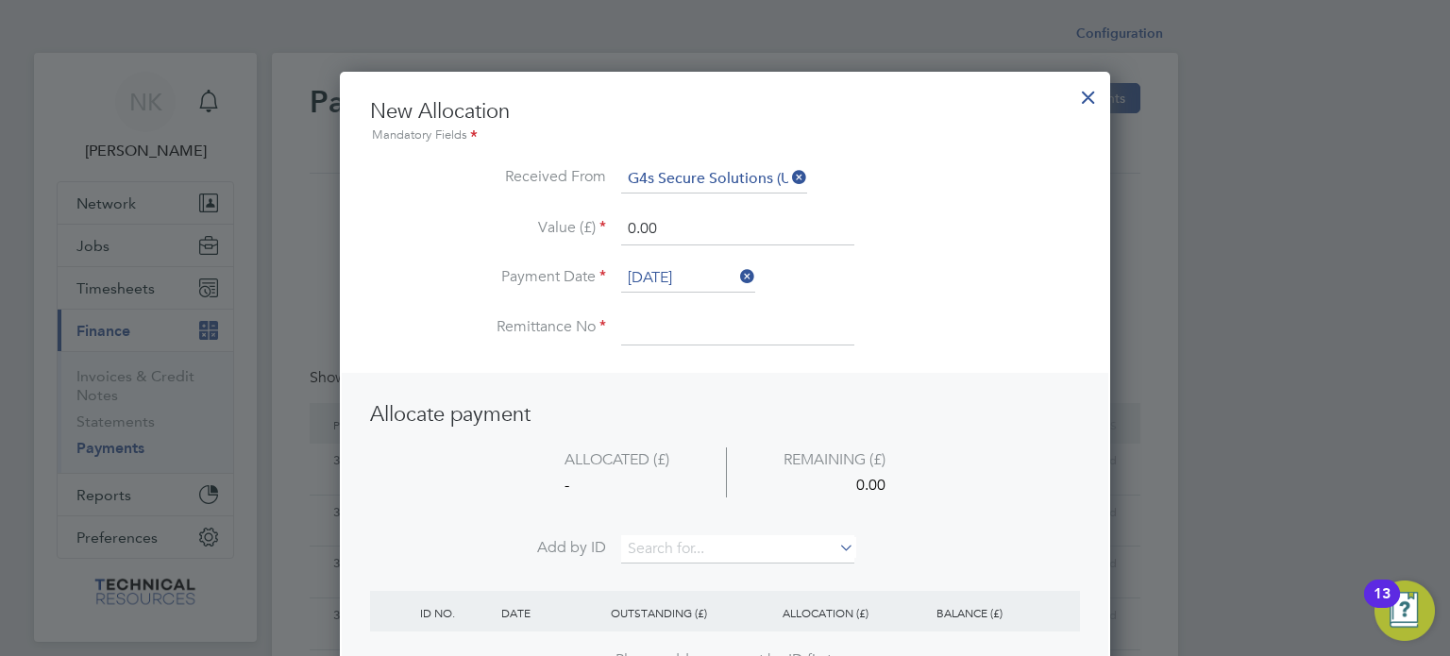
click at [684, 287] on input "[DATE]" at bounding box center [688, 278] width 134 height 28
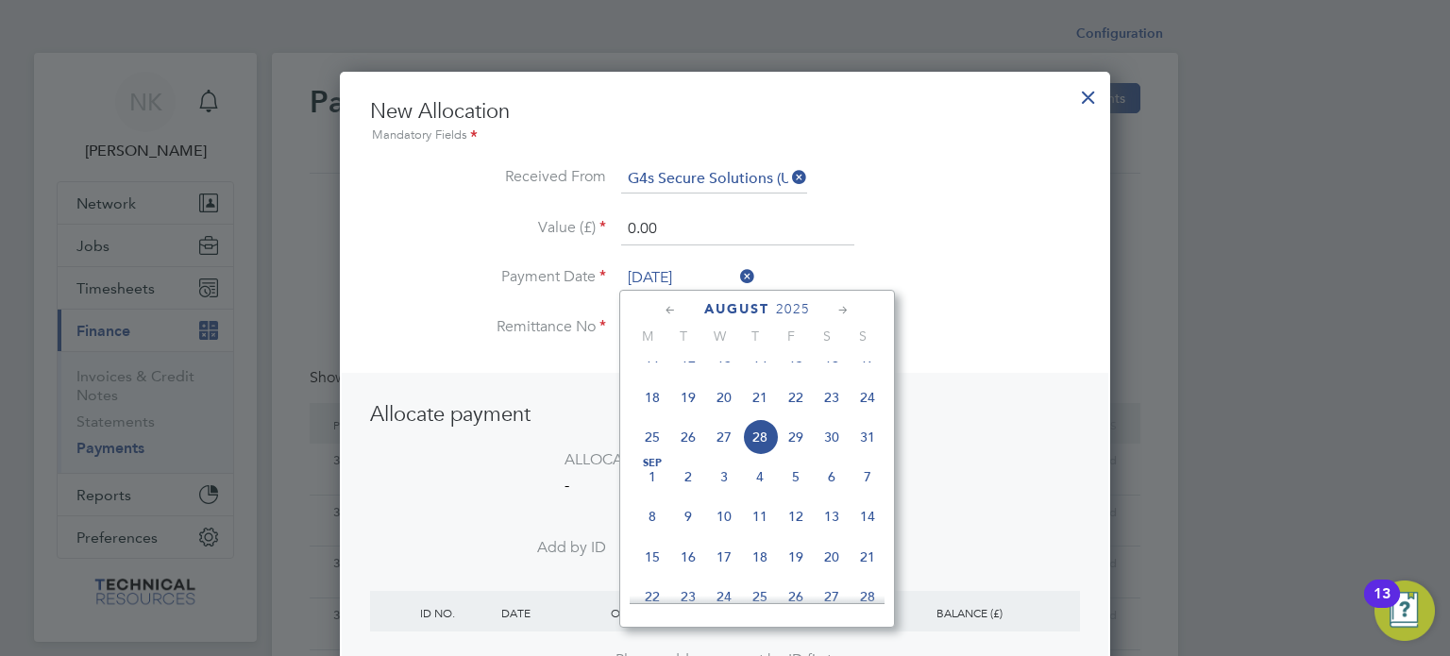
click at [759, 376] on span "14" at bounding box center [760, 358] width 36 height 36
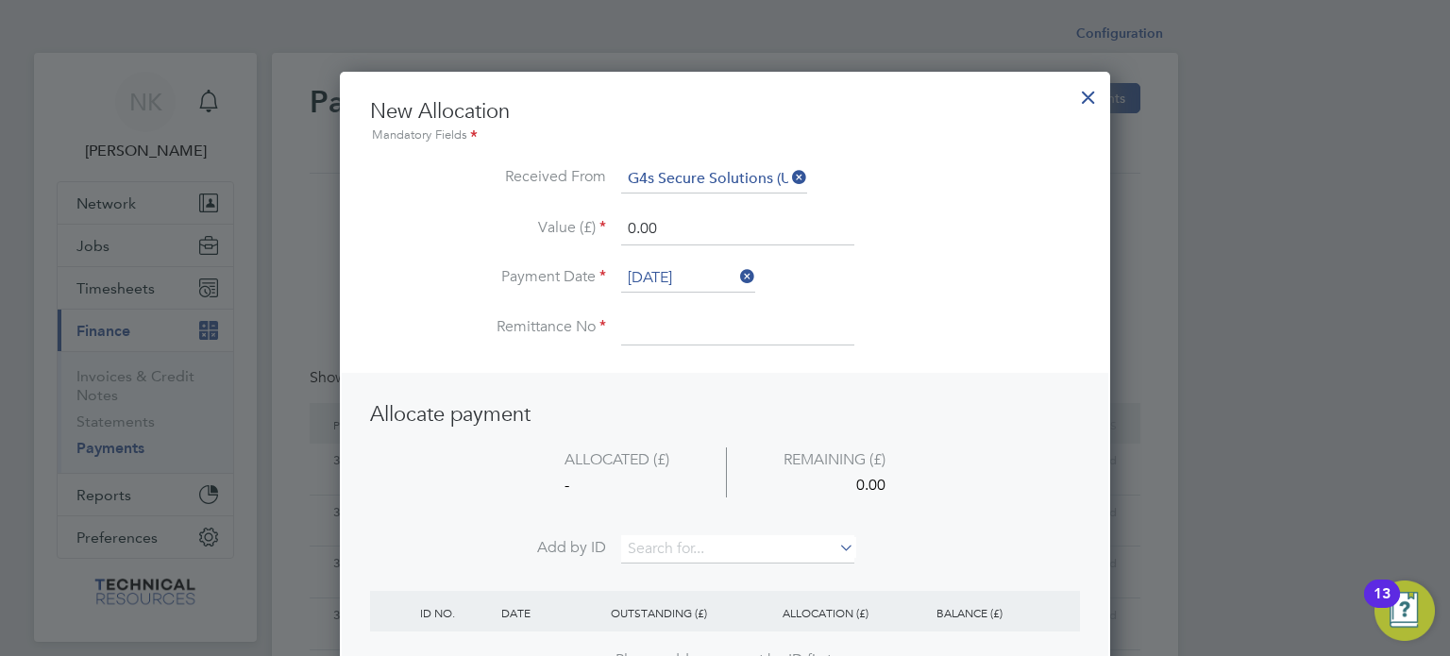
click at [669, 331] on input at bounding box center [737, 328] width 233 height 34
drag, startPoint x: 677, startPoint y: 233, endPoint x: 490, endPoint y: 201, distance: 189.6
click at [490, 201] on ul "New Allocation Mandatory Fields Received From G4s Secure Solutions (Uk) Limited…" at bounding box center [725, 231] width 710 height 266
click at [648, 535] on input at bounding box center [737, 549] width 233 height 28
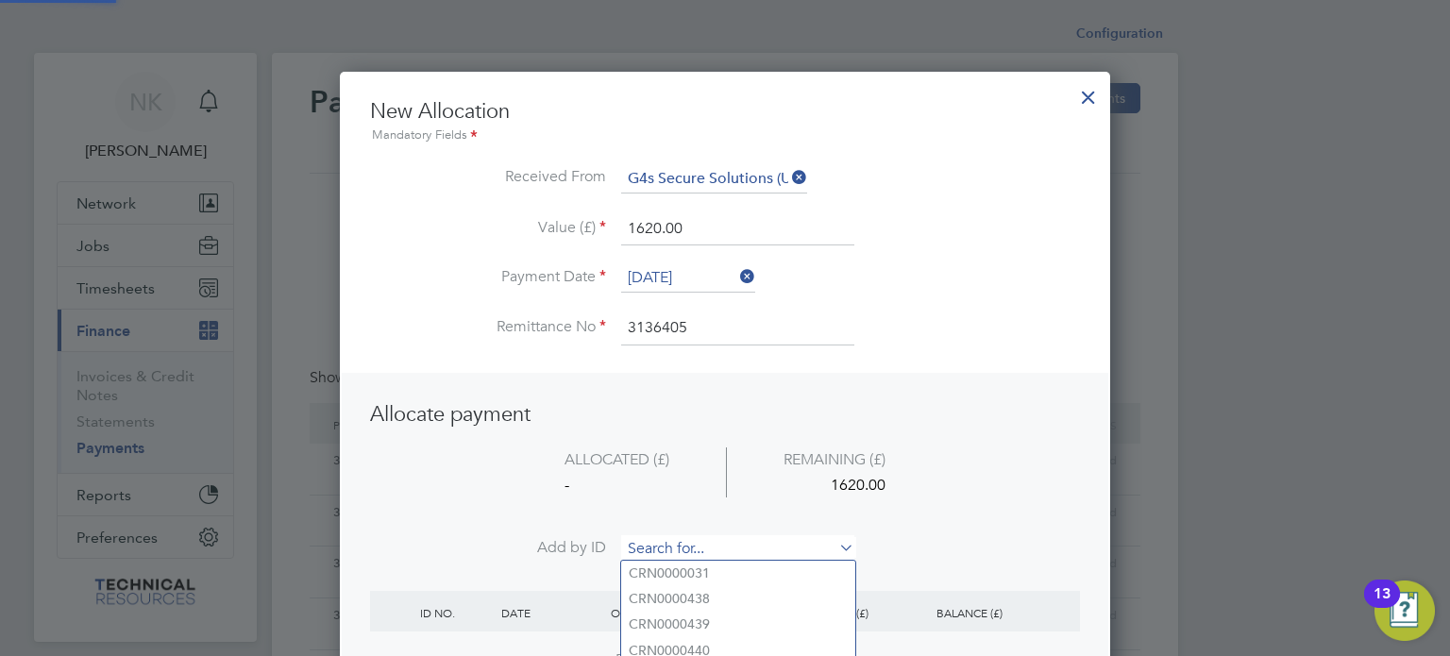
paste input "INV0006753"
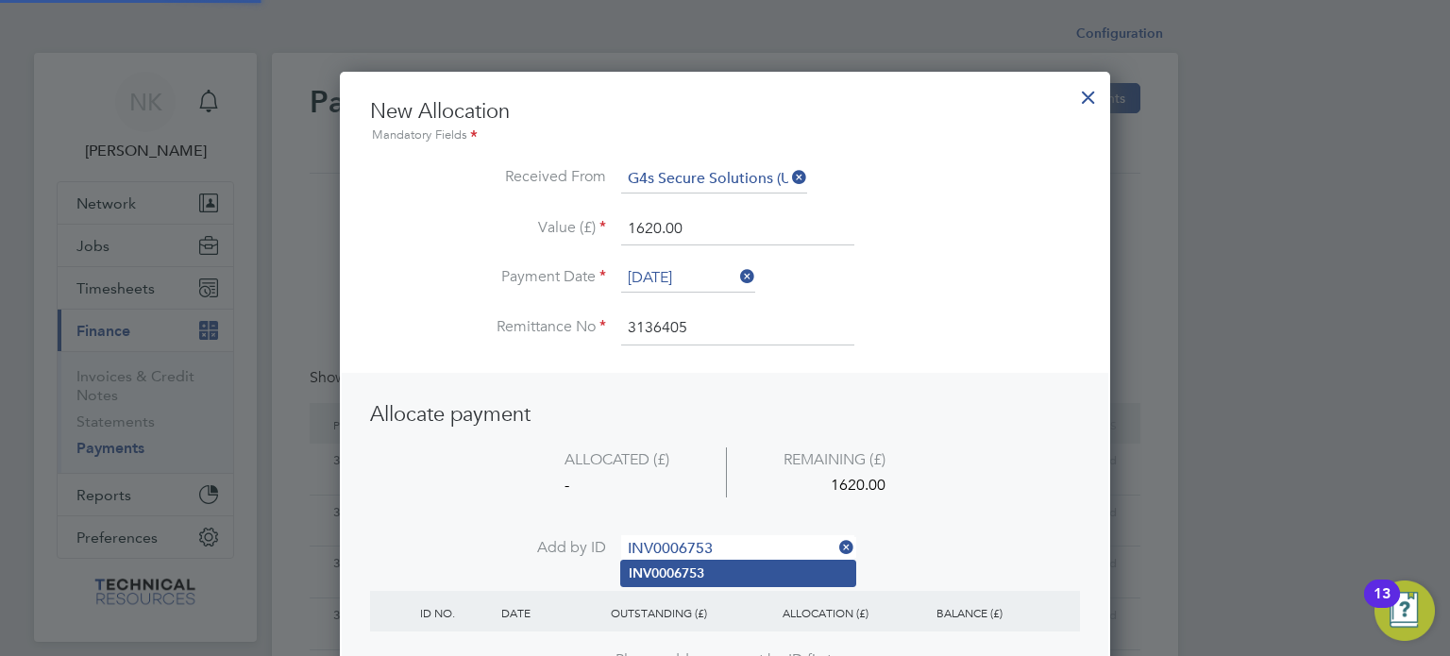
click at [661, 568] on b "INV0006753" at bounding box center [667, 573] width 76 height 16
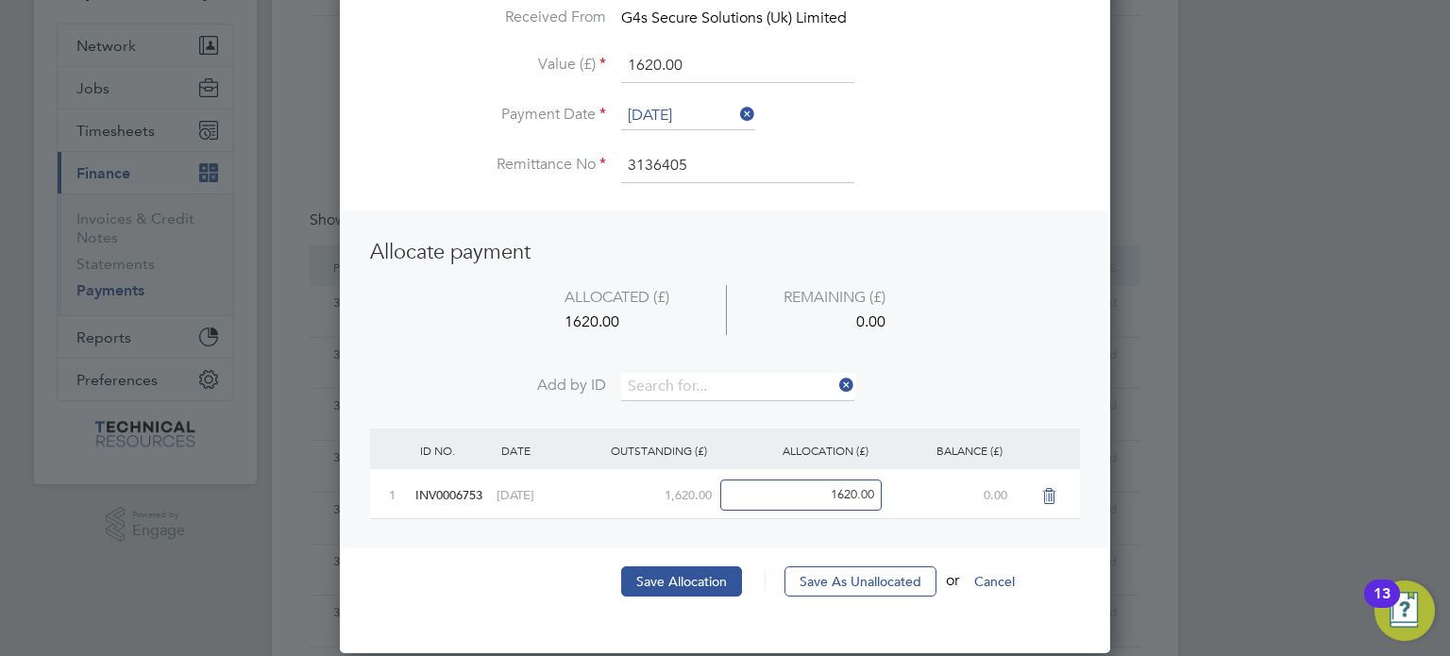
scroll to position [170, 0]
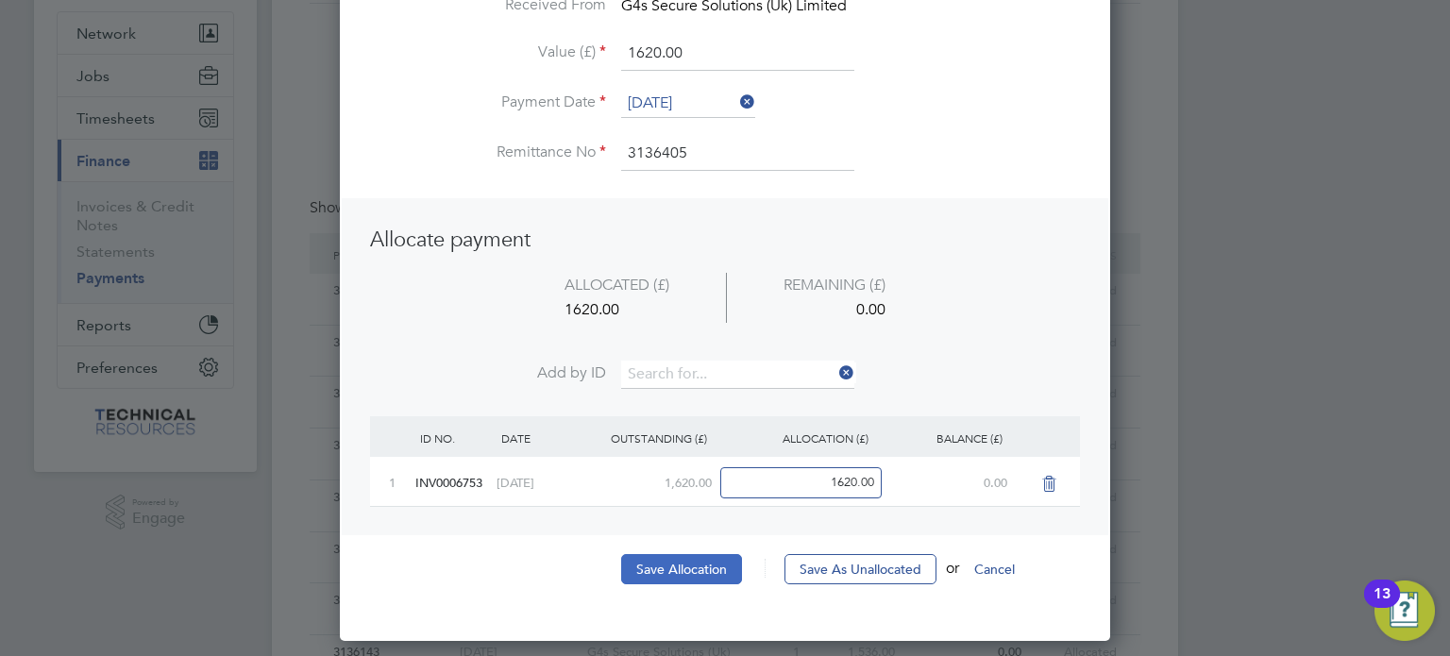
click at [661, 565] on button "Save Allocation" at bounding box center [681, 569] width 121 height 30
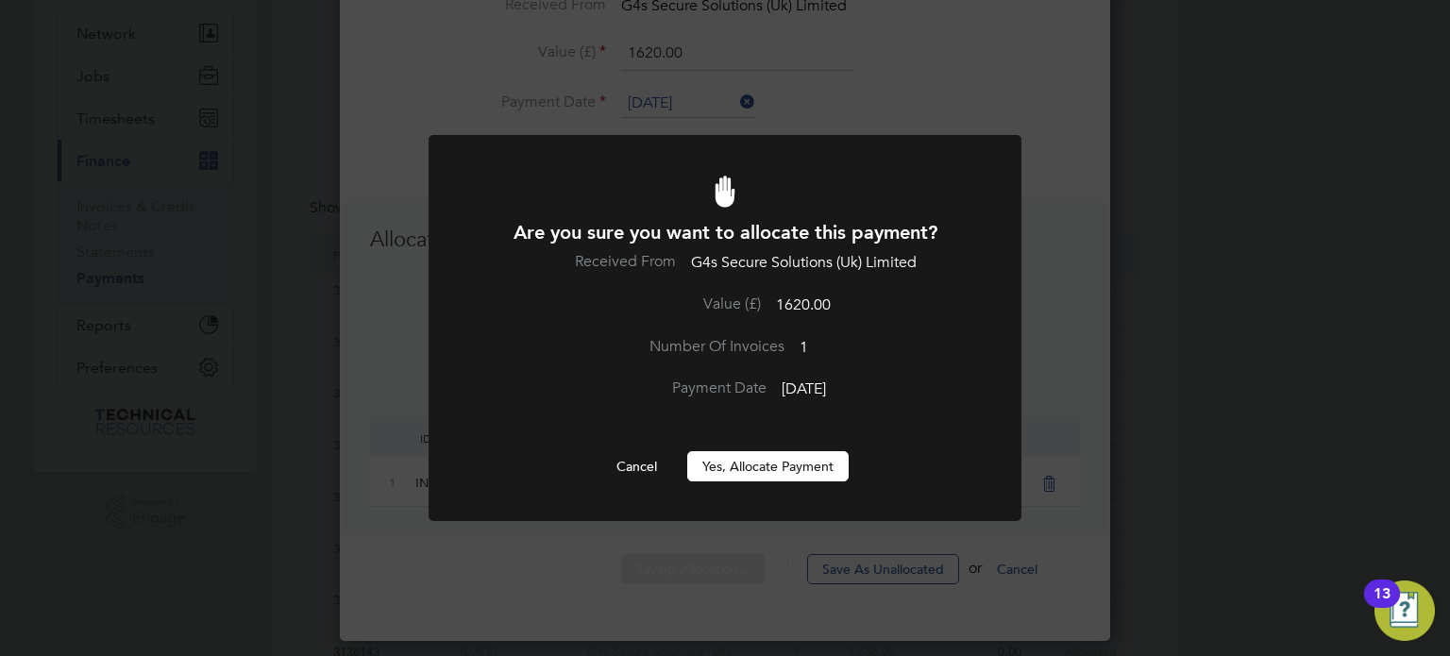
click at [800, 464] on button "Yes, Allocate Payment" at bounding box center [767, 466] width 161 height 30
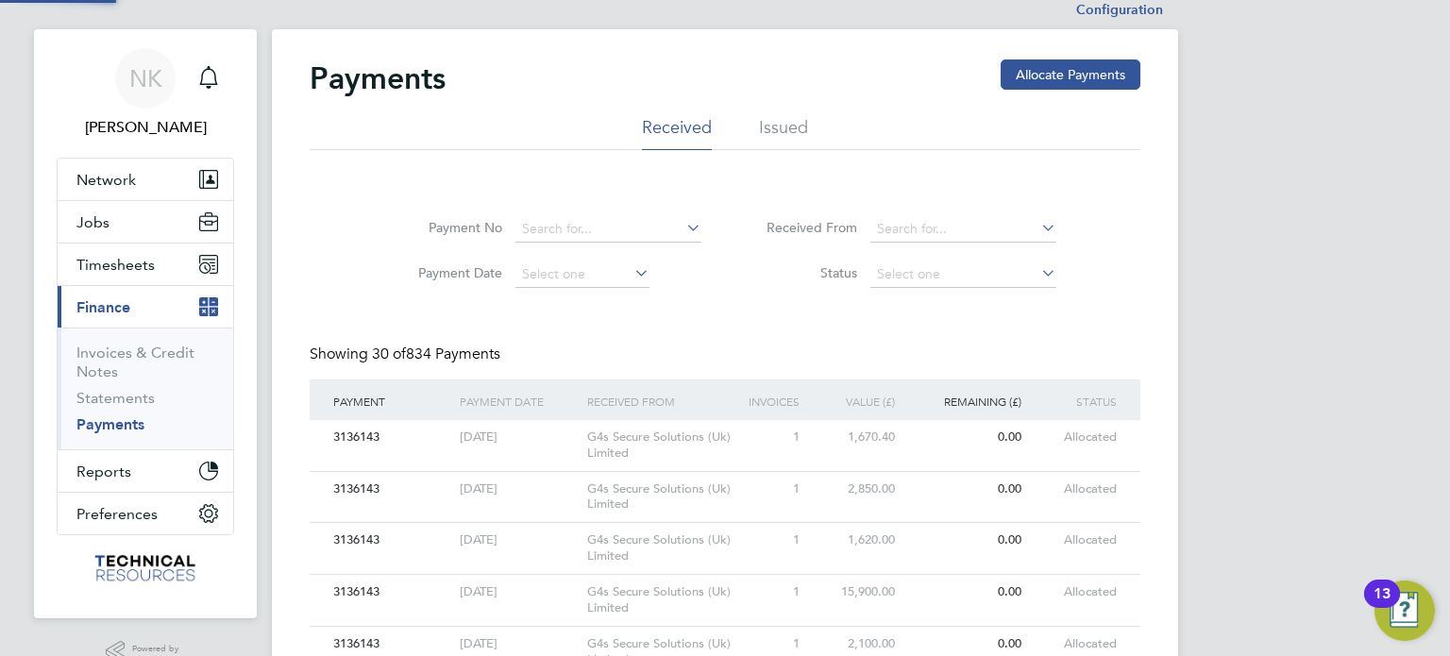
scroll to position [0, 0]
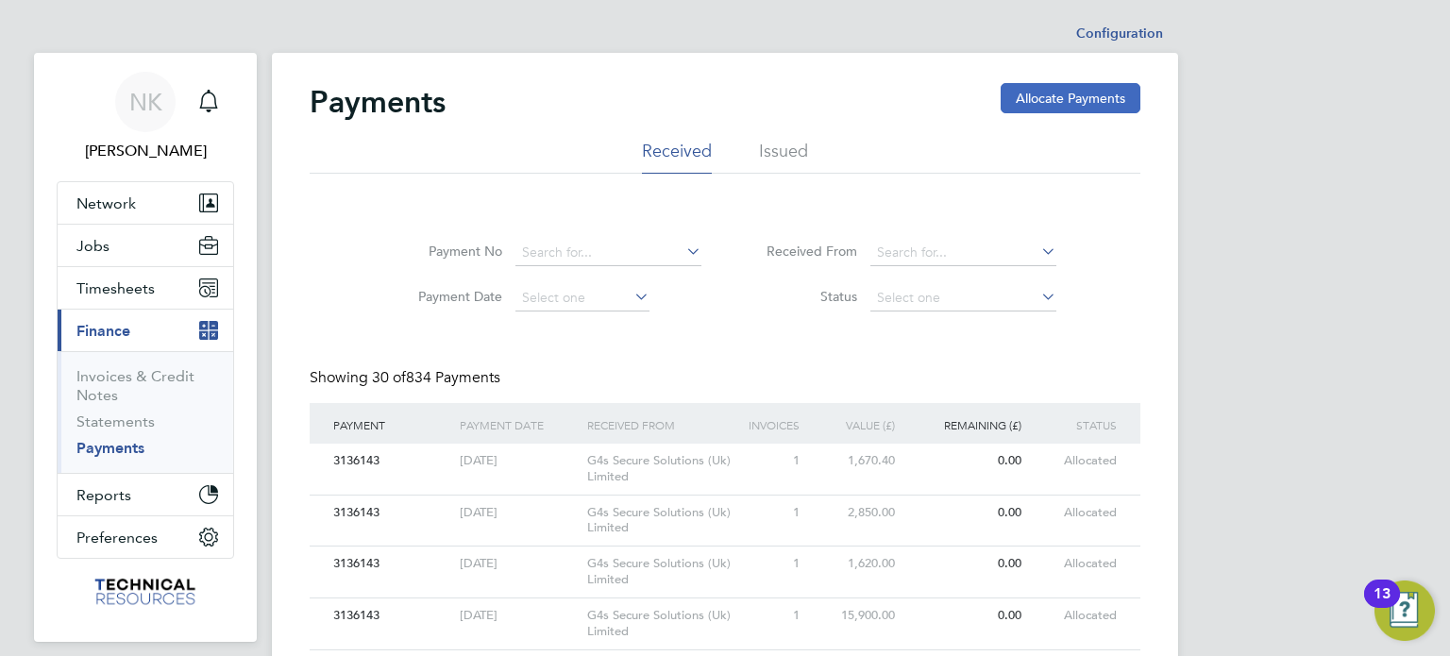
click at [1069, 86] on button "Allocate Payments" at bounding box center [1071, 98] width 140 height 30
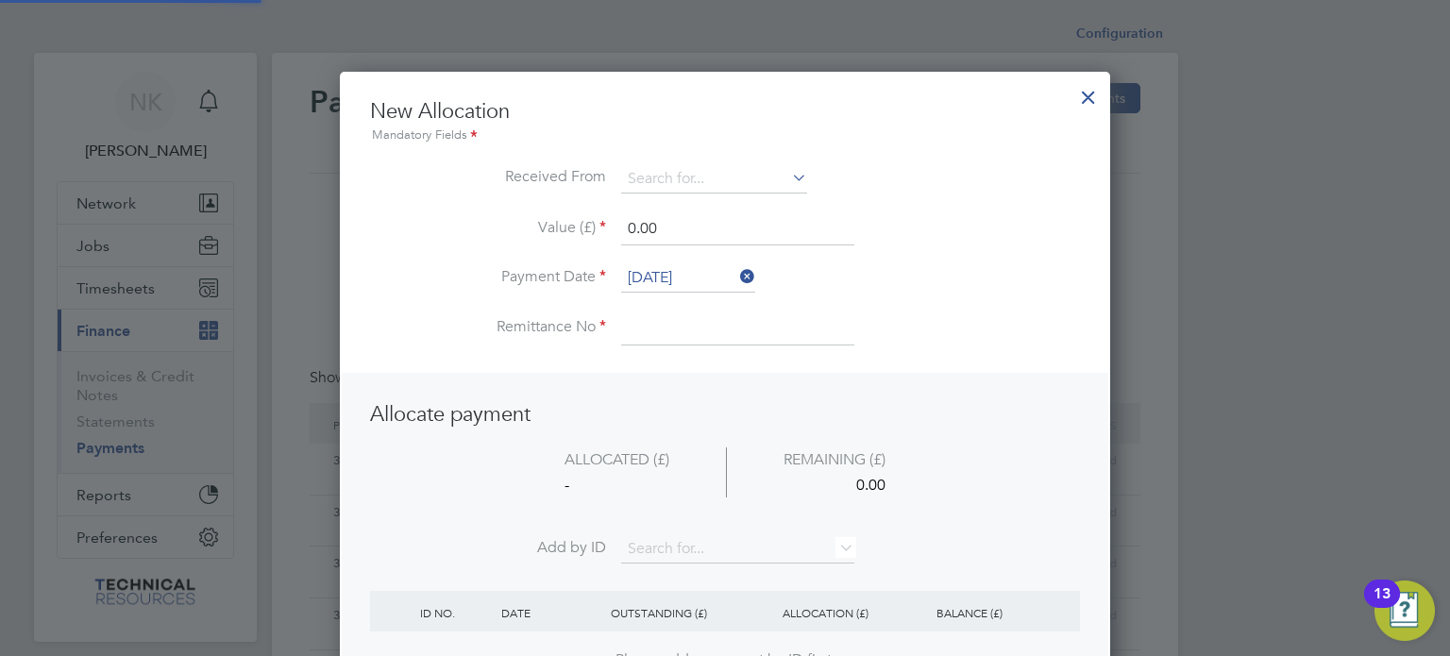
scroll to position [745, 771]
click at [707, 184] on input at bounding box center [714, 179] width 186 height 28
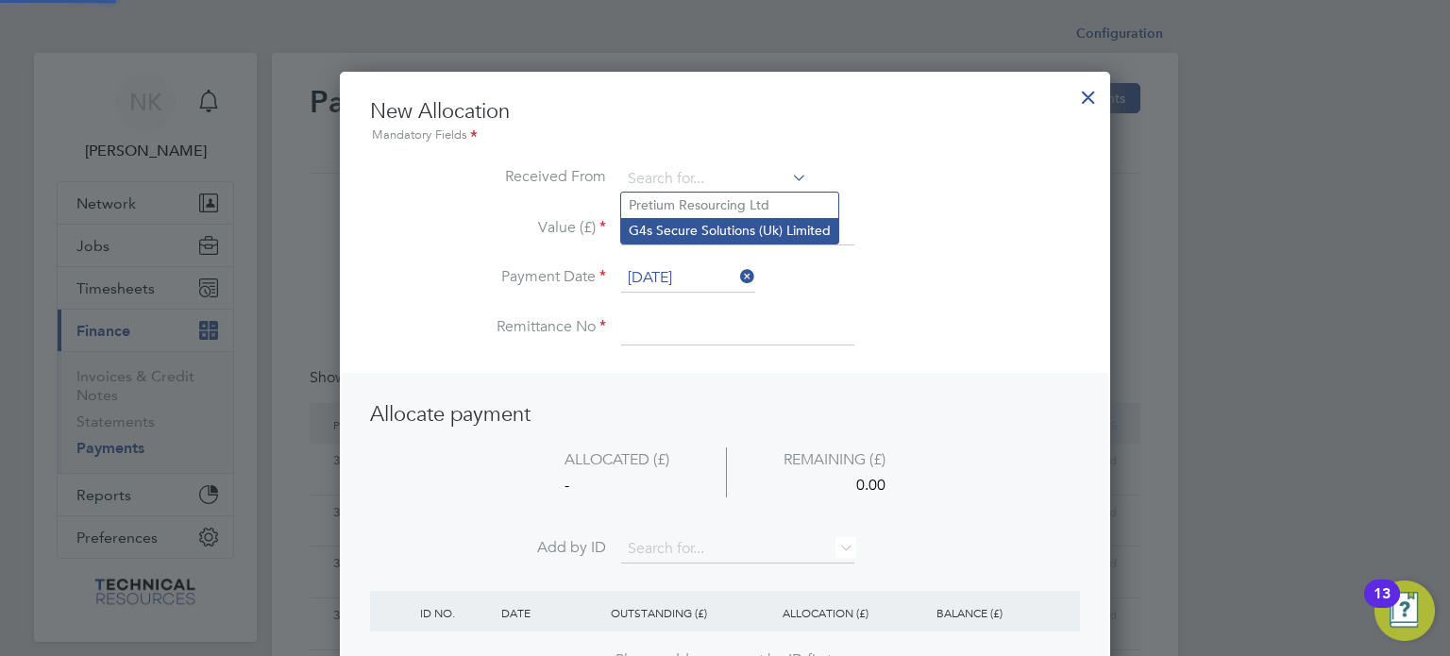
click at [705, 236] on li "G4s Secure Solutions (Uk) Limited" at bounding box center [729, 230] width 217 height 25
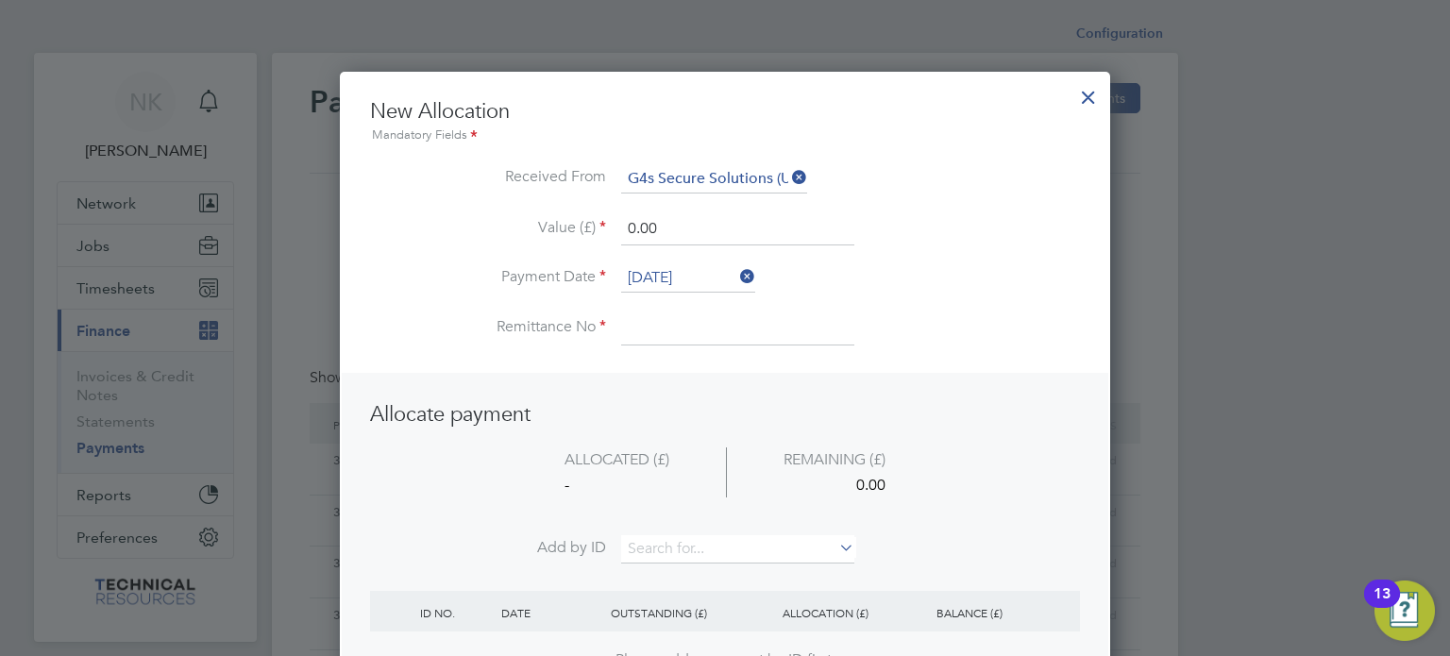
drag, startPoint x: 681, startPoint y: 228, endPoint x: 533, endPoint y: 226, distance: 147.3
click at [533, 226] on li "Value (£) 0.00" at bounding box center [725, 238] width 710 height 53
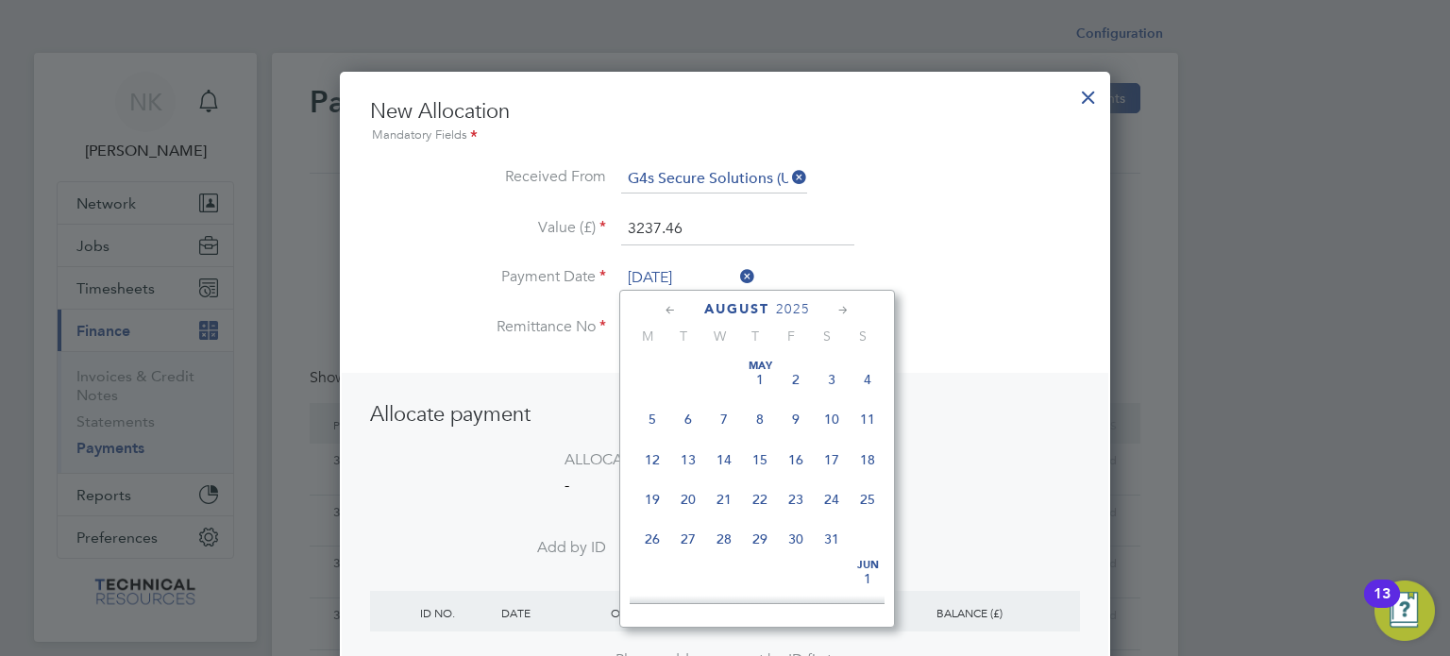
click at [644, 269] on input "[DATE]" at bounding box center [688, 278] width 134 height 28
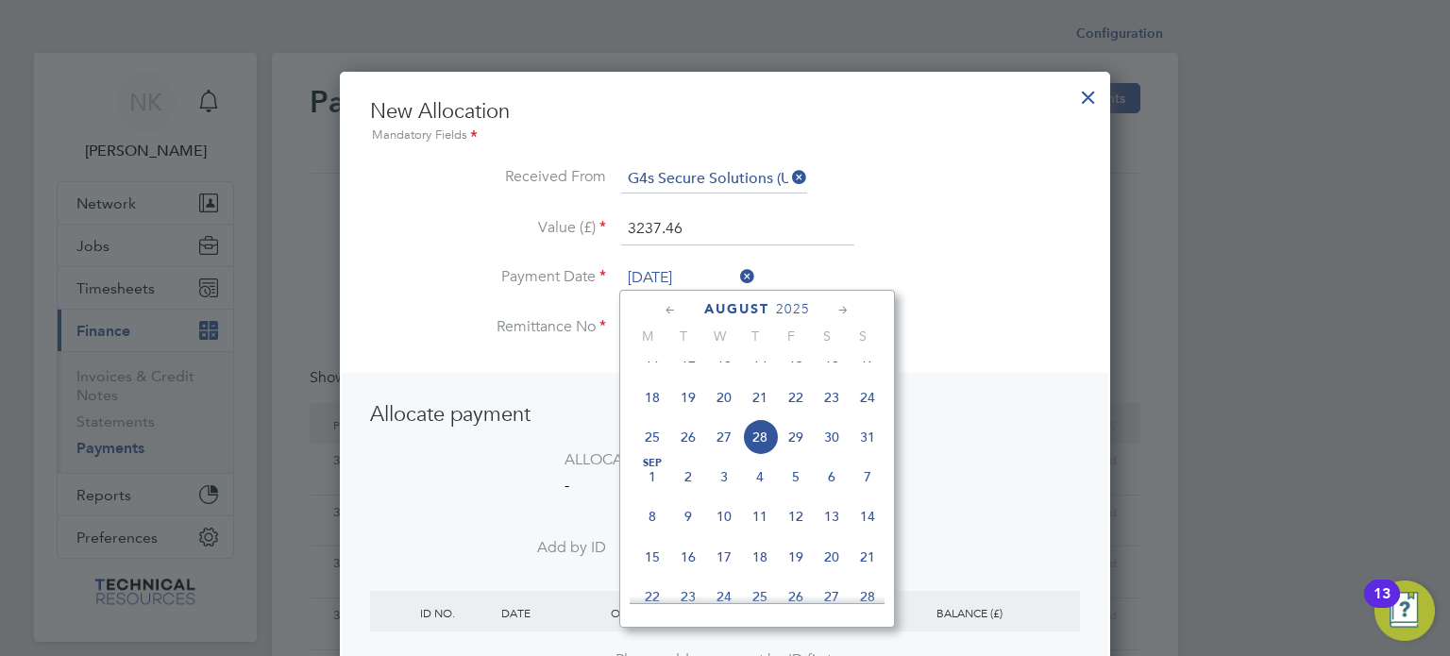
click at [760, 370] on span "14" at bounding box center [760, 358] width 36 height 36
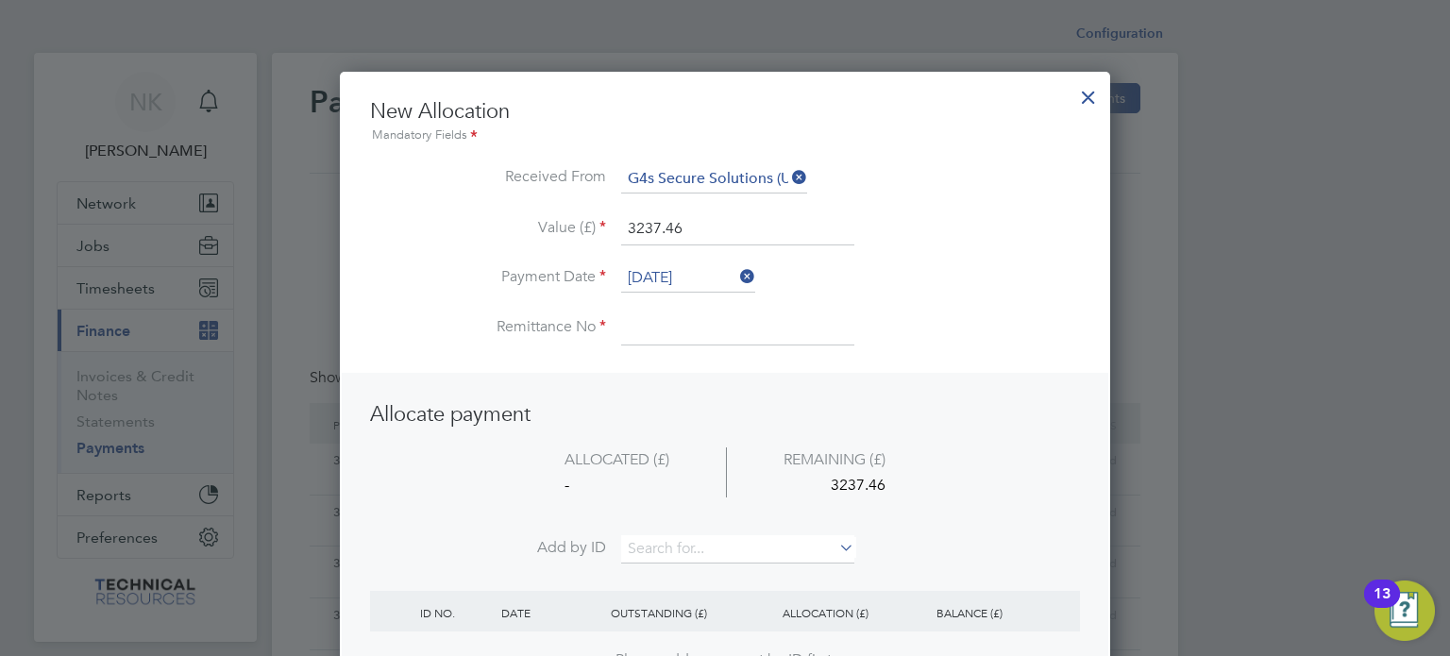
click at [695, 343] on input at bounding box center [737, 328] width 233 height 34
paste input "INV0006754"
drag, startPoint x: 731, startPoint y: 328, endPoint x: 529, endPoint y: 308, distance: 203.0
click at [529, 308] on ul "New Allocation Mandatory Fields Received From G4s Secure Solutions (Uk) Limited…" at bounding box center [725, 231] width 710 height 266
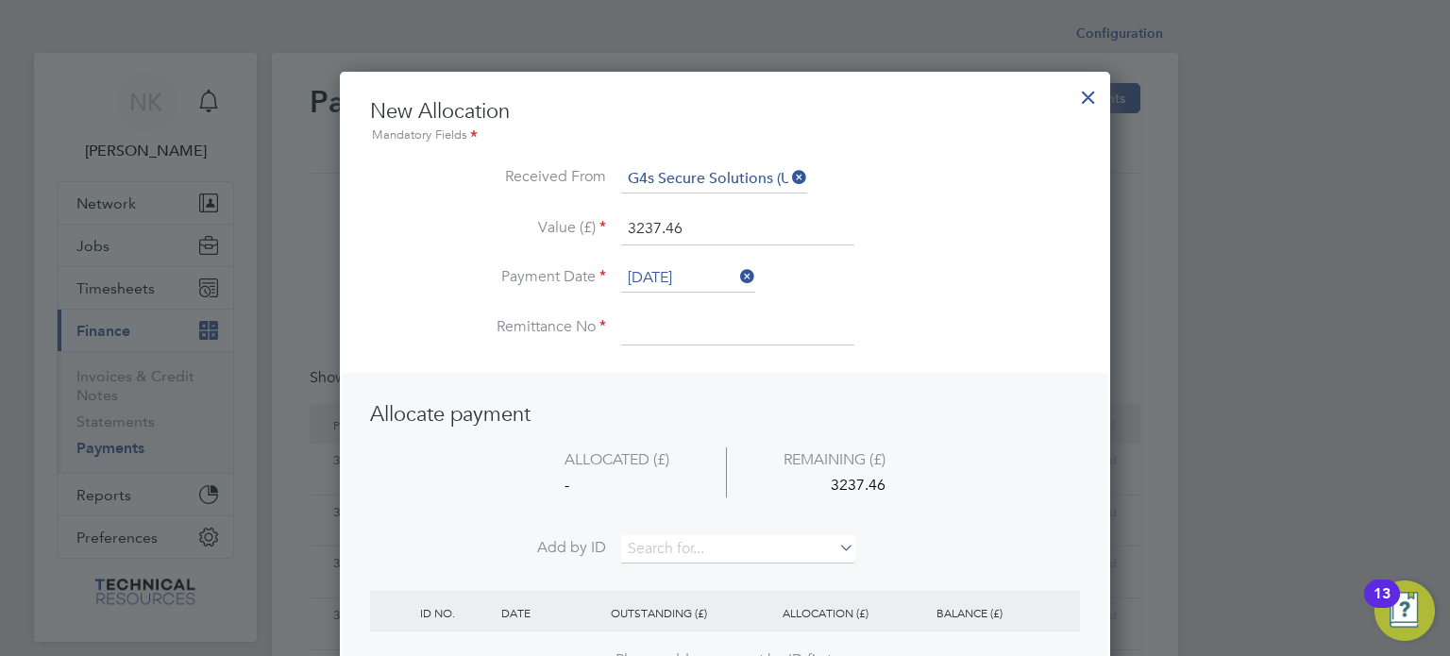
click at [646, 316] on input at bounding box center [737, 328] width 233 height 34
click at [663, 552] on input at bounding box center [737, 549] width 233 height 28
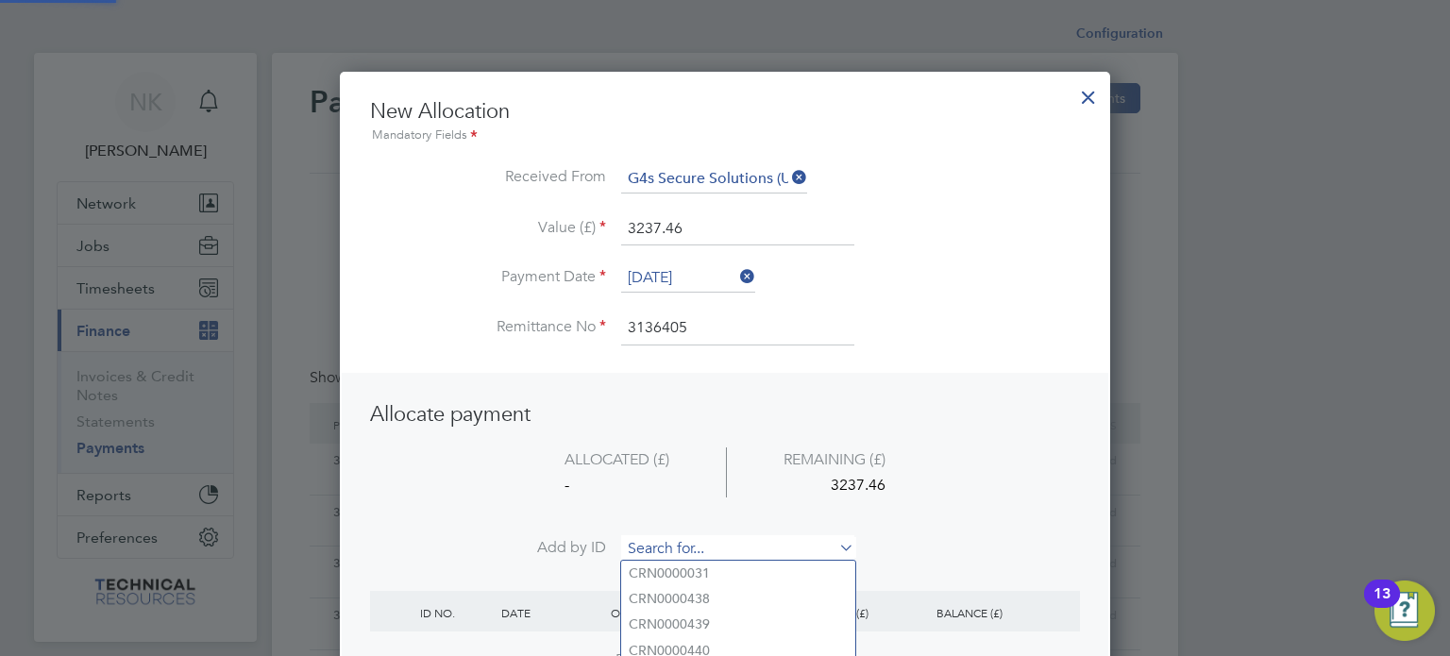
paste input "INV0006754"
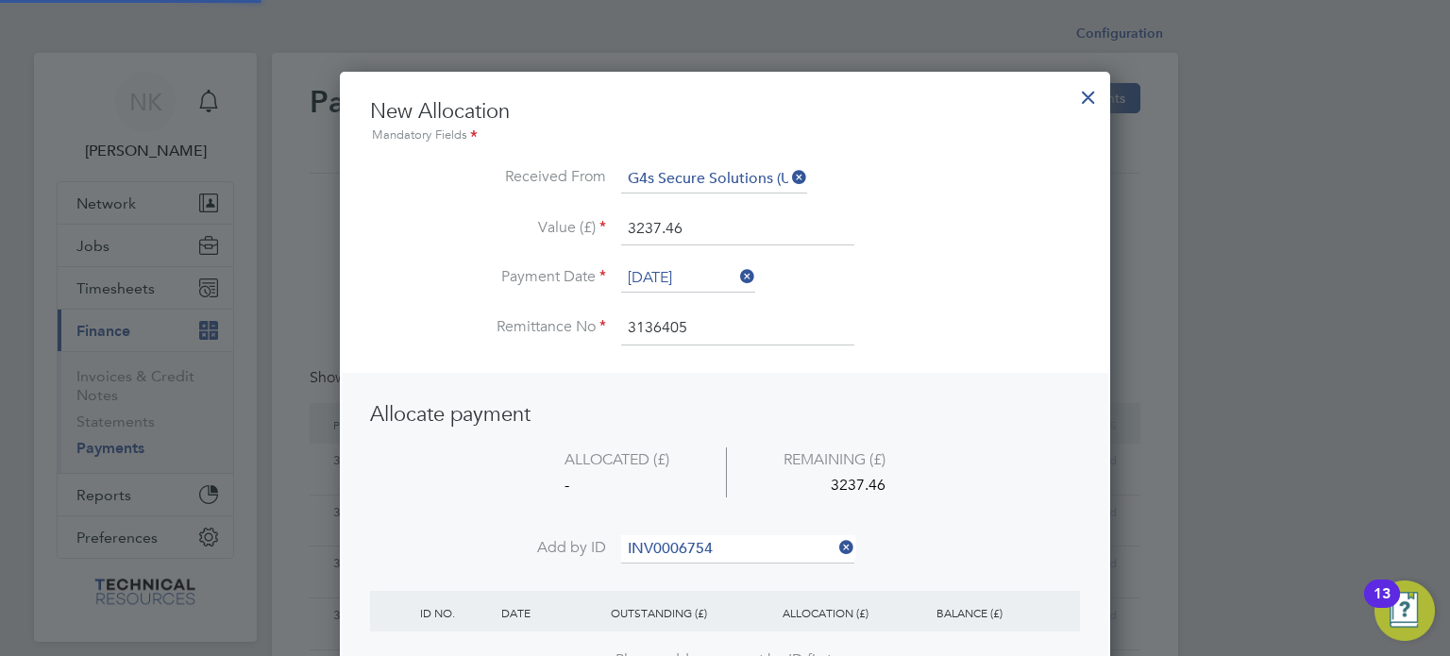
click at [669, 567] on b "INV0006754" at bounding box center [667, 573] width 76 height 16
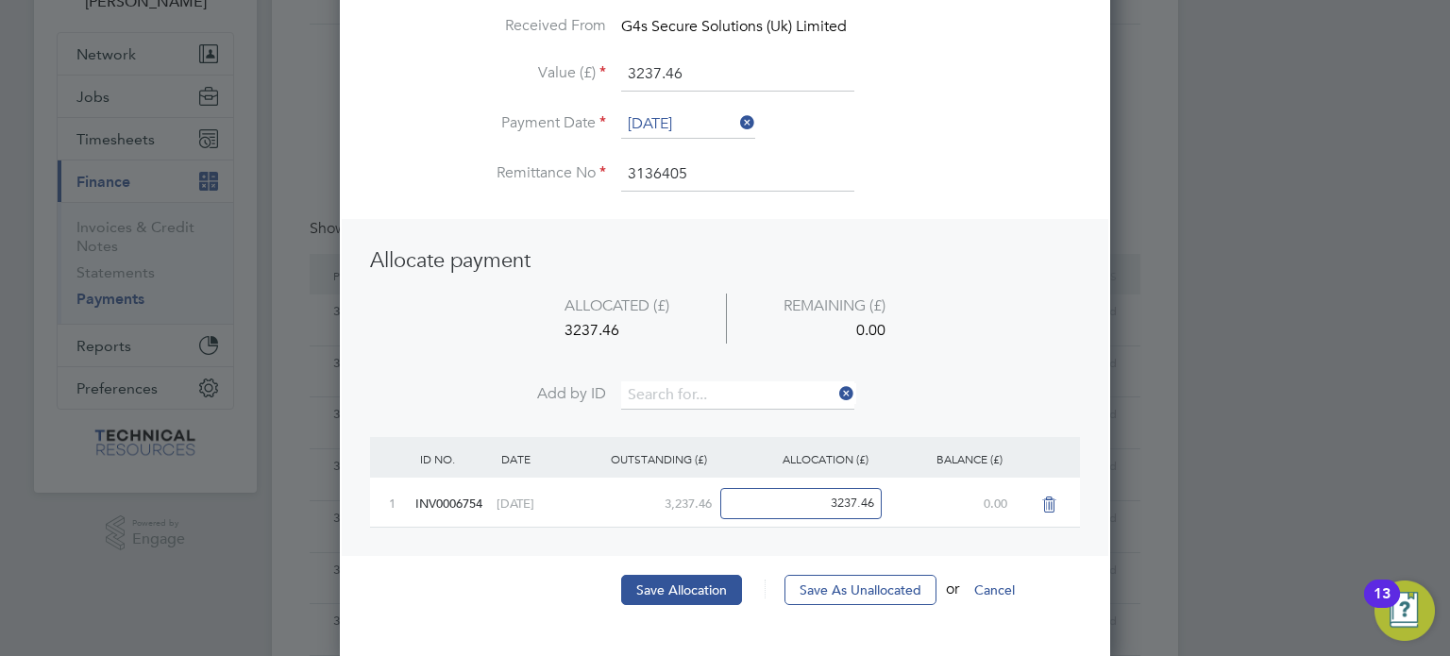
scroll to position [150, 0]
click at [649, 603] on li "Save Allocation Save As Unallocated or Cancel" at bounding box center [725, 598] width 710 height 49
click at [666, 581] on button "Save Allocation" at bounding box center [681, 589] width 121 height 30
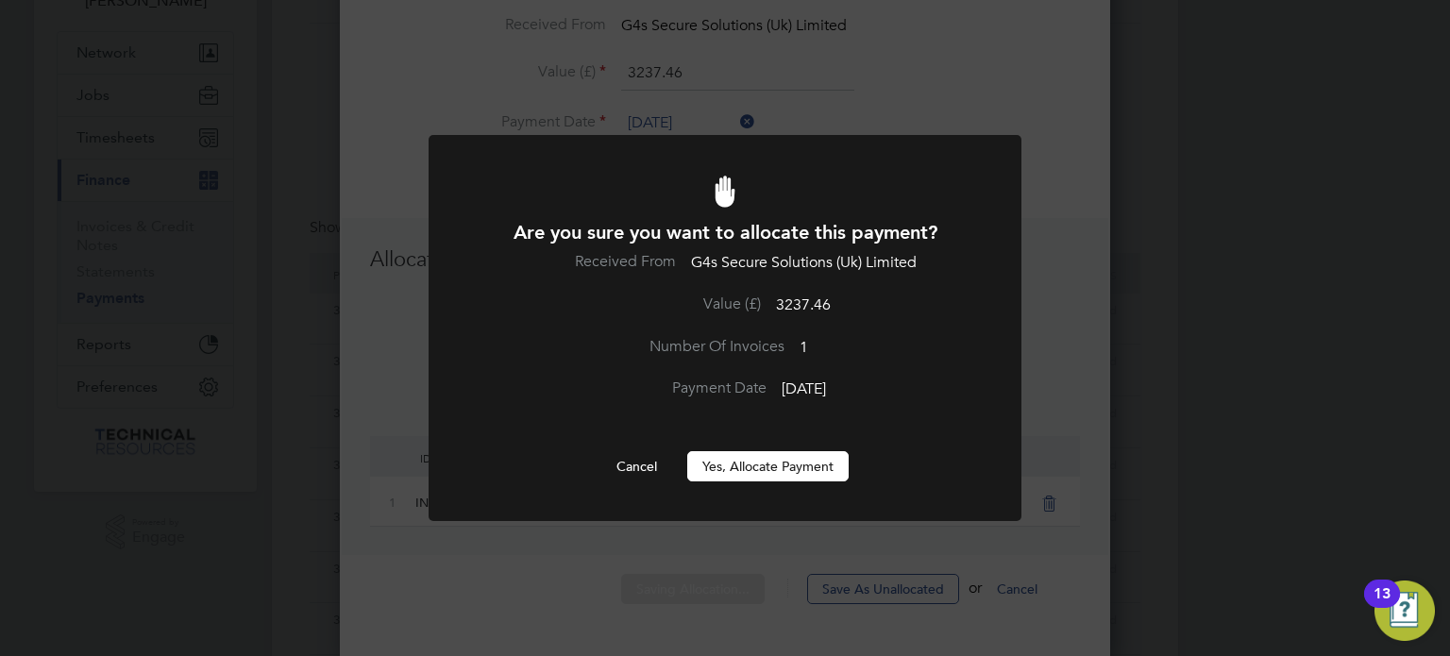
click at [770, 469] on button "Yes, Allocate Payment" at bounding box center [767, 466] width 161 height 30
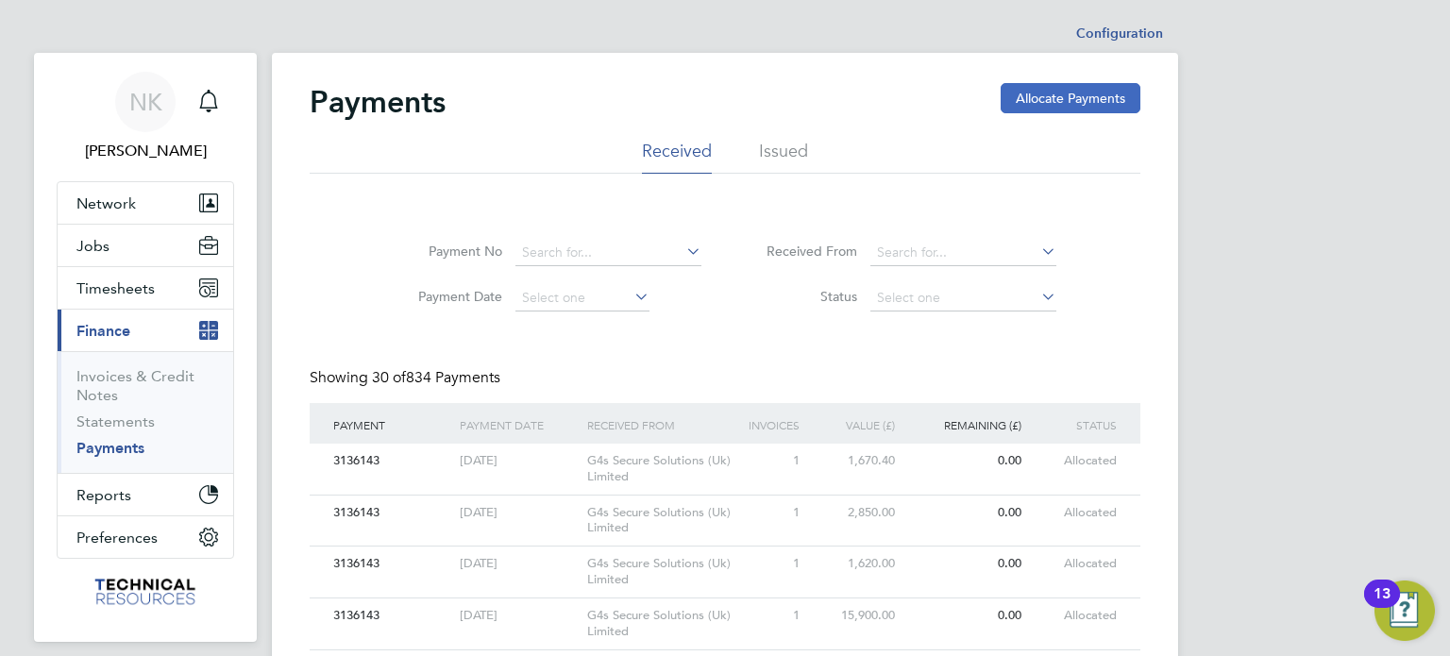
click at [1075, 97] on button "Allocate Payments" at bounding box center [1071, 98] width 140 height 30
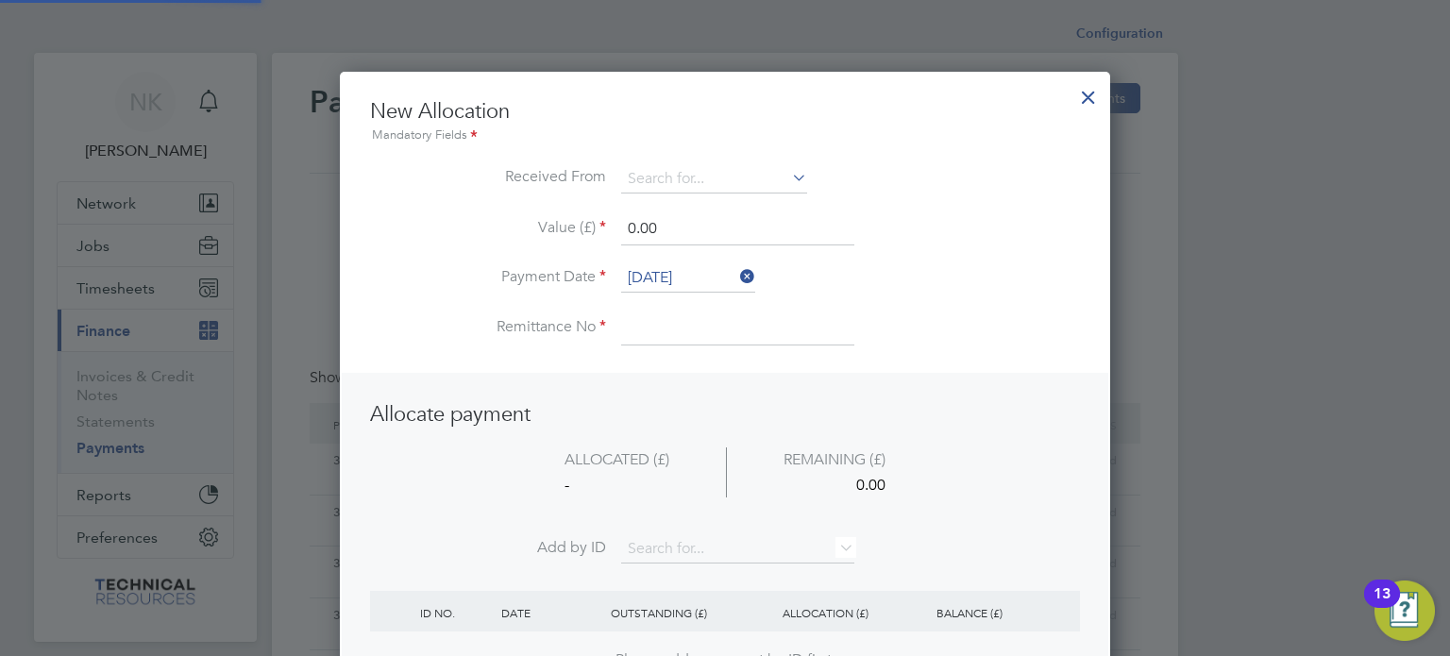
scroll to position [745, 771]
click at [739, 180] on input at bounding box center [714, 179] width 186 height 28
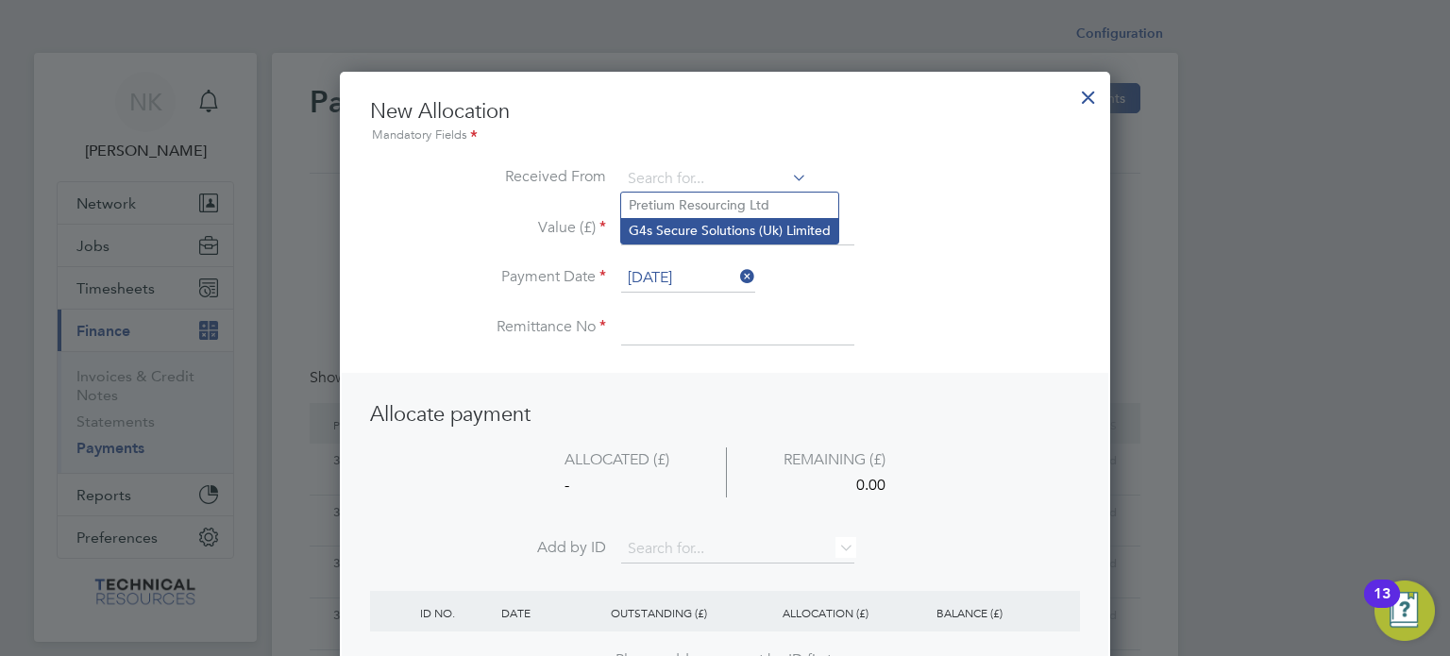
click at [736, 229] on li "G4s Secure Solutions (Uk) Limited" at bounding box center [729, 230] width 217 height 25
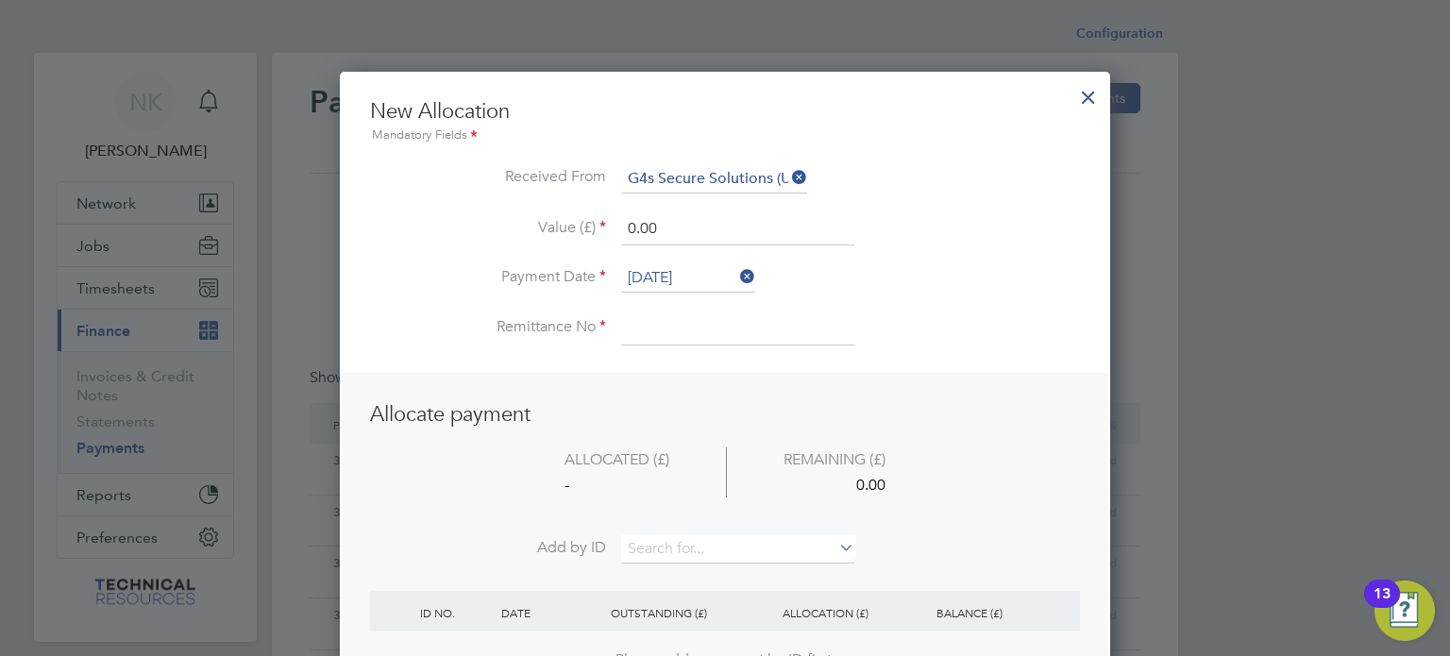
click at [695, 264] on input "[DATE]" at bounding box center [688, 278] width 134 height 28
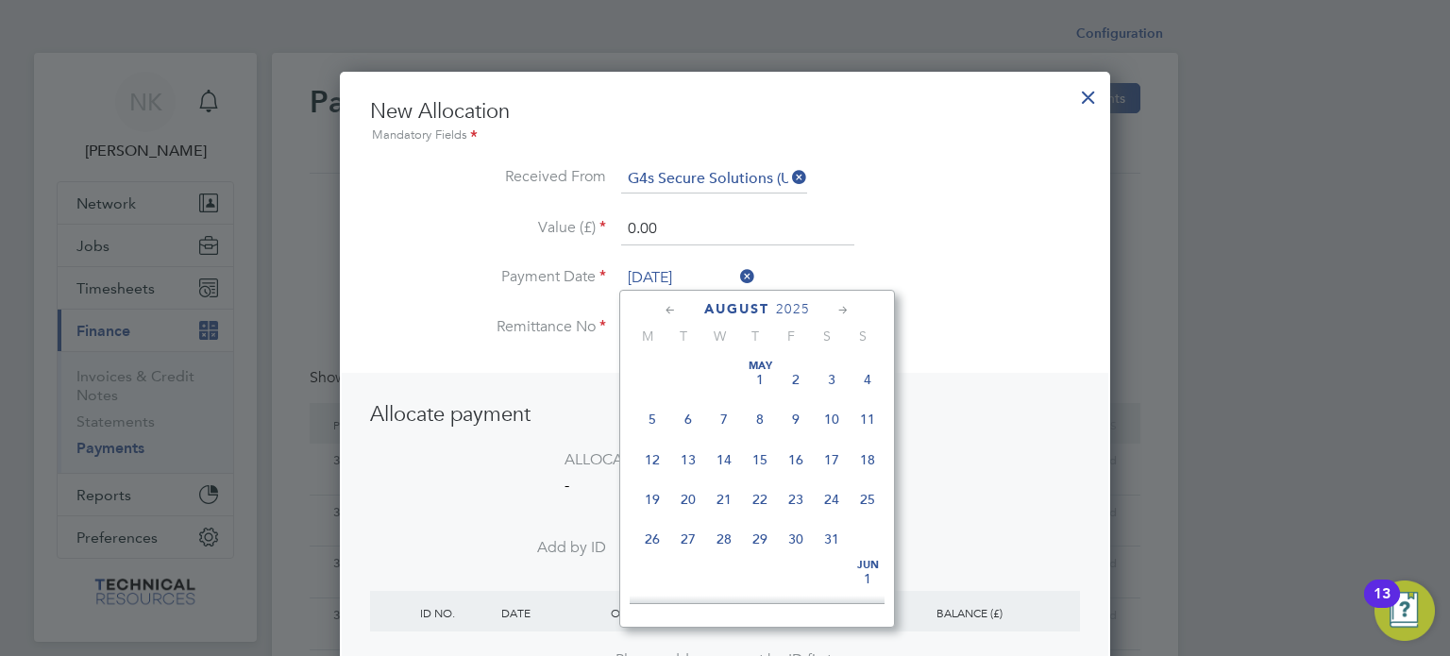
scroll to position [739, 0]
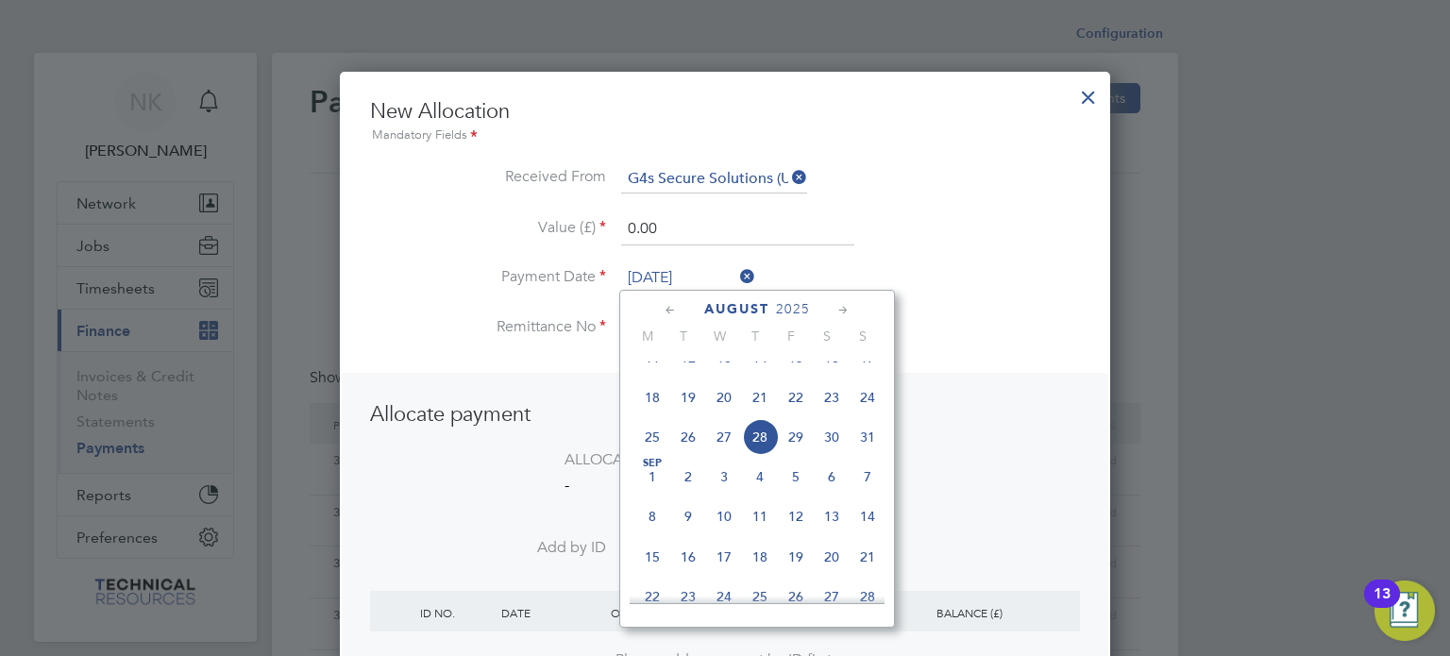
click at [755, 376] on span "14" at bounding box center [760, 358] width 36 height 36
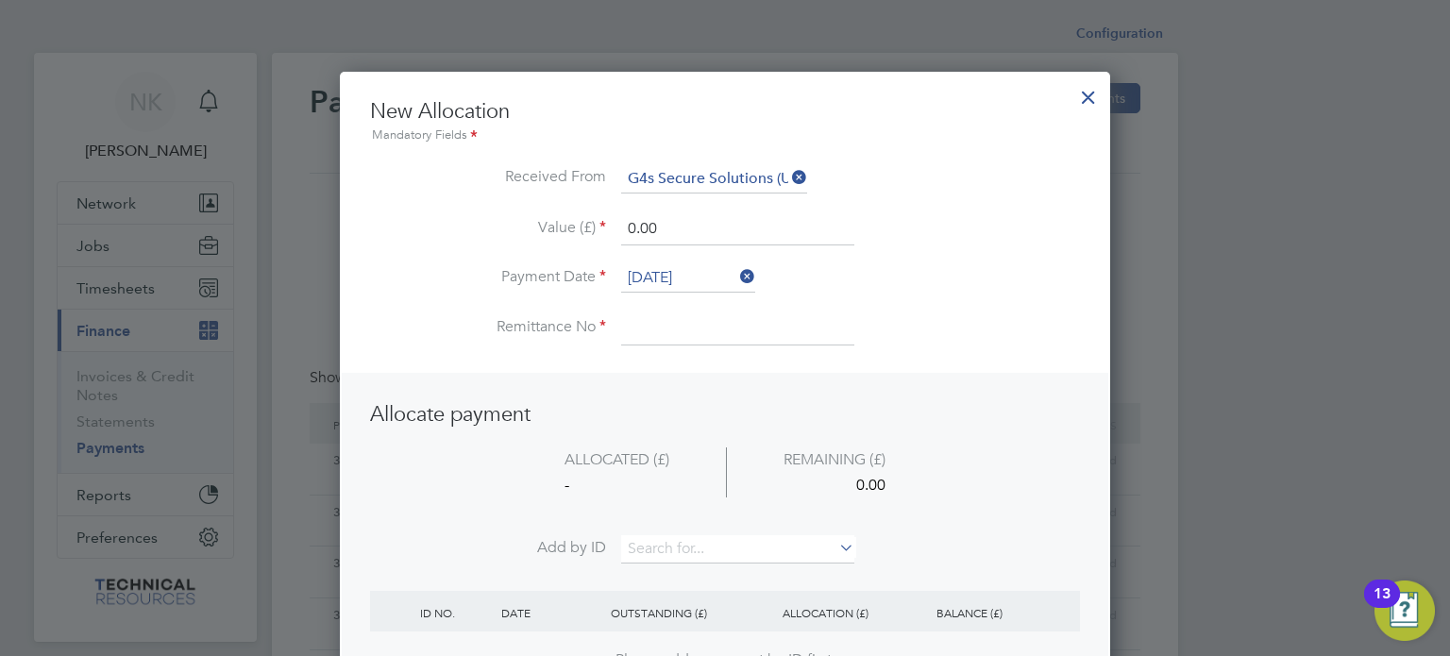
click at [657, 327] on input at bounding box center [737, 328] width 233 height 34
drag, startPoint x: 658, startPoint y: 224, endPoint x: 508, endPoint y: 207, distance: 151.0
click at [508, 207] on ul "New Allocation Mandatory Fields Received From G4s Secure Solutions (Uk) Limited…" at bounding box center [725, 231] width 710 height 266
click at [655, 541] on input at bounding box center [737, 549] width 233 height 28
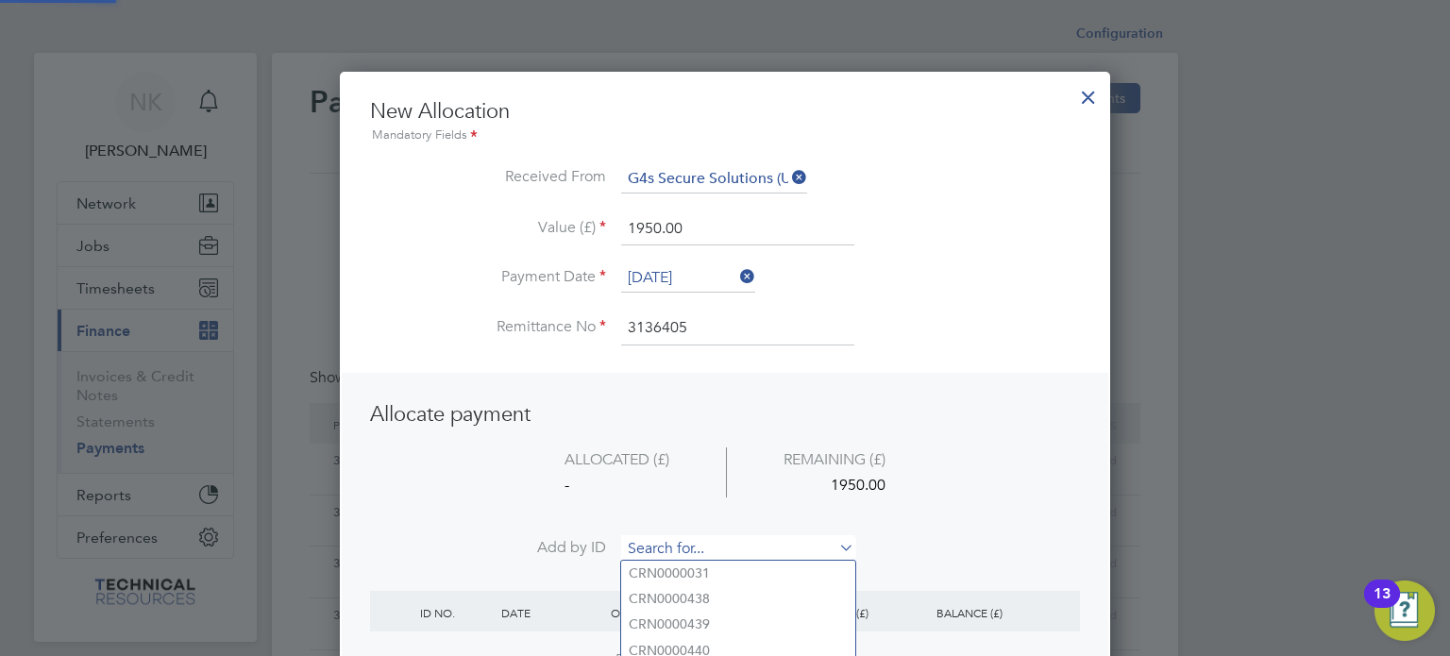
paste input "INV0006759"
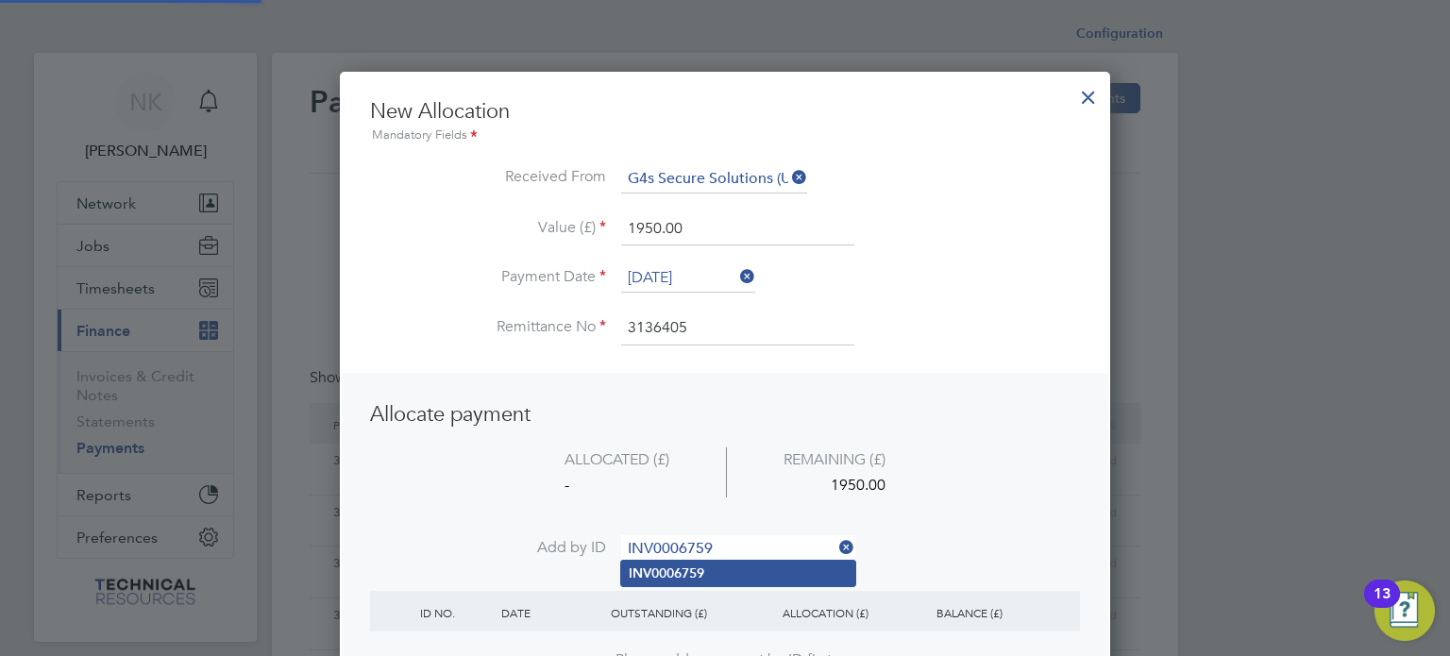
click at [665, 567] on b "INV0006759" at bounding box center [667, 573] width 76 height 16
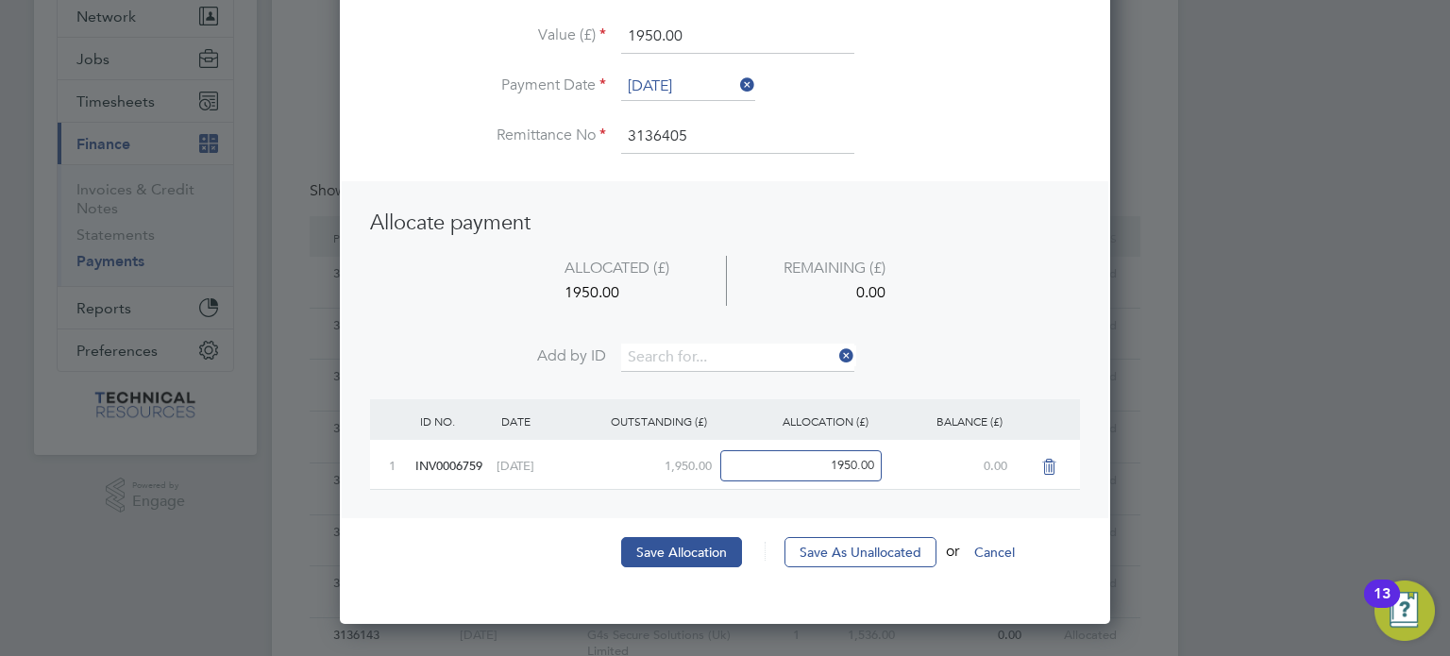
scroll to position [189, 0]
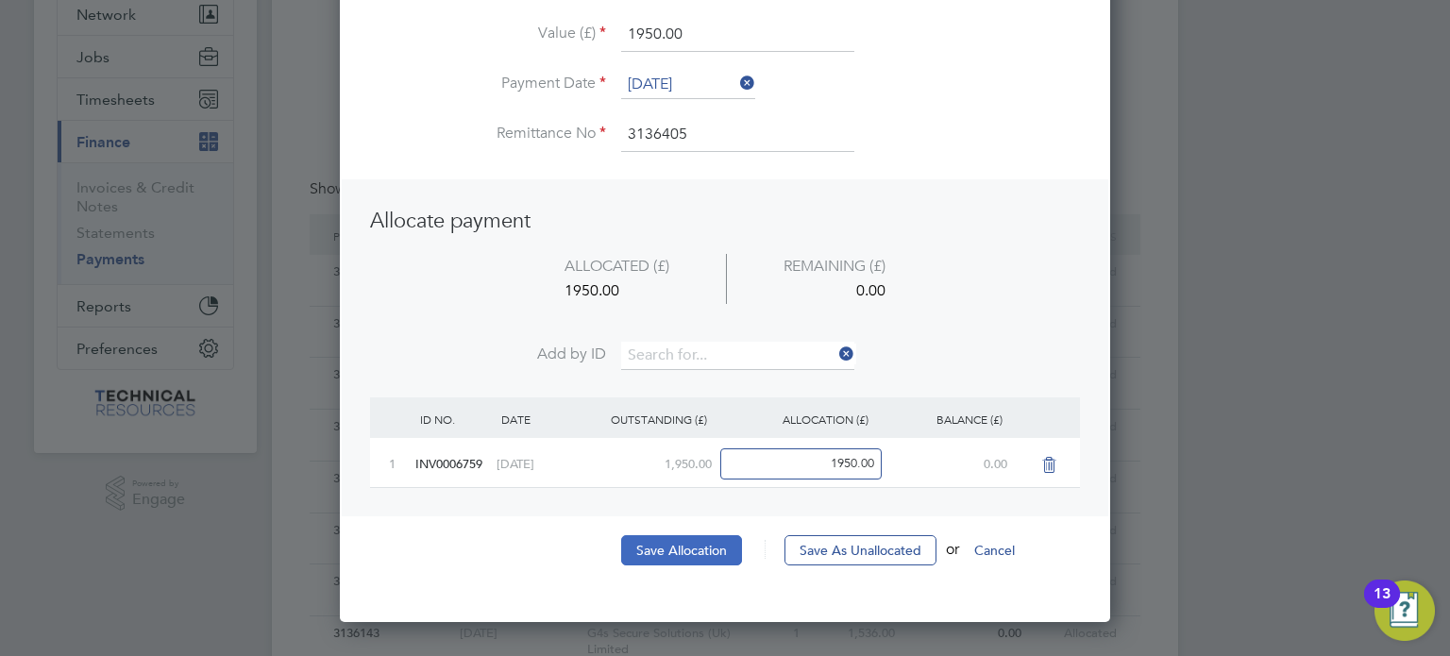
click at [676, 551] on button "Save Allocation" at bounding box center [681, 550] width 121 height 30
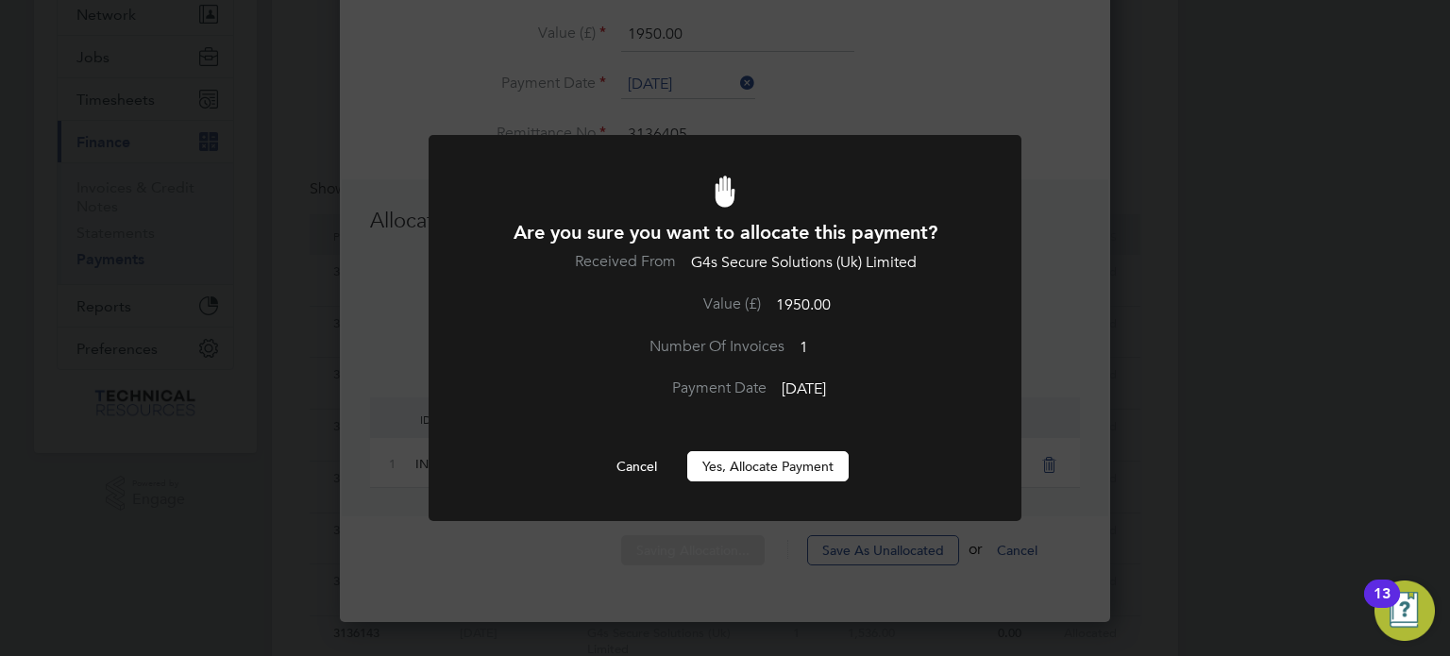
click at [762, 467] on button "Yes, Allocate Payment" at bounding box center [767, 466] width 161 height 30
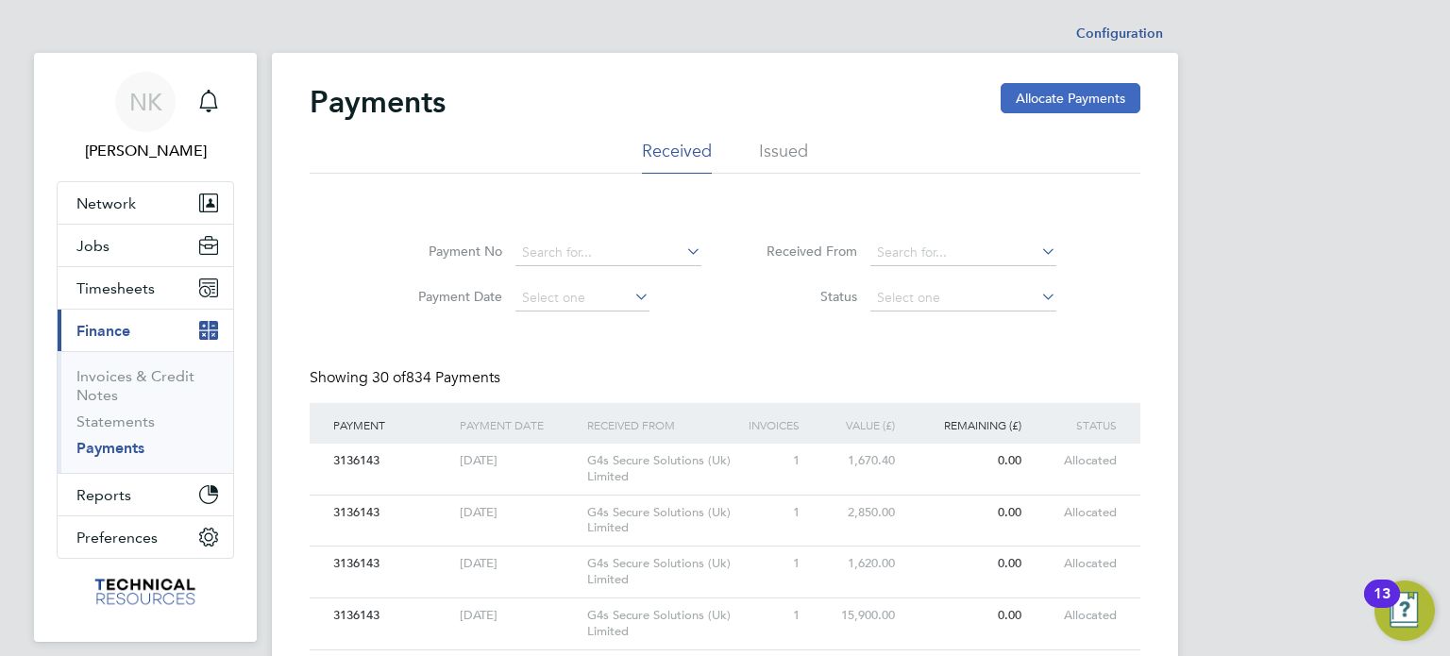
click at [1042, 90] on button "Allocate Payments" at bounding box center [1071, 98] width 140 height 30
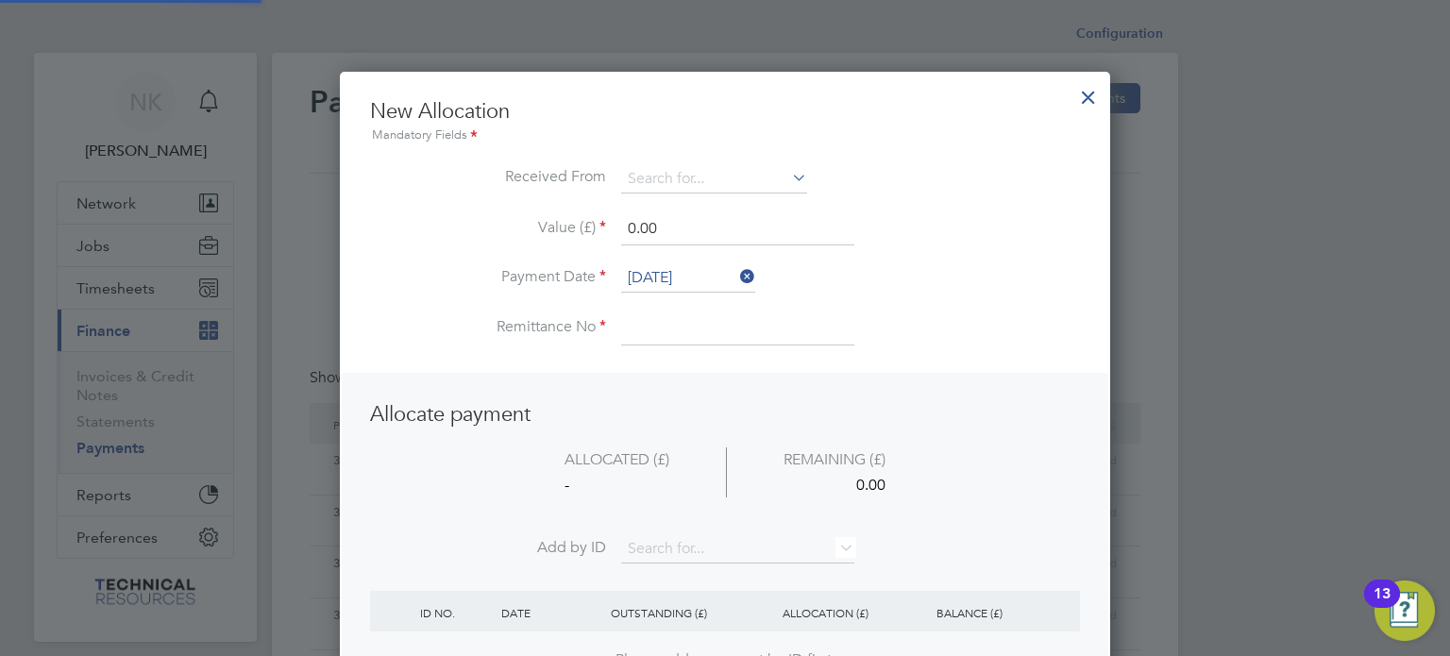
scroll to position [745, 771]
click at [722, 168] on input at bounding box center [714, 179] width 186 height 28
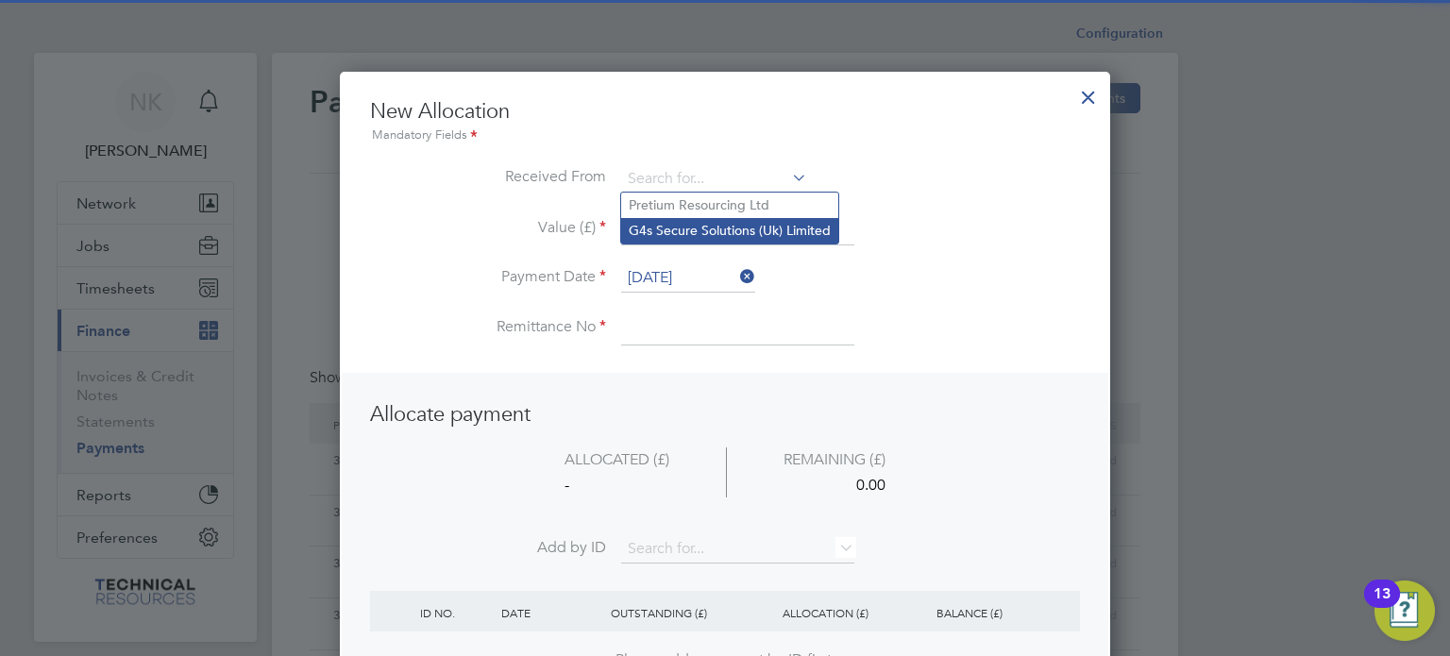
click at [725, 228] on li "G4s Secure Solutions (Uk) Limited" at bounding box center [729, 230] width 217 height 25
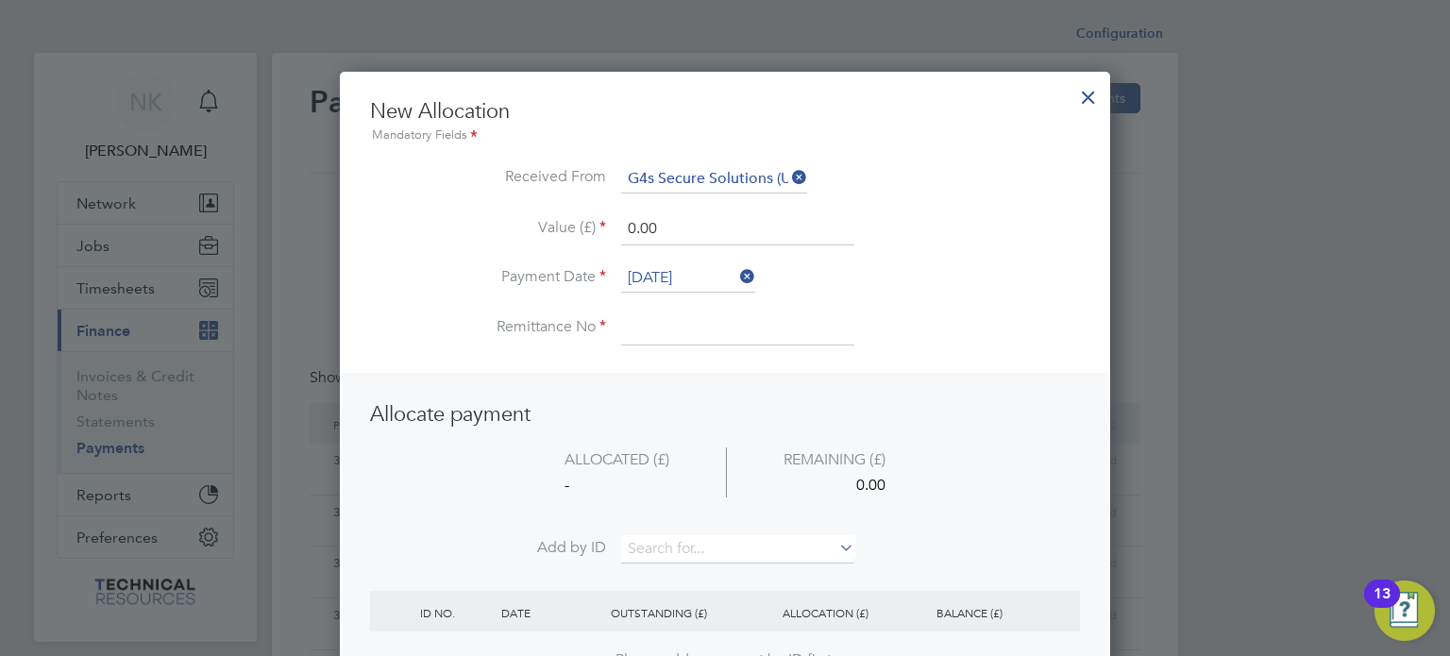
click at [687, 267] on input "[DATE]" at bounding box center [688, 278] width 134 height 28
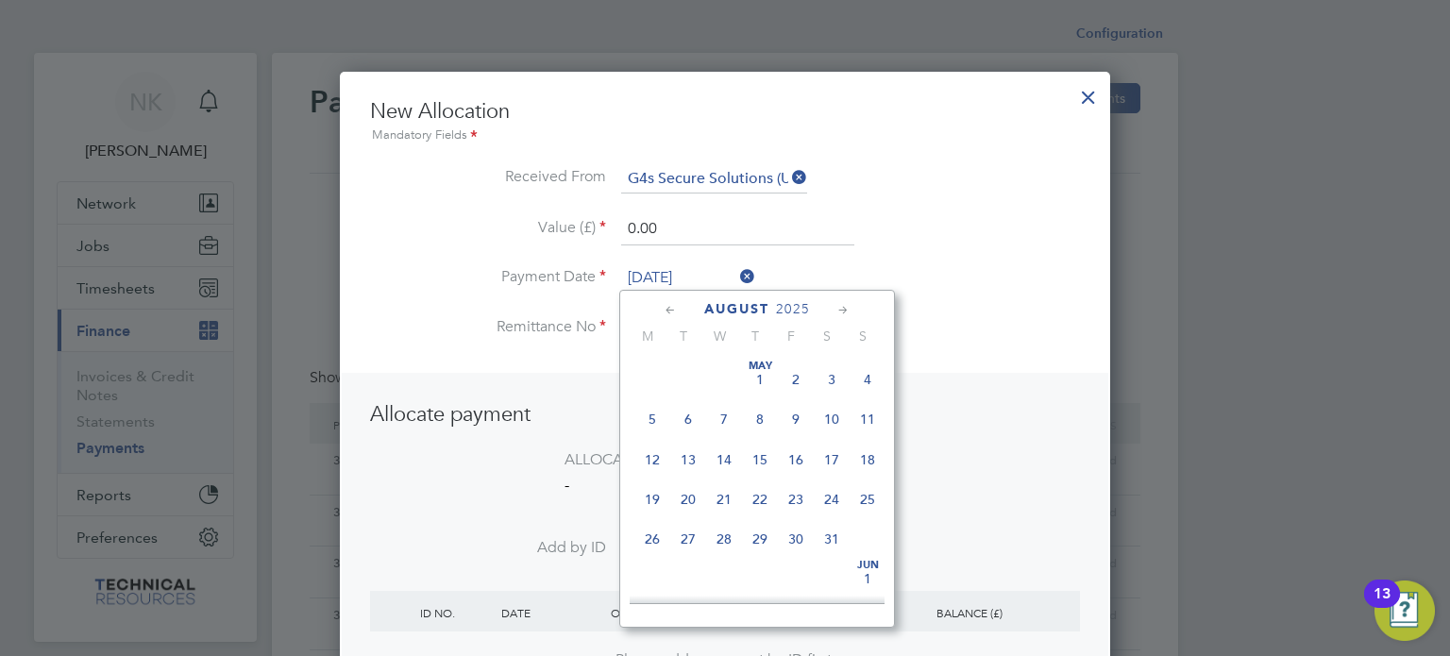
scroll to position [739, 0]
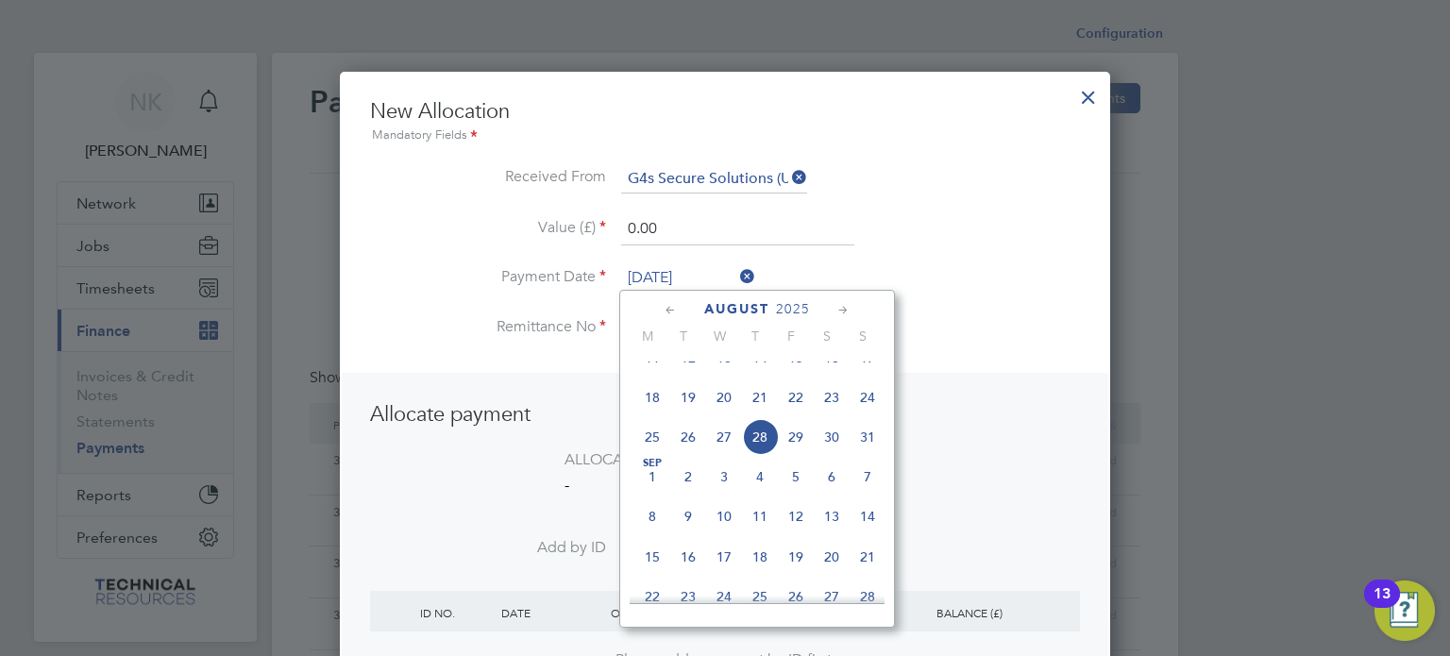
click at [759, 373] on span "14" at bounding box center [760, 358] width 36 height 36
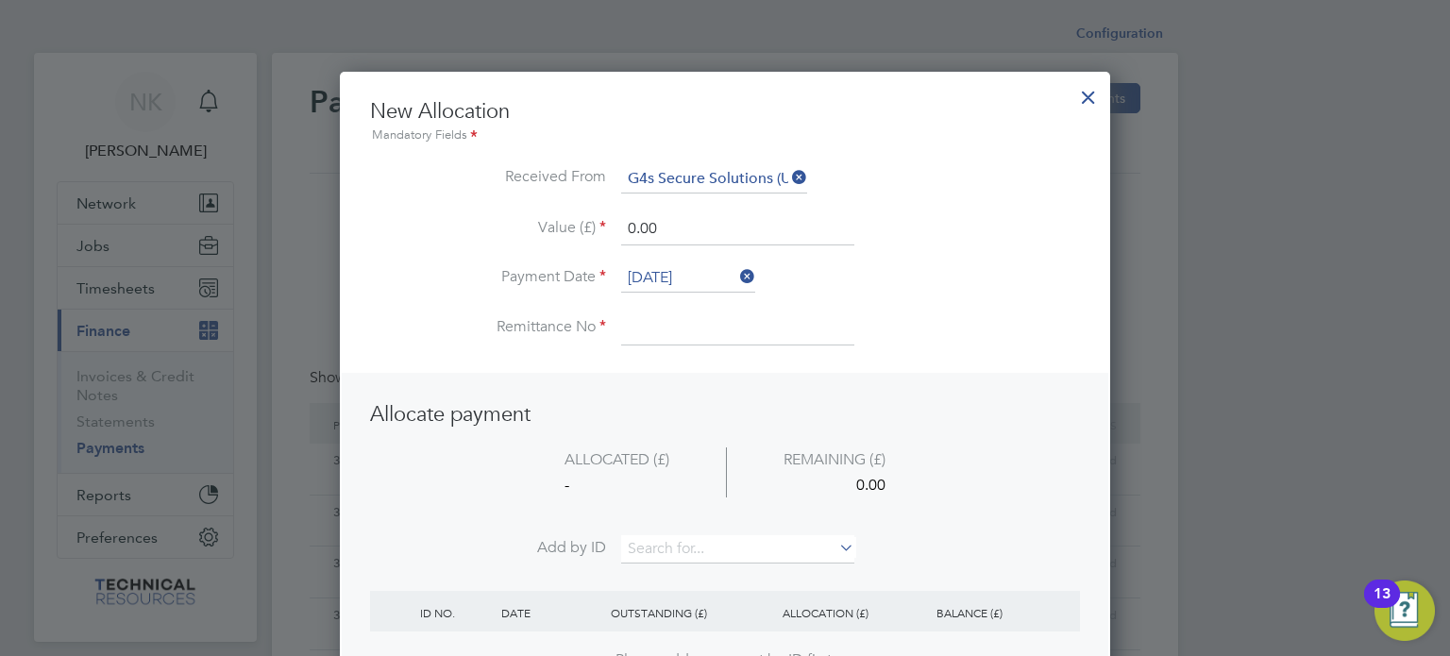
click at [678, 321] on input at bounding box center [737, 328] width 233 height 34
drag, startPoint x: 666, startPoint y: 241, endPoint x: 597, endPoint y: 226, distance: 71.5
click at [597, 226] on li "Value (£) 0.00" at bounding box center [725, 238] width 710 height 53
click at [669, 536] on input at bounding box center [737, 549] width 233 height 28
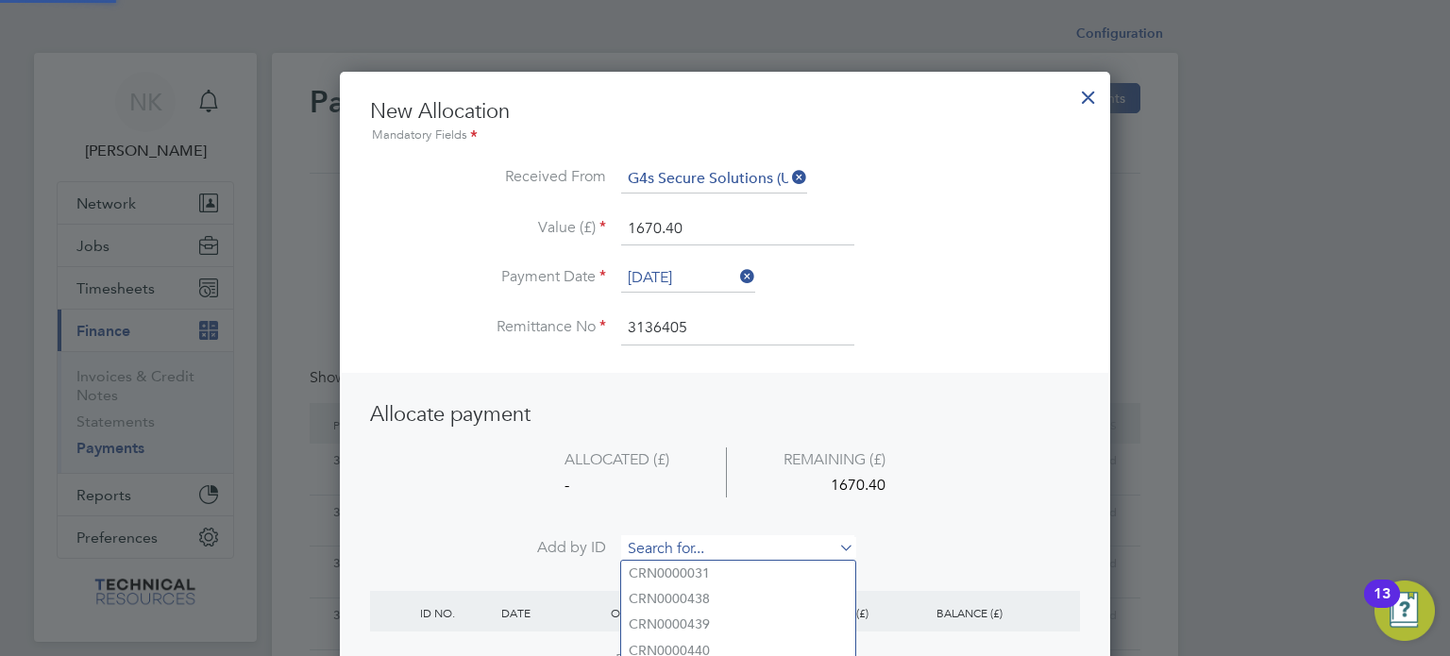
paste input "INV0006761"
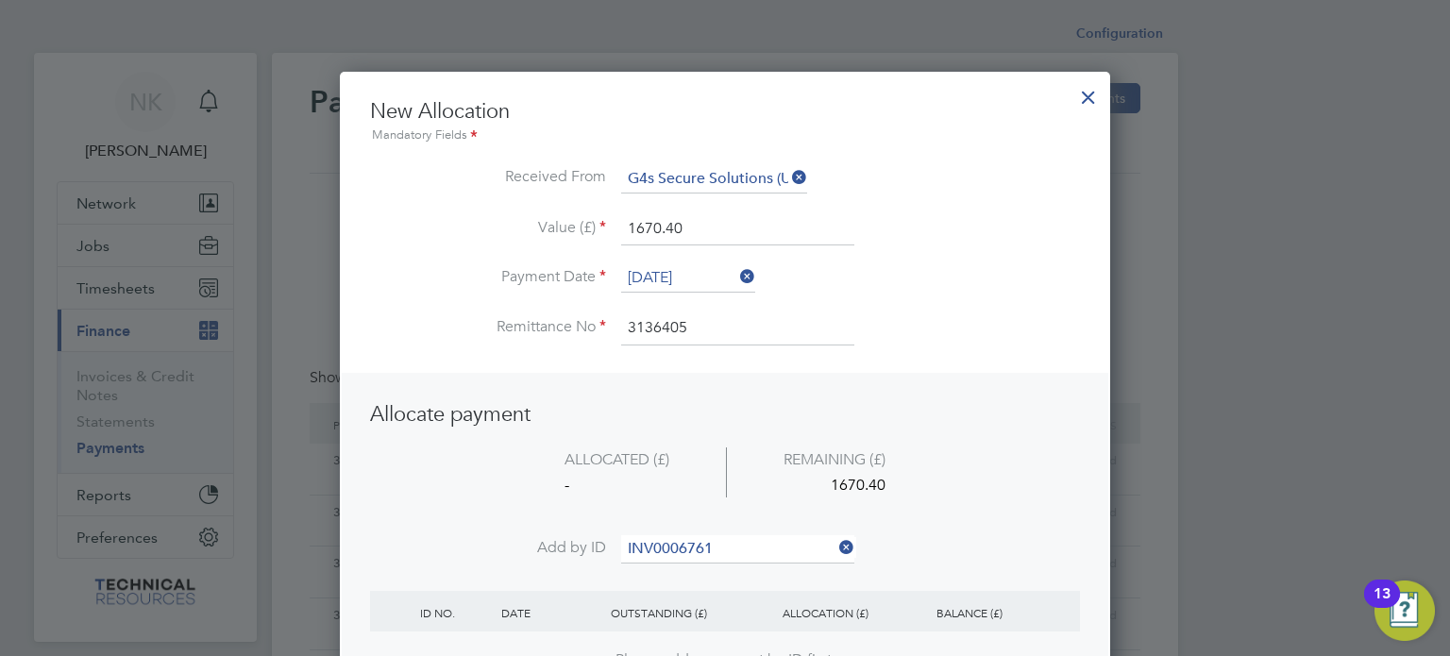
click at [662, 575] on b "INV0006761" at bounding box center [667, 573] width 76 height 16
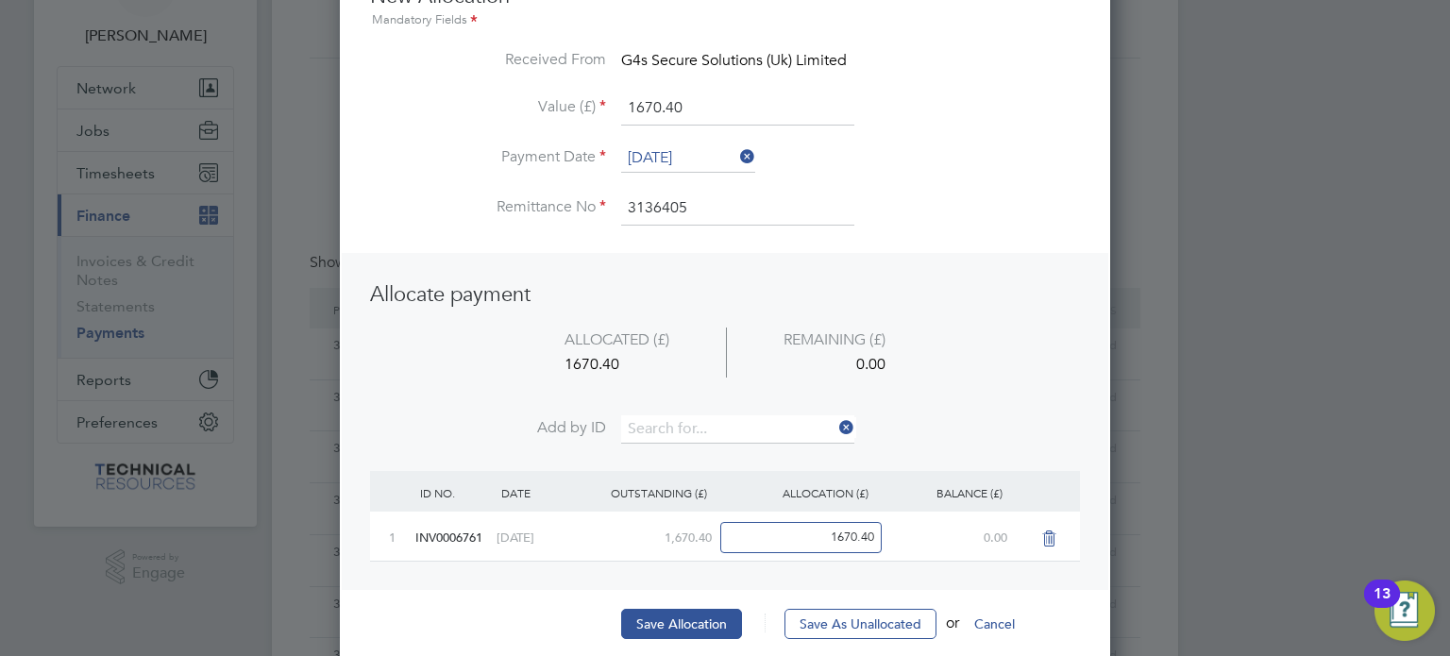
scroll to position [116, 0]
click at [645, 604] on div "New Allocation Mandatory Fields Received From G4s Secure Solutions (Uk) Limited…" at bounding box center [725, 319] width 710 height 675
click at [644, 608] on button "Save Allocation" at bounding box center [681, 623] width 121 height 30
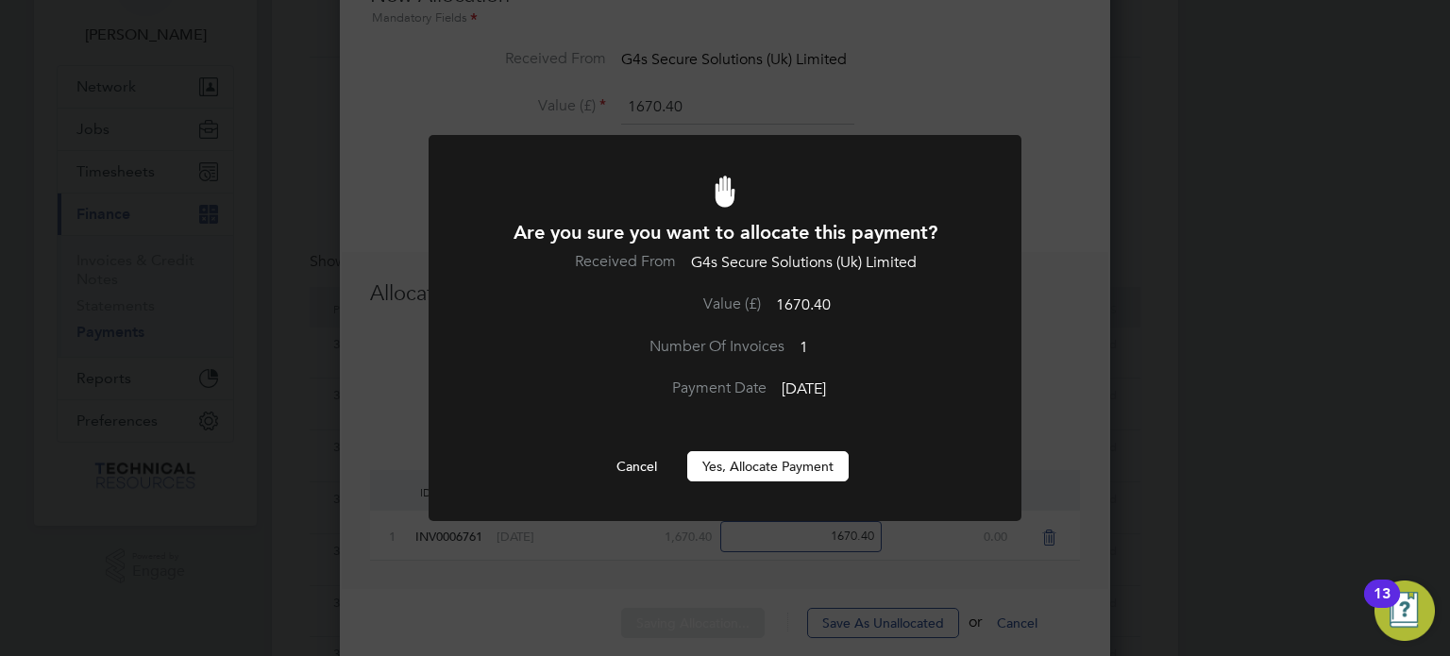
scroll to position [0, 0]
click at [755, 461] on button "Yes, Allocate Payment" at bounding box center [767, 466] width 161 height 30
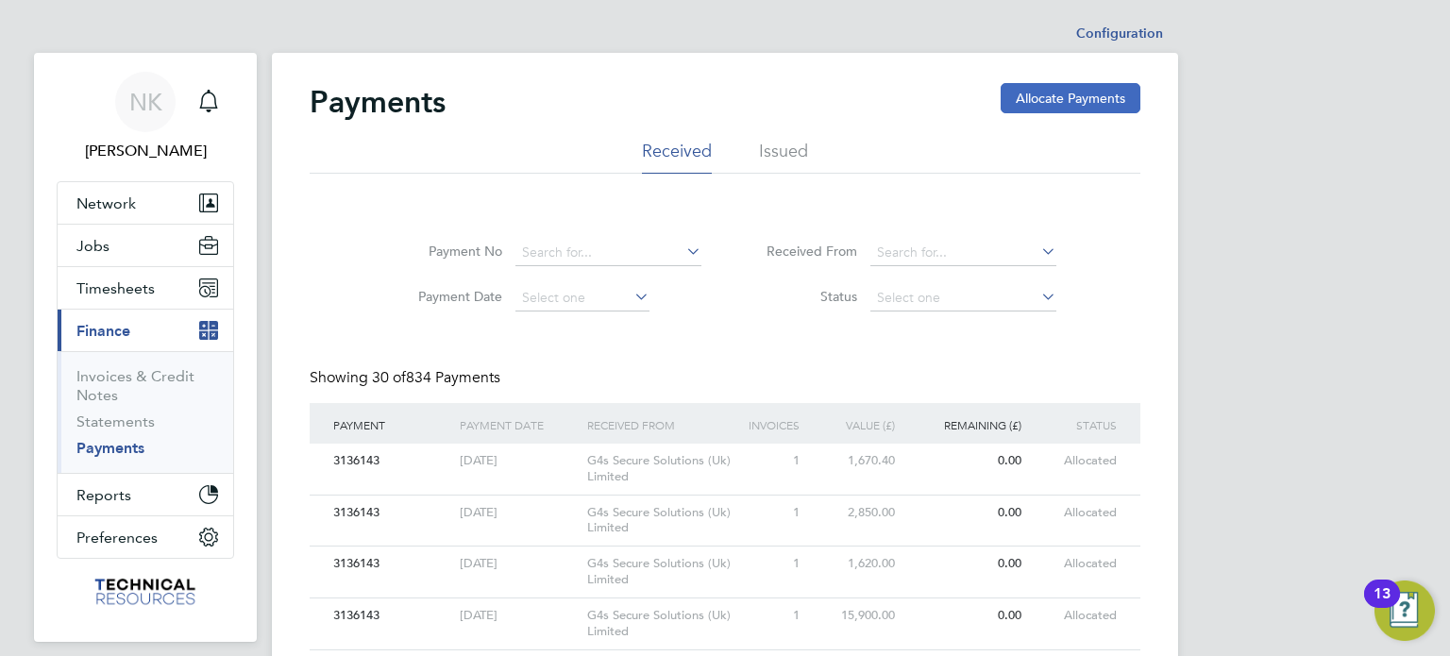
click at [1027, 101] on button "Allocate Payments" at bounding box center [1071, 98] width 140 height 30
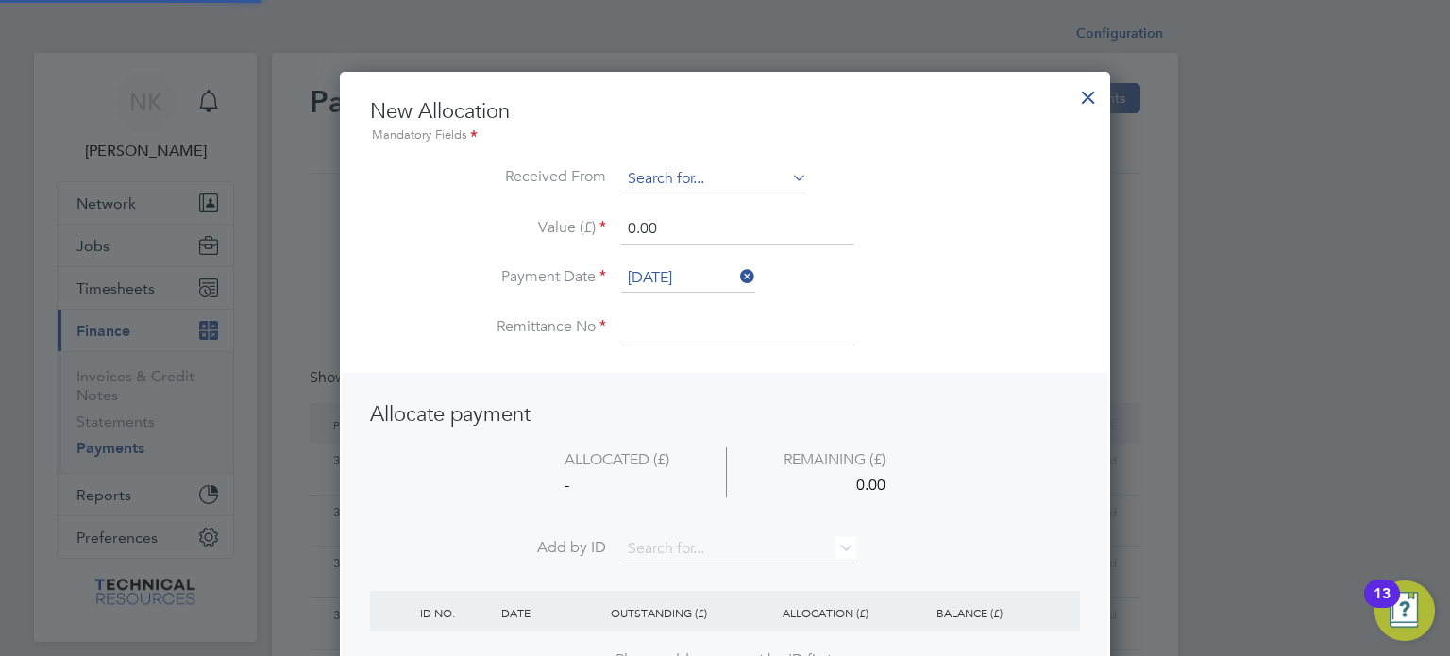
scroll to position [745, 771]
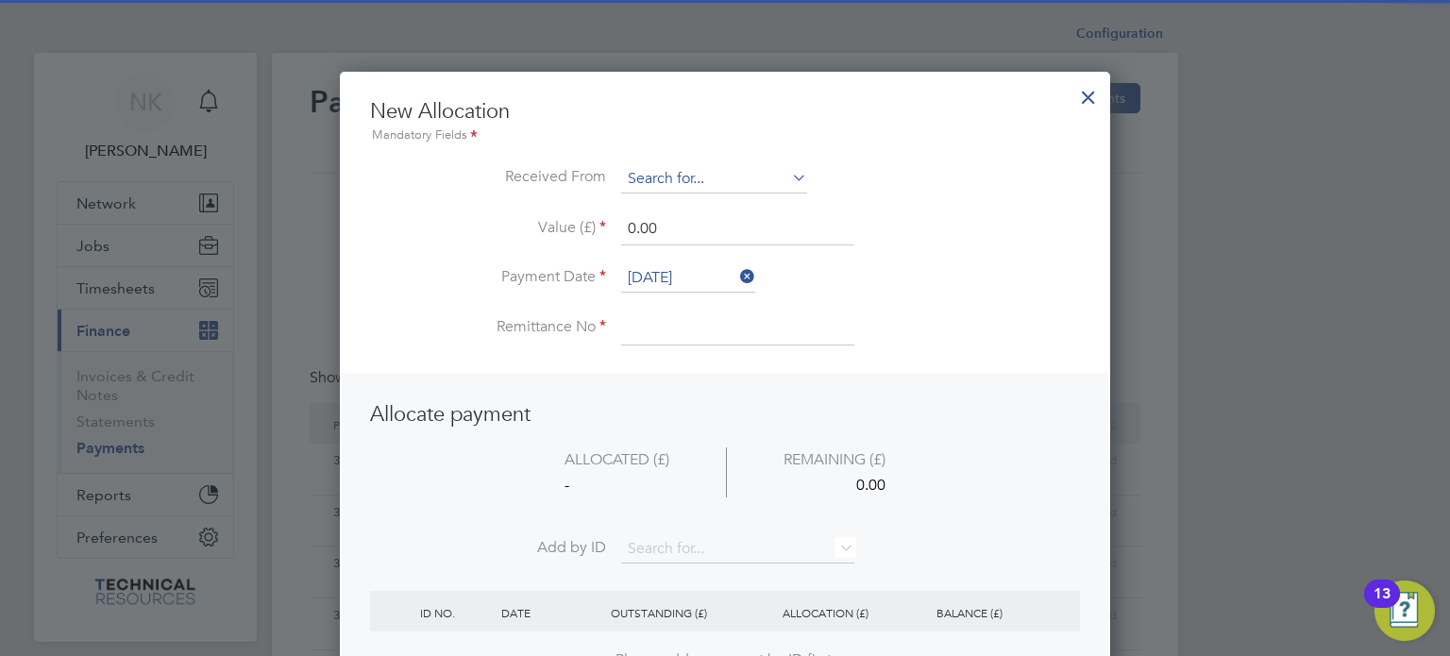
click at [765, 169] on input at bounding box center [714, 179] width 186 height 28
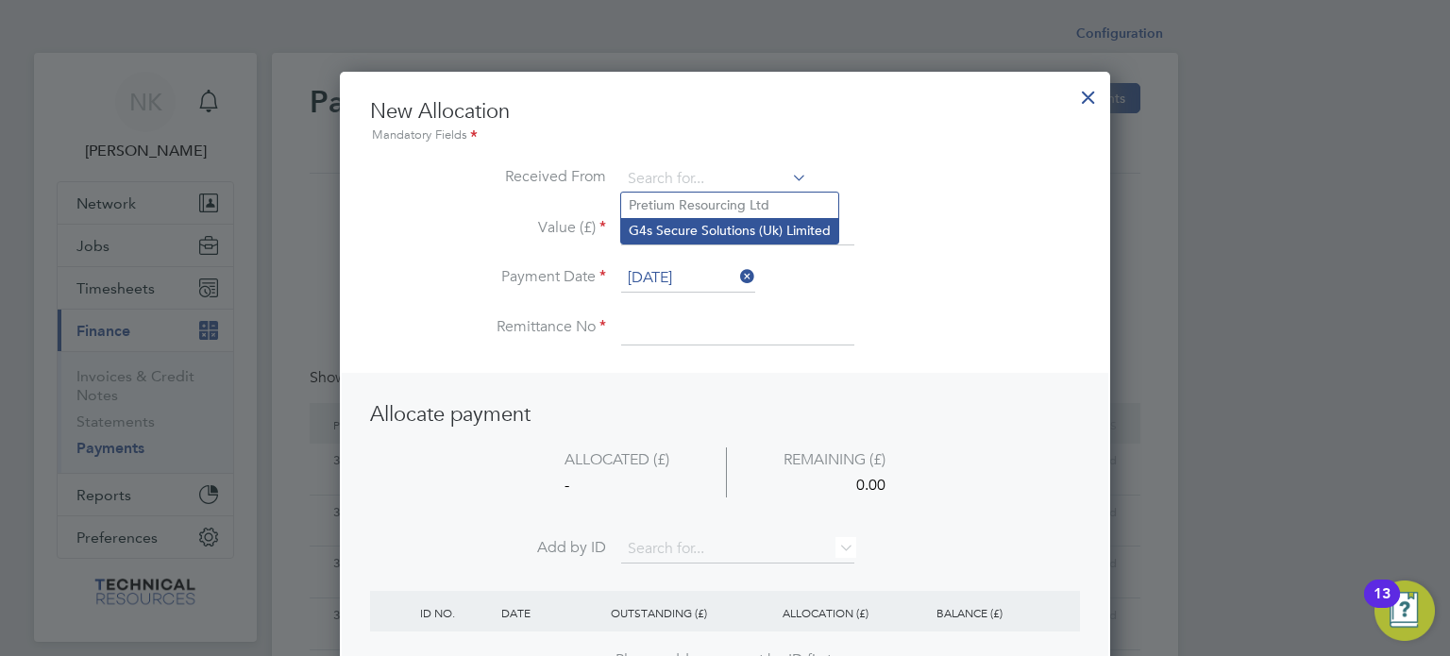
click at [730, 227] on li "G4s Secure Solutions (Uk) Limited" at bounding box center [729, 230] width 217 height 25
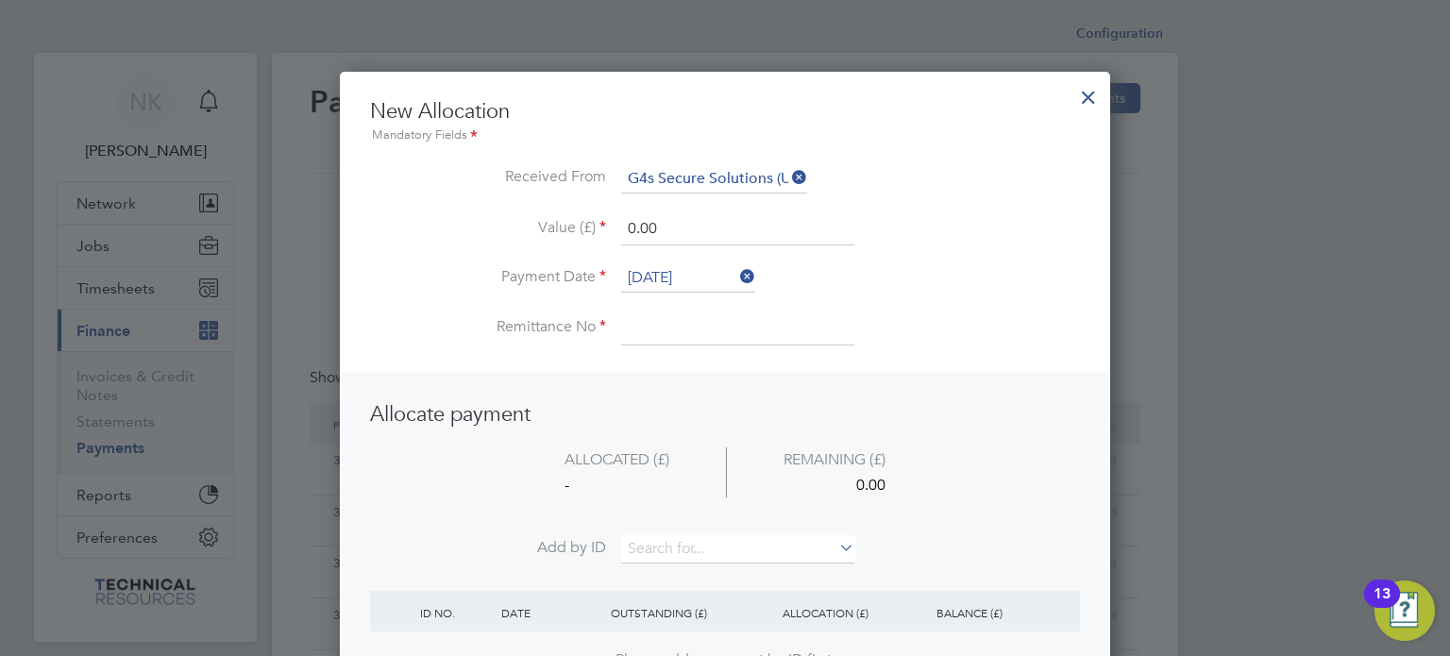
click at [698, 264] on input "[DATE]" at bounding box center [688, 278] width 134 height 28
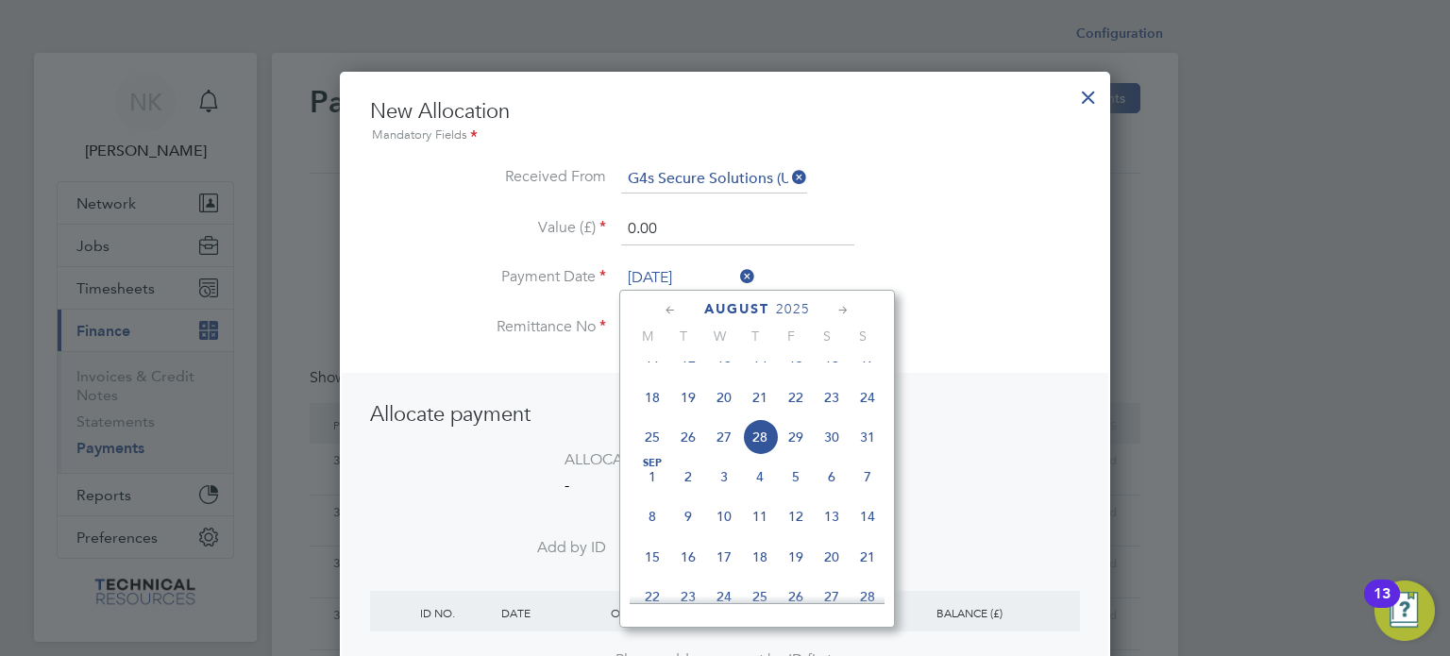
click at [751, 350] on div "[DATE] M T W T F S S [DATE] 2 3 4 5 6 7 8 9 10 11 12 13 14 15 16 17 18 19 20 21…" at bounding box center [757, 459] width 276 height 338
click at [755, 369] on span "14" at bounding box center [760, 358] width 36 height 36
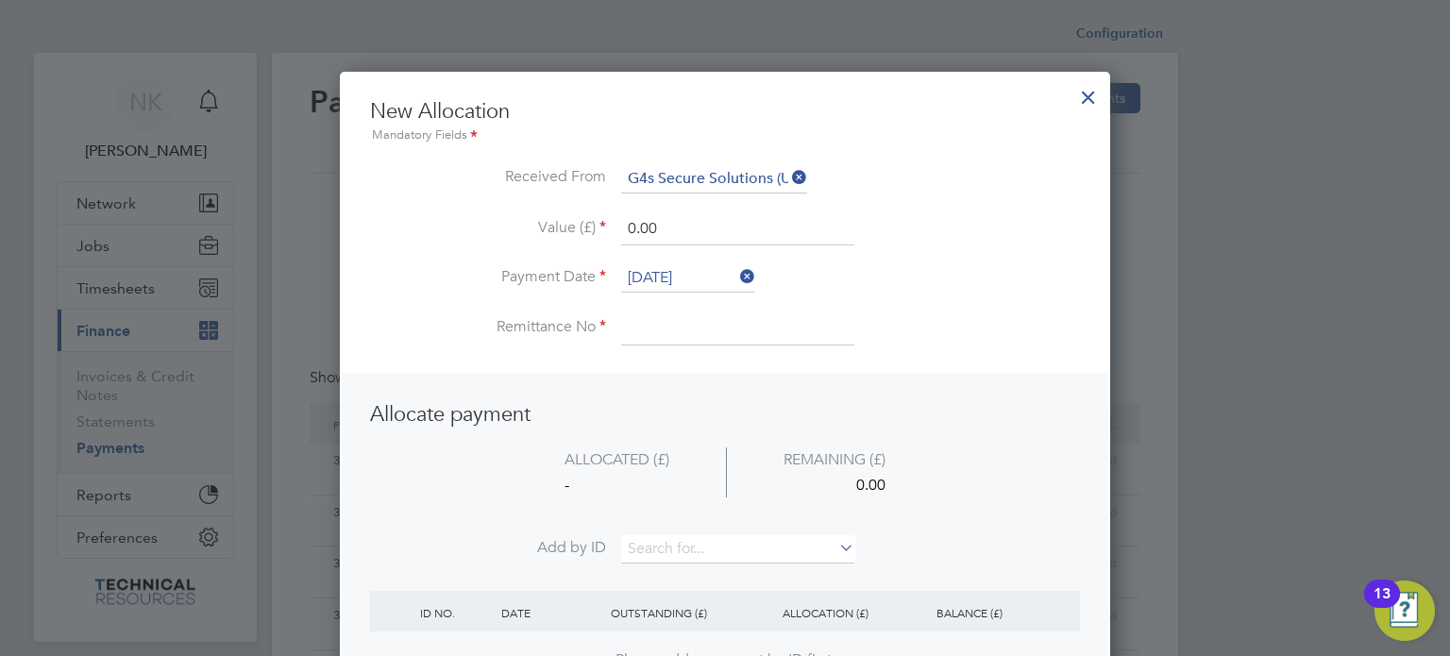
click at [668, 344] on li "Remittance No" at bounding box center [725, 337] width 710 height 53
click at [662, 325] on input at bounding box center [737, 328] width 233 height 34
drag, startPoint x: 717, startPoint y: 215, endPoint x: 521, endPoint y: 200, distance: 196.9
click at [521, 200] on ul "New Allocation Mandatory Fields Received From G4s Secure Solutions (Uk) Limited…" at bounding box center [725, 231] width 710 height 266
click at [668, 547] on input at bounding box center [737, 549] width 233 height 28
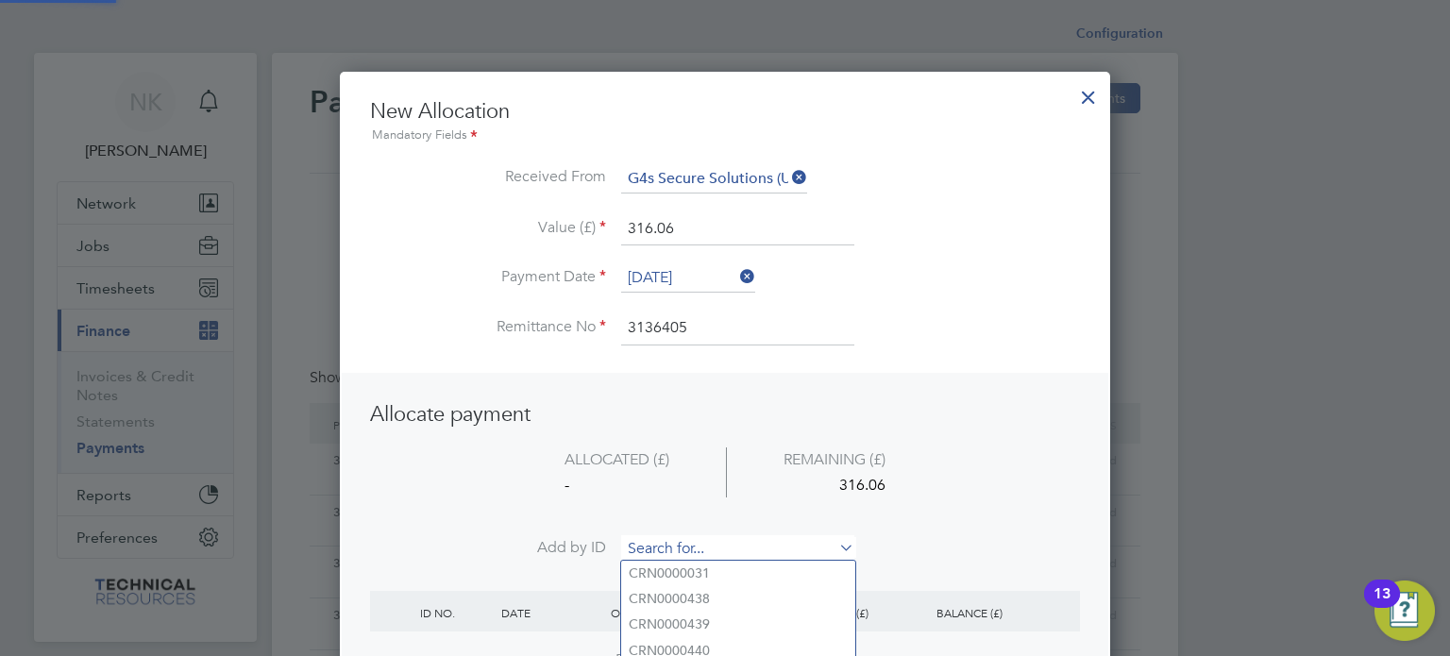
paste input "INV0006763"
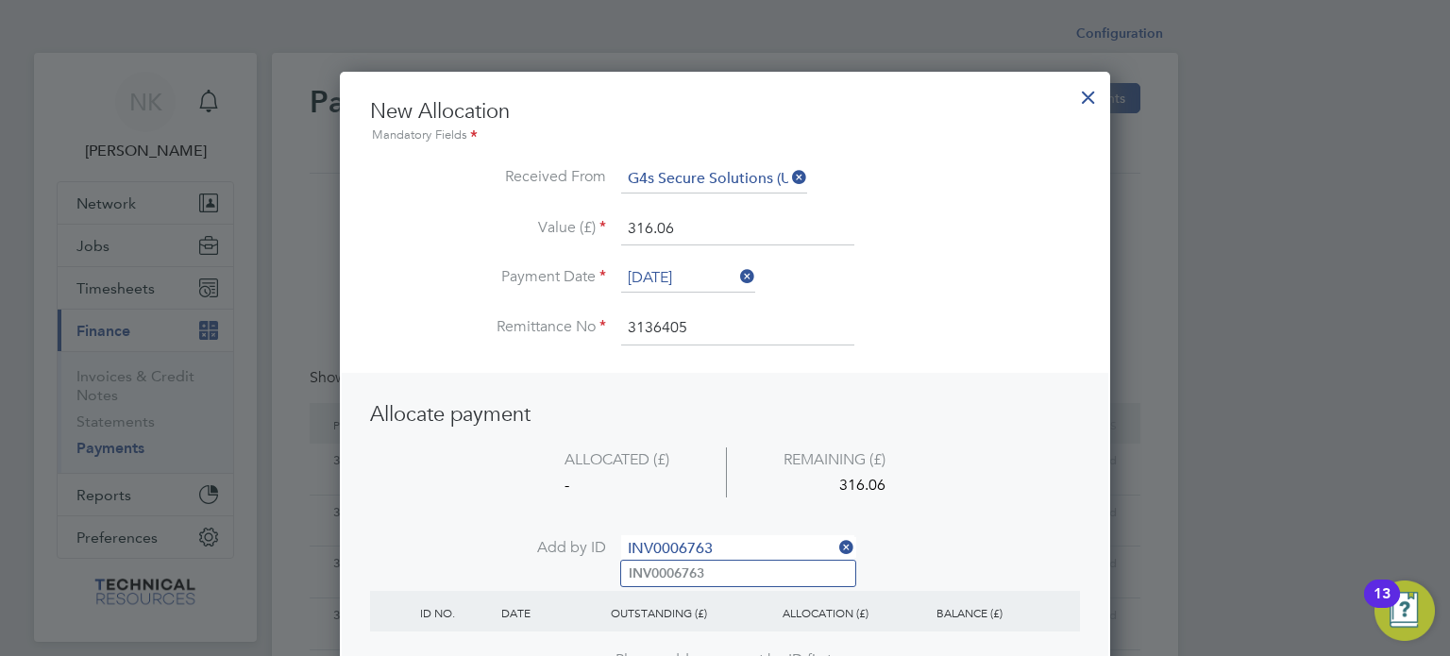
click at [661, 576] on b "INV0006763" at bounding box center [667, 573] width 76 height 16
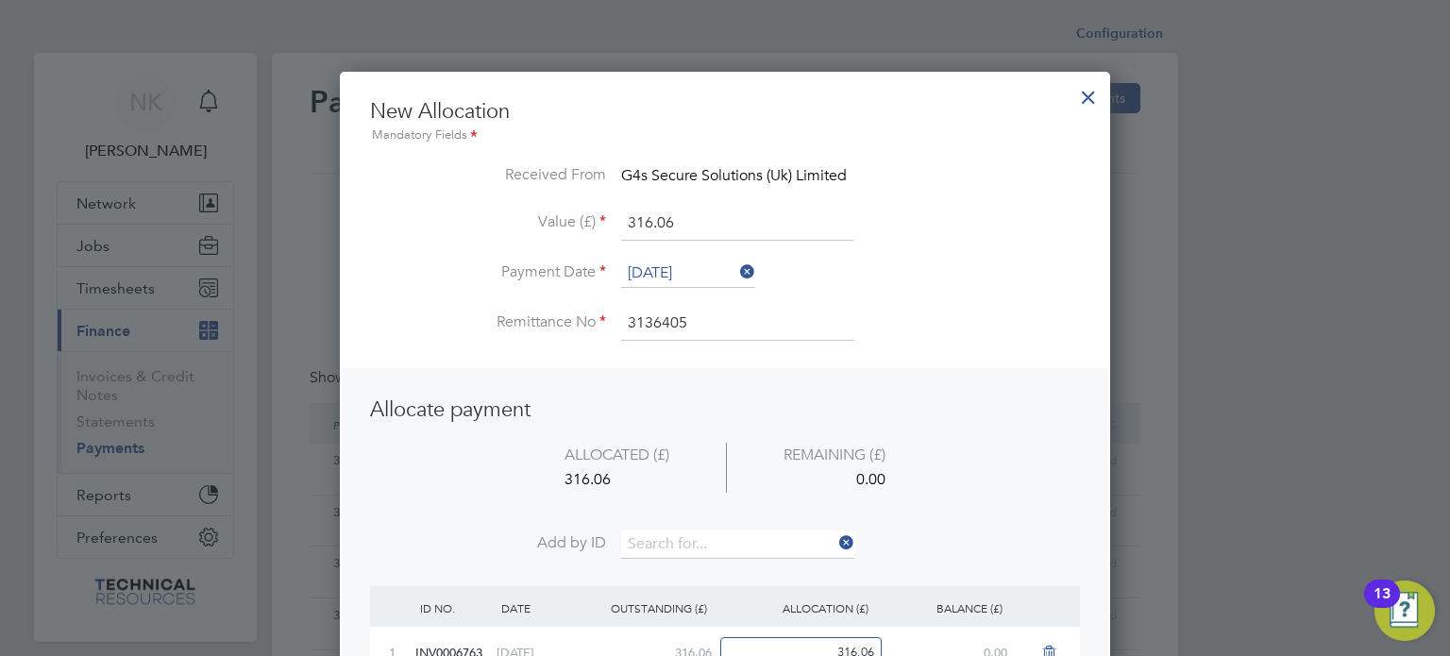
scroll to position [120, 0]
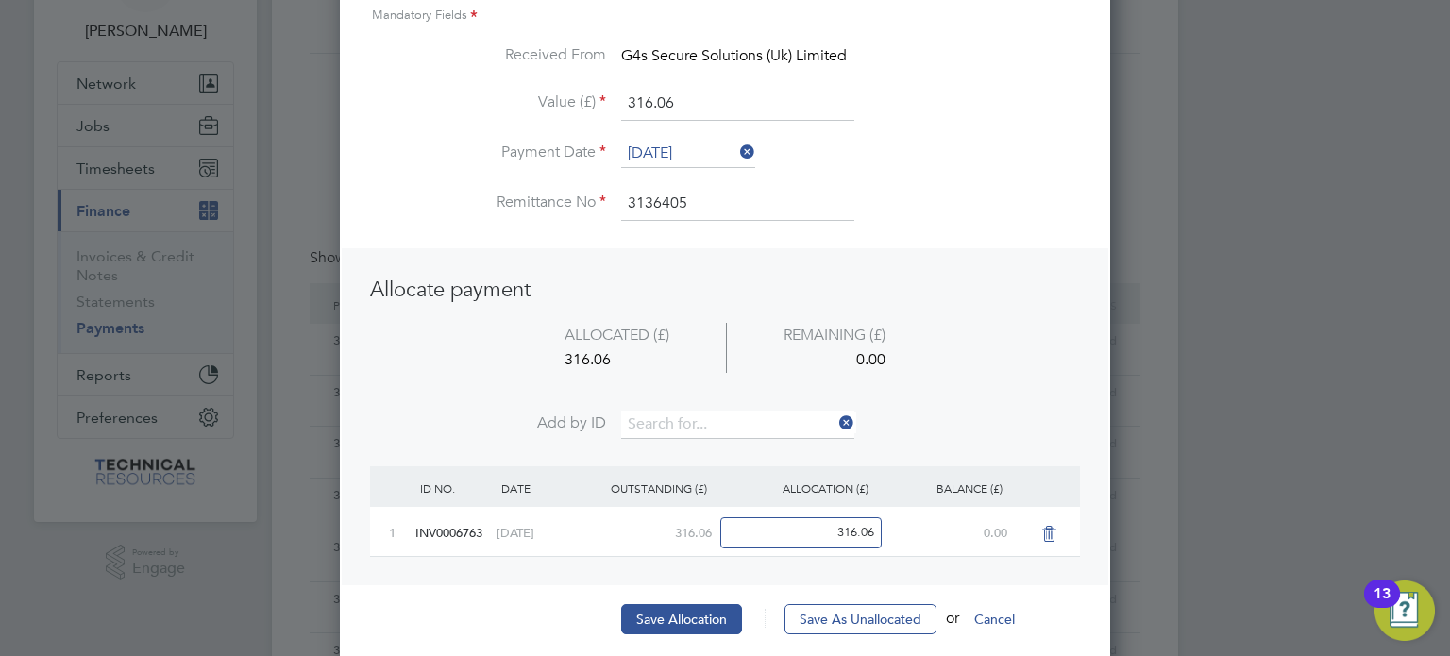
click at [664, 600] on div "New Allocation Mandatory Fields Received From G4s Secure Solutions (Uk) Limited…" at bounding box center [725, 315] width 710 height 675
click at [663, 605] on button "Save Allocation" at bounding box center [681, 619] width 121 height 30
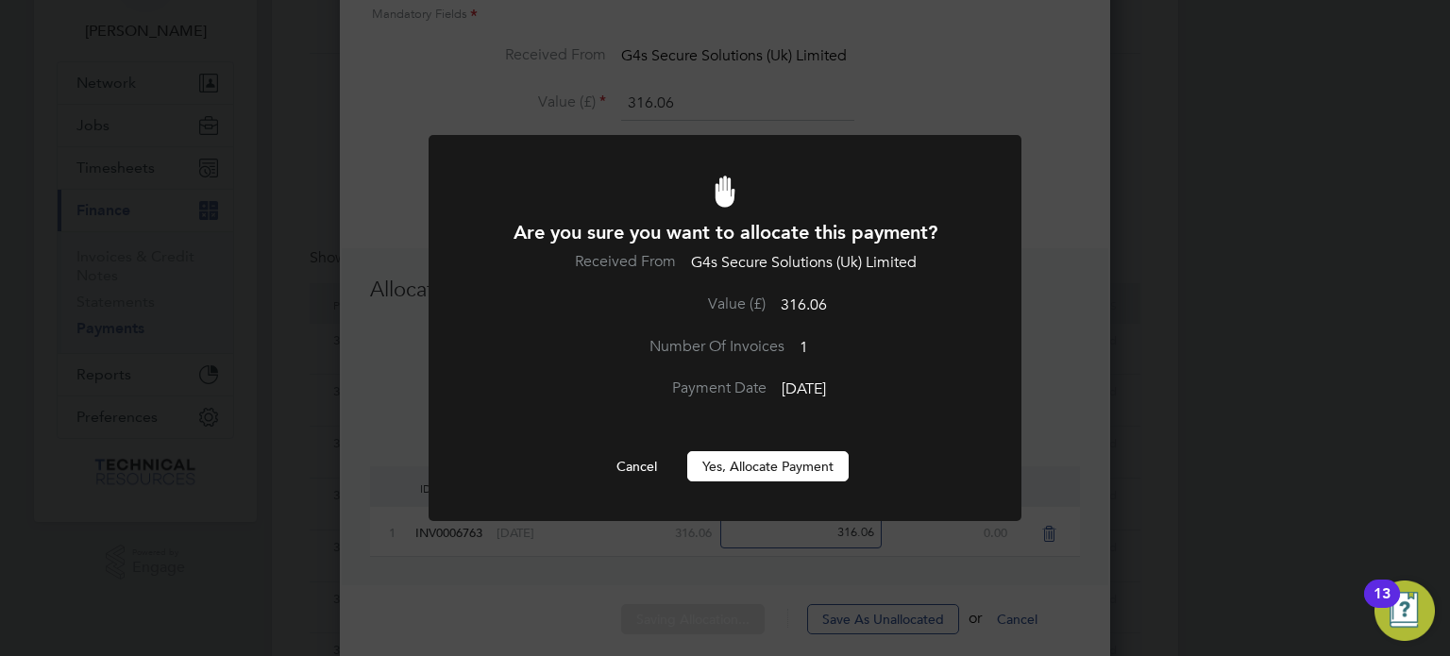
click at [754, 466] on button "Yes, Allocate Payment" at bounding box center [767, 466] width 161 height 30
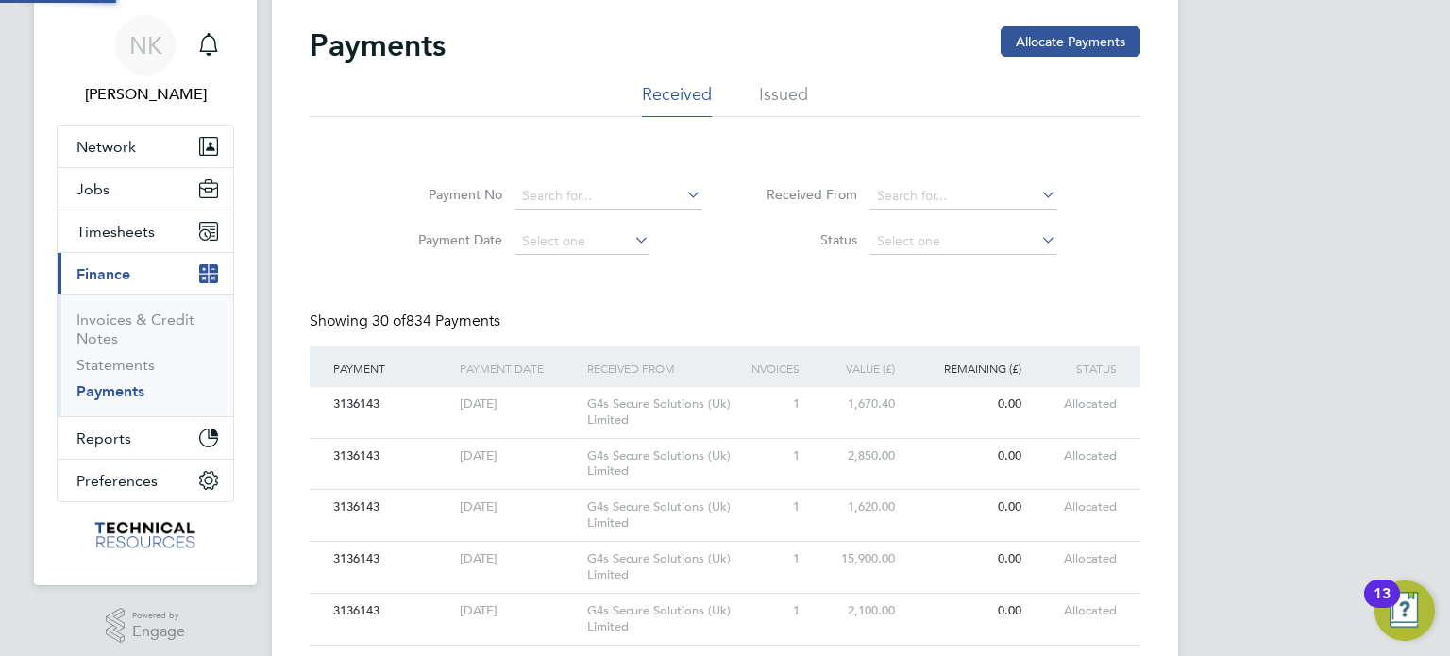
scroll to position [18, 0]
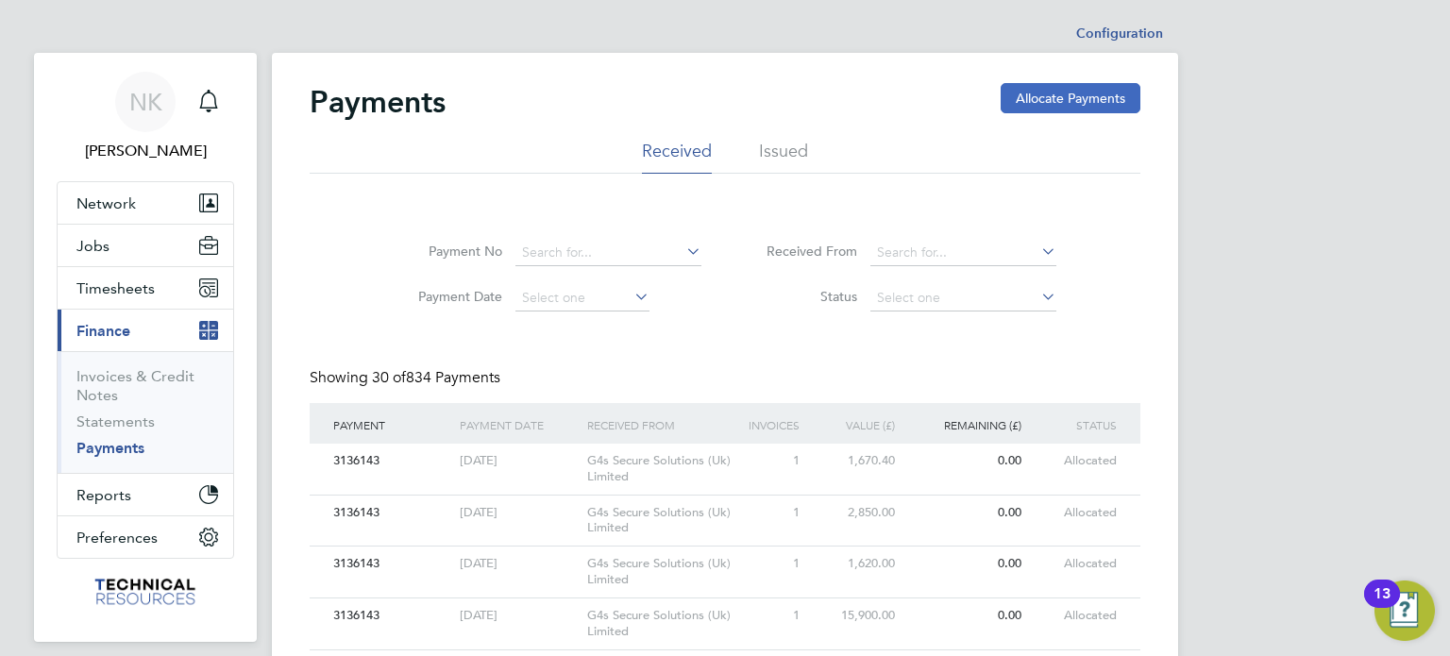
click at [1044, 95] on button "Allocate Payments" at bounding box center [1071, 98] width 140 height 30
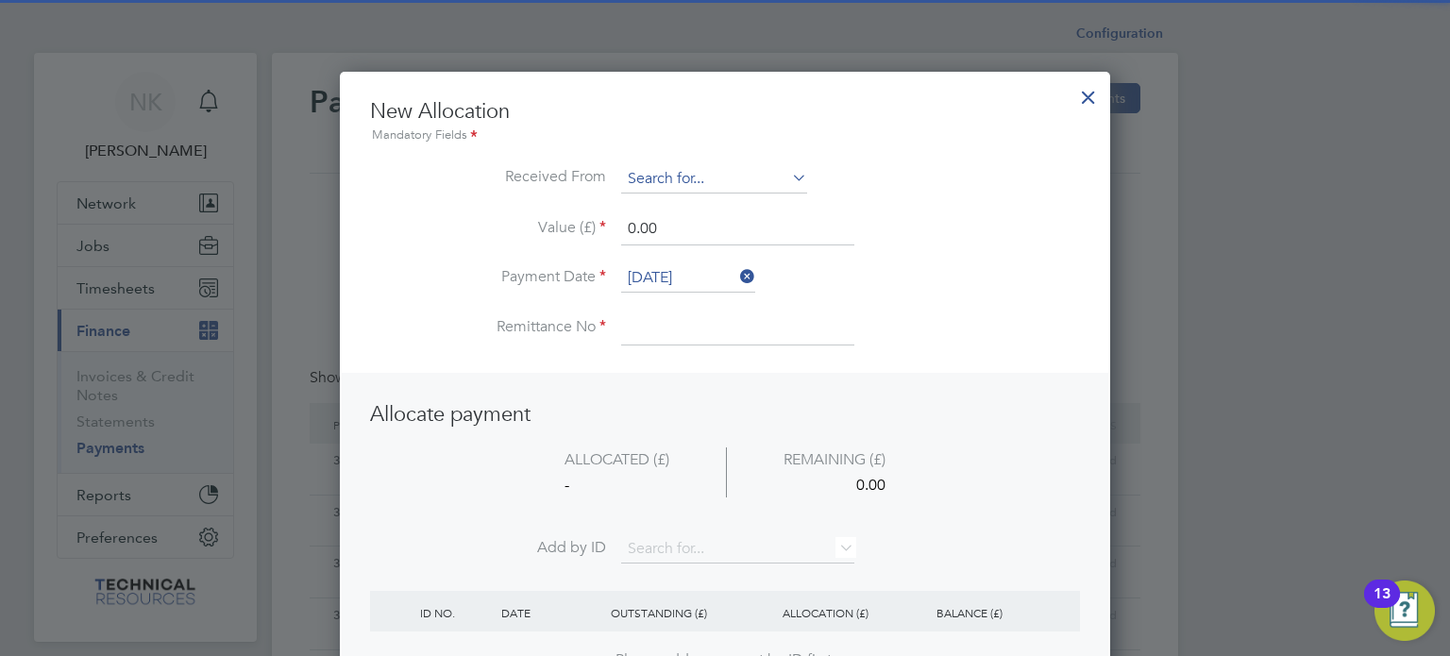
click at [727, 177] on input at bounding box center [714, 179] width 186 height 28
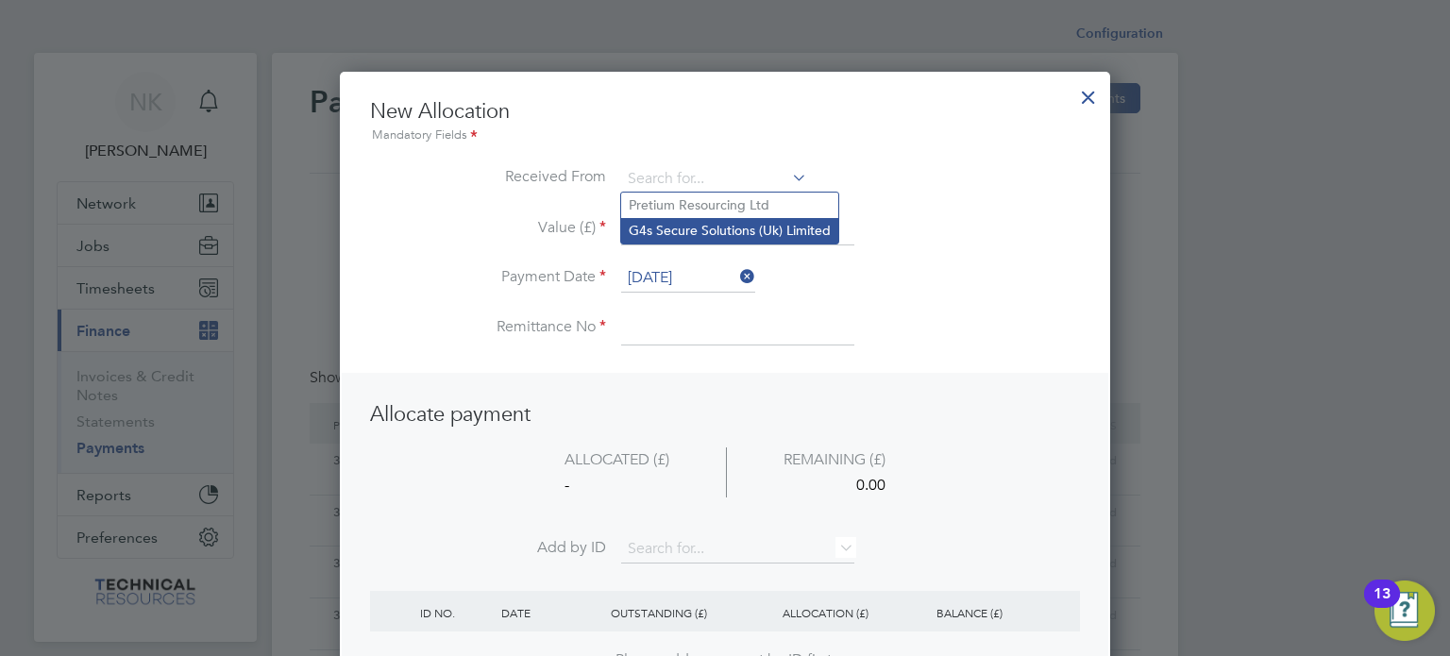
click at [713, 226] on li "G4s Secure Solutions (Uk) Limited" at bounding box center [729, 230] width 217 height 25
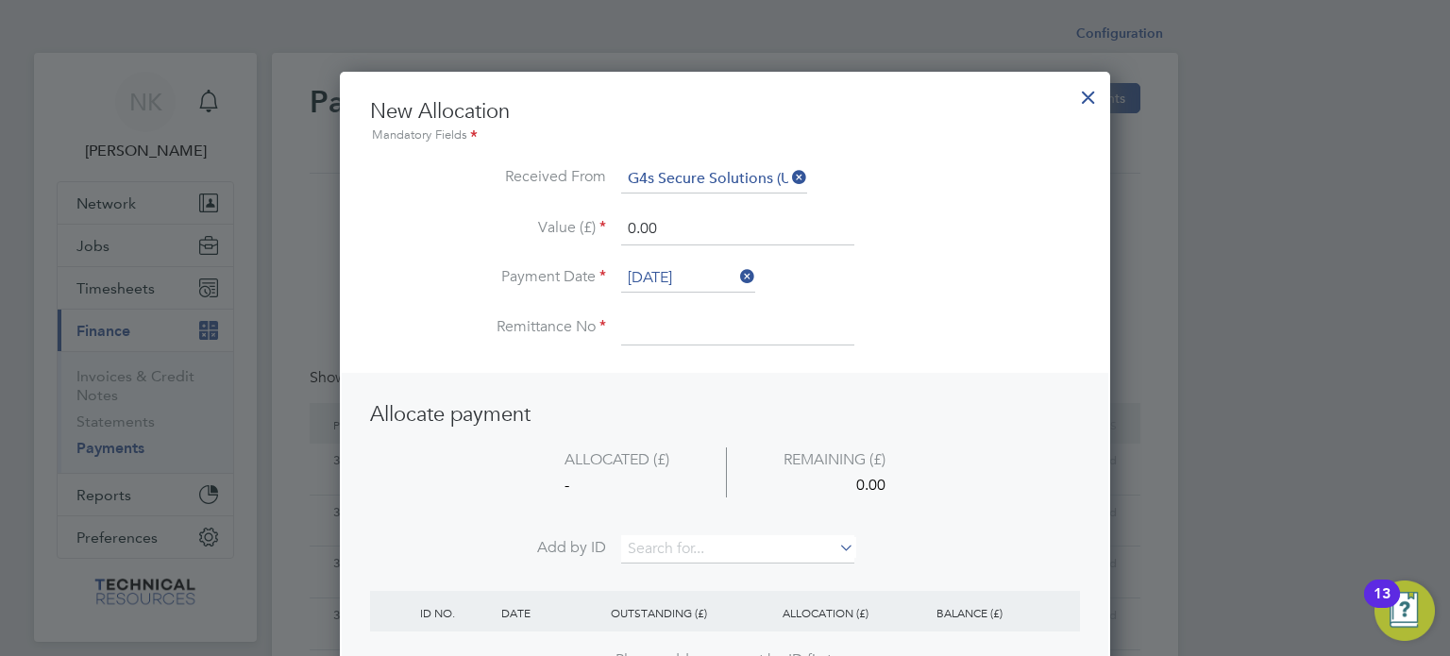
click at [680, 271] on input "[DATE]" at bounding box center [688, 278] width 134 height 28
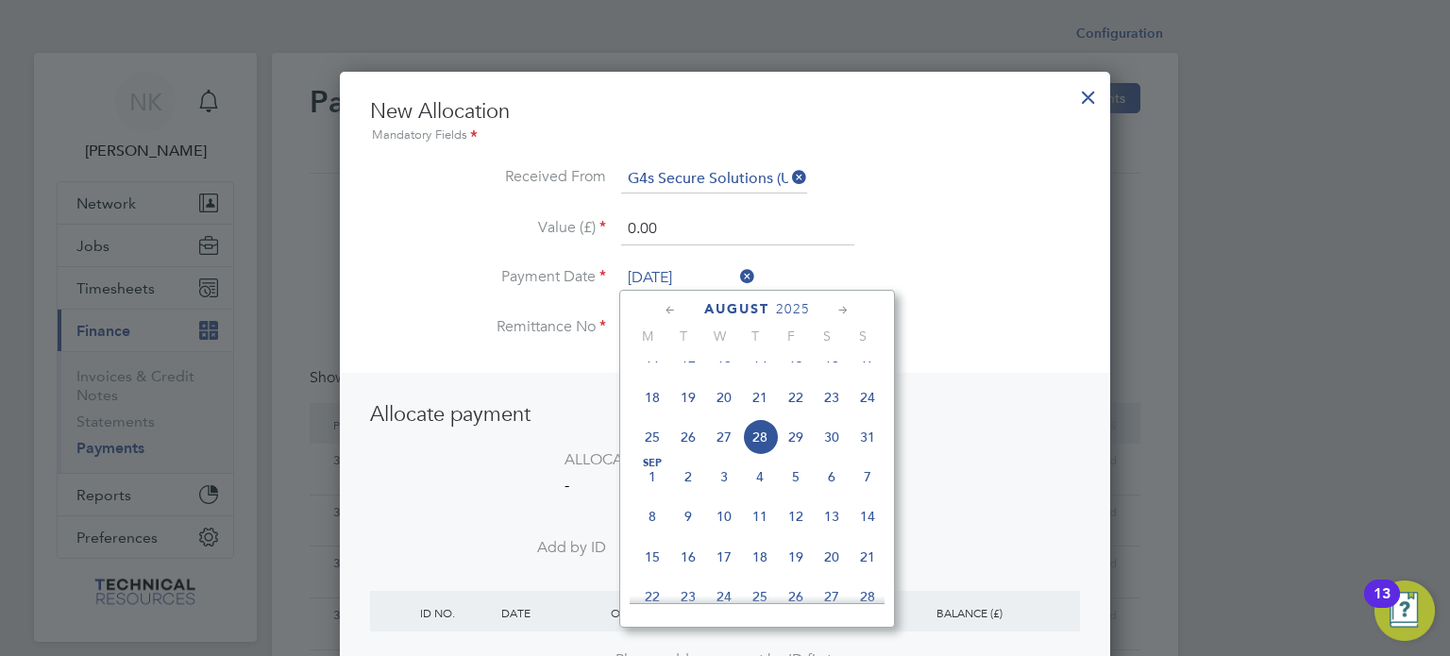
click at [764, 376] on span "14" at bounding box center [760, 358] width 36 height 36
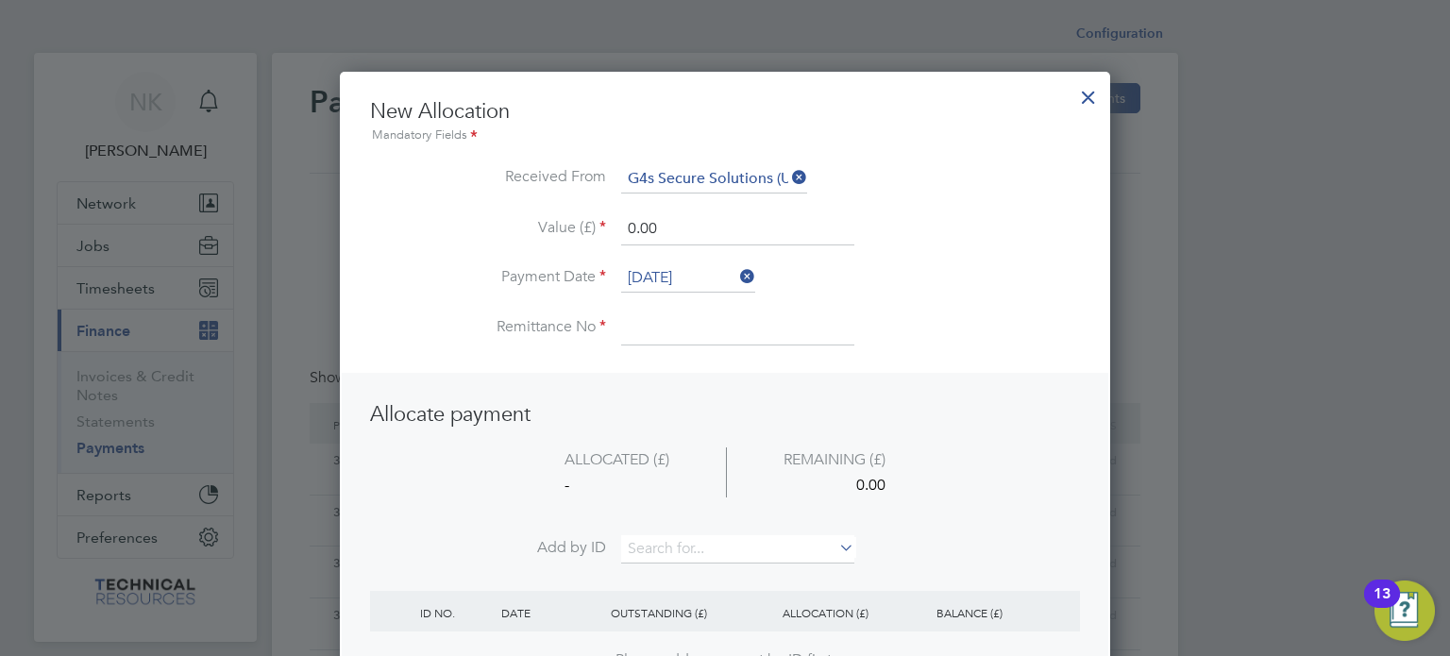
click at [665, 324] on input at bounding box center [737, 328] width 233 height 34
drag, startPoint x: 668, startPoint y: 227, endPoint x: 595, endPoint y: 240, distance: 74.8
click at [595, 240] on li "Value (£) 0.00" at bounding box center [725, 238] width 710 height 53
click at [678, 543] on input at bounding box center [737, 549] width 233 height 28
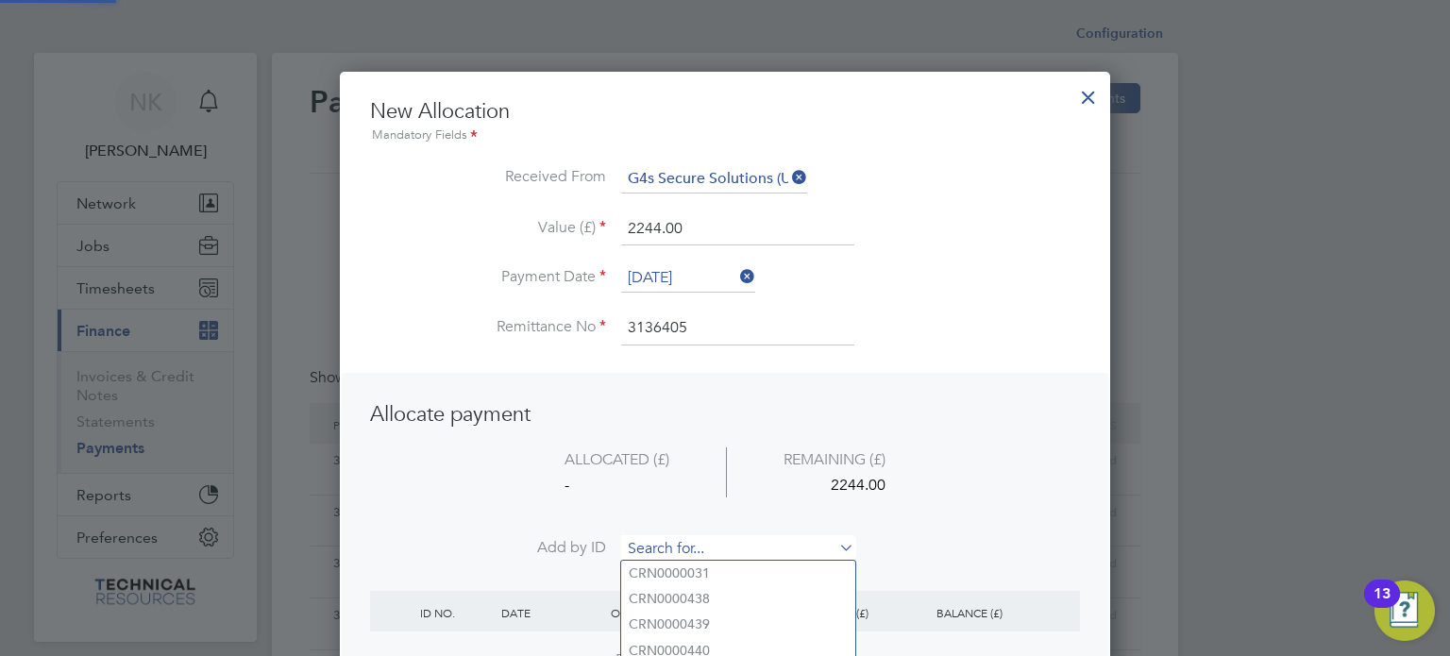
paste input "INV1006765"
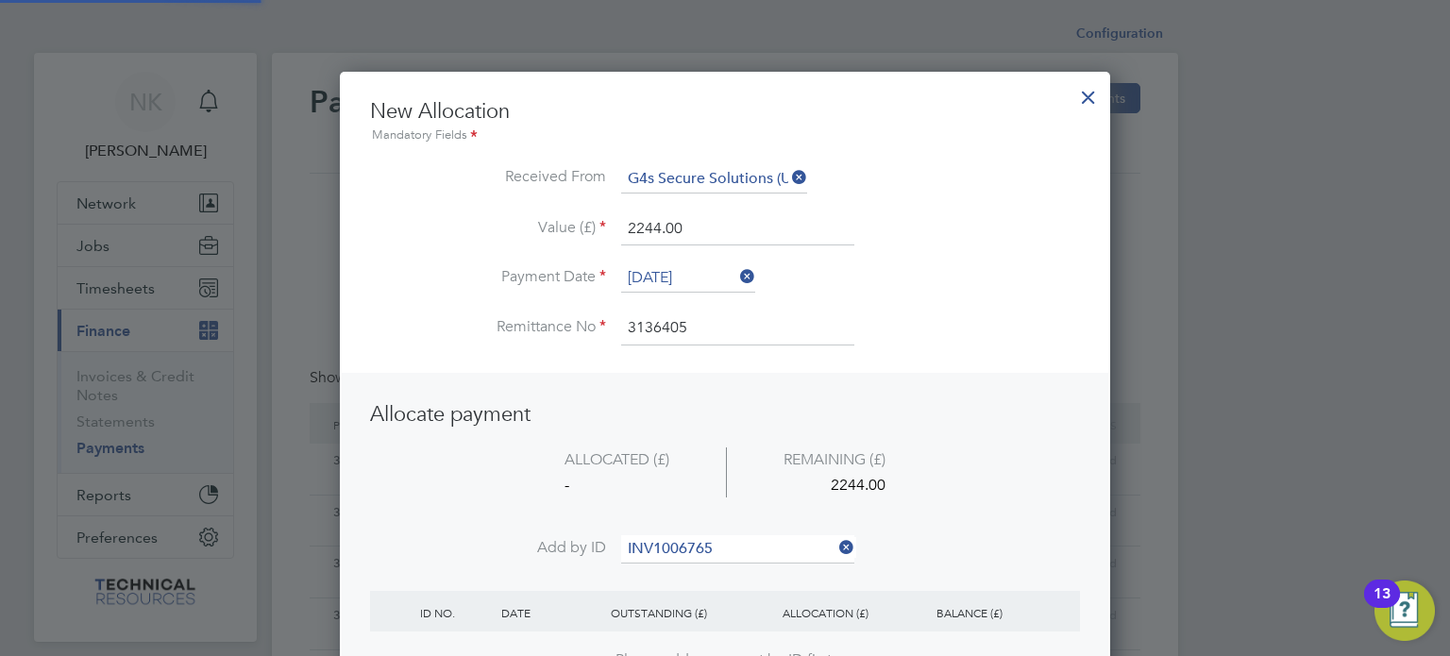
click at [669, 573] on li "No results found" at bounding box center [738, 573] width 234 height 25
click at [728, 542] on input at bounding box center [737, 549] width 233 height 28
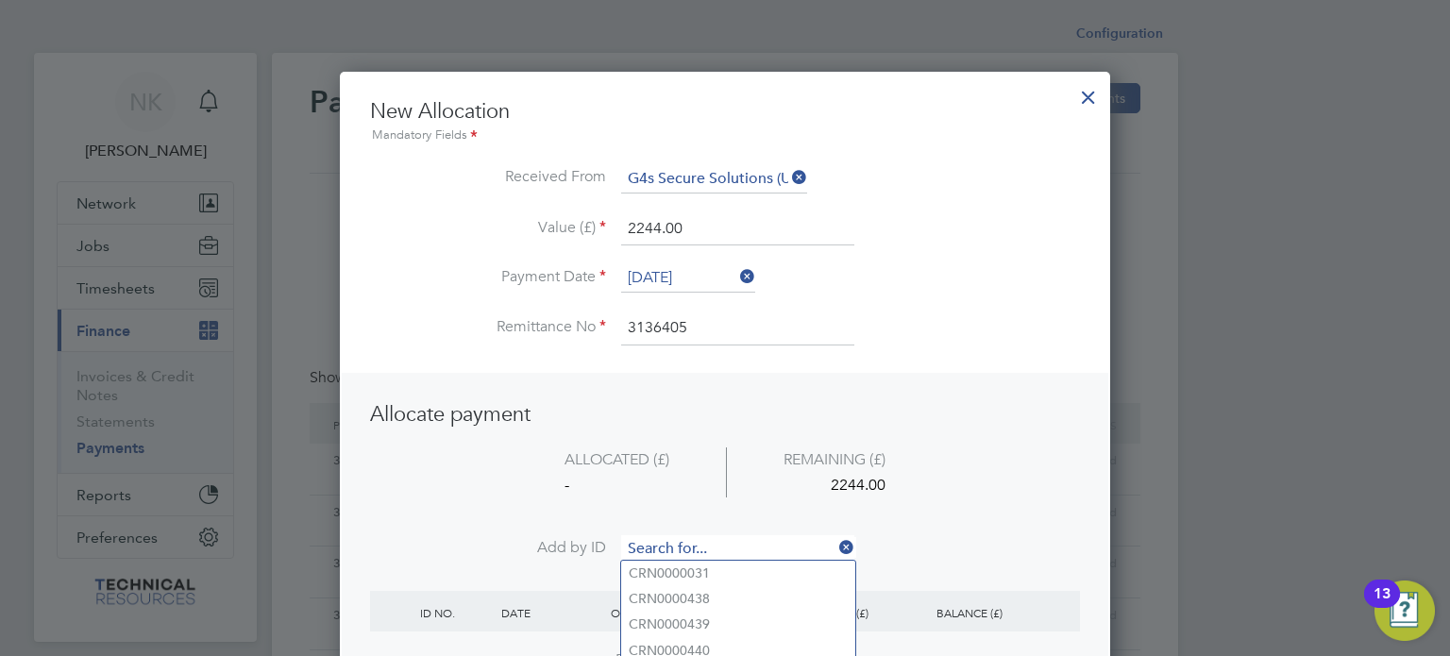
paste input "INV1006765"
click at [933, 392] on div "Allocate payment ALLOCATED (£) REMAINING (£) - 2244.00 Add by ID INV10067 ID NO…" at bounding box center [725, 543] width 766 height 341
click at [707, 543] on input at bounding box center [737, 549] width 233 height 28
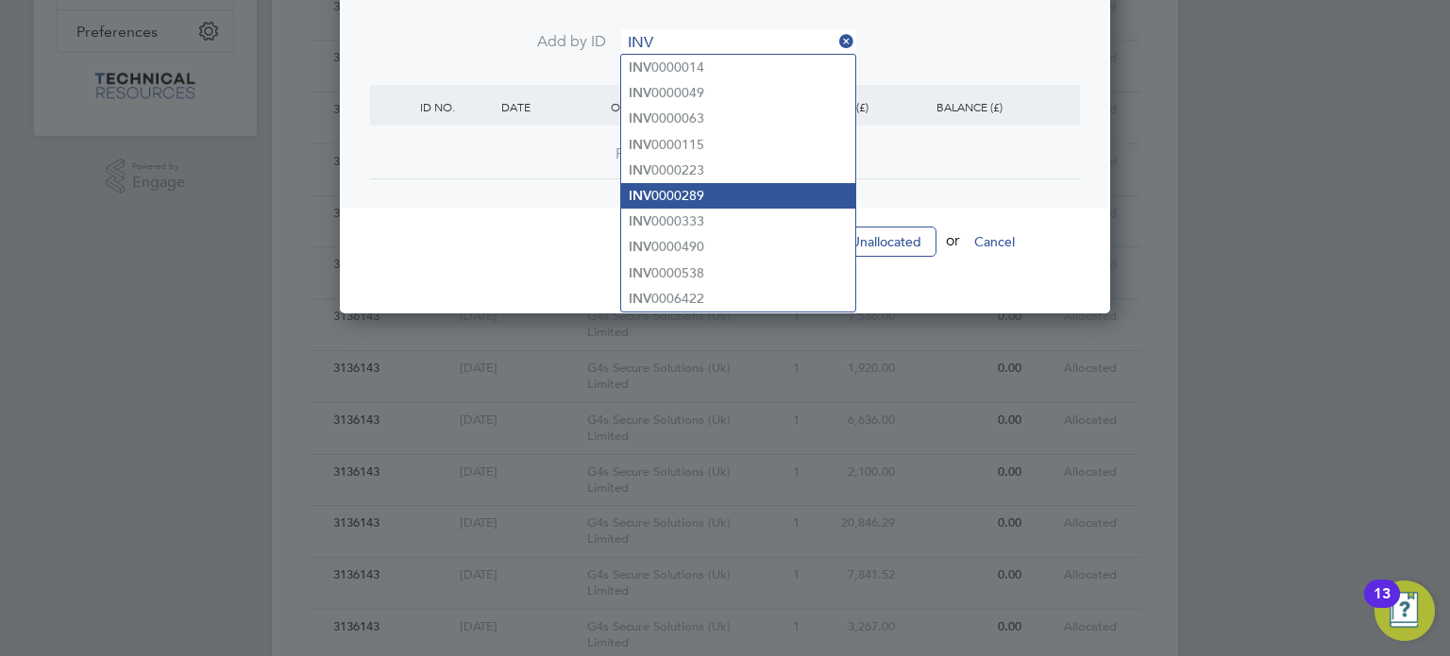
scroll to position [381, 0]
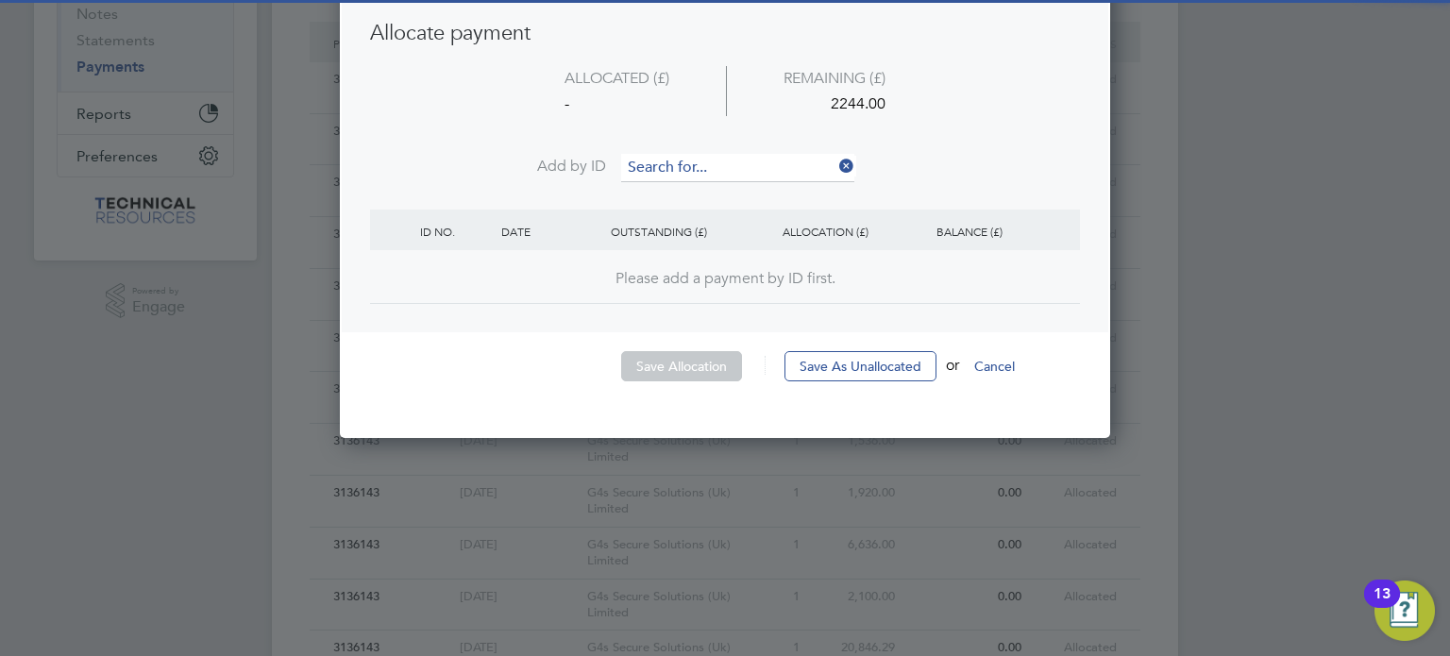
click at [650, 163] on input at bounding box center [737, 168] width 233 height 28
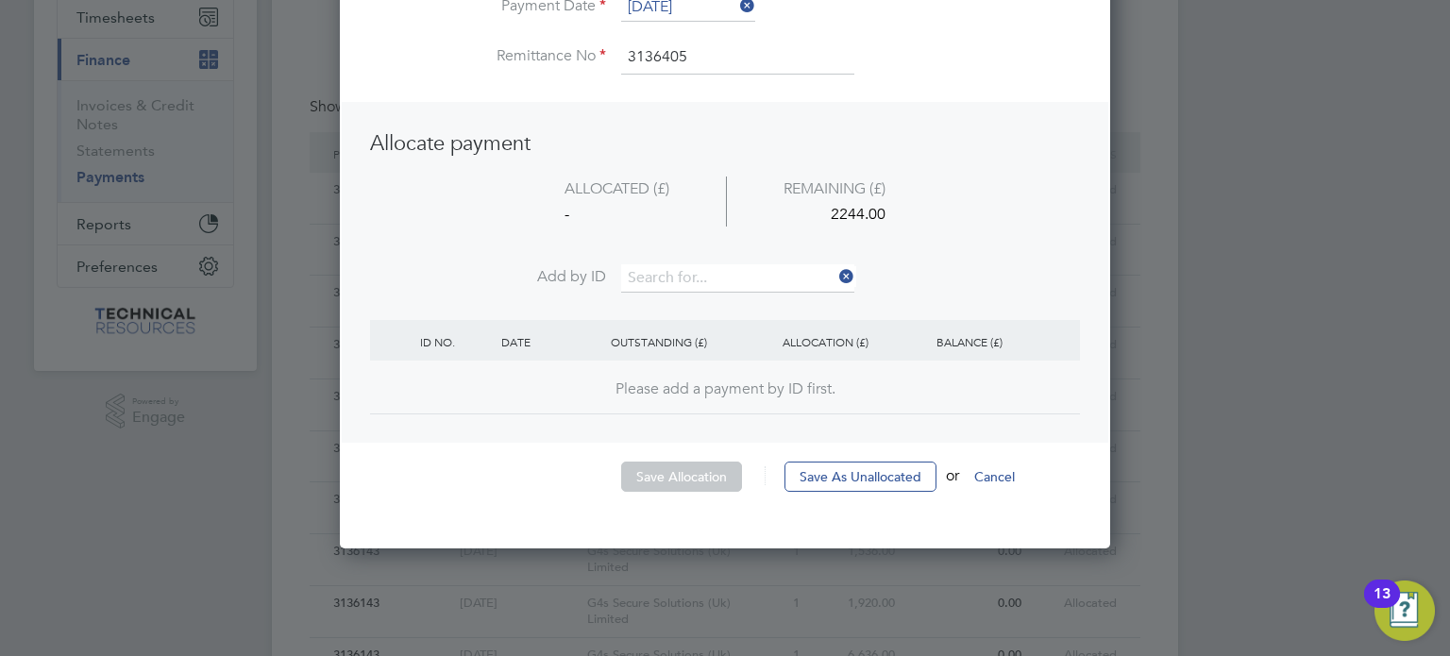
scroll to position [261, 0]
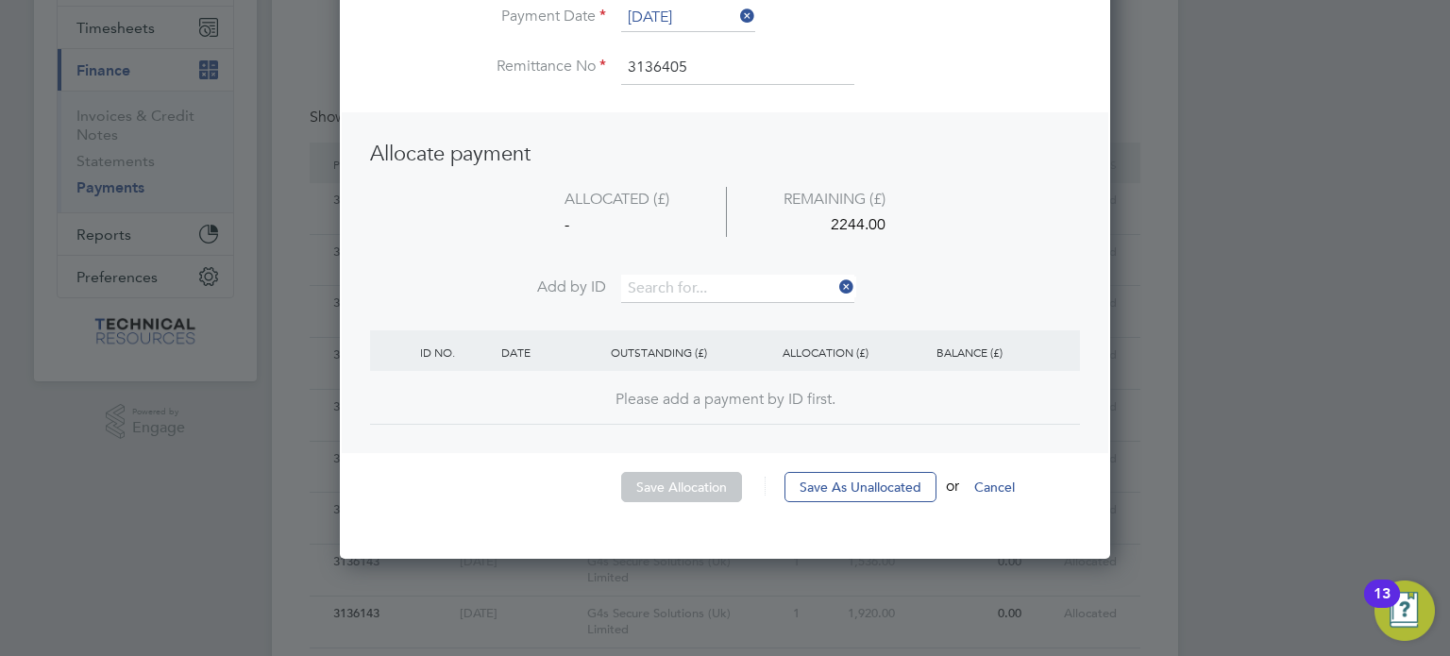
click at [1001, 482] on button "Cancel" at bounding box center [994, 487] width 71 height 30
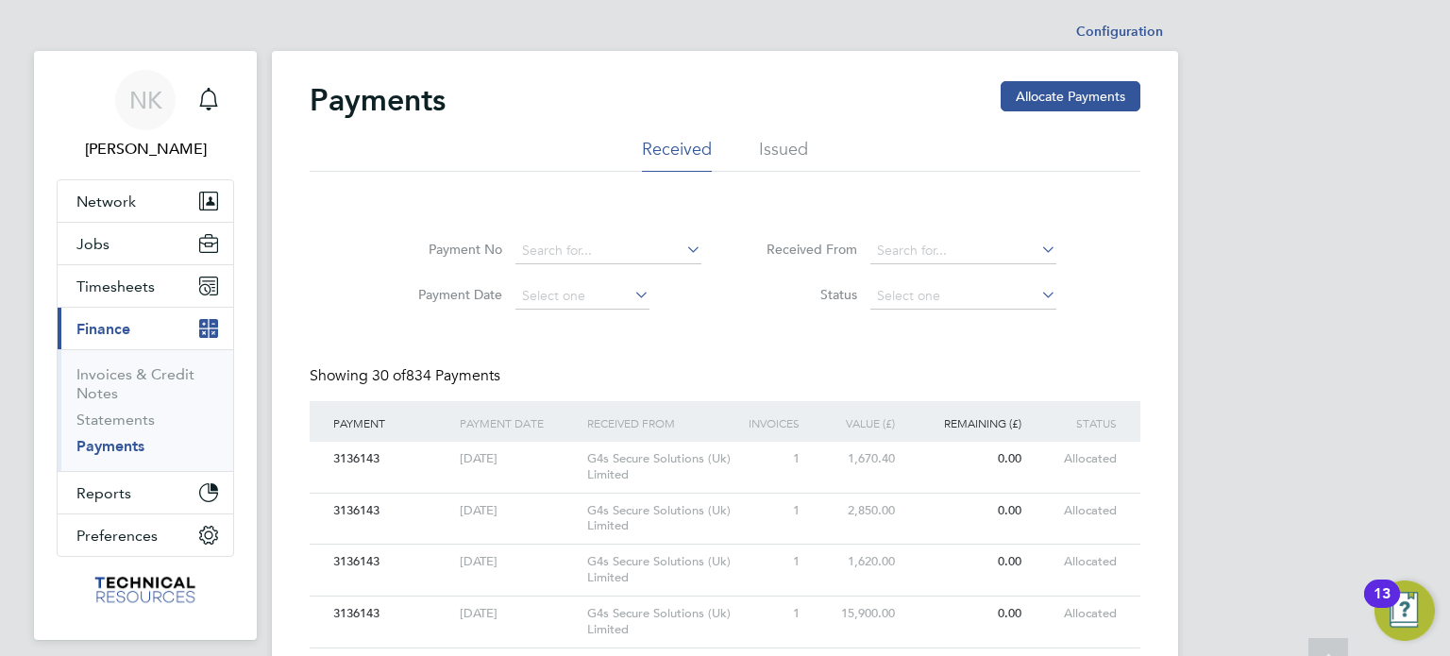
scroll to position [0, 0]
click at [1035, 86] on button "Allocate Payments" at bounding box center [1071, 98] width 140 height 30
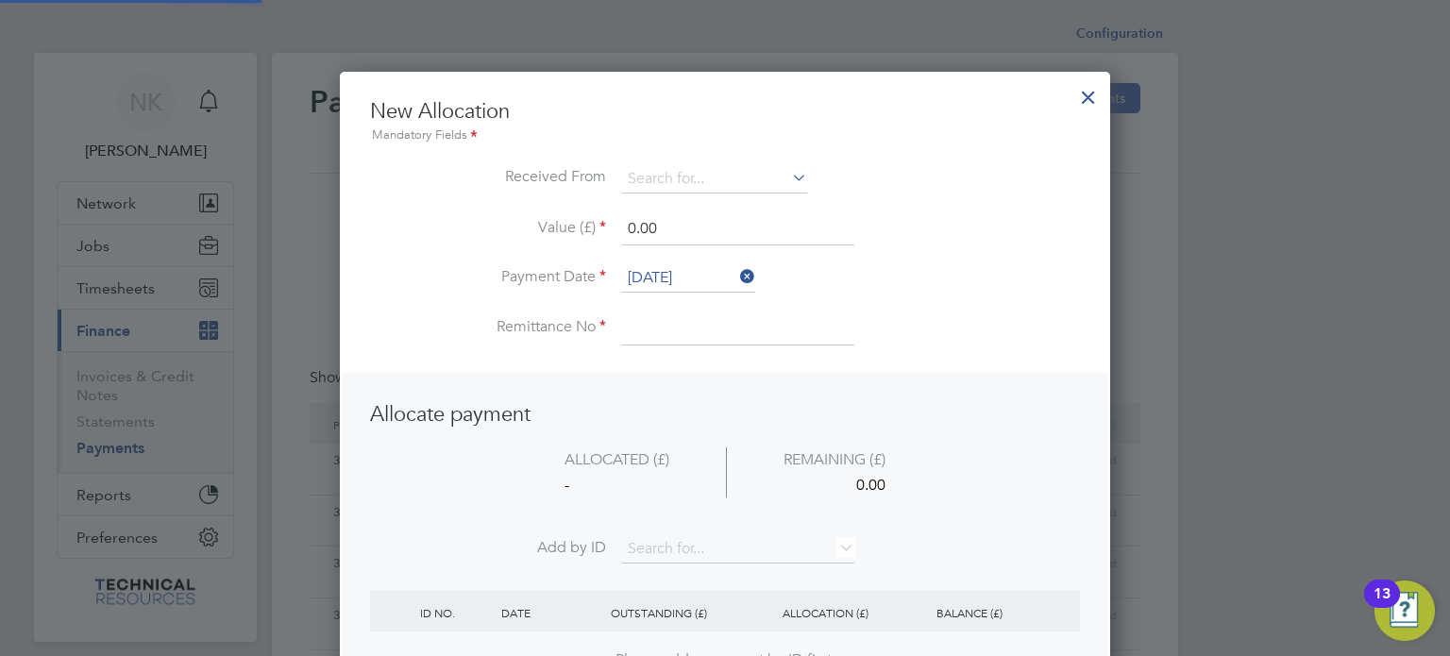
scroll to position [745, 771]
click at [743, 177] on input at bounding box center [714, 179] width 186 height 28
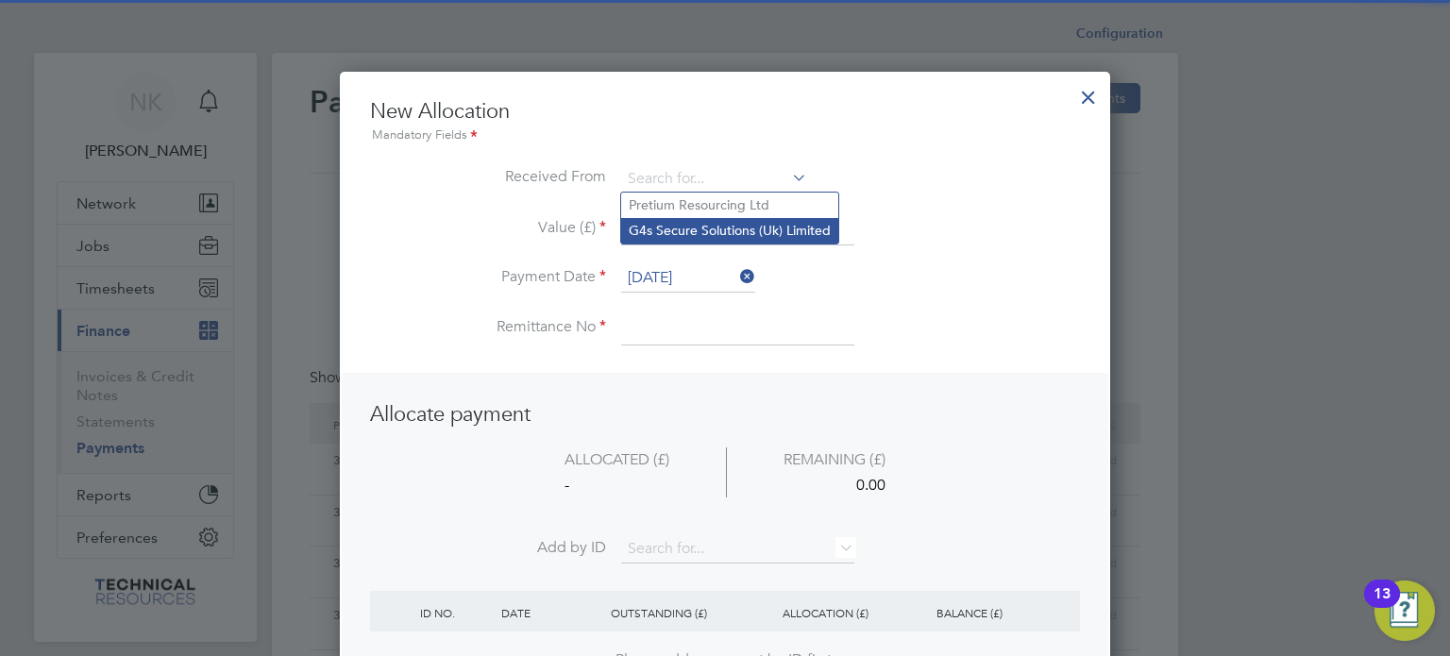
click at [717, 229] on li "G4s Secure Solutions (Uk) Limited" at bounding box center [729, 230] width 217 height 25
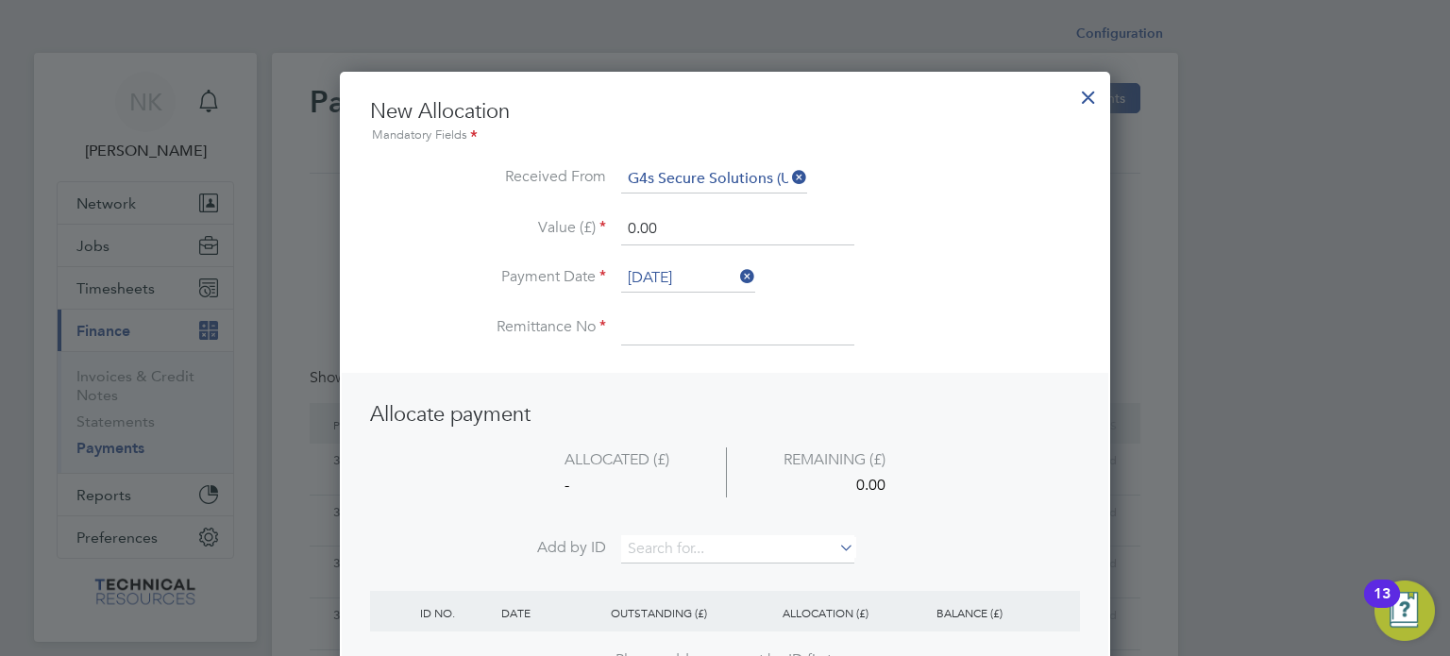
click at [682, 280] on input "[DATE]" at bounding box center [688, 278] width 134 height 28
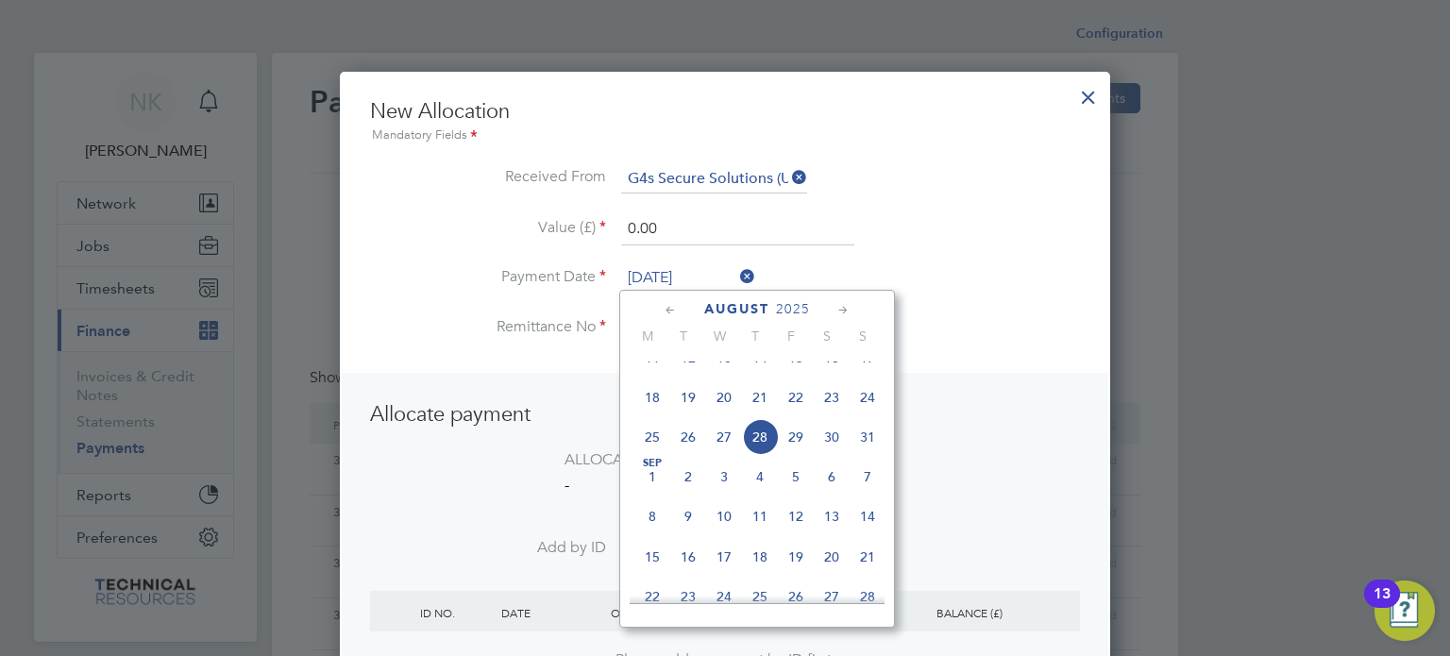
click at [768, 375] on span "14" at bounding box center [760, 358] width 36 height 36
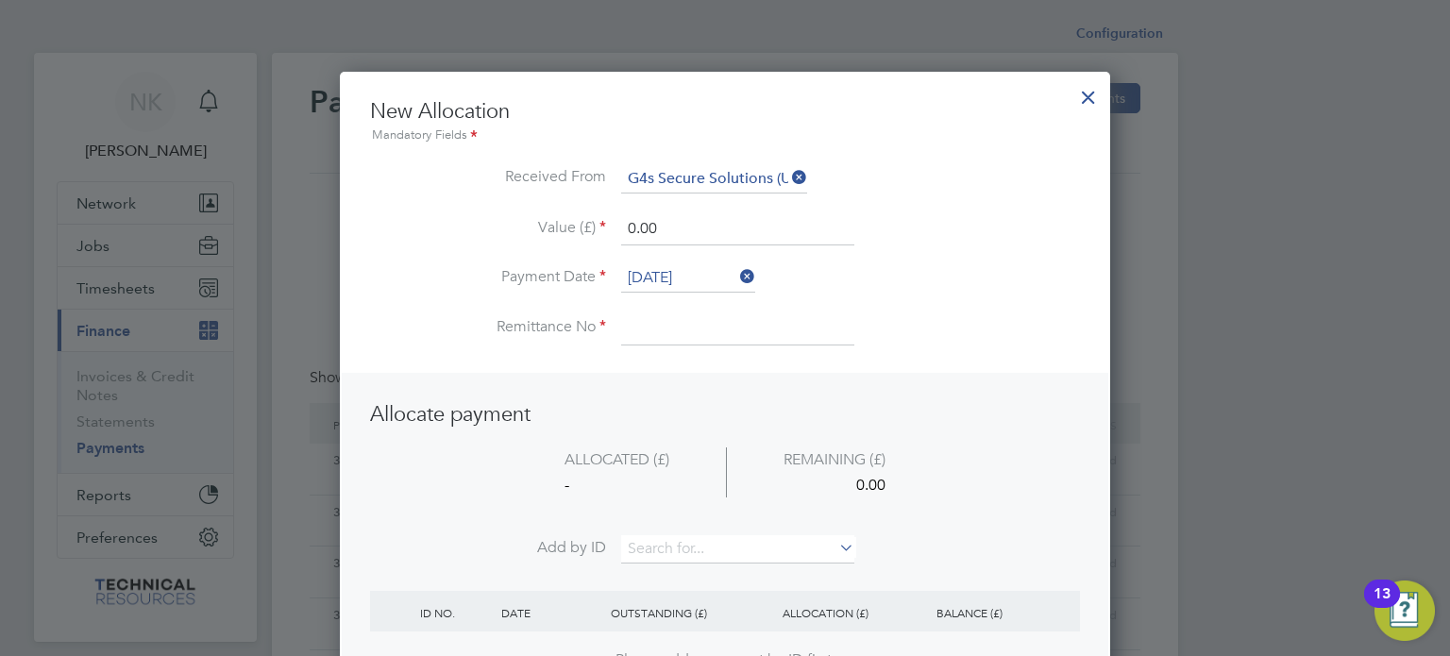
click at [689, 324] on input at bounding box center [737, 328] width 233 height 34
drag, startPoint x: 667, startPoint y: 219, endPoint x: 581, endPoint y: 222, distance: 86.9
click at [581, 222] on li "Value (£) 0.00" at bounding box center [725, 238] width 710 height 53
click at [657, 542] on input at bounding box center [737, 549] width 233 height 28
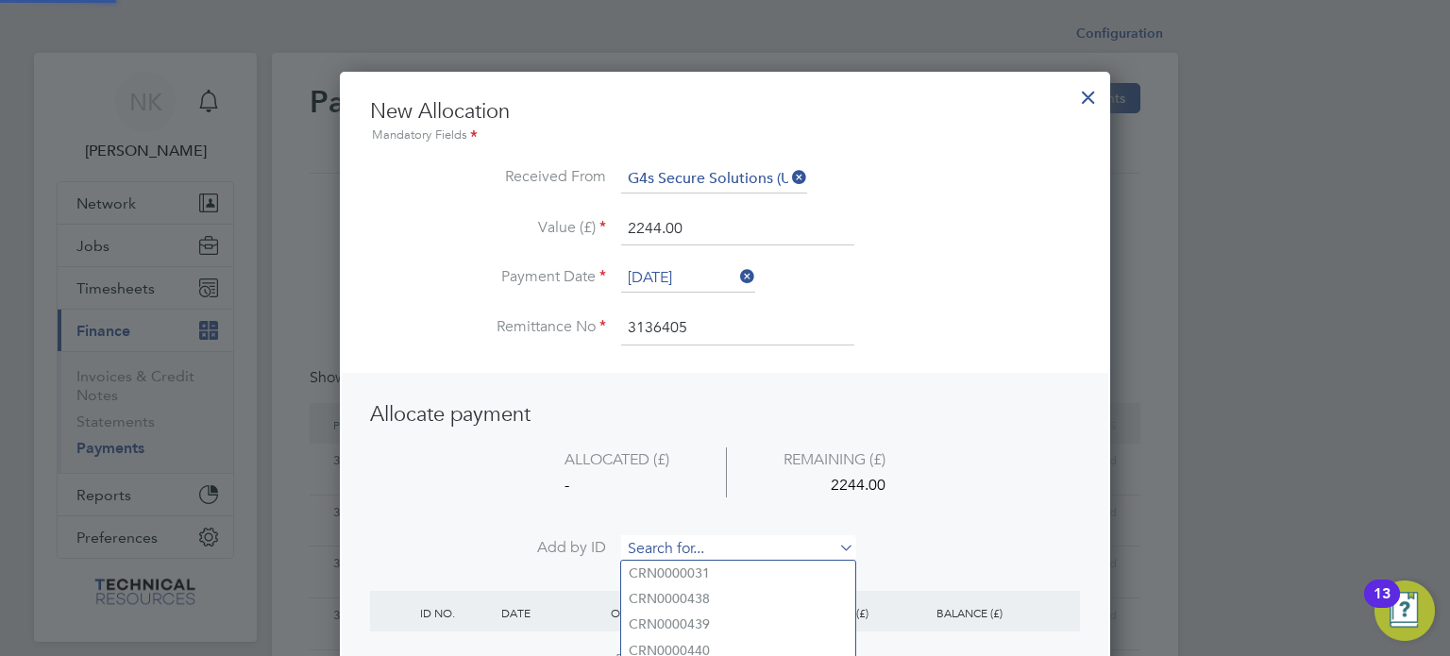
paste input "INV1006765"
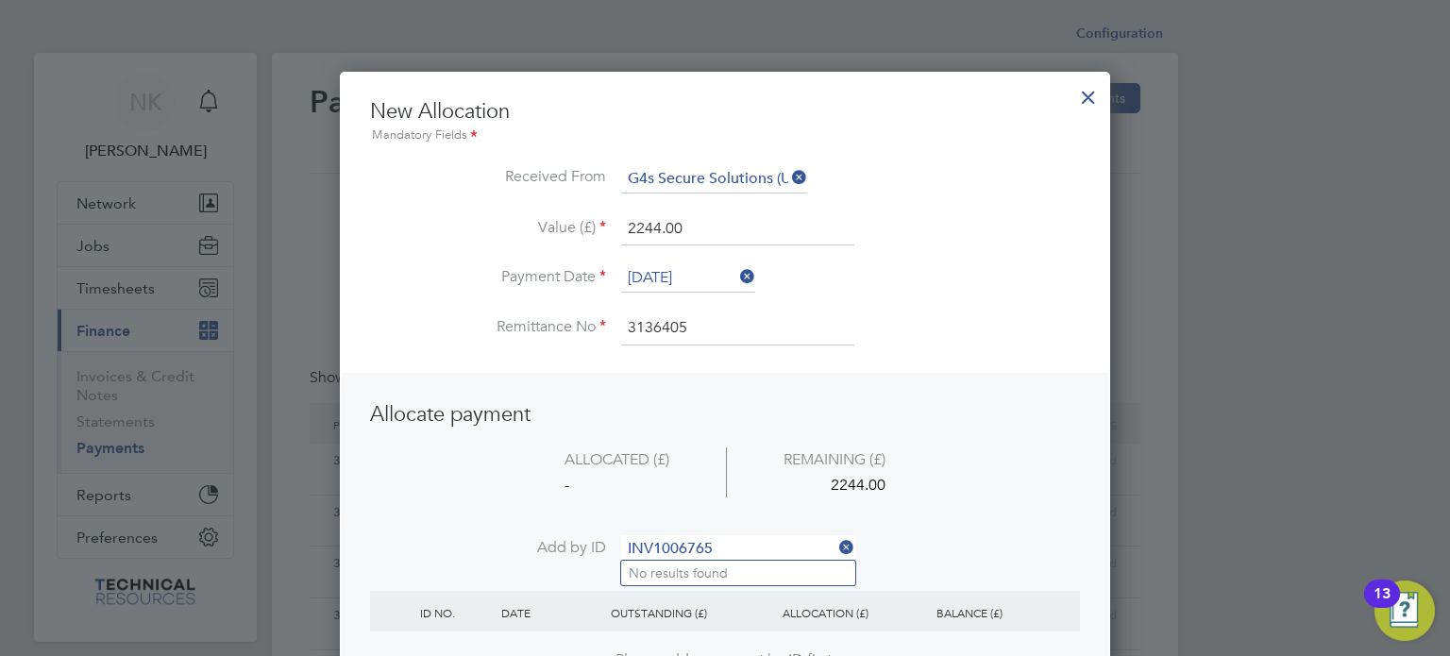
click at [663, 543] on input "INV1006765" at bounding box center [737, 549] width 233 height 28
click at [661, 566] on b "INV0006765" at bounding box center [667, 573] width 76 height 16
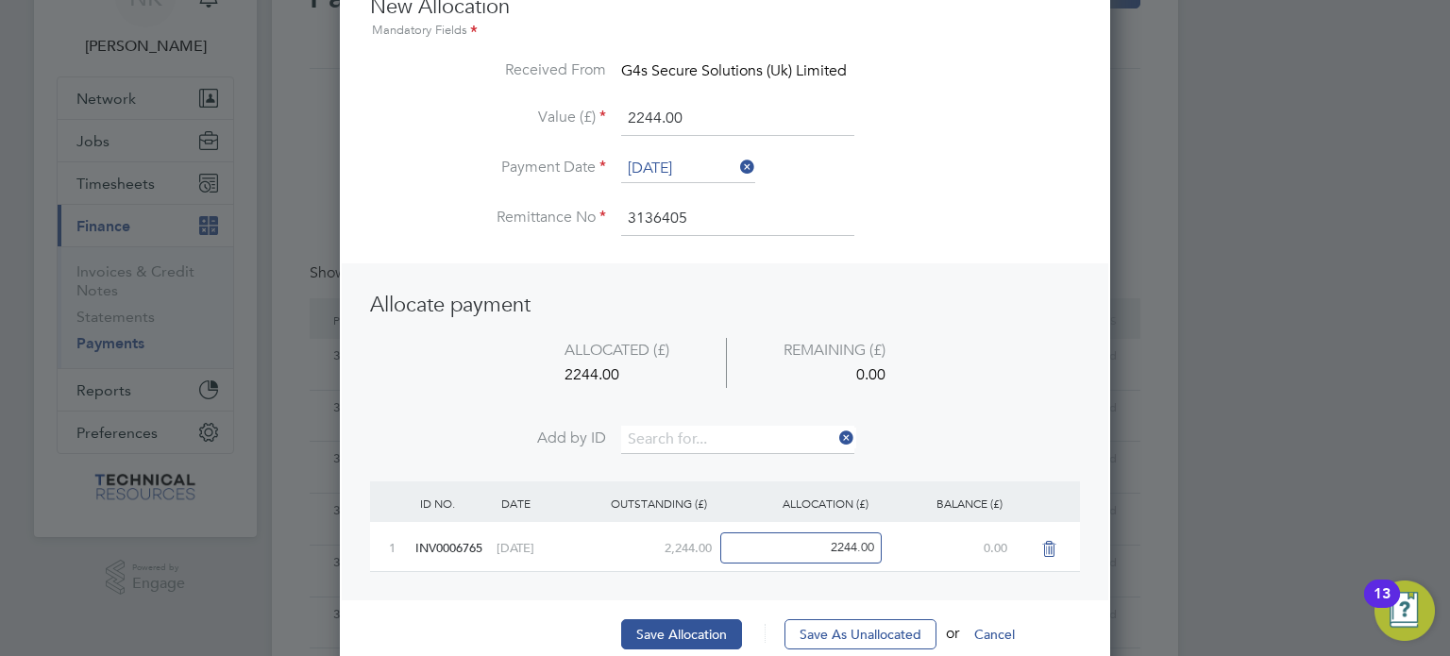
scroll to position [106, 0]
click at [657, 612] on div "New Allocation Mandatory Fields Received From G4s Secure Solutions (Uk) Limited…" at bounding box center [725, 329] width 710 height 675
click at [653, 624] on button "Save Allocation" at bounding box center [681, 633] width 121 height 30
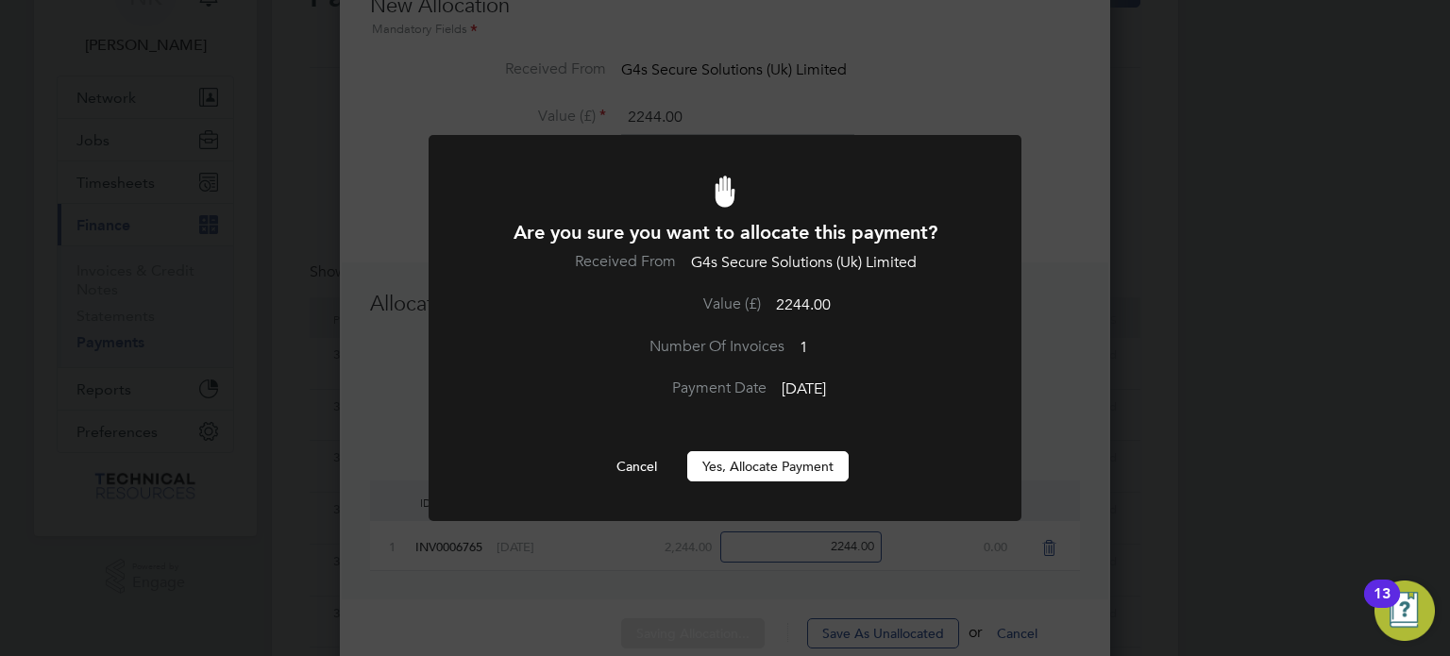
click at [776, 462] on button "Yes, Allocate Payment" at bounding box center [767, 466] width 161 height 30
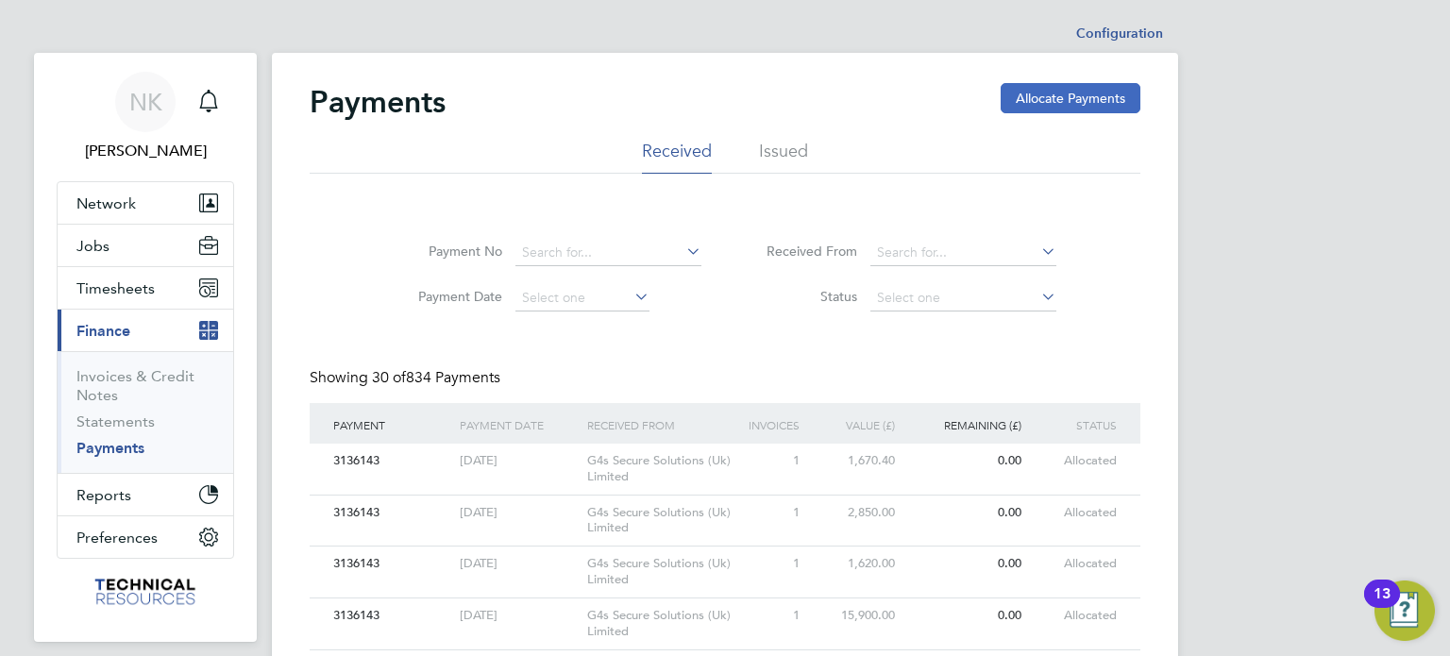
click at [1036, 93] on button "Allocate Payments" at bounding box center [1071, 98] width 140 height 30
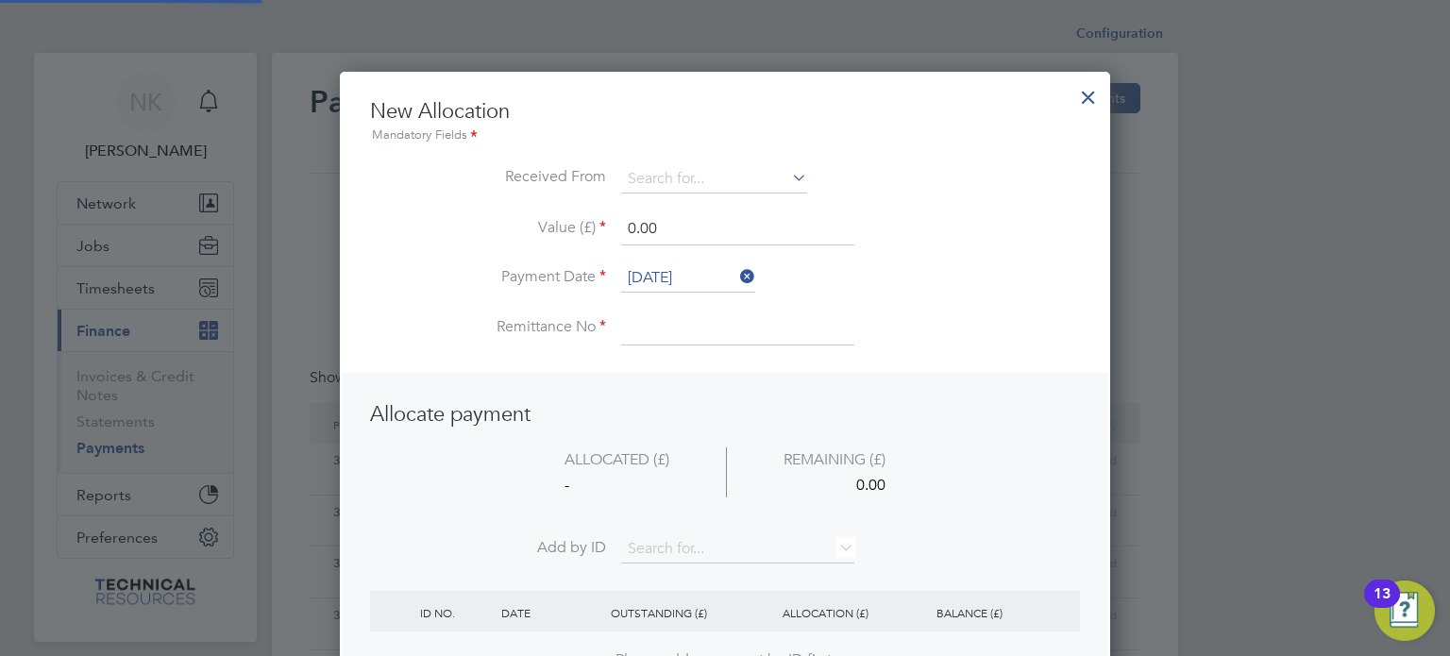
scroll to position [745, 771]
click at [708, 169] on input at bounding box center [714, 179] width 186 height 28
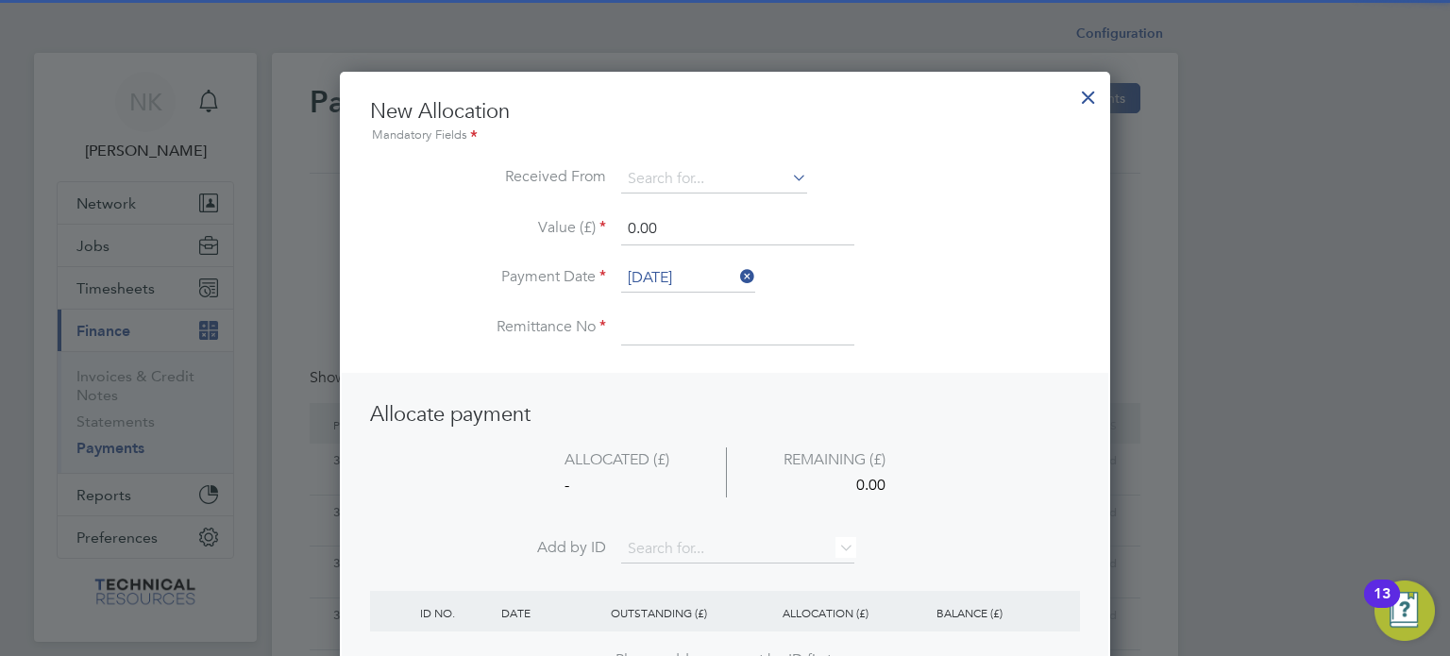
click at [714, 233] on li "G4s Secure Solutions (Uk) Limited" at bounding box center [729, 230] width 217 height 25
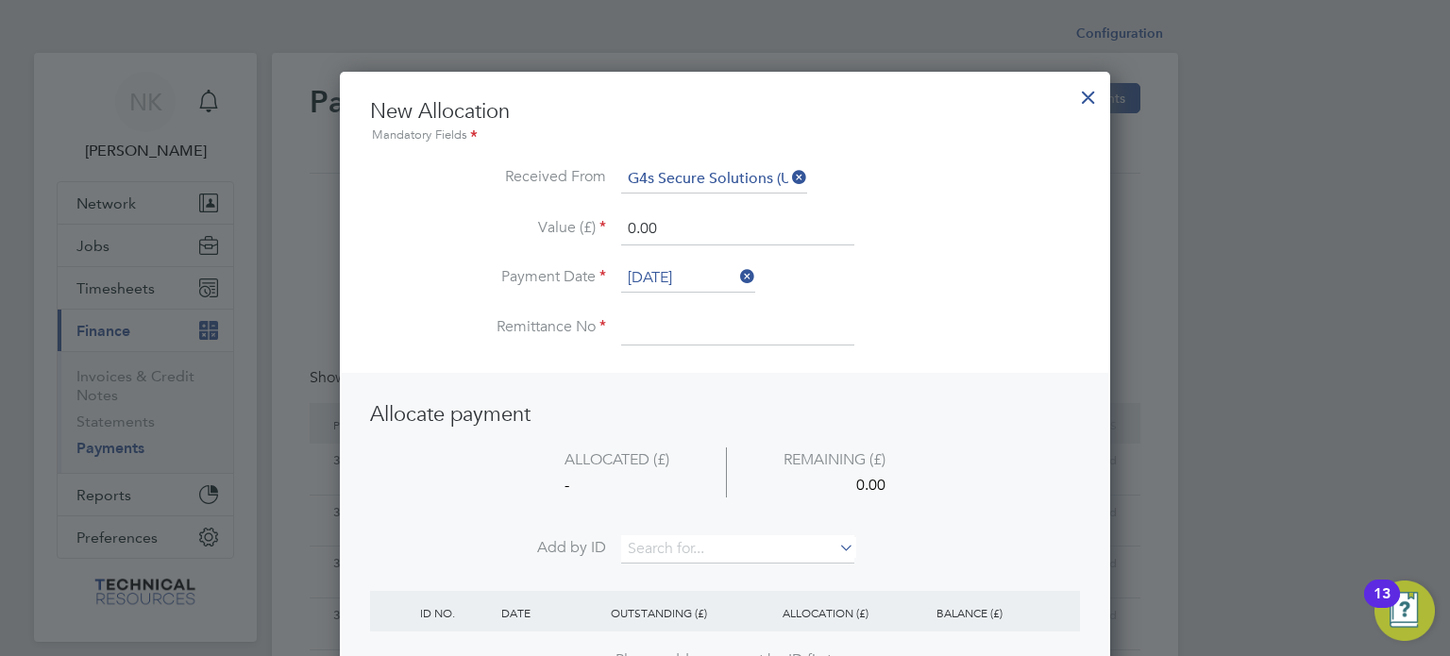
click at [680, 292] on li "Payment Date [DATE]" at bounding box center [725, 287] width 710 height 47
click at [680, 282] on input "[DATE]" at bounding box center [688, 278] width 134 height 28
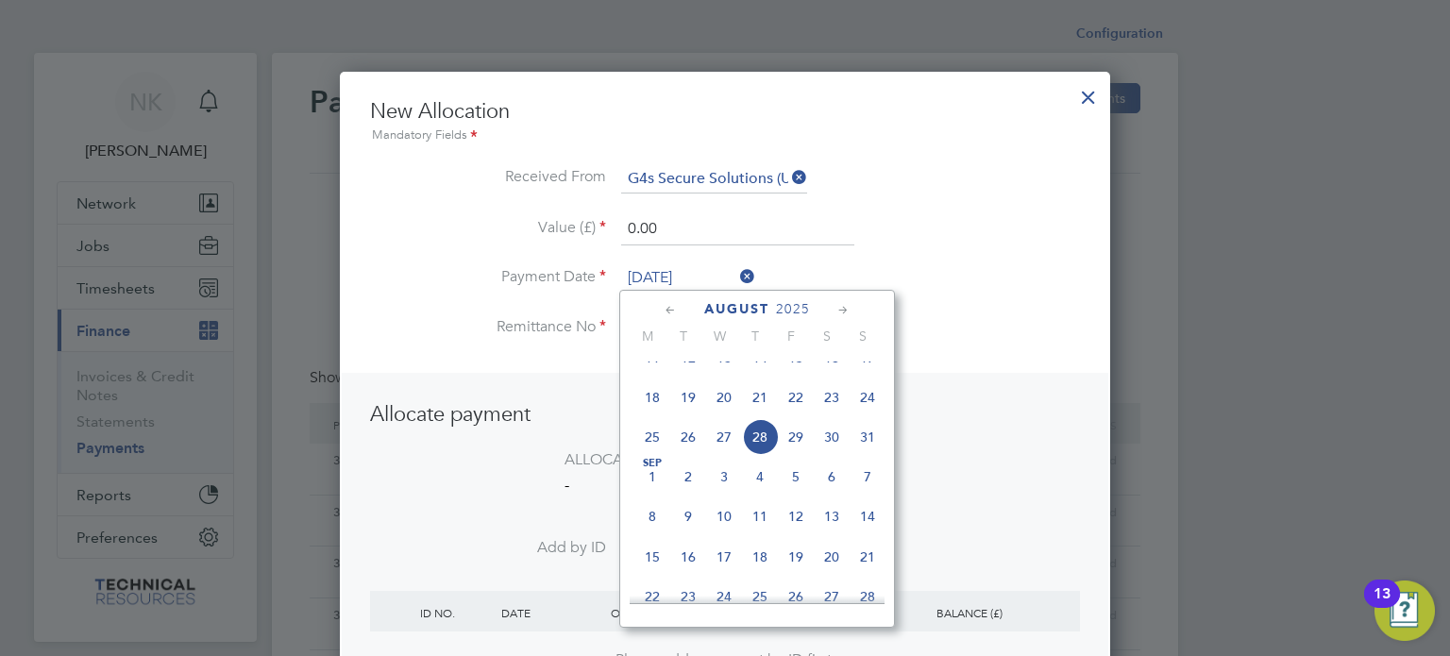
click at [758, 376] on span "14" at bounding box center [760, 358] width 36 height 36
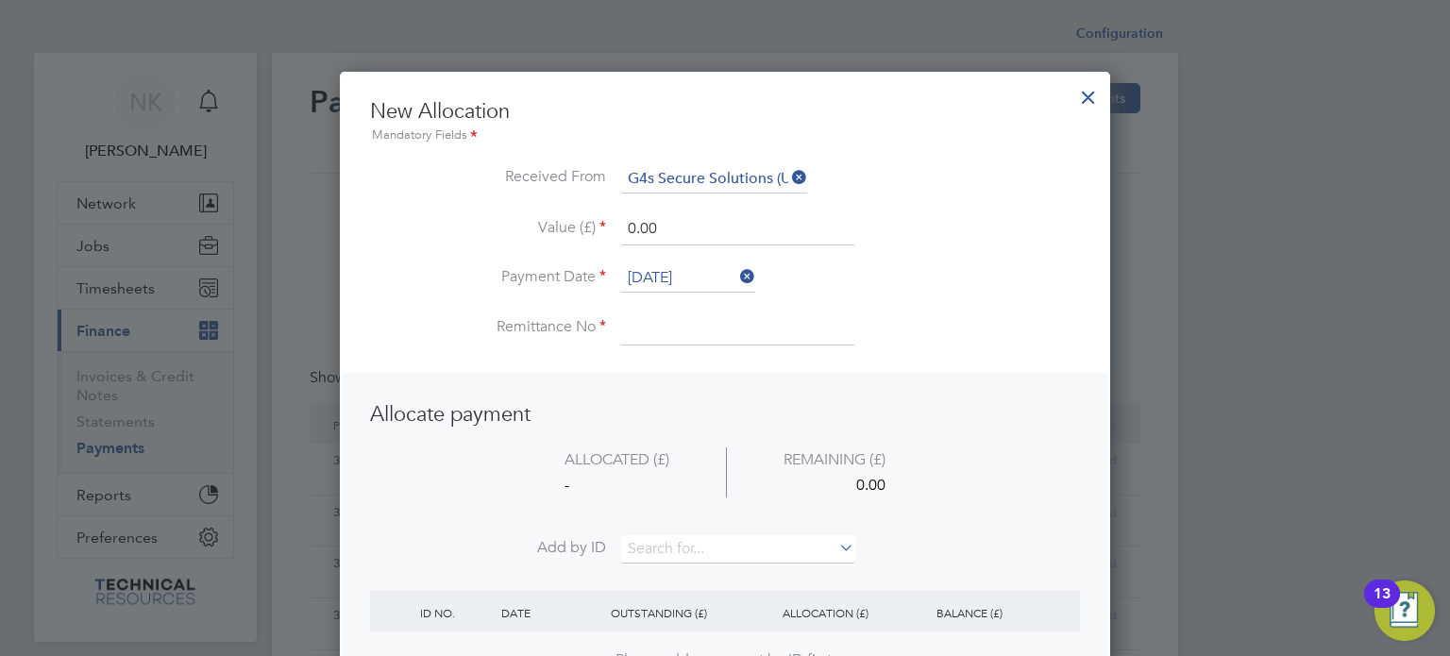
click at [664, 320] on input at bounding box center [737, 328] width 233 height 34
drag, startPoint x: 679, startPoint y: 223, endPoint x: 589, endPoint y: 232, distance: 90.2
click at [589, 232] on li "Value (£) 0.00" at bounding box center [725, 238] width 710 height 53
click at [668, 544] on input at bounding box center [737, 549] width 233 height 28
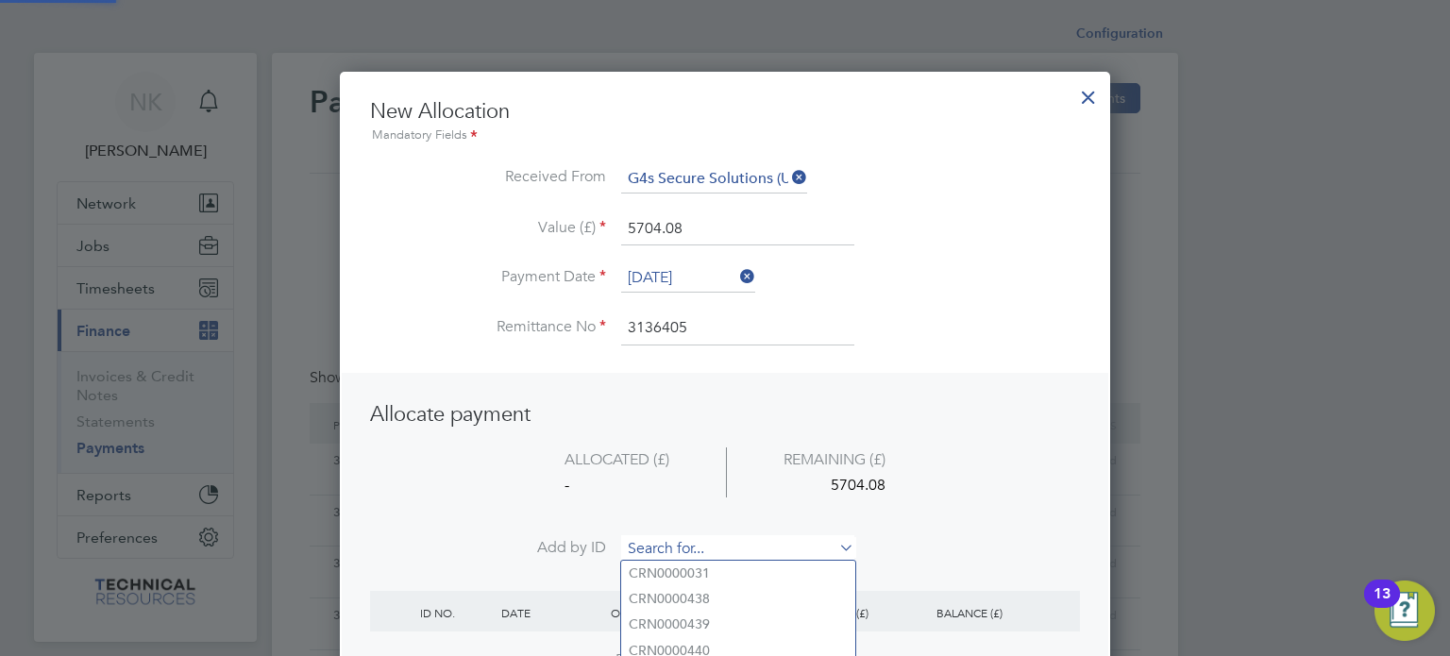
paste input "INV0006770"
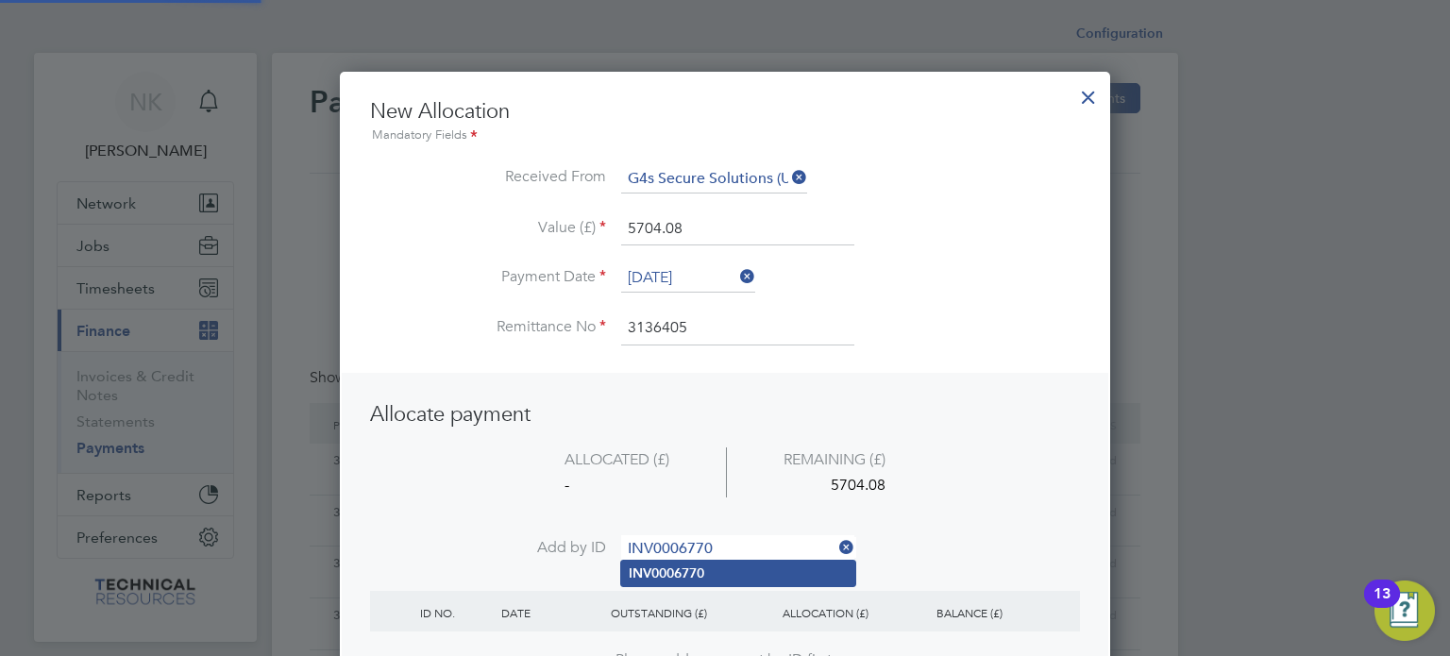
click at [662, 574] on b "INV0006770" at bounding box center [667, 573] width 76 height 16
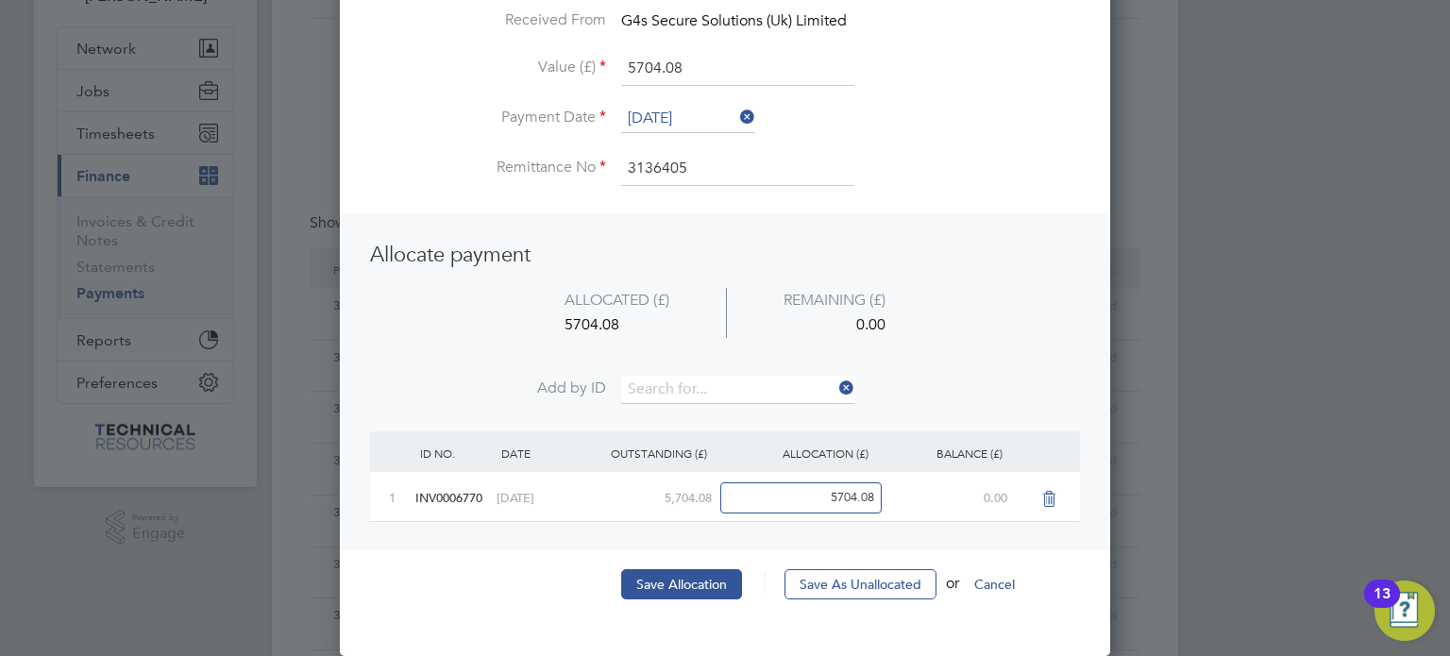
scroll to position [159, 0]
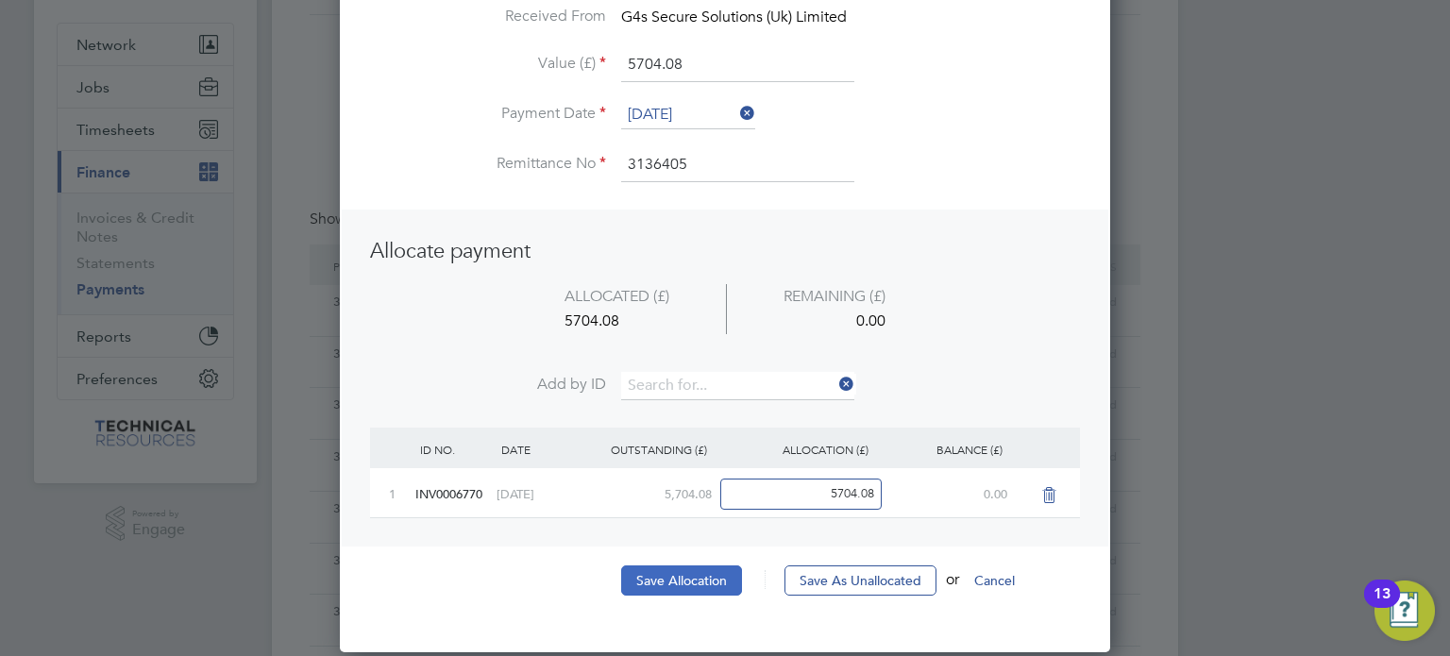
click at [669, 573] on button "Save Allocation" at bounding box center [681, 580] width 121 height 30
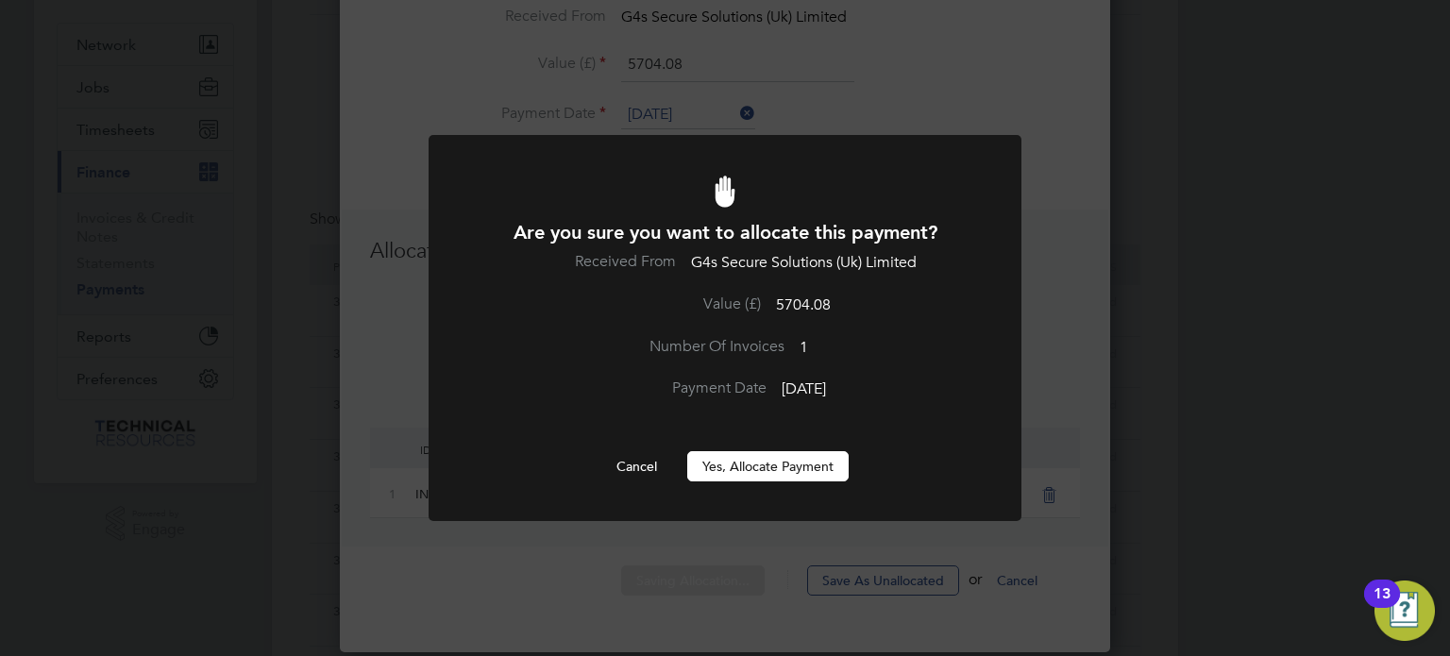
click at [748, 464] on button "Yes, Allocate Payment" at bounding box center [767, 466] width 161 height 30
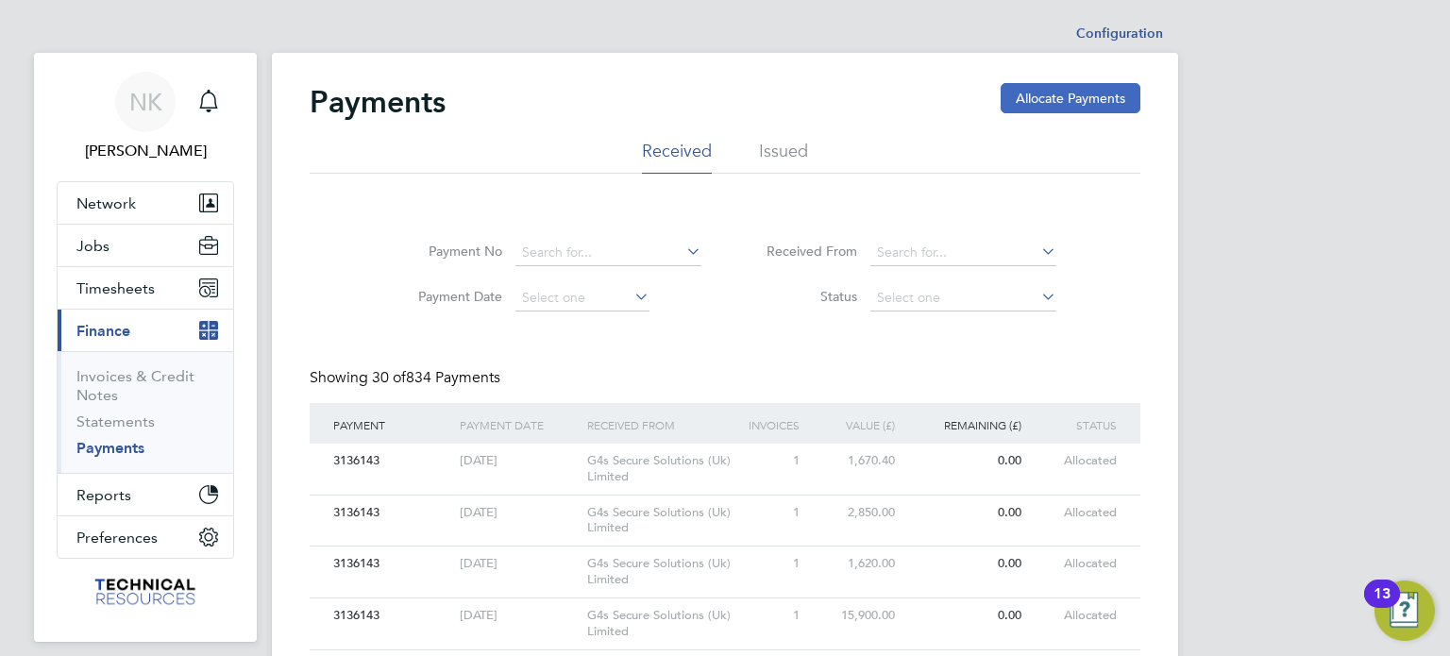
click at [1022, 93] on button "Allocate Payments" at bounding box center [1071, 98] width 140 height 30
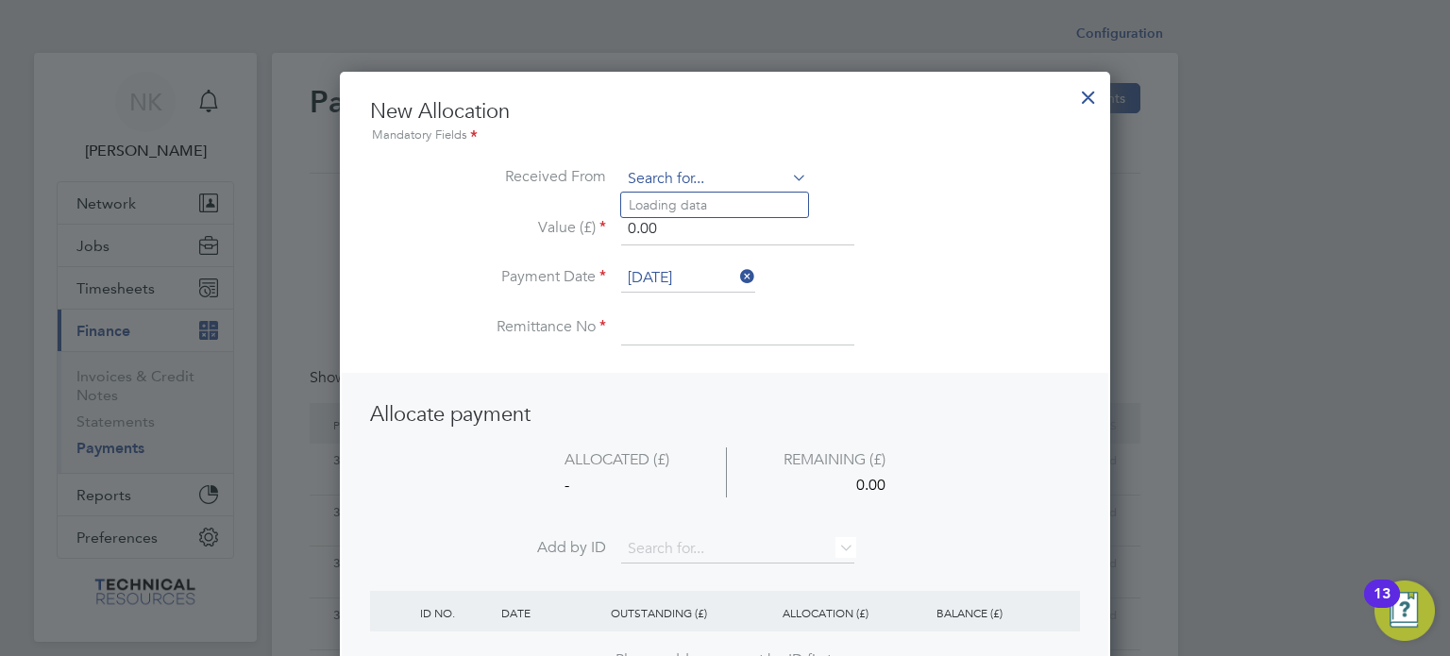
click at [690, 168] on input at bounding box center [714, 179] width 186 height 28
click at [683, 229] on li "G4s Secure Solutions (Uk) Limited" at bounding box center [729, 230] width 217 height 25
click at [679, 260] on li "Value (£) 0.00" at bounding box center [725, 238] width 710 height 53
click at [676, 267] on input "[DATE]" at bounding box center [688, 278] width 134 height 28
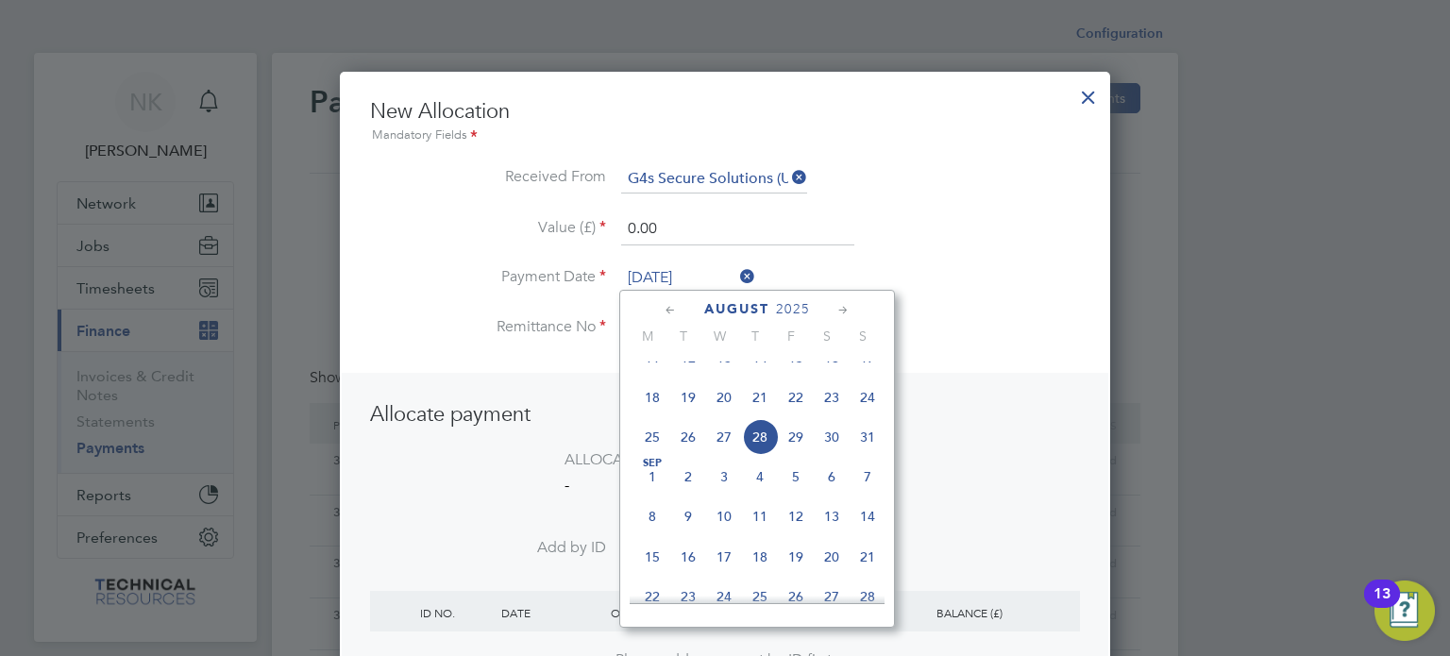
click at [756, 366] on span "14" at bounding box center [760, 358] width 36 height 36
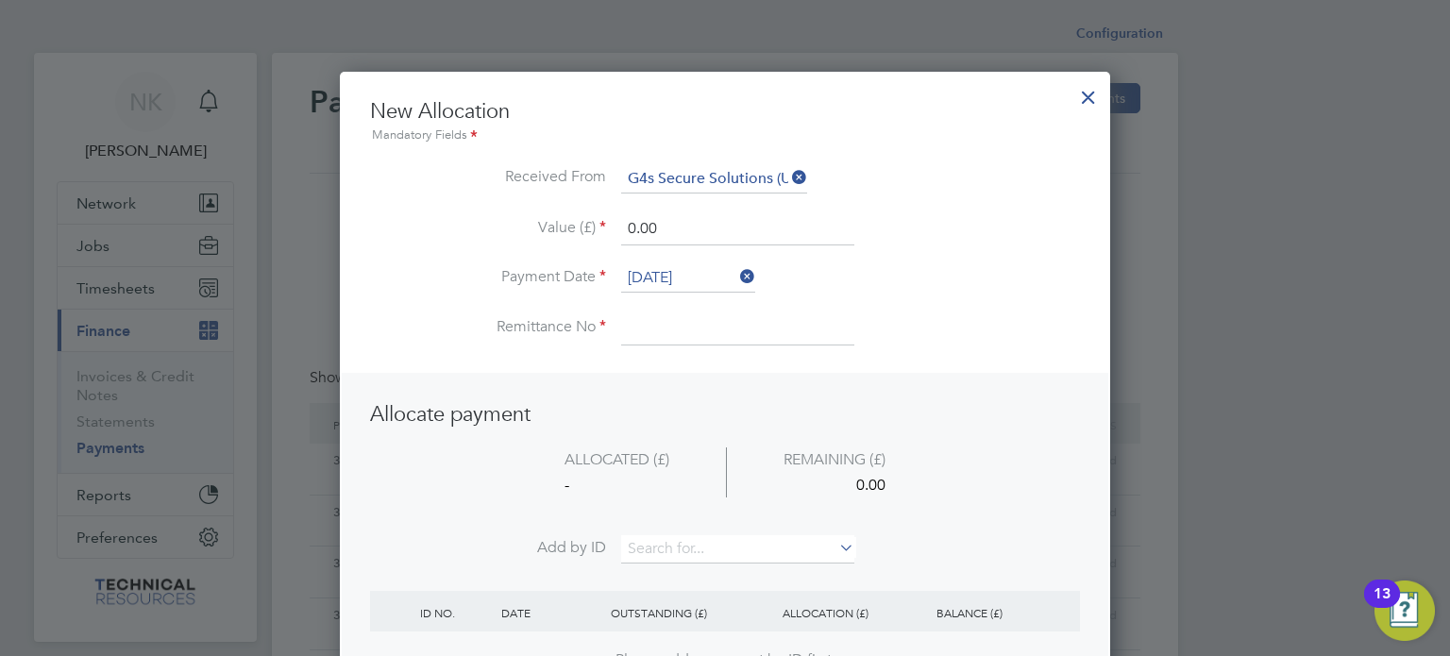
click at [684, 326] on input at bounding box center [737, 328] width 233 height 34
drag, startPoint x: 671, startPoint y: 224, endPoint x: 567, endPoint y: 232, distance: 104.2
click at [567, 232] on li "Value (£) 0.00" at bounding box center [725, 238] width 710 height 53
click at [725, 555] on input at bounding box center [737, 549] width 233 height 28
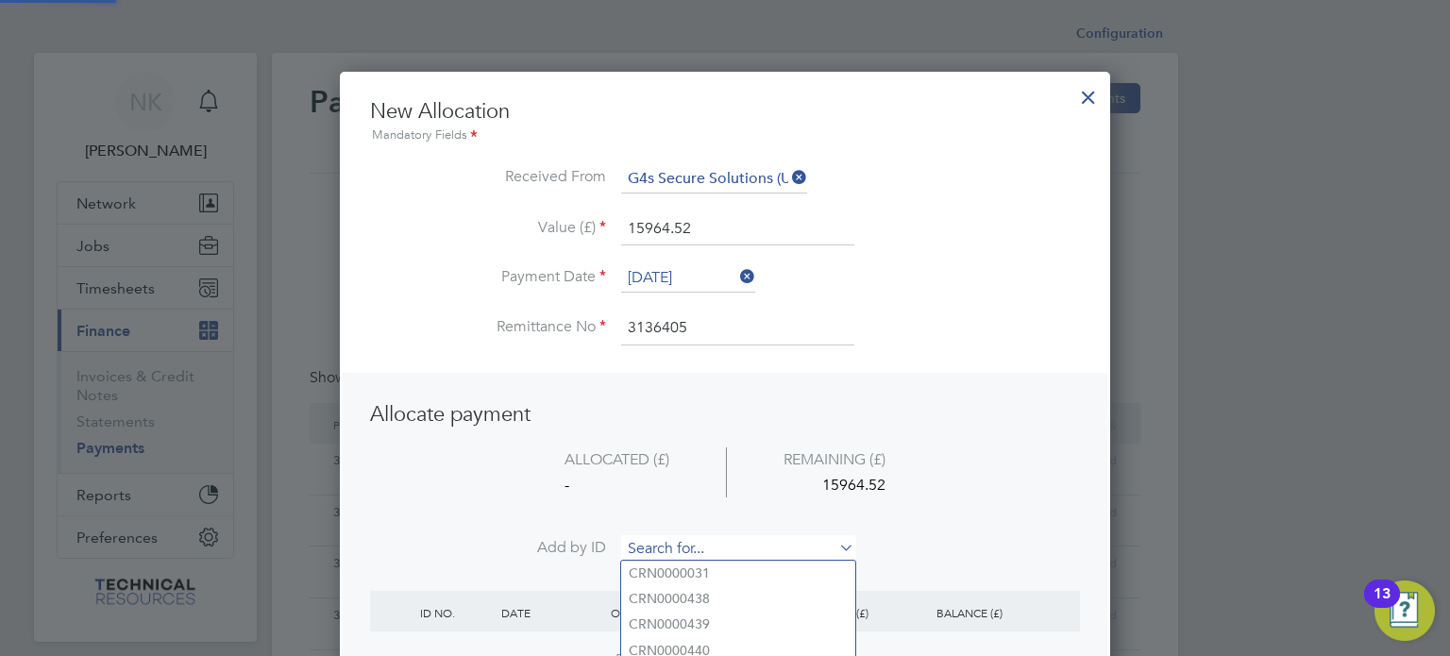
paste input "INV0006772"
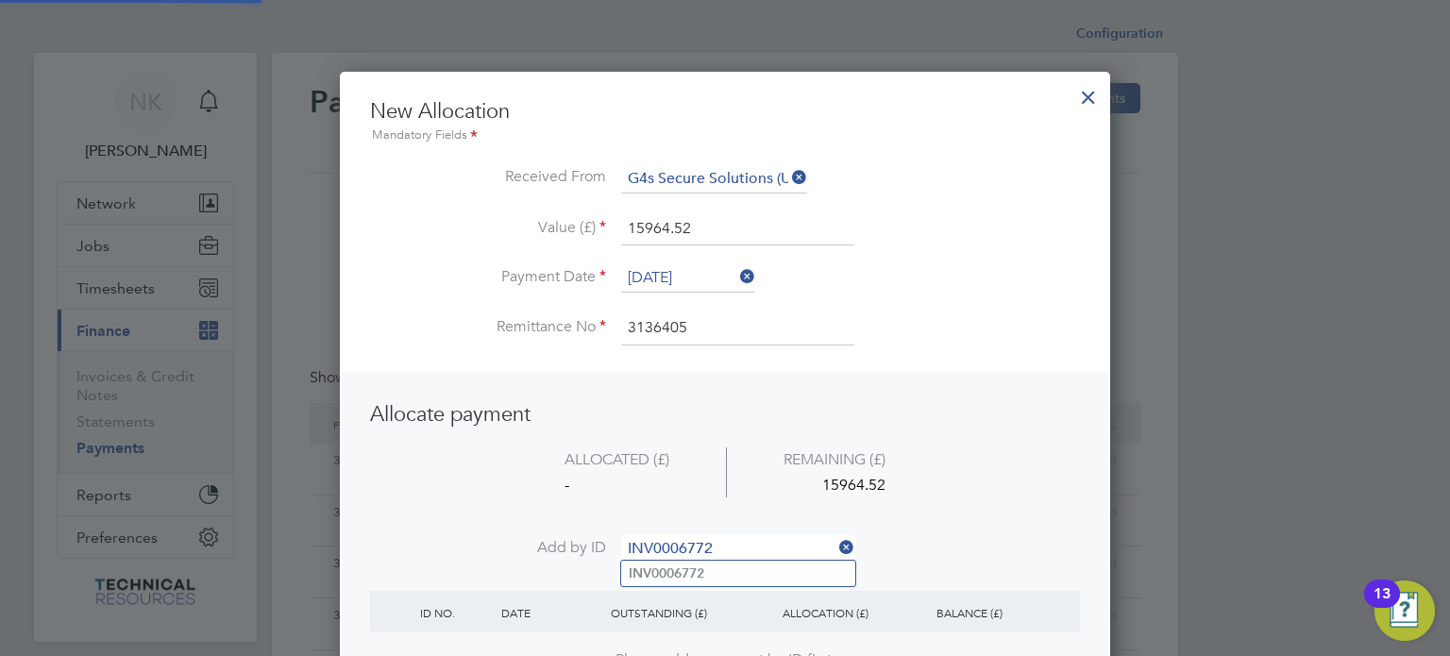
click at [704, 570] on b "INV0006772" at bounding box center [667, 573] width 76 height 16
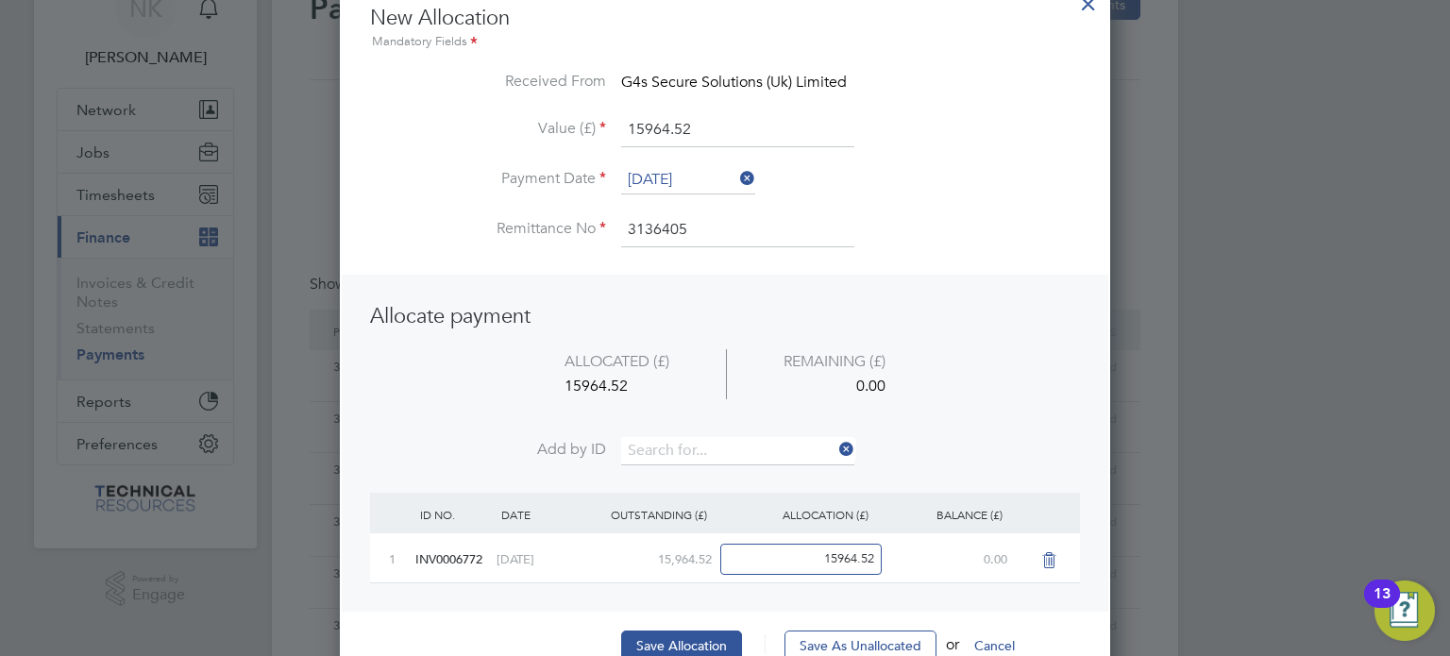
scroll to position [94, 0]
click at [670, 633] on button "Save Allocation" at bounding box center [681, 645] width 121 height 30
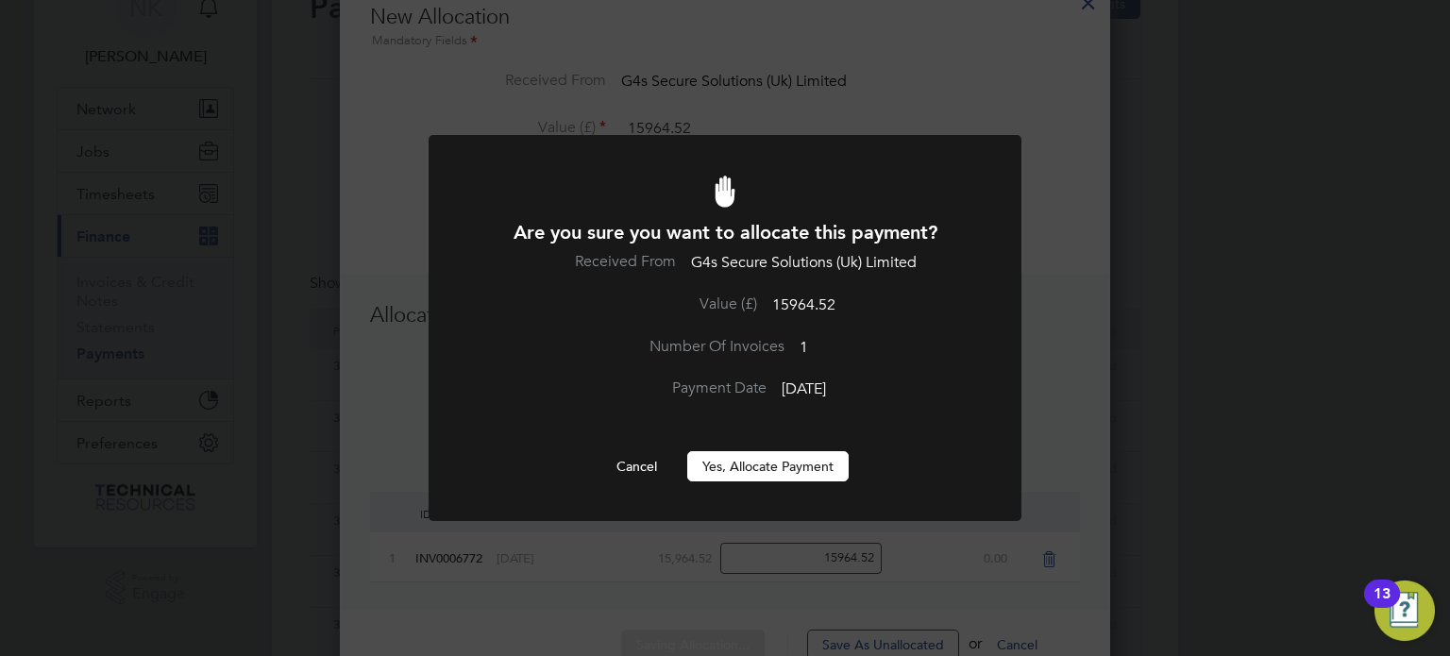
click at [778, 463] on button "Yes, Allocate Payment" at bounding box center [767, 466] width 161 height 30
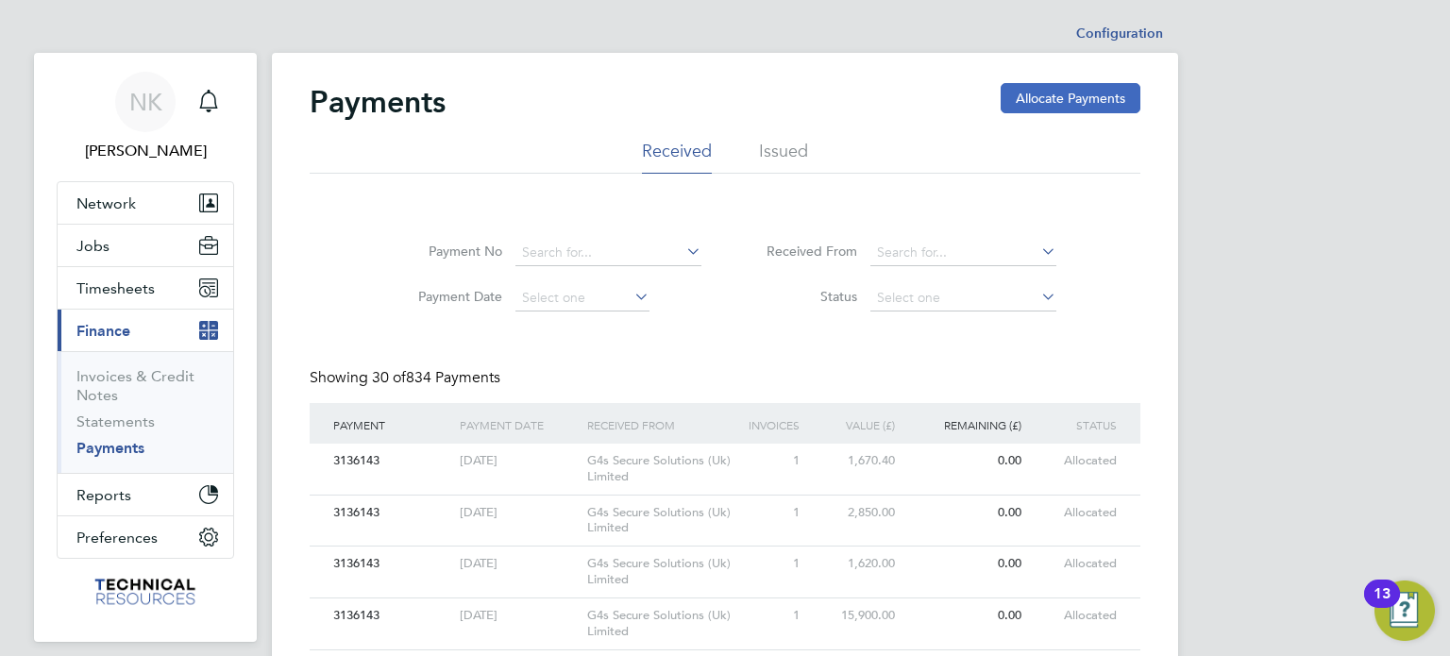
click at [1031, 88] on button "Allocate Payments" at bounding box center [1071, 98] width 140 height 30
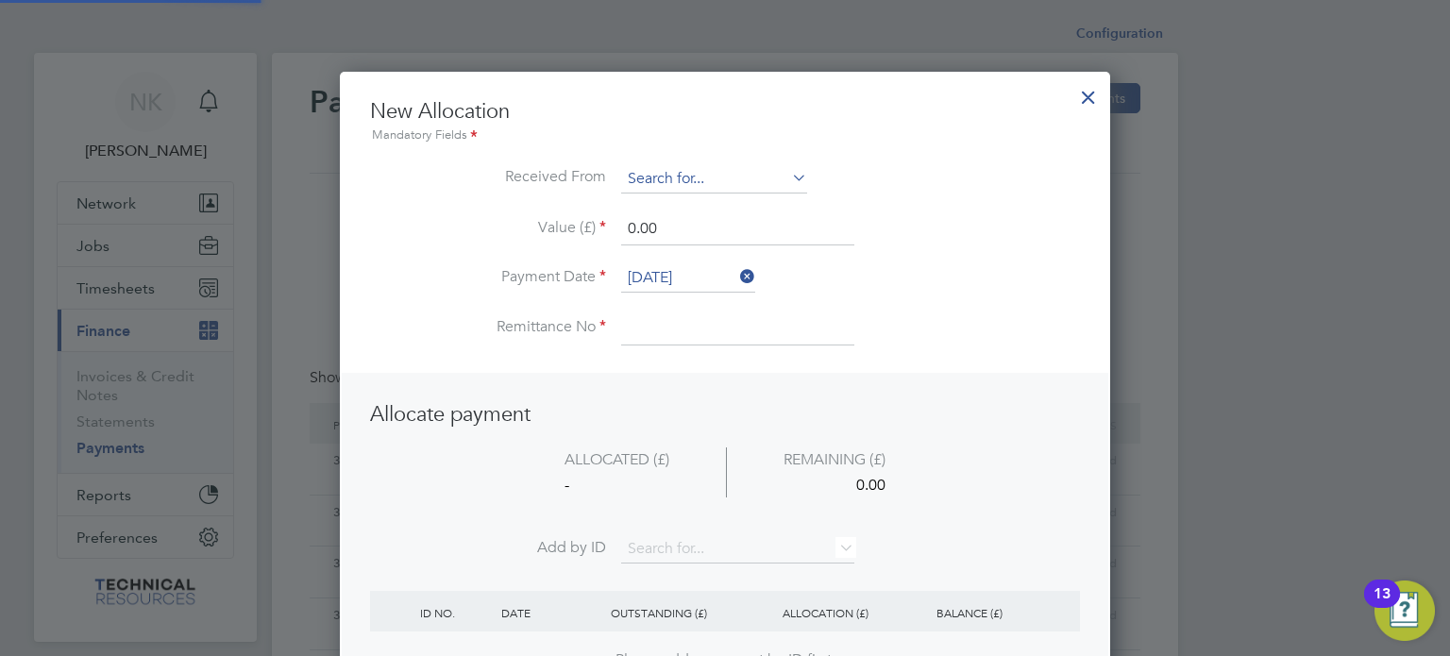
scroll to position [745, 771]
click at [712, 180] on input at bounding box center [714, 179] width 186 height 28
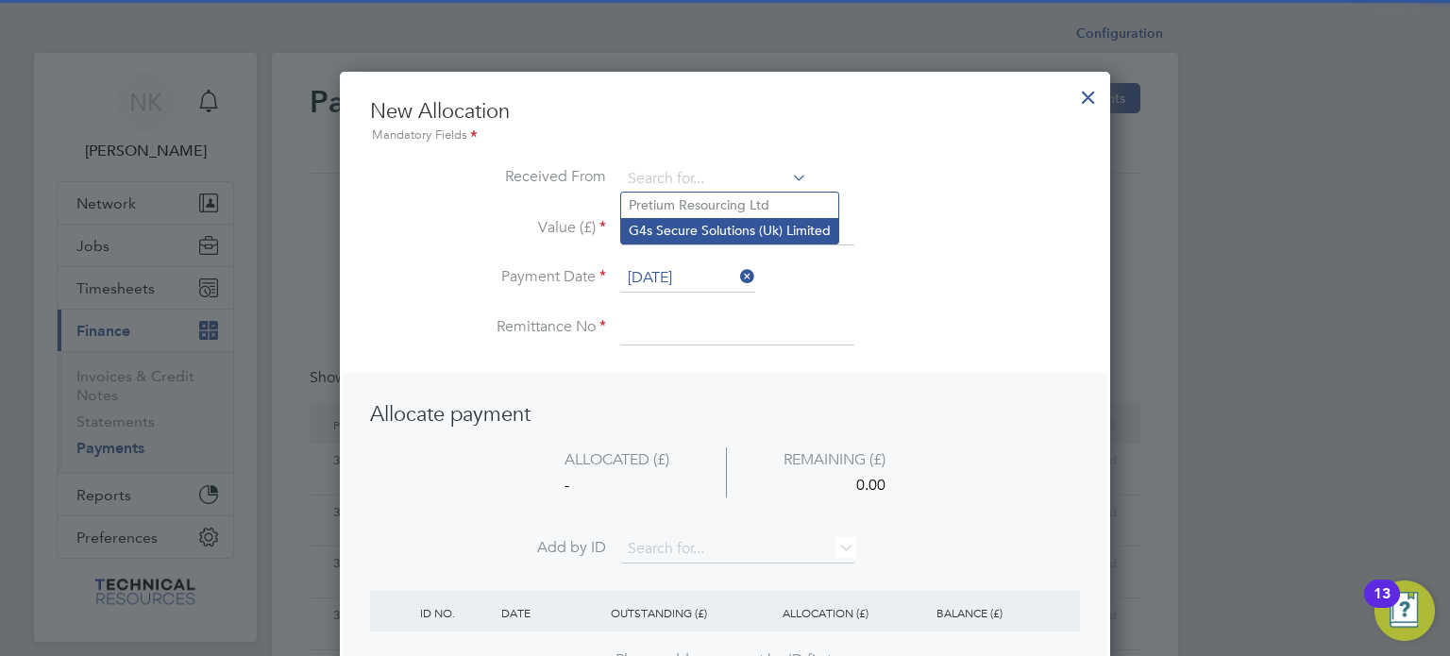
click at [710, 224] on li "G4s Secure Solutions (Uk) Limited" at bounding box center [729, 230] width 217 height 25
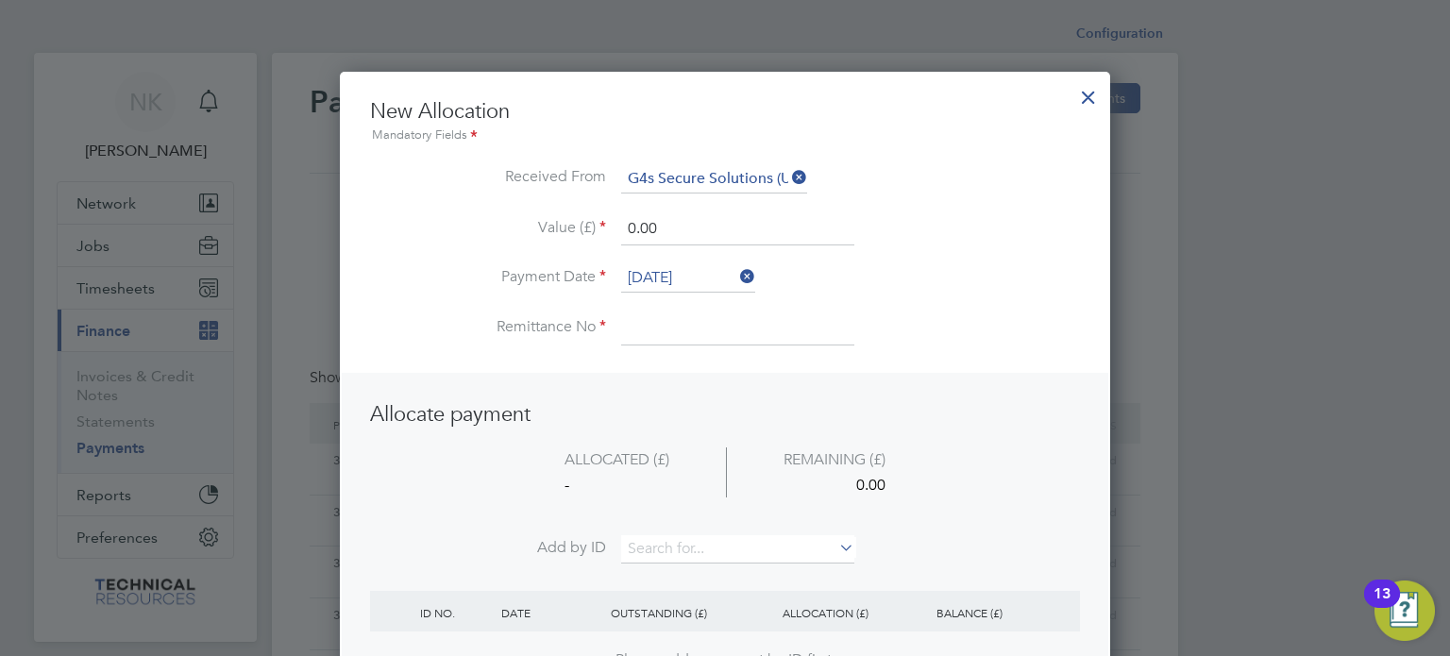
click at [689, 267] on input "[DATE]" at bounding box center [688, 278] width 134 height 28
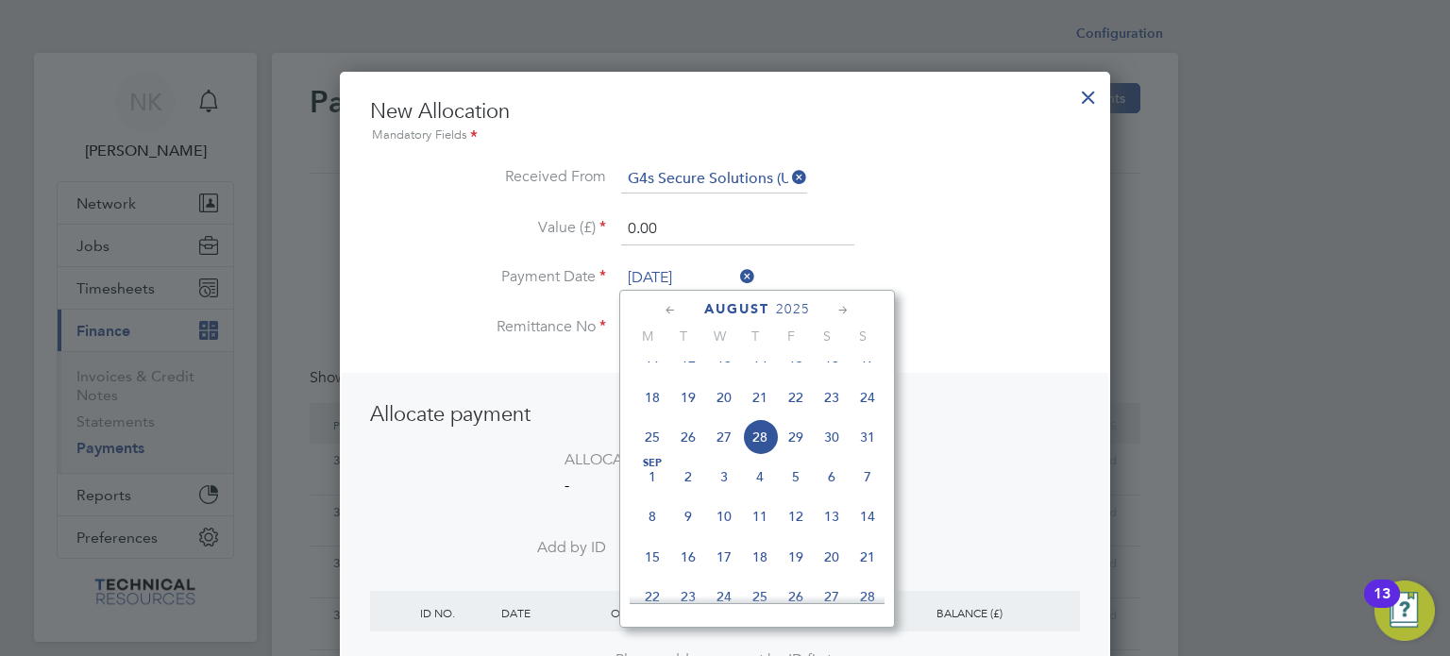
click at [759, 375] on span "14" at bounding box center [760, 358] width 36 height 36
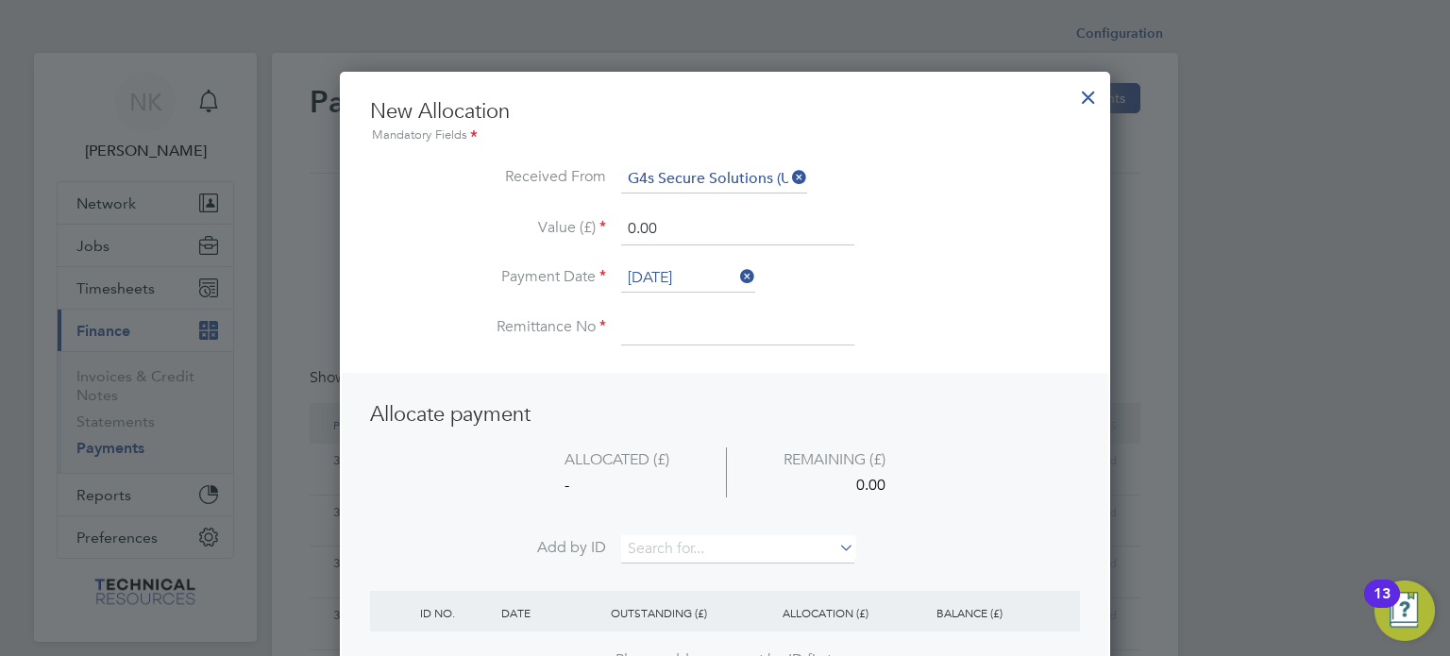
click at [679, 332] on input at bounding box center [737, 328] width 233 height 34
drag, startPoint x: 684, startPoint y: 228, endPoint x: 520, endPoint y: 214, distance: 164.9
click at [520, 214] on li "Value (£) 0.00" at bounding box center [725, 238] width 710 height 53
click at [729, 535] on input at bounding box center [737, 549] width 233 height 28
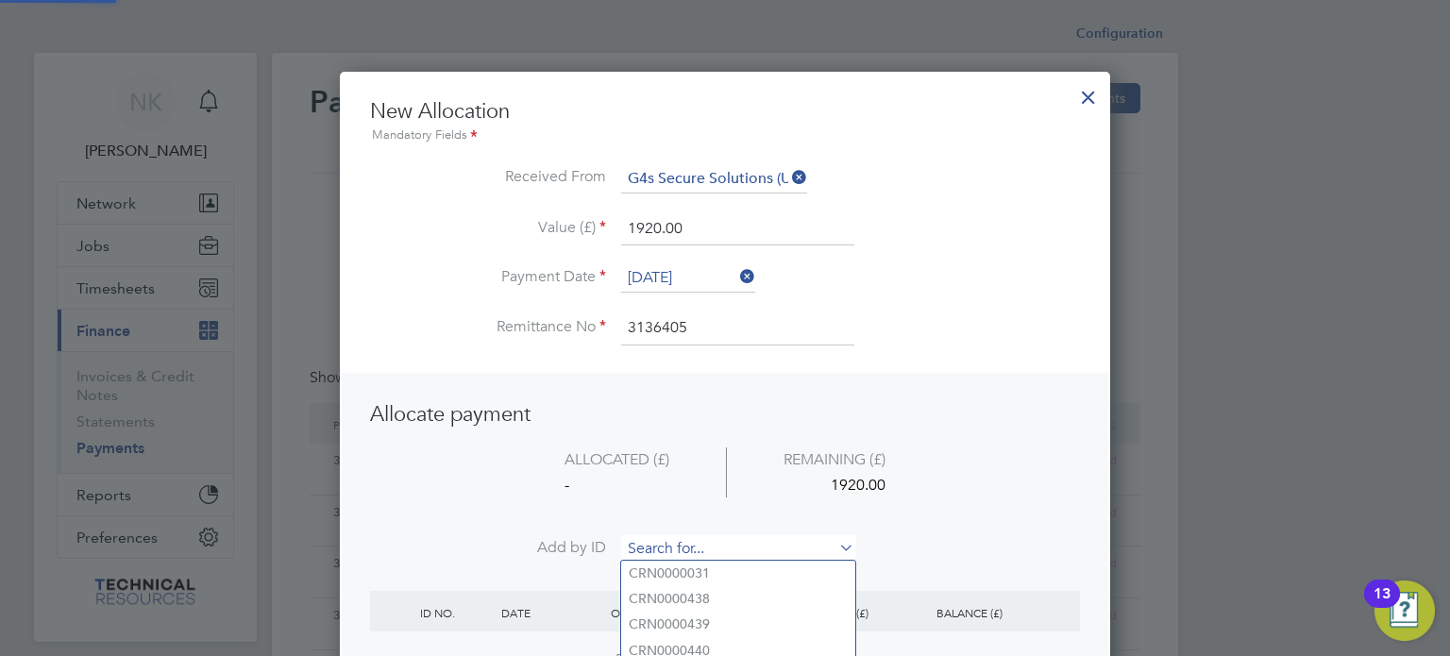
paste input "INV0006766"
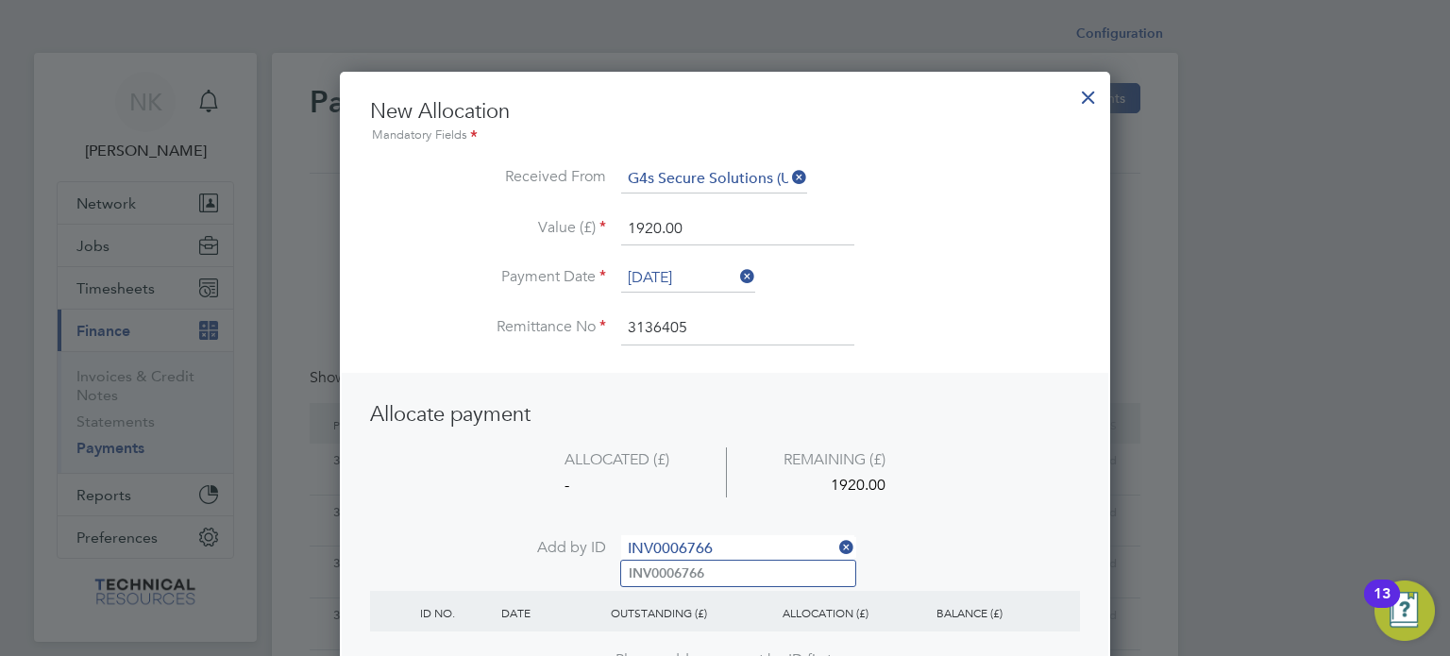
click at [704, 562] on li "INV0006766" at bounding box center [738, 573] width 234 height 25
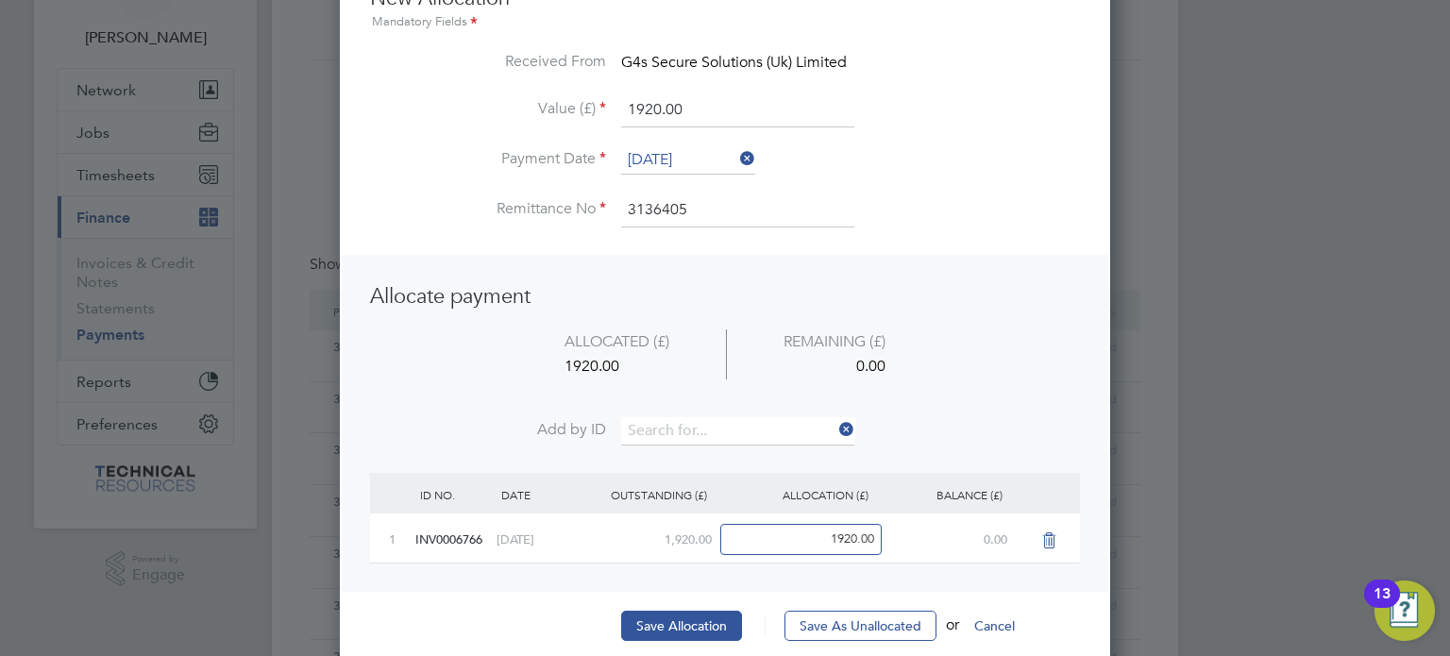
scroll to position [116, 0]
click at [672, 615] on button "Save Allocation" at bounding box center [681, 623] width 121 height 30
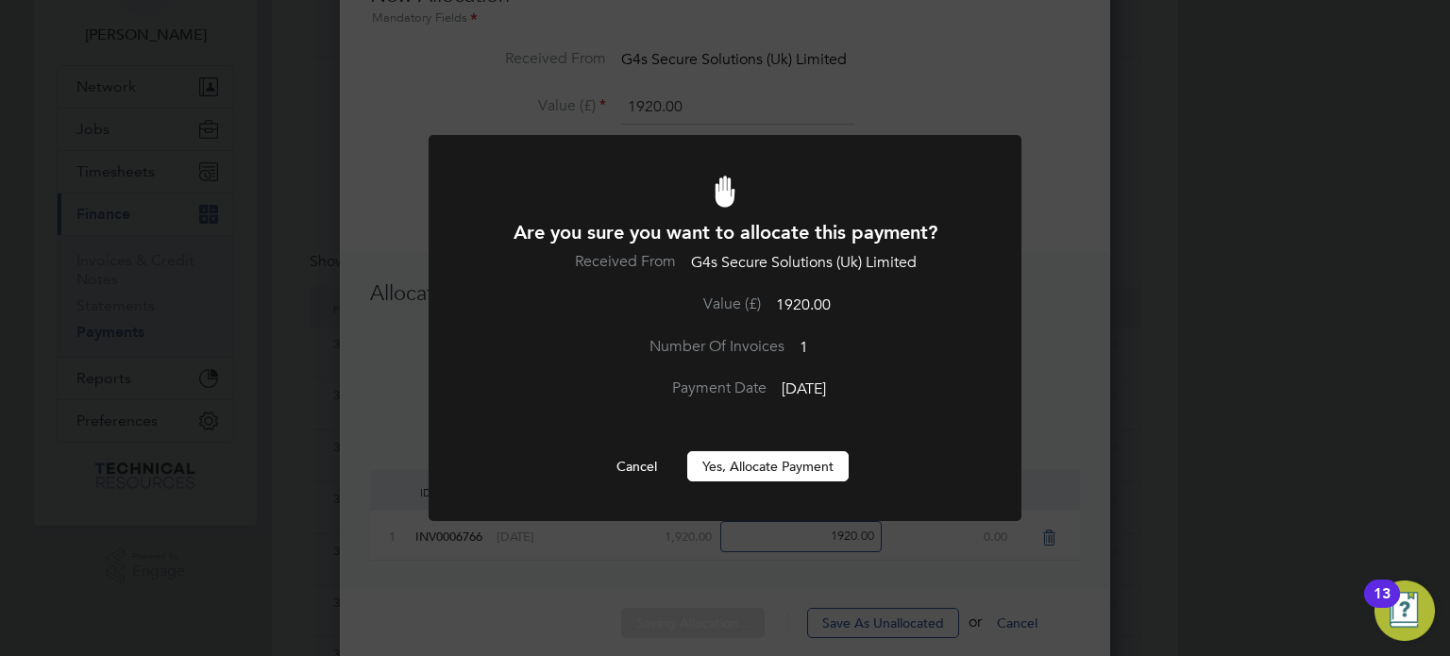
click at [786, 469] on button "Yes, Allocate Payment" at bounding box center [767, 466] width 161 height 30
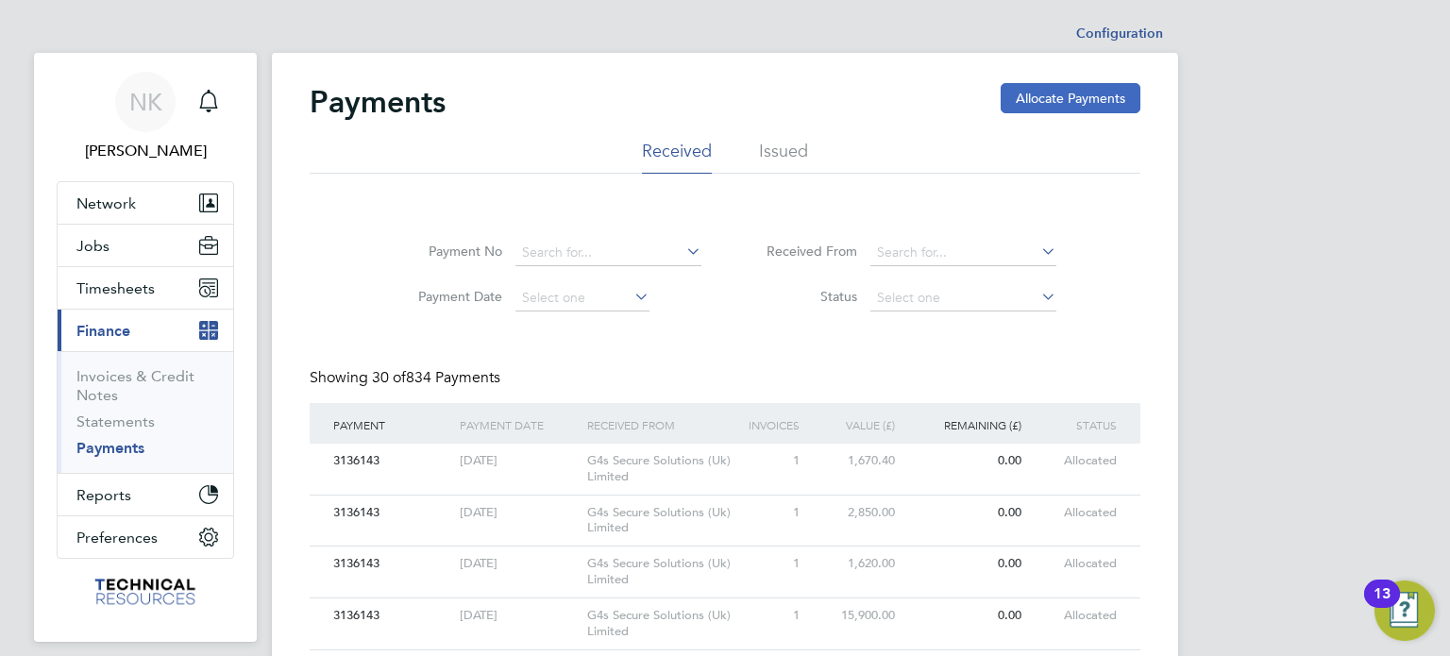
click at [1034, 94] on button "Allocate Payments" at bounding box center [1071, 98] width 140 height 30
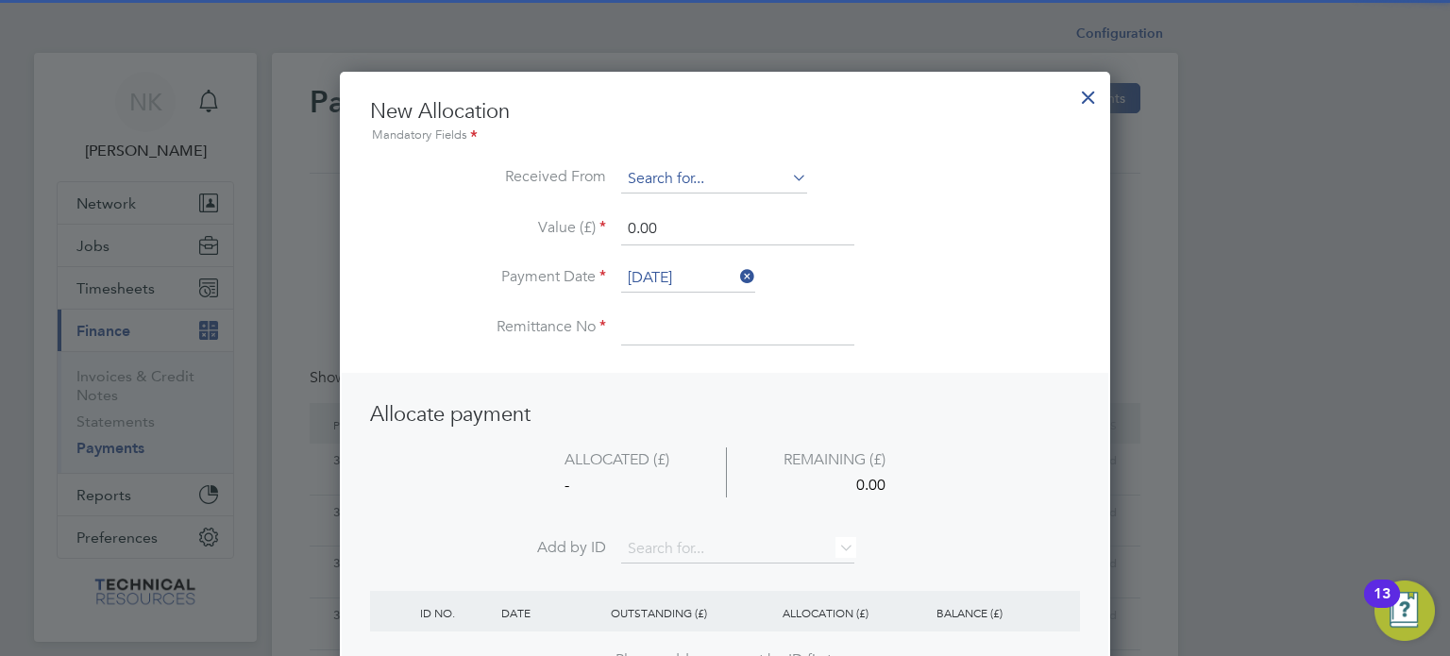
click at [698, 170] on input at bounding box center [714, 179] width 186 height 28
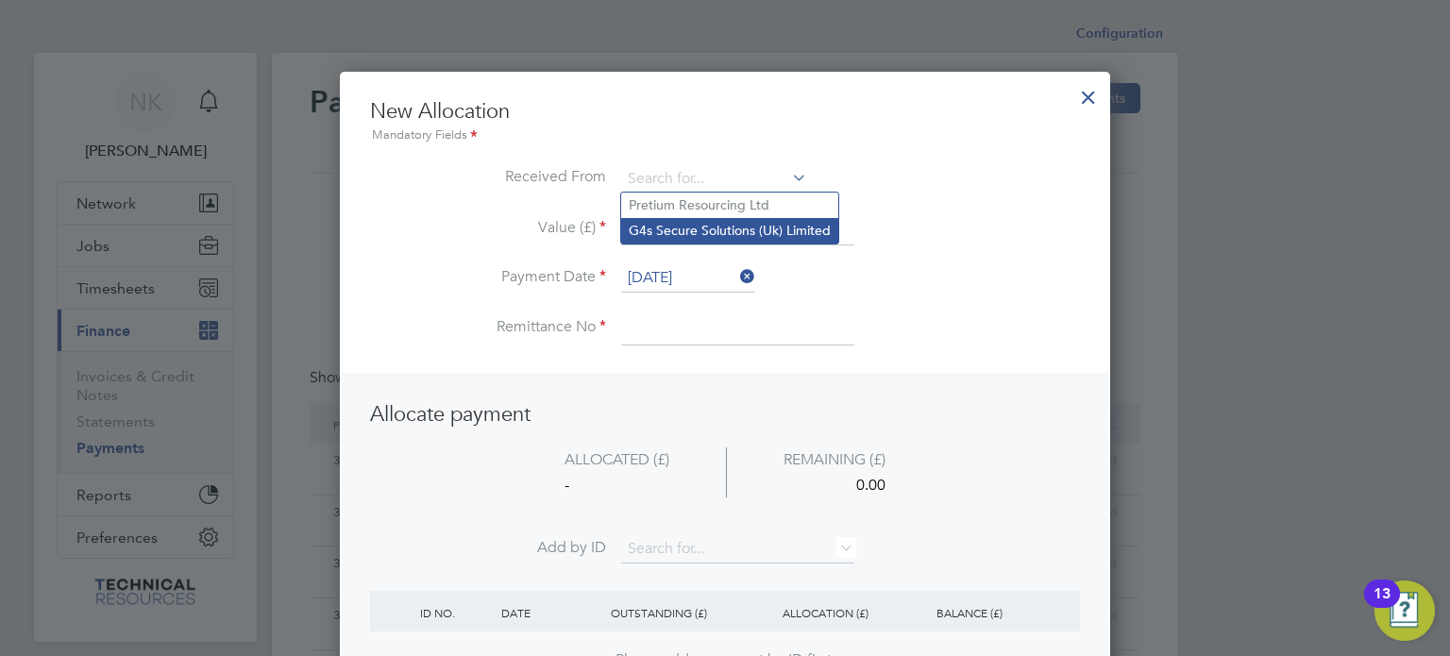
click at [758, 229] on li "G4s Secure Solutions (Uk) Limited" at bounding box center [729, 230] width 217 height 25
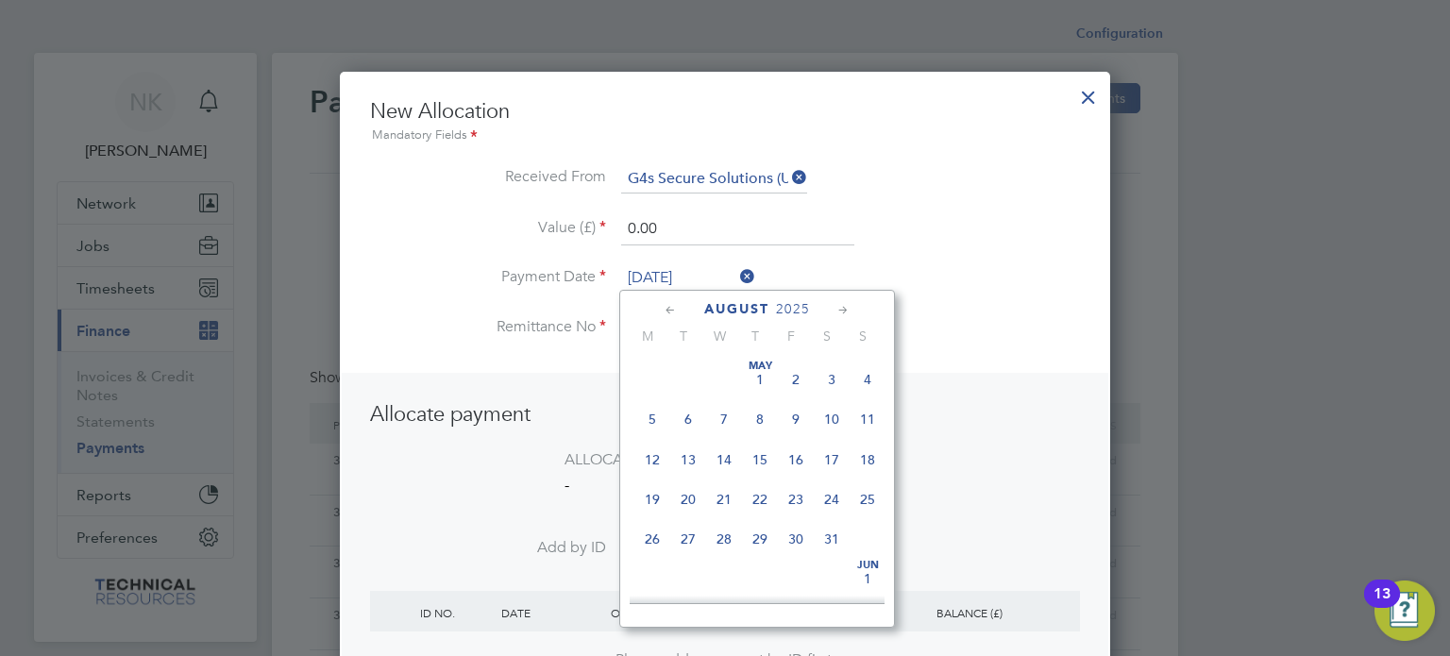
click at [667, 278] on input "[DATE]" at bounding box center [688, 278] width 134 height 28
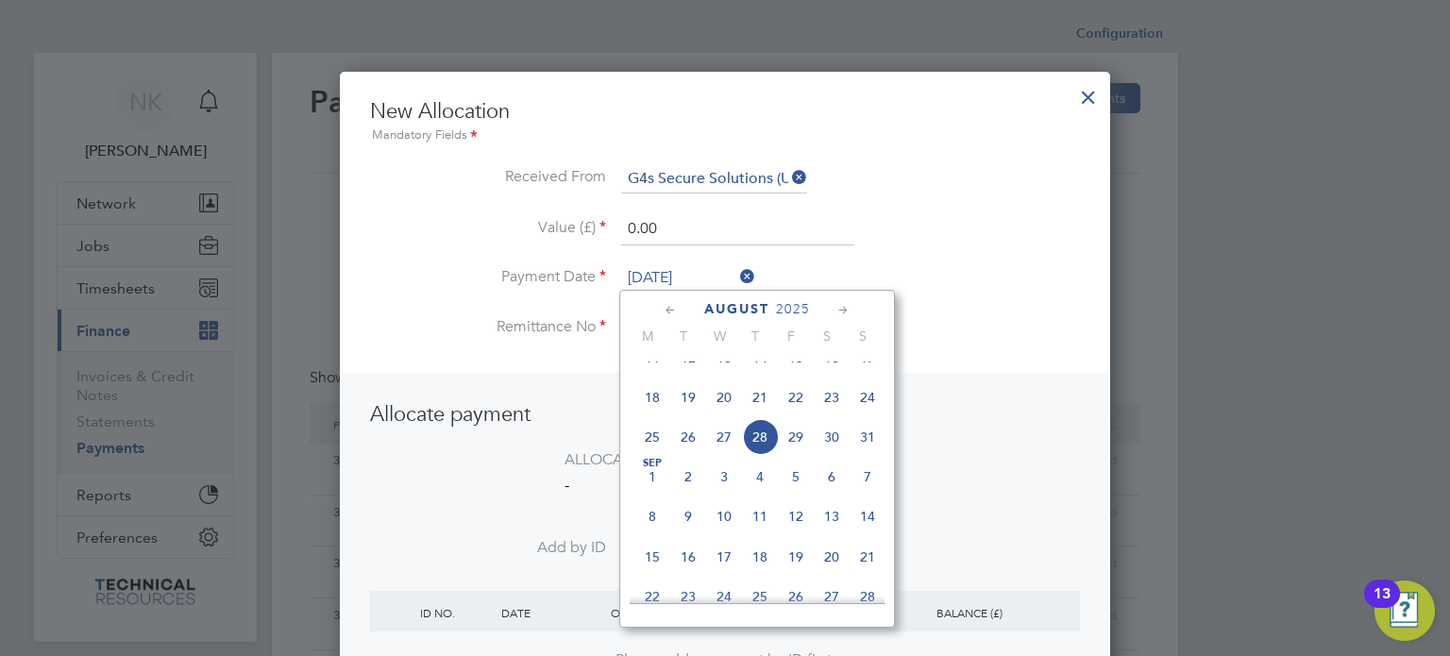
click at [763, 376] on span "14" at bounding box center [760, 358] width 36 height 36
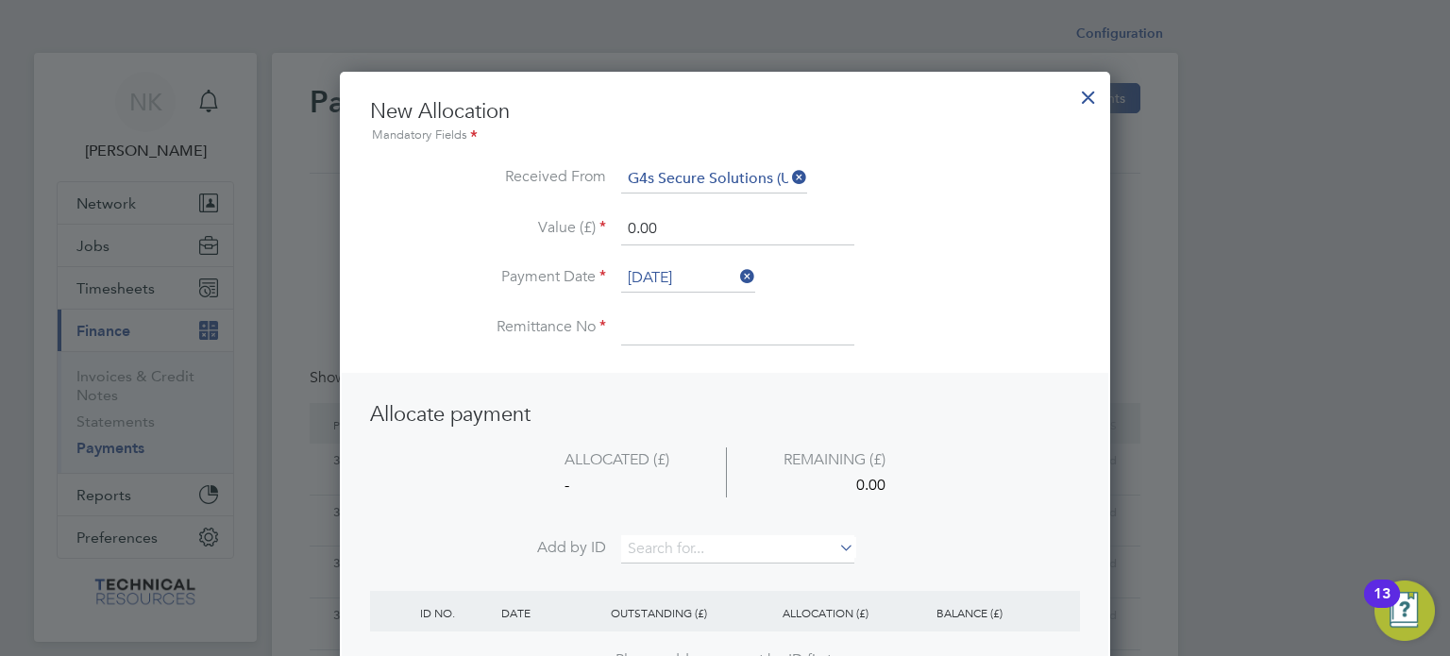
click at [679, 327] on input at bounding box center [737, 328] width 233 height 34
drag, startPoint x: 676, startPoint y: 230, endPoint x: 553, endPoint y: 229, distance: 122.7
click at [553, 229] on li "Value (£) 0.00" at bounding box center [725, 238] width 710 height 53
click at [653, 535] on input at bounding box center [737, 549] width 233 height 28
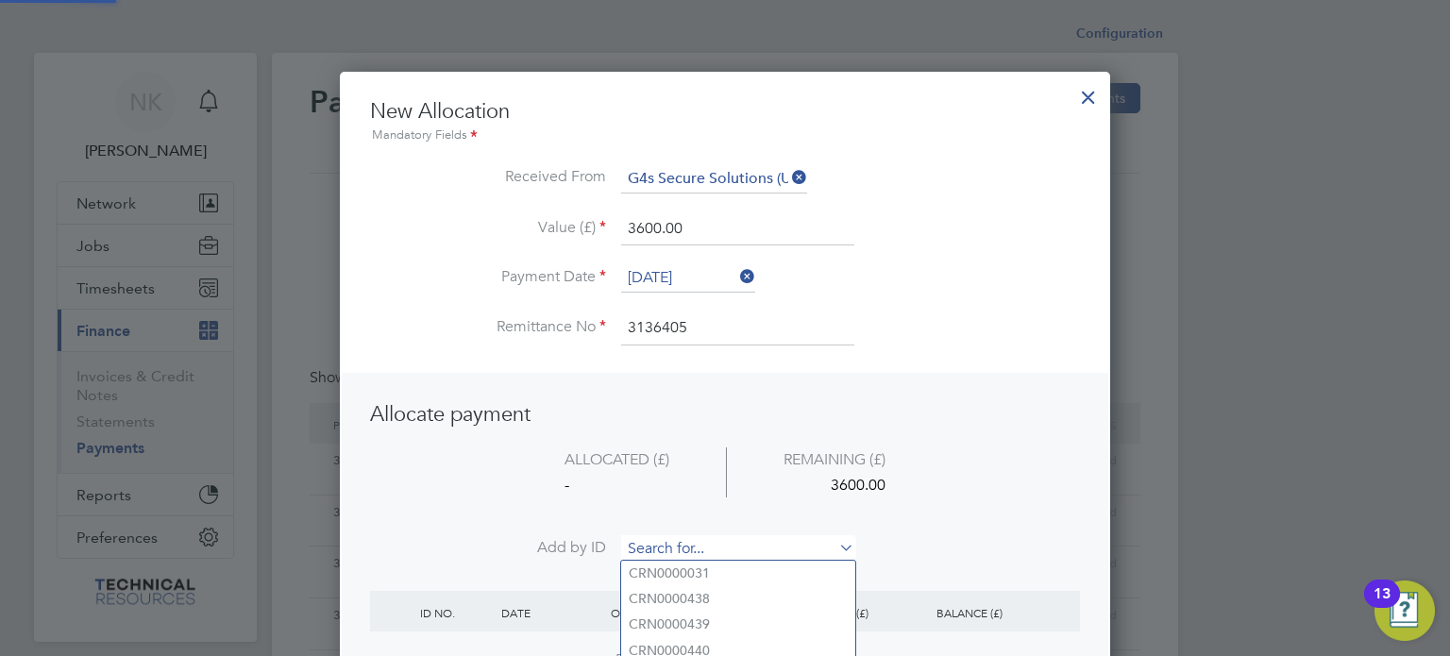
paste input "INV0006767"
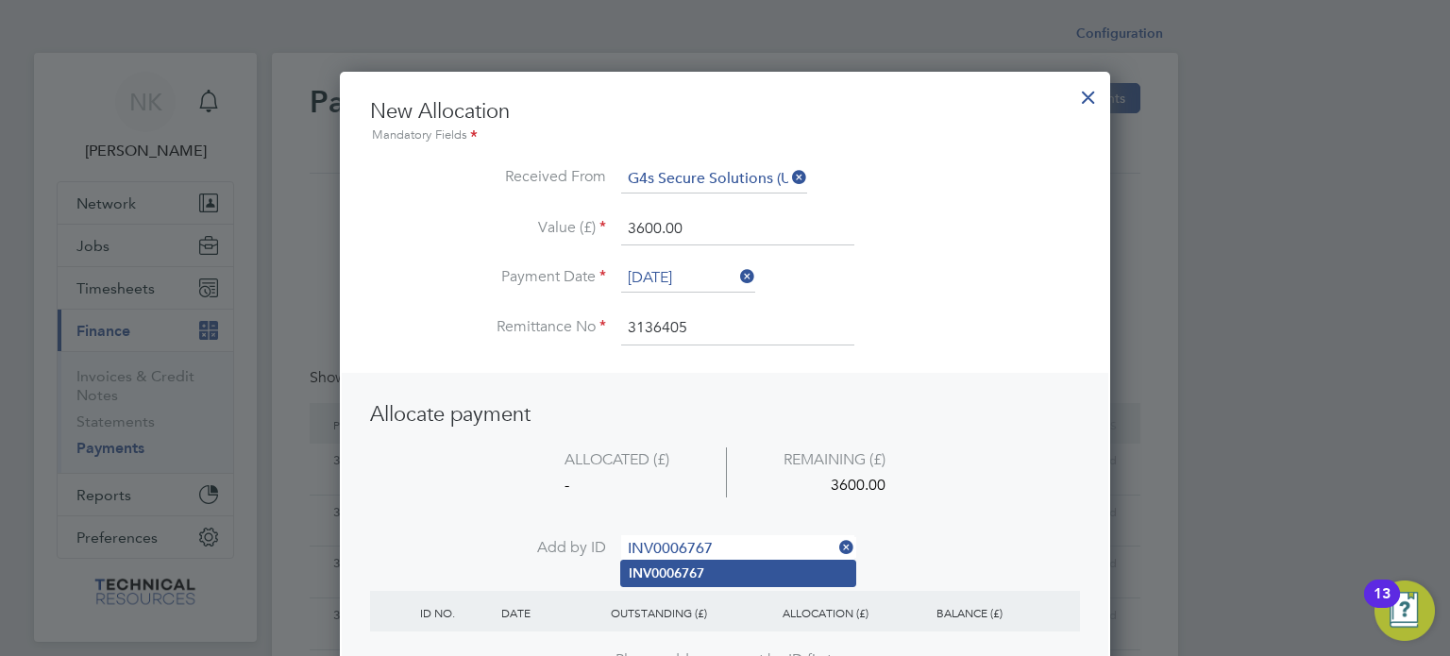
click at [652, 573] on b "INV0006767" at bounding box center [667, 573] width 76 height 16
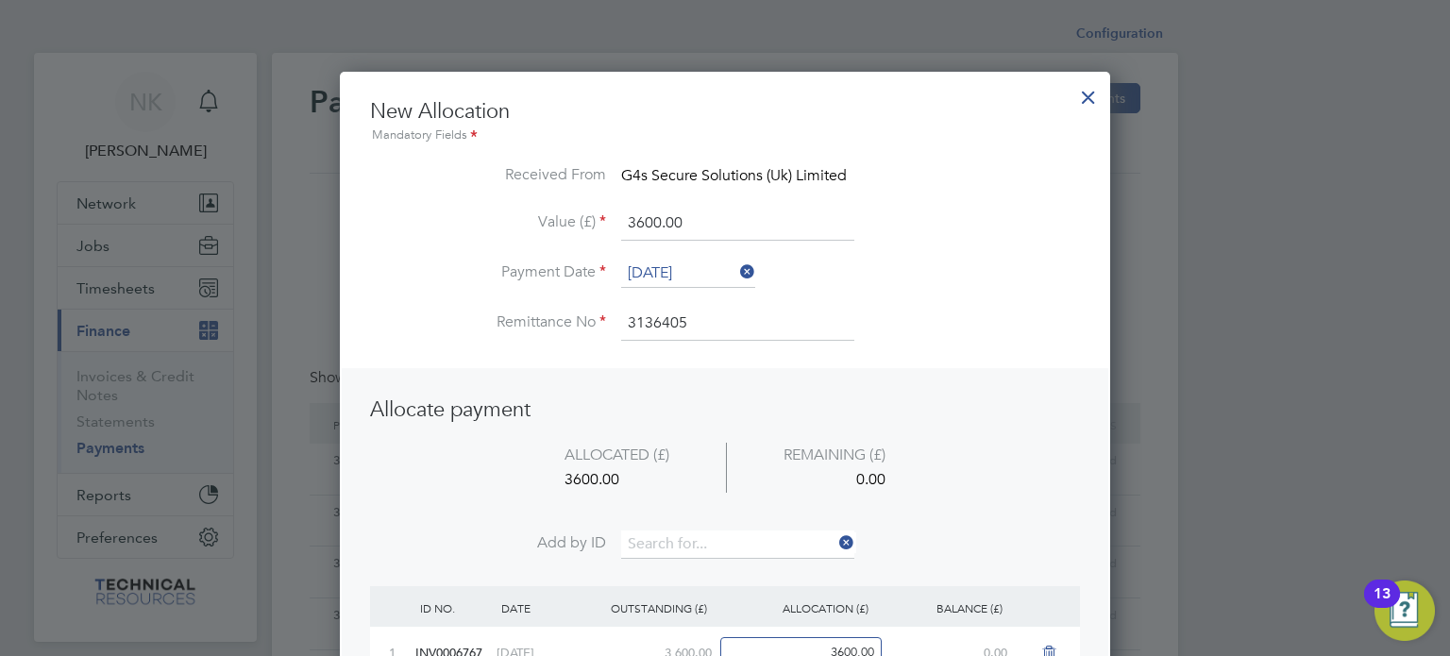
scroll to position [177, 0]
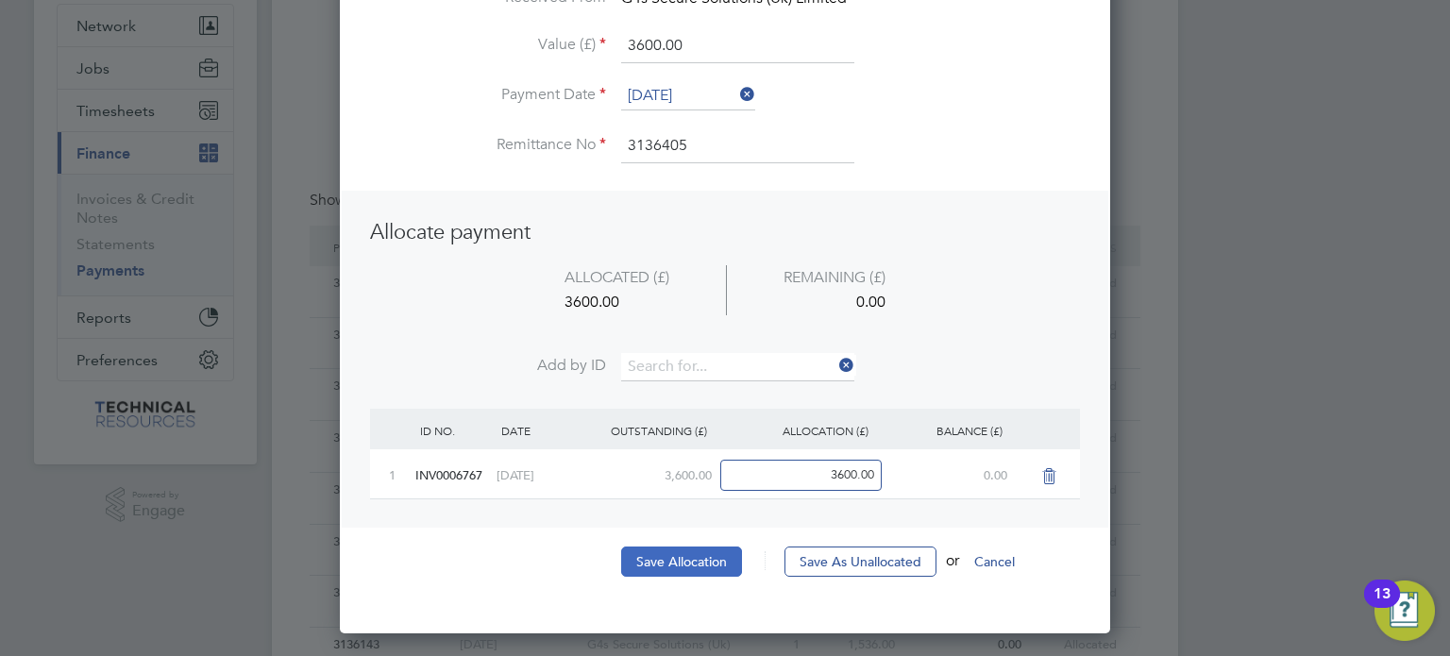
click at [672, 557] on button "Save Allocation" at bounding box center [681, 562] width 121 height 30
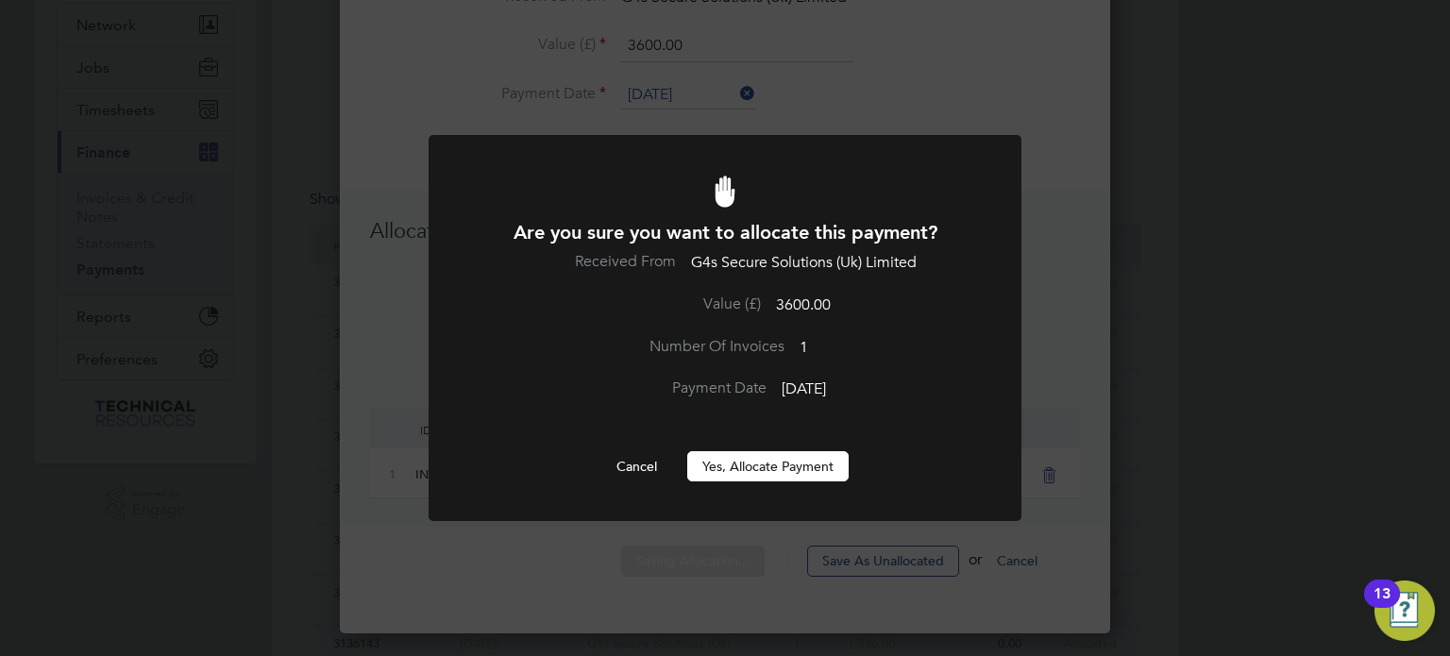
click at [748, 467] on button "Yes, Allocate Payment" at bounding box center [767, 466] width 161 height 30
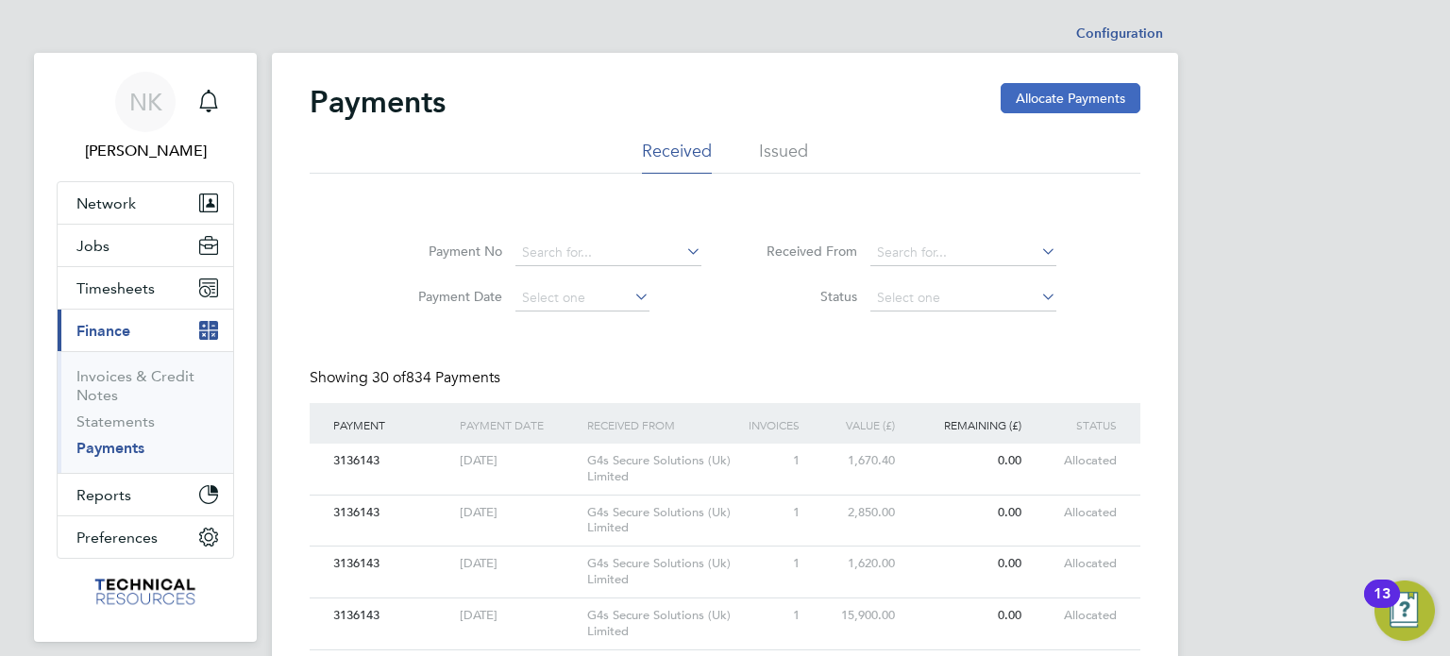
click at [1076, 95] on button "Allocate Payments" at bounding box center [1071, 98] width 140 height 30
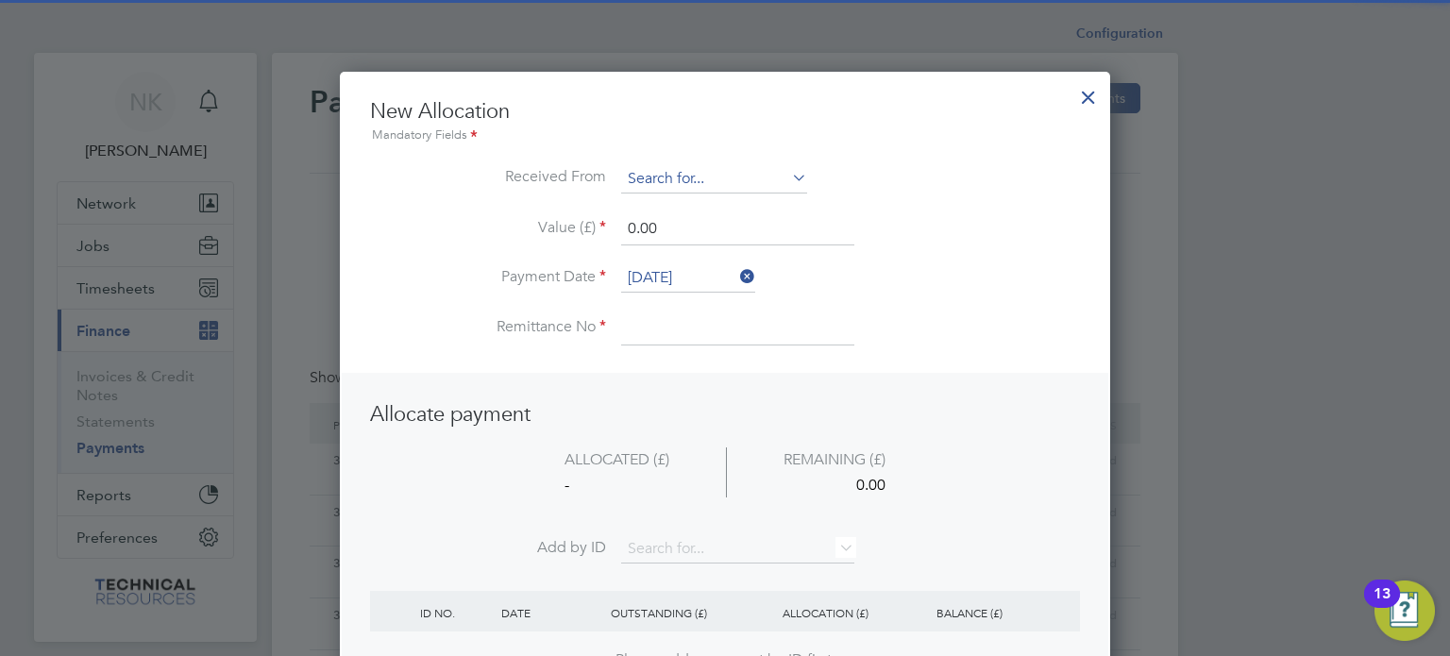
click at [753, 165] on input at bounding box center [714, 179] width 186 height 28
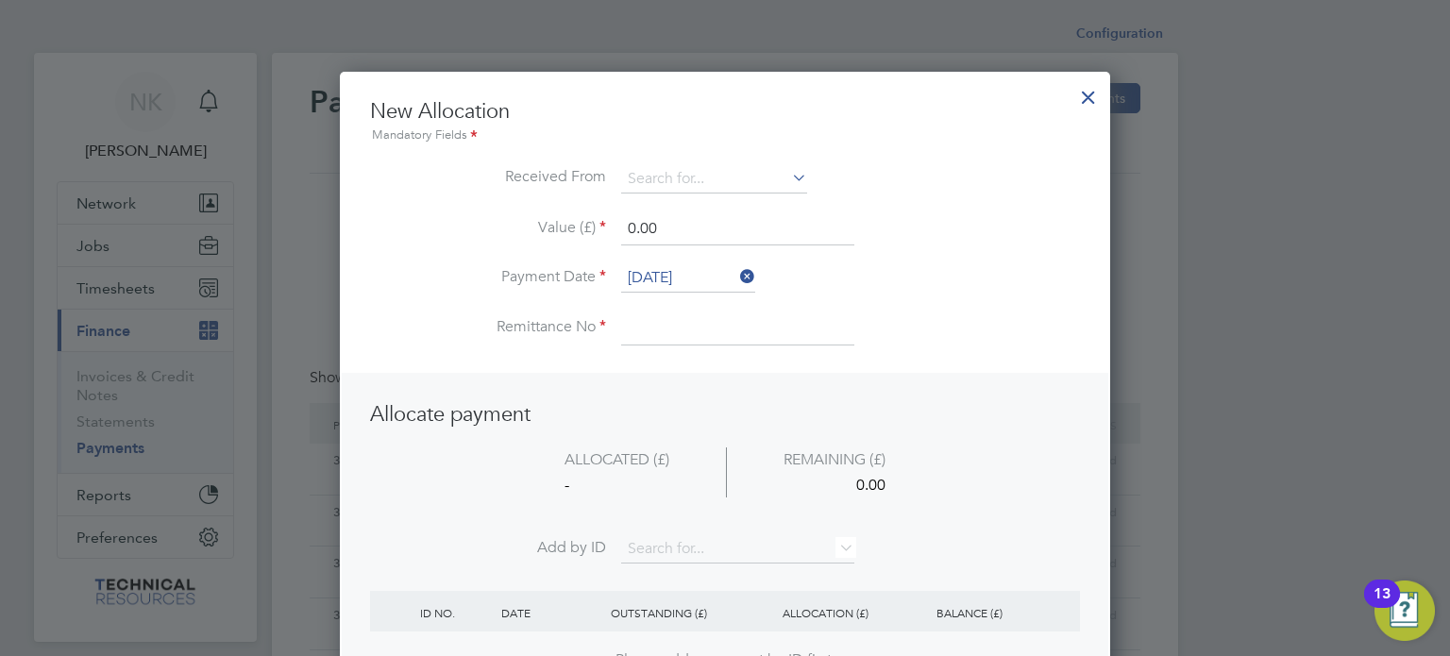
click at [723, 226] on li "G4s Secure Solutions (Uk) Limited" at bounding box center [729, 230] width 217 height 25
click at [693, 264] on input "[DATE]" at bounding box center [688, 278] width 134 height 28
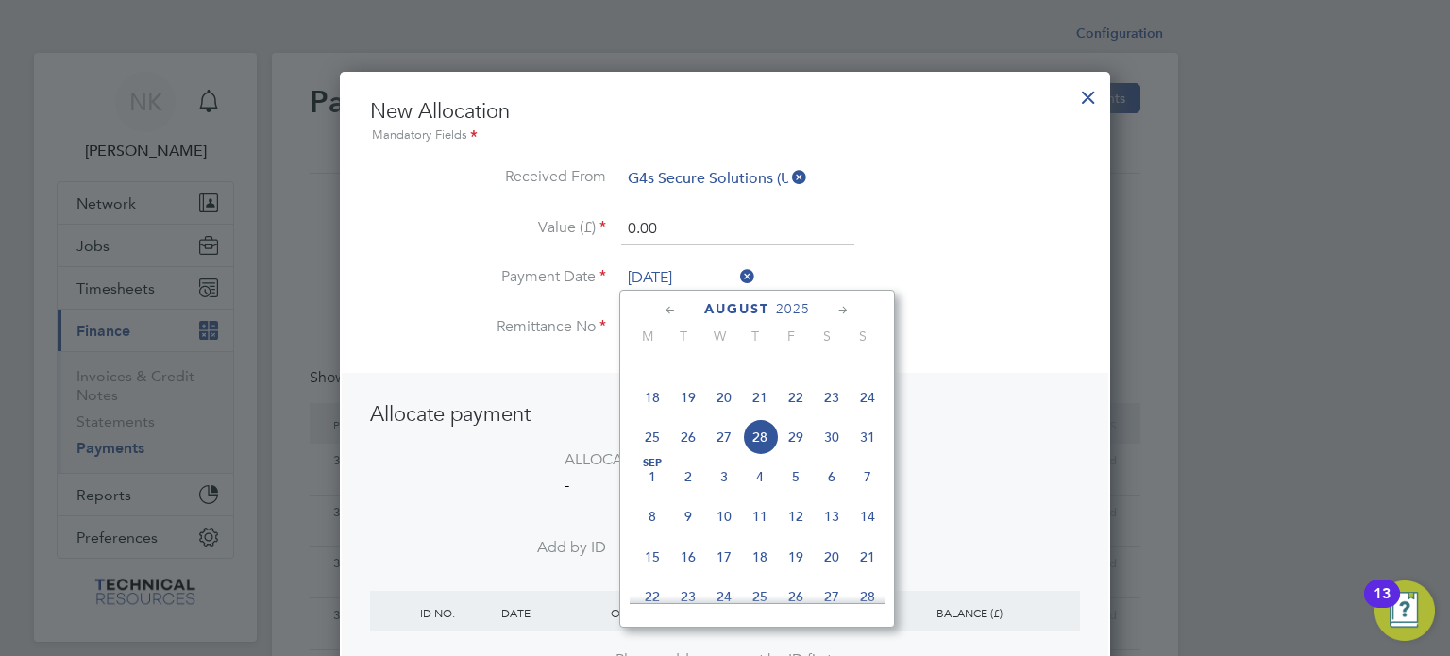
click at [766, 376] on span "14" at bounding box center [760, 358] width 36 height 36
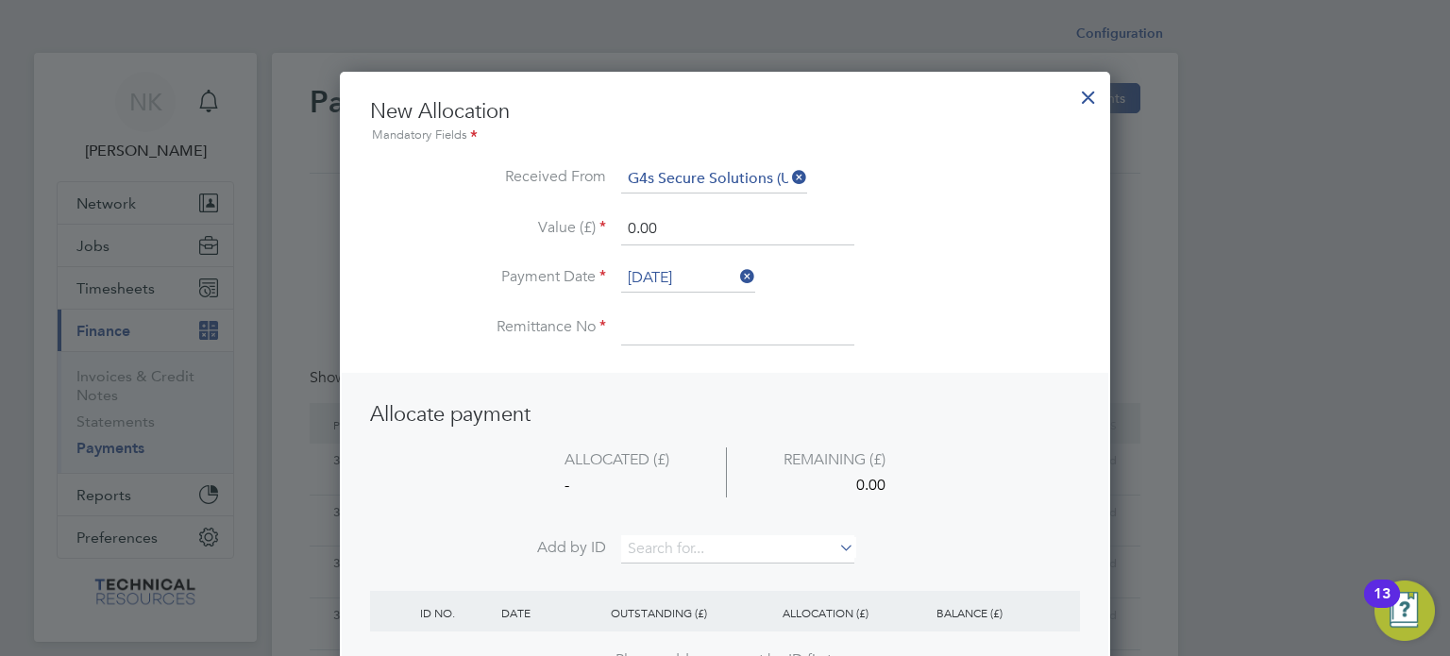
click at [680, 333] on input at bounding box center [737, 328] width 233 height 34
drag, startPoint x: 673, startPoint y: 236, endPoint x: 555, endPoint y: 226, distance: 118.4
click at [555, 226] on li "Value (£) 0.00" at bounding box center [725, 238] width 710 height 53
click at [678, 537] on input at bounding box center [737, 549] width 233 height 28
paste input "INV0006768"
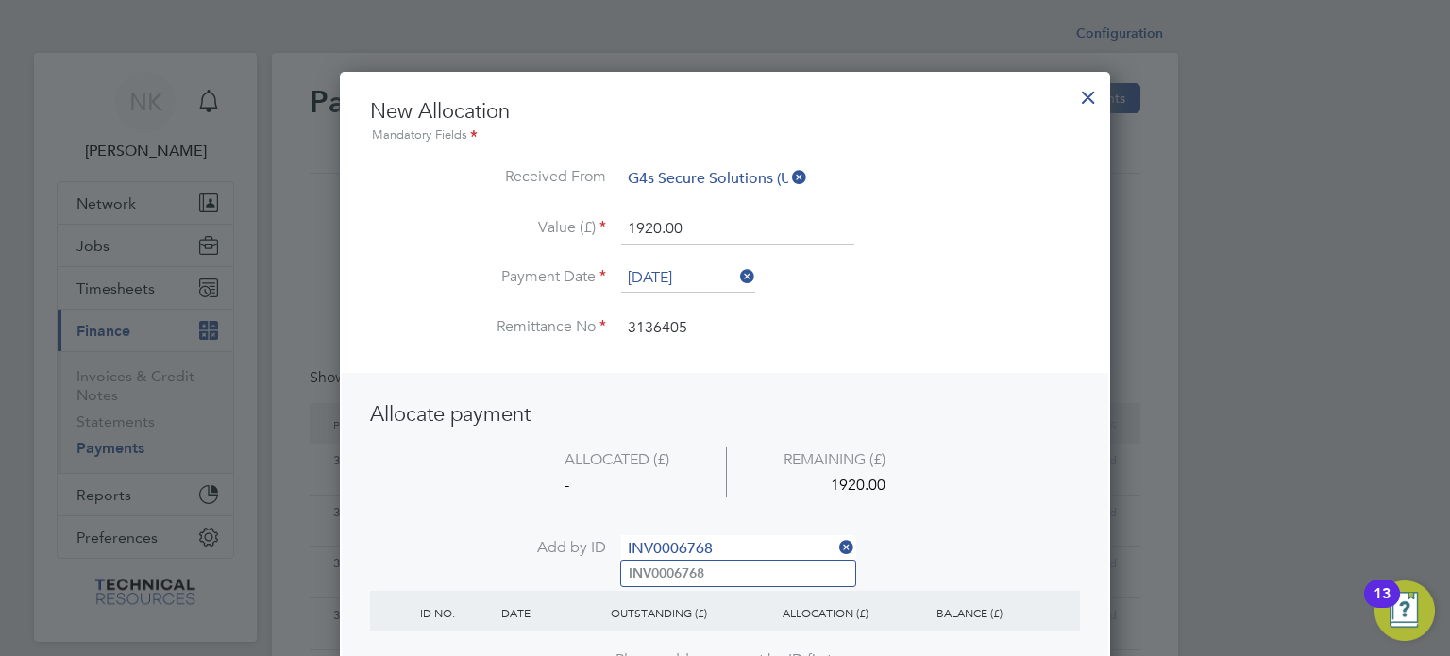
click at [661, 577] on b "INV0006768" at bounding box center [667, 573] width 76 height 16
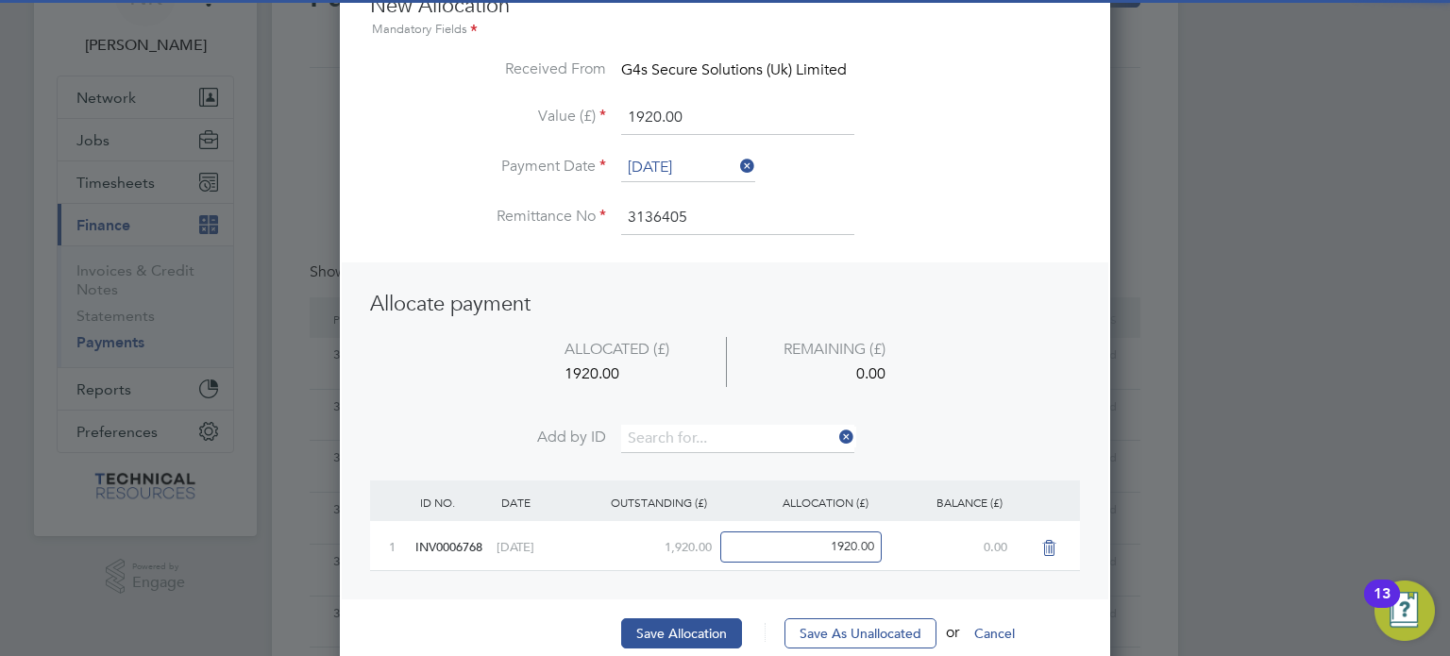
scroll to position [159, 0]
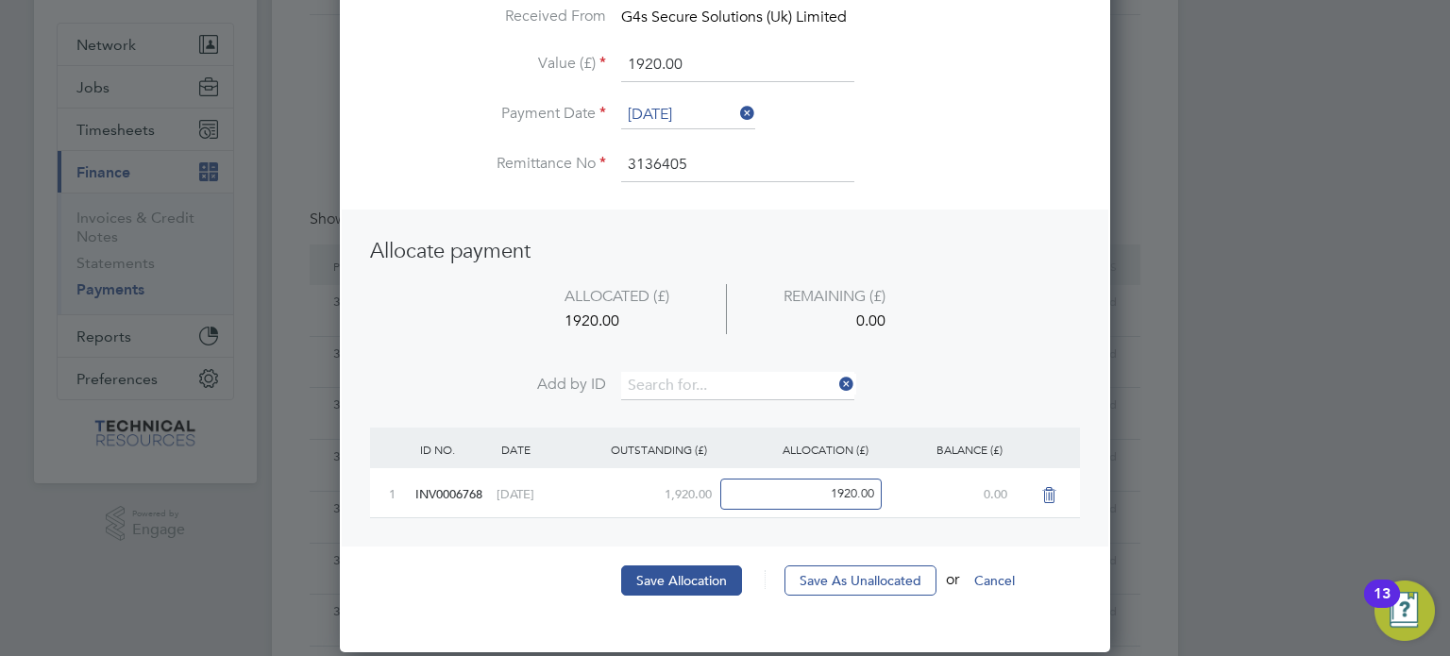
click at [661, 577] on button "Save Allocation" at bounding box center [681, 580] width 121 height 30
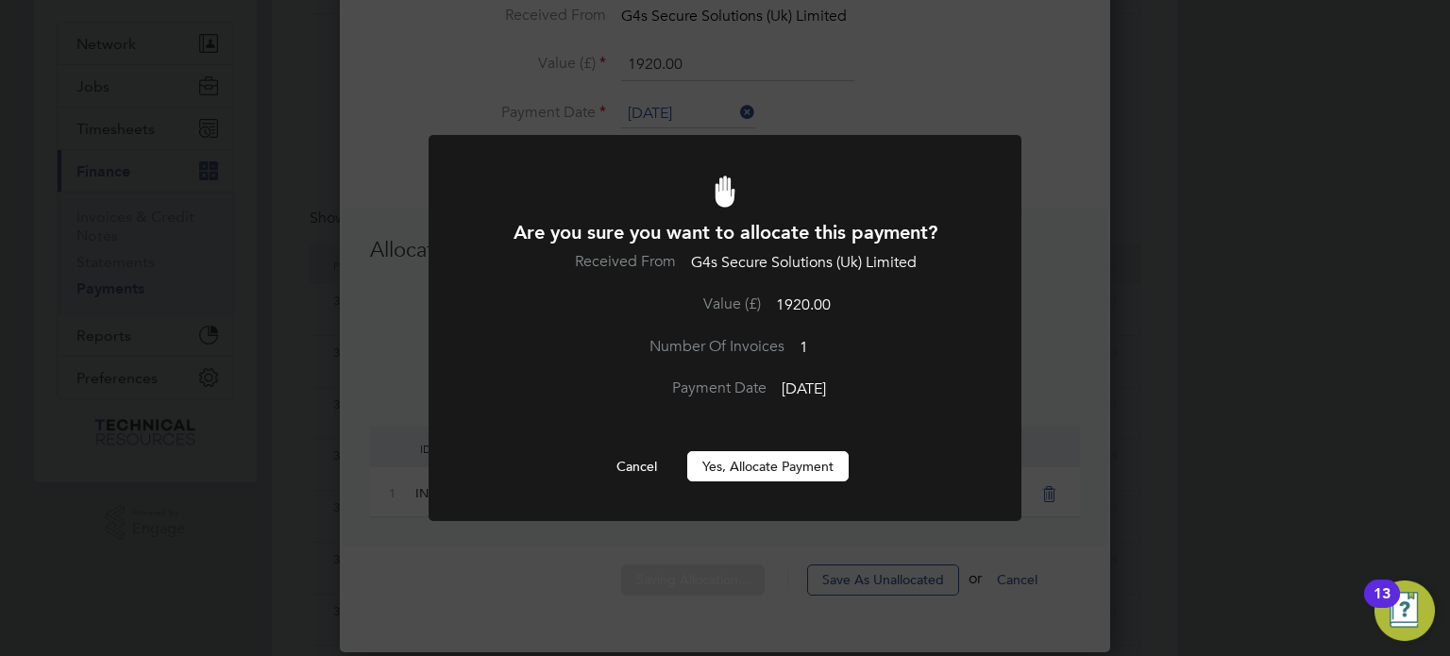
click at [746, 464] on button "Yes, Allocate Payment" at bounding box center [767, 466] width 161 height 30
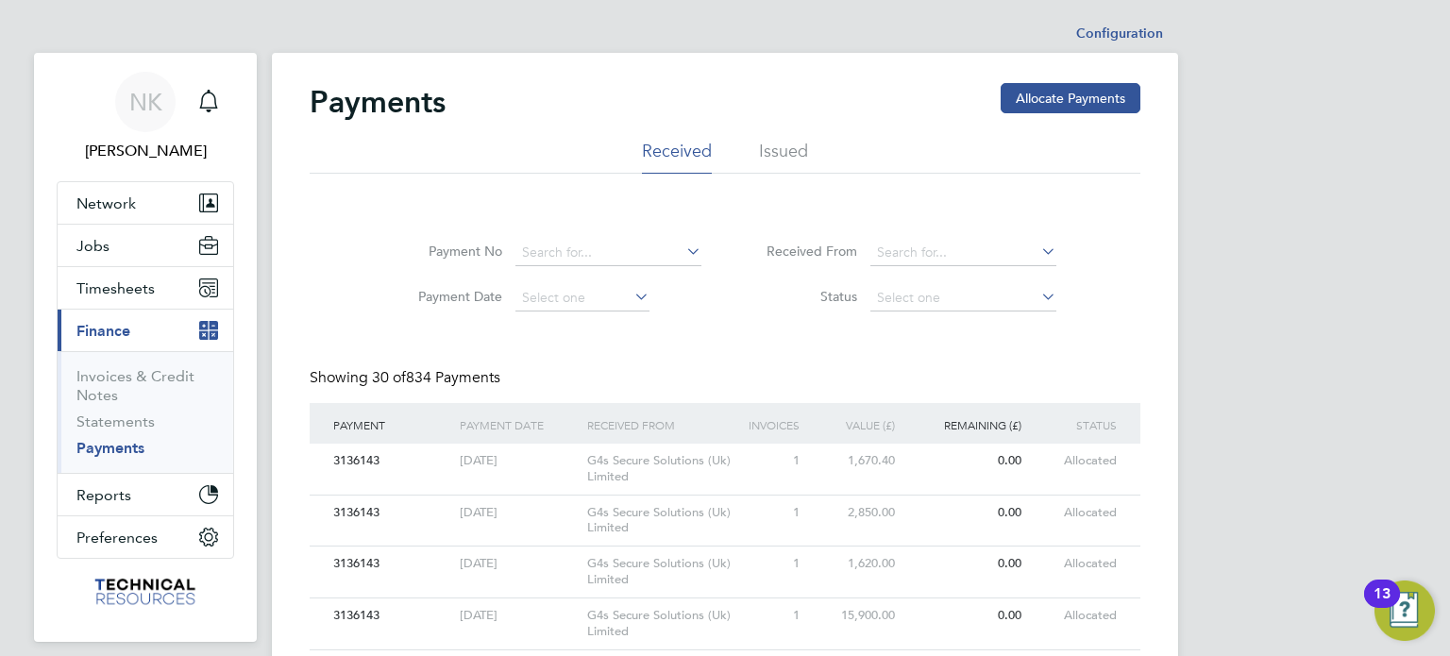
click at [1020, 110] on button "Allocate Payments" at bounding box center [1071, 98] width 140 height 30
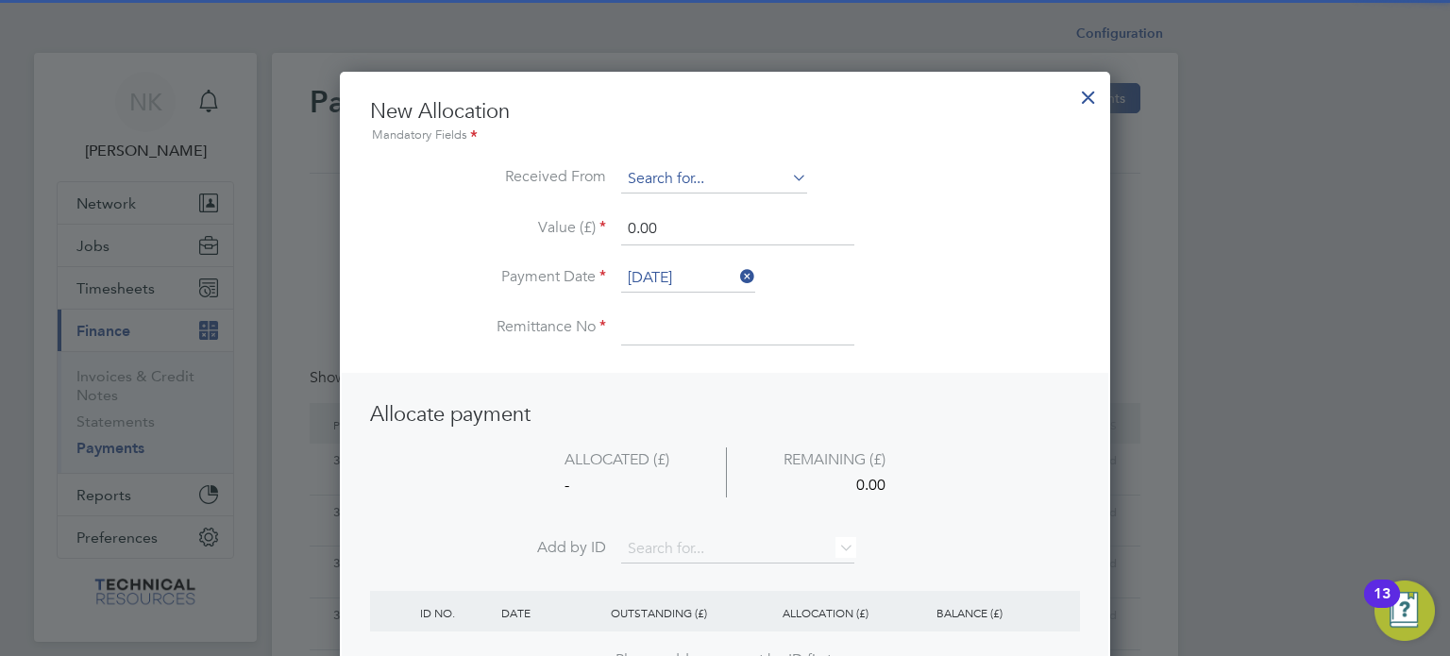
click at [709, 177] on input at bounding box center [714, 179] width 186 height 28
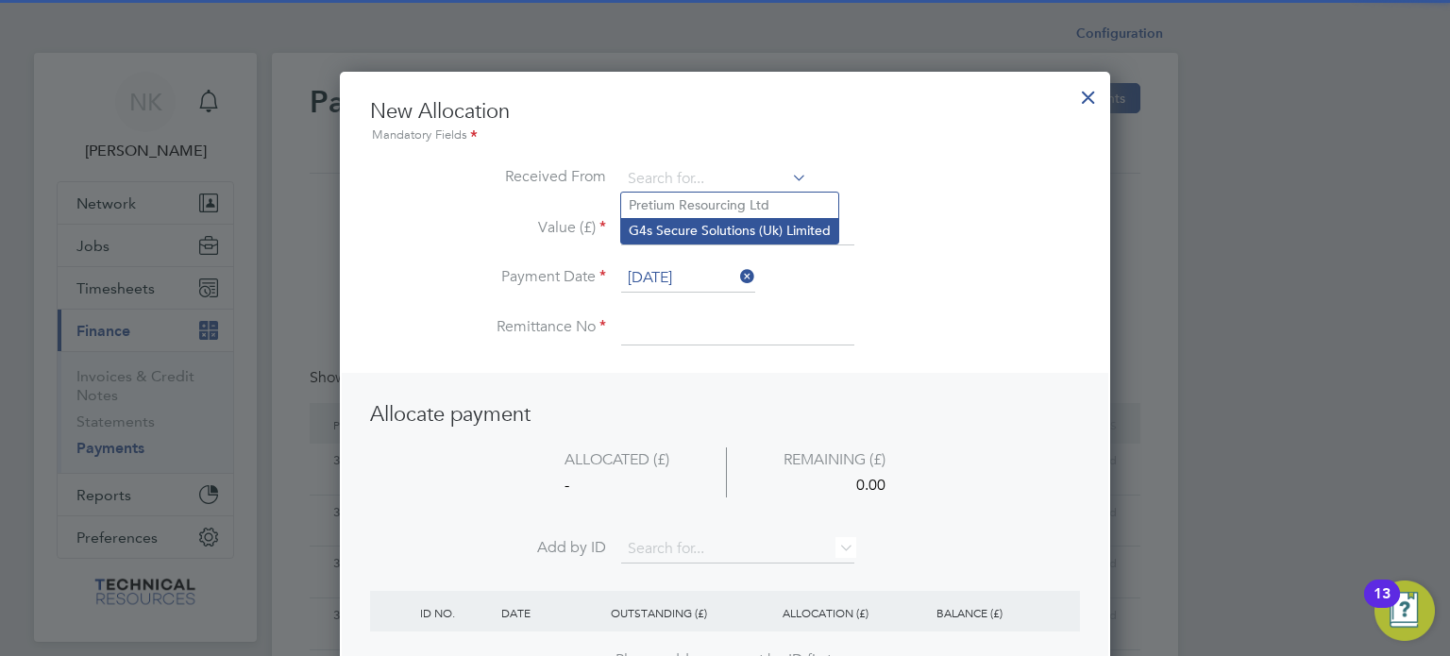
click at [721, 222] on li "G4s Secure Solutions (Uk) Limited" at bounding box center [729, 230] width 217 height 25
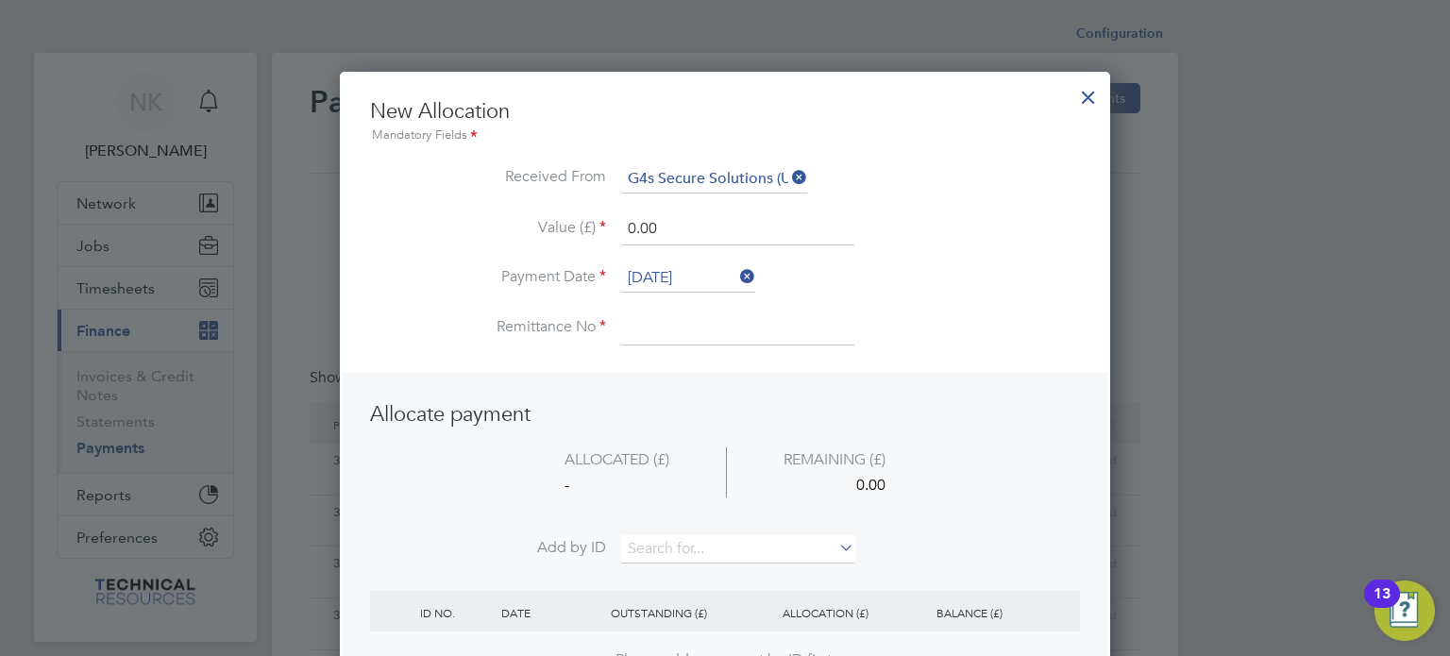
click at [700, 271] on input "[DATE]" at bounding box center [688, 278] width 134 height 28
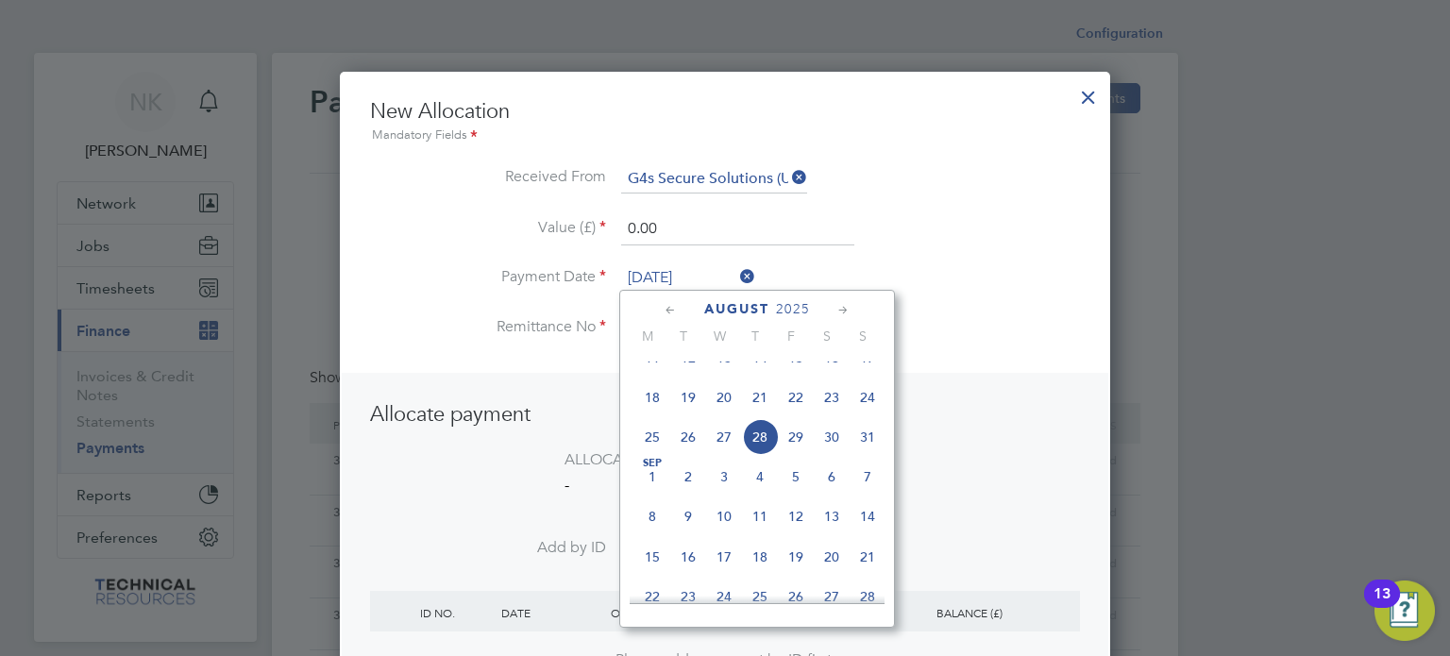
click at [756, 369] on span "14" at bounding box center [760, 358] width 36 height 36
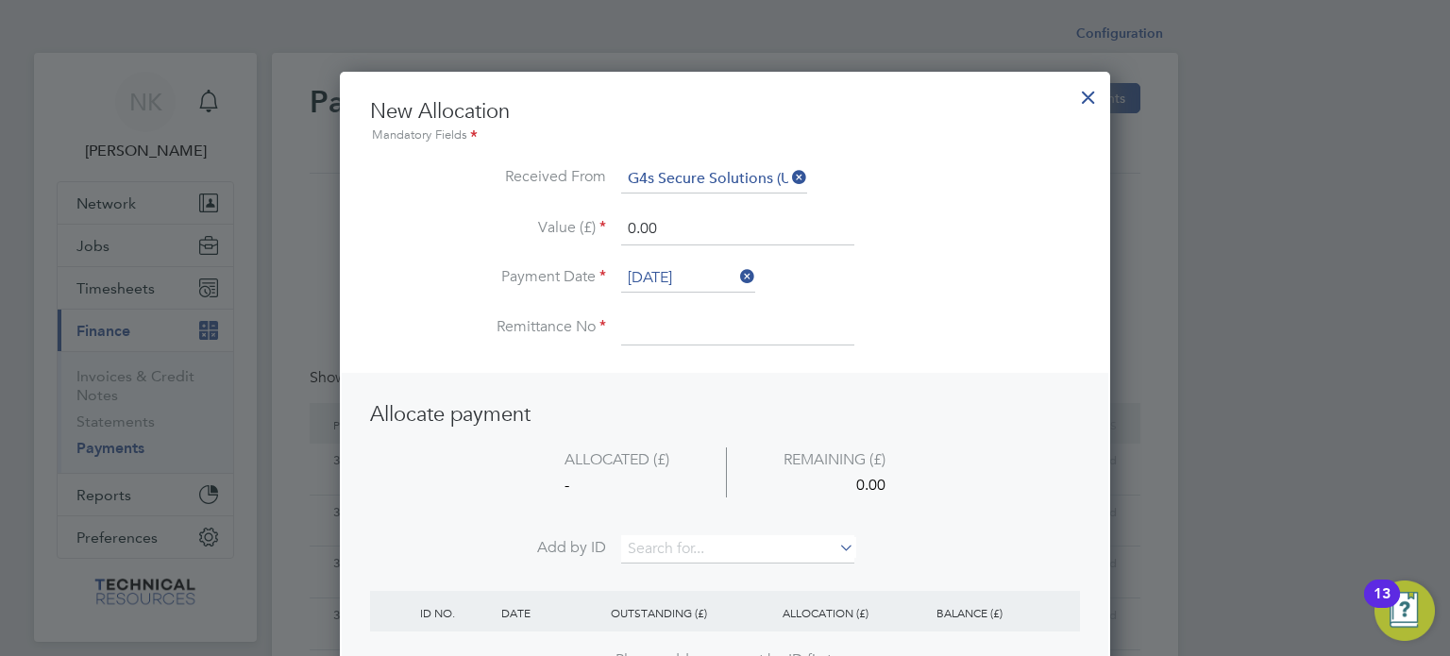
click at [683, 324] on input at bounding box center [737, 328] width 233 height 34
drag, startPoint x: 674, startPoint y: 218, endPoint x: 555, endPoint y: 218, distance: 118.9
click at [555, 218] on li "Value (£) 0.00" at bounding box center [725, 238] width 710 height 53
click at [742, 548] on input at bounding box center [737, 549] width 233 height 28
paste input "INV0006769"
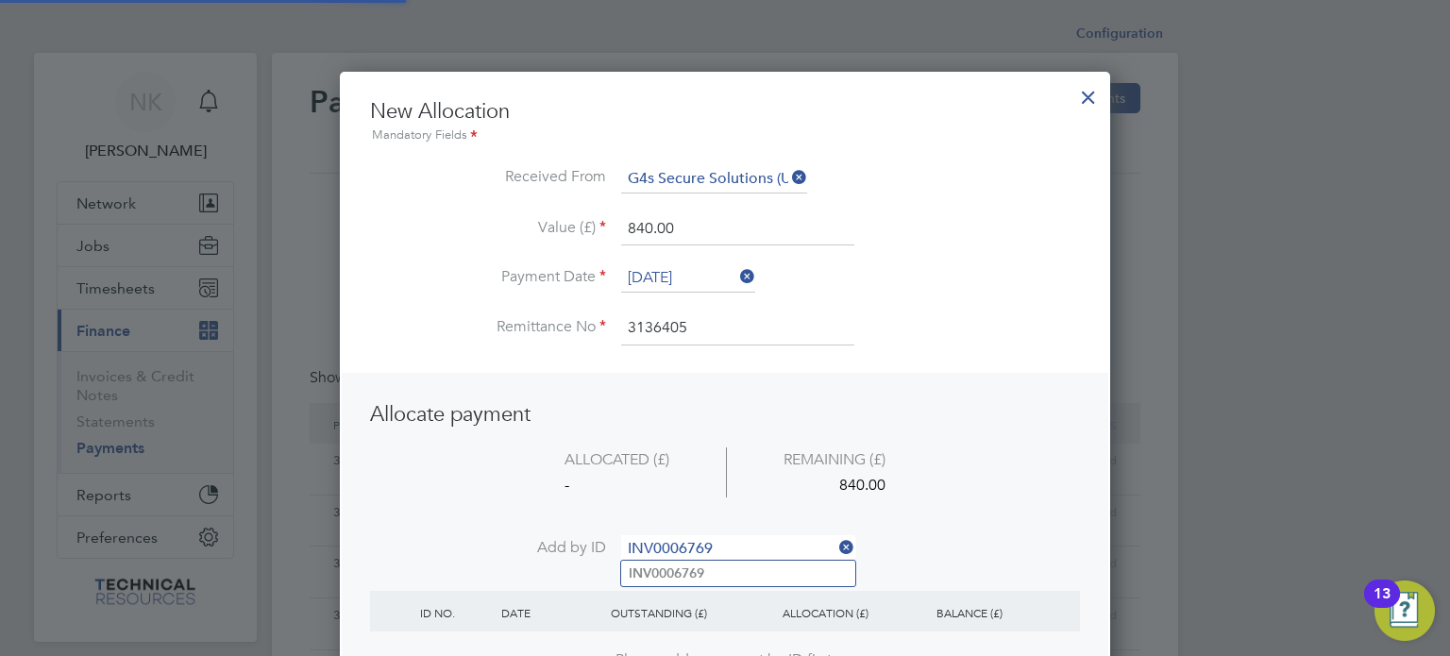
click at [710, 574] on li "INV0006769" at bounding box center [738, 573] width 234 height 25
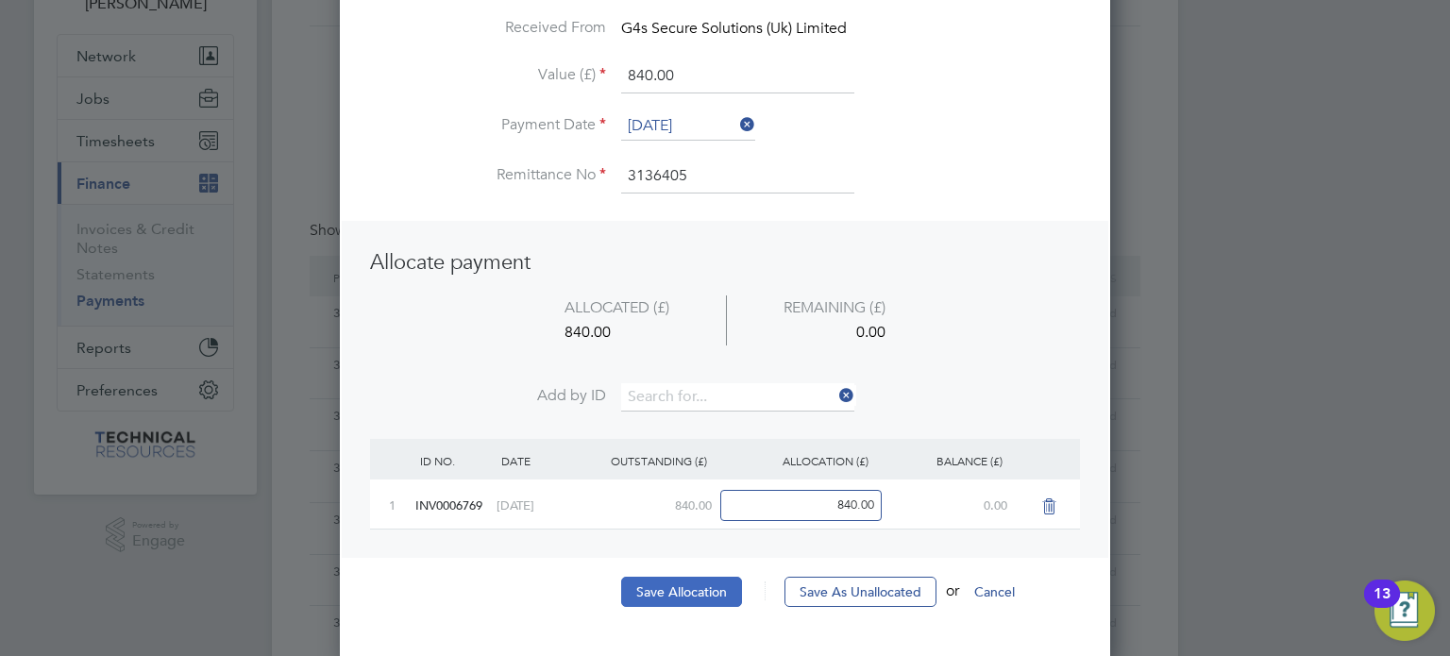
scroll to position [150, 0]
click at [699, 588] on button "Save Allocation" at bounding box center [681, 589] width 121 height 30
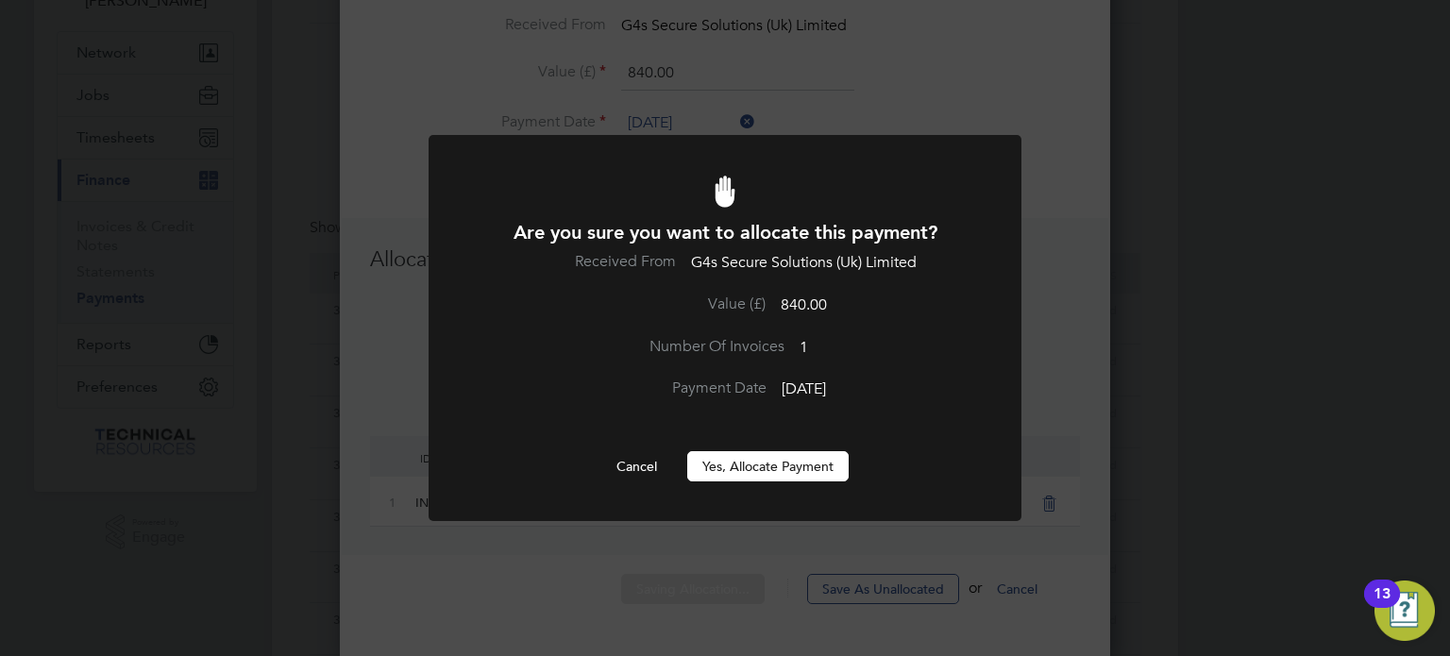
click at [780, 464] on button "Yes, Allocate Payment" at bounding box center [767, 466] width 161 height 30
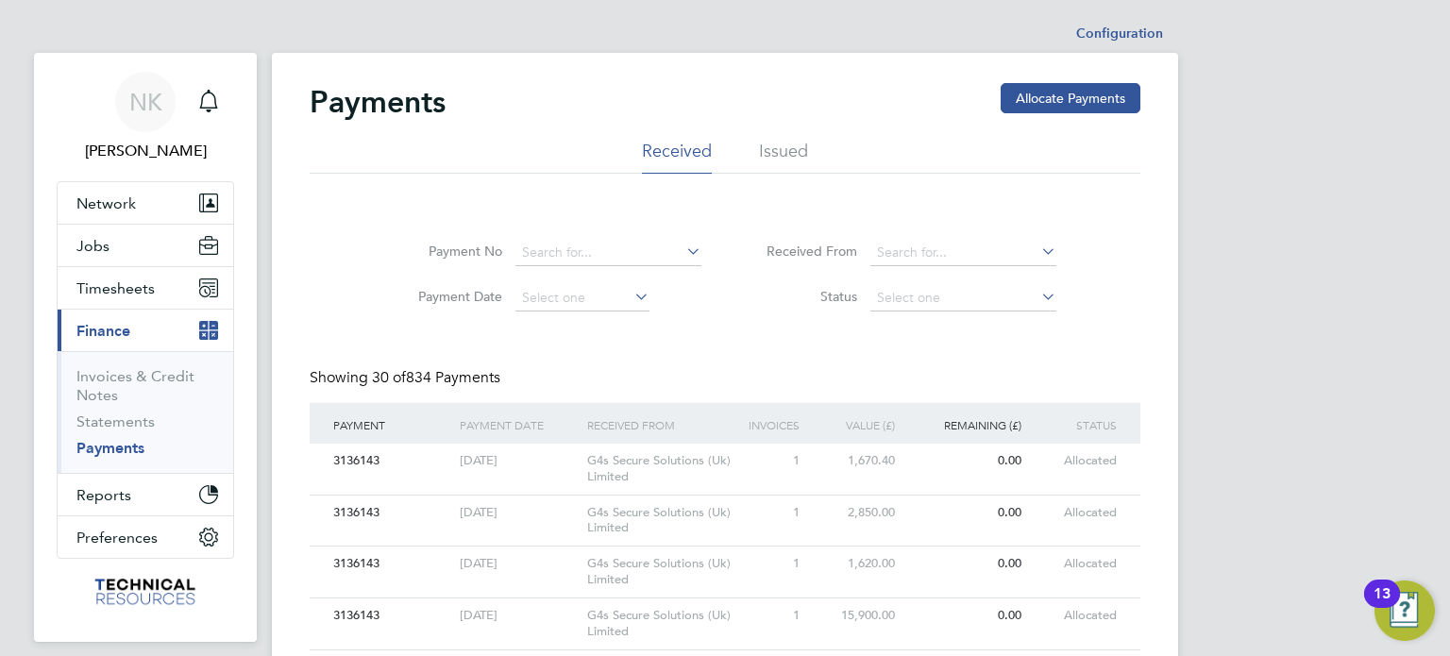
click at [1023, 88] on button "Allocate Payments" at bounding box center [1071, 98] width 140 height 30
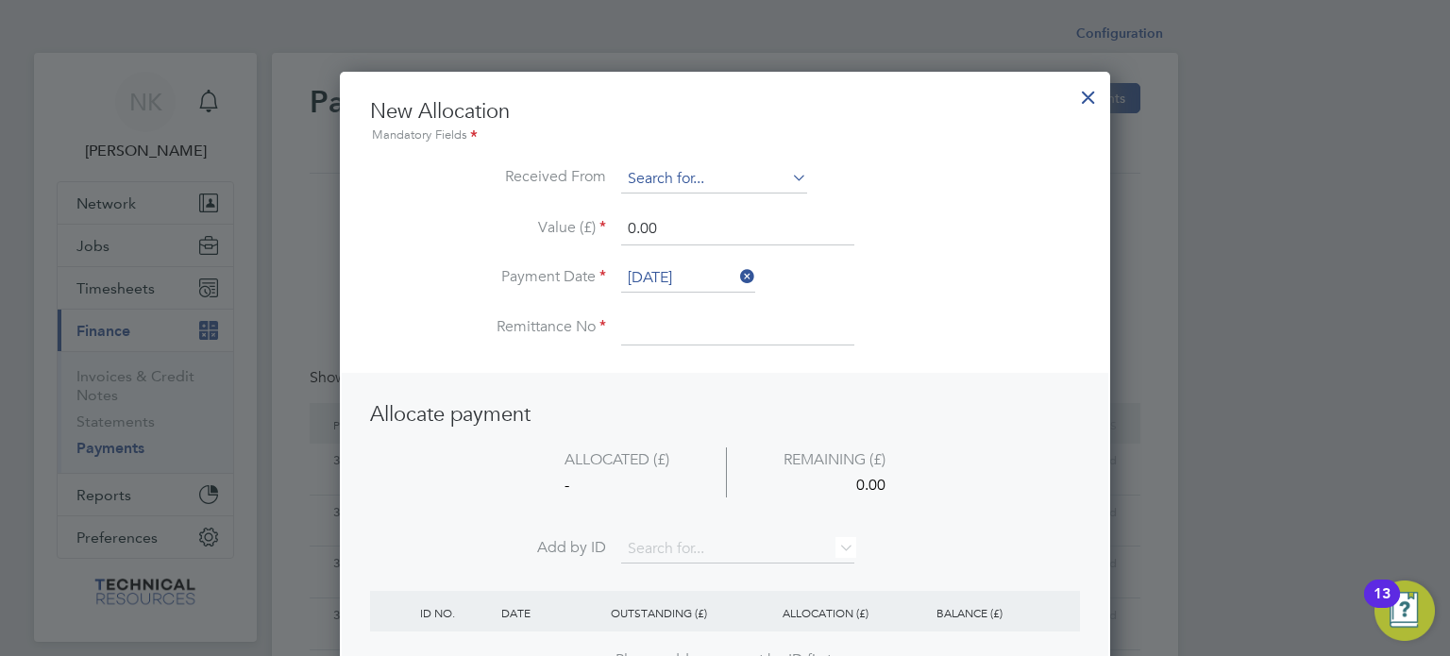
click at [725, 177] on input at bounding box center [714, 179] width 186 height 28
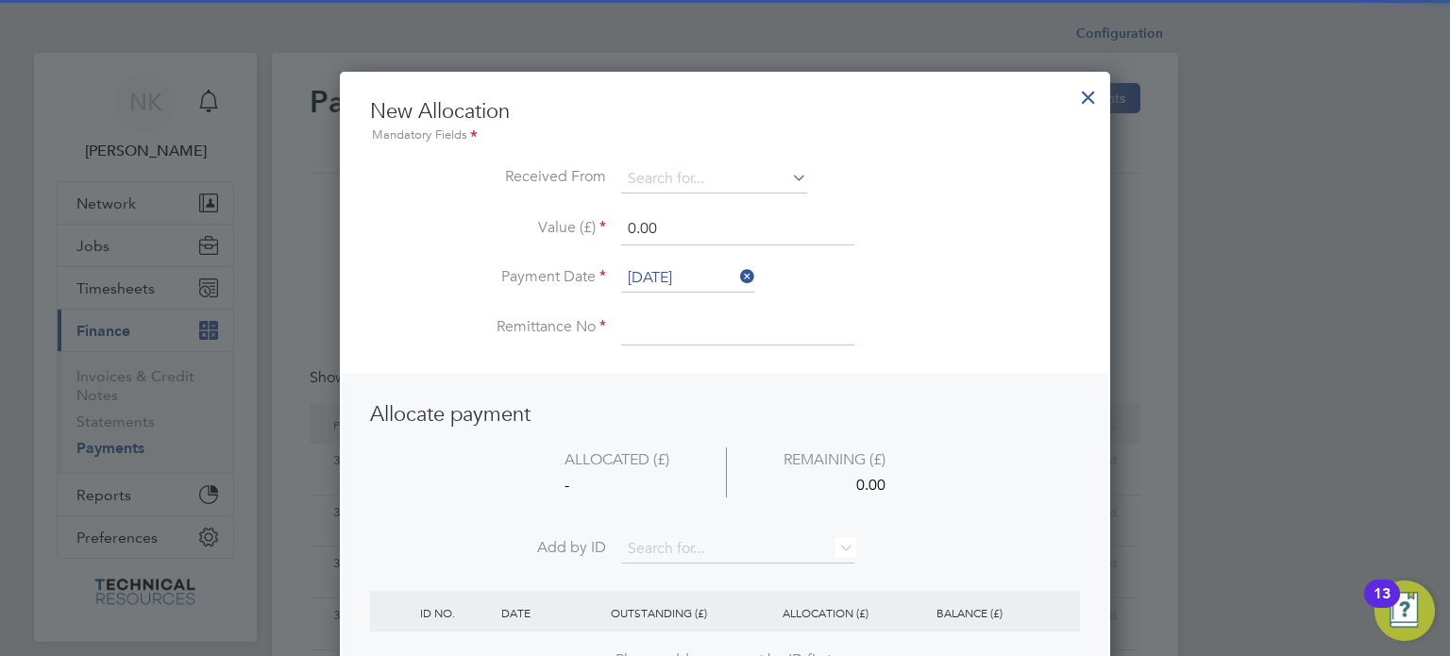
click at [716, 229] on li "G4s Secure Solutions (Uk) Limited" at bounding box center [729, 230] width 217 height 25
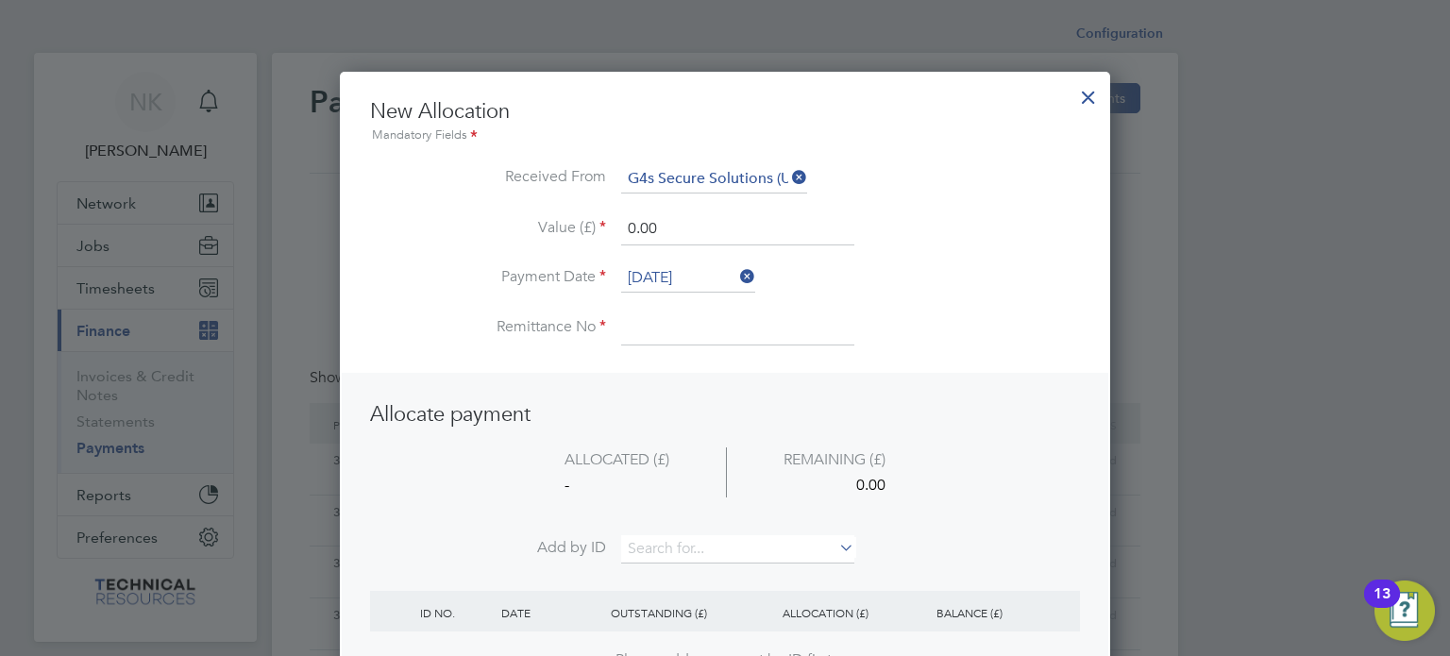
click at [676, 278] on input "[DATE]" at bounding box center [688, 278] width 134 height 28
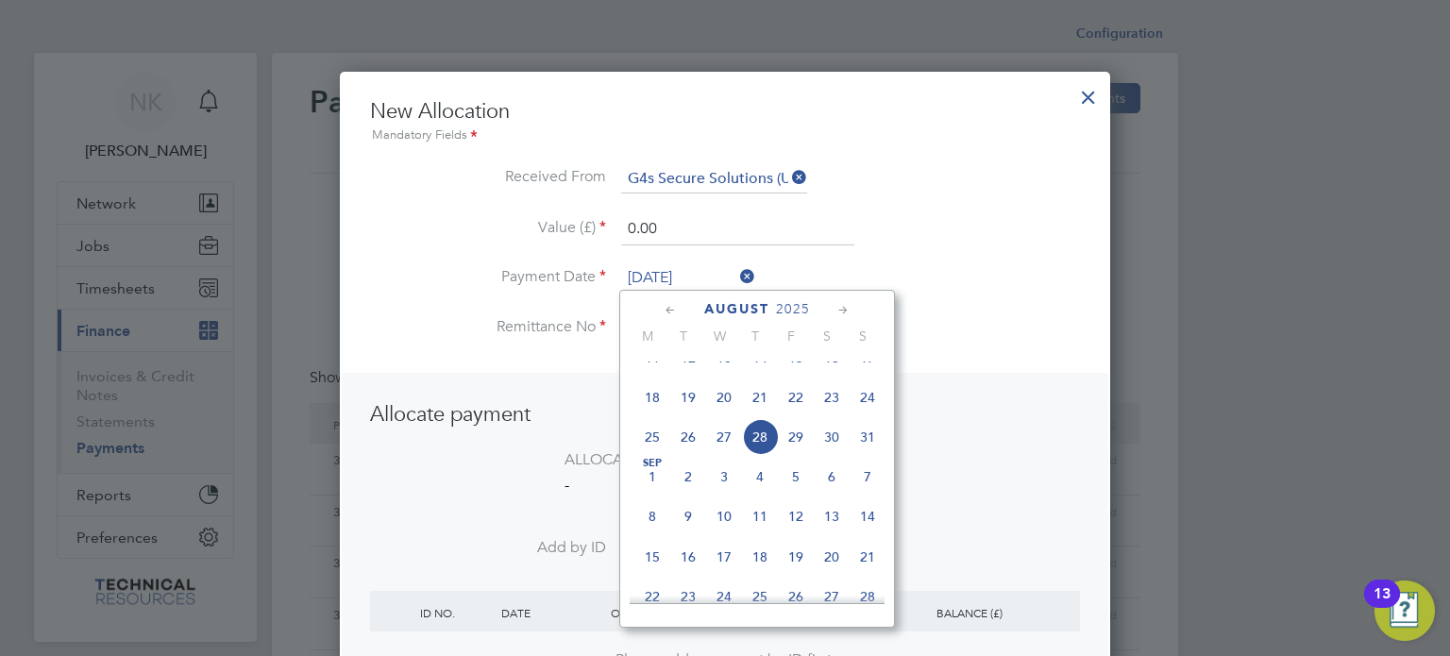
click at [761, 372] on span "14" at bounding box center [760, 358] width 36 height 36
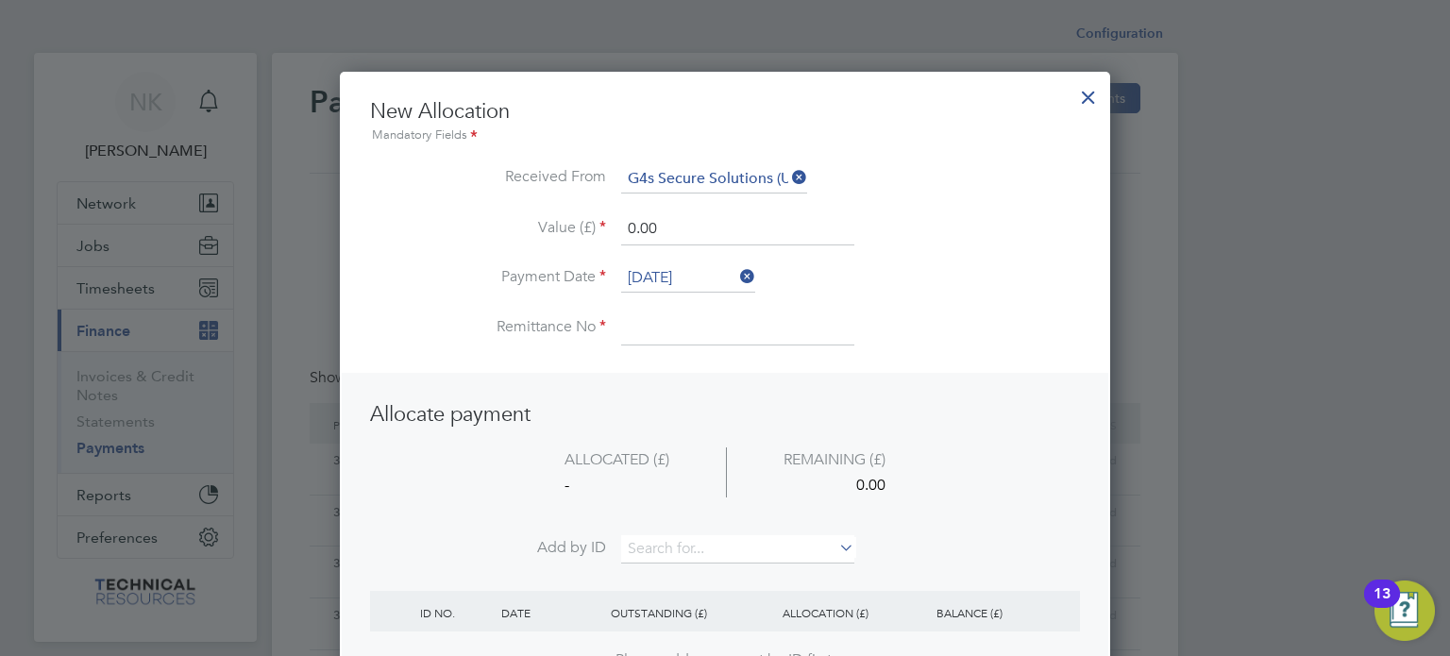
click at [701, 335] on input at bounding box center [737, 328] width 233 height 34
drag, startPoint x: 683, startPoint y: 221, endPoint x: 570, endPoint y: 223, distance: 113.3
click at [570, 223] on li "Value (£) 0.00" at bounding box center [725, 238] width 710 height 53
click at [692, 535] on input at bounding box center [737, 549] width 233 height 28
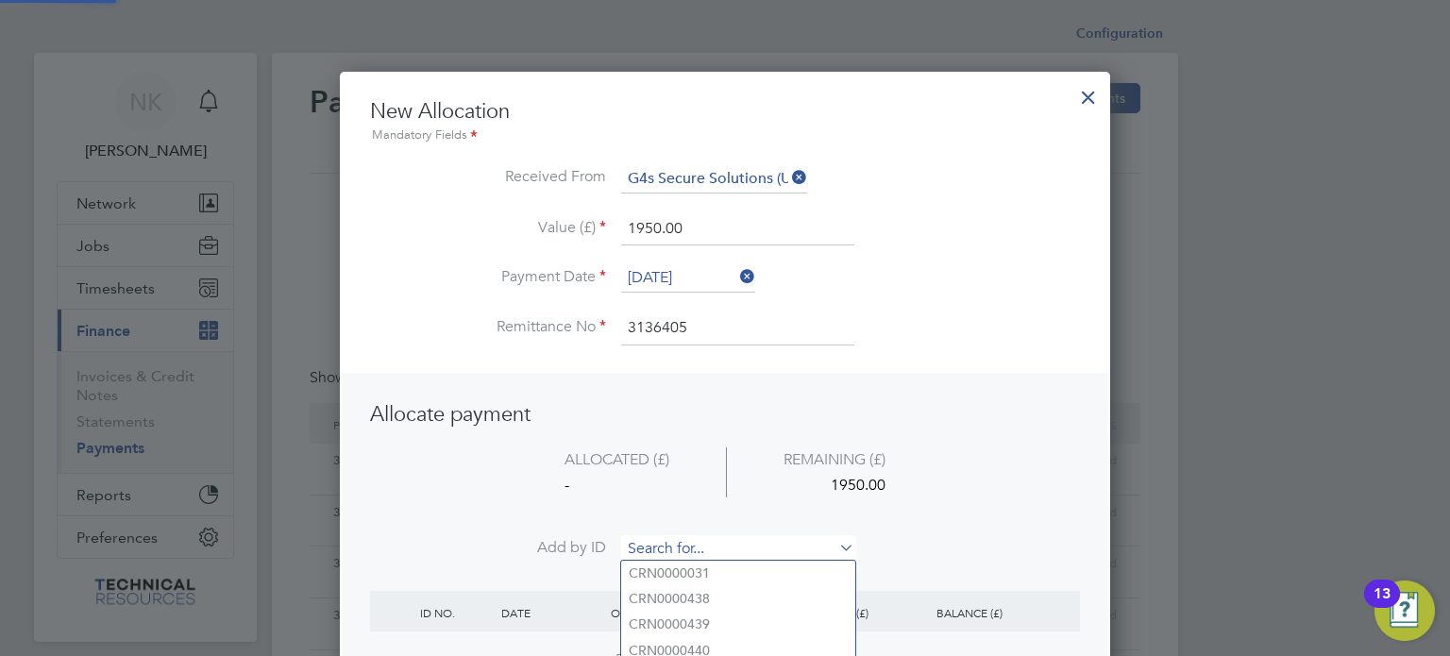
paste input "INV0006771"
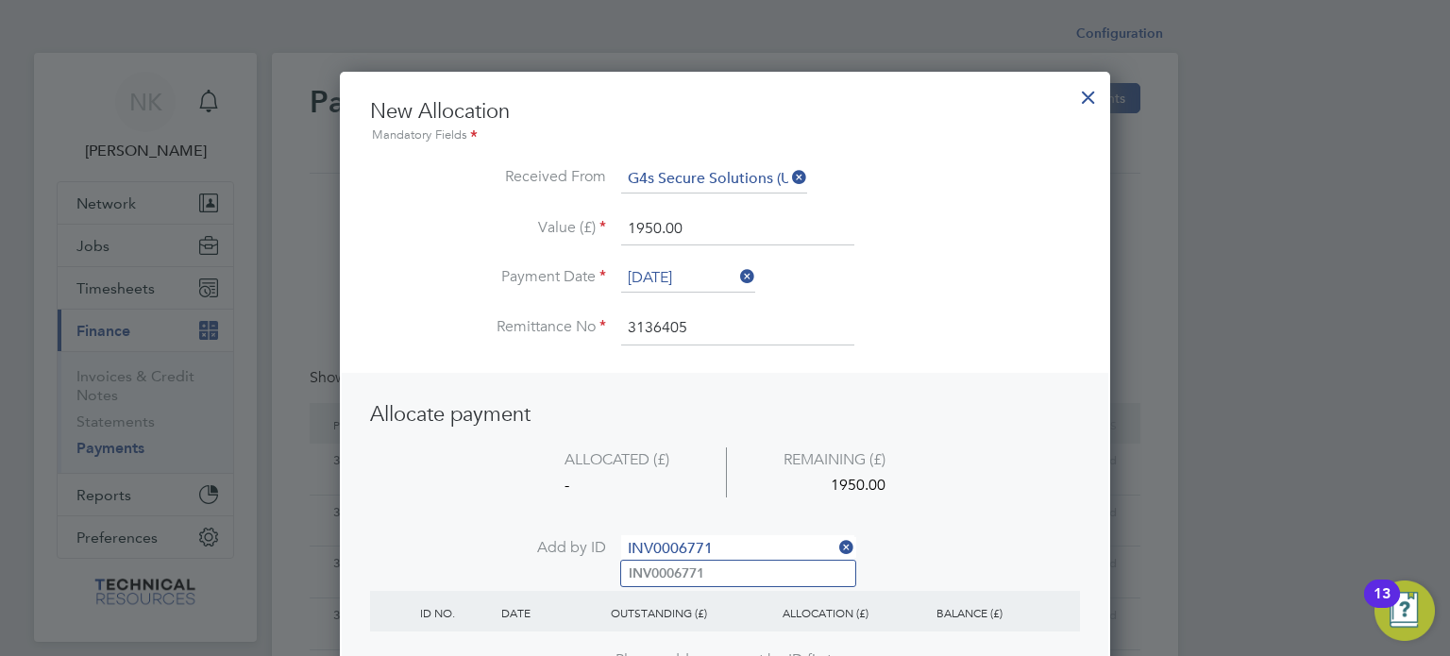
click at [678, 565] on b "INV0006771" at bounding box center [667, 573] width 76 height 16
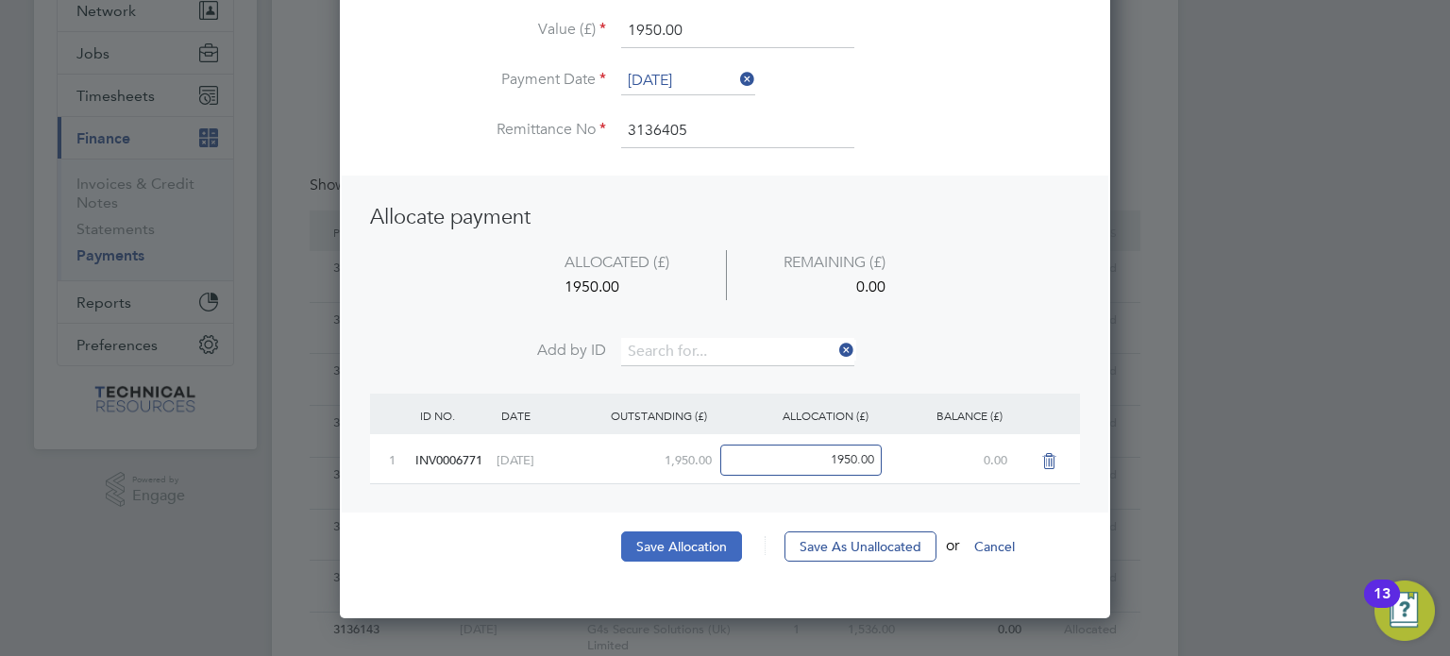
scroll to position [193, 0]
click at [691, 544] on button "Save Allocation" at bounding box center [681, 546] width 121 height 30
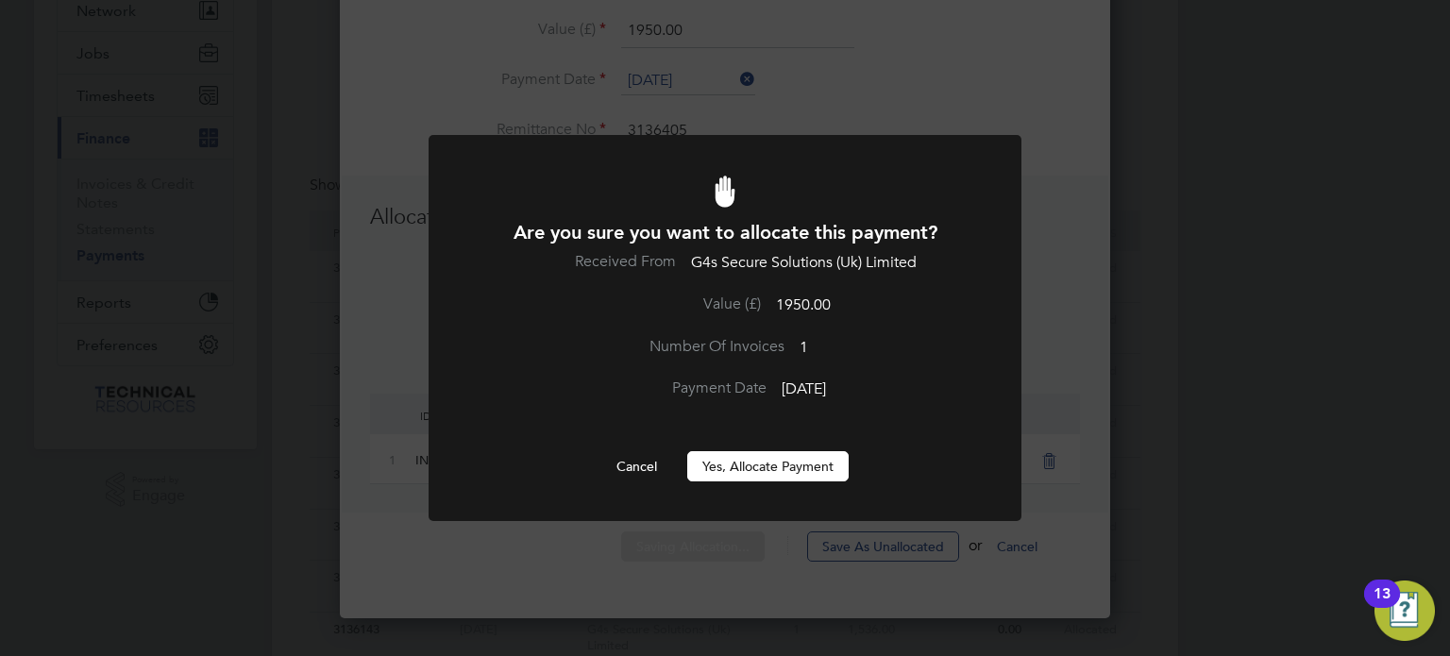
click
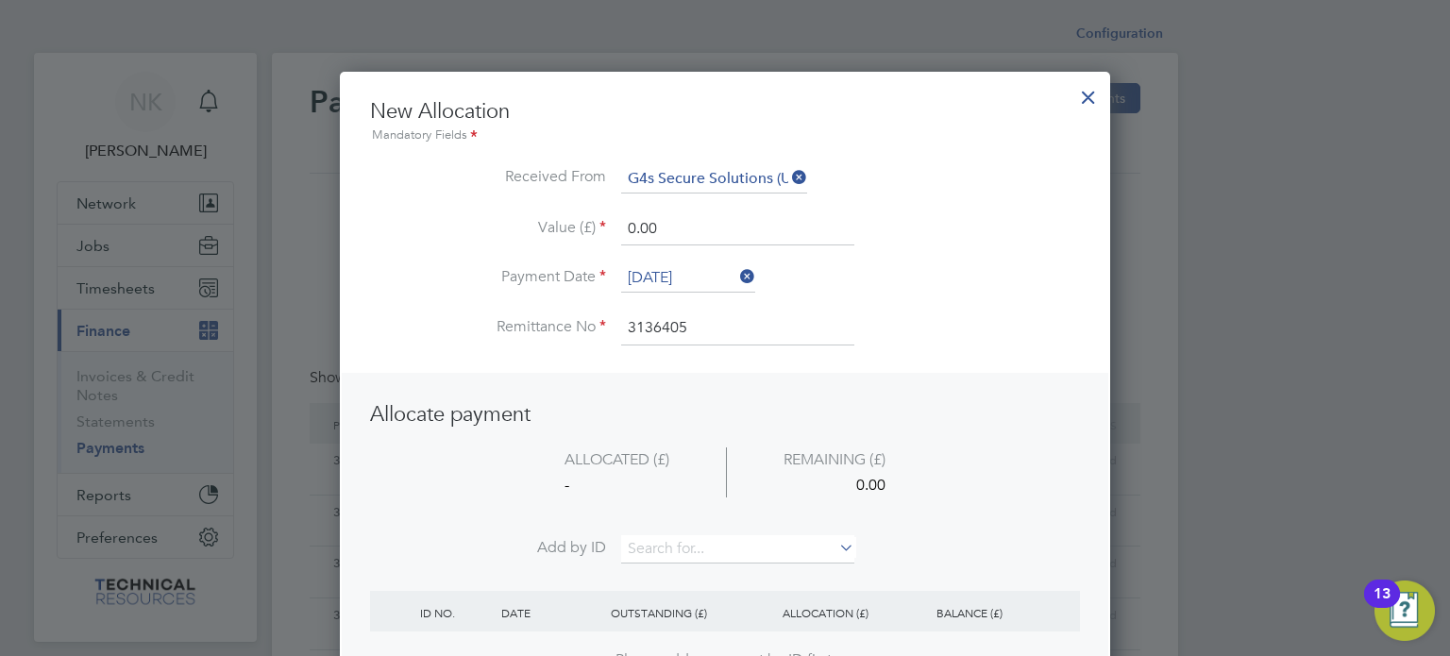
drag, startPoint x: 675, startPoint y: 237, endPoint x: 566, endPoint y: 230, distance: 108.8
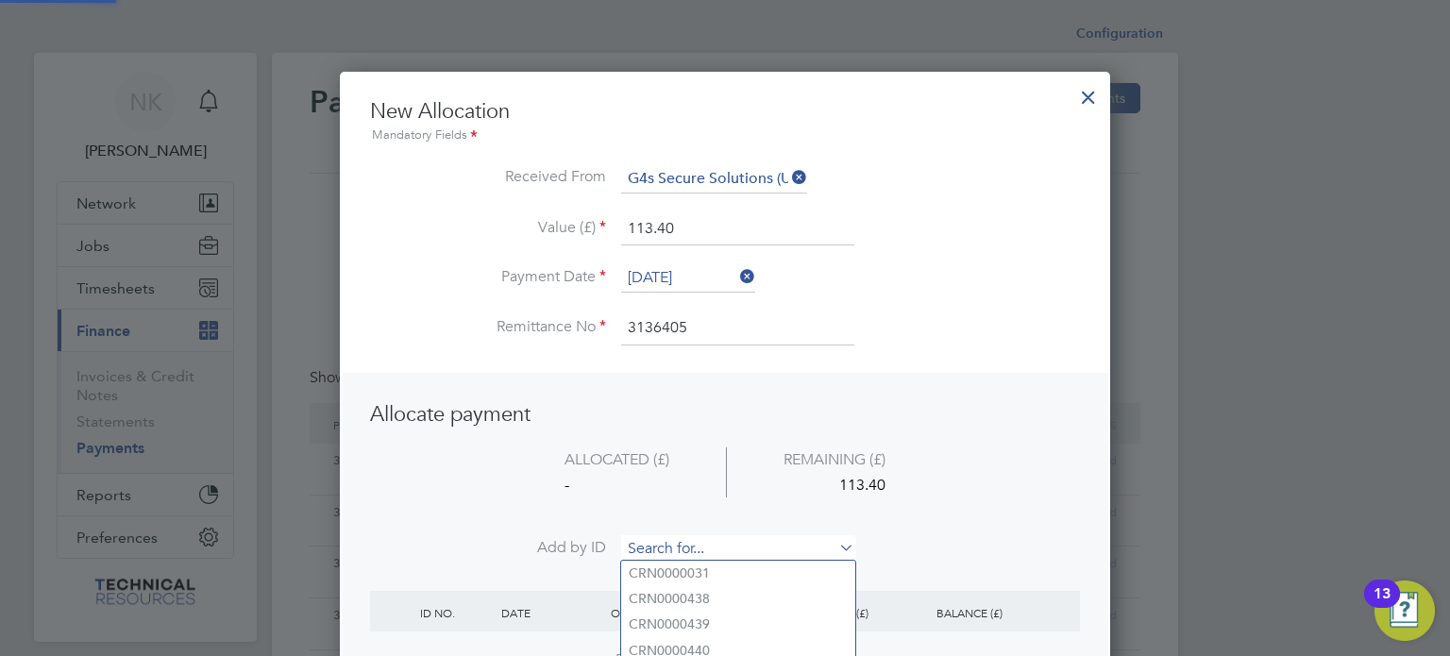
paste input "INV0006773"
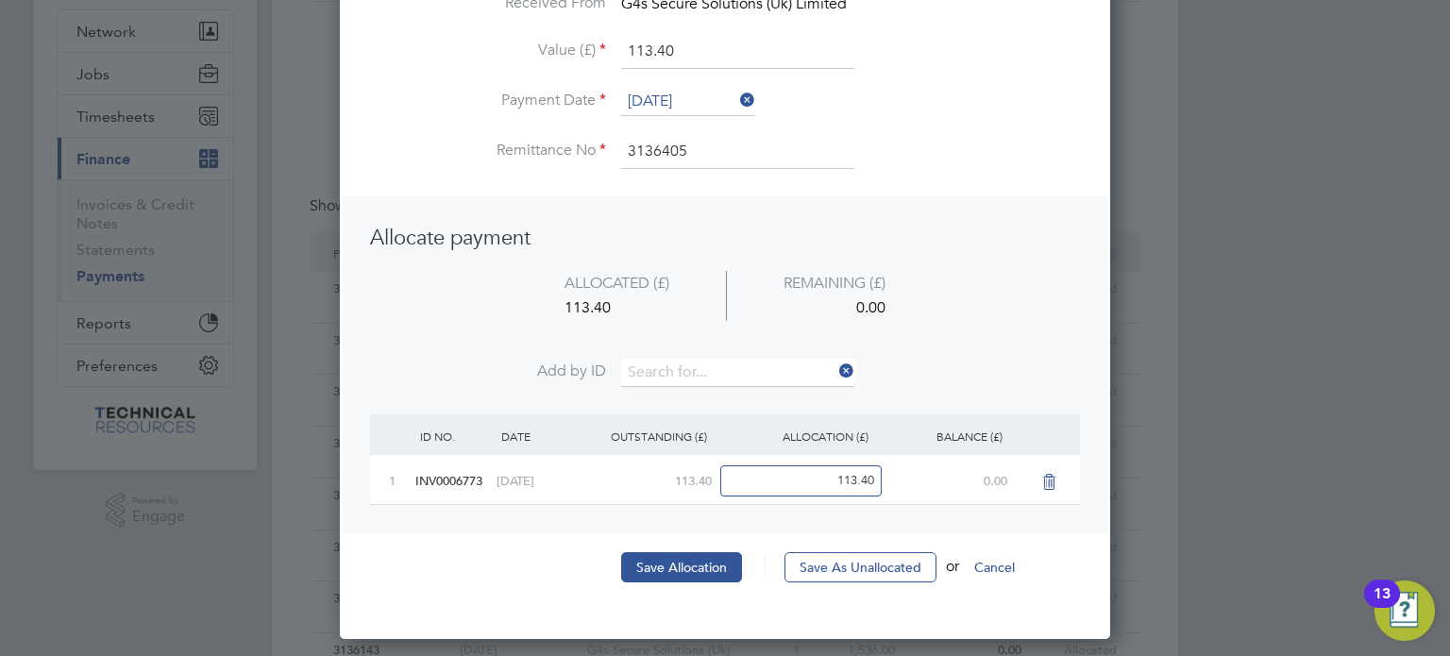
scroll to position [173, 0]
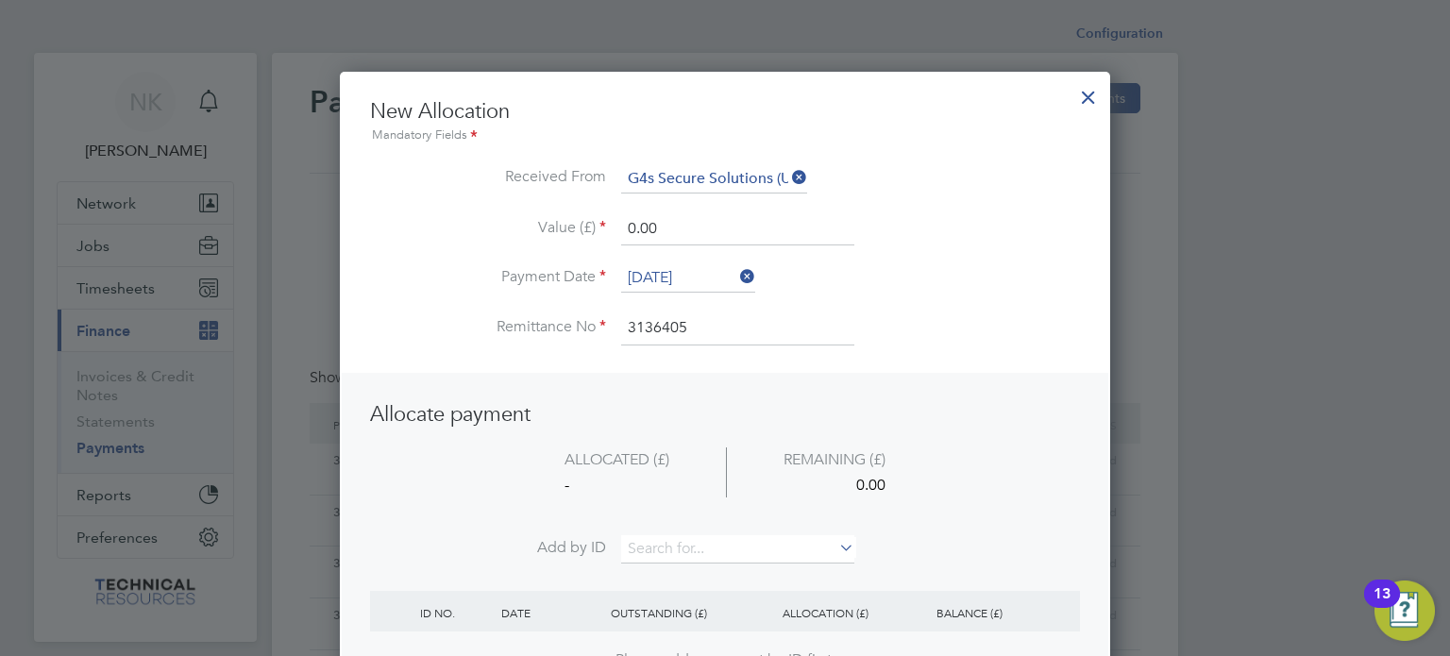
drag, startPoint x: 682, startPoint y: 231, endPoint x: 606, endPoint y: 218, distance: 76.7
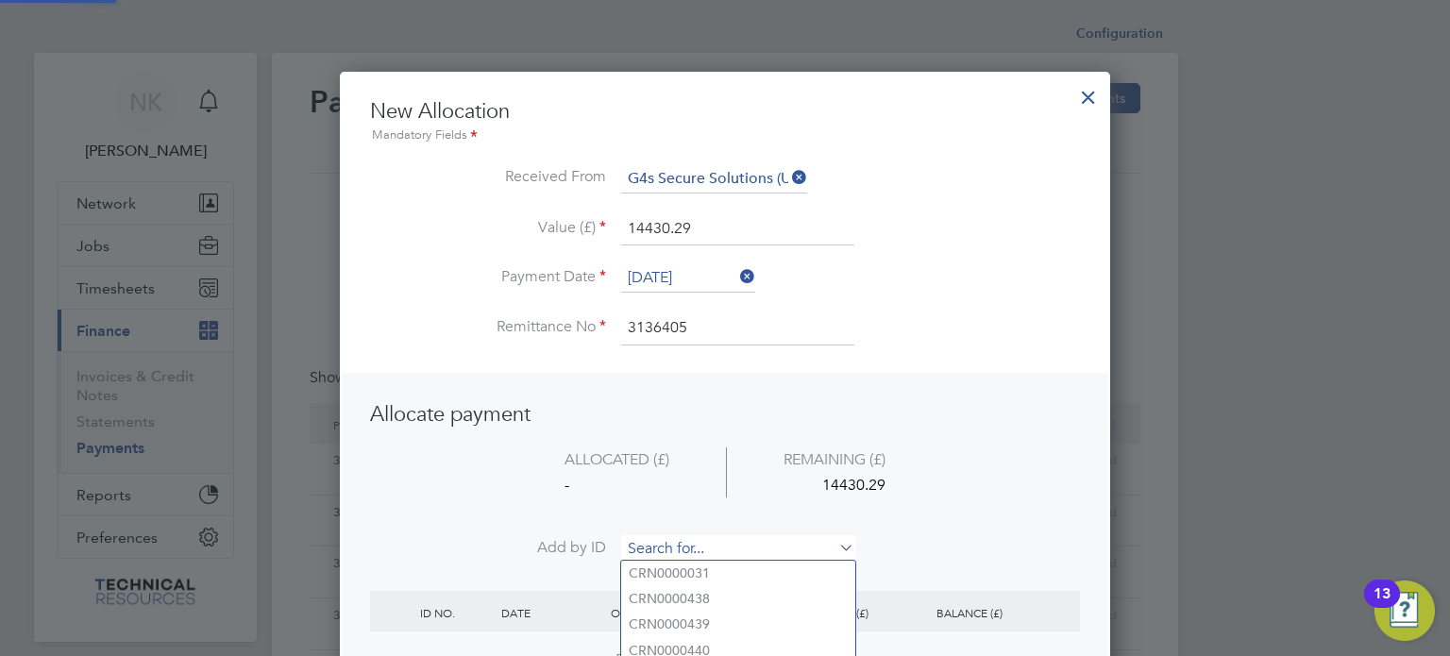
paste input "INV0006774"
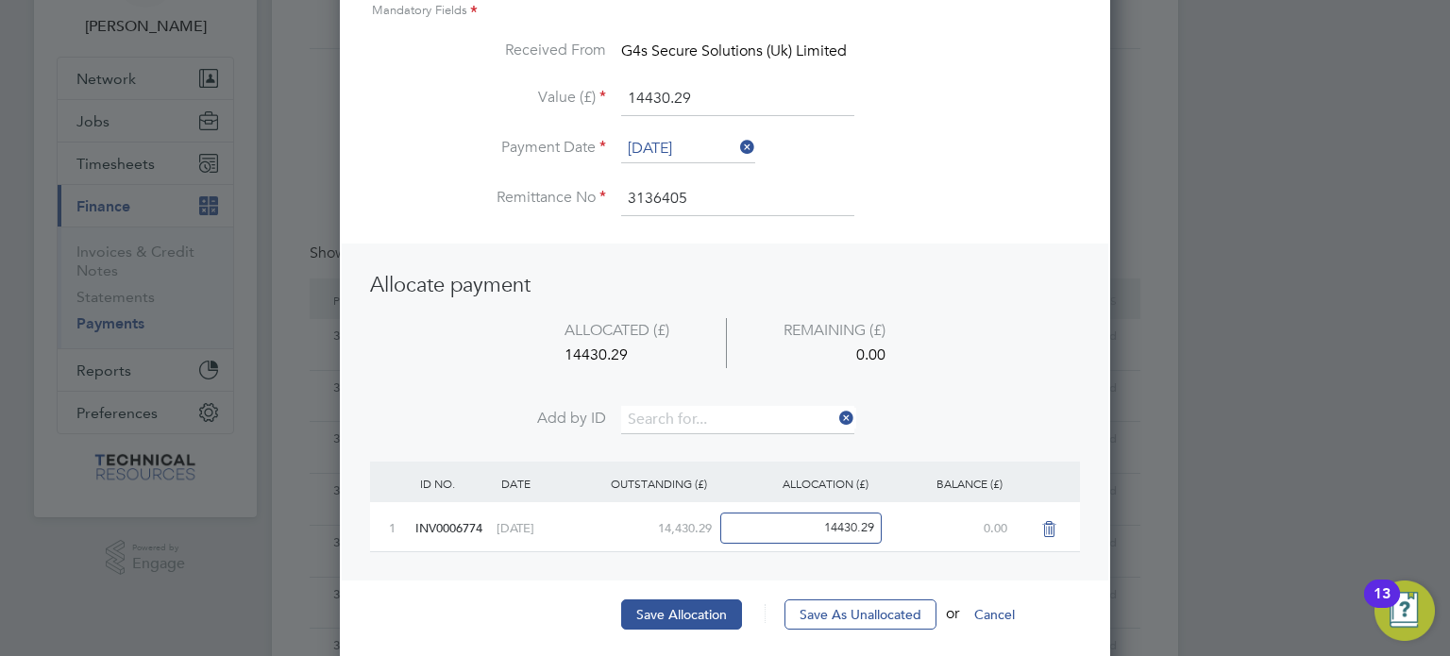
scroll to position [132, 0]
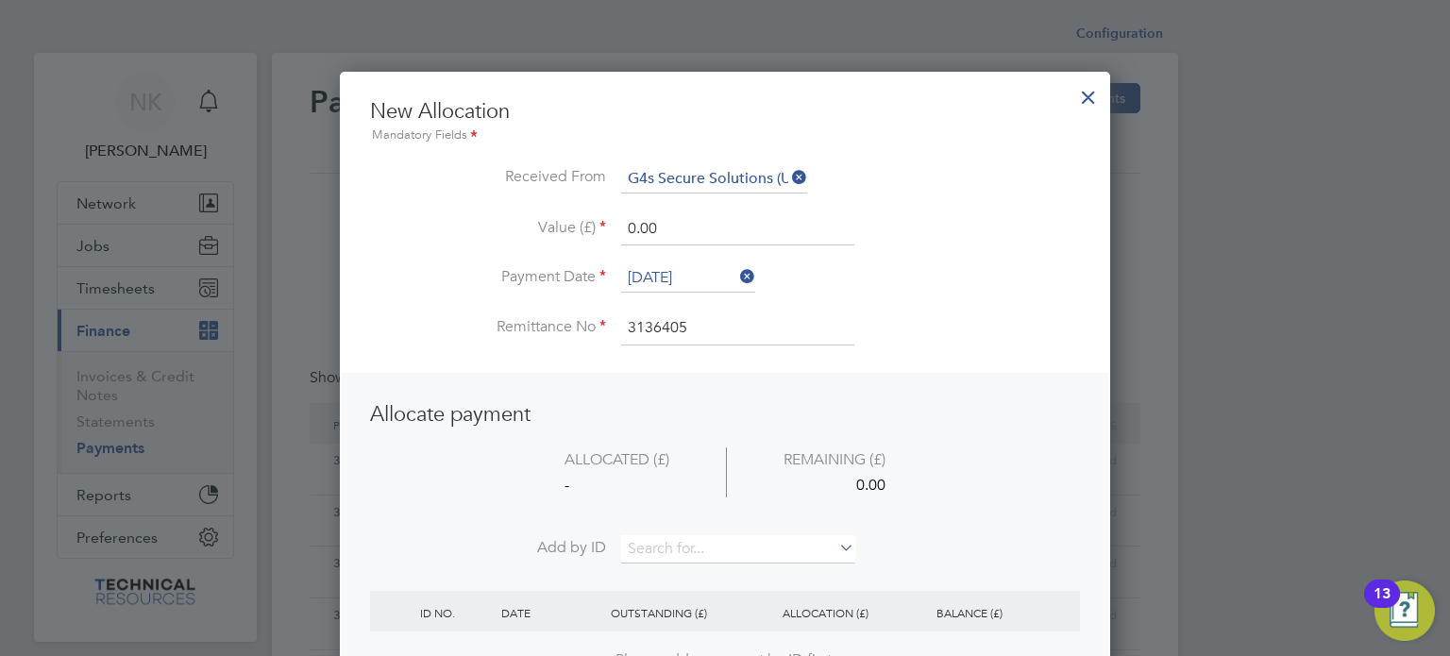
drag, startPoint x: 683, startPoint y: 233, endPoint x: 608, endPoint y: 233, distance: 75.5
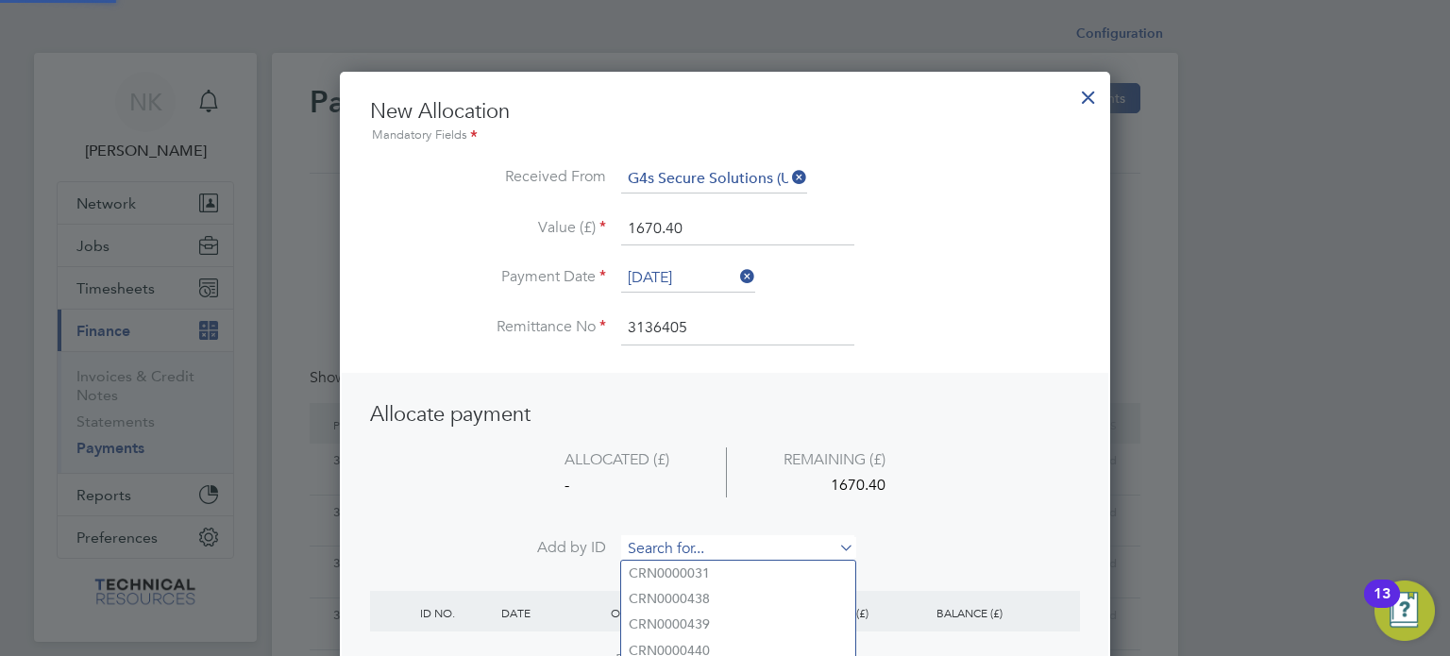
paste input "INV0006775"
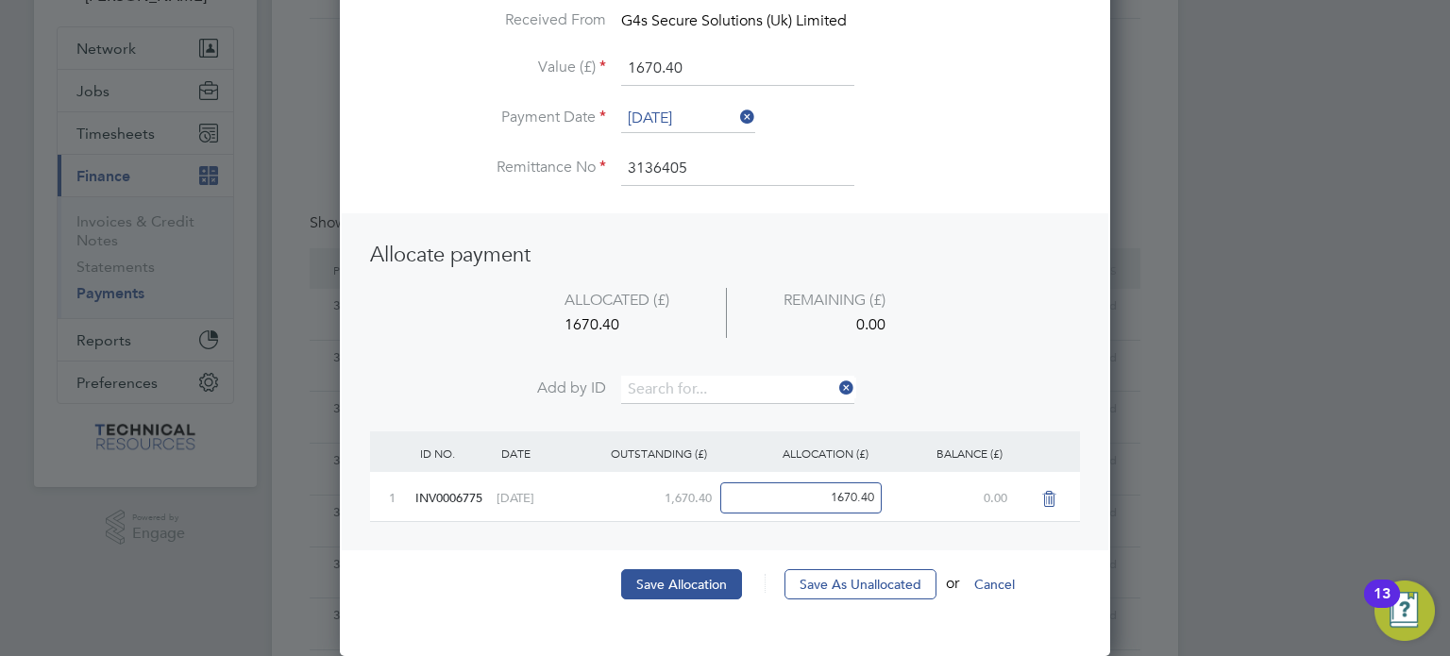
scroll to position [162, 0]
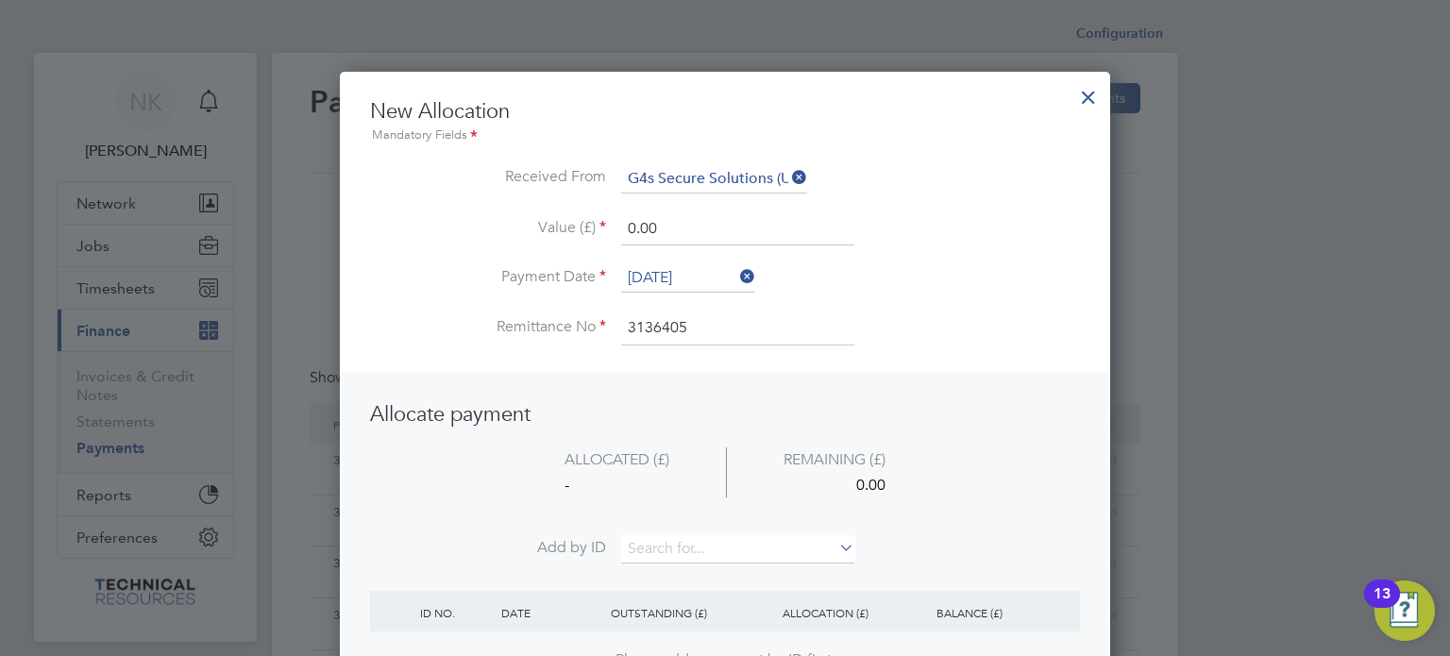
drag, startPoint x: 676, startPoint y: 227, endPoint x: 570, endPoint y: 222, distance: 105.8
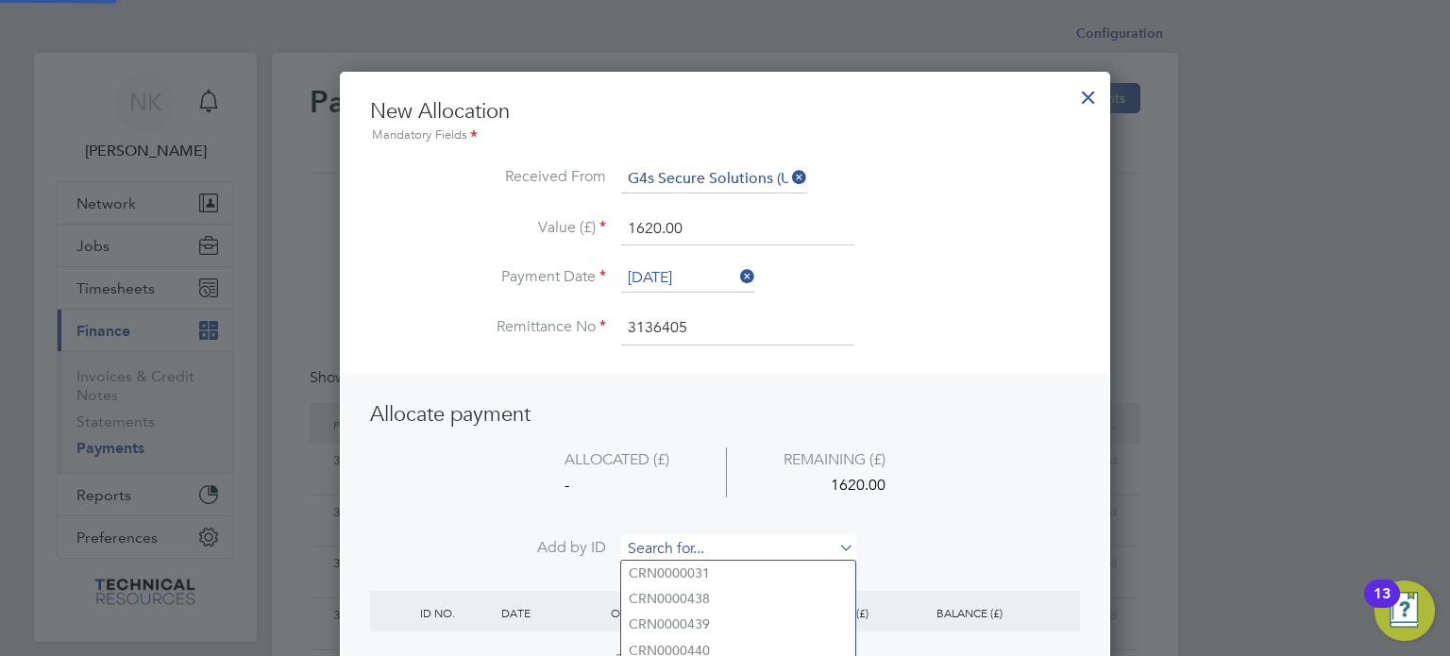
paste input "INV0006776"
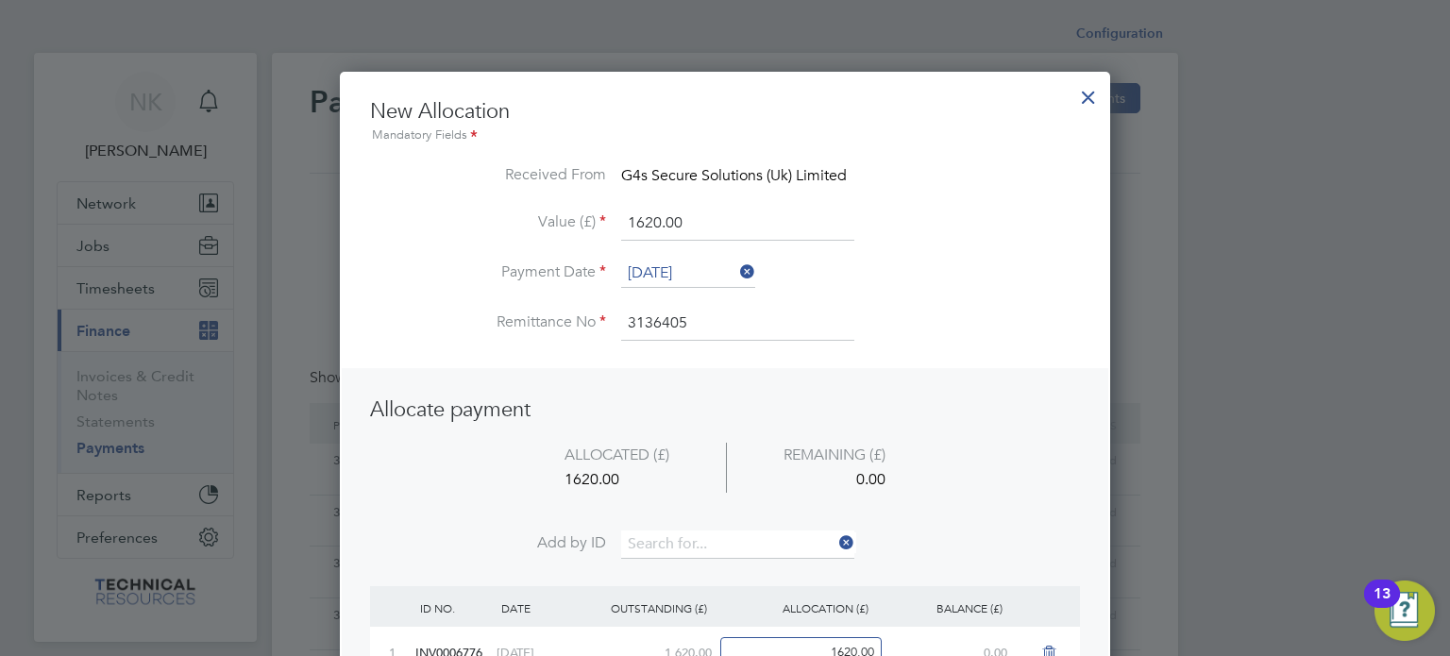
scroll to position [115, 0]
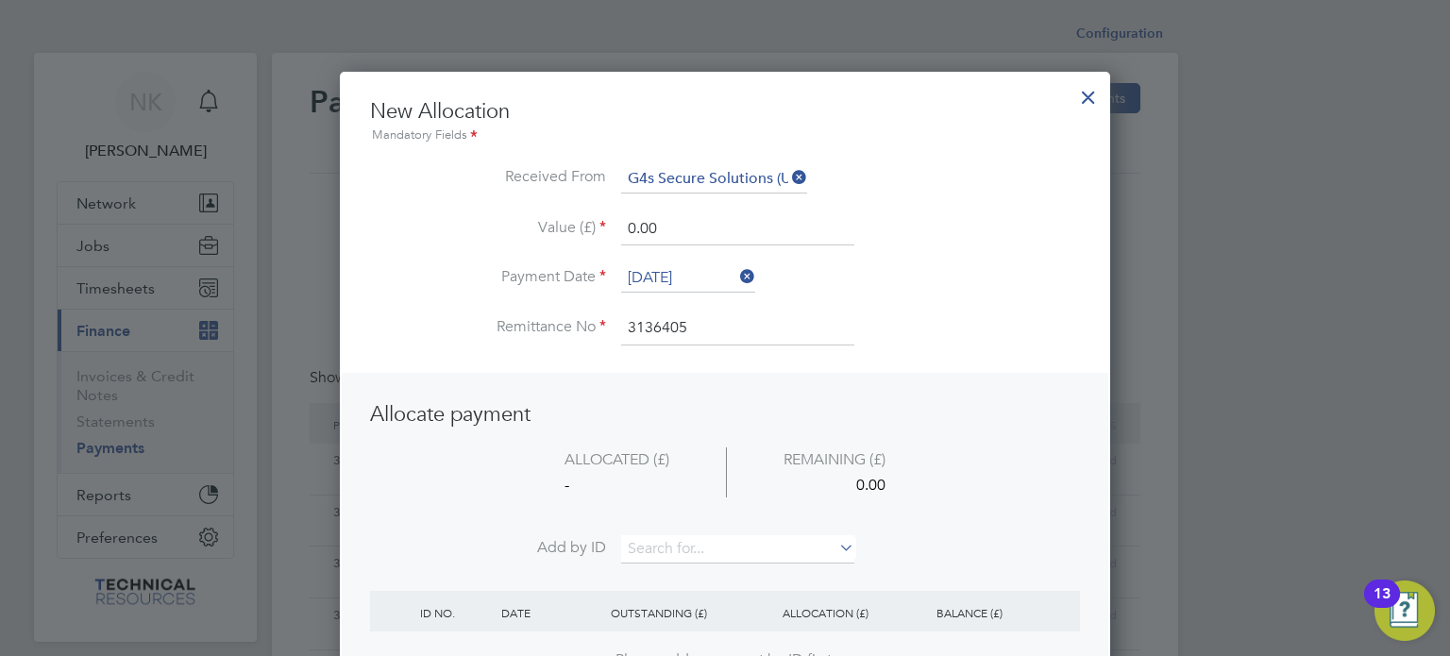
drag, startPoint x: 687, startPoint y: 242, endPoint x: 524, endPoint y: 215, distance: 165.4
paste input "INV0006777"
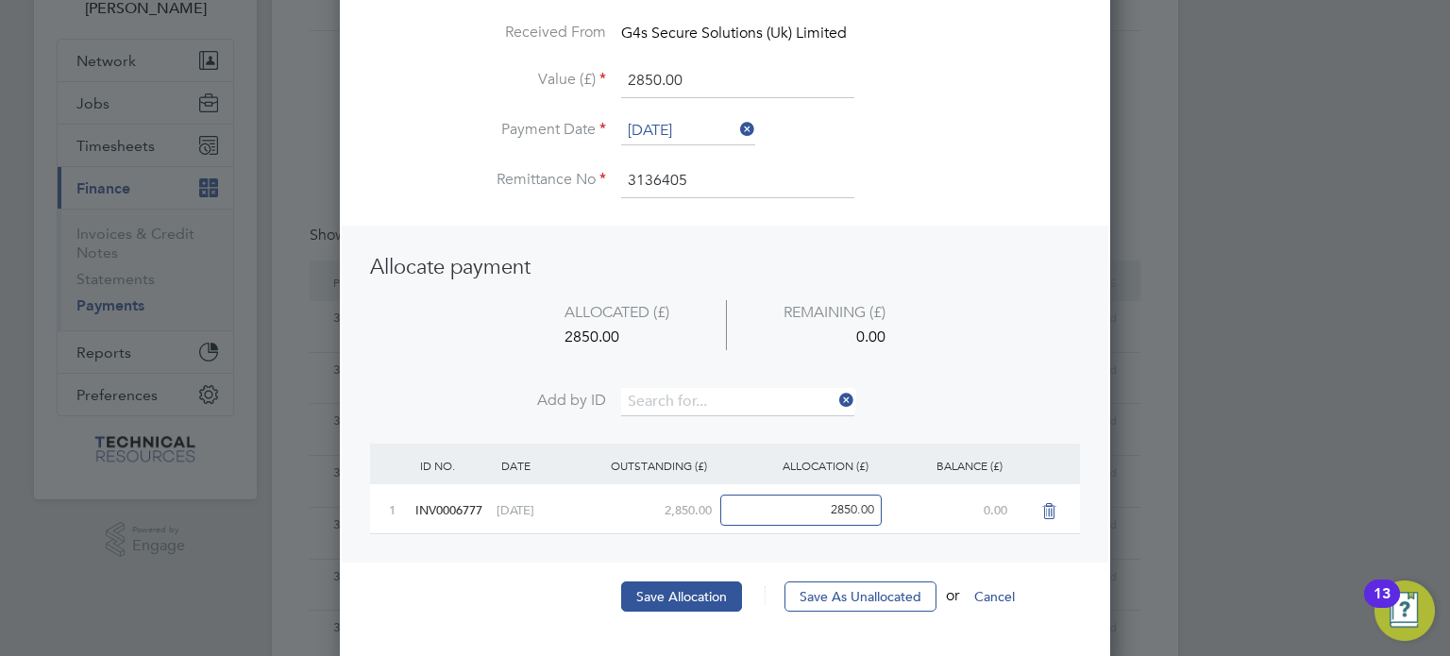
scroll to position [143, 0]
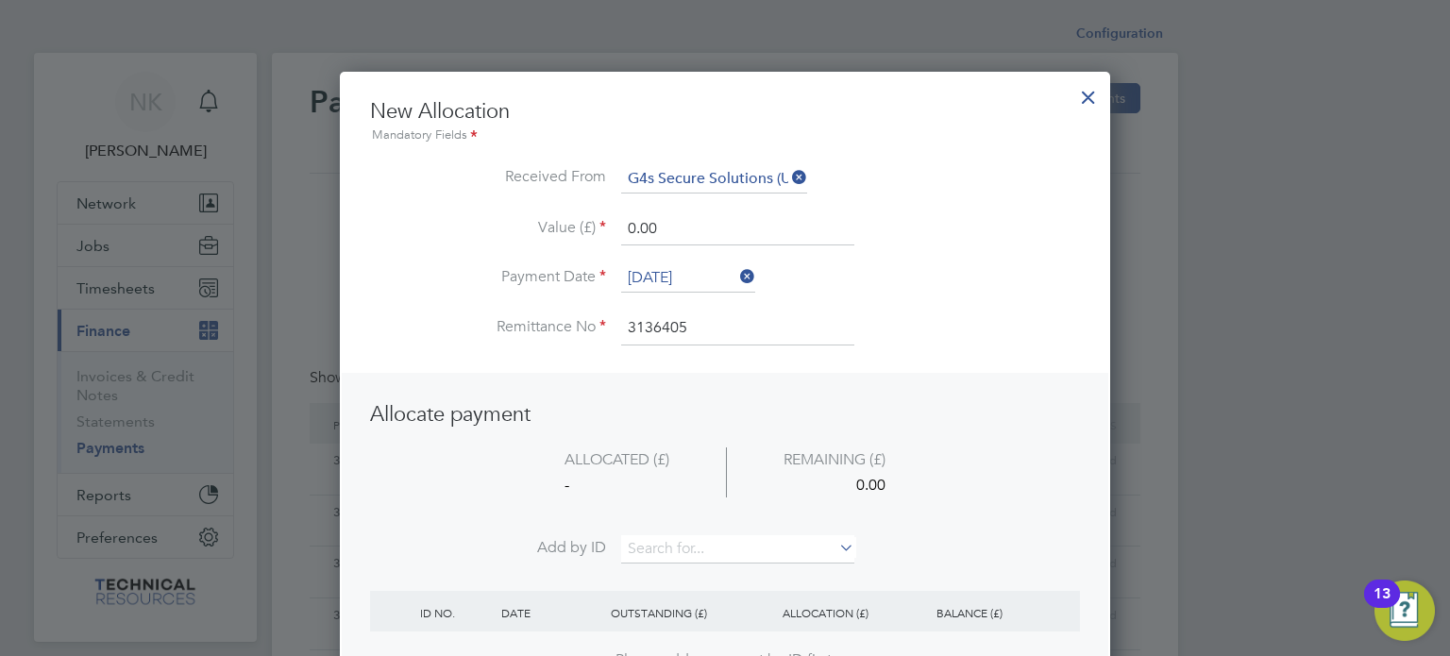
drag, startPoint x: 668, startPoint y: 233, endPoint x: 536, endPoint y: 232, distance: 132.2
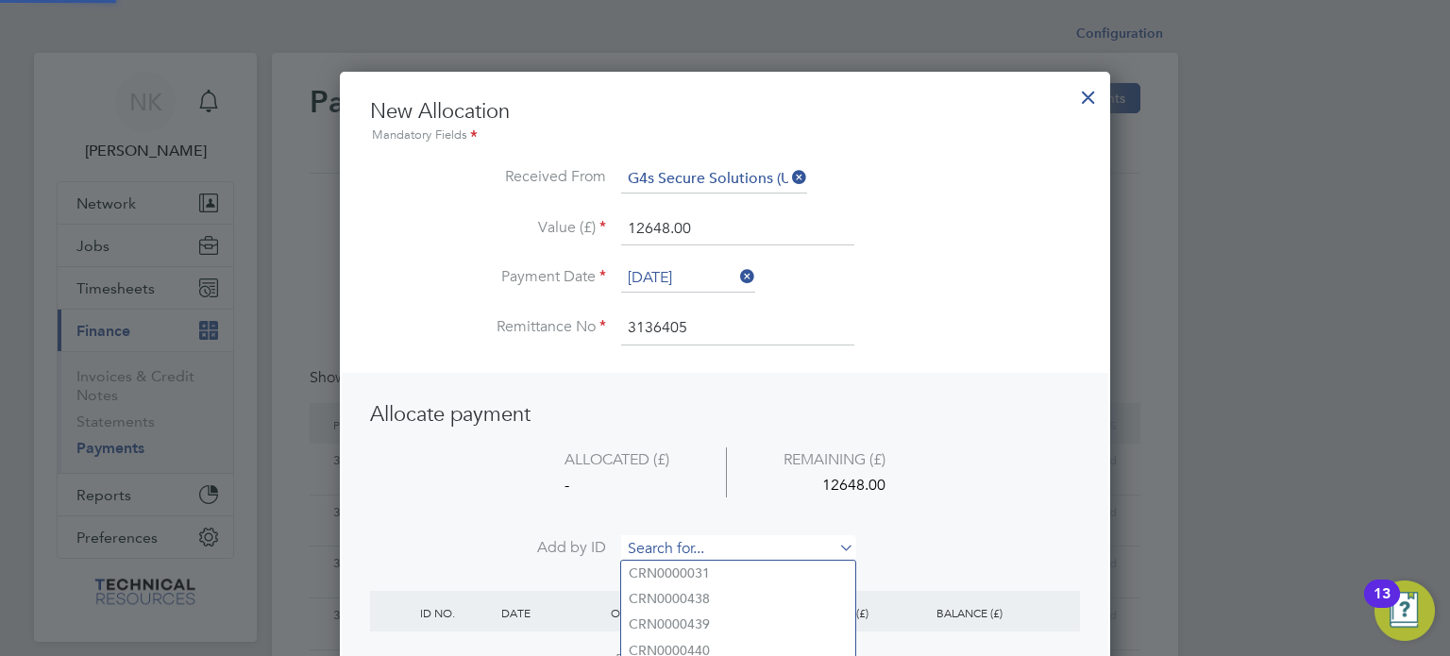
paste input "INV0006782"
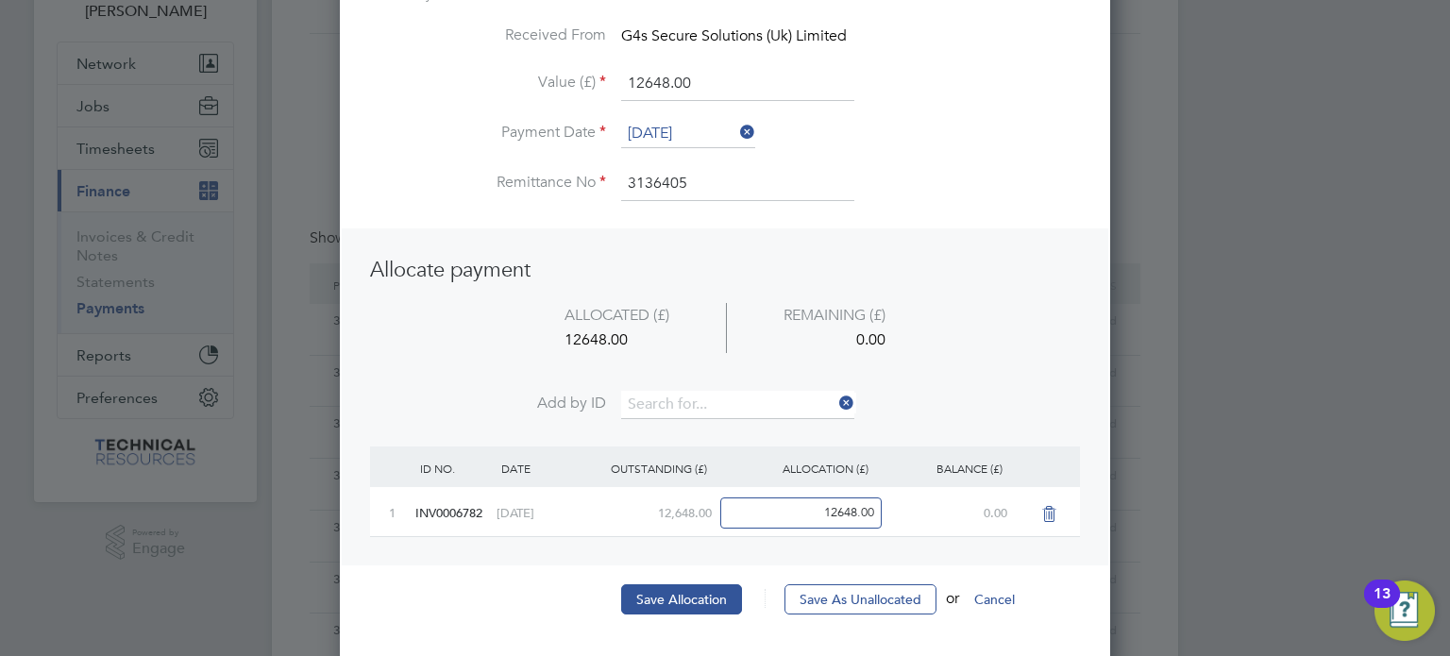
scroll to position [149, 0]
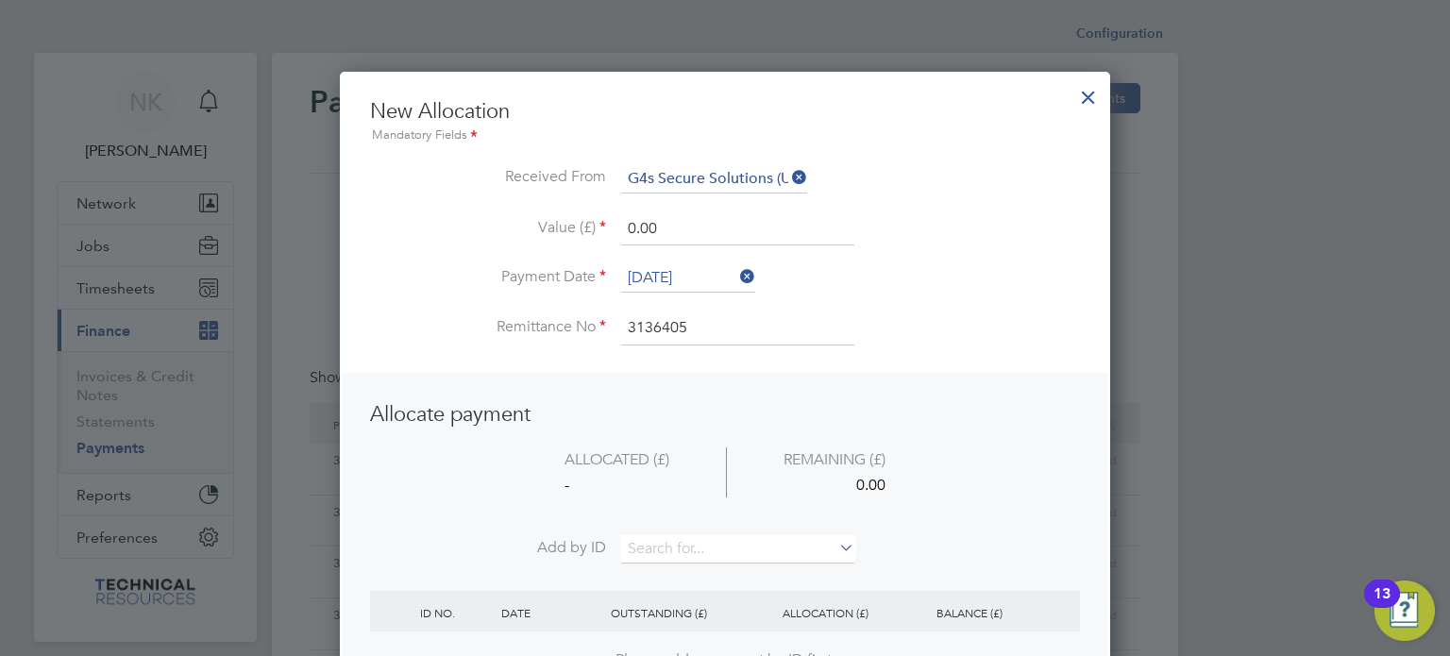
drag, startPoint x: 667, startPoint y: 226, endPoint x: 544, endPoint y: 226, distance: 123.7
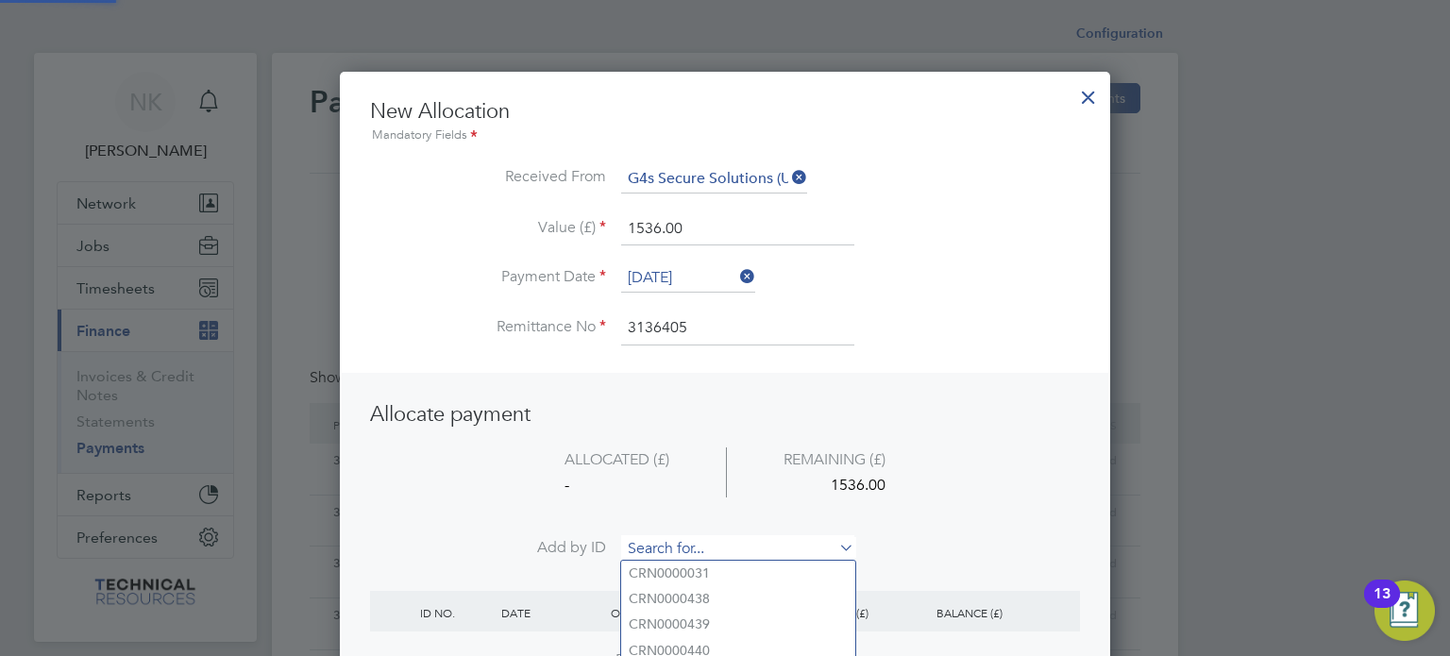
paste input "INV0006787"
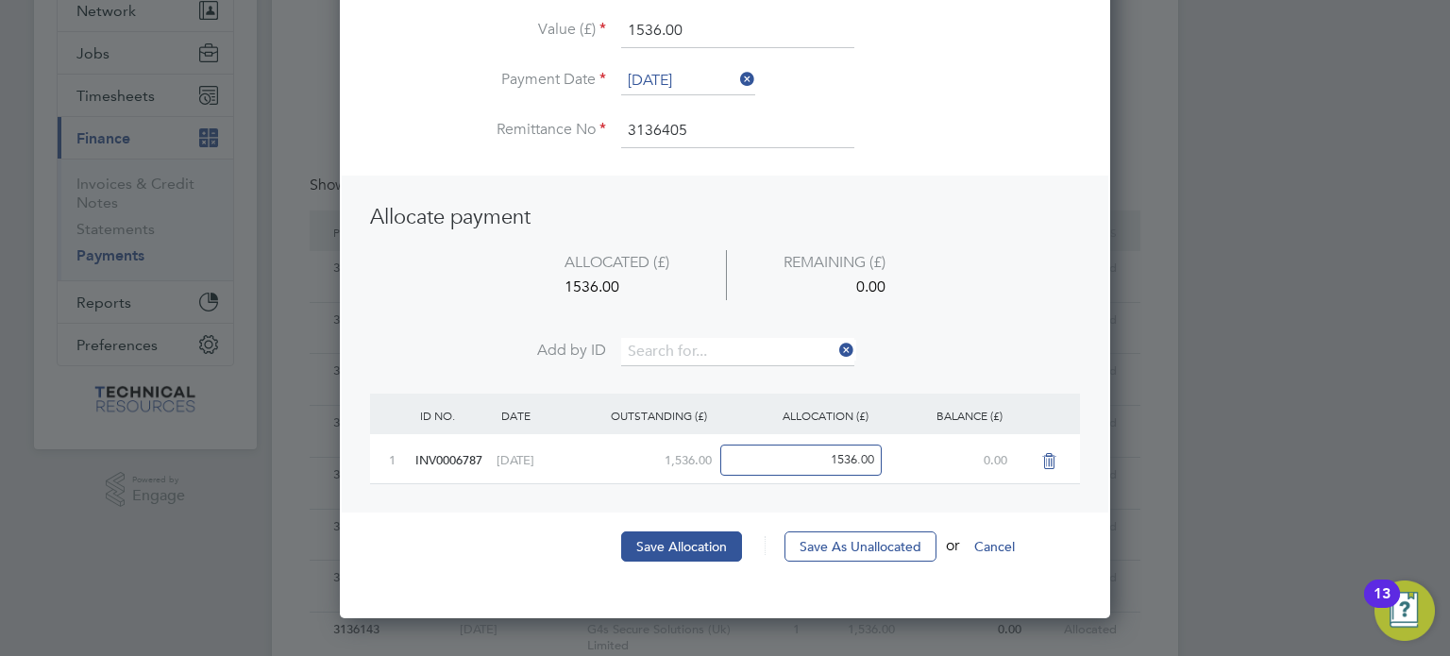
scroll to position [194, 0]
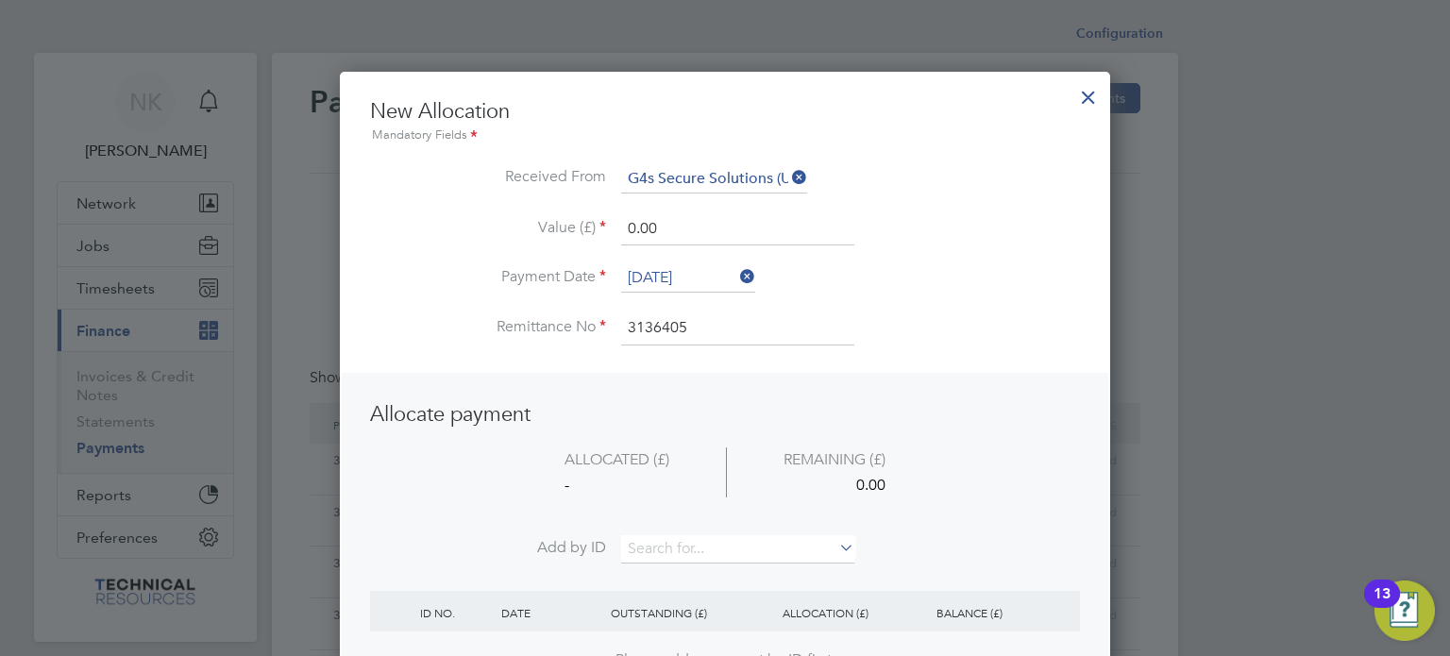
drag, startPoint x: 665, startPoint y: 222, endPoint x: 533, endPoint y: 233, distance: 132.6
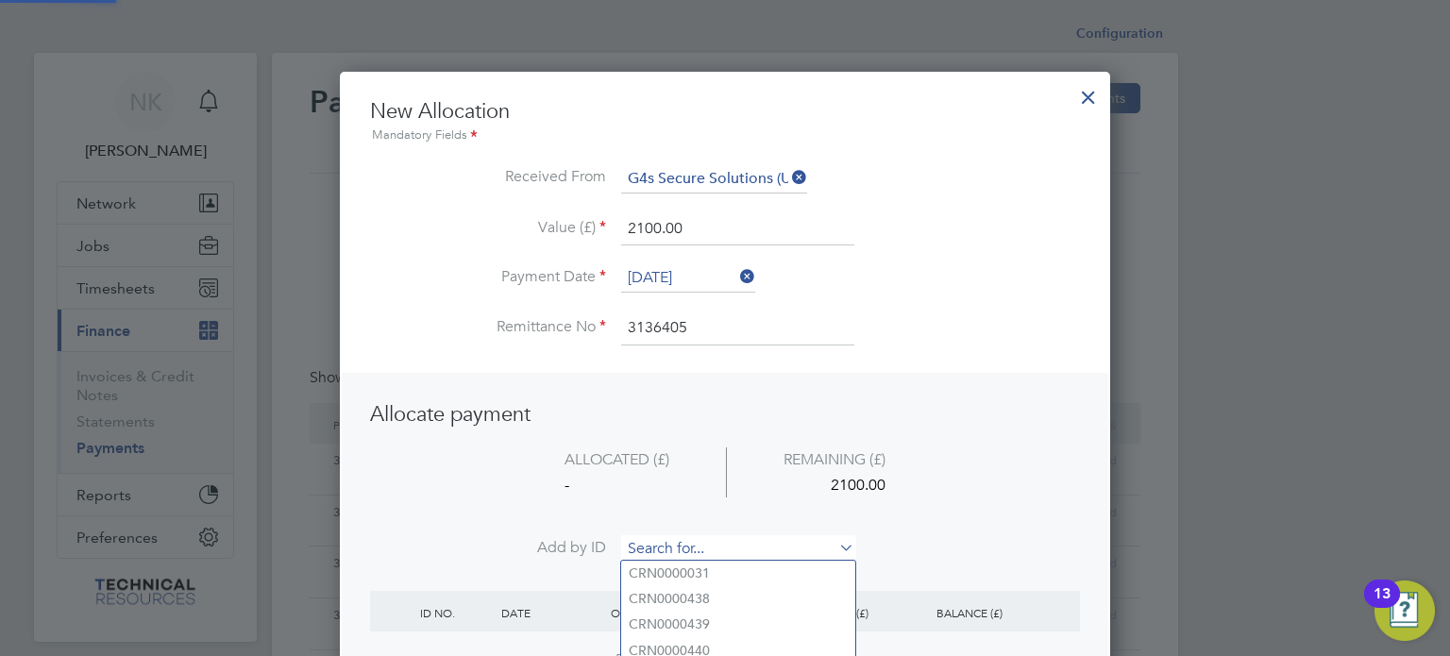
paste input "INV0006788"
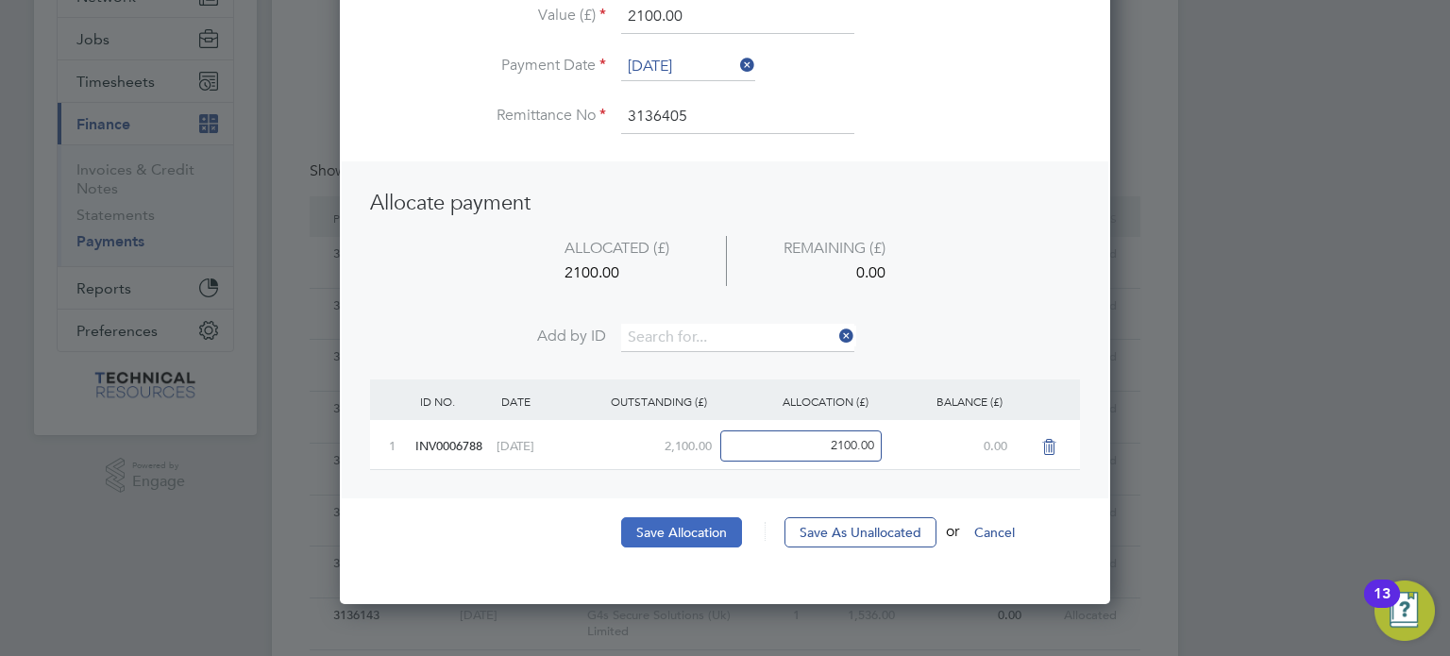
scroll to position [208, 0]
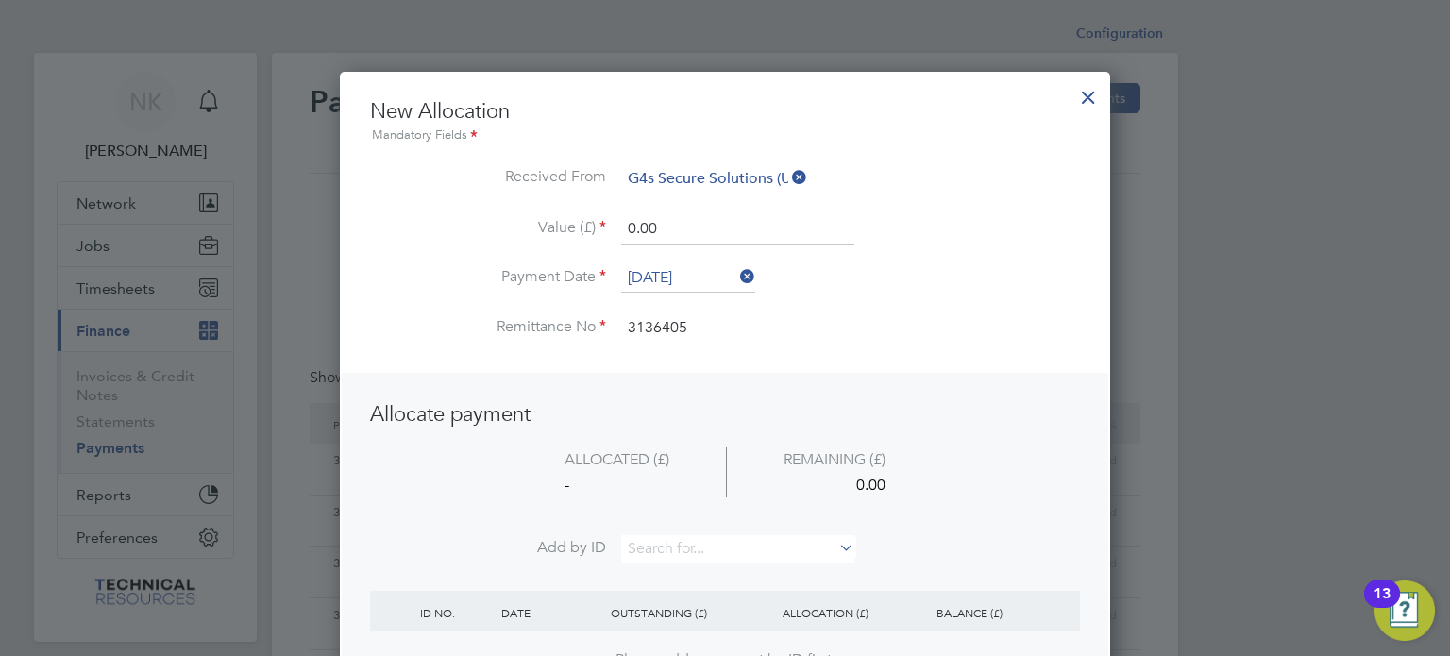
drag, startPoint x: 669, startPoint y: 232, endPoint x: 571, endPoint y: 222, distance: 98.7
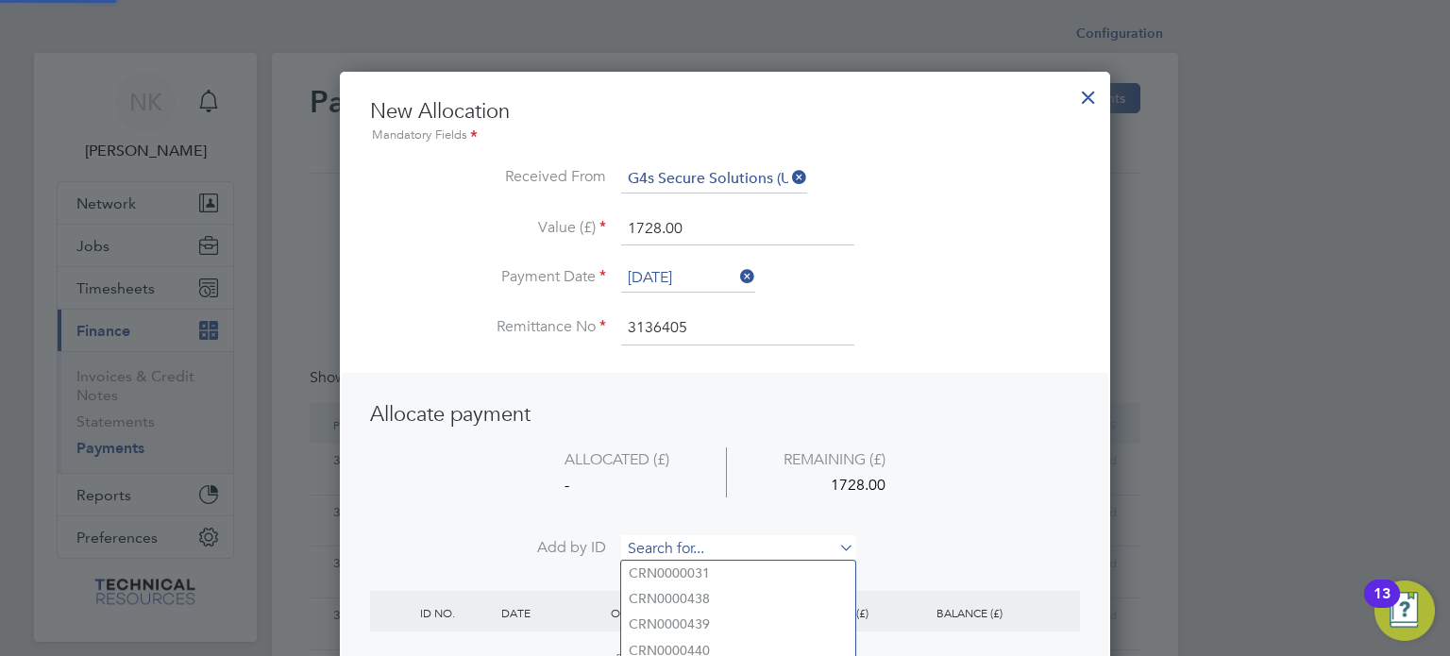
paste input "INV0006789"
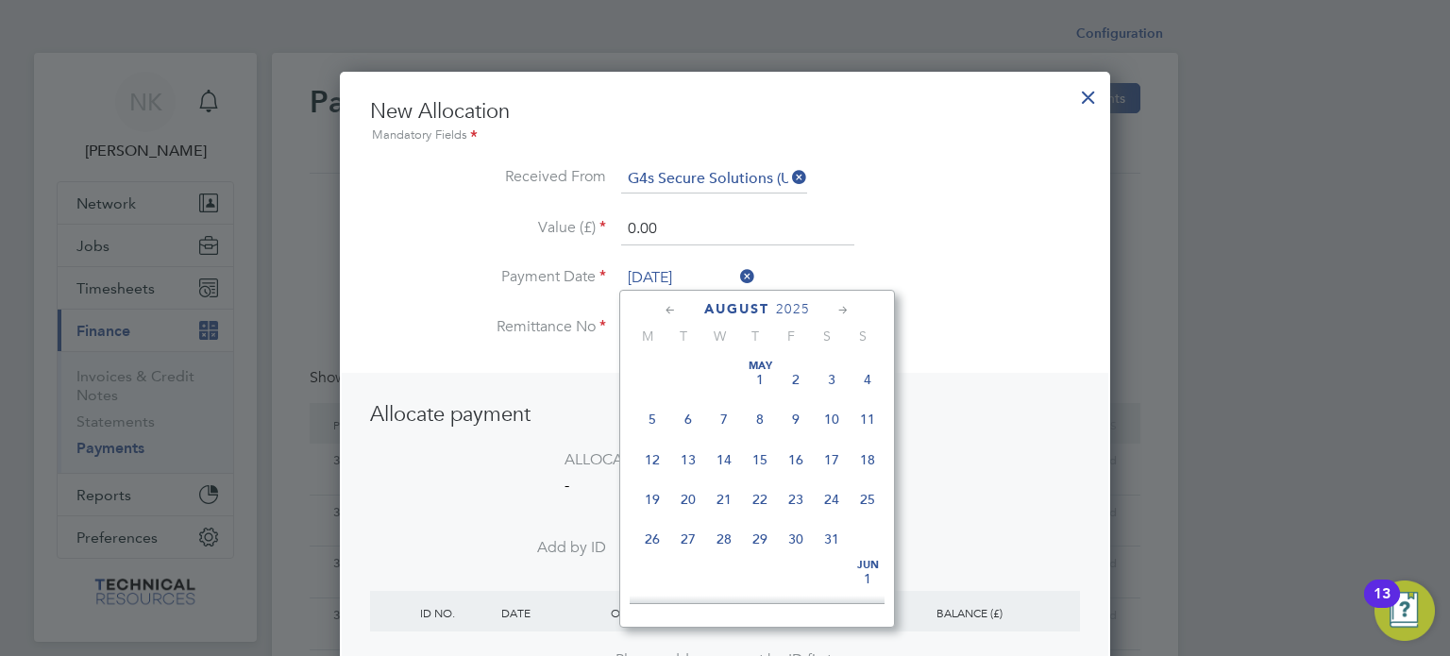
scroll to position [739, 0]
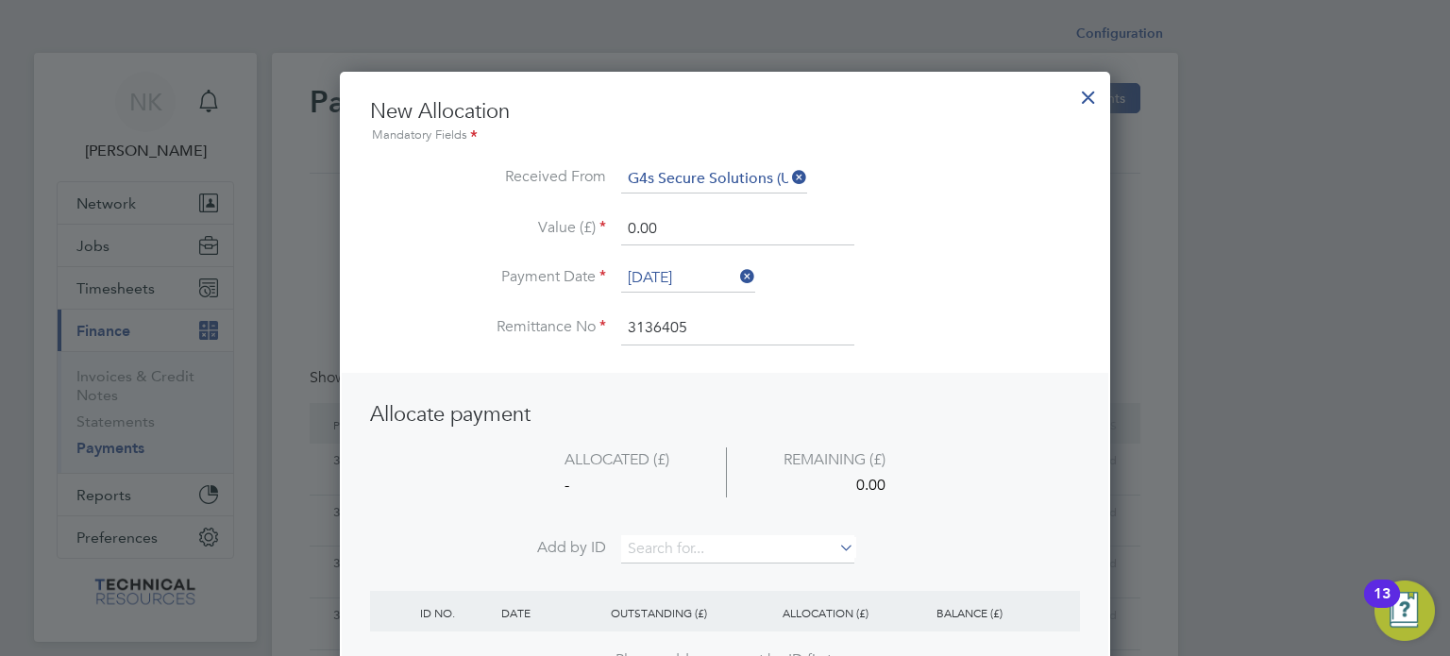
drag, startPoint x: 668, startPoint y: 227, endPoint x: 514, endPoint y: 227, distance: 154.8
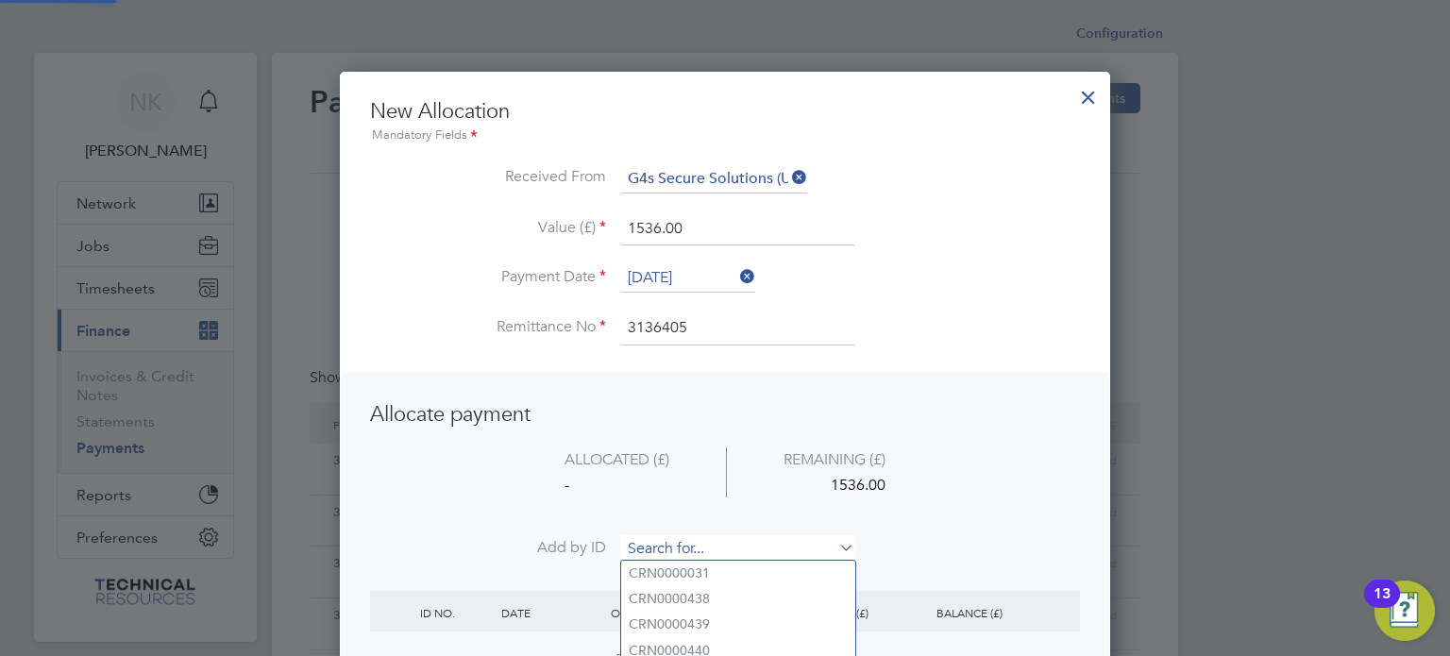
paste input "INV0006790"
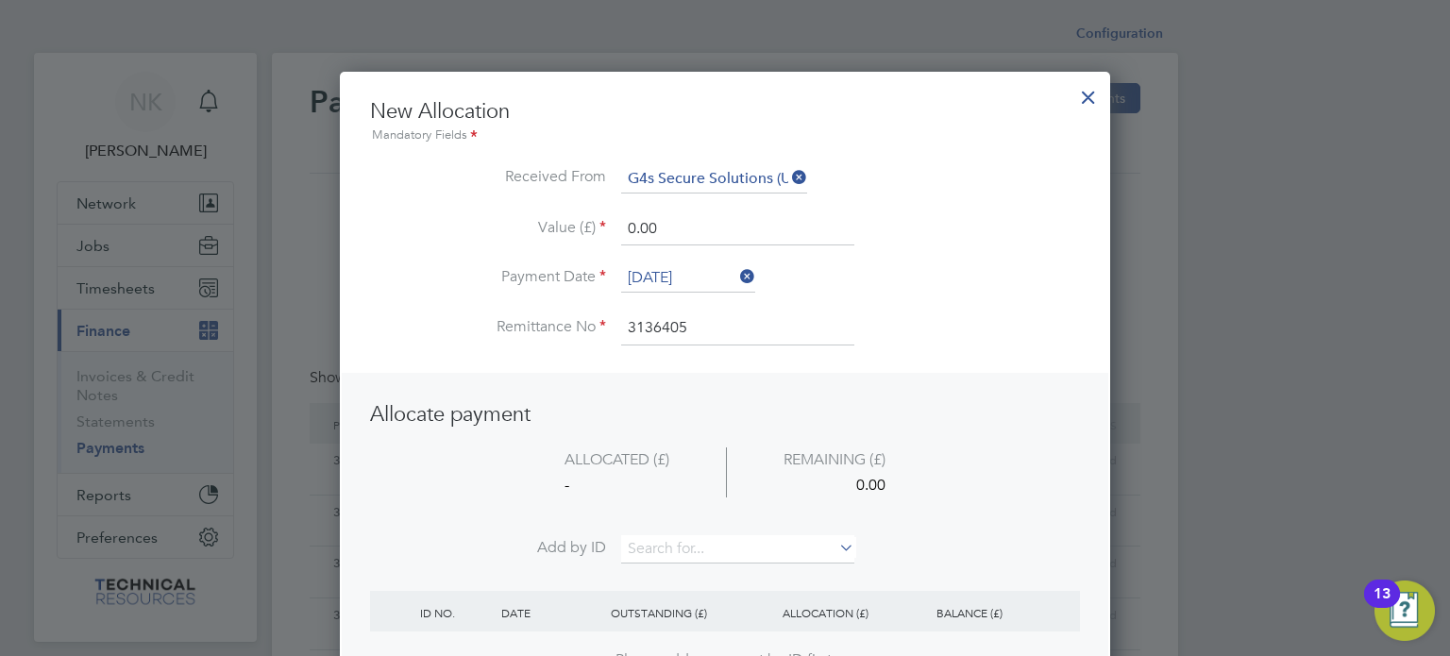
drag, startPoint x: 672, startPoint y: 220, endPoint x: 534, endPoint y: 222, distance: 137.8
paste input "INV0006791"
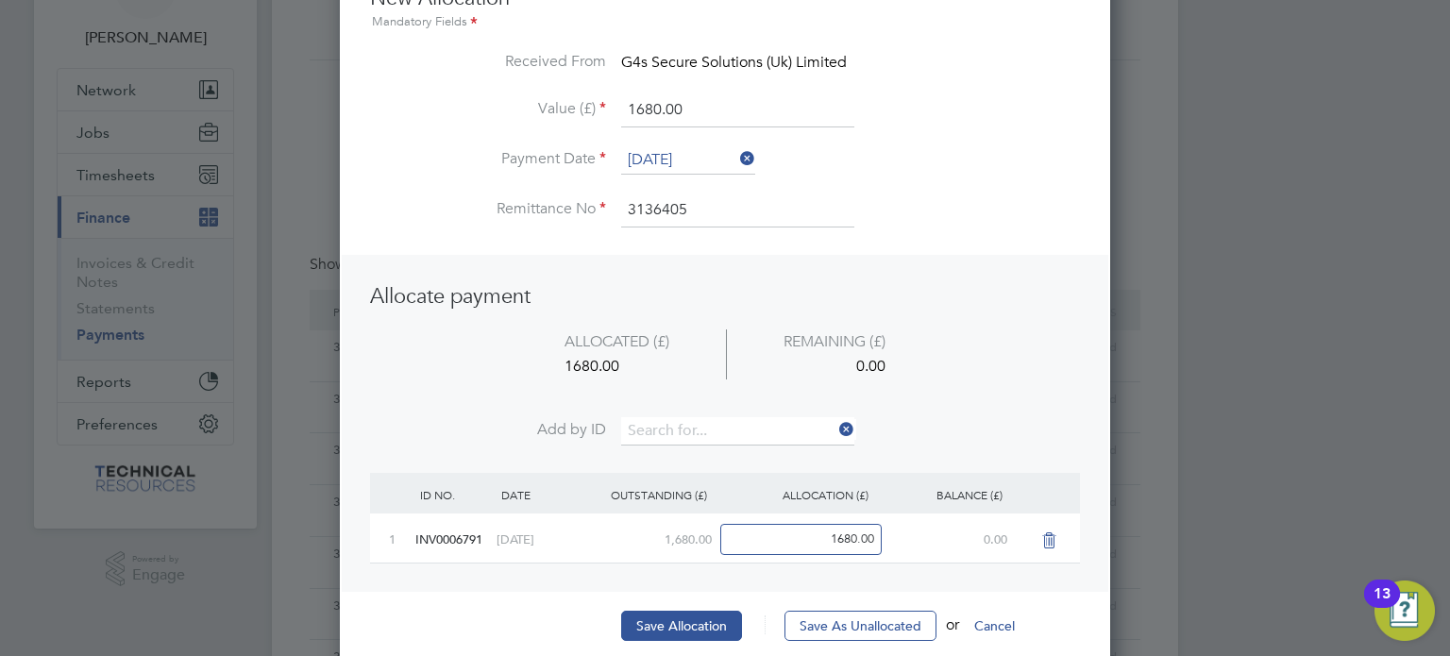
scroll to position [116, 0]
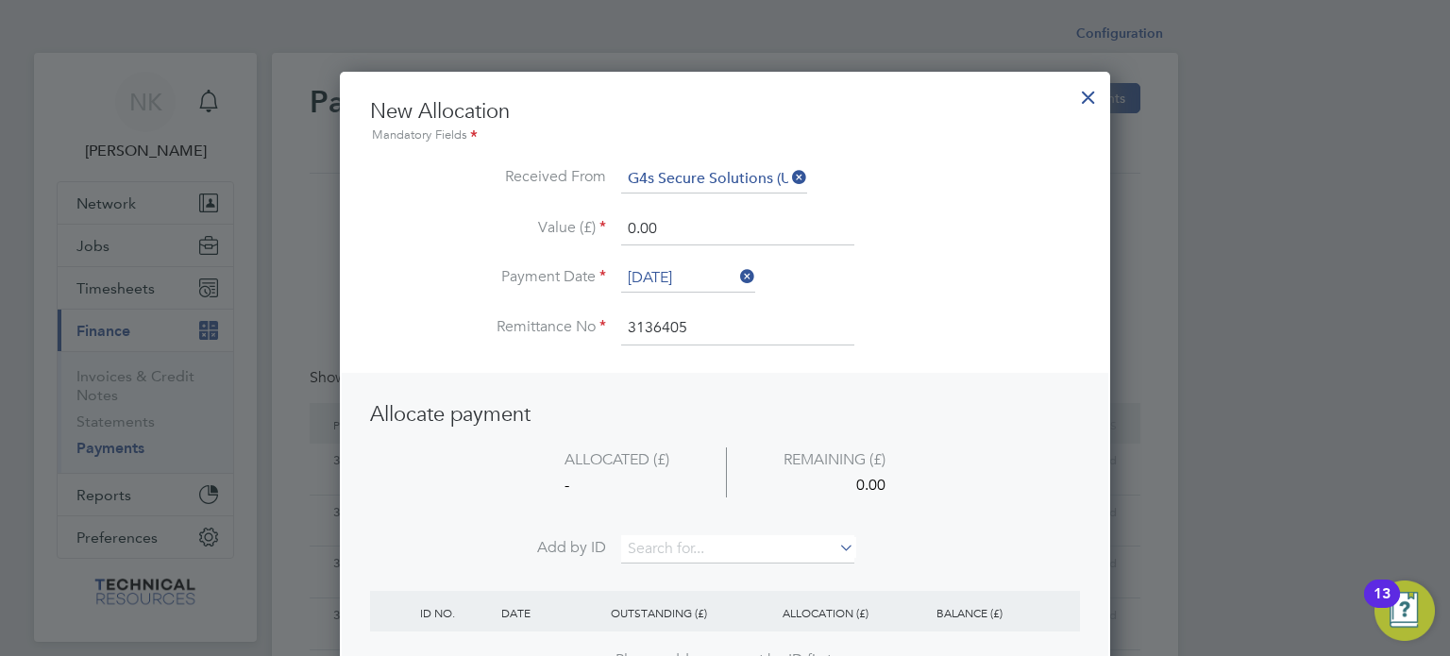
drag, startPoint x: 685, startPoint y: 227, endPoint x: 507, endPoint y: 233, distance: 178.5
paste input "INV0006778"
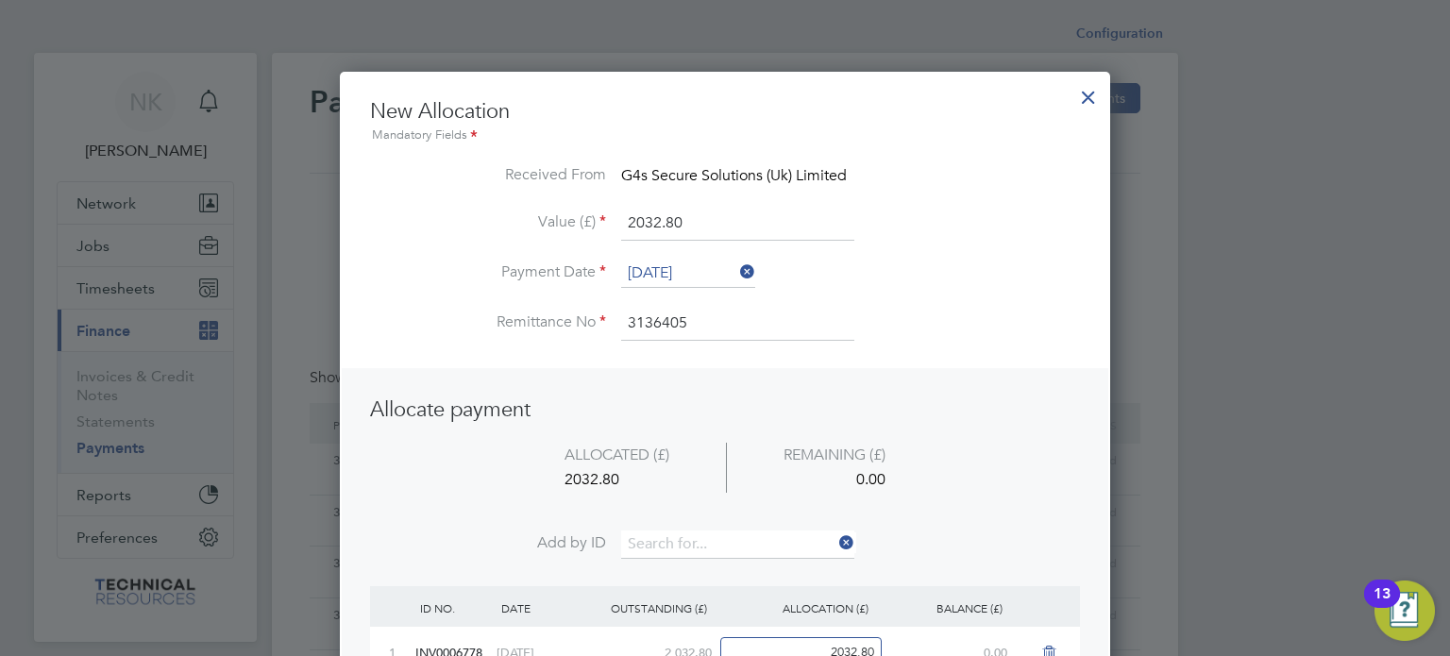
scroll to position [96, 0]
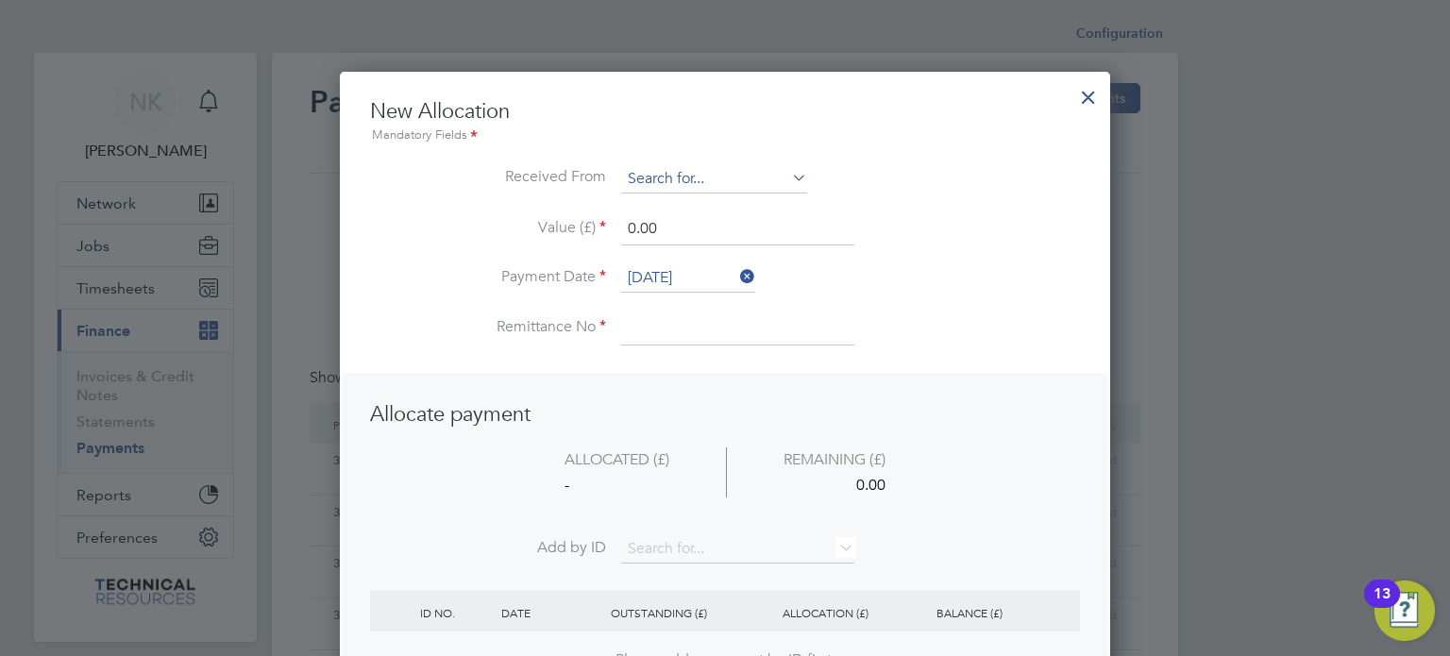
drag, startPoint x: 695, startPoint y: 192, endPoint x: 689, endPoint y: 180, distance: 12.7
drag, startPoint x: 696, startPoint y: 216, endPoint x: 600, endPoint y: 216, distance: 95.3
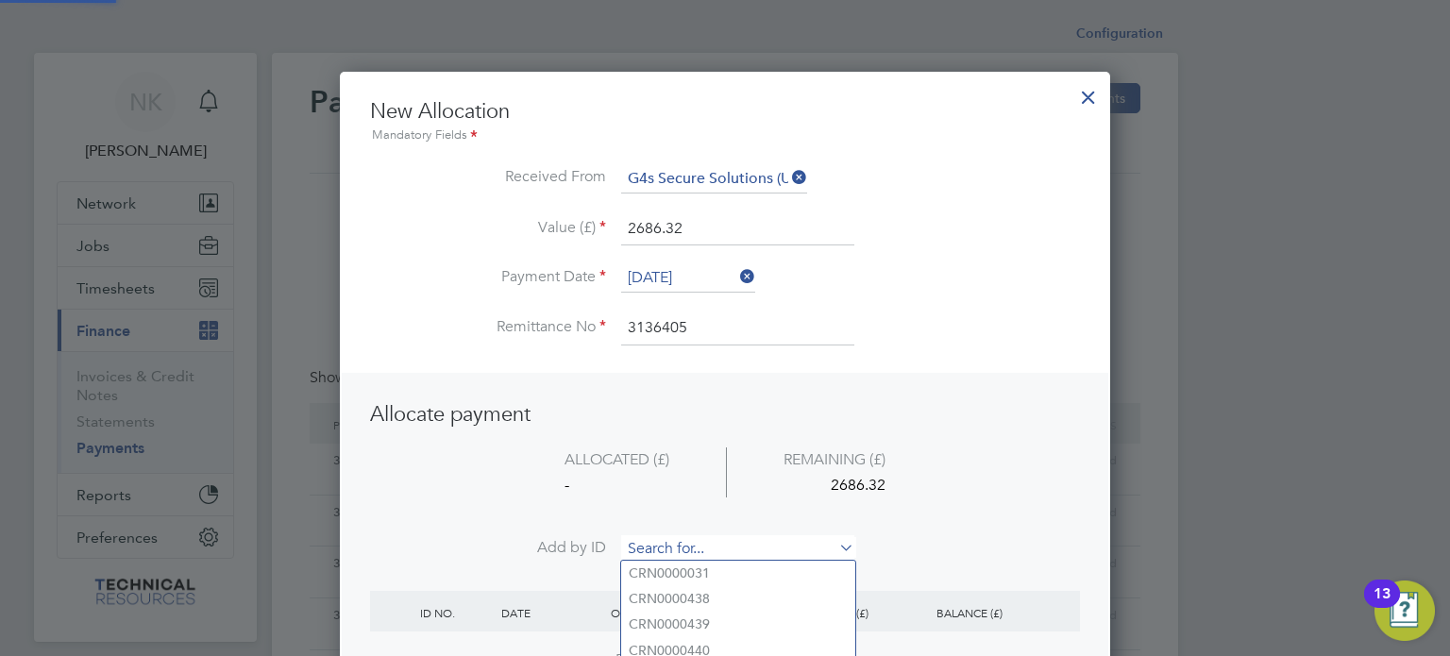
paste input "INV0006779"
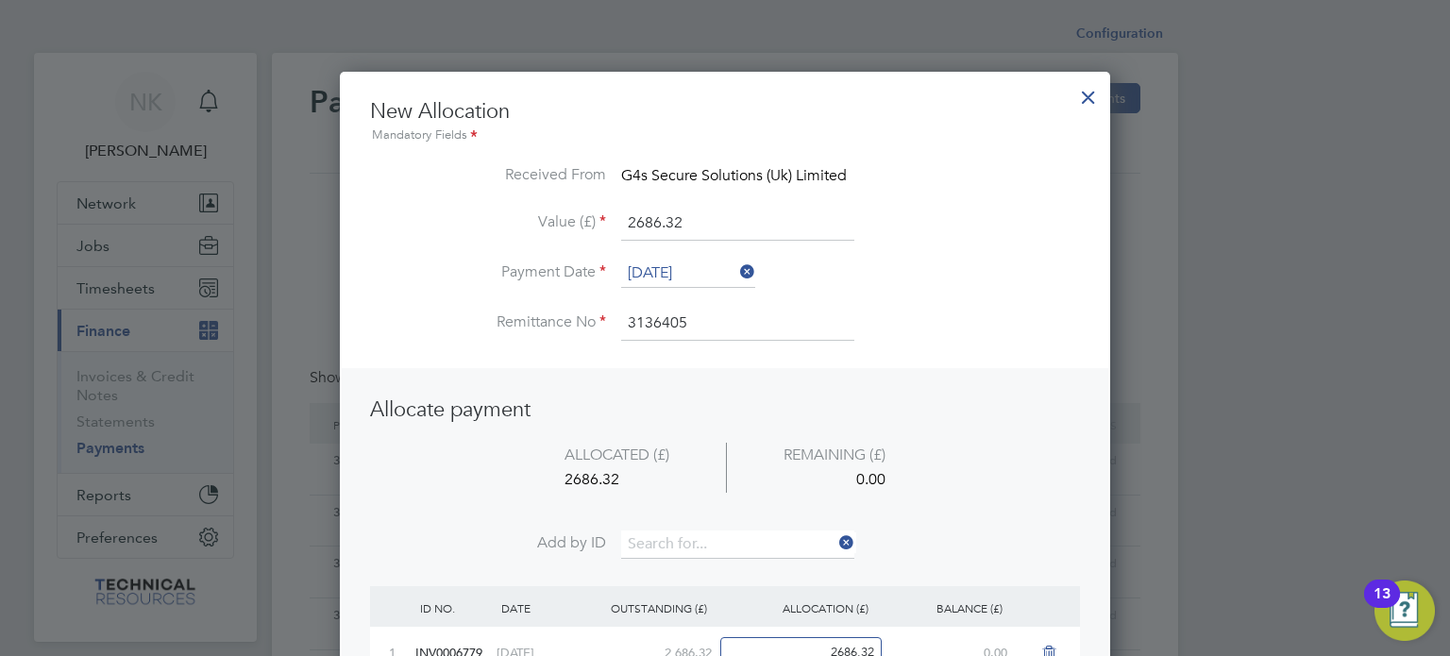
scroll to position [125, 0]
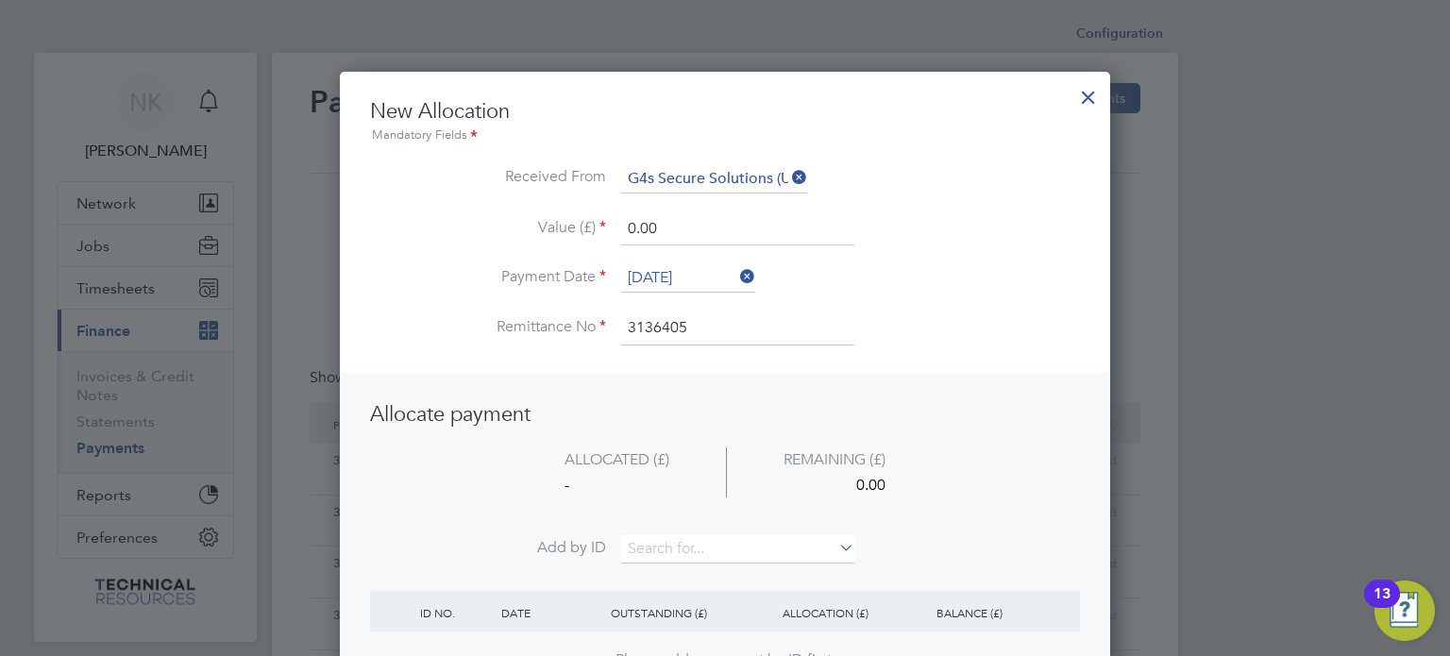
drag, startPoint x: 674, startPoint y: 227, endPoint x: 514, endPoint y: 201, distance: 162.6
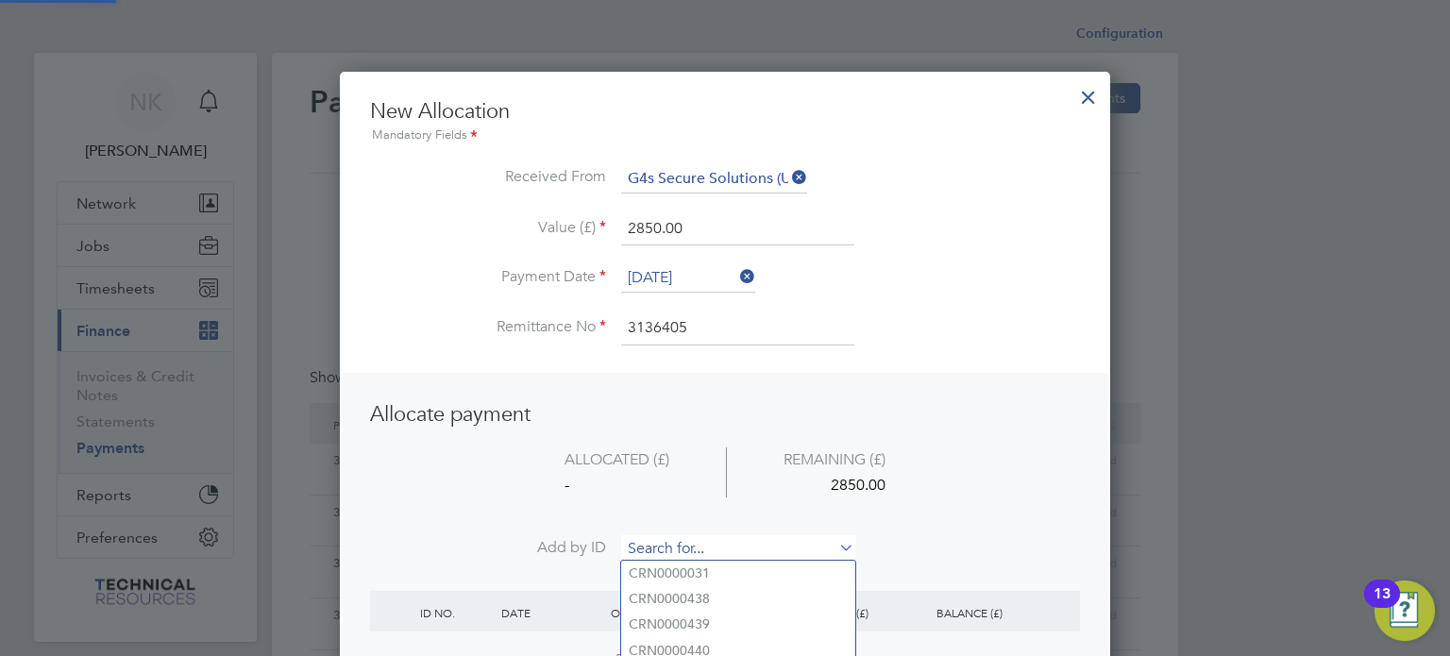
paste input "INV0006780"
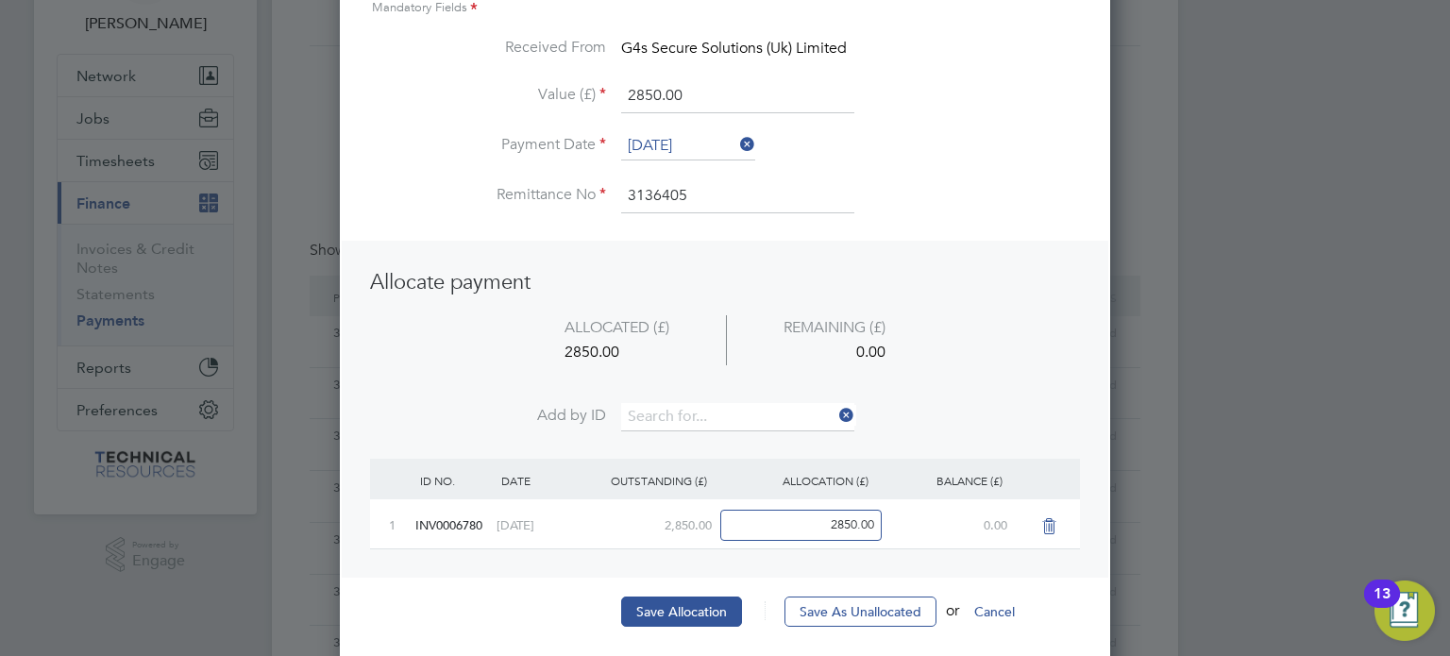
scroll to position [131, 0]
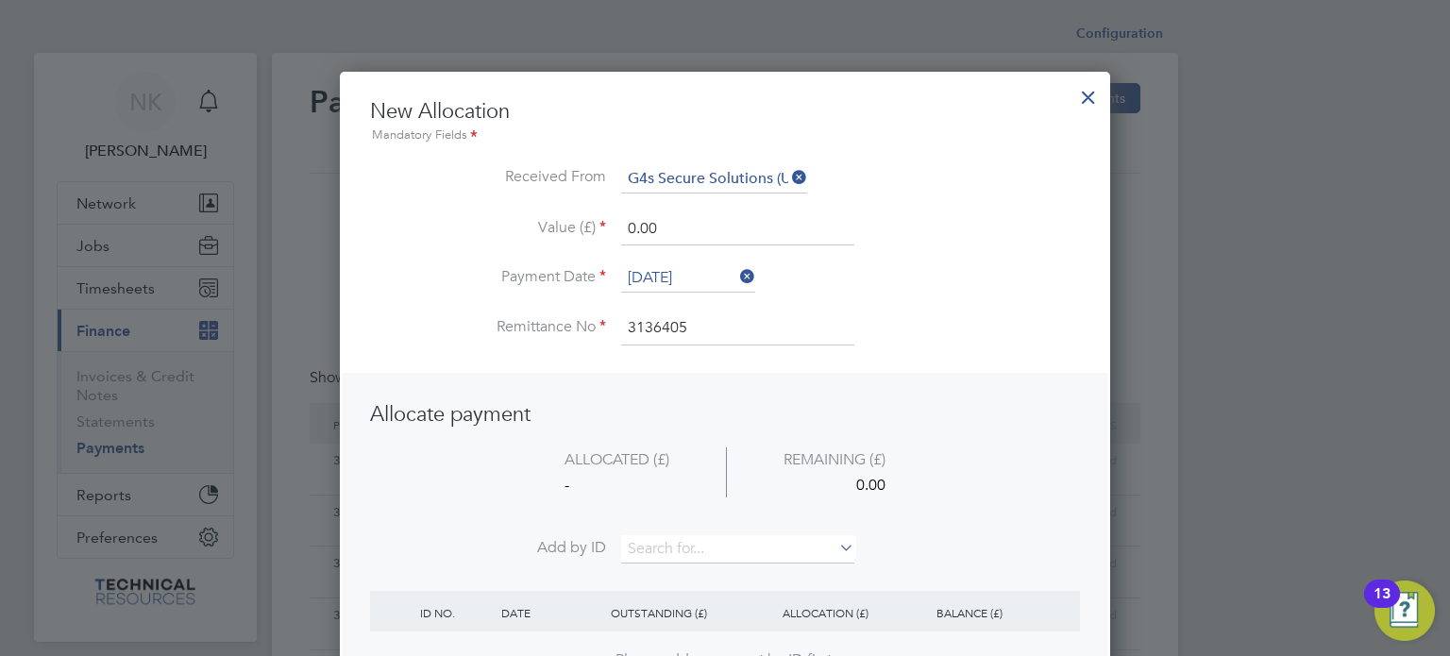
drag, startPoint x: 674, startPoint y: 227, endPoint x: 530, endPoint y: 215, distance: 143.9
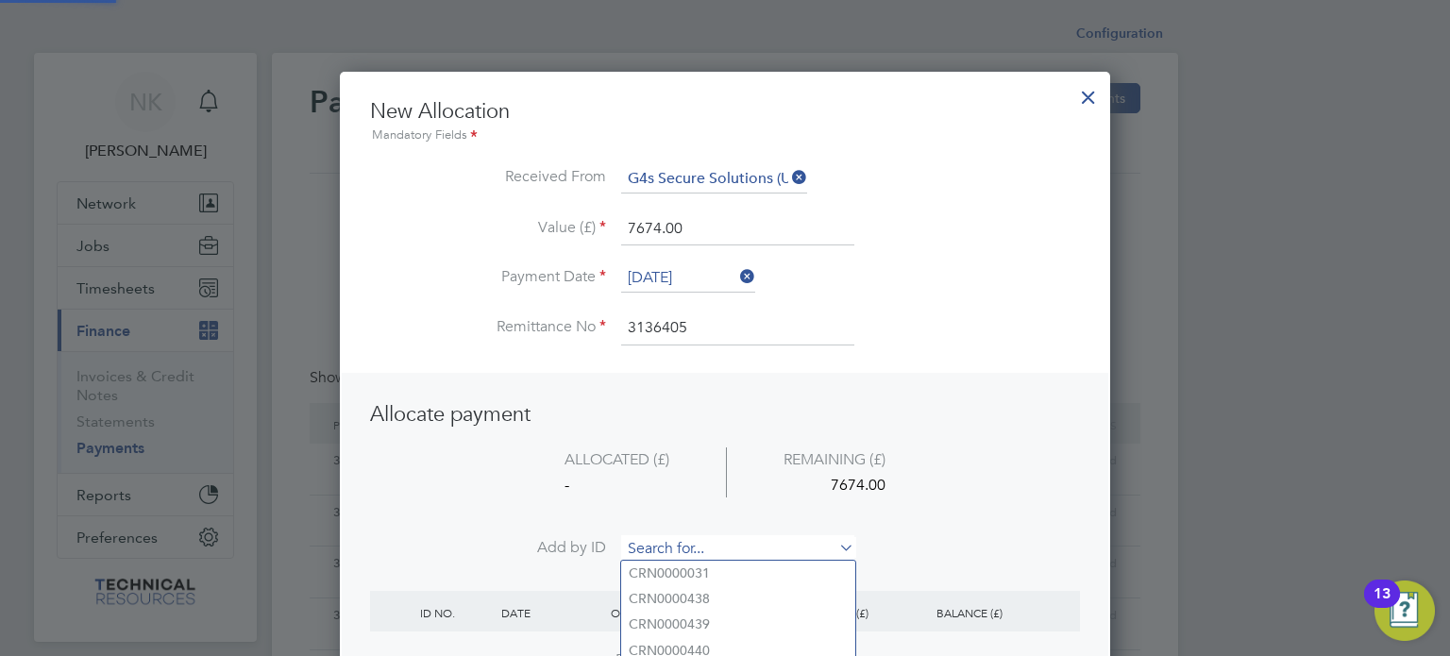
paste input "INV0006781"
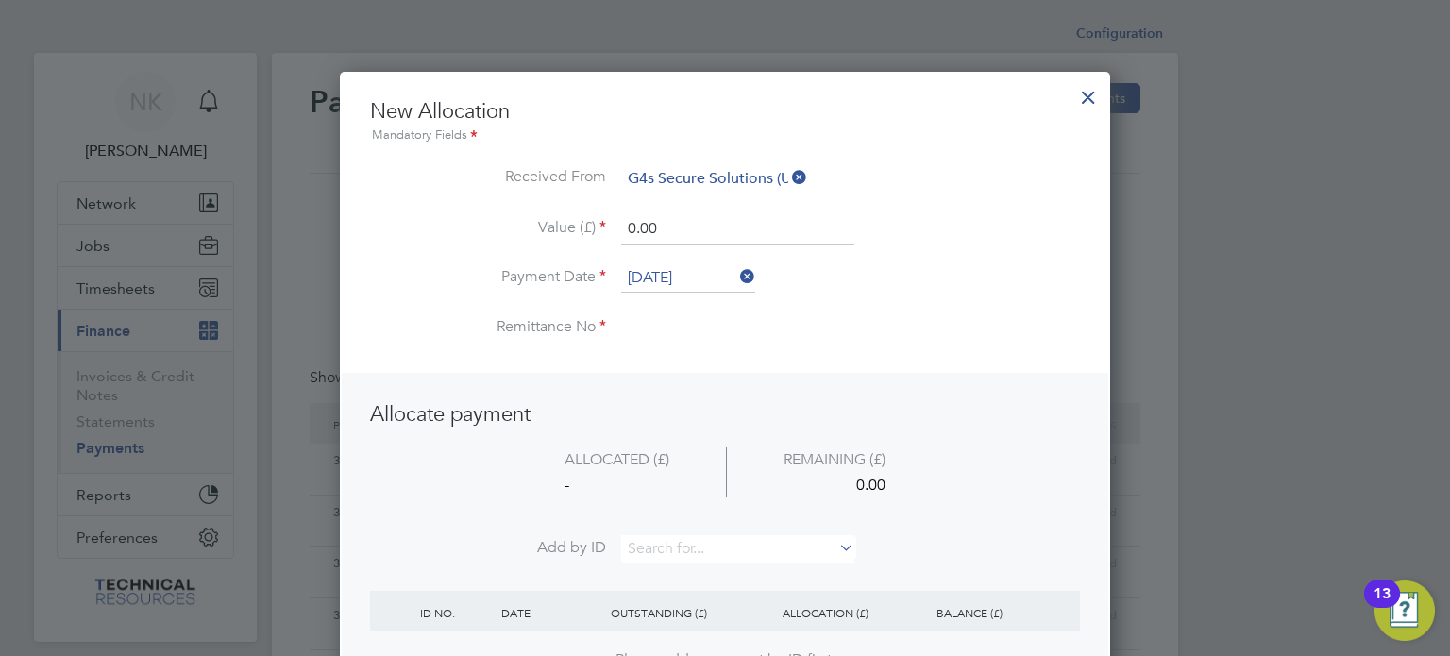
scroll to position [739, 0]
drag, startPoint x: 669, startPoint y: 217, endPoint x: 532, endPoint y: 213, distance: 136.9
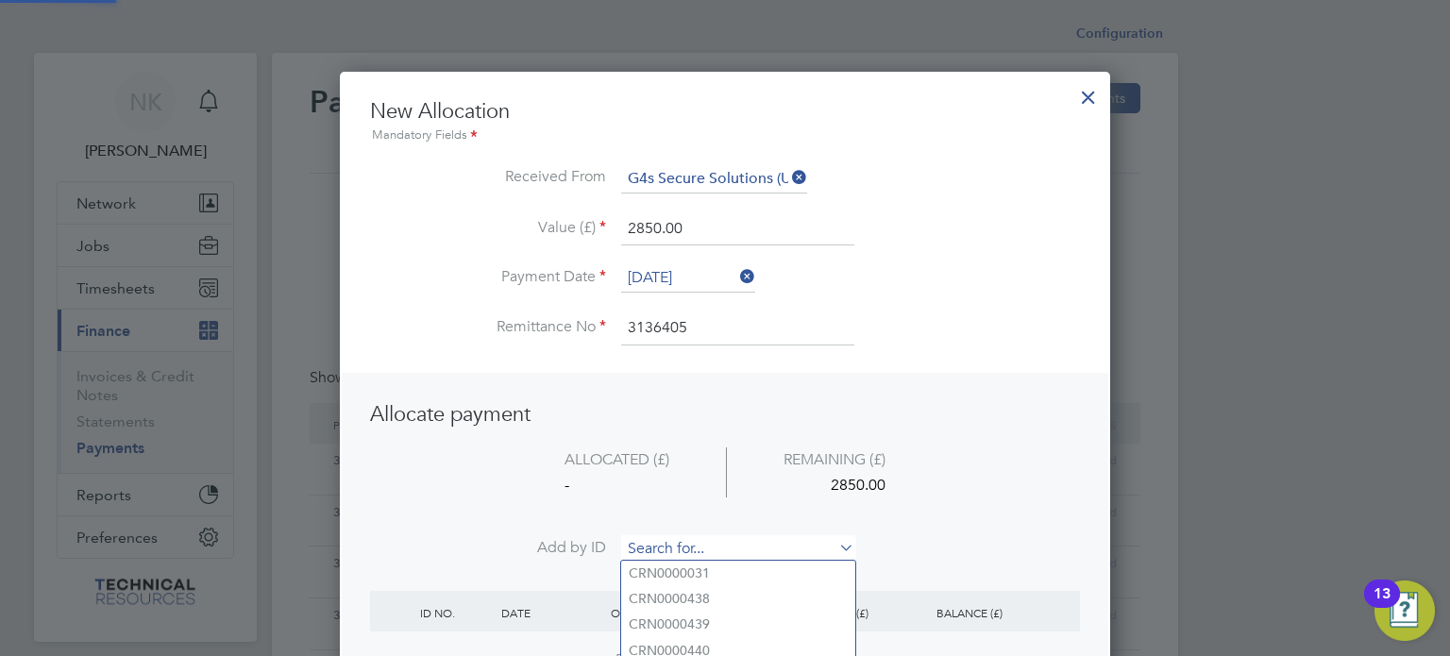
paste input "INV0006785"
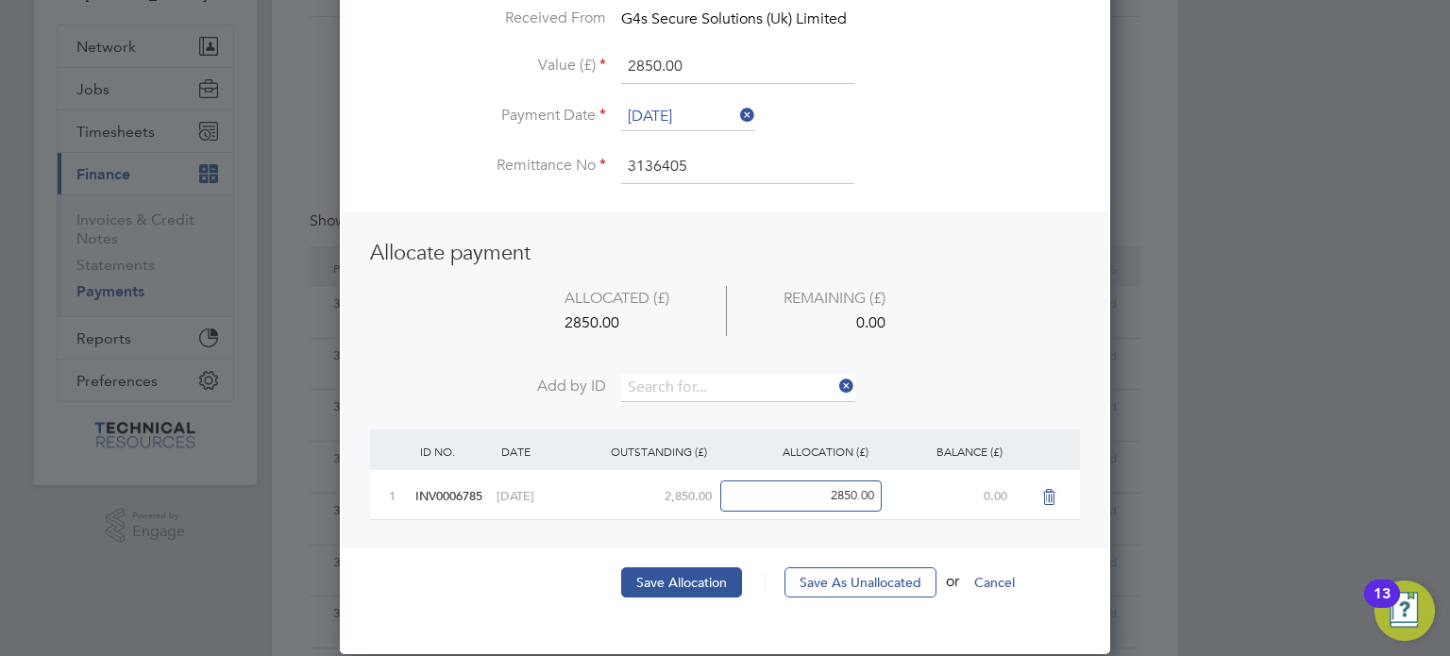
scroll to position [159, 0]
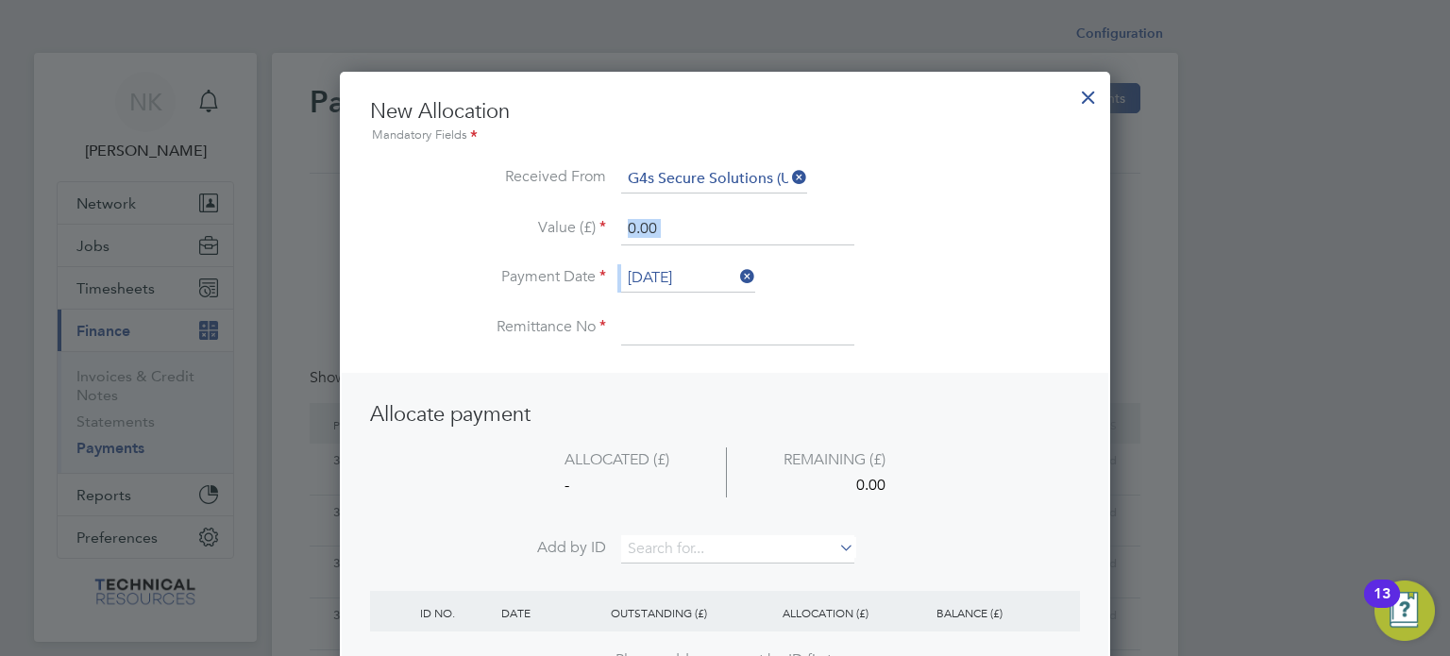
drag, startPoint x: 678, startPoint y: 258, endPoint x: 674, endPoint y: 267, distance: 10.2
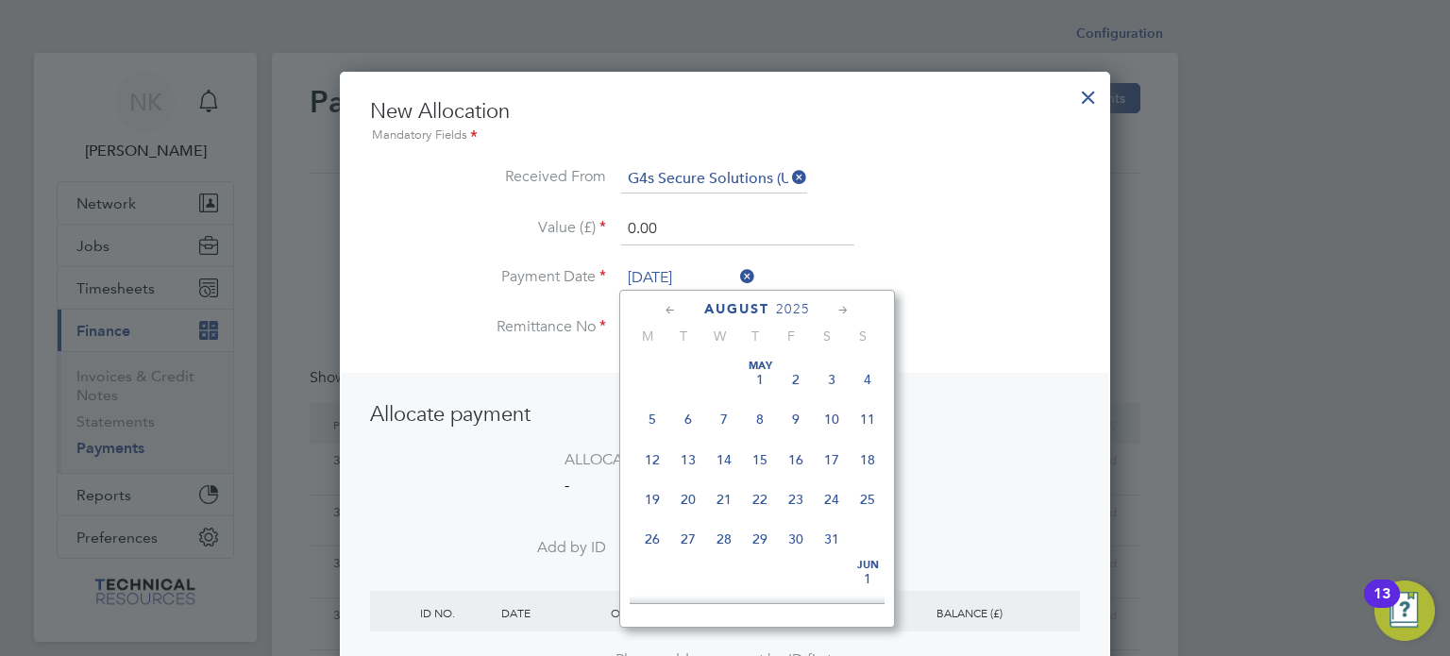
scroll to position [739, 0]
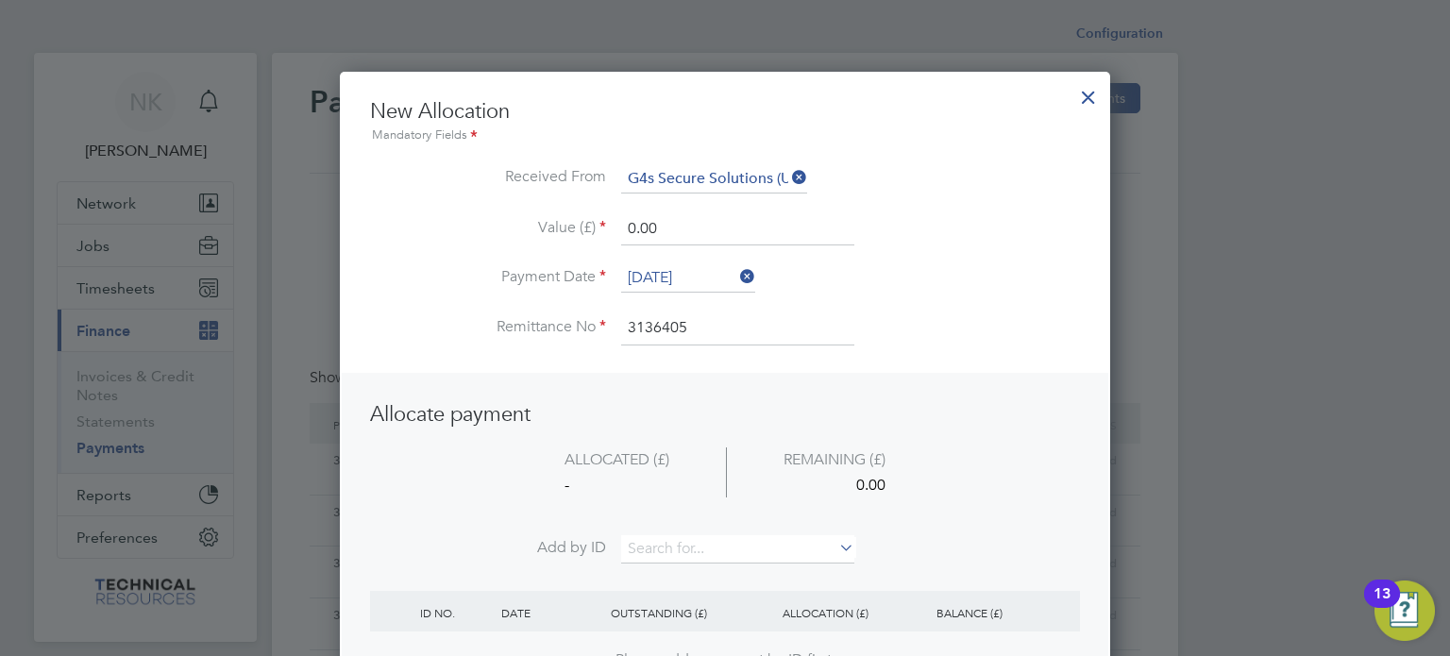
drag, startPoint x: 690, startPoint y: 233, endPoint x: 521, endPoint y: 227, distance: 169.1
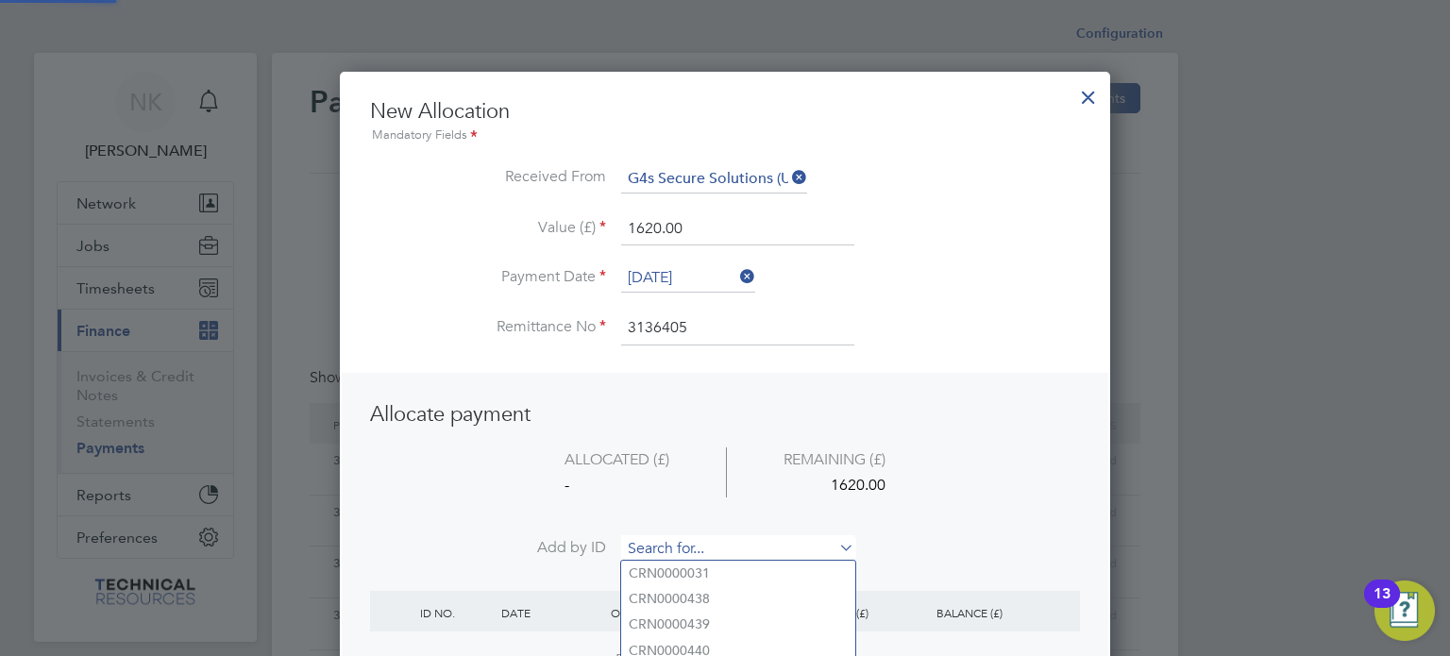
paste input "INV0006786"
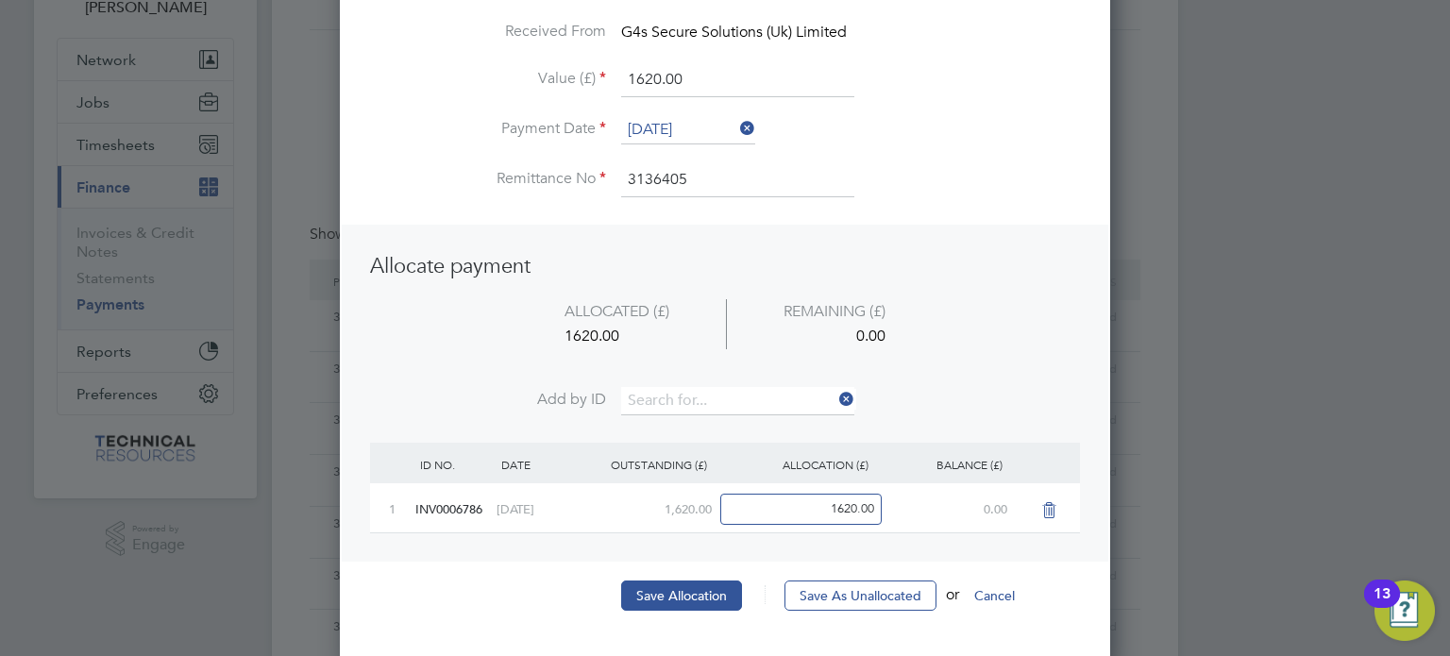
scroll to position [145, 0]
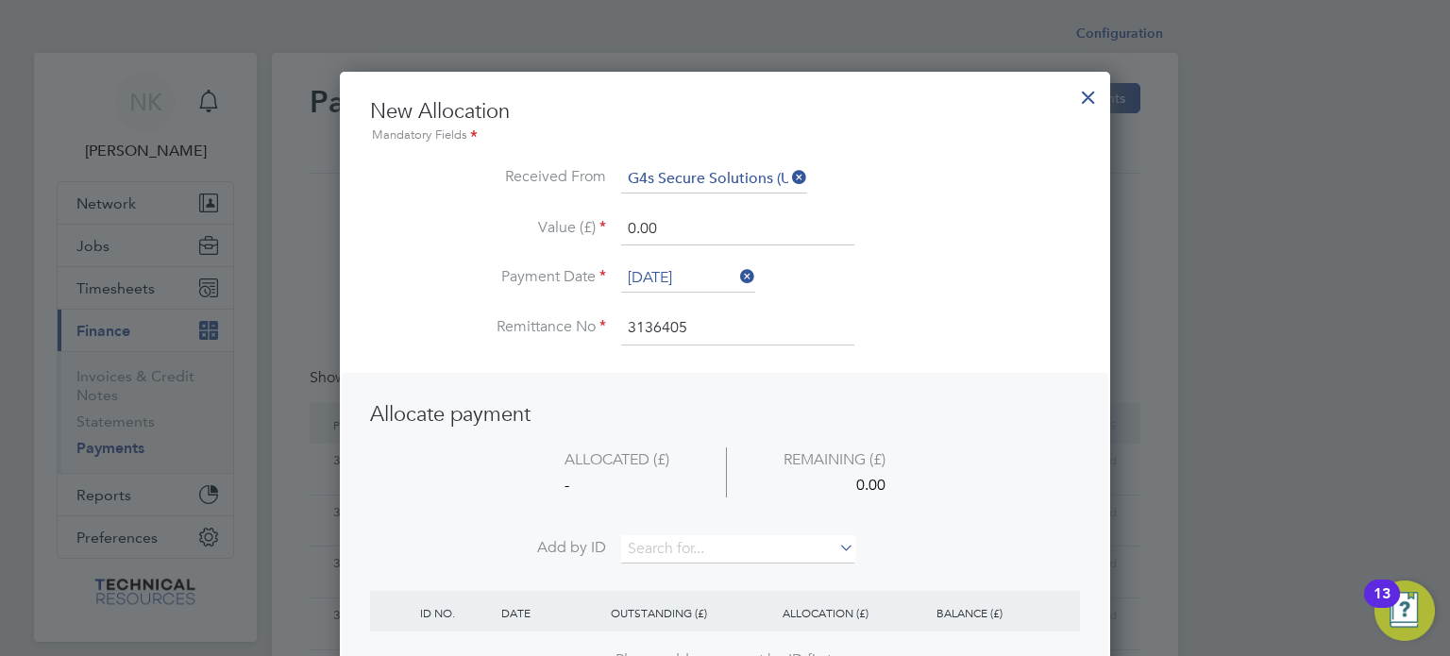
drag, startPoint x: 671, startPoint y: 226, endPoint x: 535, endPoint y: 234, distance: 136.2
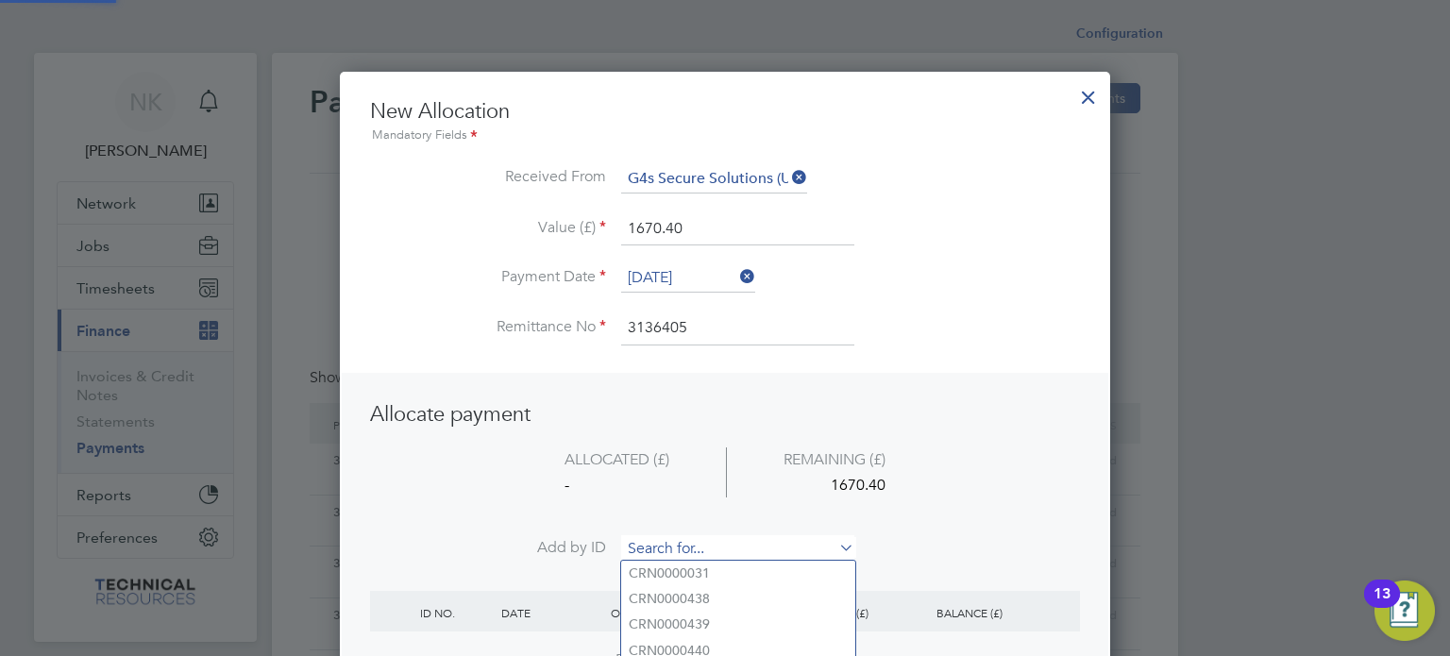
paste input "INV0006784"
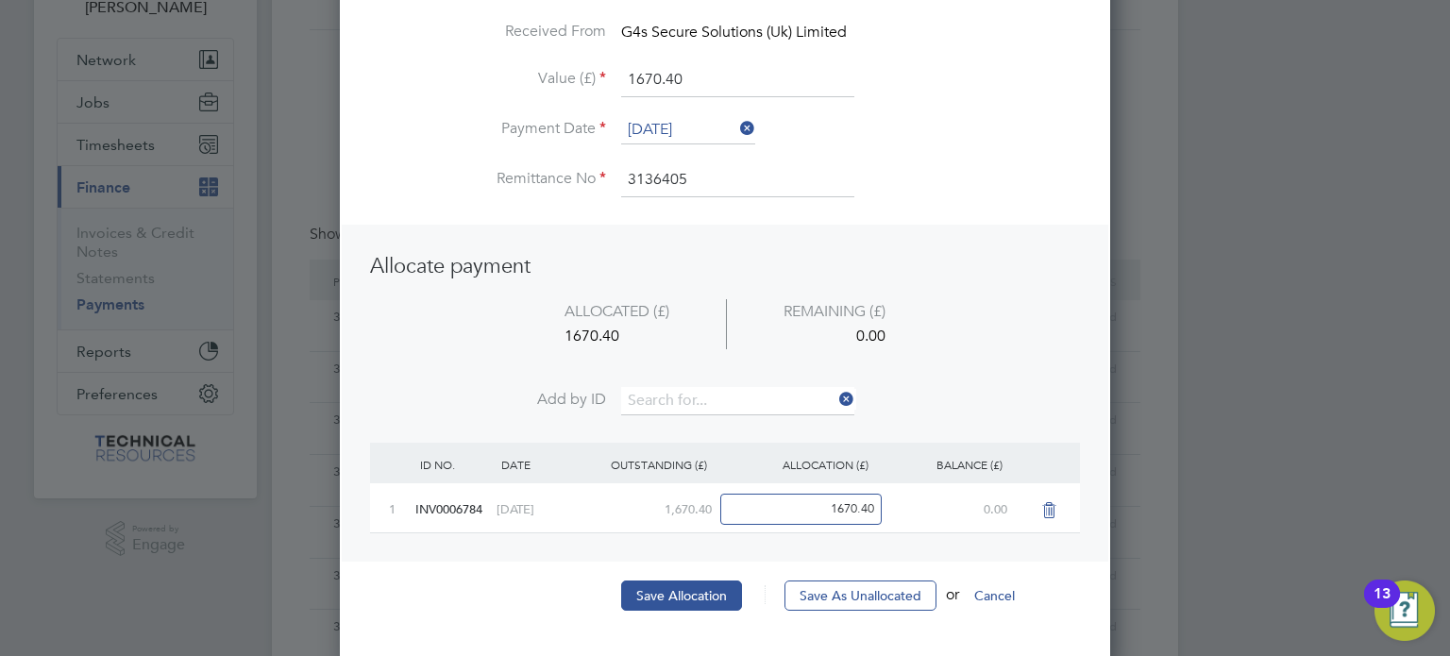
scroll to position [155, 0]
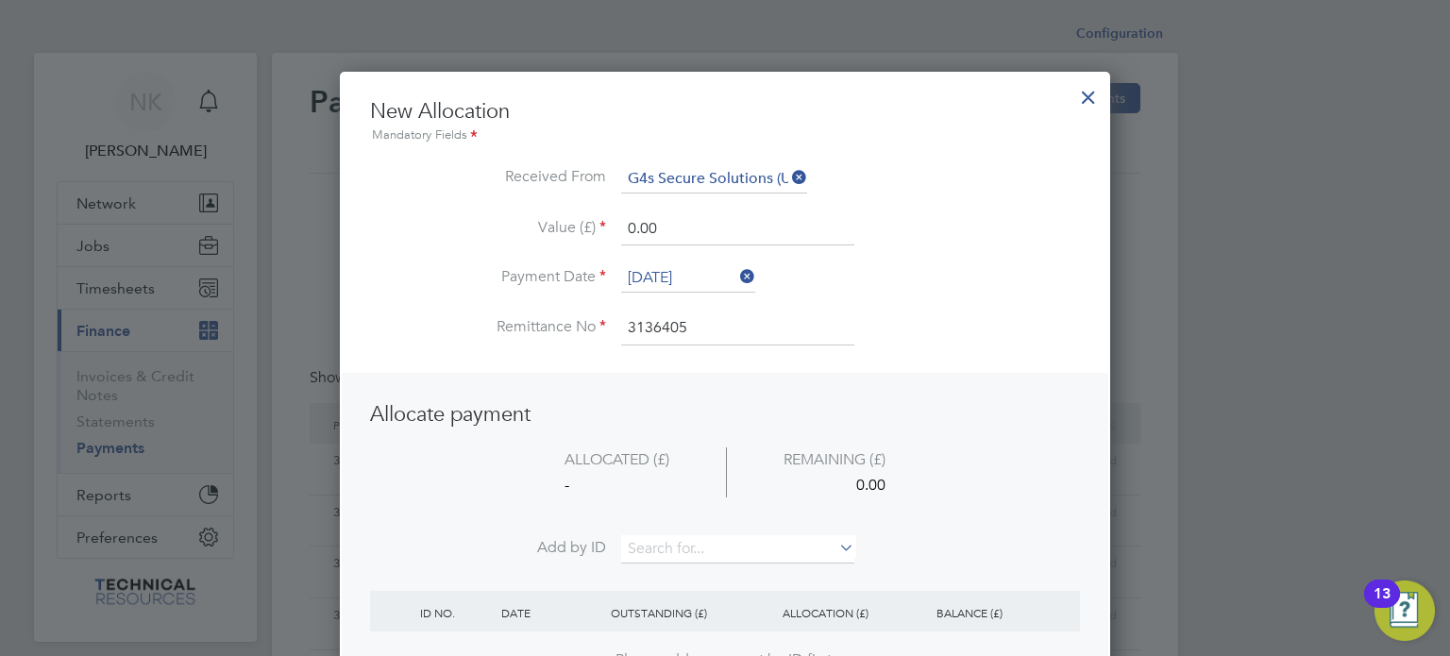
drag, startPoint x: 683, startPoint y: 217, endPoint x: 537, endPoint y: 228, distance: 146.7
paste input "INV0006783"
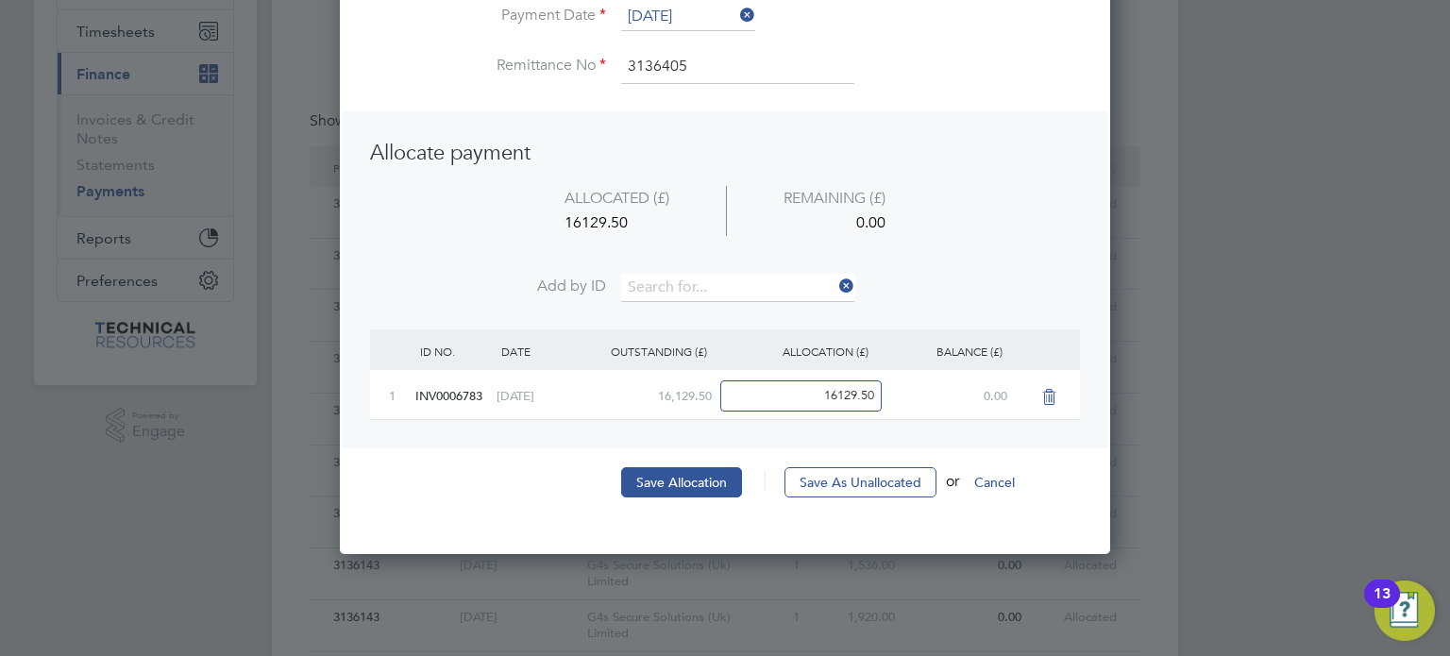
scroll to position [279, 0]
